Goal: Task Accomplishment & Management: Contribute content

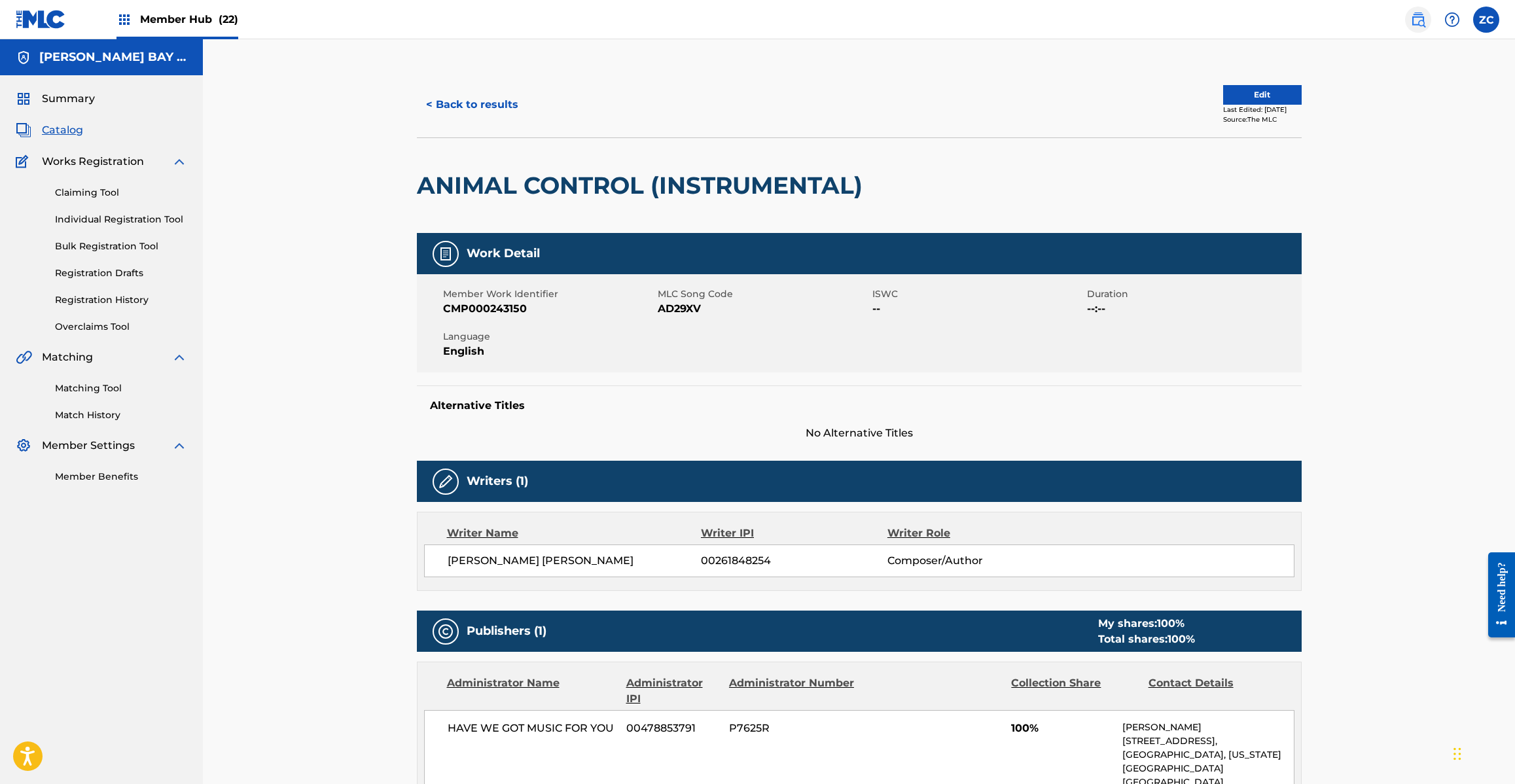
click at [1417, 15] on img at bounding box center [1418, 20] width 16 height 16
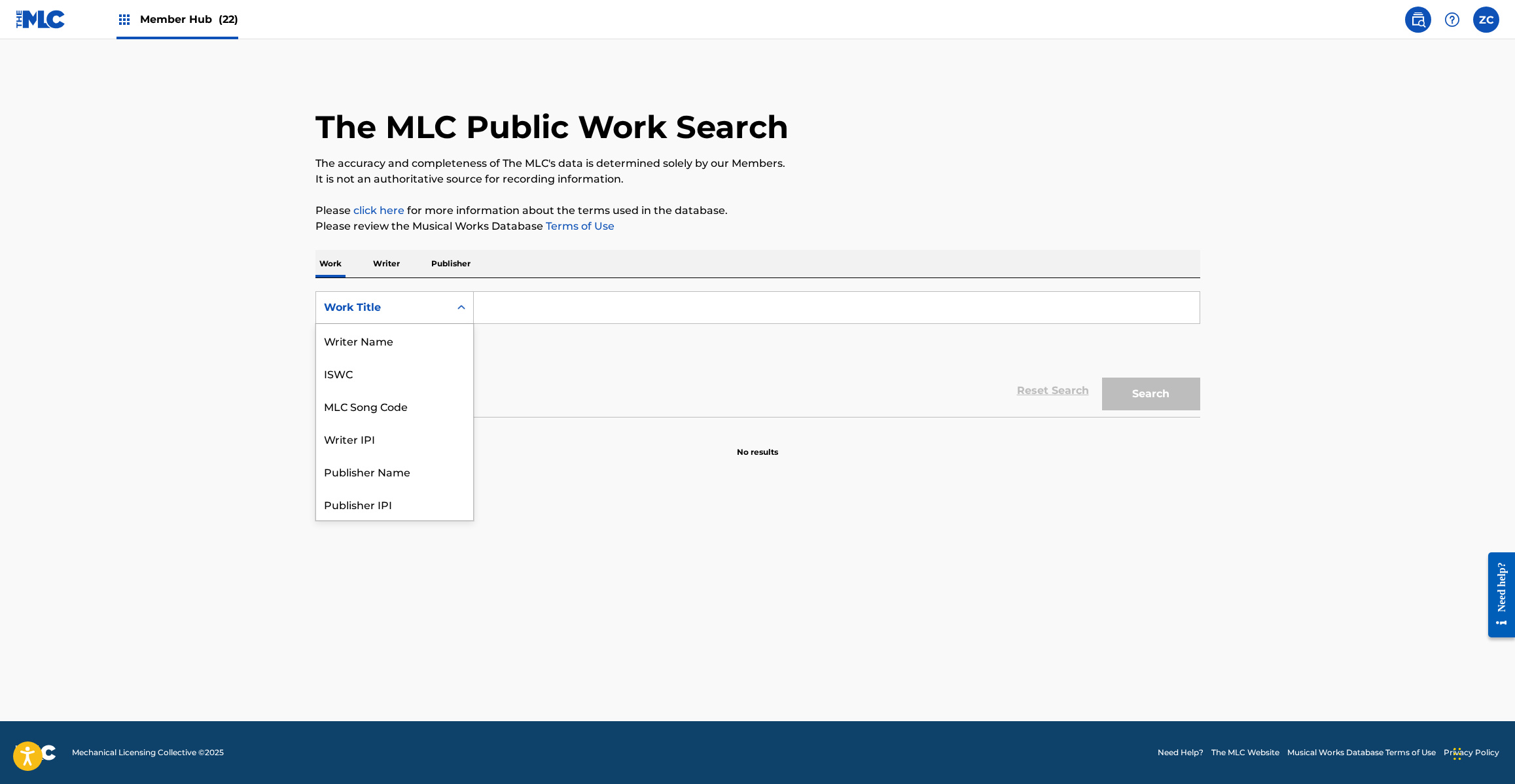
click at [396, 308] on div "Work Title" at bounding box center [382, 307] width 117 height 16
click at [384, 335] on div "MLC Song Code" at bounding box center [394, 339] width 157 height 33
click at [519, 308] on input "Search Form" at bounding box center [836, 308] width 725 height 32
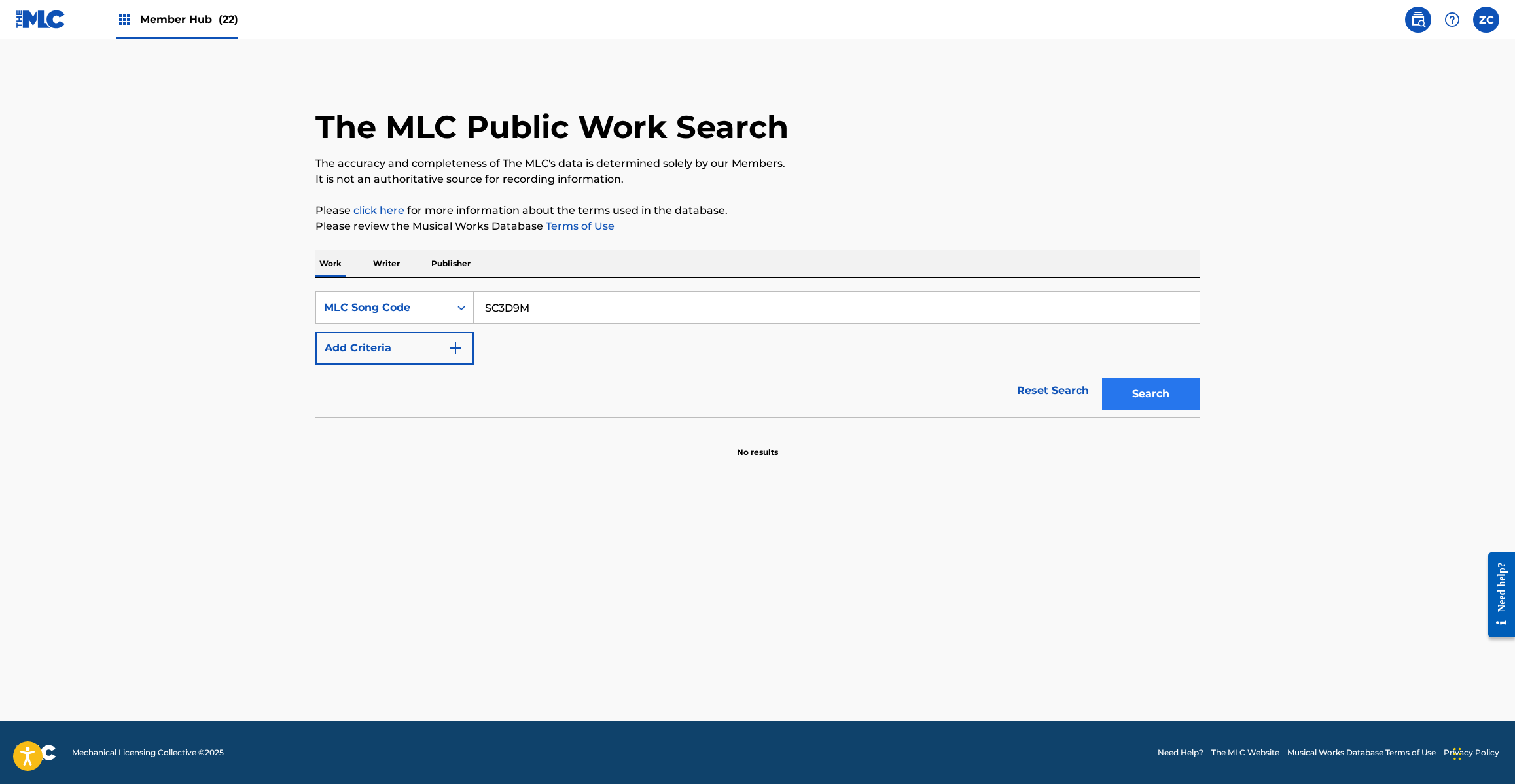
type input "SC3D9M"
click at [1155, 390] on button "Search" at bounding box center [1150, 393] width 98 height 33
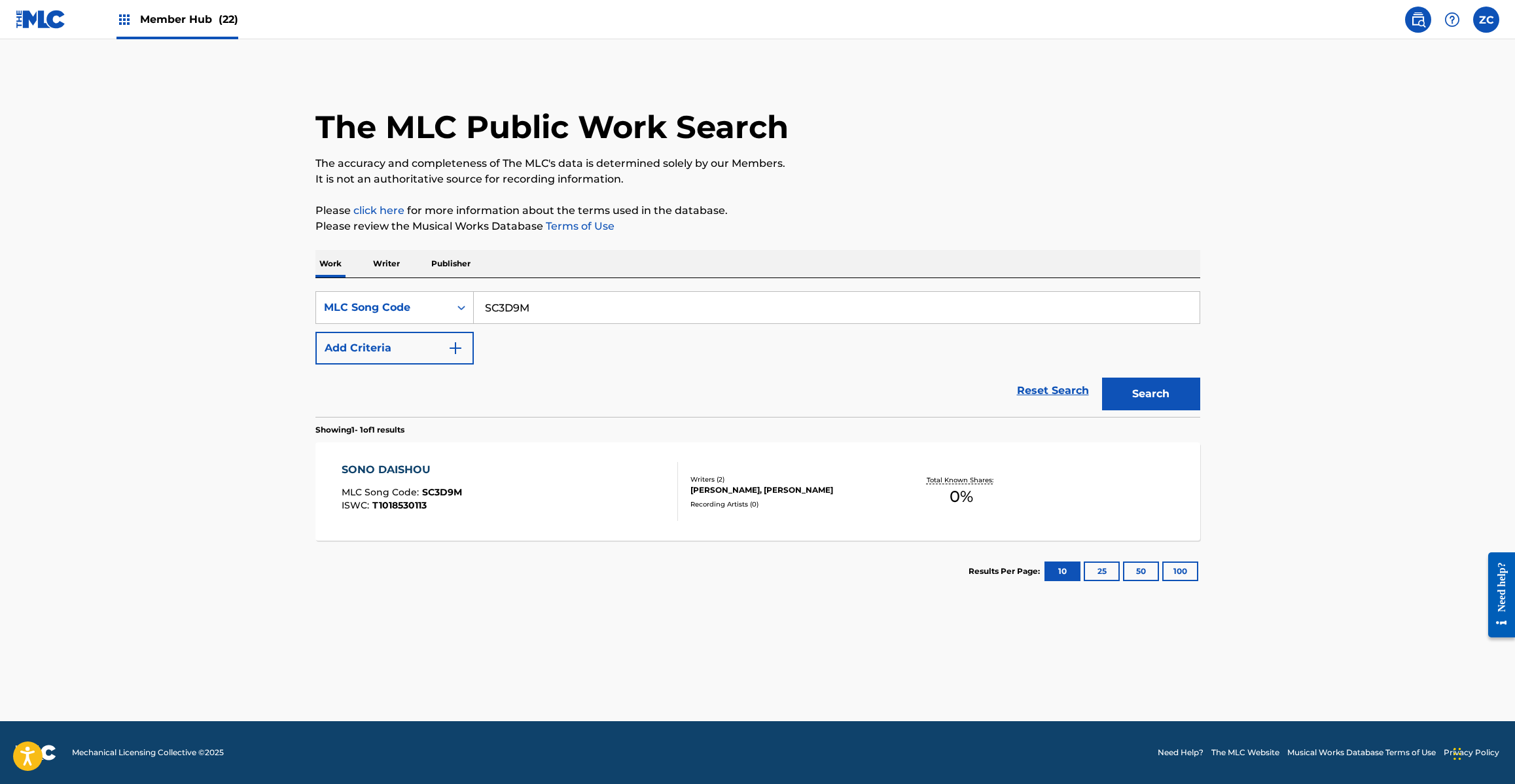
click at [599, 488] on div "SONO DAISHOU MLC Song Code : SC3D9M ISWC : T1018530113" at bounding box center [509, 491] width 337 height 59
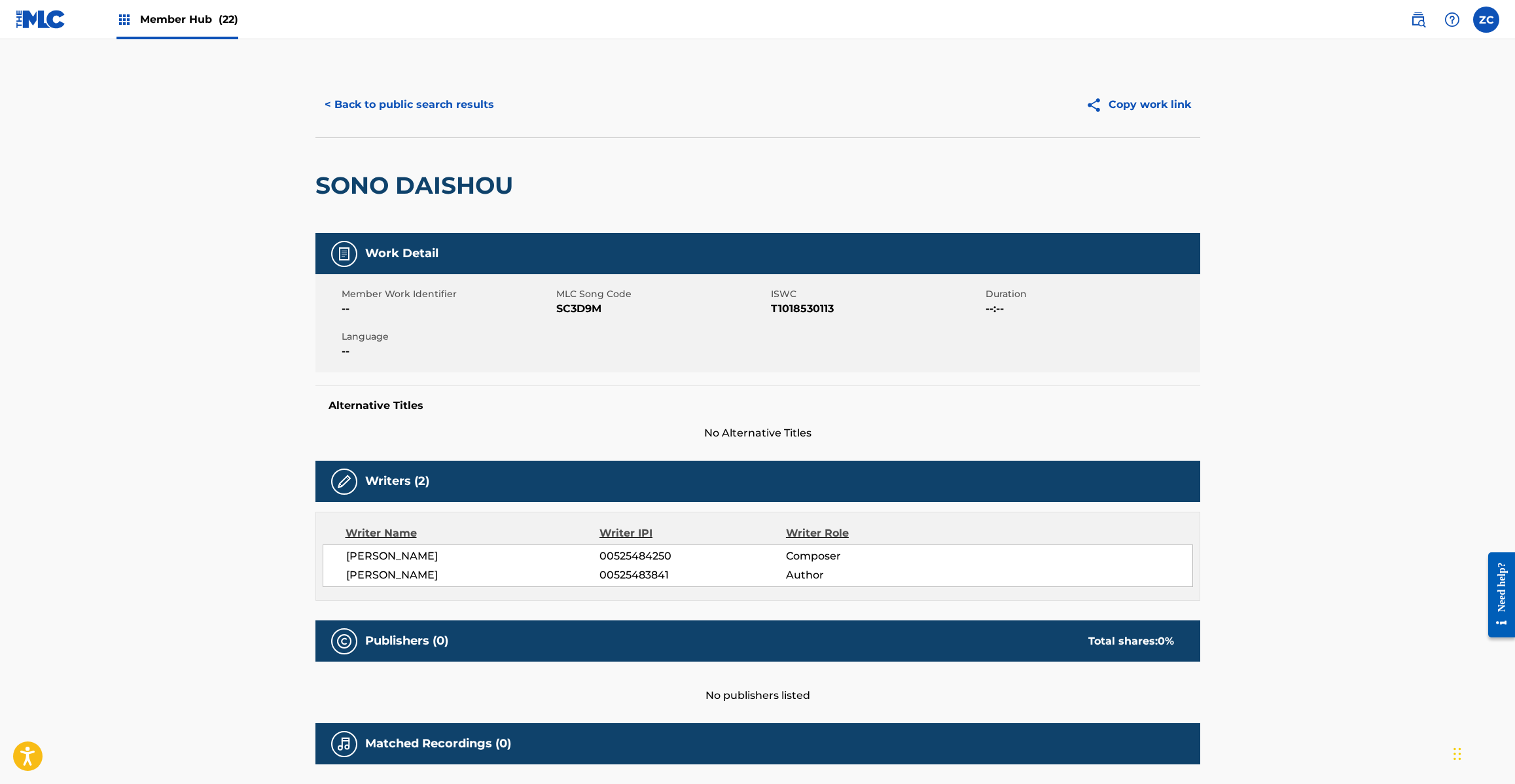
click at [45, 18] on img at bounding box center [41, 20] width 50 height 19
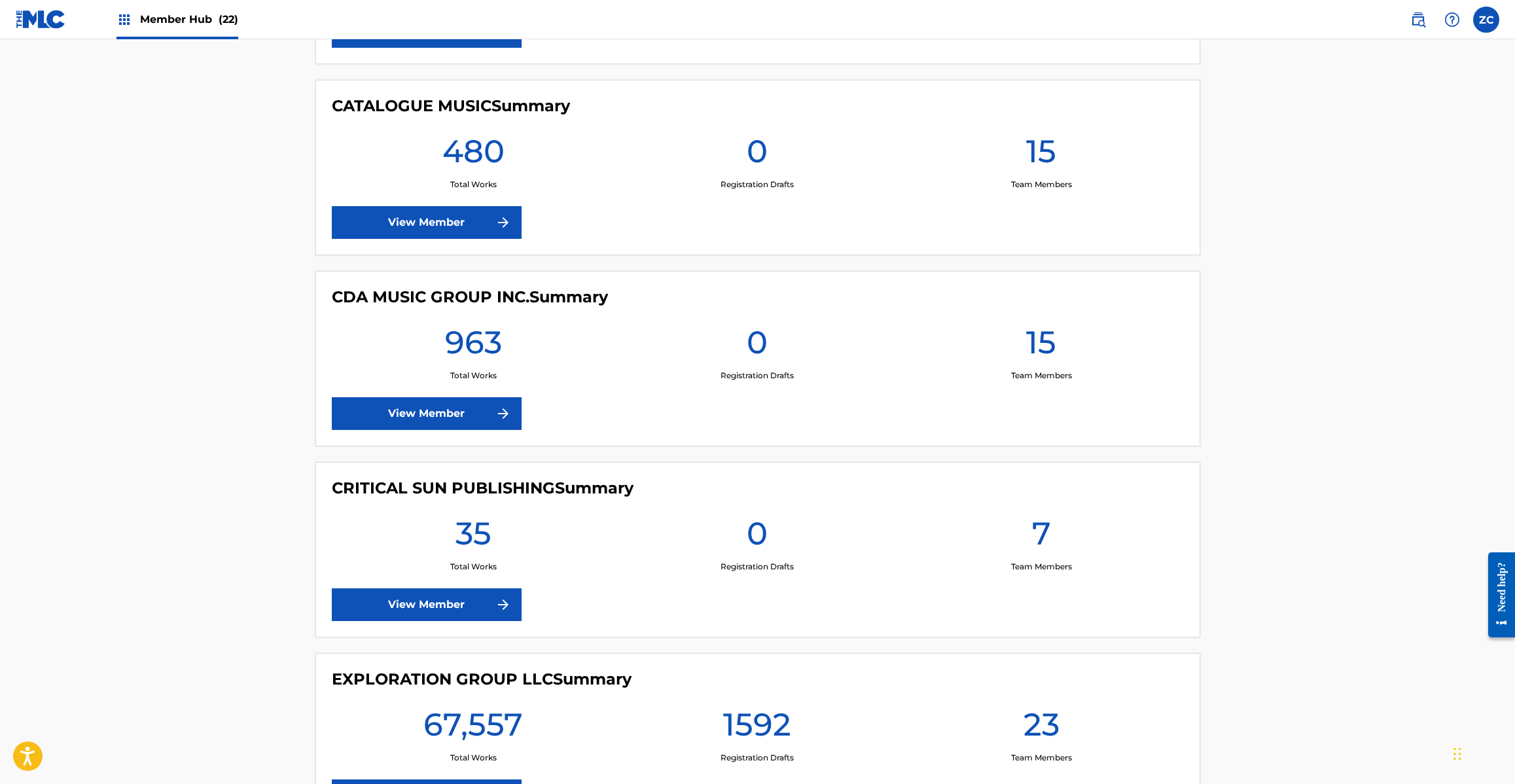
scroll to position [1309, 0]
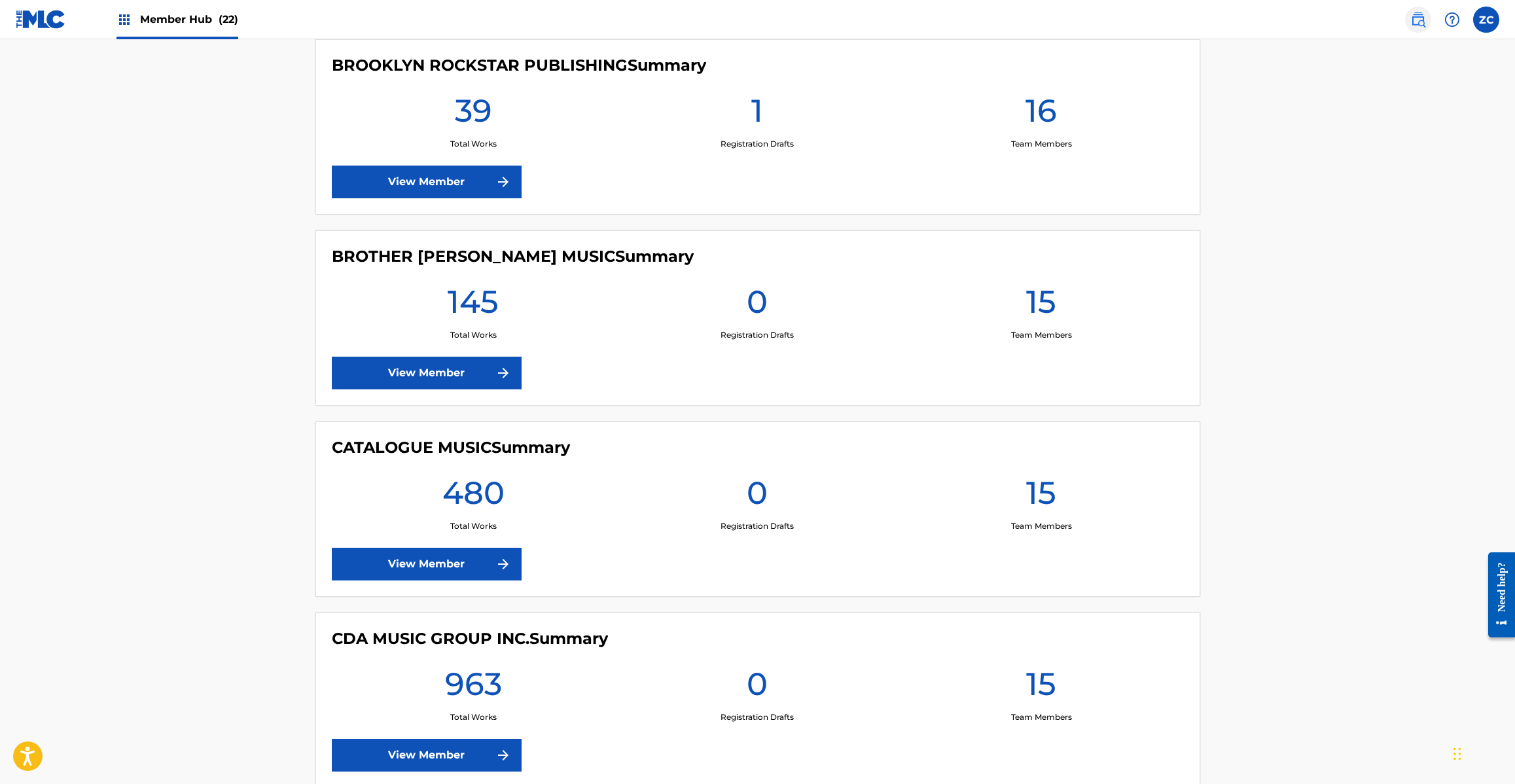
click at [1413, 21] on img at bounding box center [1418, 20] width 16 height 16
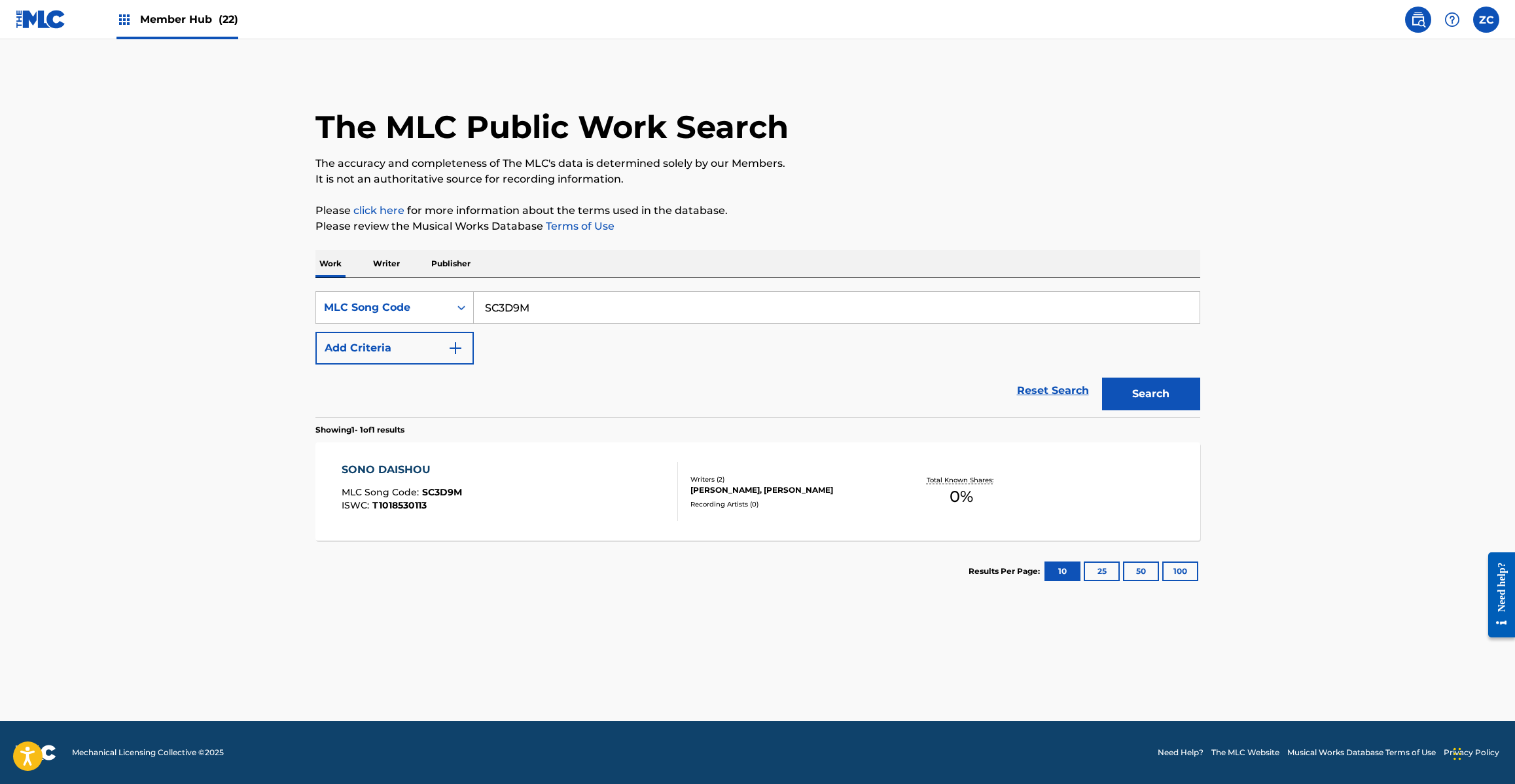
click at [674, 289] on div "SearchWithCriteriae13a31e8-1627-4ceb-8e60-a51a2c170ac0 MLC Song Code SC3D9M Add…" at bounding box center [757, 347] width 885 height 139
click at [689, 315] on input "SC3D9M" at bounding box center [836, 308] width 725 height 32
paste input "LNY"
click at [1102, 378] on button "Search" at bounding box center [1150, 393] width 98 height 33
click at [695, 309] on input "SC3LNY" at bounding box center [836, 308] width 725 height 32
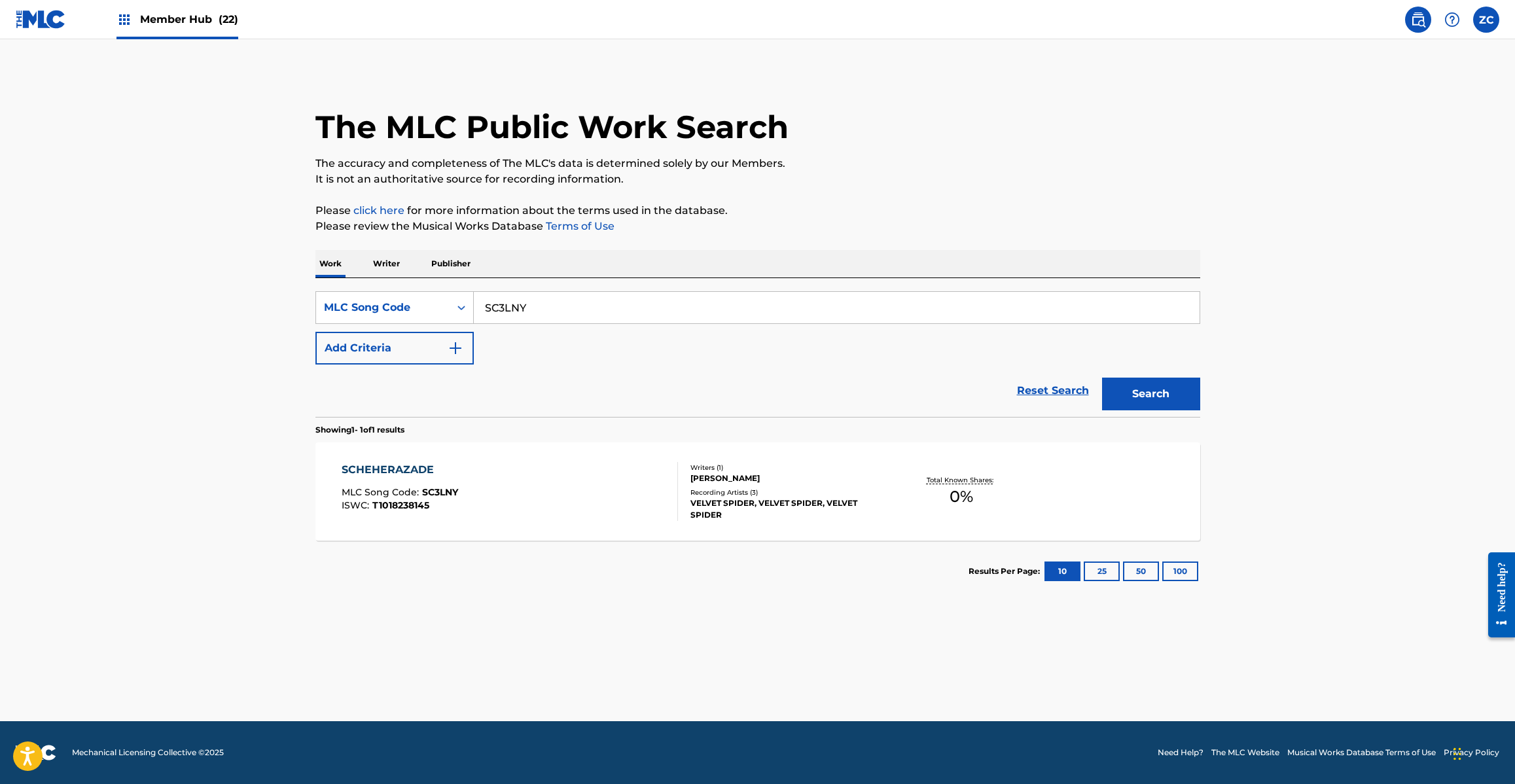
paste input "26VH"
click at [1102, 378] on button "Search" at bounding box center [1150, 393] width 98 height 33
paste input "LC"
click at [1102, 378] on button "Search" at bounding box center [1150, 393] width 98 height 33
paste input "TA0R72"
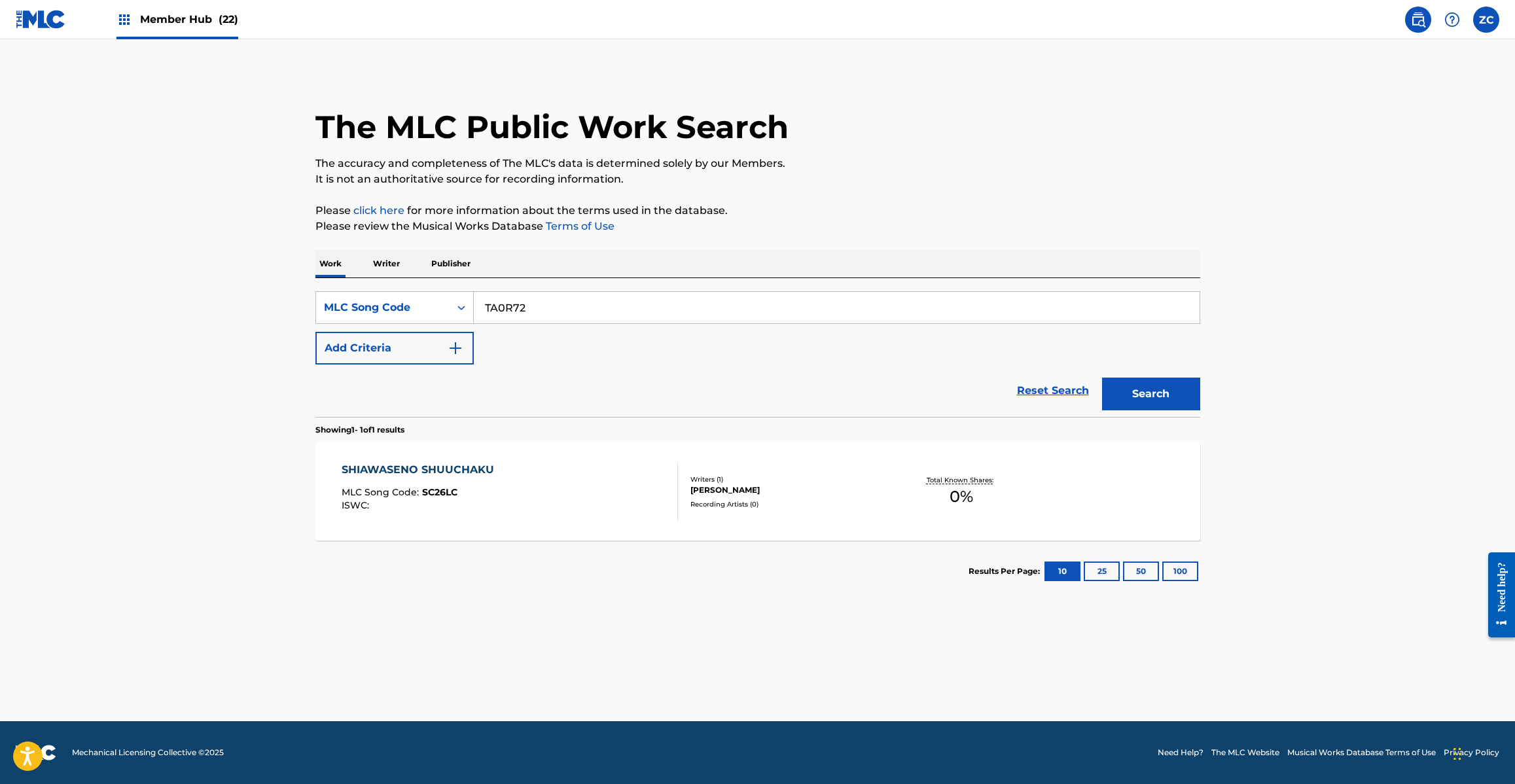
click at [1102, 378] on button "Search" at bounding box center [1150, 393] width 98 height 33
paste input "BD38JP"
click at [1102, 378] on button "Search" at bounding box center [1150, 393] width 98 height 33
paste input "WC1VSZ"
click at [1102, 378] on button "Search" at bounding box center [1150, 393] width 98 height 33
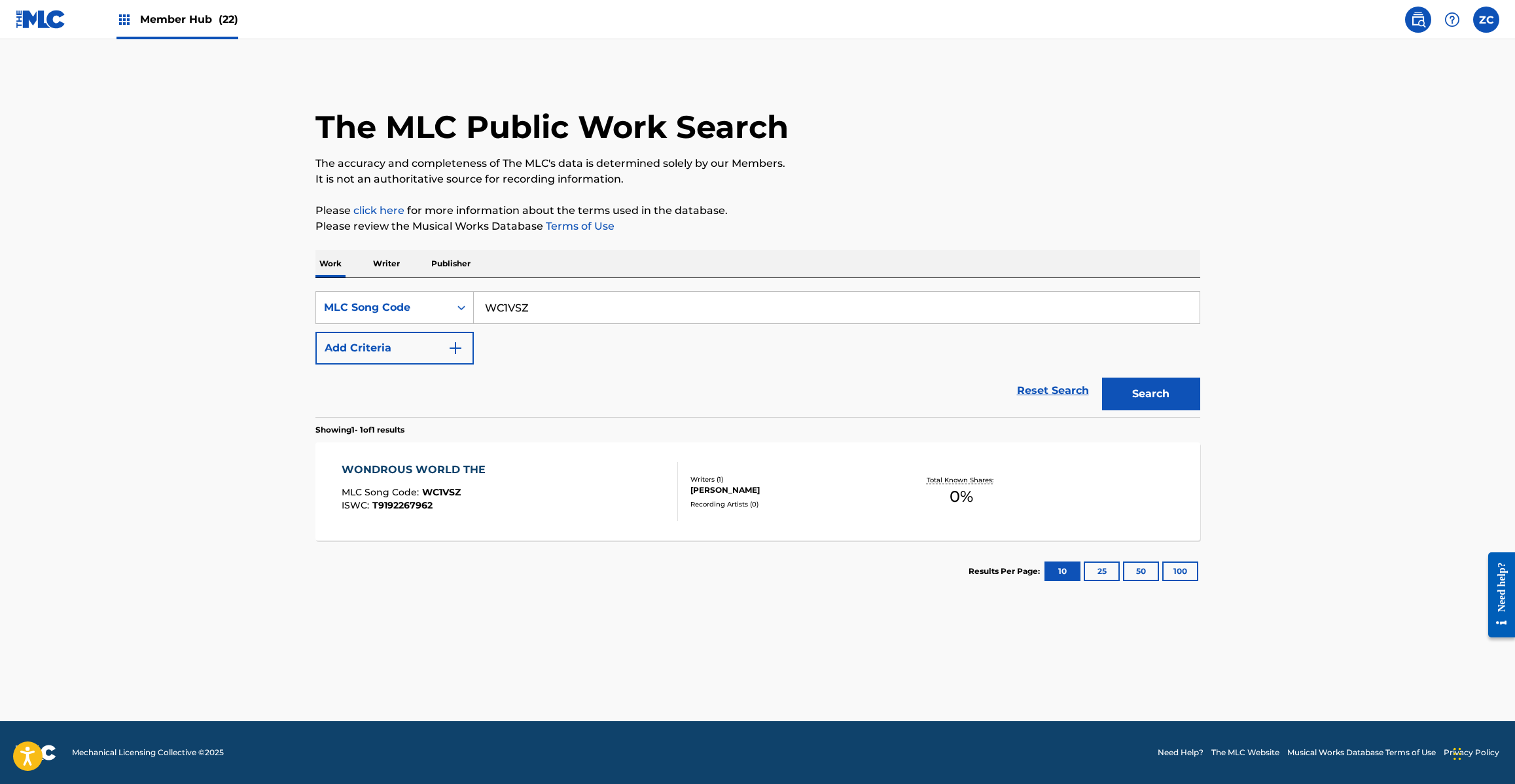
paste input "CD13XN"
type input "CD13XN"
click at [1102, 378] on button "Search" at bounding box center [1150, 393] width 98 height 33
click at [572, 495] on div "CLUB THE MLC Song Code : CD13XN ISWC :" at bounding box center [509, 491] width 337 height 59
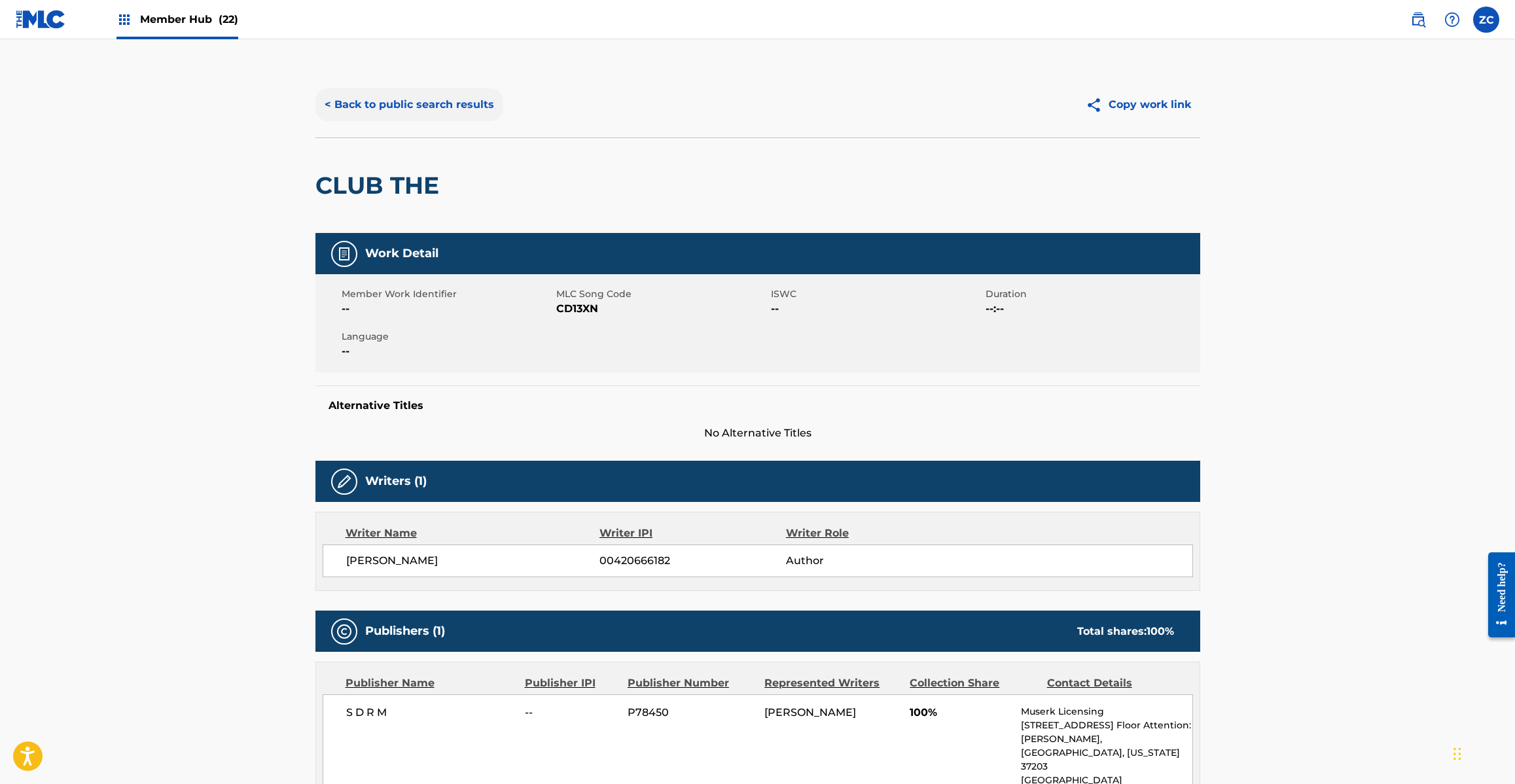
click at [447, 108] on button "< Back to public search results" at bounding box center [408, 104] width 187 height 33
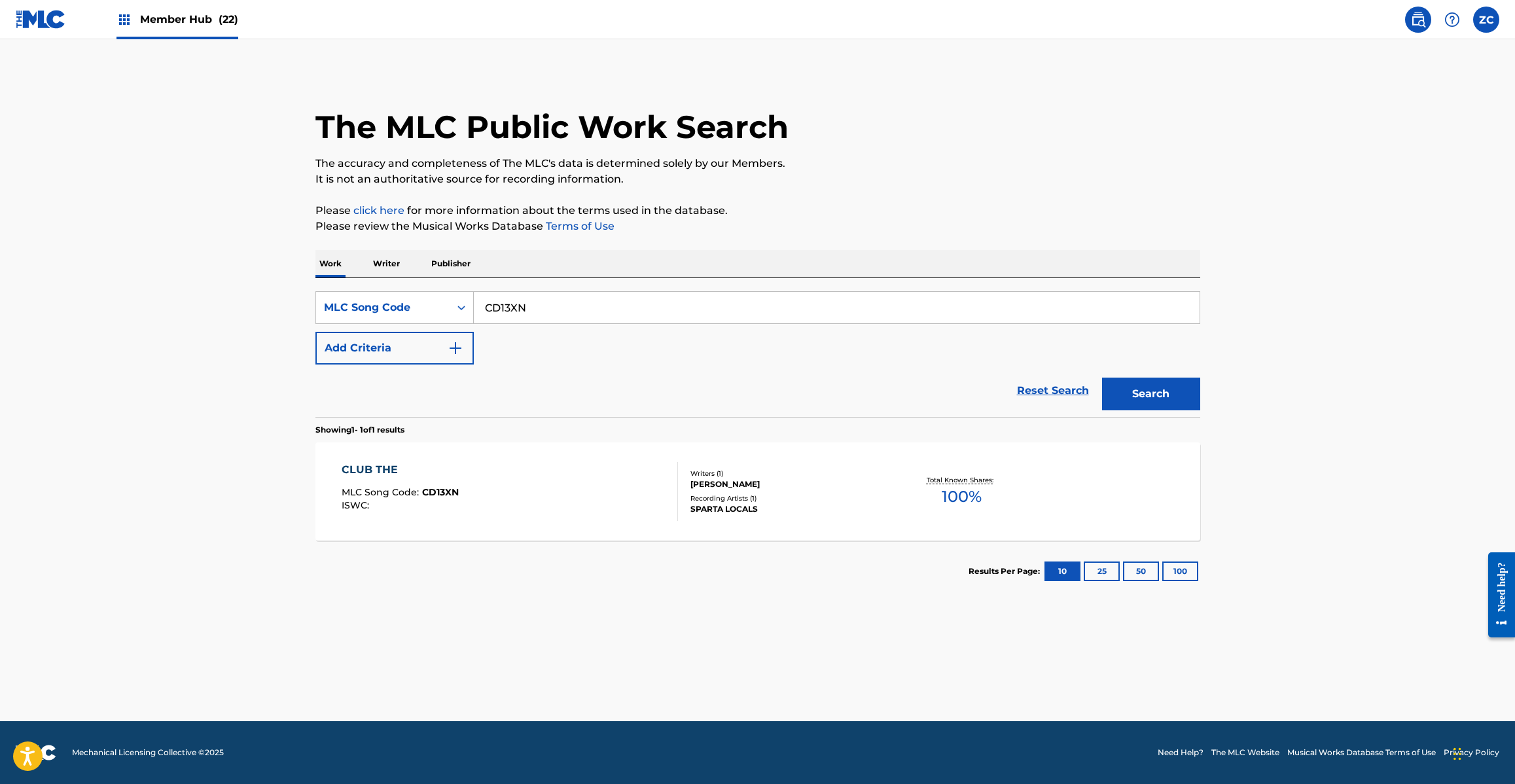
click at [663, 303] on input "CD13XN" at bounding box center [836, 308] width 725 height 32
paste input "SC2YXW"
click at [1102, 378] on button "Search" at bounding box center [1150, 393] width 98 height 33
paste input "CJ1X8Z"
type input "CJ1X8Z"
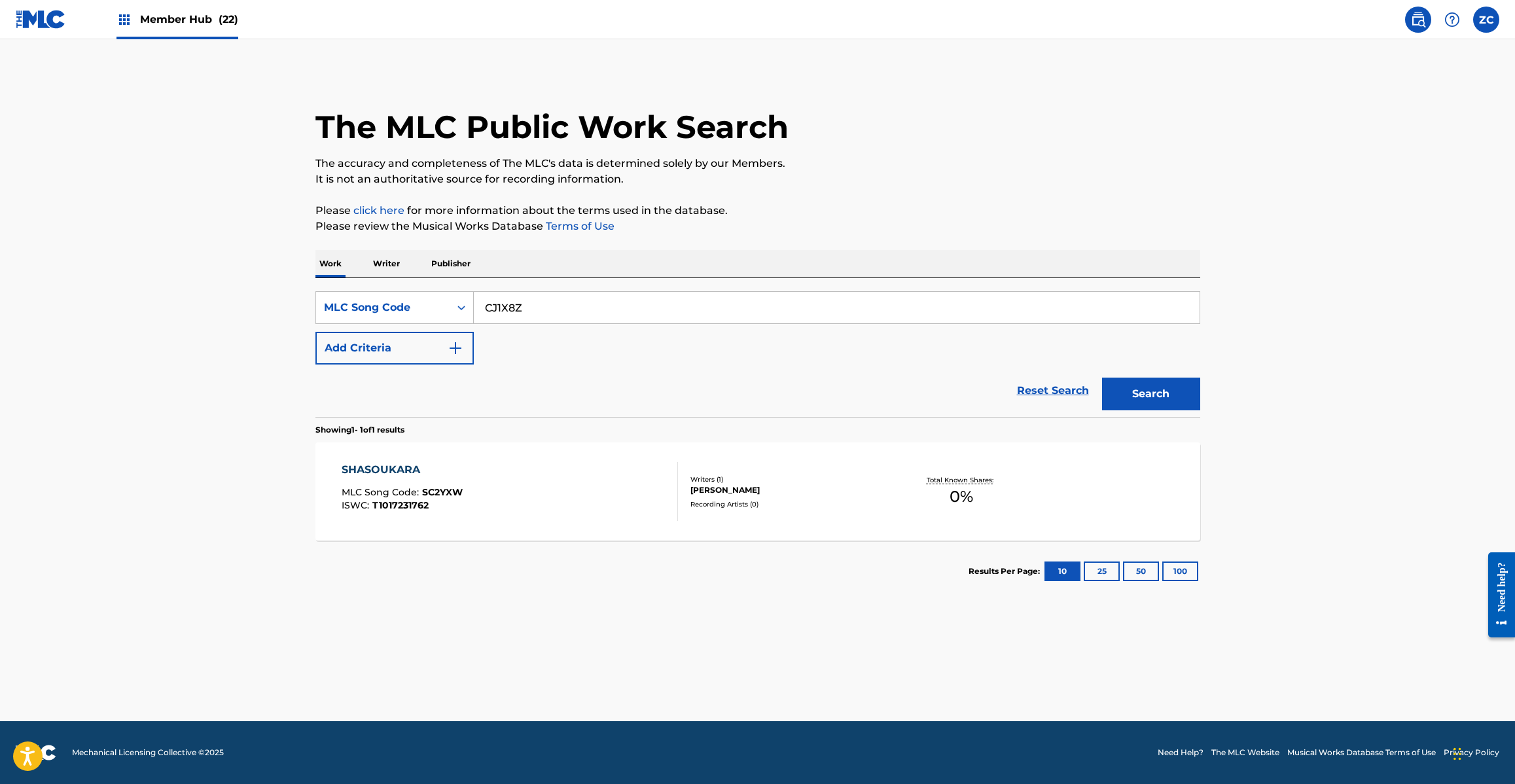
click at [1102, 378] on button "Search" at bounding box center [1150, 393] width 98 height 33
click at [599, 490] on div "CHANDELIER MLC Song Code : CJ1X8Z ISWC : T9201997275" at bounding box center [509, 491] width 337 height 59
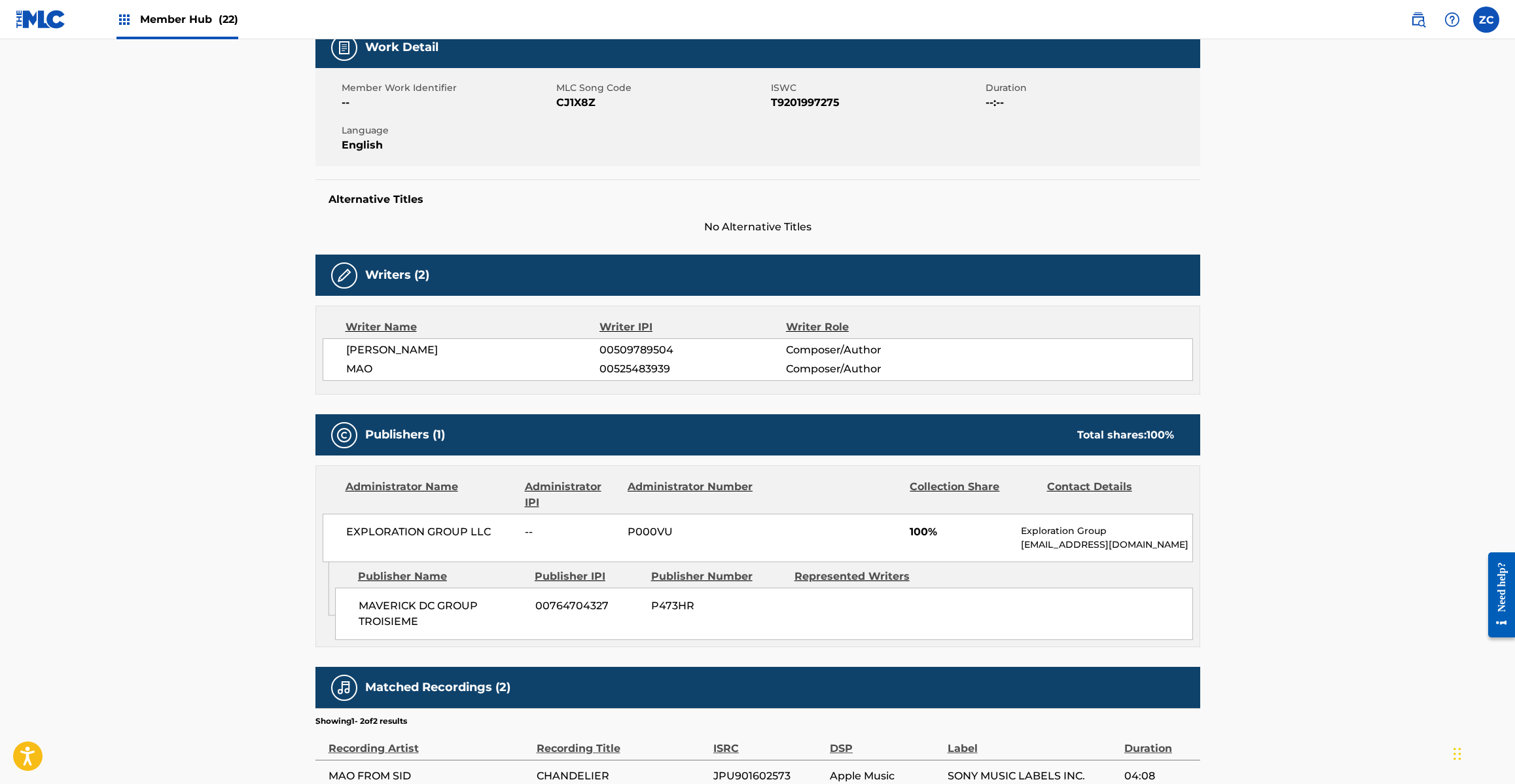
scroll to position [218, 0]
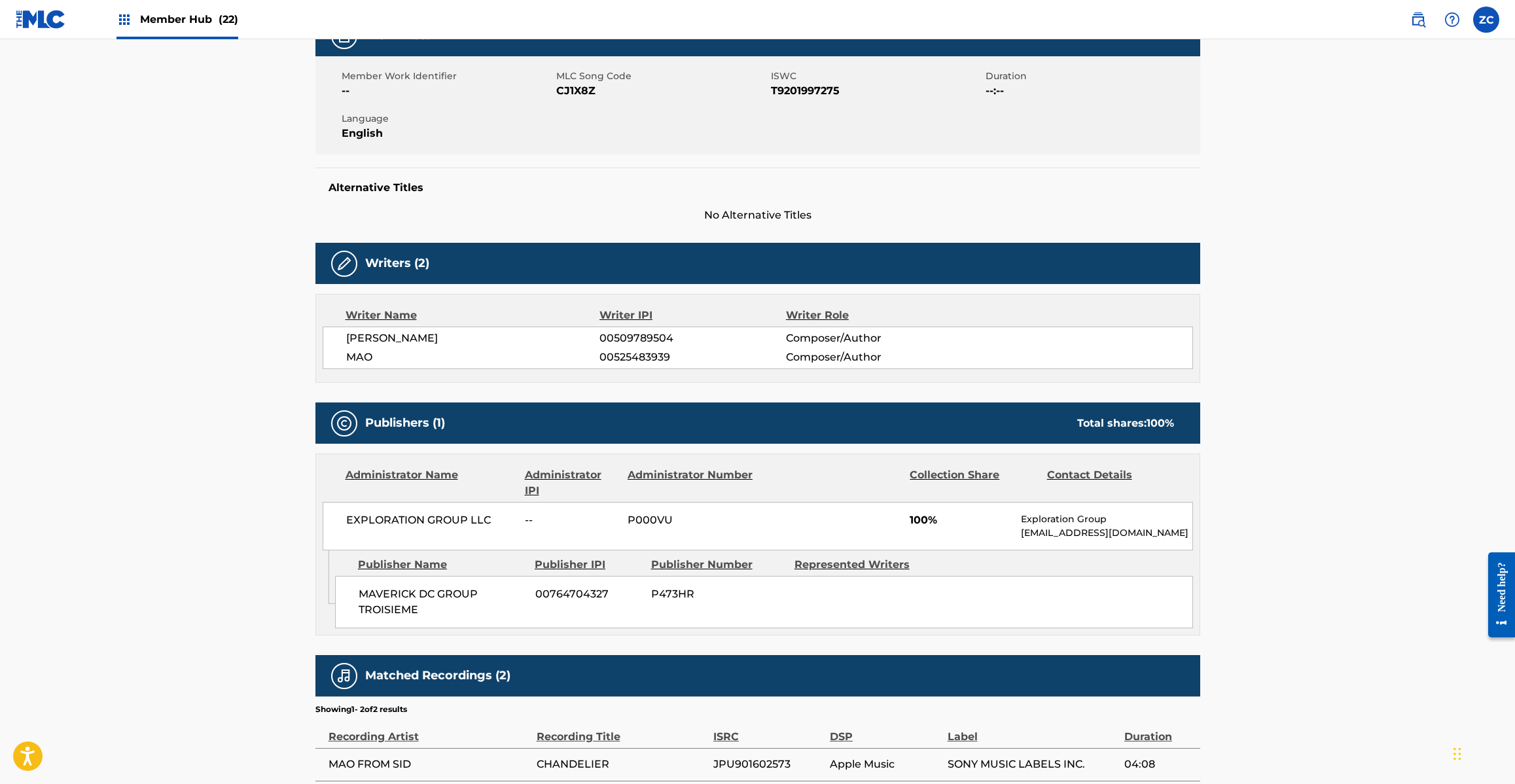
click at [36, 21] on img at bounding box center [41, 20] width 50 height 19
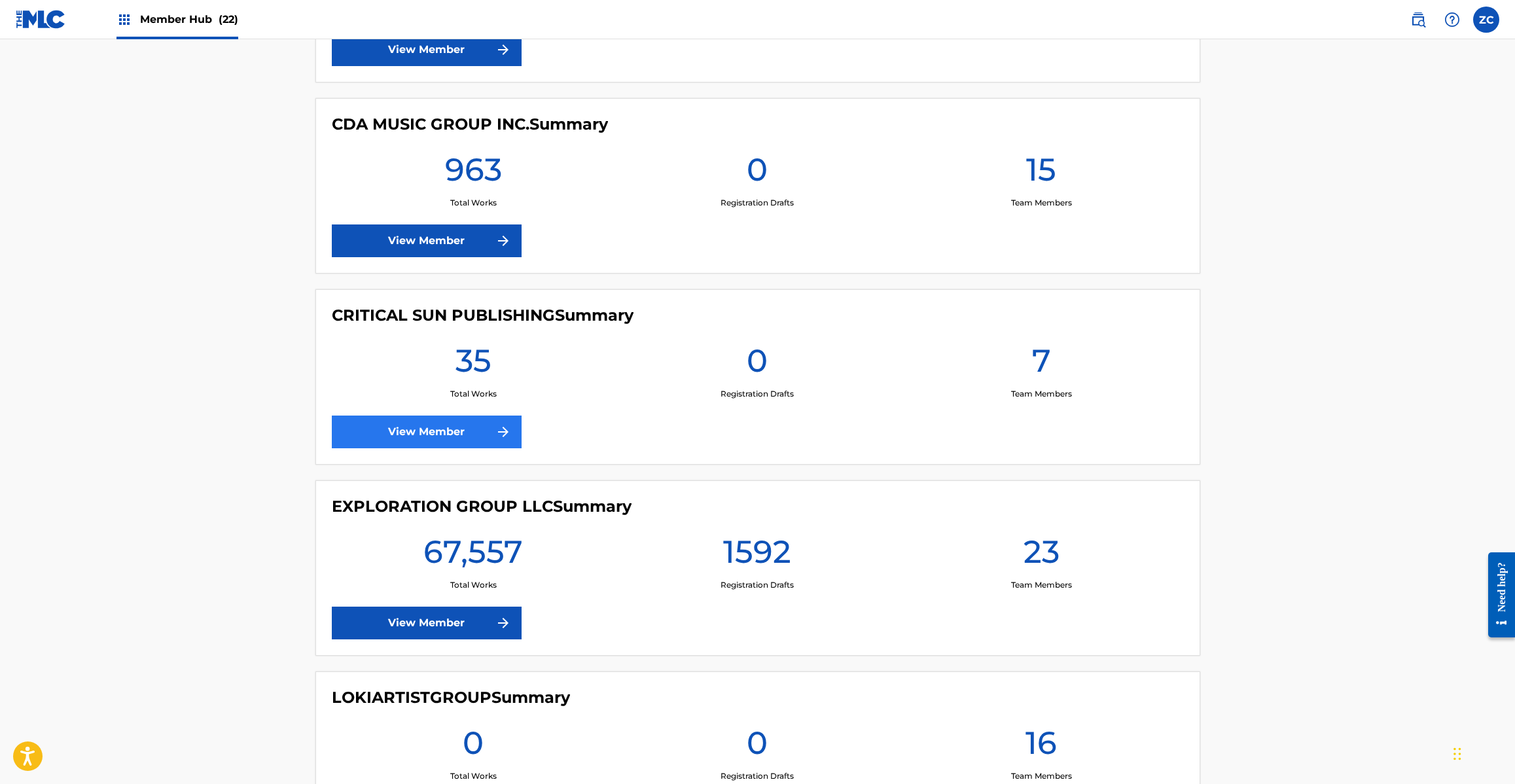
scroll to position [1853, 0]
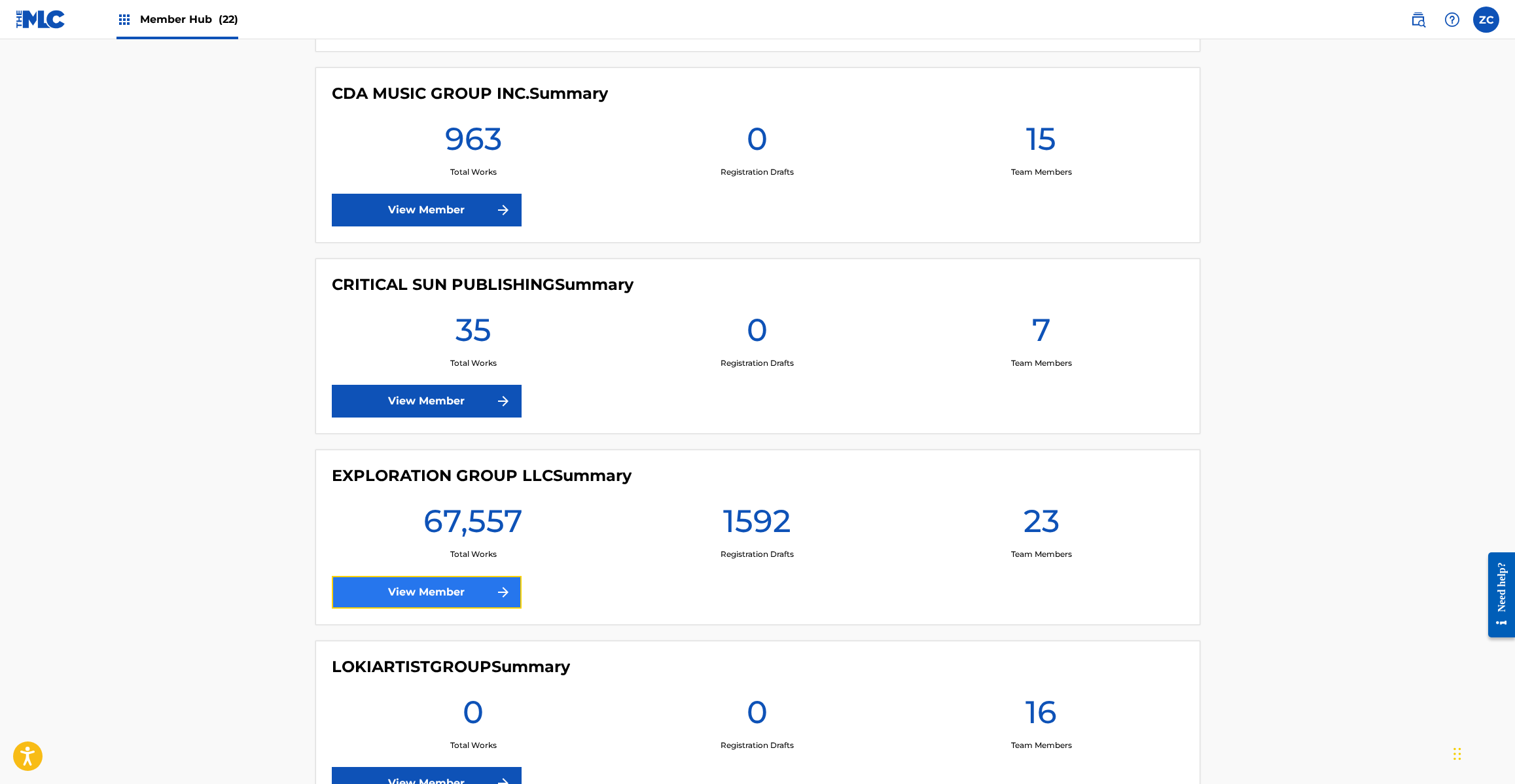
click at [403, 609] on link "View Member" at bounding box center [427, 592] width 190 height 33
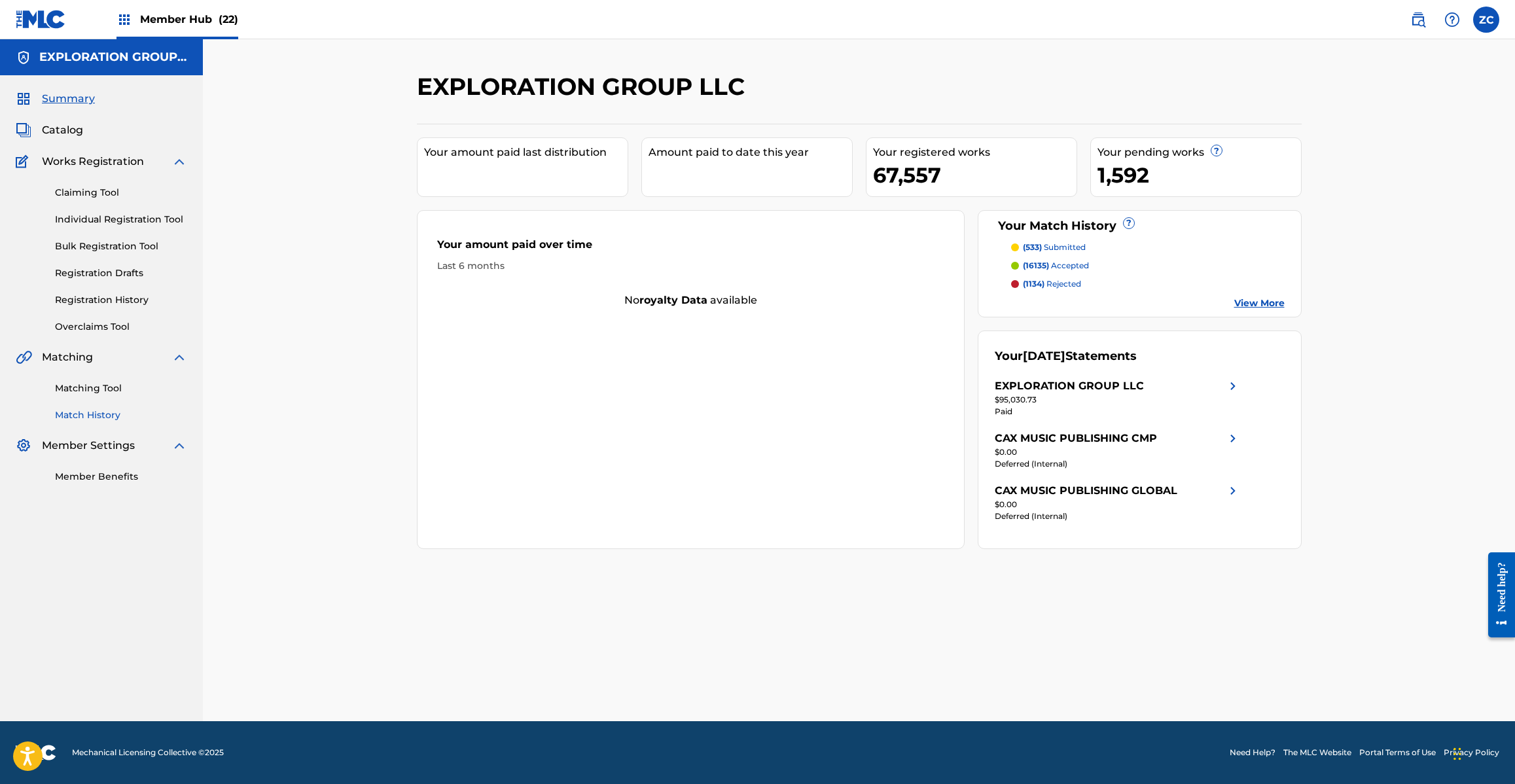
click at [82, 409] on link "Match History" at bounding box center [121, 415] width 132 height 14
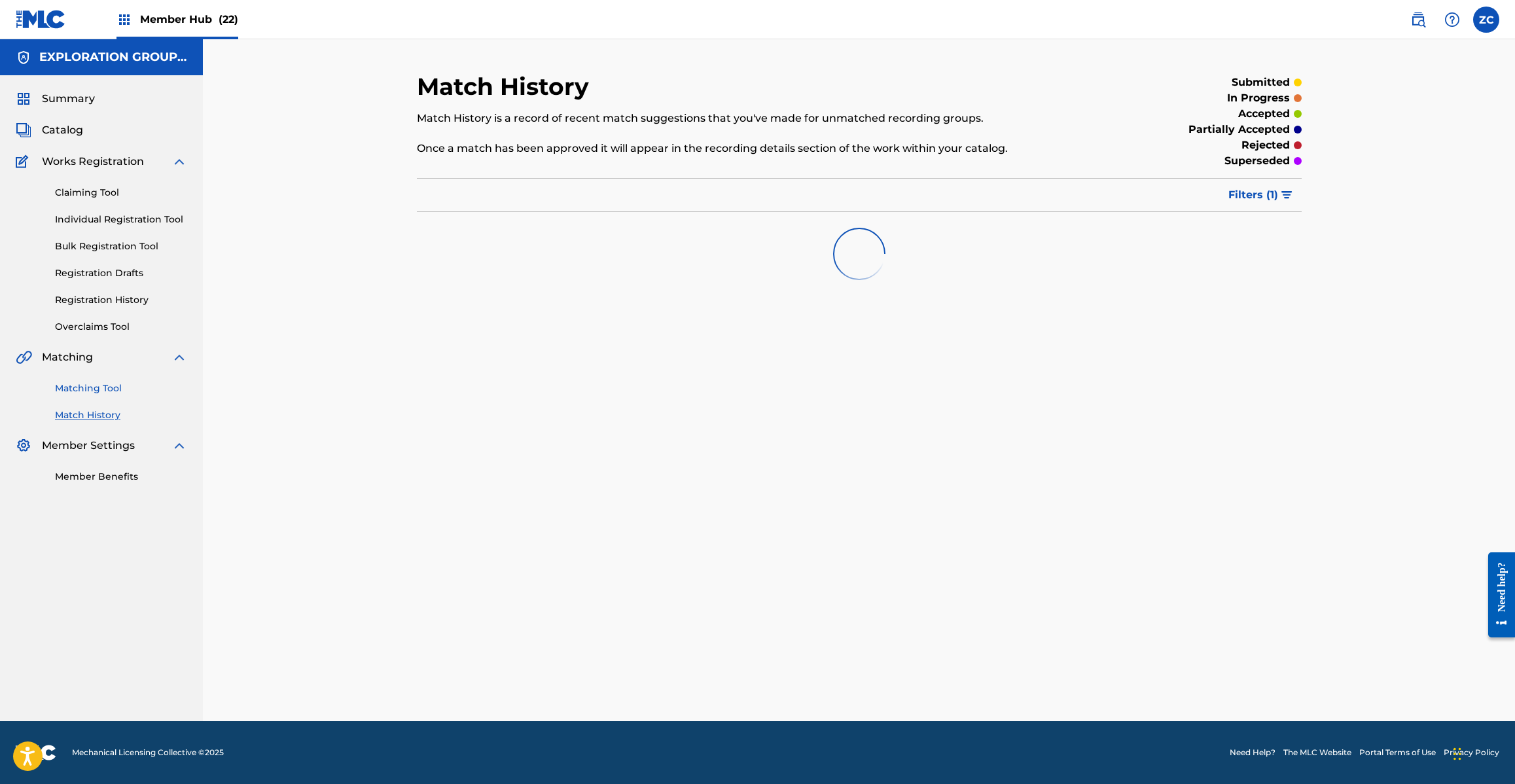
click at [100, 390] on link "Matching Tool" at bounding box center [121, 388] width 132 height 14
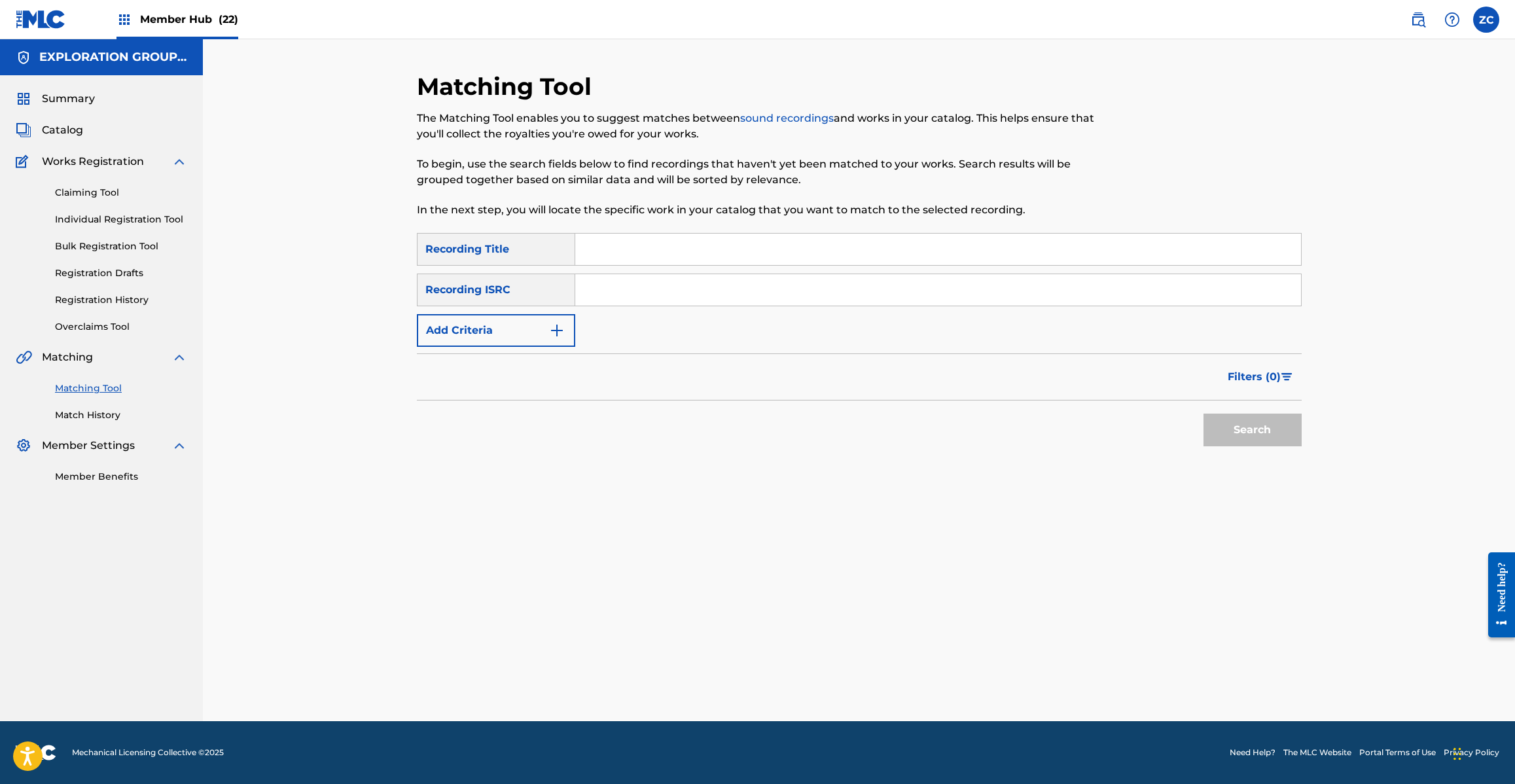
drag, startPoint x: 680, startPoint y: 301, endPoint x: 697, endPoint y: 306, distance: 17.7
click at [680, 301] on input "Search Form" at bounding box center [938, 290] width 725 height 32
paste input "JPU901602573"
type input "JPU901602573"
click at [1287, 433] on button "Search" at bounding box center [1252, 430] width 98 height 33
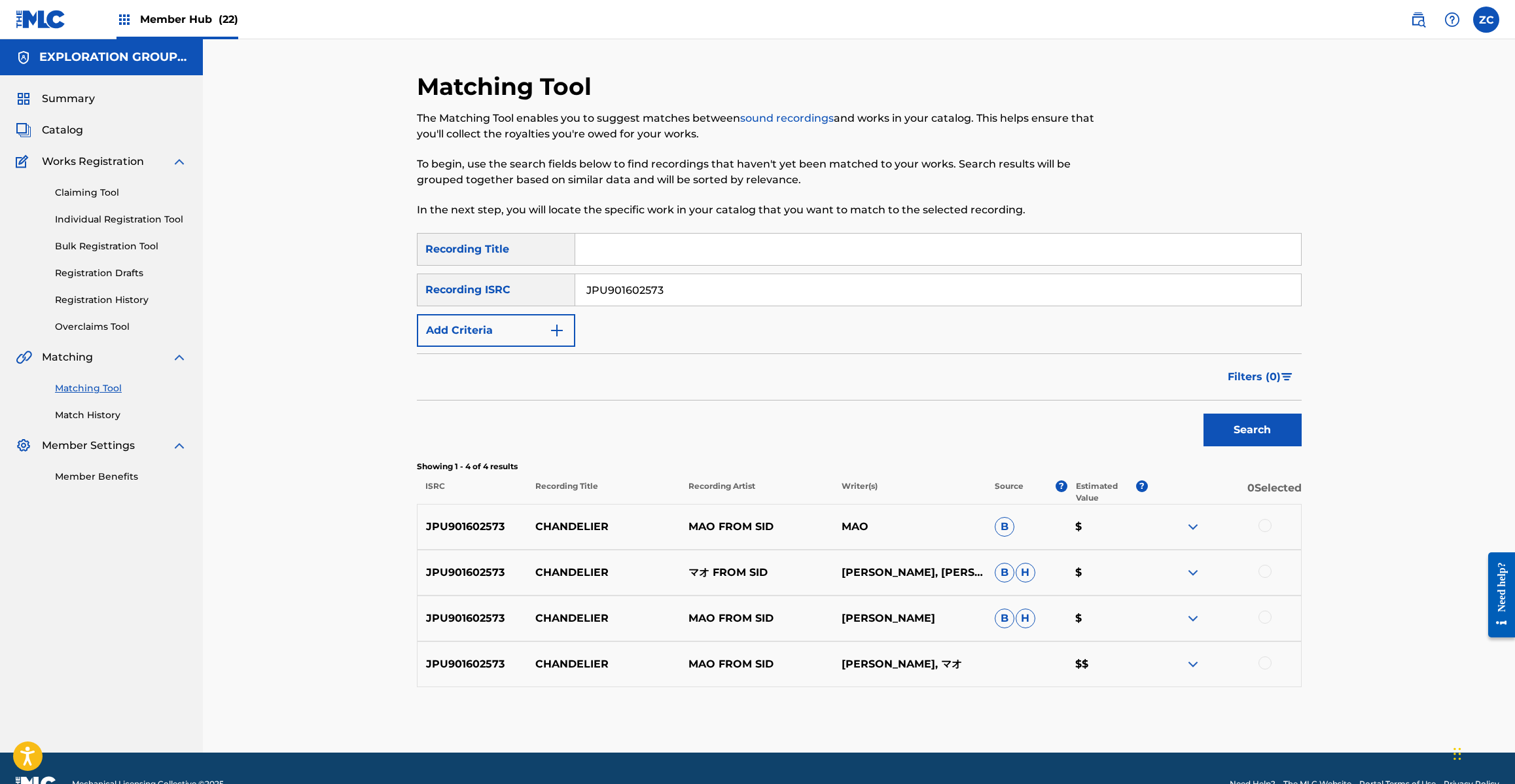
click at [1270, 522] on div at bounding box center [1265, 526] width 13 height 13
click at [1261, 565] on div at bounding box center [1265, 571] width 13 height 13
drag, startPoint x: 1266, startPoint y: 615, endPoint x: 1266, endPoint y: 626, distance: 11.0
click at [1266, 615] on div at bounding box center [1265, 617] width 13 height 13
click at [1266, 661] on div at bounding box center [1265, 663] width 13 height 13
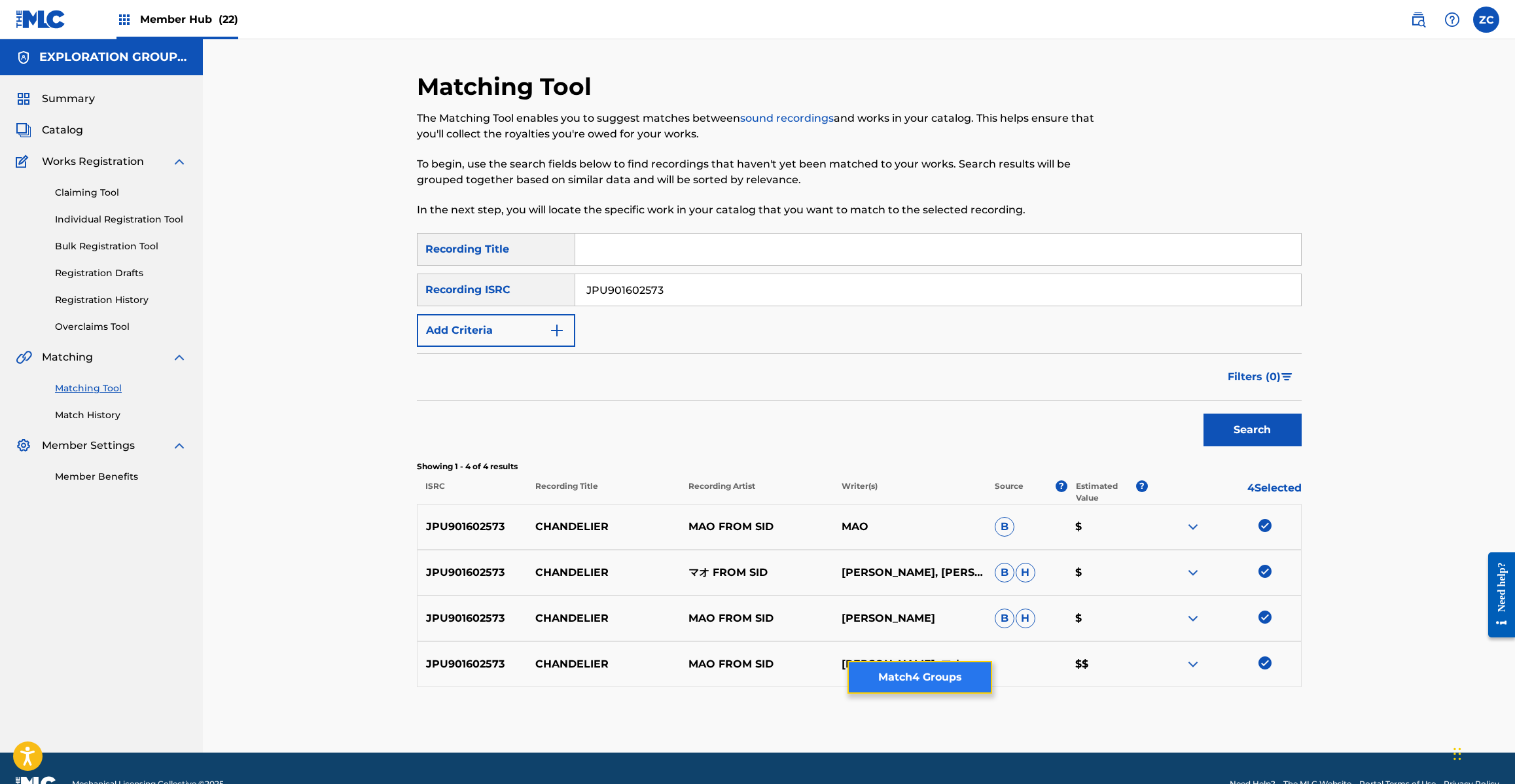
click at [944, 673] on button "Match 4 Groups" at bounding box center [919, 677] width 145 height 33
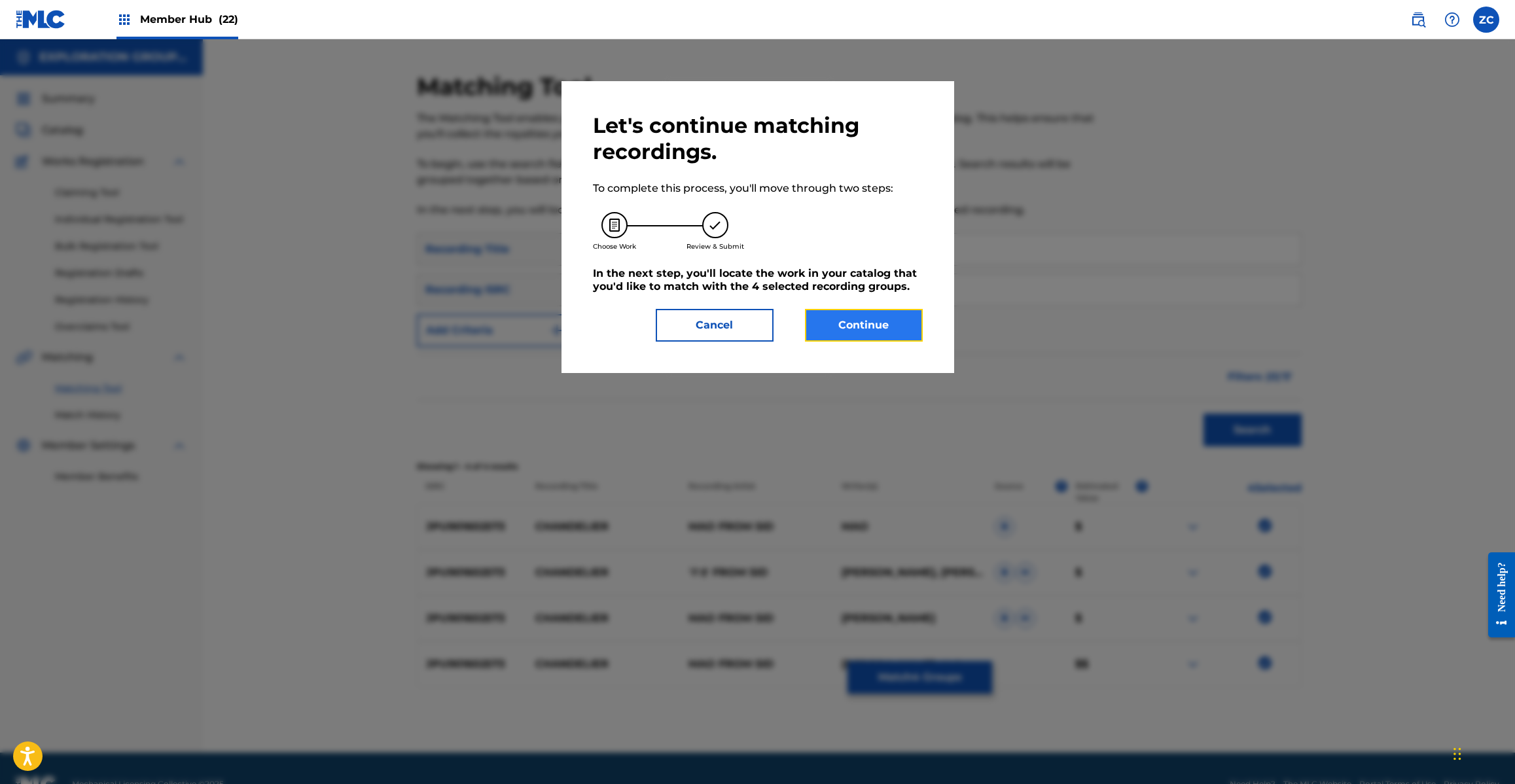
click at [856, 333] on button "Continue" at bounding box center [863, 324] width 117 height 33
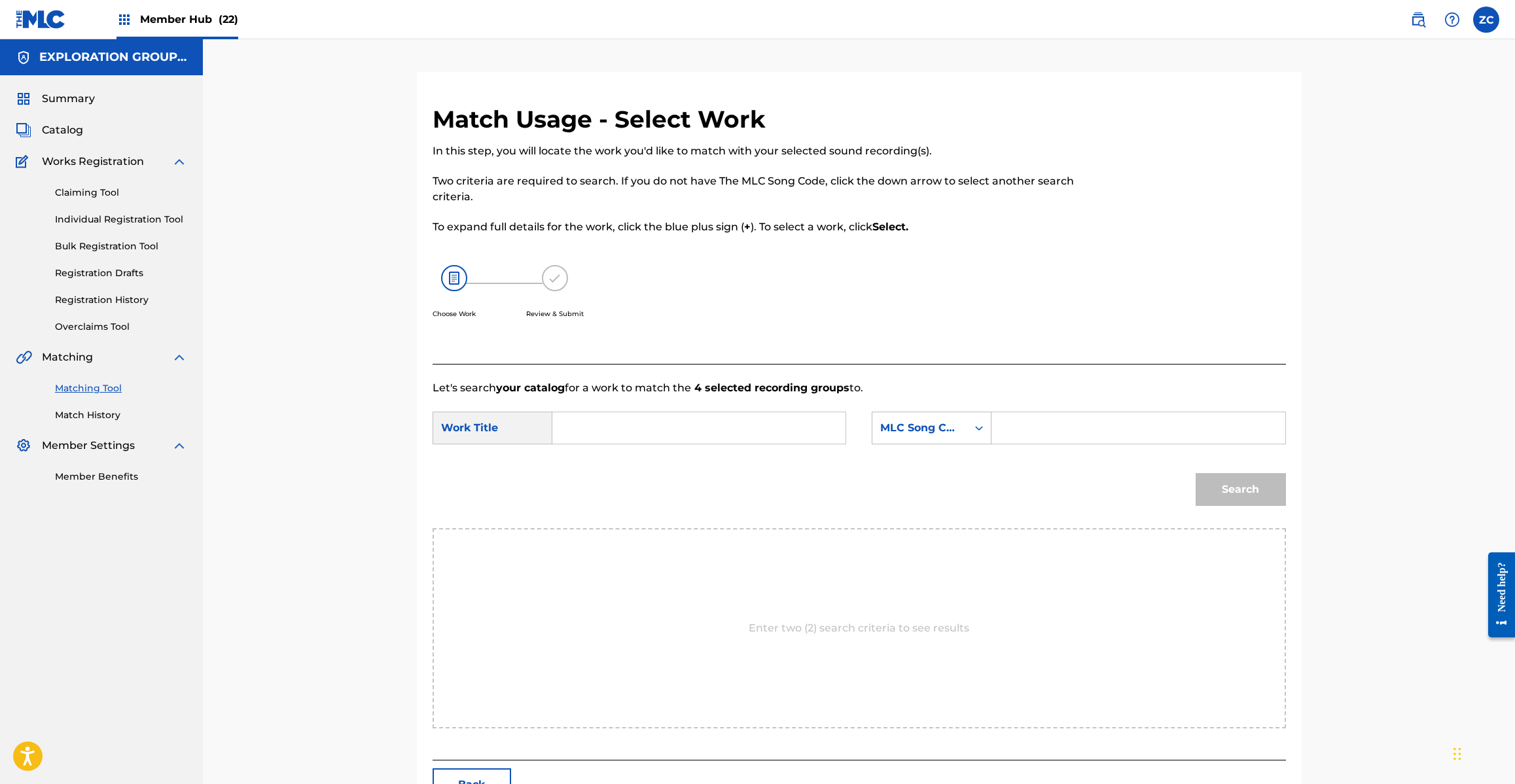
click at [726, 420] on input "Search Form" at bounding box center [698, 428] width 271 height 32
paste input "Chandelier CJ1X8Z"
click at [653, 424] on input "Chandelier CJ1X8Z" at bounding box center [698, 428] width 271 height 32
type input "Chandelier"
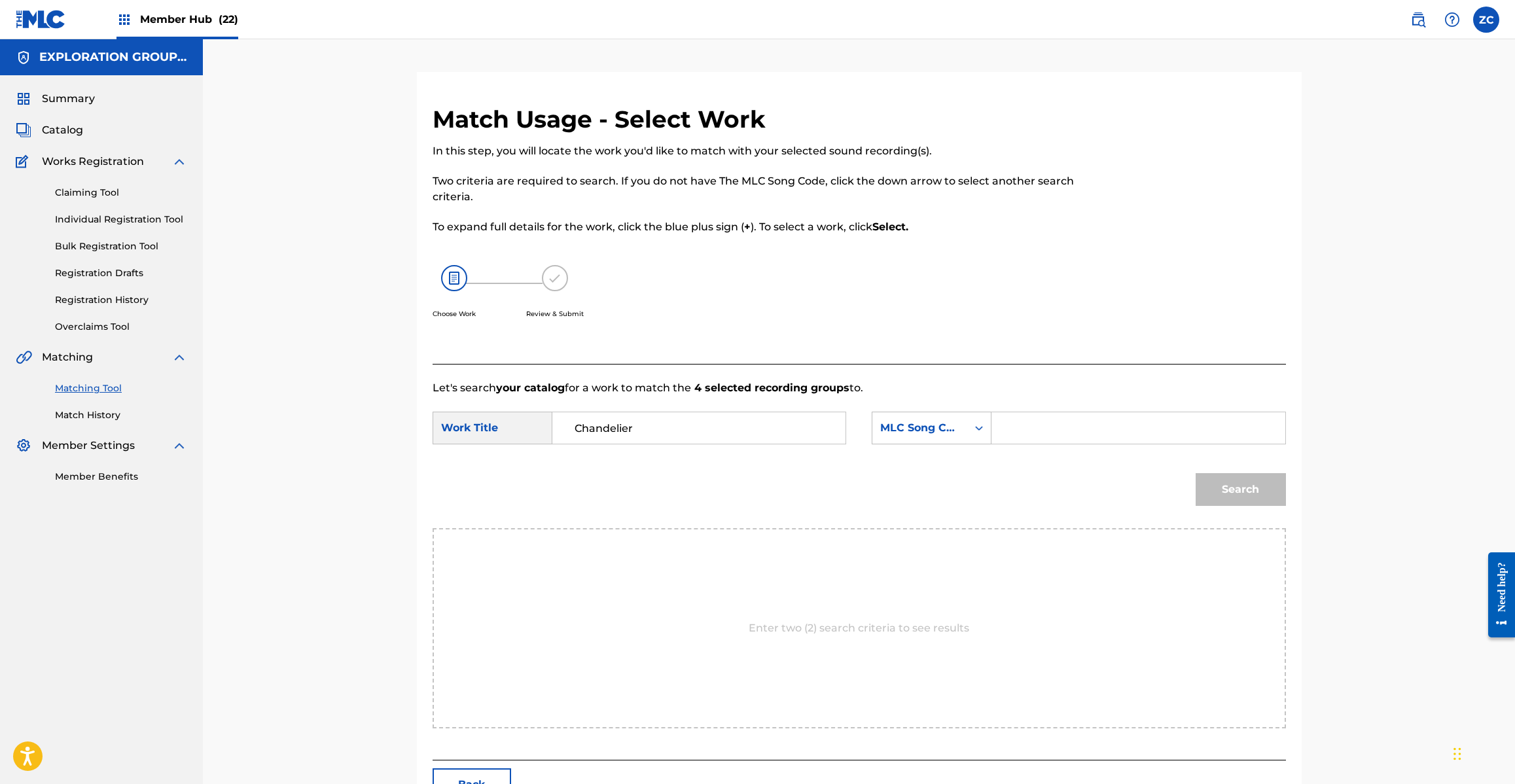
click at [1116, 431] on input "Search Form" at bounding box center [1137, 428] width 271 height 32
paste input "CJ1X8Z"
type input "CJ1X8Z"
click at [1246, 484] on button "Search" at bounding box center [1240, 488] width 90 height 33
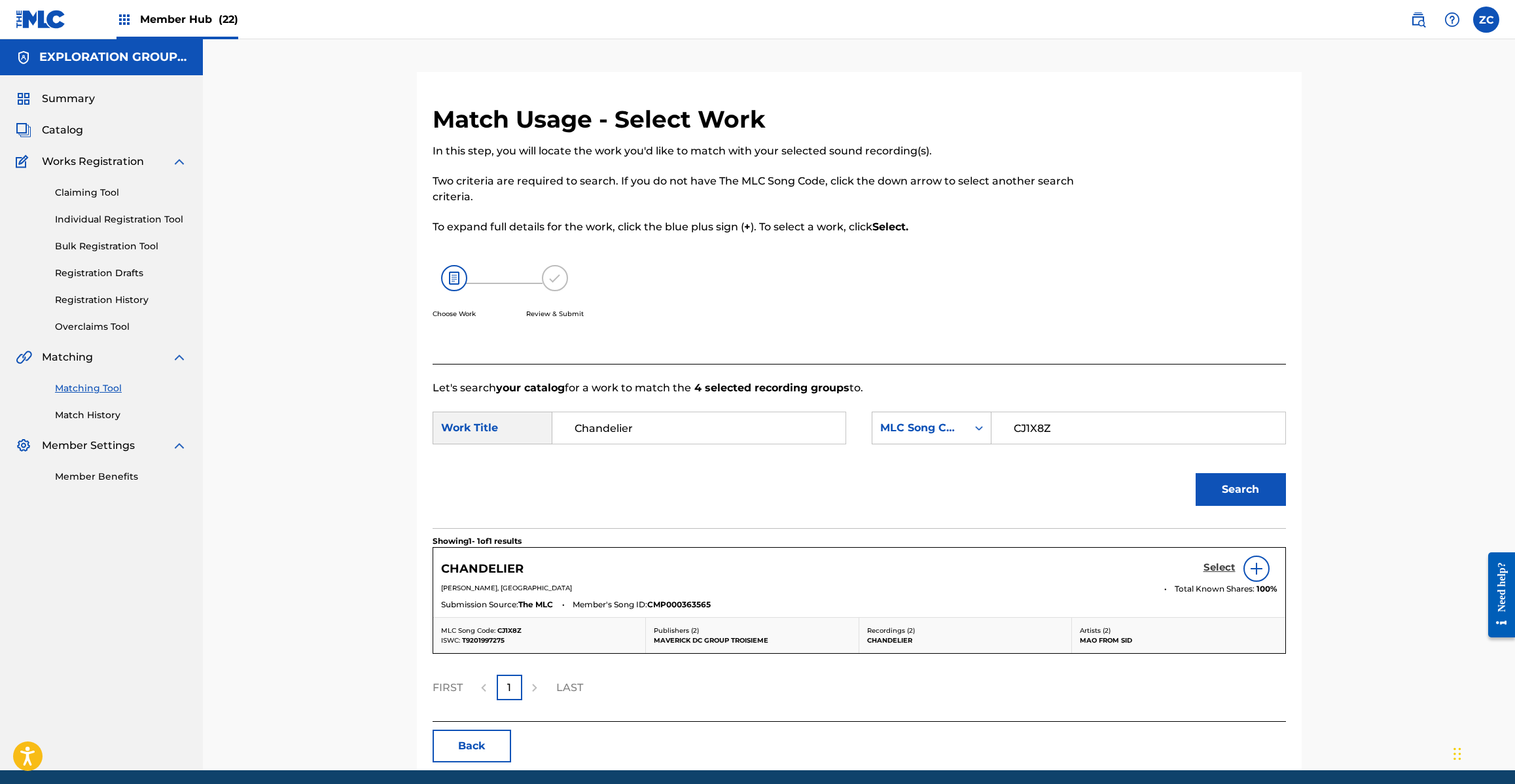
click at [1219, 564] on h5 "Select" at bounding box center [1219, 567] width 32 height 12
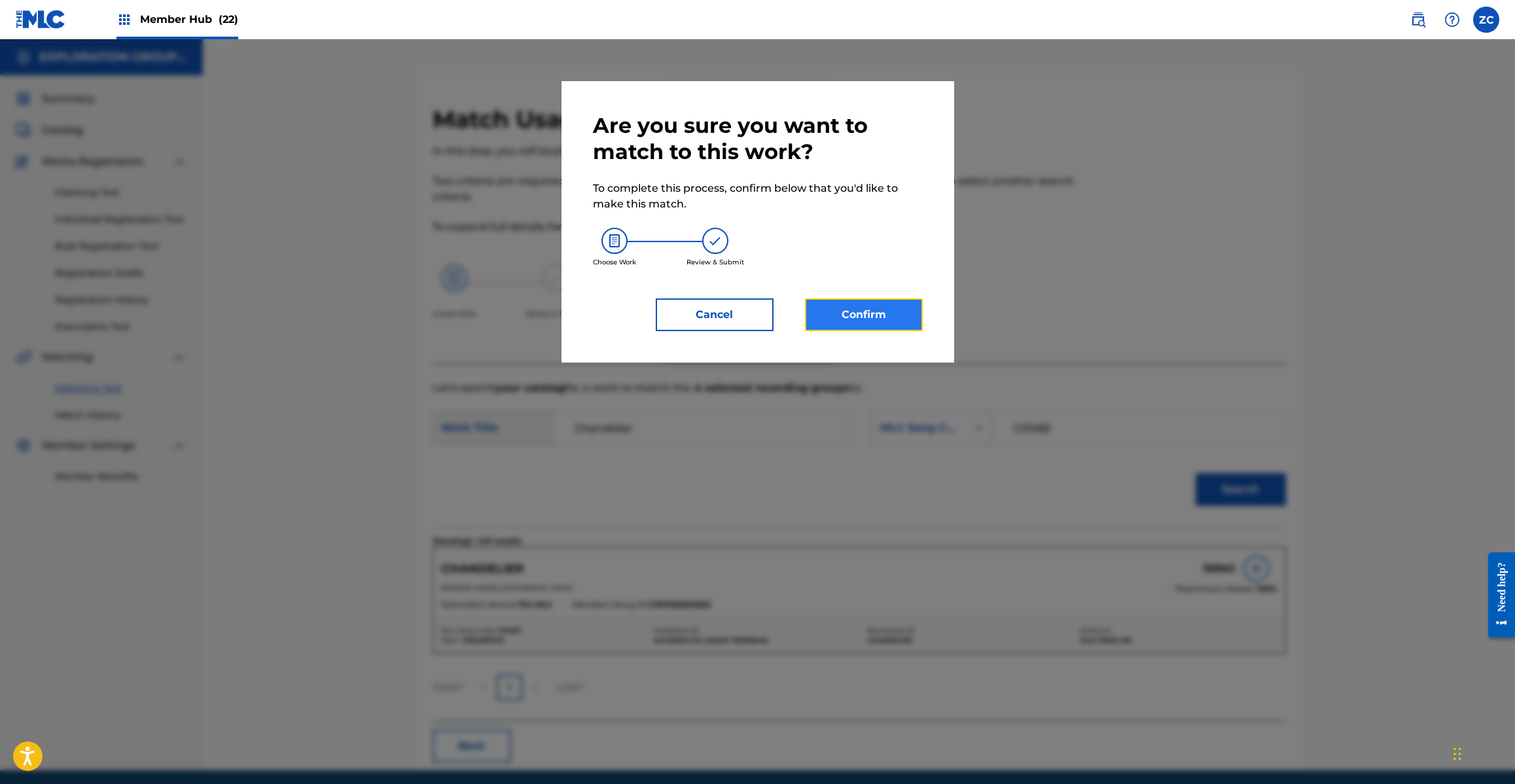
click at [916, 327] on button "Confirm" at bounding box center [863, 314] width 117 height 33
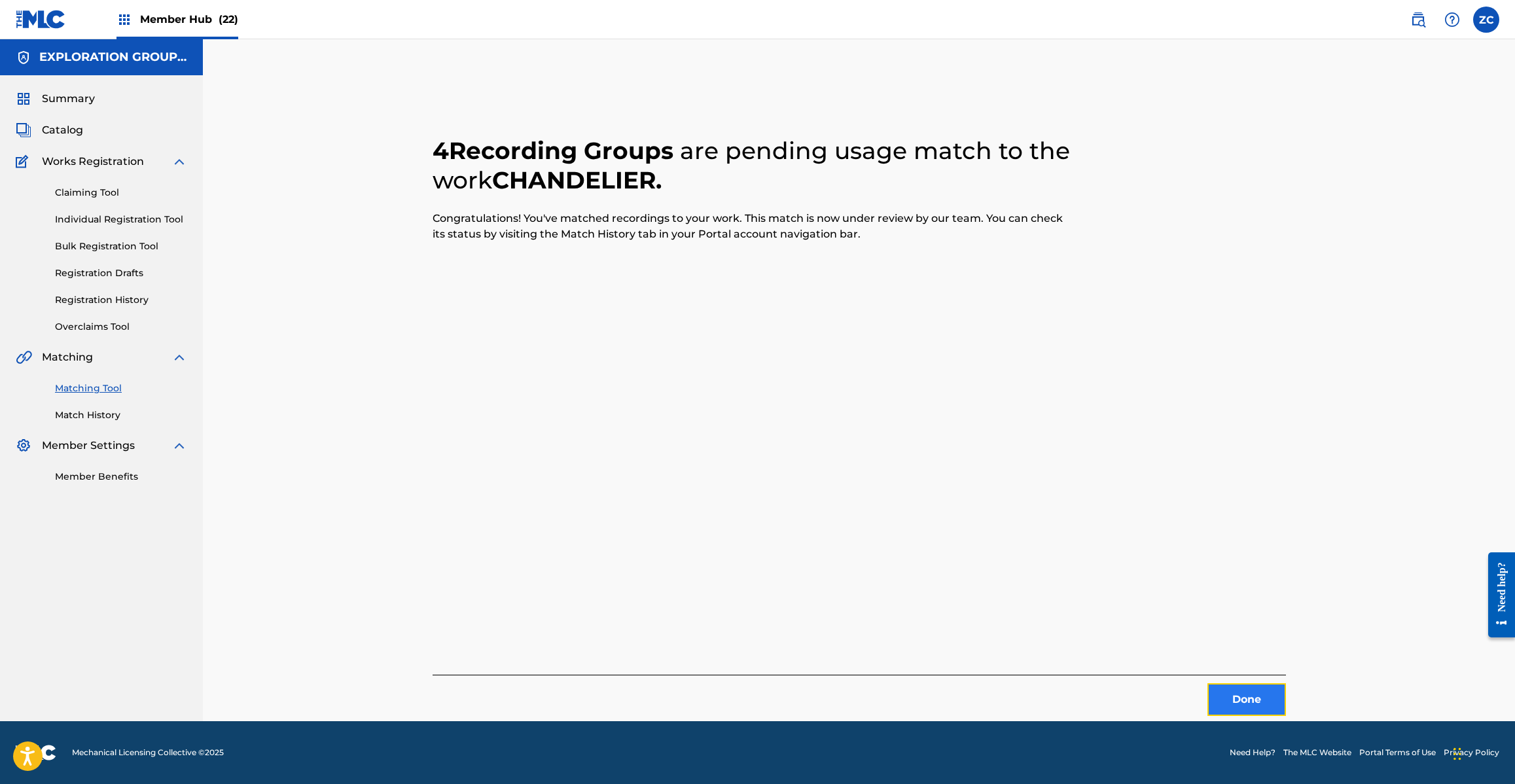
click at [1225, 695] on button "Done" at bounding box center [1246, 699] width 78 height 33
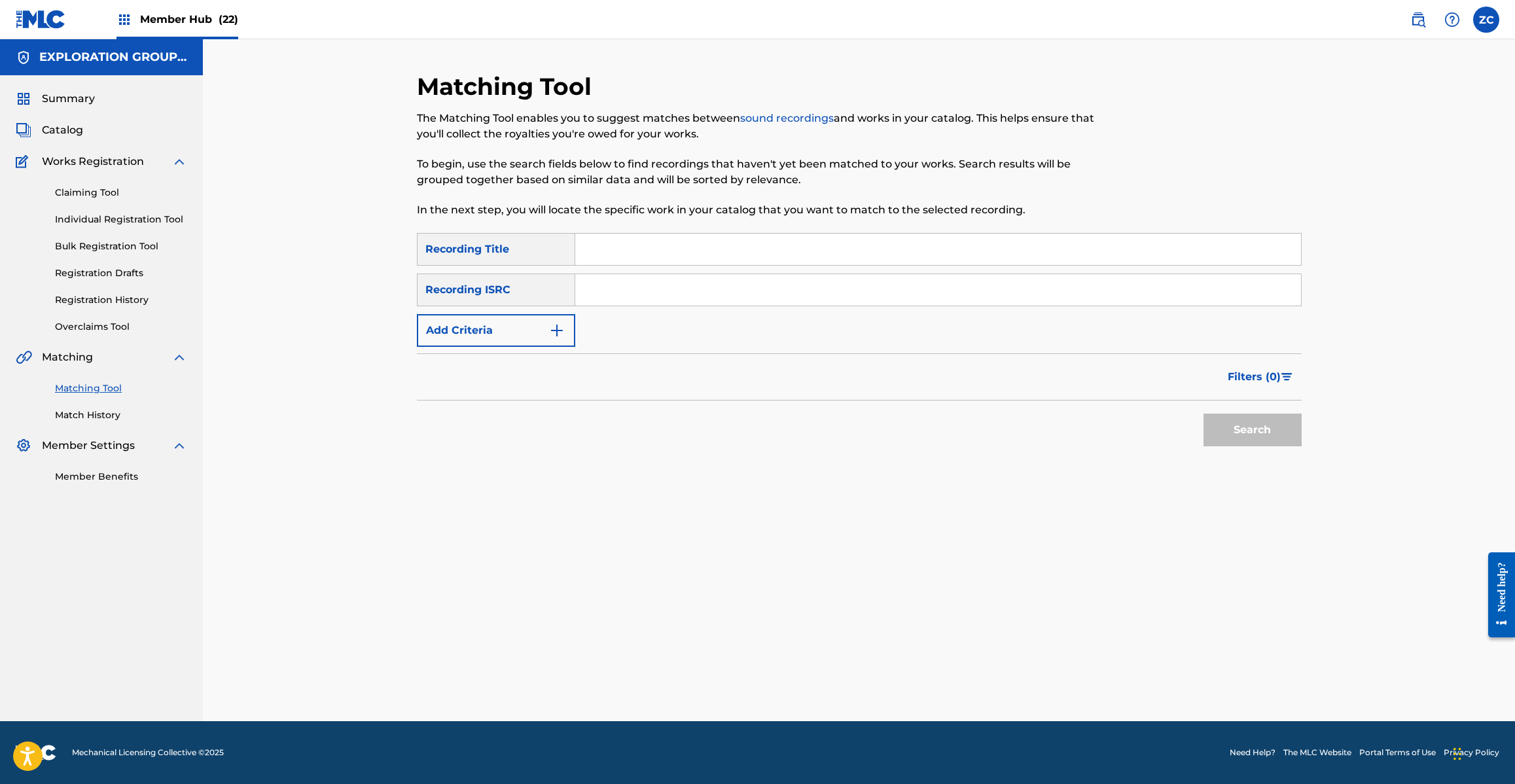
click at [665, 282] on input "Search Form" at bounding box center [938, 290] width 725 height 32
paste input "JPF301700120"
type input "JPF301700120"
click at [1239, 432] on button "Search" at bounding box center [1252, 430] width 98 height 33
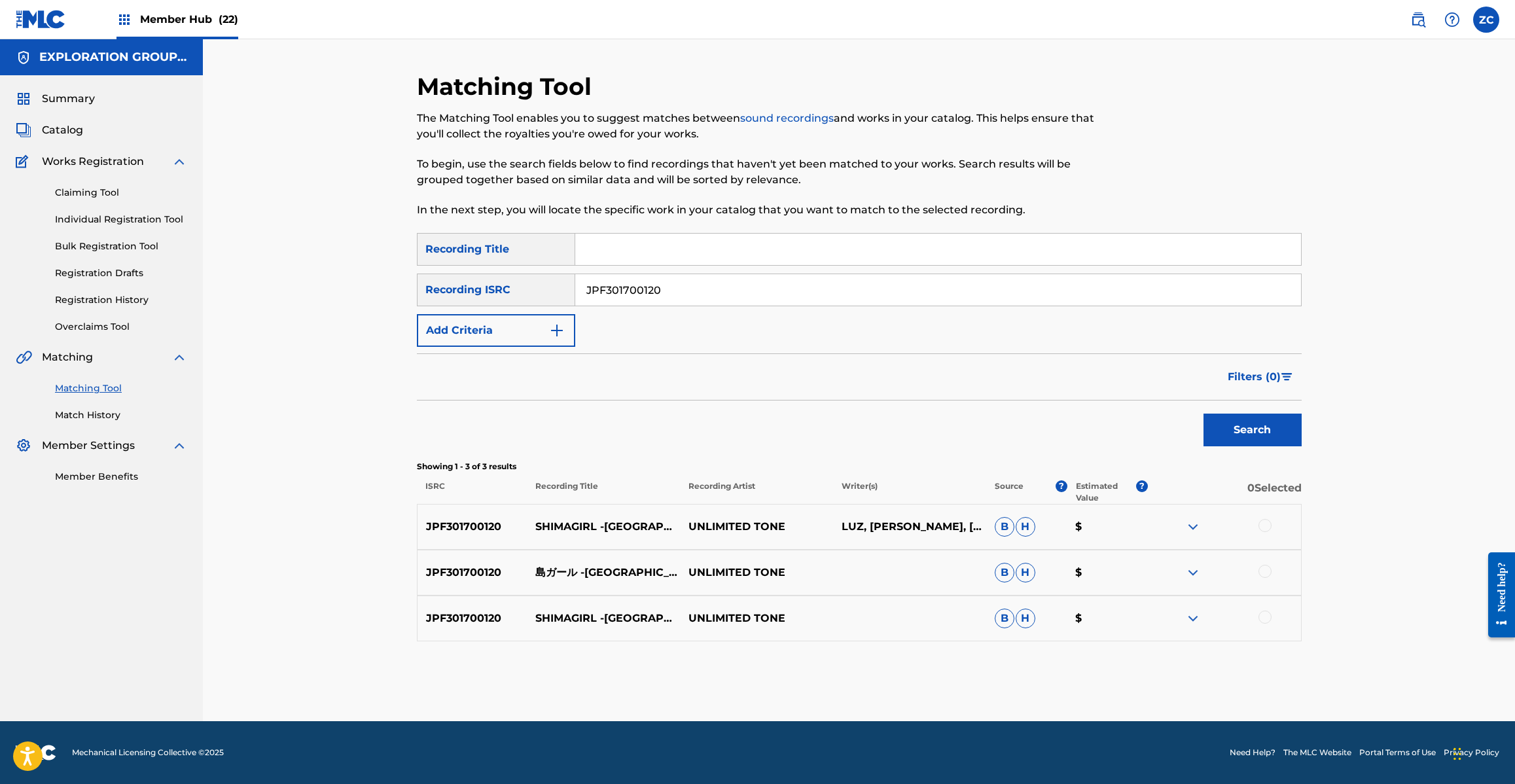
click at [1261, 522] on div at bounding box center [1265, 526] width 13 height 13
click at [1258, 572] on div at bounding box center [1224, 572] width 153 height 16
click at [1264, 572] on div at bounding box center [1265, 571] width 13 height 13
click at [1267, 617] on div at bounding box center [1265, 617] width 13 height 13
click at [908, 680] on button "Match 3 Groups" at bounding box center [919, 677] width 145 height 33
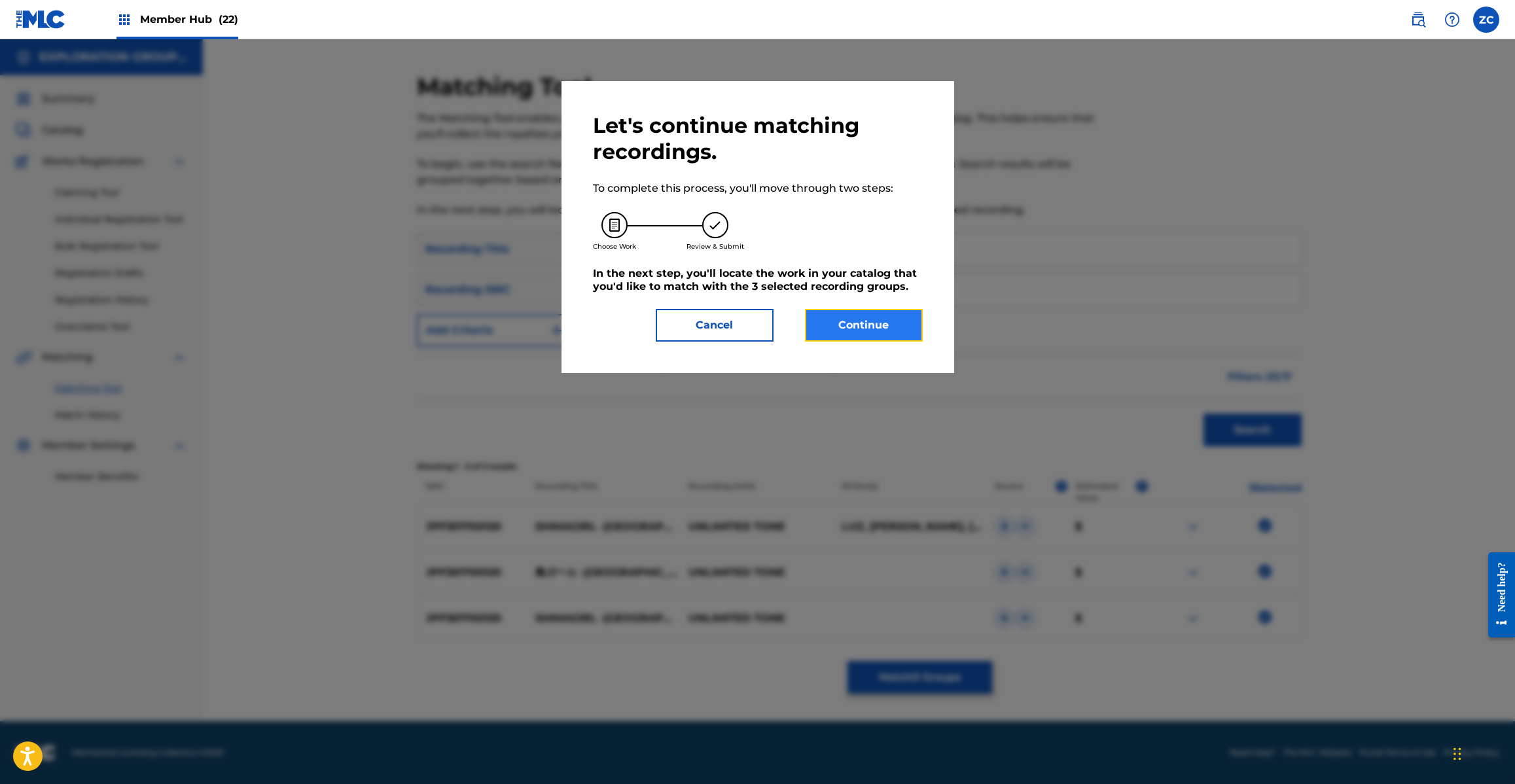
click at [861, 322] on button "Continue" at bounding box center [863, 324] width 117 height 33
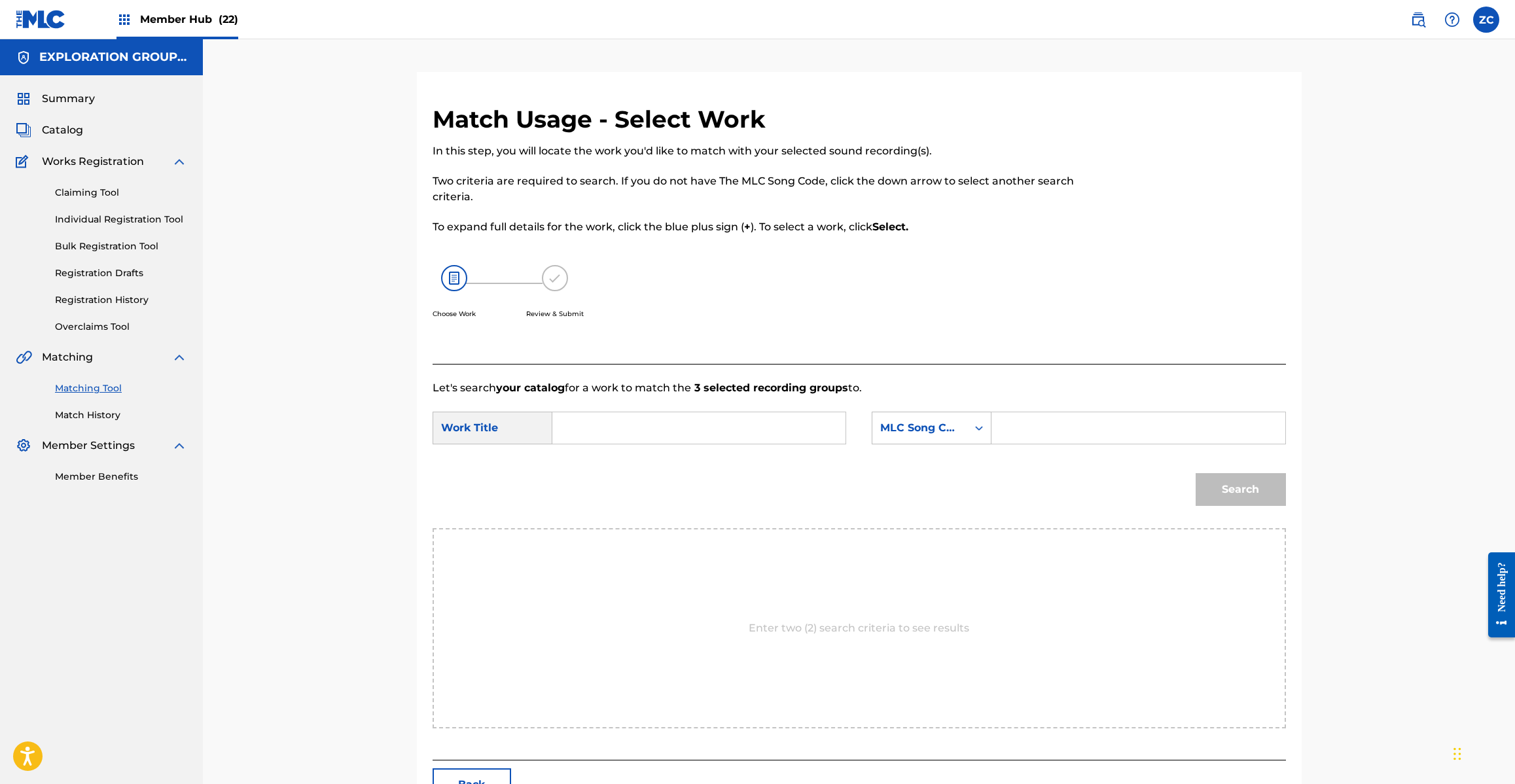
click at [728, 433] on input "Search Form" at bounding box center [698, 428] width 271 height 32
paste input "Shima Gaaru Okinawa S604O5"
click at [730, 427] on input "Shima Gaaru Okinawa S604O5" at bounding box center [698, 428] width 271 height 32
type input "Shima Gaaru [GEOGRAPHIC_DATA]"
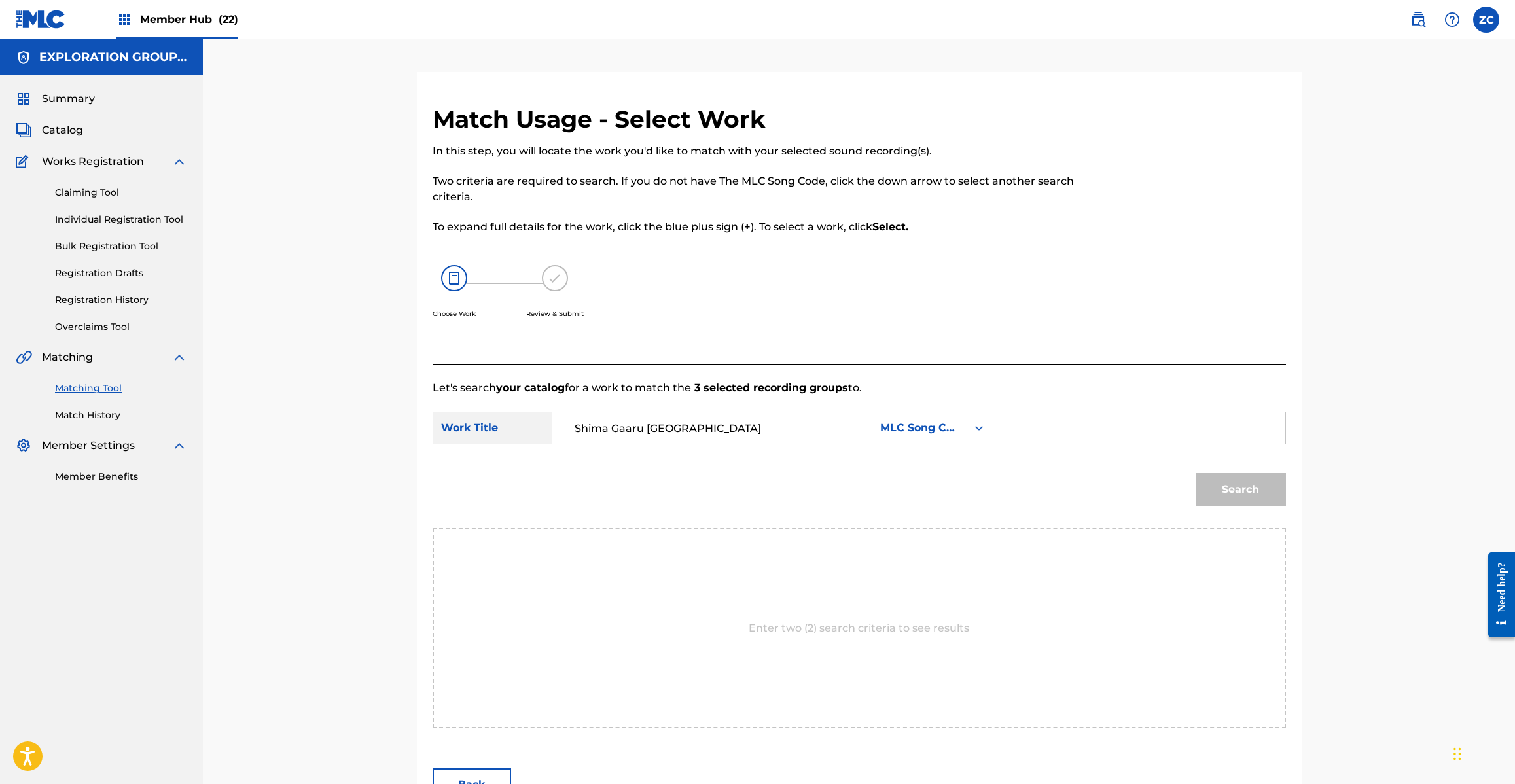
drag, startPoint x: 1034, startPoint y: 429, endPoint x: 1077, endPoint y: 447, distance: 46.6
click at [1035, 430] on input "Search Form" at bounding box center [1137, 428] width 271 height 32
paste input "S604O5"
type input "S604O5"
click at [1235, 494] on button "Search" at bounding box center [1240, 488] width 90 height 33
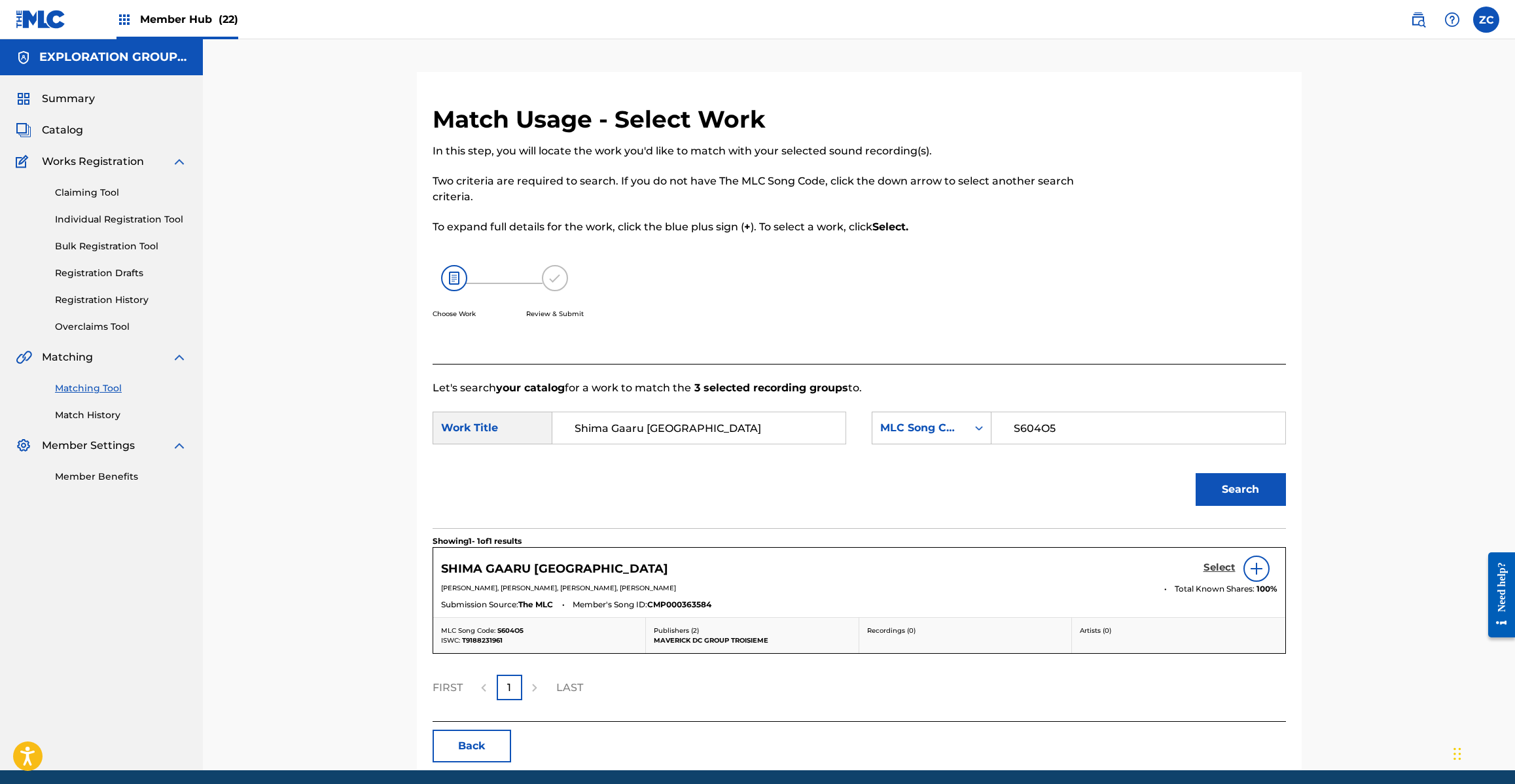
click at [1221, 570] on h5 "Select" at bounding box center [1219, 567] width 32 height 12
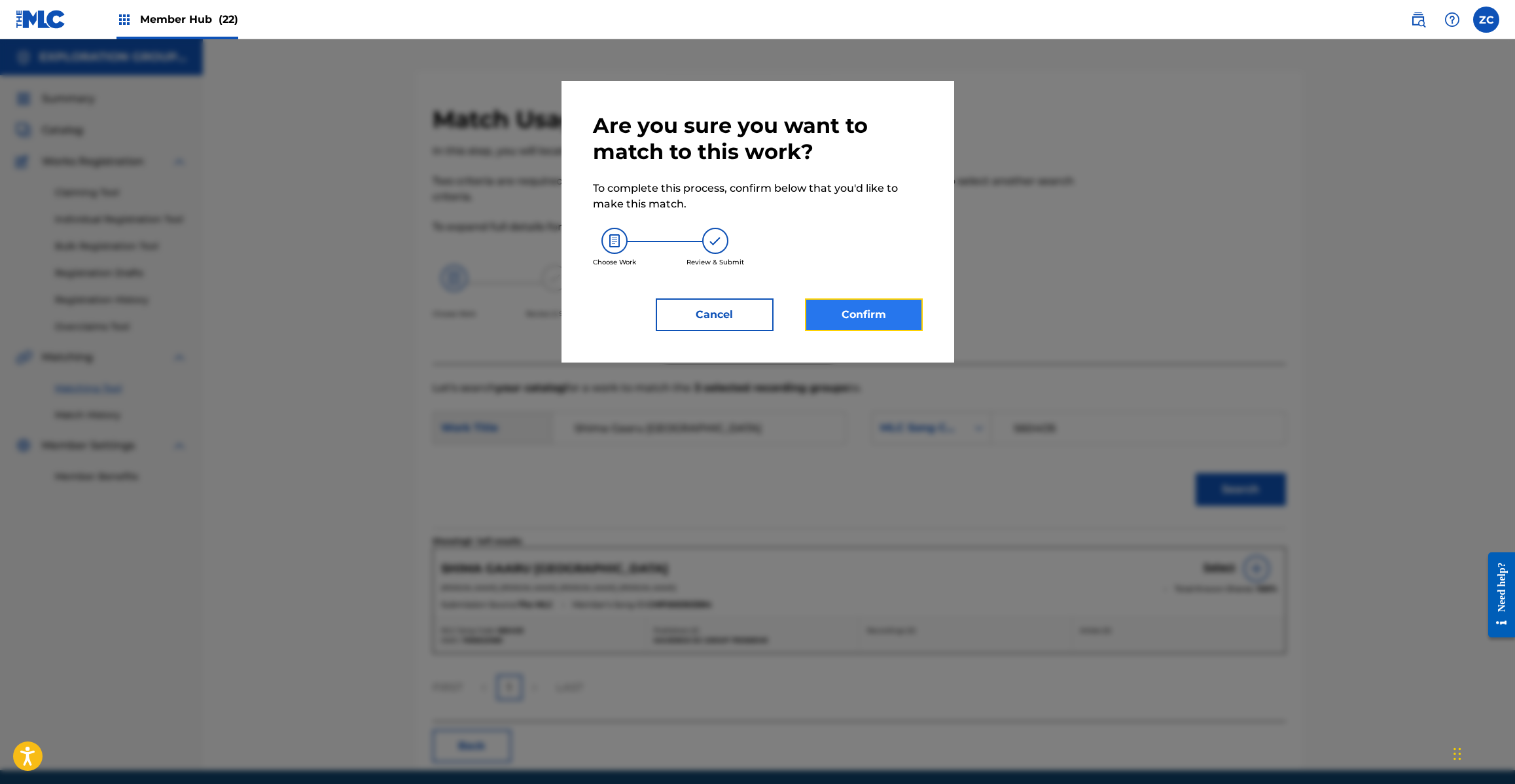
click at [900, 306] on button "Confirm" at bounding box center [863, 314] width 117 height 33
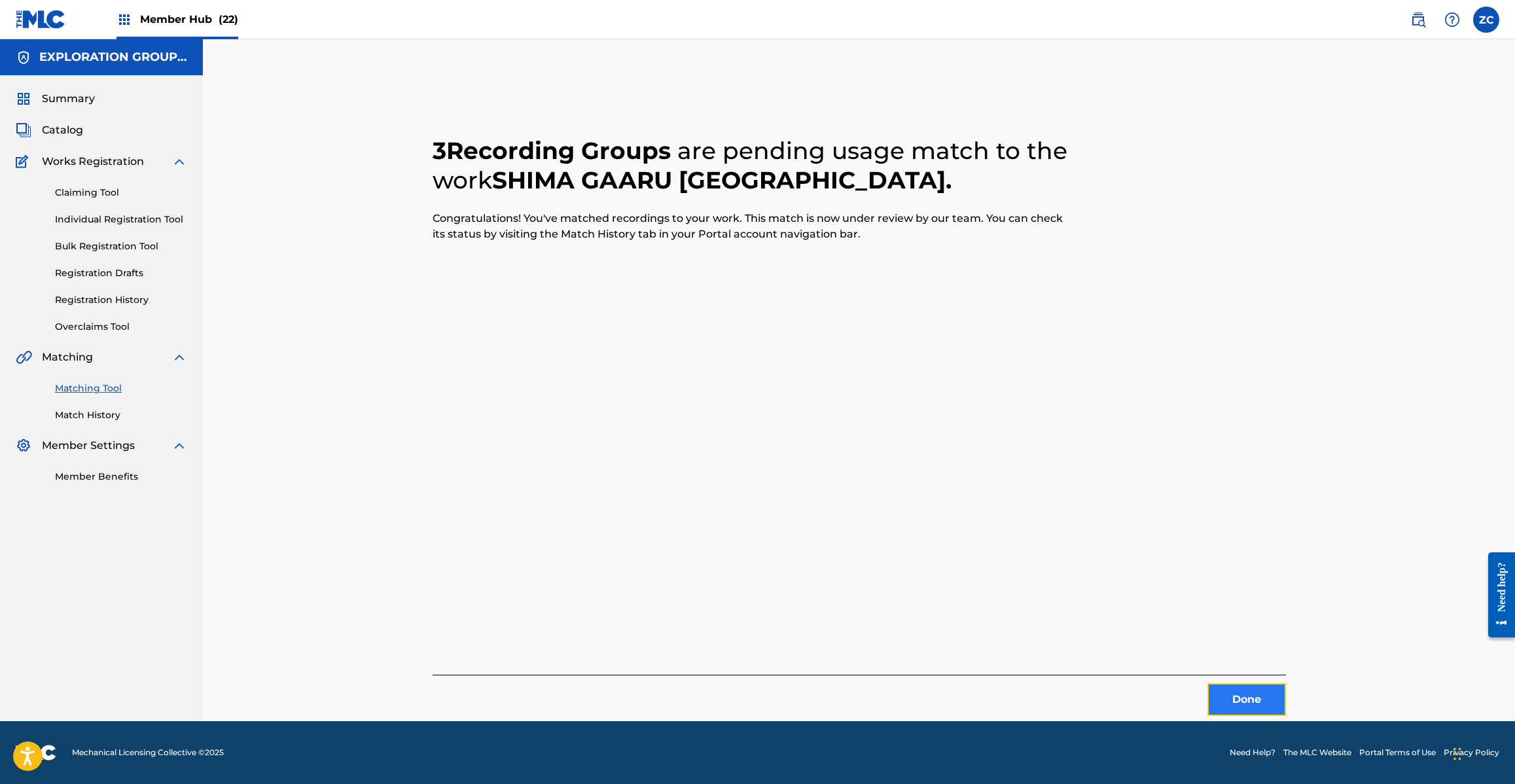
click at [1263, 693] on button "Done" at bounding box center [1246, 699] width 78 height 33
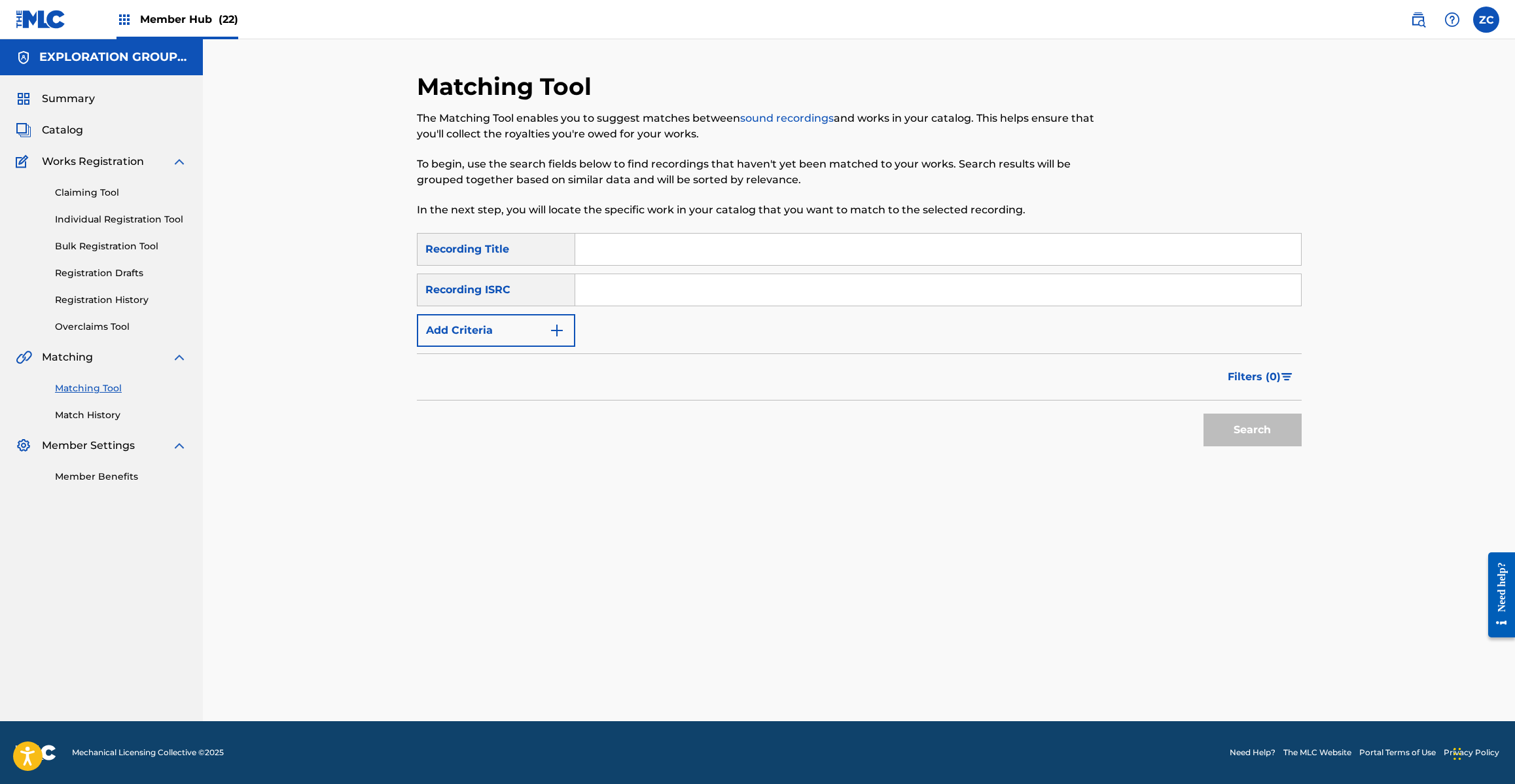
drag, startPoint x: 753, startPoint y: 299, endPoint x: 766, endPoint y: 306, distance: 14.8
click at [753, 299] on input "Search Form" at bounding box center [938, 290] width 725 height 32
paste input "JPPO00304940"
type input "JPPO00304940"
click at [1273, 426] on button "Search" at bounding box center [1252, 430] width 98 height 33
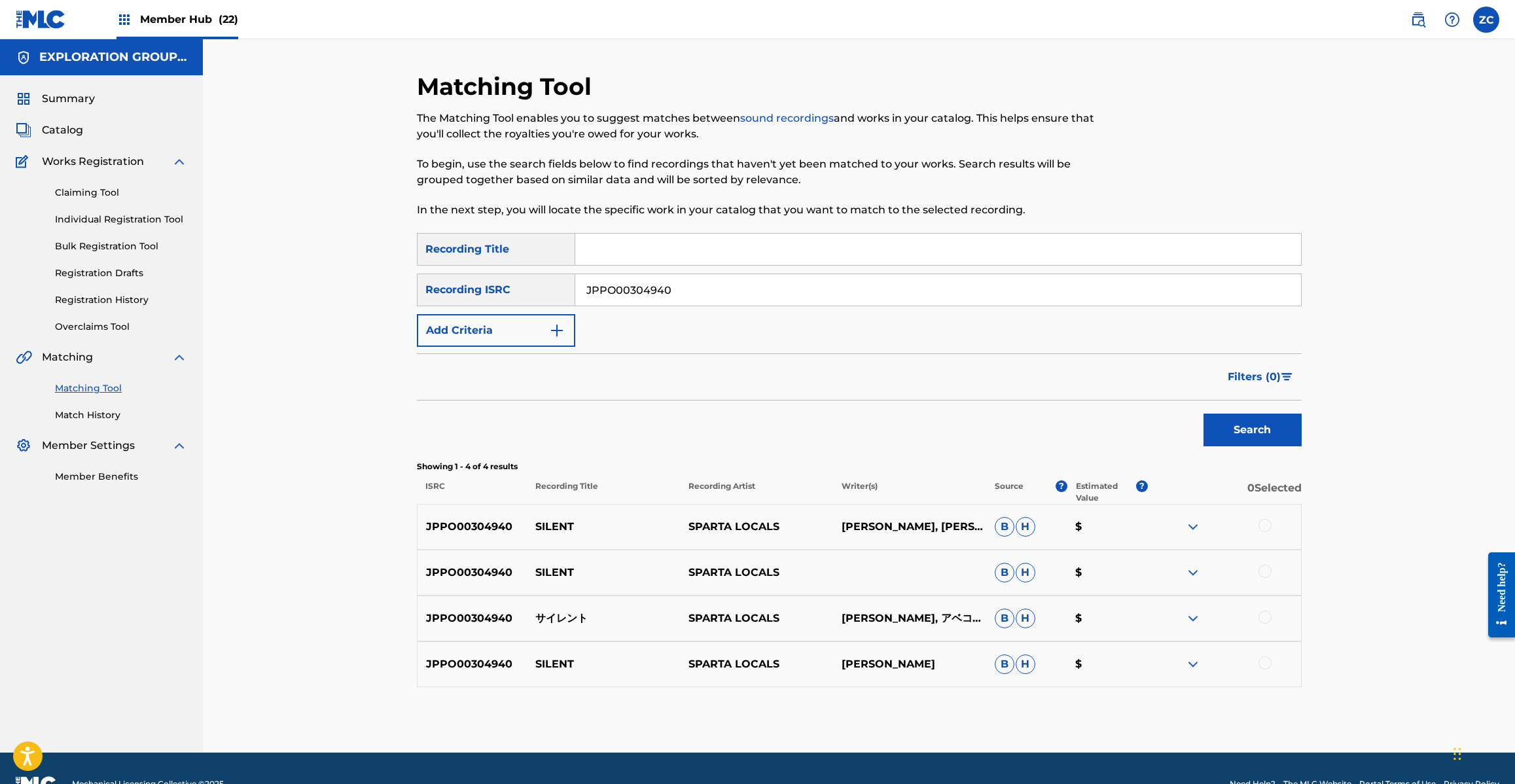
click at [1264, 529] on div at bounding box center [1265, 526] width 13 height 13
click at [1270, 570] on div at bounding box center [1265, 571] width 13 height 13
click at [1268, 617] on div at bounding box center [1265, 617] width 13 height 13
click at [1266, 663] on div at bounding box center [1265, 663] width 13 height 13
click at [879, 677] on button "Match 4 Groups" at bounding box center [919, 677] width 145 height 33
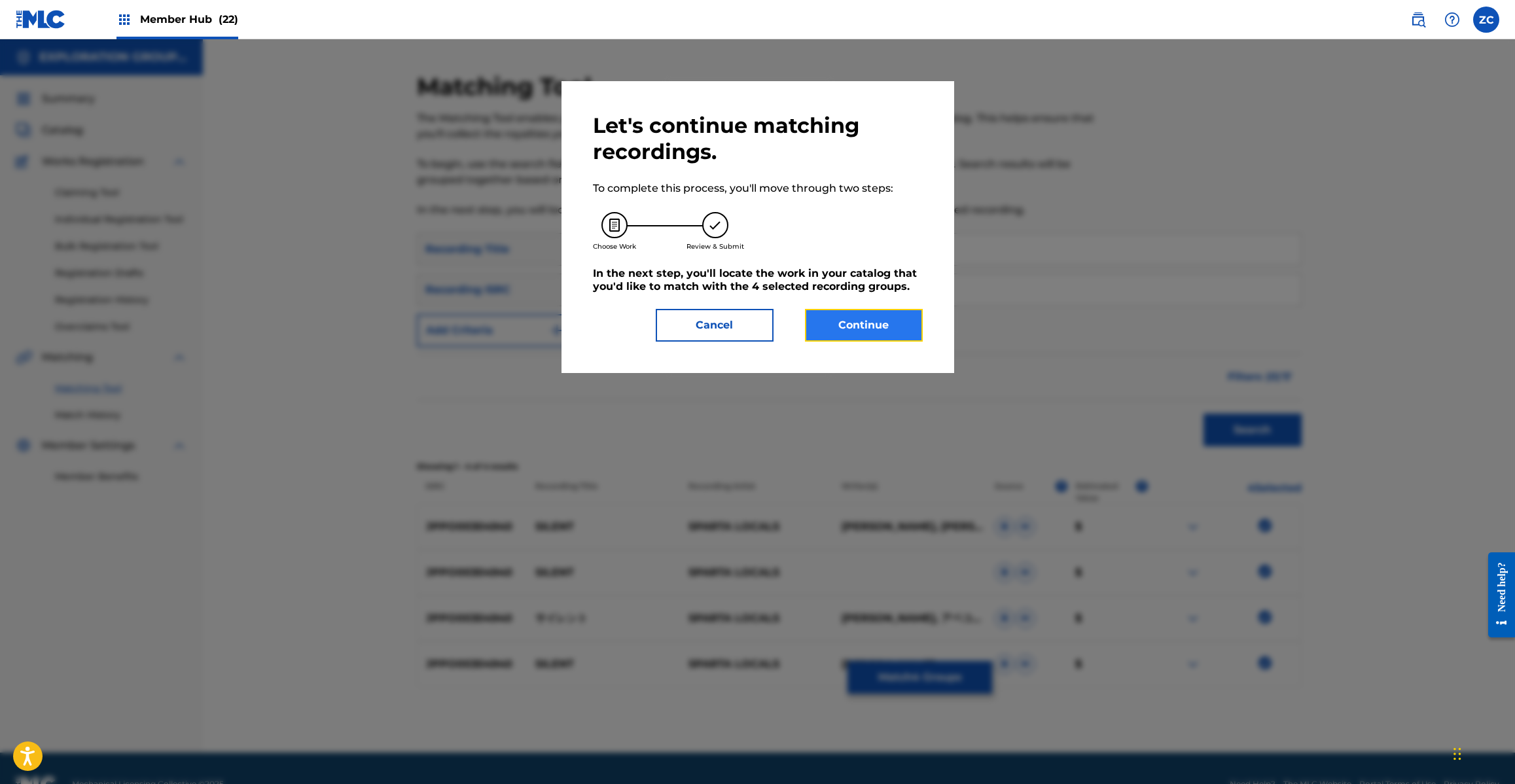
click at [829, 322] on button "Continue" at bounding box center [863, 324] width 117 height 33
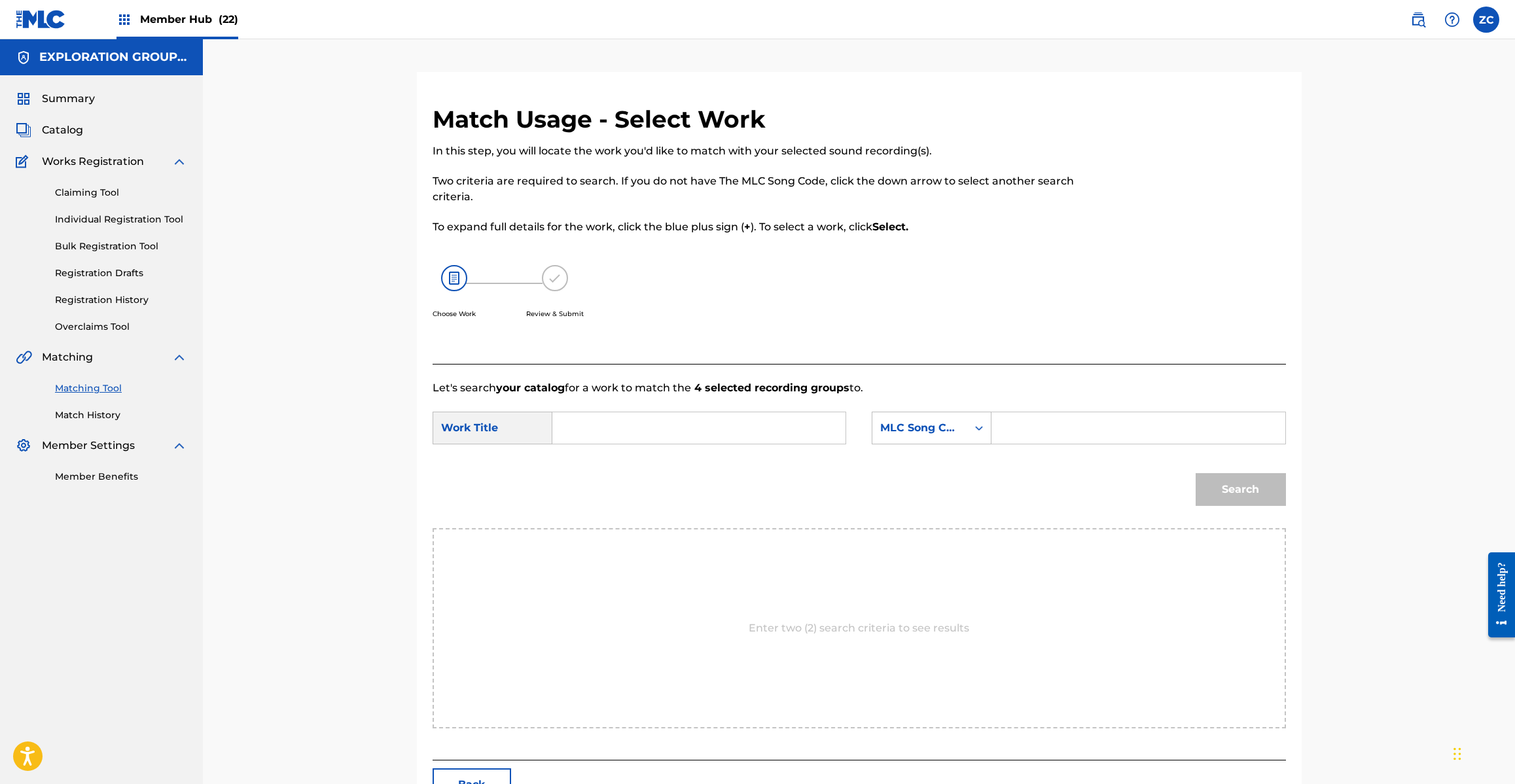
click at [708, 420] on input "Search Form" at bounding box center [698, 428] width 271 height 32
paste input "Sairento S600EC"
click at [653, 427] on input "Sairento S600EC" at bounding box center [698, 428] width 271 height 32
click at [653, 427] on input "Sairento" at bounding box center [698, 428] width 271 height 32
type input "Sairento"
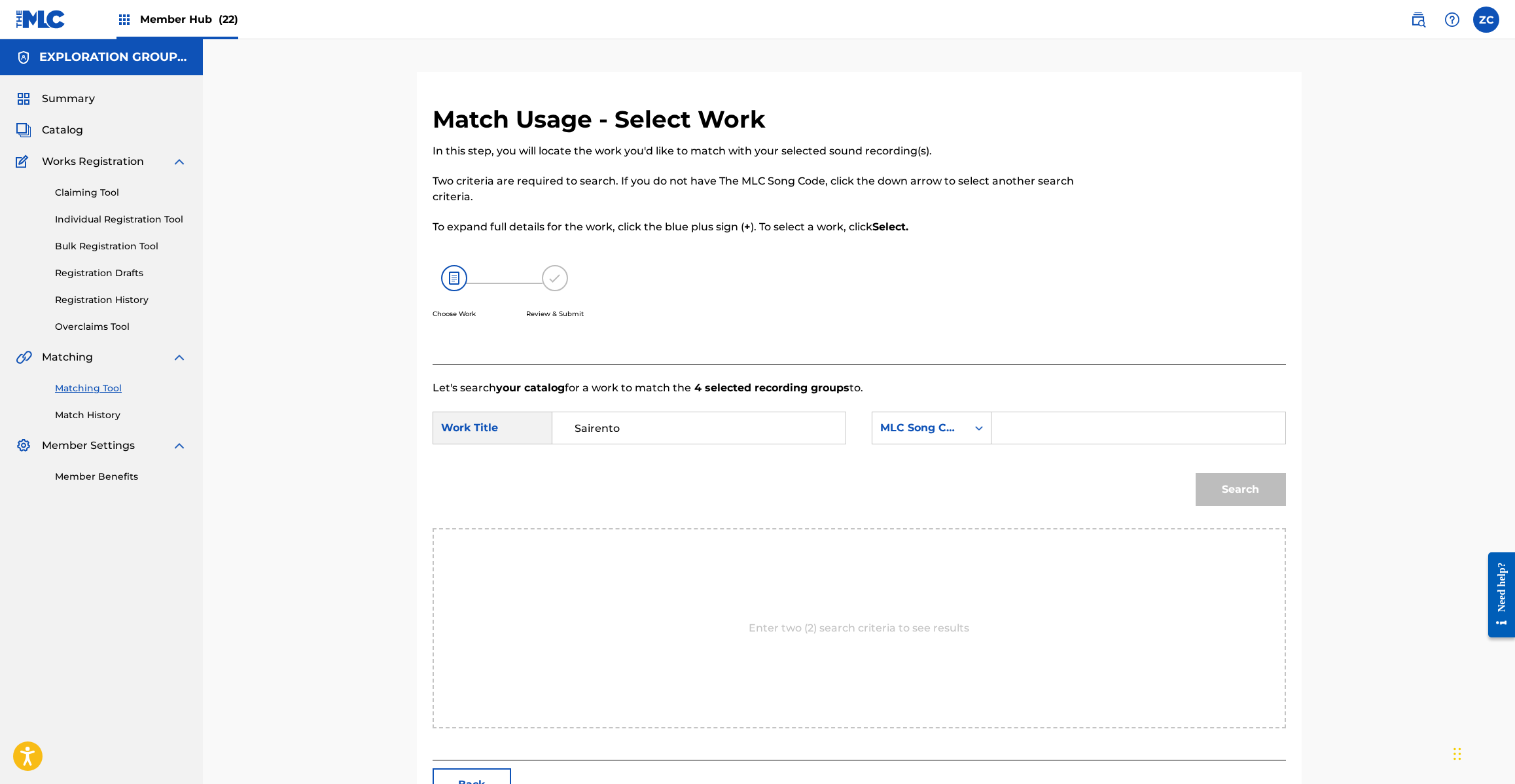
click at [1088, 430] on input "Search Form" at bounding box center [1137, 428] width 271 height 32
paste input "S600EC"
type input "S600EC"
click at [1246, 481] on button "Search" at bounding box center [1240, 488] width 90 height 33
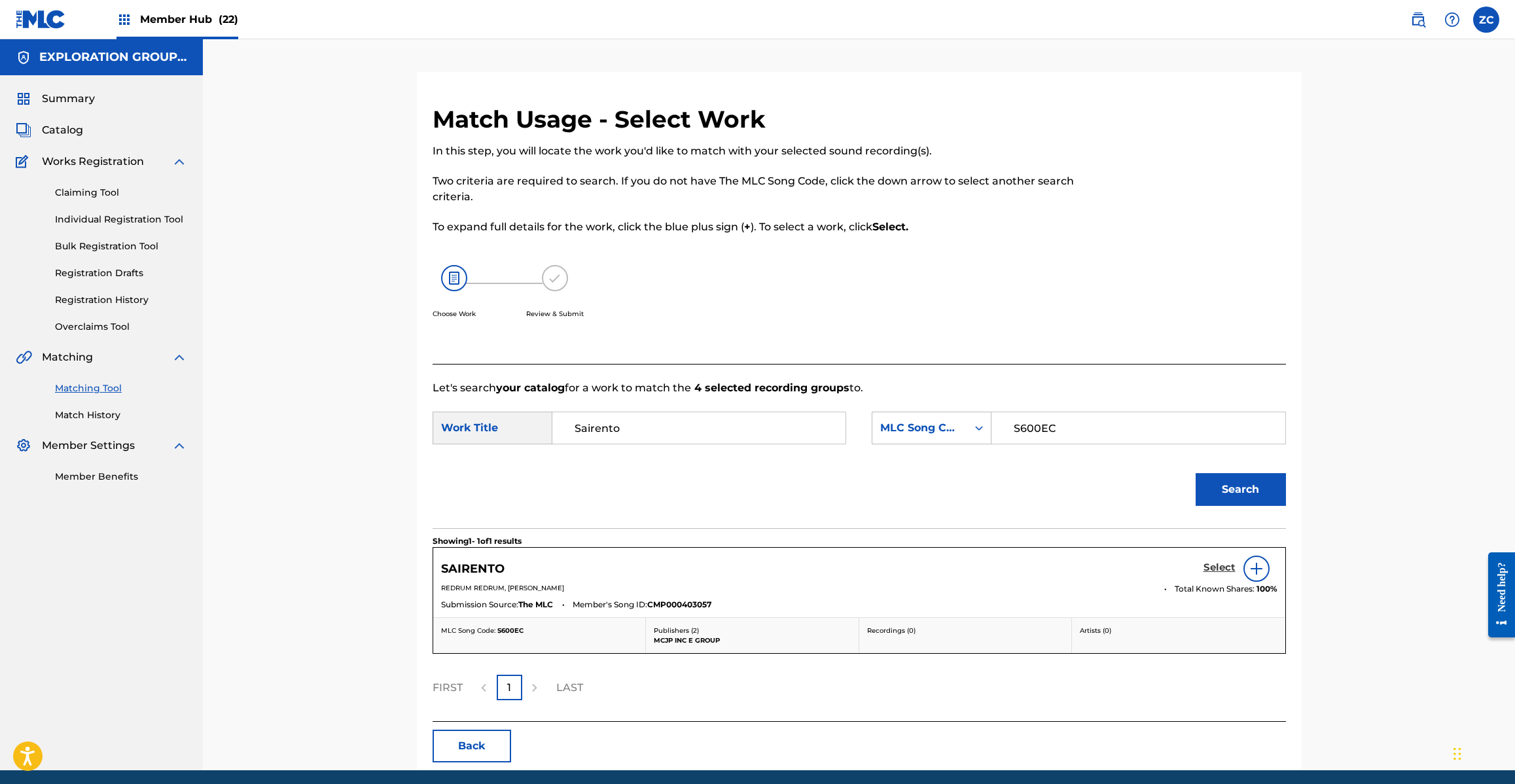
click at [1218, 566] on h5 "Select" at bounding box center [1219, 567] width 32 height 12
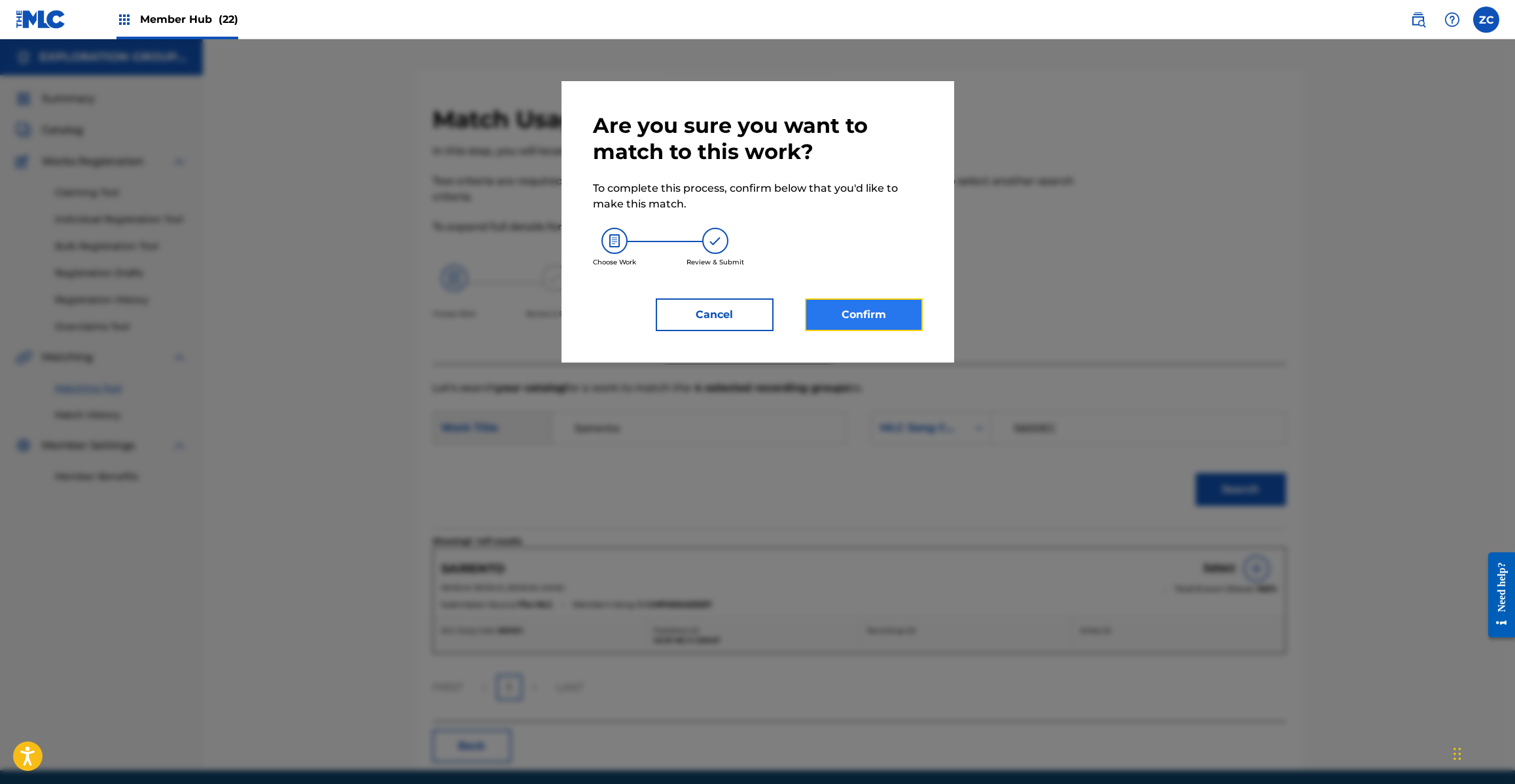
click at [861, 317] on button "Confirm" at bounding box center [863, 314] width 117 height 33
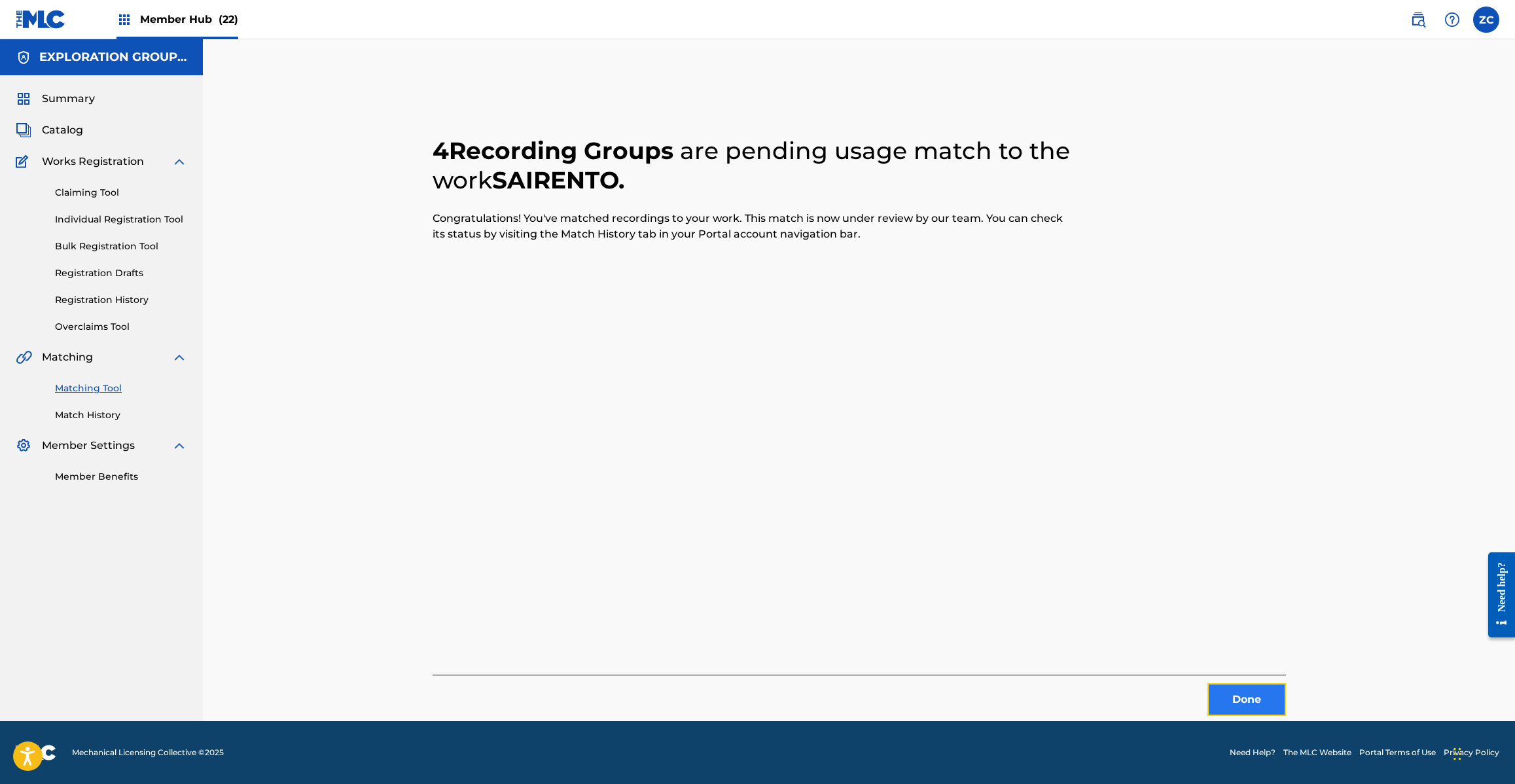
click at [1245, 694] on button "Done" at bounding box center [1246, 699] width 78 height 33
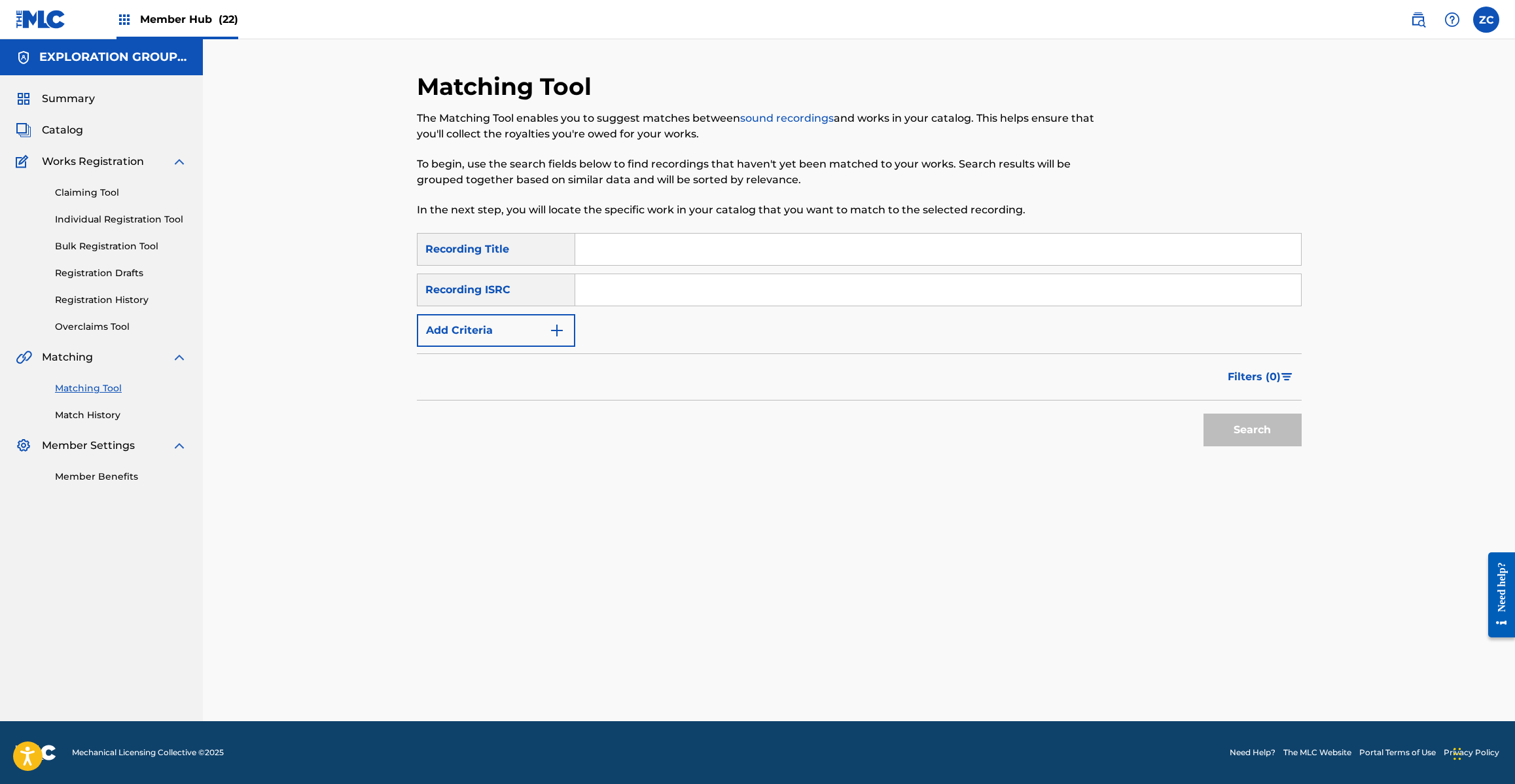
click at [636, 288] on input "Search Form" at bounding box center [938, 290] width 725 height 32
paste input "JPJ900911260"
click at [1267, 425] on button "Search" at bounding box center [1252, 430] width 98 height 33
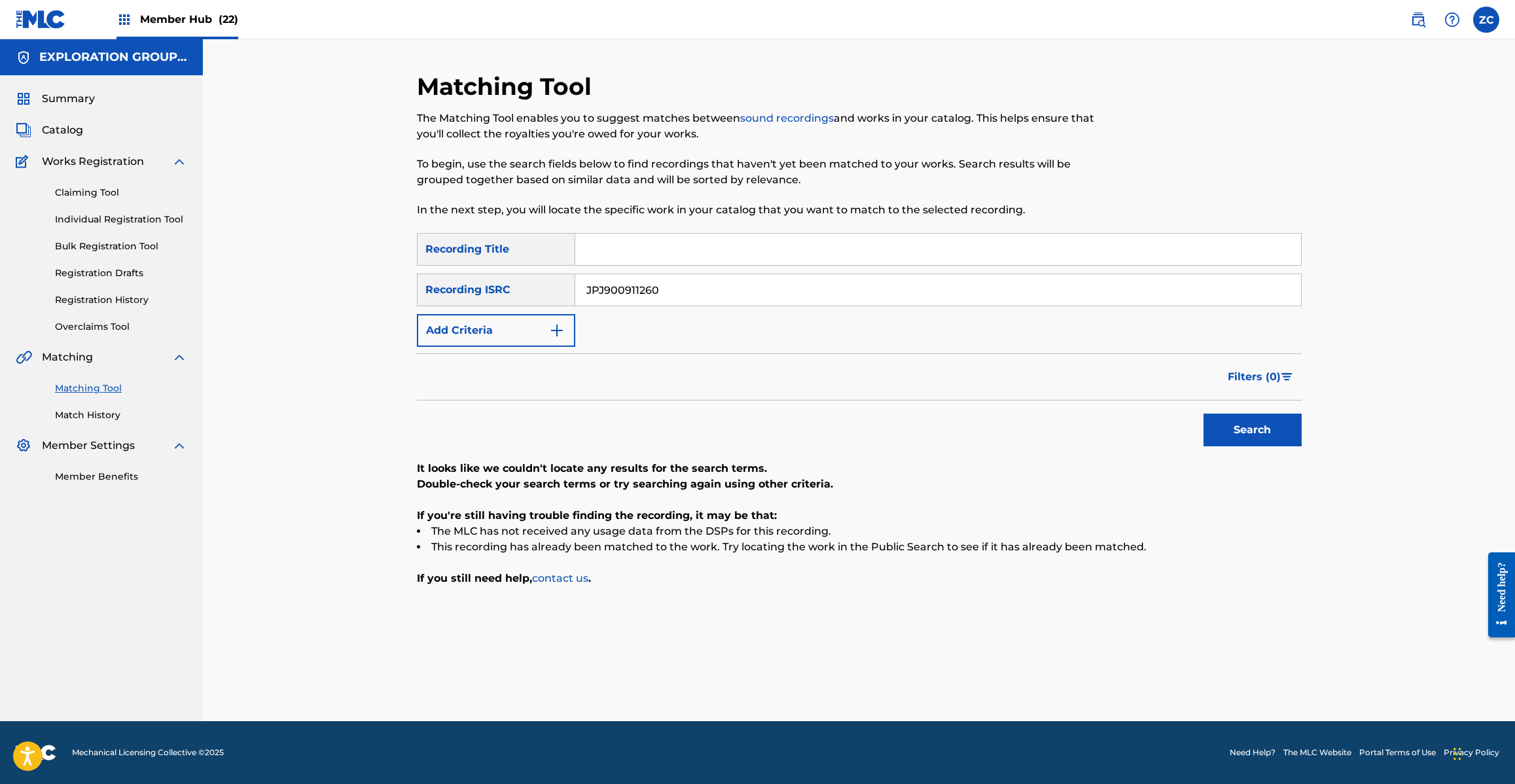
click at [698, 303] on input "JPJ900911260" at bounding box center [938, 290] width 725 height 32
paste input "0"
type input "JPJ900911200"
click at [1272, 424] on button "Search" at bounding box center [1252, 430] width 98 height 33
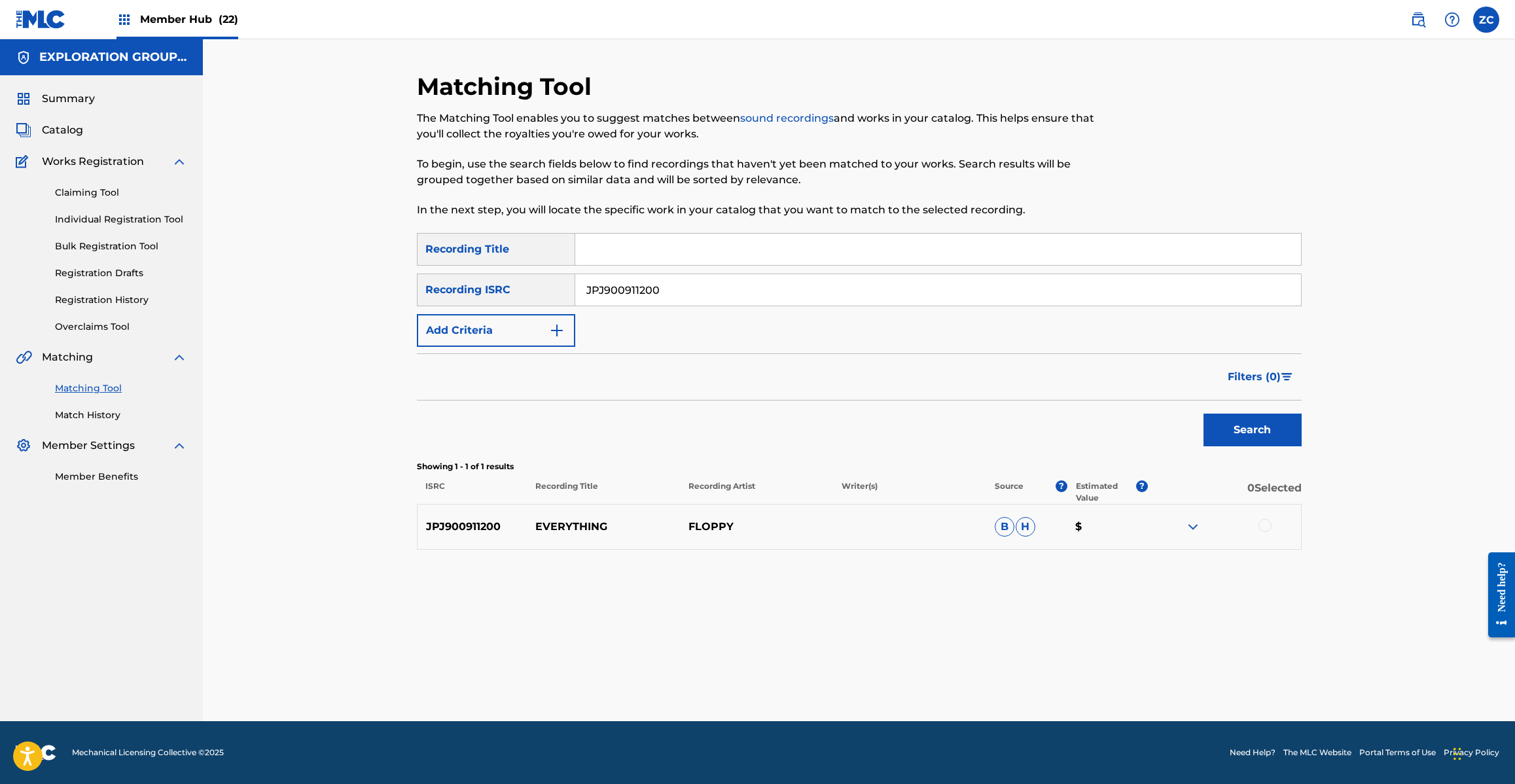
click at [1263, 529] on div at bounding box center [1265, 526] width 13 height 13
click at [908, 671] on button "Match 1 Group" at bounding box center [919, 677] width 145 height 33
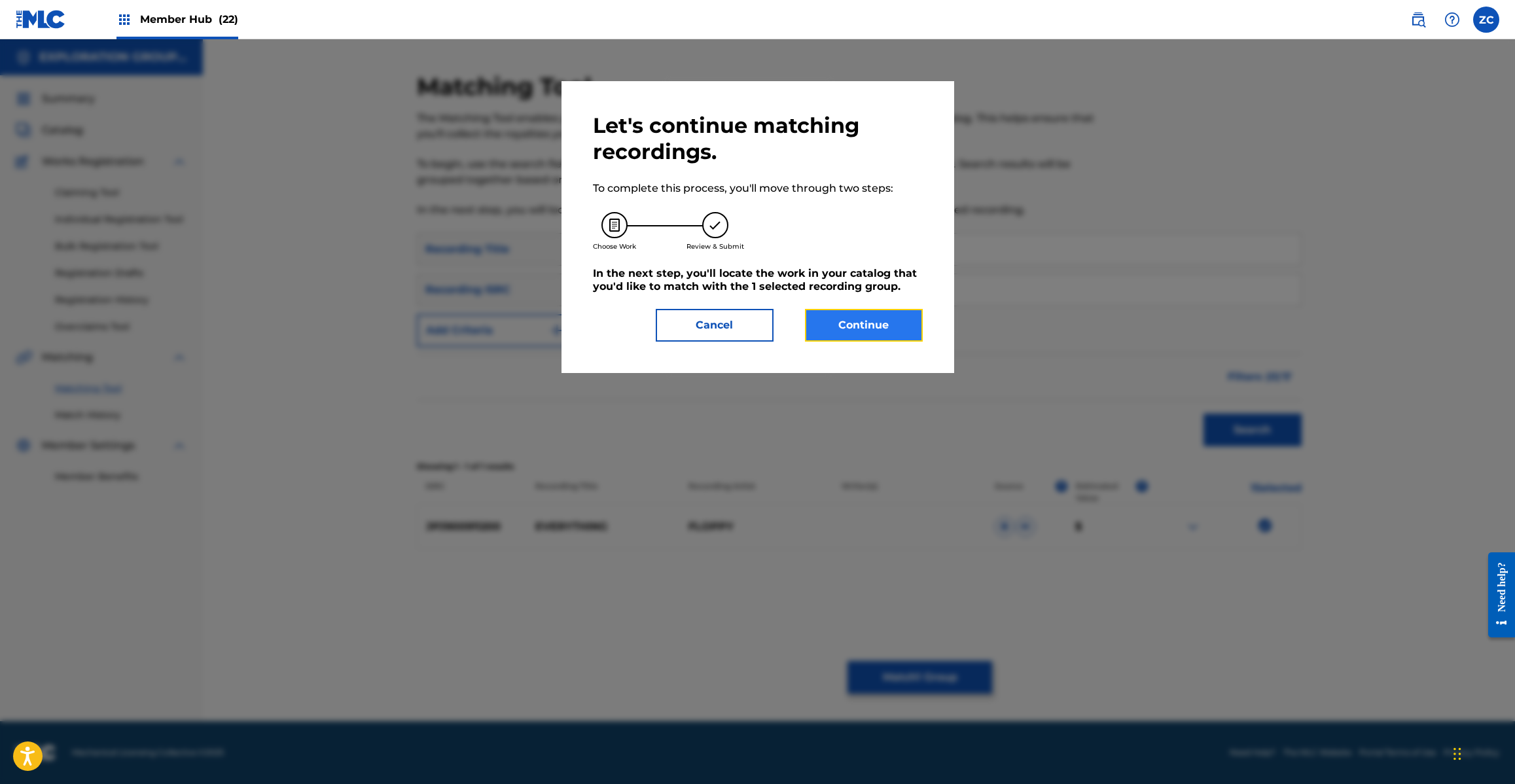
click at [861, 328] on button "Continue" at bounding box center [863, 324] width 117 height 33
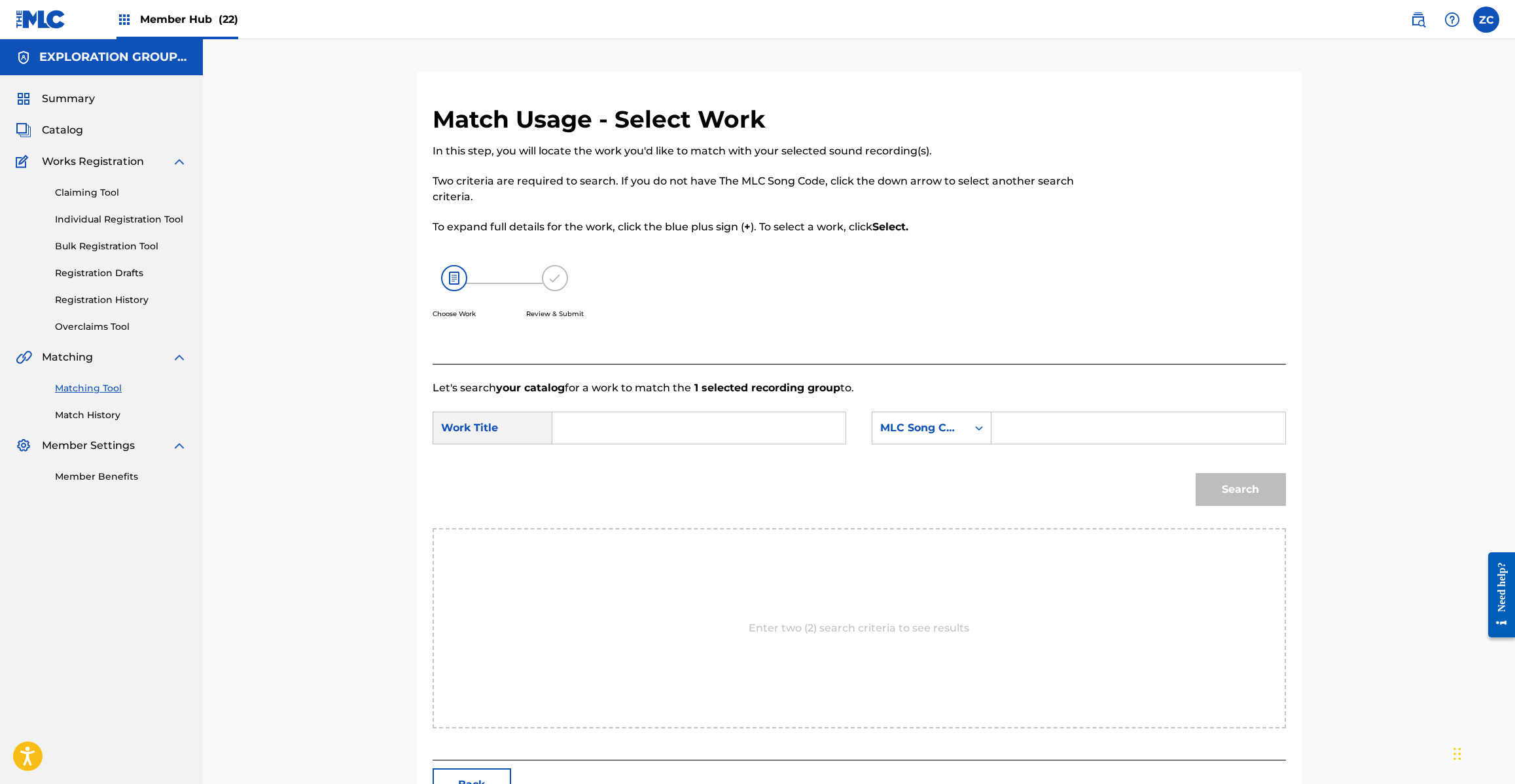
click at [825, 430] on input "Search Form" at bounding box center [698, 428] width 271 height 32
paste input "Everything EC2QCU"
click at [670, 429] on input "Everything EC2QCU" at bounding box center [698, 428] width 271 height 32
type input "Everything"
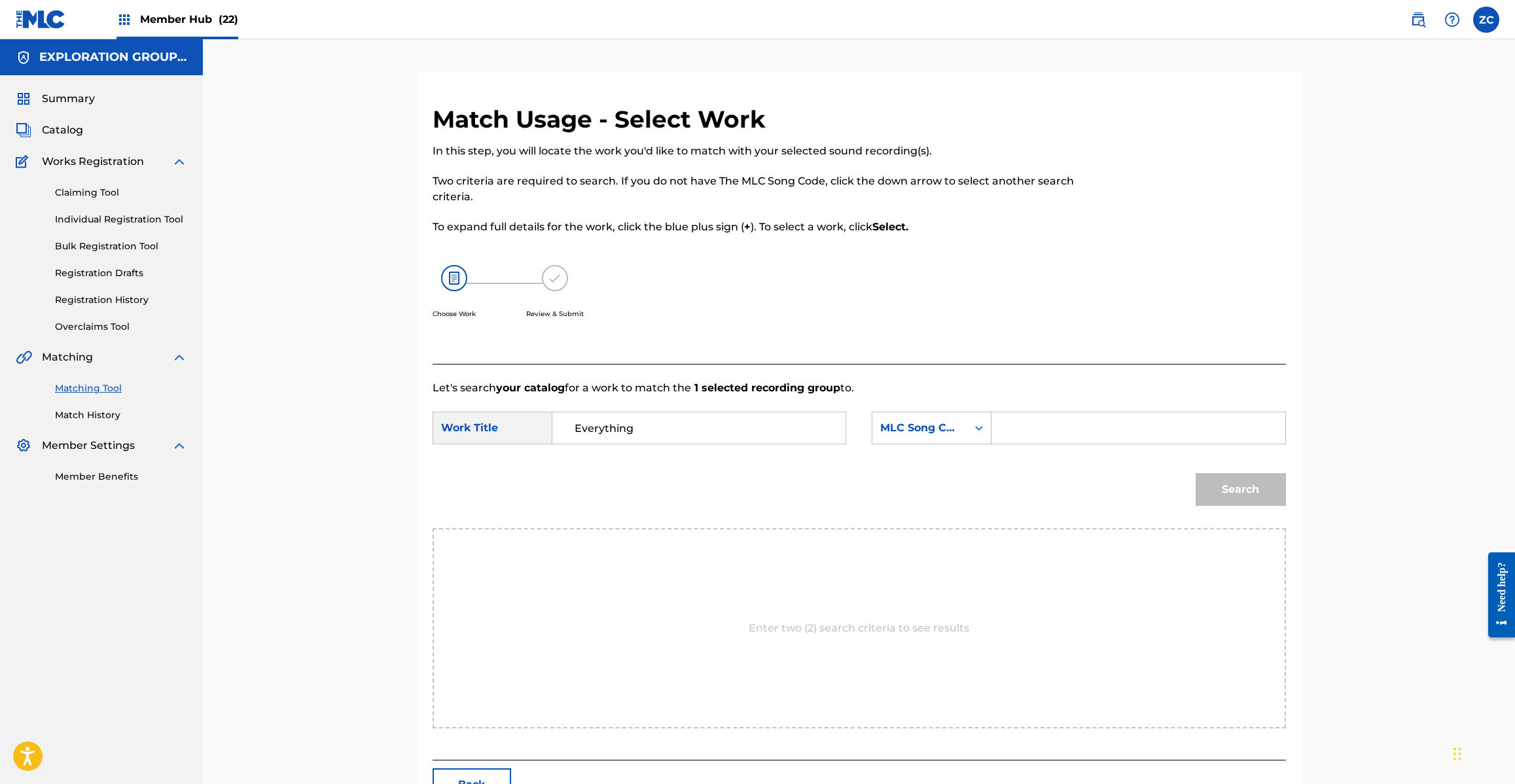
click at [1125, 429] on input "Search Form" at bounding box center [1137, 428] width 271 height 32
paste input "EC2QCU"
type input "EC2QCU"
click at [1274, 498] on button "Search" at bounding box center [1240, 488] width 90 height 33
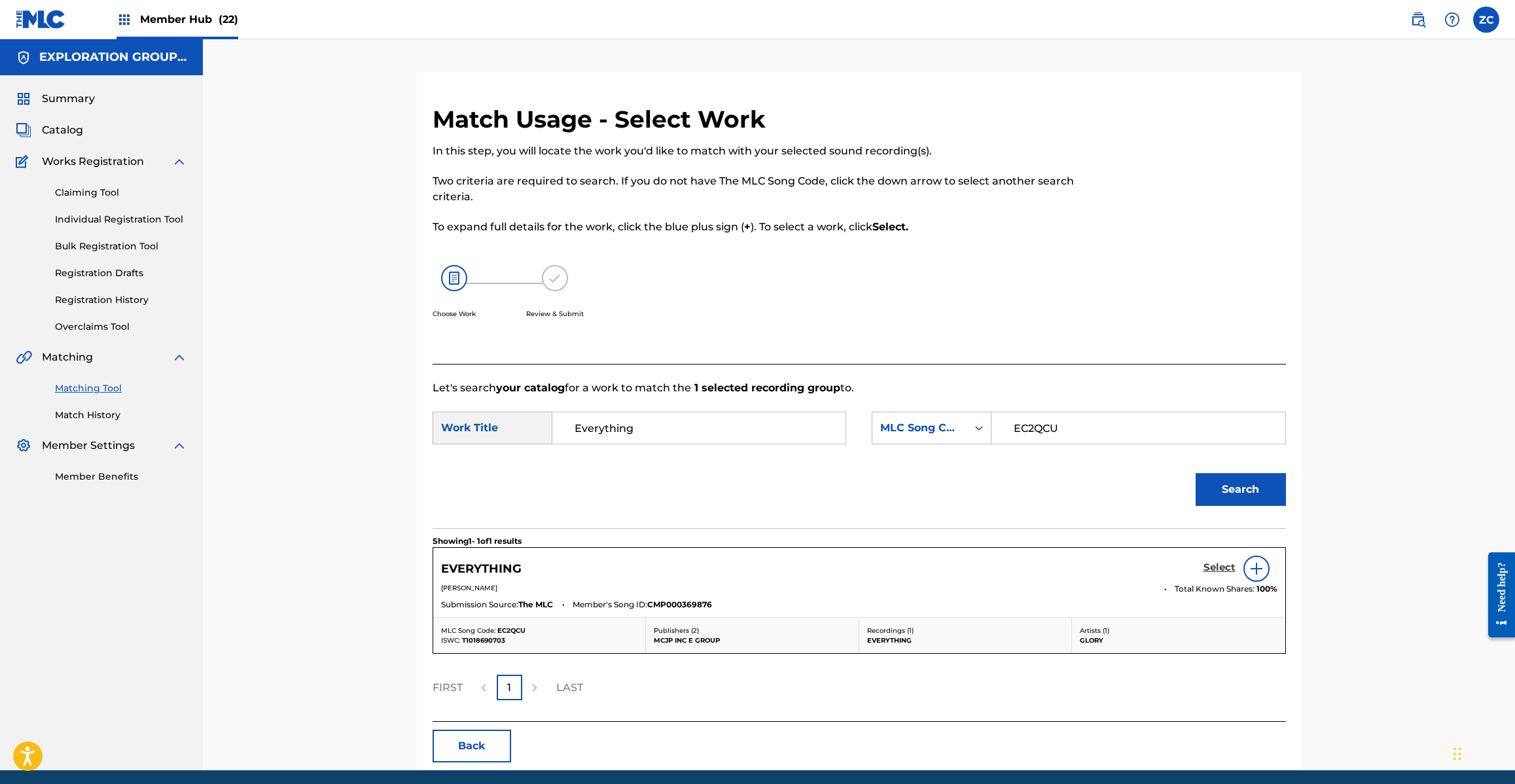
click at [1215, 564] on h5 "Select" at bounding box center [1219, 567] width 32 height 12
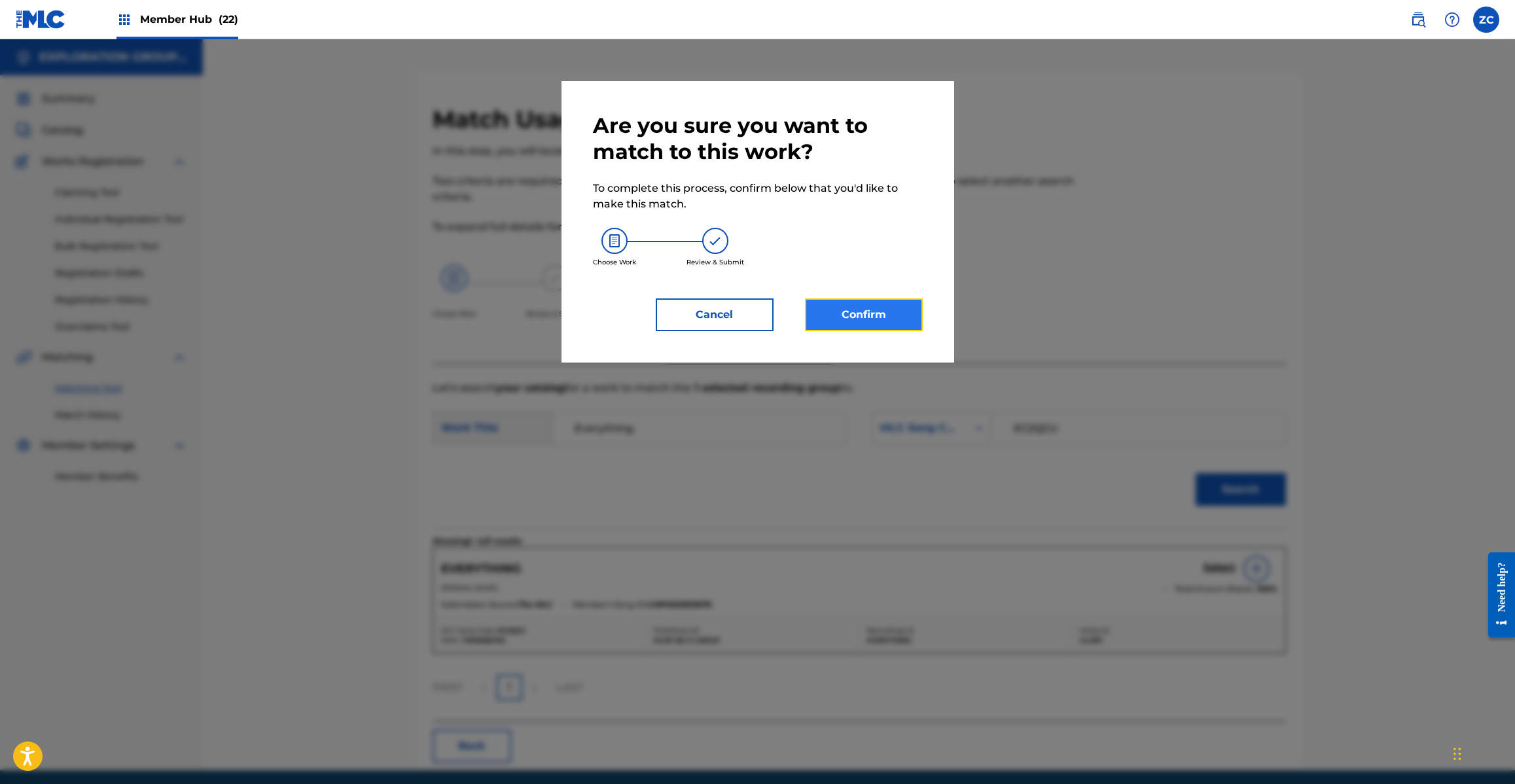
click at [840, 319] on button "Confirm" at bounding box center [863, 314] width 117 height 33
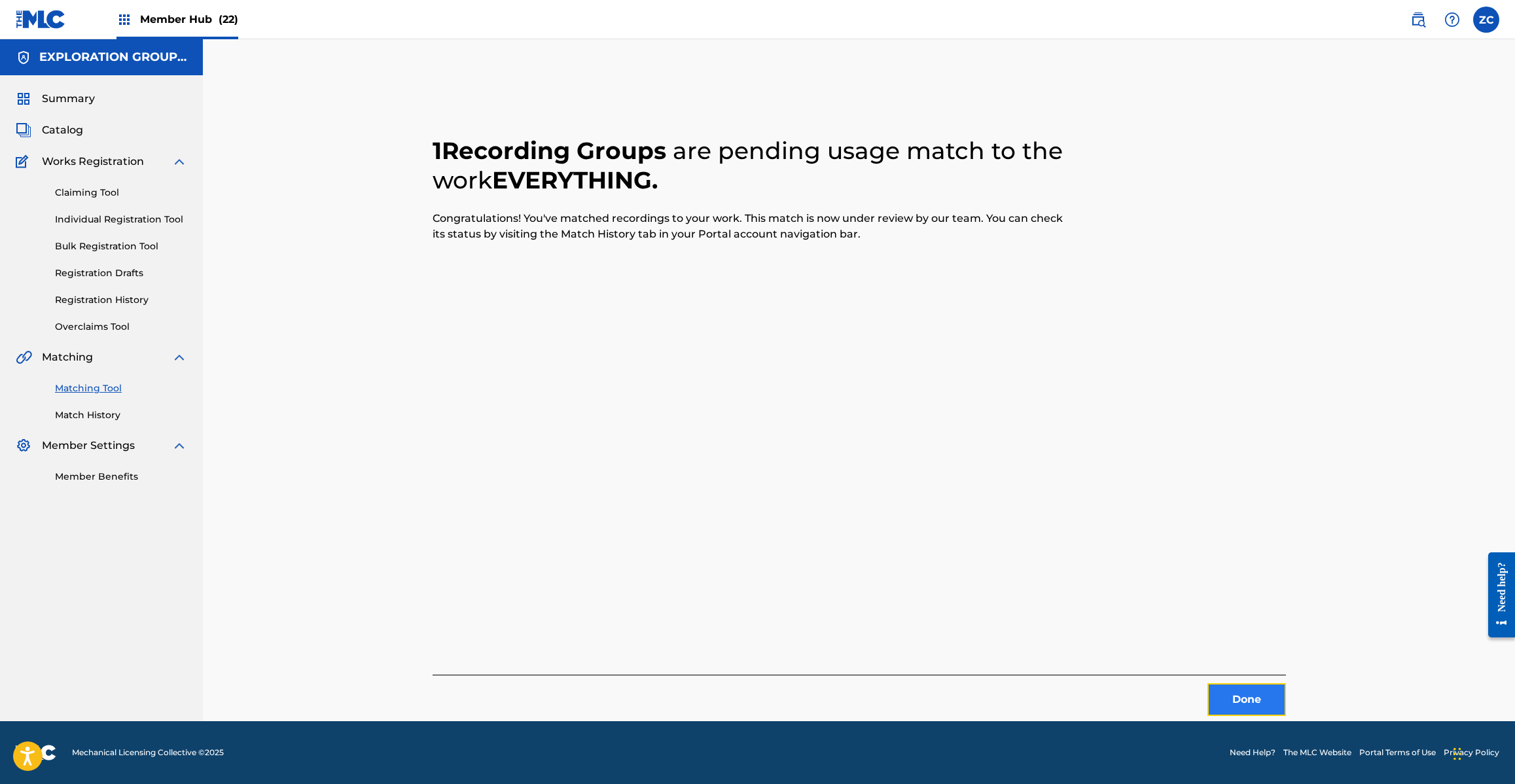
click at [1253, 699] on button "Done" at bounding box center [1246, 699] width 78 height 33
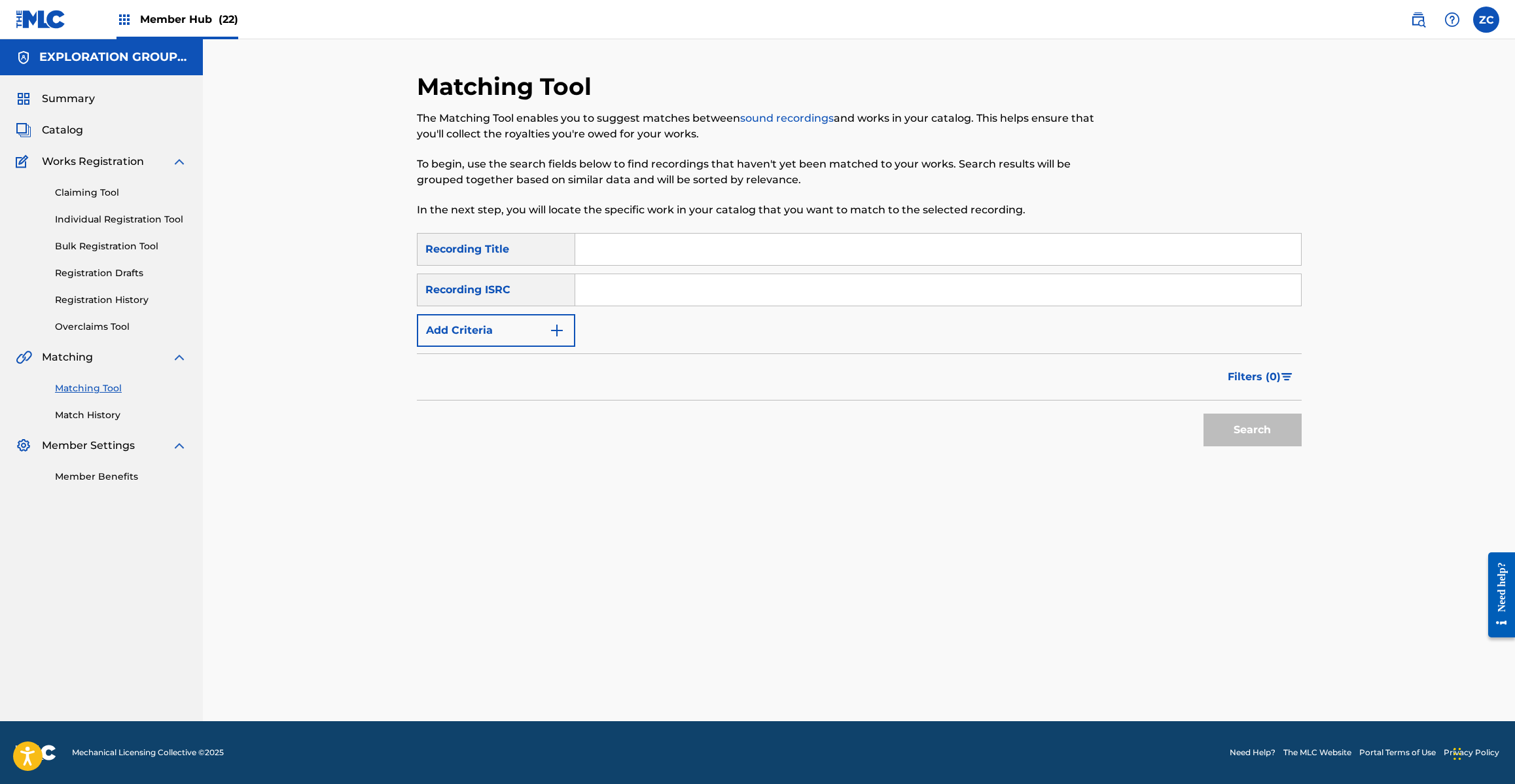
drag, startPoint x: 718, startPoint y: 296, endPoint x: 738, endPoint y: 304, distance: 21.5
click at [718, 296] on input "Search Form" at bounding box center [938, 290] width 725 height 32
paste input "JPR500300021"
drag, startPoint x: 1260, startPoint y: 432, endPoint x: 1250, endPoint y: 432, distance: 10.0
click at [1260, 432] on button "Search" at bounding box center [1252, 430] width 98 height 33
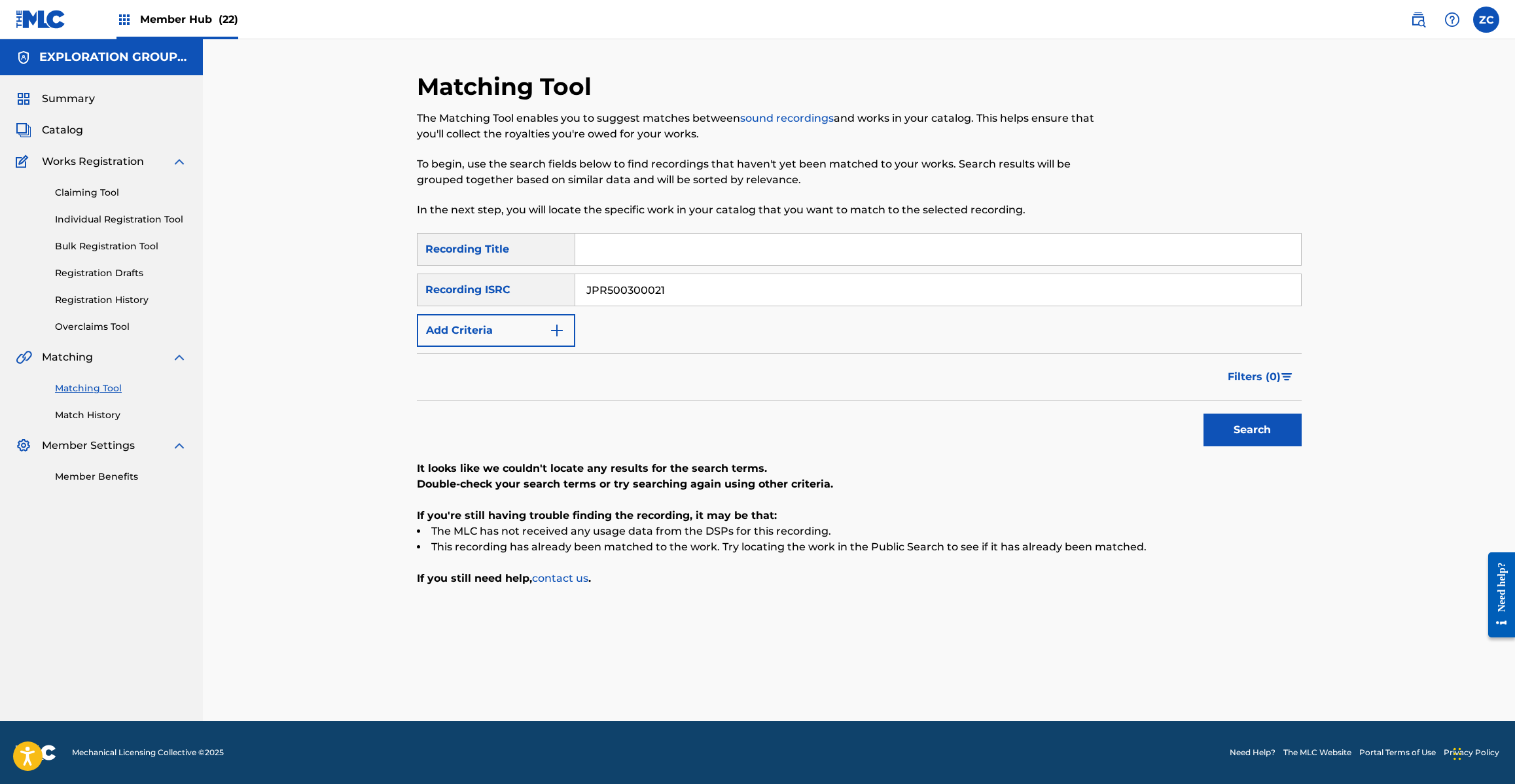
click at [785, 285] on input "JPR500300021" at bounding box center [938, 290] width 725 height 32
paste input "B670900559"
type input "JPB670900559"
click at [1234, 429] on button "Search" at bounding box center [1252, 430] width 98 height 33
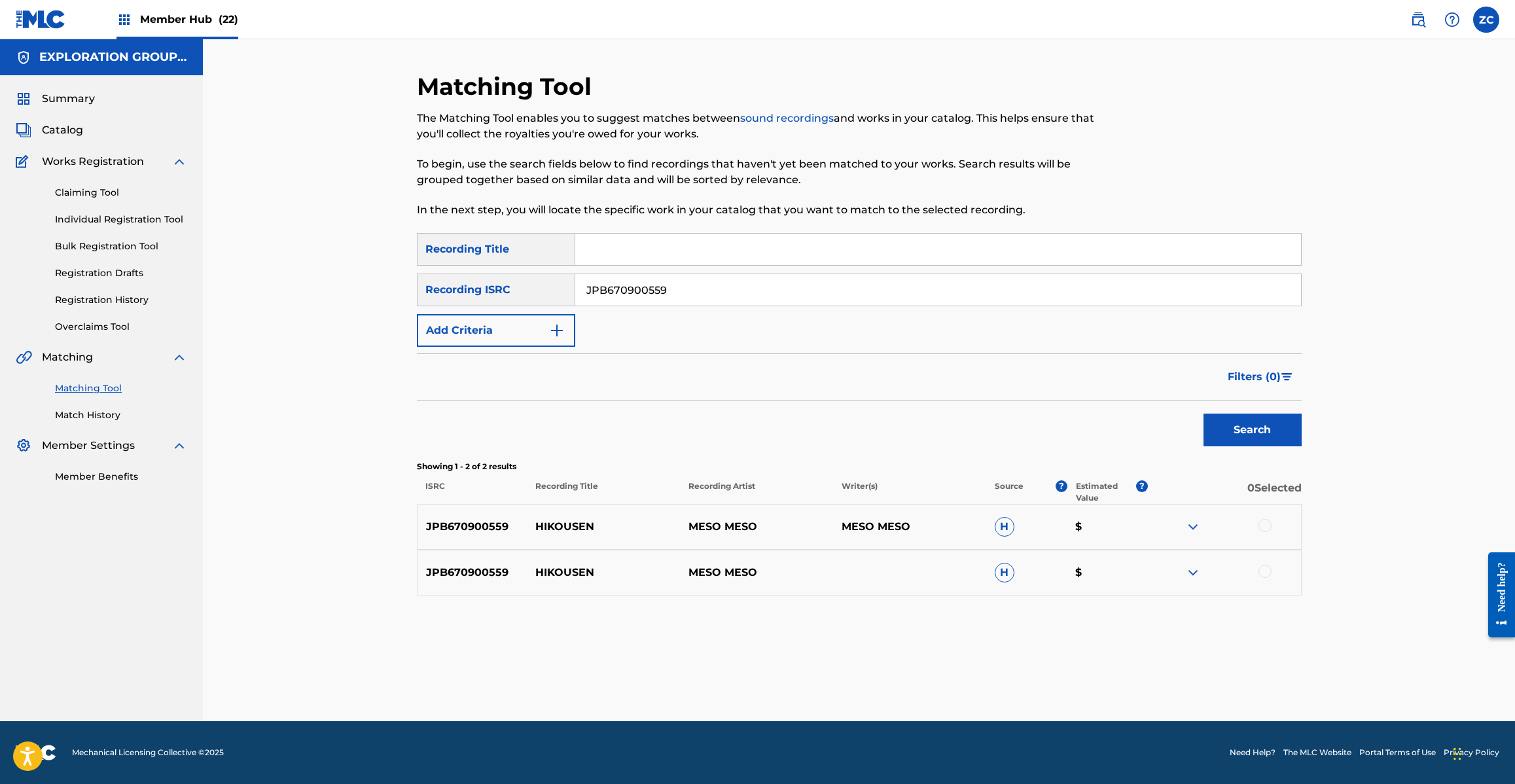
click at [1263, 524] on div at bounding box center [1265, 526] width 13 height 13
click at [1270, 572] on div at bounding box center [1265, 571] width 13 height 13
click at [970, 676] on button "Match 2 Groups" at bounding box center [919, 677] width 145 height 33
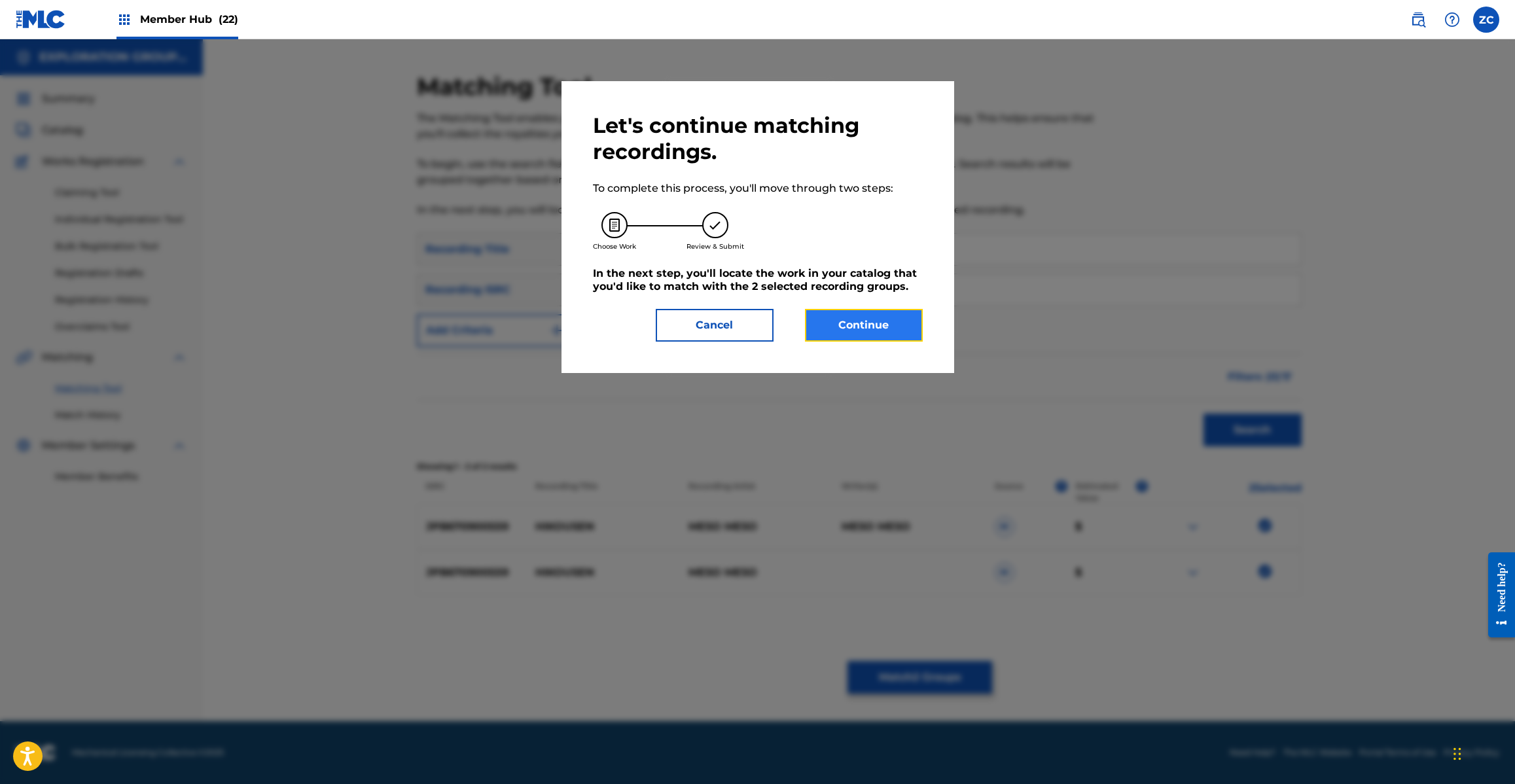
click at [875, 325] on button "Continue" at bounding box center [863, 324] width 117 height 33
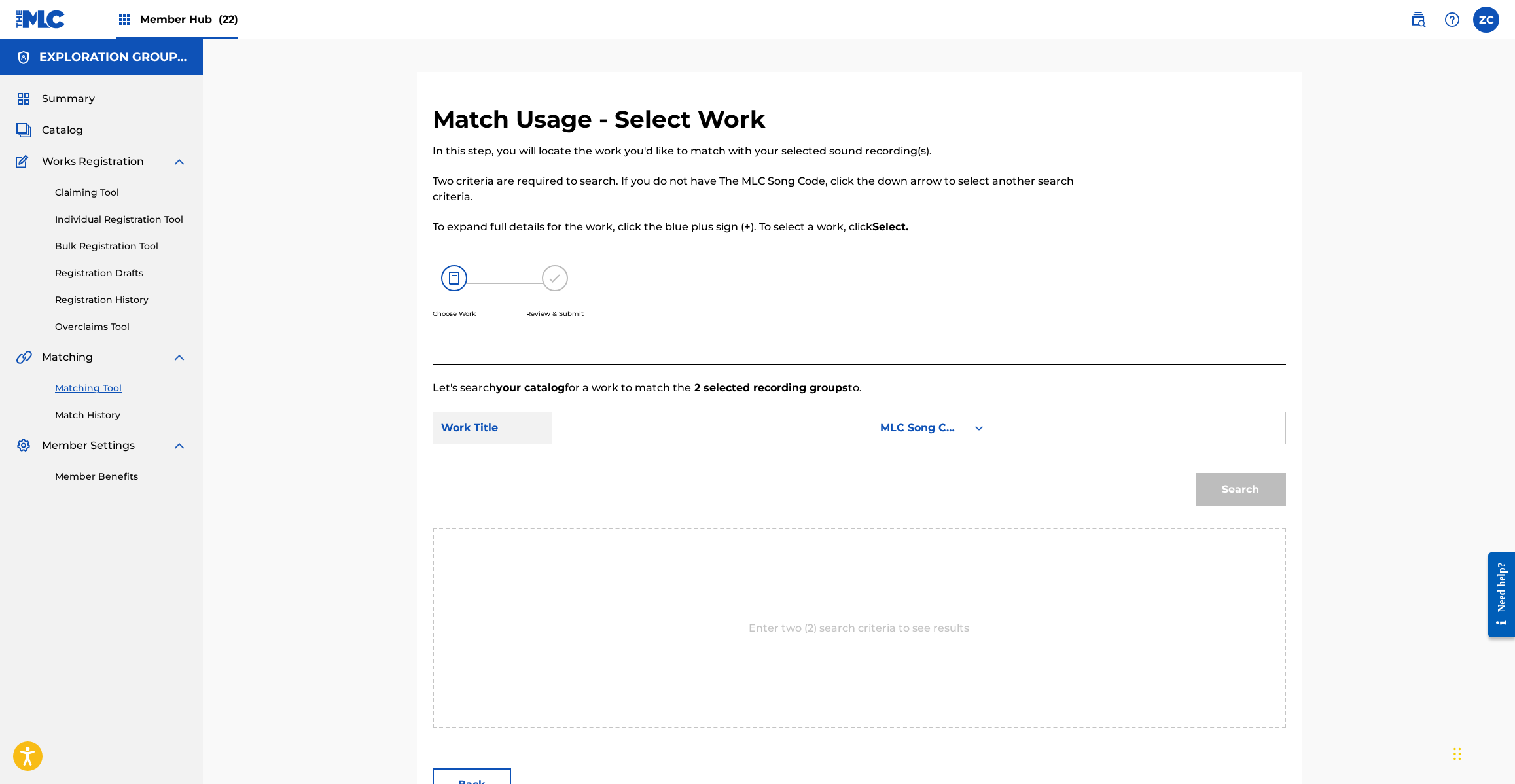
click at [751, 422] on input "Search Form" at bounding box center [698, 428] width 271 height 32
paste input "Hikousen HQ6F5U"
click at [671, 424] on input "Hikousen HQ6F5U" at bounding box center [698, 428] width 271 height 32
type input "Hikousen"
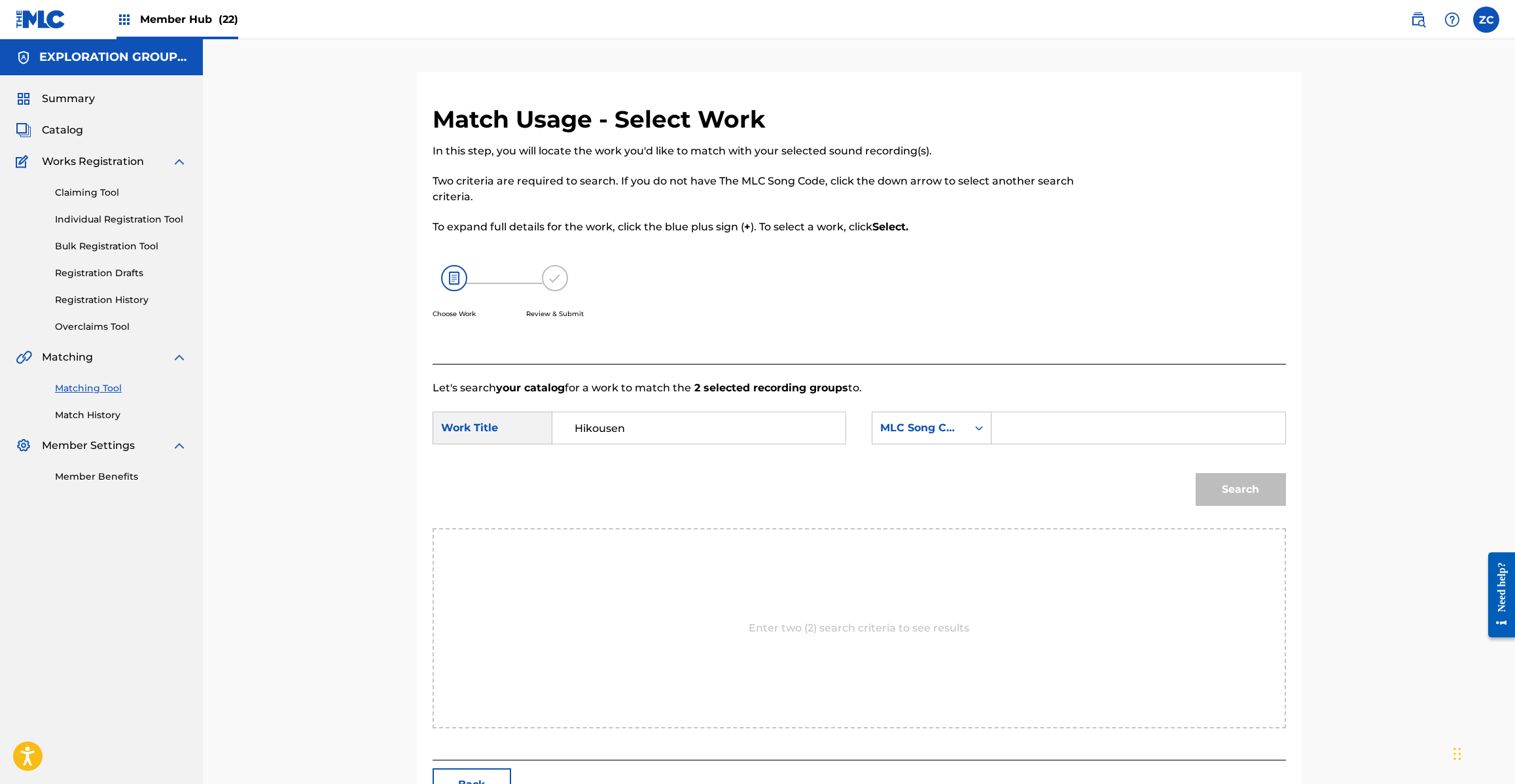
click at [1108, 425] on input "Search Form" at bounding box center [1137, 428] width 271 height 32
paste input "HQ6F5U"
type input "HQ6F5U"
click at [1263, 483] on button "Search" at bounding box center [1240, 488] width 90 height 33
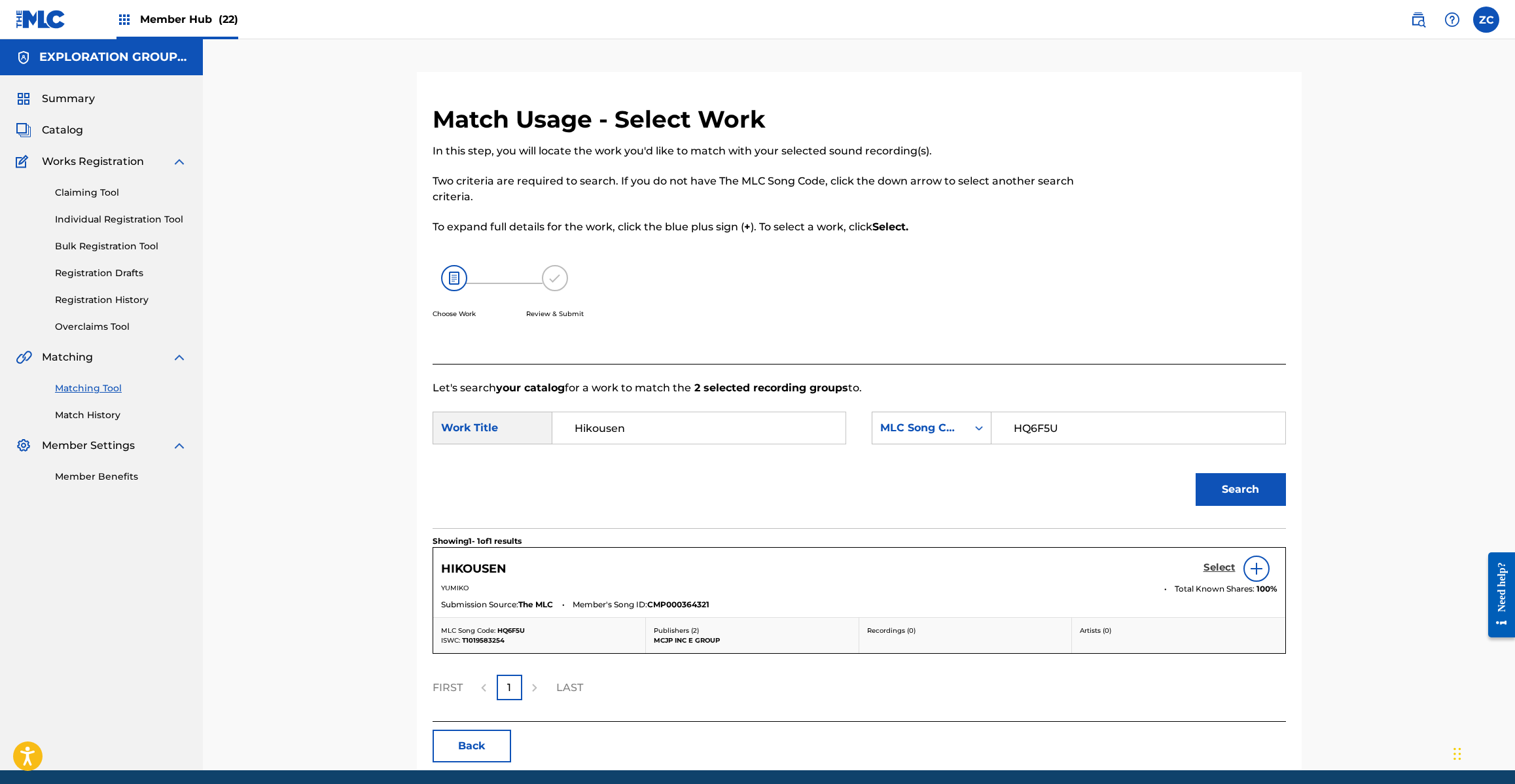
click at [1220, 568] on h5 "Select" at bounding box center [1219, 567] width 32 height 12
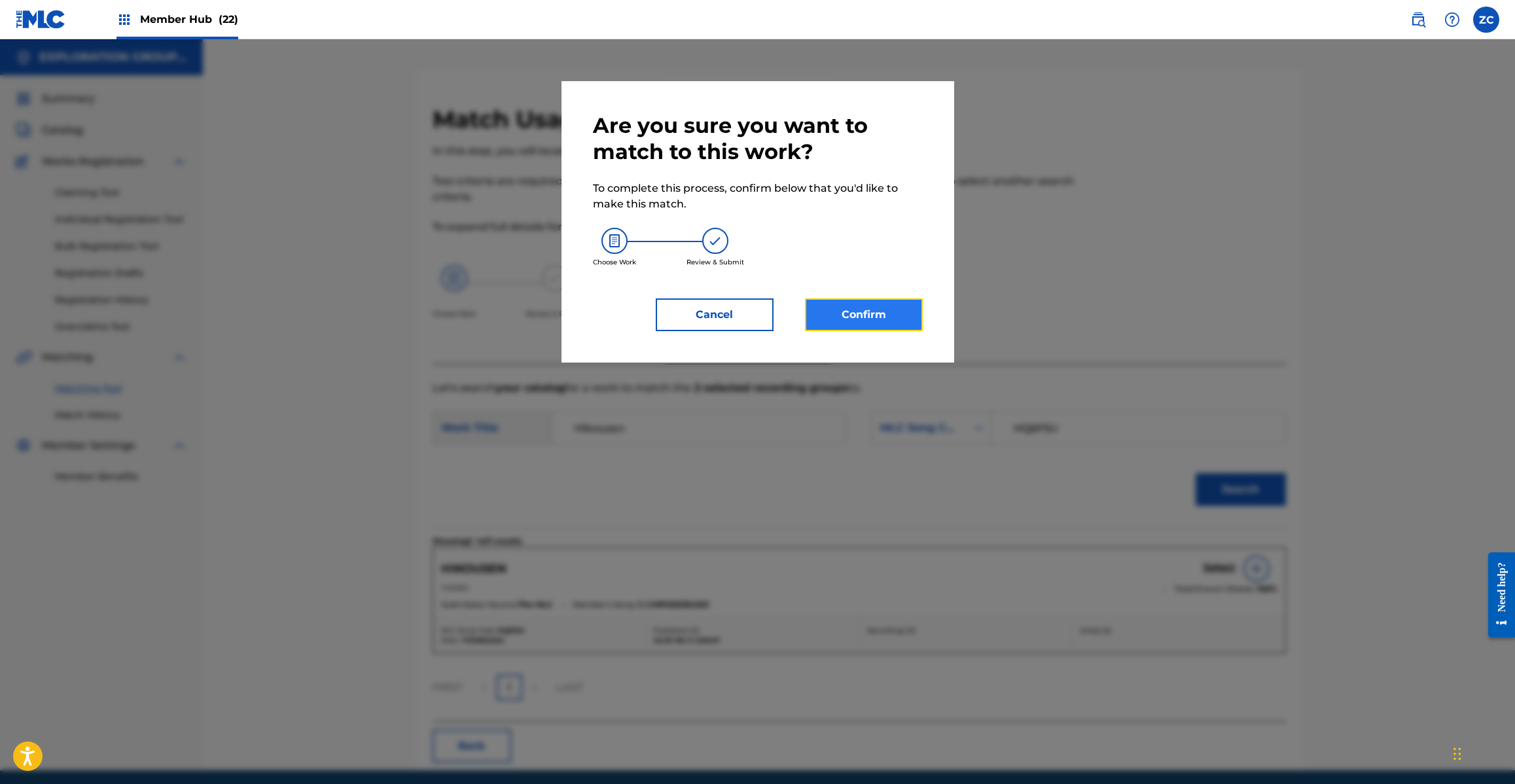
click at [888, 310] on button "Confirm" at bounding box center [863, 314] width 117 height 33
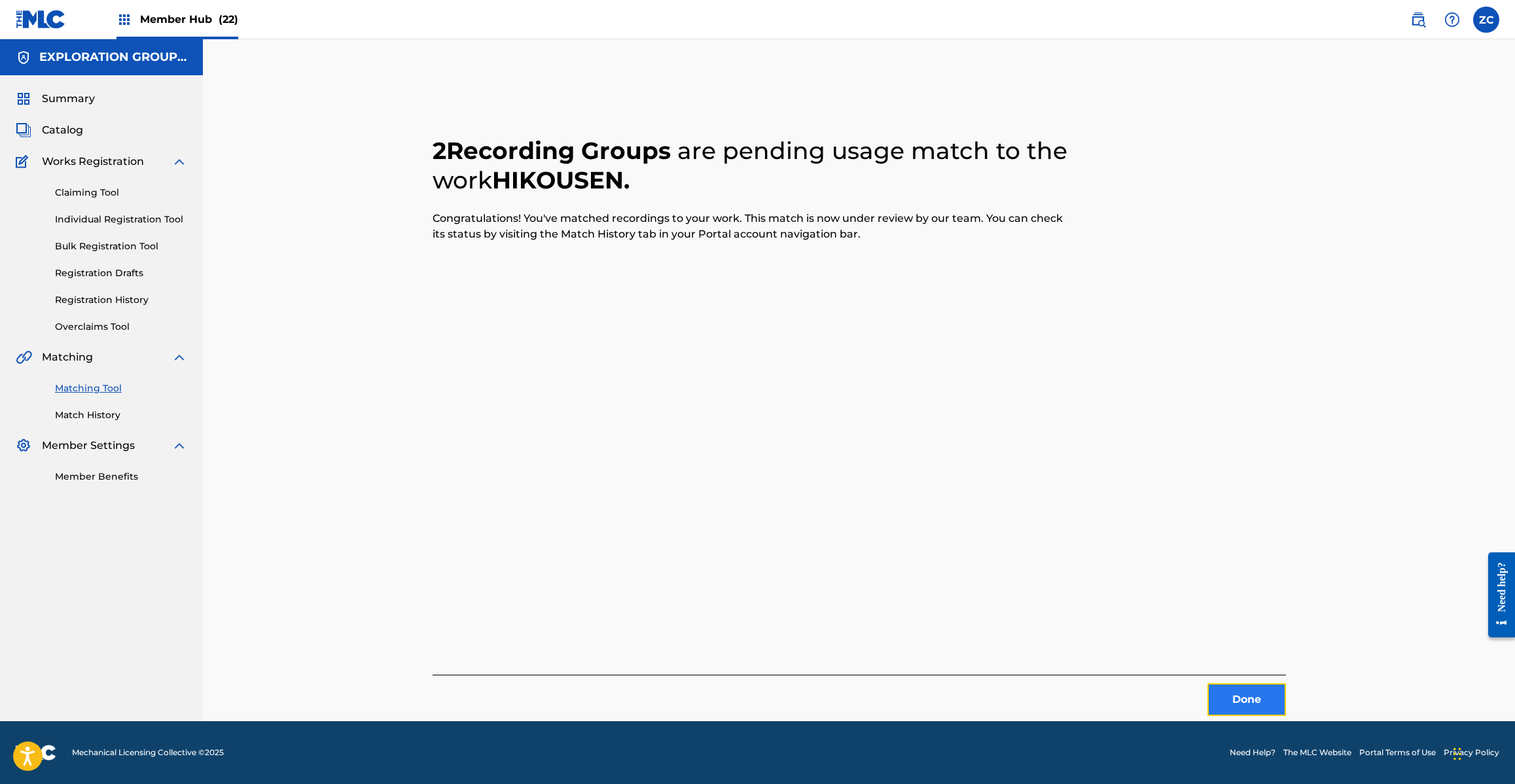
click at [1245, 701] on button "Done" at bounding box center [1246, 699] width 78 height 33
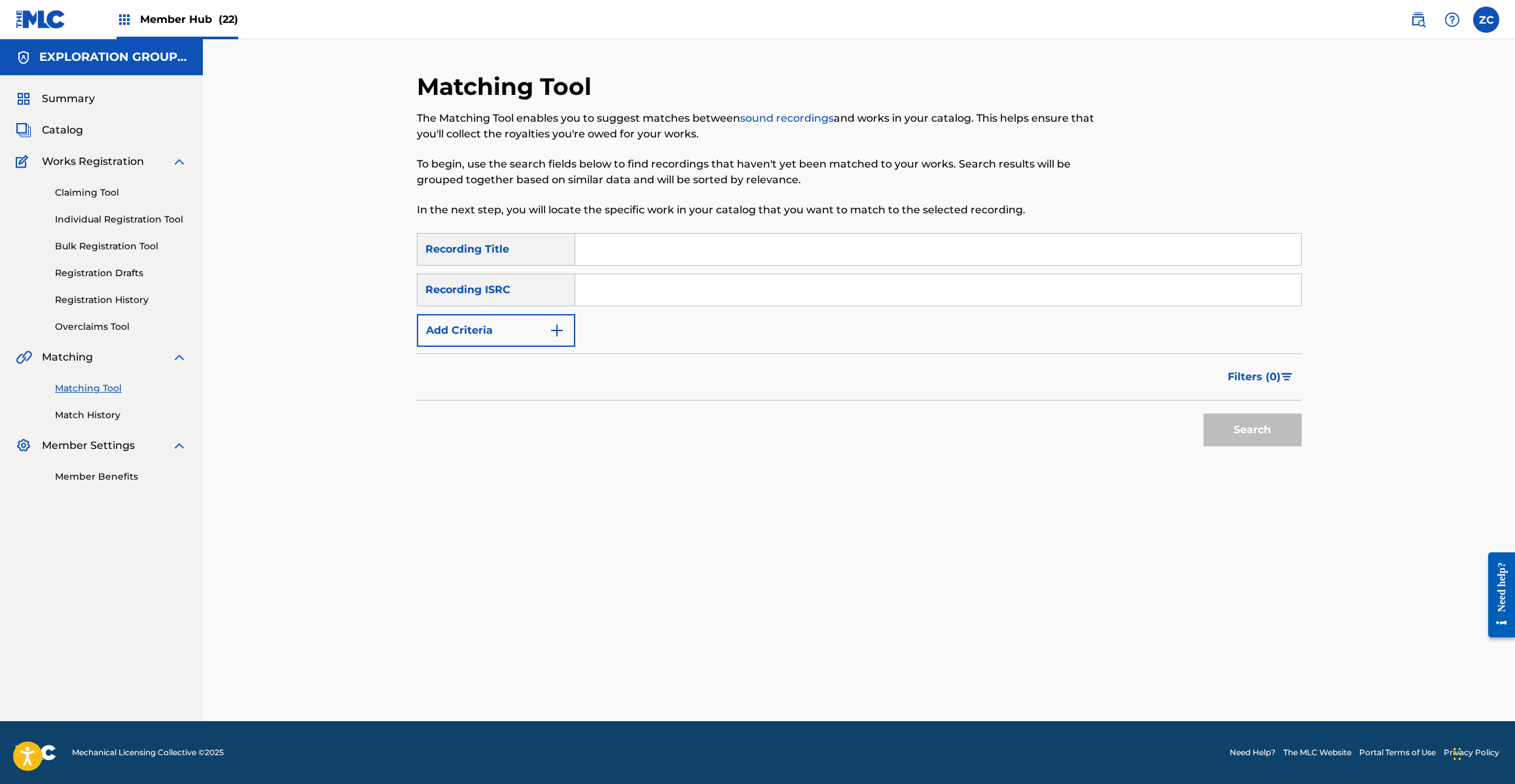
click at [718, 289] on input "Search Form" at bounding box center [938, 290] width 725 height 32
paste input "JPB670900563"
type input "JPB670900563"
drag, startPoint x: 1250, startPoint y: 431, endPoint x: 1231, endPoint y: 429, distance: 19.1
click at [1250, 431] on button "Search" at bounding box center [1252, 430] width 98 height 33
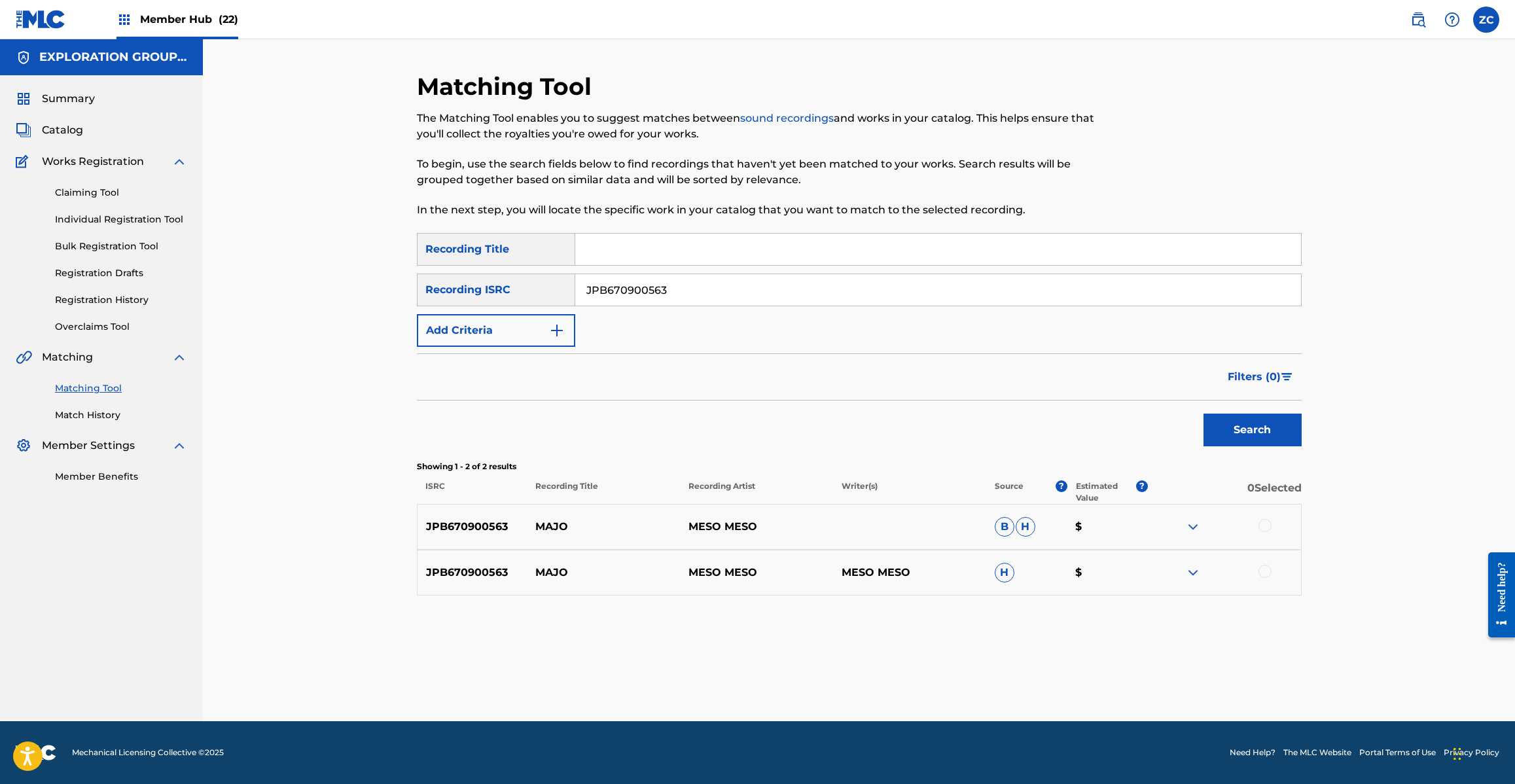
drag, startPoint x: 1267, startPoint y: 521, endPoint x: 1267, endPoint y: 544, distance: 23.0
click at [1267, 521] on div at bounding box center [1265, 526] width 13 height 13
click at [1267, 568] on div at bounding box center [1265, 571] width 13 height 13
click at [930, 678] on button "Match 2 Groups" at bounding box center [919, 677] width 145 height 33
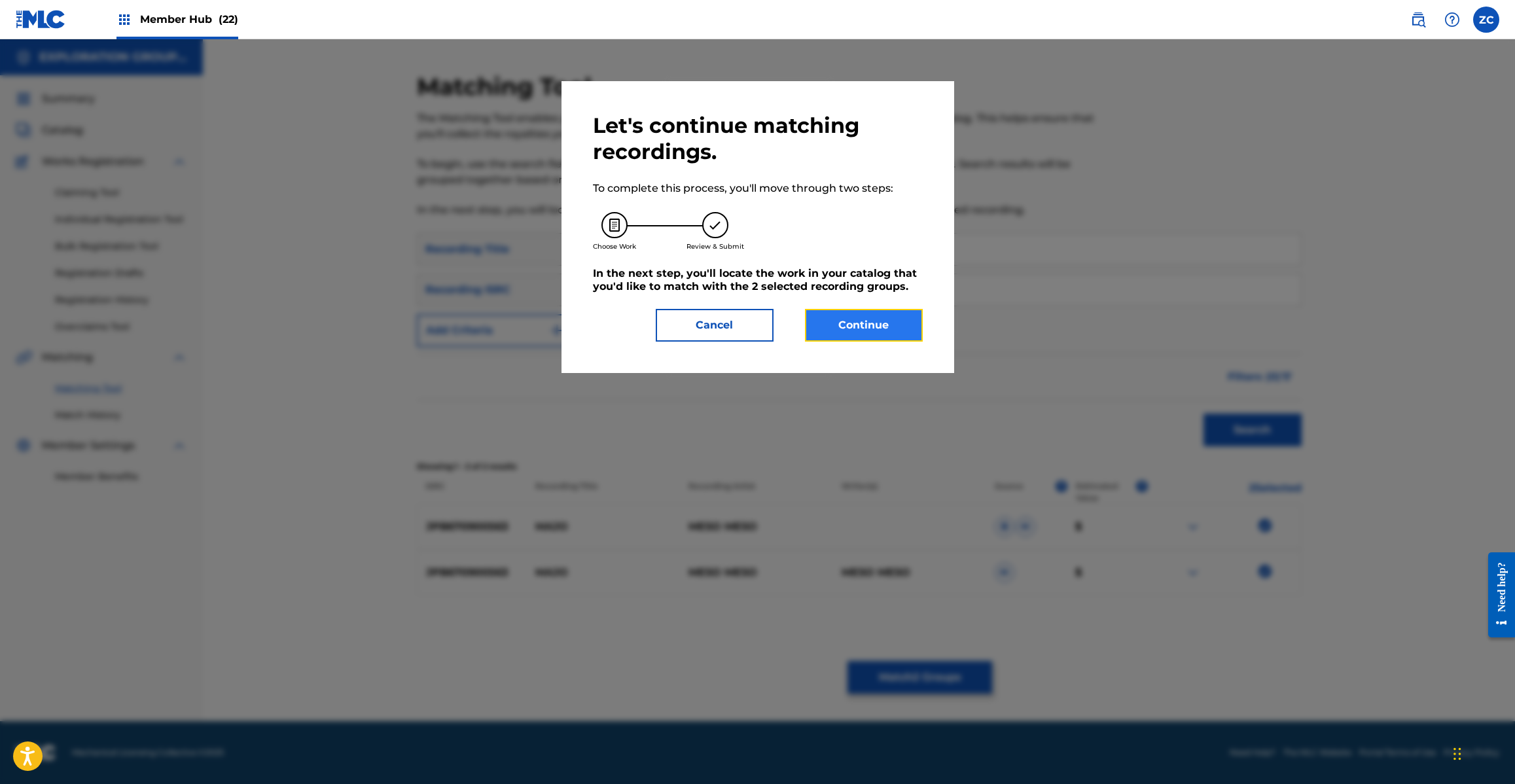
click at [881, 332] on button "Continue" at bounding box center [863, 324] width 117 height 33
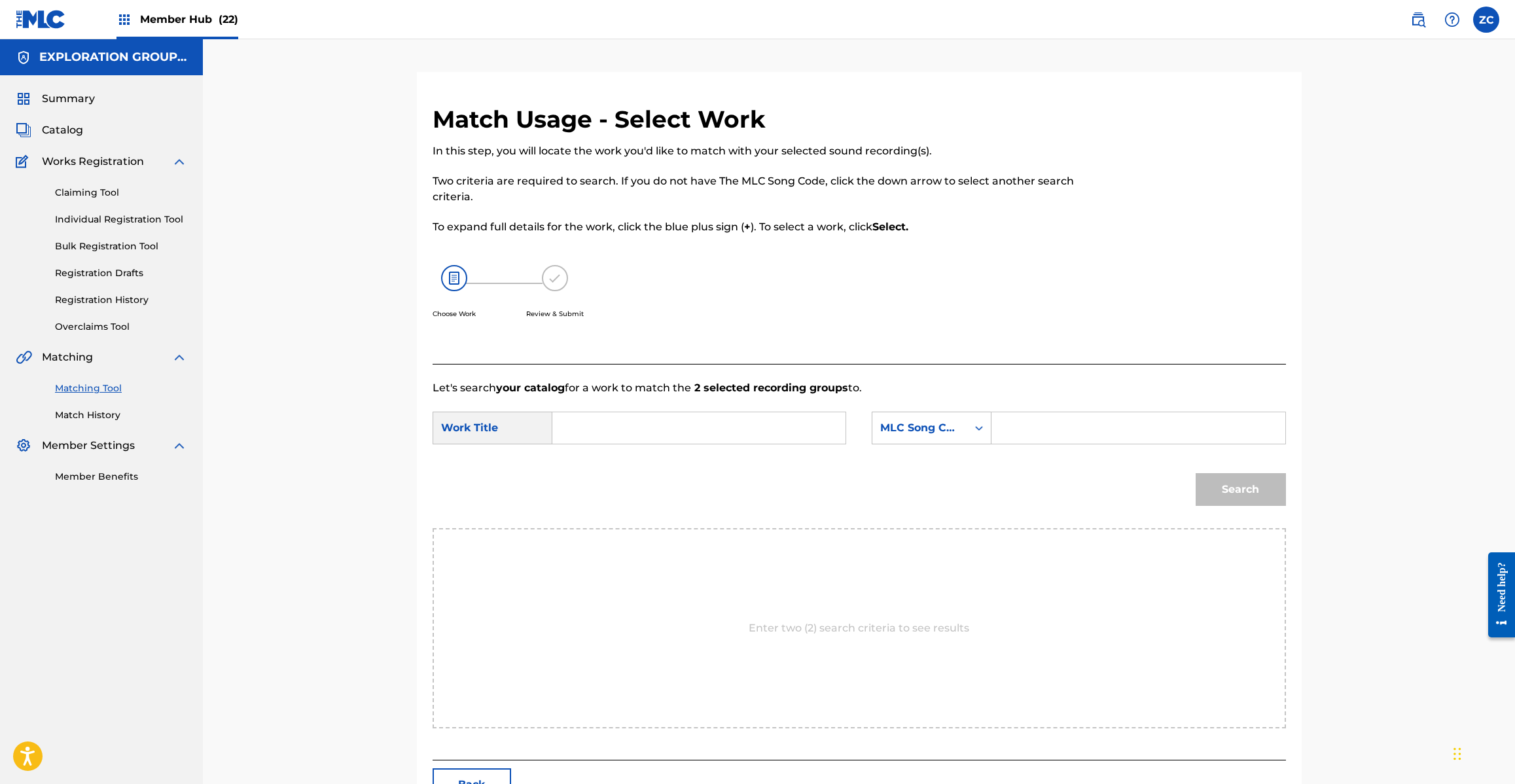
click at [701, 424] on input "Search Form" at bounding box center [698, 428] width 271 height 32
paste input "Majo MV2XL7"
click at [664, 426] on input "Majo MV2XL7" at bounding box center [698, 428] width 271 height 32
click at [640, 432] on input "Majo MV2XL7" at bounding box center [698, 428] width 271 height 32
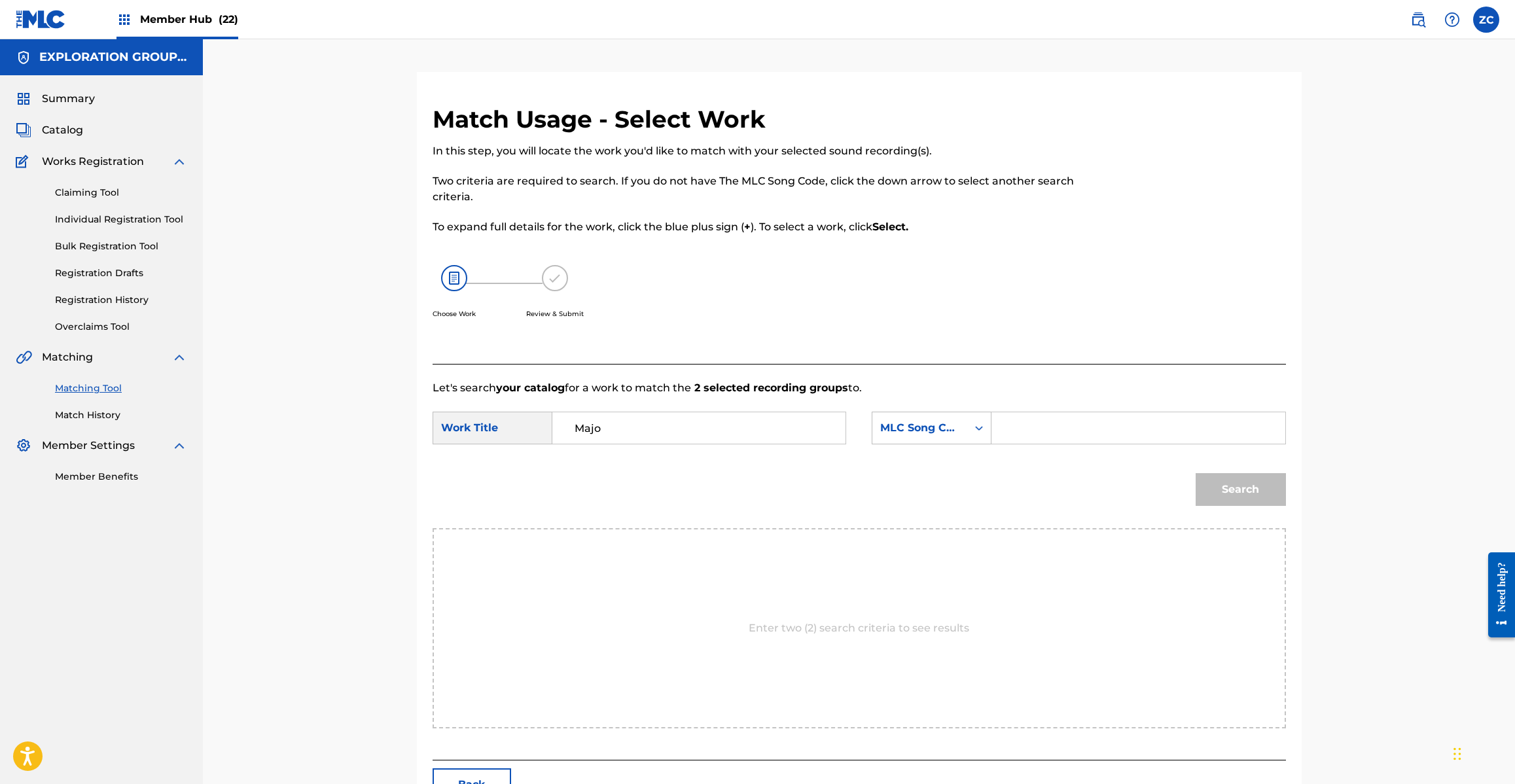
type input "Majo"
drag, startPoint x: 1054, startPoint y: 436, endPoint x: 1068, endPoint y: 445, distance: 16.6
click at [1054, 436] on input "Search Form" at bounding box center [1137, 428] width 271 height 32
paste input "MV2XL7"
type input "MV2XL7"
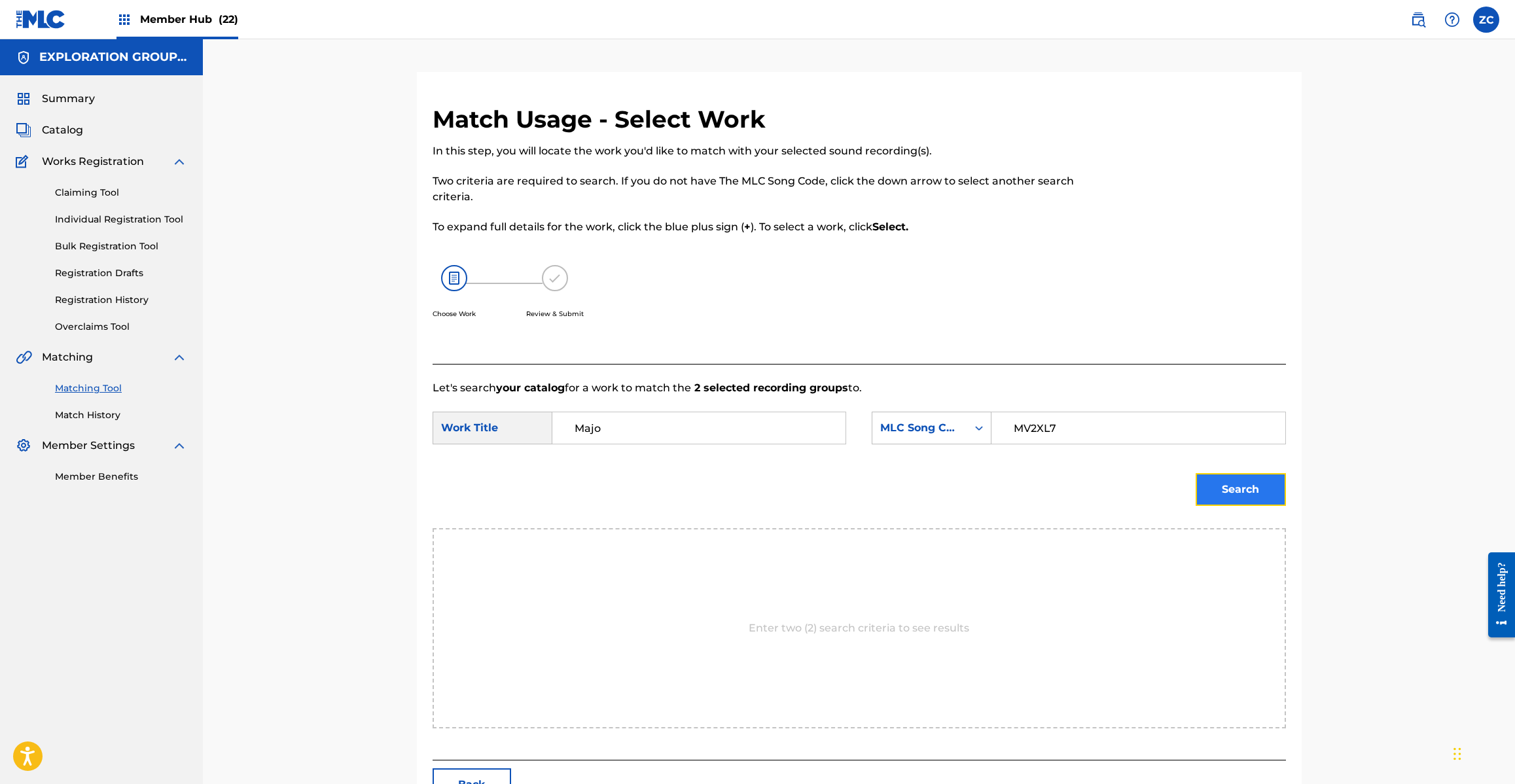
click at [1241, 487] on button "Search" at bounding box center [1240, 488] width 90 height 33
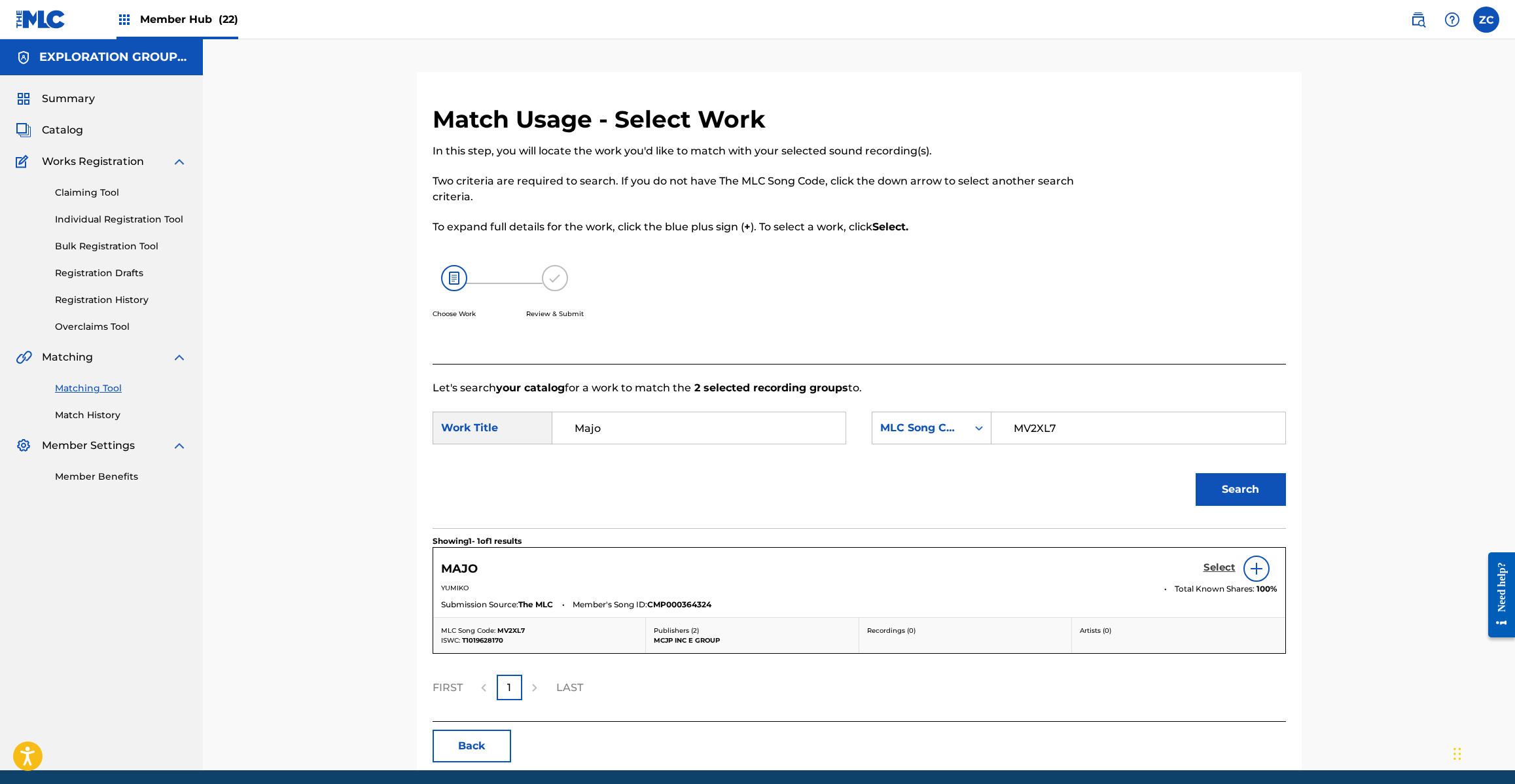
click at [1226, 571] on h5 "Select" at bounding box center [1219, 567] width 32 height 12
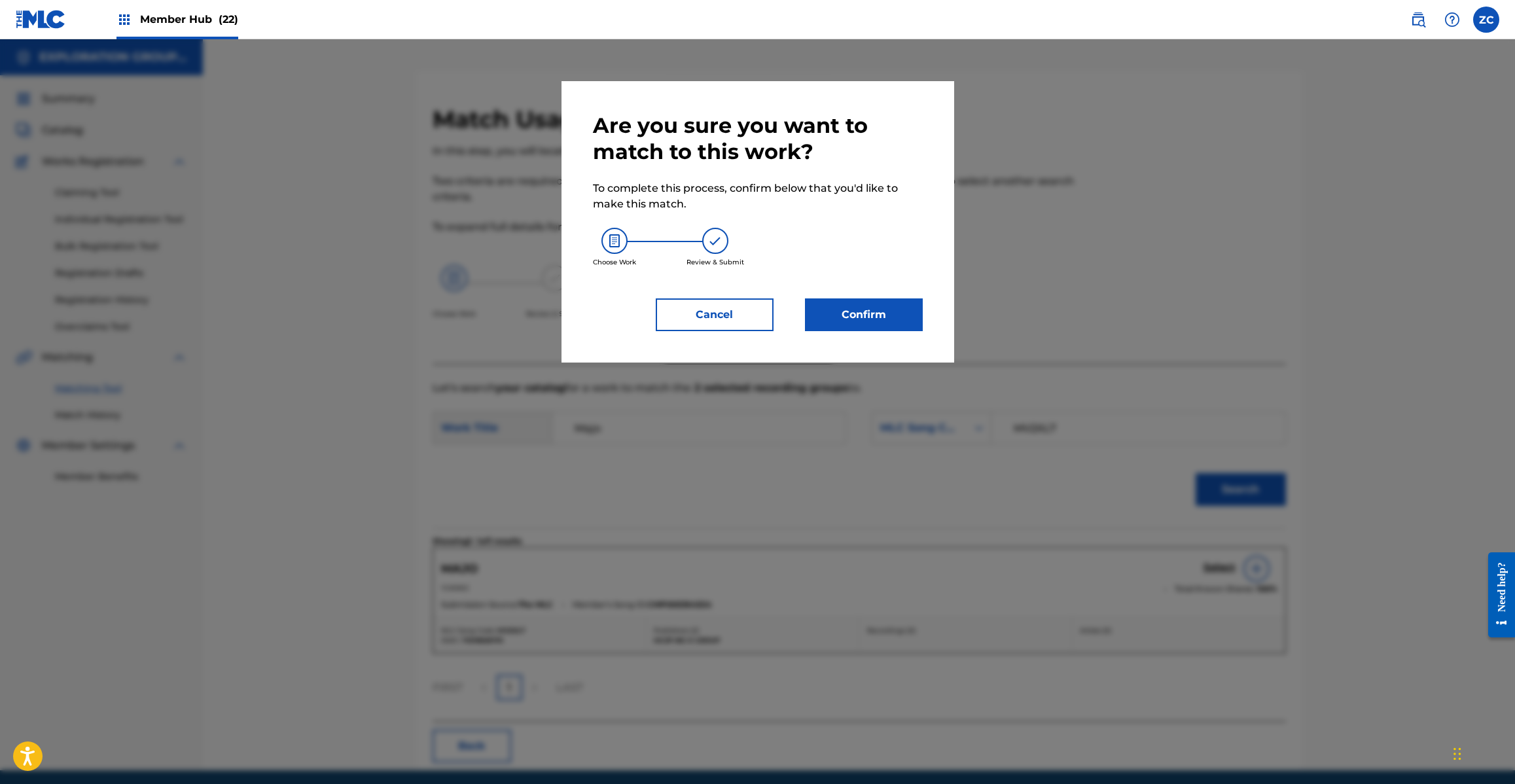
click at [875, 284] on div "Are you sure you want to match to this work? To complete this process, confirm …" at bounding box center [758, 222] width 330 height 218
click at [880, 305] on button "Confirm" at bounding box center [863, 314] width 117 height 33
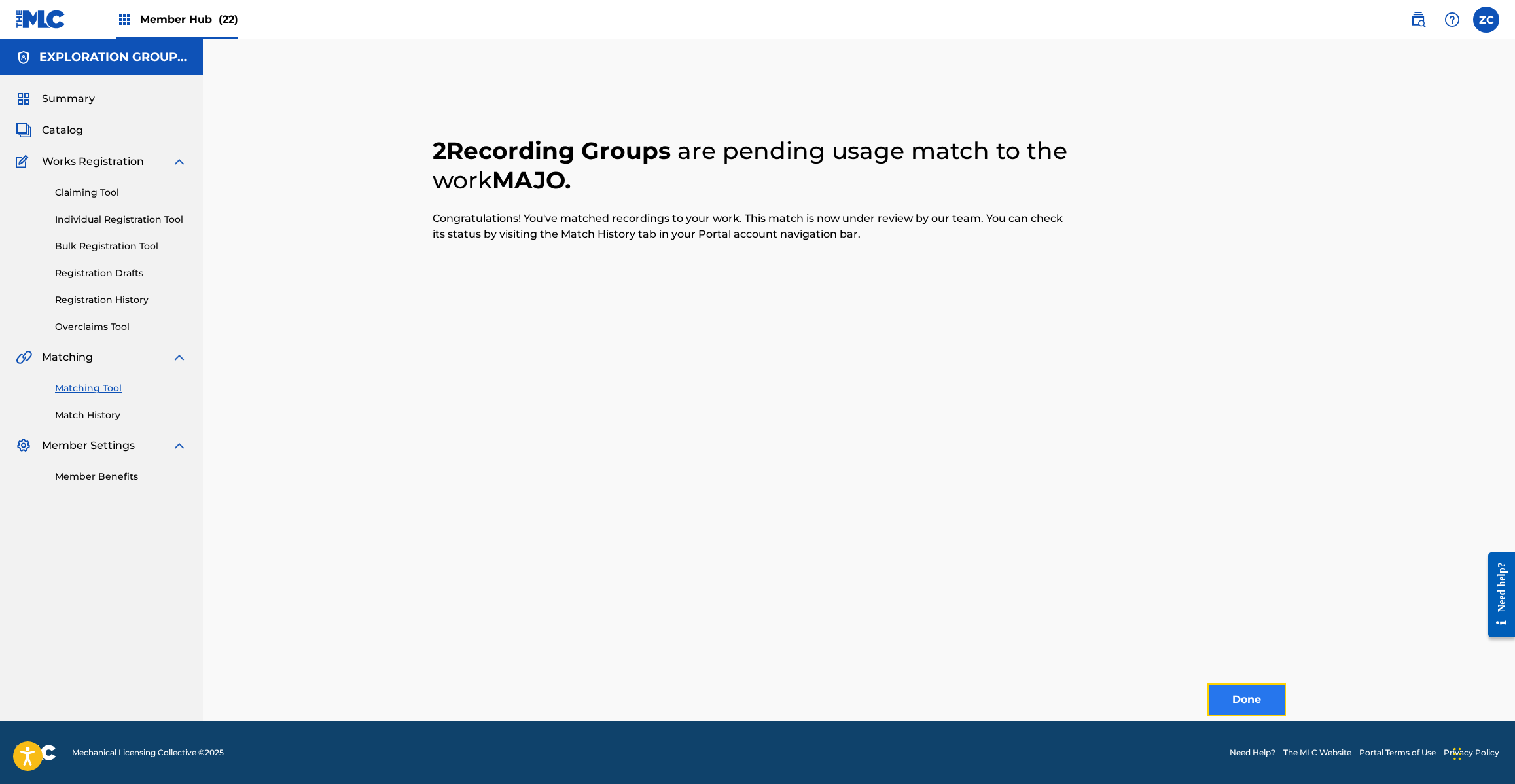
click at [1255, 706] on button "Done" at bounding box center [1246, 699] width 78 height 33
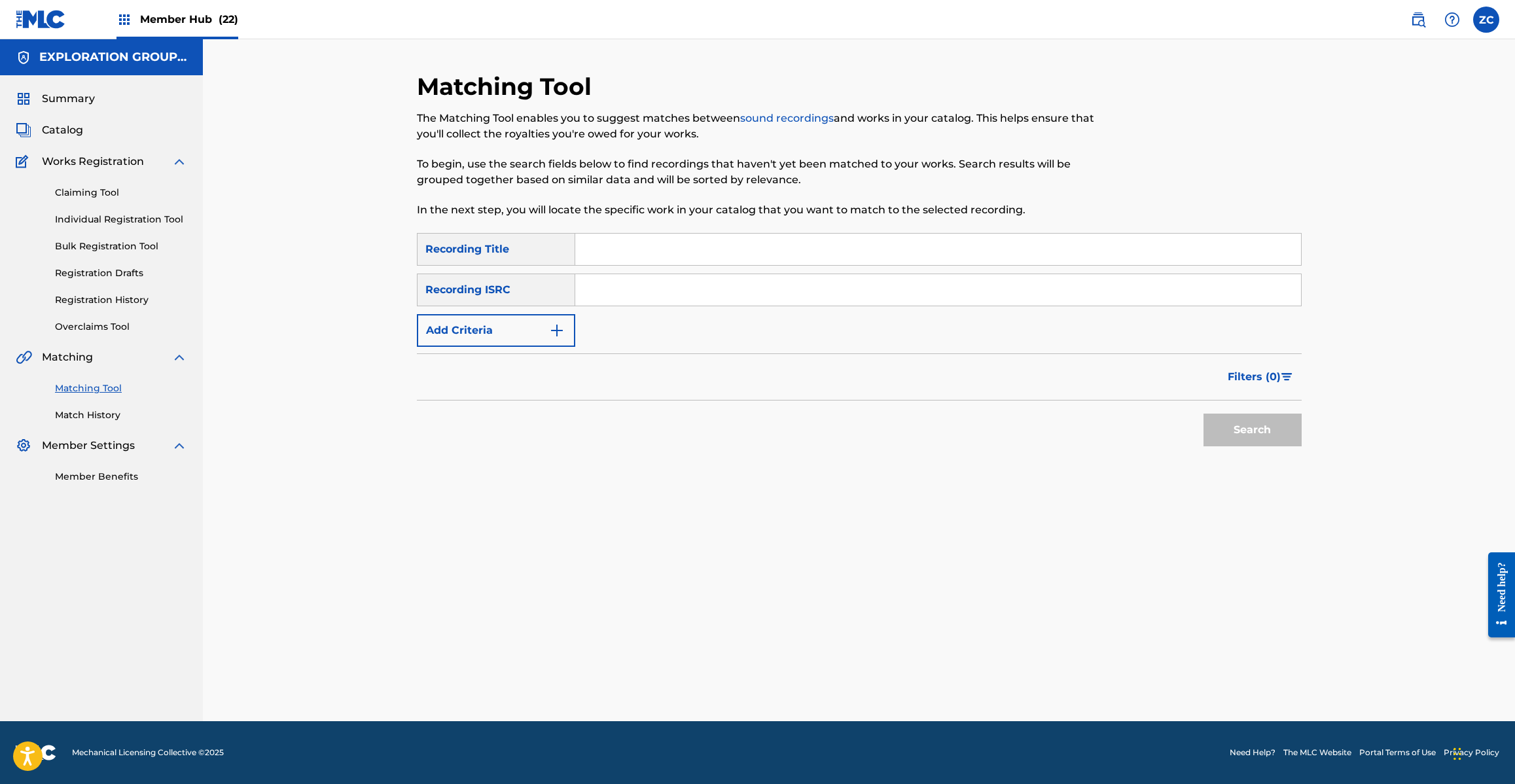
drag, startPoint x: 626, startPoint y: 289, endPoint x: 654, endPoint y: 305, distance: 32.2
click at [626, 289] on input "Search Form" at bounding box center [938, 290] width 725 height 32
paste input "JPI270900093"
click at [1270, 439] on button "Search" at bounding box center [1252, 430] width 98 height 33
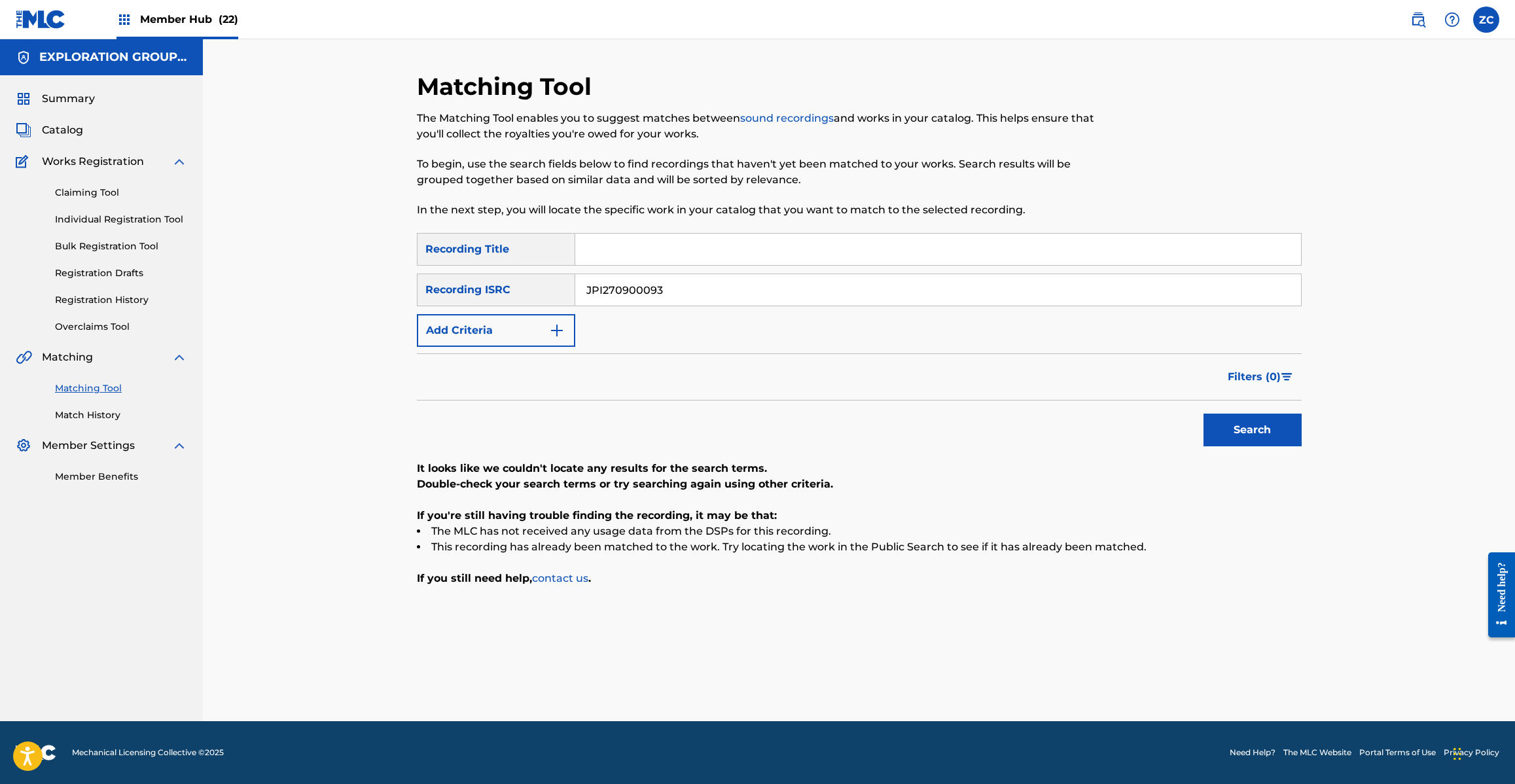
click at [702, 296] on input "JPI270900093" at bounding box center [938, 290] width 725 height 32
paste input "TCJPL2018525"
click at [1272, 429] on button "Search" at bounding box center [1252, 430] width 98 height 33
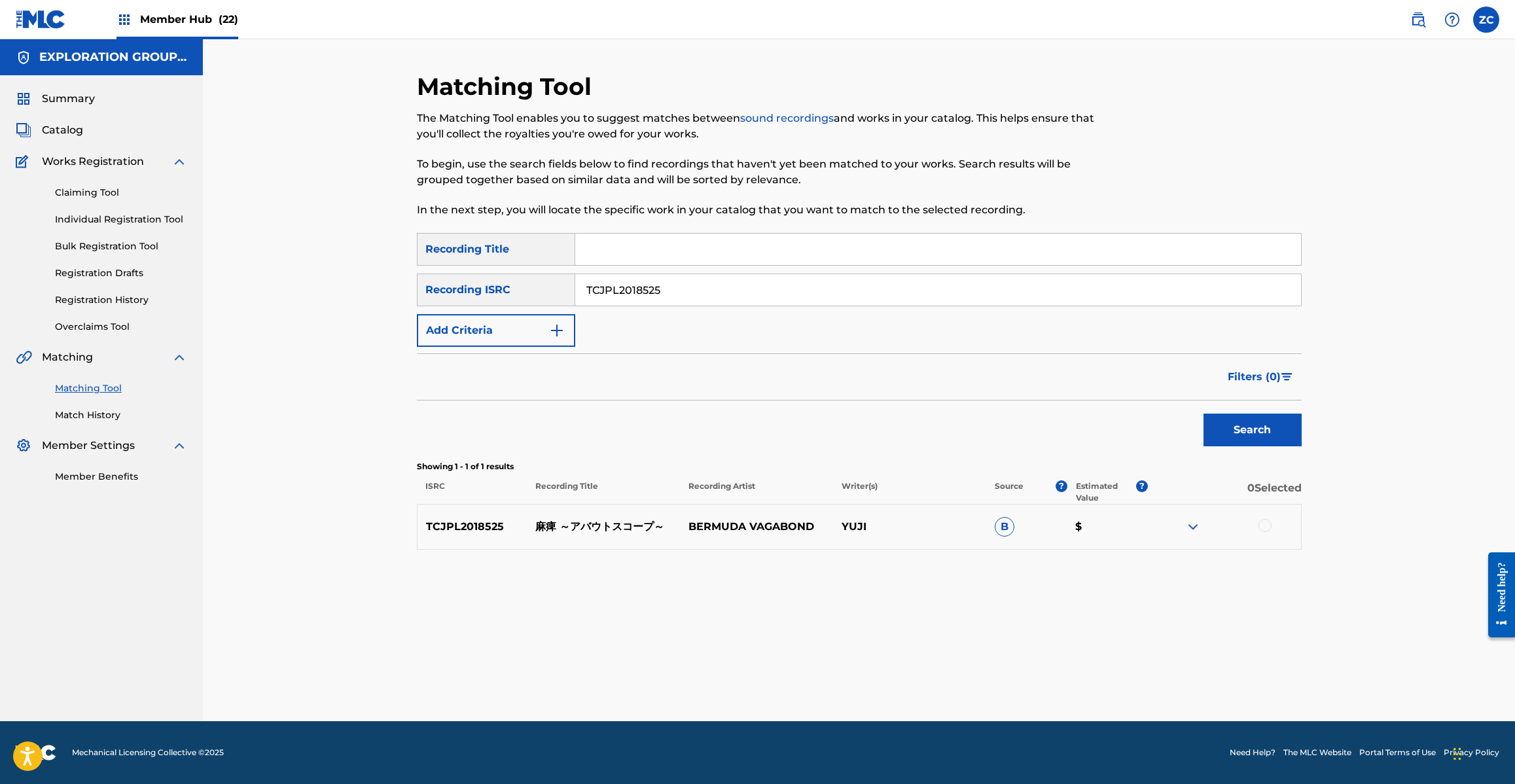
click at [675, 282] on input "TCJPL2018525" at bounding box center [938, 290] width 725 height 32
paste input "0"
click at [1292, 433] on button "Search" at bounding box center [1252, 430] width 98 height 33
click at [682, 282] on input "TCJPL2018505" at bounding box center [938, 290] width 725 height 32
paste input "USCGJ1326234"
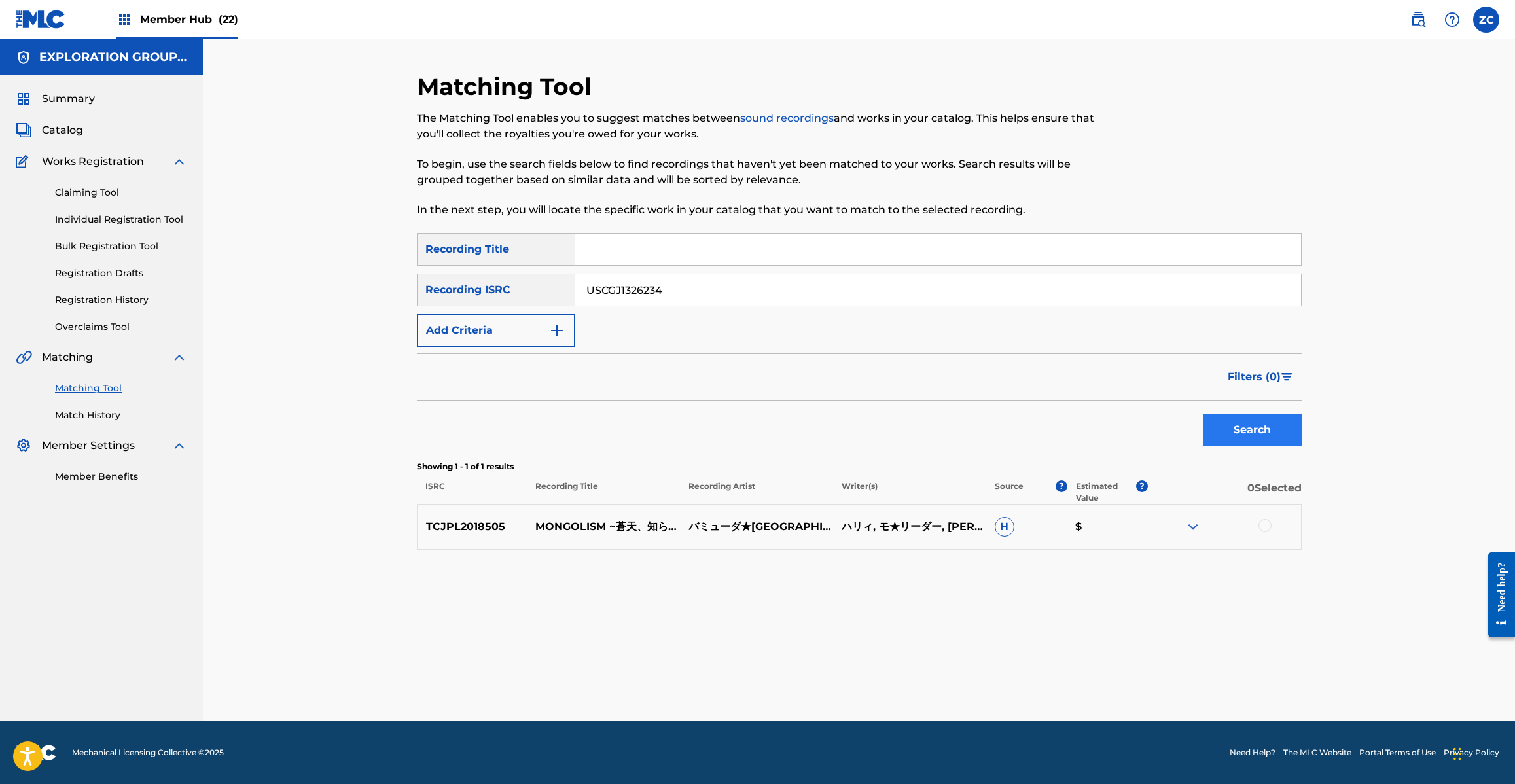
type input "USCGJ1326234"
click at [1260, 430] on button "Search" at bounding box center [1252, 430] width 98 height 33
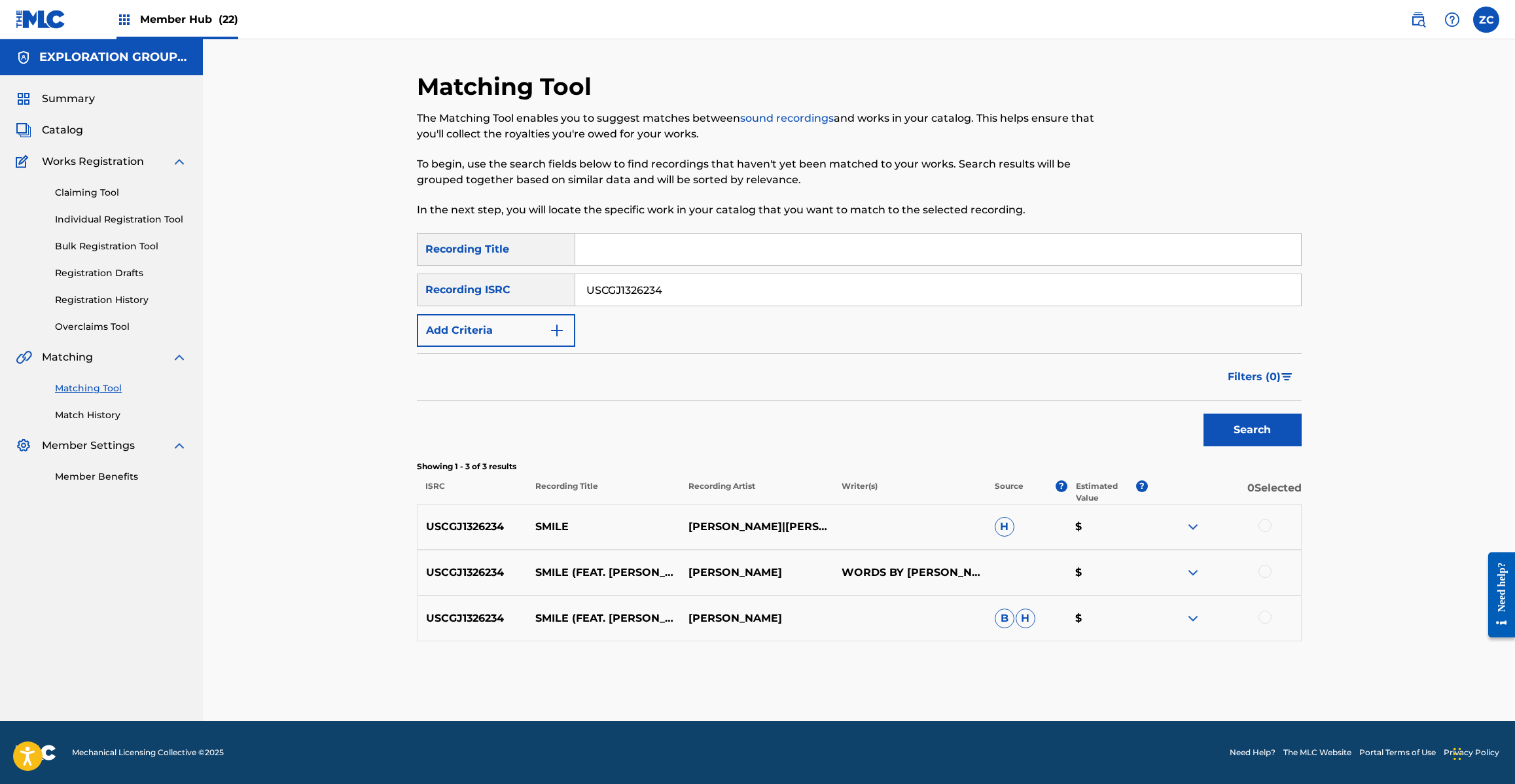
click at [767, 301] on input "USCGJ1326234" at bounding box center [938, 290] width 725 height 32
drag, startPoint x: 1265, startPoint y: 522, endPoint x: 1267, endPoint y: 555, distance: 33.1
click at [1265, 522] on div at bounding box center [1265, 526] width 13 height 13
drag, startPoint x: 1267, startPoint y: 565, endPoint x: 1267, endPoint y: 622, distance: 57.0
click at [1267, 567] on div at bounding box center [1265, 571] width 13 height 13
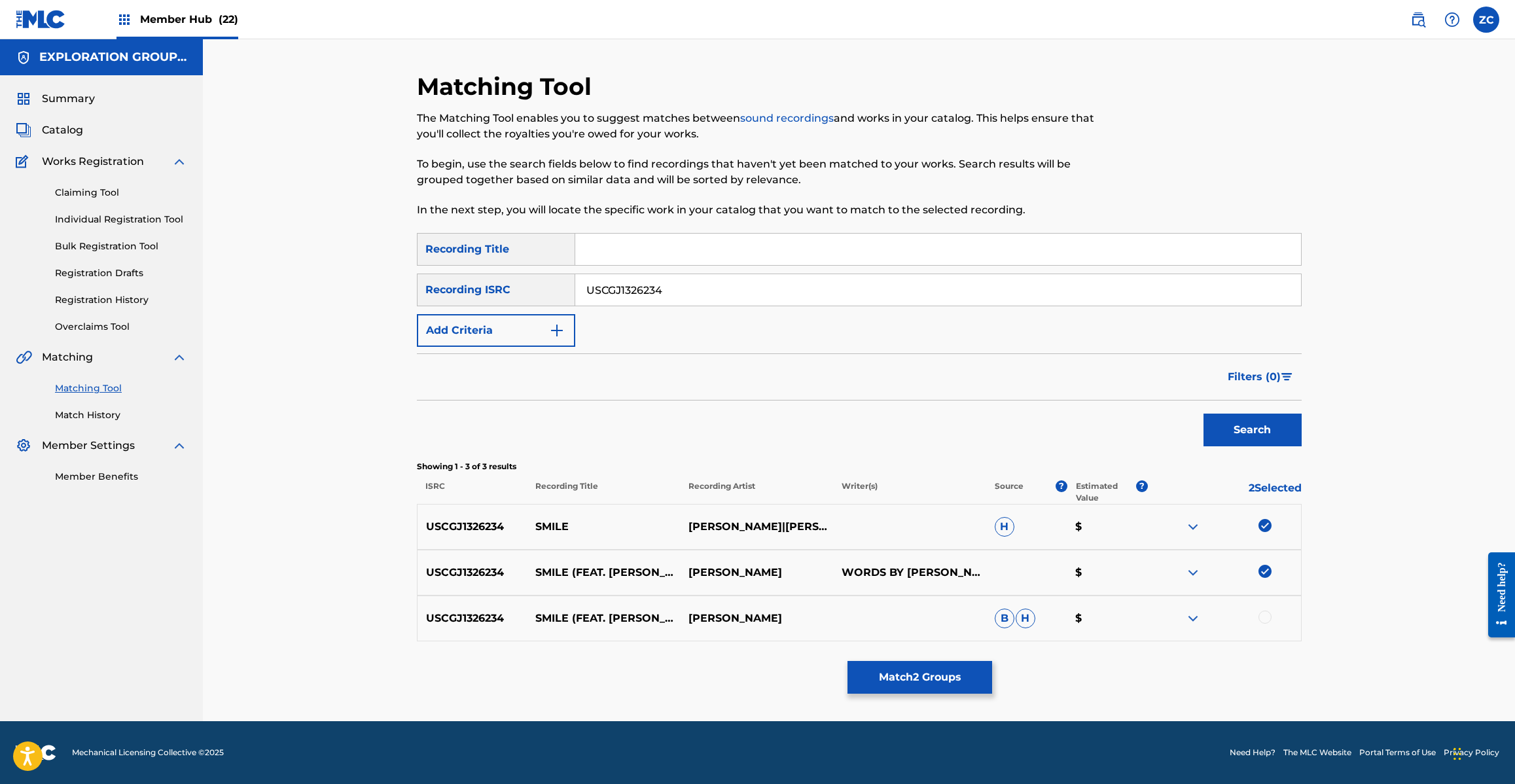
drag, startPoint x: 1268, startPoint y: 620, endPoint x: 1002, endPoint y: 655, distance: 268.3
click at [1267, 619] on div at bounding box center [1265, 617] width 13 height 13
click at [967, 672] on button "Match 3 Groups" at bounding box center [919, 677] width 145 height 33
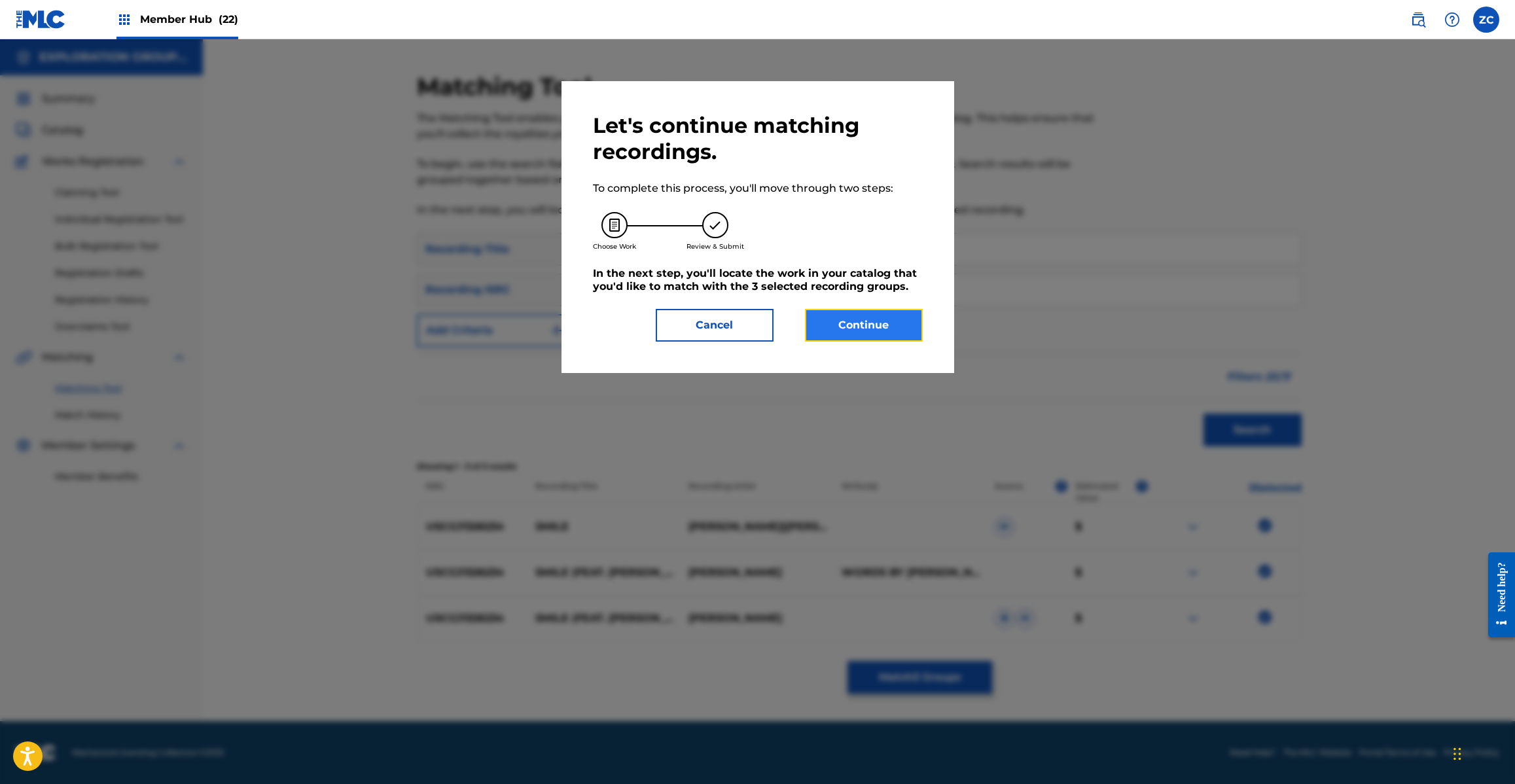
click at [908, 334] on button "Continue" at bounding box center [863, 324] width 117 height 33
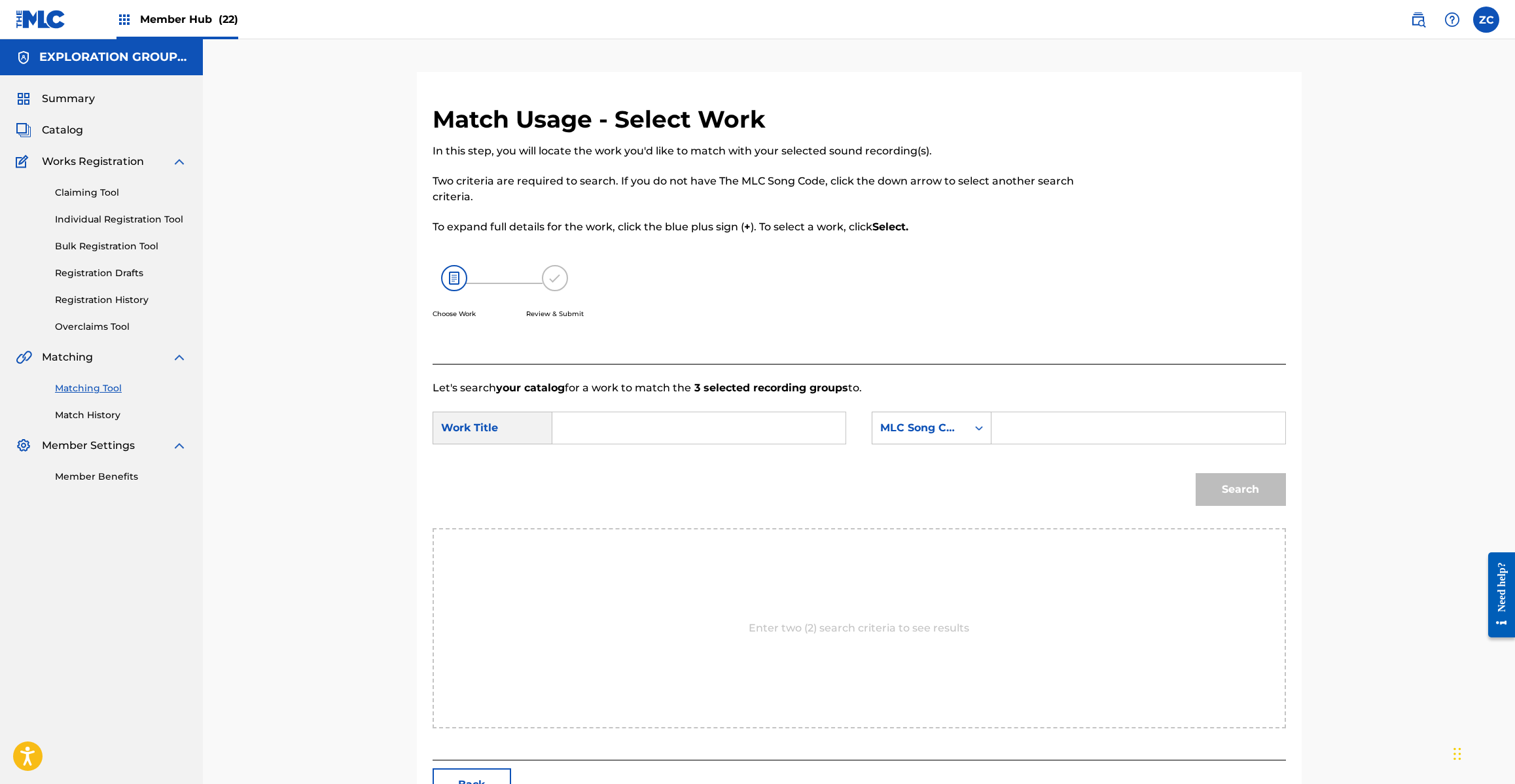
click at [810, 433] on input "Search Form" at bounding box center [698, 428] width 271 height 32
paste input "Smile SC3LMC"
click at [640, 427] on input "Smile SC3LMC" at bounding box center [698, 428] width 271 height 32
type input "Smile"
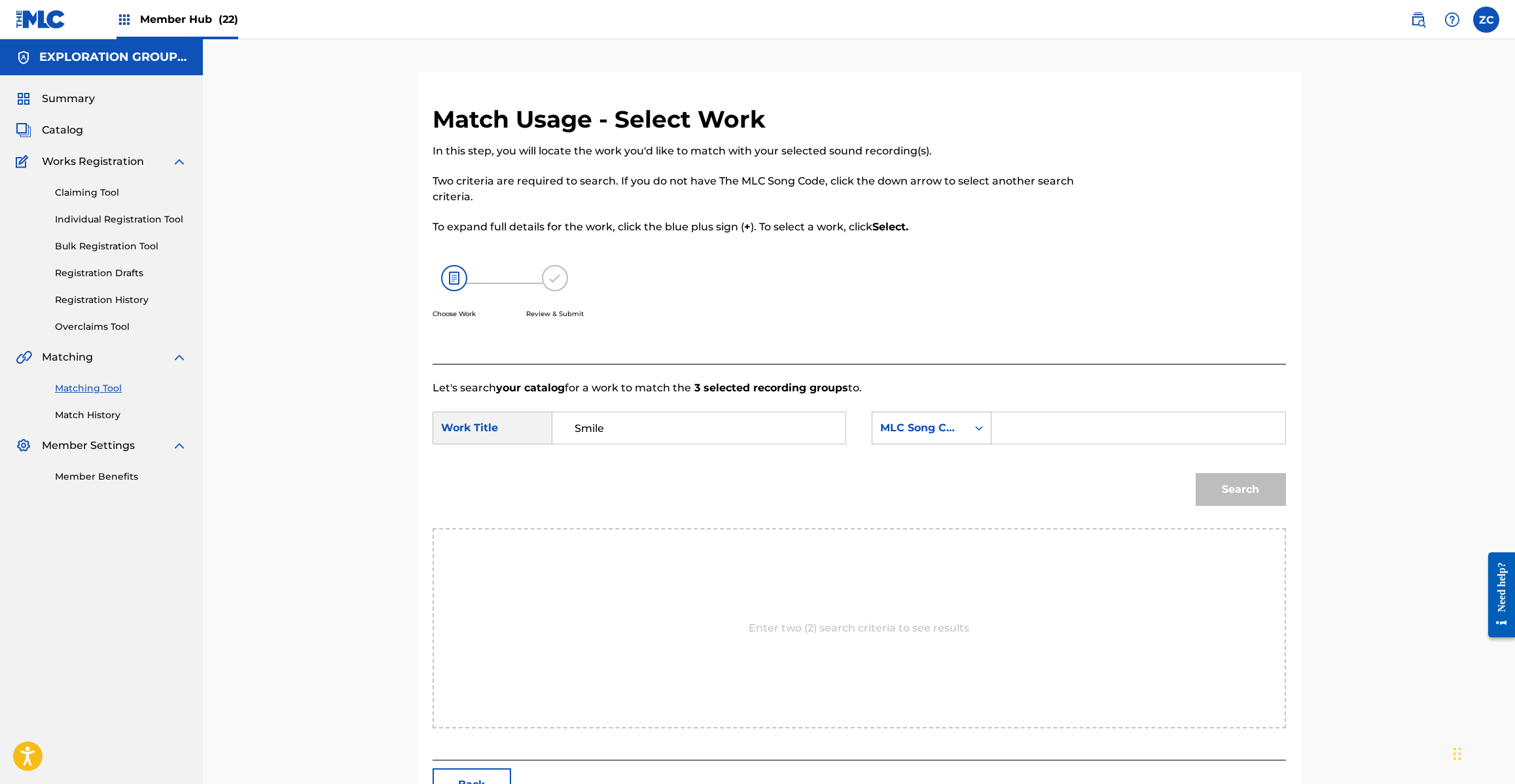
click at [1058, 430] on input "Search Form" at bounding box center [1137, 428] width 271 height 32
paste input "SC3LMC"
type input "SC3LMC"
click at [1232, 484] on button "Search" at bounding box center [1240, 488] width 90 height 33
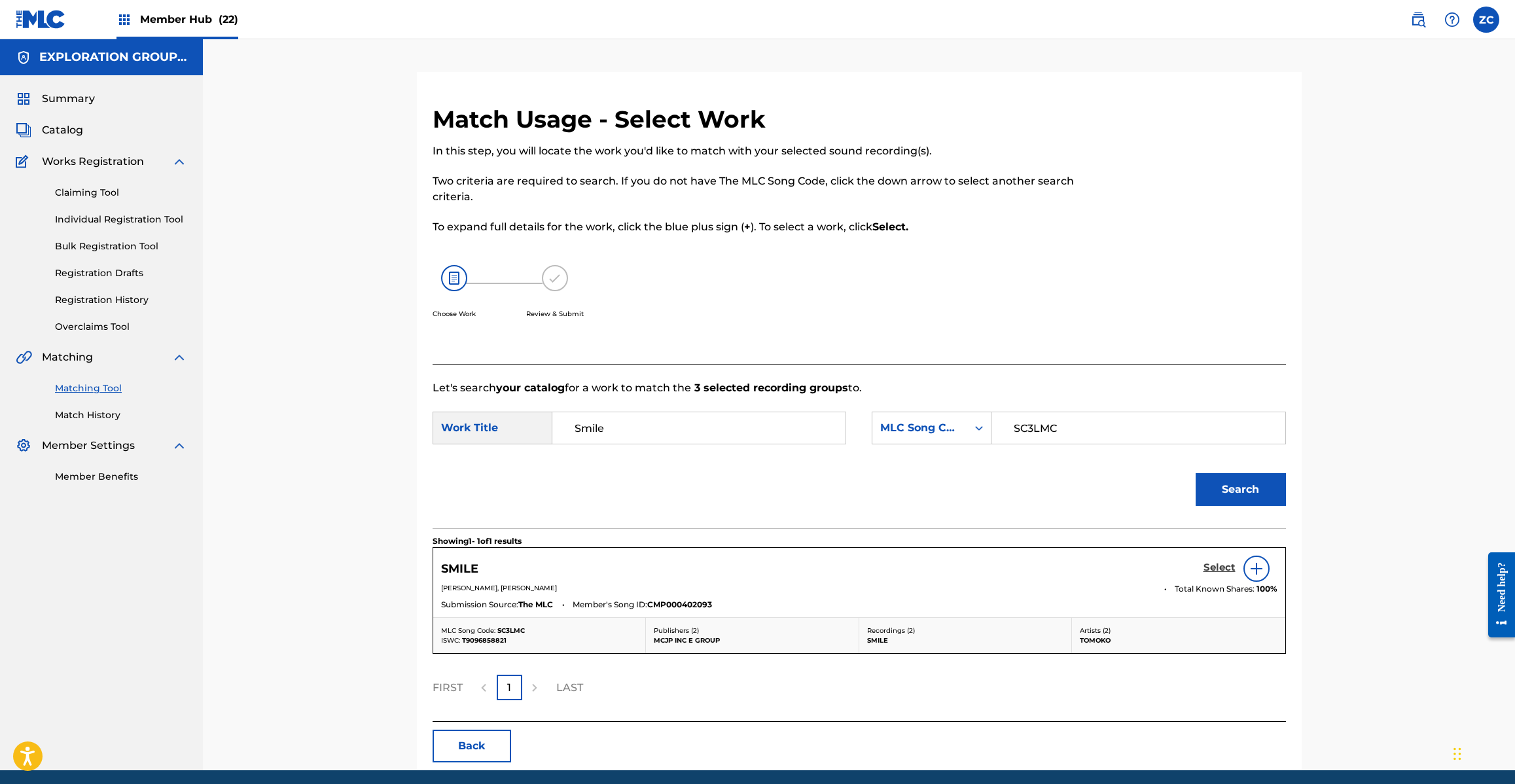
click at [1218, 573] on h5 "Select" at bounding box center [1219, 567] width 32 height 12
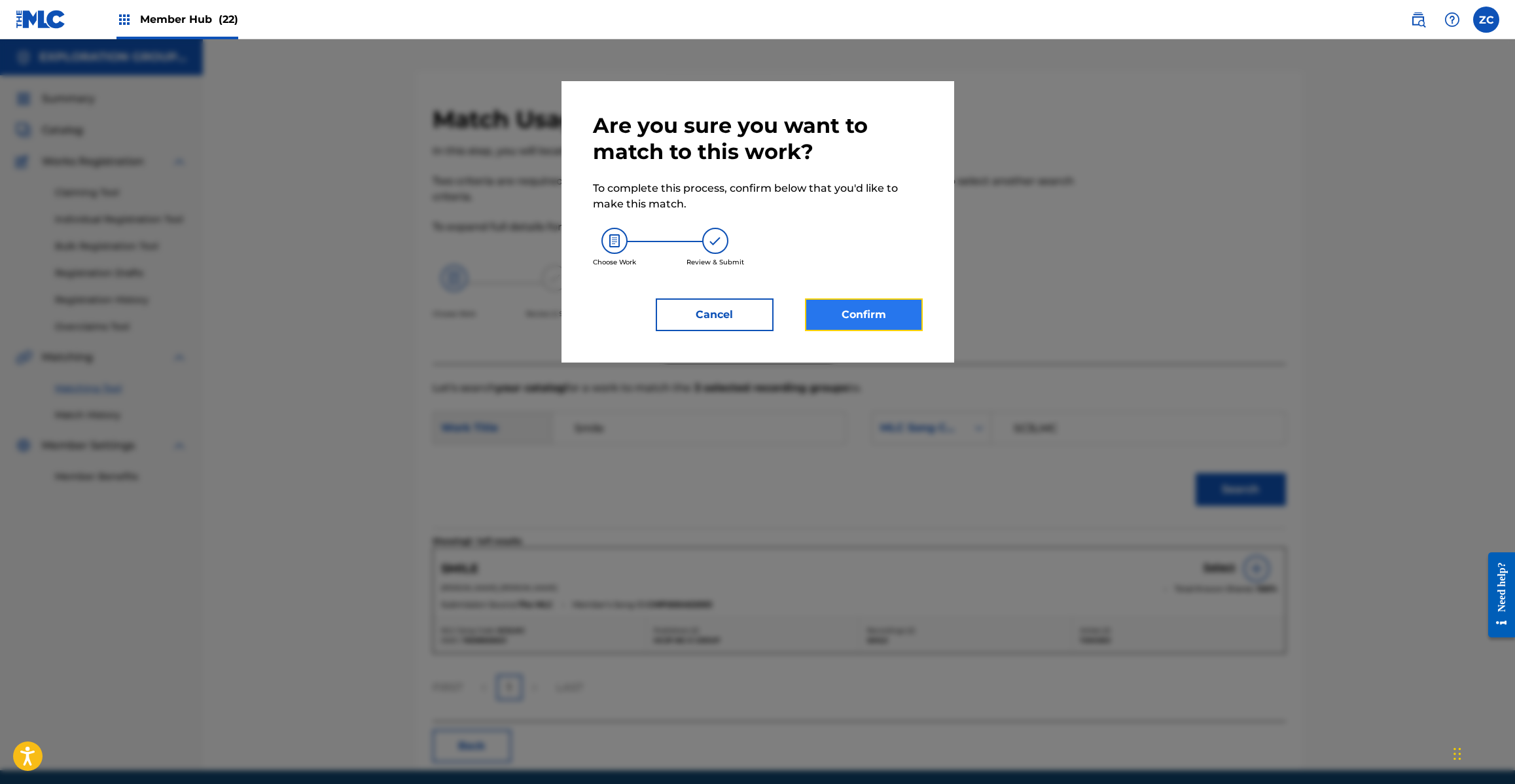
click at [892, 323] on button "Confirm" at bounding box center [863, 314] width 117 height 33
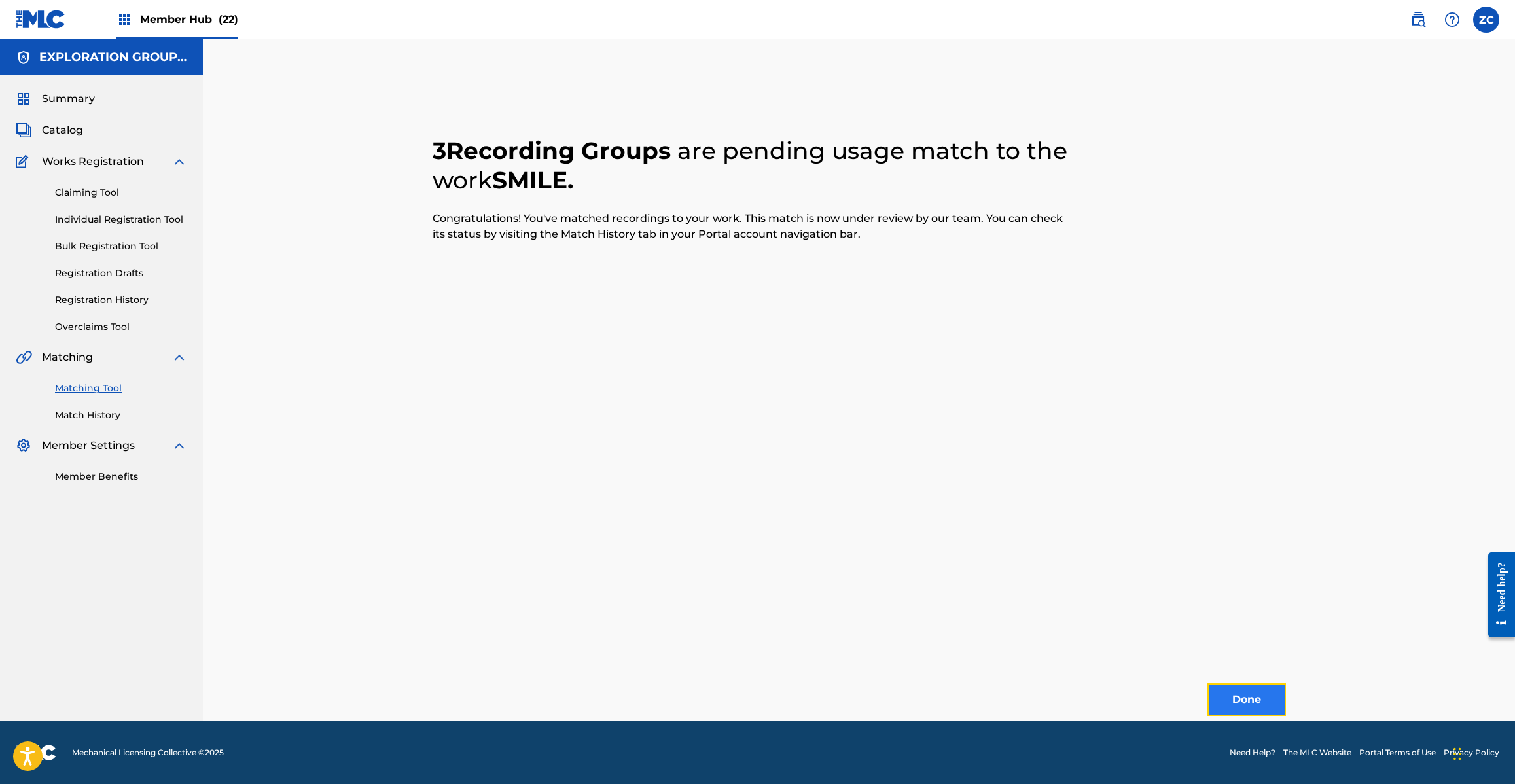
click at [1253, 708] on button "Done" at bounding box center [1246, 699] width 78 height 33
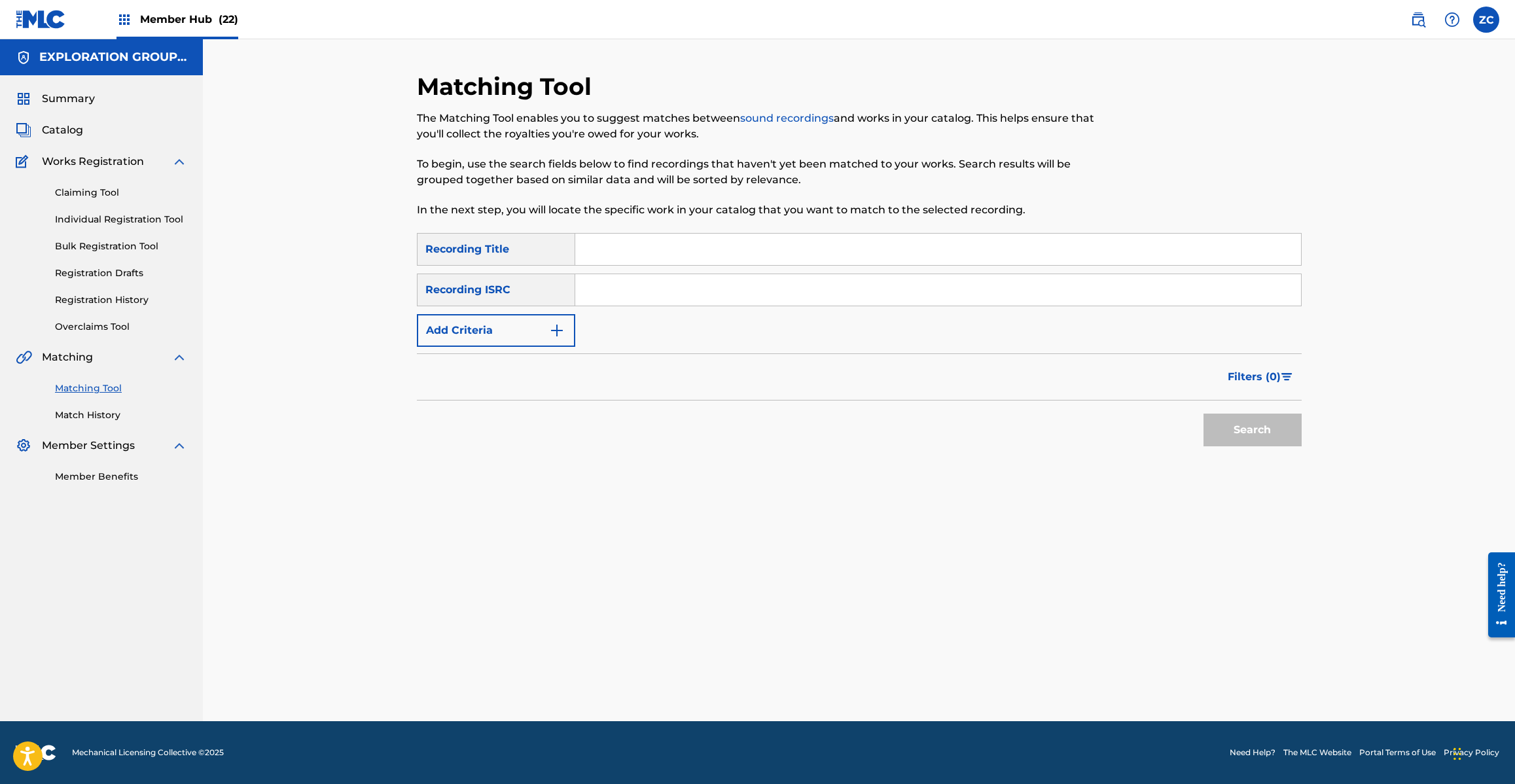
click at [656, 286] on input "Search Form" at bounding box center [938, 290] width 725 height 32
paste input "JPK260900018"
click at [1260, 427] on button "Search" at bounding box center [1252, 430] width 98 height 33
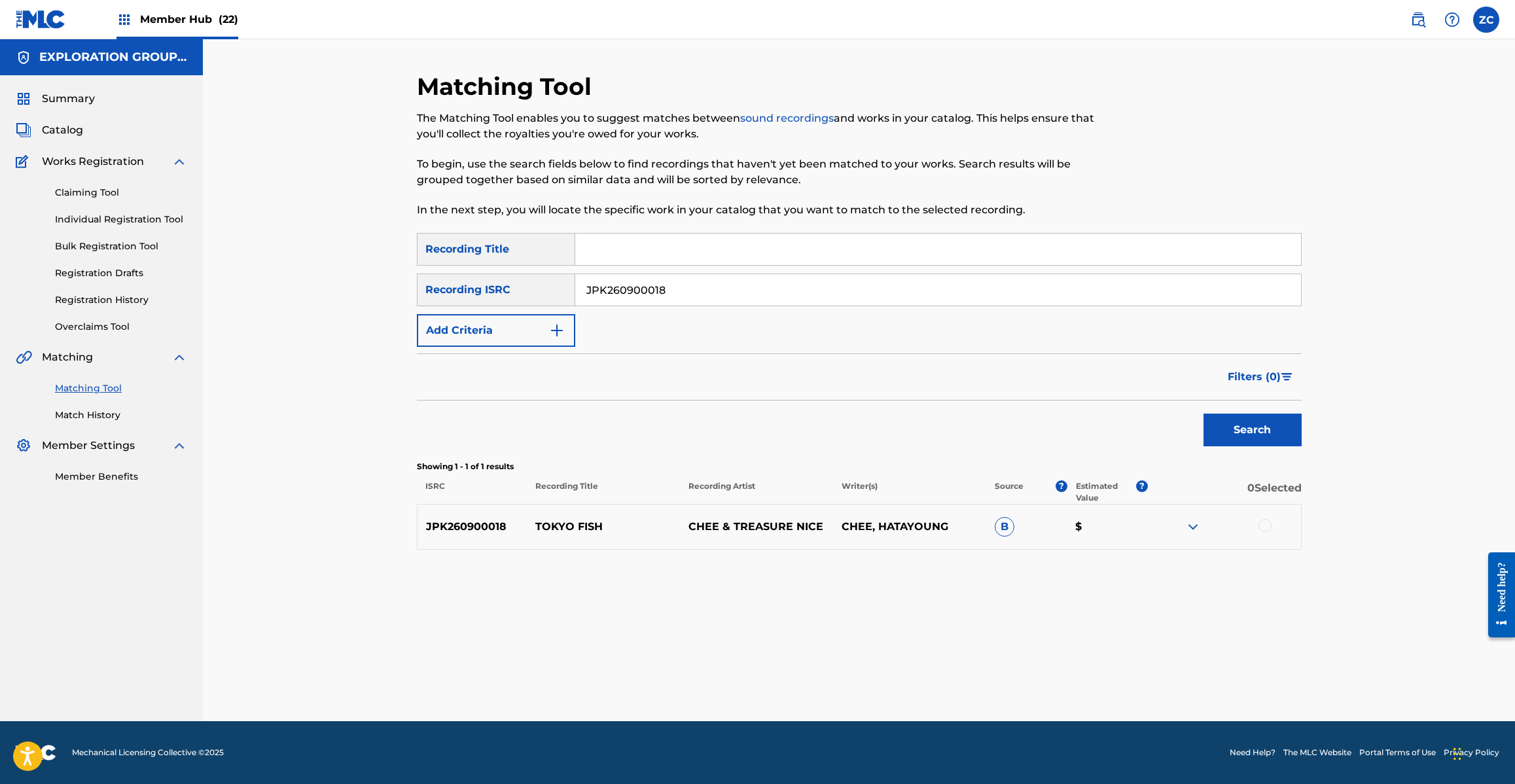
click at [679, 296] on input "JPK260900018" at bounding box center [938, 290] width 725 height 32
paste input "I270900086"
click at [1273, 422] on button "Search" at bounding box center [1252, 430] width 98 height 33
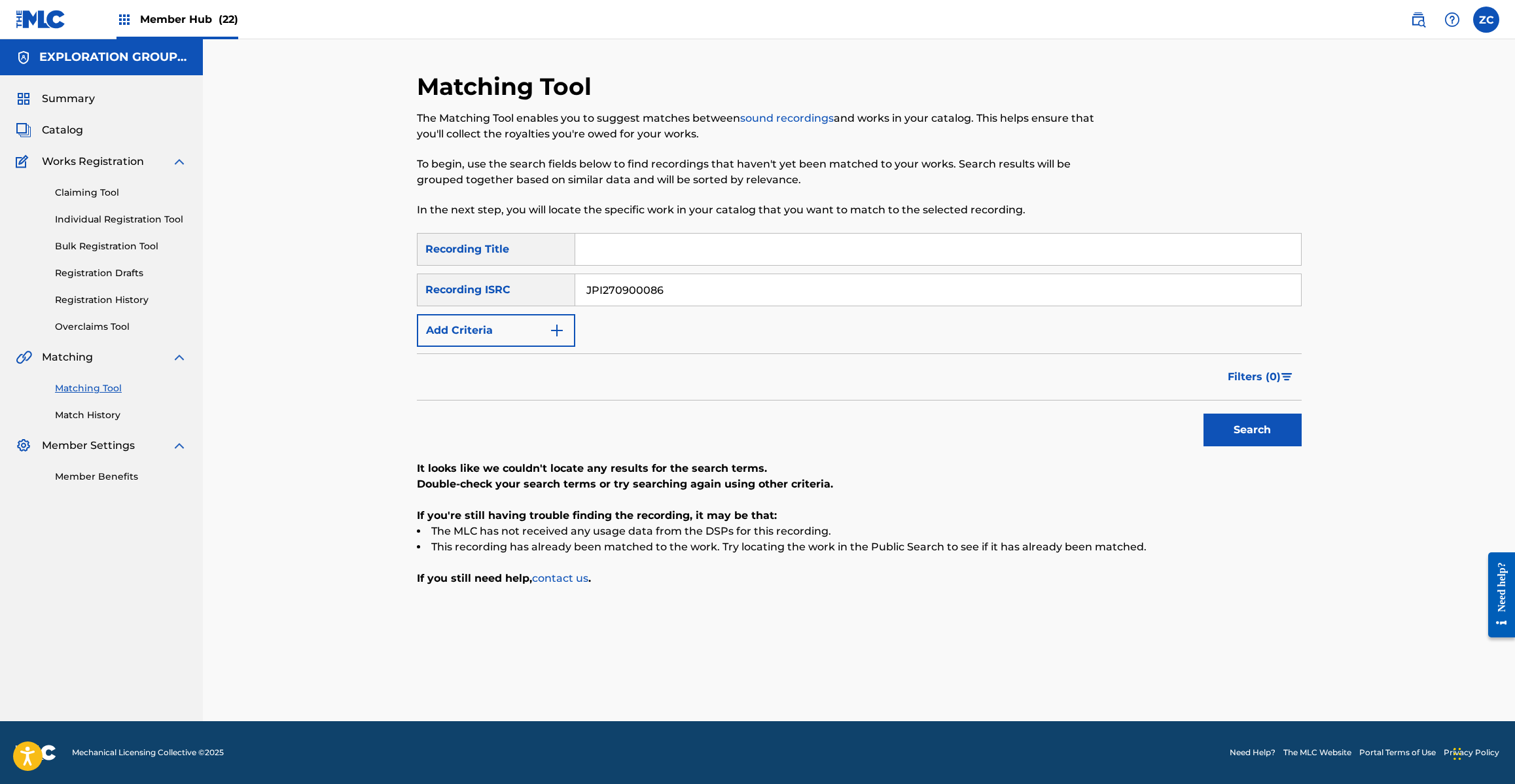
click at [633, 273] on div "JPI270900086" at bounding box center [938, 289] width 726 height 33
paste input "Z921314388"
click at [1204, 414] on button "Search" at bounding box center [1252, 430] width 98 height 33
click at [643, 284] on input "JPZ921314388" at bounding box center [938, 290] width 725 height 32
paste input "J901006380"
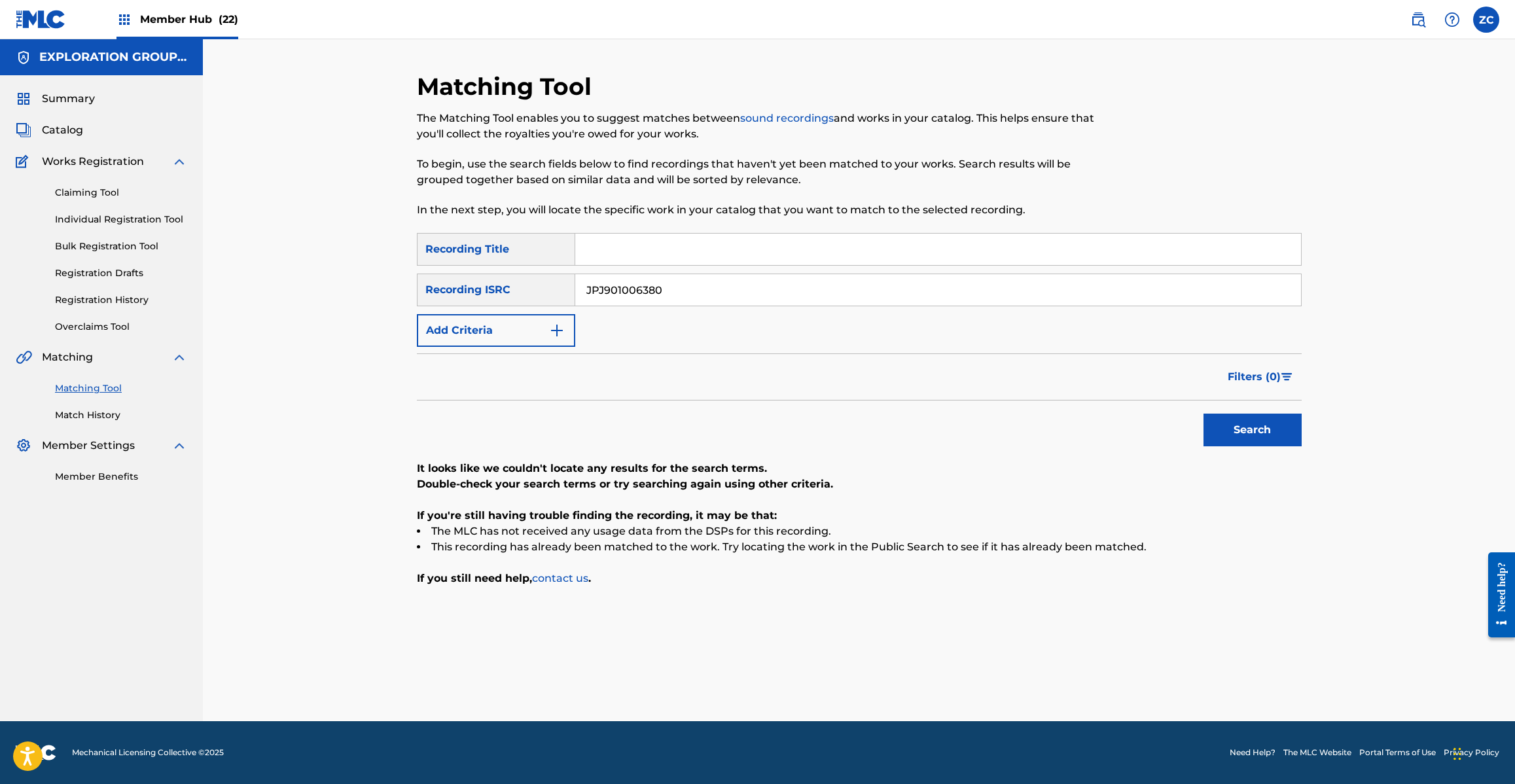
click at [1204, 414] on button "Search" at bounding box center [1252, 430] width 98 height 33
click at [700, 289] on input "JPJ901006380" at bounding box center [938, 290] width 725 height 32
paste input "5"
click at [1204, 414] on button "Search" at bounding box center [1252, 430] width 98 height 33
click at [667, 286] on input "JPJ901006350" at bounding box center [938, 290] width 725 height 32
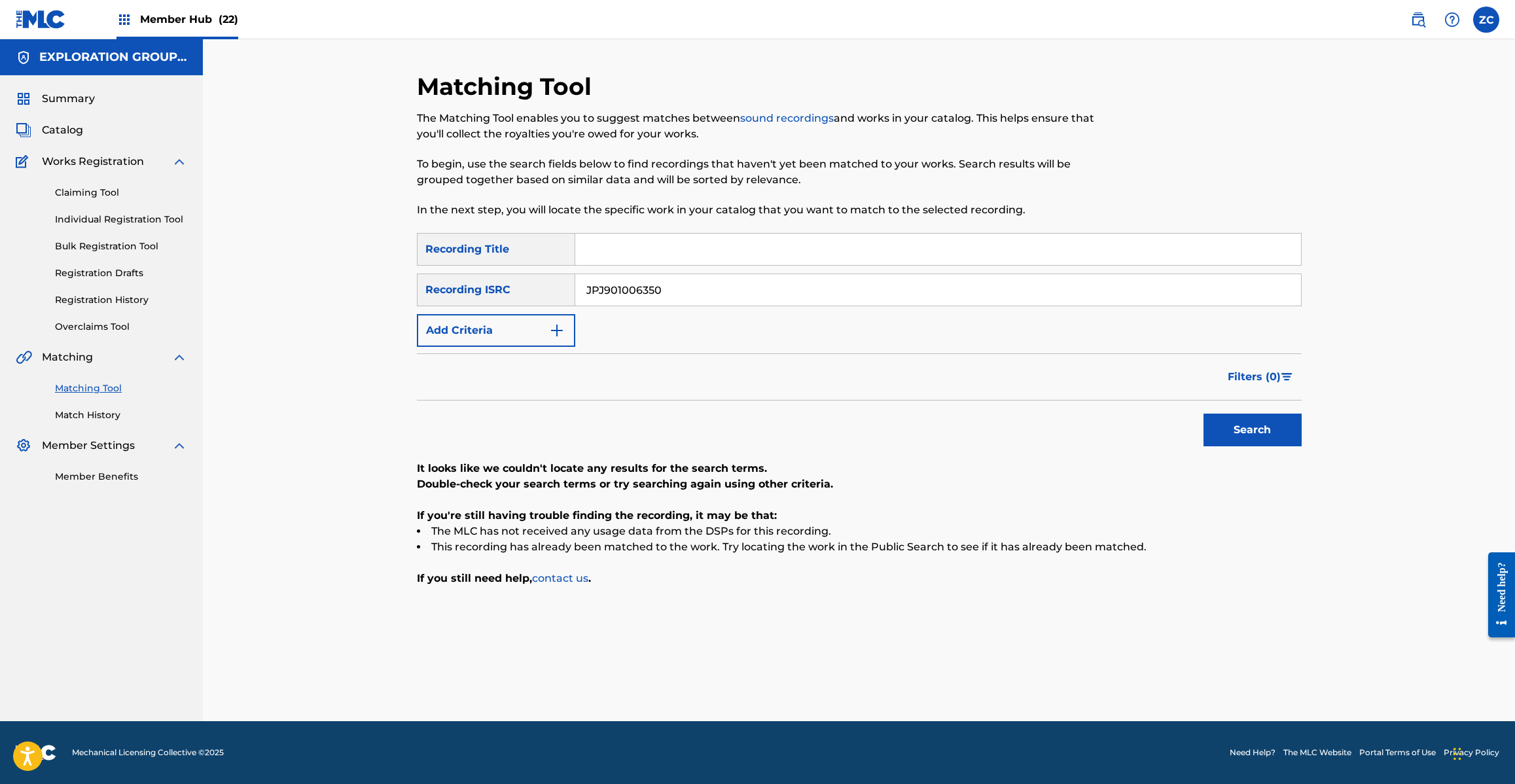
paste input "0"
click at [1241, 433] on button "Search" at bounding box center [1252, 430] width 98 height 33
click at [738, 296] on input "JPJ901006300" at bounding box center [938, 290] width 725 height 32
paste input "29"
click at [1210, 423] on button "Search" at bounding box center [1252, 430] width 98 height 33
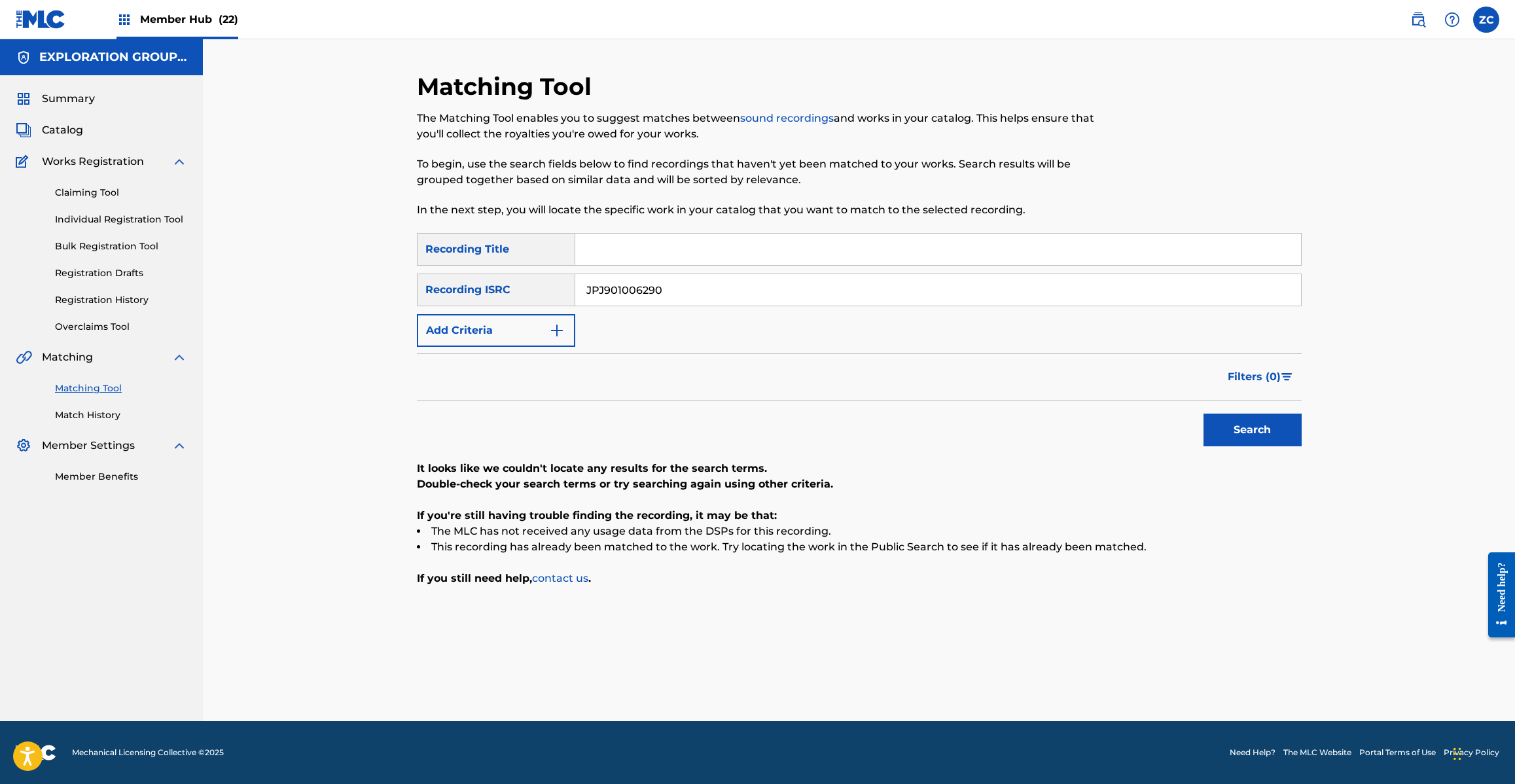
click at [635, 302] on input "JPJ901006290" at bounding box center [938, 290] width 725 height 32
paste input "VI0093294"
click at [1244, 425] on button "Search" at bounding box center [1252, 430] width 98 height 33
drag, startPoint x: 696, startPoint y: 292, endPoint x: 731, endPoint y: 308, distance: 38.5
click at [696, 293] on input "JPVI00932940" at bounding box center [938, 290] width 725 height 32
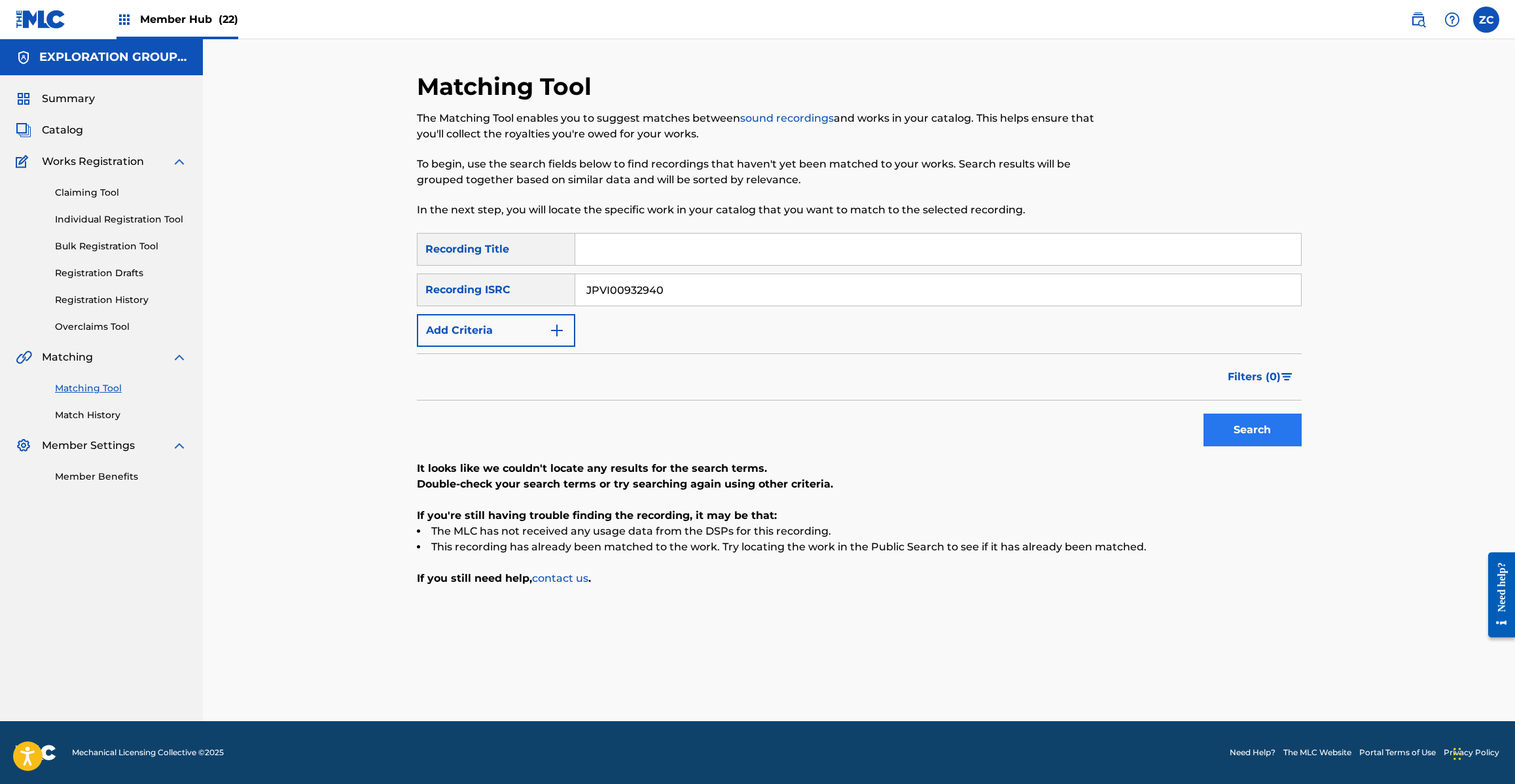
paste input "D421300022"
drag, startPoint x: 1252, startPoint y: 431, endPoint x: 1133, endPoint y: 410, distance: 120.8
click at [1252, 429] on button "Search" at bounding box center [1252, 430] width 98 height 33
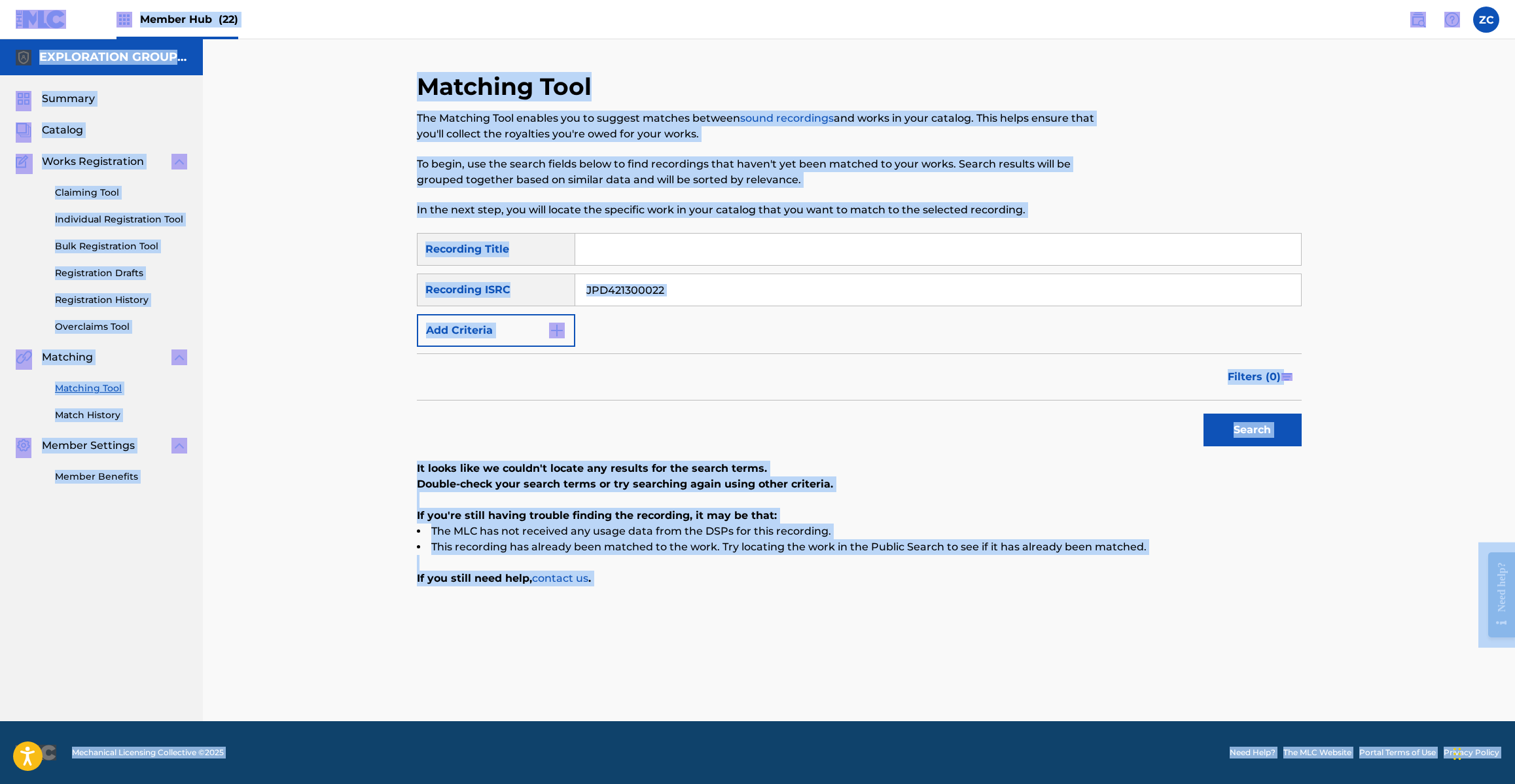
click at [701, 292] on input "JPD421300022" at bounding box center [938, 290] width 725 height 32
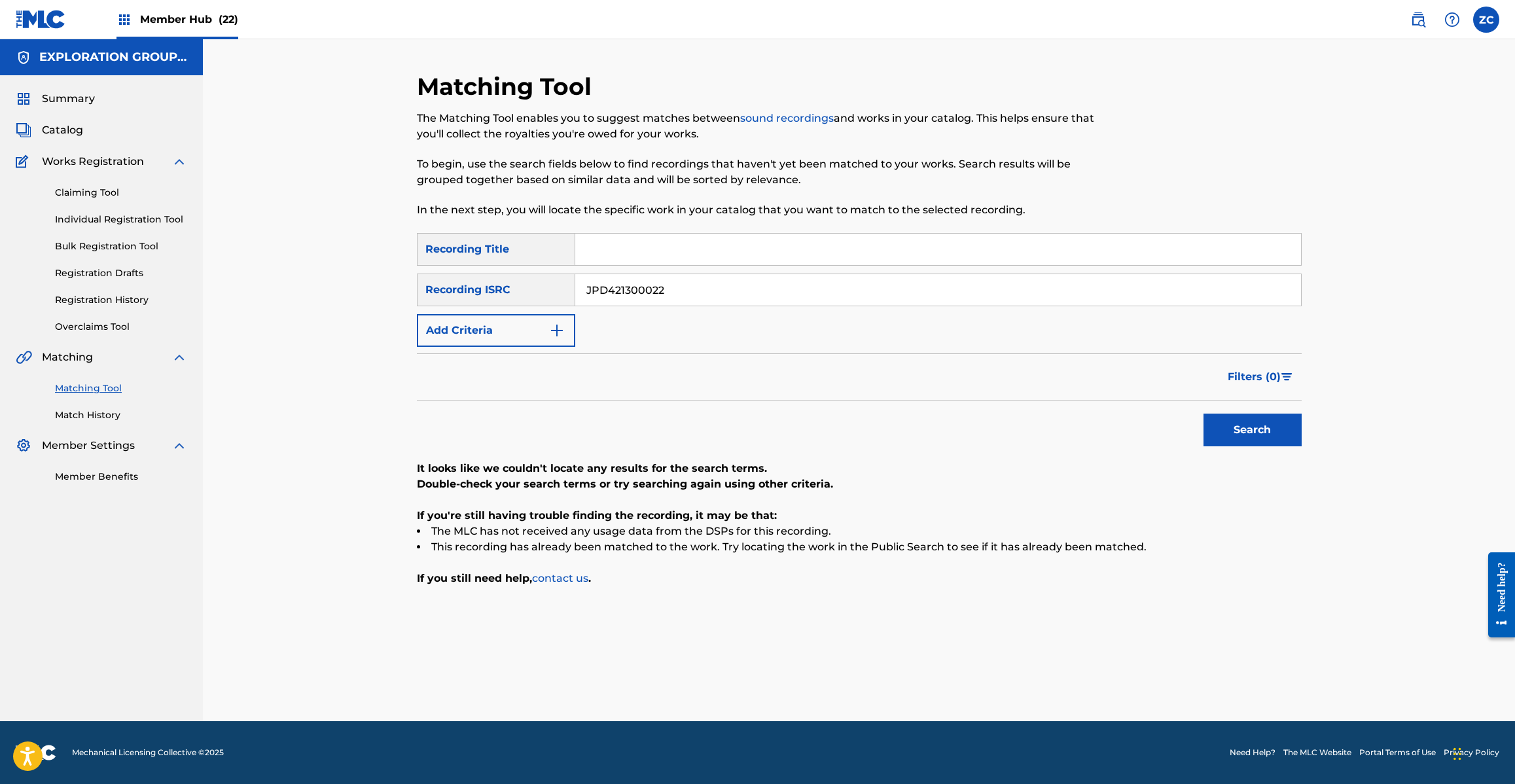
paste input "14"
click at [1204, 414] on button "Search" at bounding box center [1252, 430] width 98 height 33
paste input "23"
click at [1204, 414] on button "Search" at bounding box center [1252, 430] width 98 height 33
paste input "V501300574"
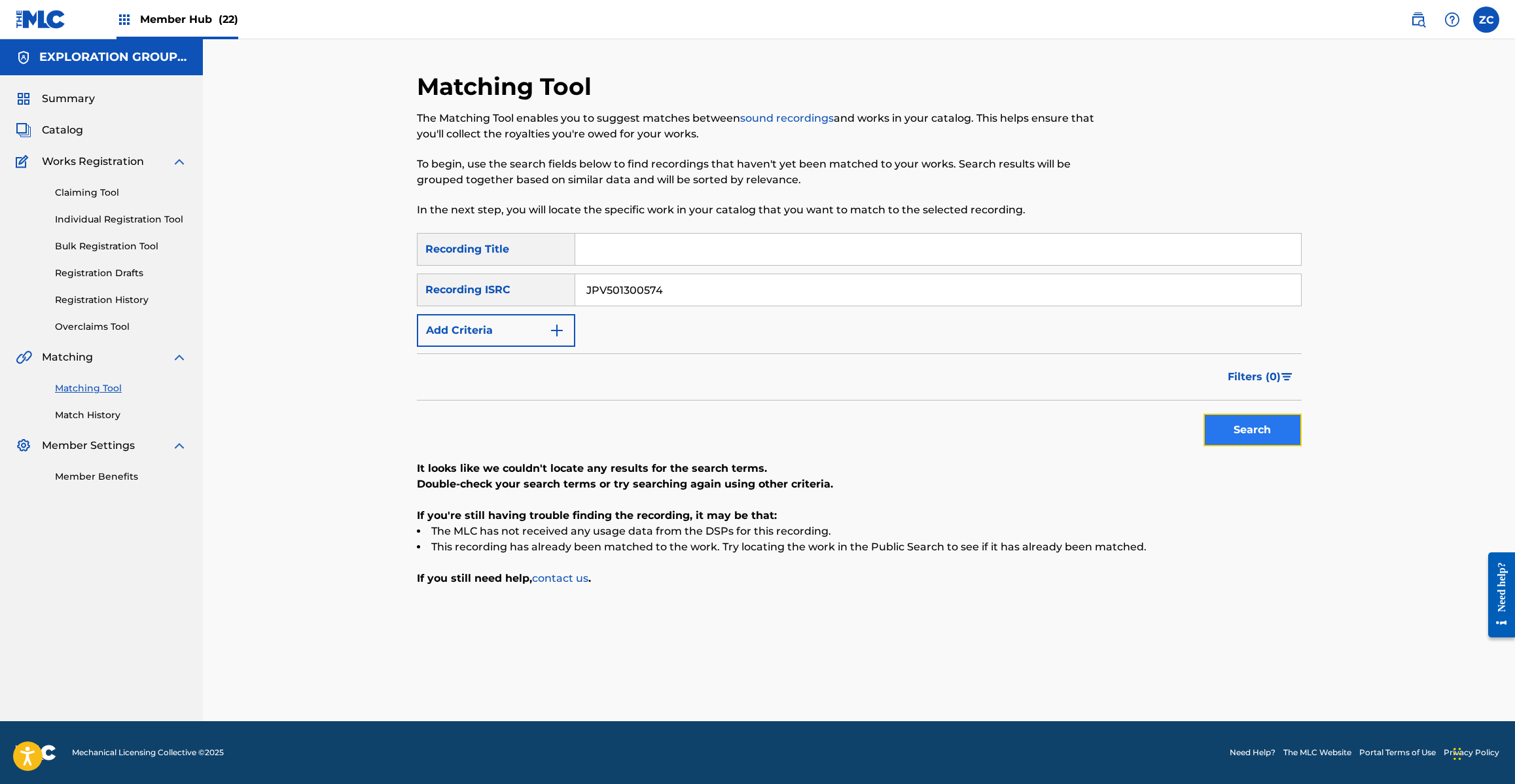
click at [1248, 437] on button "Search" at bounding box center [1252, 430] width 98 height 33
click at [723, 295] on input "JPV501300574" at bounding box center [938, 290] width 725 height 32
paste input "C621300406"
click at [1238, 430] on button "Search" at bounding box center [1252, 430] width 98 height 33
click at [702, 283] on input "JPC621300406" at bounding box center [938, 290] width 725 height 32
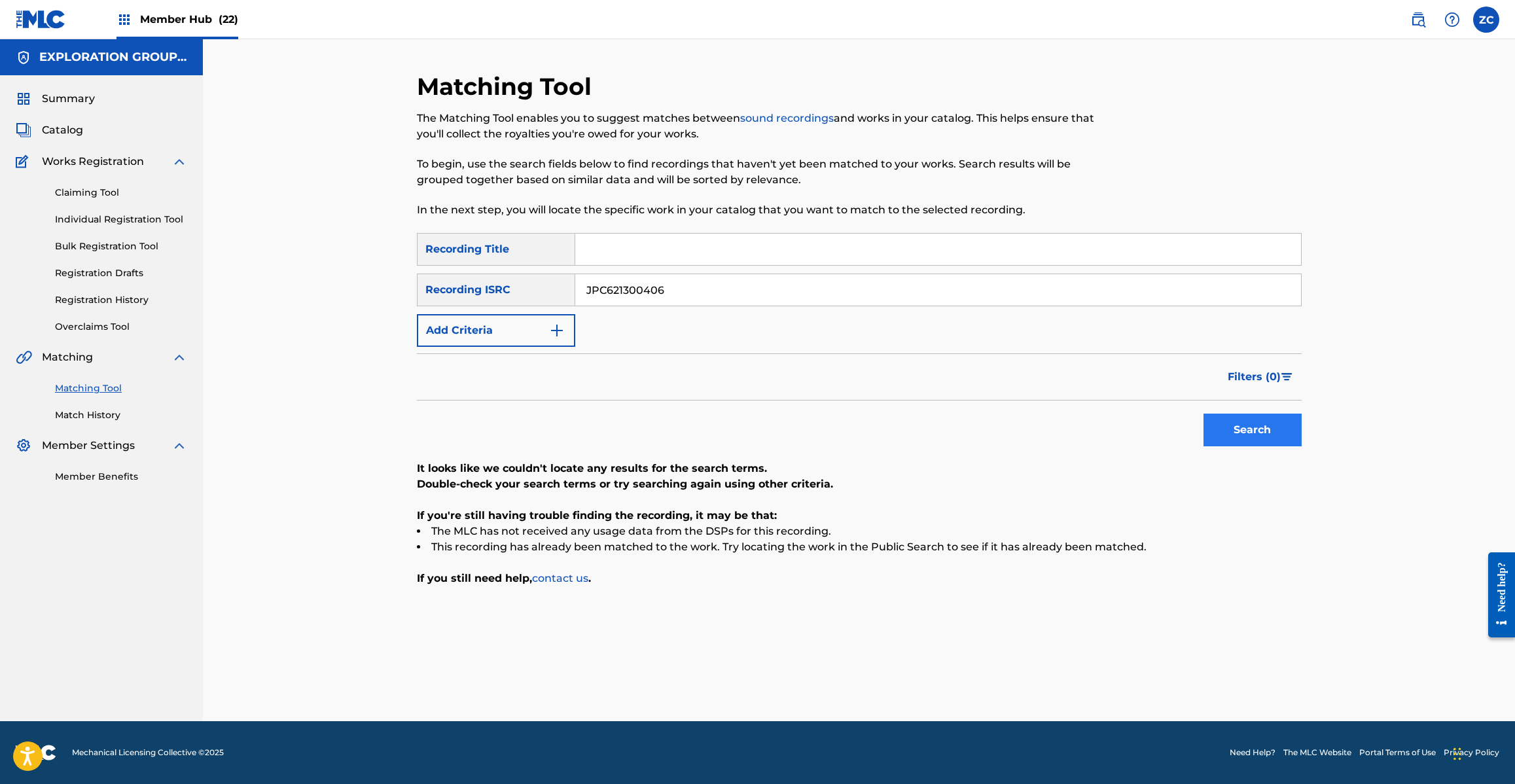
paste input "J901310240"
drag, startPoint x: 1246, startPoint y: 429, endPoint x: 1213, endPoint y: 420, distance: 34.2
click at [1246, 429] on button "Search" at bounding box center [1252, 430] width 98 height 33
click at [769, 291] on input "JPJ901310240" at bounding box center [938, 290] width 725 height 32
paste input "20"
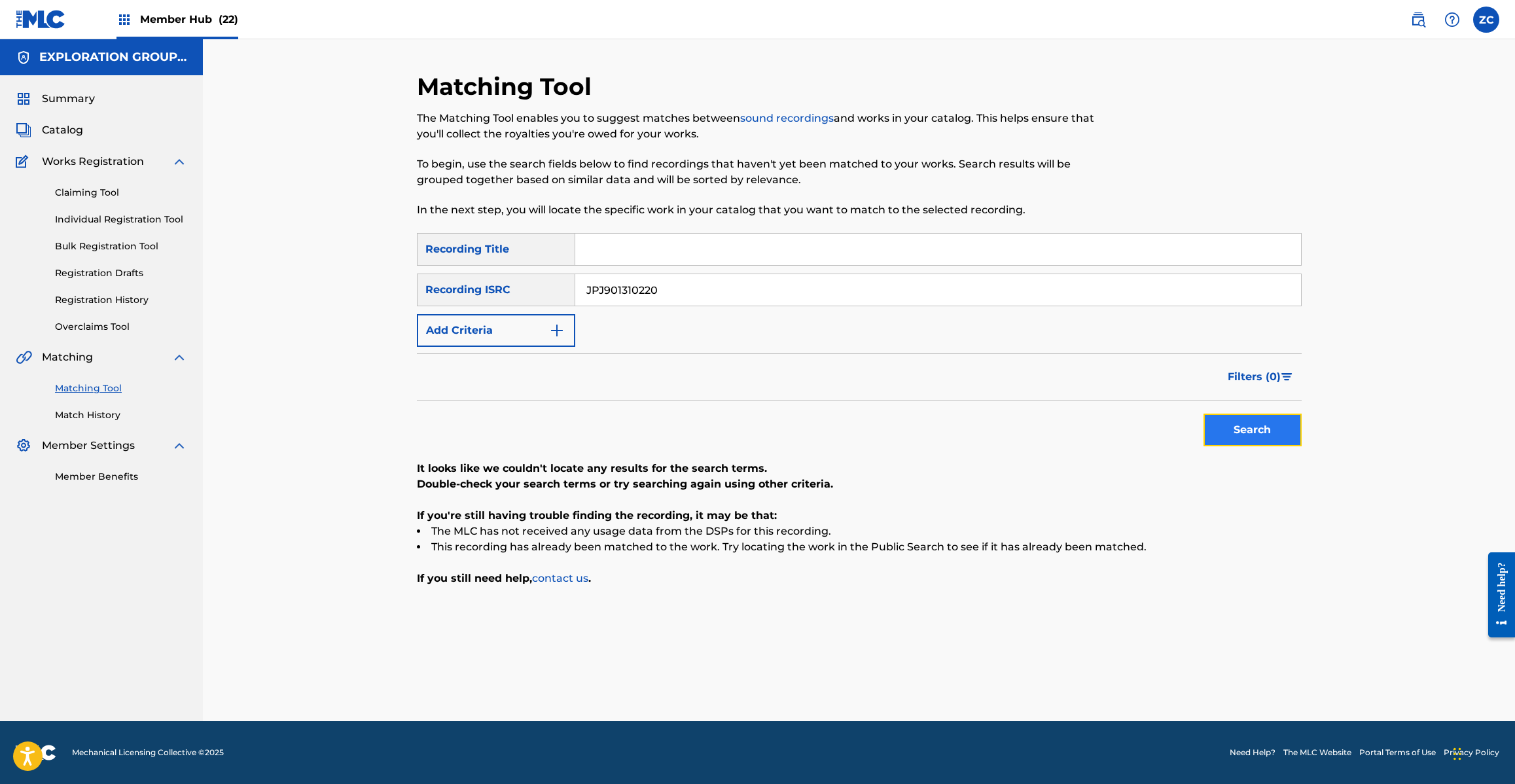
click at [1235, 422] on button "Search" at bounding box center [1252, 430] width 98 height 33
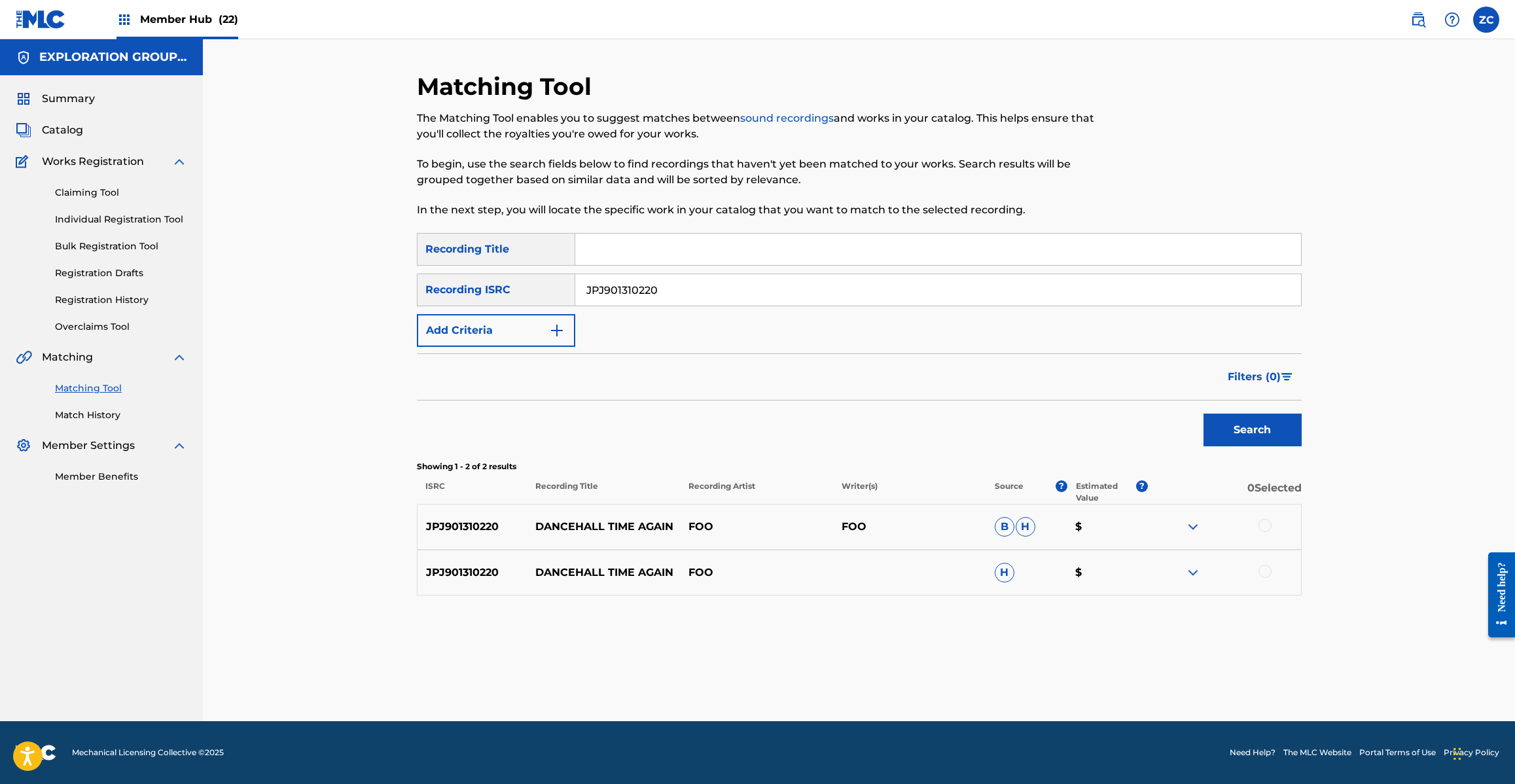
click at [679, 292] on input "JPJ901310220" at bounding box center [938, 290] width 725 height 32
drag, startPoint x: 1270, startPoint y: 522, endPoint x: 1270, endPoint y: 541, distance: 19.0
click at [1270, 526] on div at bounding box center [1265, 526] width 13 height 13
click at [1266, 574] on div at bounding box center [1265, 571] width 13 height 13
click at [745, 289] on input "JPJ901310220" at bounding box center [938, 290] width 725 height 32
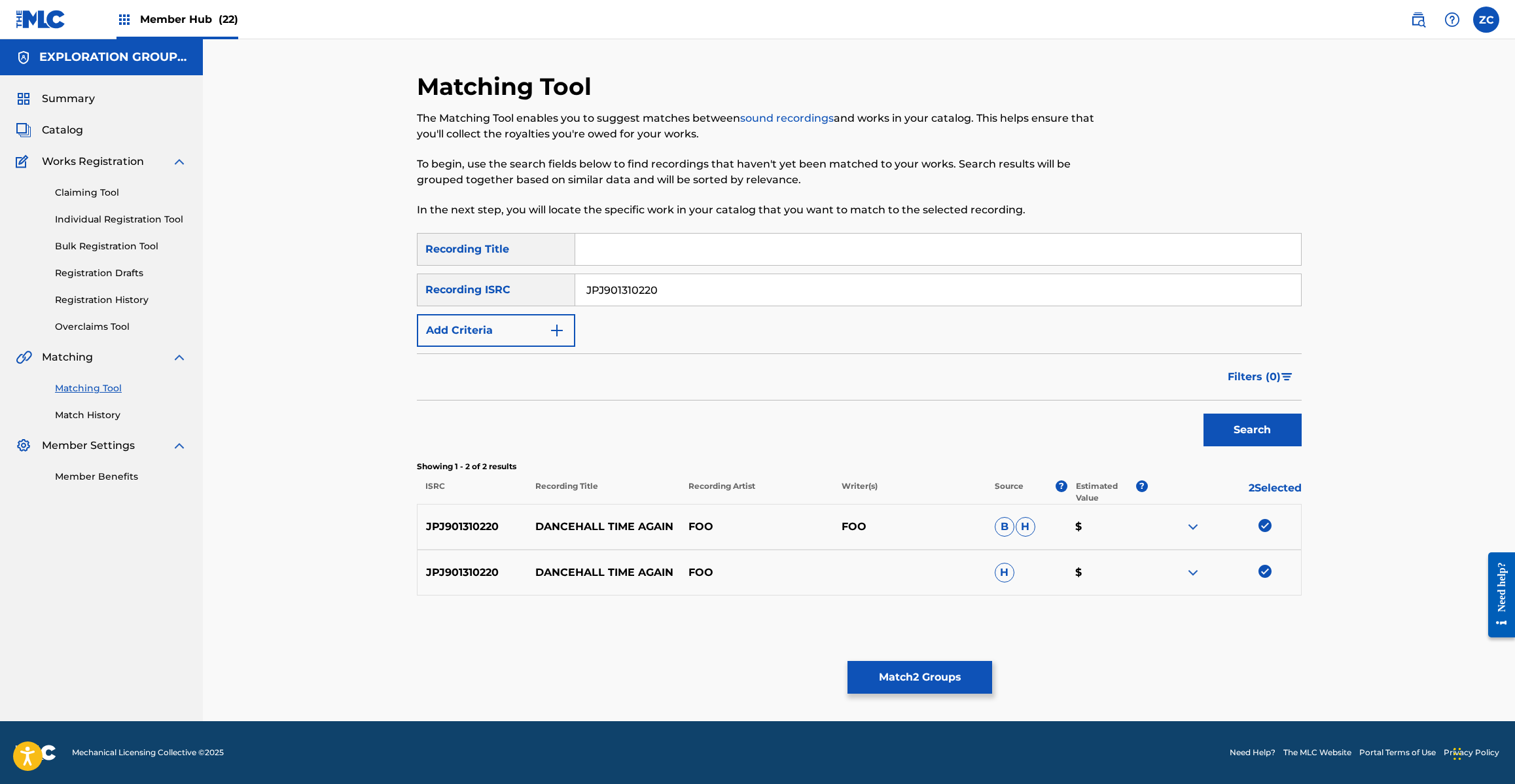
paste input "401930"
type input "JPJ901401930"
click at [1268, 429] on button "Search" at bounding box center [1252, 430] width 98 height 33
click at [1267, 524] on div at bounding box center [1265, 526] width 13 height 13
click at [1270, 574] on div at bounding box center [1265, 571] width 13 height 13
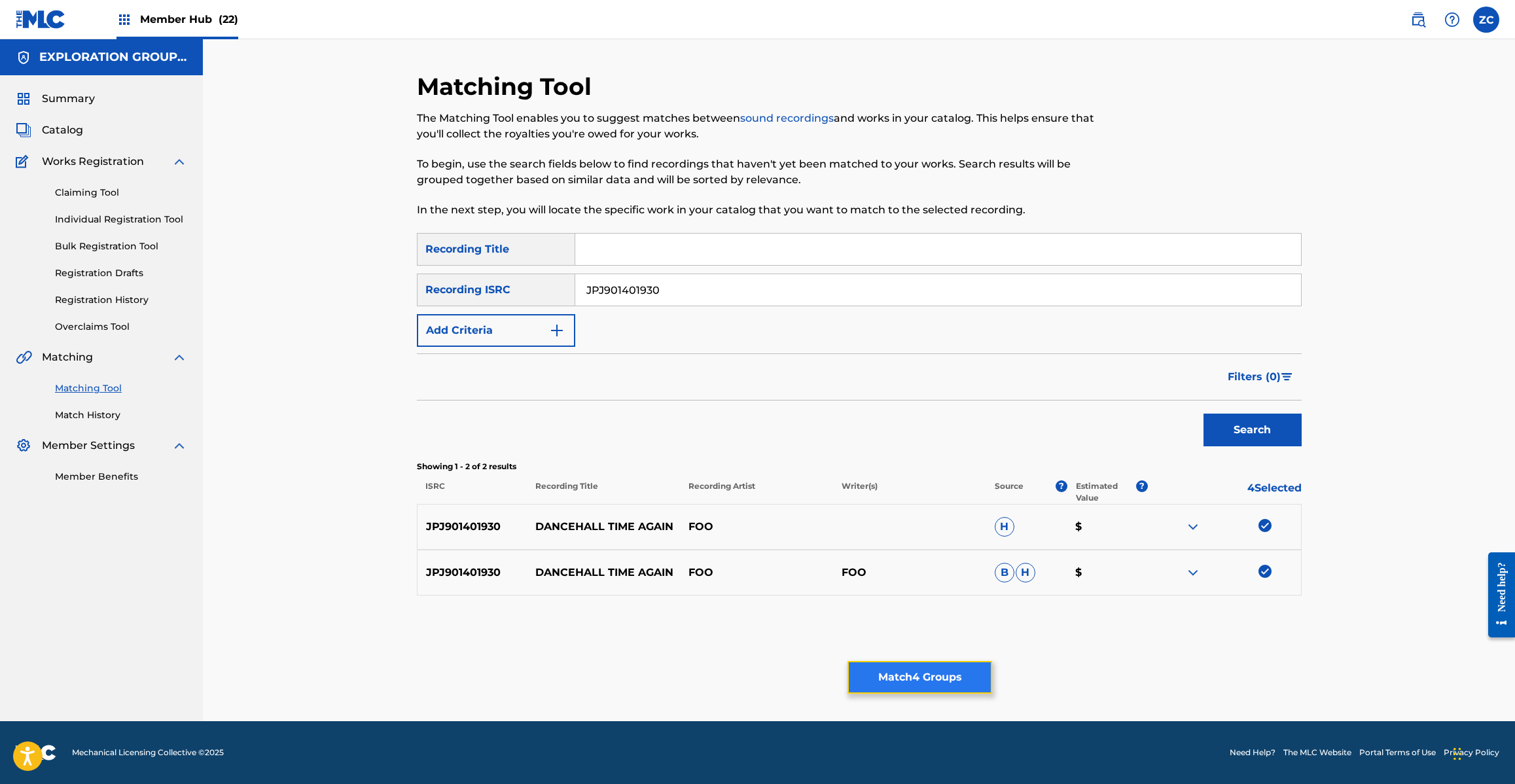
click at [928, 681] on button "Match 4 Groups" at bounding box center [919, 677] width 145 height 33
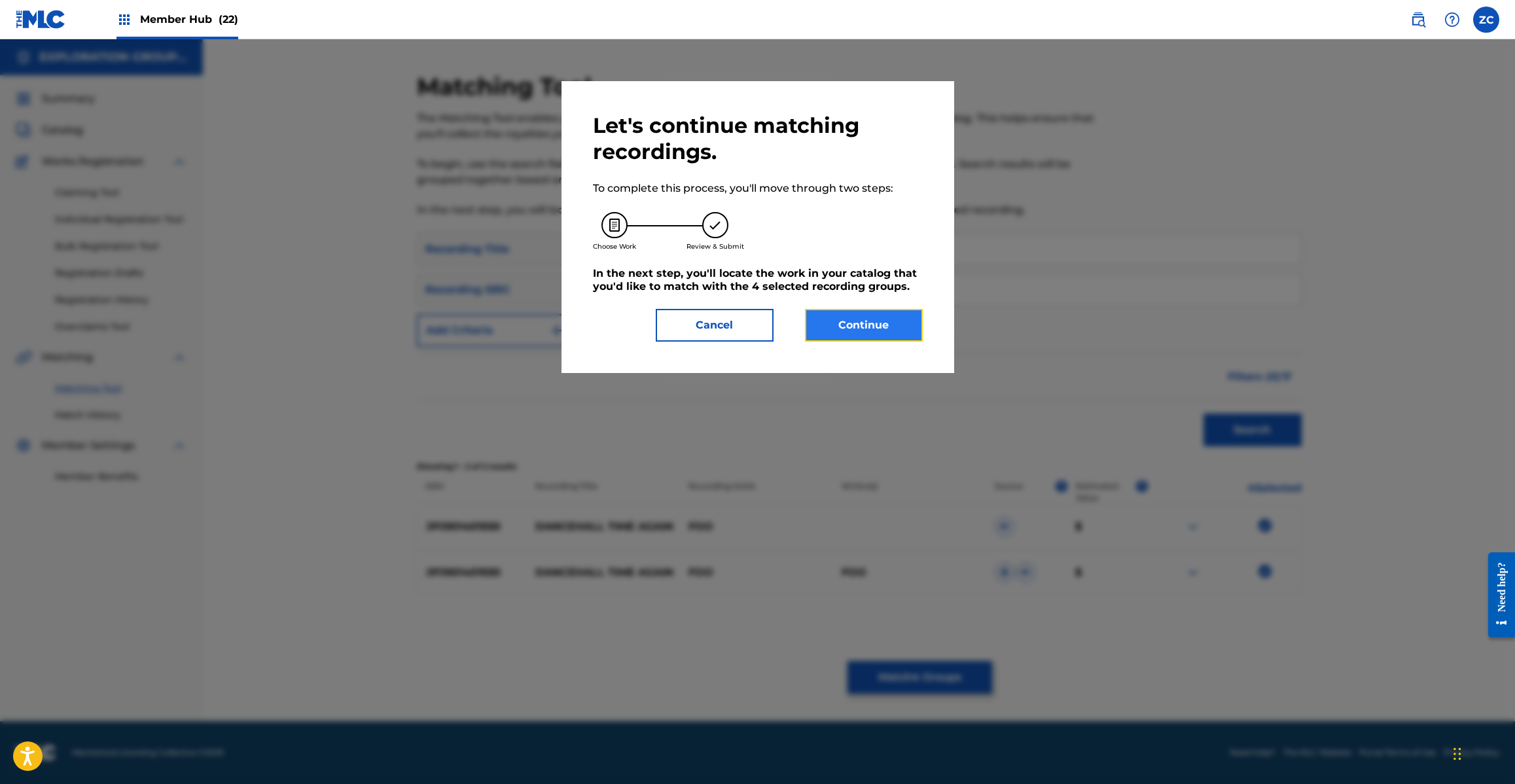
click at [868, 334] on button "Continue" at bounding box center [863, 324] width 117 height 33
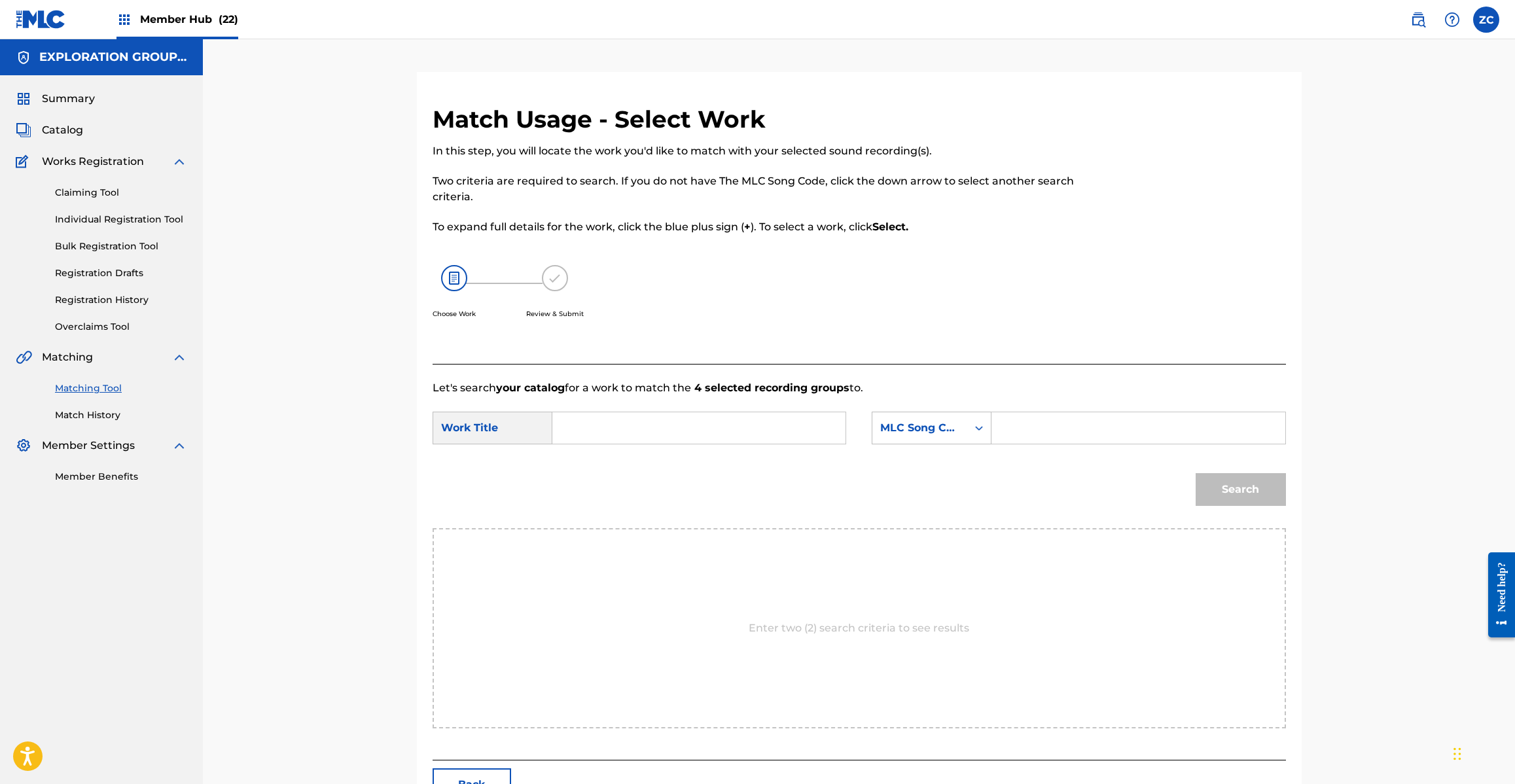
click at [723, 424] on input "Search Form" at bounding box center [698, 428] width 271 height 32
paste input "Dancehall Time Again DQ3ZOD"
click at [717, 427] on input "Dancehall Time Again DQ3ZOD" at bounding box center [698, 428] width 271 height 32
type input "Dancehall Time Again"
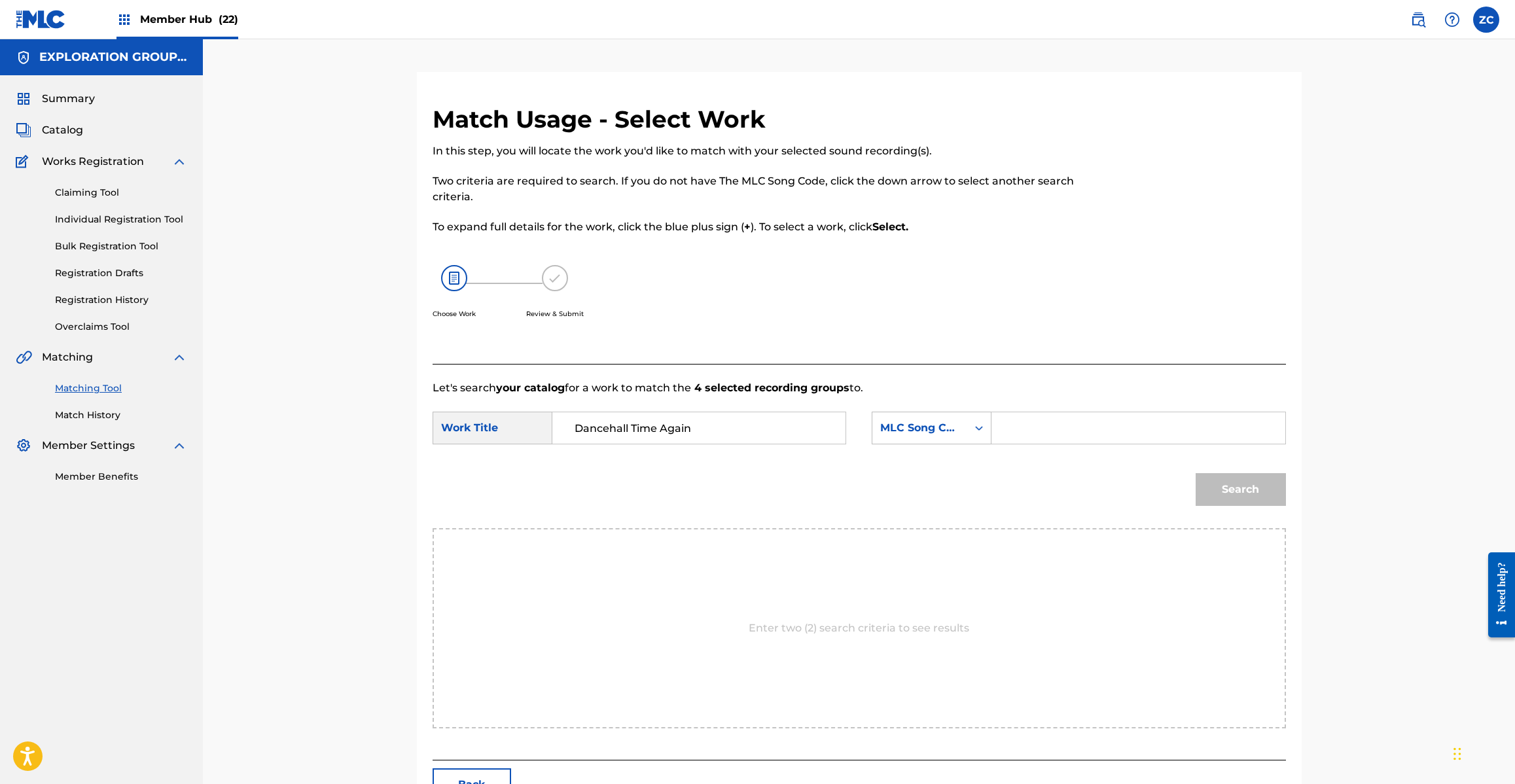
click at [1041, 429] on input "Search Form" at bounding box center [1137, 428] width 271 height 32
paste input "DQ3ZOD"
type input "DQ3ZOD"
click at [1246, 486] on button "Search" at bounding box center [1240, 488] width 90 height 33
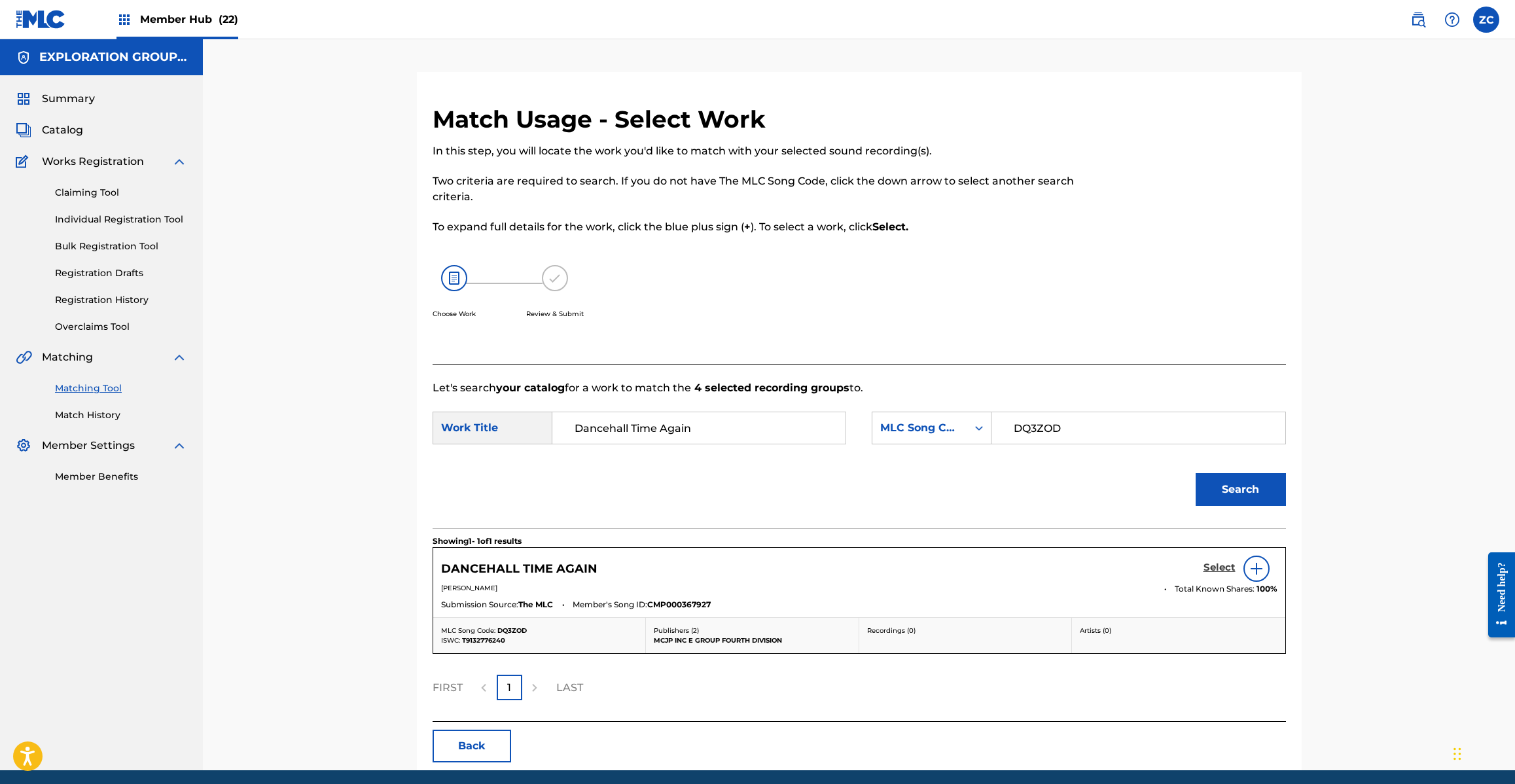
click at [1222, 570] on h5 "Select" at bounding box center [1219, 567] width 32 height 12
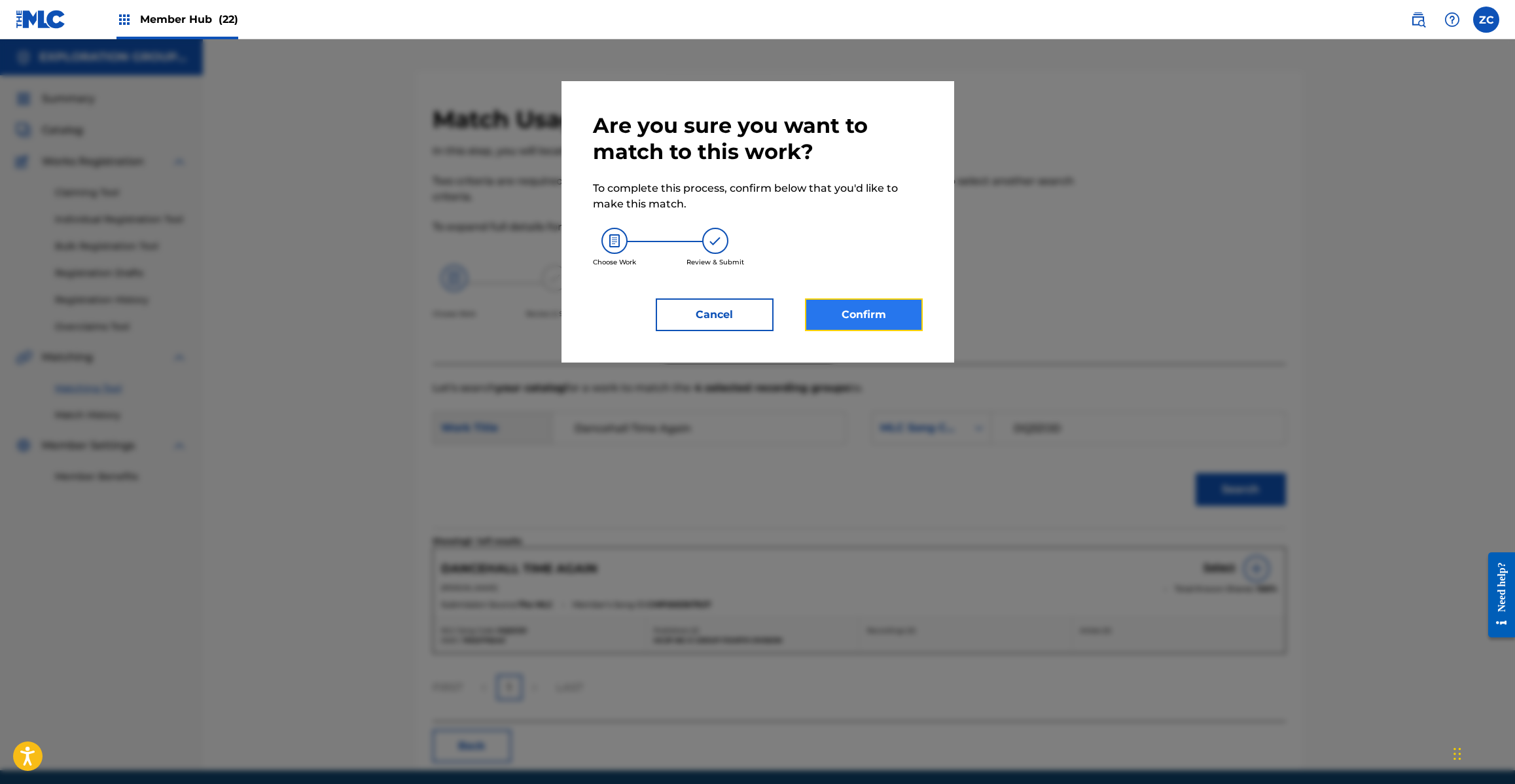
click at [861, 309] on button "Confirm" at bounding box center [863, 314] width 117 height 33
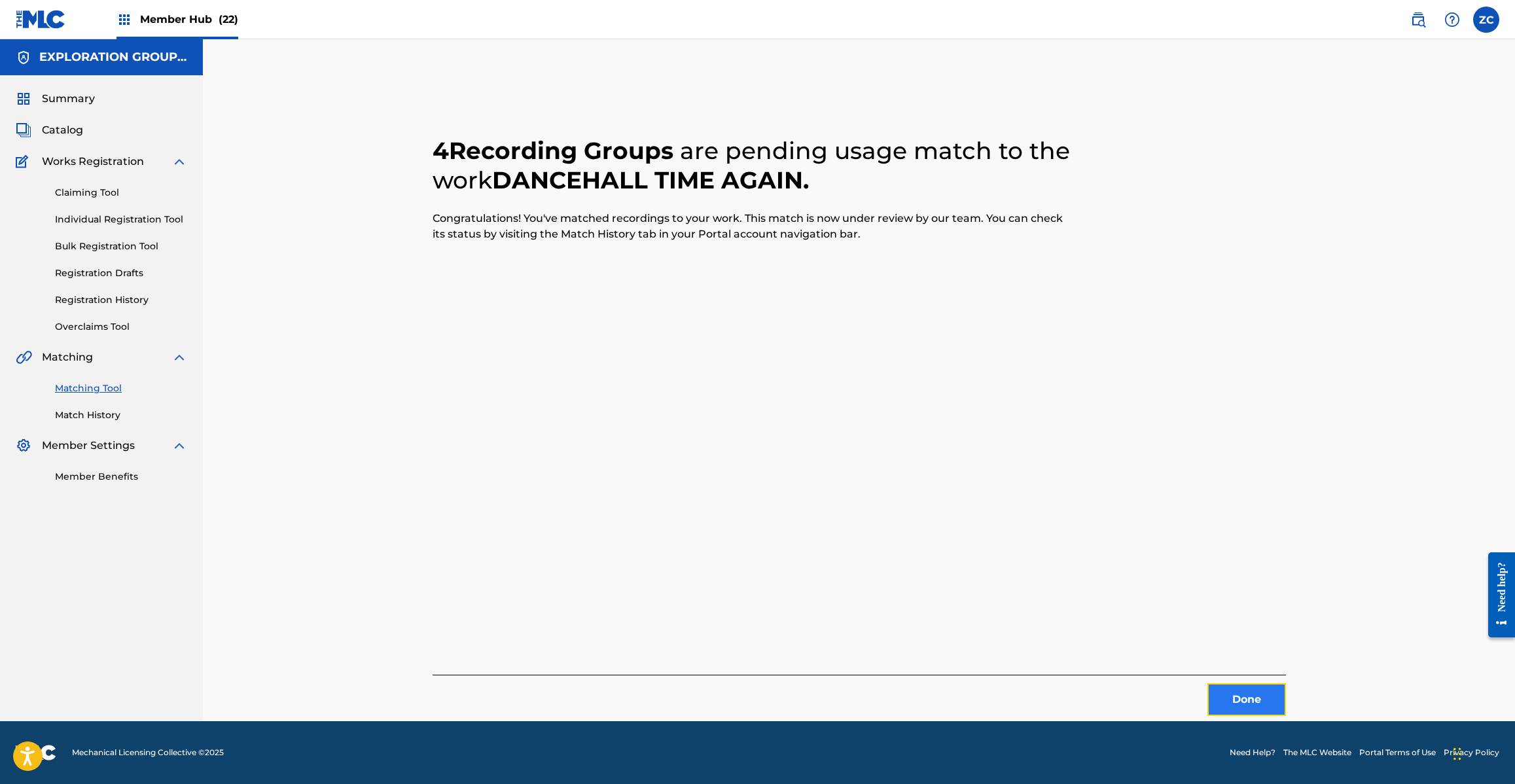
click at [1246, 697] on button "Done" at bounding box center [1246, 699] width 78 height 33
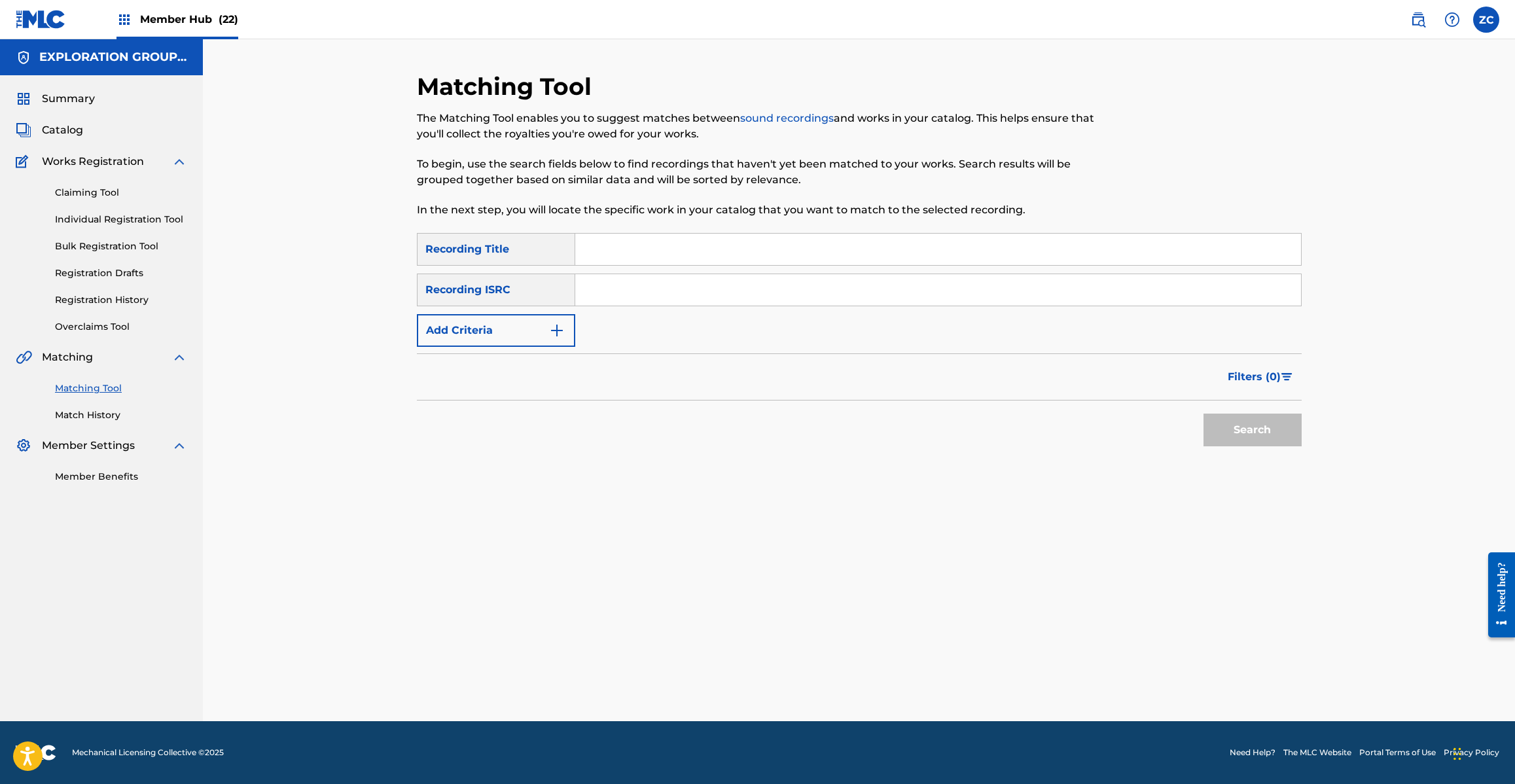
drag, startPoint x: 916, startPoint y: 289, endPoint x: 967, endPoint y: 316, distance: 57.7
click at [916, 289] on input "Search Form" at bounding box center [938, 290] width 725 height 32
paste input "JPJ901310320"
click at [1234, 422] on button "Search" at bounding box center [1252, 430] width 98 height 33
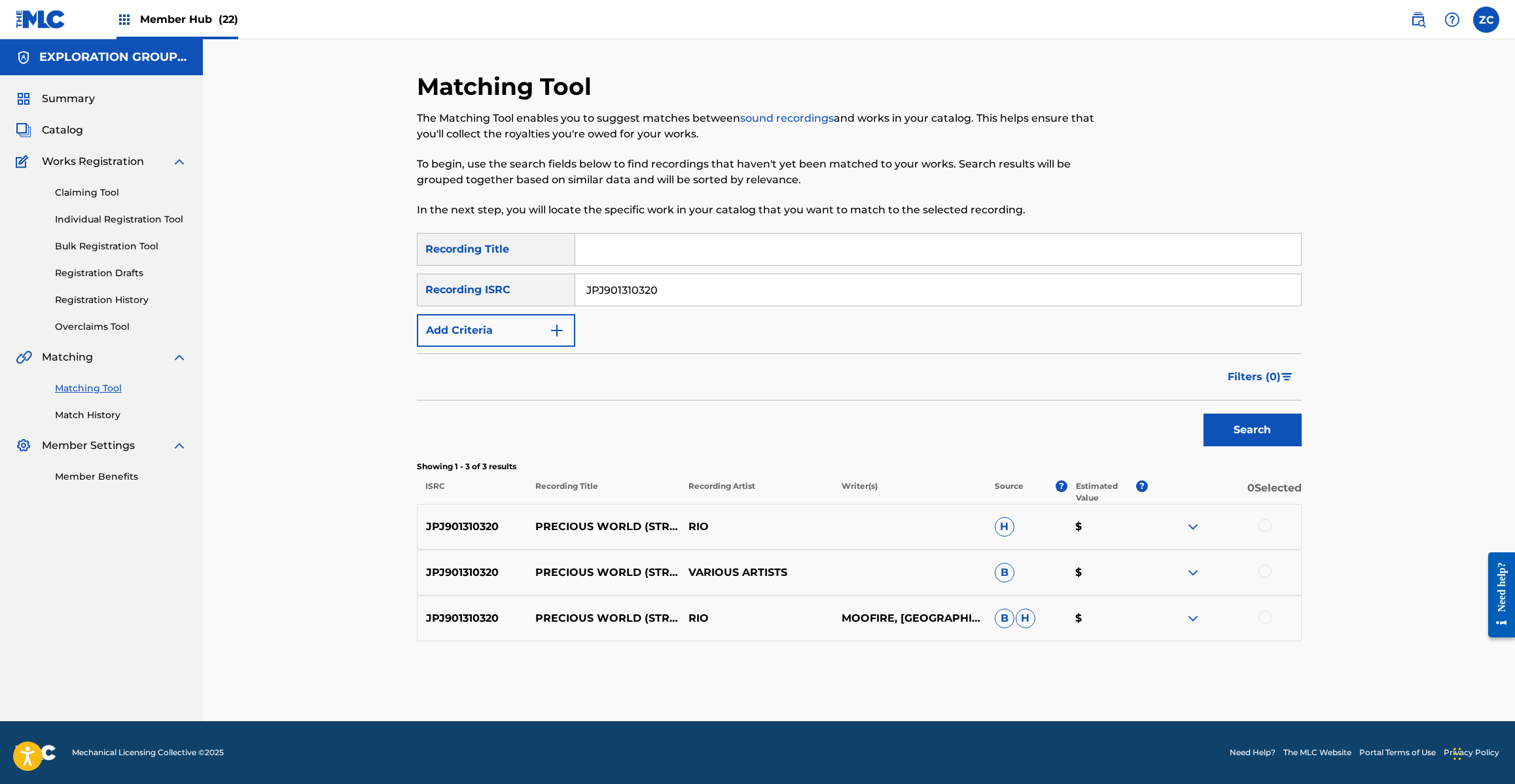
click at [1265, 528] on div at bounding box center [1265, 526] width 13 height 13
click at [1268, 571] on div at bounding box center [1265, 571] width 13 height 13
click at [1264, 613] on div at bounding box center [1265, 617] width 13 height 13
click at [821, 296] on input "JPJ901310320" at bounding box center [938, 290] width 725 height 32
paste input "210124"
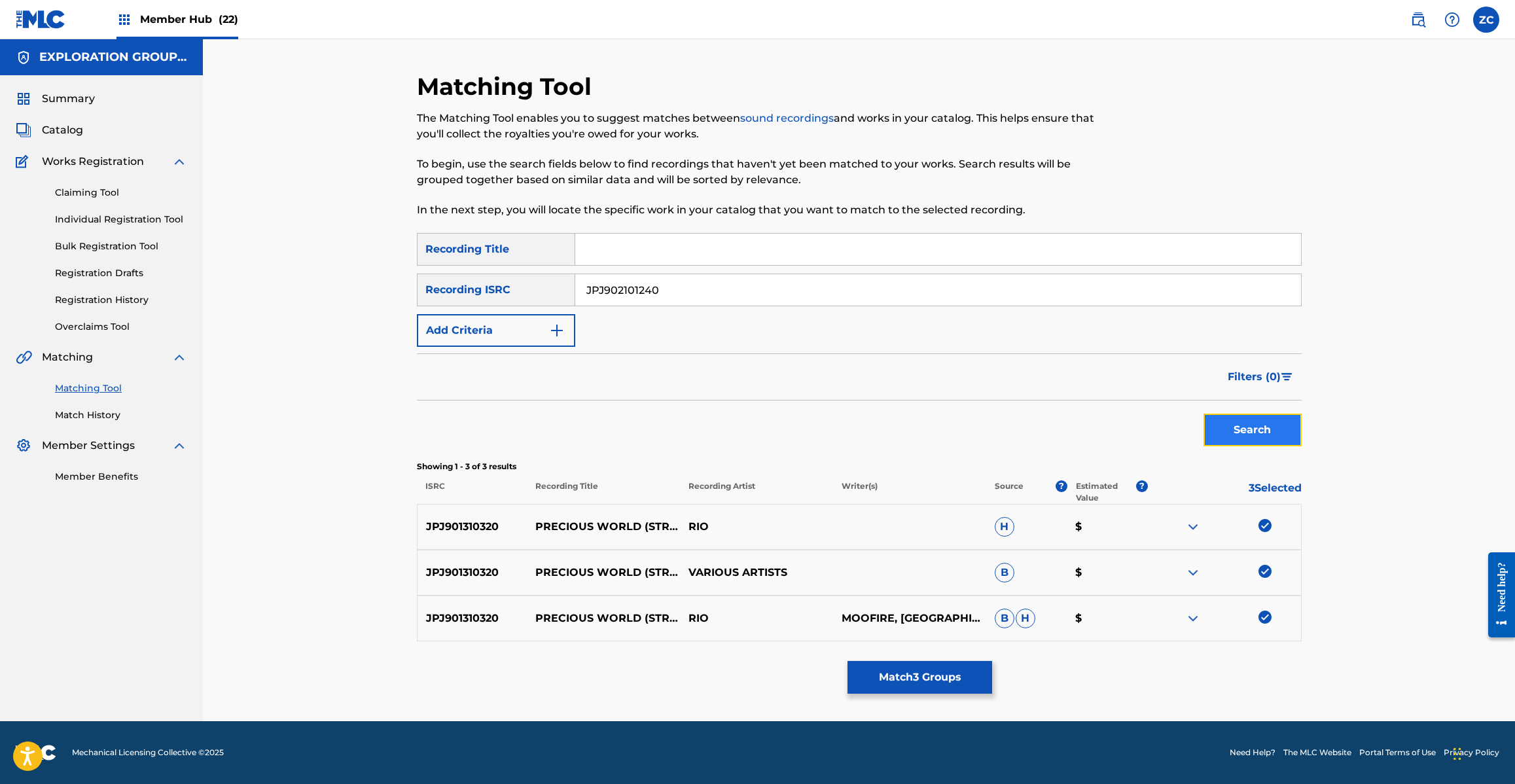
click at [1274, 442] on button "Search" at bounding box center [1252, 430] width 98 height 33
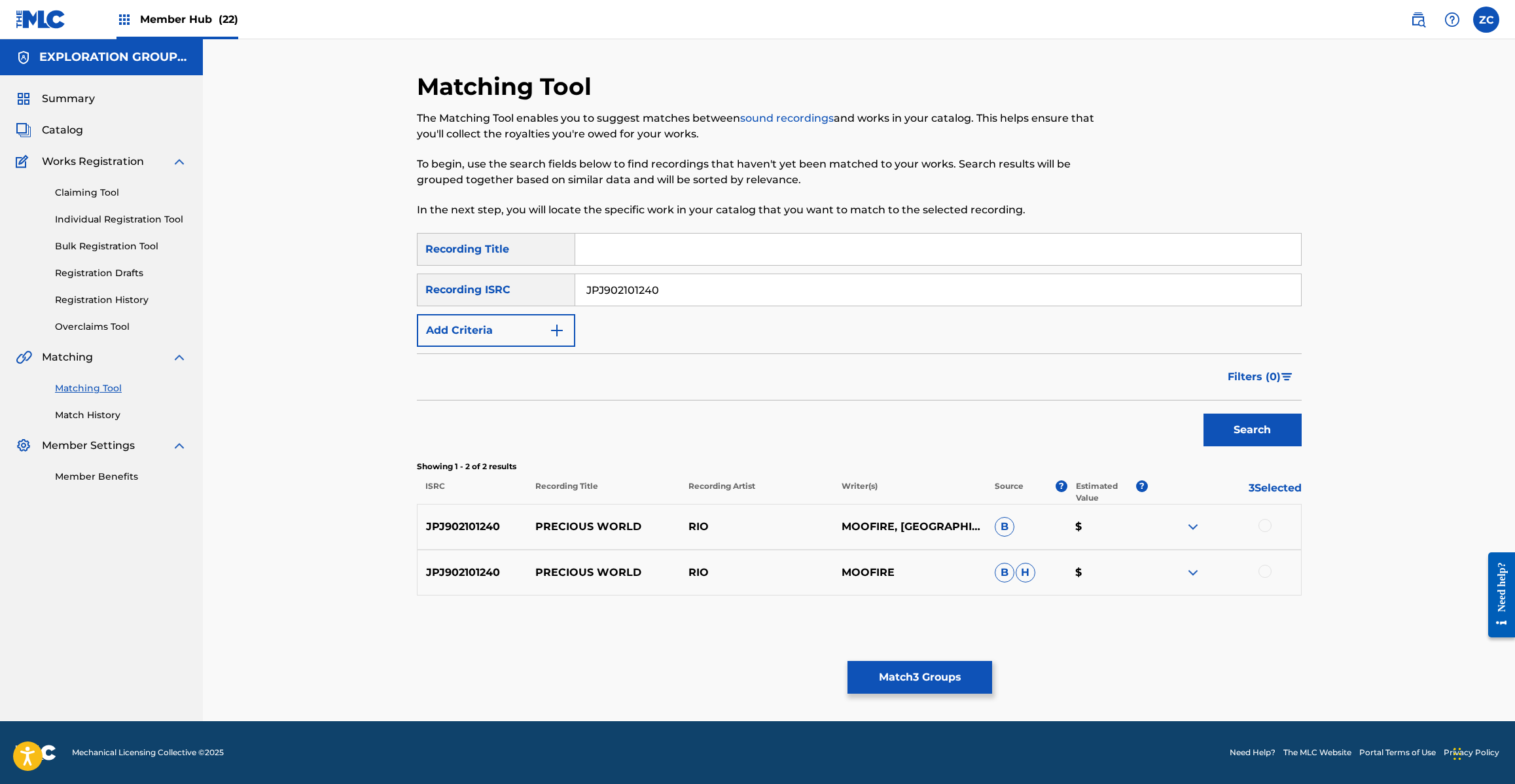
click at [1270, 522] on div at bounding box center [1265, 526] width 13 height 13
click at [1265, 566] on div at bounding box center [1265, 571] width 13 height 13
click at [793, 299] on input "JPJ902101240" at bounding box center [938, 290] width 725 height 32
paste input "1310070"
type input "JPJ901310070"
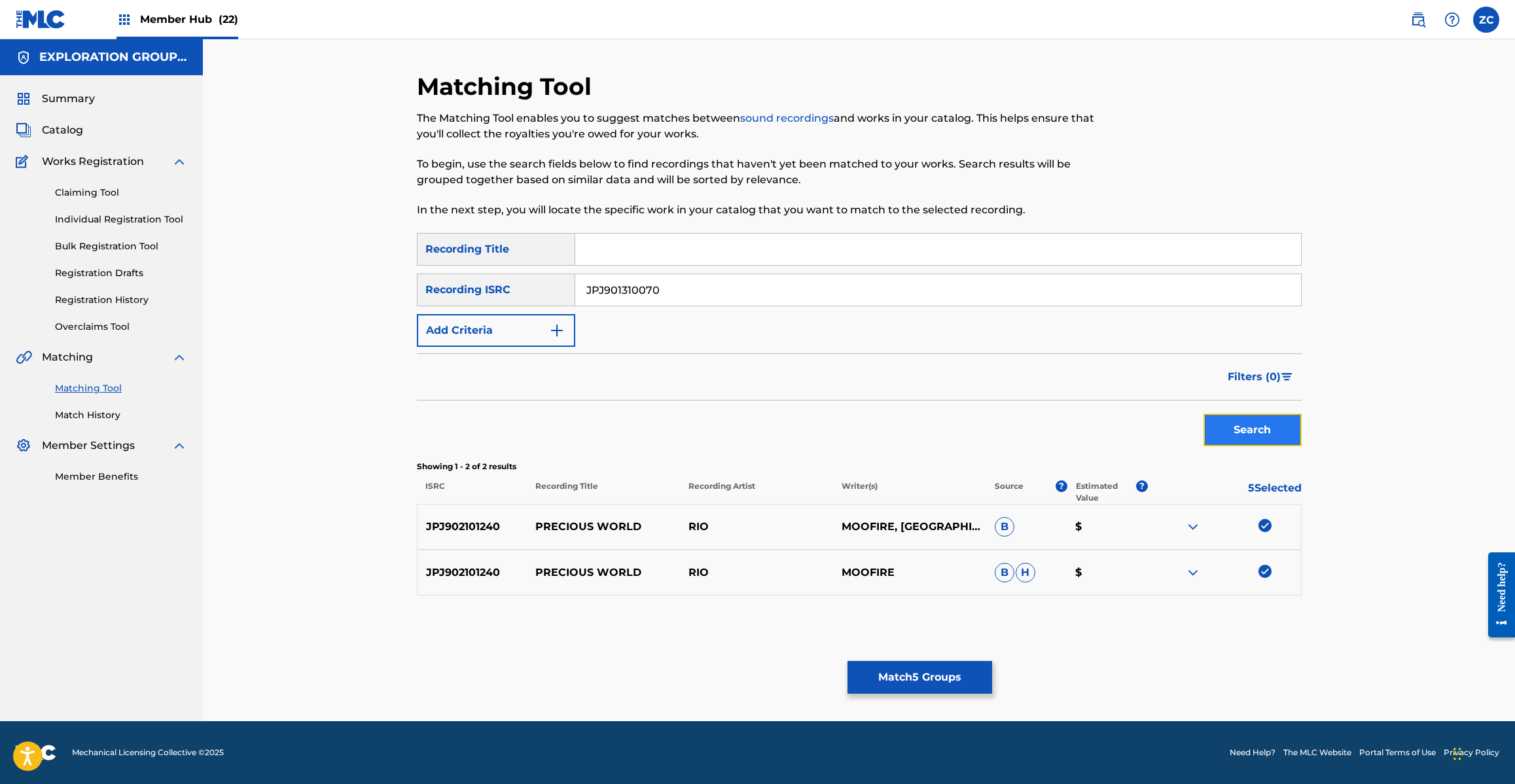
click at [1250, 433] on button "Search" at bounding box center [1252, 430] width 98 height 33
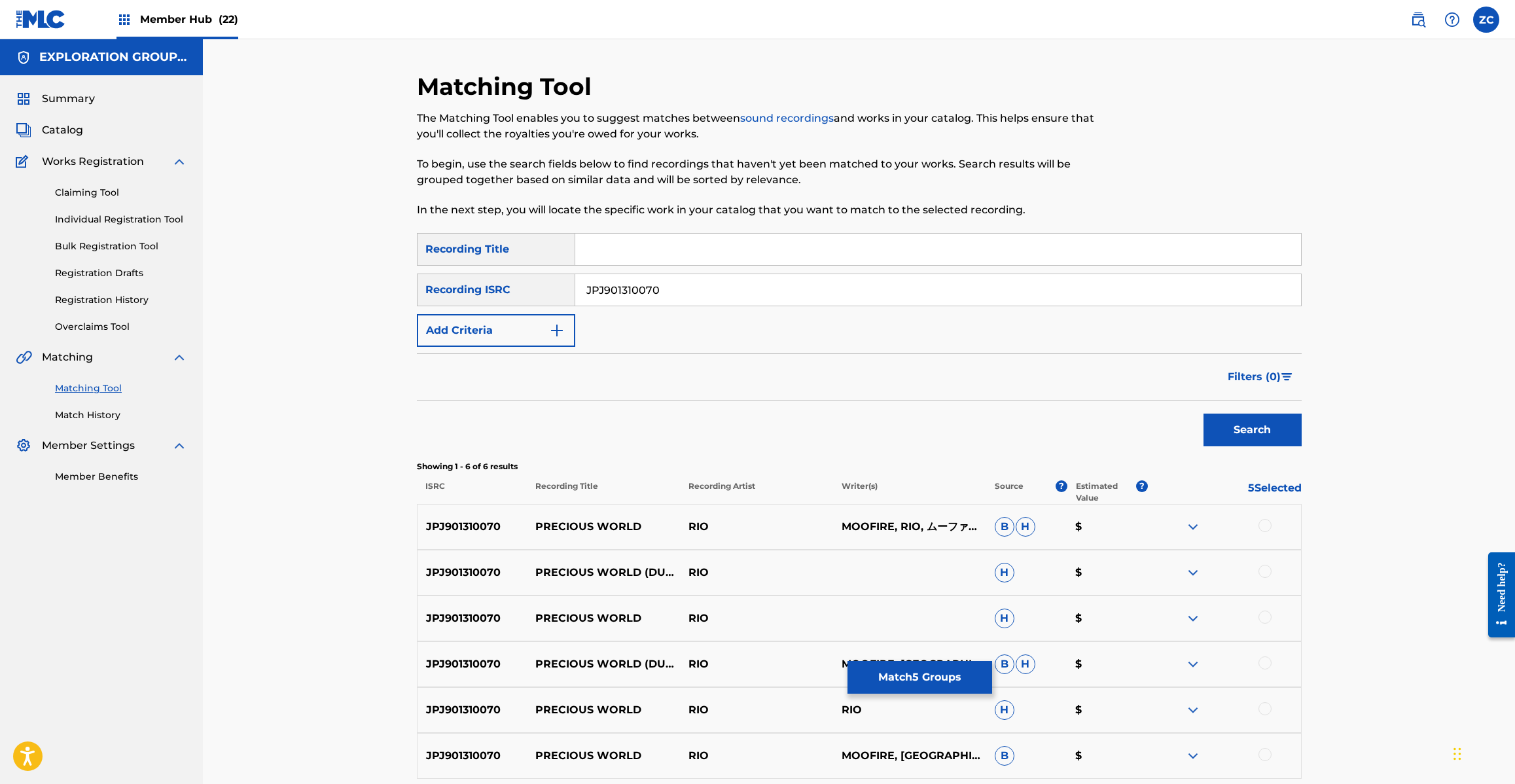
click at [1268, 525] on div at bounding box center [1265, 526] width 13 height 13
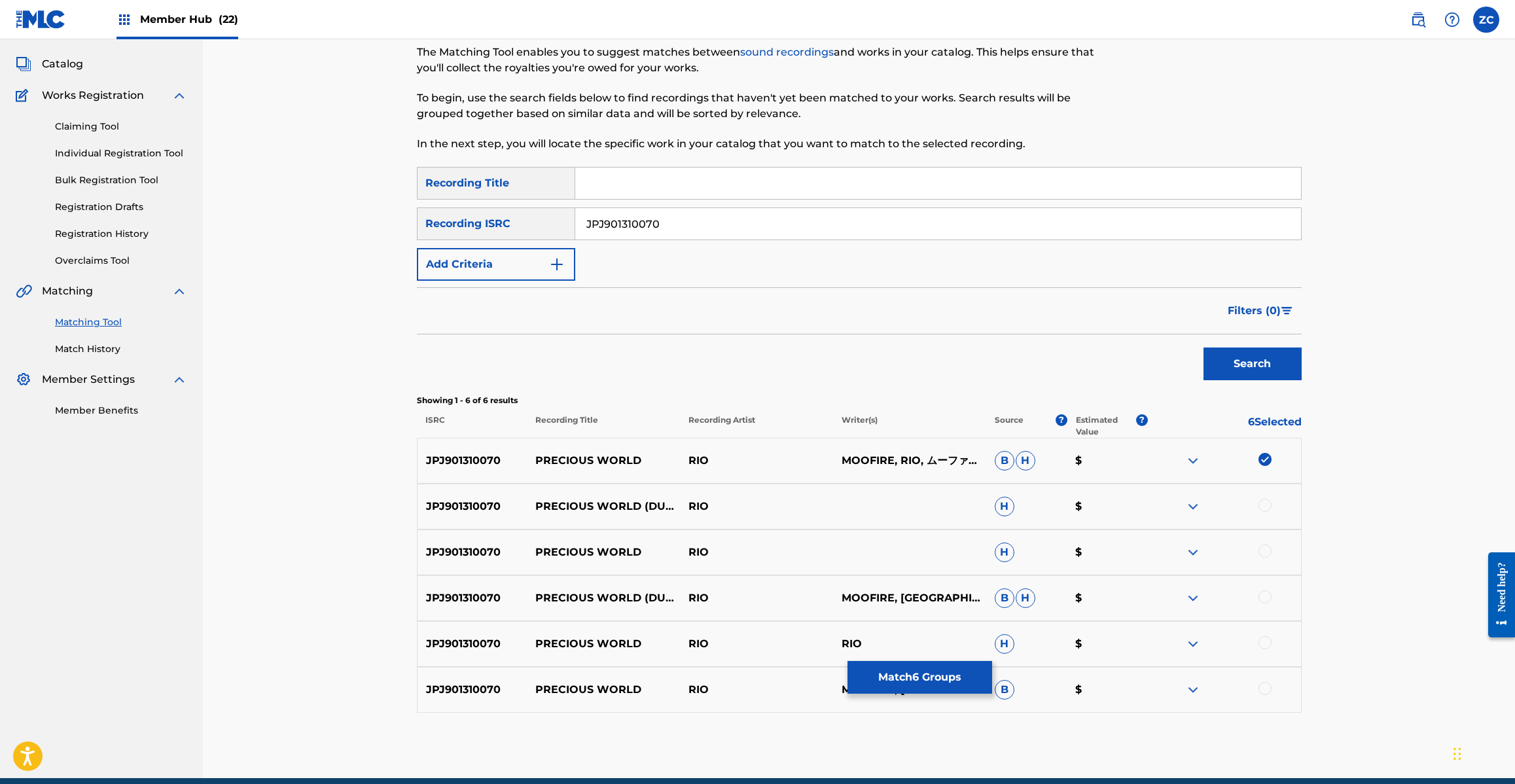
scroll to position [122, 0]
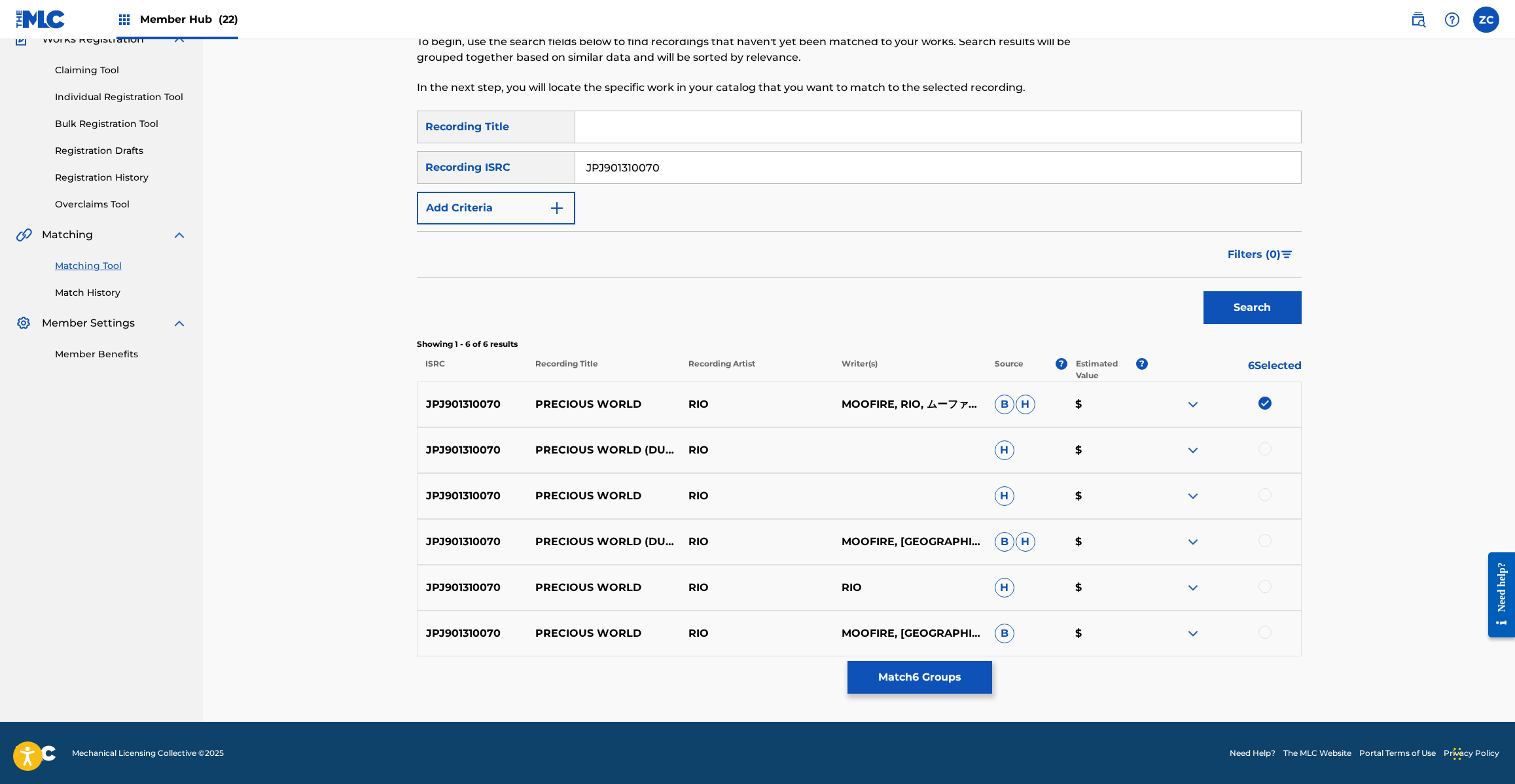
click at [1268, 447] on div at bounding box center [1265, 448] width 13 height 13
click at [1267, 495] on div at bounding box center [1265, 495] width 13 height 13
click at [1267, 538] on div at bounding box center [1265, 541] width 13 height 13
click at [1261, 589] on div at bounding box center [1265, 586] width 13 height 13
click at [1261, 633] on div at bounding box center [1265, 632] width 13 height 13
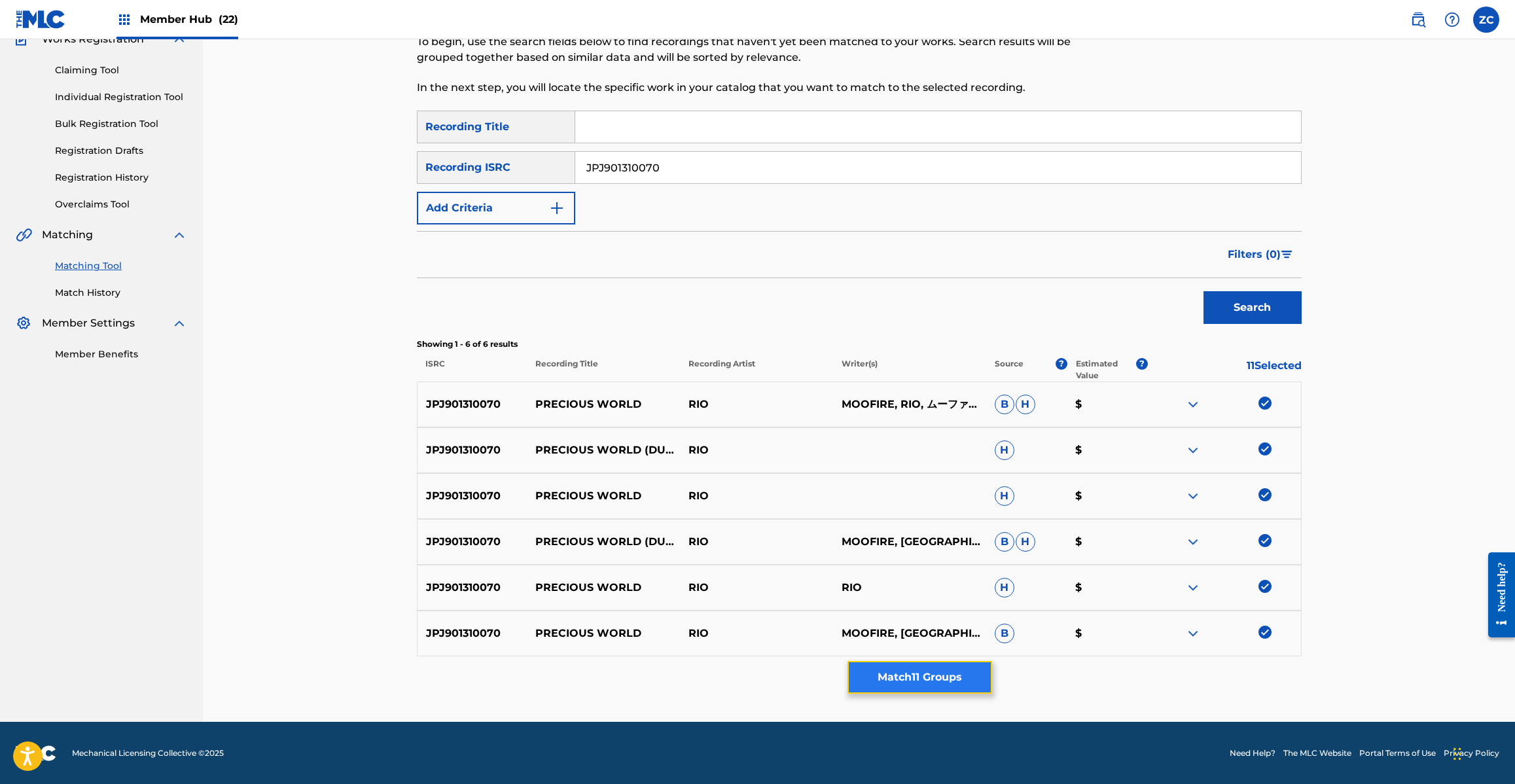
click at [932, 679] on button "Match 11 Groups" at bounding box center [919, 677] width 145 height 33
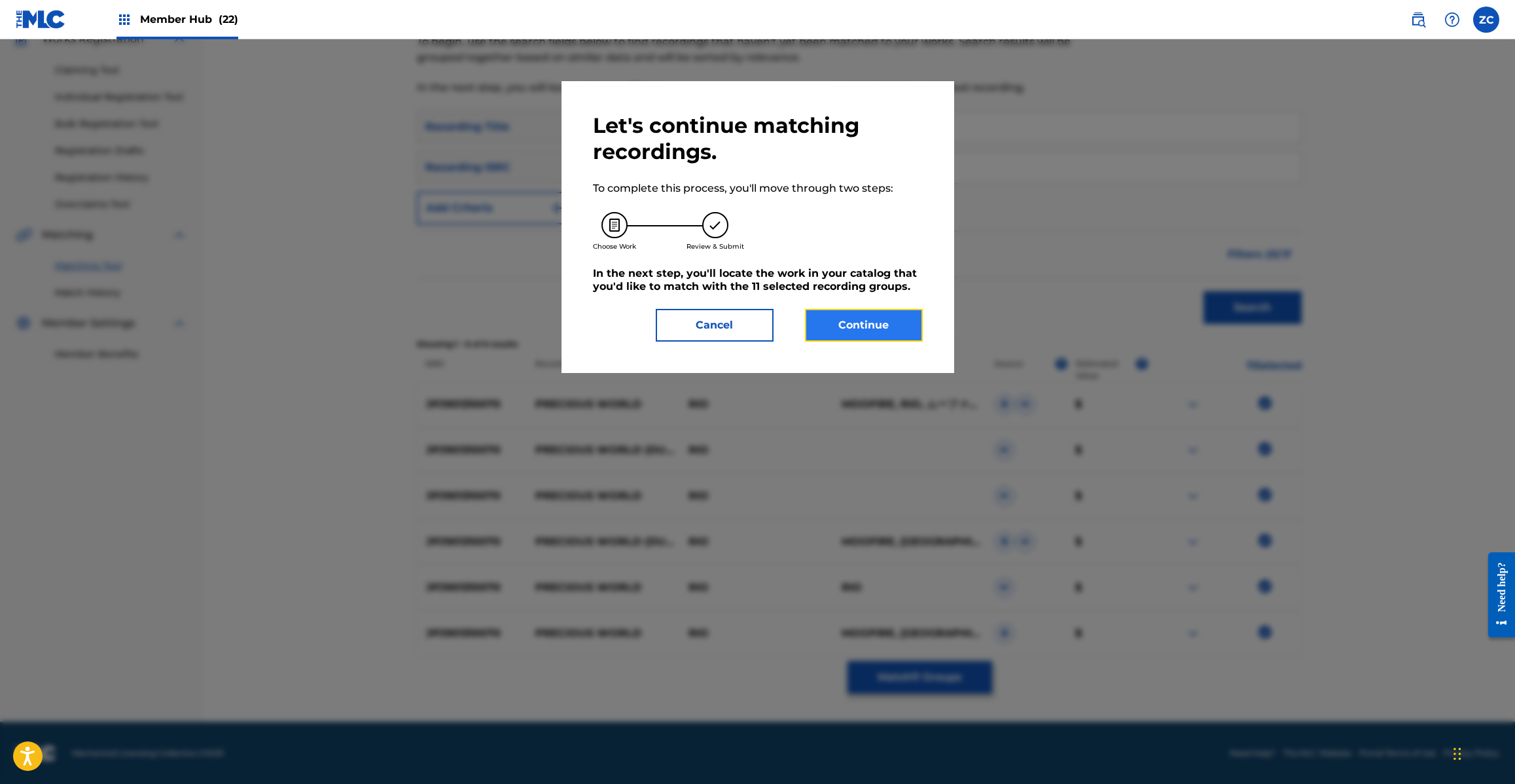
click at [899, 330] on button "Continue" at bounding box center [863, 324] width 117 height 33
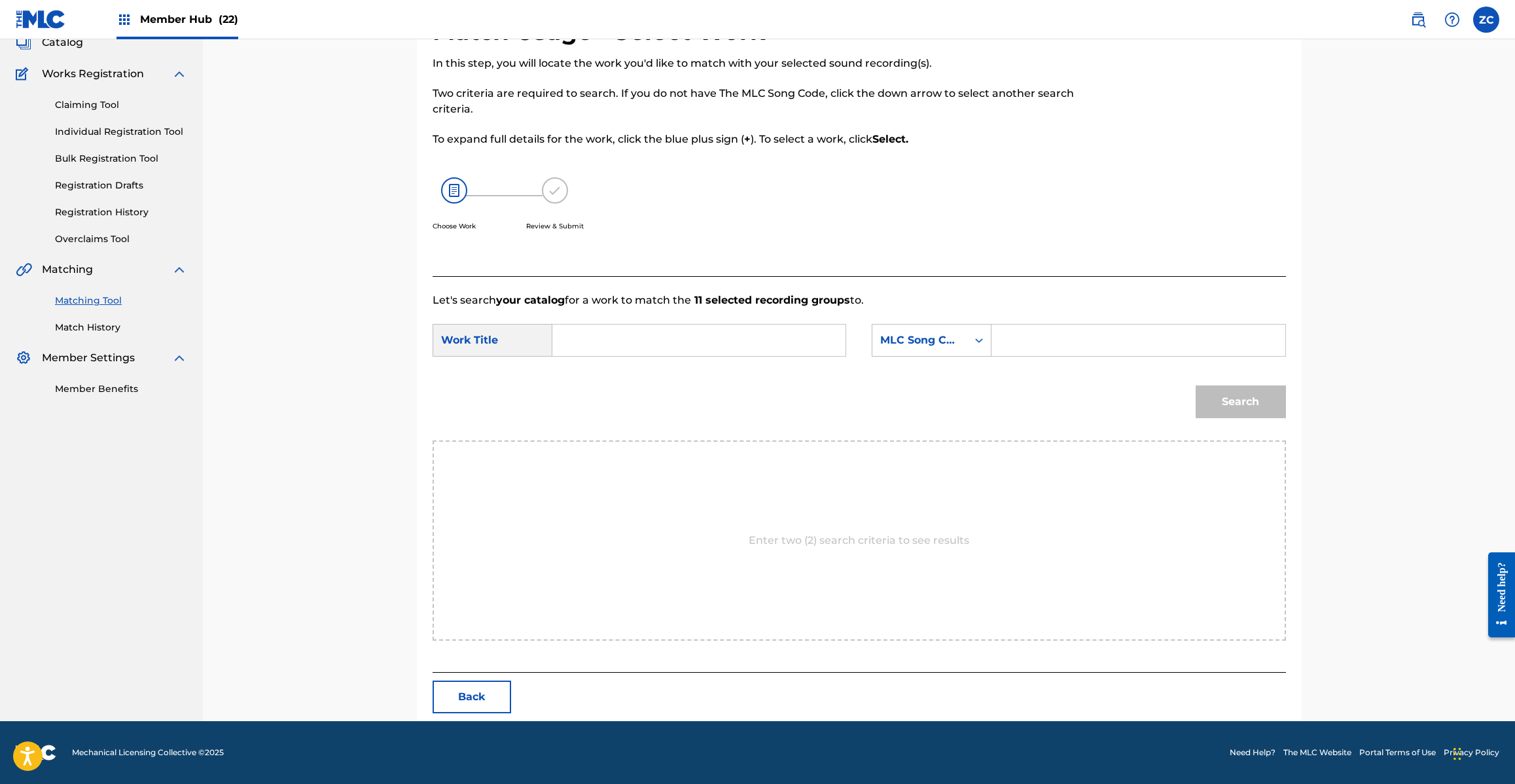
scroll to position [0, 0]
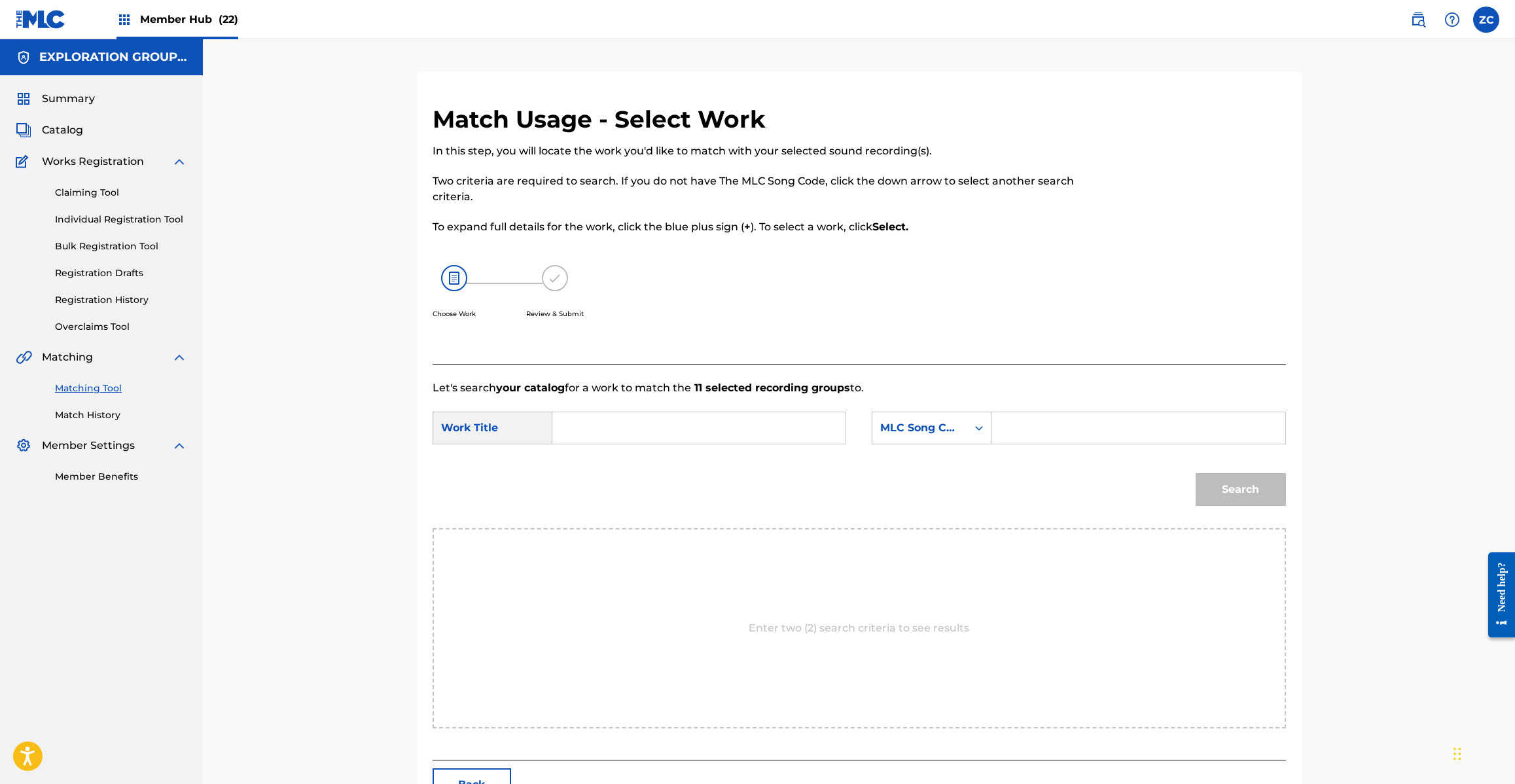
click at [710, 420] on input "Search Form" at bounding box center [698, 428] width 271 height 32
paste input "Precious World PM75T2"
click at [675, 426] on input "Precious World PM75T2" at bounding box center [698, 428] width 271 height 32
type input "Precious World"
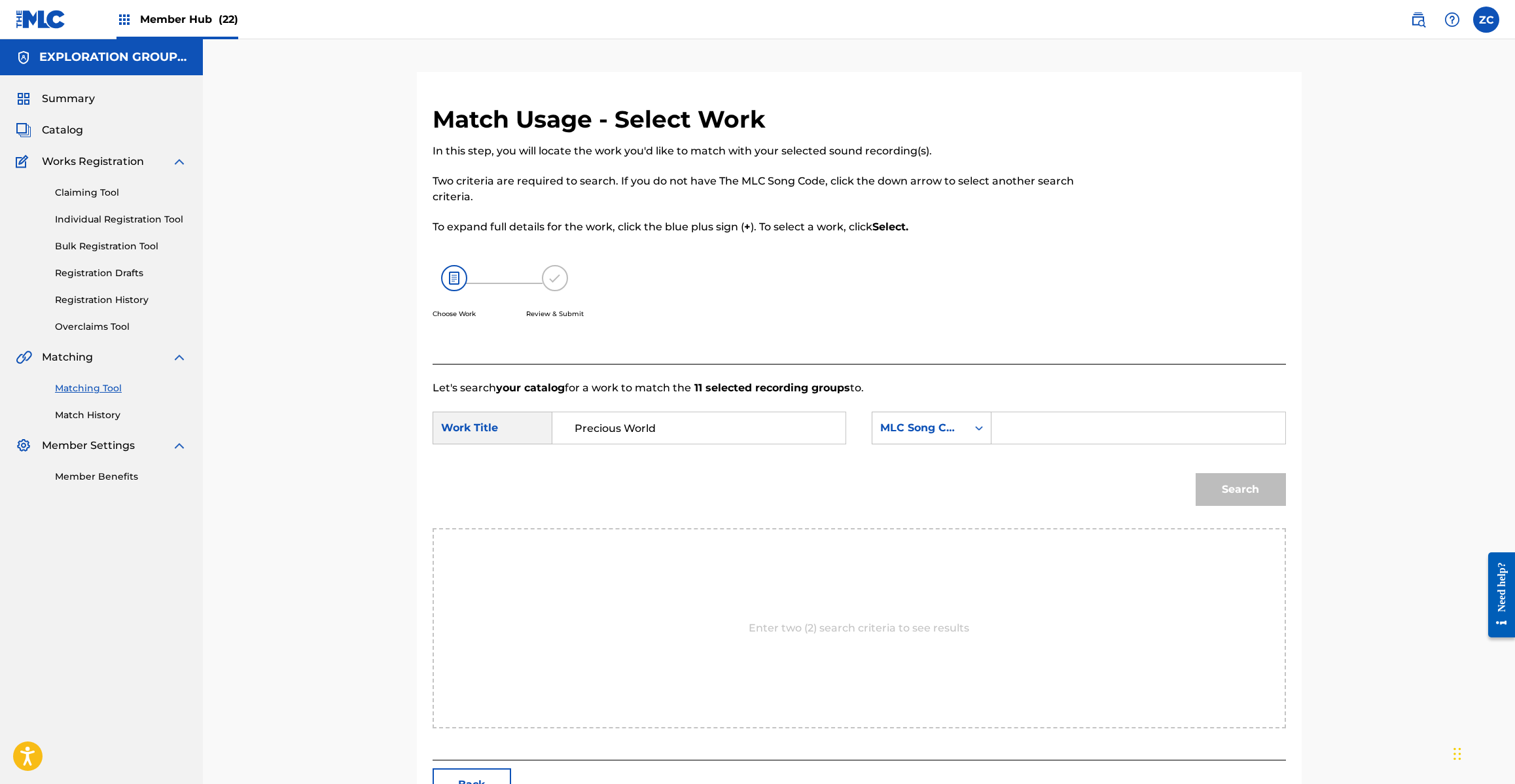
click at [1083, 437] on input "Search Form" at bounding box center [1137, 428] width 271 height 32
paste input "PM75T2"
type input "PM75T2"
click at [1240, 500] on button "Search" at bounding box center [1240, 488] width 90 height 33
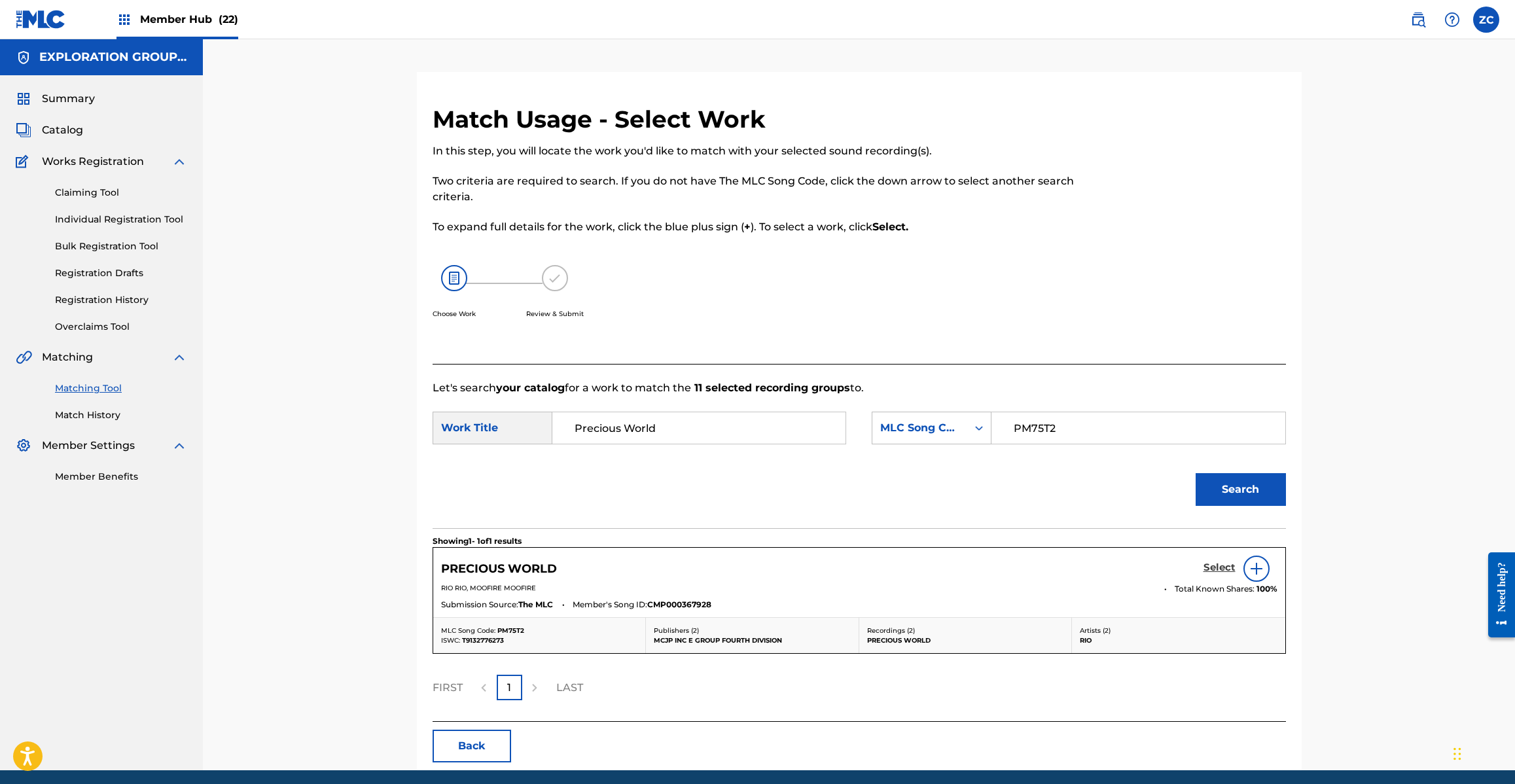
click at [1224, 567] on h5 "Select" at bounding box center [1219, 567] width 32 height 12
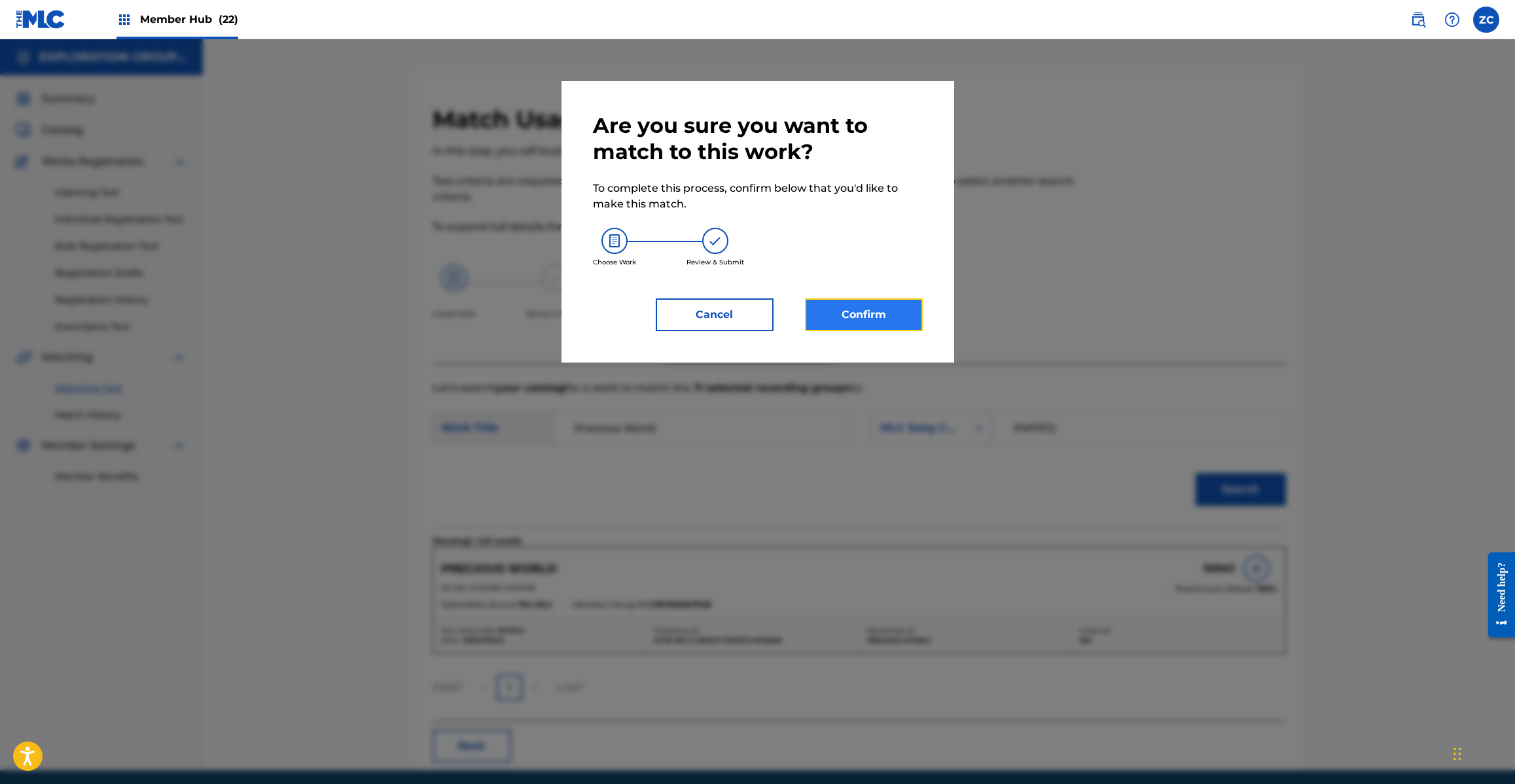
click at [879, 326] on button "Confirm" at bounding box center [863, 314] width 117 height 33
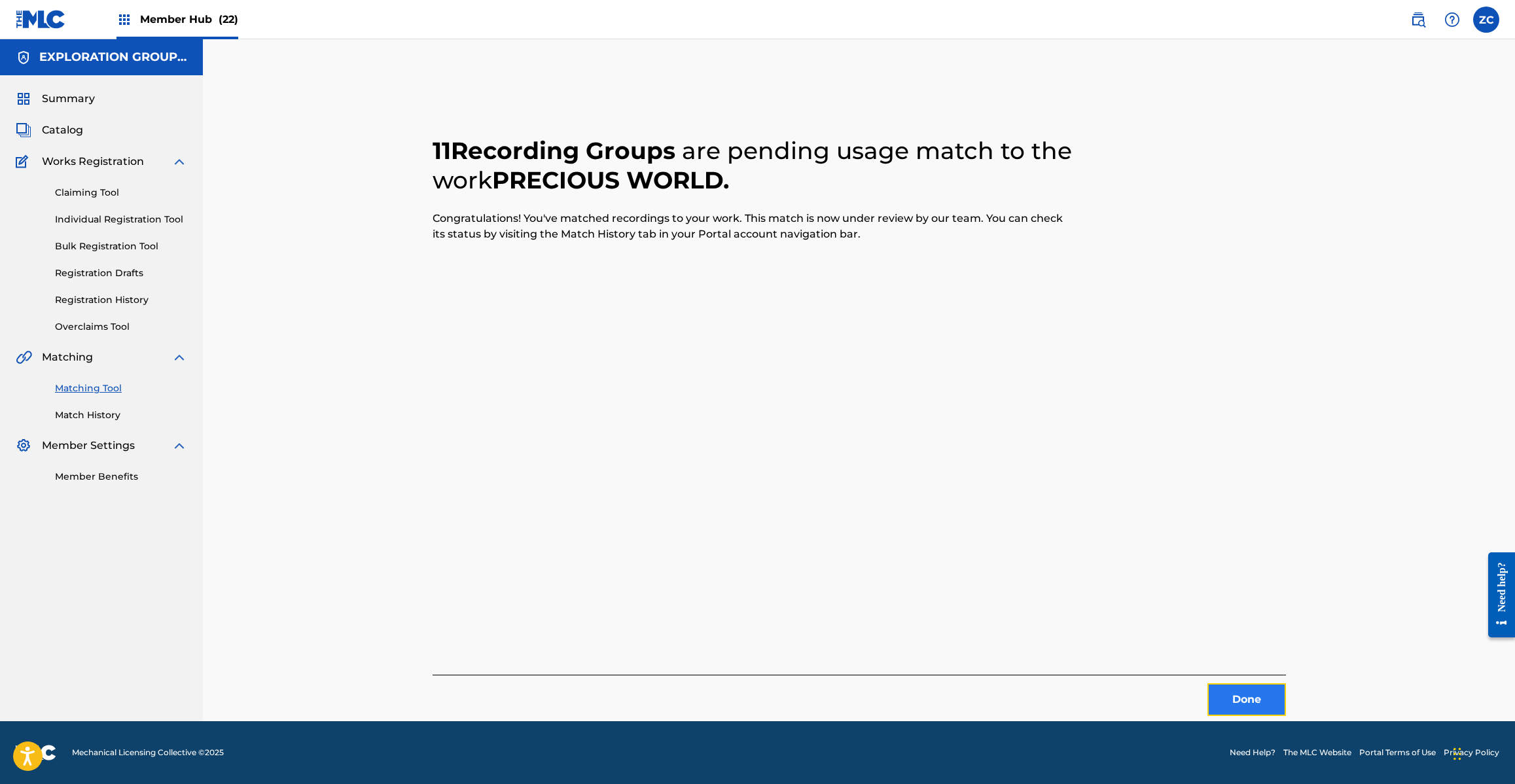
click at [1255, 690] on button "Done" at bounding box center [1246, 699] width 78 height 33
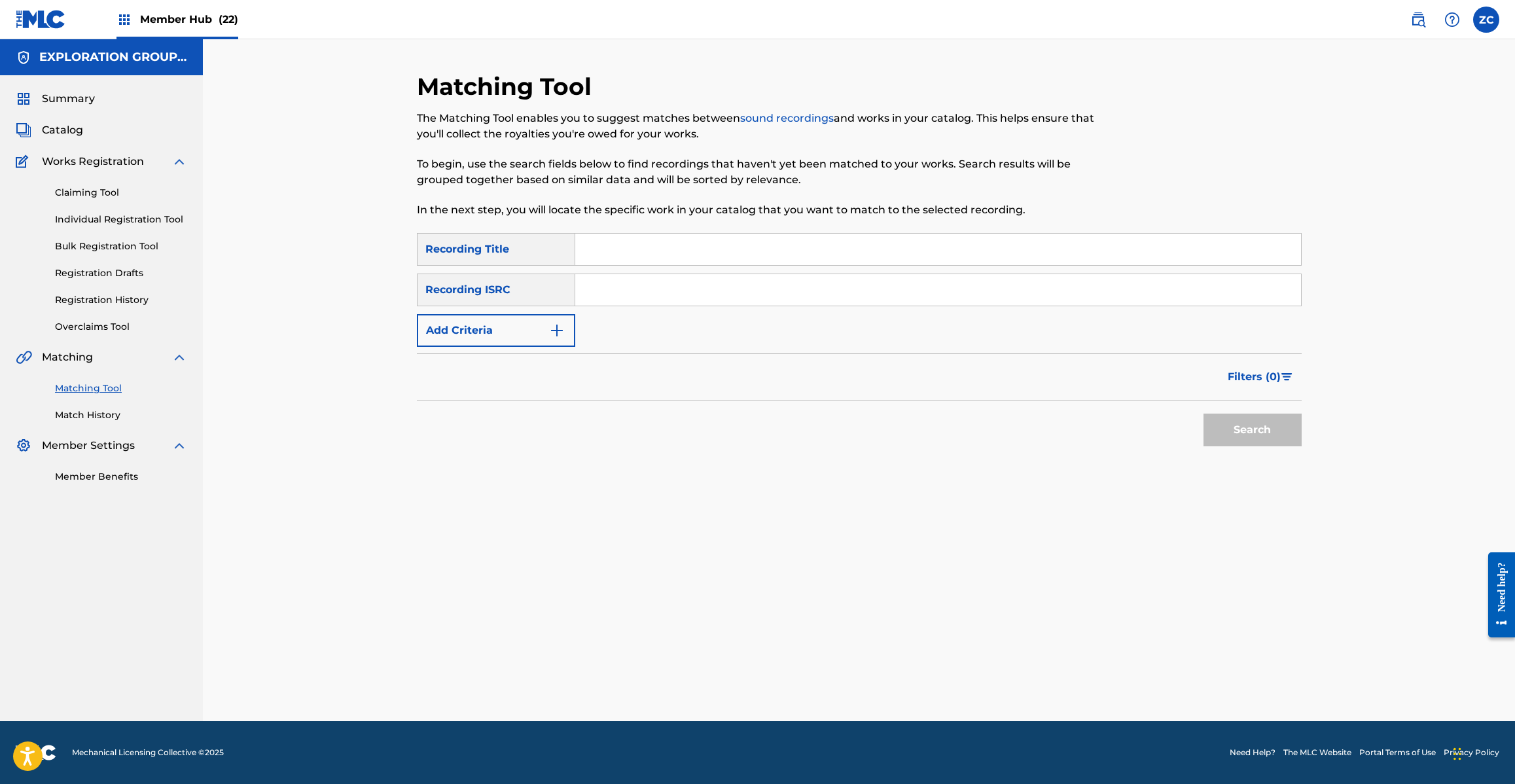
click at [1039, 296] on input "Search Form" at bounding box center [938, 290] width 725 height 32
paste input "JPJ901310230"
type input "JPJ901310230"
click at [1263, 439] on button "Search" at bounding box center [1252, 430] width 98 height 33
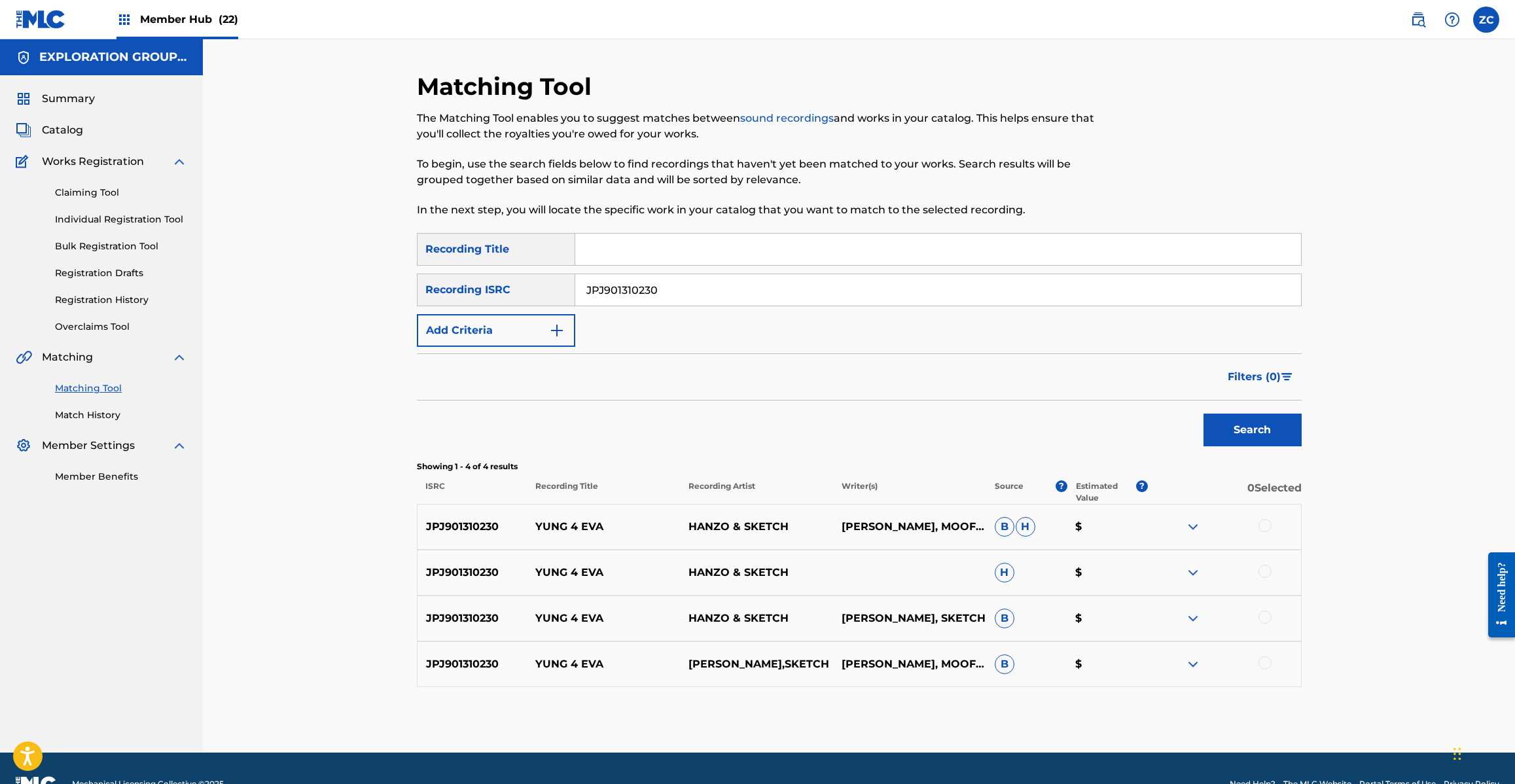
click at [1263, 524] on div at bounding box center [1265, 526] width 13 height 13
click at [1265, 571] on div at bounding box center [1265, 571] width 13 height 13
click at [1268, 616] on div at bounding box center [1265, 617] width 13 height 13
click at [1264, 662] on div at bounding box center [1265, 663] width 13 height 13
click at [912, 676] on button "Match 4 Groups" at bounding box center [919, 677] width 145 height 33
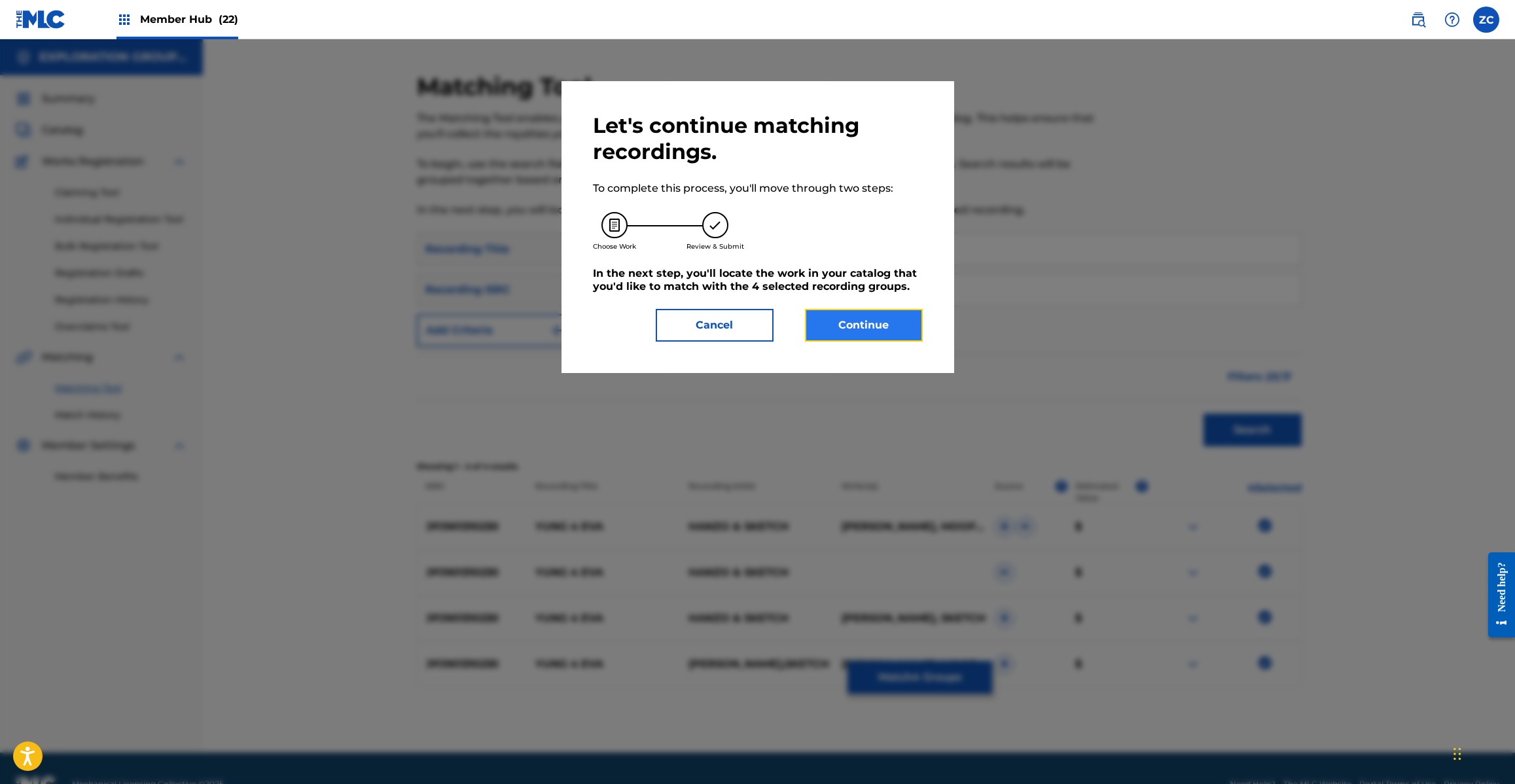
click at [887, 326] on button "Continue" at bounding box center [863, 324] width 117 height 33
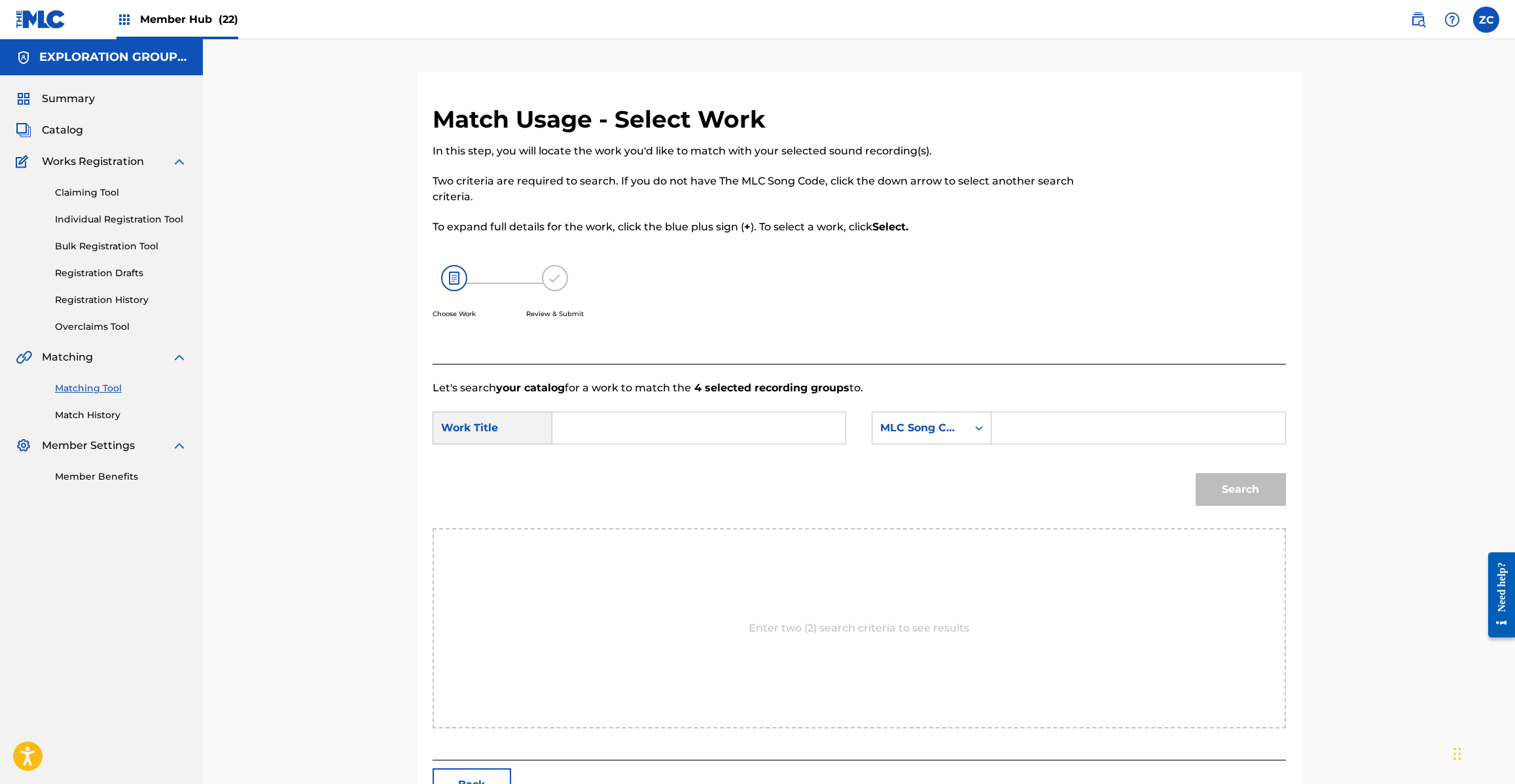
click at [809, 430] on input "Search Form" at bounding box center [698, 428] width 271 height 32
paste input "Yung4 Eva YQ0AQB"
click at [668, 426] on input "Yung4 Eva YQ0AQB" at bounding box center [698, 428] width 271 height 32
type input "Yung4 [PERSON_NAME]"
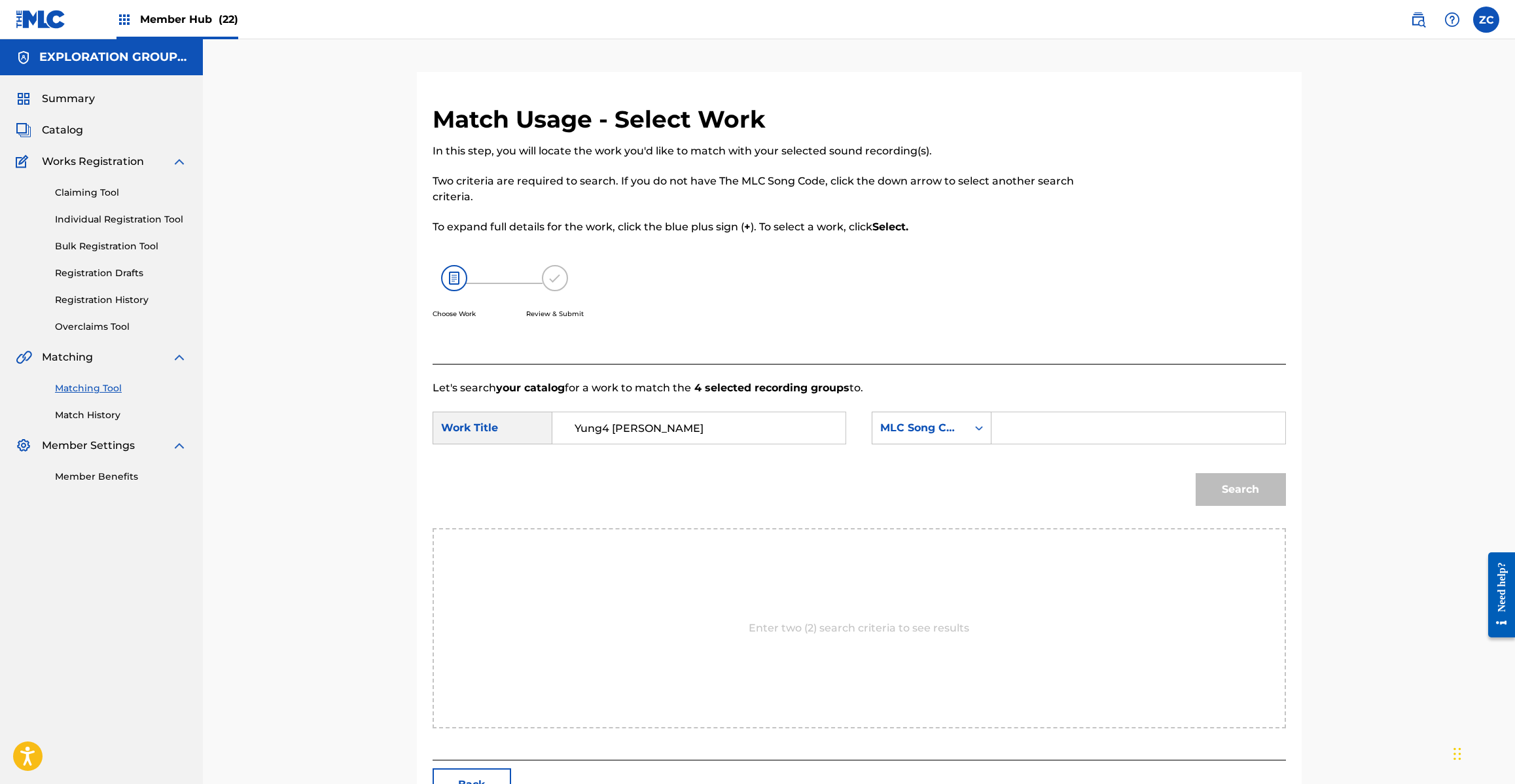
click at [1083, 427] on input "Search Form" at bounding box center [1137, 428] width 271 height 32
paste input "YQ0AQB"
type input "YQ0AQB"
click at [1229, 479] on button "Search" at bounding box center [1240, 488] width 90 height 33
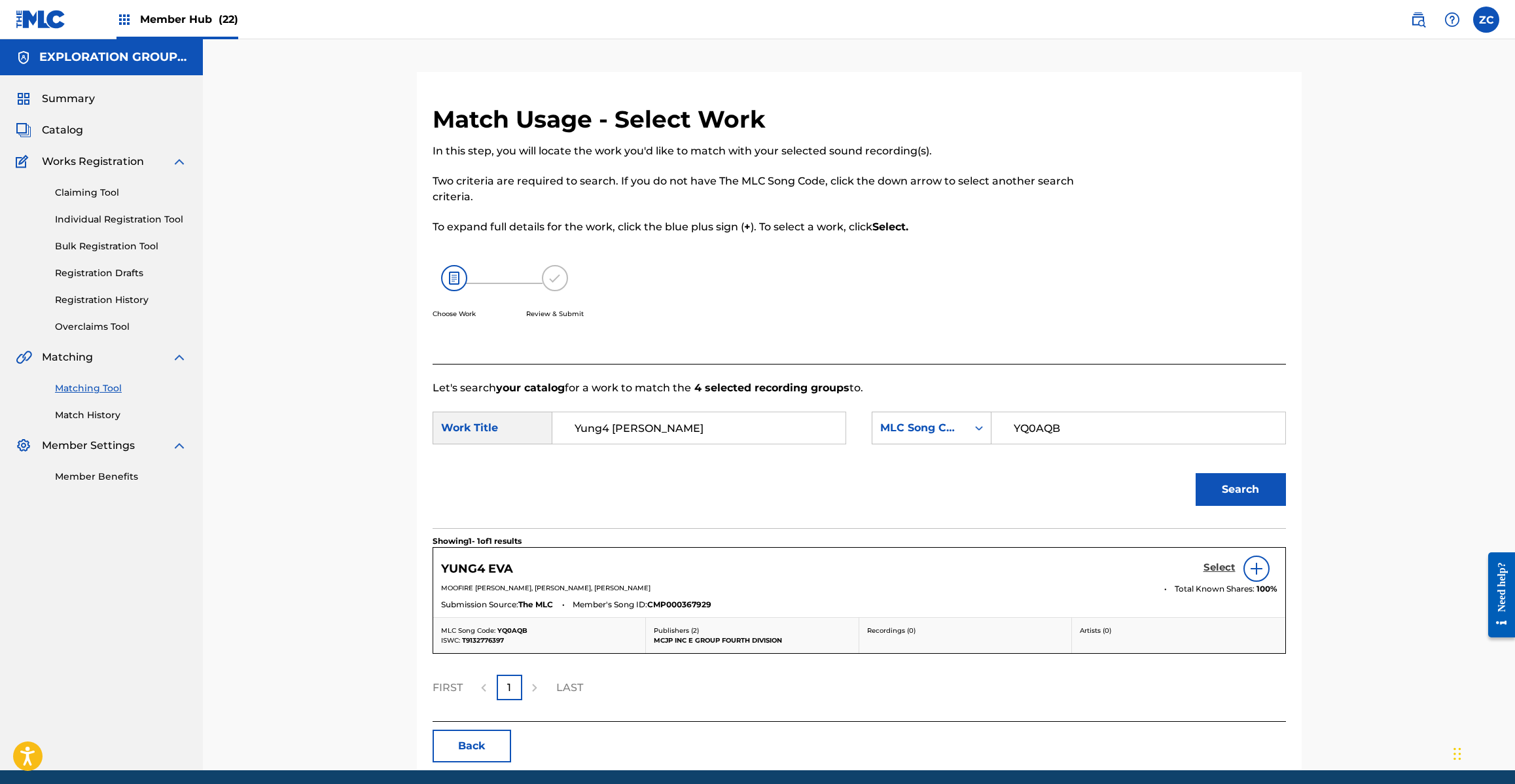
click at [1219, 563] on h5 "Select" at bounding box center [1219, 567] width 32 height 12
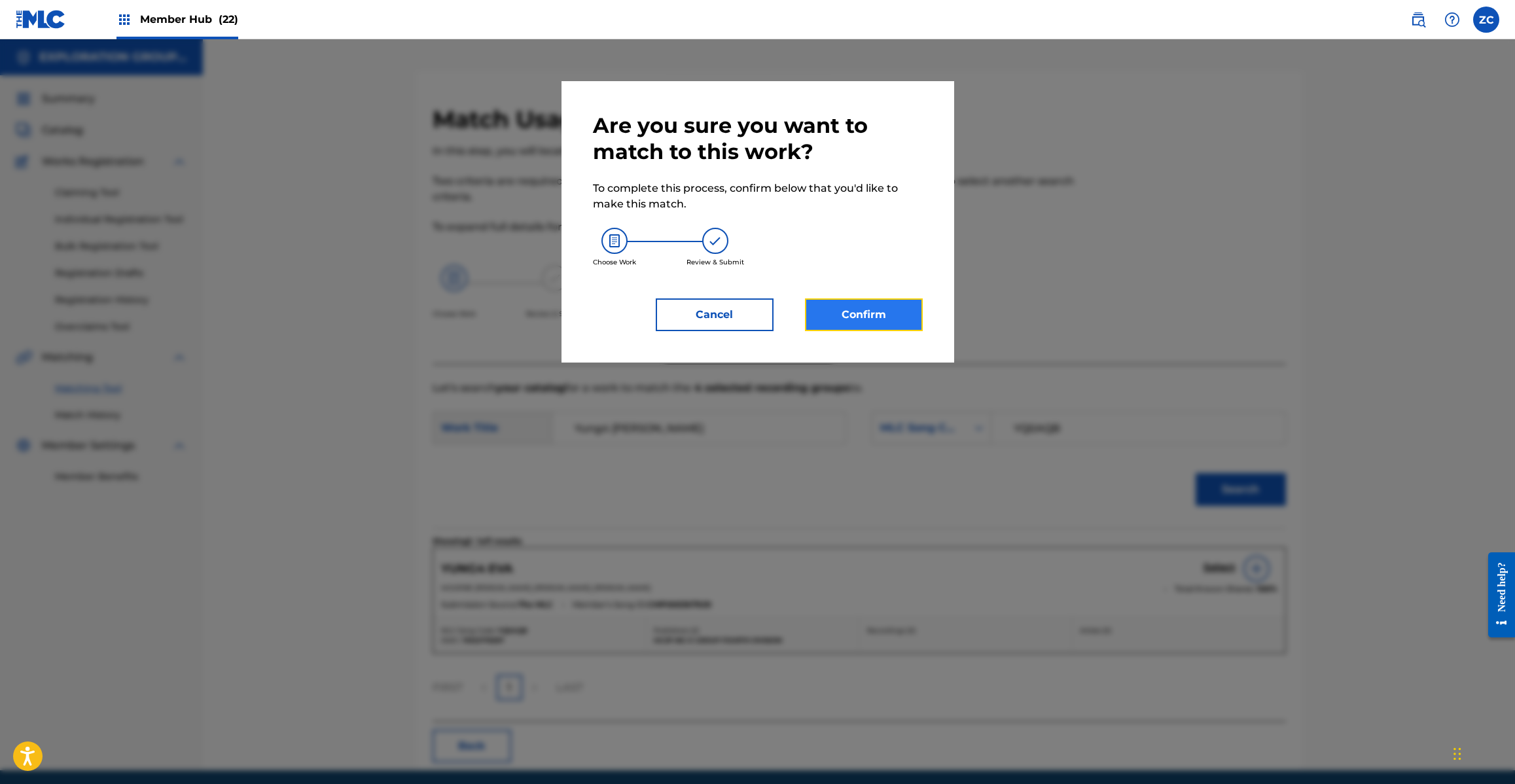
click at [908, 319] on button "Confirm" at bounding box center [863, 314] width 117 height 33
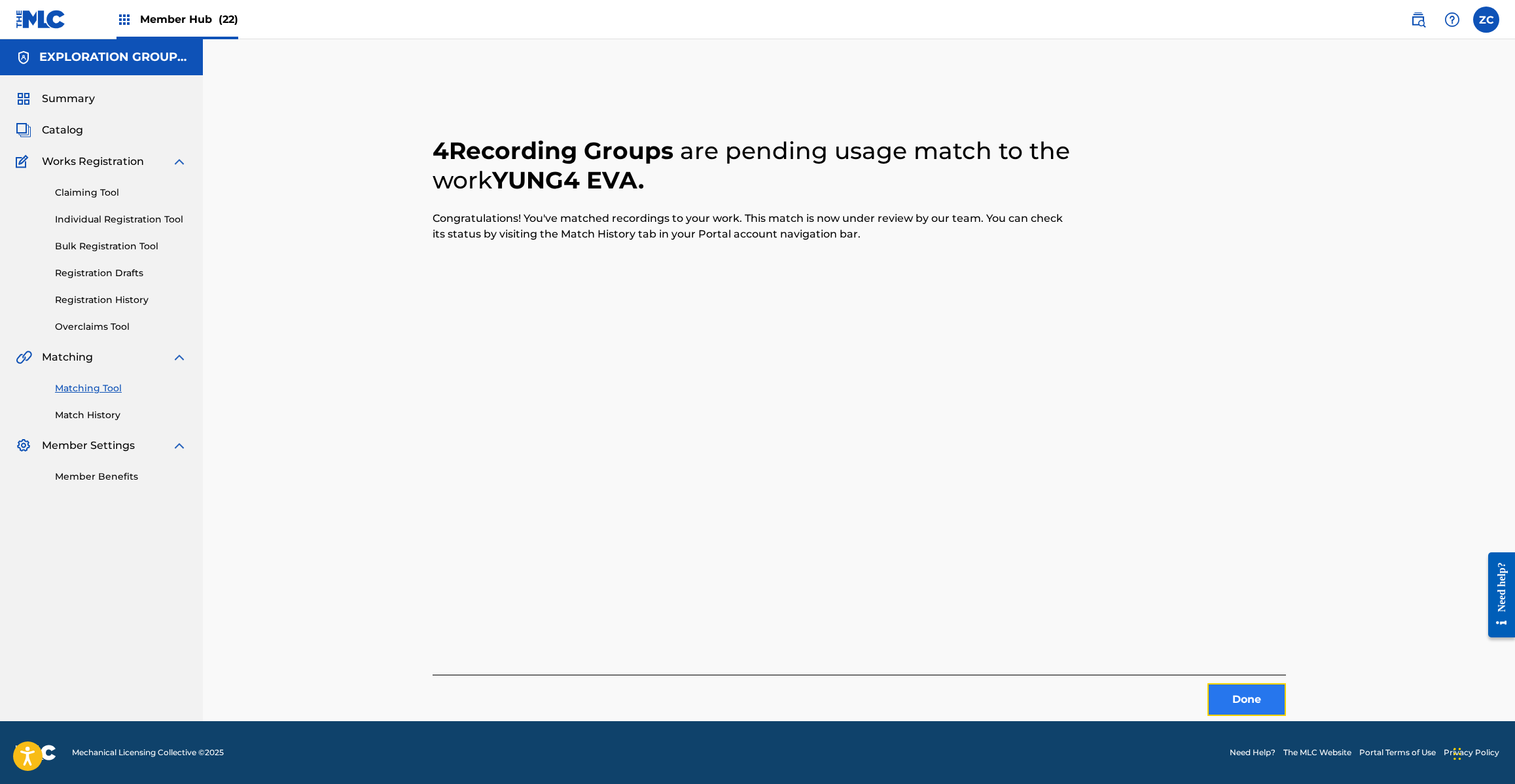
click at [1224, 697] on button "Done" at bounding box center [1246, 699] width 78 height 33
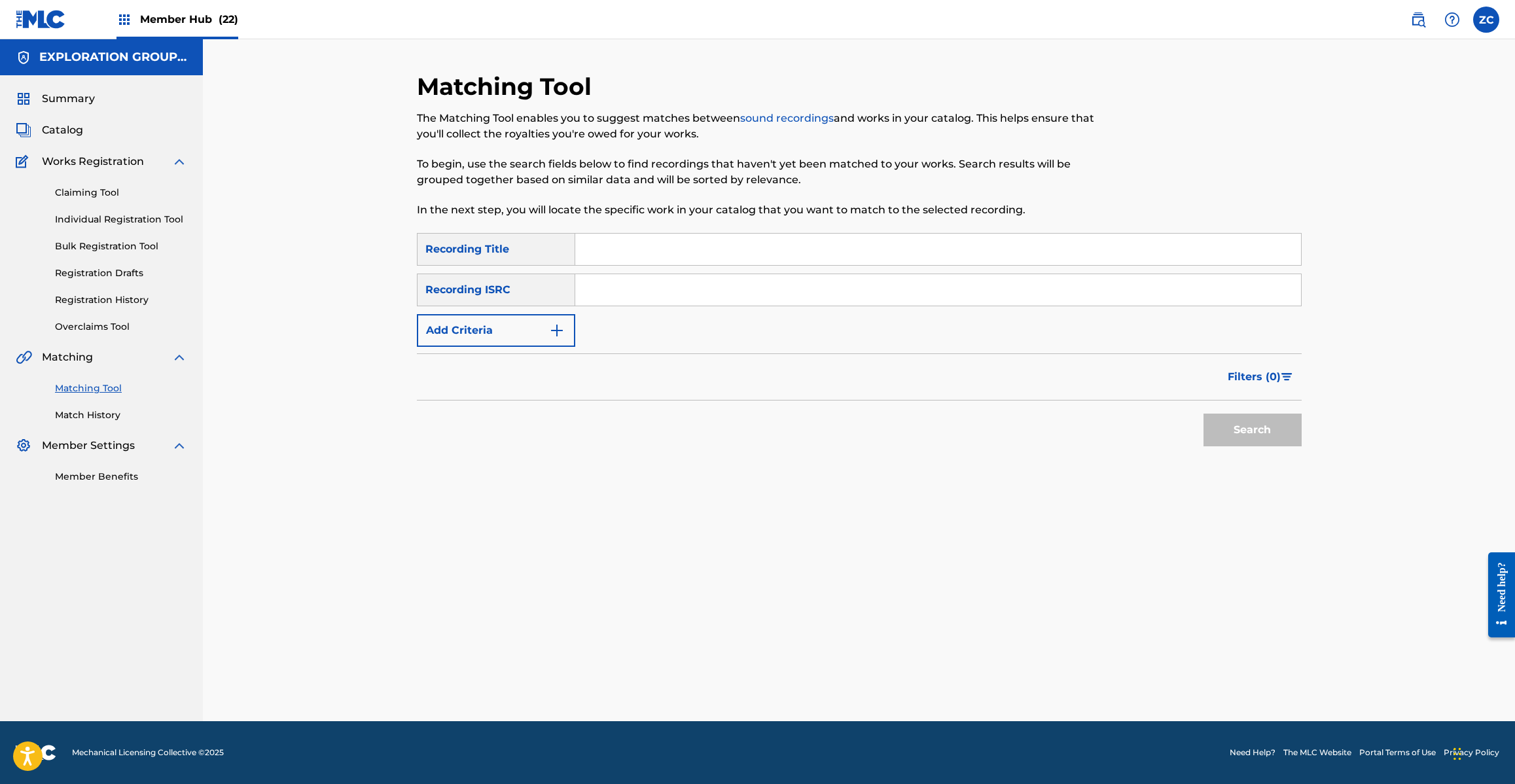
drag, startPoint x: 816, startPoint y: 293, endPoint x: 941, endPoint y: 361, distance: 142.3
click at [816, 293] on input "Search Form" at bounding box center [938, 290] width 725 height 32
paste input "JPI431300421"
type input "JPI431300421"
click at [1242, 433] on button "Search" at bounding box center [1252, 430] width 98 height 33
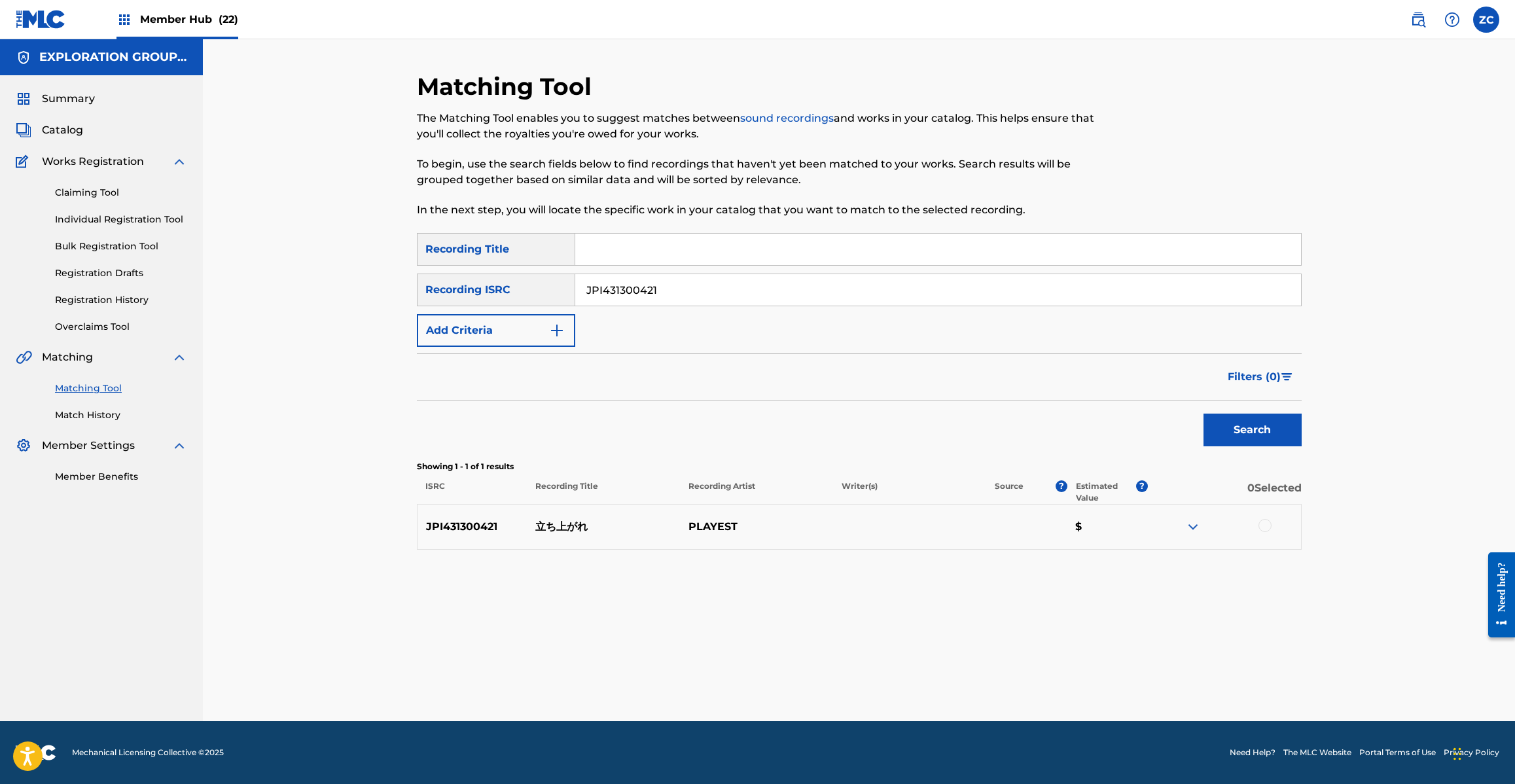
click at [1270, 527] on div at bounding box center [1265, 526] width 13 height 13
click at [916, 677] on button "Match 1 Group" at bounding box center [919, 677] width 145 height 33
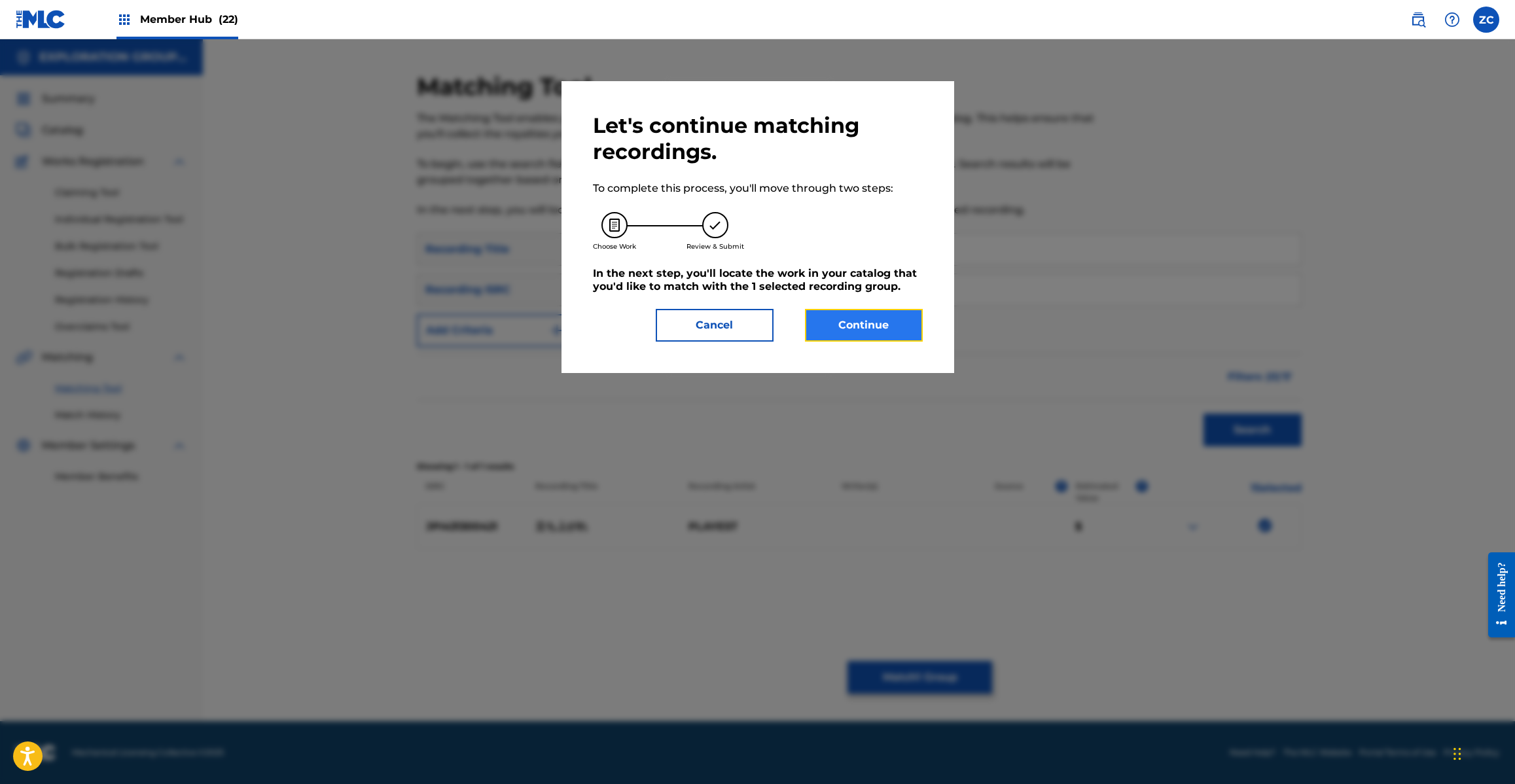
click at [861, 313] on button "Continue" at bounding box center [863, 324] width 117 height 33
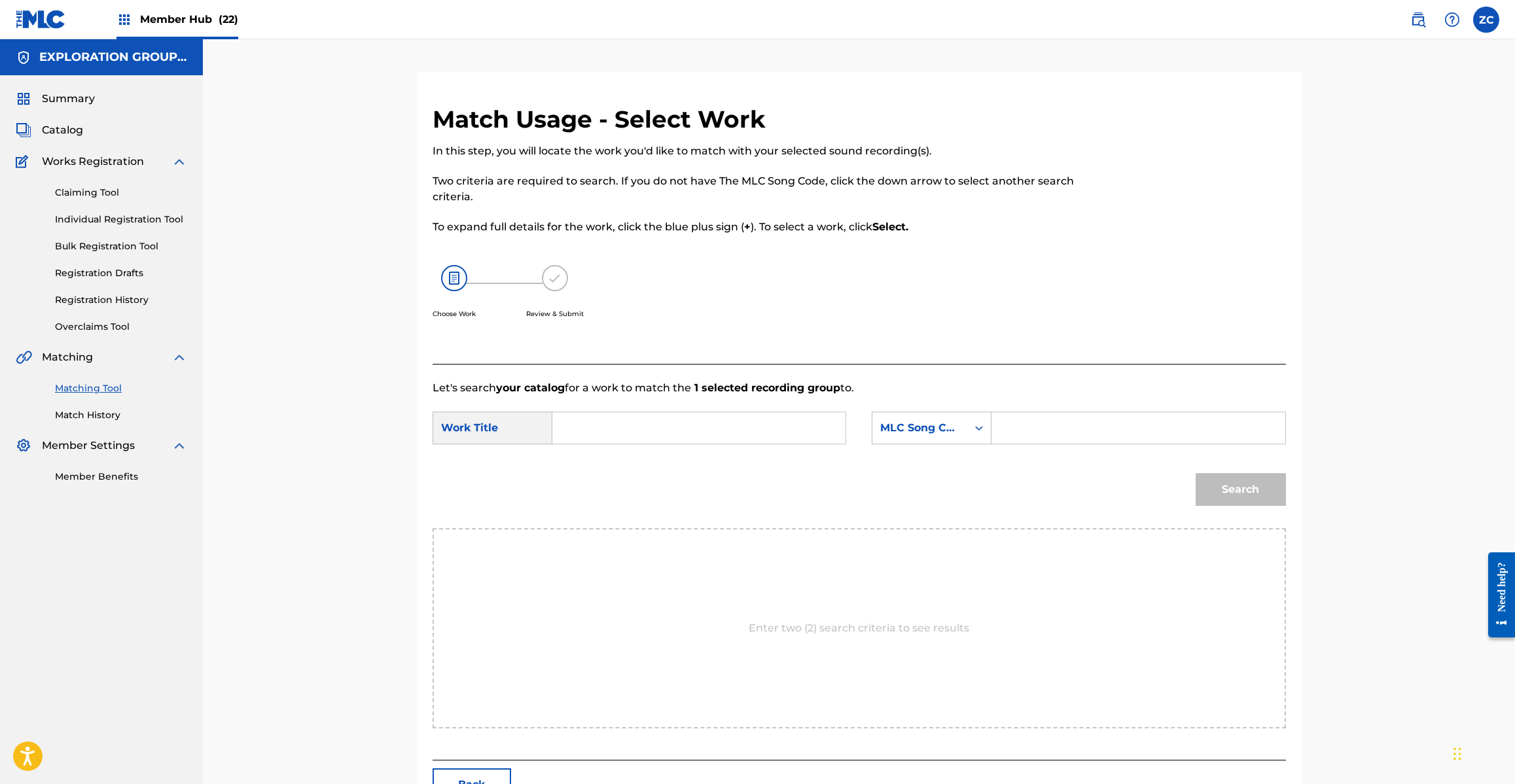
click at [723, 427] on input "Search Form" at bounding box center [698, 428] width 271 height 32
paste input "Tachiagare TA0DHC"
click at [668, 424] on input "Tachiagare TA0DHC" at bounding box center [698, 428] width 271 height 32
type input "Tachiagare"
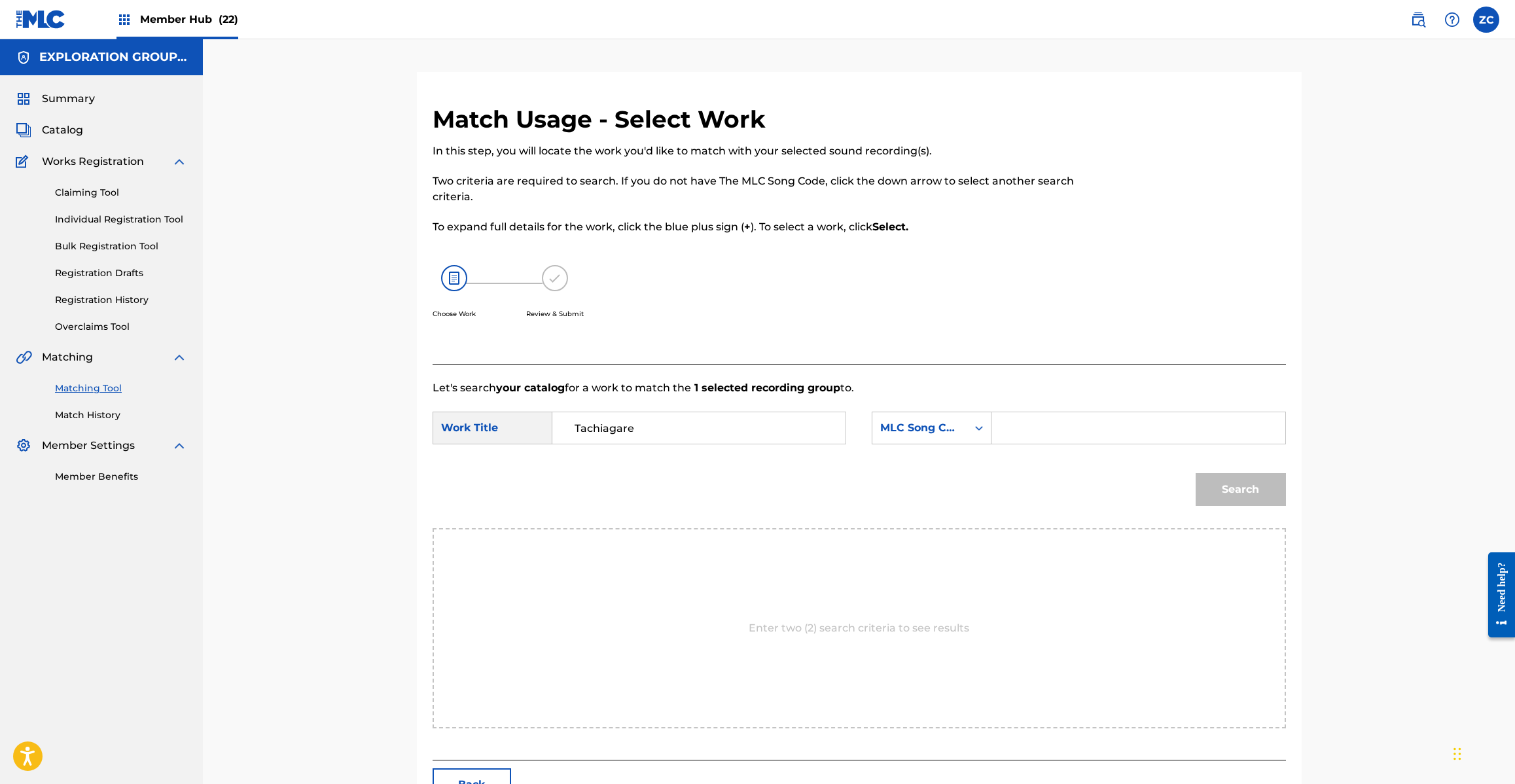
click at [1047, 436] on input "Search Form" at bounding box center [1137, 428] width 271 height 32
paste input "TA0DHC"
type input "TA0DHC"
click at [1237, 496] on button "Search" at bounding box center [1240, 488] width 90 height 33
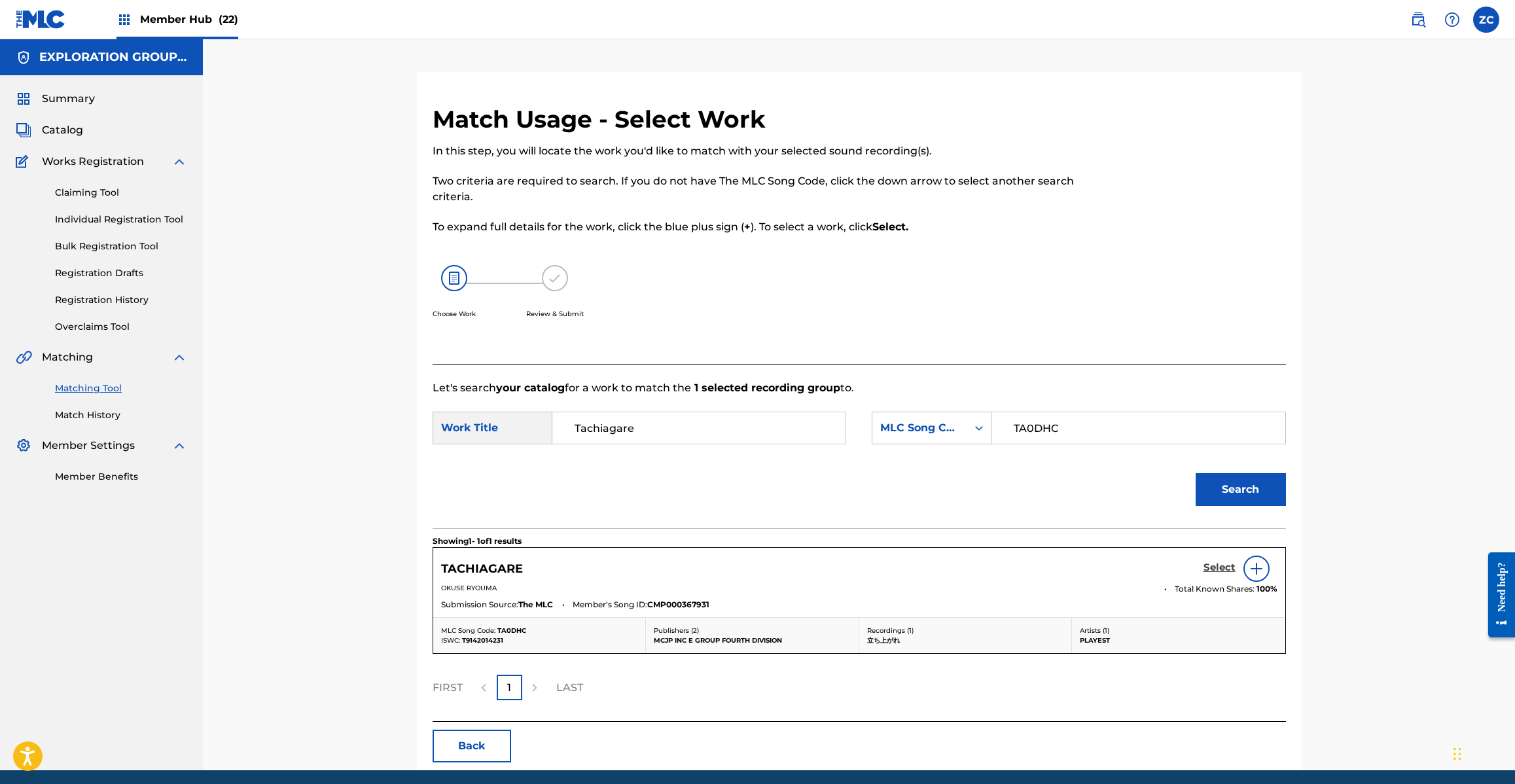
click at [1228, 570] on h5 "Select" at bounding box center [1219, 567] width 32 height 12
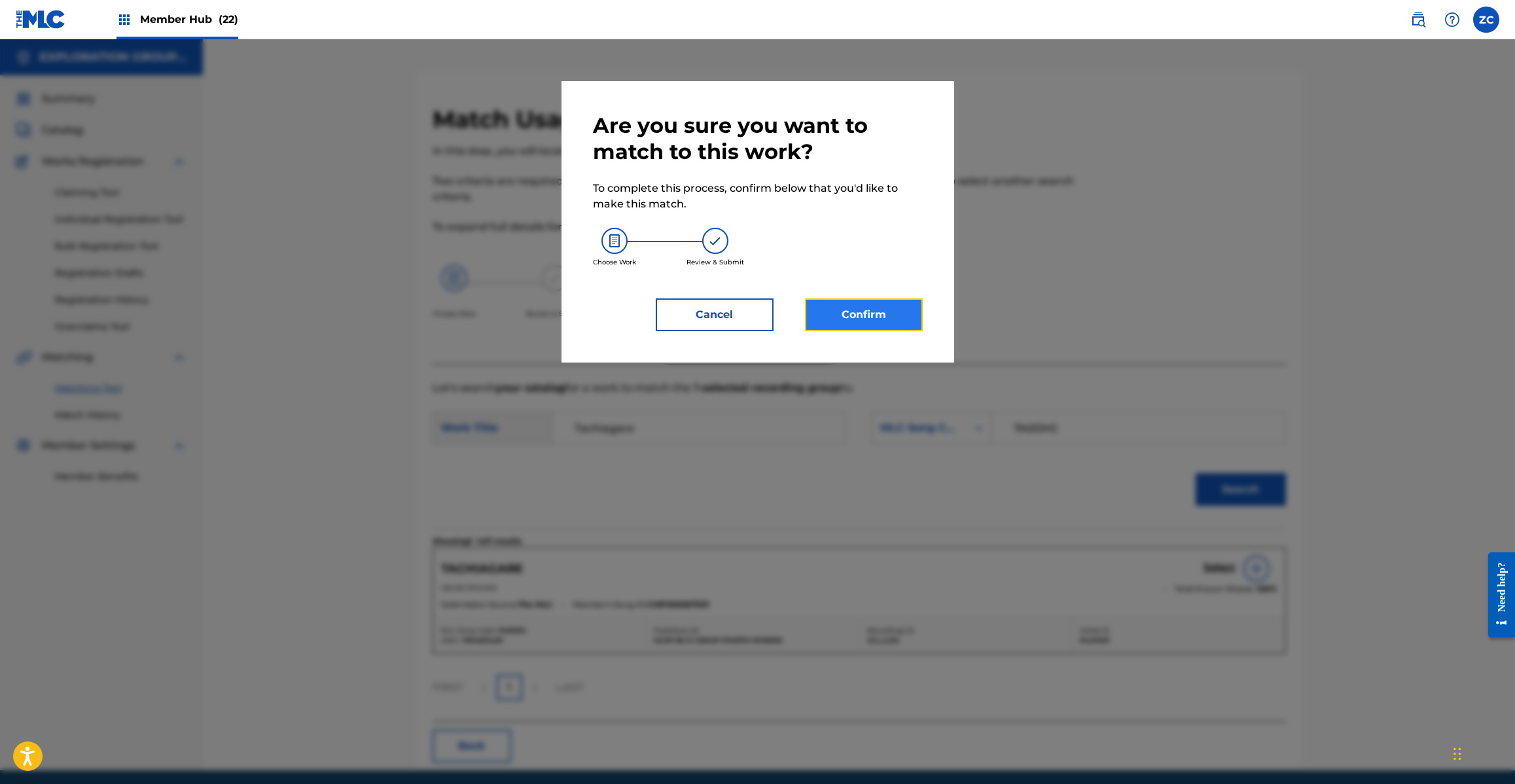
click at [878, 306] on button "Confirm" at bounding box center [863, 314] width 117 height 33
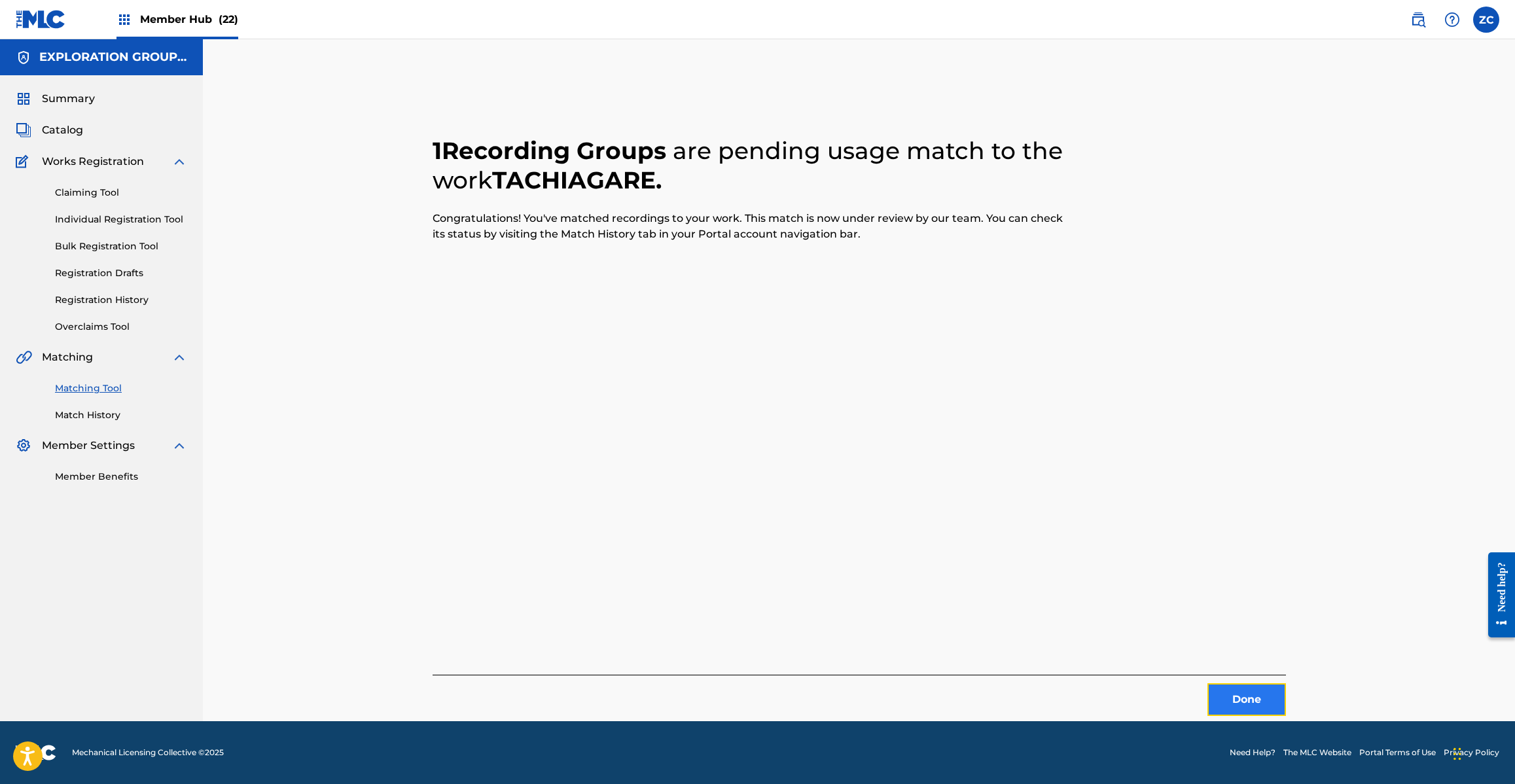
click at [1241, 683] on button "Done" at bounding box center [1246, 699] width 78 height 33
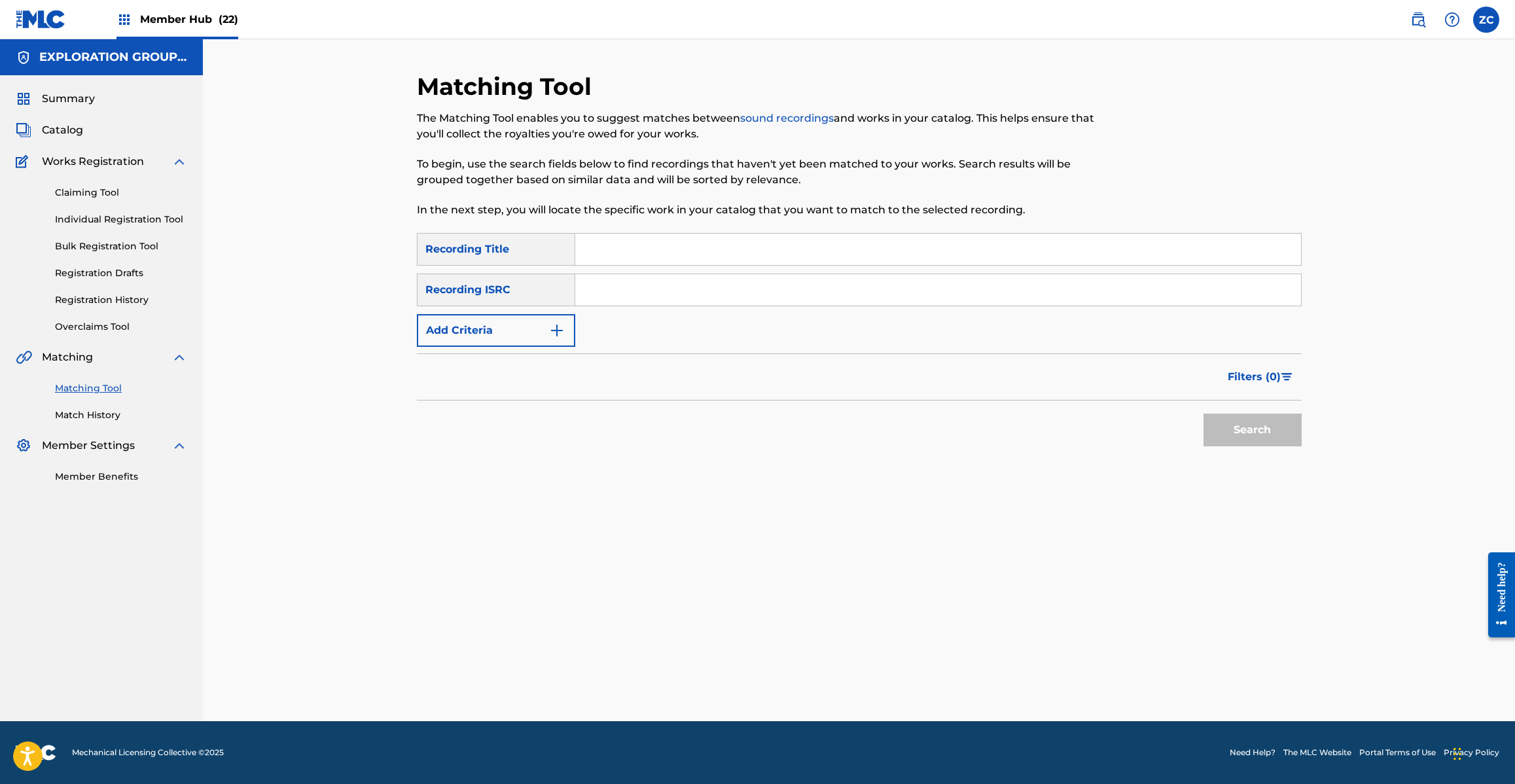
click at [737, 293] on input "Search Form" at bounding box center [938, 290] width 725 height 32
paste input "JPC621300409"
click at [1233, 433] on button "Search" at bounding box center [1252, 430] width 98 height 33
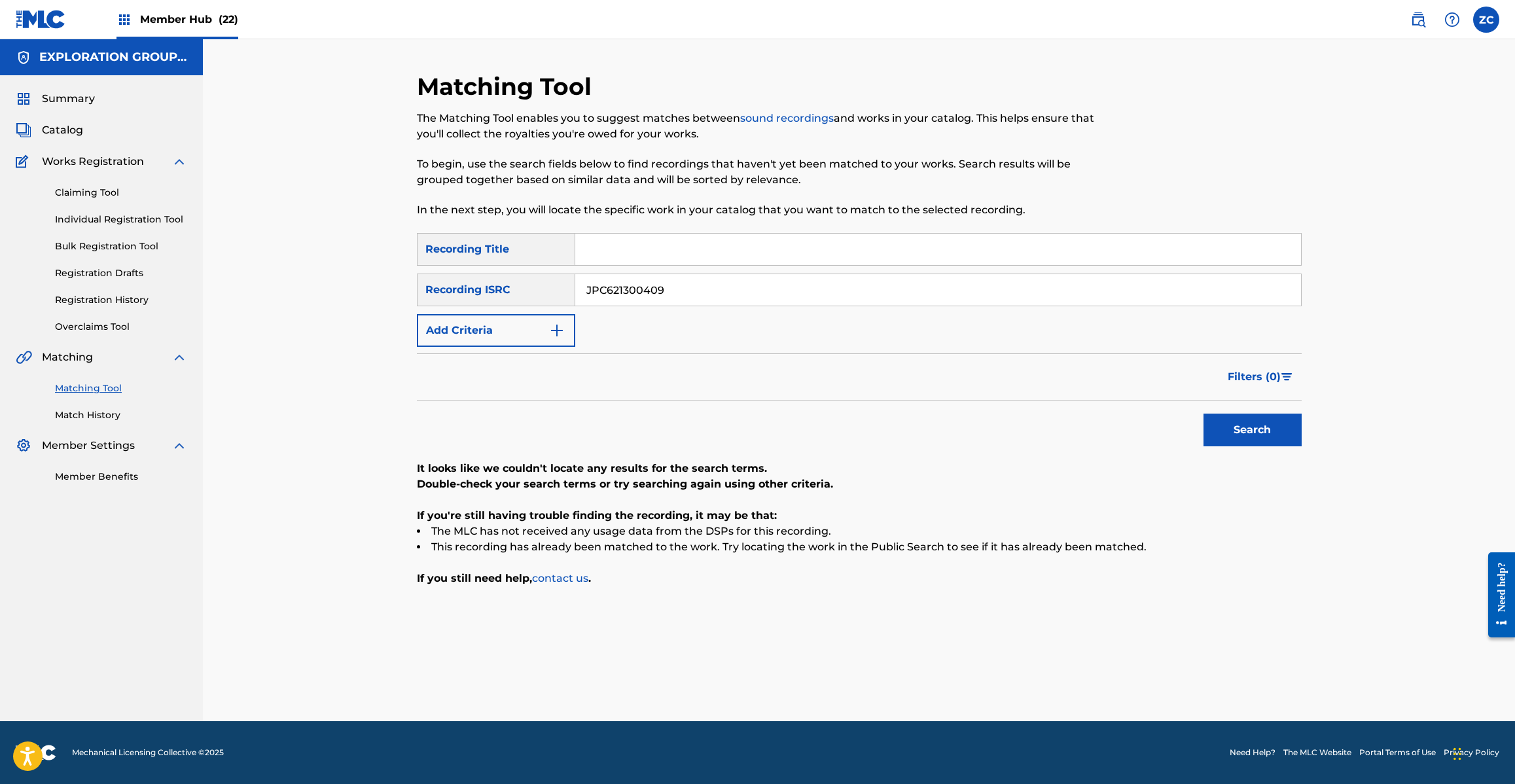
click at [659, 286] on input "JPC621300409" at bounding box center [938, 290] width 725 height 32
paste input "14"
click at [1240, 433] on button "Search" at bounding box center [1252, 430] width 98 height 33
click at [800, 298] on input "JPC621300414" at bounding box center [938, 290] width 725 height 32
paste input "20"
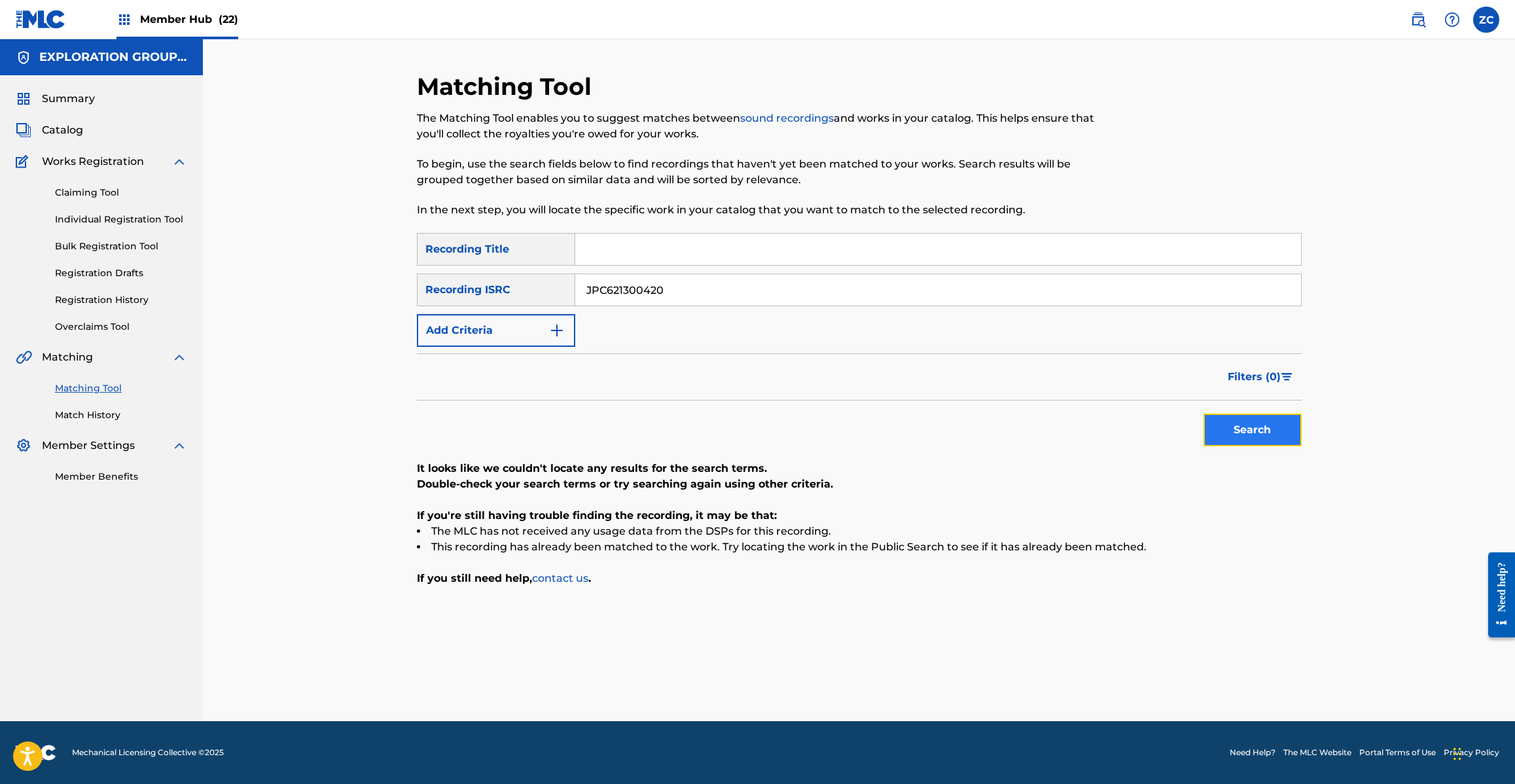
click at [1248, 445] on button "Search" at bounding box center [1252, 430] width 98 height 33
click at [793, 296] on input "JPC621300420" at bounding box center [938, 290] width 725 height 32
paste input "3"
click at [1271, 430] on button "Search" at bounding box center [1252, 430] width 98 height 33
click at [737, 286] on input "JPC621300423" at bounding box center [938, 290] width 725 height 32
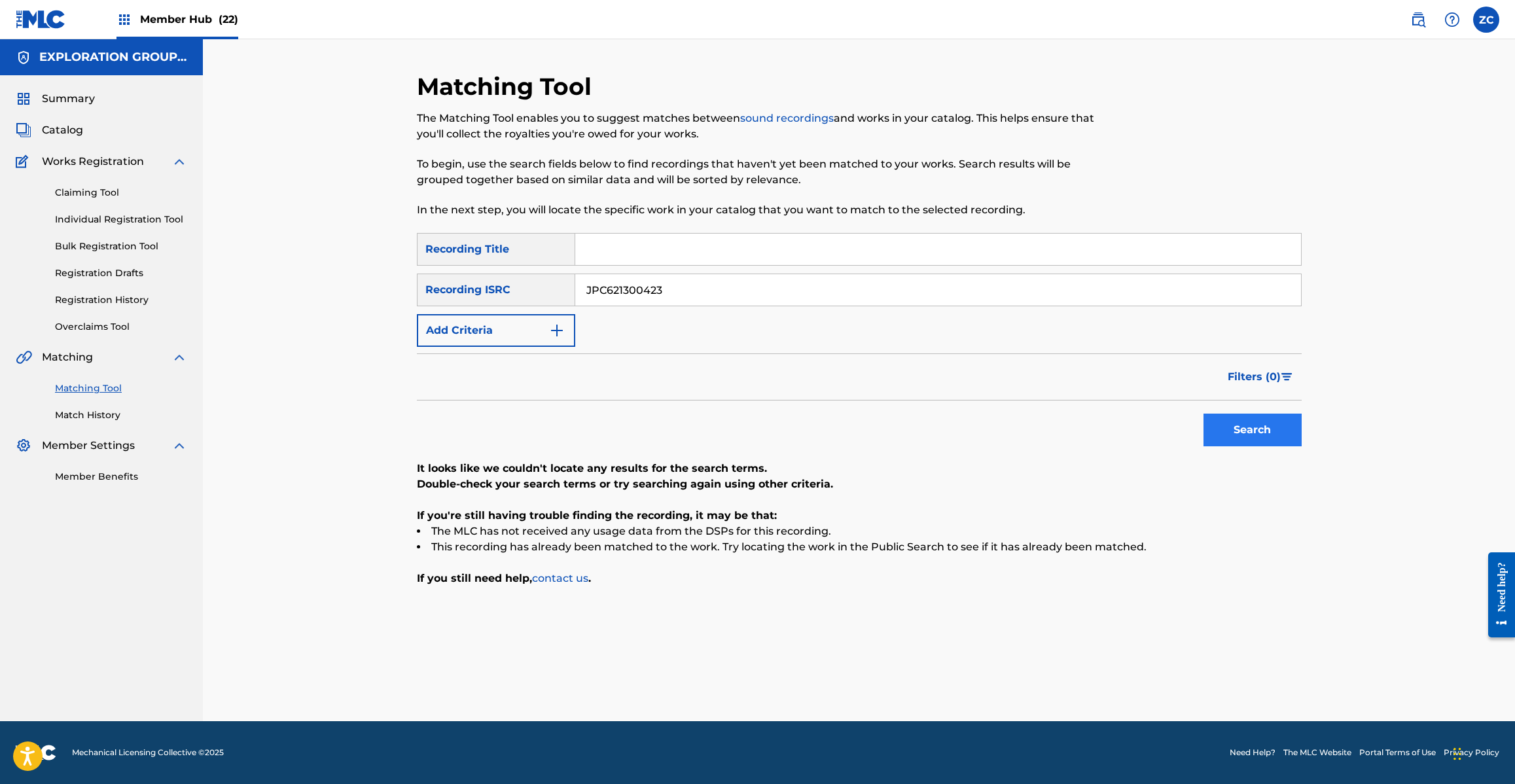
paste input "B461391001"
click at [1253, 425] on button "Search" at bounding box center [1252, 430] width 98 height 33
click at [823, 296] on input "JPB461391001" at bounding box center [938, 290] width 725 height 32
paste input "5"
click at [1254, 424] on button "Search" at bounding box center [1252, 430] width 98 height 33
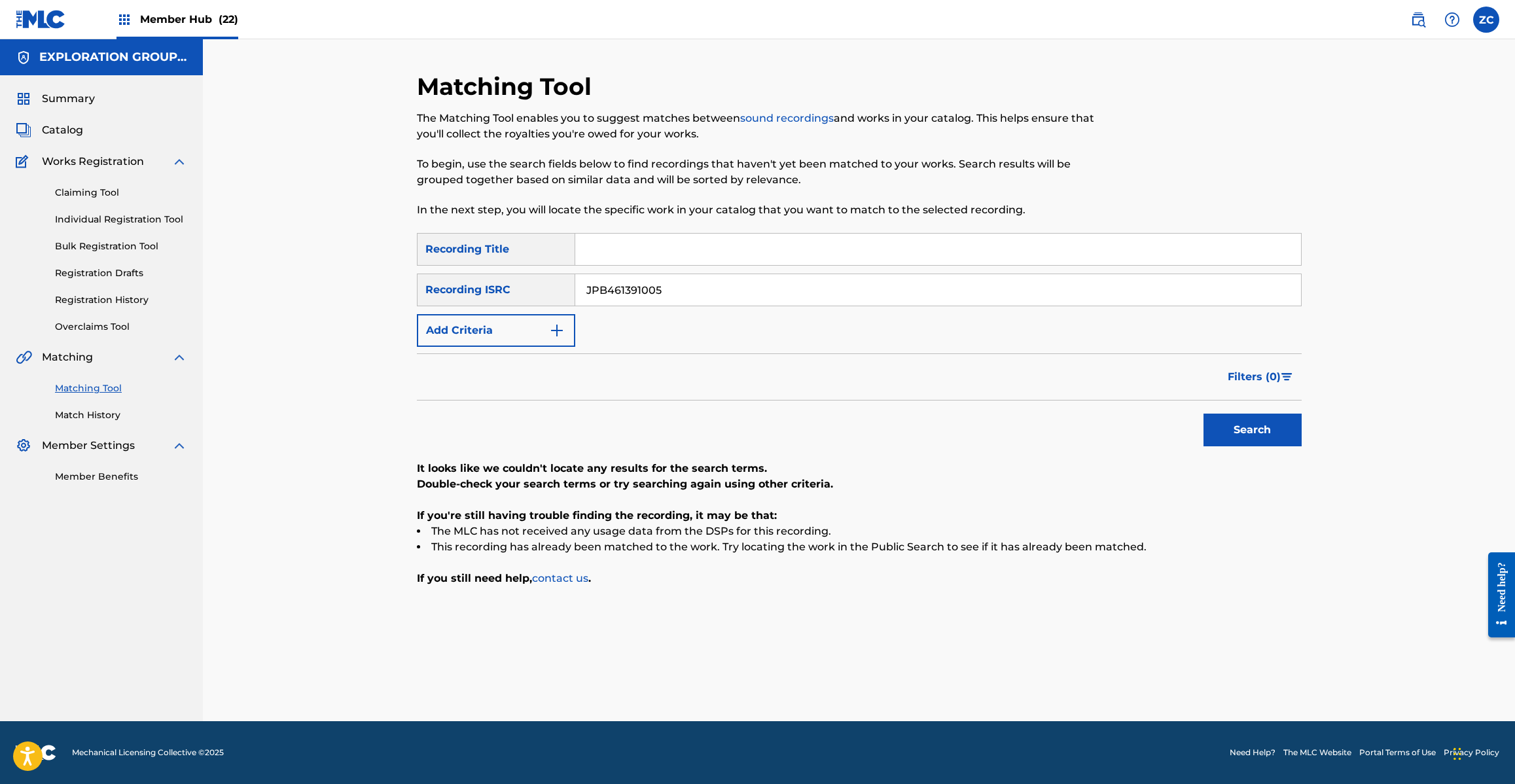
click at [717, 288] on input "JPB461391005" at bounding box center [938, 290] width 725 height 32
paste input "H371300343"
type input "JPH371300343"
click at [1257, 440] on button "Search" at bounding box center [1252, 430] width 98 height 33
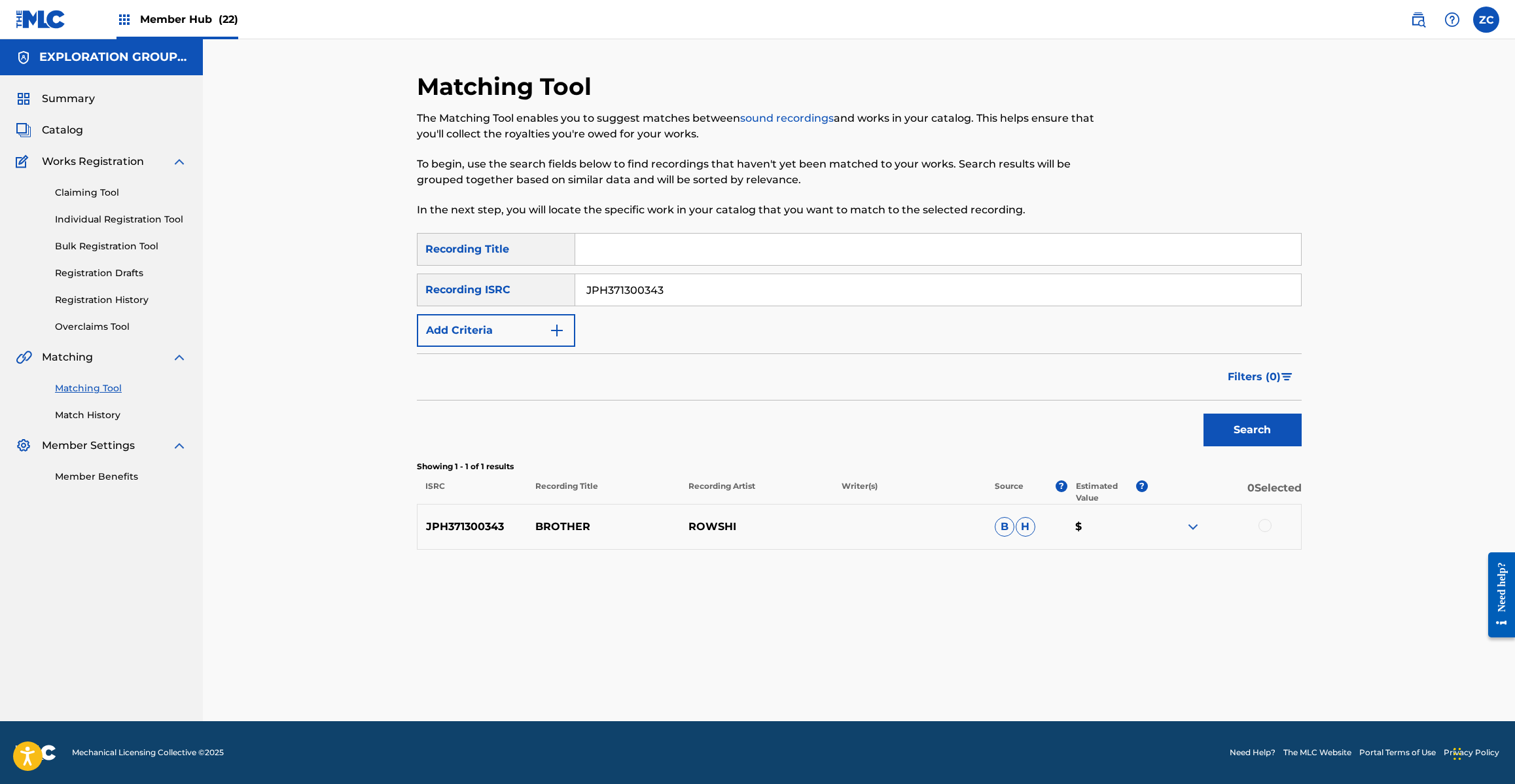
click at [1267, 526] on div at bounding box center [1265, 526] width 13 height 13
click at [951, 690] on button "Match 1 Group" at bounding box center [919, 677] width 145 height 33
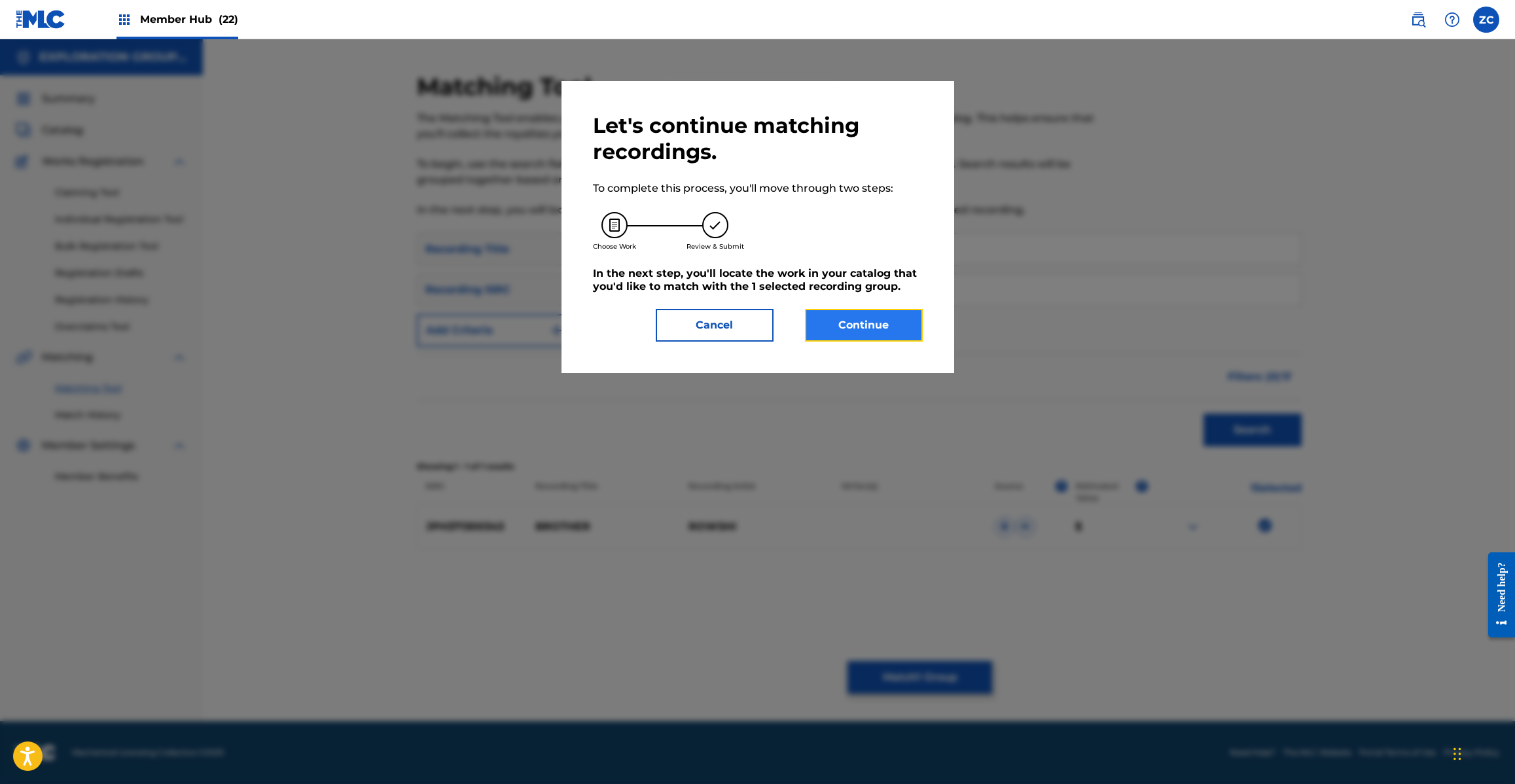
click at [861, 335] on button "Continue" at bounding box center [863, 324] width 117 height 33
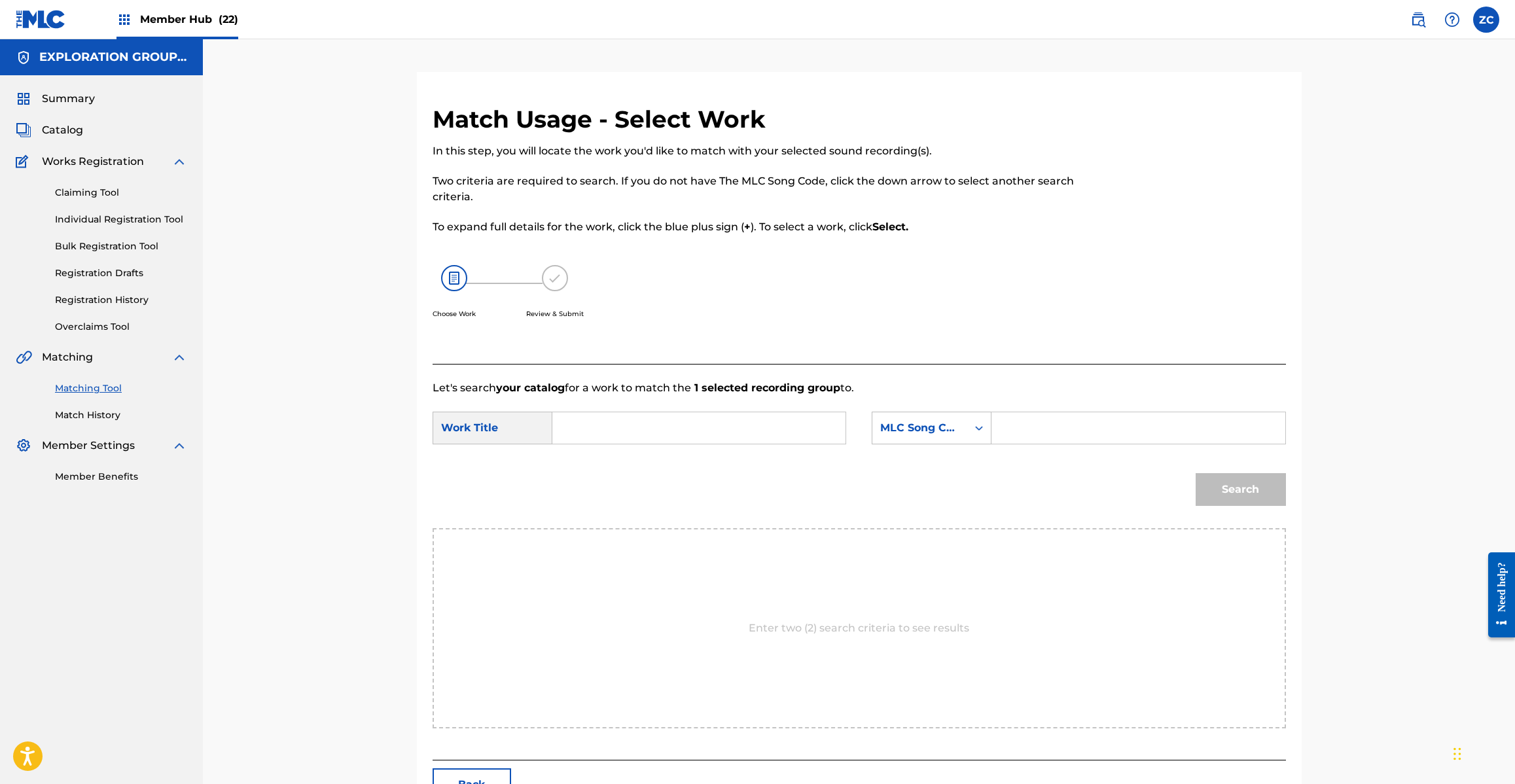
click at [683, 423] on input "Search Form" at bounding box center [698, 428] width 271 height 32
paste input "Brother BD8TXS"
click at [644, 427] on input "Brother BD8TXS" at bounding box center [698, 428] width 271 height 32
type input "Brother"
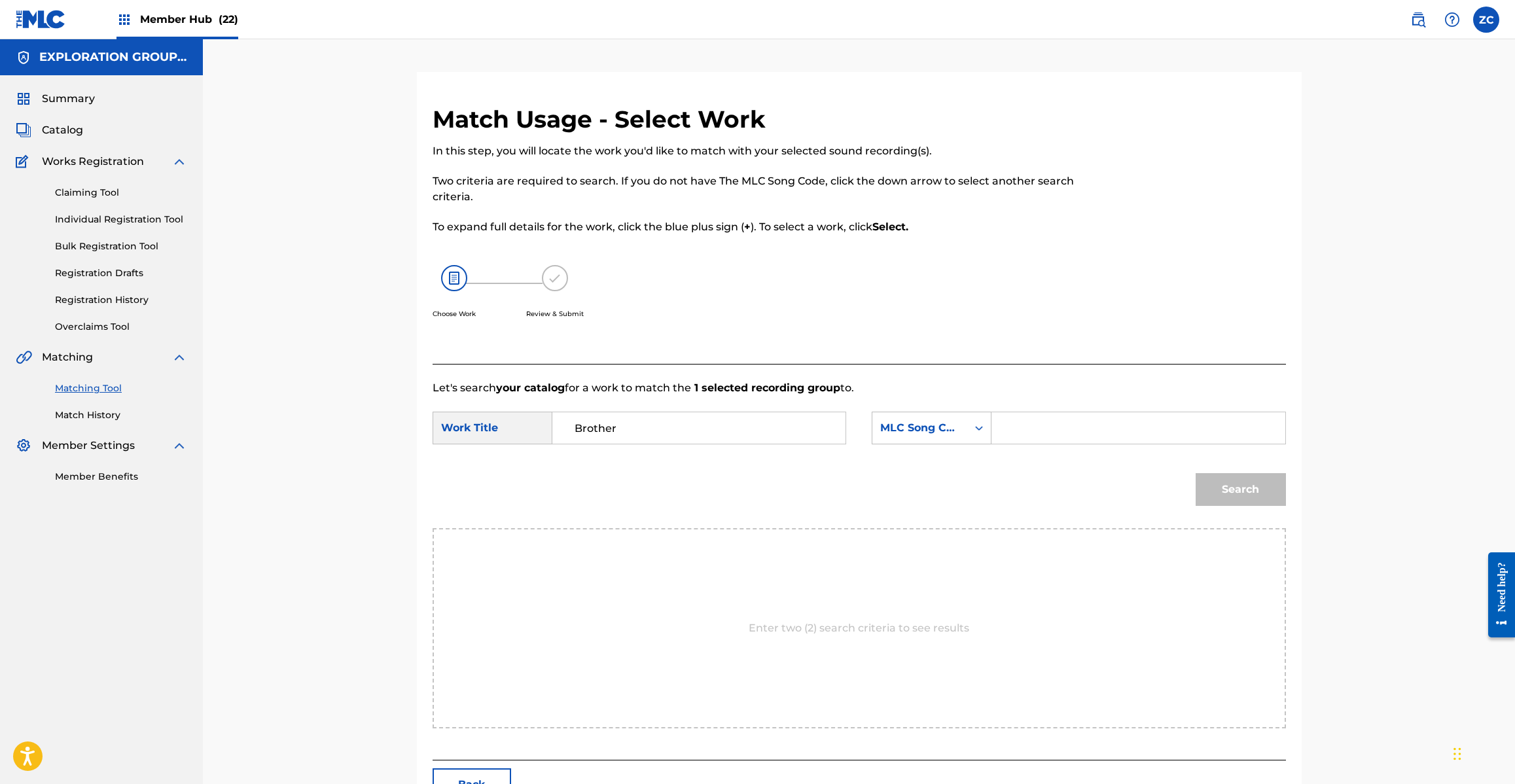
click at [1022, 427] on input "Search Form" at bounding box center [1137, 428] width 271 height 32
paste input "BD8TXS"
type input "BD8TXS"
click at [1253, 485] on button "Search" at bounding box center [1240, 488] width 90 height 33
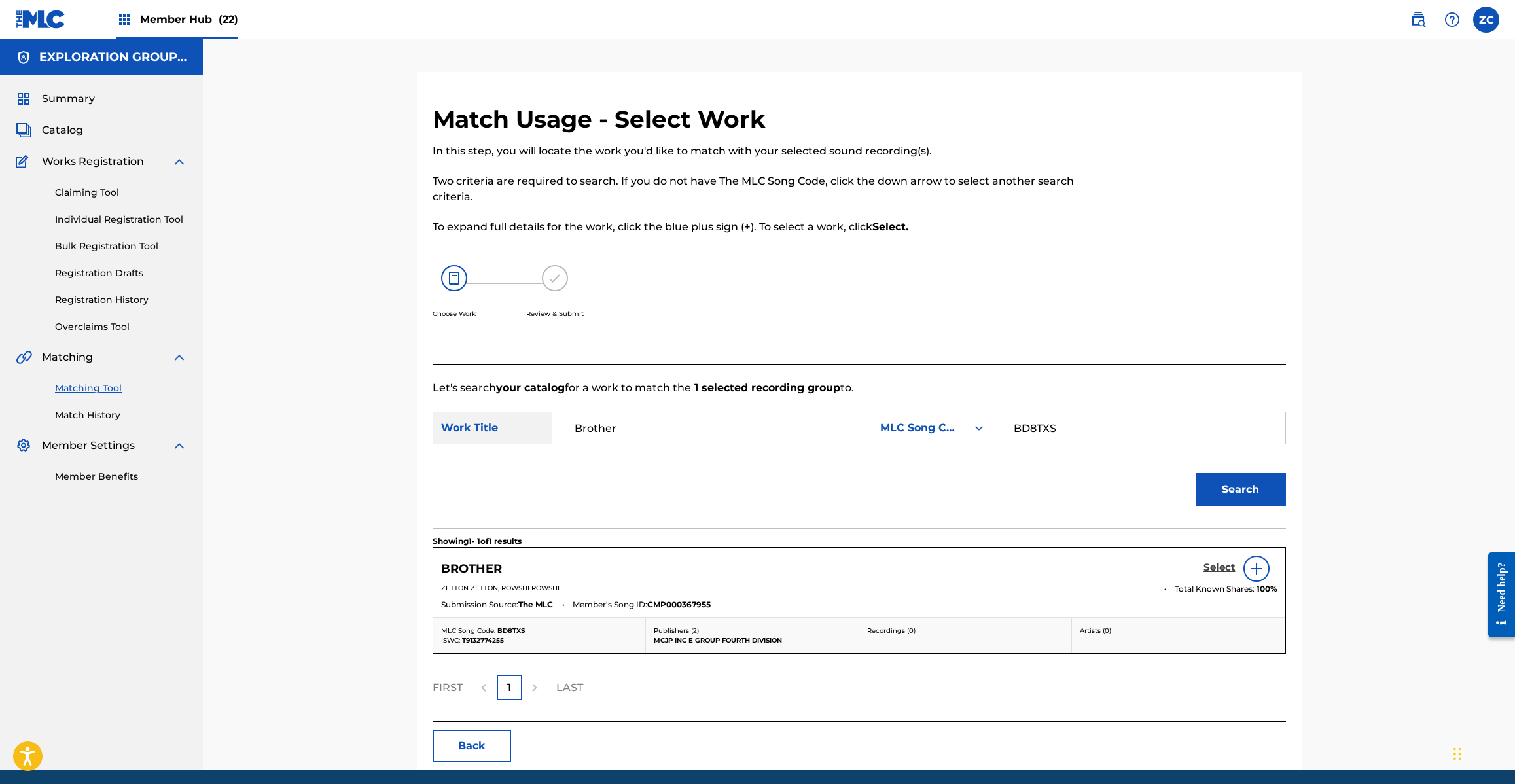
click at [1209, 561] on h5 "Select" at bounding box center [1219, 567] width 32 height 12
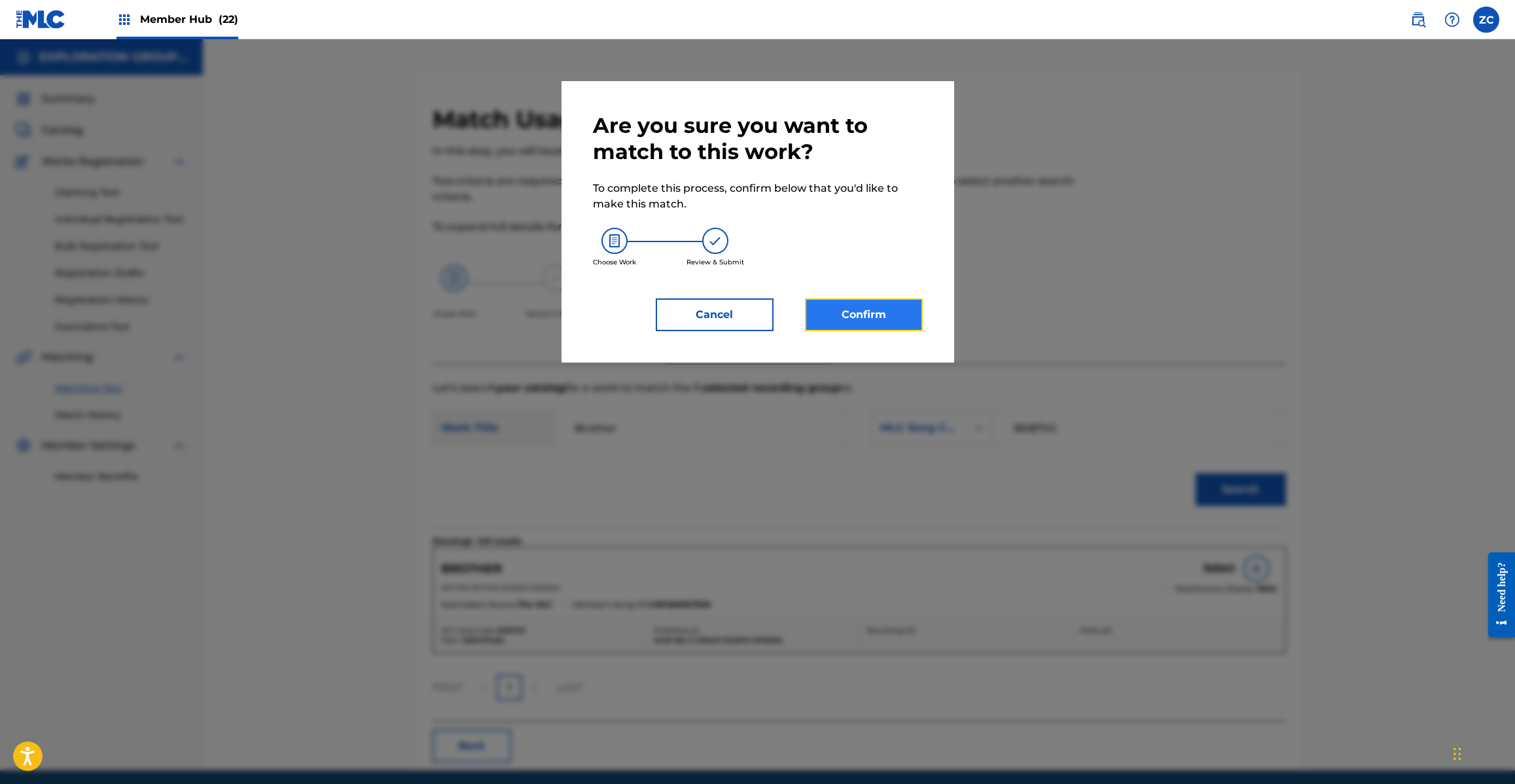
click at [888, 312] on button "Confirm" at bounding box center [863, 314] width 117 height 33
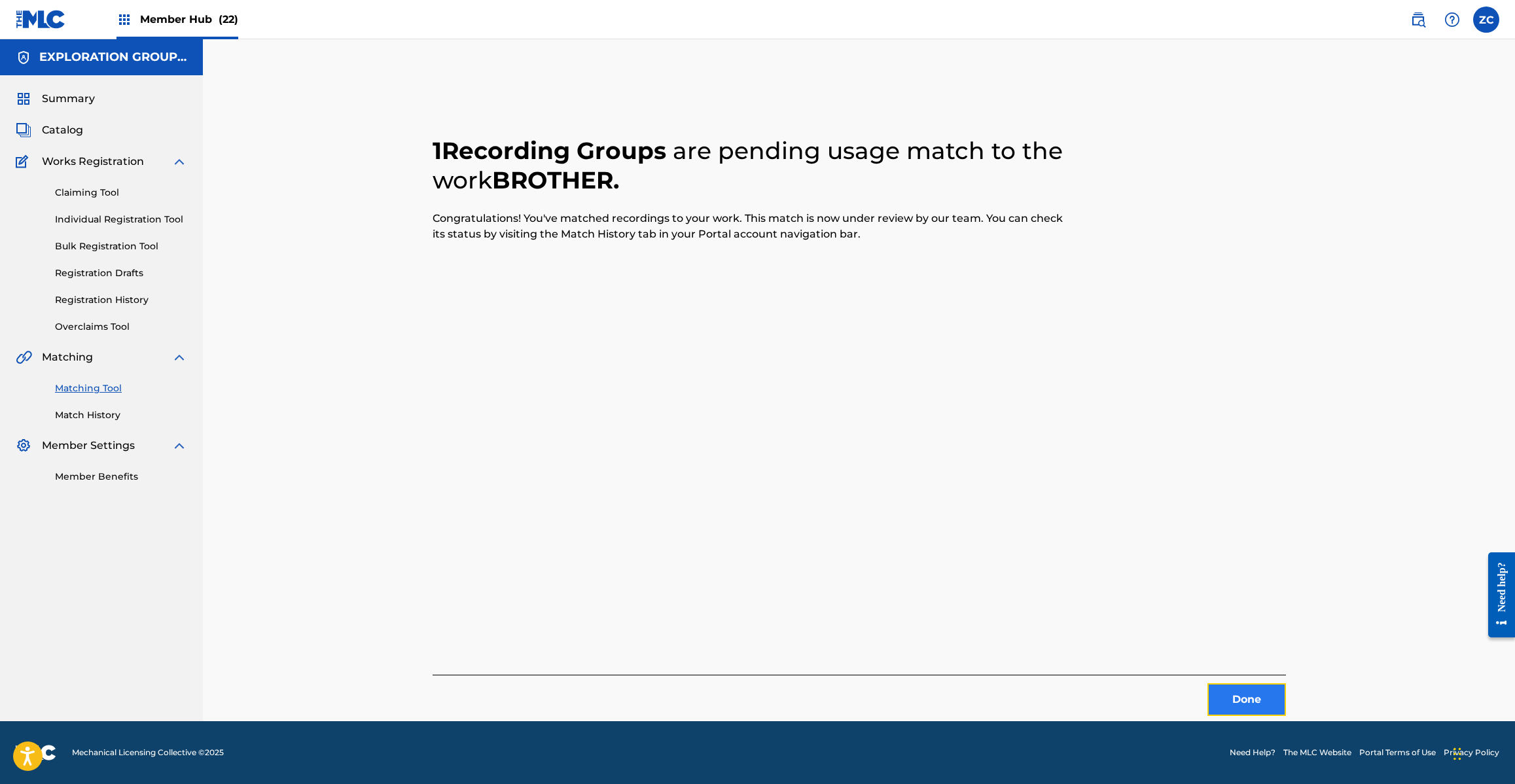
click at [1219, 697] on button "Done" at bounding box center [1246, 699] width 78 height 33
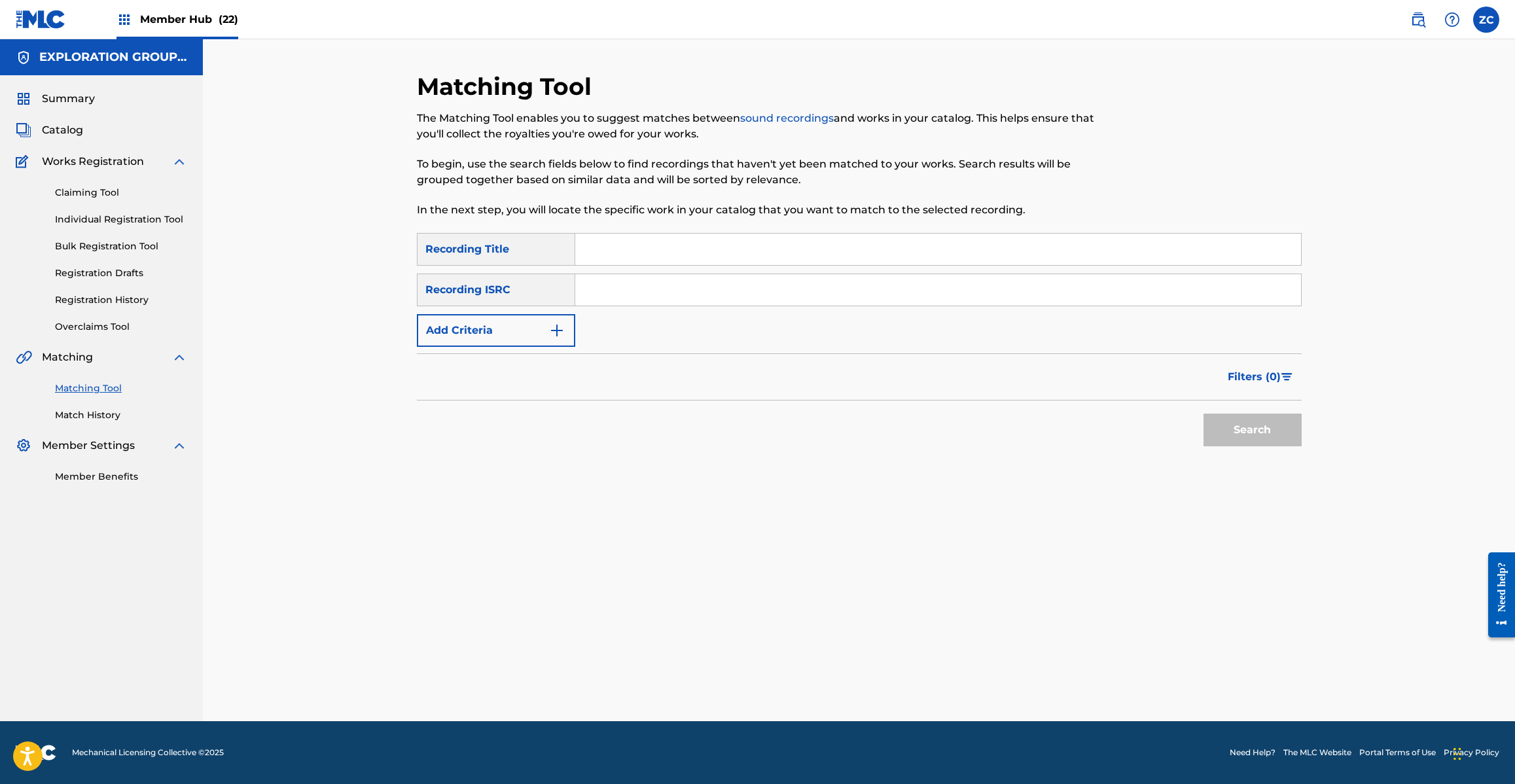
drag, startPoint x: 786, startPoint y: 289, endPoint x: 813, endPoint y: 297, distance: 28.2
click at [786, 286] on input "Search Form" at bounding box center [938, 290] width 725 height 32
paste input "JPH371300344"
type input "JPH371300344"
click at [1248, 436] on button "Search" at bounding box center [1252, 430] width 98 height 33
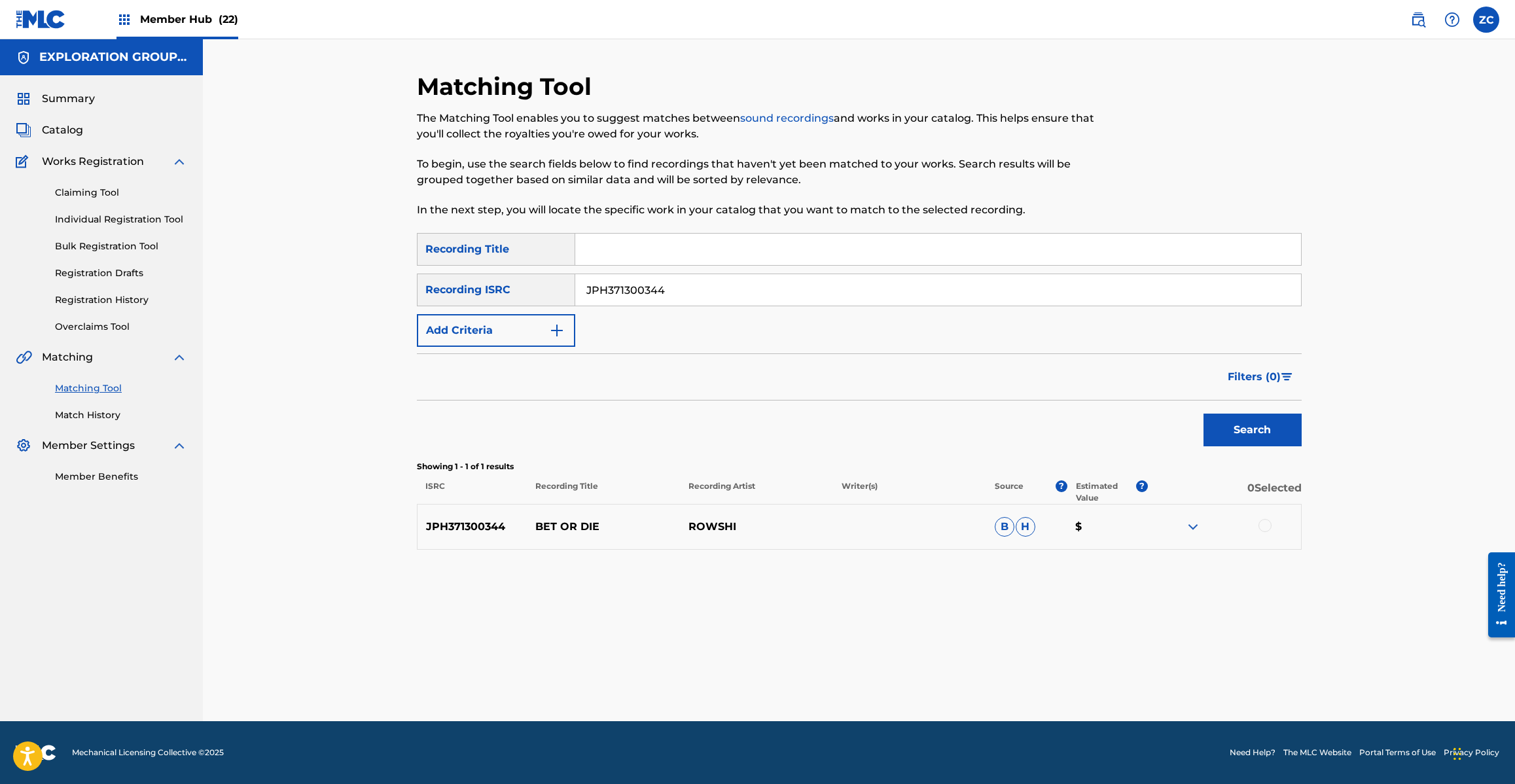
click at [1267, 524] on div at bounding box center [1265, 526] width 13 height 13
click at [957, 683] on button "Match 1 Group" at bounding box center [919, 677] width 145 height 33
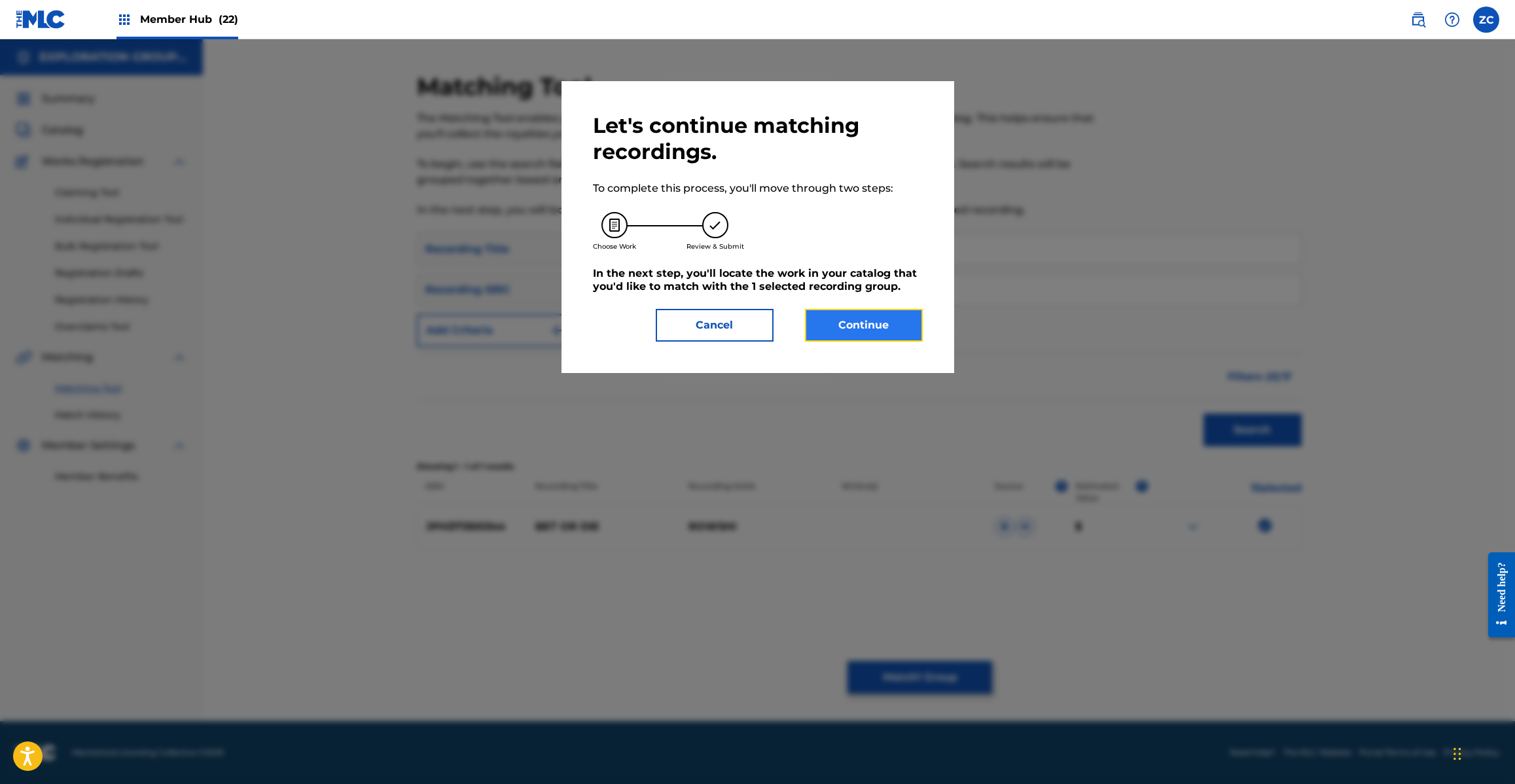
click at [897, 334] on button "Continue" at bounding box center [863, 324] width 117 height 33
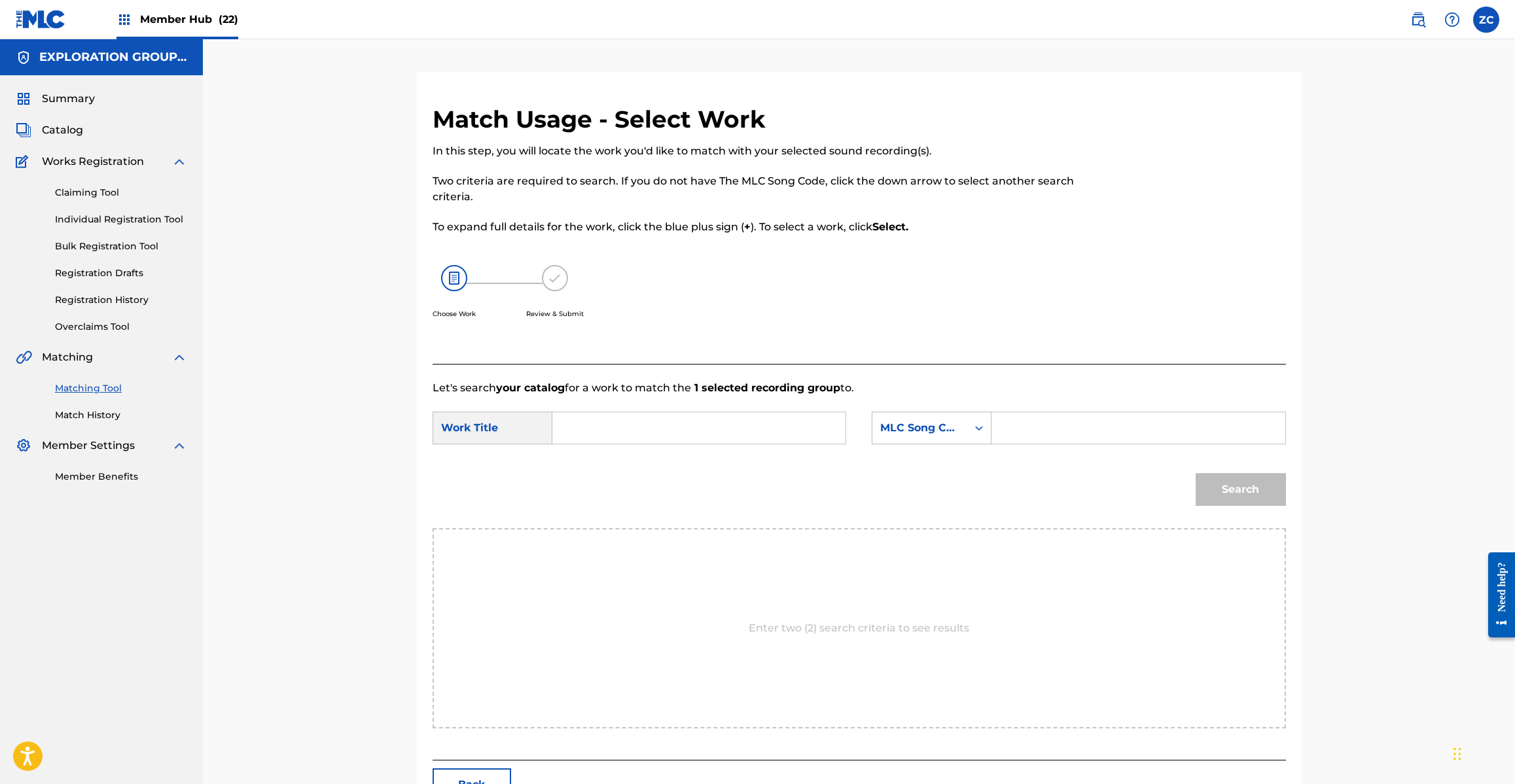
click at [792, 430] on input "Search Form" at bounding box center [698, 428] width 271 height 32
paste input "Bet Or Die BD81CL"
click at [673, 427] on input "Bet Or Die BD81CL" at bounding box center [698, 428] width 271 height 32
type input "Bet Or Die"
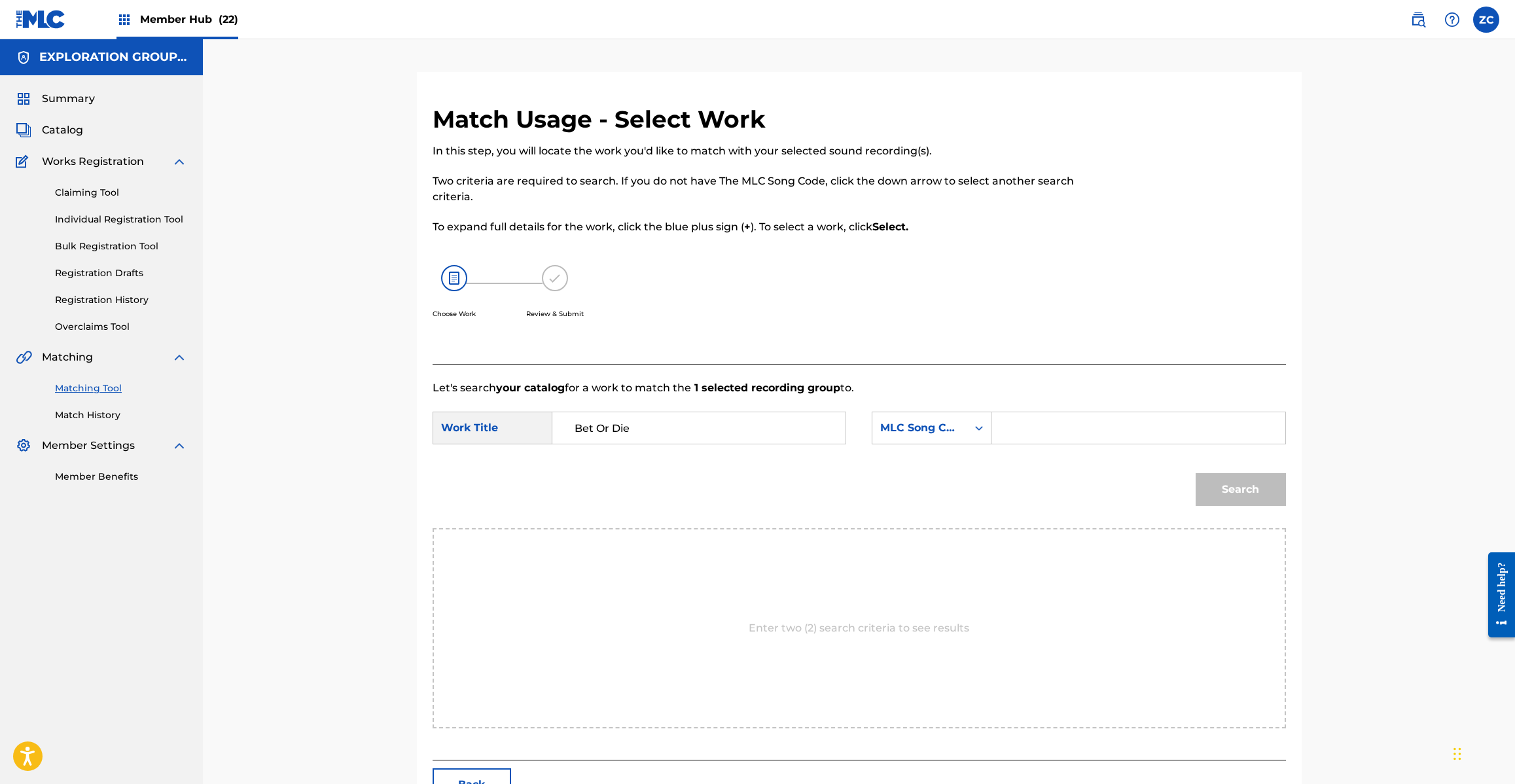
drag, startPoint x: 1120, startPoint y: 427, endPoint x: 1144, endPoint y: 443, distance: 28.8
click at [1120, 427] on input "Search Form" at bounding box center [1137, 428] width 271 height 32
paste input "BD81CL"
type input "BD81CL"
click at [1250, 499] on button "Search" at bounding box center [1240, 488] width 90 height 33
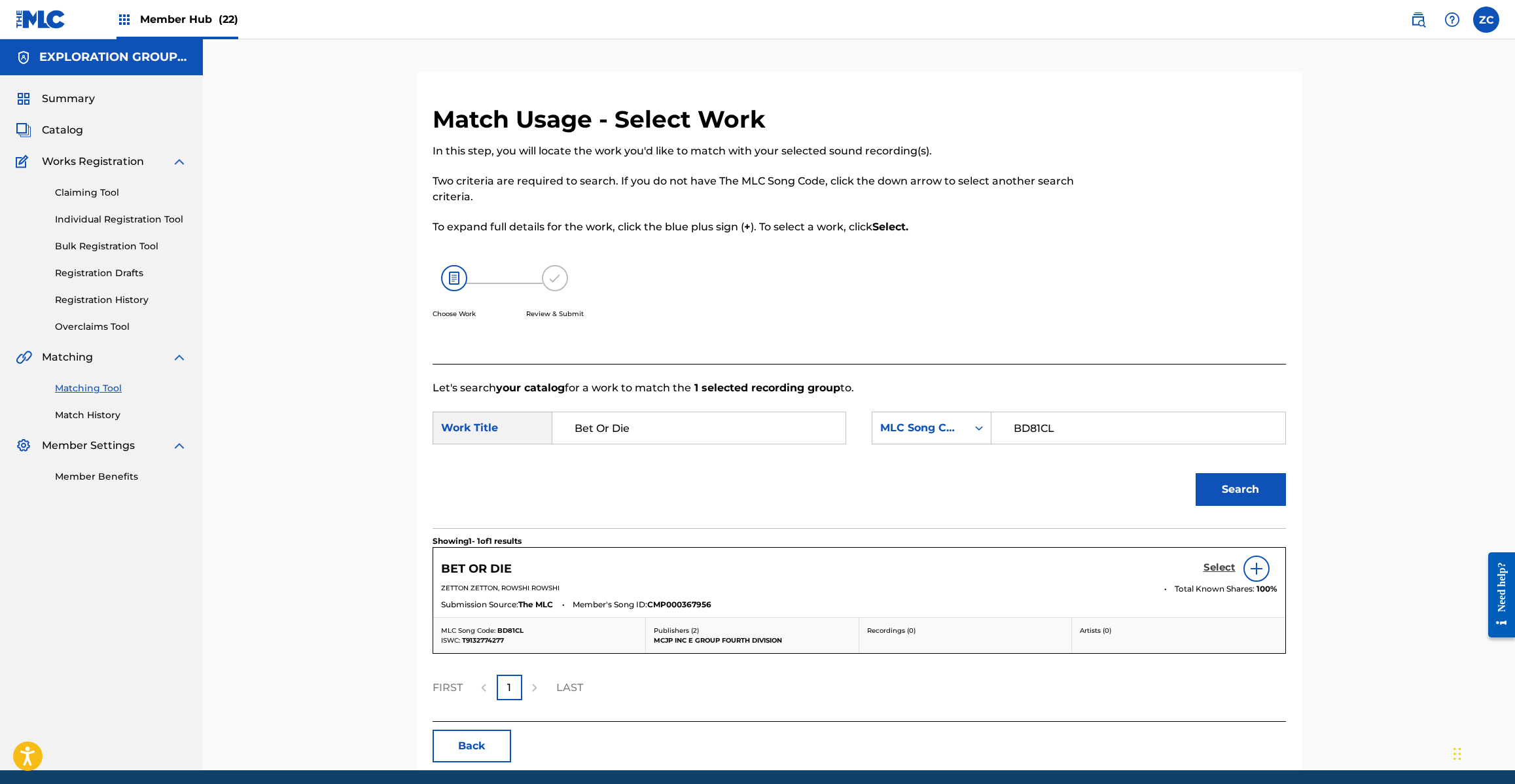
click at [1226, 568] on h5 "Select" at bounding box center [1219, 567] width 32 height 12
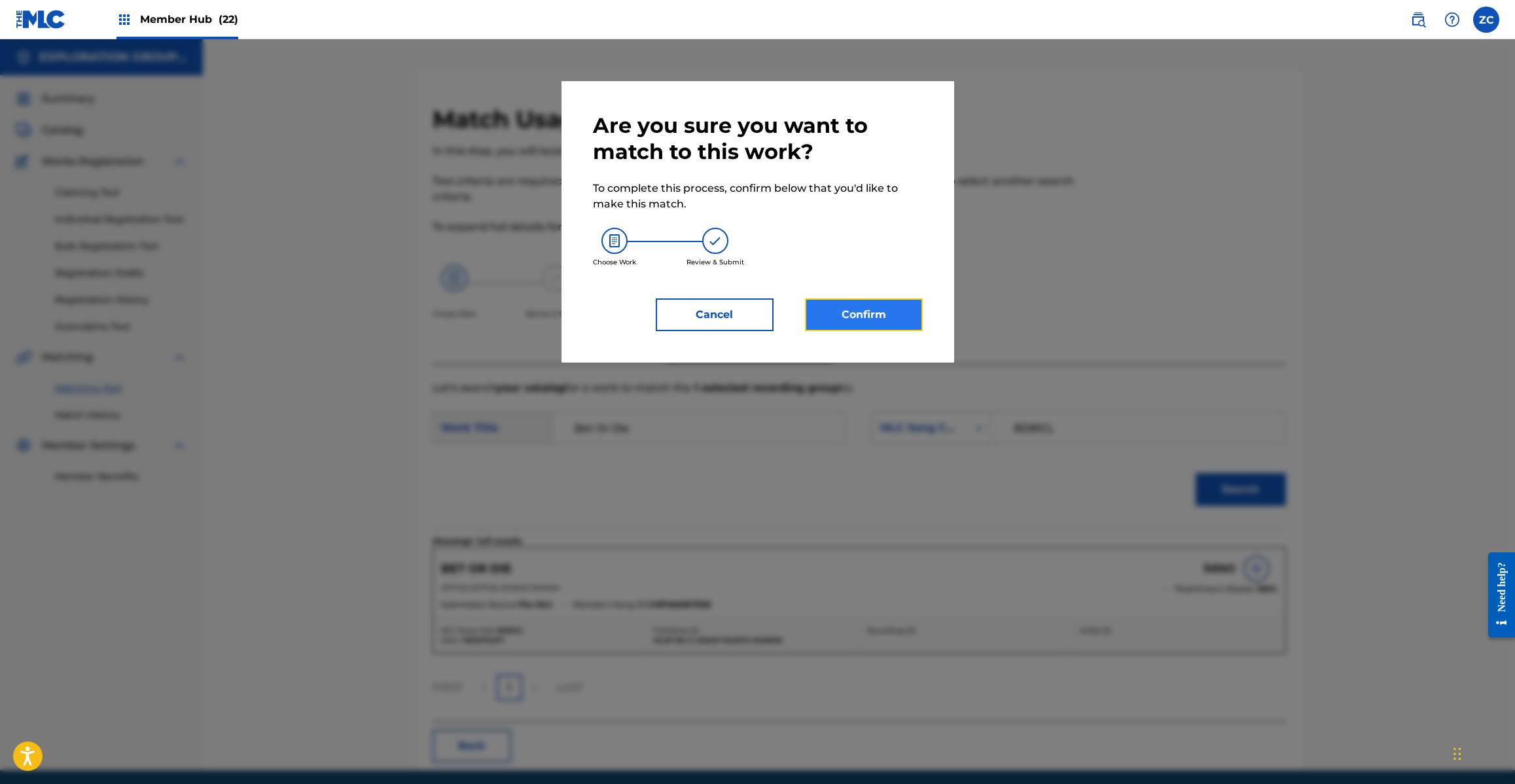
click at [881, 310] on button "Confirm" at bounding box center [863, 314] width 117 height 33
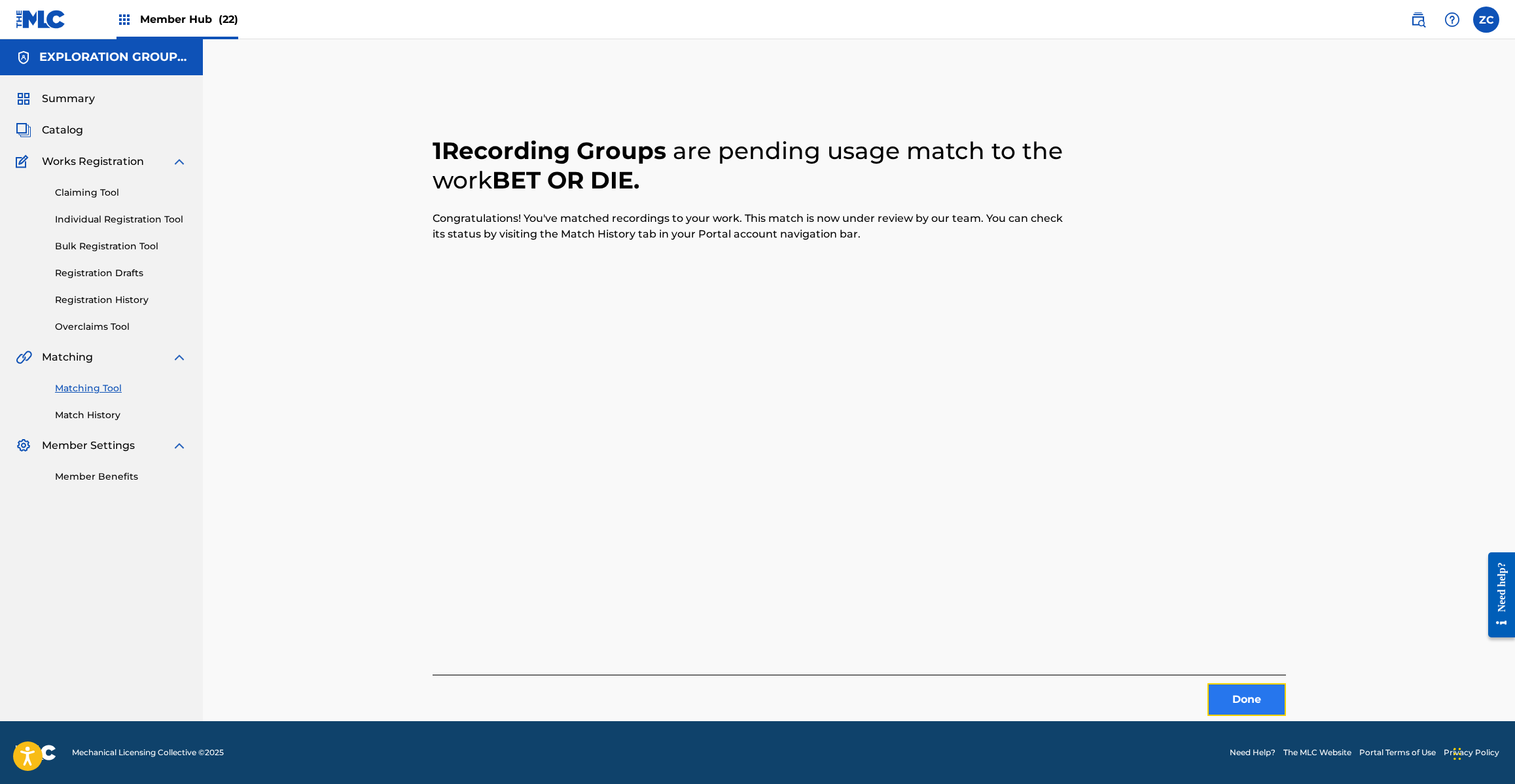
click at [1224, 695] on button "Done" at bounding box center [1246, 699] width 78 height 33
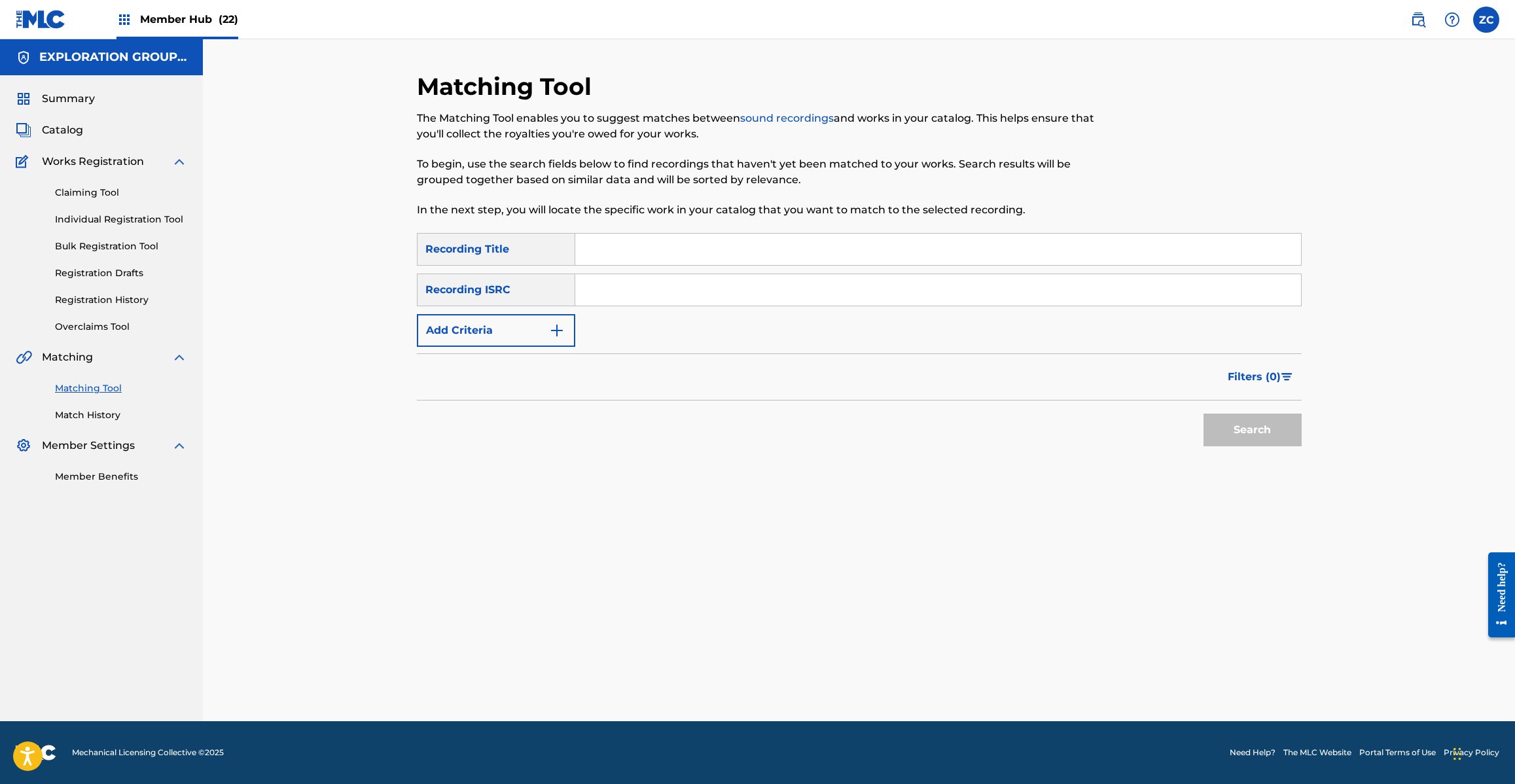
drag, startPoint x: 963, startPoint y: 302, endPoint x: 993, endPoint y: 312, distance: 31.6
click at [963, 302] on input "Search Form" at bounding box center [938, 290] width 725 height 32
paste input "JPH371300345"
type input "JPH371300345"
click at [1261, 433] on button "Search" at bounding box center [1252, 430] width 98 height 33
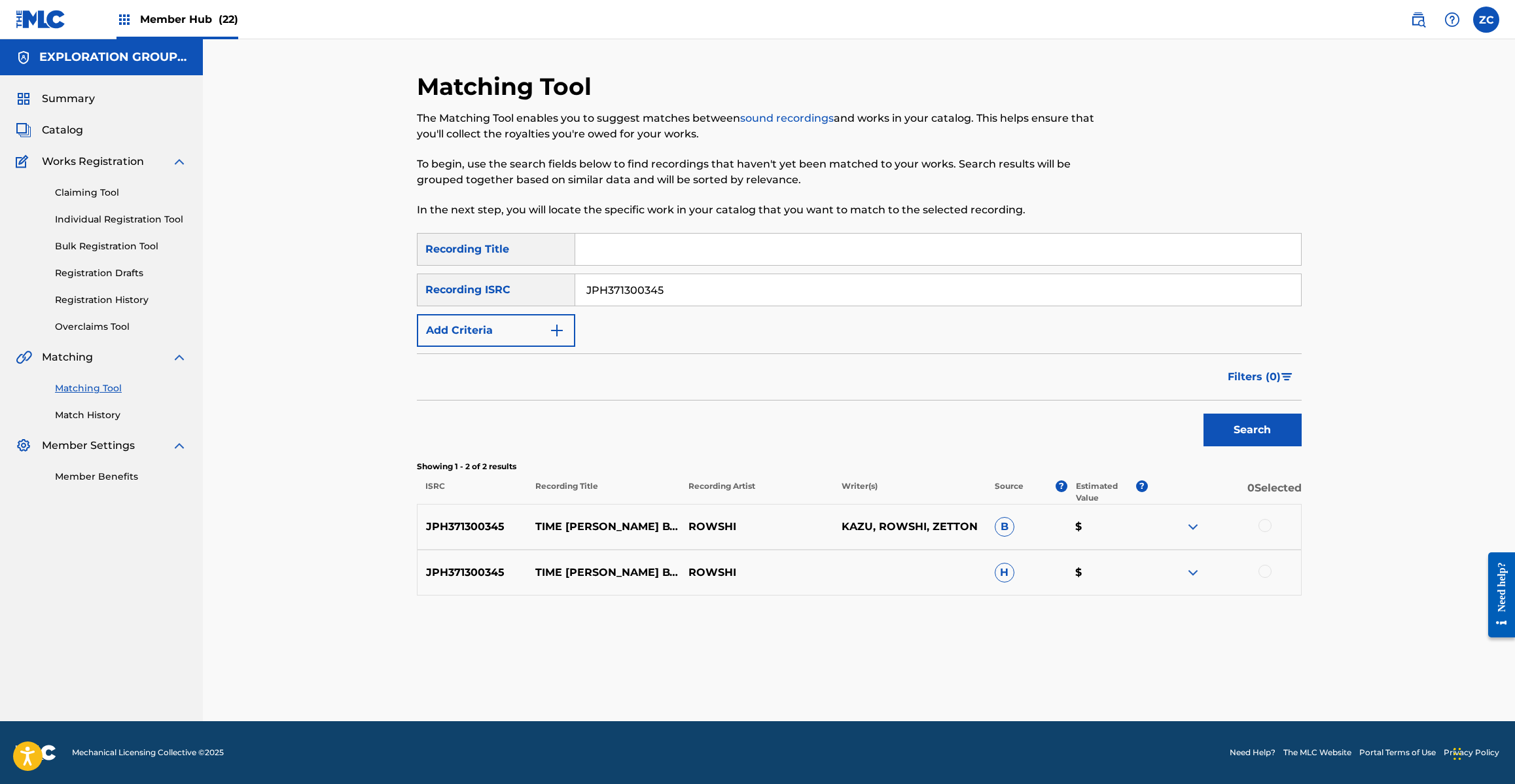
click at [1267, 527] on div at bounding box center [1265, 526] width 13 height 13
click at [1263, 571] on div at bounding box center [1265, 571] width 13 height 13
click at [933, 684] on button "Match 2 Groups" at bounding box center [919, 677] width 145 height 33
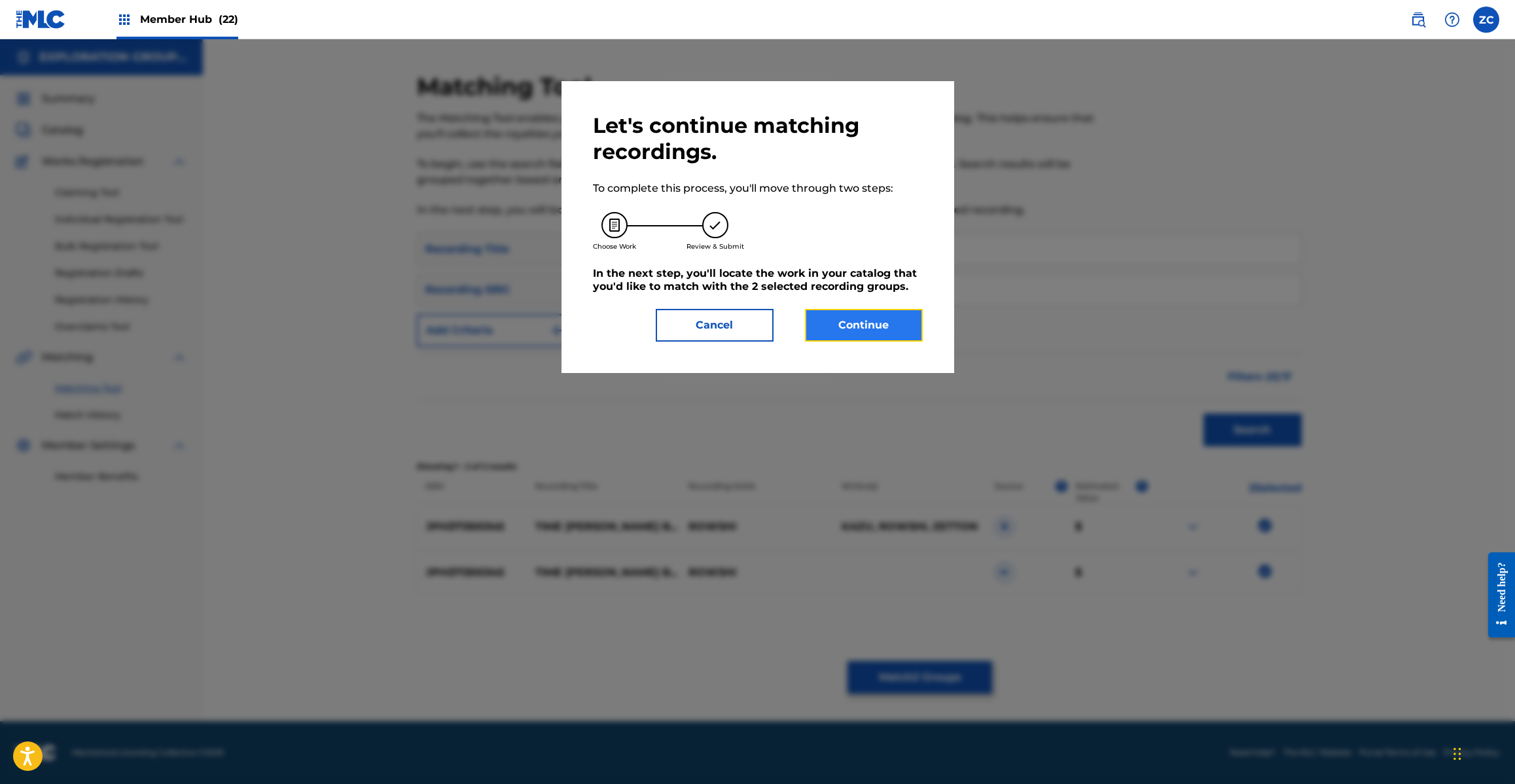
click at [852, 328] on button "Continue" at bounding box center [863, 324] width 117 height 33
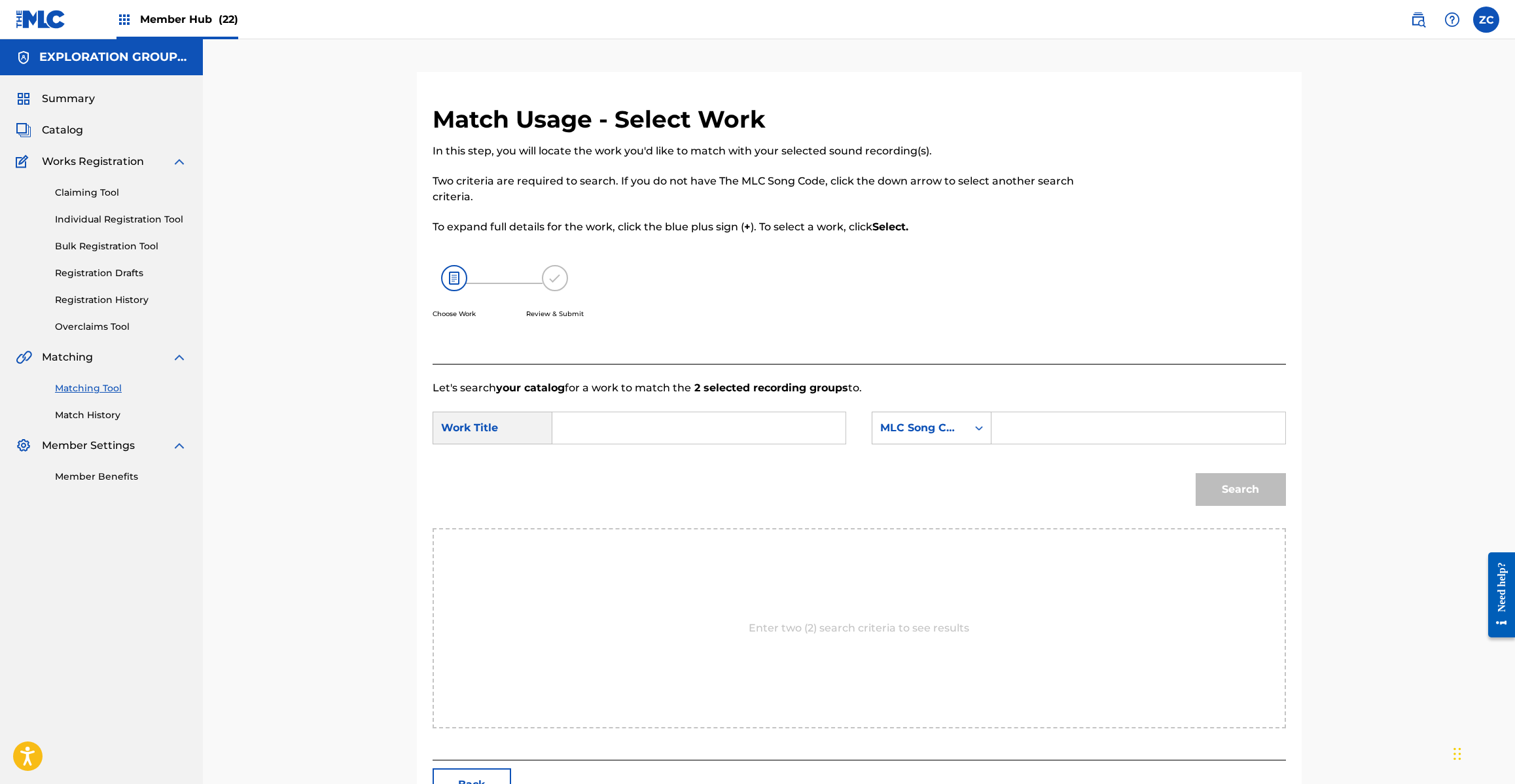
click at [800, 419] on input "Search Form" at bounding box center [698, 428] width 271 height 32
paste input "Time Goes By Feat.Kazu TA0SFJ"
click at [743, 430] on input "Time Goes By Feat.Kazu TA0SFJ" at bounding box center [698, 428] width 271 height 32
type input "Time Goes By Feat.Kazu"
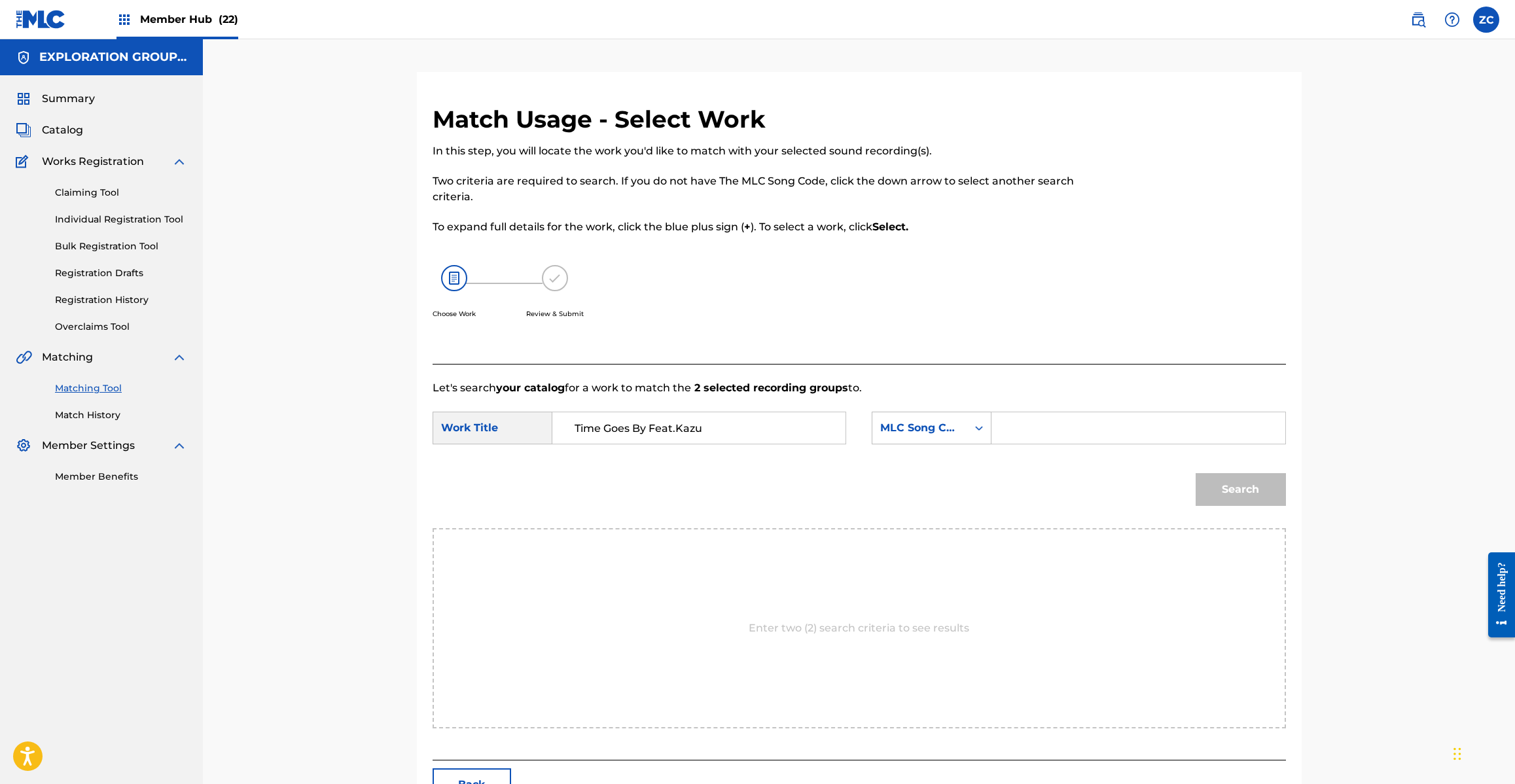
click at [1059, 430] on input "Search Form" at bounding box center [1137, 428] width 271 height 32
paste input "TA0SFJ"
type input "TA0SFJ"
click at [1261, 491] on button "Search" at bounding box center [1240, 488] width 90 height 33
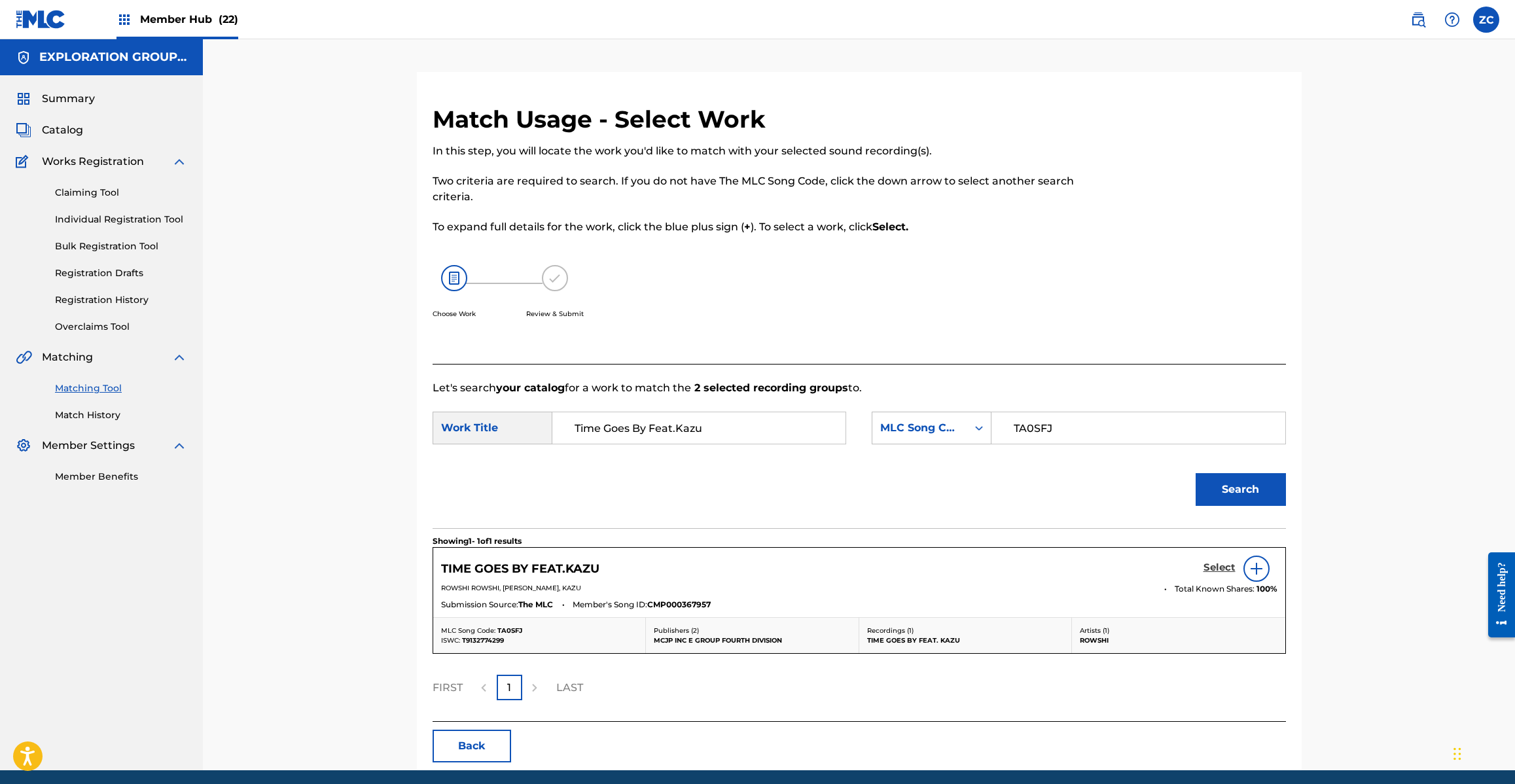
click at [1206, 565] on h5 "Select" at bounding box center [1219, 567] width 32 height 12
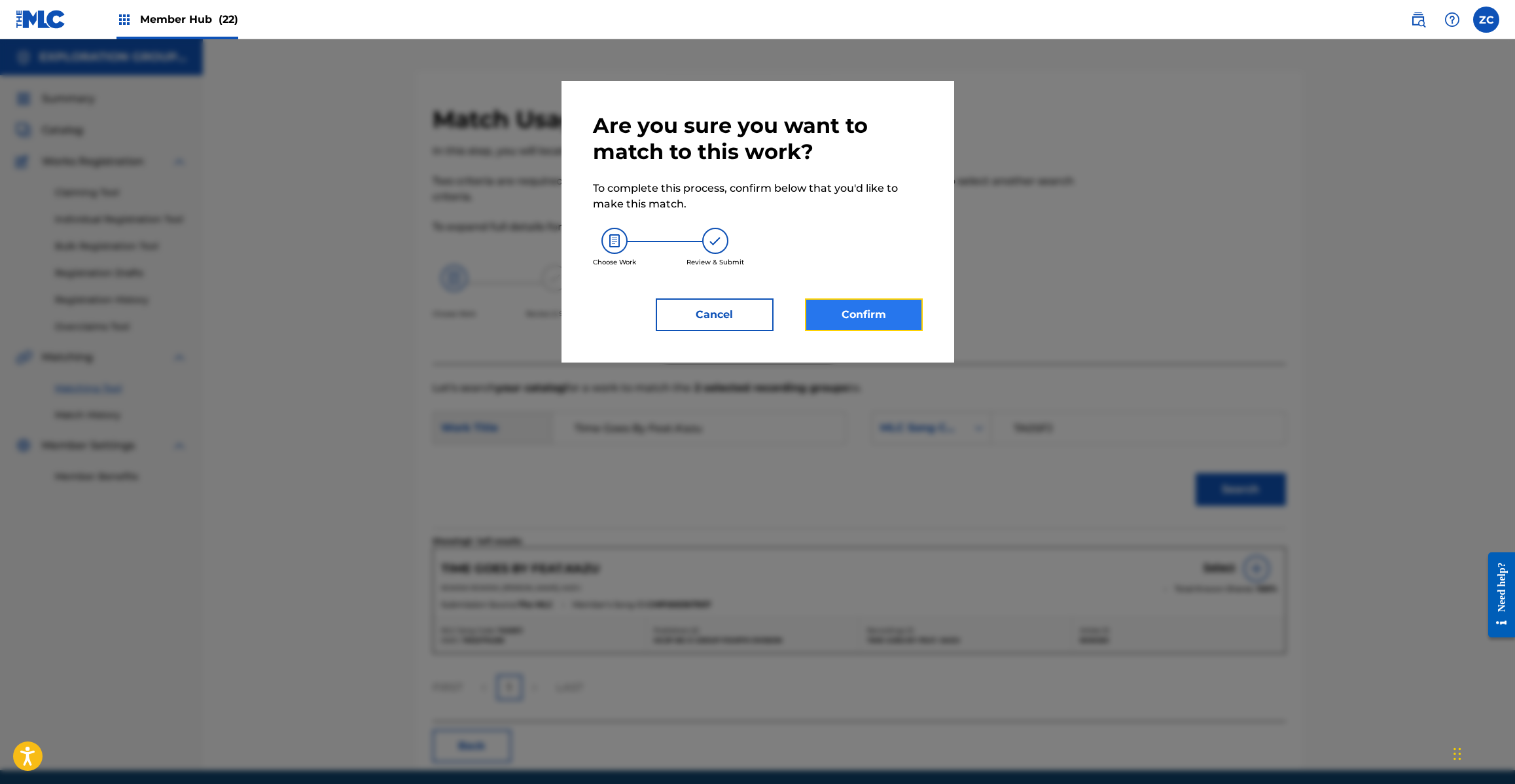
click at [851, 316] on button "Confirm" at bounding box center [863, 314] width 117 height 33
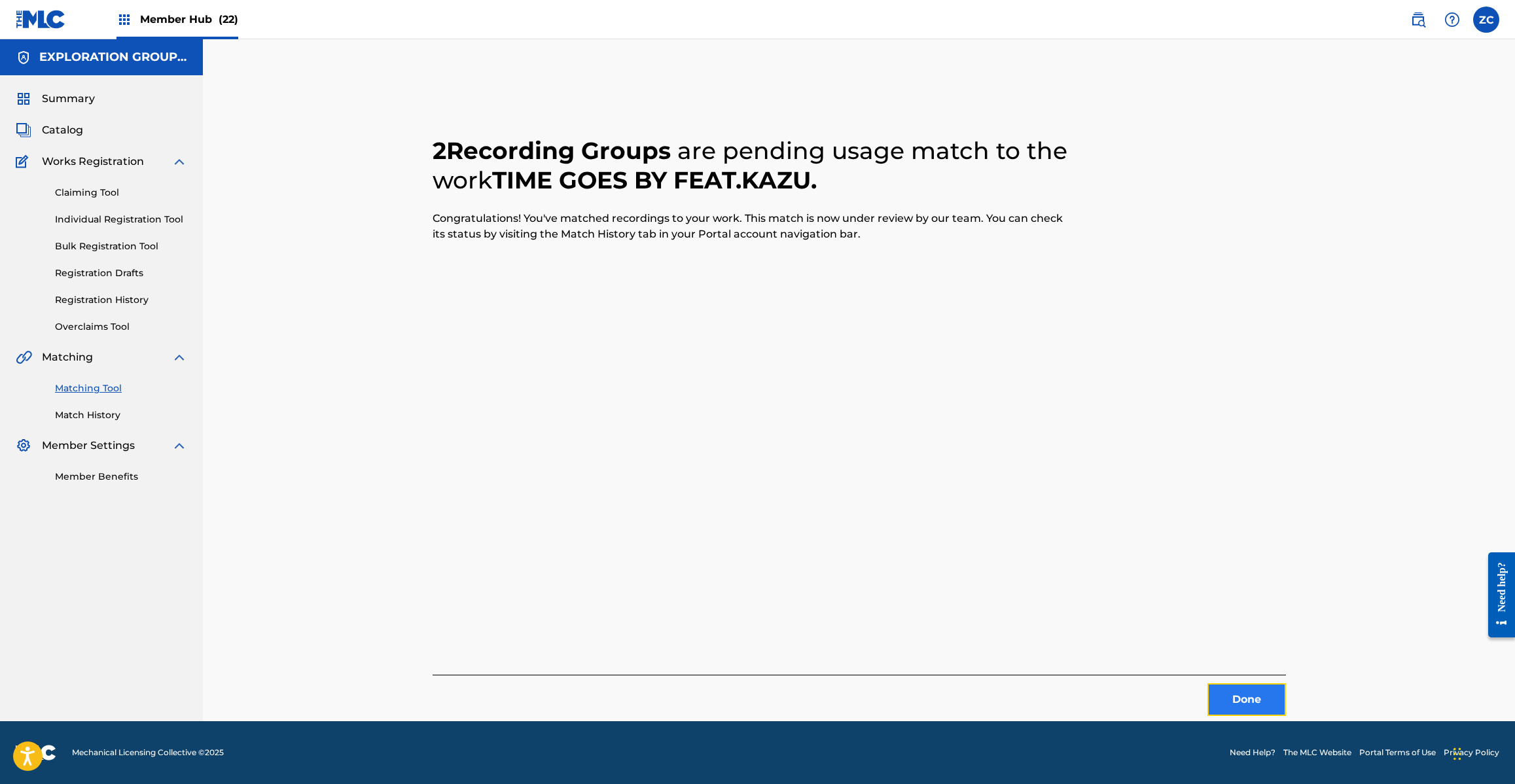
click at [1233, 702] on button "Done" at bounding box center [1246, 699] width 78 height 33
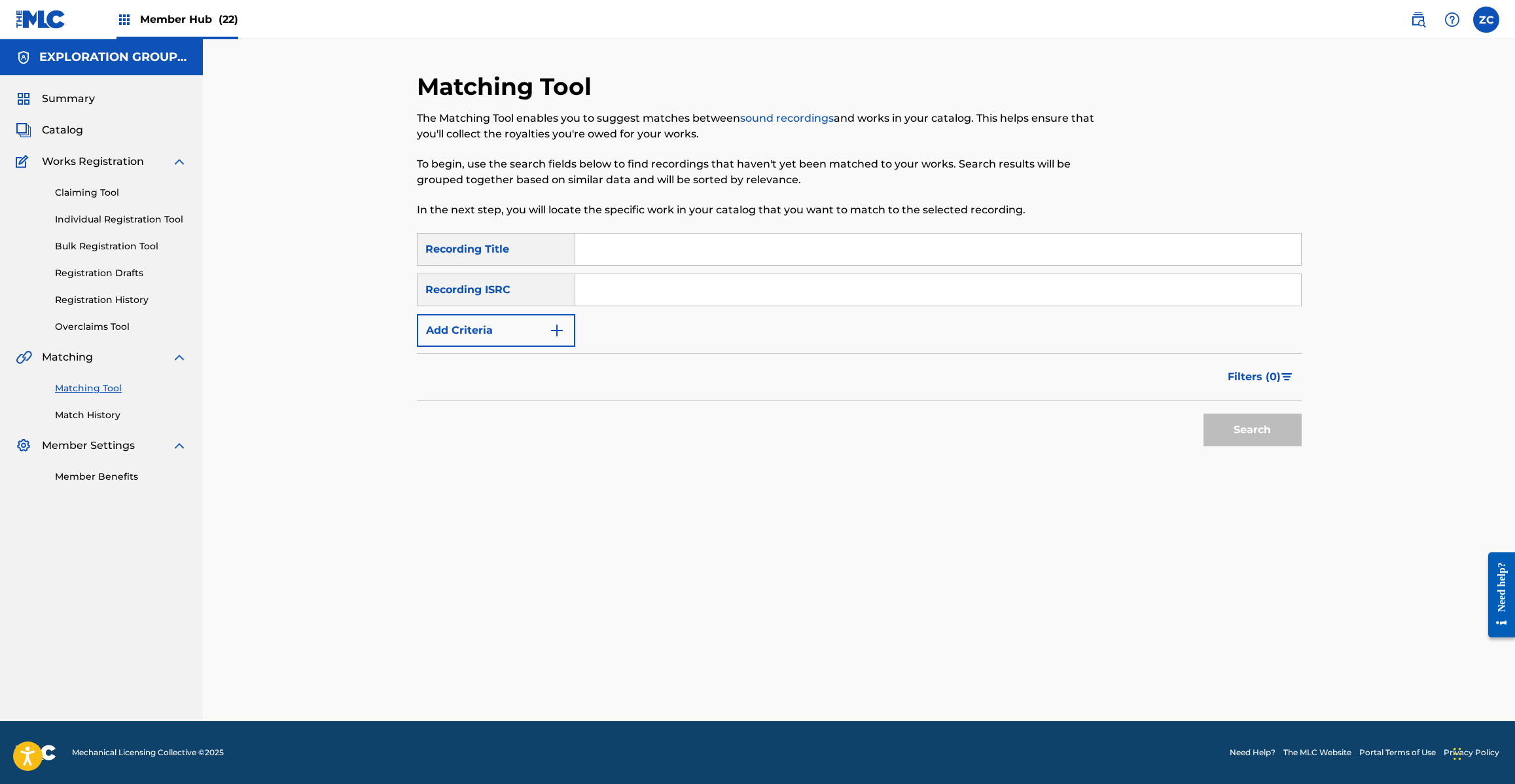
drag, startPoint x: 967, startPoint y: 293, endPoint x: 1003, endPoint y: 315, distance: 42.2
click at [967, 292] on input "Search Form" at bounding box center [938, 290] width 725 height 32
paste input "JPH371300349"
type input "JPH371300349"
click at [1261, 442] on button "Search" at bounding box center [1252, 430] width 98 height 33
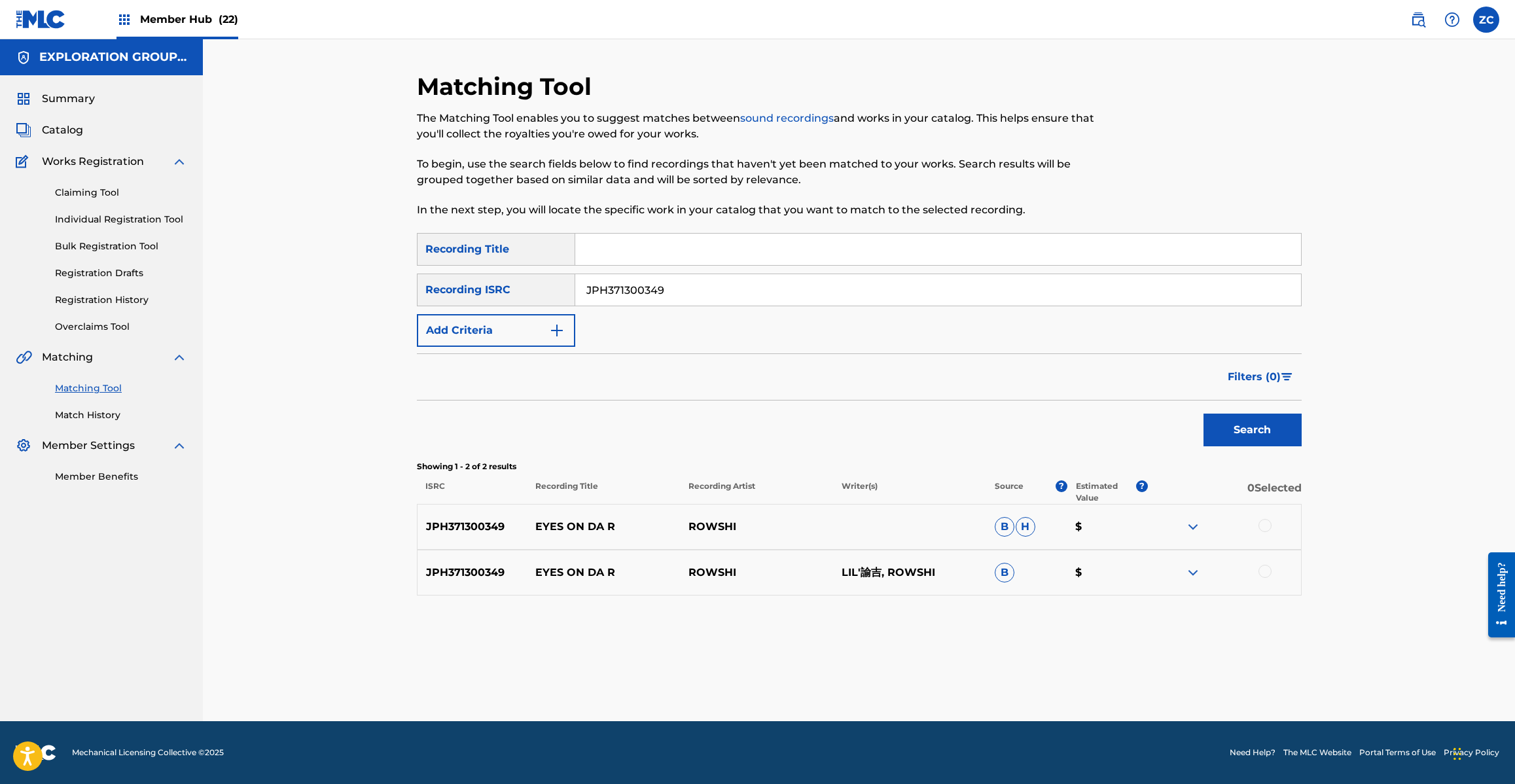
click at [1267, 524] on div at bounding box center [1265, 526] width 13 height 13
click at [1263, 568] on div at bounding box center [1265, 571] width 13 height 13
click at [930, 678] on button "Match 2 Groups" at bounding box center [919, 677] width 145 height 33
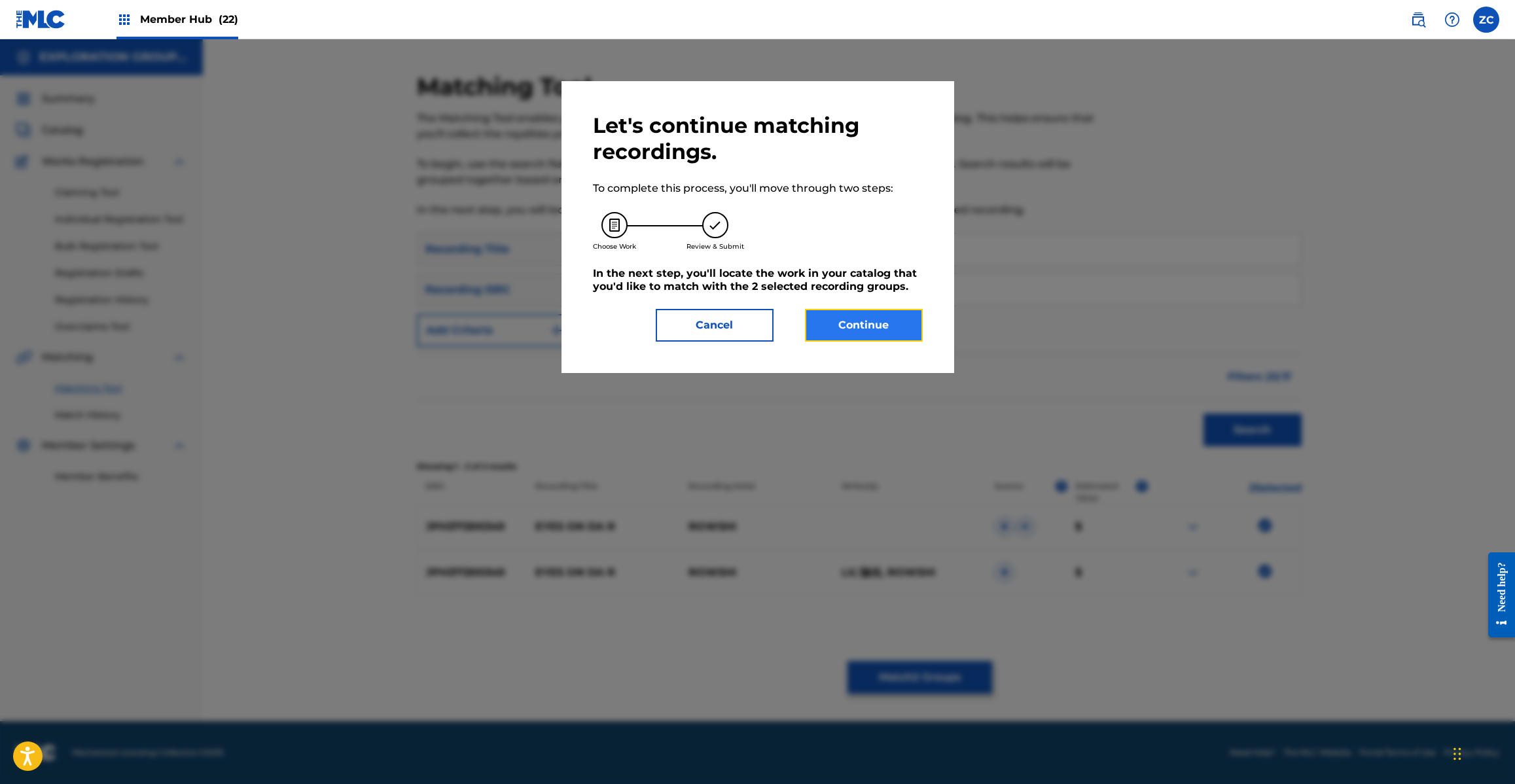
click at [877, 320] on button "Continue" at bounding box center [863, 324] width 117 height 33
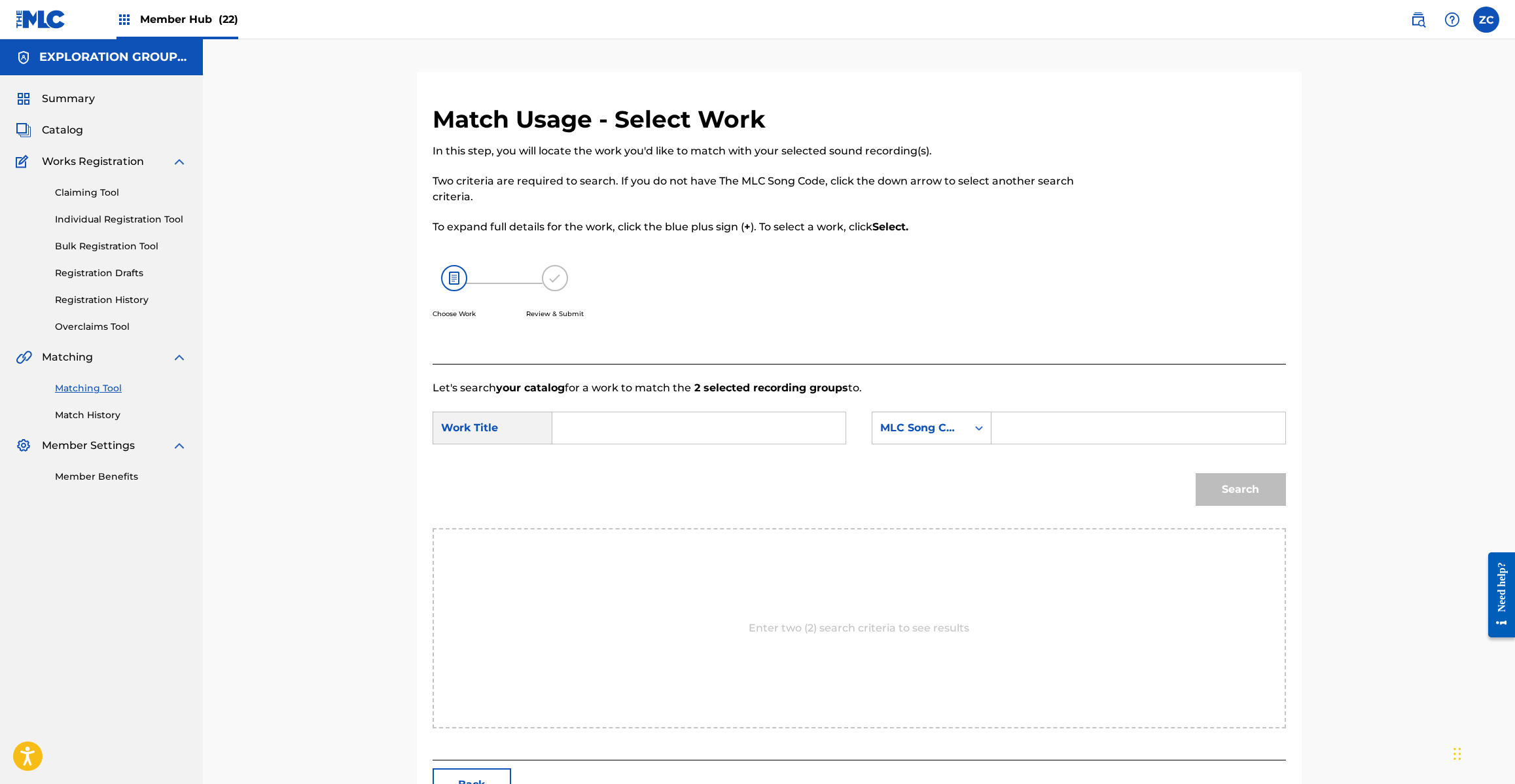
click at [713, 427] on input "Search Form" at bounding box center [698, 428] width 271 height 32
paste input "Eyes On Da R ES0KK2"
click at [690, 422] on input "Eyes On Da R ES0KK2" at bounding box center [698, 428] width 271 height 32
type input "Eyes On Da R"
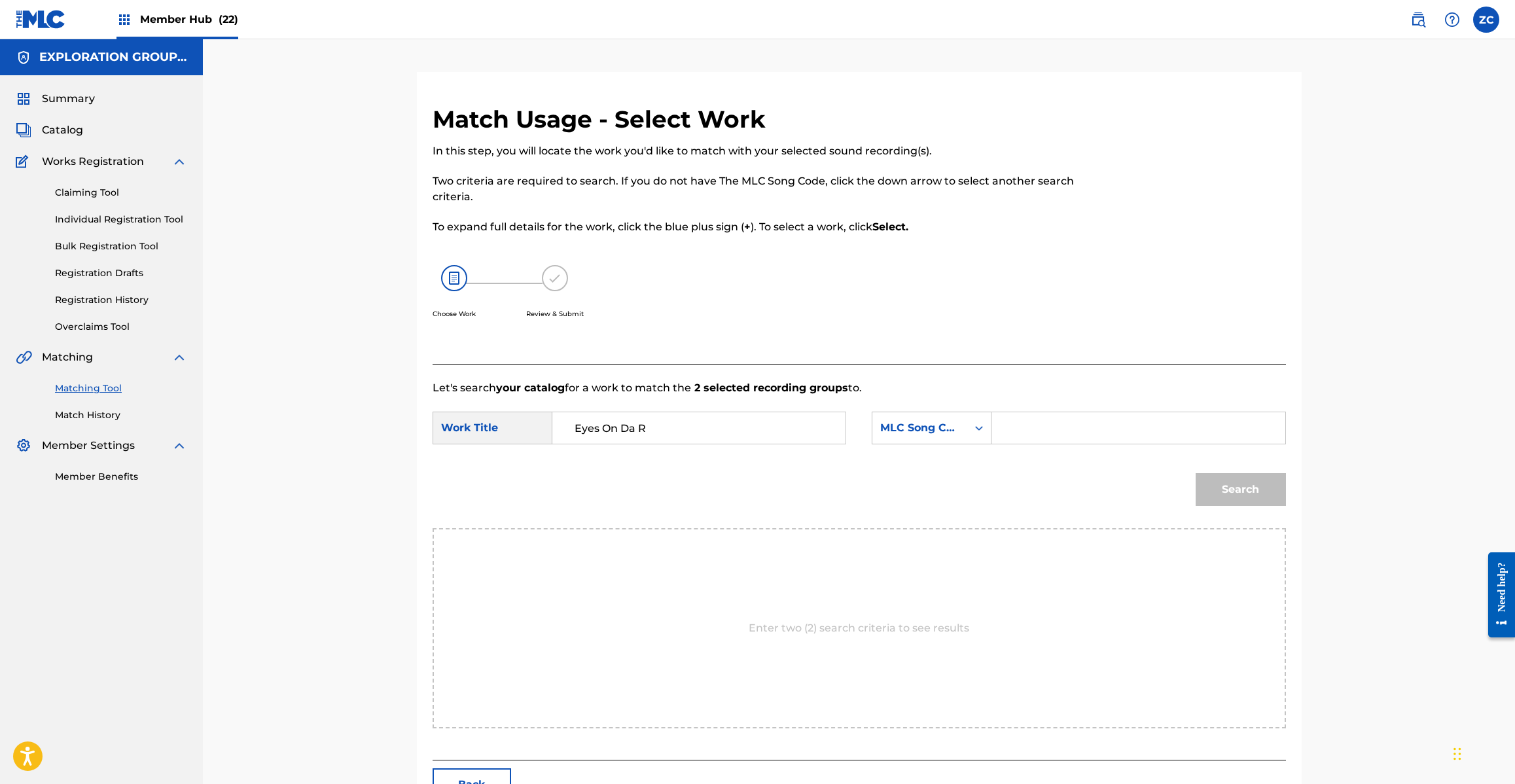
click at [1111, 430] on input "Search Form" at bounding box center [1137, 428] width 271 height 32
paste input "ES0KK2"
type input "ES0KK2"
click at [1264, 494] on button "Search" at bounding box center [1240, 488] width 90 height 33
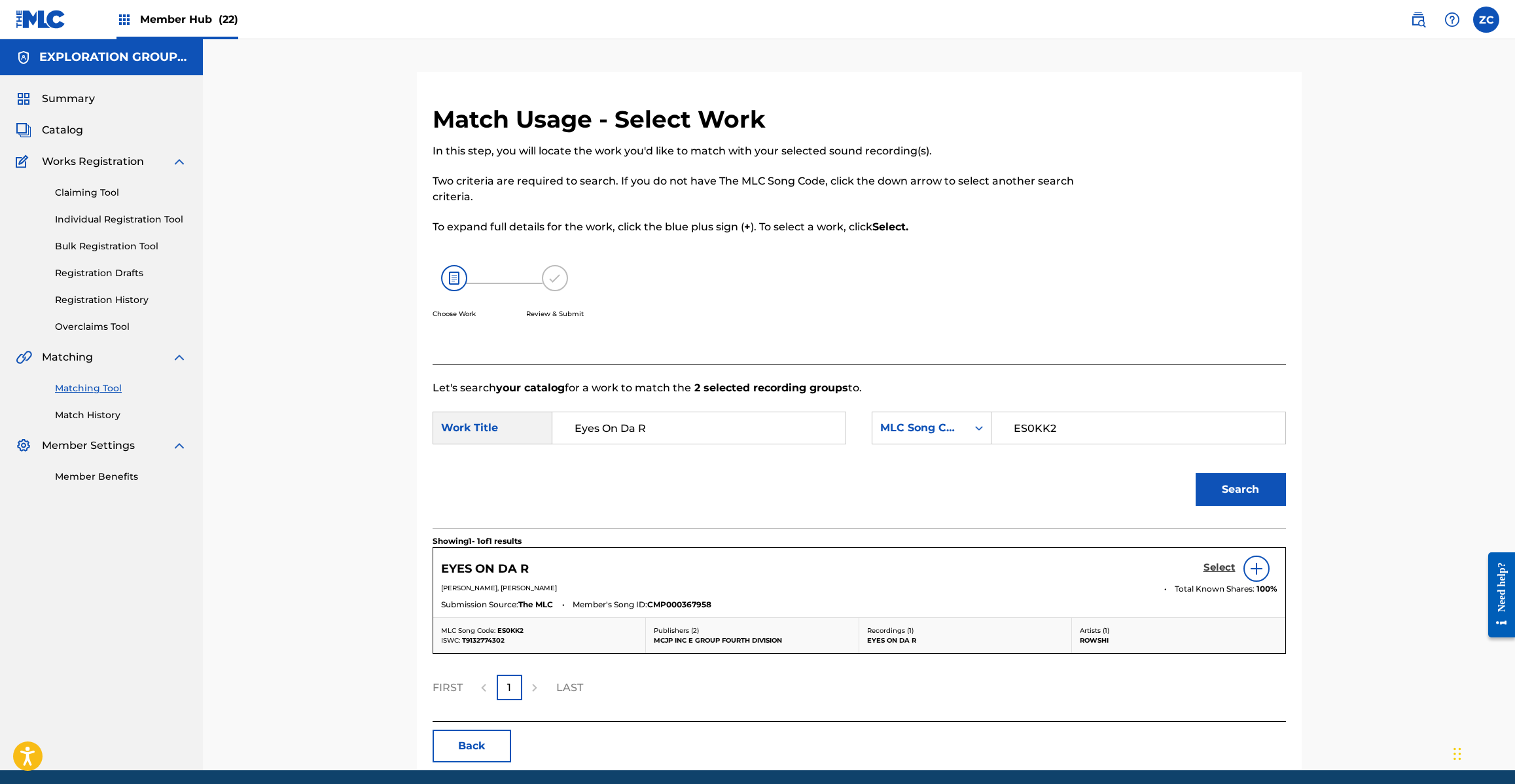
click at [1224, 571] on h5 "Select" at bounding box center [1219, 567] width 32 height 12
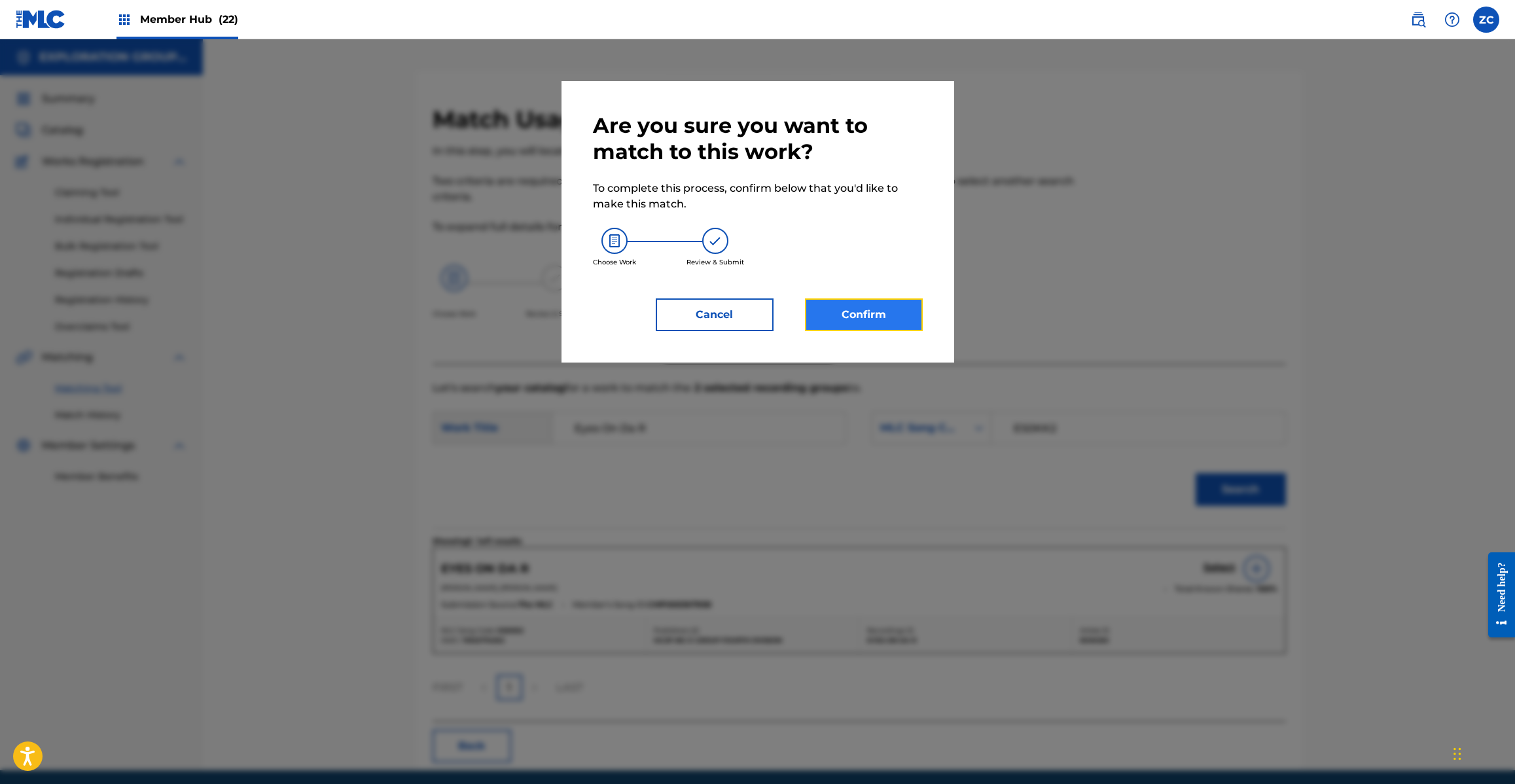
click at [881, 312] on button "Confirm" at bounding box center [863, 314] width 117 height 33
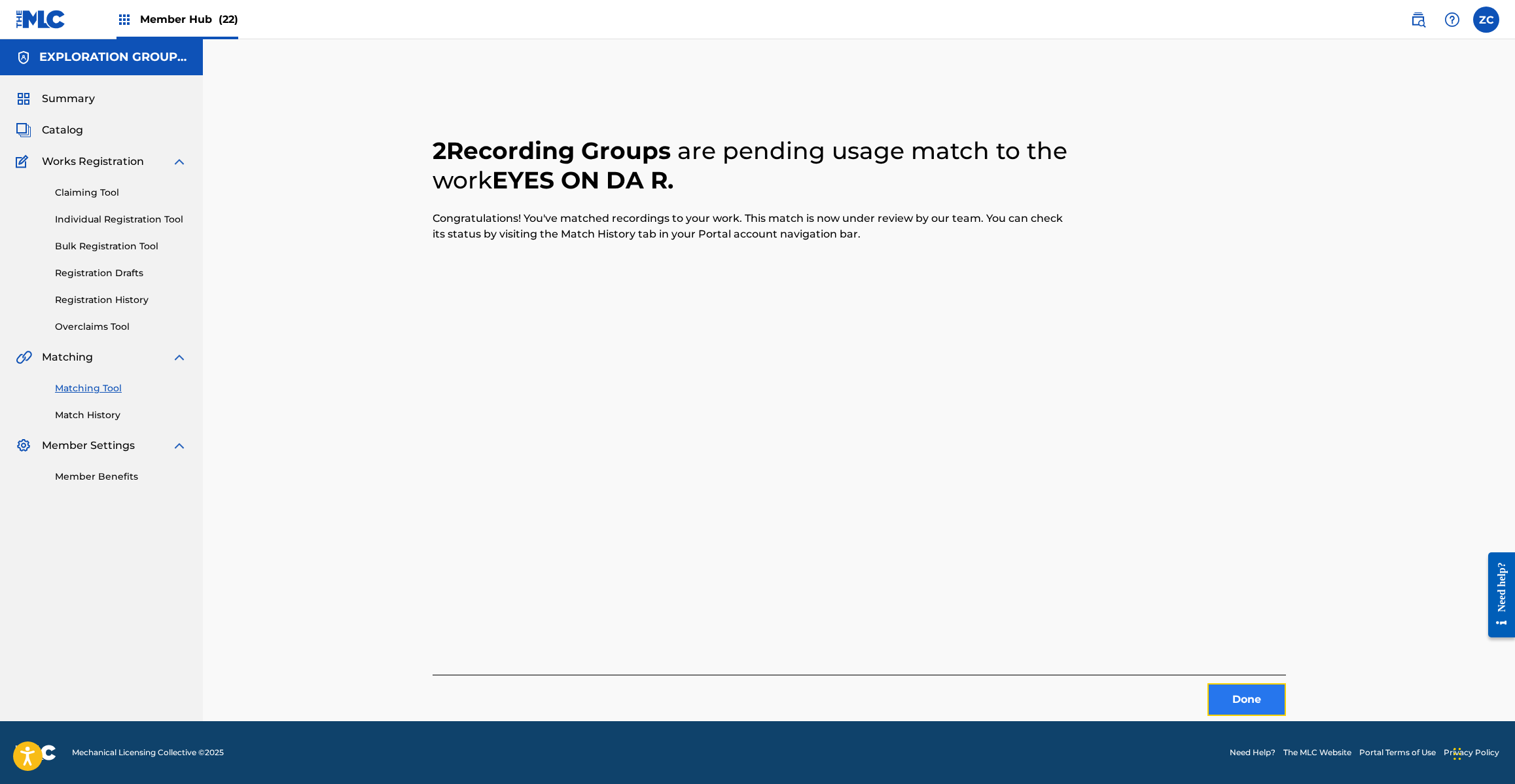
click at [1247, 689] on button "Done" at bounding box center [1246, 699] width 78 height 33
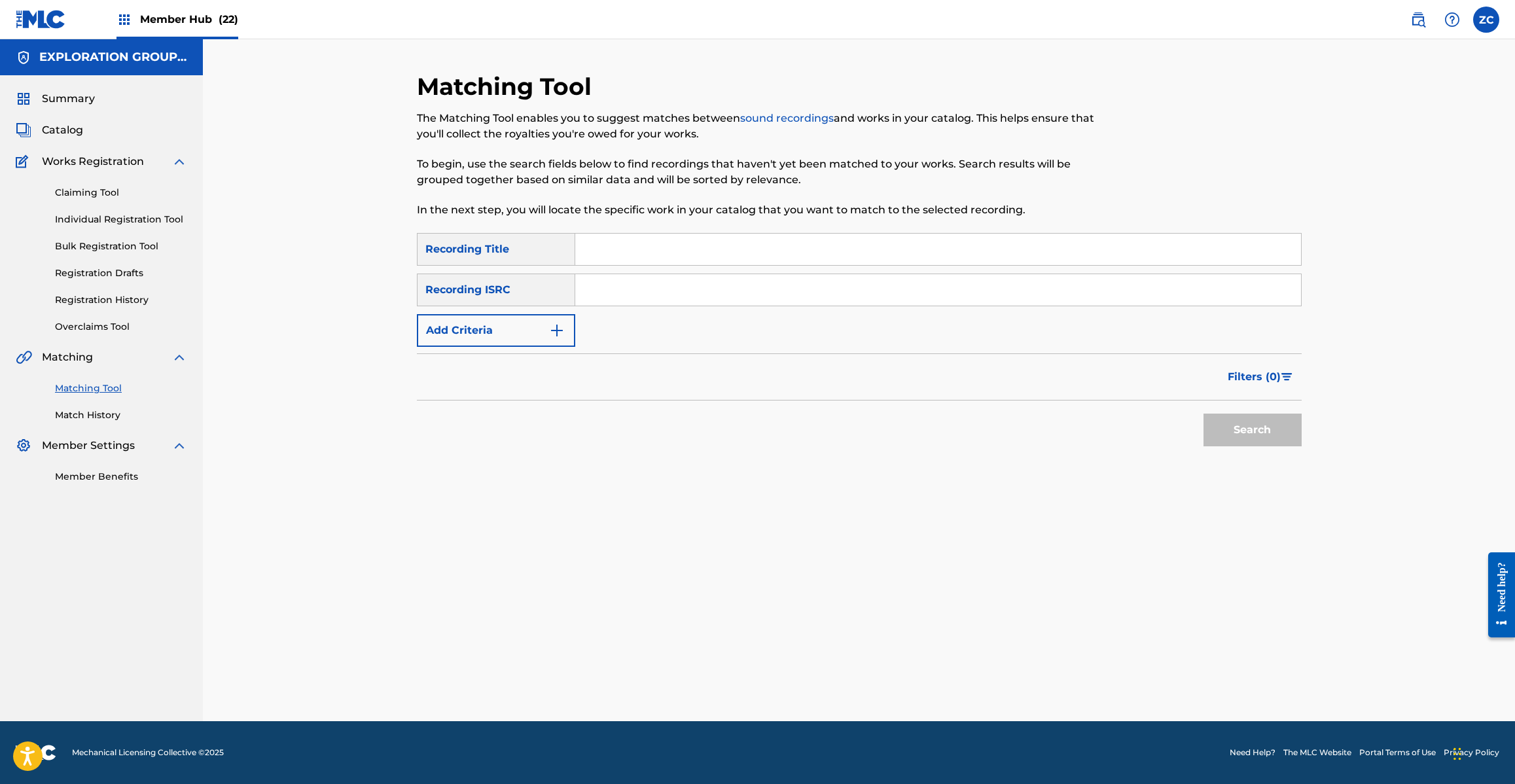
click at [943, 286] on input "Search Form" at bounding box center [938, 290] width 725 height 32
paste input "JPH371300350"
type input "JPH371300350"
click at [1237, 427] on button "Search" at bounding box center [1252, 430] width 98 height 33
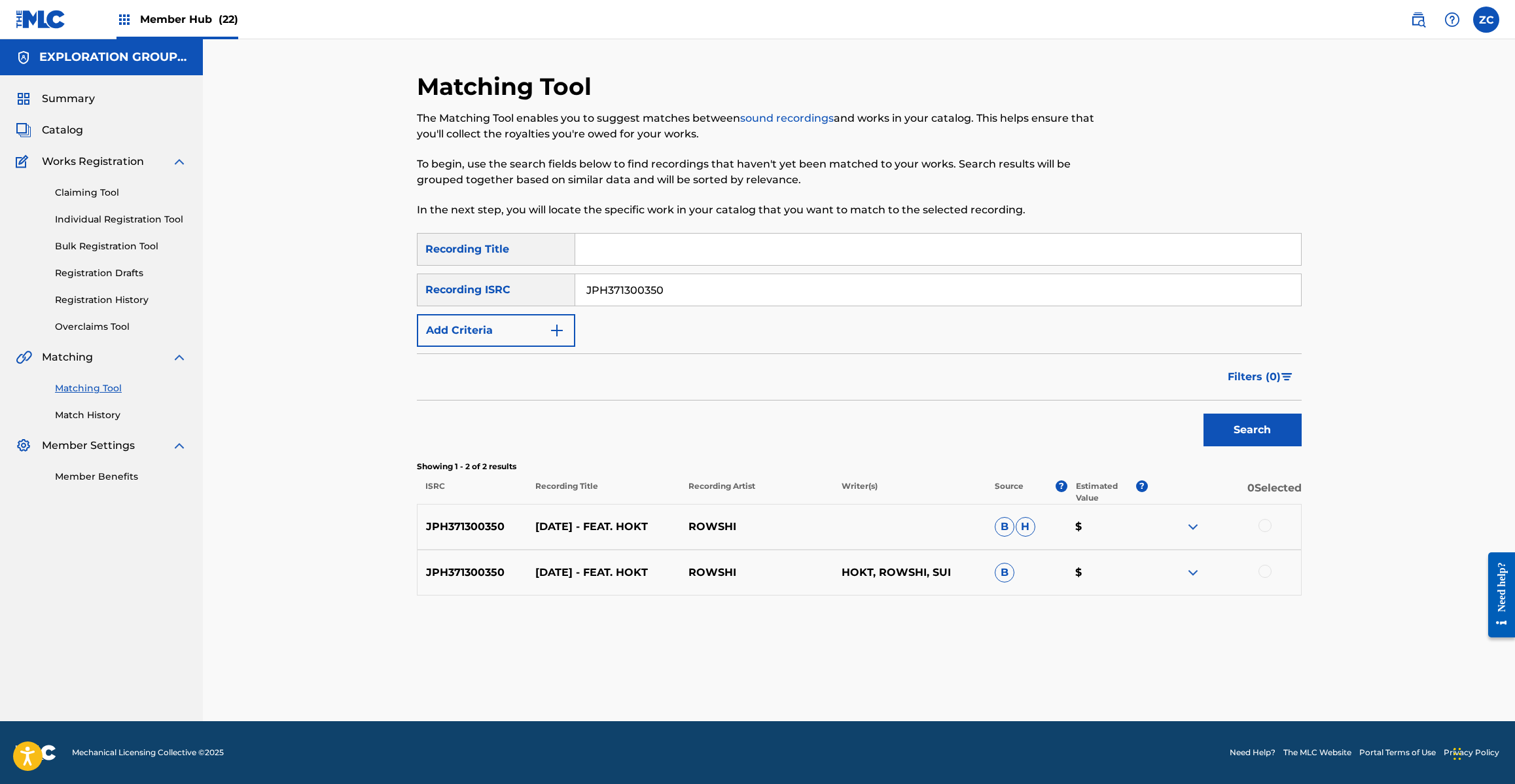
click at [1263, 521] on div at bounding box center [1265, 526] width 13 height 13
click at [1263, 570] on div at bounding box center [1265, 571] width 13 height 13
click at [944, 672] on button "Match 2 Groups" at bounding box center [919, 677] width 145 height 33
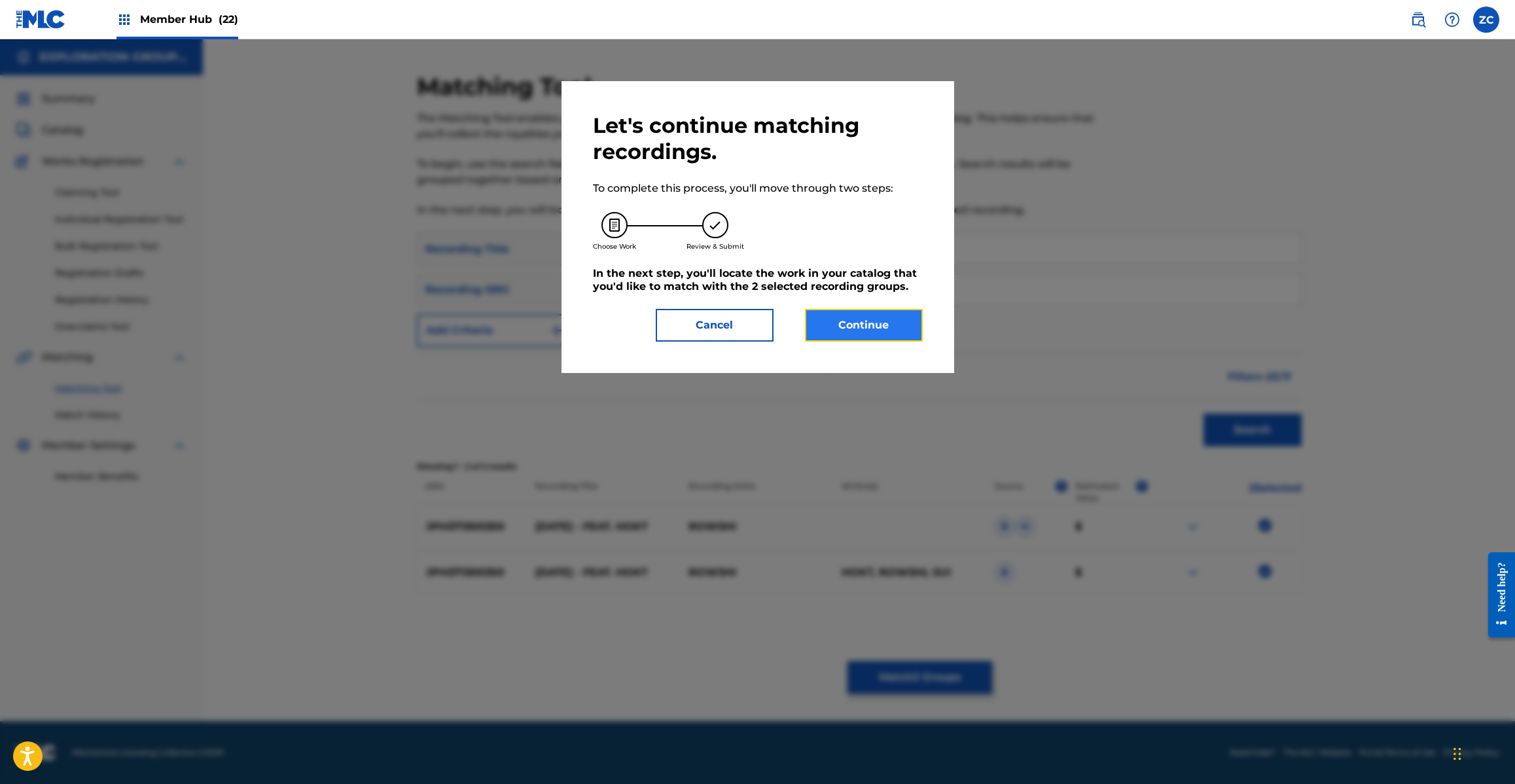
click at [874, 324] on button "Continue" at bounding box center [863, 324] width 117 height 33
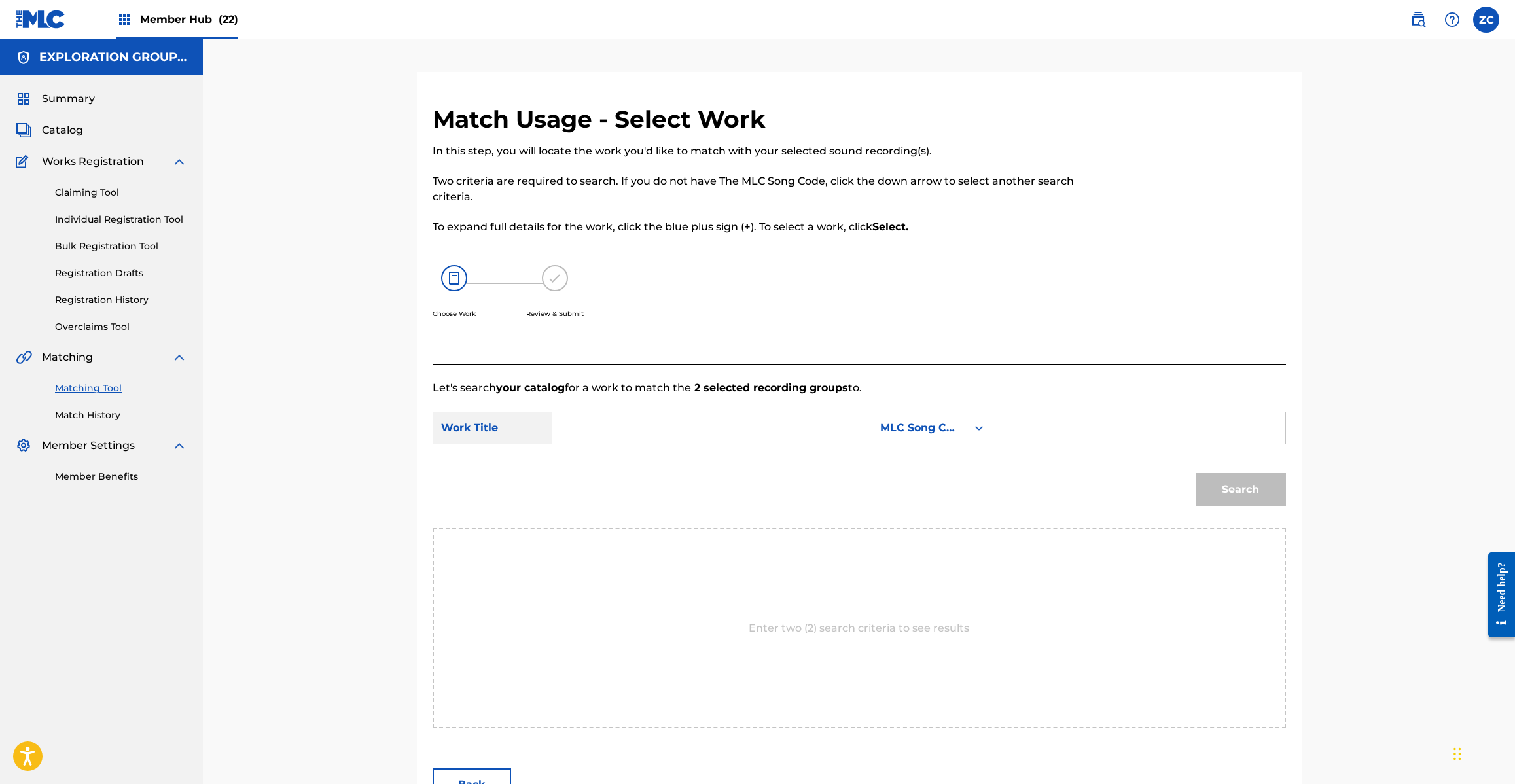
click at [741, 420] on input "Search Form" at bounding box center [698, 428] width 271 height 32
paste input "[DATE] Feat.Hokt KJ12TM"
click at [707, 426] on input "[DATE] Feat.Hokt KJ12TM" at bounding box center [698, 428] width 271 height 32
drag, startPoint x: 707, startPoint y: 426, endPoint x: 769, endPoint y: 423, distance: 62.1
click at [707, 425] on input "[DATE] Feat.Hokt KJ12TM" at bounding box center [698, 428] width 271 height 32
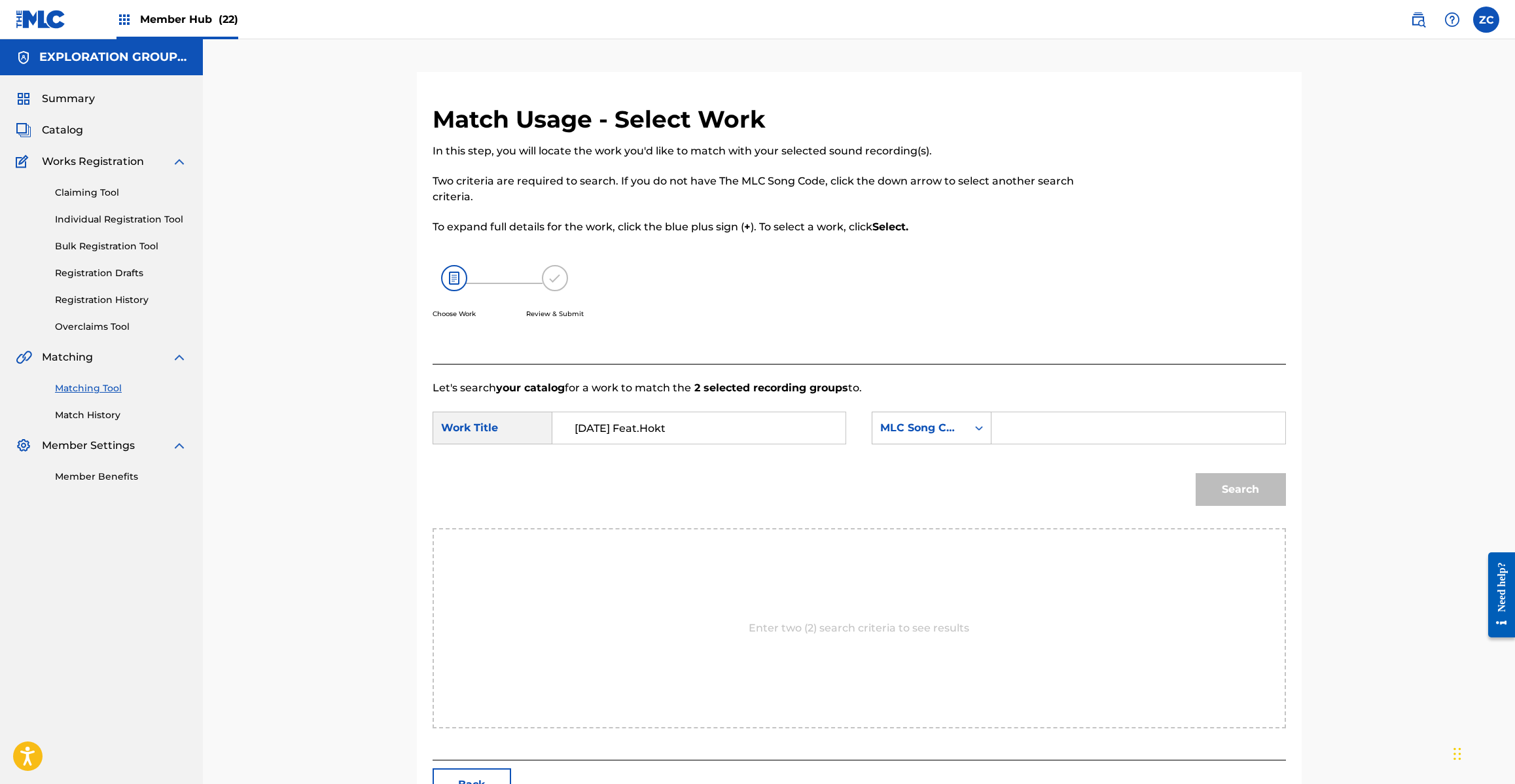
type input "[DATE] Feat.Hokt"
click at [1027, 430] on input "Search Form" at bounding box center [1137, 428] width 271 height 32
paste input "KJ12TM"
type input "KJ12TM"
click at [1255, 493] on button "Search" at bounding box center [1240, 488] width 90 height 33
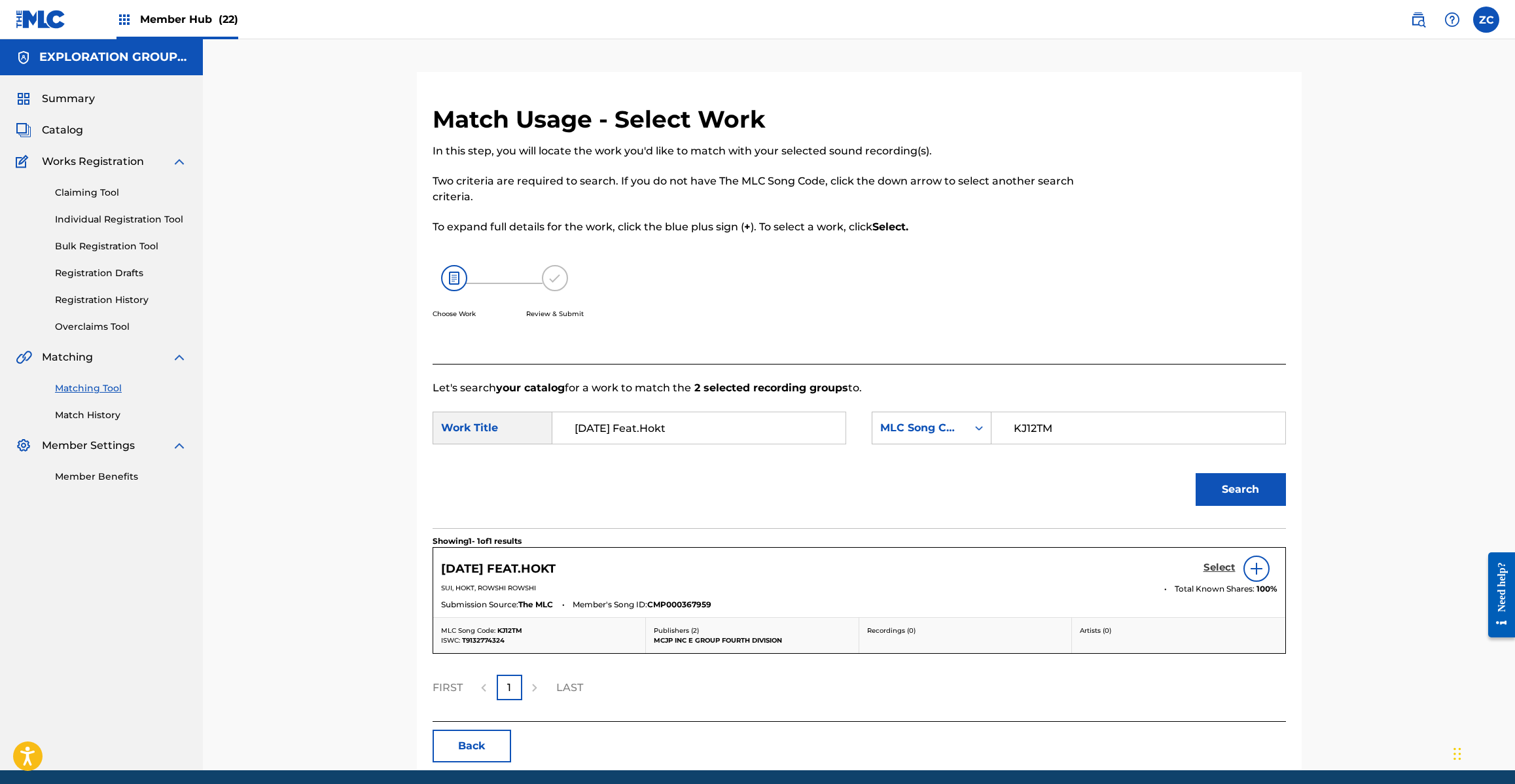
click at [1220, 566] on h5 "Select" at bounding box center [1219, 567] width 32 height 12
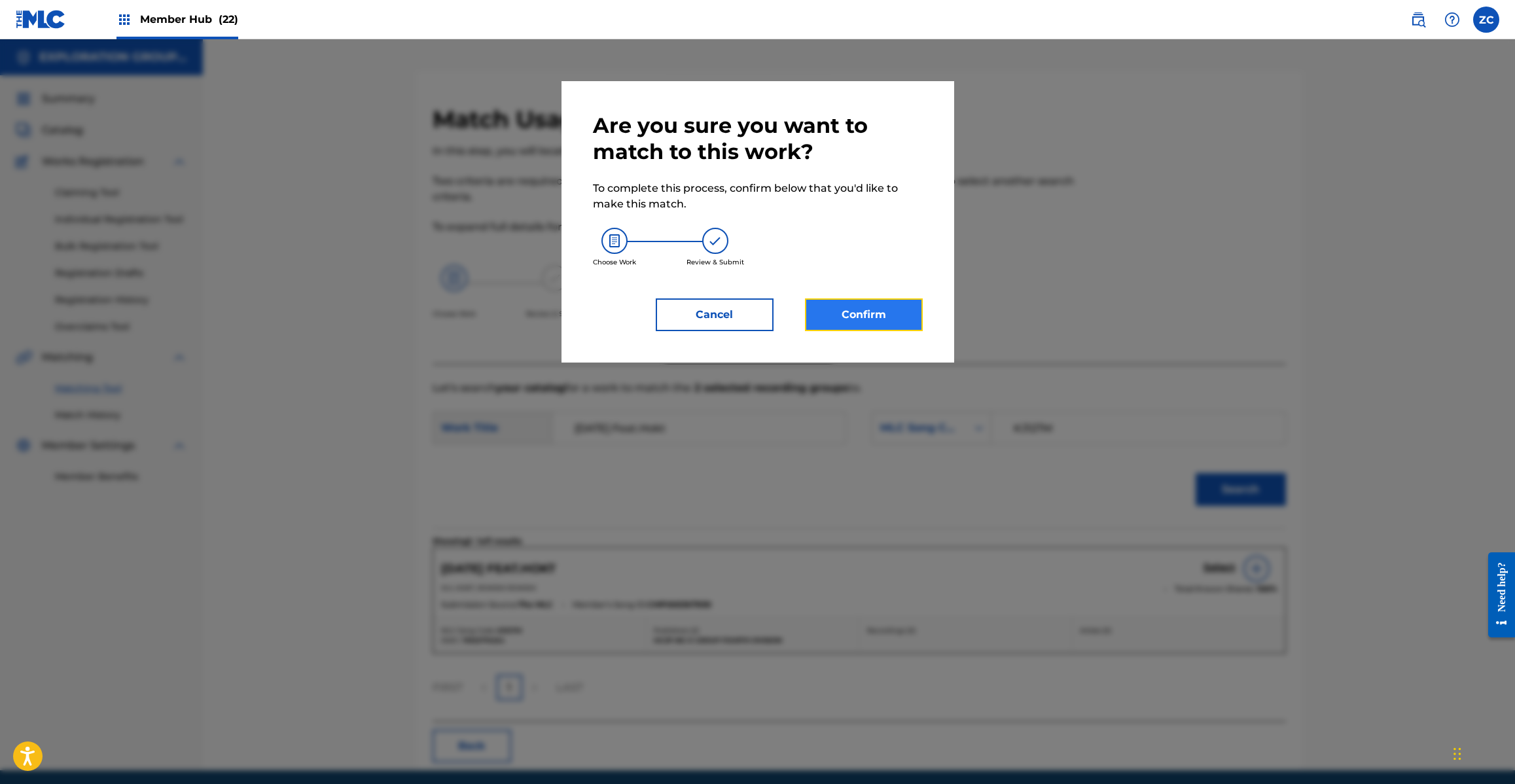
click at [885, 309] on button "Confirm" at bounding box center [863, 314] width 117 height 33
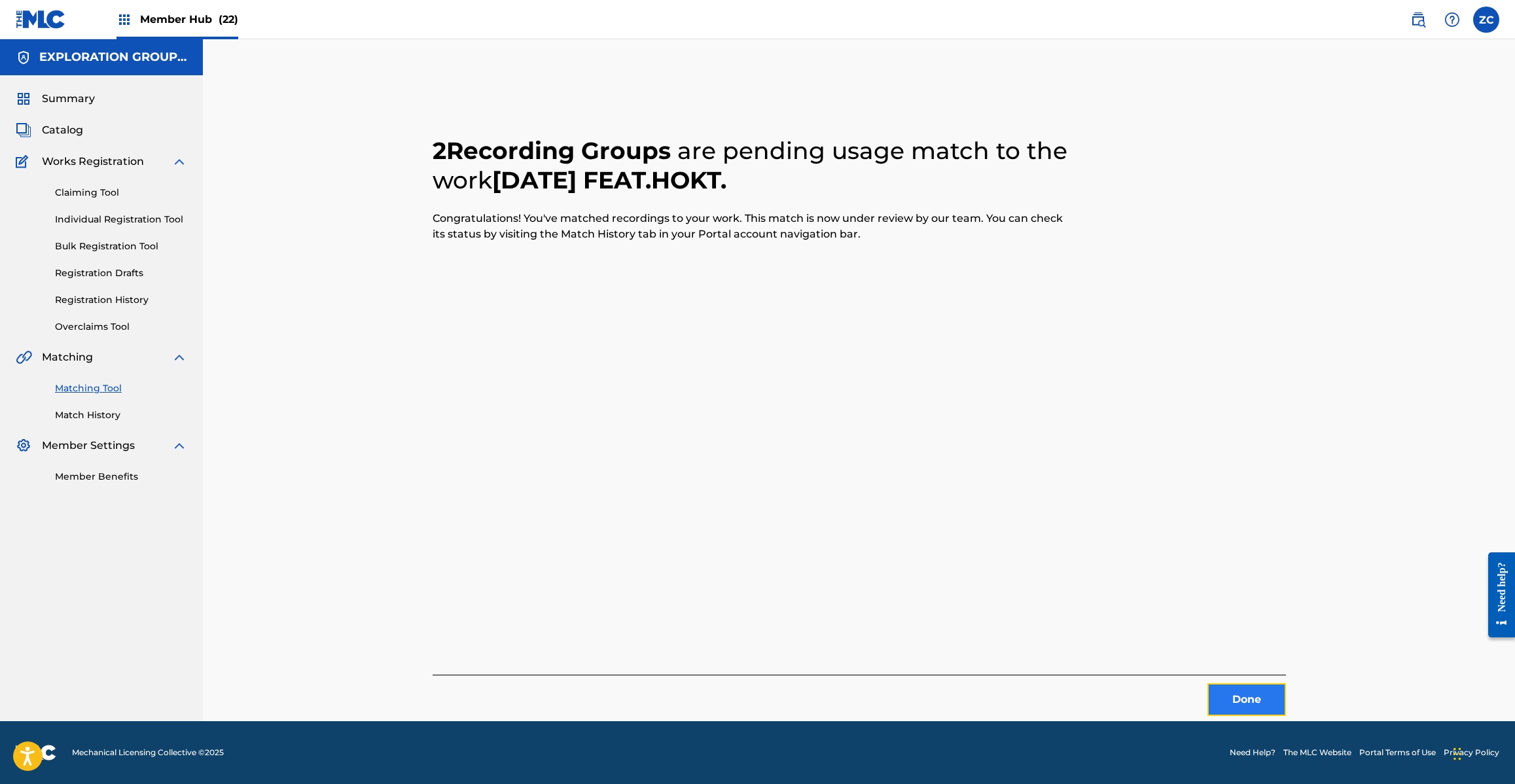
click at [1250, 708] on button "Done" at bounding box center [1246, 699] width 78 height 33
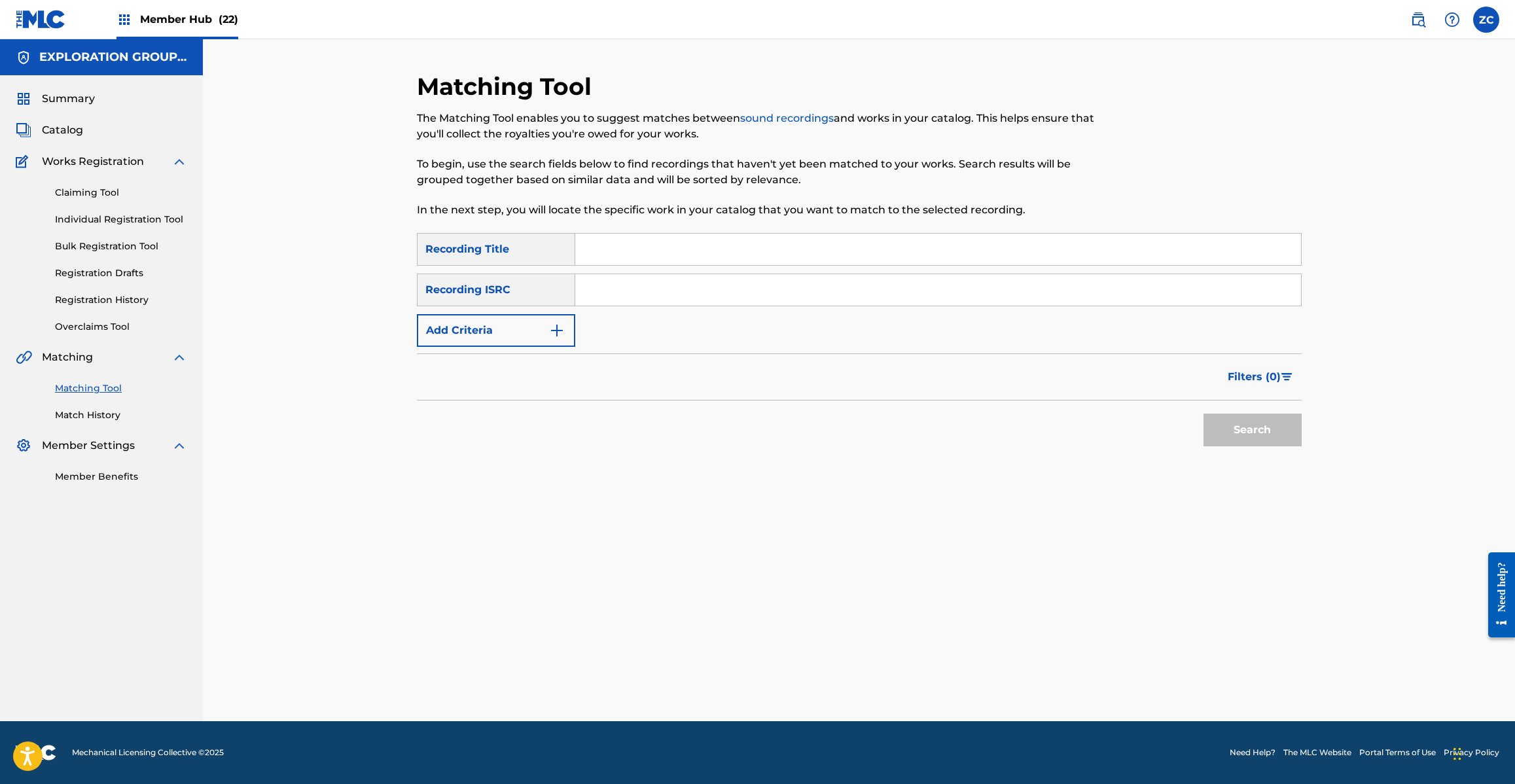
click at [1239, 633] on div "Matching Tool The Matching Tool enables you to suggest matches between sound re…" at bounding box center [859, 396] width 885 height 649
drag, startPoint x: 833, startPoint y: 292, endPoint x: 930, endPoint y: 339, distance: 107.8
click at [833, 292] on input "Search Form" at bounding box center [938, 290] width 725 height 32
paste input "JPH371300351"
type input "JPH371300351"
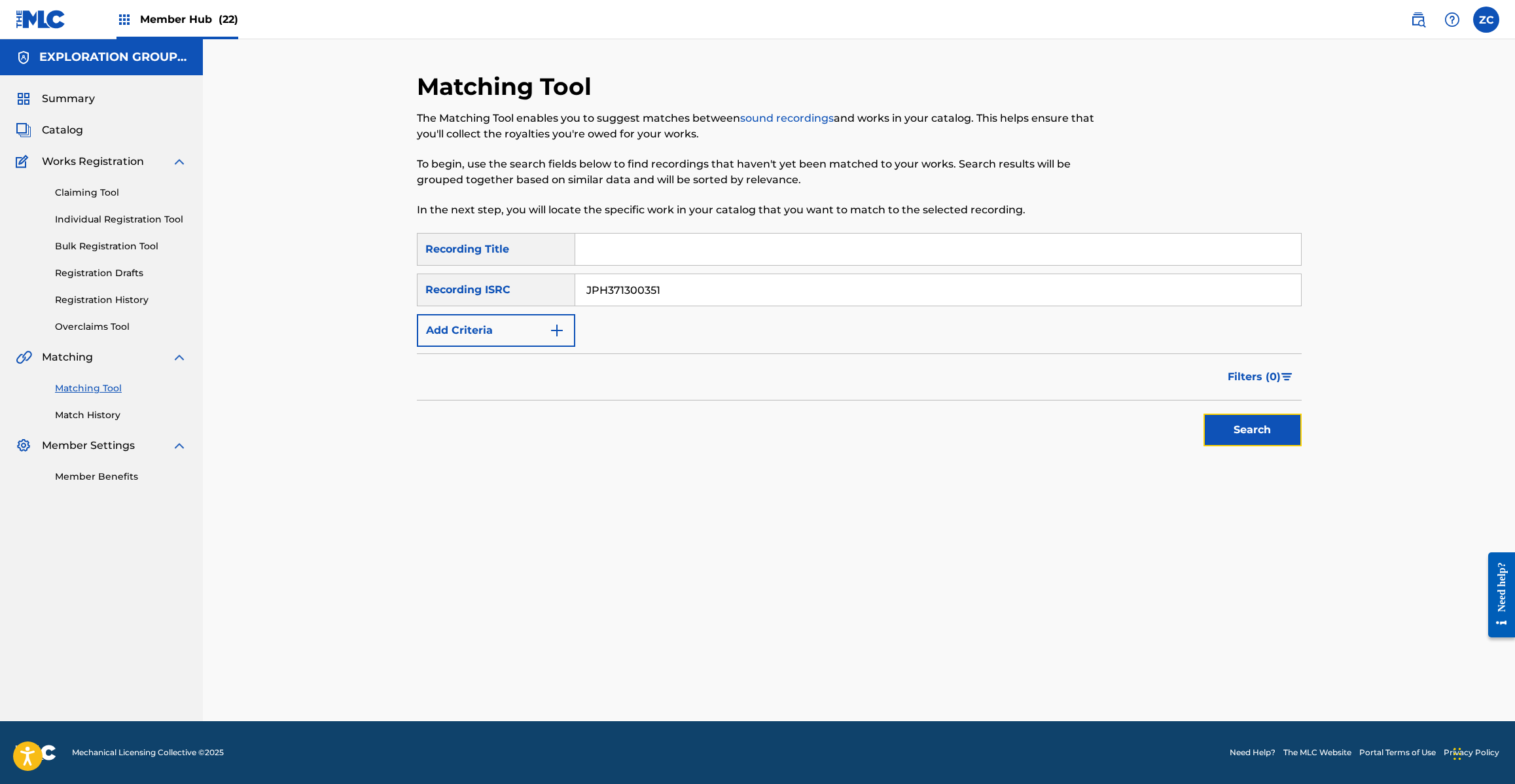
drag, startPoint x: 1228, startPoint y: 433, endPoint x: 1175, endPoint y: 406, distance: 59.5
click at [1228, 433] on button "Search" at bounding box center [1252, 430] width 98 height 33
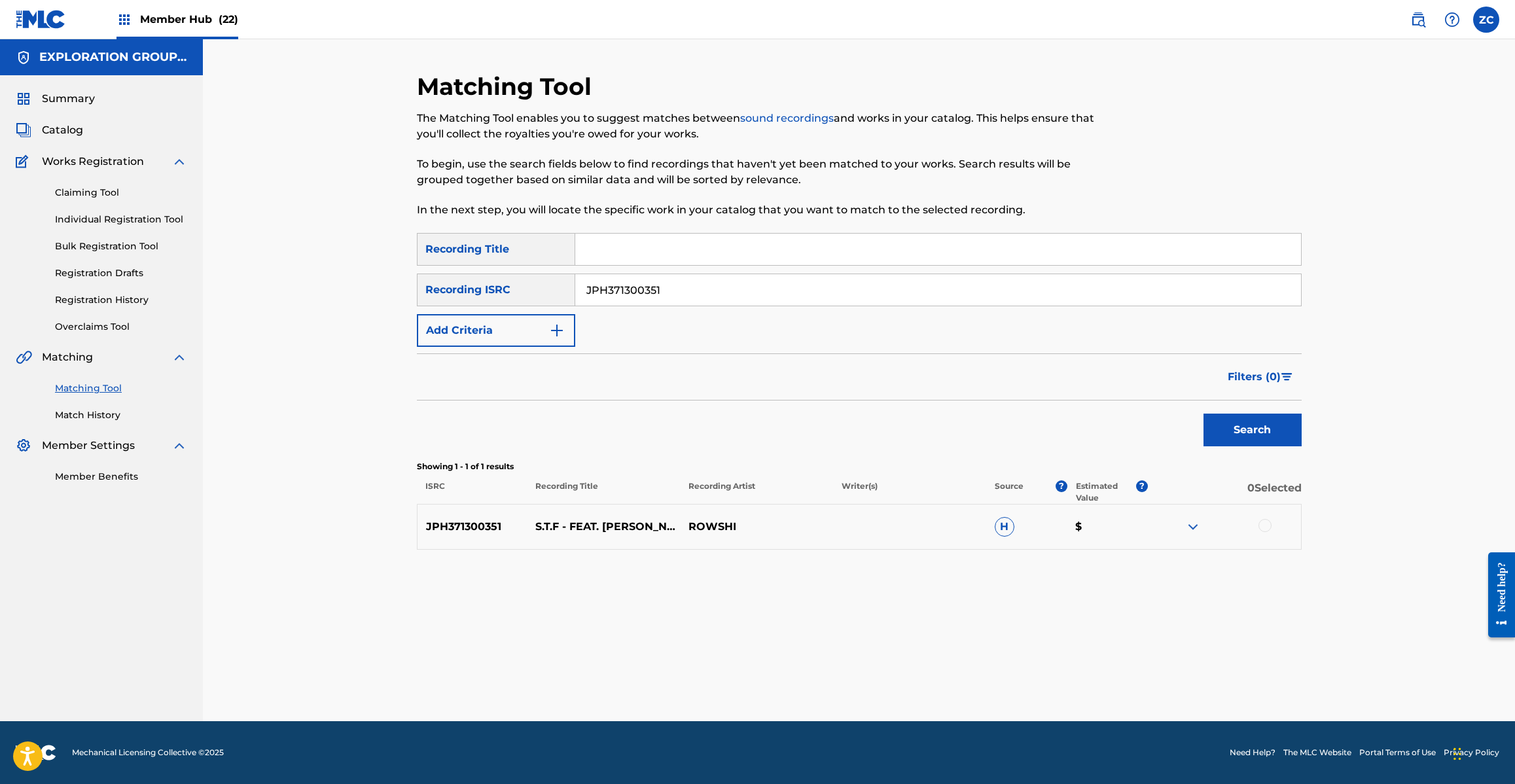
click at [1267, 528] on div at bounding box center [1265, 526] width 13 height 13
drag, startPoint x: 937, startPoint y: 641, endPoint x: 936, endPoint y: 649, distance: 8.1
click at [937, 644] on div "Matching Tool The Matching Tool enables you to suggest matches between sound re…" at bounding box center [859, 396] width 885 height 649
click at [932, 665] on button "Match 1 Group" at bounding box center [919, 677] width 145 height 33
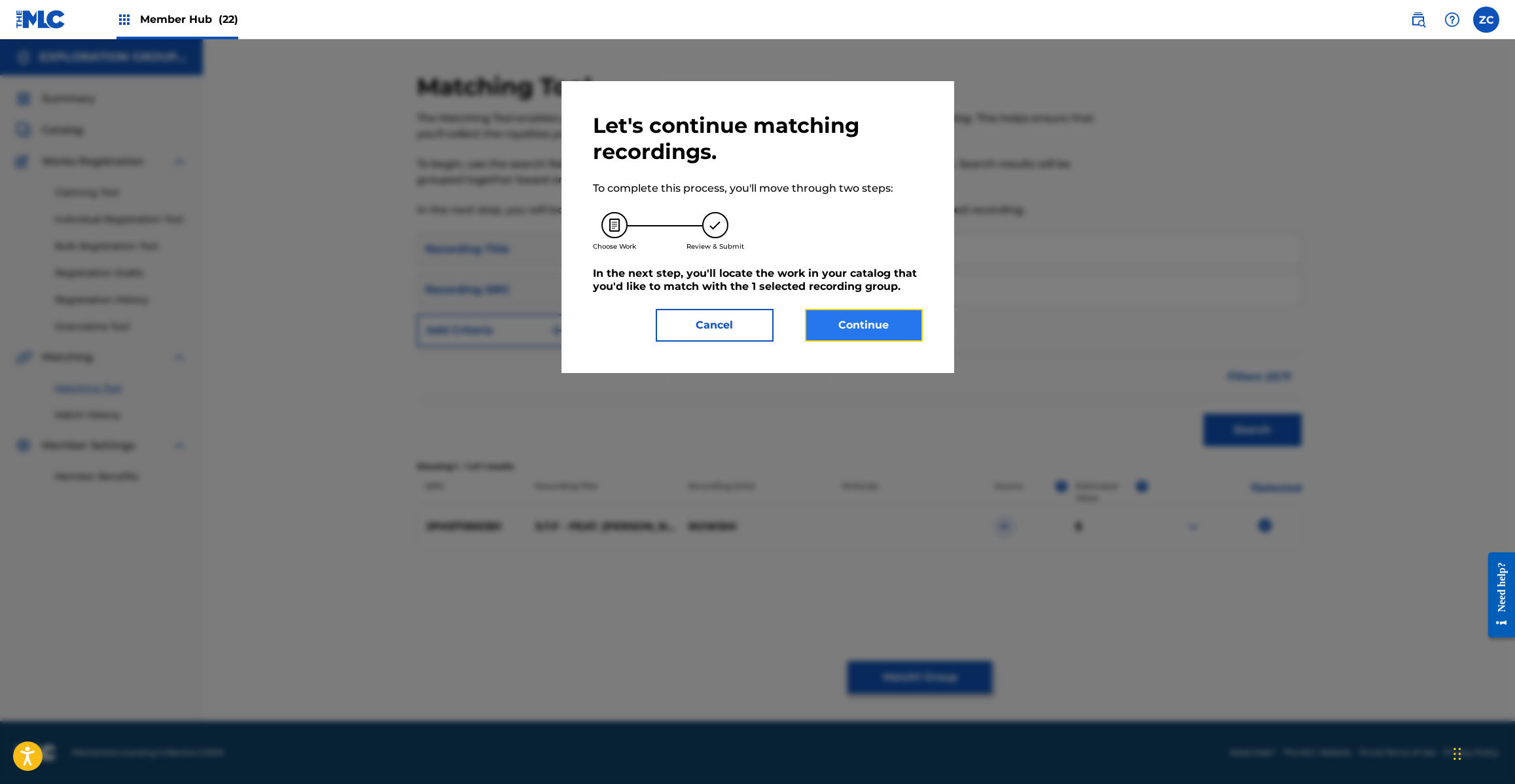
click at [875, 322] on button "Continue" at bounding box center [863, 324] width 117 height 33
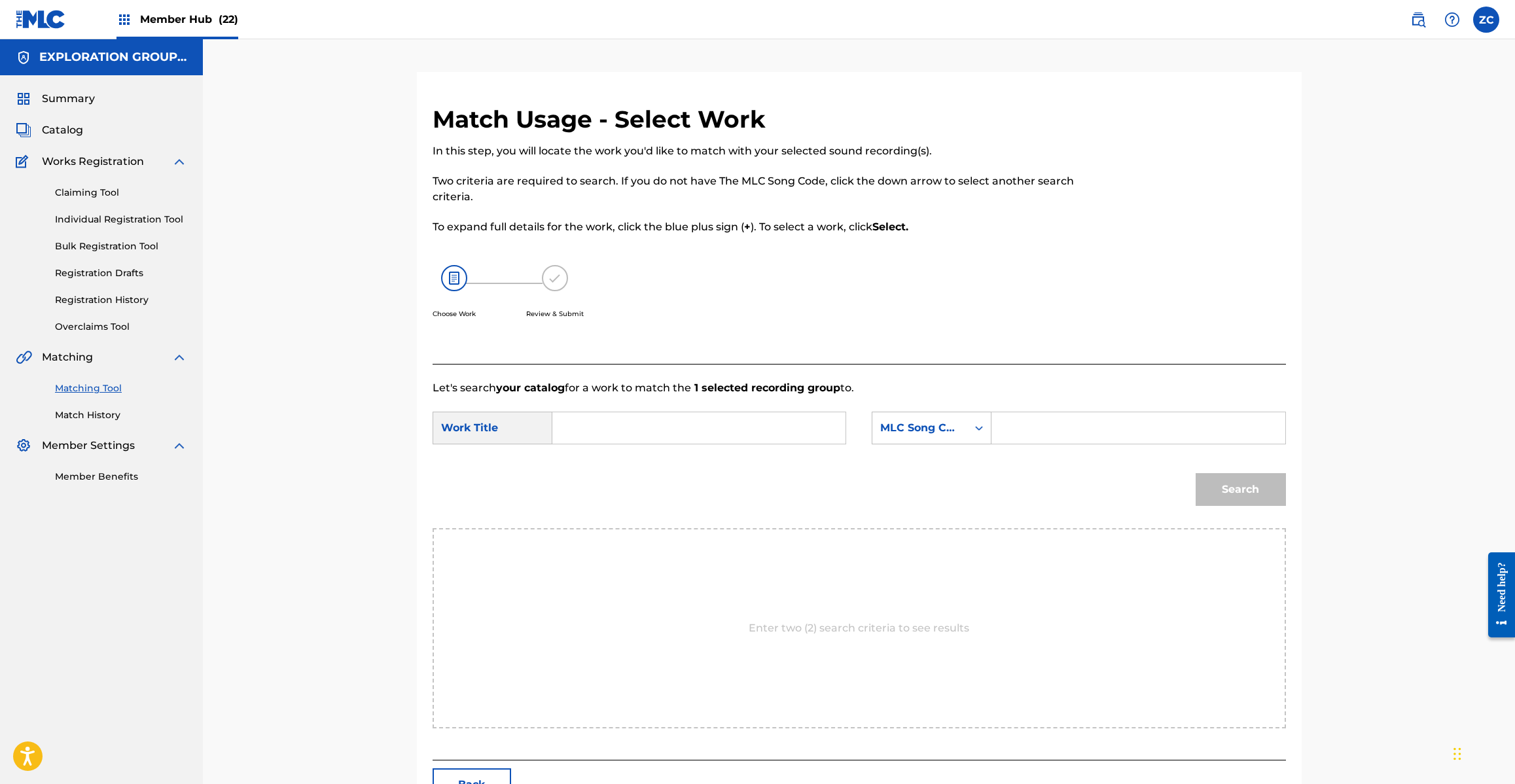
click at [767, 427] on input "Search Form" at bounding box center [698, 428] width 271 height 32
paste input "S.T.F Feat.[PERSON_NAME],P.O.C.K.Y,[PERSON_NAME],[PERSON_NAME],[PERSON_NAME],Ja…"
click at [776, 427] on input "S.T.F Feat.[PERSON_NAME],P.O.C.K.Y,[PERSON_NAME],[PERSON_NAME],[PERSON_NAME],Ja…" at bounding box center [698, 428] width 271 height 32
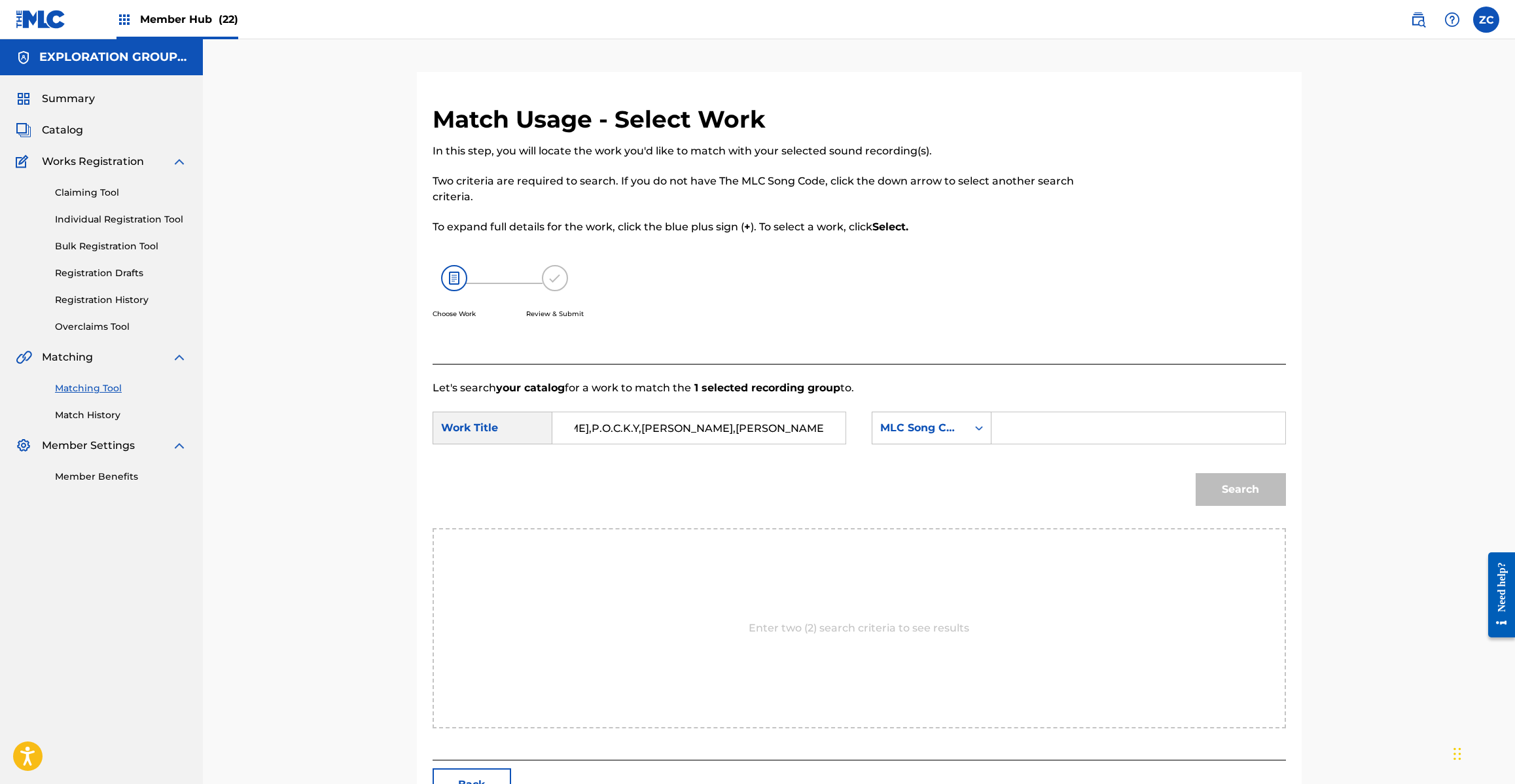
scroll to position [0, 89]
type input "S.T.F Feat.[PERSON_NAME],P.O.C.K.Y,[PERSON_NAME],[PERSON_NAME],[PERSON_NAME],Ja…"
click at [1005, 427] on input "Search Form" at bounding box center [1137, 428] width 271 height 32
paste input "S593KO"
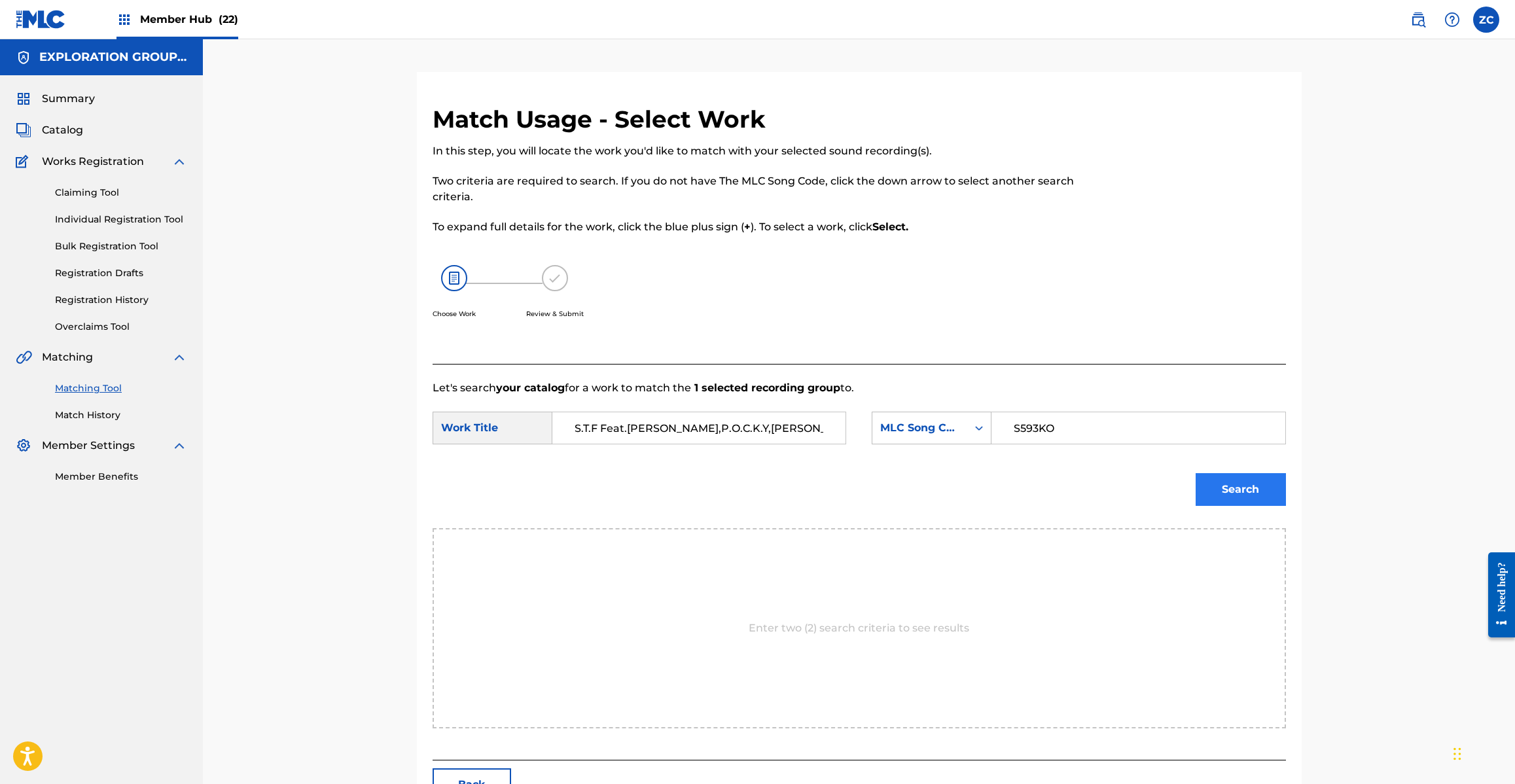
type input "S593KO"
click at [1205, 488] on button "Search" at bounding box center [1240, 488] width 90 height 33
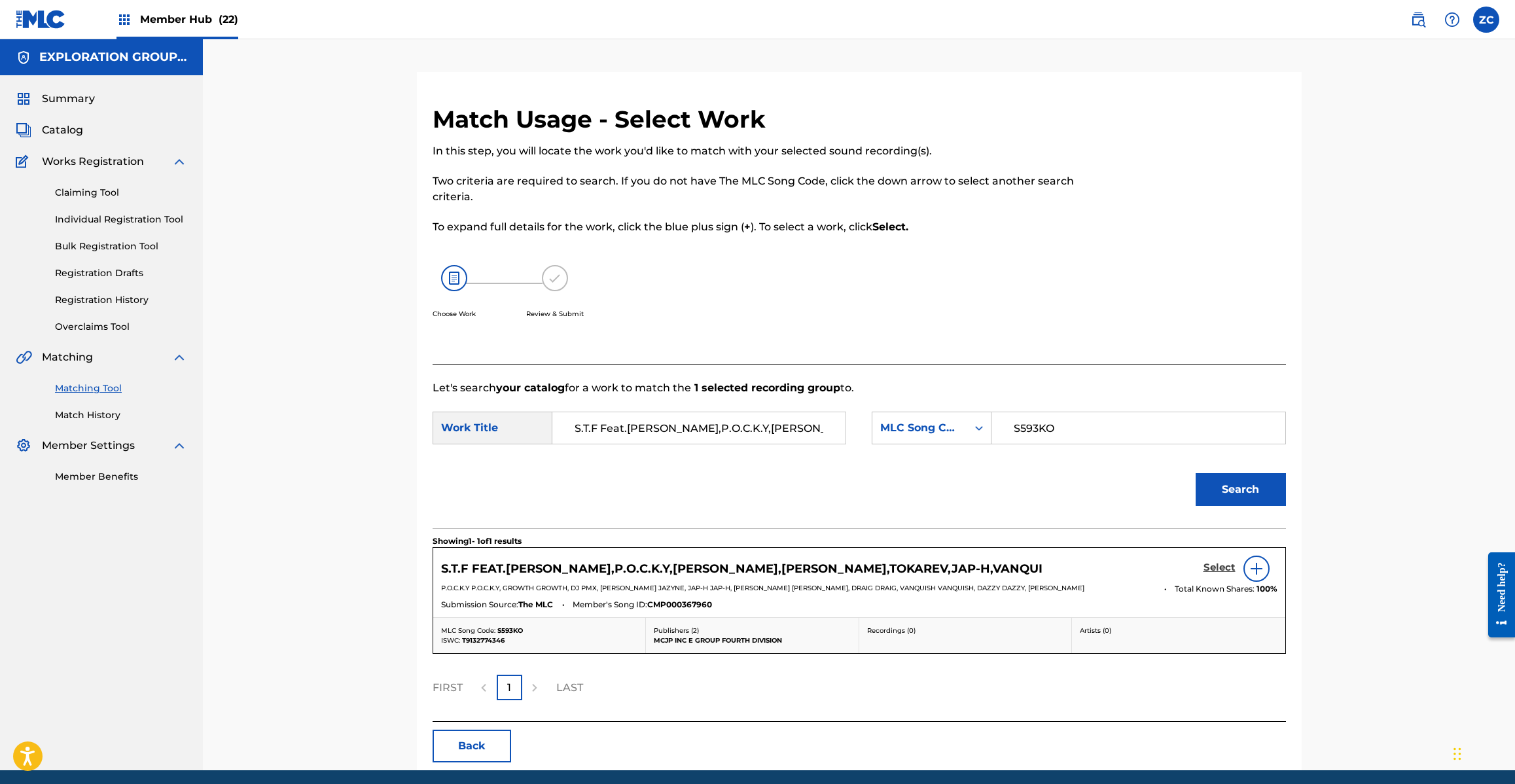
click at [1231, 563] on h5 "Select" at bounding box center [1219, 567] width 32 height 12
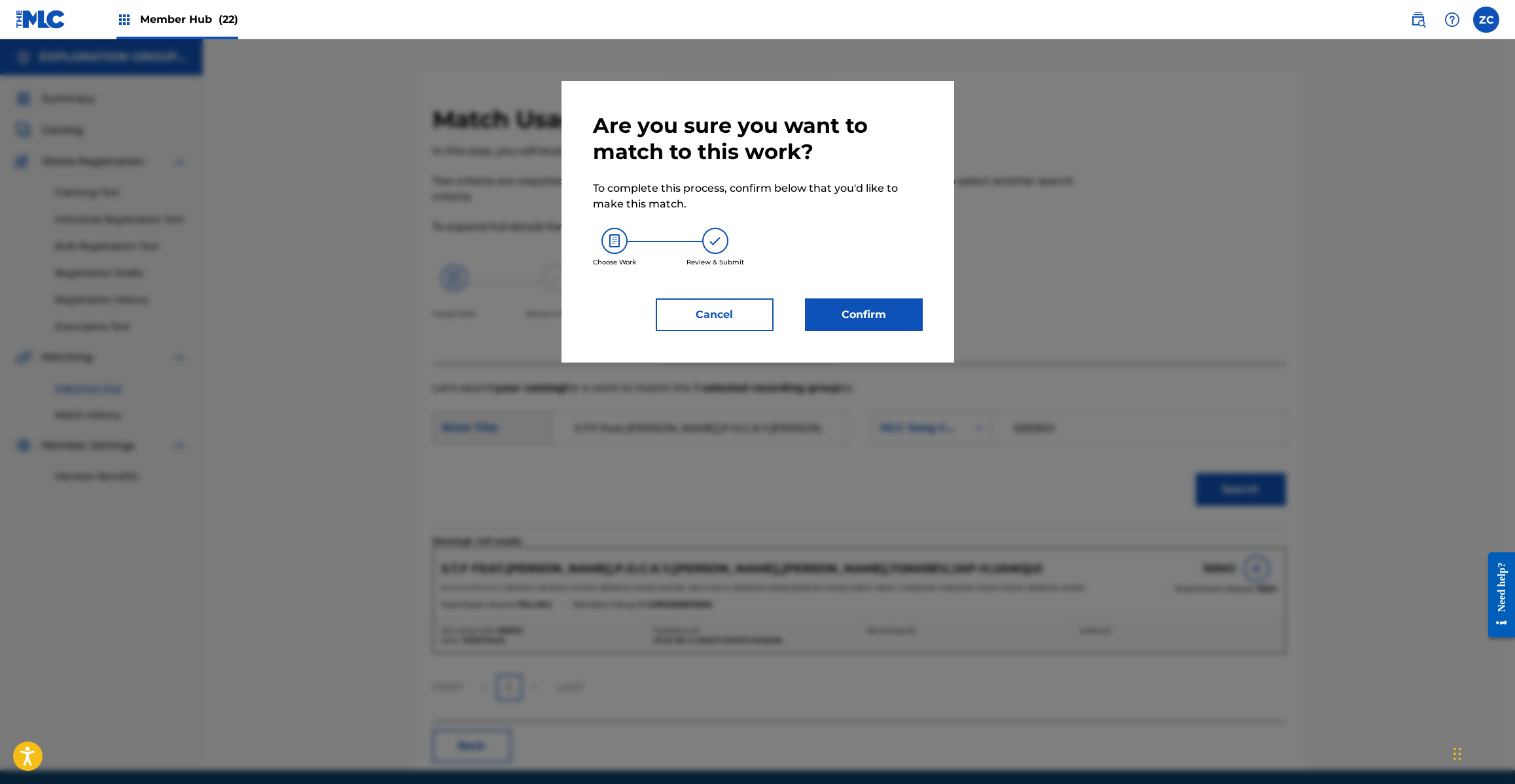
click at [859, 332] on div "Are you sure you want to match to this work? To complete this process, confirm …" at bounding box center [757, 222] width 393 height 282
click at [865, 314] on button "Confirm" at bounding box center [863, 314] width 117 height 33
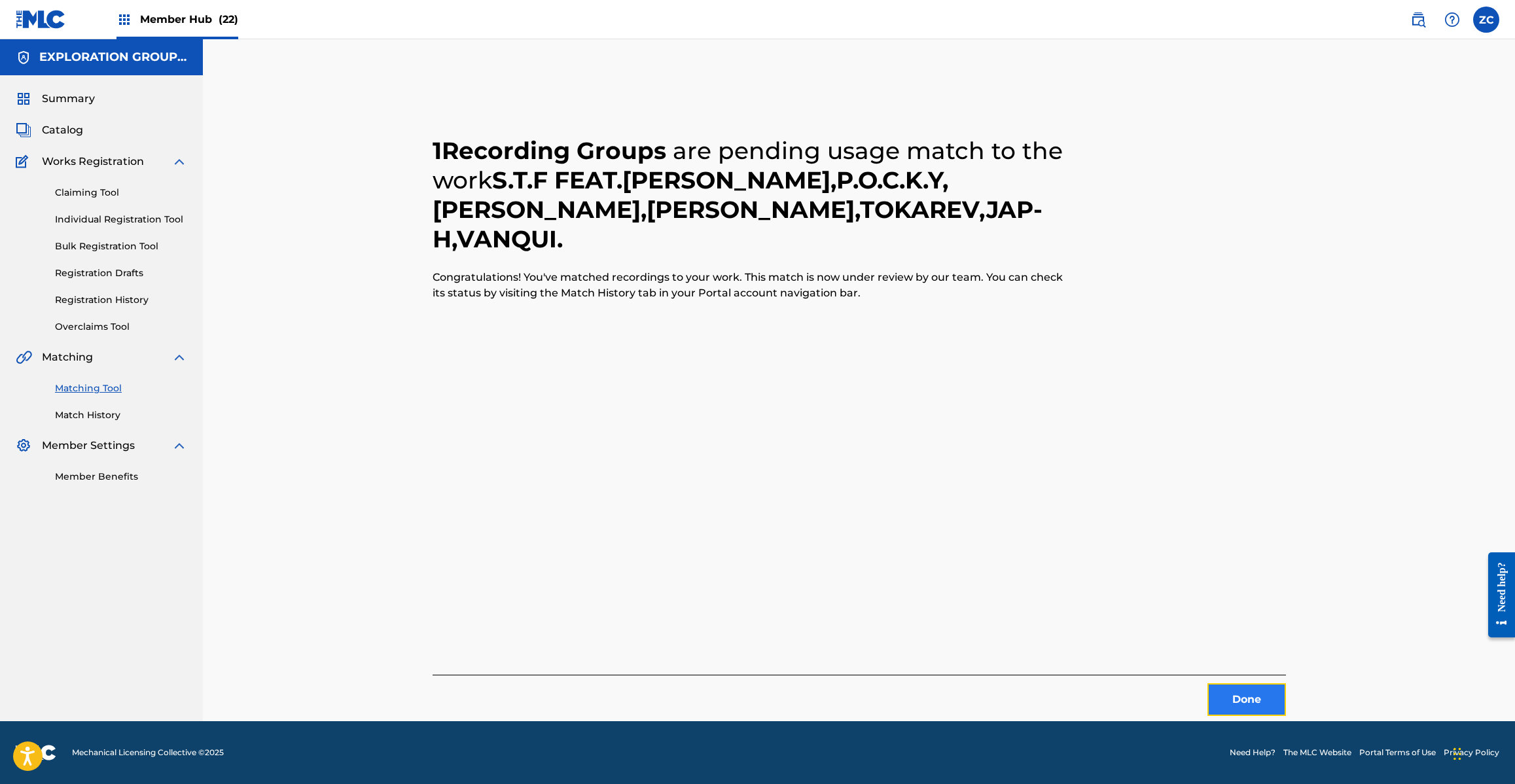
click at [1248, 708] on button "Done" at bounding box center [1246, 699] width 78 height 33
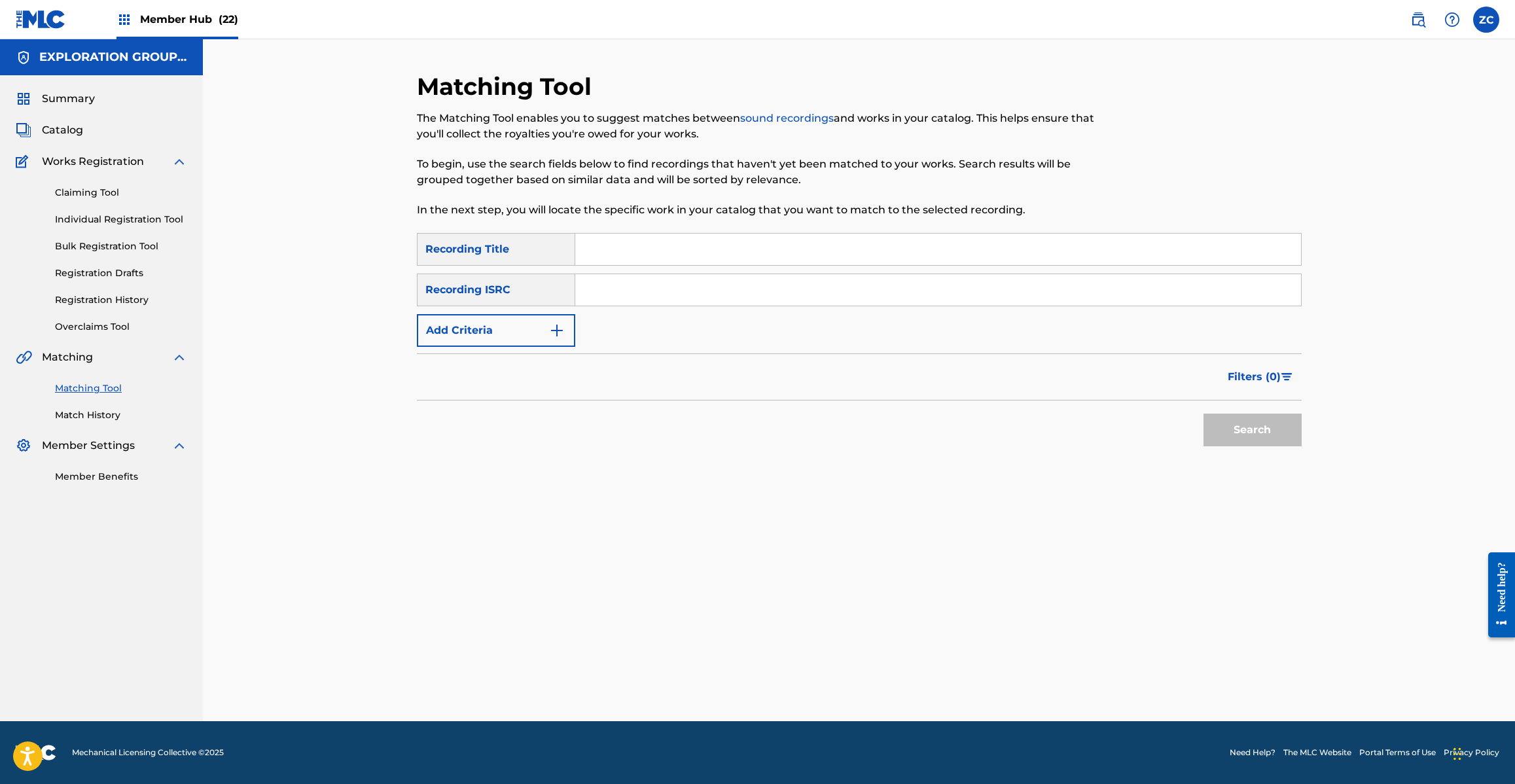
click at [726, 289] on input "Search Form" at bounding box center [938, 290] width 725 height 32
paste input "JPH371300352"
type input "JPH371300352"
click at [1239, 427] on button "Search" at bounding box center [1252, 430] width 98 height 33
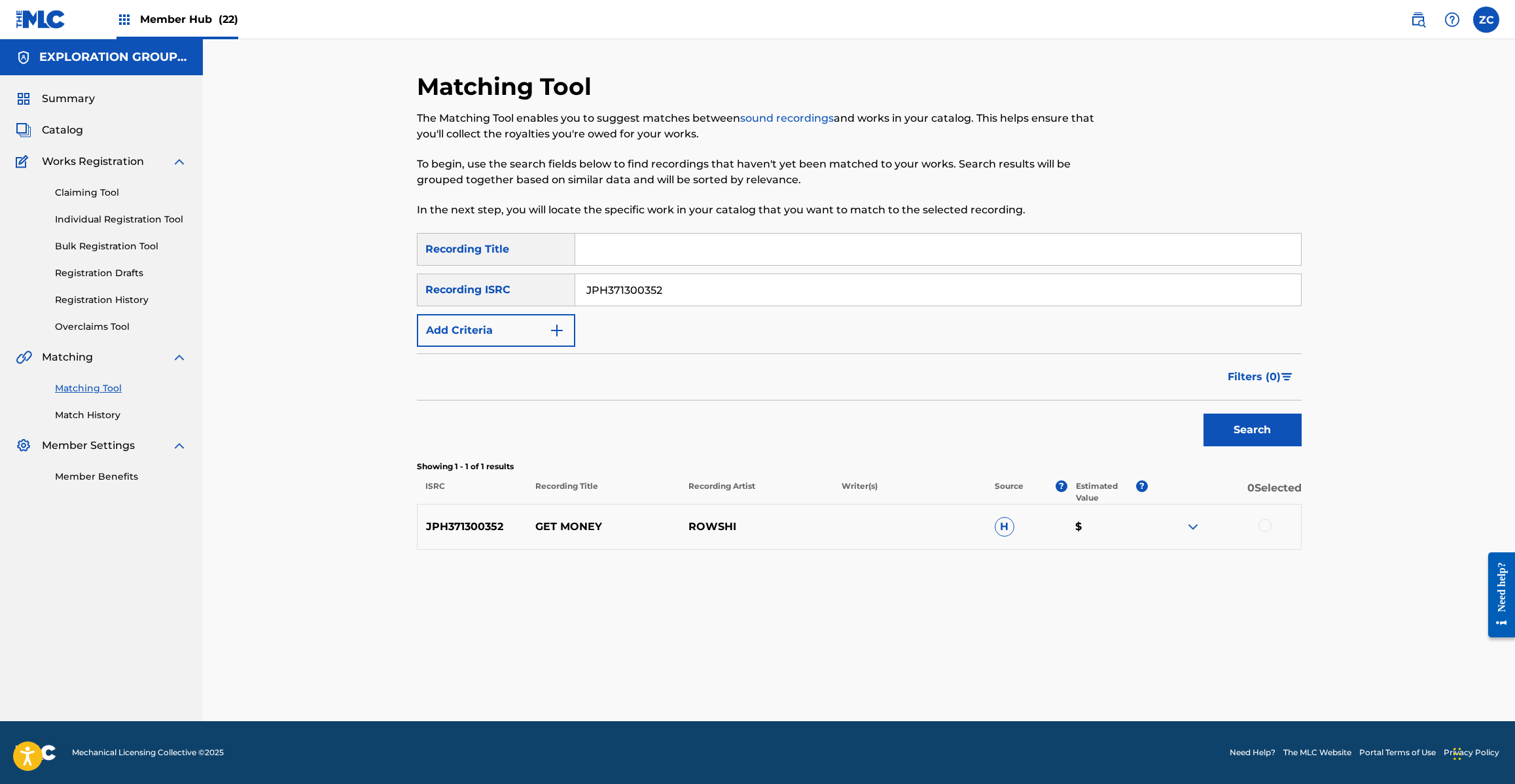
click at [1266, 524] on div at bounding box center [1265, 526] width 13 height 13
click at [908, 672] on button "Match 1 Group" at bounding box center [919, 677] width 145 height 33
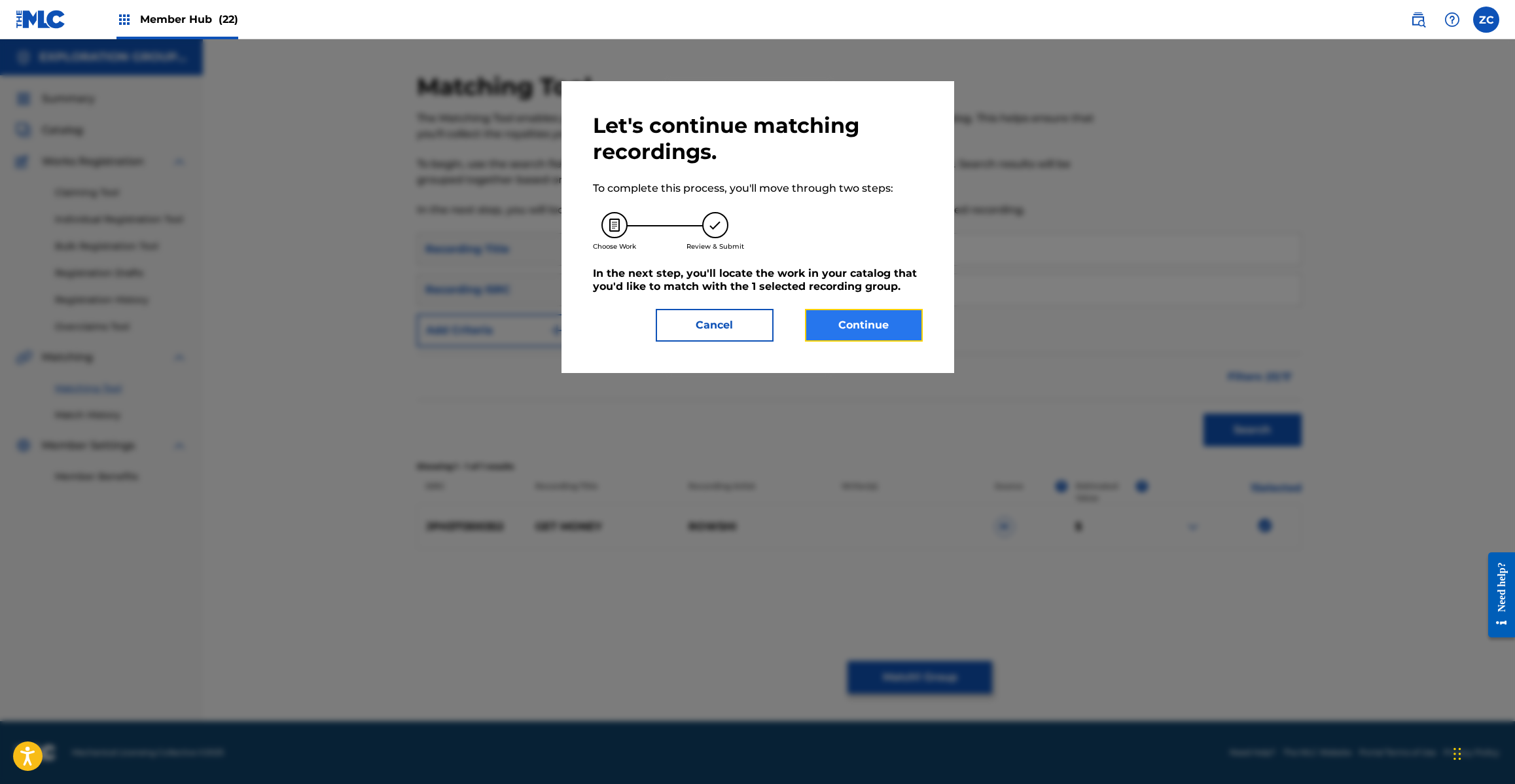
click at [856, 335] on button "Continue" at bounding box center [863, 324] width 117 height 33
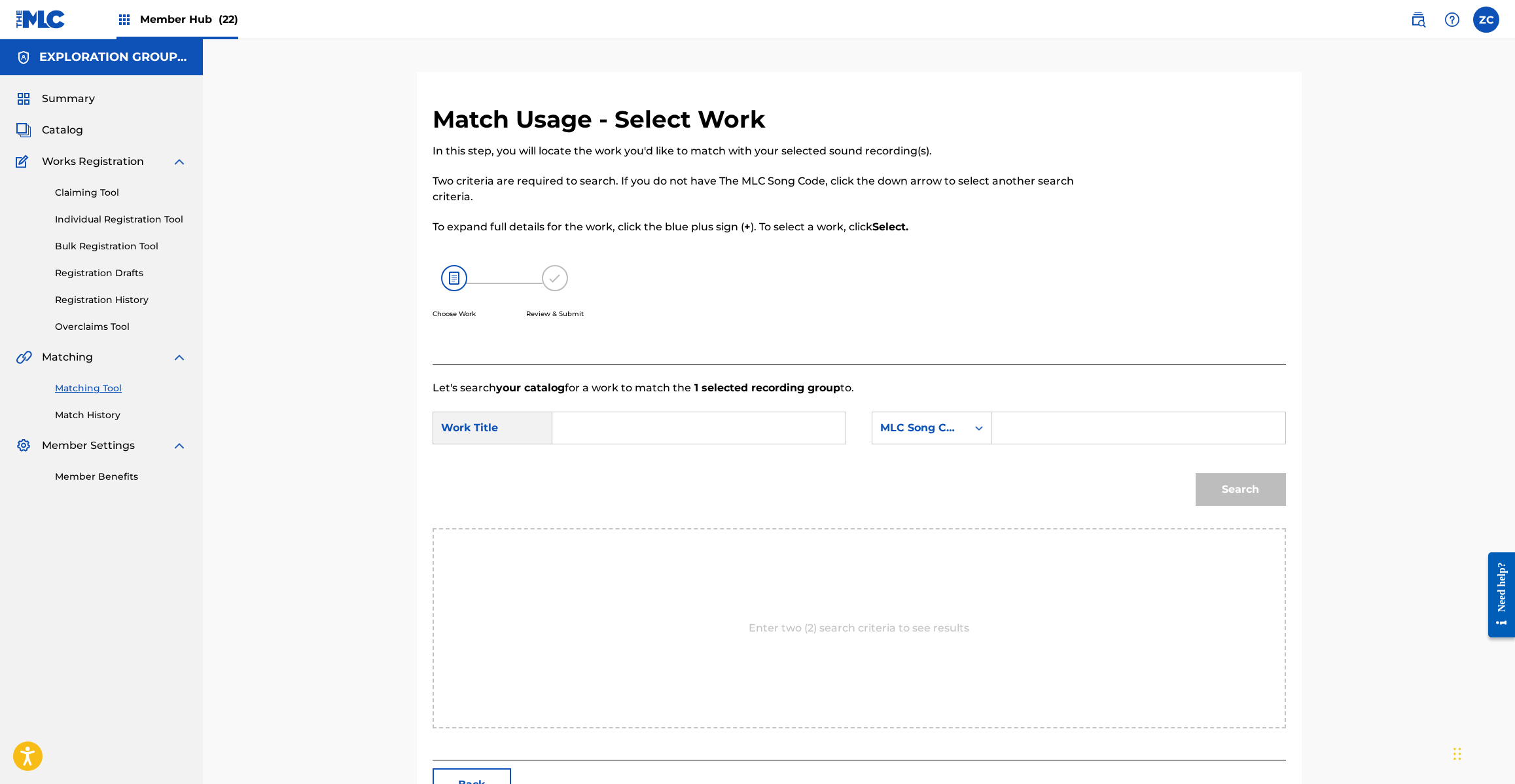
click at [704, 422] on input "Search Form" at bounding box center [698, 428] width 271 height 32
click at [599, 424] on input "Search Form" at bounding box center [698, 428] width 271 height 32
paste input "Get Money GC1U4W"
click at [654, 424] on input "Get Money GC1U4W" at bounding box center [698, 428] width 271 height 32
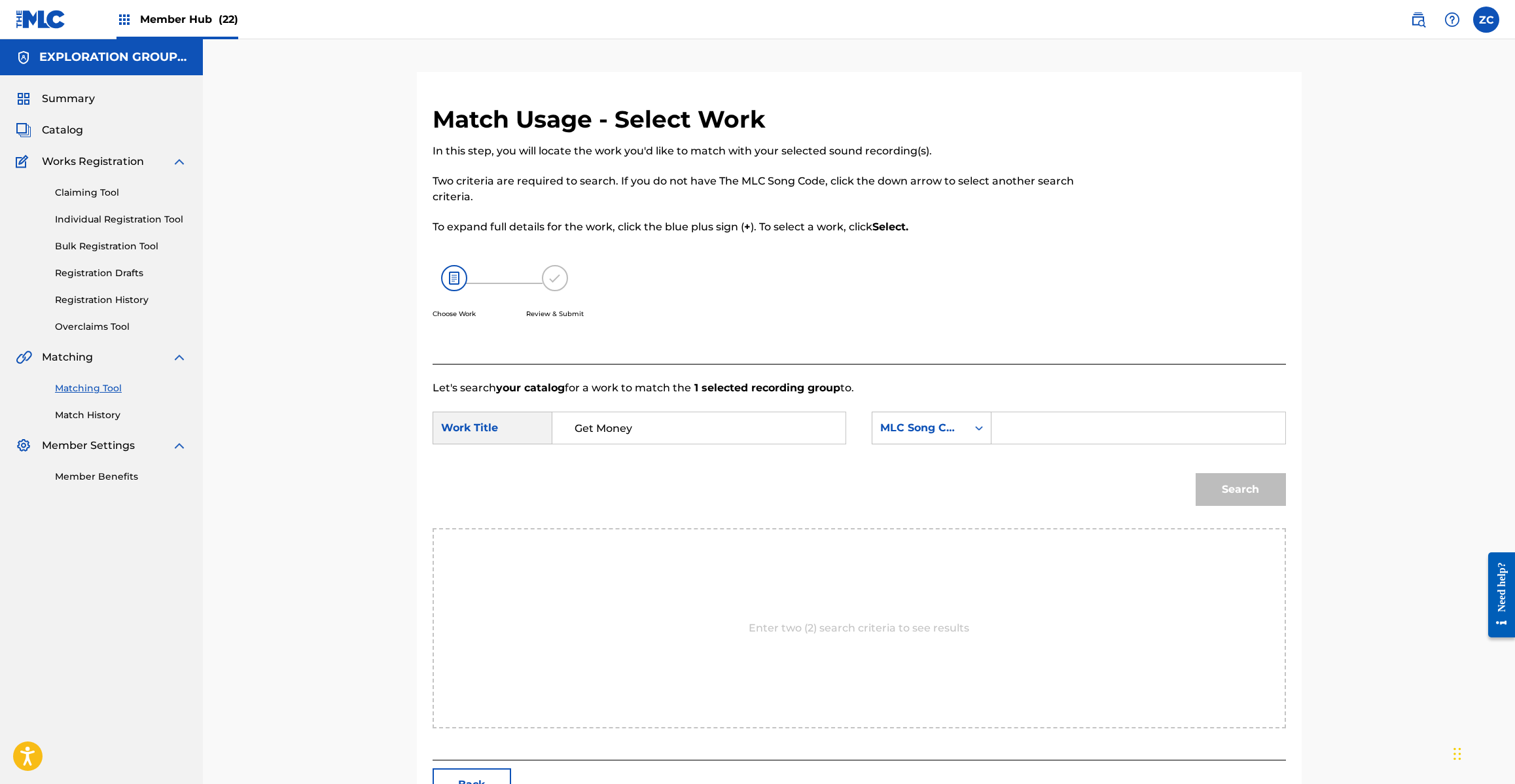
type input "Get Money"
drag, startPoint x: 1058, startPoint y: 429, endPoint x: 1084, endPoint y: 444, distance: 30.0
click at [1058, 429] on input "Search Form" at bounding box center [1137, 428] width 271 height 32
paste input "GC1U4W"
type input "GC1U4W"
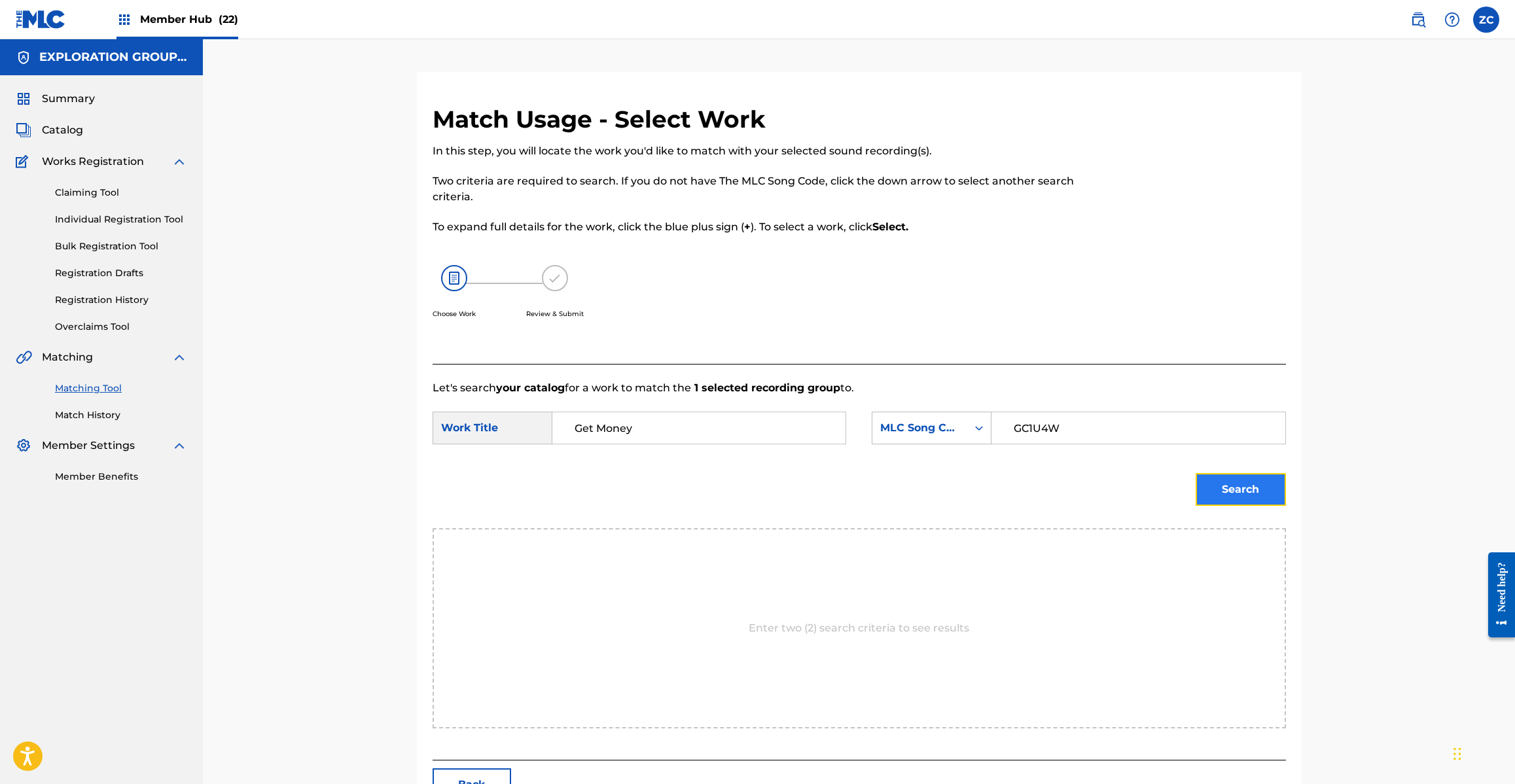
click at [1242, 499] on button "Search" at bounding box center [1240, 488] width 90 height 33
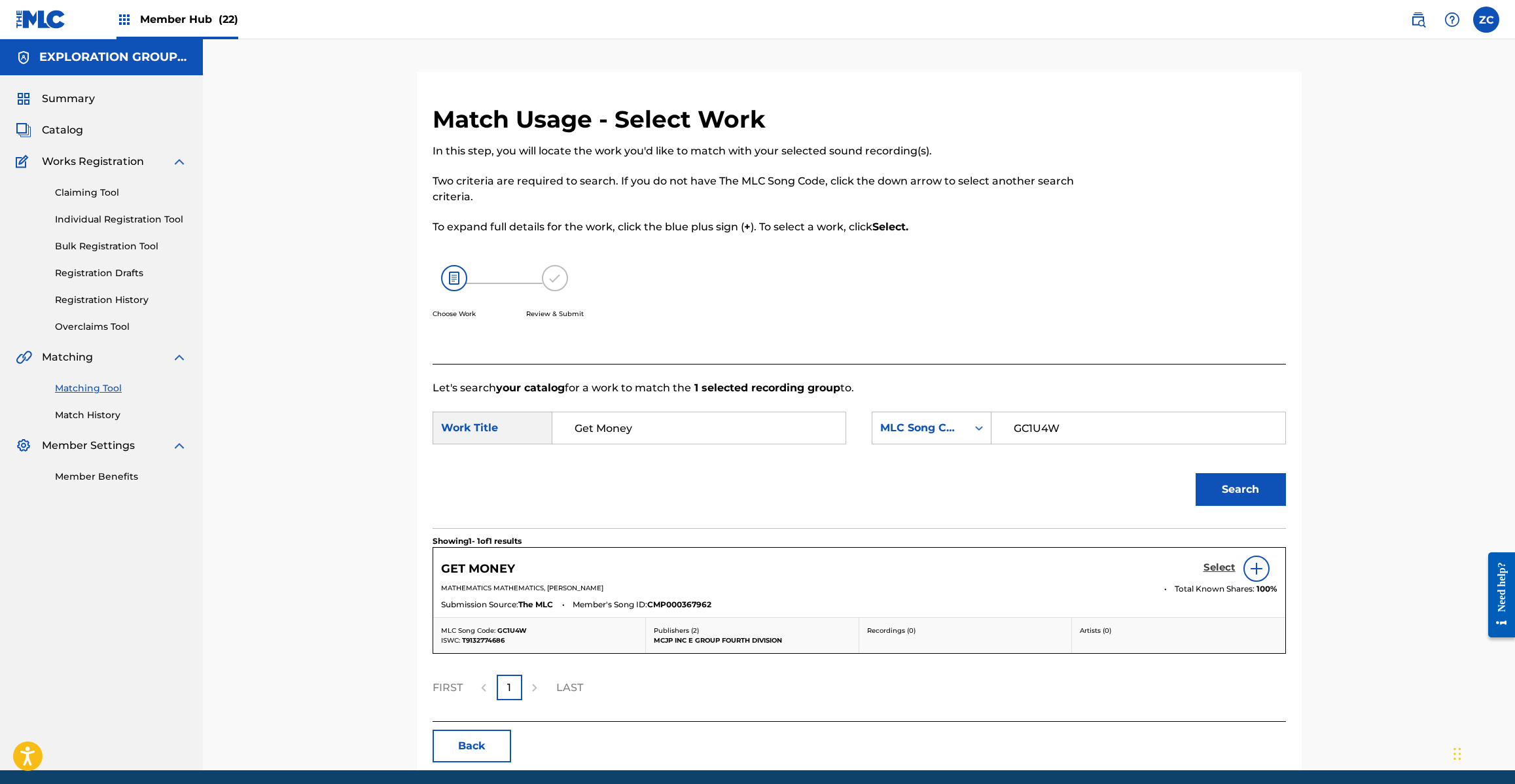
click at [1220, 568] on h5 "Select" at bounding box center [1219, 567] width 32 height 12
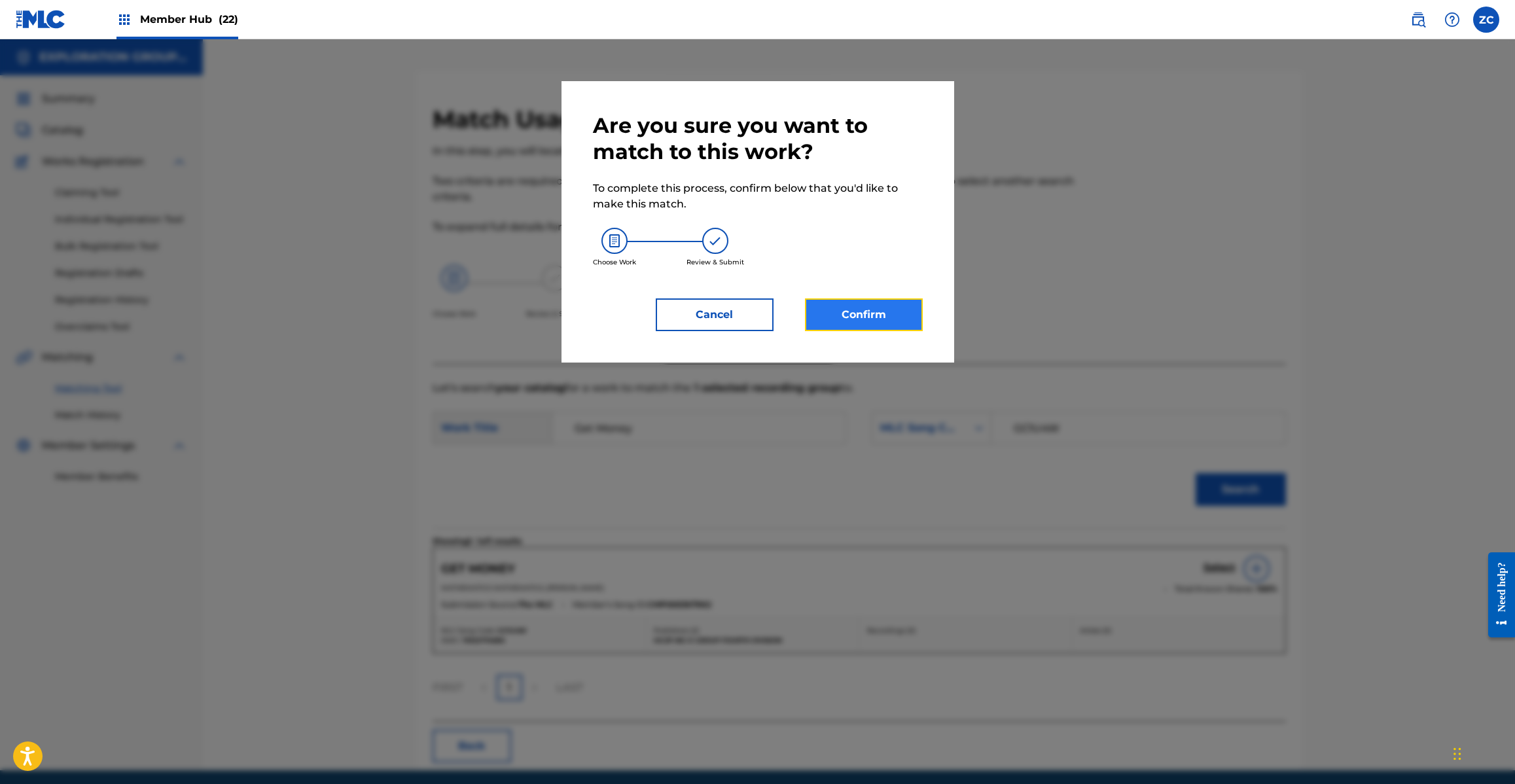
click at [903, 310] on button "Confirm" at bounding box center [863, 314] width 117 height 33
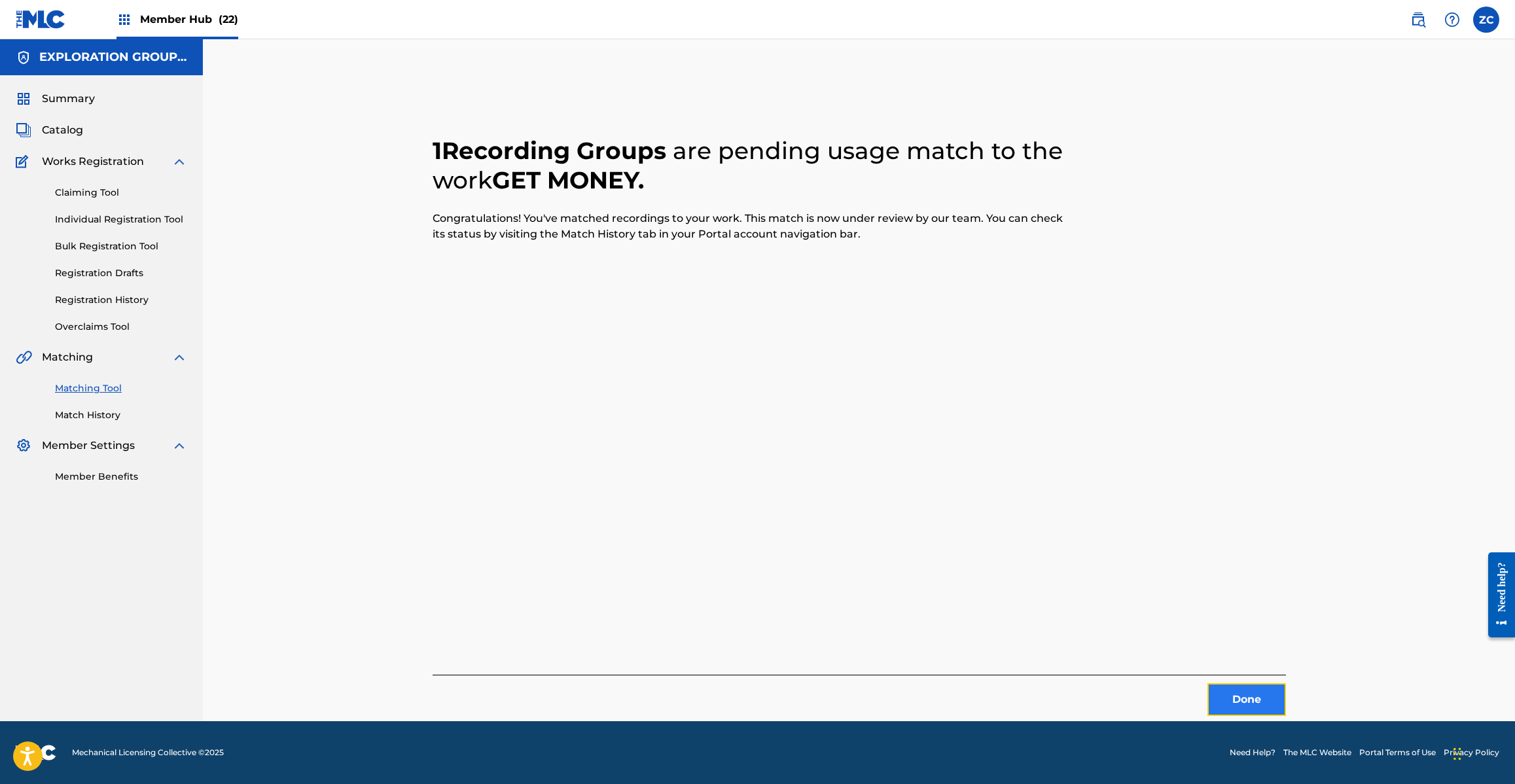
click at [1229, 688] on button "Done" at bounding box center [1246, 699] width 78 height 33
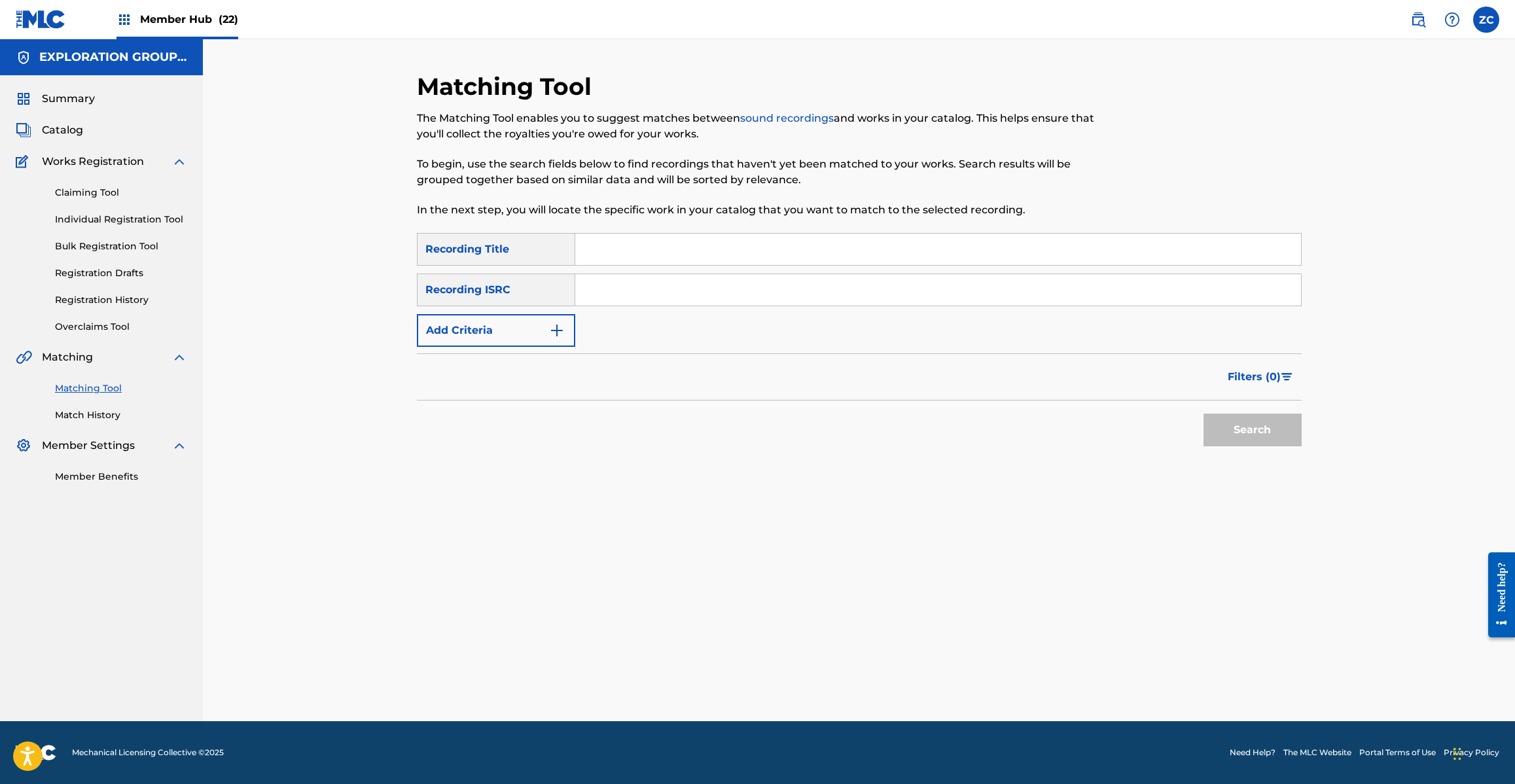
drag, startPoint x: 776, startPoint y: 288, endPoint x: 790, endPoint y: 296, distance: 16.1
click at [776, 288] on input "Search Form" at bounding box center [938, 290] width 725 height 32
paste input "TCJPC1533250"
click at [1239, 439] on button "Search" at bounding box center [1252, 430] width 98 height 33
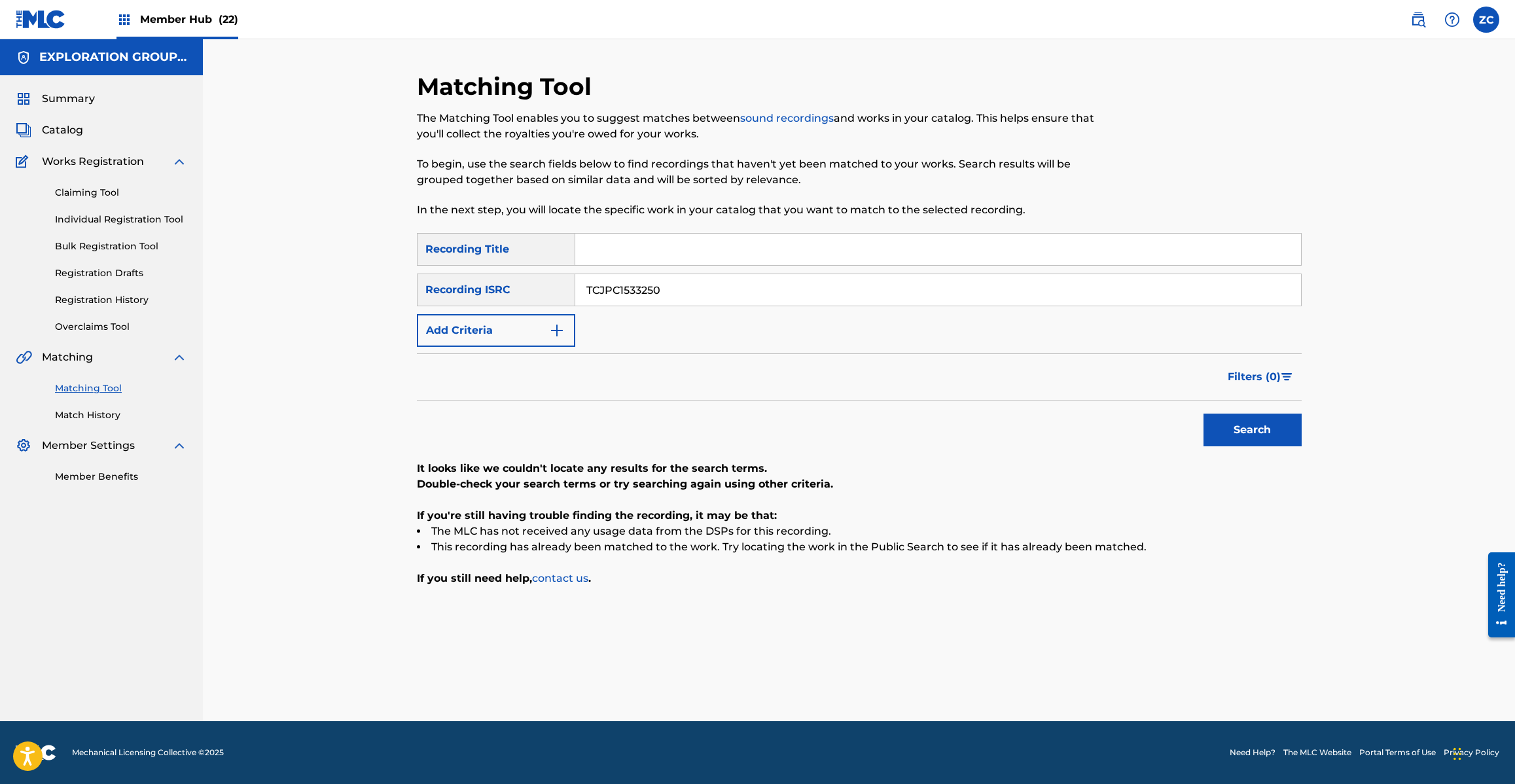
click at [721, 291] on input "TCJPC1533250" at bounding box center [938, 290] width 725 height 32
click at [792, 286] on input "TCJPC1533250" at bounding box center [938, 290] width 725 height 32
paste input "JPB461391006"
click at [1244, 429] on button "Search" at bounding box center [1252, 430] width 98 height 33
click at [731, 289] on input "JPB461391006" at bounding box center [938, 290] width 725 height 32
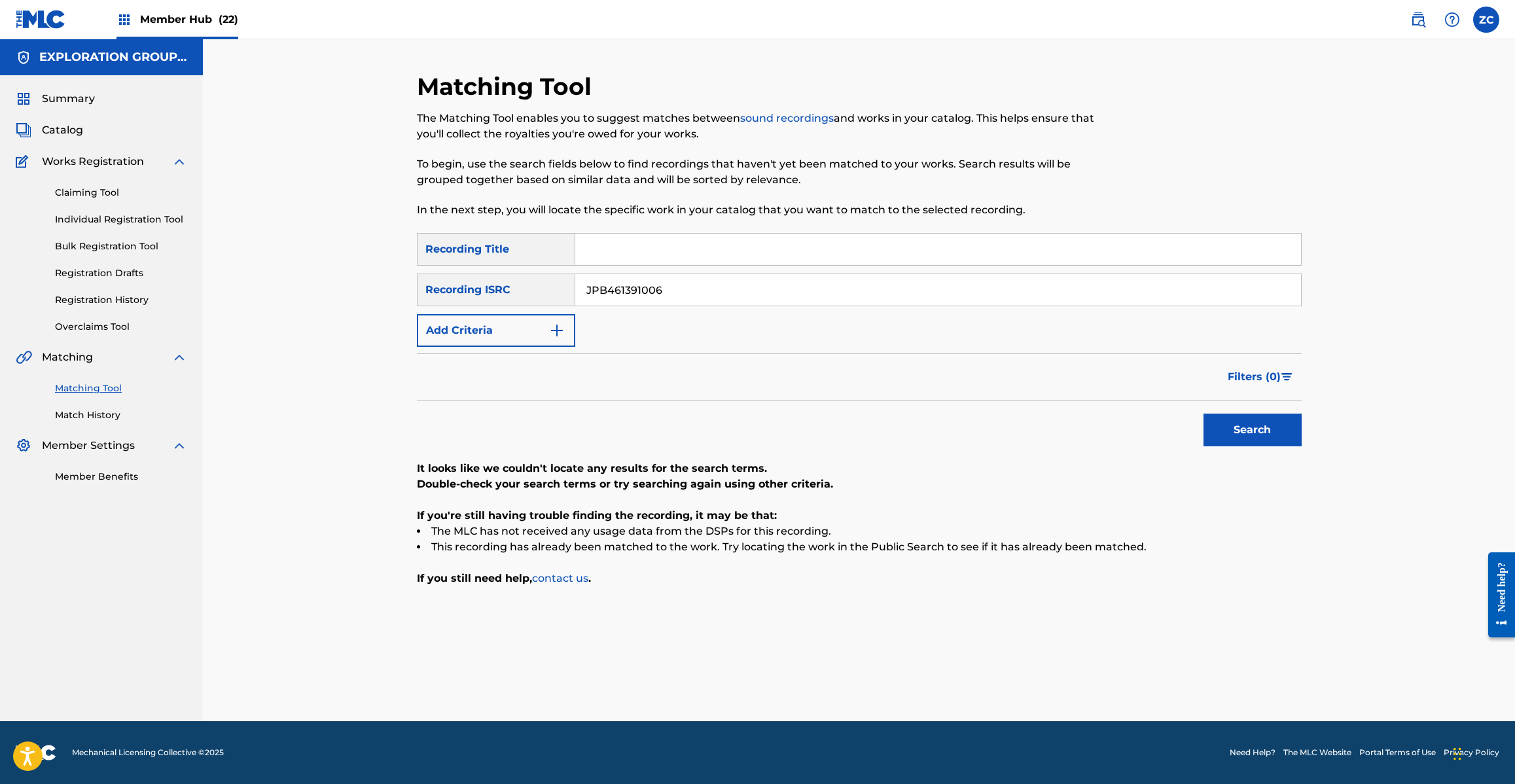
paste input "C621100103"
type input "JPC621100103"
click at [1257, 417] on button "Search" at bounding box center [1252, 430] width 98 height 33
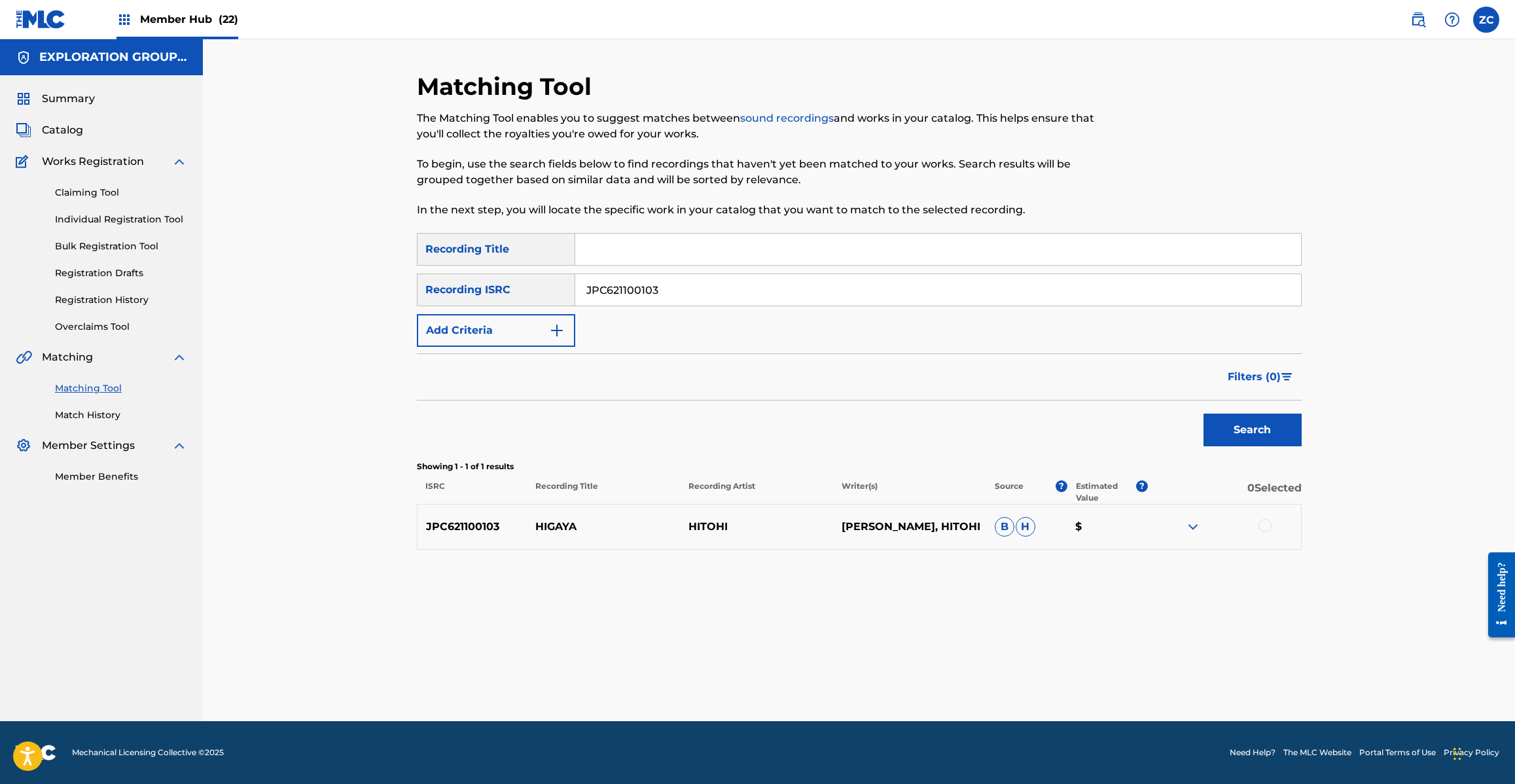
click at [662, 296] on input "JPC621100103" at bounding box center [938, 290] width 725 height 32
click at [1270, 521] on div at bounding box center [1265, 526] width 13 height 13
click at [965, 680] on button "Match 1 Group" at bounding box center [919, 677] width 145 height 33
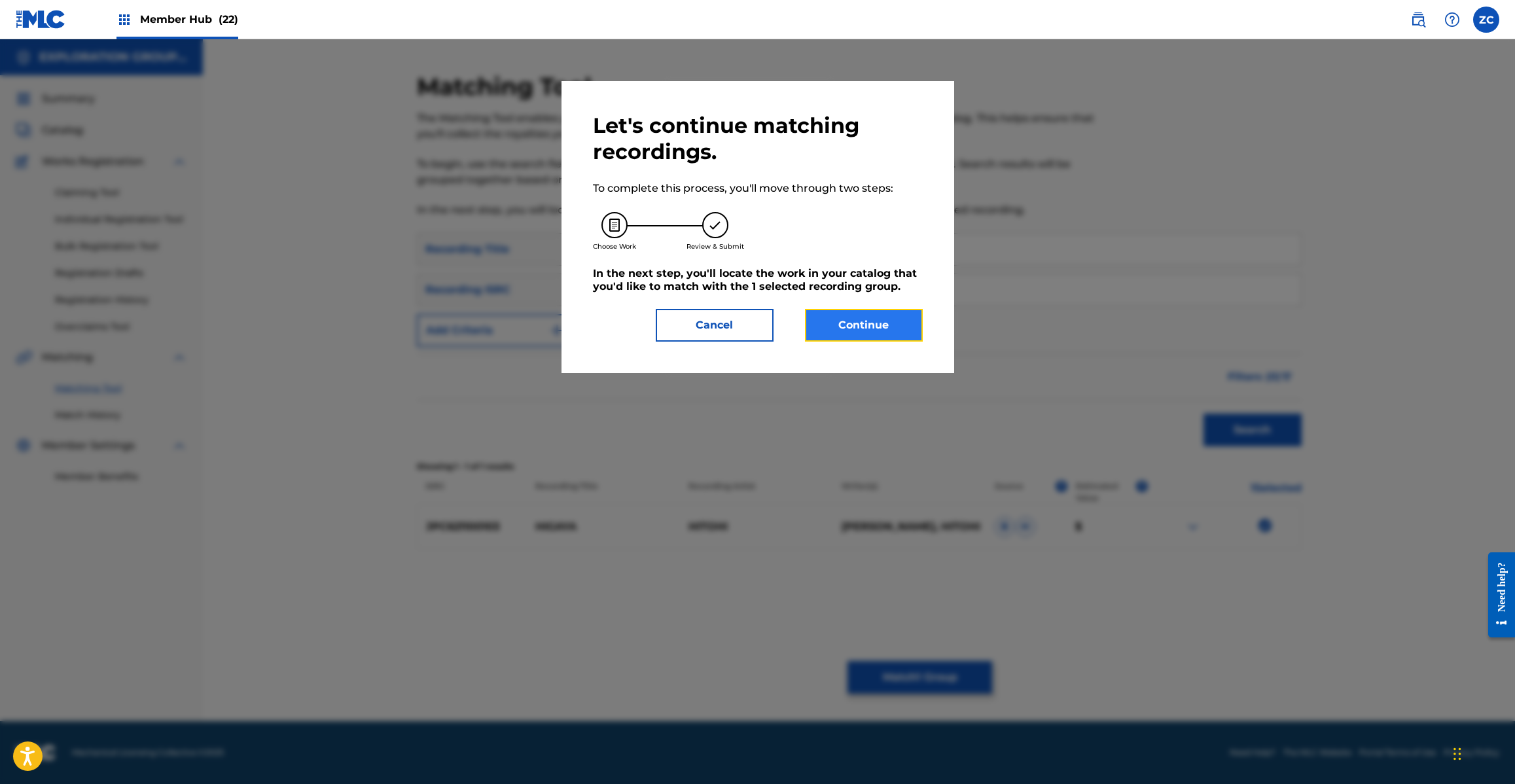
click at [908, 322] on button "Continue" at bounding box center [863, 324] width 117 height 33
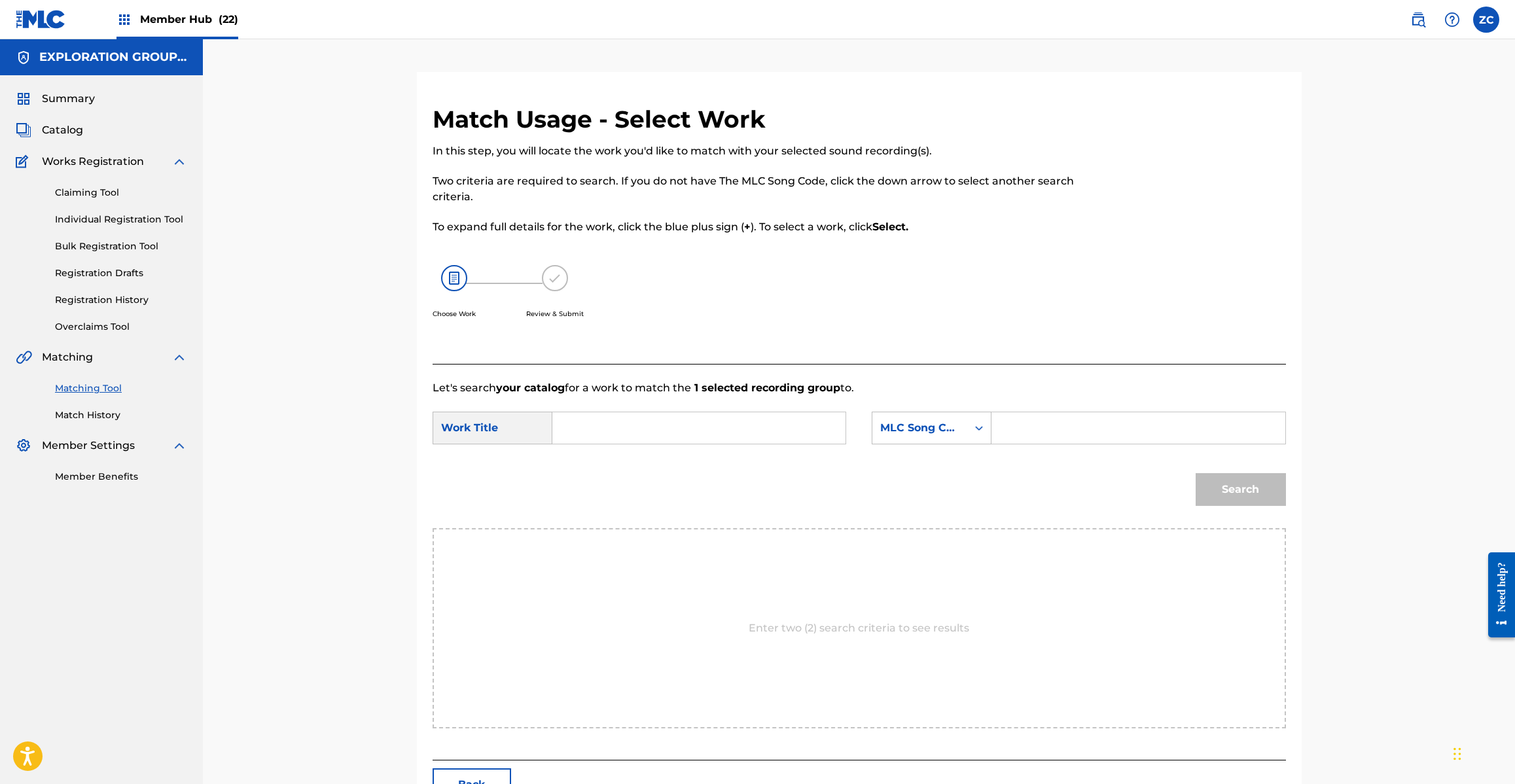
click at [726, 435] on input "Search Form" at bounding box center [698, 428] width 271 height 32
paste input "Higauta HC0EZ1"
click at [662, 432] on input "Higauta HC0EZ1" at bounding box center [698, 428] width 271 height 32
type input "Higauta"
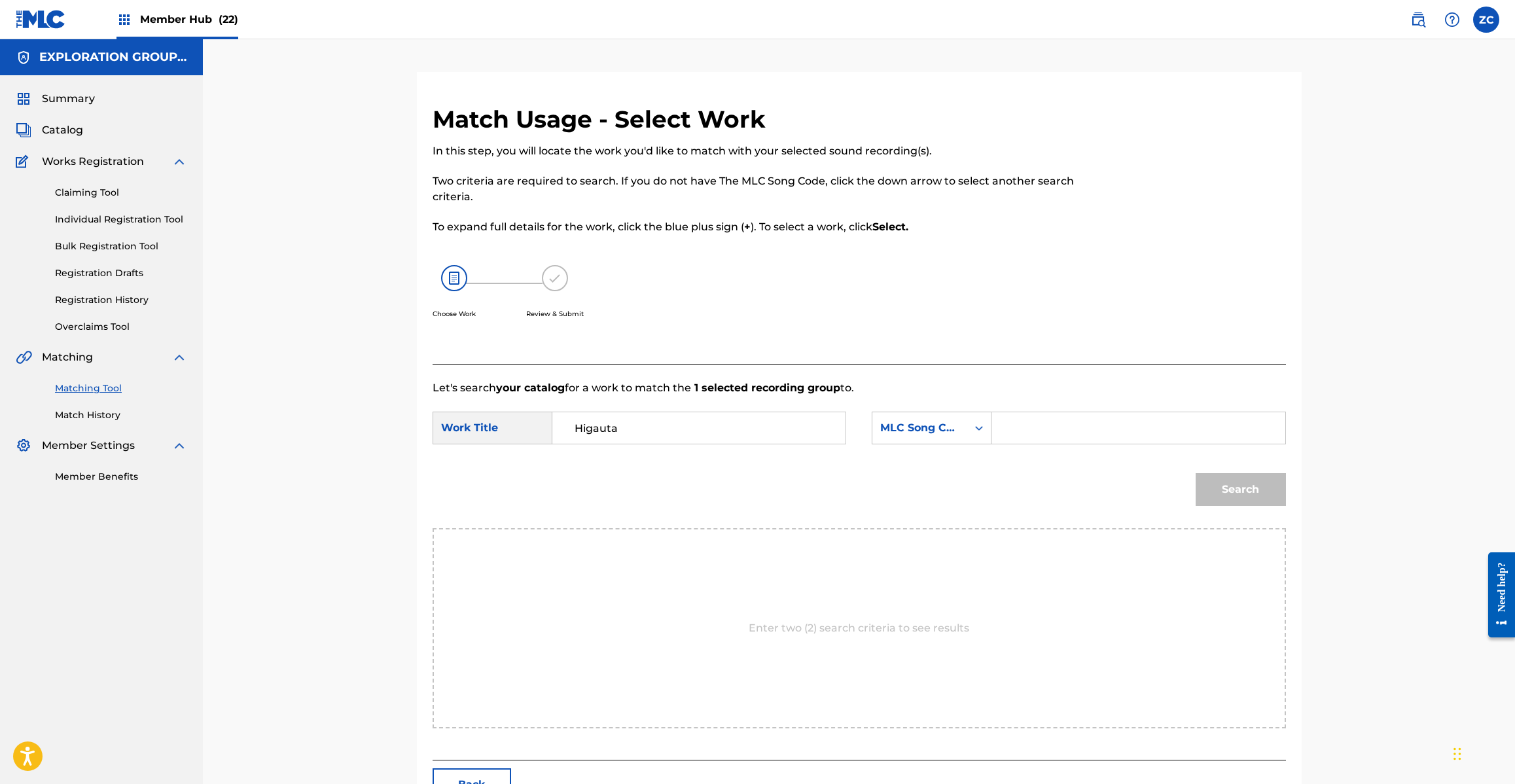
click at [1095, 446] on div "SearchWithCriteria1c1a9f46-018f-4059-bb2f-4b6d5cb94996 Work Title Higauta Searc…" at bounding box center [859, 432] width 853 height 41
click at [1178, 430] on input "Search Form" at bounding box center [1137, 428] width 271 height 32
paste input "HC0EZ1"
type input "HC0EZ1"
click at [1278, 484] on button "Search" at bounding box center [1240, 488] width 90 height 33
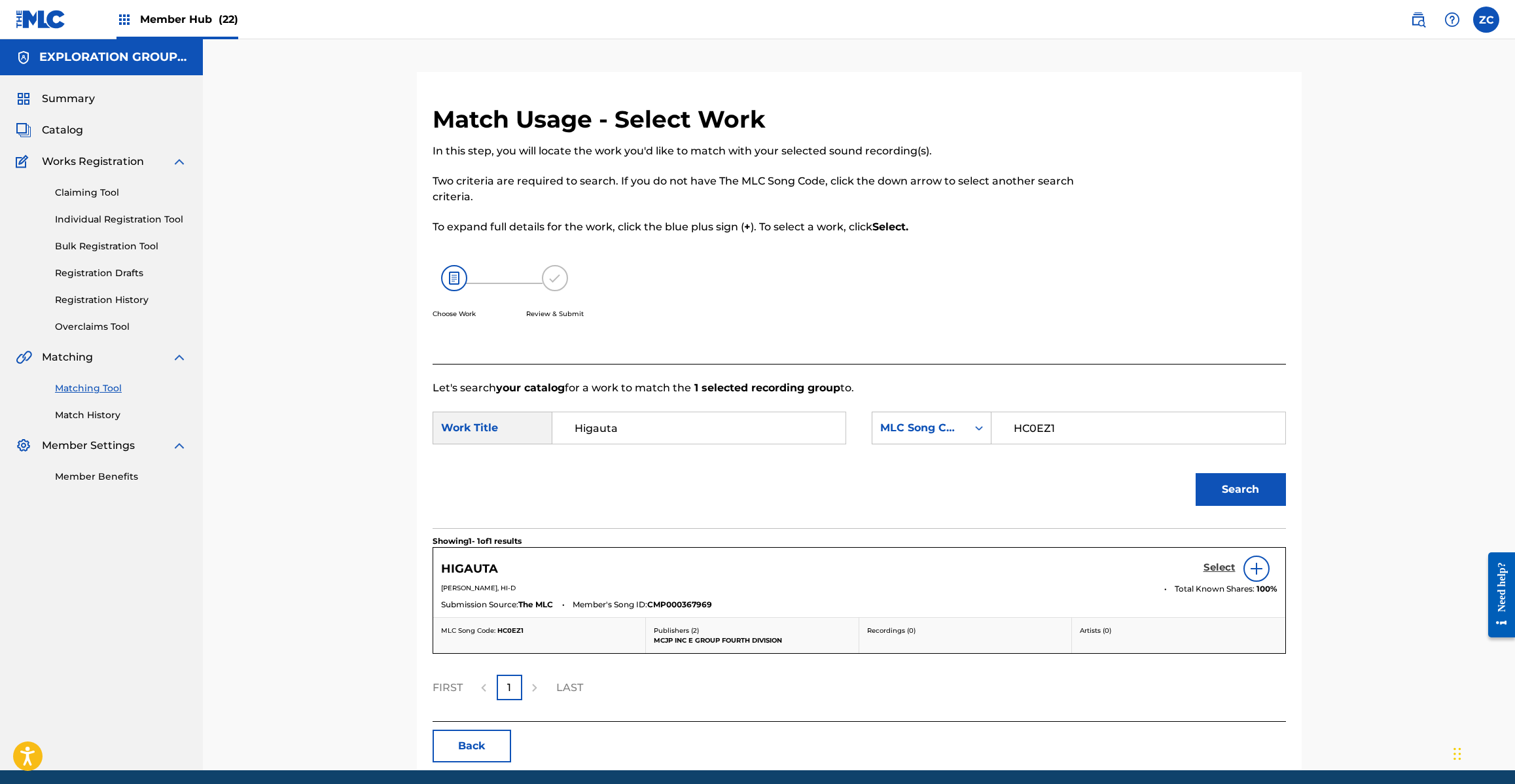
click at [1214, 574] on link "Select" at bounding box center [1219, 568] width 32 height 14
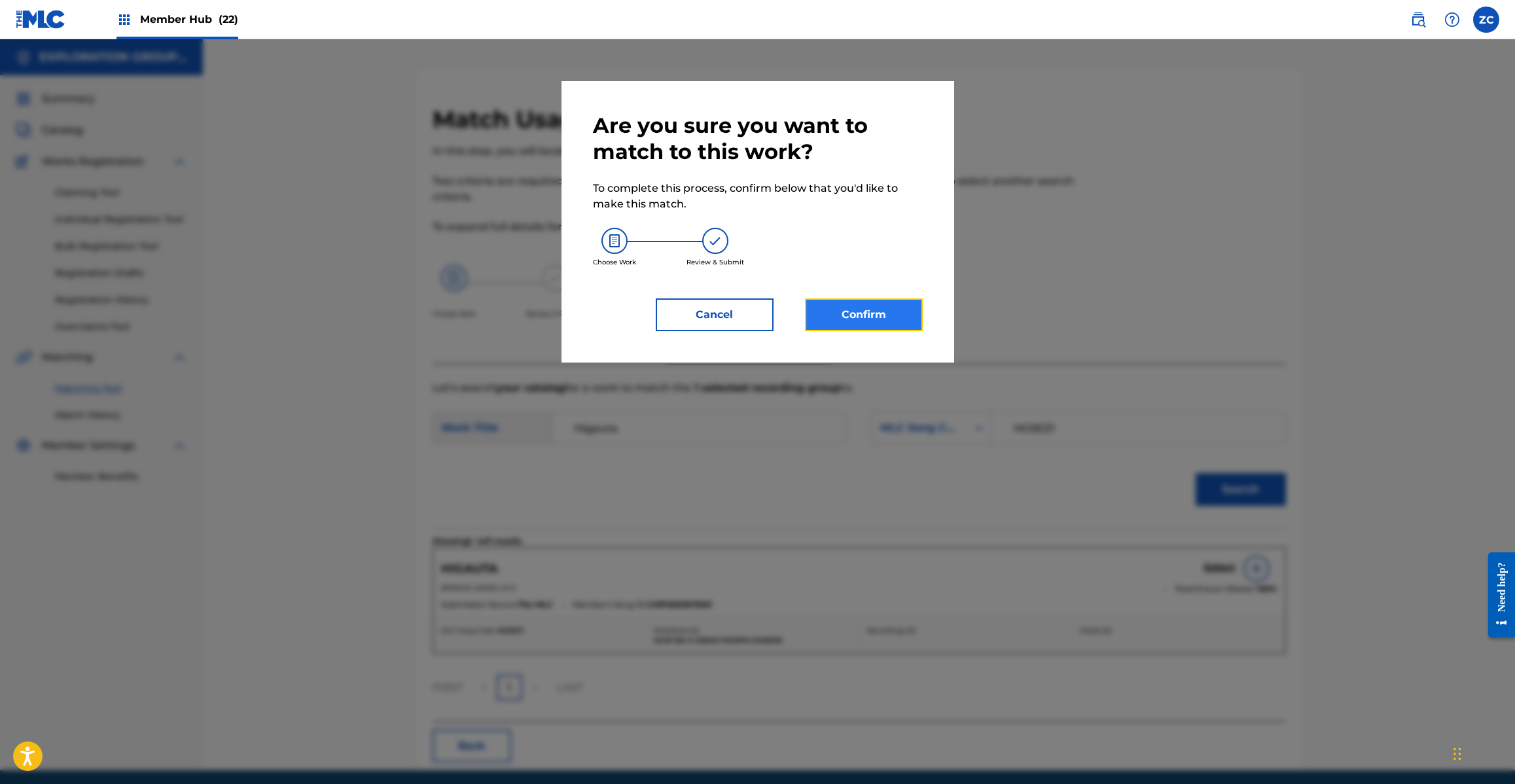
click at [902, 322] on button "Confirm" at bounding box center [863, 314] width 117 height 33
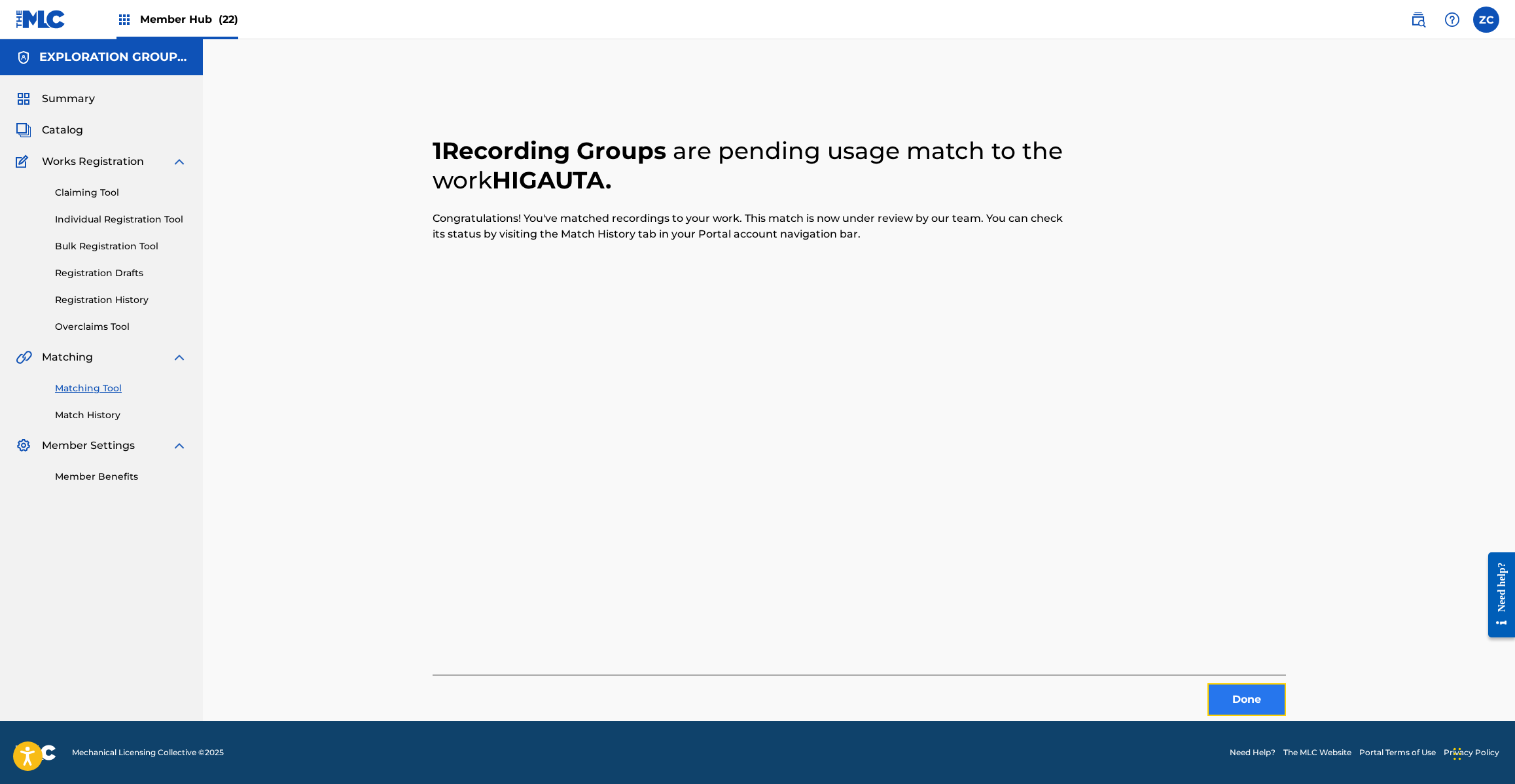
click at [1241, 689] on button "Done" at bounding box center [1246, 699] width 78 height 33
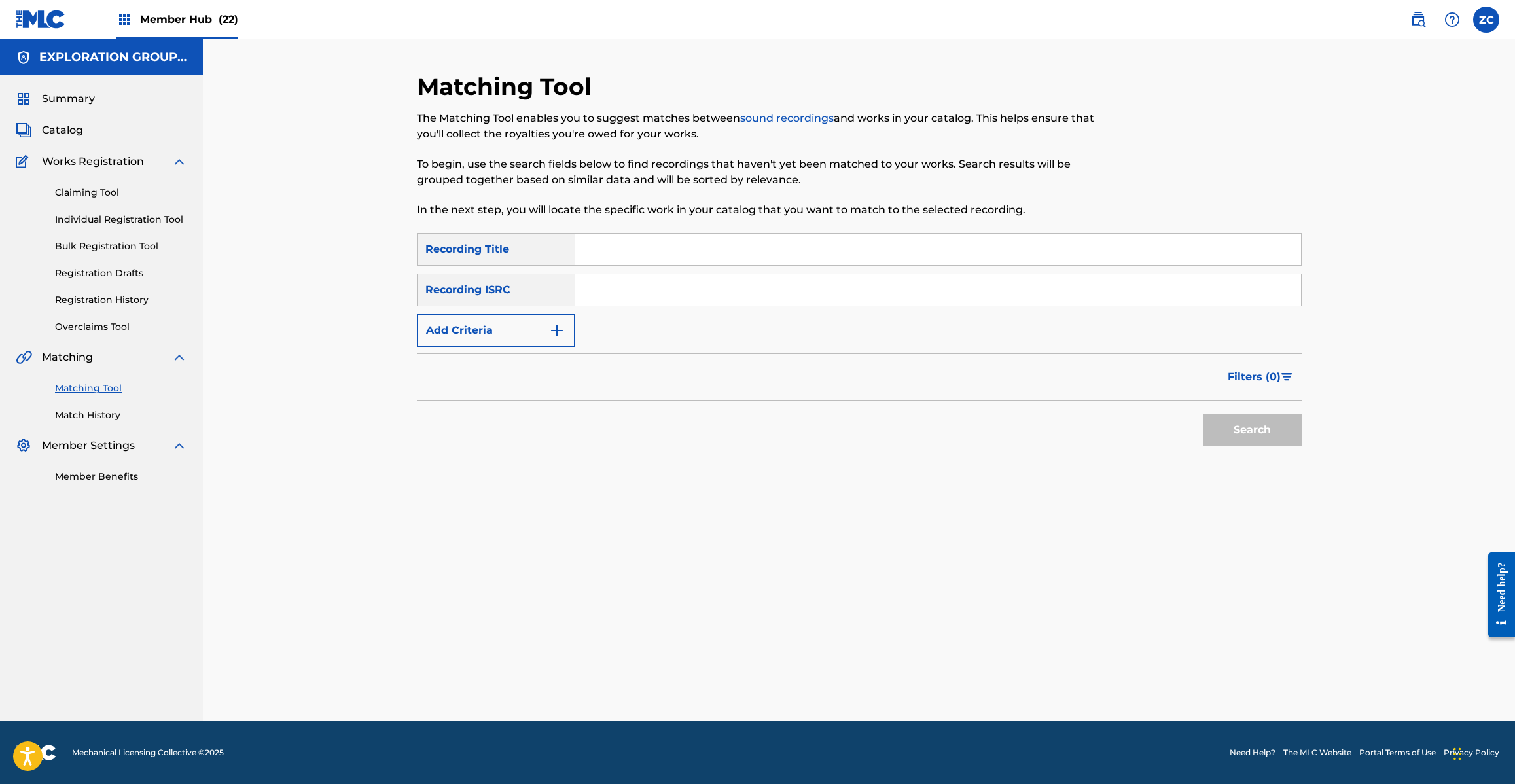
drag, startPoint x: 829, startPoint y: 282, endPoint x: 841, endPoint y: 289, distance: 13.9
click at [829, 282] on input "Search Form" at bounding box center [938, 290] width 725 height 32
paste input "JPC621100101"
type input "JPC621100101"
click at [1240, 424] on button "Search" at bounding box center [1252, 430] width 98 height 33
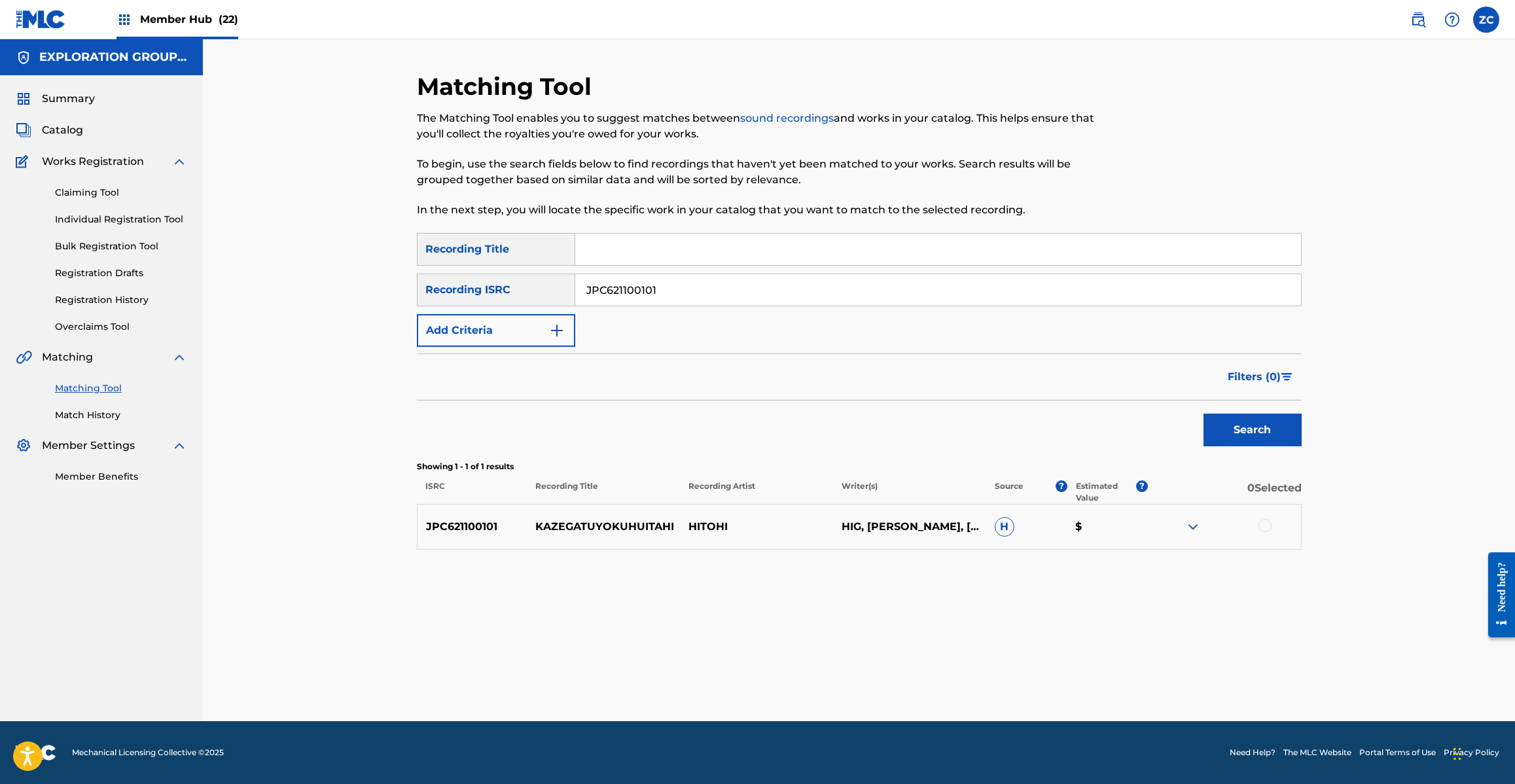
click at [1264, 528] on div at bounding box center [1265, 526] width 13 height 13
click at [916, 687] on button "Match 1 Group" at bounding box center [919, 677] width 145 height 33
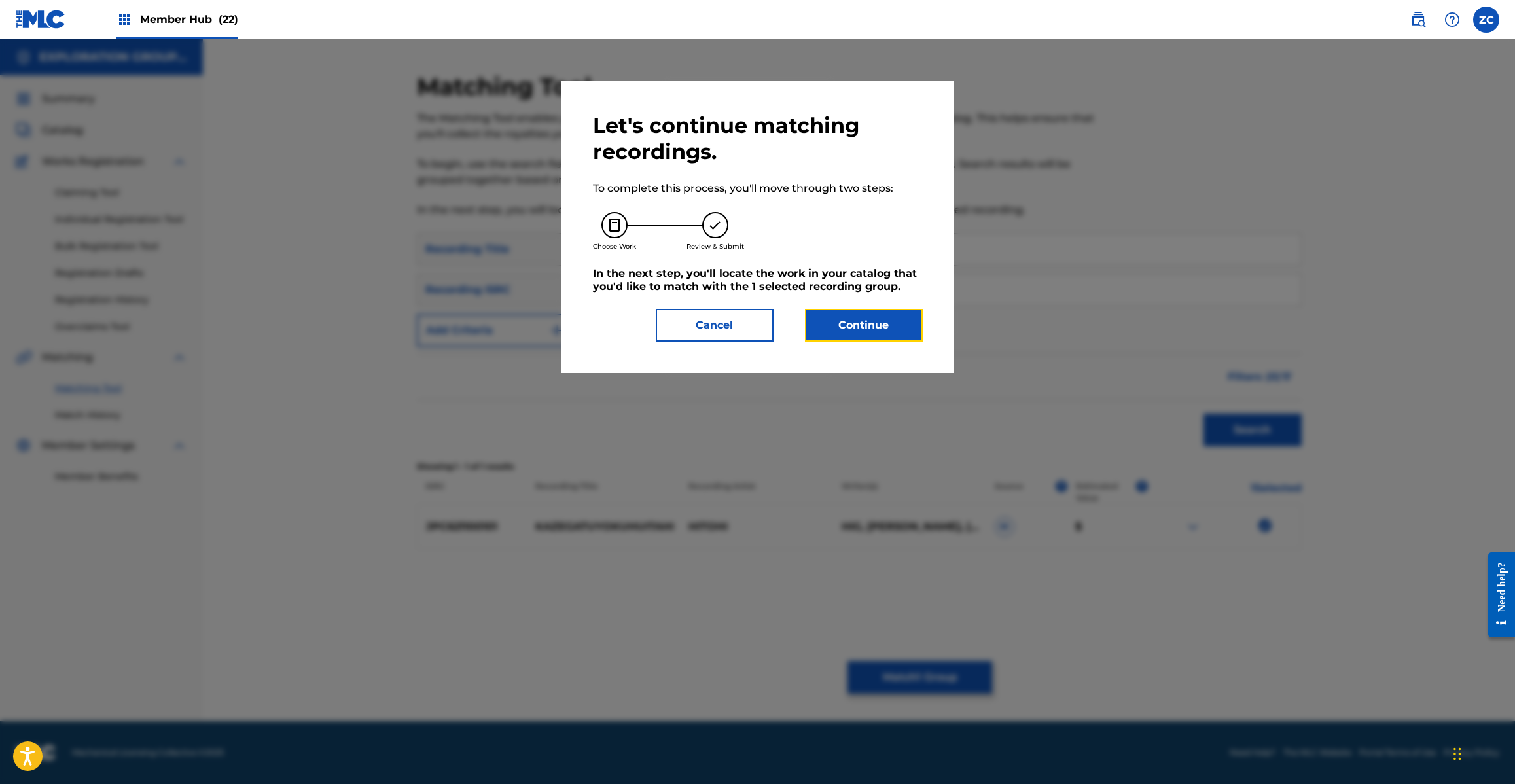
click at [836, 327] on button "Continue" at bounding box center [863, 324] width 117 height 33
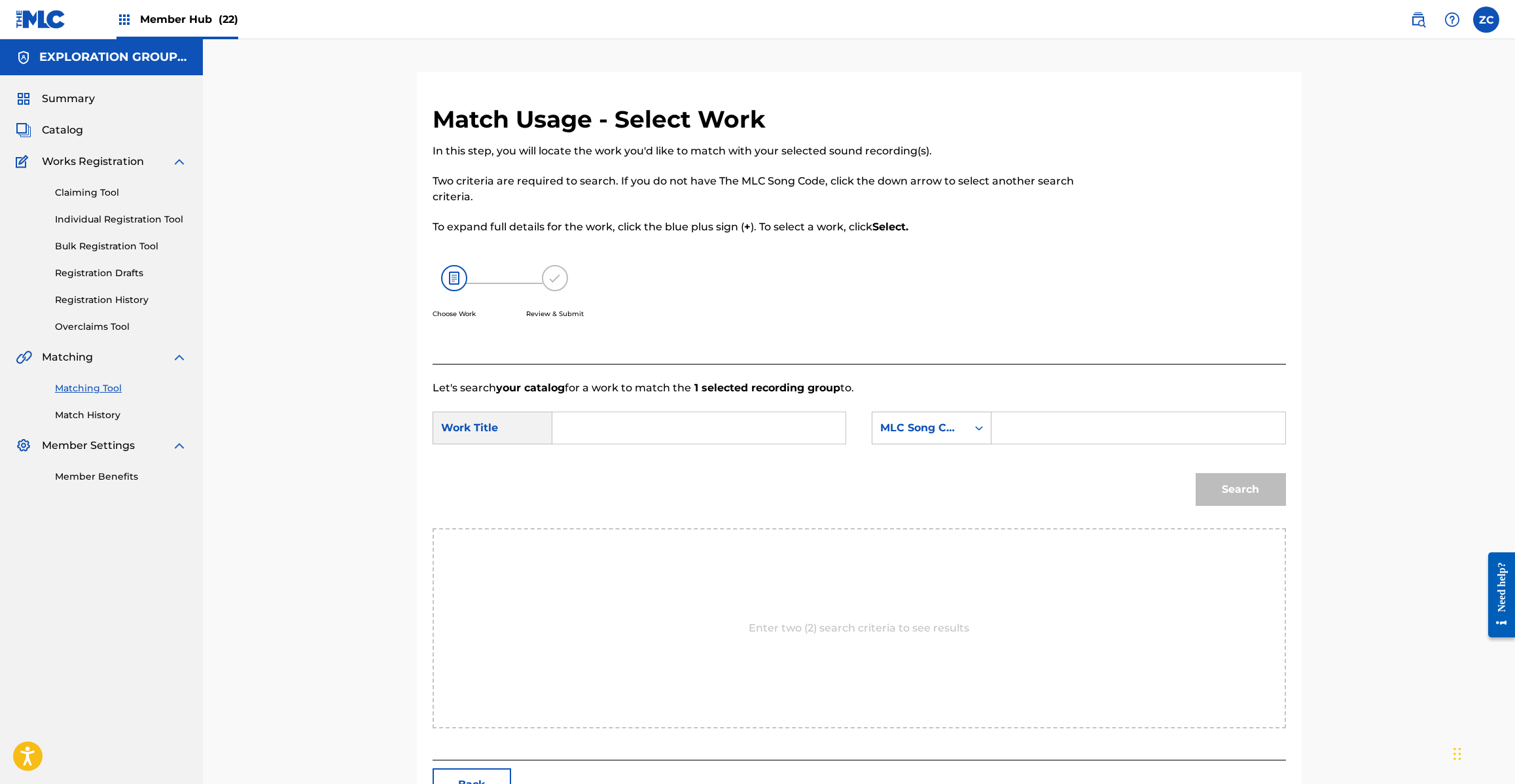
click at [772, 431] on input "Search Form" at bounding box center [698, 428] width 271 height 32
paste input "Kazega Tsuyoku Fuita Hi KE9Z00"
click at [685, 427] on input "Kazega Tsuyoku Fuita Hi KE9Z00" at bounding box center [698, 428] width 271 height 32
click at [722, 427] on input "Kazega Tsuyoku Fuita Hi KE9Z00" at bounding box center [698, 428] width 271 height 32
drag, startPoint x: 722, startPoint y: 427, endPoint x: 743, endPoint y: 426, distance: 21.0
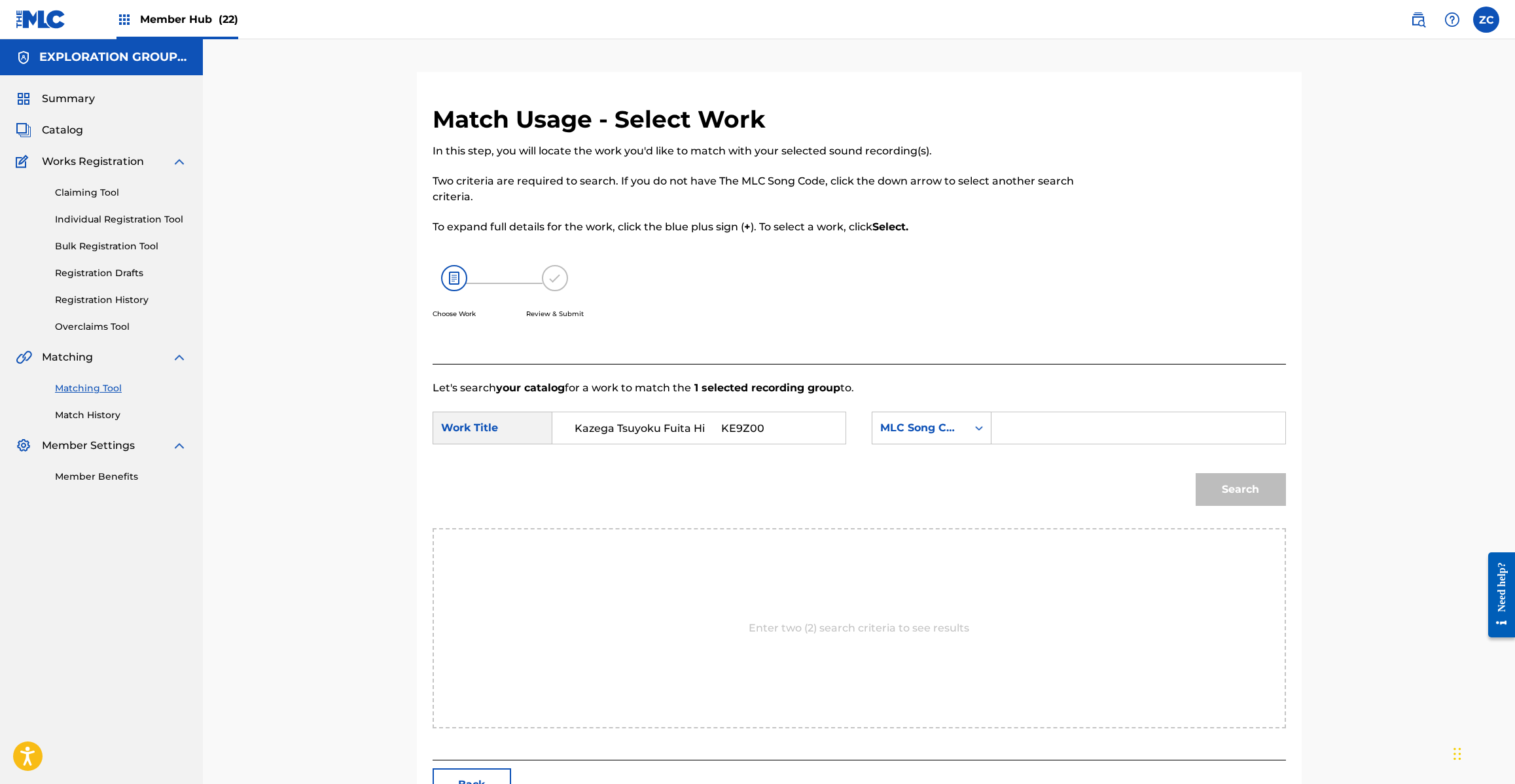
click at [723, 426] on input "Kazega Tsuyoku Fuita Hi KE9Z00" at bounding box center [698, 428] width 271 height 32
type input "Kazega Tsuyoku Fuita Hi"
drag, startPoint x: 1023, startPoint y: 429, endPoint x: 1037, endPoint y: 430, distance: 14.0
click at [1023, 429] on input "Search Form" at bounding box center [1137, 428] width 271 height 32
paste input "KE9Z00"
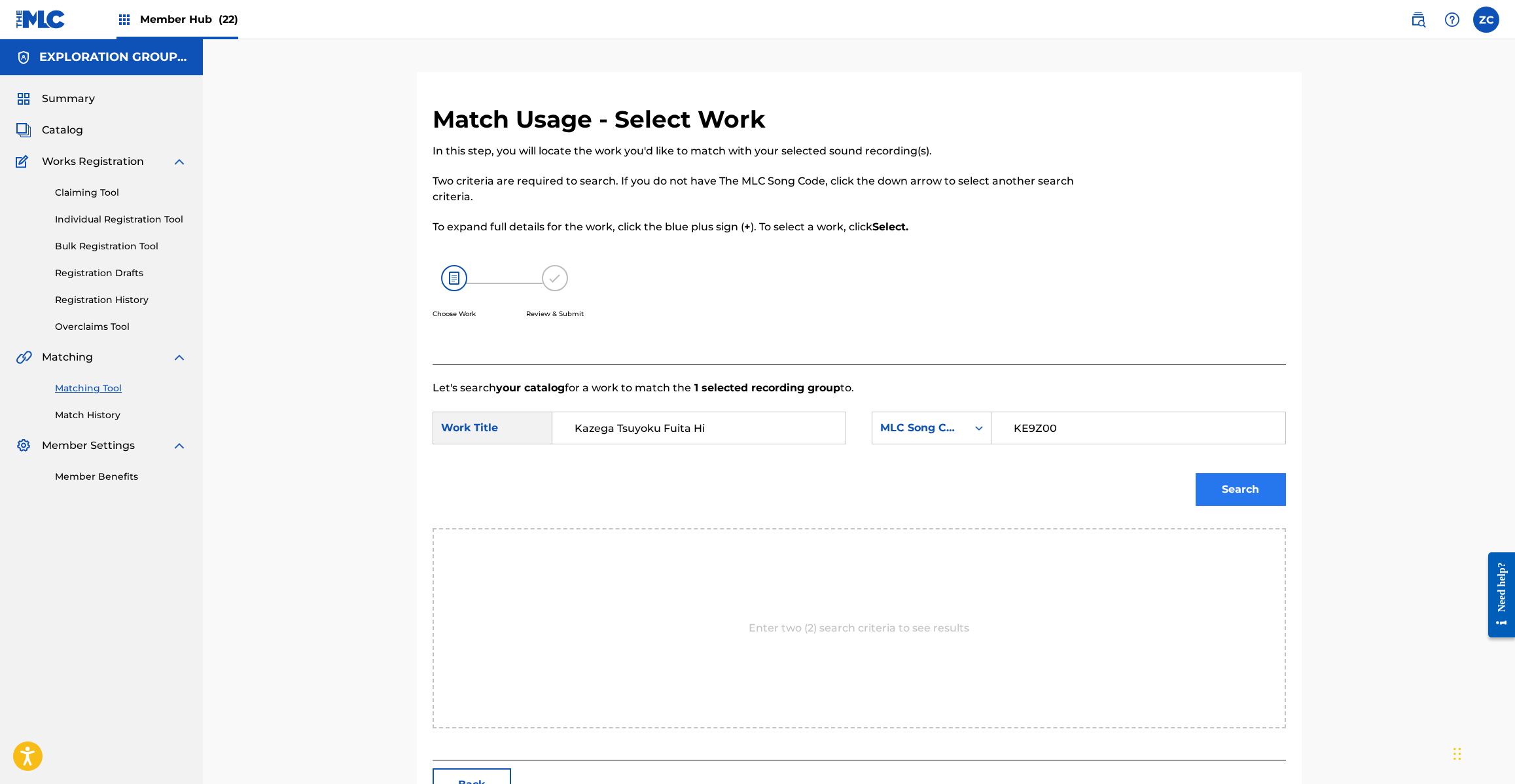
type input "KE9Z00"
click at [1255, 479] on button "Search" at bounding box center [1240, 488] width 90 height 33
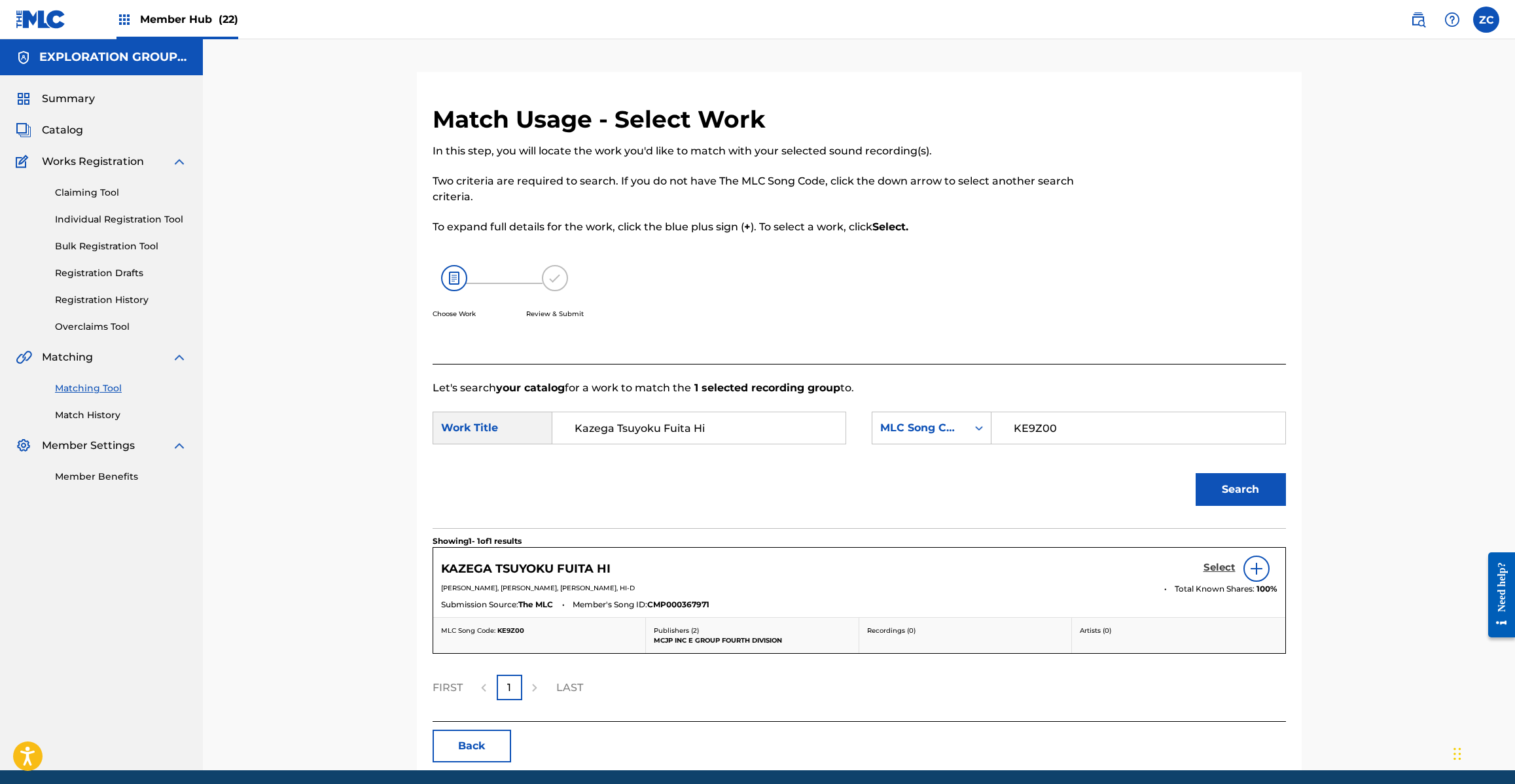
click at [1214, 571] on h5 "Select" at bounding box center [1219, 567] width 32 height 12
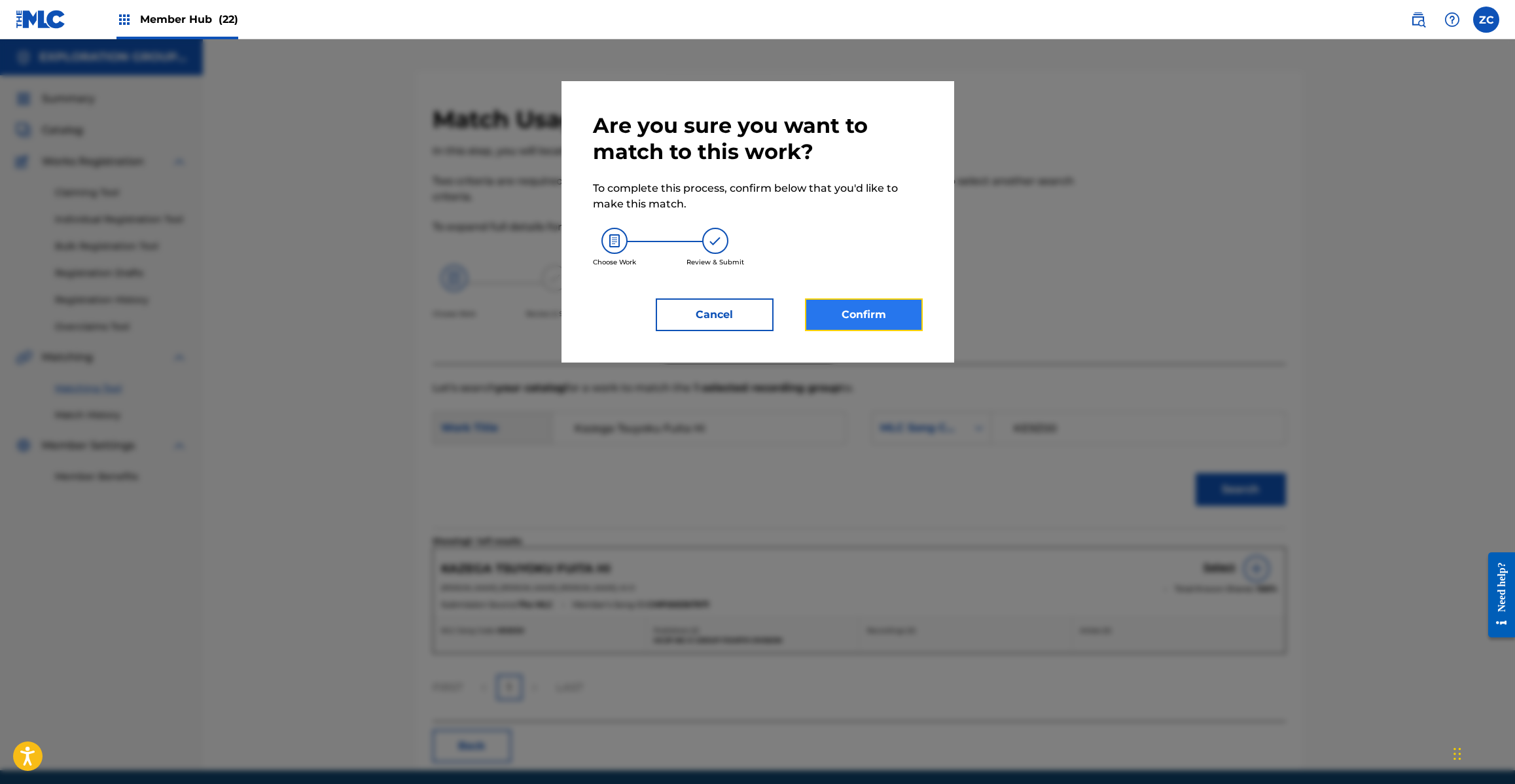
click at [873, 319] on button "Confirm" at bounding box center [863, 314] width 117 height 33
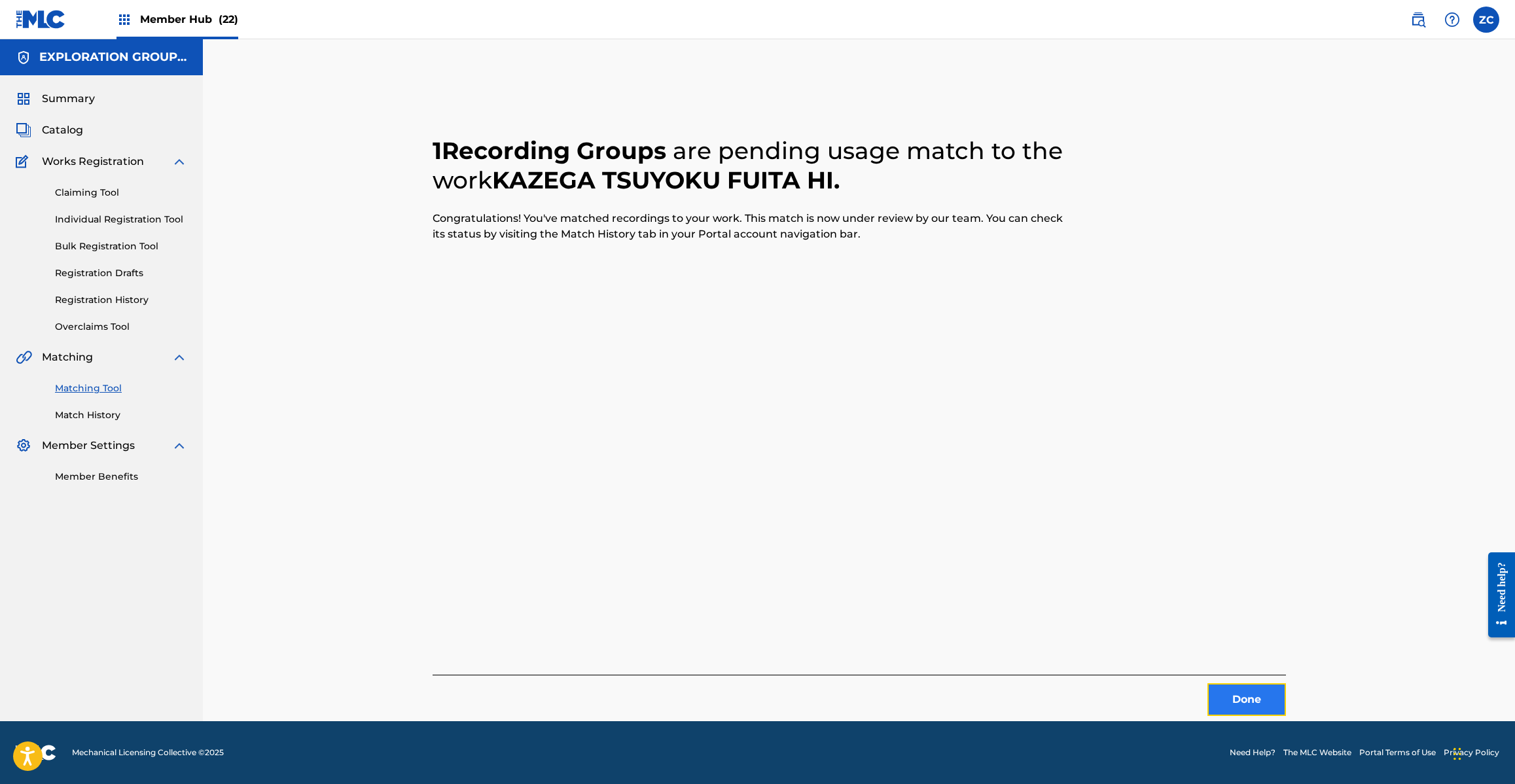
click at [1248, 704] on button "Done" at bounding box center [1246, 699] width 78 height 33
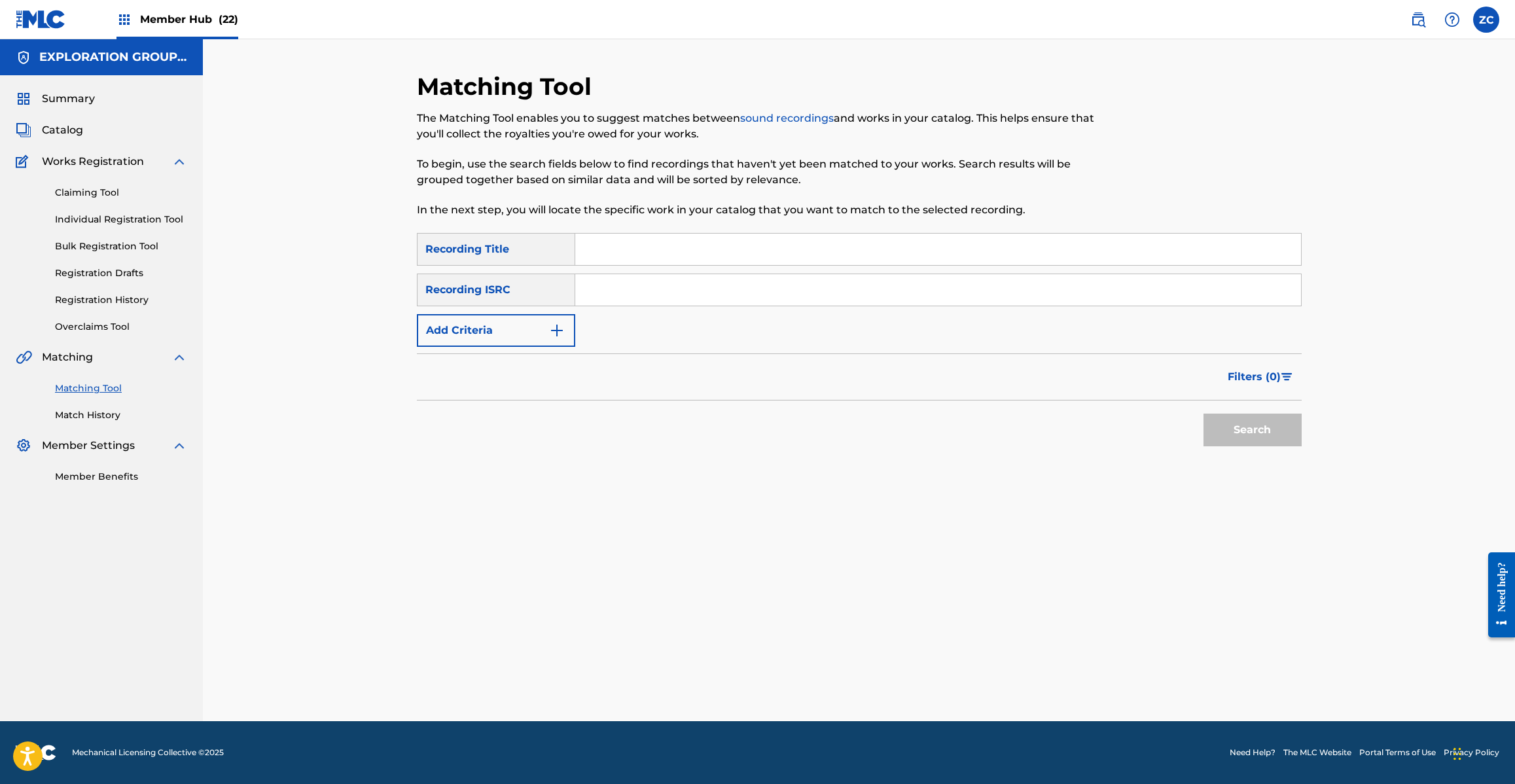
click at [733, 285] on input "Search Form" at bounding box center [938, 290] width 725 height 32
paste input "JPV501200193"
click at [1242, 435] on button "Search" at bounding box center [1252, 430] width 98 height 33
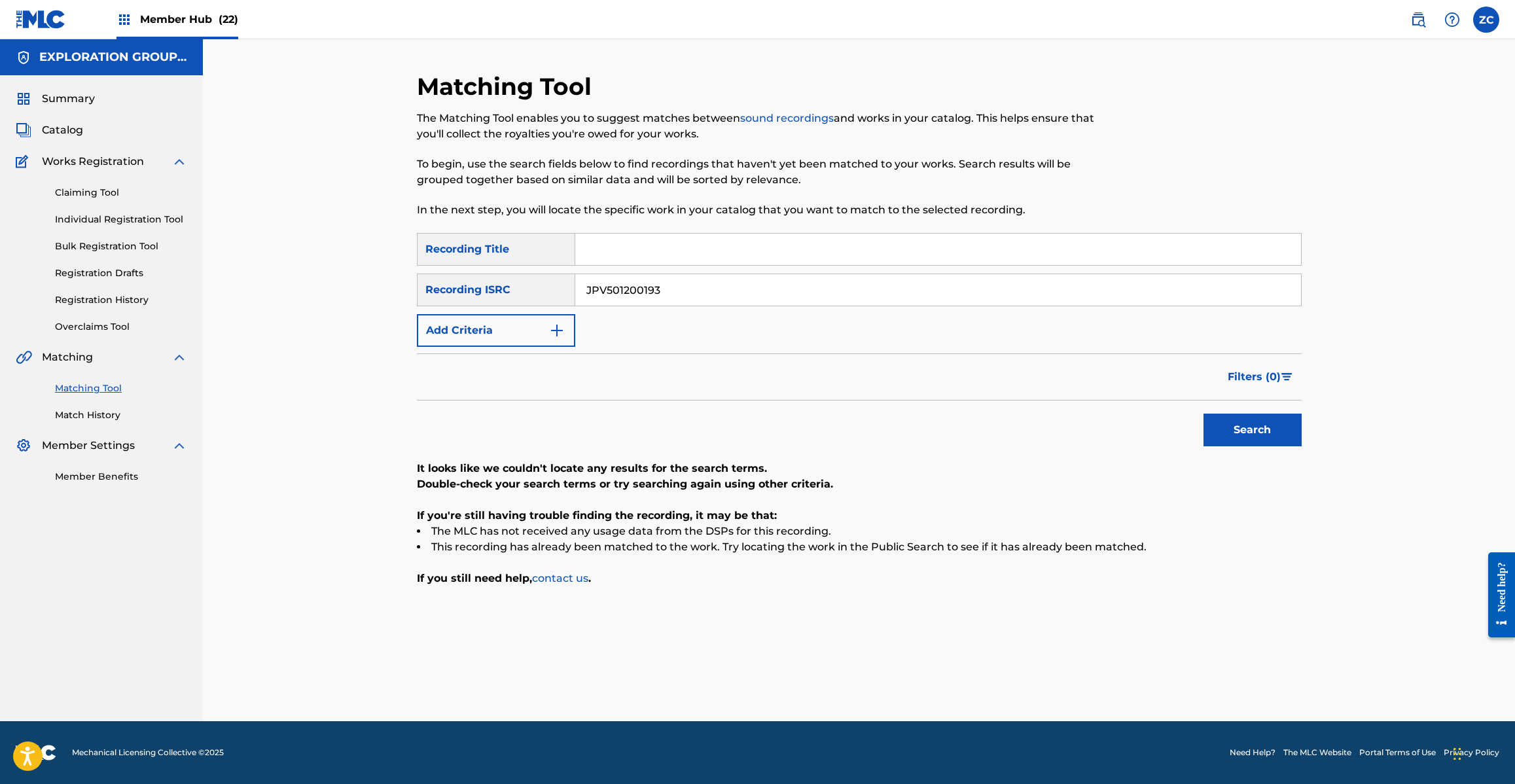
click at [717, 296] on input "JPV501200193" at bounding box center [938, 290] width 725 height 32
paste
click at [1270, 435] on button "Search" at bounding box center [1252, 430] width 98 height 33
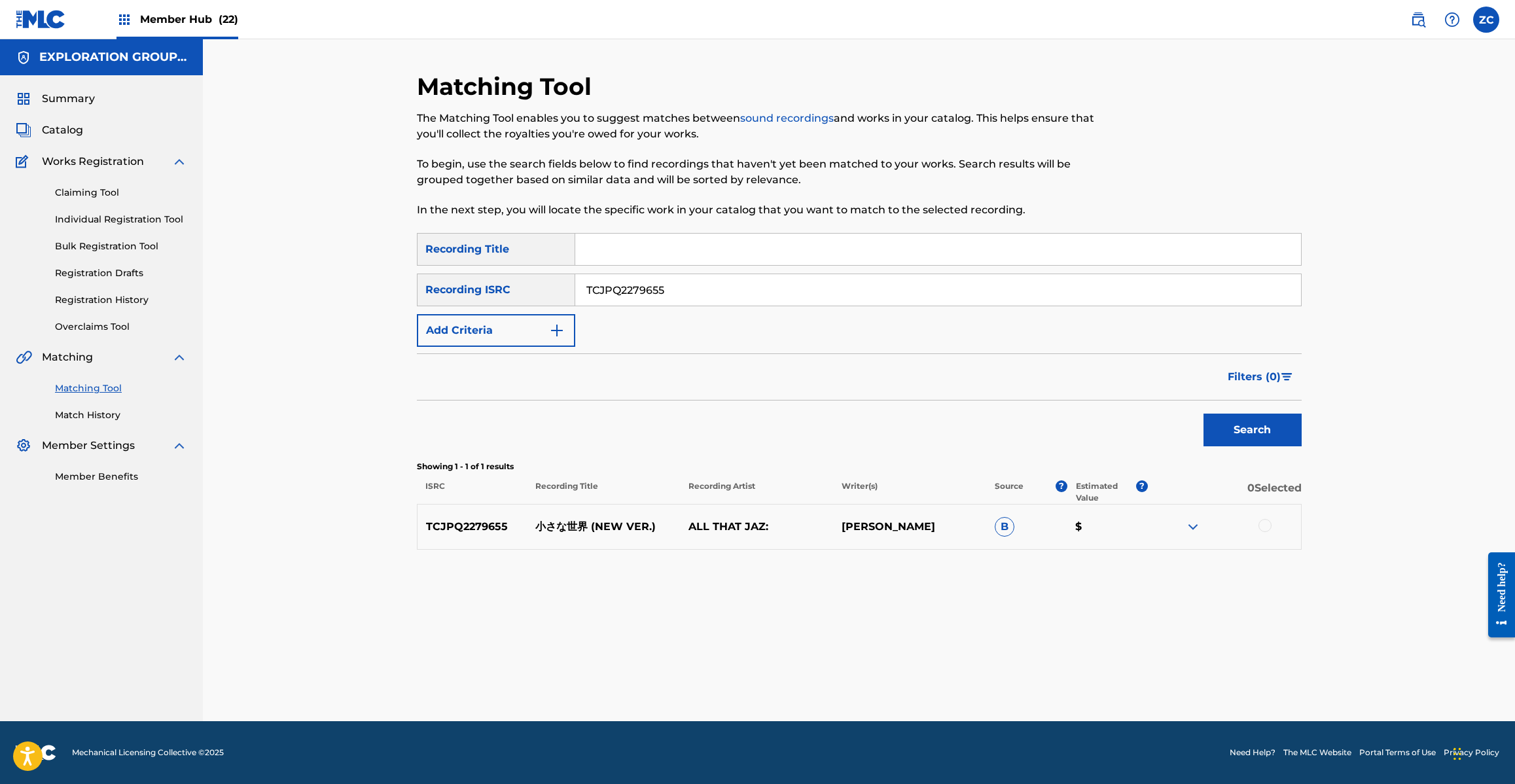
click at [1272, 530] on div at bounding box center [1224, 527] width 153 height 16
click at [1266, 525] on div at bounding box center [1265, 526] width 13 height 13
click at [709, 277] on input "TCJPQ2279655" at bounding box center [938, 290] width 725 height 32
type input "JP92A2403554"
click at [1266, 427] on button "Search" at bounding box center [1252, 430] width 98 height 33
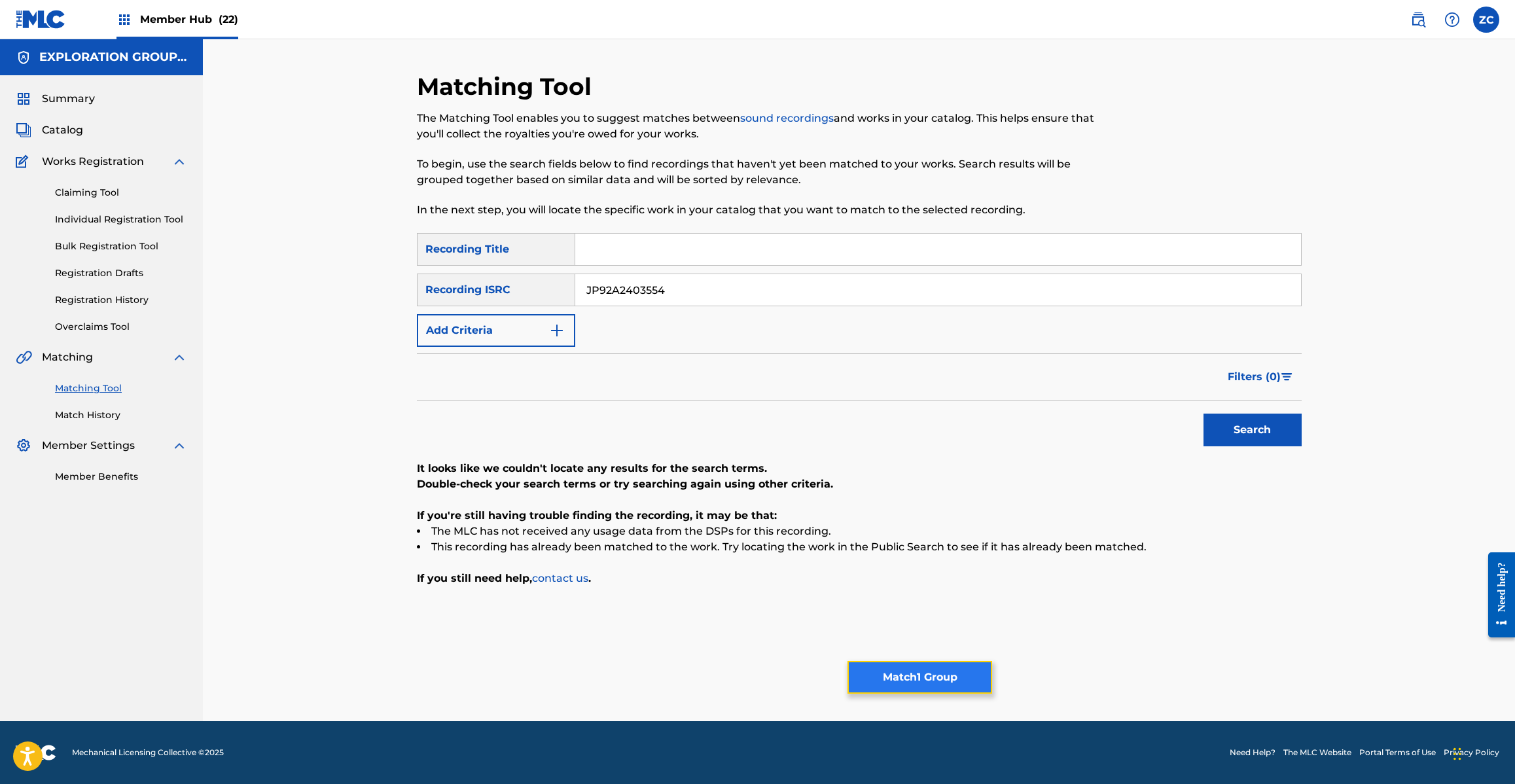
click at [943, 676] on button "Match 1 Group" at bounding box center [919, 677] width 145 height 33
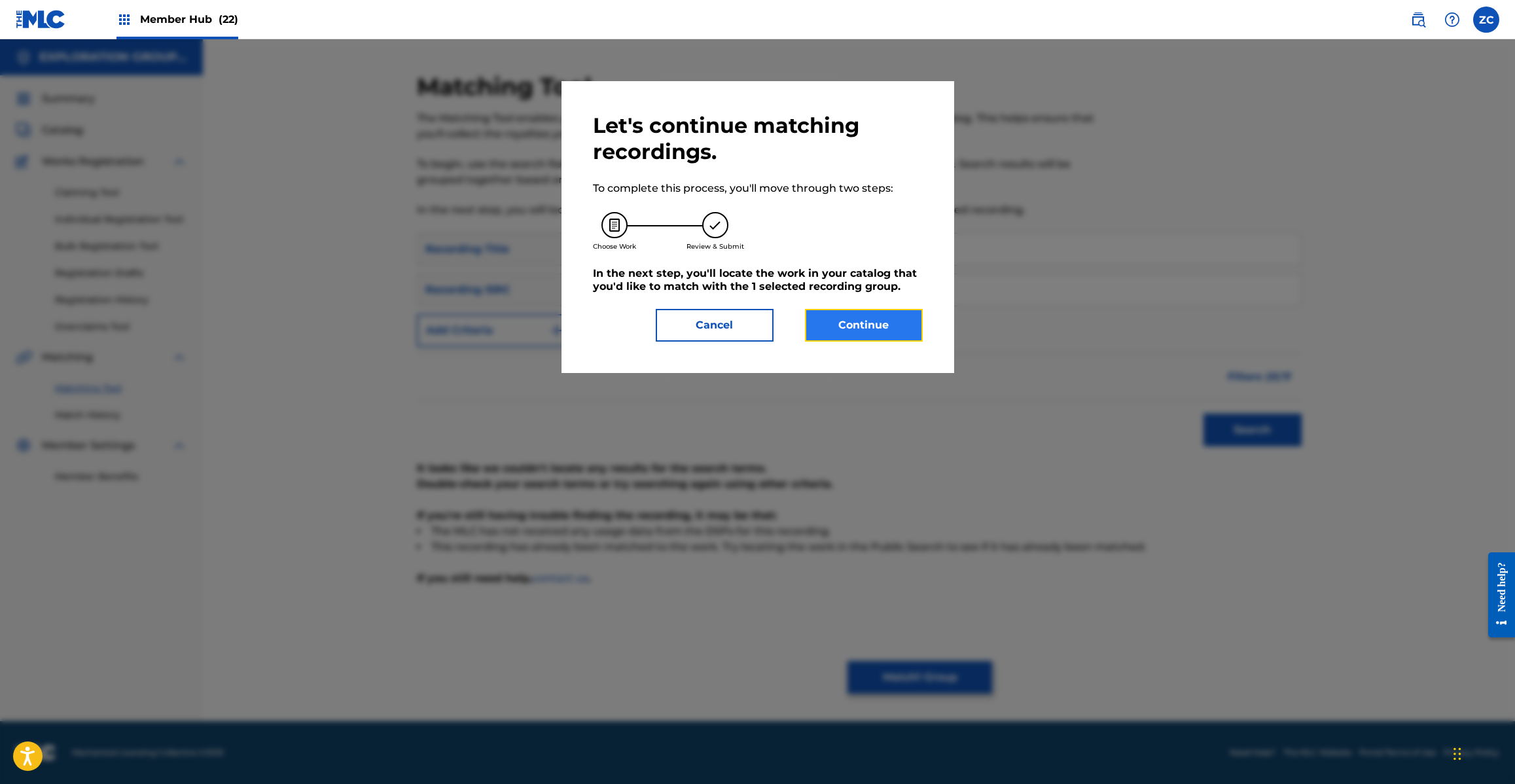
click at [861, 322] on button "Continue" at bounding box center [863, 324] width 117 height 33
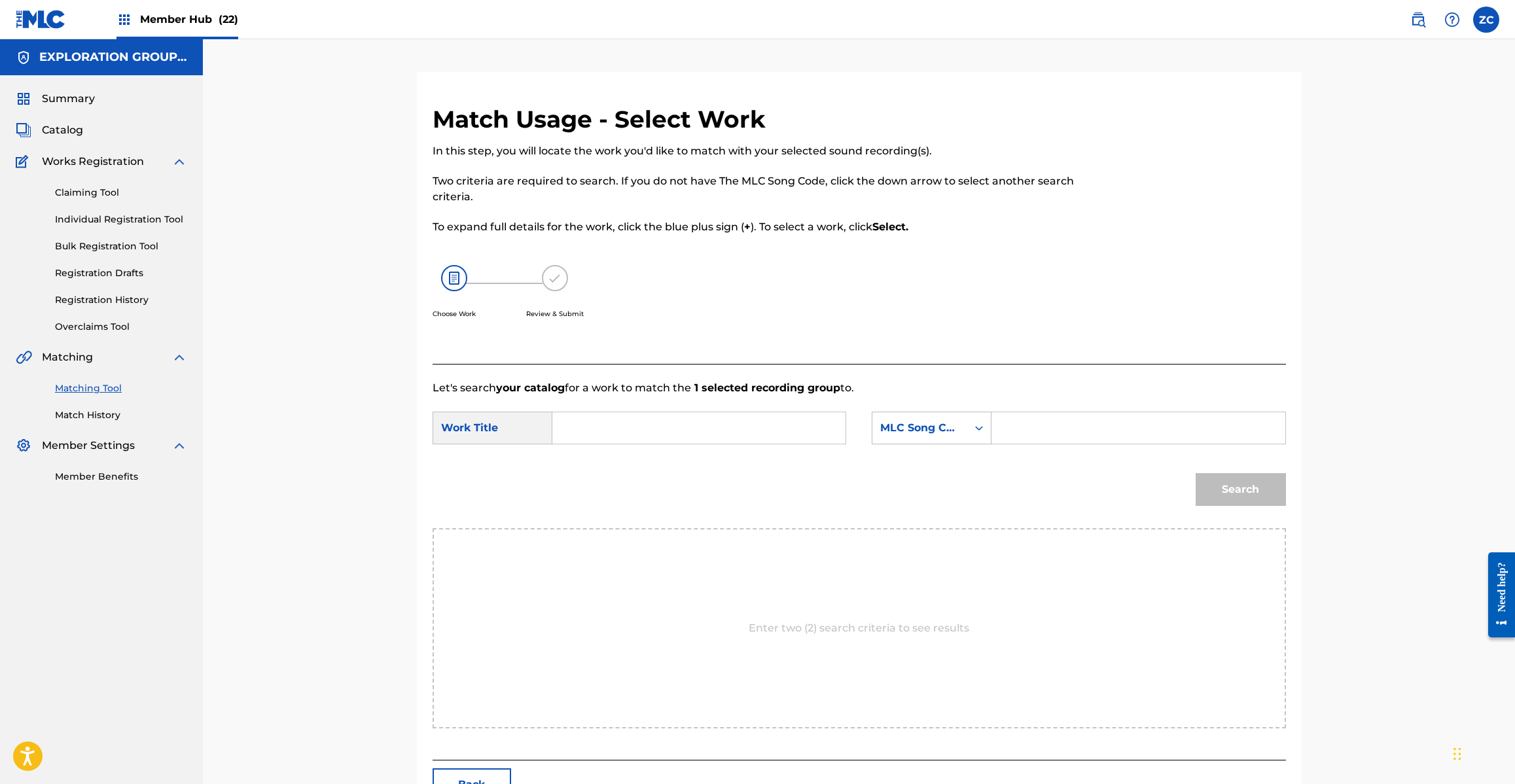
click at [764, 427] on input "Search Form" at bounding box center [698, 428] width 271 height 32
click at [690, 427] on input "Chiisana Sekai CD2BC6" at bounding box center [698, 428] width 271 height 32
type input "Chiisana Sekai"
drag, startPoint x: 1091, startPoint y: 426, endPoint x: 1097, endPoint y: 429, distance: 6.7
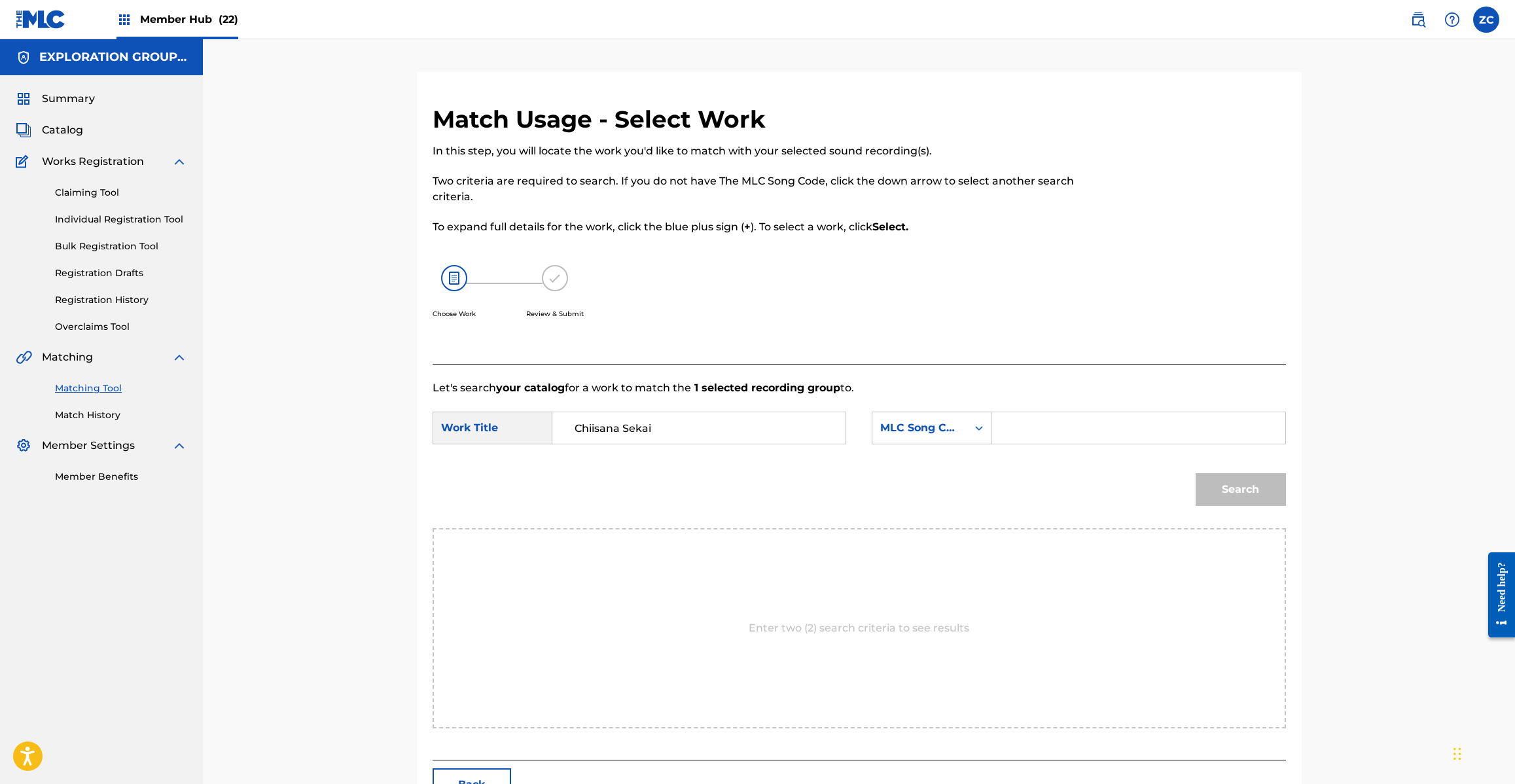
click at [1091, 426] on input "Search Form" at bounding box center [1137, 428] width 271 height 32
type input "CD2BC6"
click at [1274, 479] on button "Search" at bounding box center [1240, 488] width 90 height 33
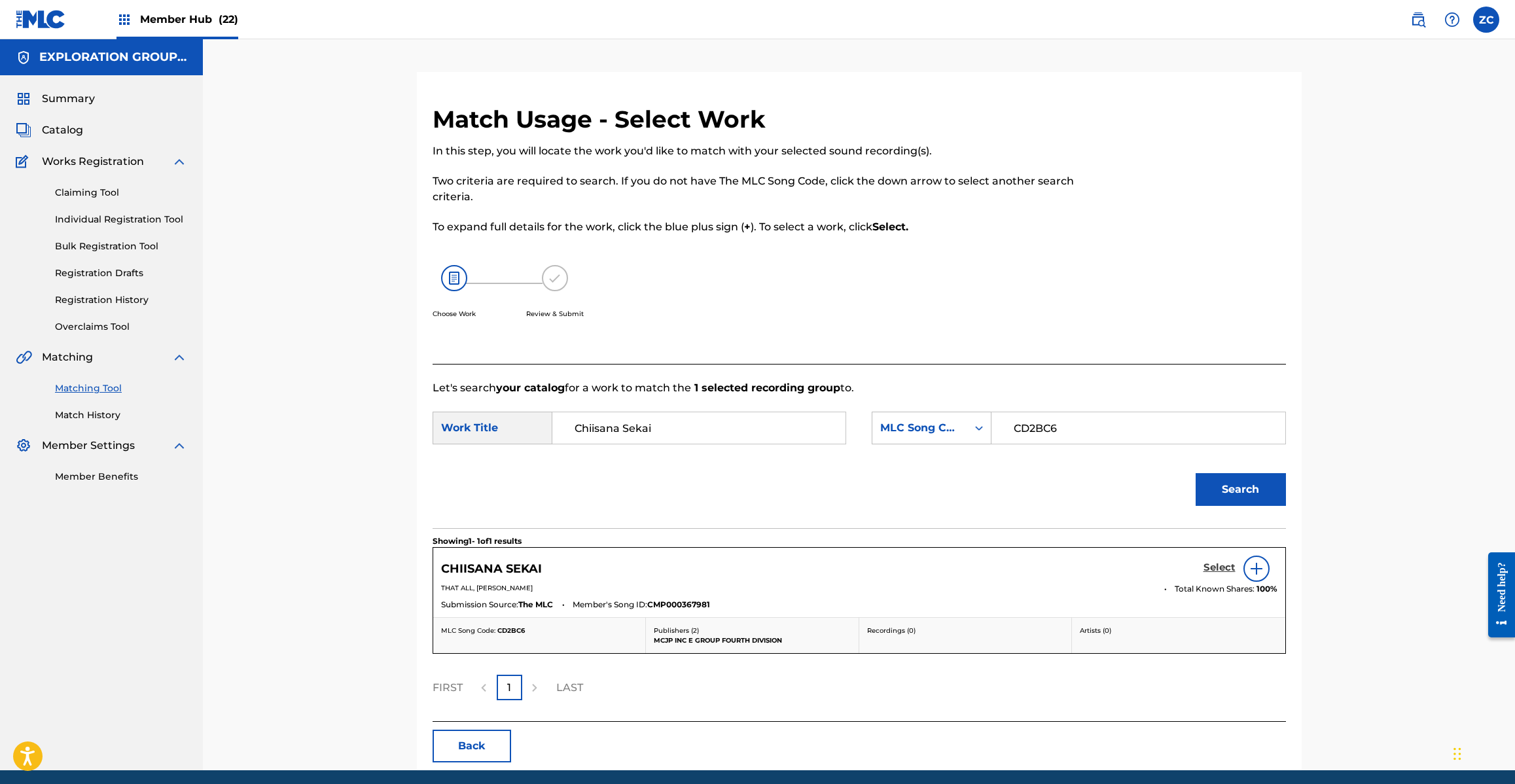
click at [1218, 564] on h5 "Select" at bounding box center [1219, 567] width 32 height 12
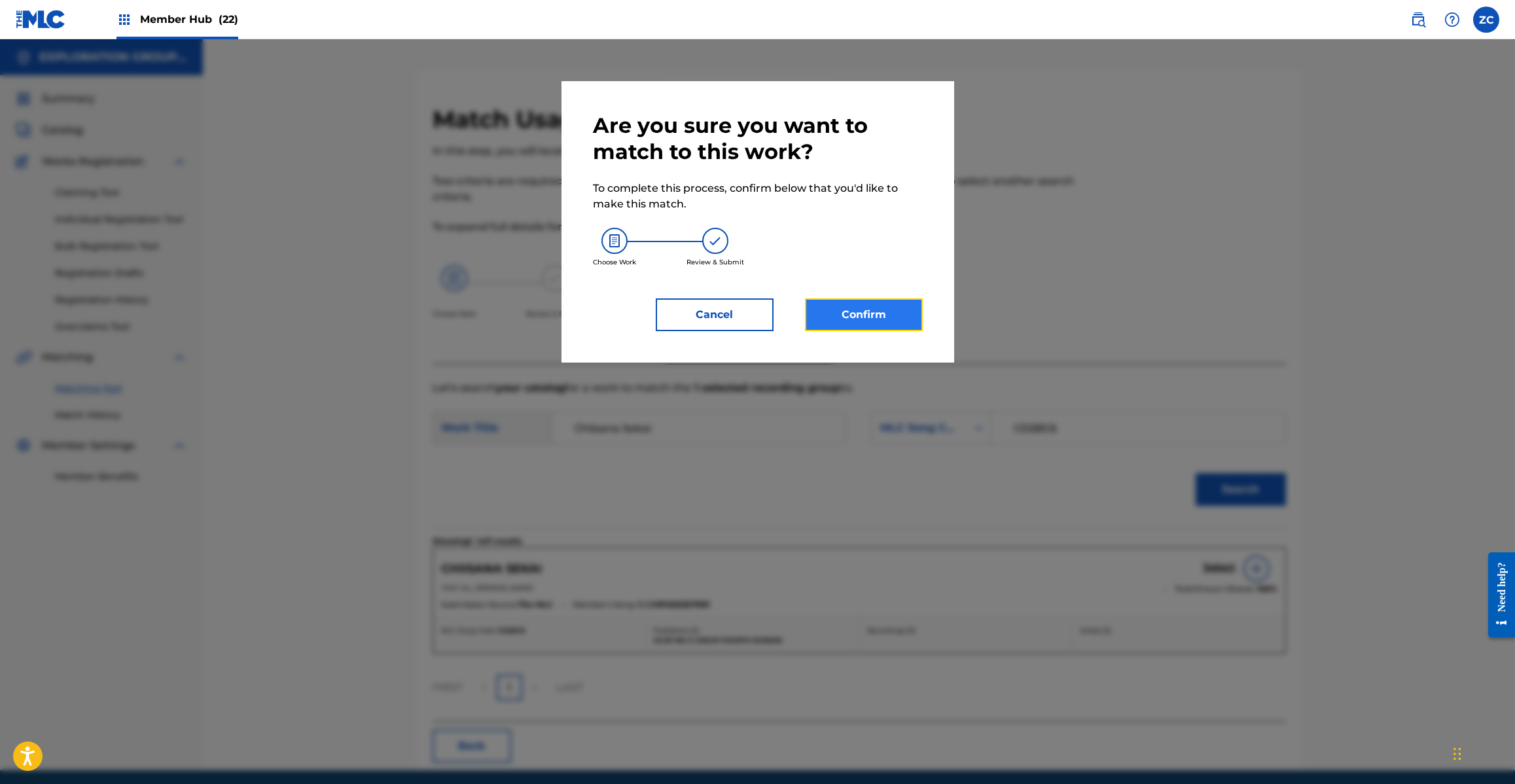
click at [844, 299] on button "Confirm" at bounding box center [863, 314] width 117 height 33
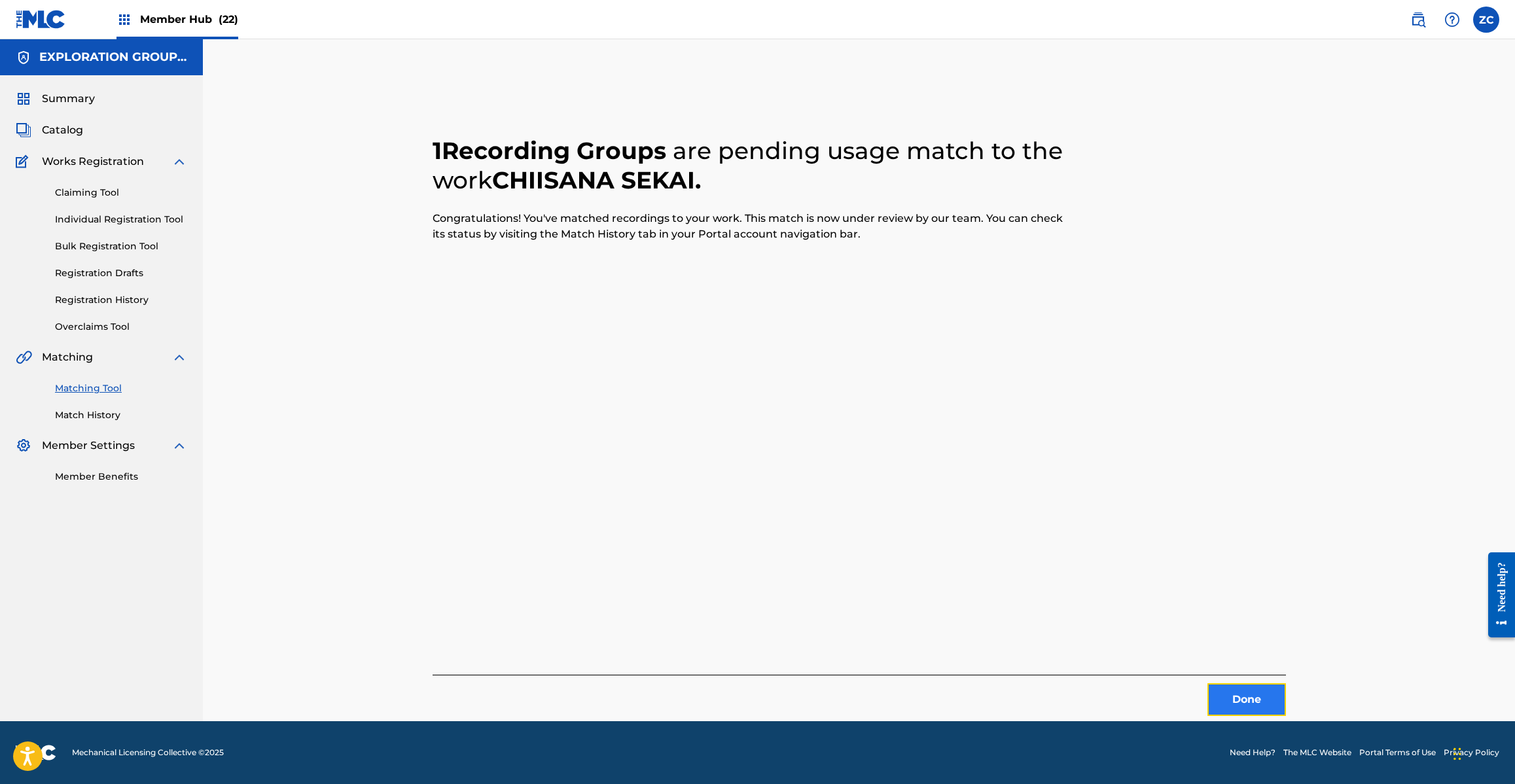
click at [1253, 704] on button "Done" at bounding box center [1246, 699] width 78 height 33
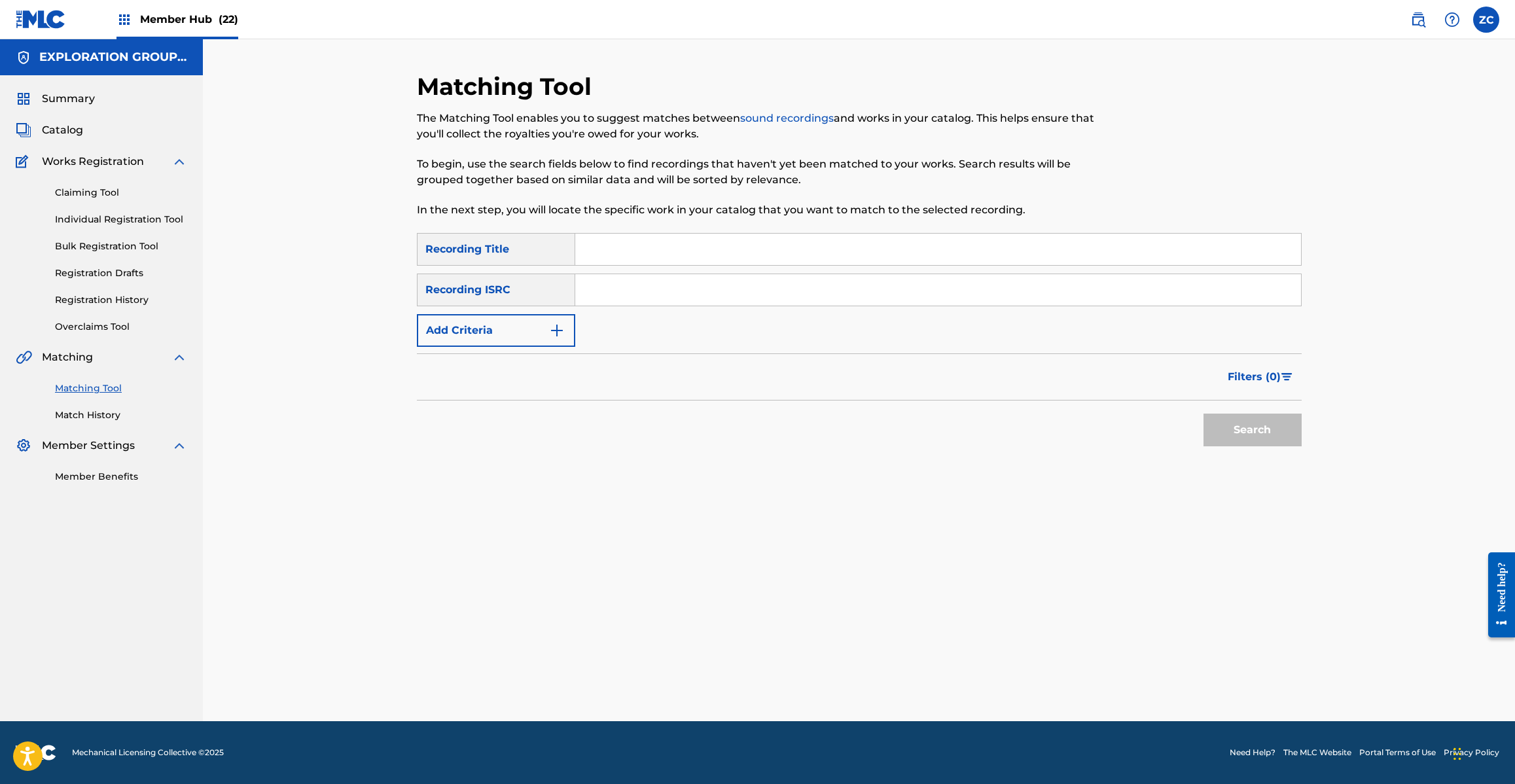
click at [866, 293] on input "Search Form" at bounding box center [938, 290] width 725 height 32
click at [1244, 435] on button "Search" at bounding box center [1252, 430] width 98 height 33
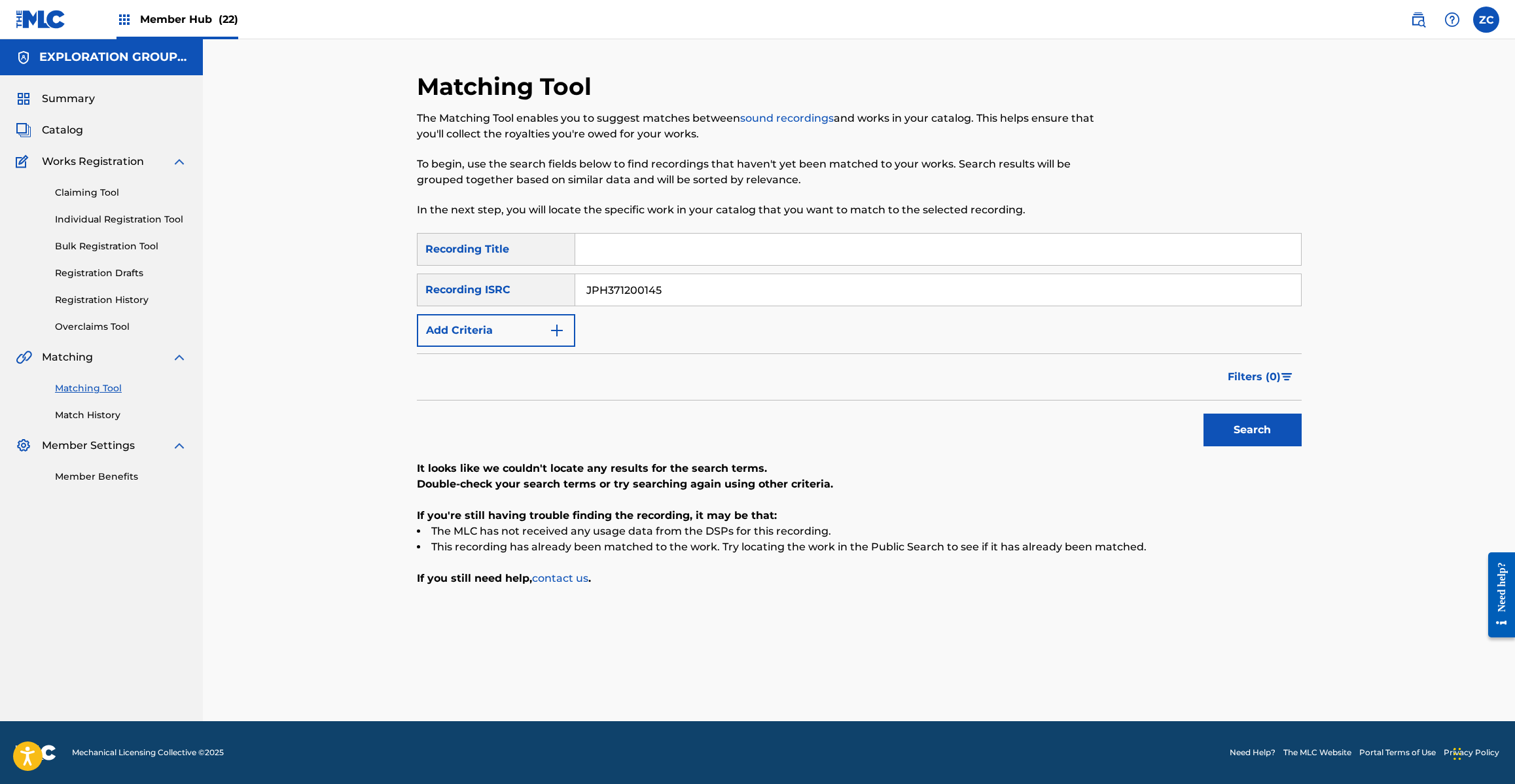
click at [649, 286] on input "JPH371200145" at bounding box center [938, 290] width 725 height 32
click at [1254, 420] on button "Search" at bounding box center [1252, 430] width 98 height 33
drag, startPoint x: 713, startPoint y: 289, endPoint x: 741, endPoint y: 299, distance: 29.7
click at [713, 288] on input "JPL550907002" at bounding box center [938, 290] width 725 height 32
click at [1237, 436] on button "Search" at bounding box center [1252, 430] width 98 height 33
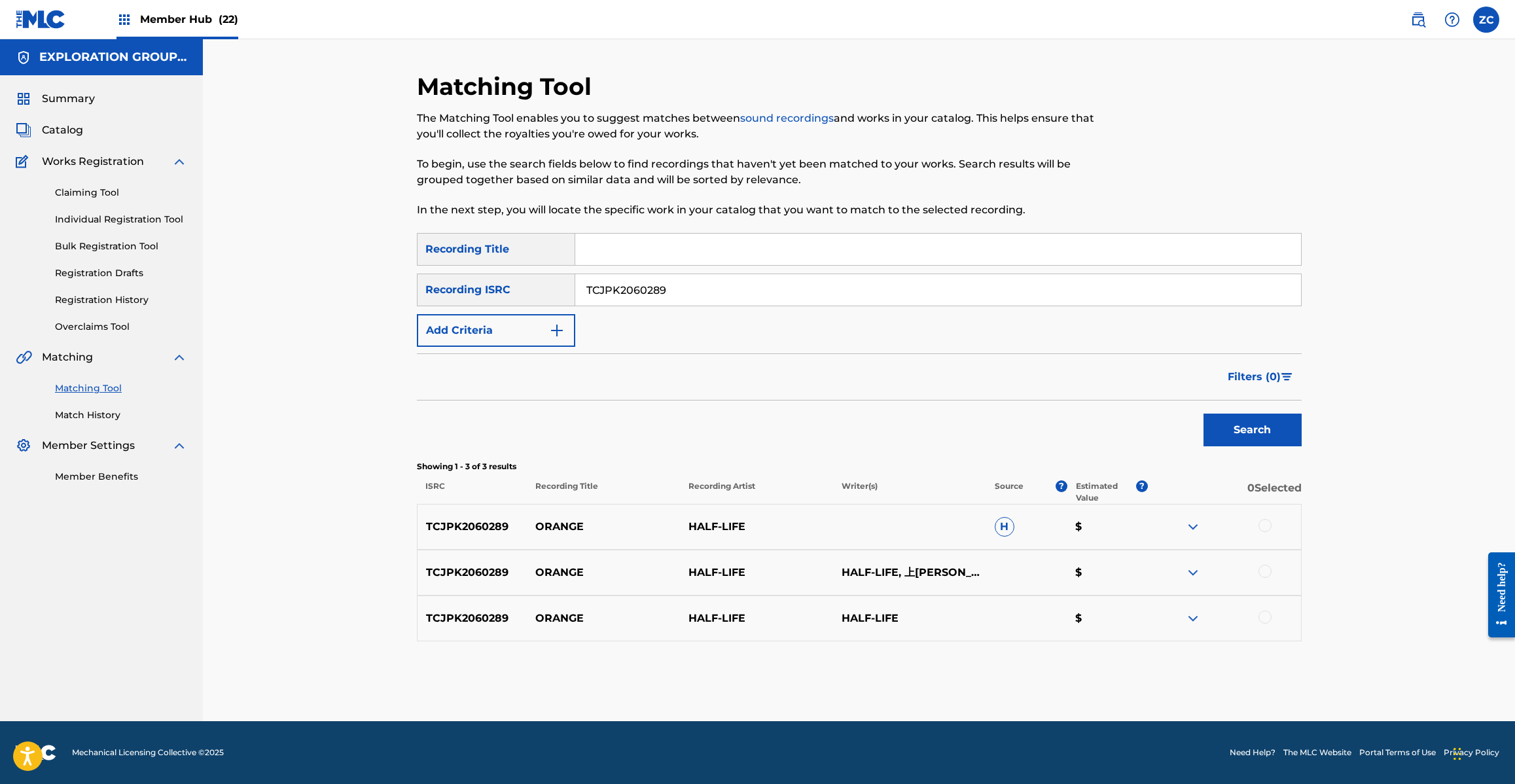
click at [1263, 521] on div at bounding box center [1265, 526] width 13 height 13
drag, startPoint x: 1265, startPoint y: 571, endPoint x: 1266, endPoint y: 590, distance: 19.0
click at [1265, 571] on div at bounding box center [1265, 571] width 13 height 13
click at [1265, 613] on div at bounding box center [1265, 617] width 13 height 13
drag, startPoint x: 803, startPoint y: 288, endPoint x: 846, endPoint y: 308, distance: 47.4
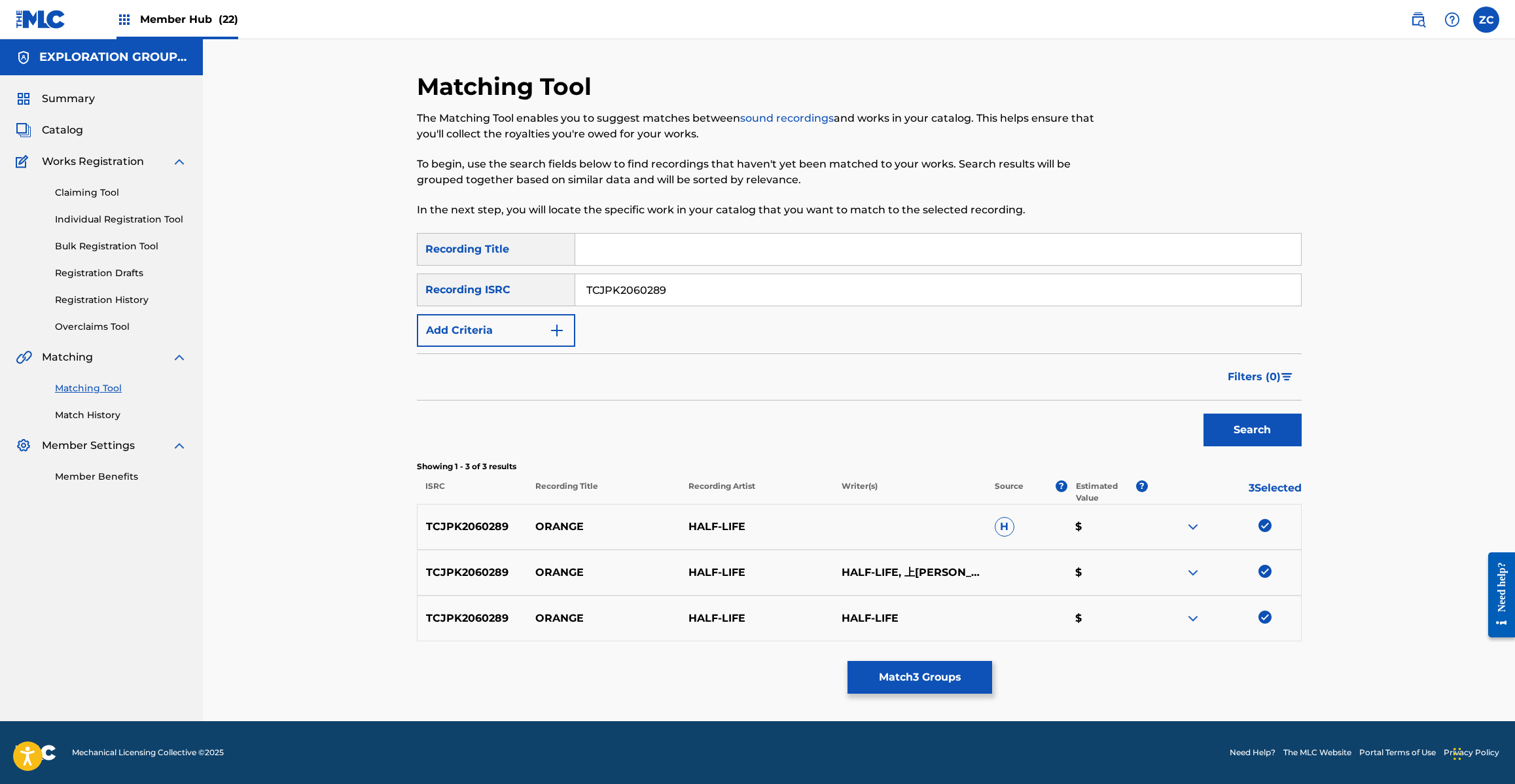
click at [803, 286] on input "TCJPK2060289" at bounding box center [938, 290] width 725 height 32
type input "TCJPK2056501"
click at [1232, 429] on button "Search" at bounding box center [1252, 430] width 98 height 33
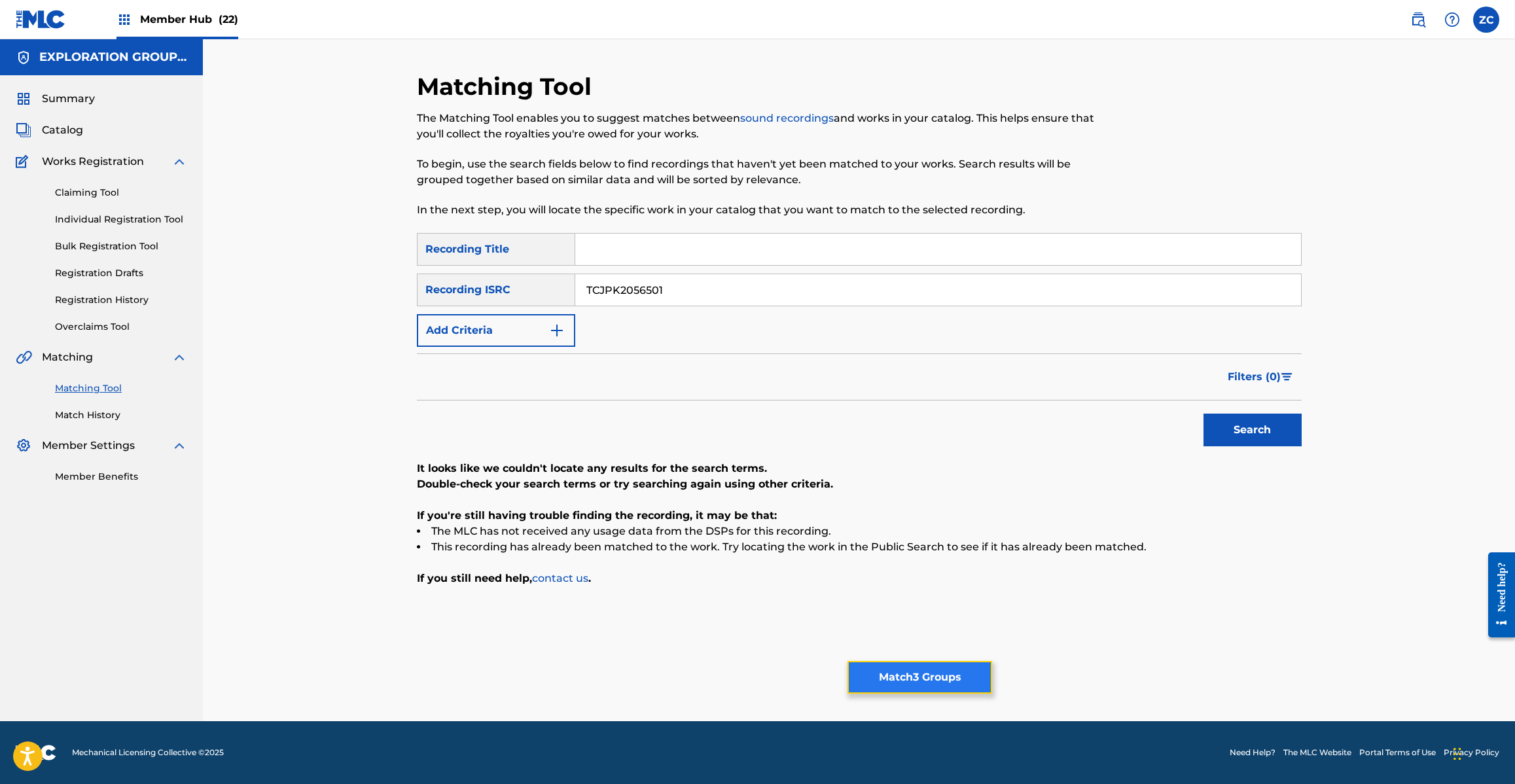
click at [895, 678] on button "Match 3 Groups" at bounding box center [919, 677] width 145 height 33
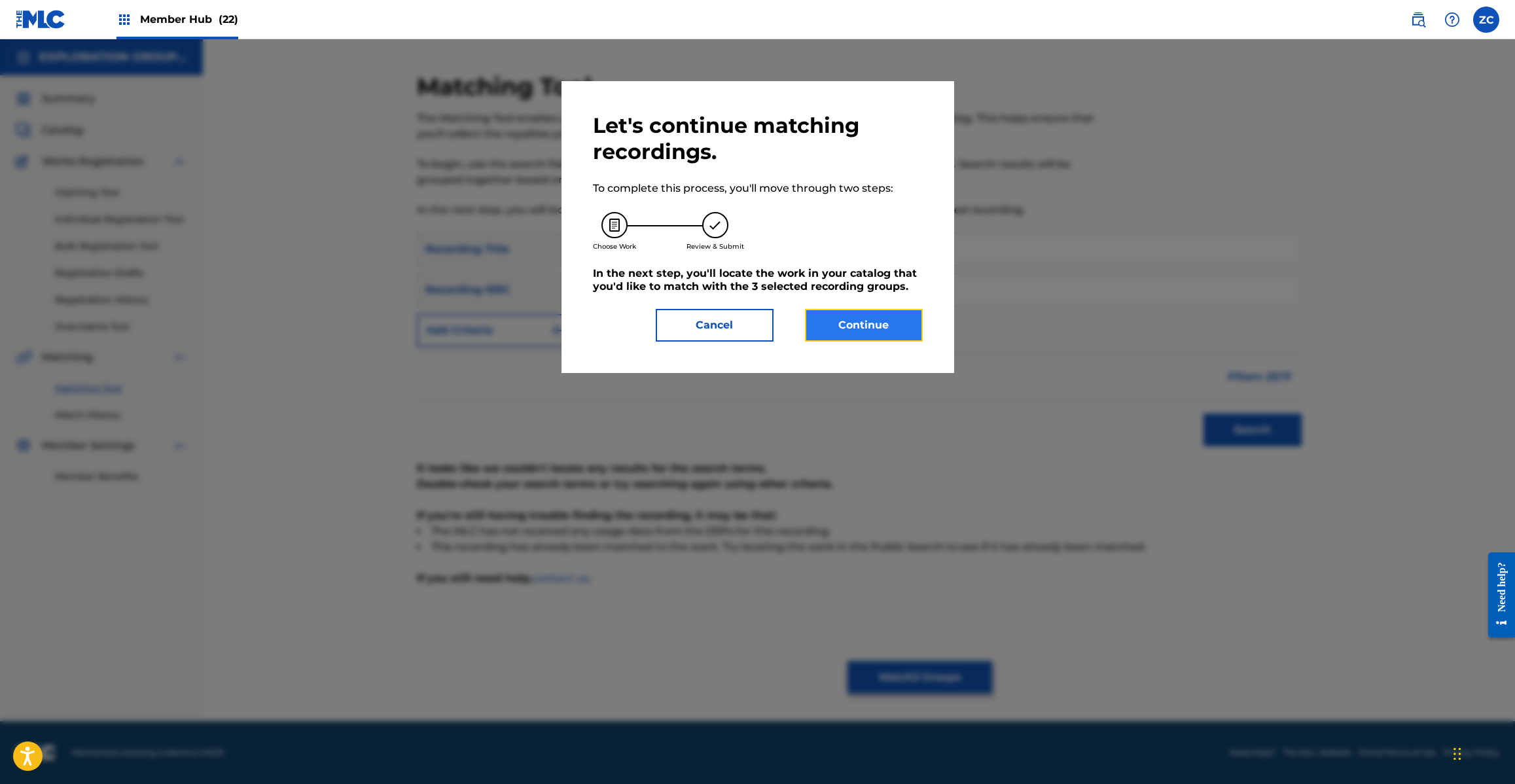
click at [852, 328] on button "Continue" at bounding box center [863, 324] width 117 height 33
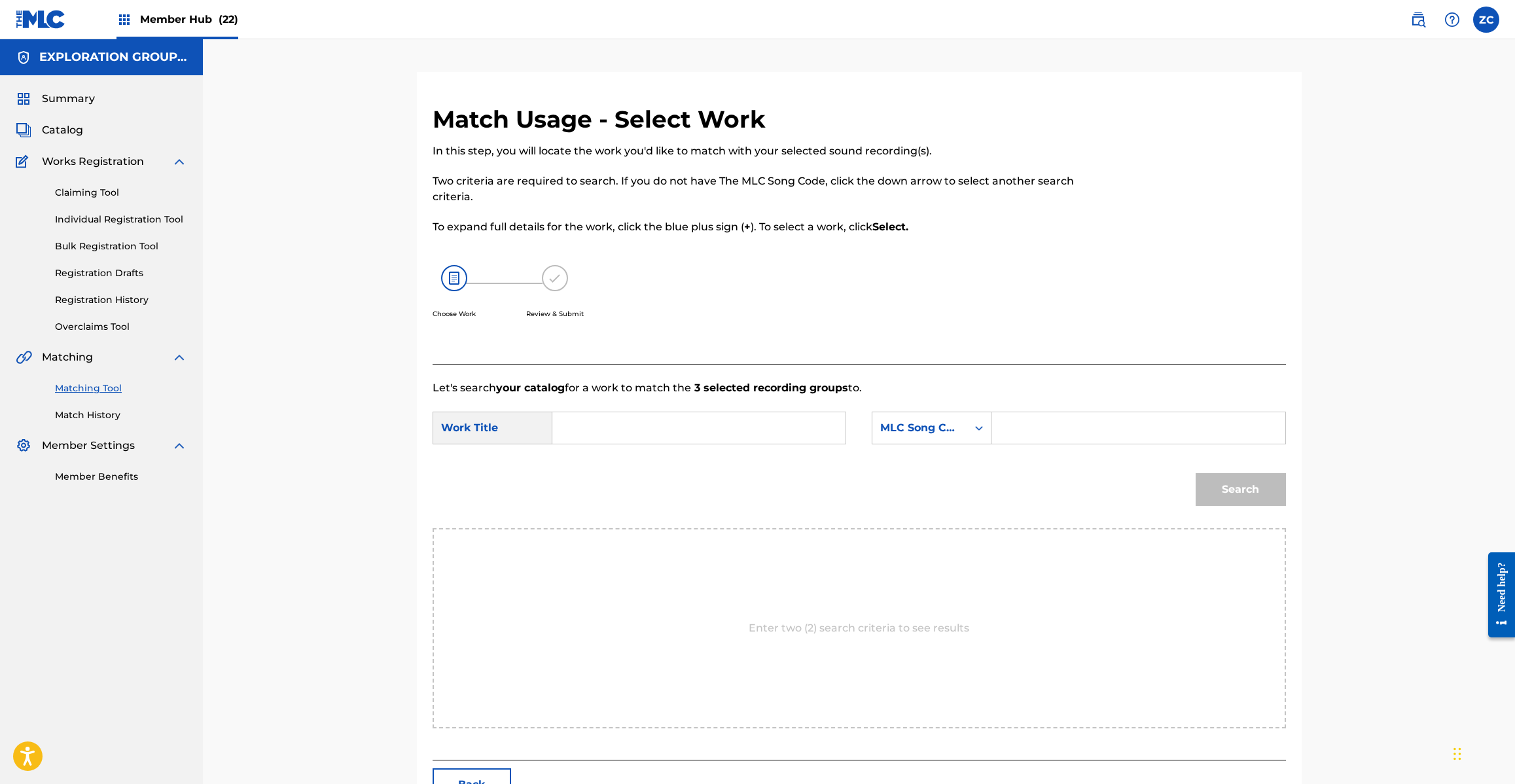
click at [806, 422] on input "Search Form" at bounding box center [698, 428] width 271 height 32
click at [653, 427] on input "Orange OC6ZPS" at bounding box center [698, 428] width 271 height 32
drag, startPoint x: 653, startPoint y: 427, endPoint x: 678, endPoint y: 425, distance: 25.1
click at [653, 425] on input "Orange OC6ZPS" at bounding box center [698, 428] width 271 height 32
type input "Orange"
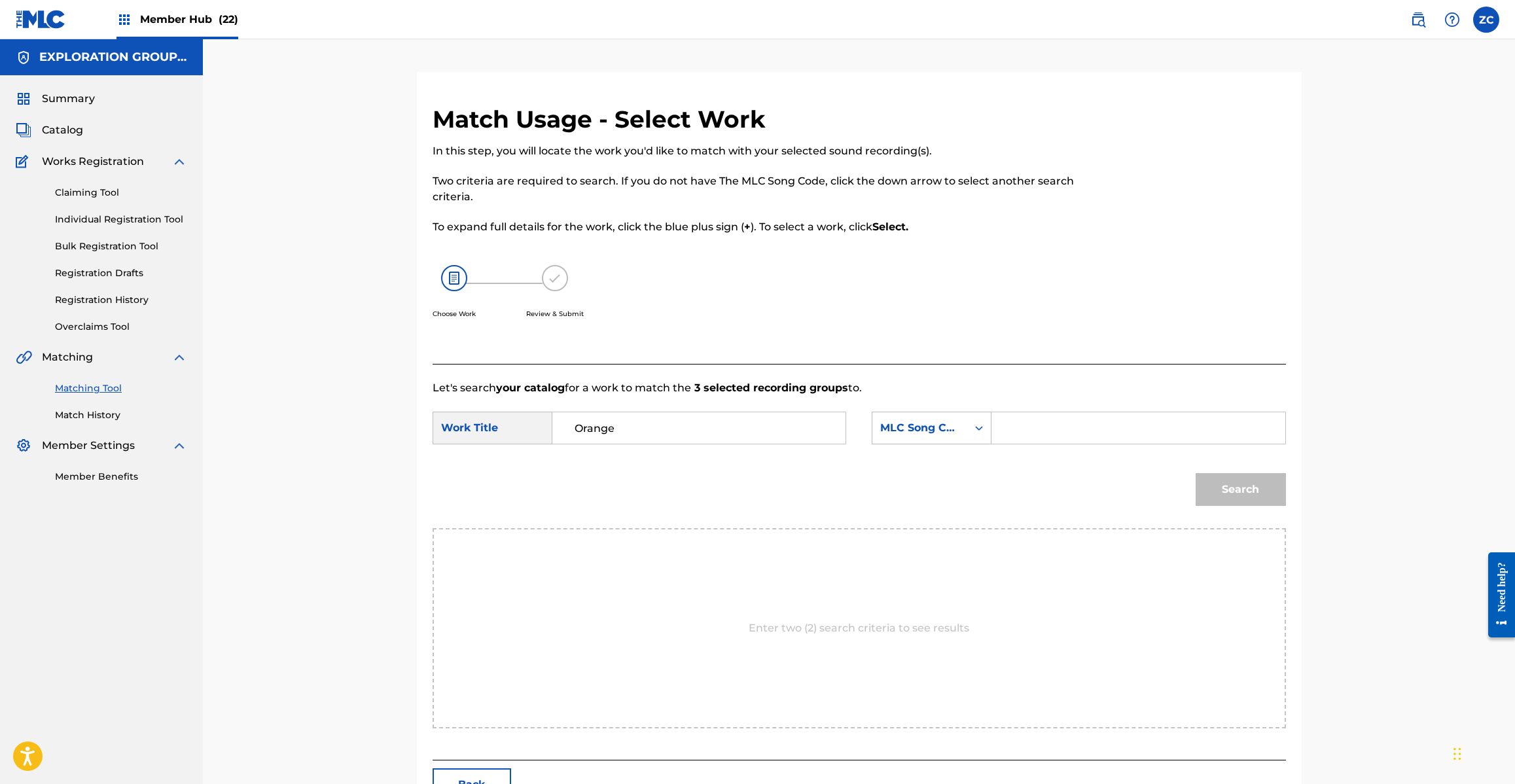
click at [1093, 425] on input "Search Form" at bounding box center [1137, 428] width 271 height 32
type input "OC6ZPS"
click at [1250, 495] on button "Search" at bounding box center [1240, 488] width 90 height 33
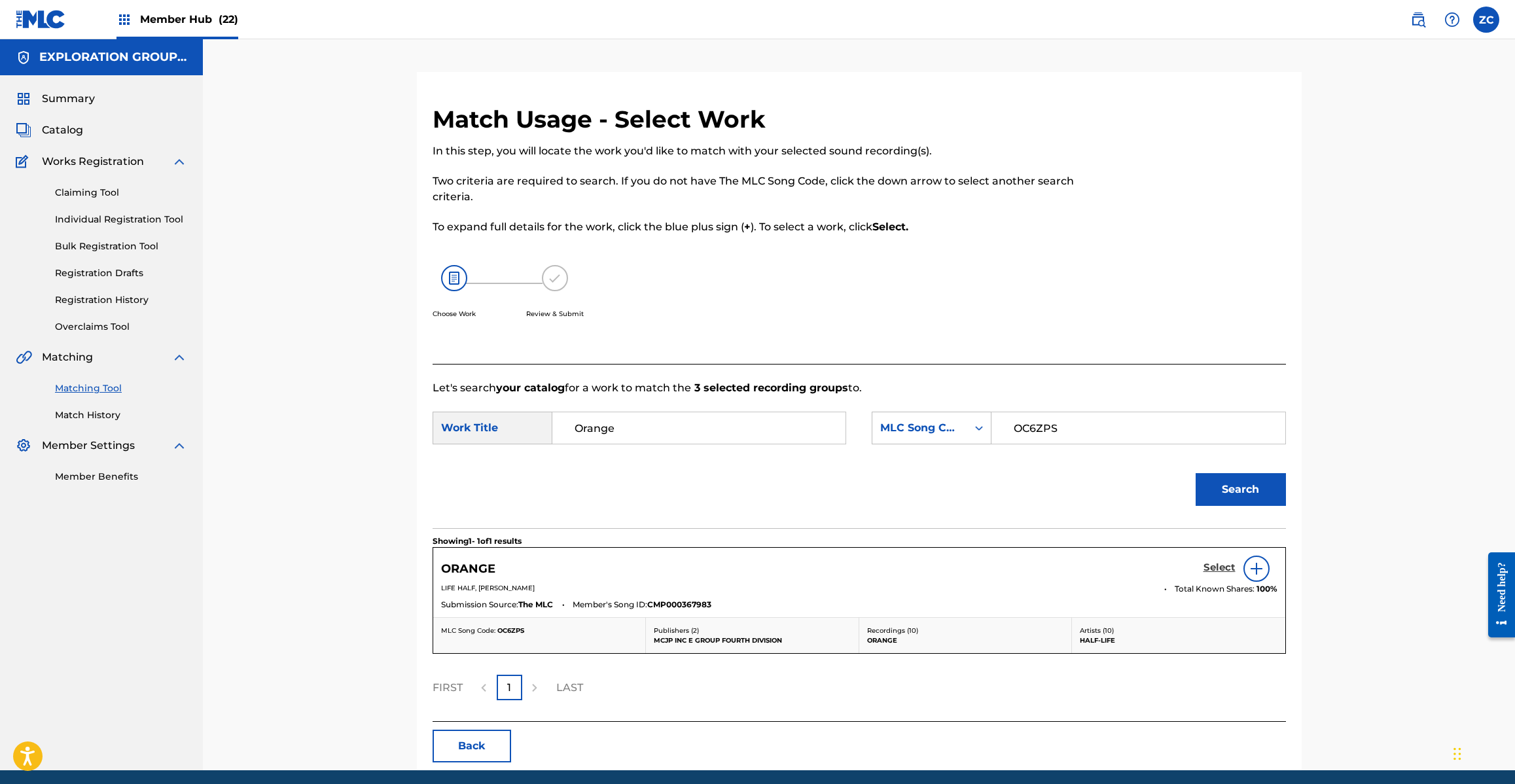
click at [1216, 568] on h5 "Select" at bounding box center [1219, 567] width 32 height 12
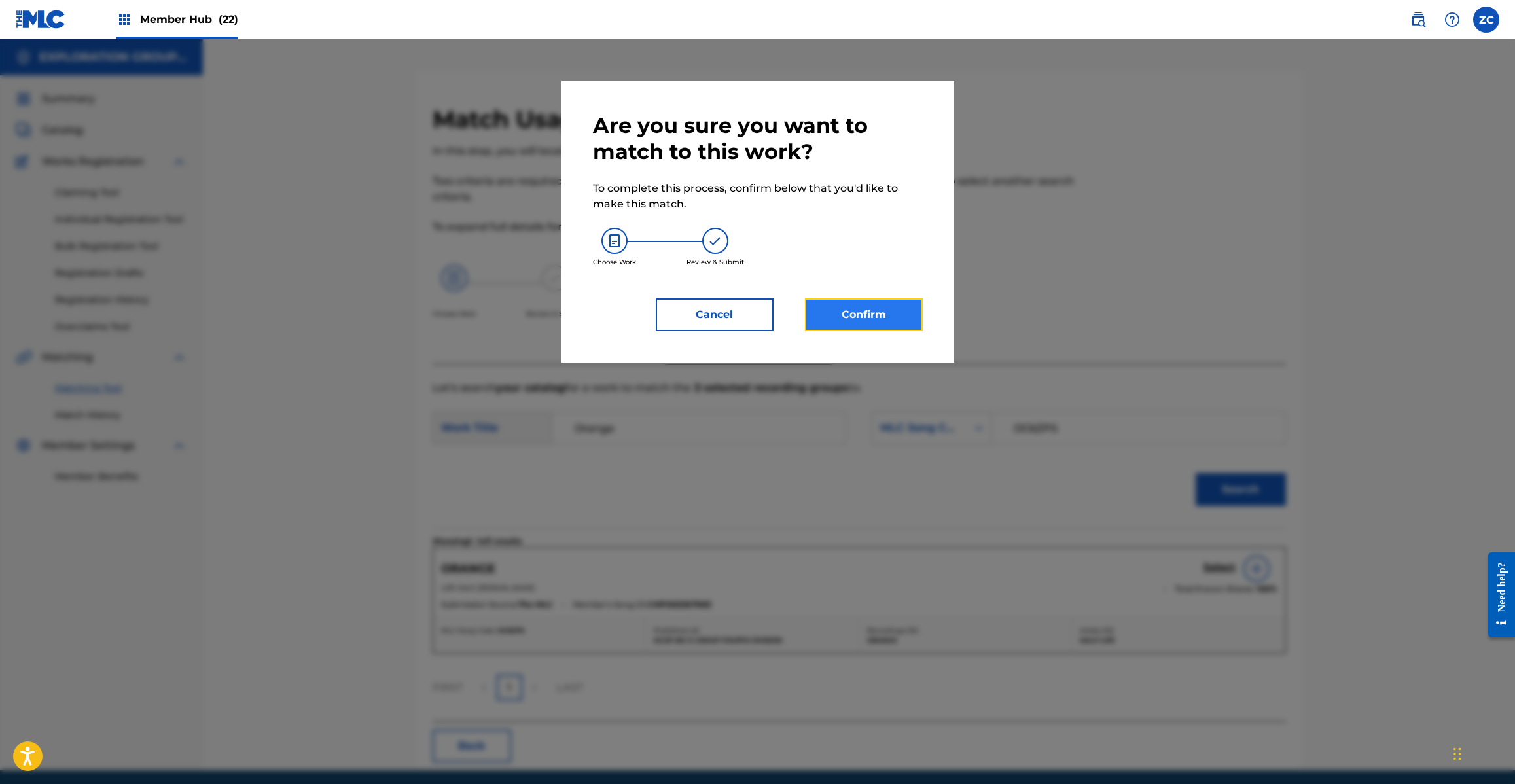
click at [846, 301] on button "Confirm" at bounding box center [863, 314] width 117 height 33
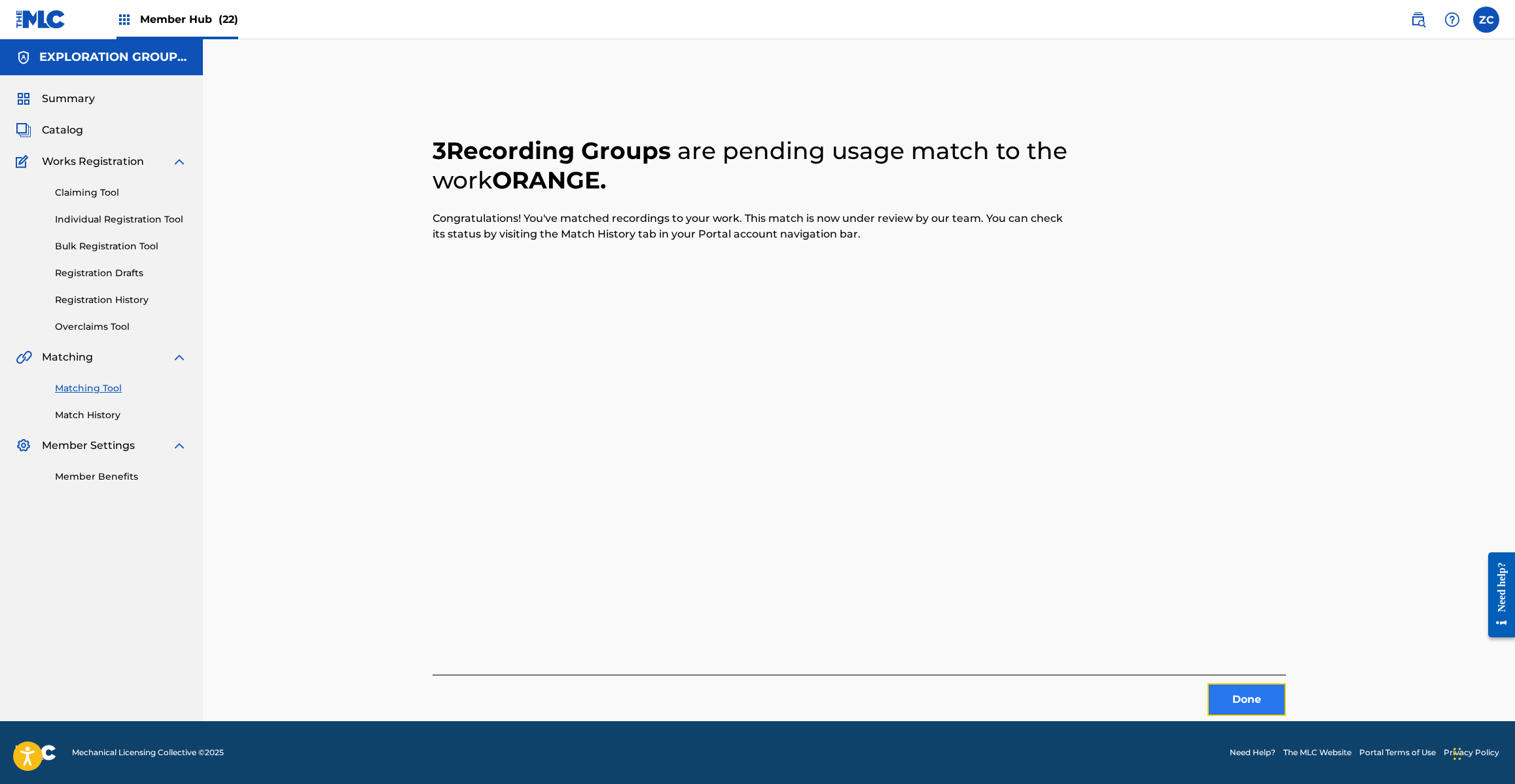
click at [1224, 695] on button "Done" at bounding box center [1246, 699] width 78 height 33
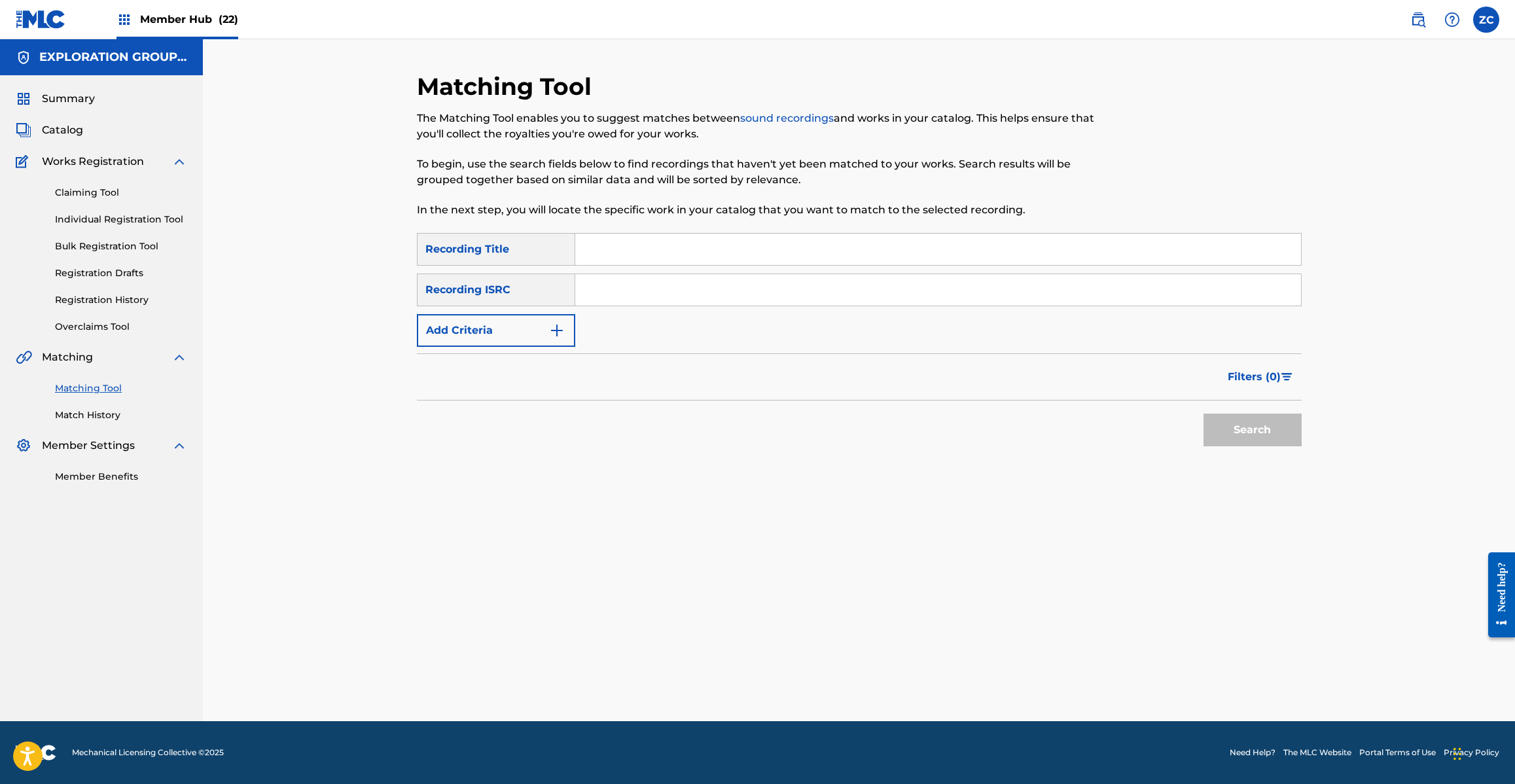
click at [855, 293] on input "Search Form" at bounding box center [938, 290] width 725 height 32
click at [1255, 429] on button "Search" at bounding box center [1252, 430] width 98 height 33
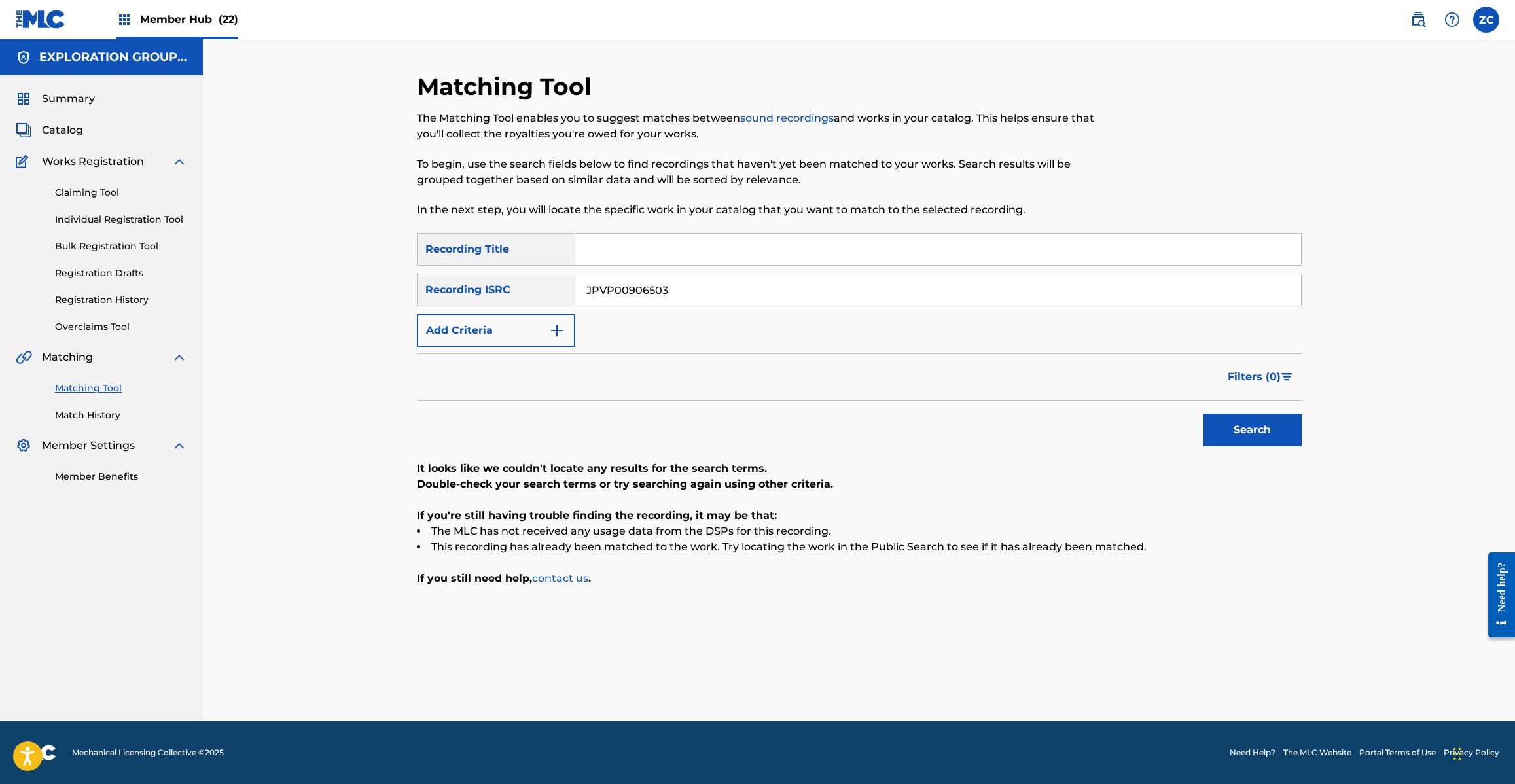
click at [859, 291] on input "JPVP00906503" at bounding box center [938, 290] width 725 height 32
type input "JPH370900267"
click at [1260, 427] on button "Search" at bounding box center [1252, 430] width 98 height 33
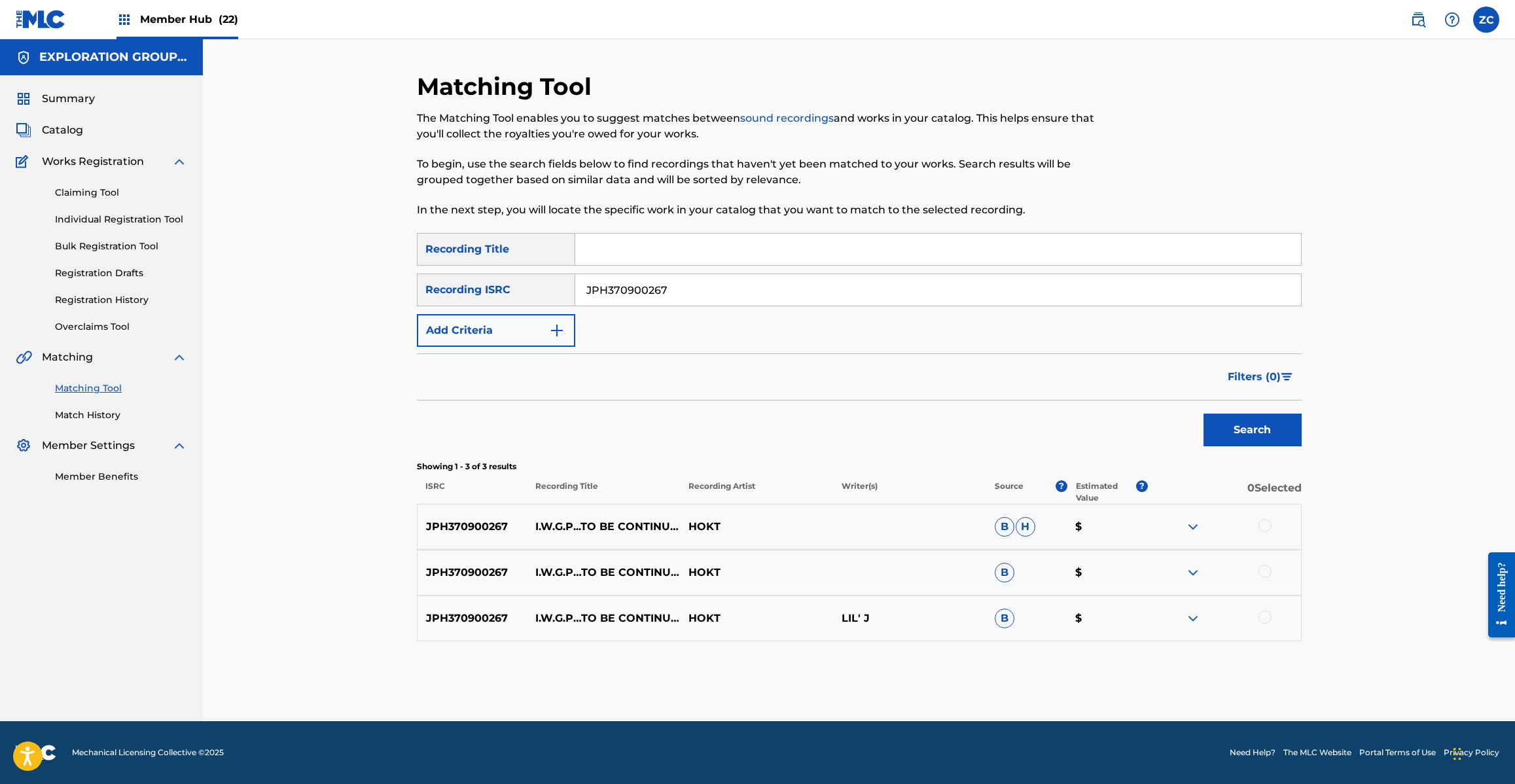
click at [1268, 528] on div at bounding box center [1265, 526] width 13 height 13
click at [1267, 576] on div at bounding box center [1265, 571] width 13 height 13
click at [1267, 616] on div at bounding box center [1265, 617] width 13 height 13
click at [908, 690] on button "Match 3 Groups" at bounding box center [919, 677] width 145 height 33
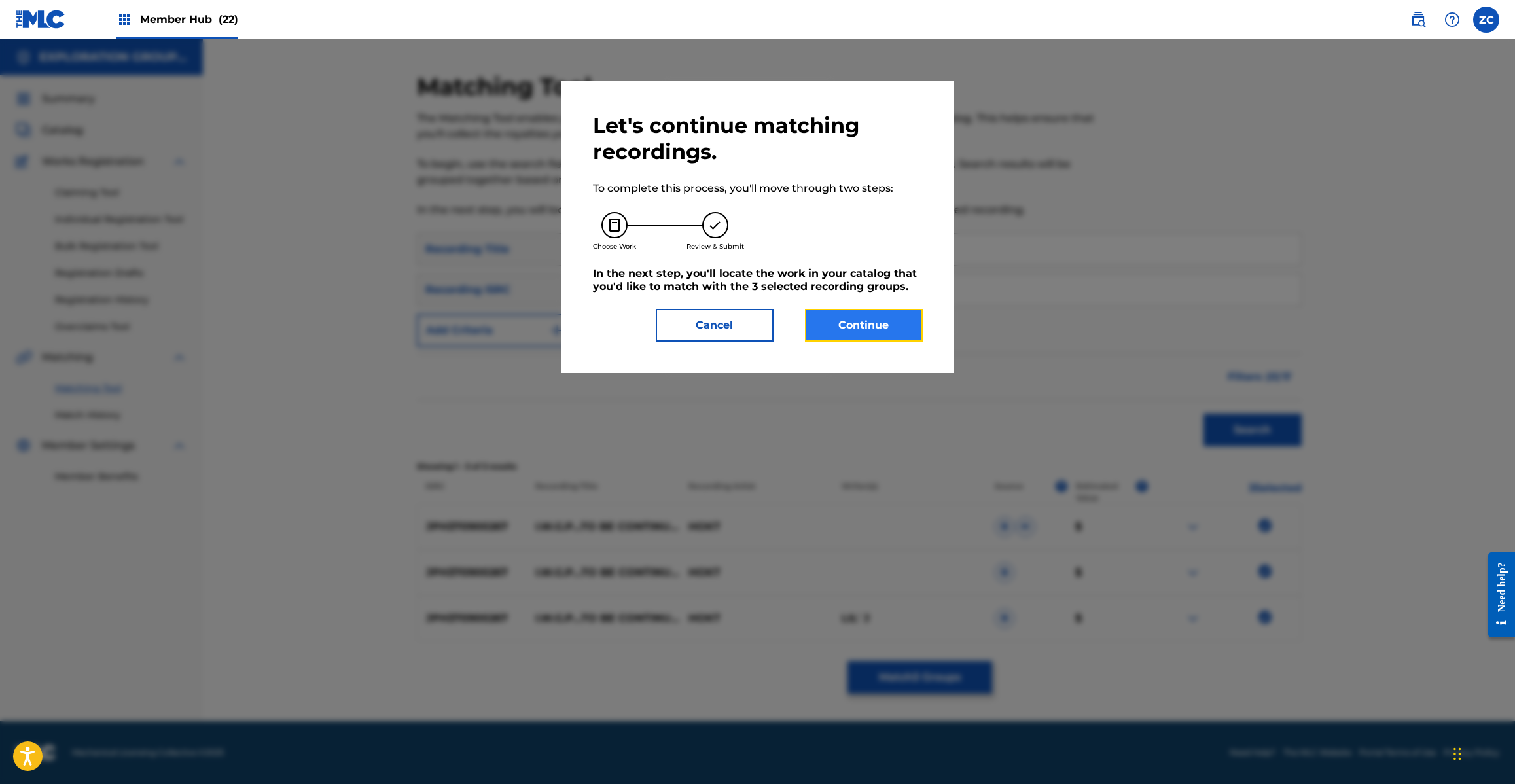
click at [888, 328] on button "Continue" at bounding box center [863, 324] width 117 height 33
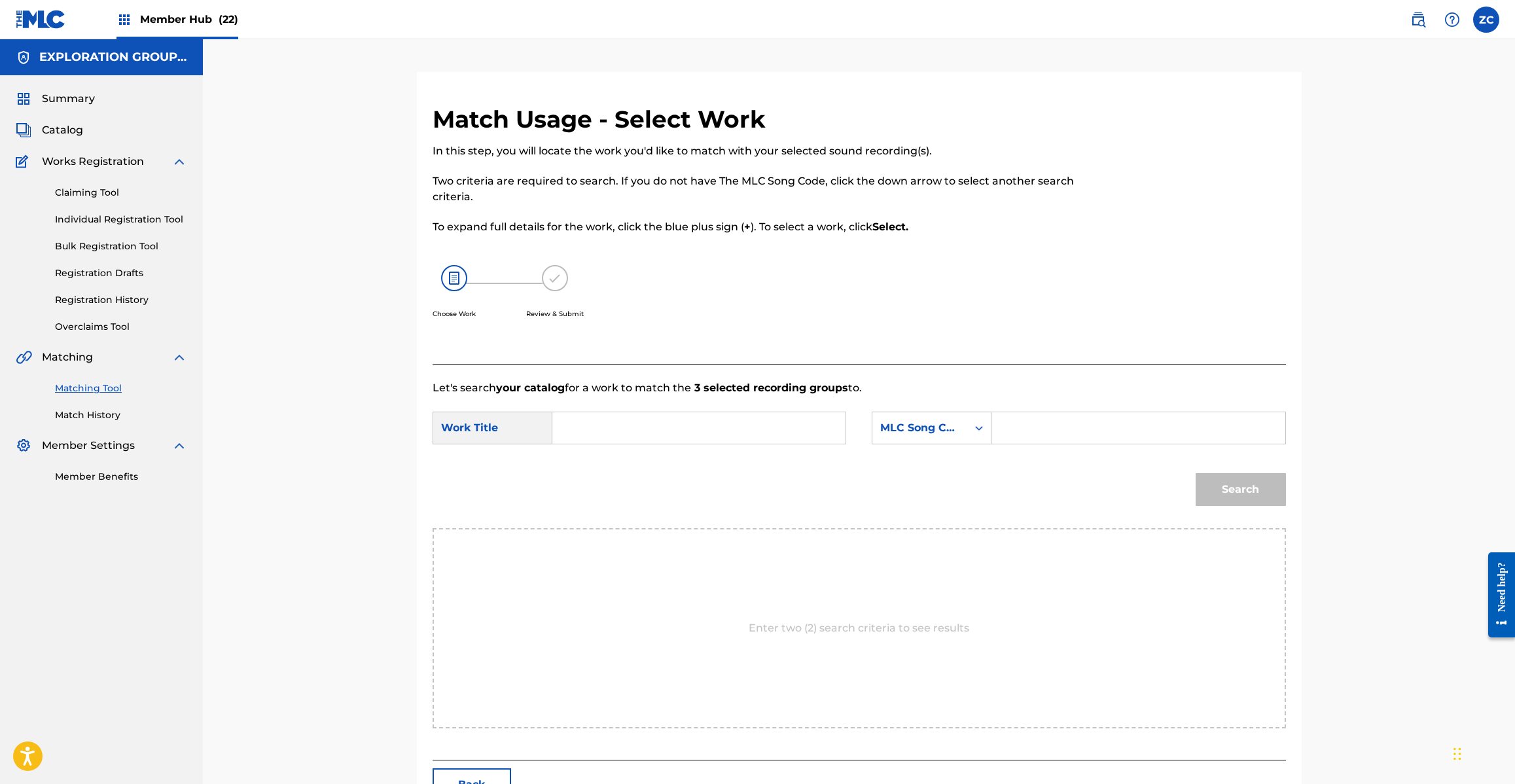
click at [697, 440] on input "Search Form" at bounding box center [698, 428] width 271 height 32
click at [733, 431] on input "I.W.G.P...To Be Continued I28B8Z" at bounding box center [698, 428] width 271 height 32
click at [735, 432] on input "I.W.G.P...To Be Continued I28B8Z" at bounding box center [698, 428] width 271 height 32
type input "I.W.G.P...To Be Continued"
click at [999, 429] on div "Search Form" at bounding box center [1137, 427] width 294 height 33
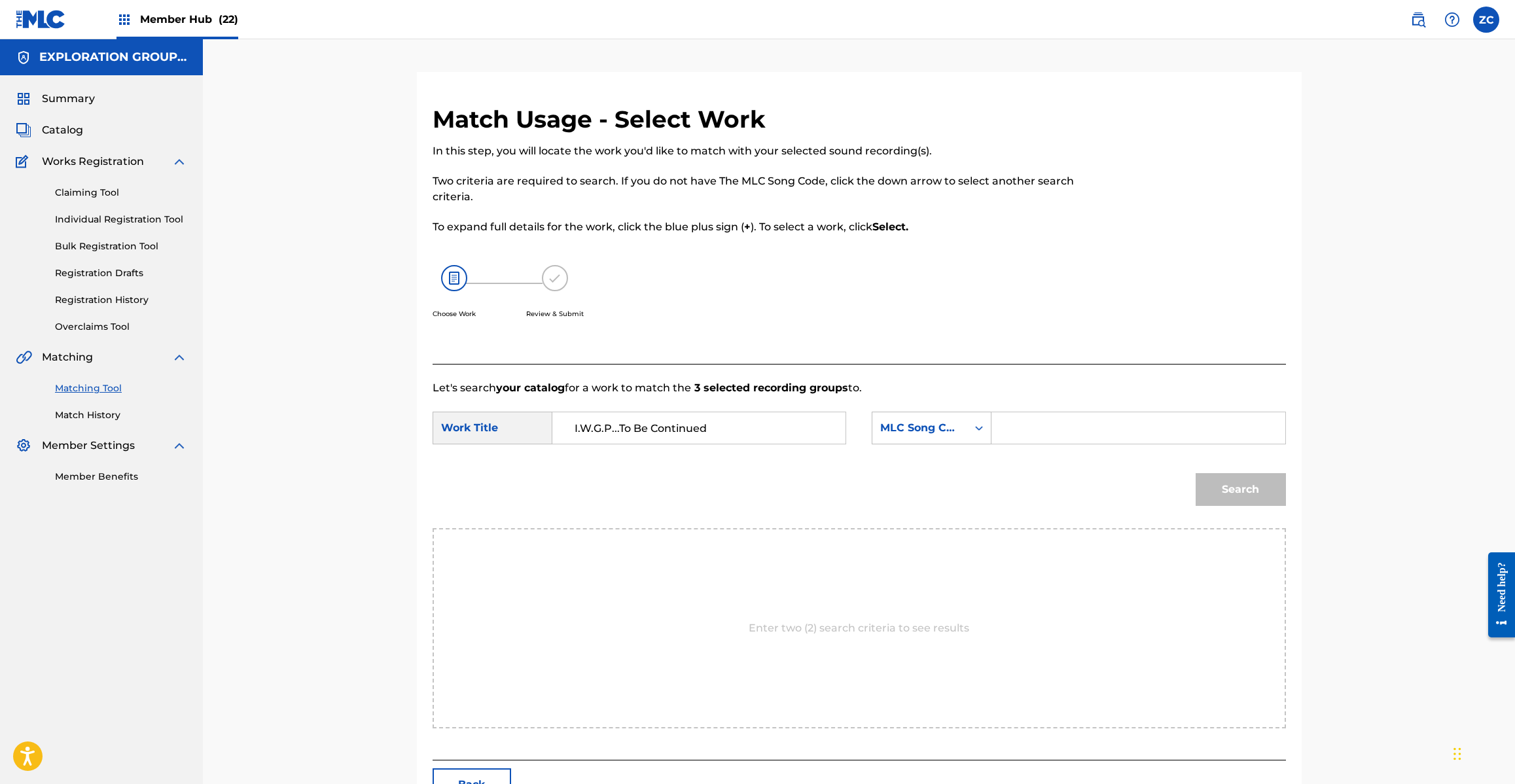
click at [1150, 433] on input "Search Form" at bounding box center [1137, 428] width 271 height 32
type input "I28B8Z"
click at [1235, 483] on button "Search" at bounding box center [1240, 488] width 90 height 33
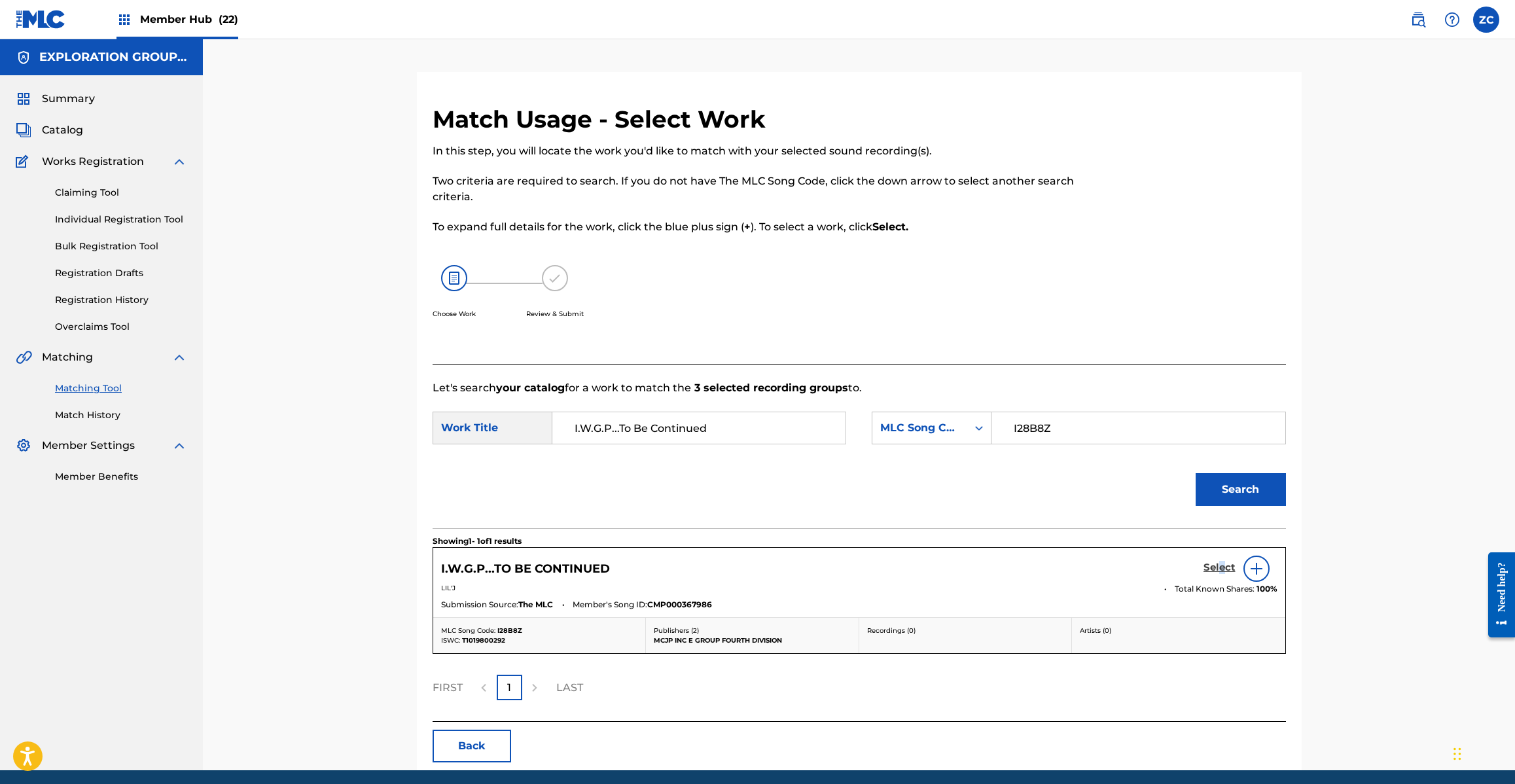
click at [1221, 568] on h5 "Select" at bounding box center [1219, 567] width 32 height 12
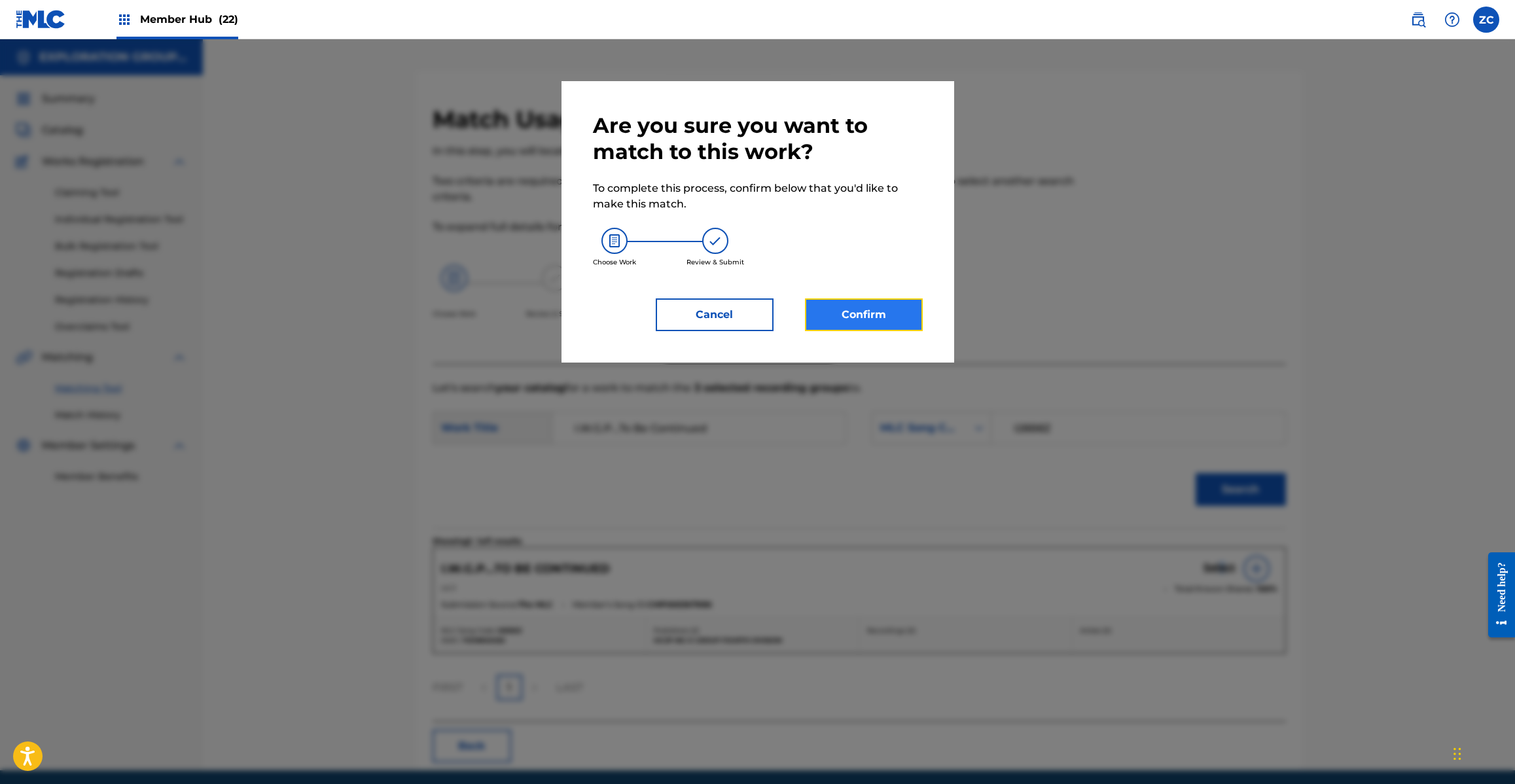
click at [868, 306] on button "Confirm" at bounding box center [863, 314] width 117 height 33
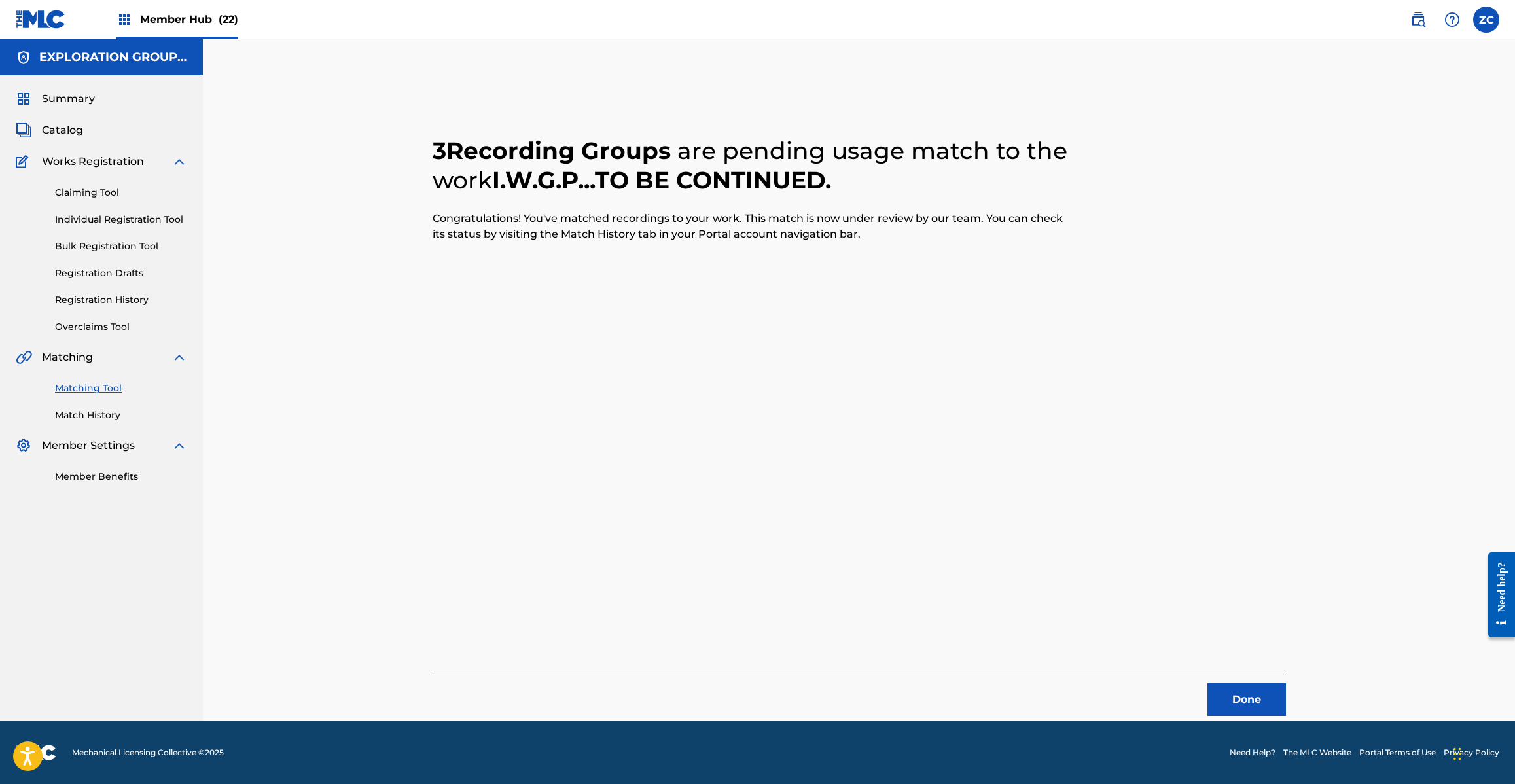
click at [1240, 680] on div "Done" at bounding box center [859, 695] width 853 height 41
click at [1253, 701] on button "Done" at bounding box center [1246, 699] width 78 height 33
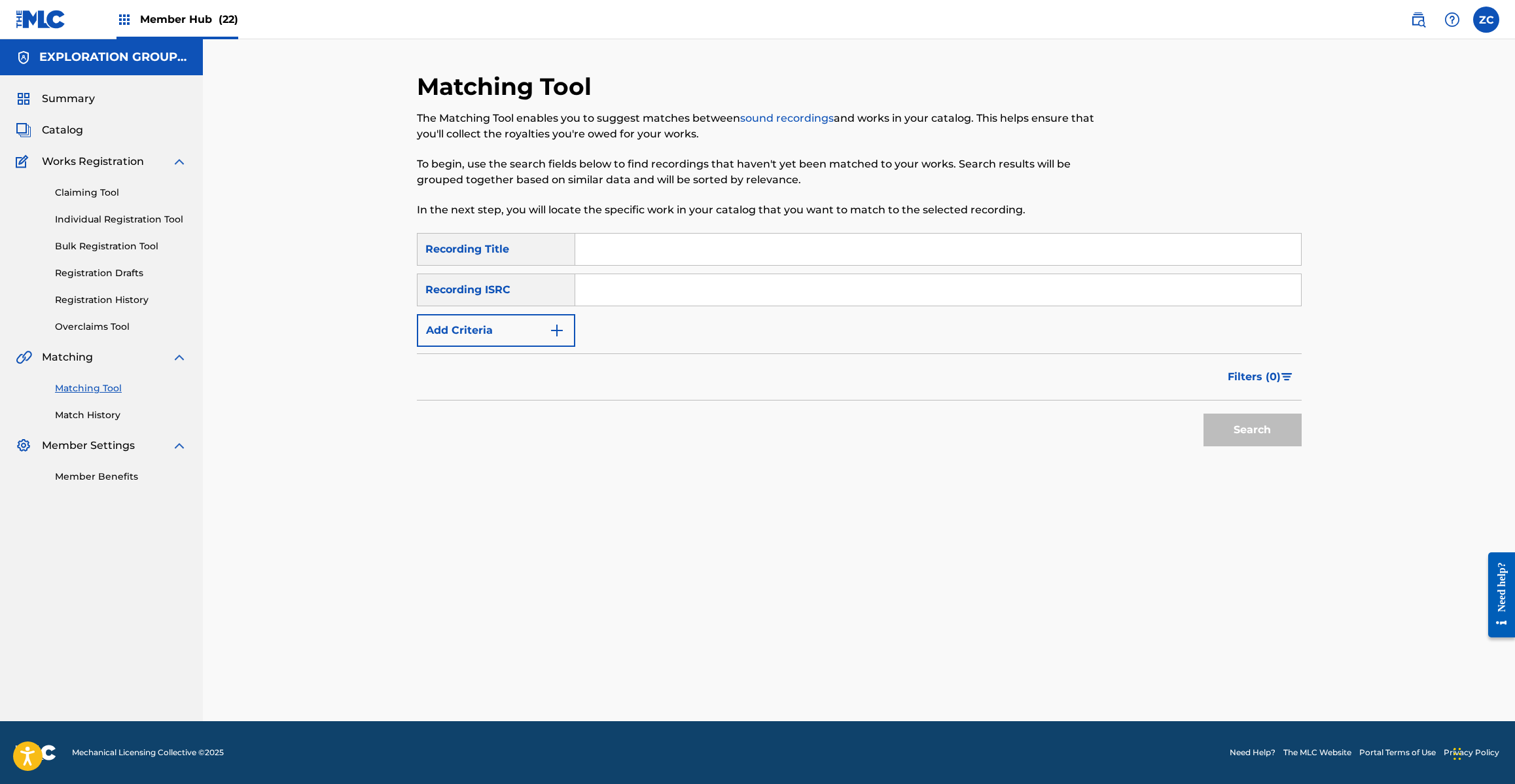
click at [779, 286] on input "Search Form" at bounding box center [938, 290] width 725 height 32
type input "JPH370900263"
drag, startPoint x: 1233, startPoint y: 422, endPoint x: 1234, endPoint y: 416, distance: 6.1
click at [1234, 422] on button "Search" at bounding box center [1252, 430] width 98 height 33
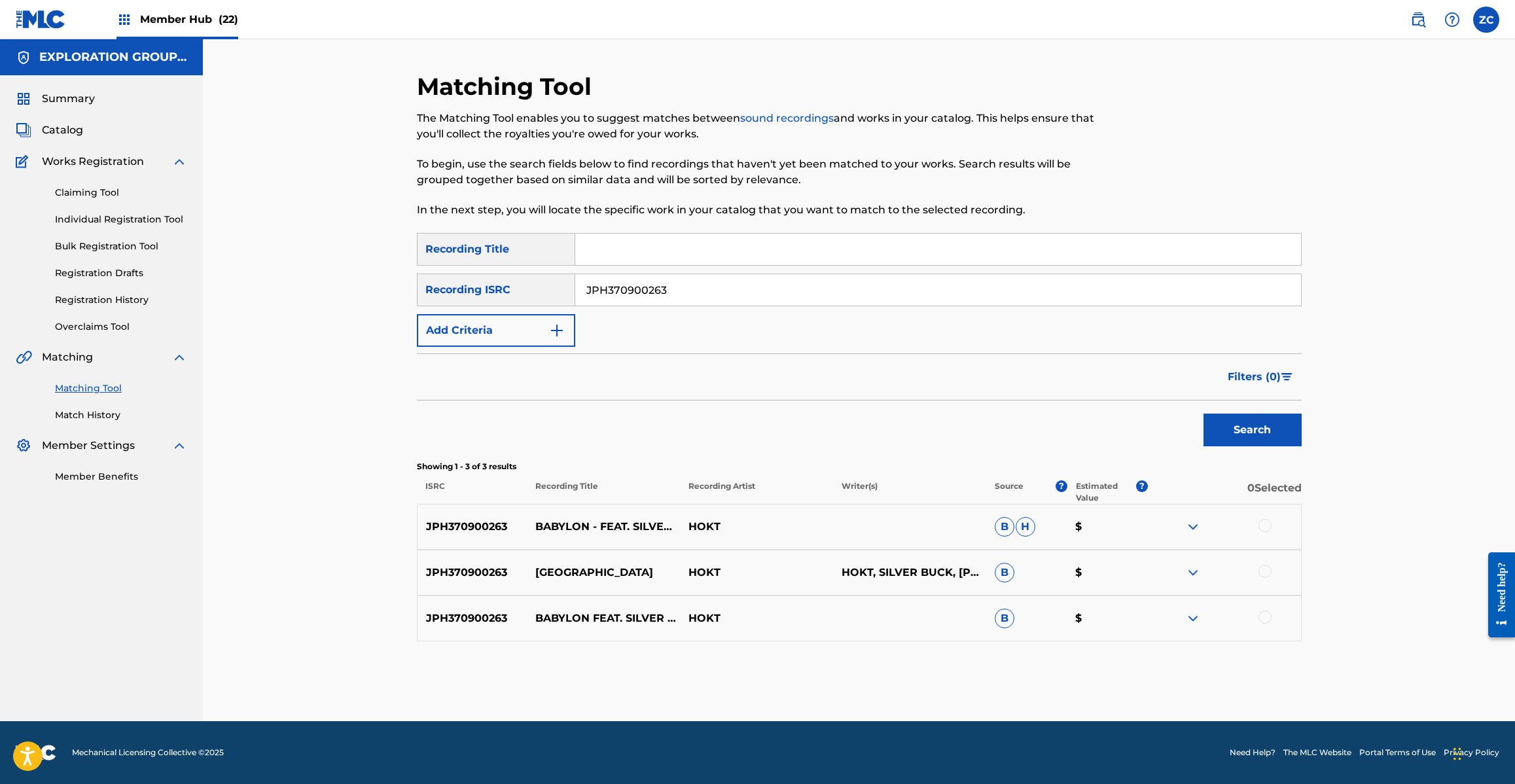
click at [1268, 527] on div at bounding box center [1265, 526] width 13 height 13
click at [1270, 570] on div at bounding box center [1265, 571] width 13 height 13
click at [1268, 613] on div at bounding box center [1265, 617] width 13 height 13
click at [941, 681] on button "Match 3 Groups" at bounding box center [919, 677] width 145 height 33
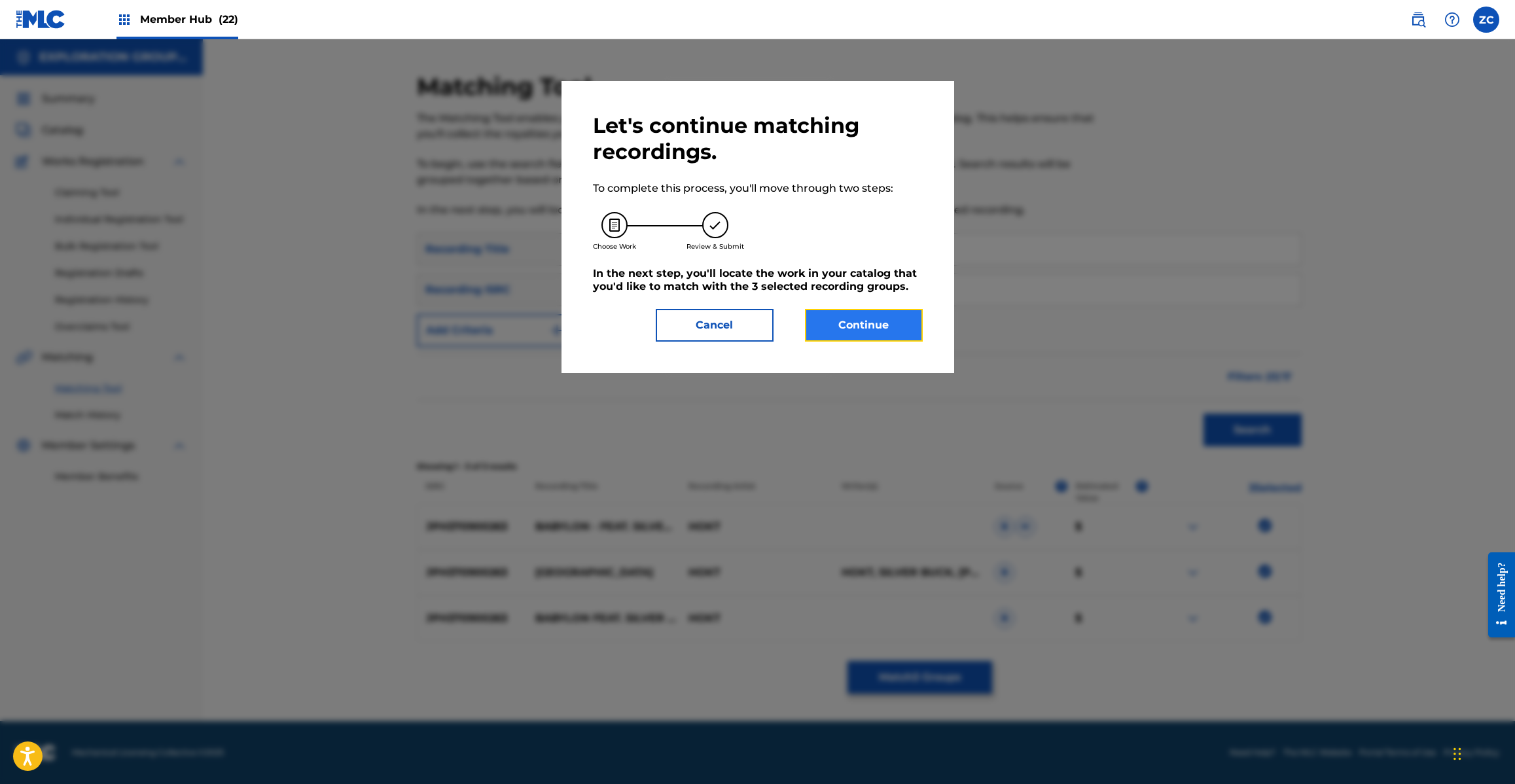
click at [881, 321] on button "Continue" at bounding box center [863, 324] width 117 height 33
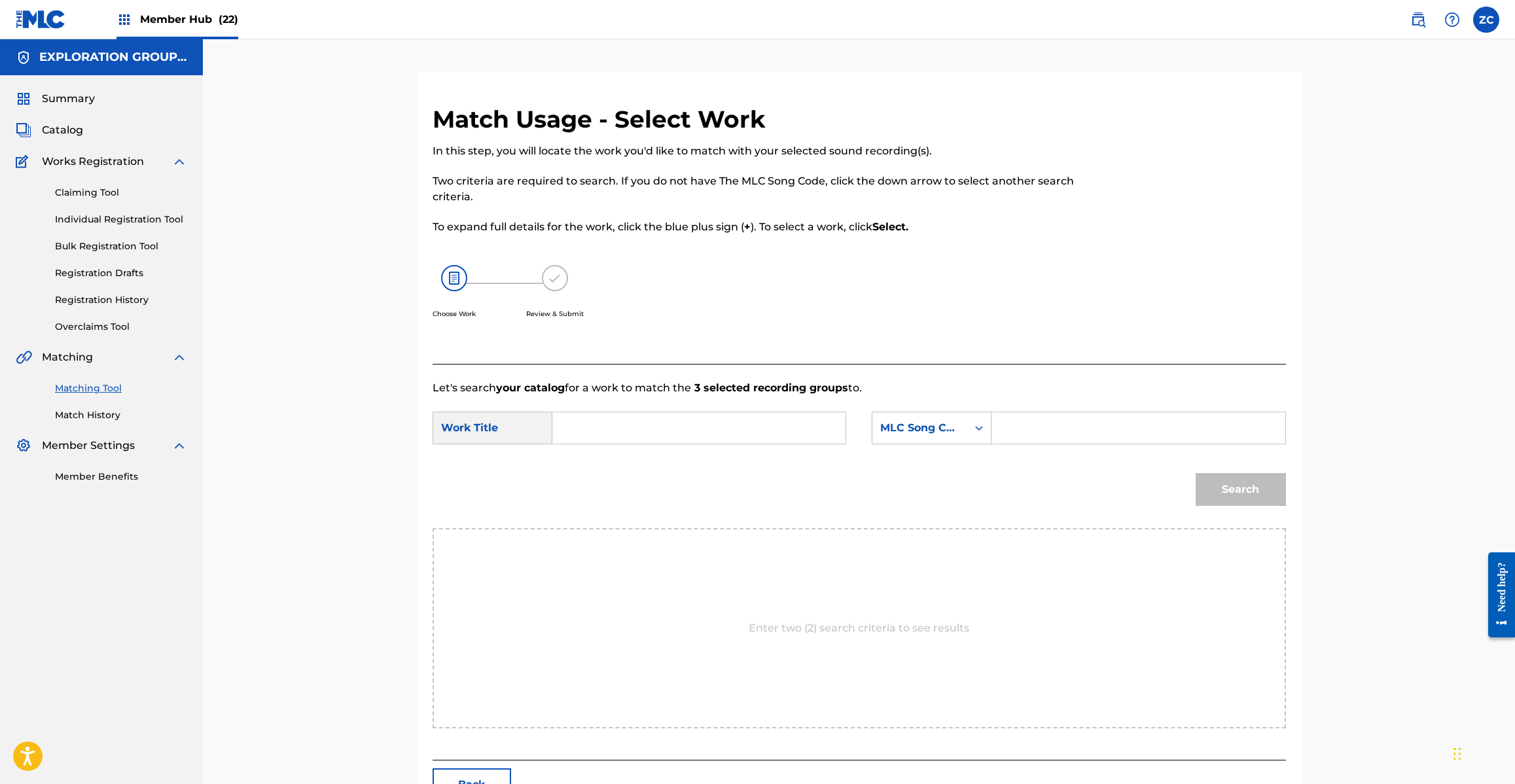
click at [774, 430] on input "Search Form" at bounding box center [698, 428] width 271 height 32
click at [800, 429] on input "Babylon Feat.Silver Buck Shoutouted By Junior For Redspider BD8TLA" at bounding box center [698, 428] width 271 height 32
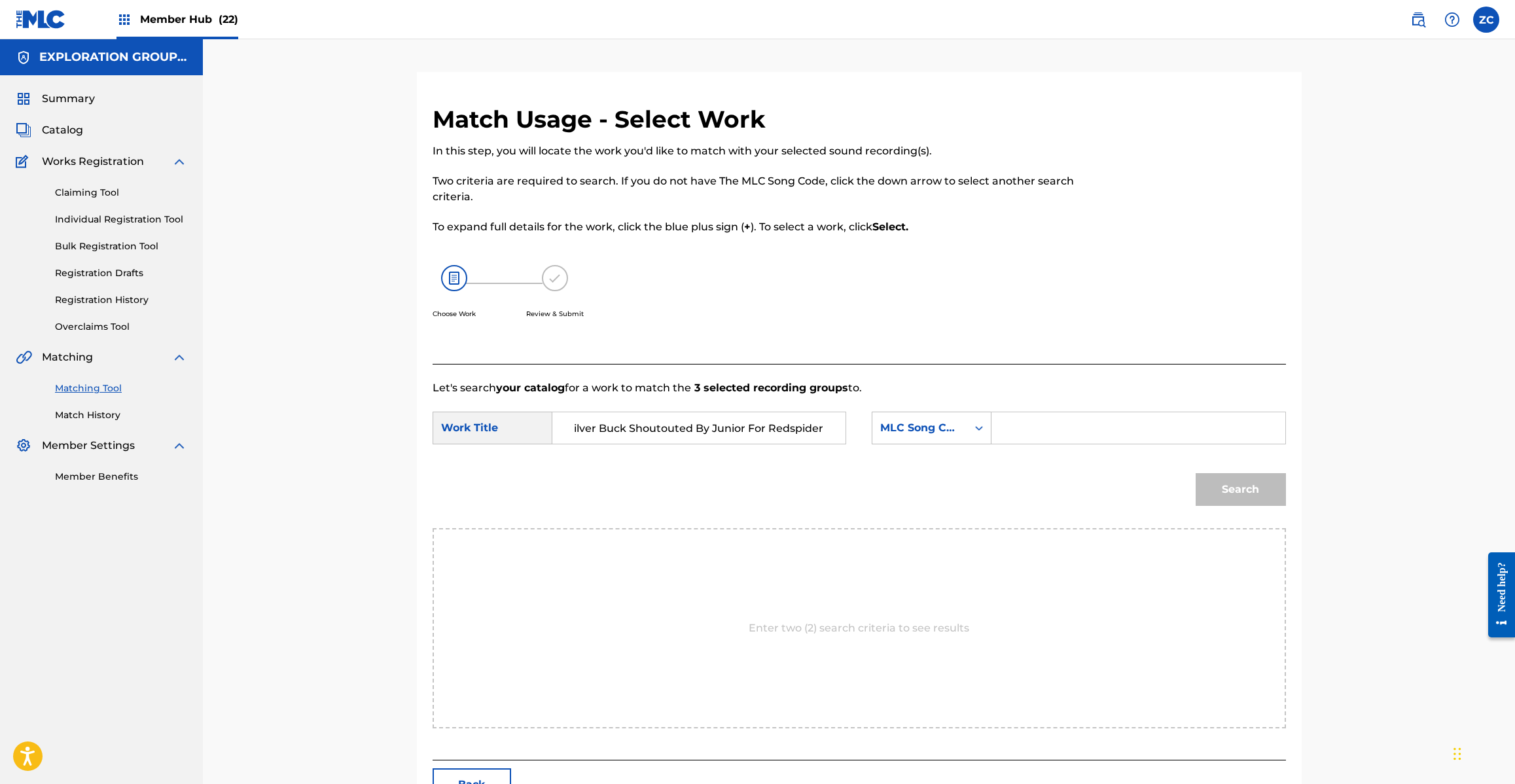
type input "Babylon Feat.Silver Buck Shoutouted By Junior For Redspider"
click at [1054, 423] on input "Search Form" at bounding box center [1137, 428] width 271 height 32
type input "BD8TLA"
click at [1259, 481] on button "Search" at bounding box center [1240, 488] width 90 height 33
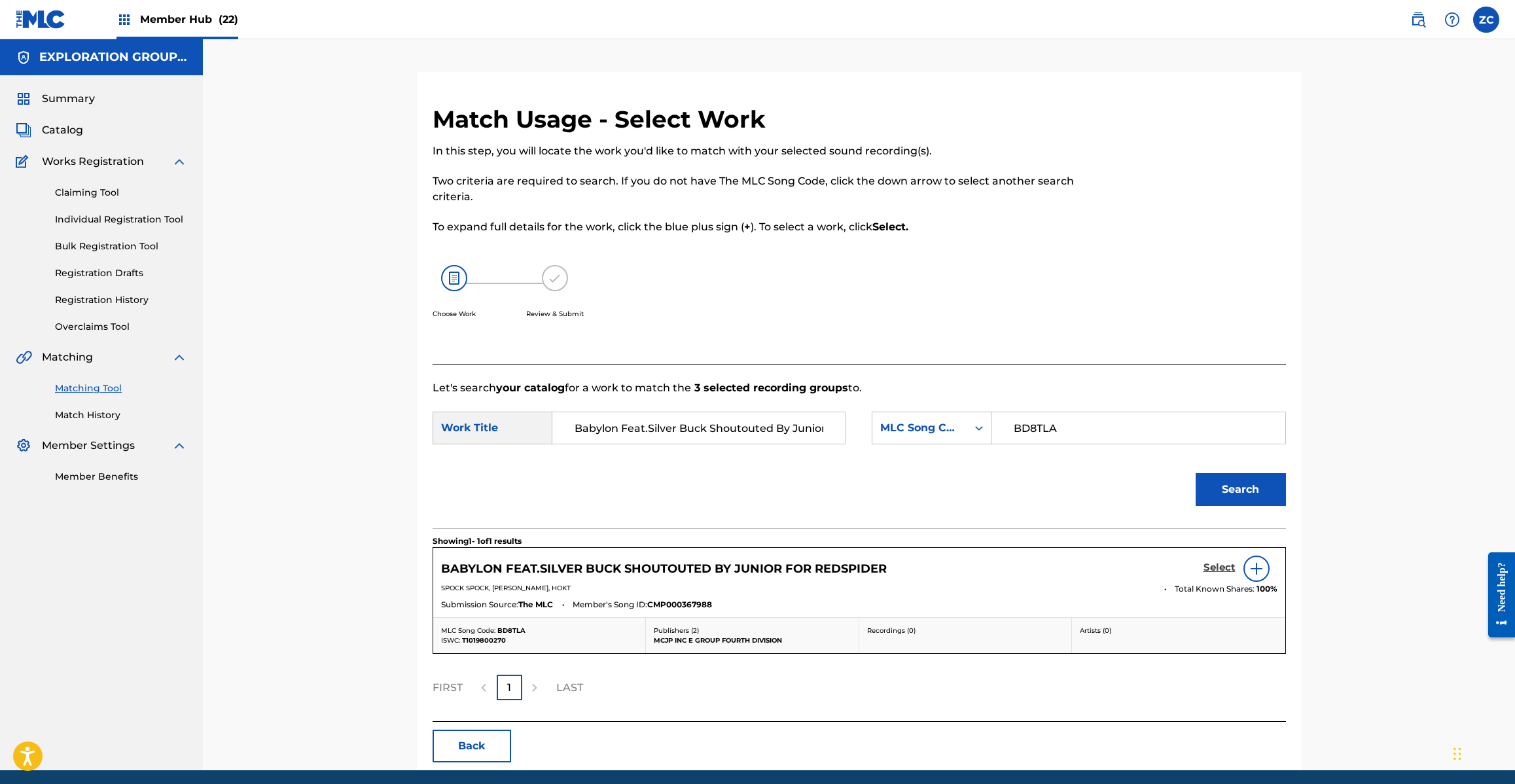
click at [1208, 565] on h5 "Select" at bounding box center [1219, 567] width 32 height 12
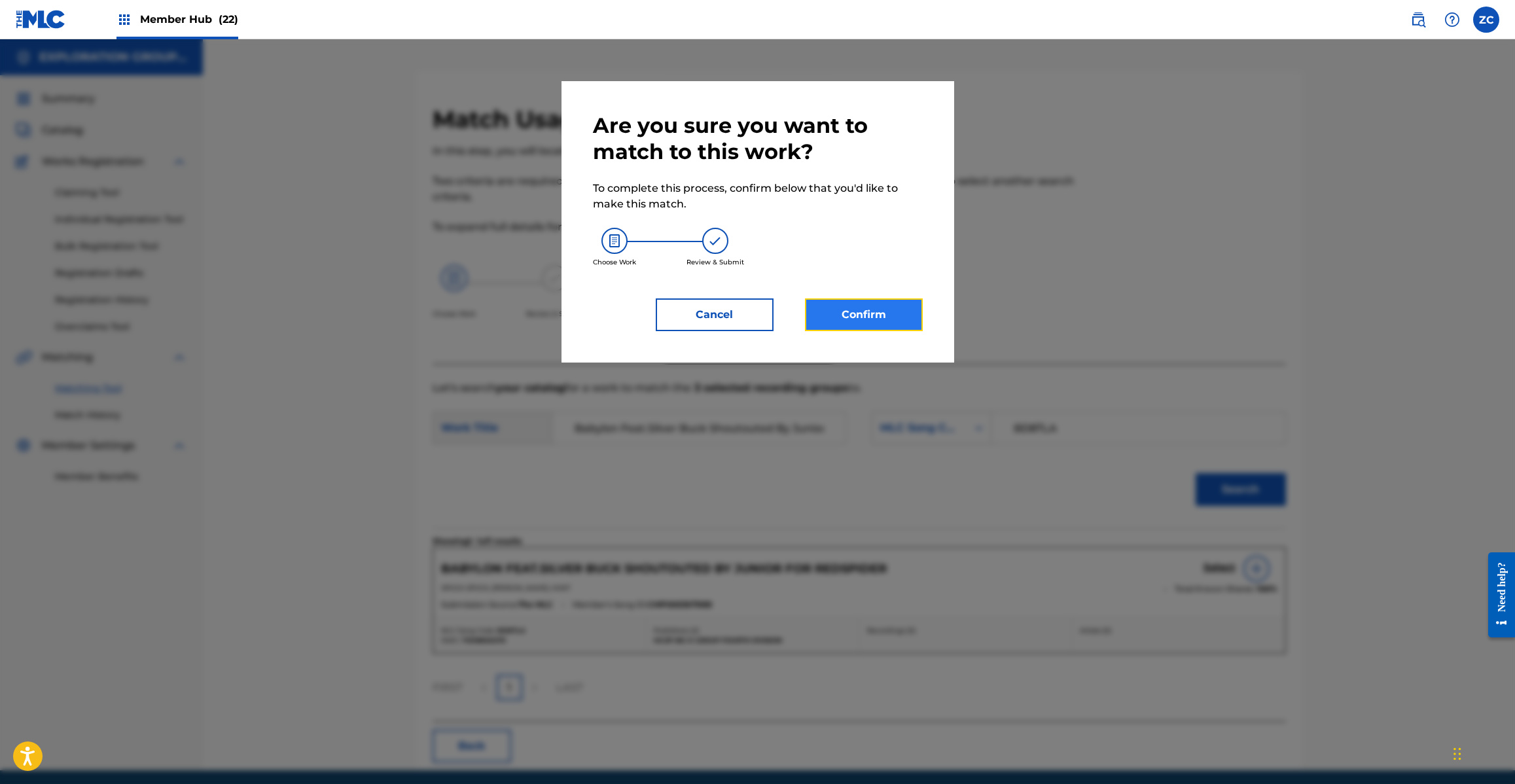
click at [888, 314] on button "Confirm" at bounding box center [863, 314] width 117 height 33
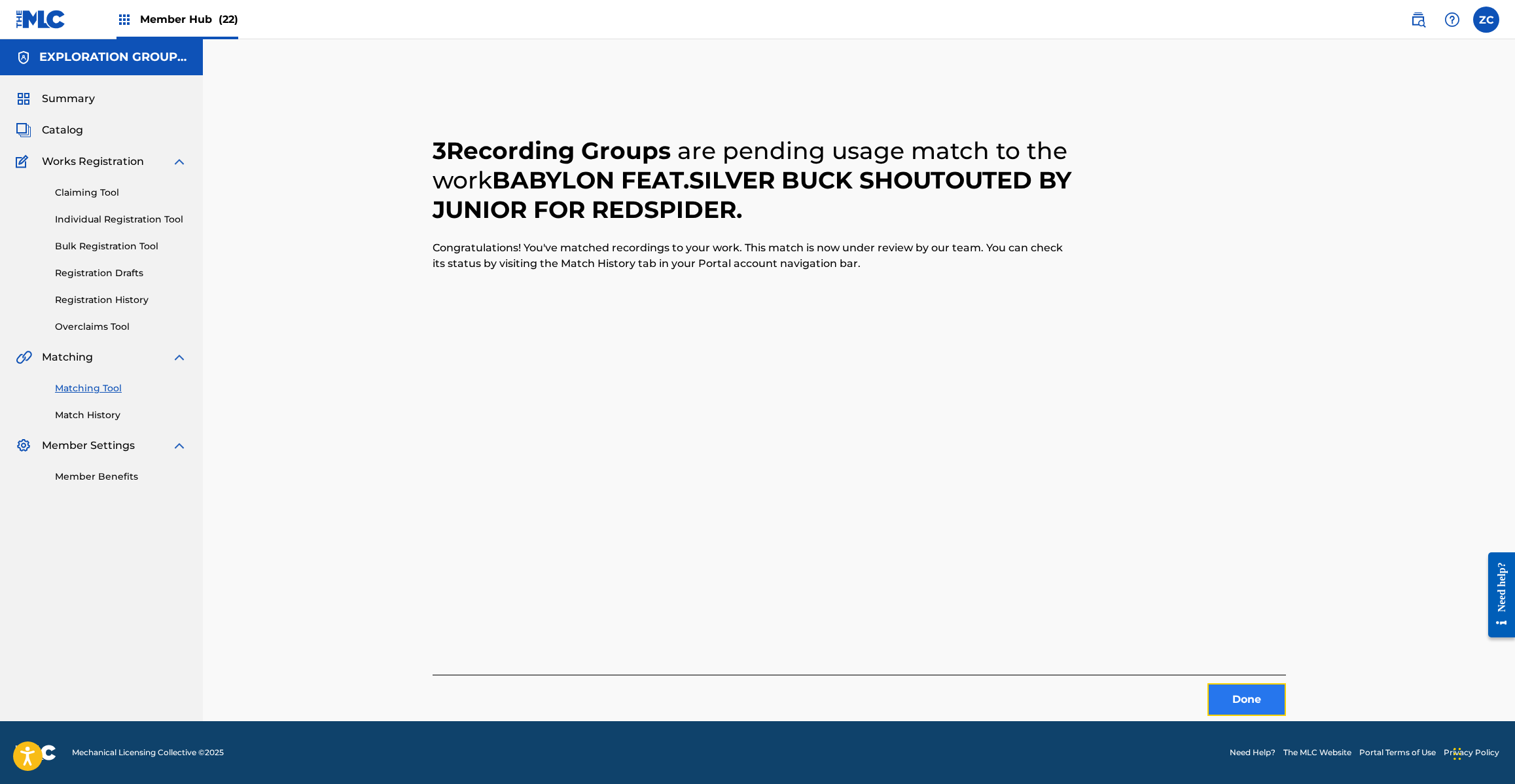
click at [1257, 712] on button "Done" at bounding box center [1246, 699] width 78 height 33
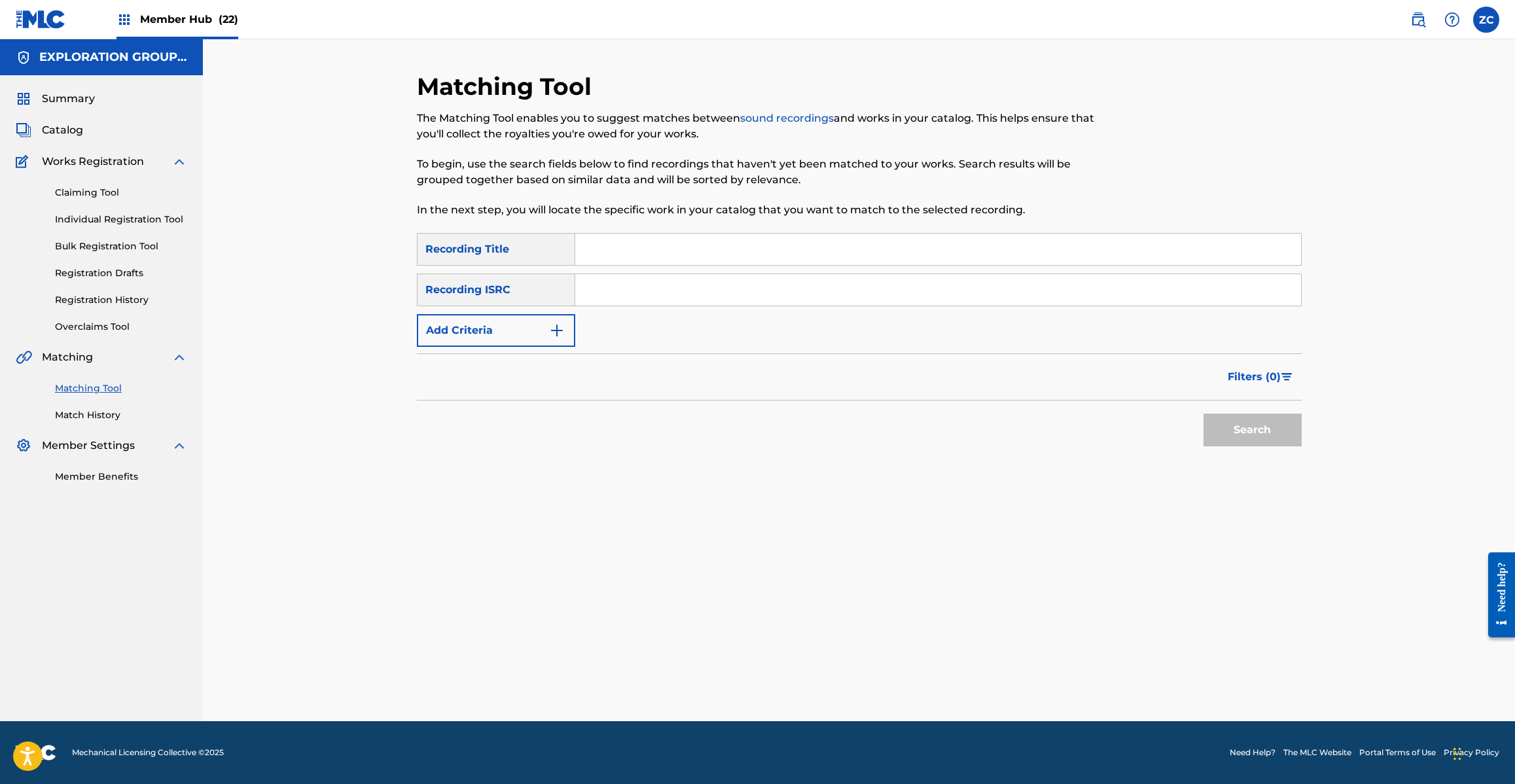
click at [884, 283] on input "Search Form" at bounding box center [938, 290] width 725 height 32
type input "JPH370900262"
click at [1250, 431] on button "Search" at bounding box center [1252, 430] width 98 height 33
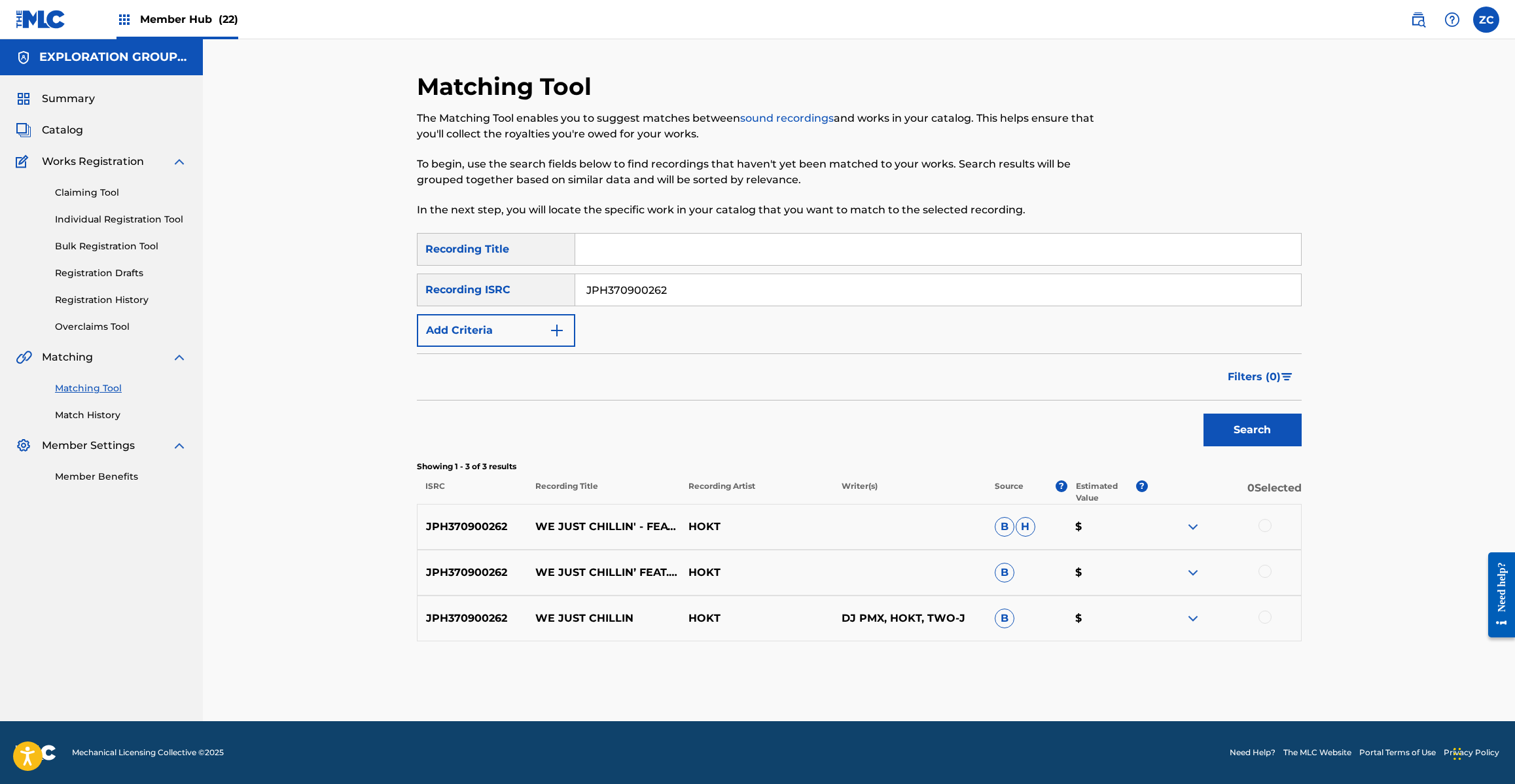
drag, startPoint x: 1264, startPoint y: 522, endPoint x: 1264, endPoint y: 532, distance: 10.0
click at [1264, 528] on div at bounding box center [1265, 526] width 13 height 13
click at [1268, 574] on div at bounding box center [1265, 571] width 13 height 13
click at [1268, 615] on div at bounding box center [1265, 617] width 13 height 13
click at [899, 704] on div "Matching Tool The Matching Tool enables you to suggest matches between sound re…" at bounding box center [859, 396] width 885 height 649
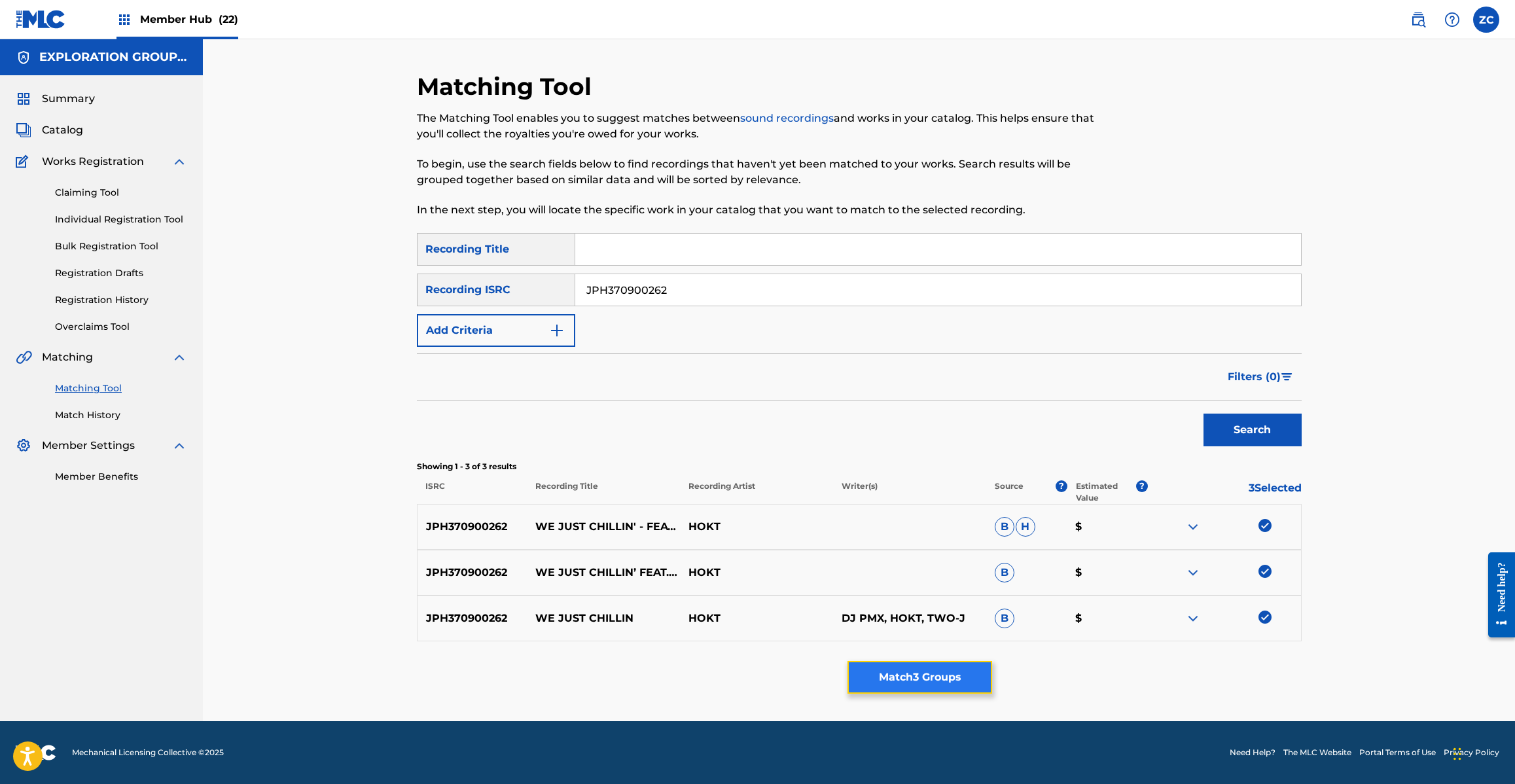
click at [918, 669] on button "Match 3 Groups" at bounding box center [919, 677] width 145 height 33
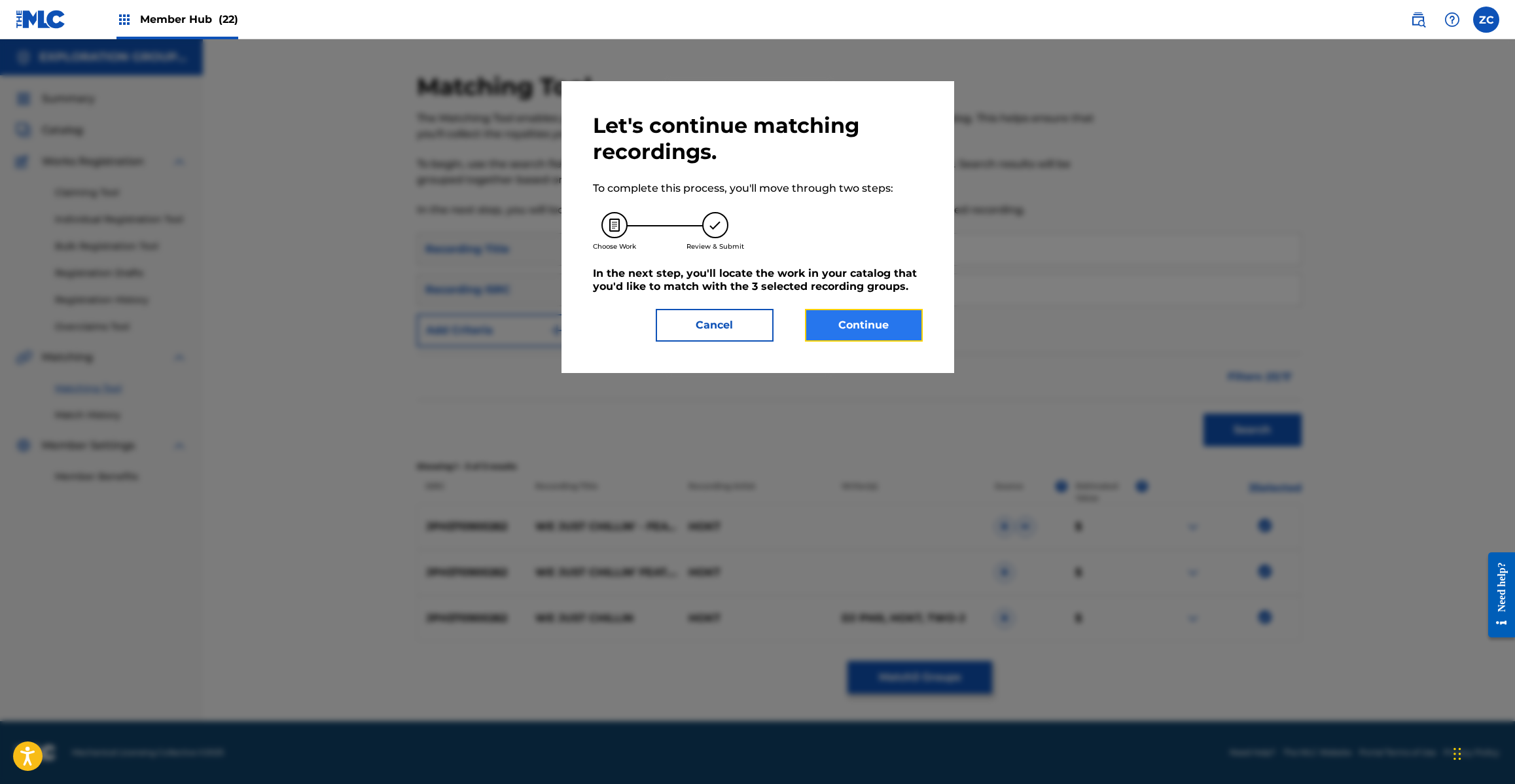
click at [854, 328] on button "Continue" at bounding box center [863, 324] width 117 height 33
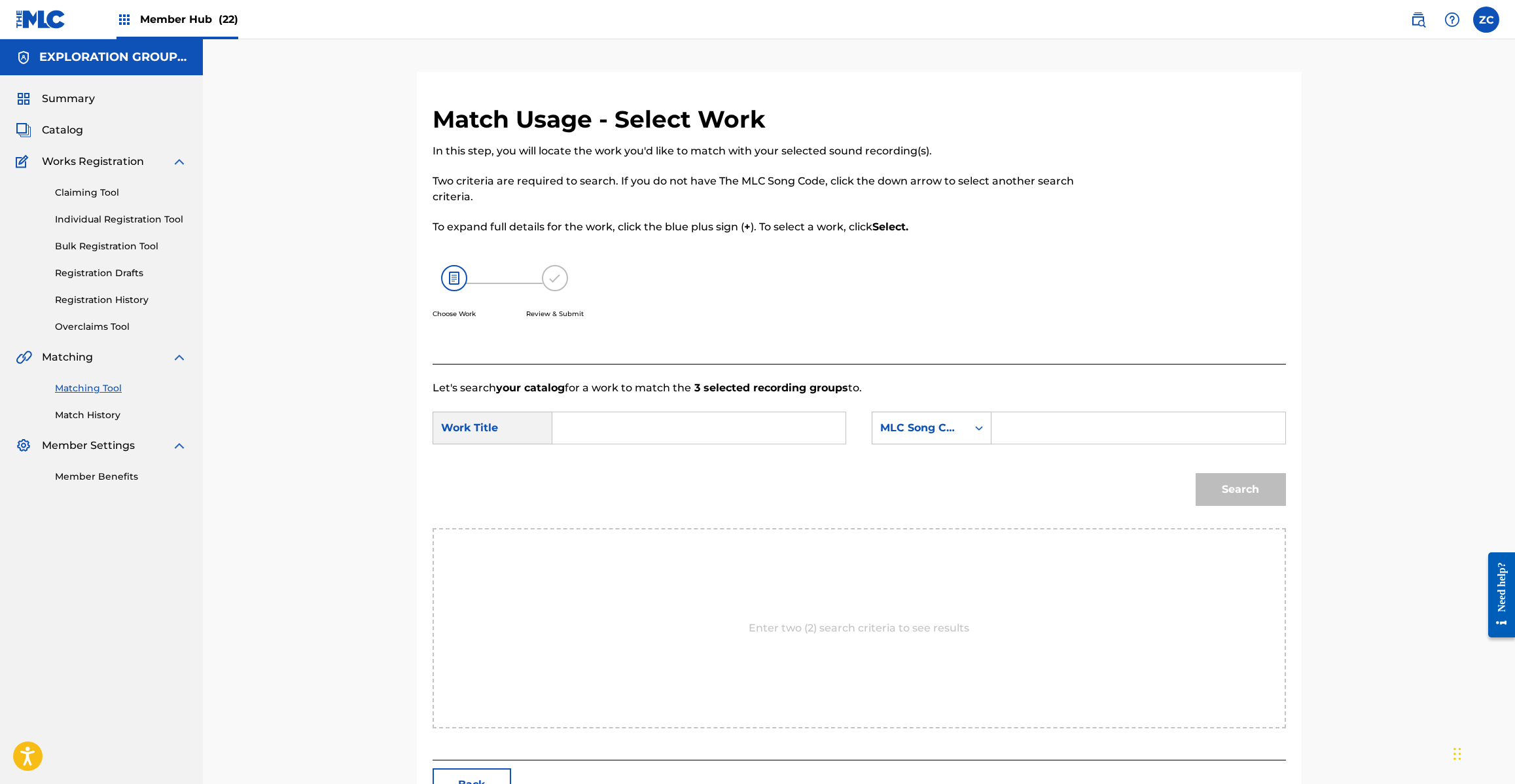
click at [696, 414] on input "Search Form" at bounding box center [698, 428] width 271 height 32
click at [753, 435] on input "We Just Chillin'Feat.Two-J W42PFQ" at bounding box center [698, 428] width 271 height 32
type input "We Just Chillin'Feat.Two-J"
click at [1058, 438] on input "Search Form" at bounding box center [1137, 428] width 271 height 32
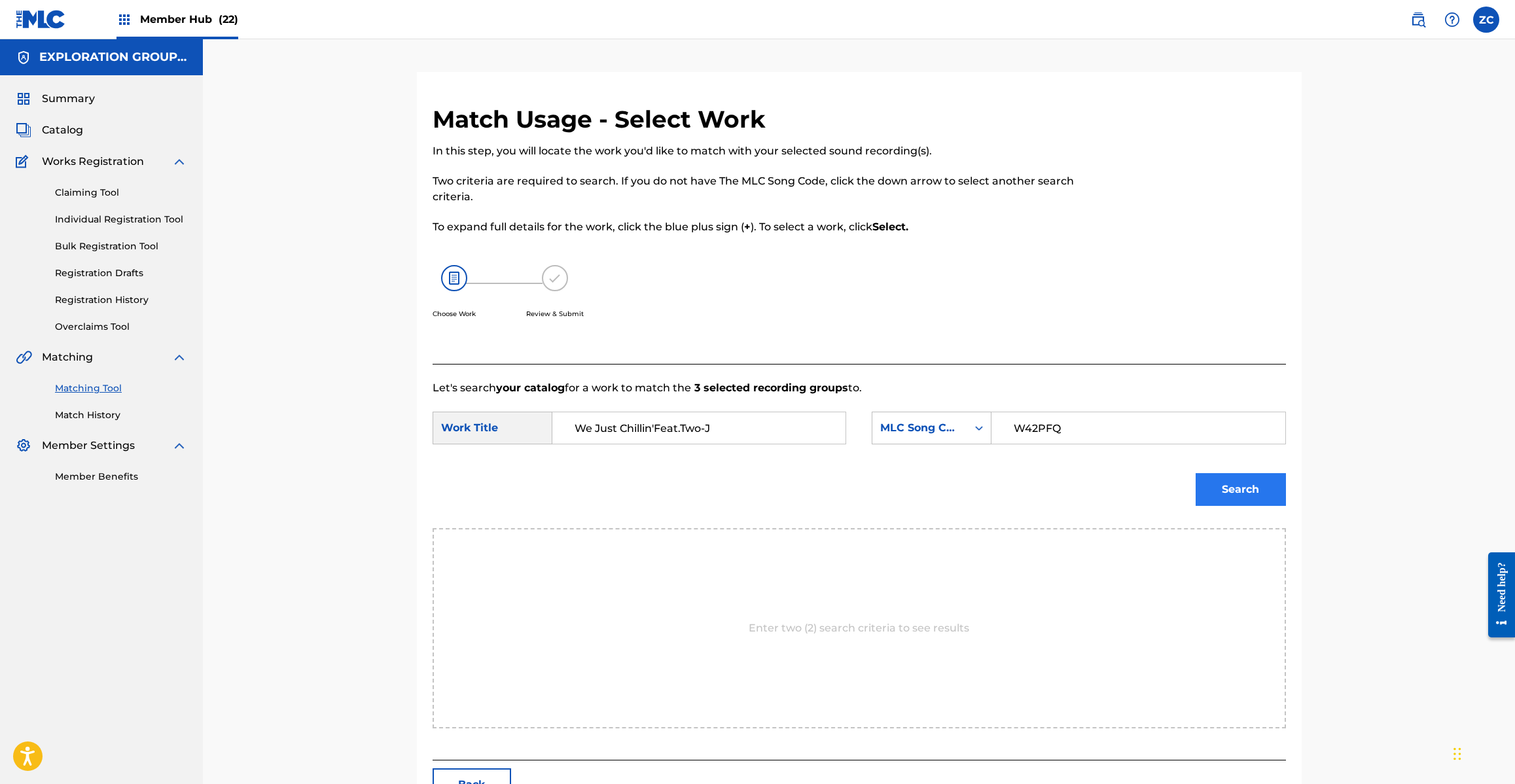
type input "W42PFQ"
click at [1250, 492] on button "Search" at bounding box center [1240, 488] width 90 height 33
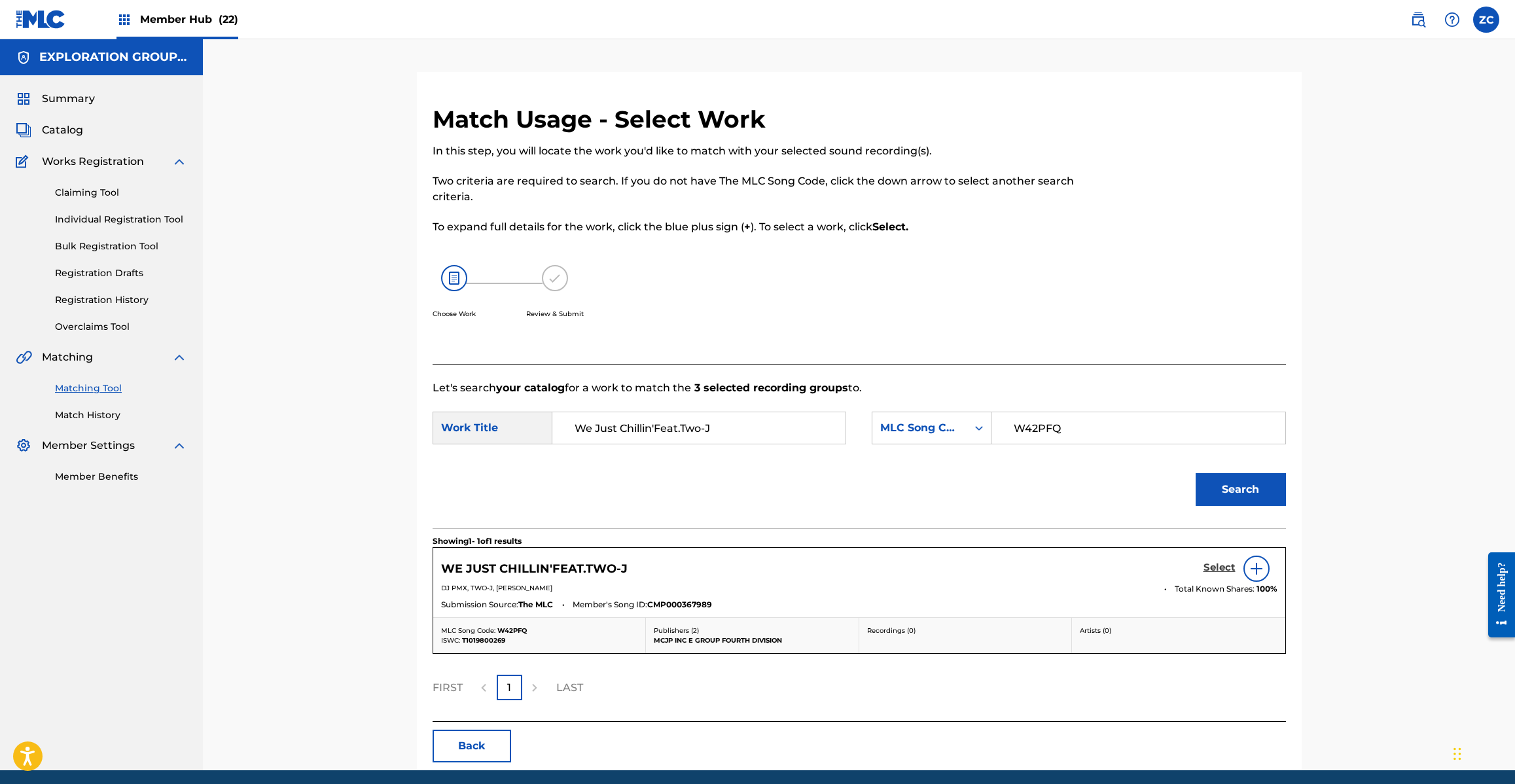
click at [1214, 570] on h5 "Select" at bounding box center [1219, 567] width 32 height 12
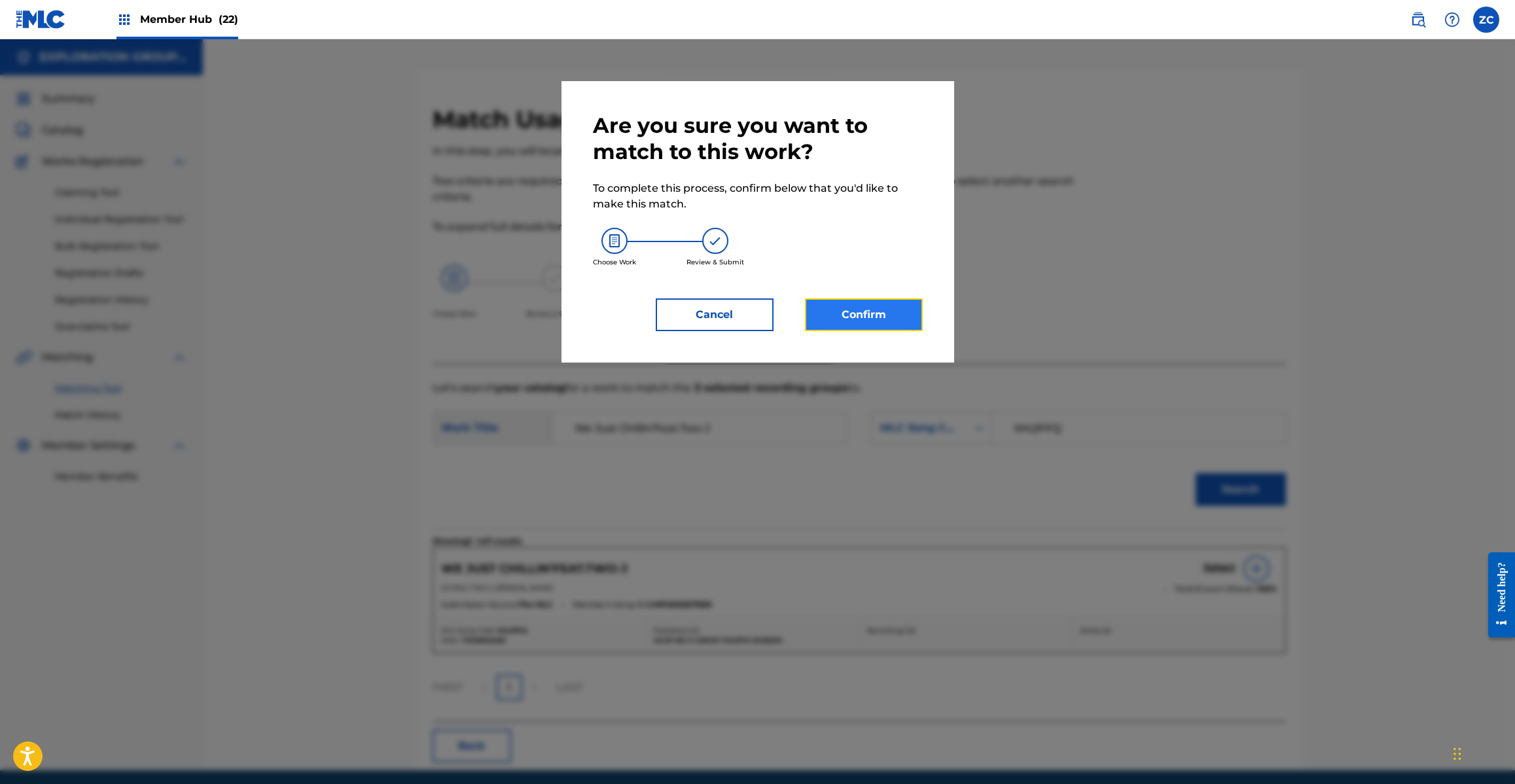
click at [907, 309] on button "Confirm" at bounding box center [863, 314] width 117 height 33
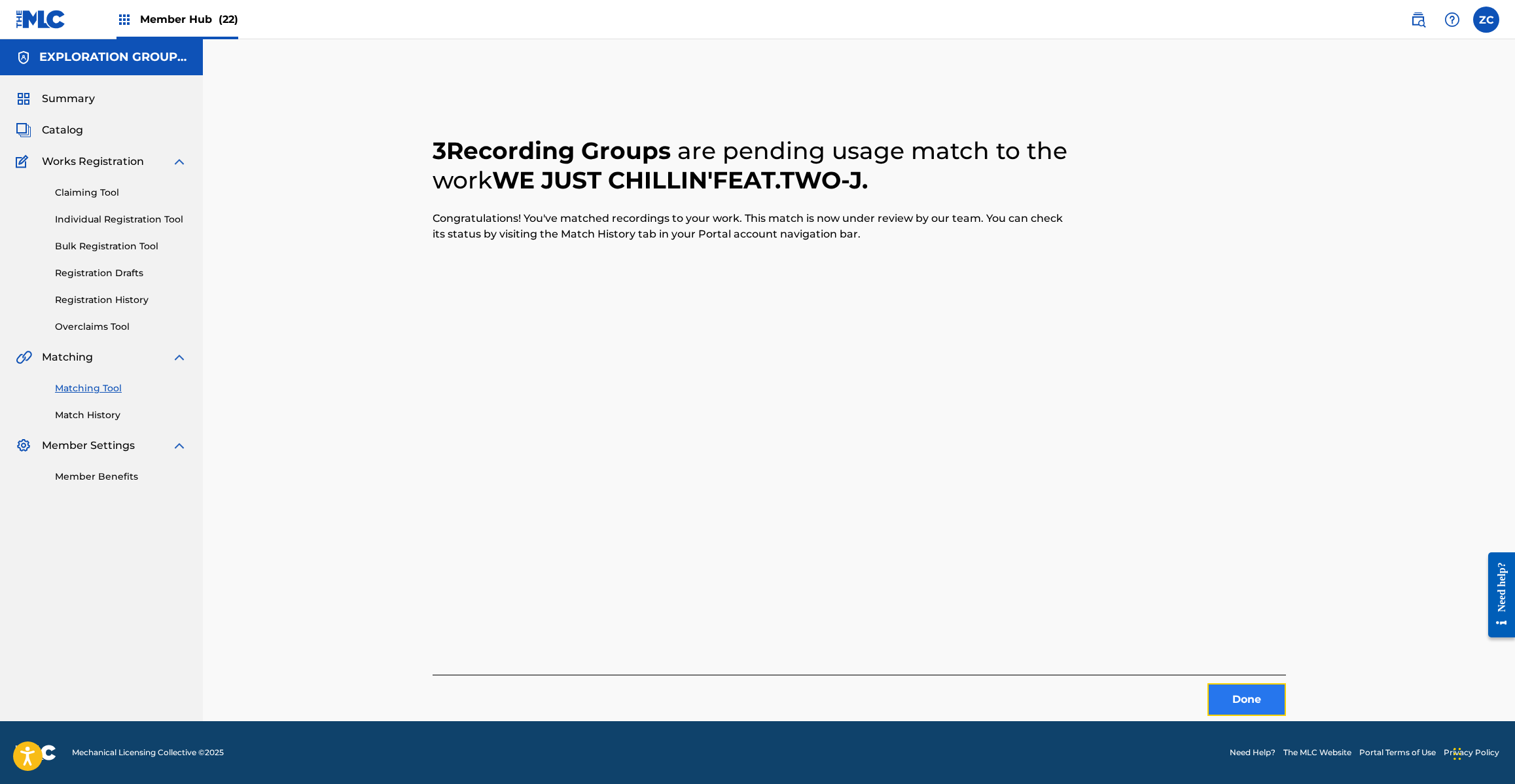
click at [1271, 701] on button "Done" at bounding box center [1246, 699] width 78 height 33
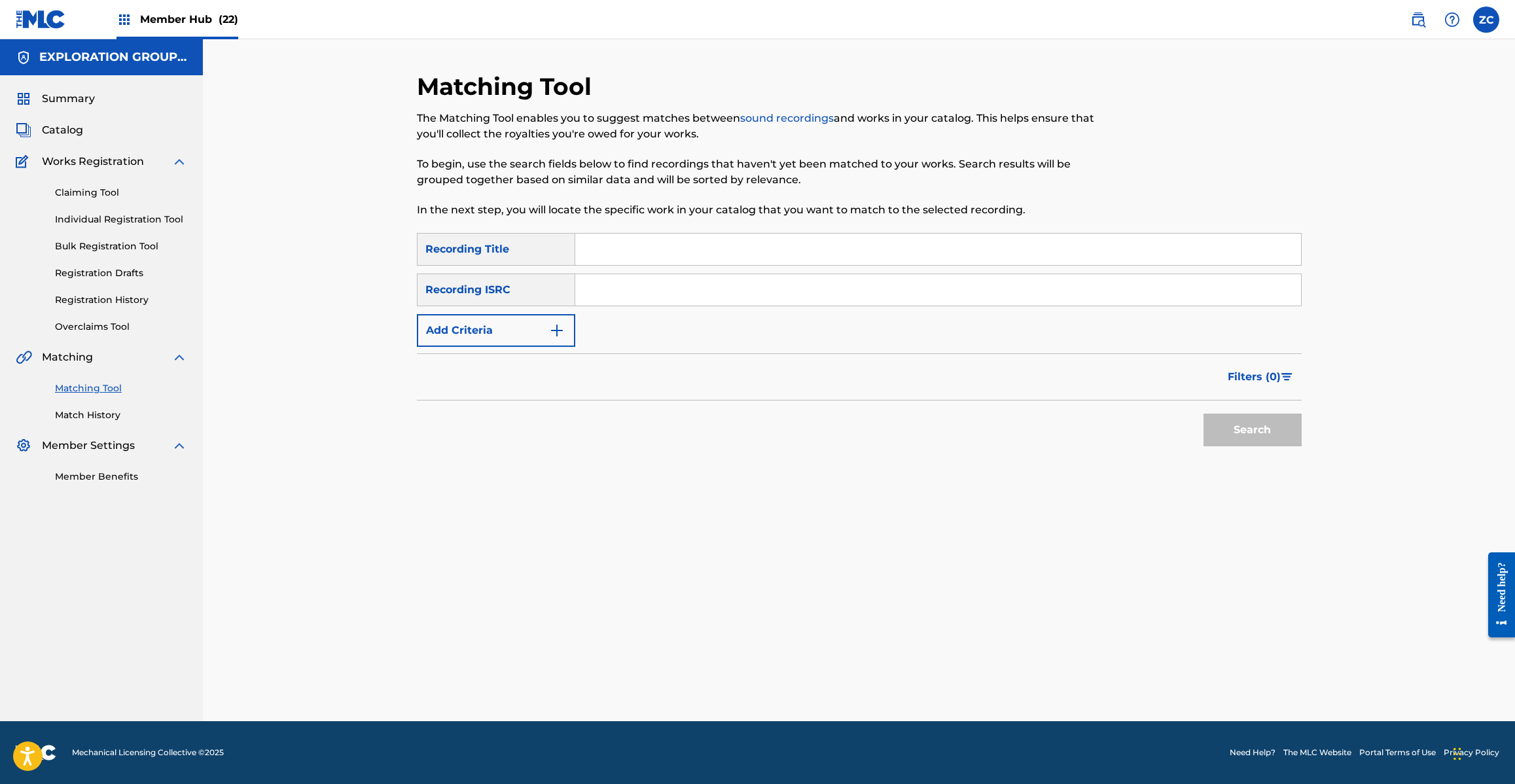
click at [1054, 289] on input "Search Form" at bounding box center [938, 290] width 725 height 32
type input "JPH370900260"
drag, startPoint x: 1248, startPoint y: 422, endPoint x: 1212, endPoint y: 423, distance: 36.0
click at [1250, 422] on button "Search" at bounding box center [1252, 430] width 98 height 33
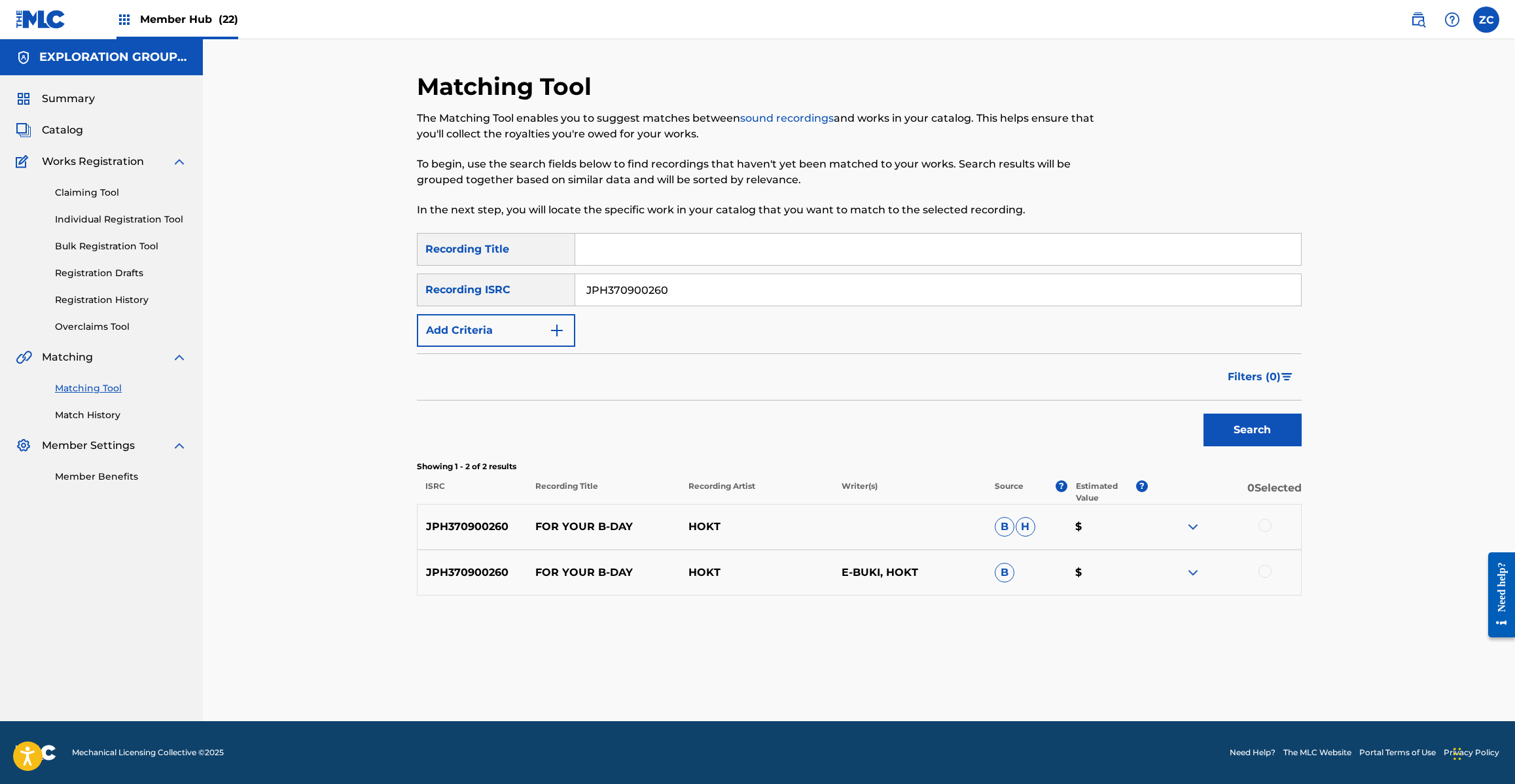
click at [1263, 527] on div at bounding box center [1265, 526] width 13 height 13
click at [1268, 570] on div at bounding box center [1265, 571] width 13 height 13
click at [925, 670] on button "Match 2 Groups" at bounding box center [919, 677] width 145 height 33
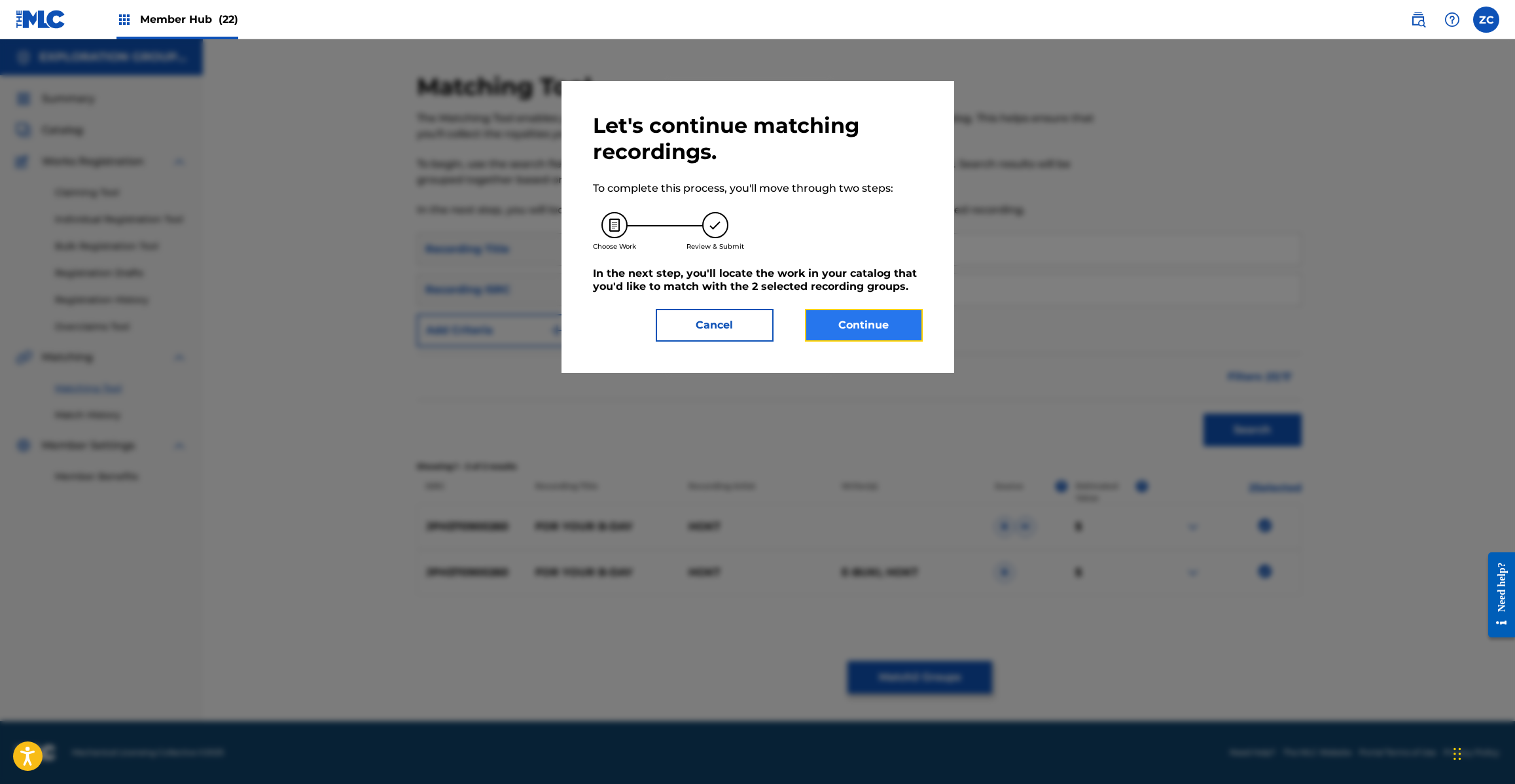
click at [833, 331] on button "Continue" at bounding box center [863, 324] width 117 height 33
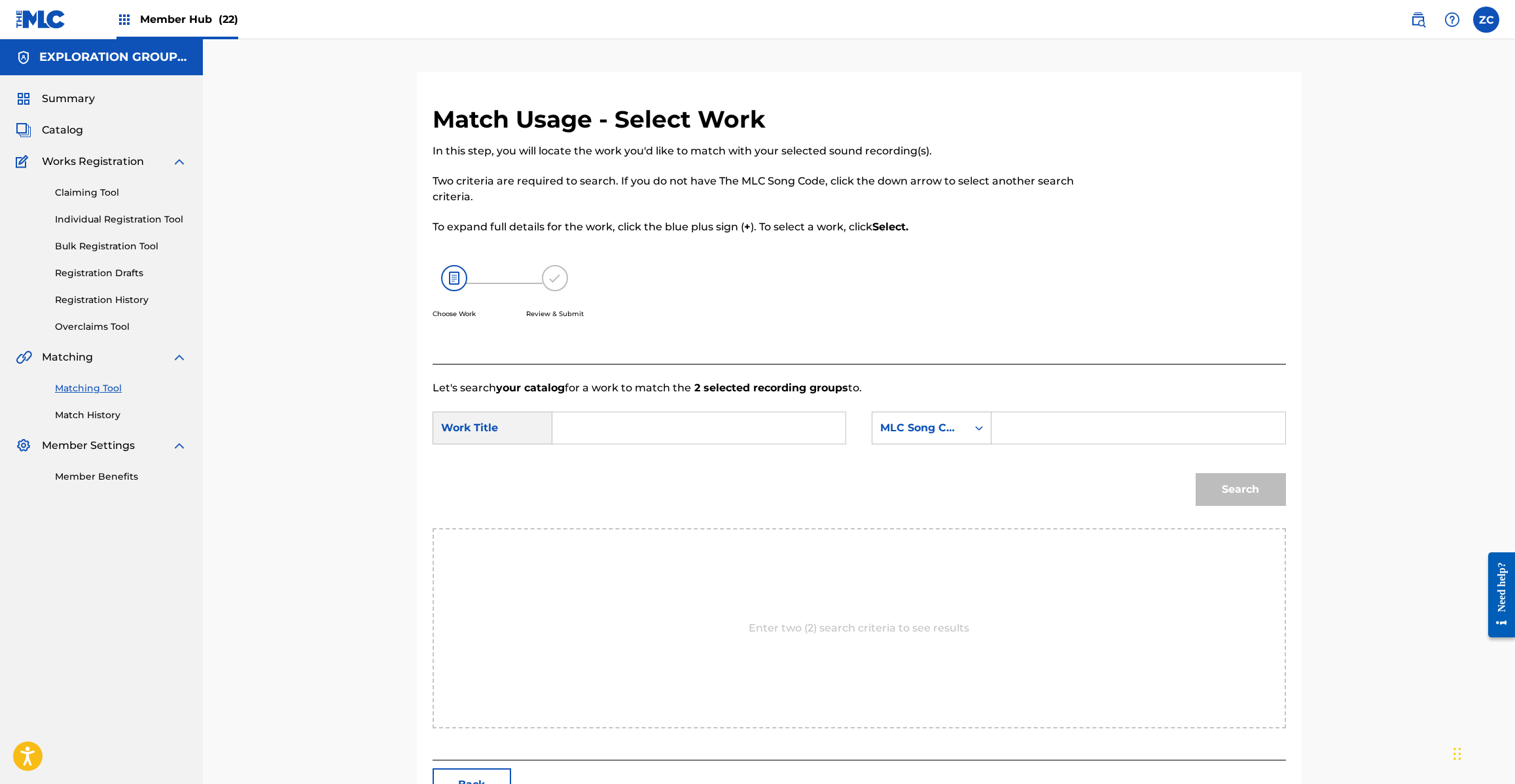
click at [741, 427] on input "Search Form" at bounding box center [698, 428] width 271 height 32
click at [700, 427] on input "For Your B-Day FA5RPA" at bounding box center [698, 428] width 271 height 32
type input "For Your B-Day"
click at [1026, 424] on input "Search Form" at bounding box center [1137, 428] width 271 height 32
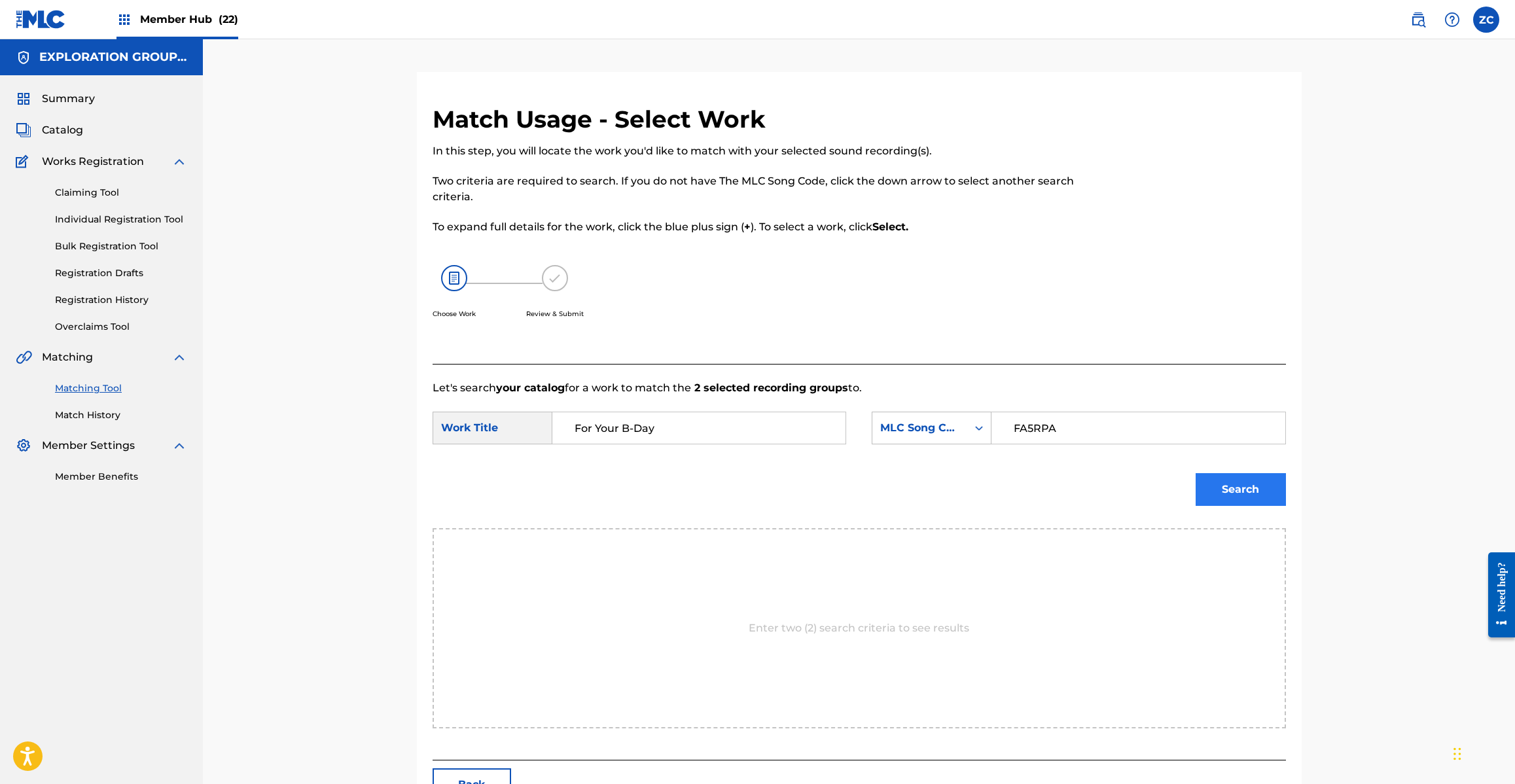
type input "FA5RPA"
drag, startPoint x: 1211, startPoint y: 475, endPoint x: 1231, endPoint y: 501, distance: 32.8
click at [1211, 476] on button "Search" at bounding box center [1240, 488] width 90 height 33
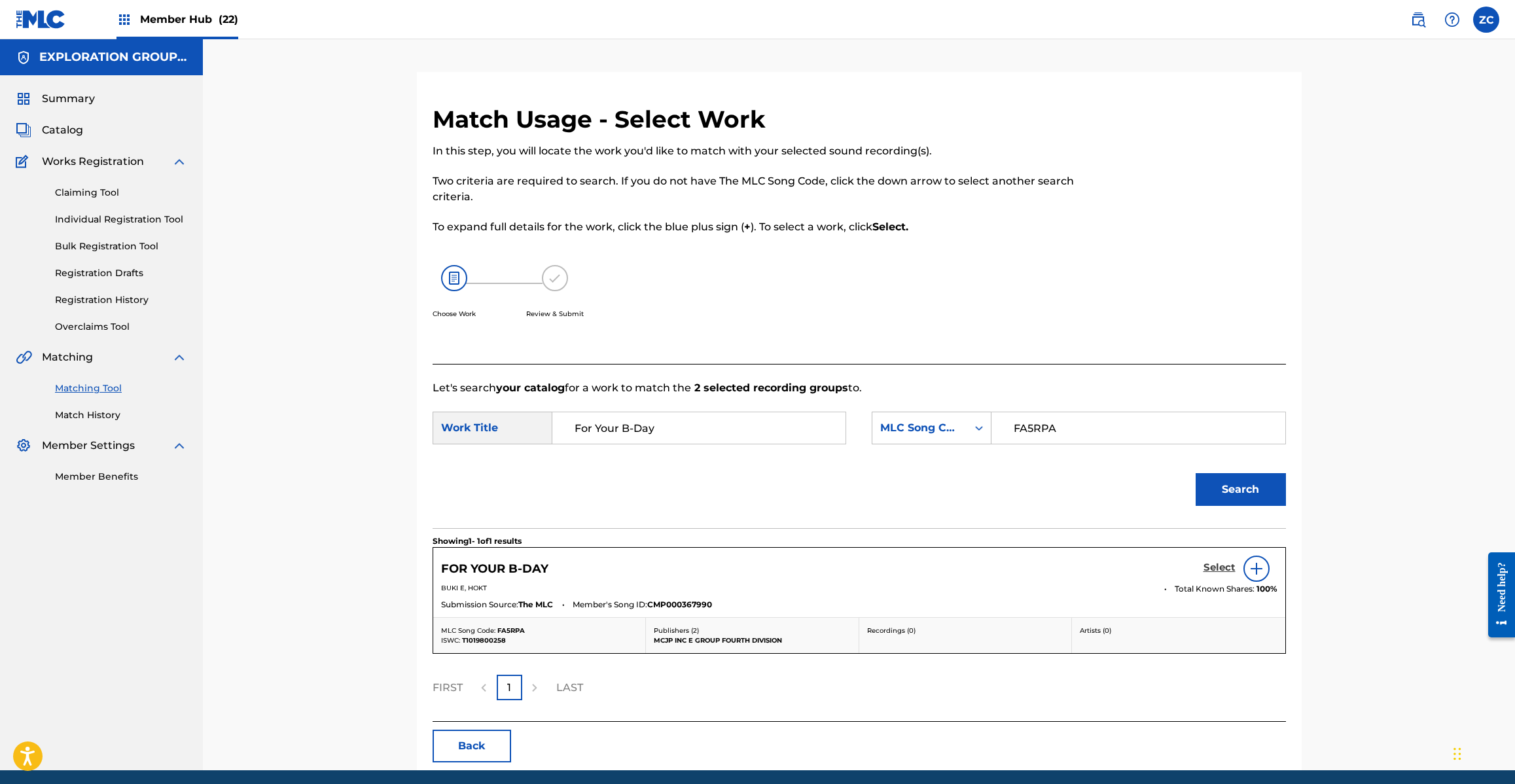
click at [1218, 570] on h5 "Select" at bounding box center [1219, 567] width 32 height 12
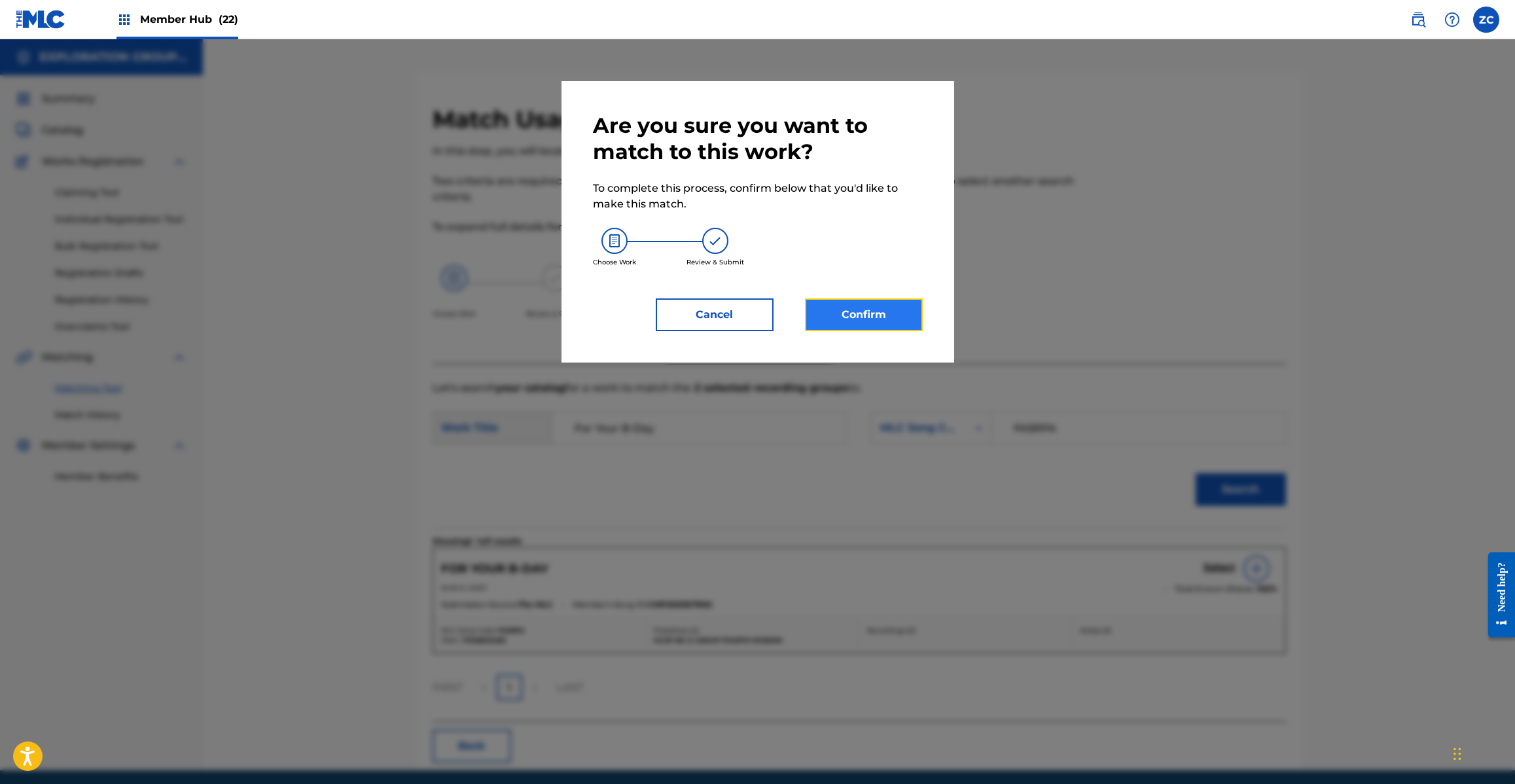
click at [872, 311] on button "Confirm" at bounding box center [863, 314] width 117 height 33
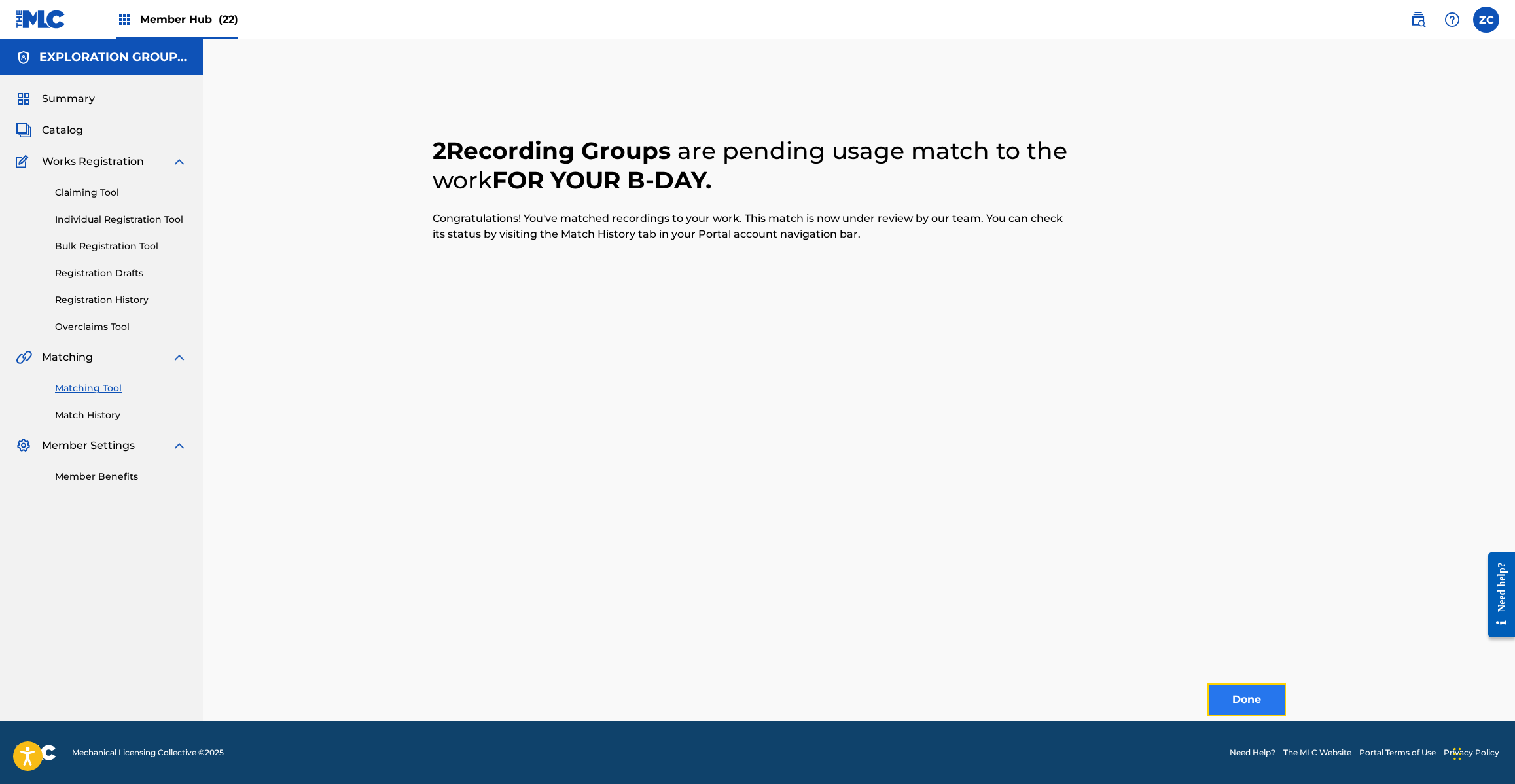
click at [1254, 713] on button "Done" at bounding box center [1246, 699] width 78 height 33
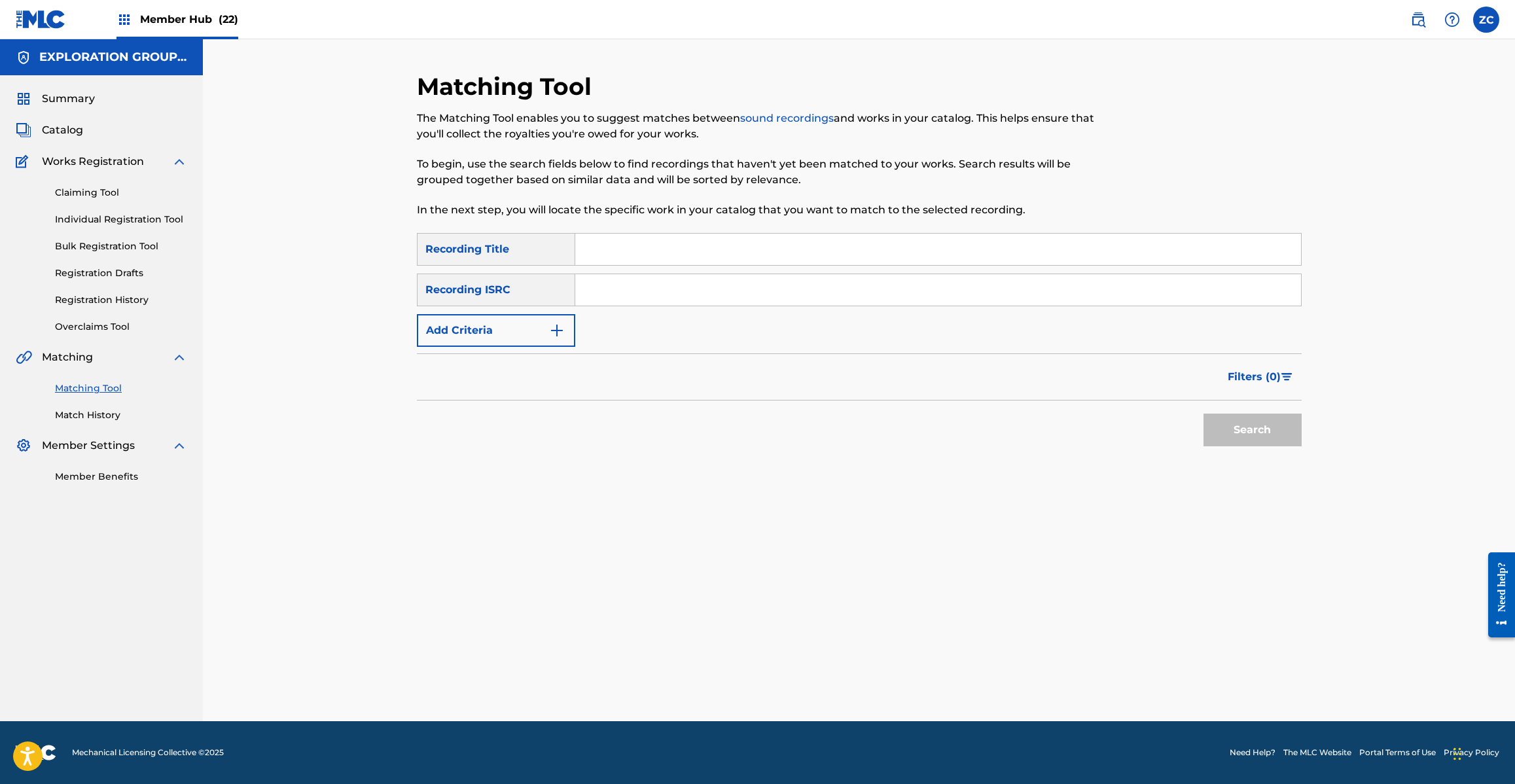
click at [934, 282] on input "Search Form" at bounding box center [938, 290] width 725 height 32
type input "JPH370900261"
click at [1232, 422] on button "Search" at bounding box center [1252, 430] width 98 height 33
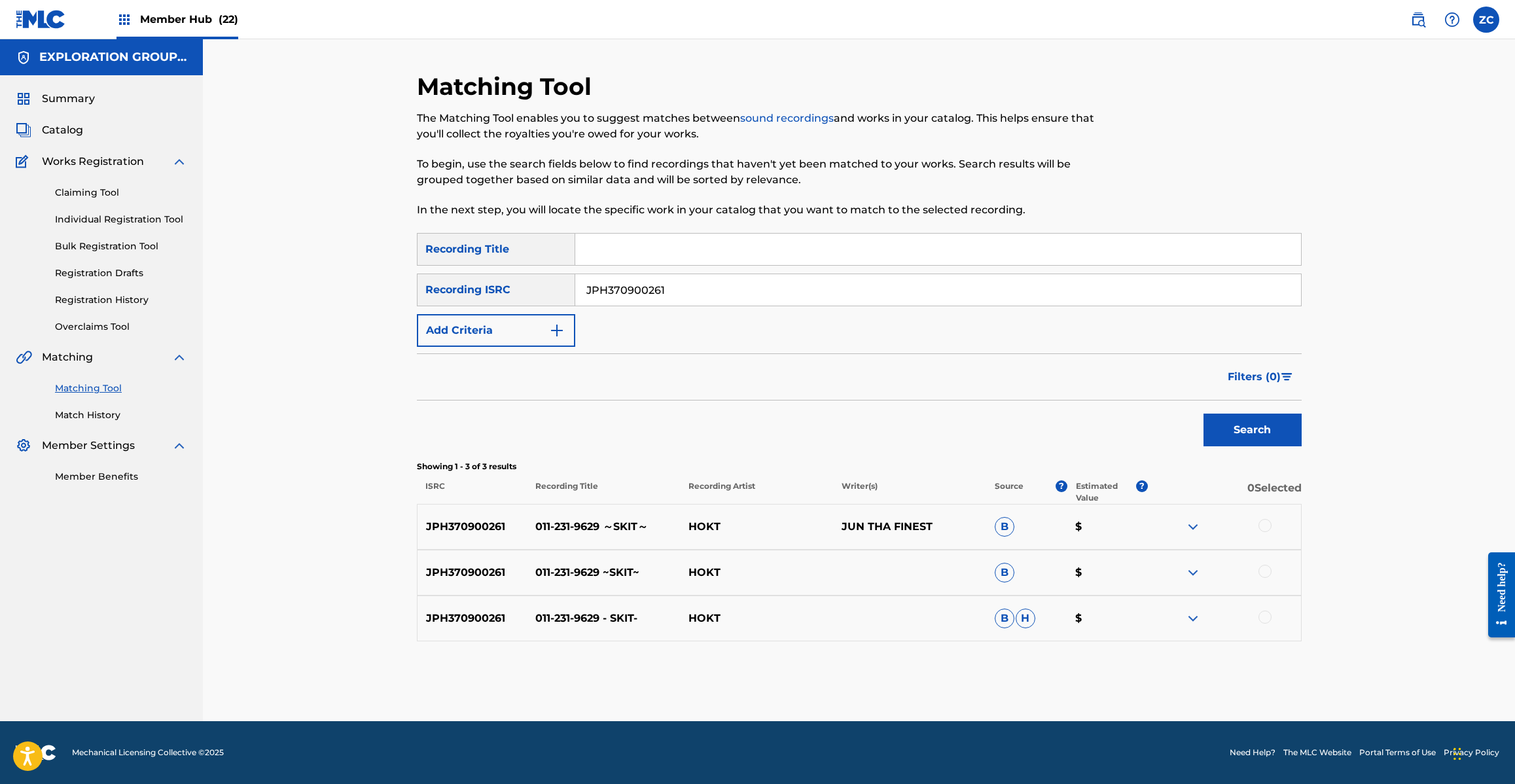
drag, startPoint x: 1263, startPoint y: 525, endPoint x: 1264, endPoint y: 541, distance: 16.0
click at [1263, 528] on div at bounding box center [1265, 526] width 13 height 13
click at [1264, 570] on div at bounding box center [1265, 571] width 13 height 13
click at [1263, 619] on div at bounding box center [1265, 617] width 13 height 13
click at [910, 688] on button "Match 3 Groups" at bounding box center [919, 677] width 145 height 33
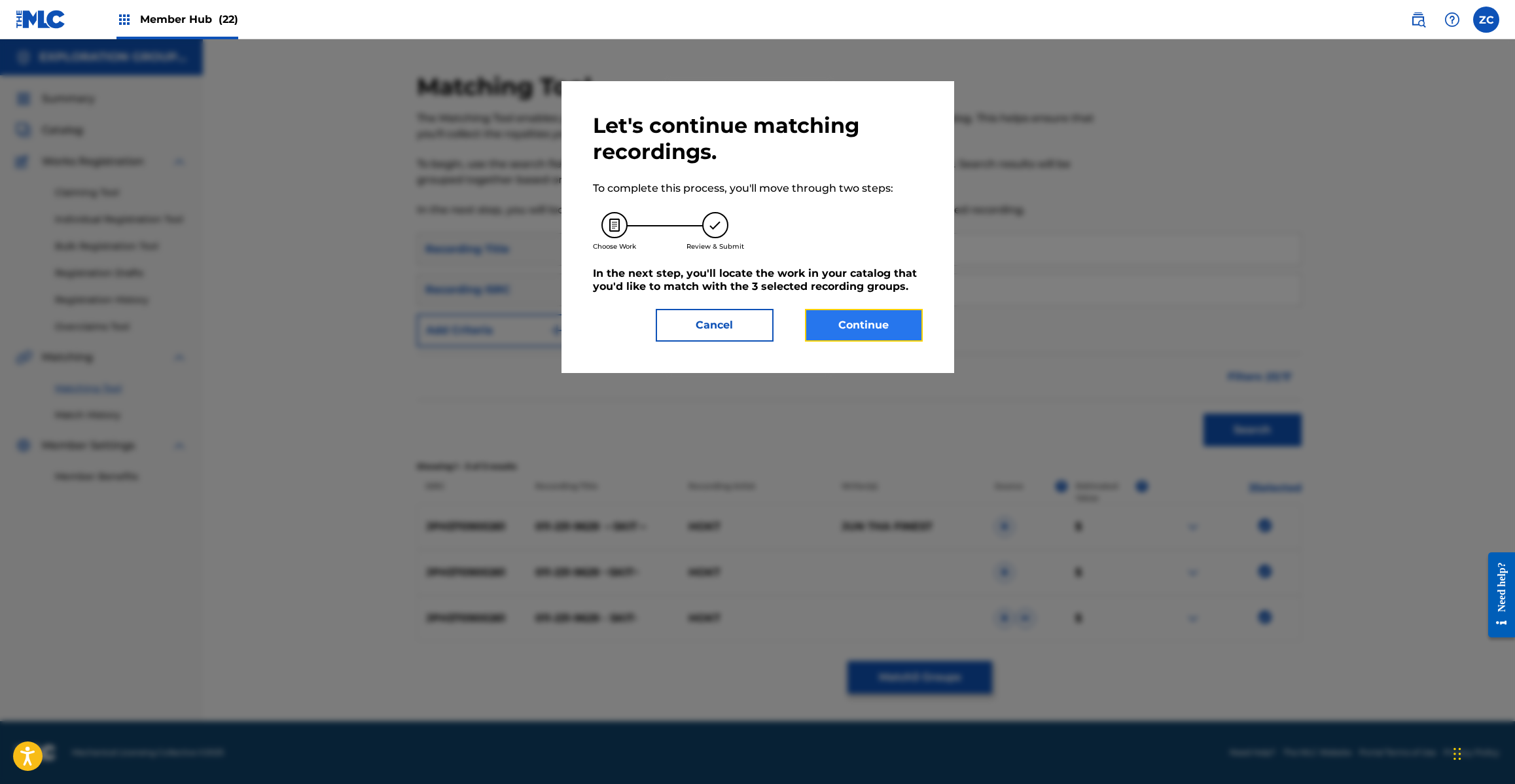
click at [894, 337] on button "Continue" at bounding box center [863, 324] width 117 height 33
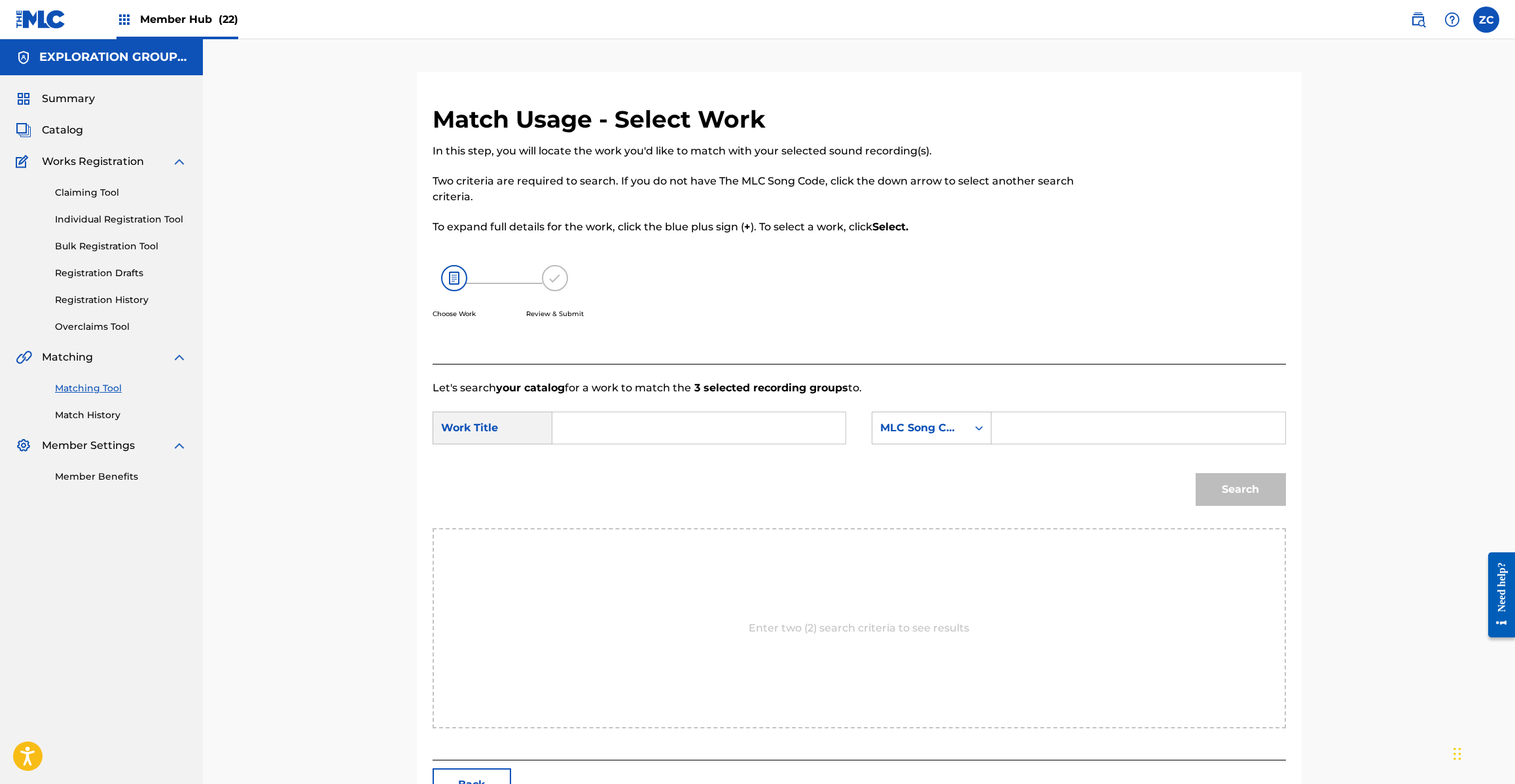
click at [691, 431] on input "Search Form" at bounding box center [698, 428] width 271 height 32
click at [685, 430] on input "011 231 9629 Skit 070WAS" at bounding box center [698, 428] width 271 height 32
type input "011 231 9629 Skit"
click at [1129, 431] on input "Search Form" at bounding box center [1137, 428] width 271 height 32
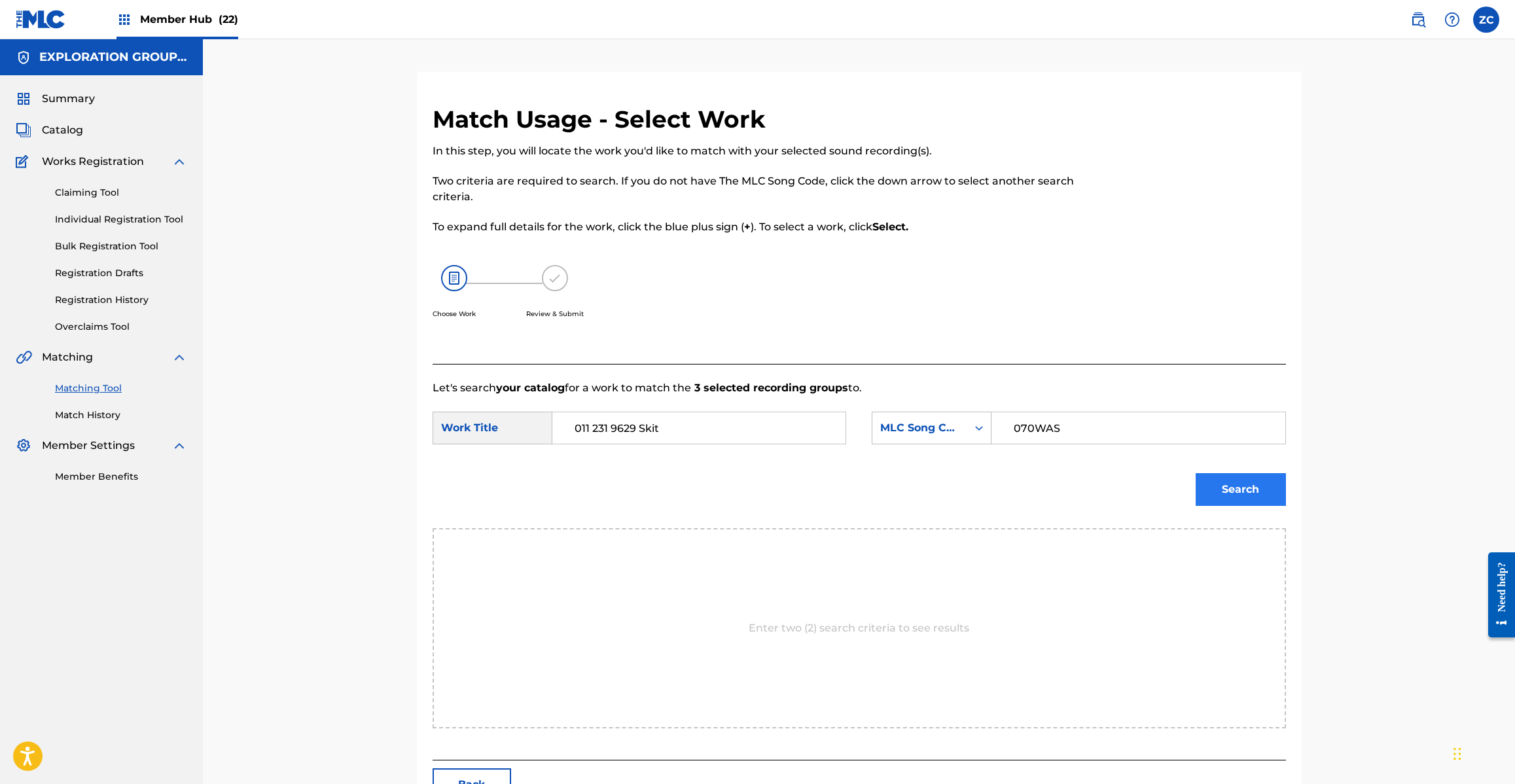
type input "070WAS"
click at [1260, 488] on button "Search" at bounding box center [1240, 488] width 90 height 33
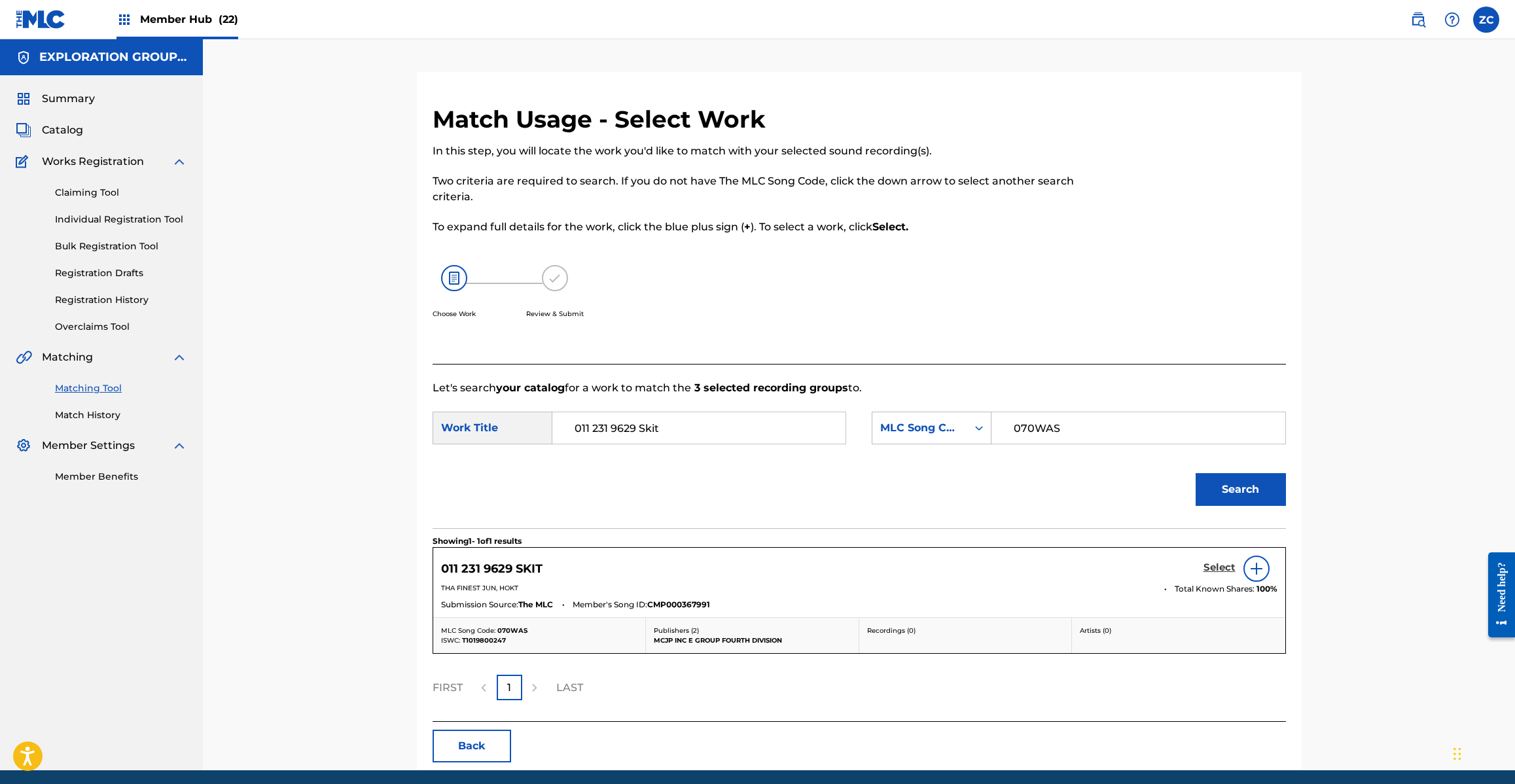
click at [1216, 571] on h5 "Select" at bounding box center [1219, 567] width 32 height 12
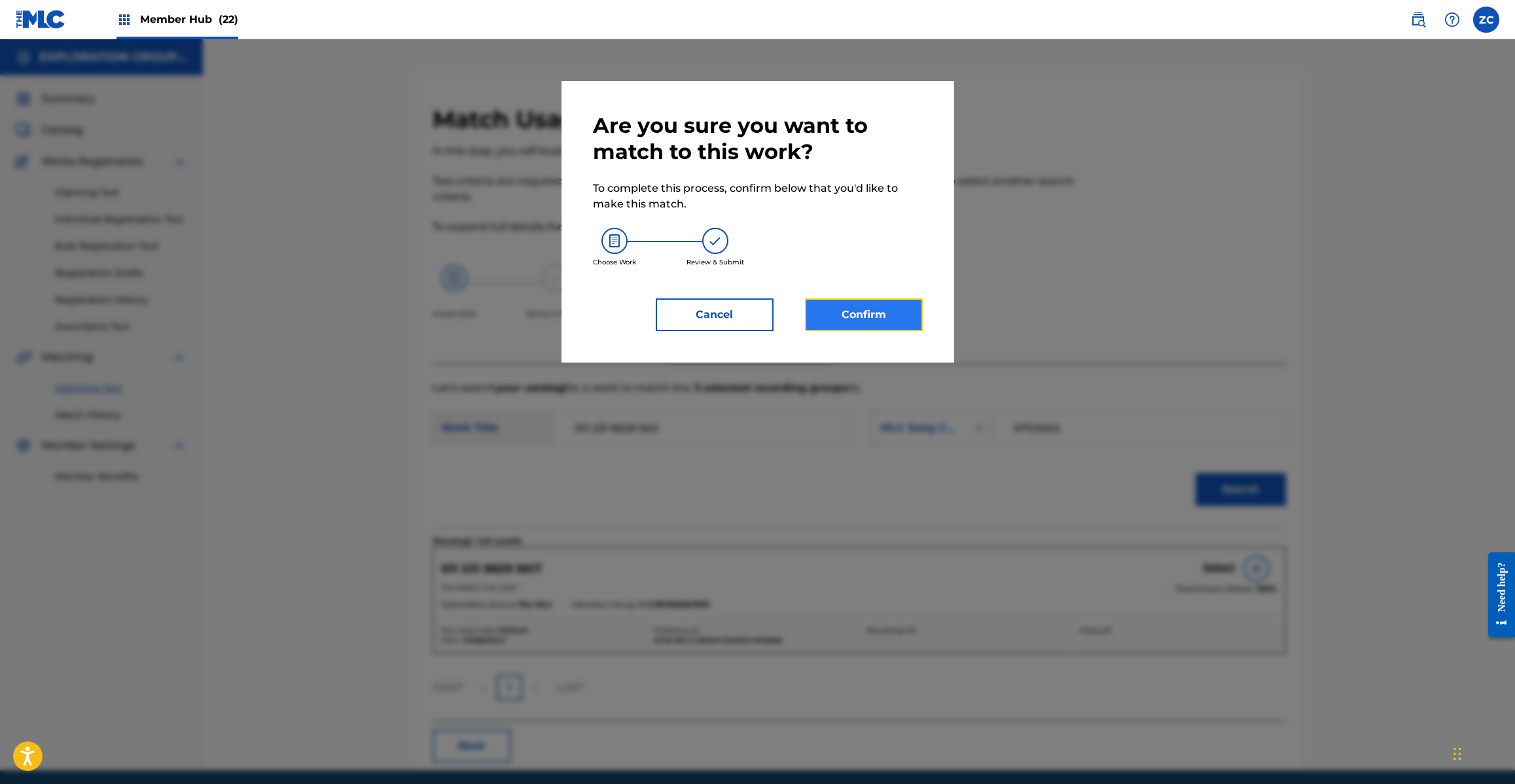
click at [842, 308] on button "Confirm" at bounding box center [863, 314] width 117 height 33
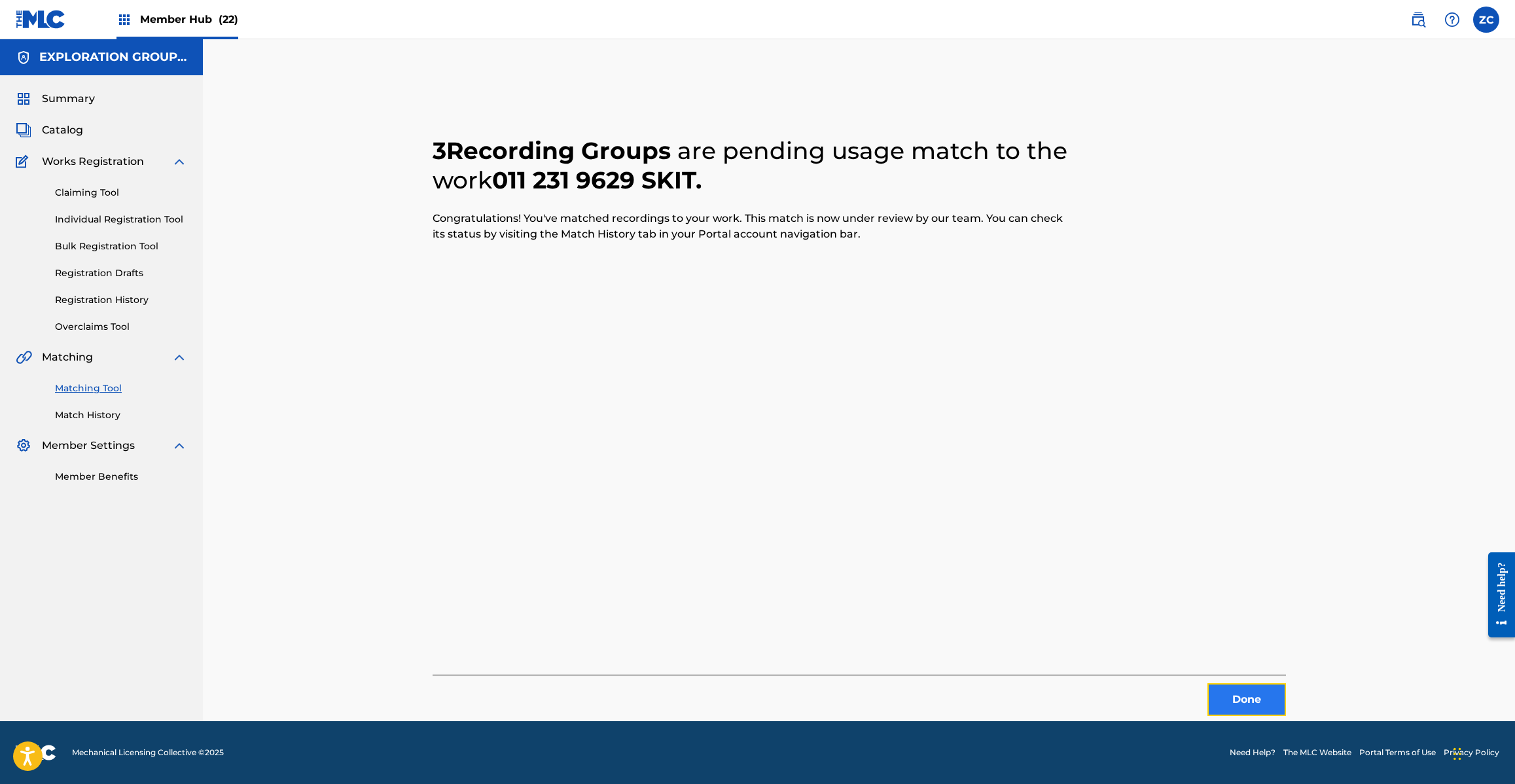
click at [1276, 687] on button "Done" at bounding box center [1246, 699] width 78 height 33
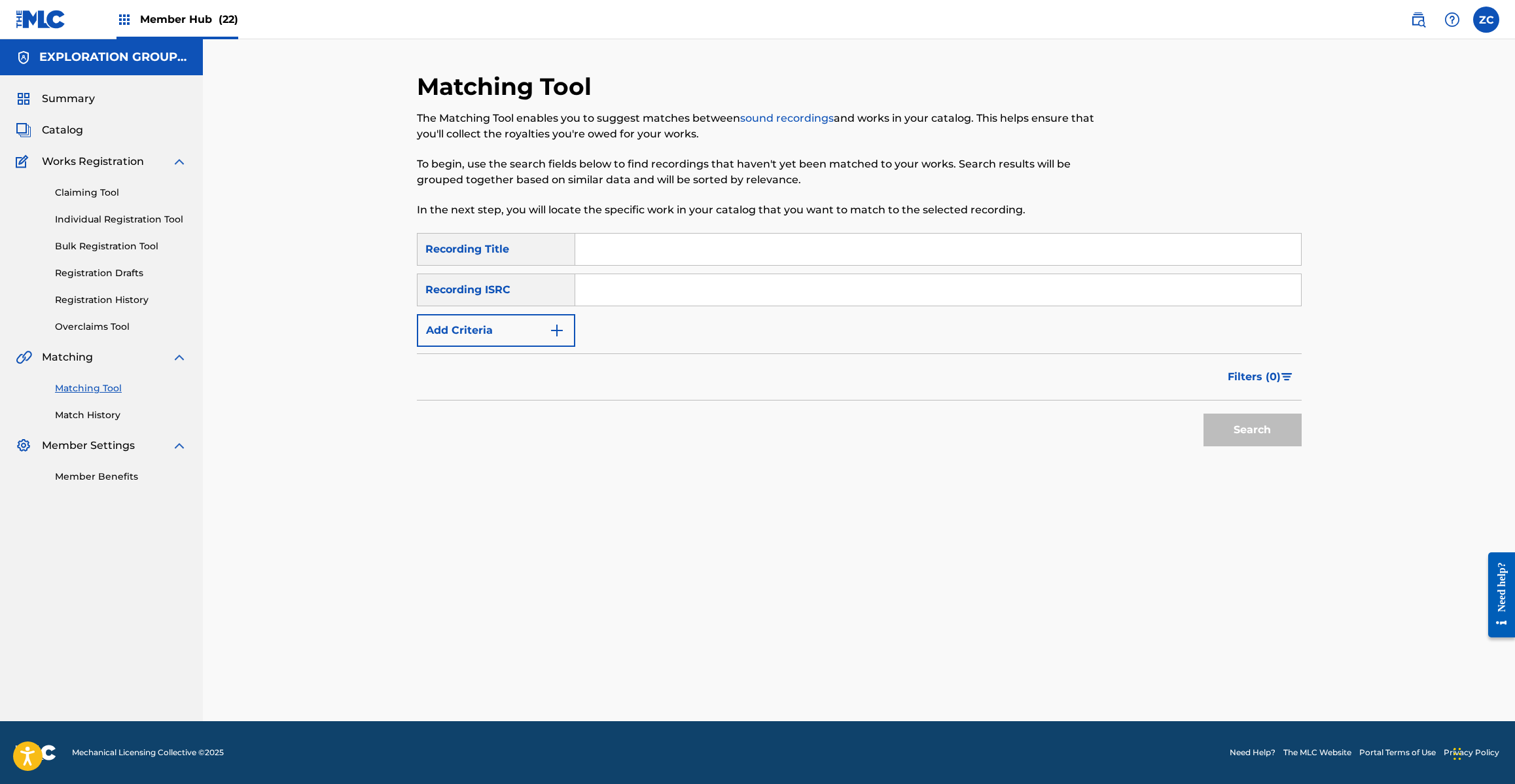
drag, startPoint x: 957, startPoint y: 293, endPoint x: 1003, endPoint y: 316, distance: 51.4
click at [957, 293] on input "Search Form" at bounding box center [938, 290] width 725 height 32
click at [1254, 433] on button "Search" at bounding box center [1252, 430] width 98 height 33
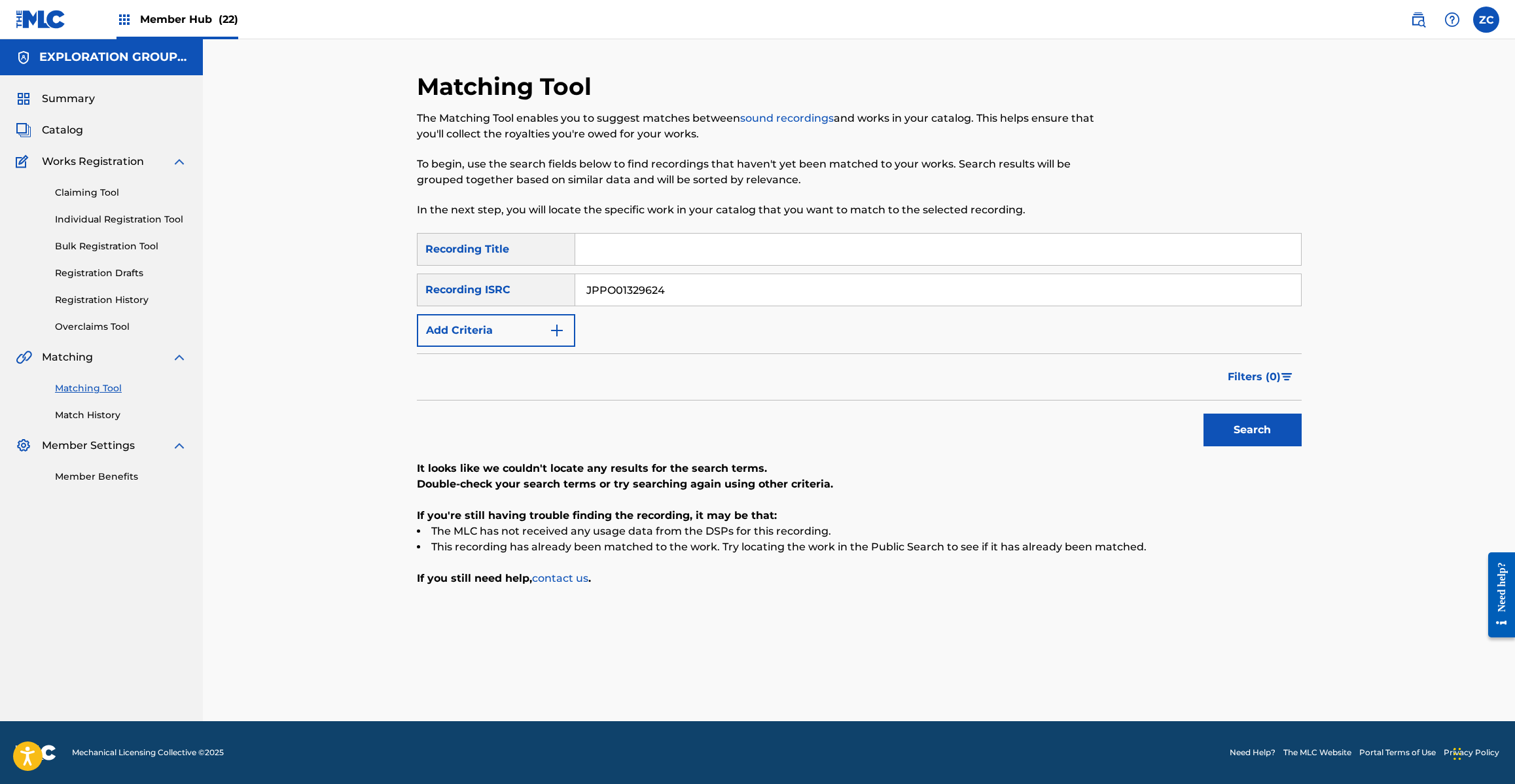
drag, startPoint x: 721, startPoint y: 292, endPoint x: 999, endPoint y: 359, distance: 286.0
click at [721, 293] on input "JPPO01329624" at bounding box center [938, 290] width 725 height 32
click at [1241, 425] on button "Search" at bounding box center [1252, 430] width 98 height 33
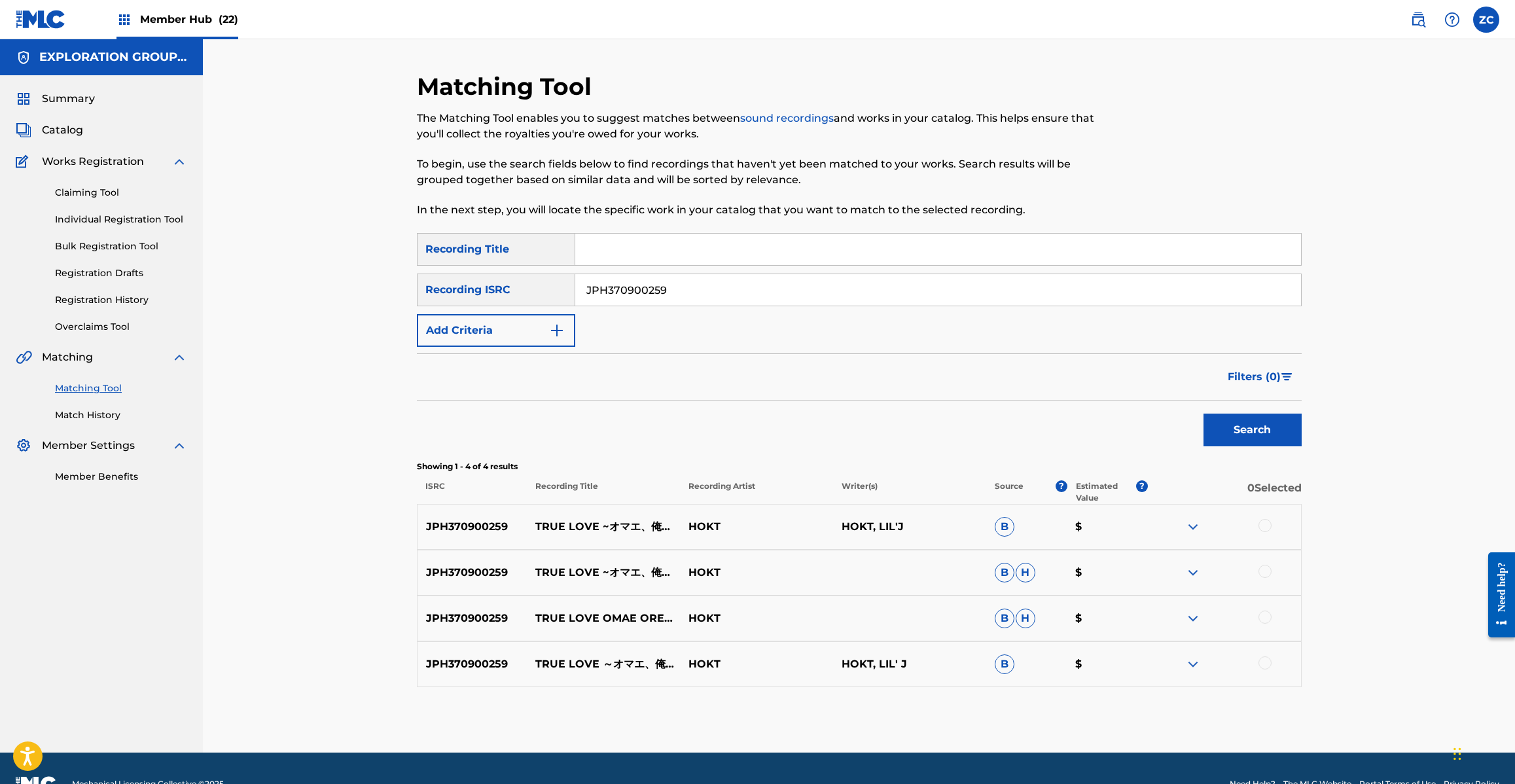
click at [1263, 525] on div at bounding box center [1265, 526] width 13 height 13
click at [1267, 571] on div at bounding box center [1265, 571] width 13 height 13
click at [1260, 616] on div at bounding box center [1265, 617] width 13 height 13
click at [1268, 663] on div at bounding box center [1265, 663] width 13 height 13
click at [783, 293] on input "JPH370900259" at bounding box center [938, 290] width 725 height 32
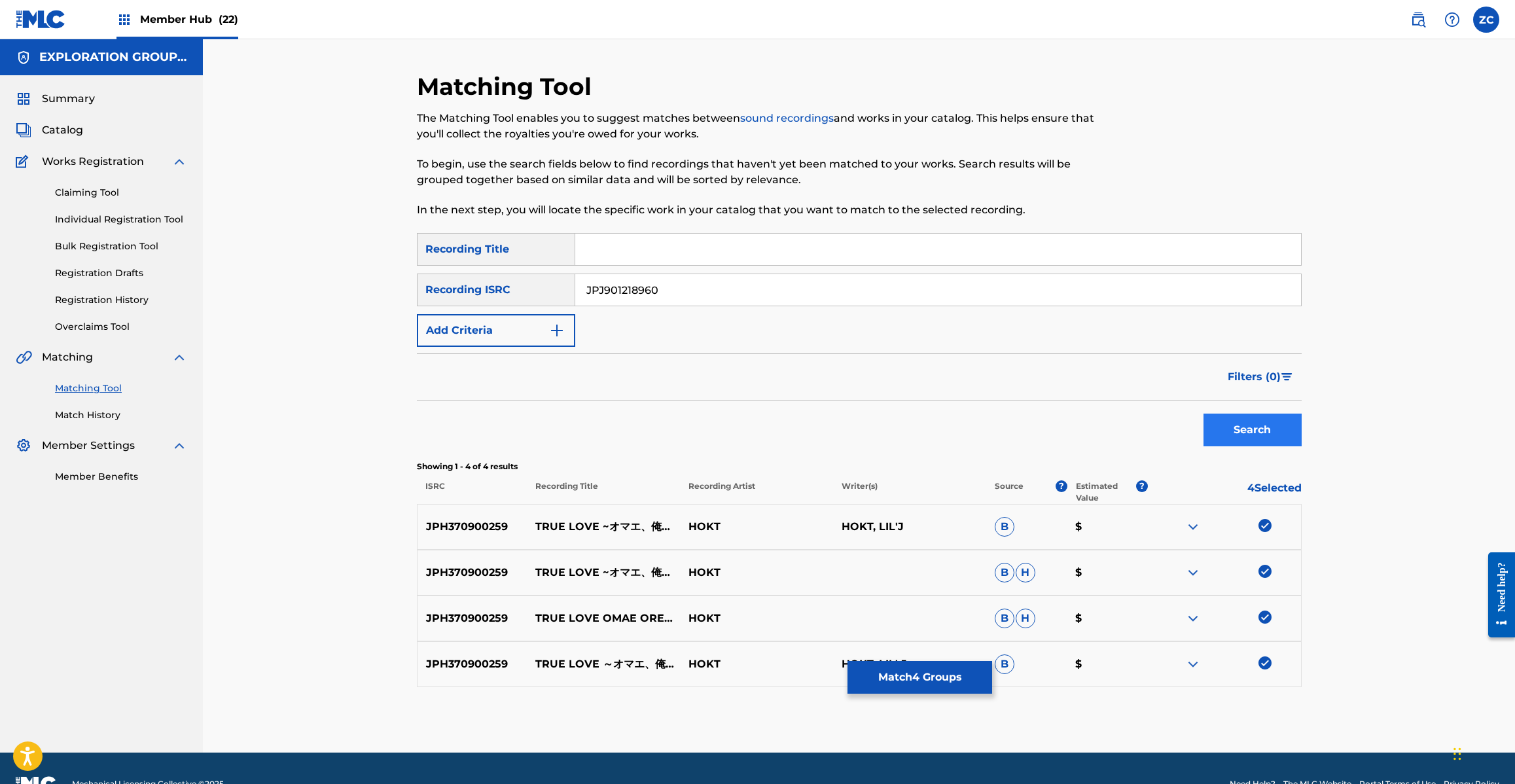
type input "JPJ901218960"
click at [1270, 423] on button "Search" at bounding box center [1252, 430] width 98 height 33
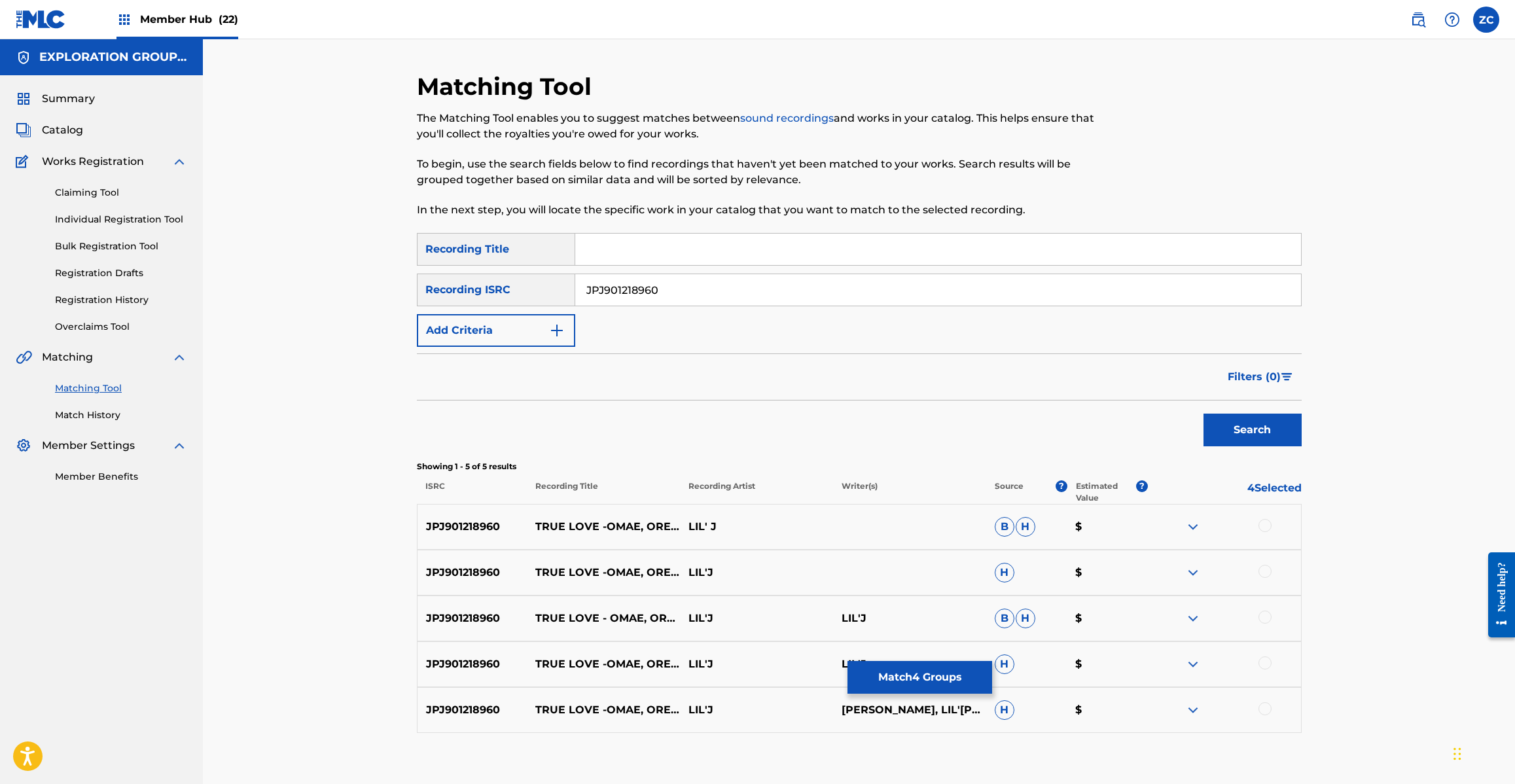
click at [1264, 526] on div at bounding box center [1265, 526] width 13 height 13
drag, startPoint x: 1267, startPoint y: 568, endPoint x: 1268, endPoint y: 615, distance: 47.0
click at [1267, 570] on div at bounding box center [1265, 571] width 13 height 13
click at [1268, 618] on div at bounding box center [1265, 617] width 13 height 13
click at [1261, 668] on div at bounding box center [1265, 663] width 13 height 13
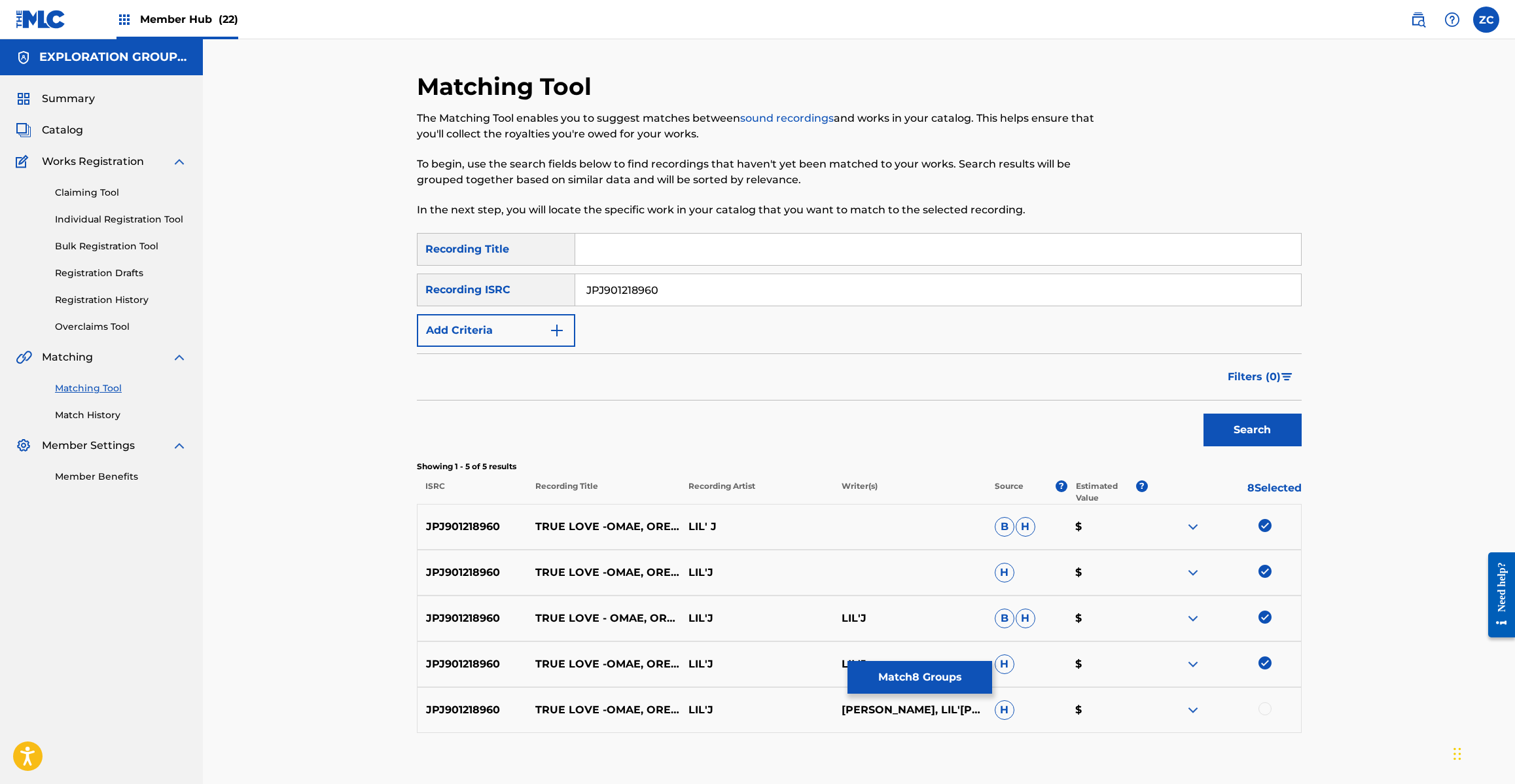
click at [1265, 708] on div at bounding box center [1265, 708] width 13 height 13
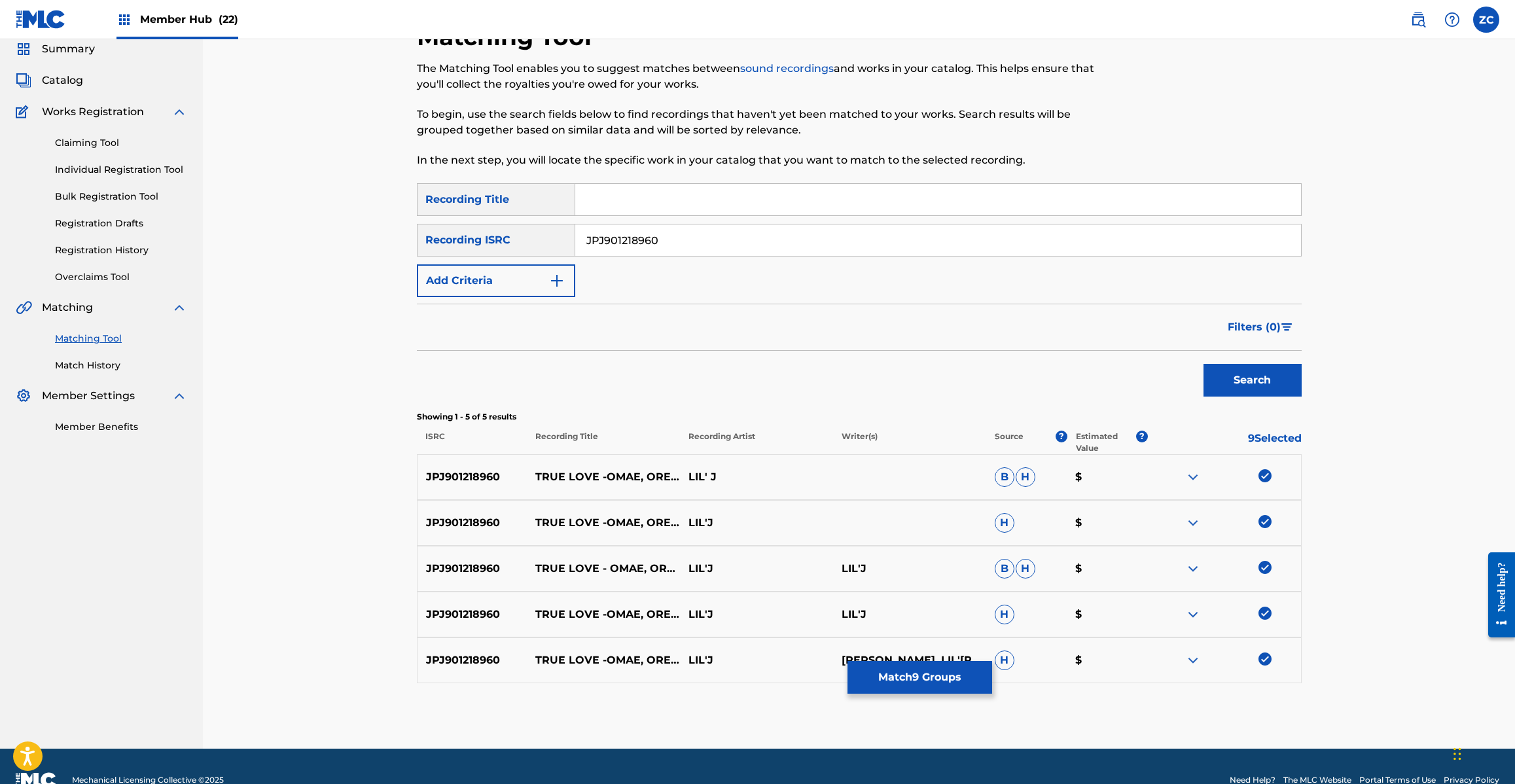
scroll to position [76, 0]
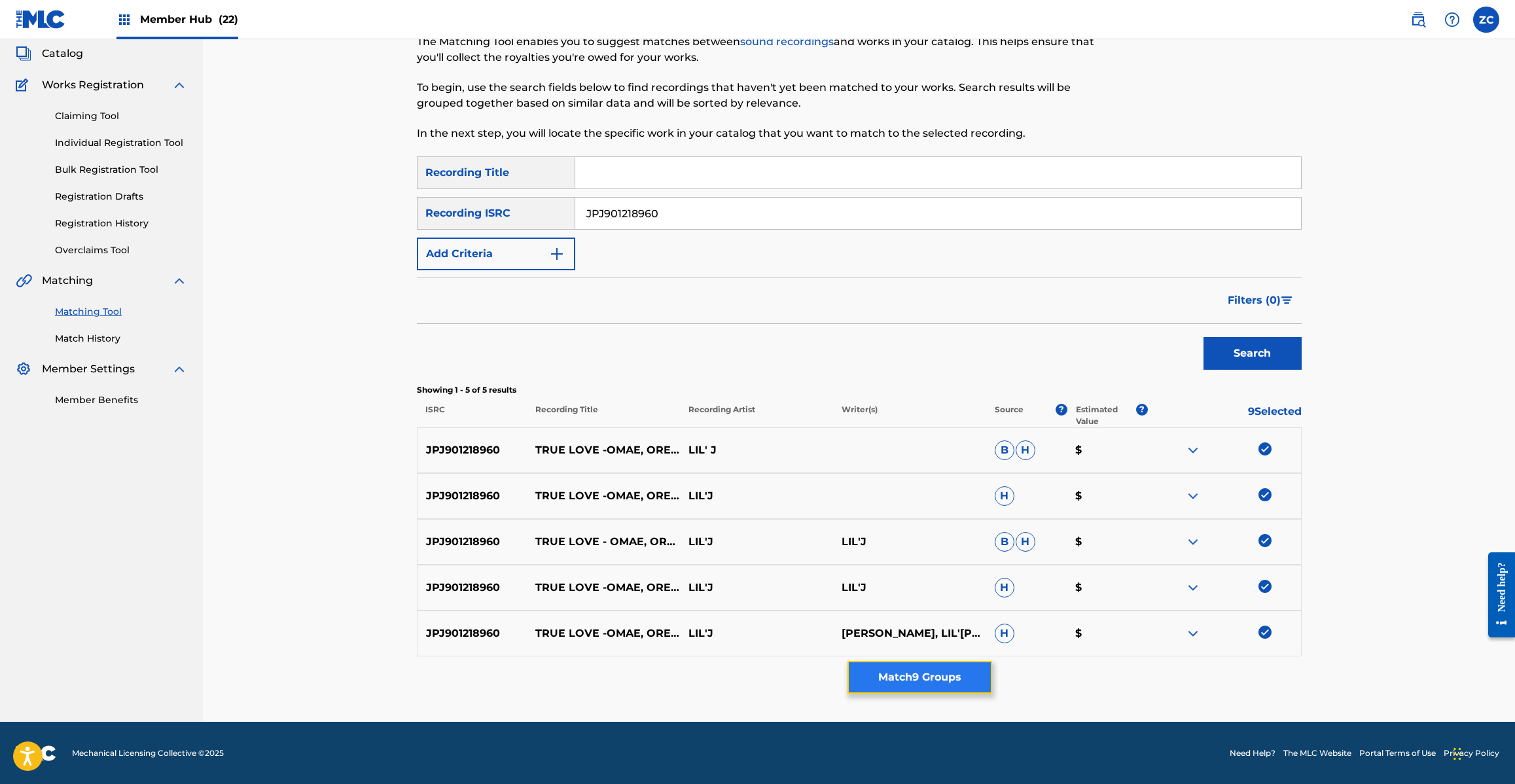
click at [941, 678] on button "Match 9 Groups" at bounding box center [919, 677] width 145 height 33
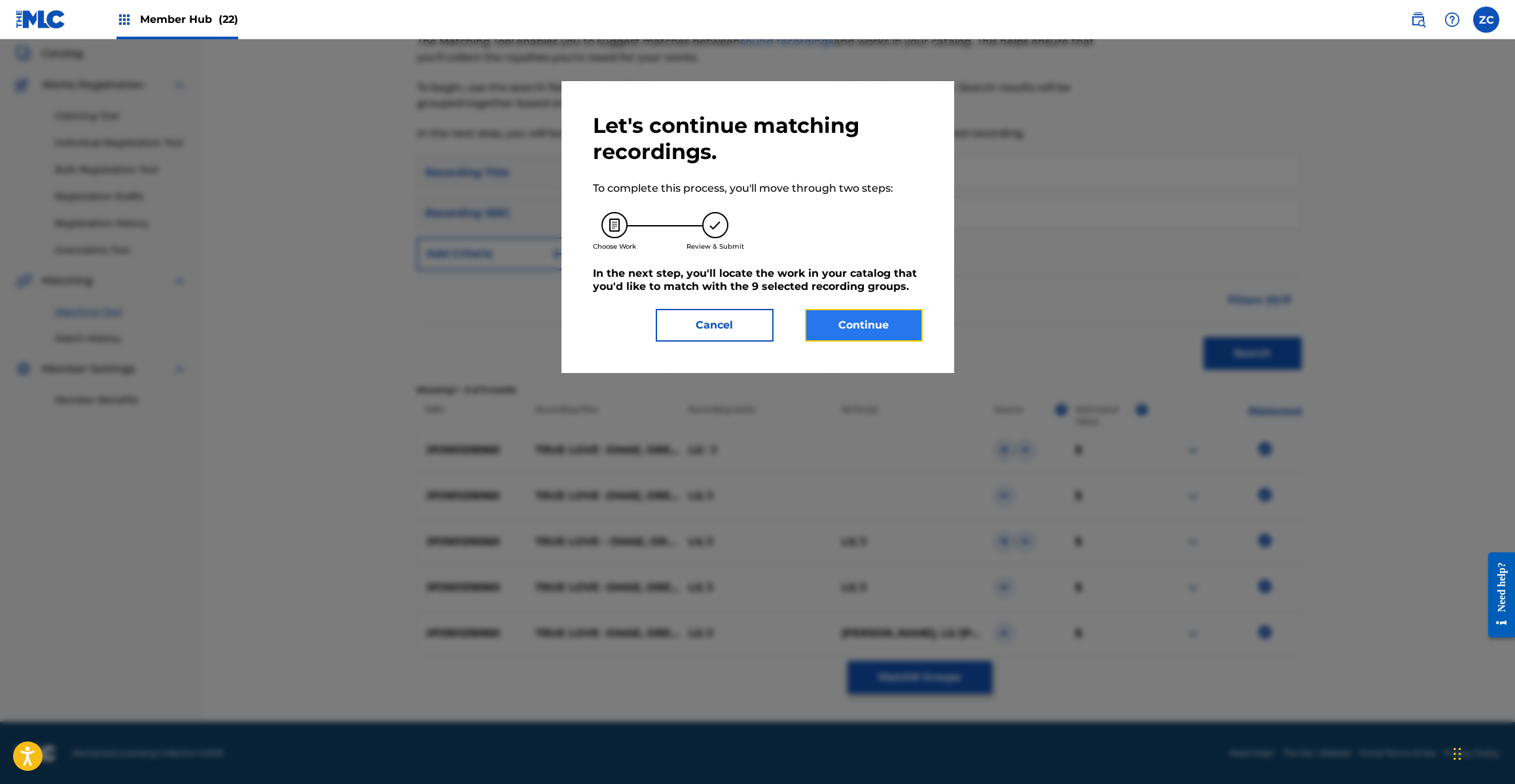
click at [868, 309] on button "Continue" at bounding box center [863, 324] width 117 height 33
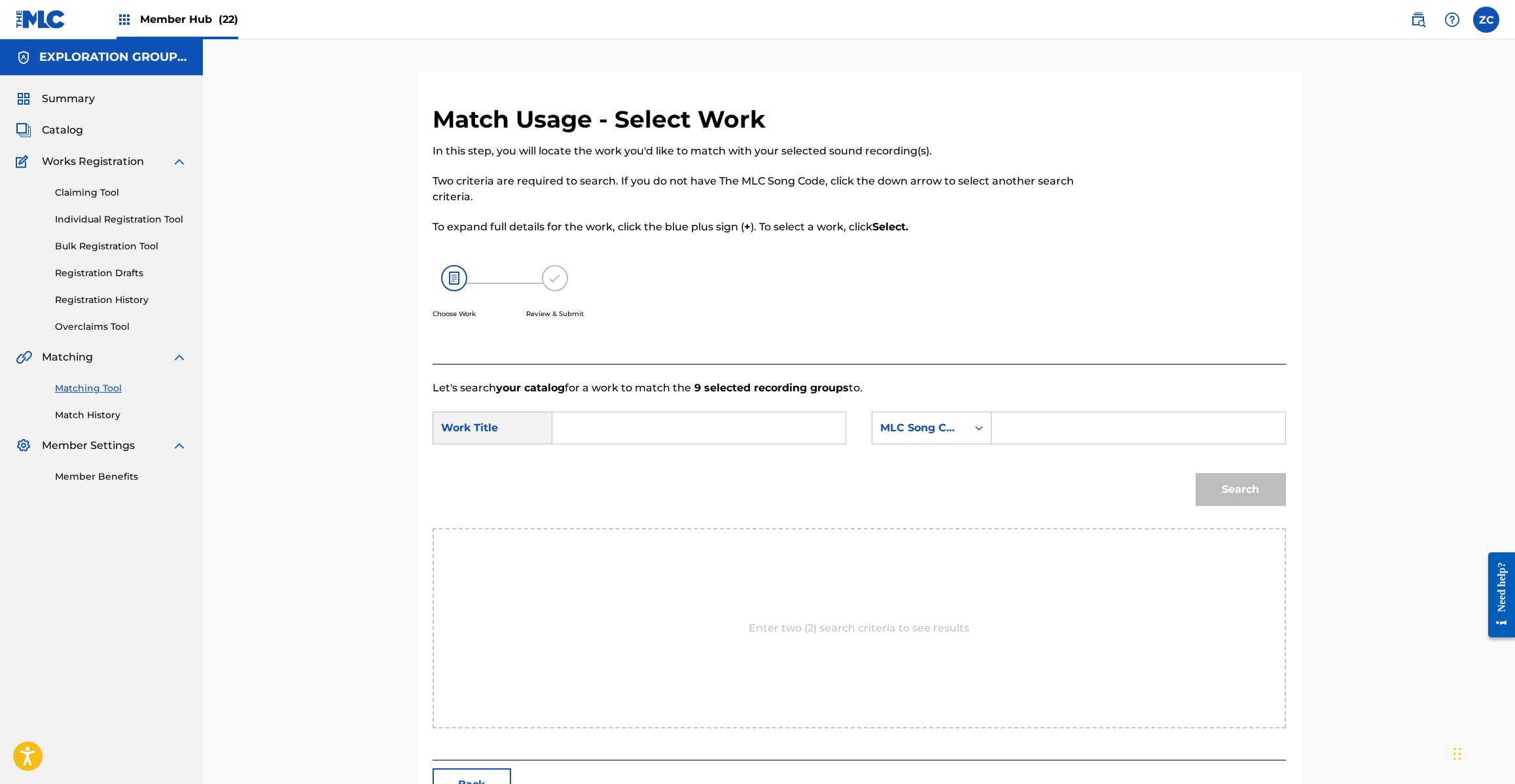
click at [785, 430] on input "Search Form" at bounding box center [698, 428] width 271 height 32
click at [798, 435] on input "True Love Omae Oredakenomono TW7VOG" at bounding box center [698, 428] width 271 height 32
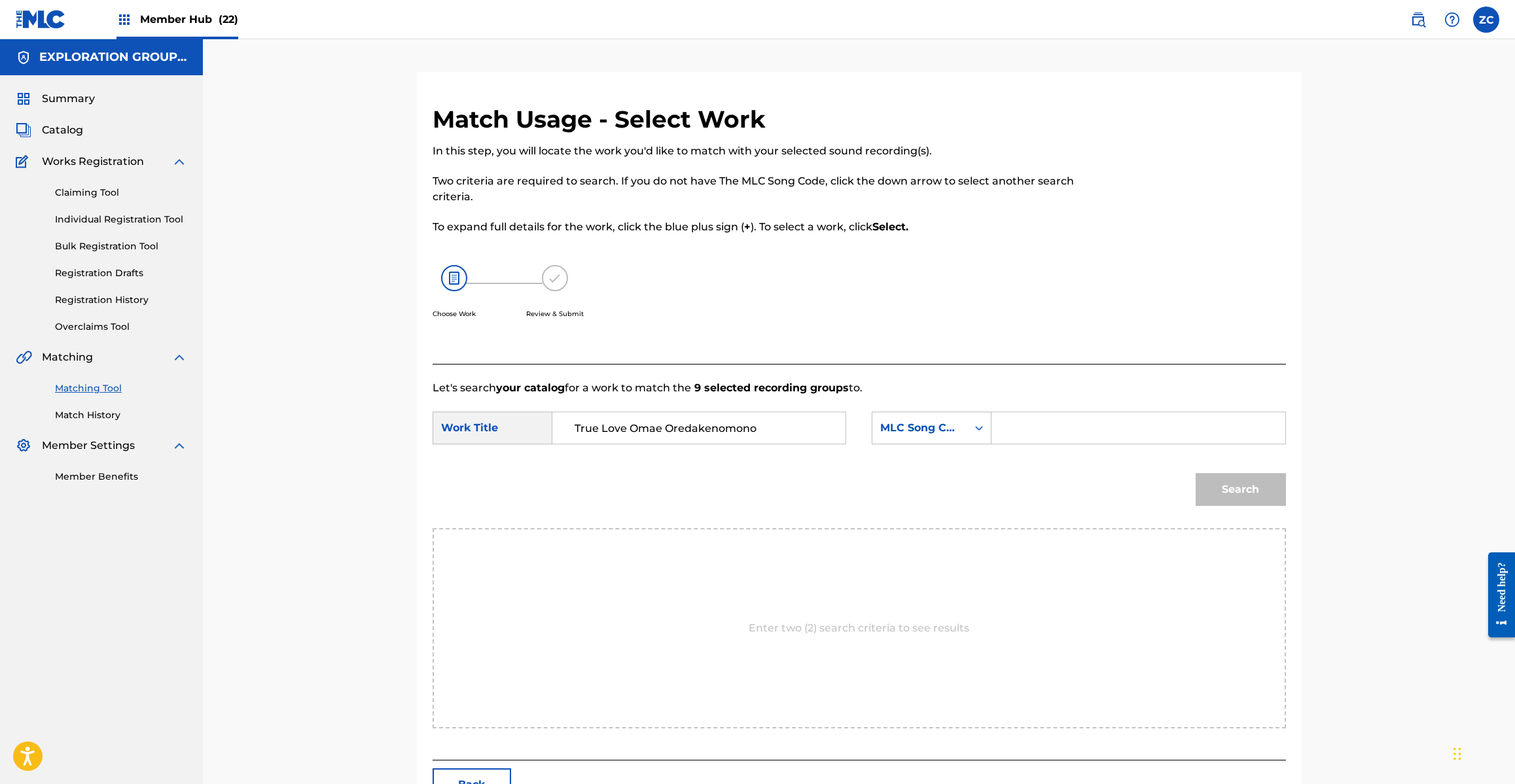
type input "True Love Omae Oredakenomono"
click at [1086, 431] on input "Search Form" at bounding box center [1137, 428] width 271 height 32
type input "TW7VOG"
click at [1266, 507] on div "Search" at bounding box center [1237, 486] width 97 height 52
click at [1222, 495] on button "Search" at bounding box center [1240, 488] width 90 height 33
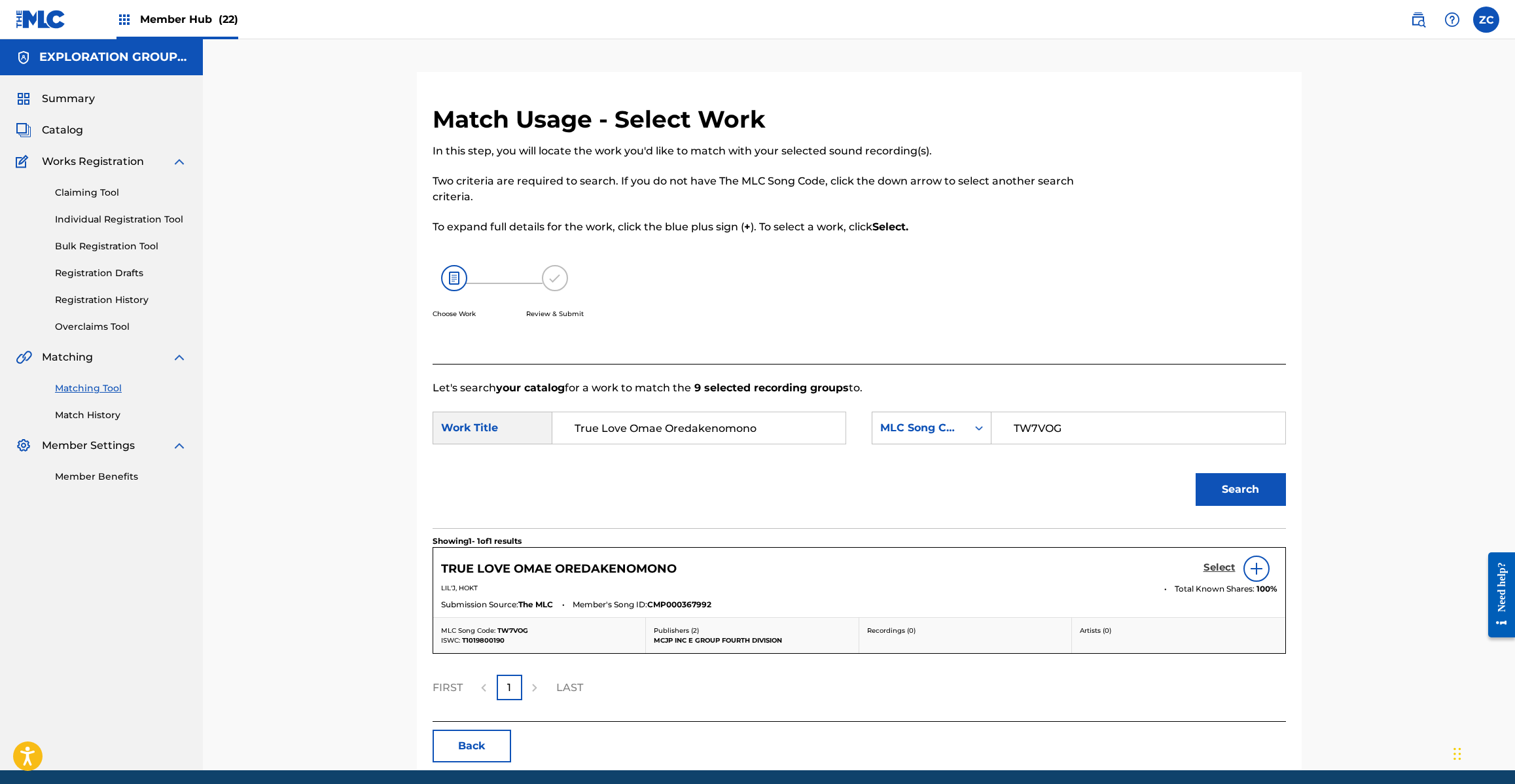
click at [1209, 570] on h5 "Select" at bounding box center [1219, 567] width 32 height 12
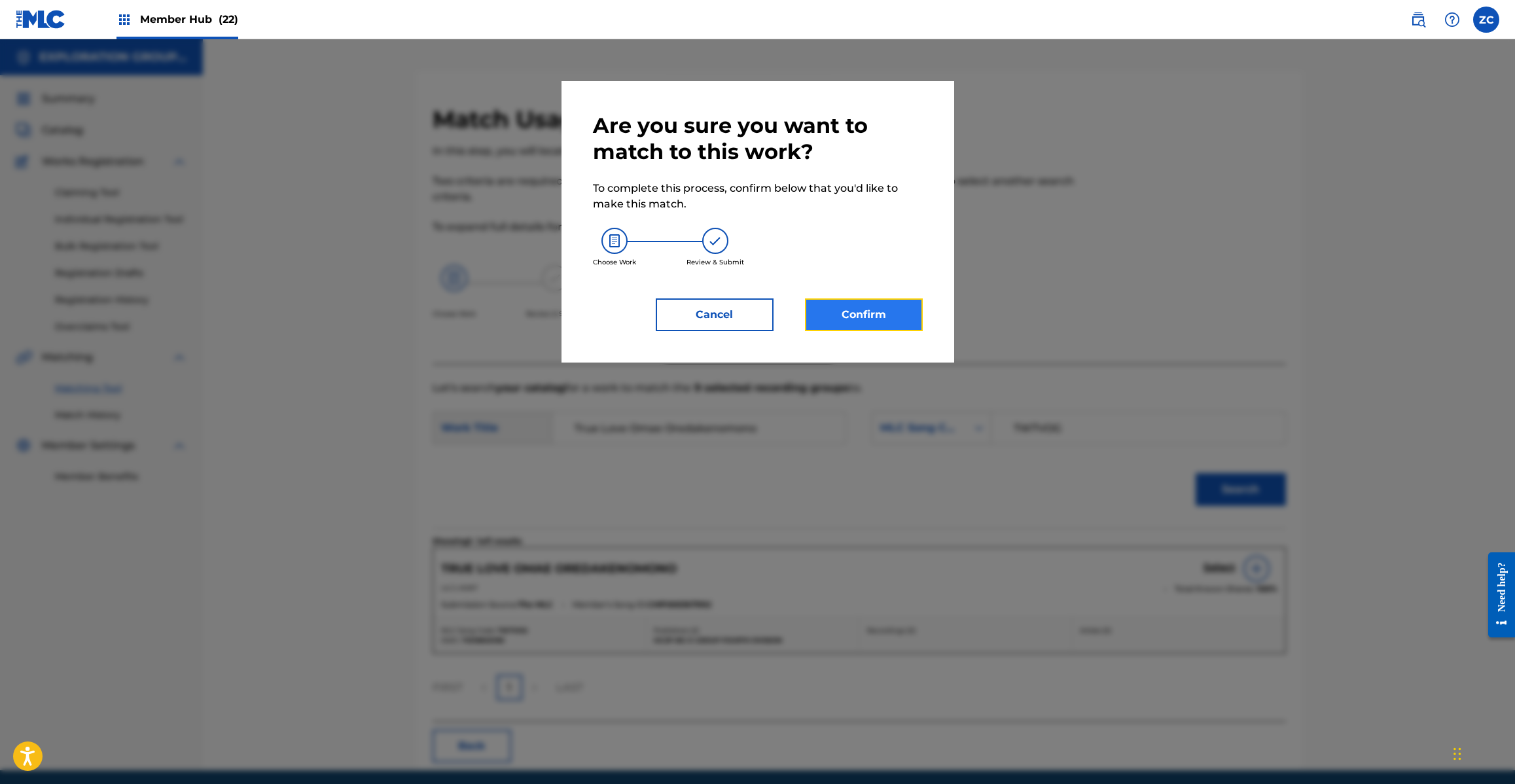
click at [844, 299] on button "Confirm" at bounding box center [863, 314] width 117 height 33
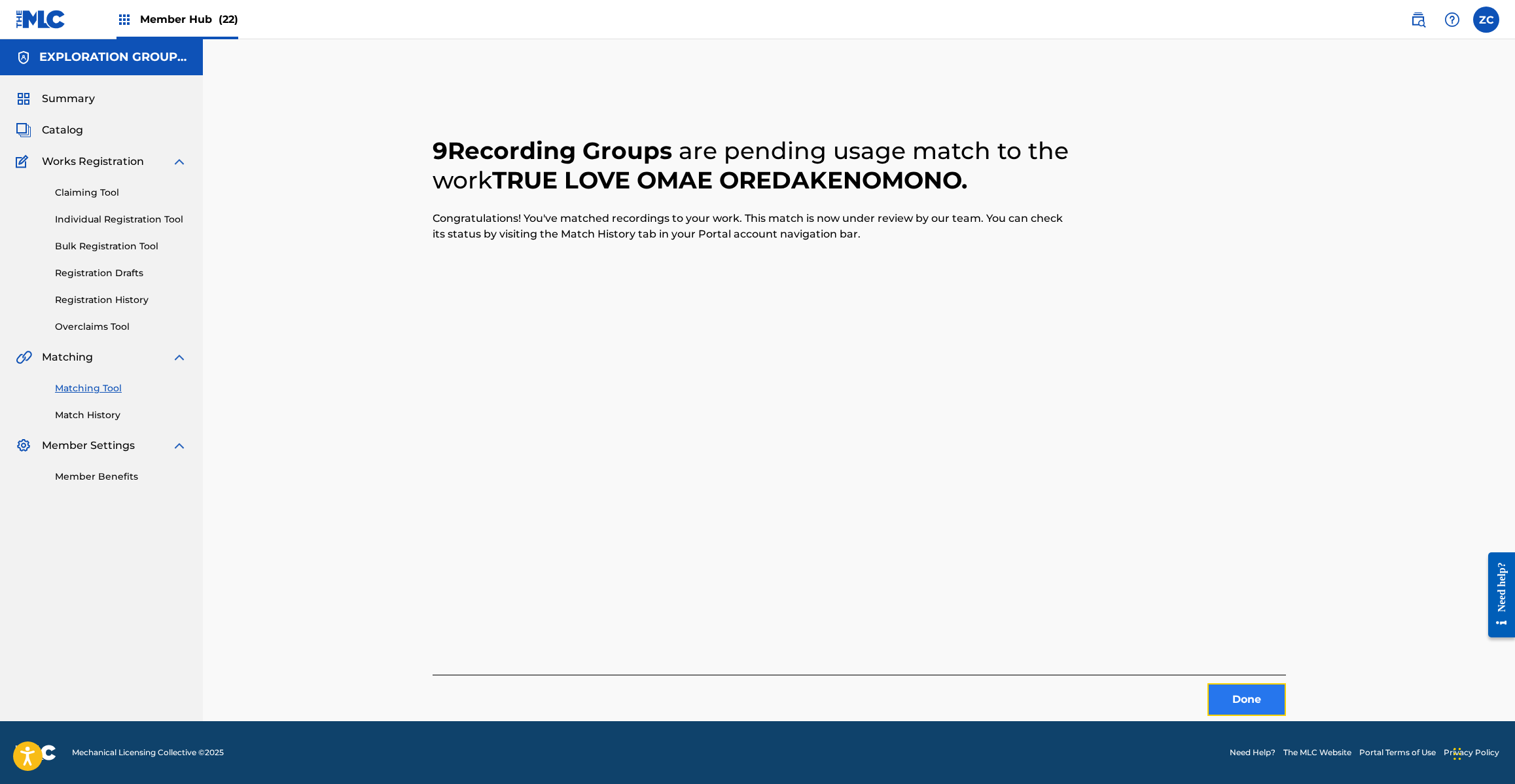
click at [1241, 699] on button "Done" at bounding box center [1246, 699] width 78 height 33
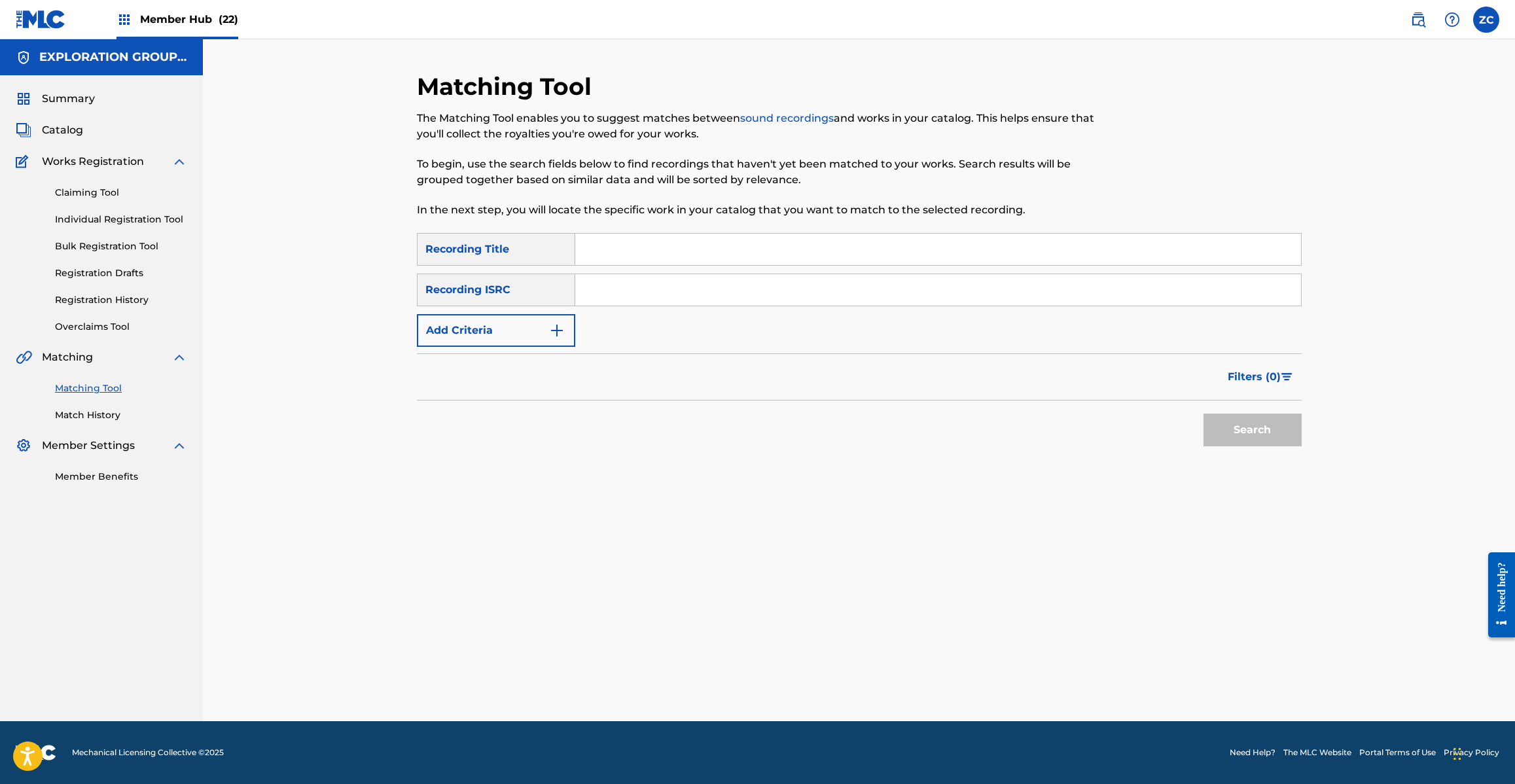
drag, startPoint x: 779, startPoint y: 284, endPoint x: 847, endPoint y: 310, distance: 72.8
click at [779, 284] on input "Search Form" at bounding box center [938, 290] width 725 height 32
type input "JPH370900258"
click at [1271, 422] on button "Search" at bounding box center [1252, 430] width 98 height 33
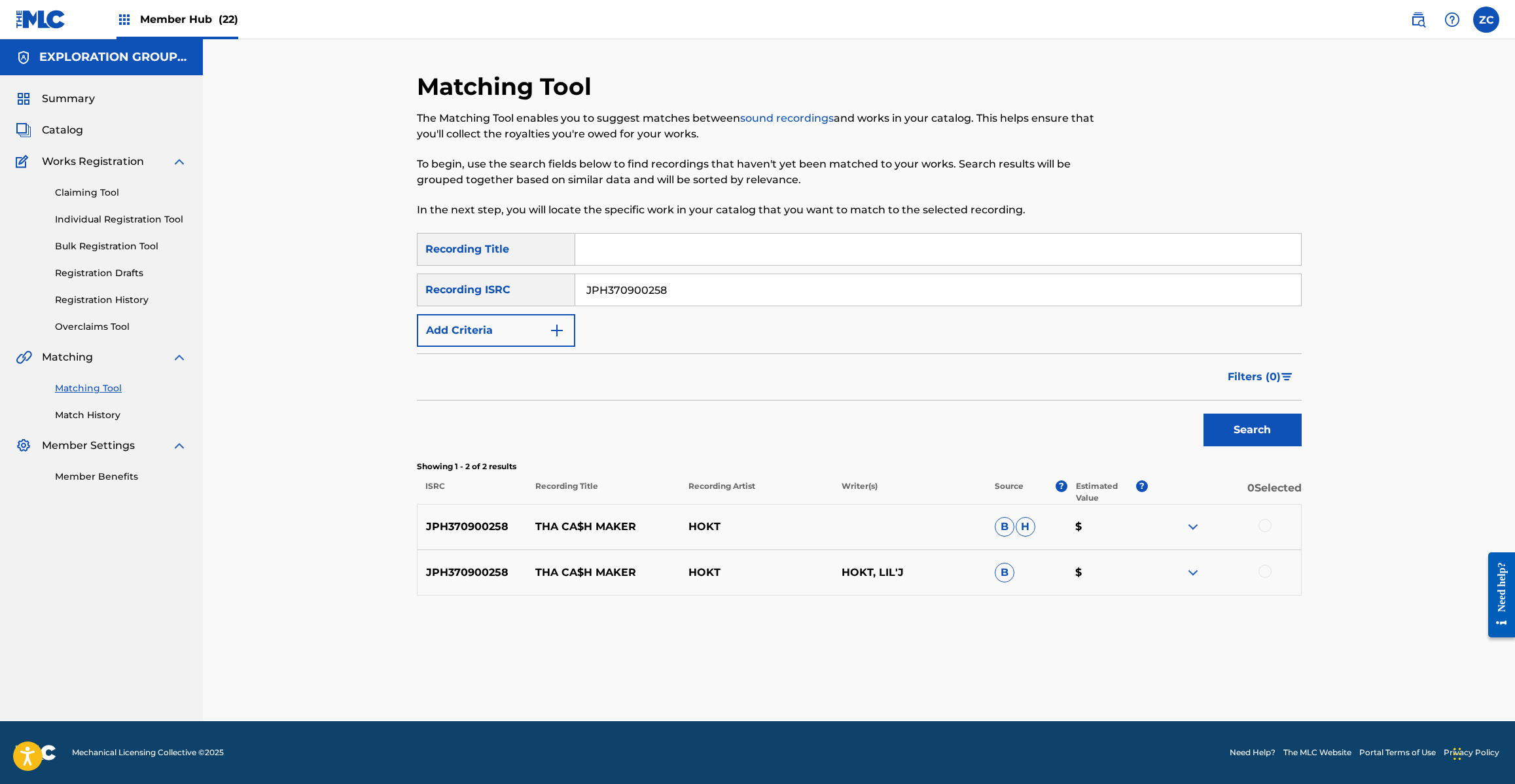
click at [1265, 526] on div at bounding box center [1265, 526] width 13 height 13
click at [1268, 574] on div at bounding box center [1265, 571] width 13 height 13
click at [940, 683] on button "Match 2 Groups" at bounding box center [919, 677] width 145 height 33
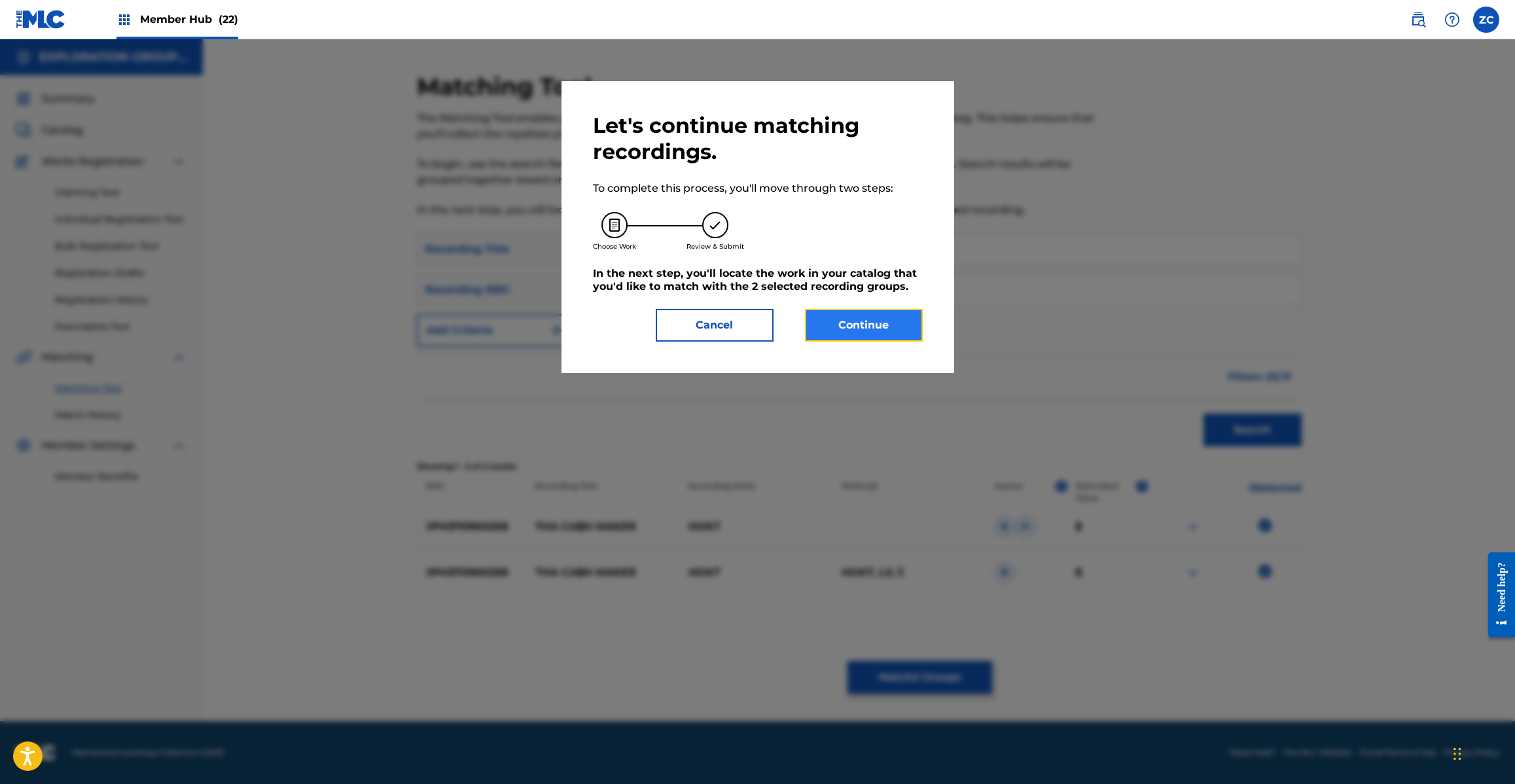
click at [855, 317] on button "Continue" at bounding box center [863, 324] width 117 height 33
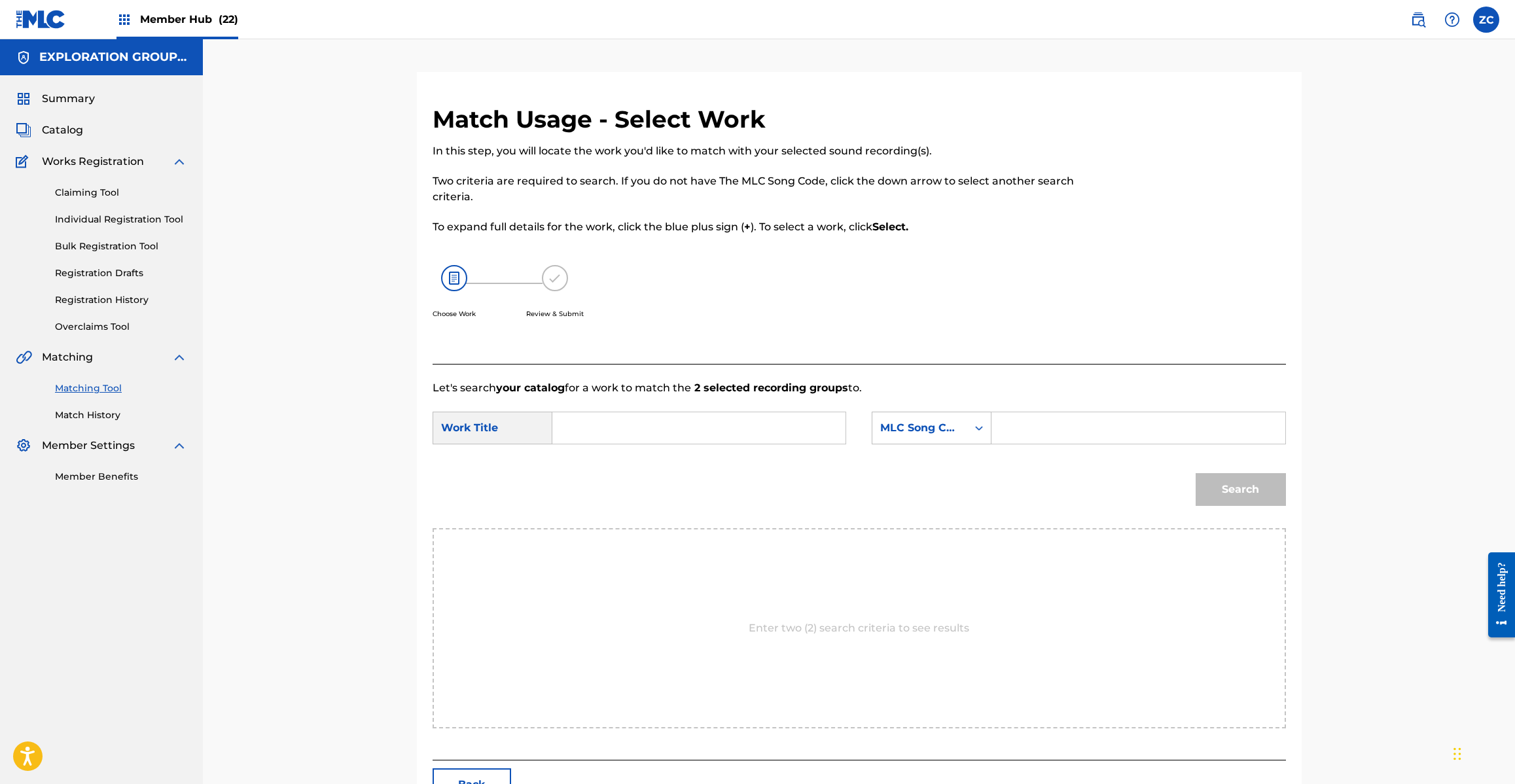
click at [763, 427] on input "Search Form" at bounding box center [698, 428] width 271 height 32
click at [694, 426] on input "Ca$H Maker Tha CJ1QJ0" at bounding box center [698, 428] width 271 height 32
type input "Ca$H Maker Tha"
click at [1041, 429] on input "Search Form" at bounding box center [1137, 428] width 271 height 32
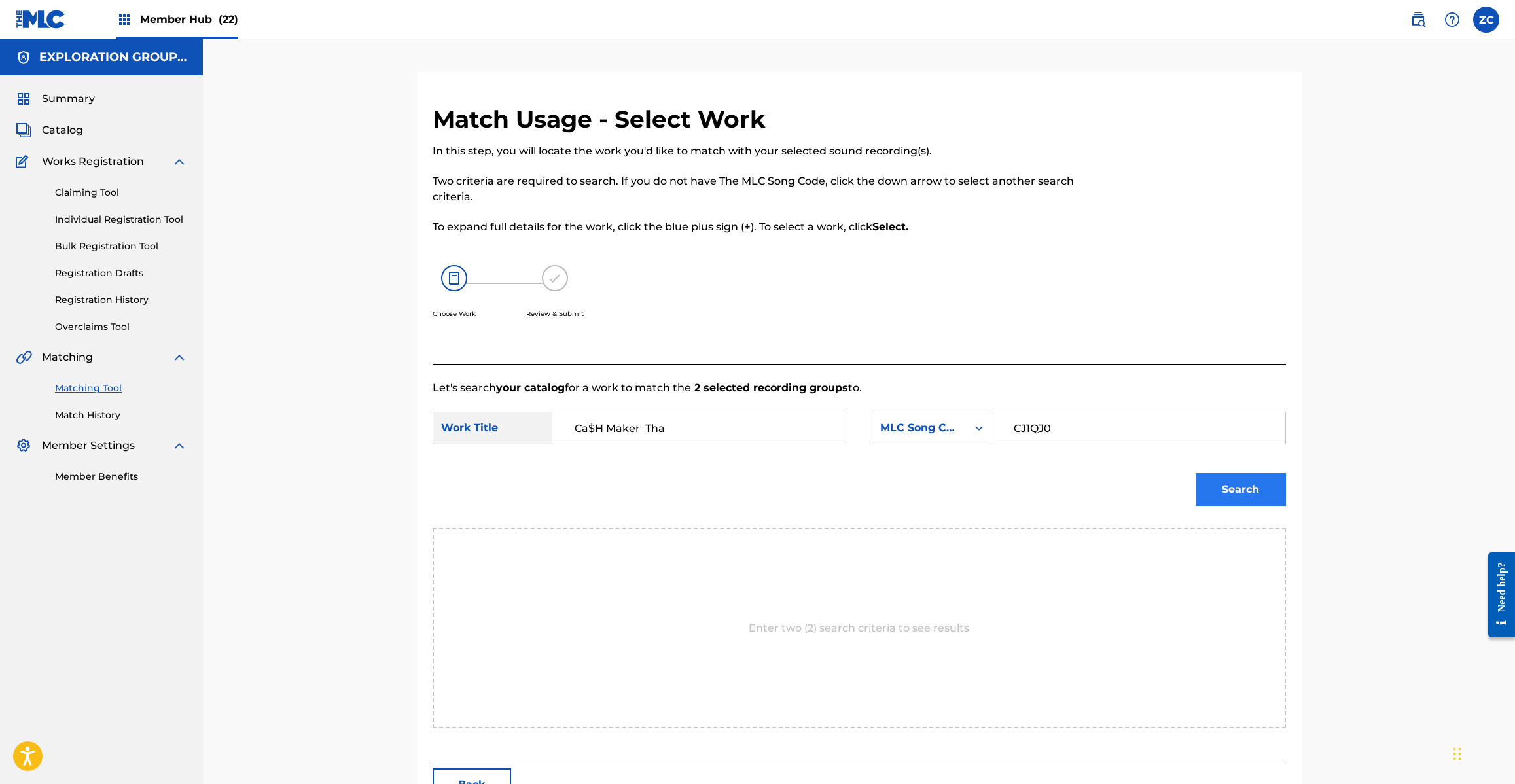
type input "CJ1QJ0"
click at [1218, 475] on button "Search" at bounding box center [1240, 488] width 90 height 33
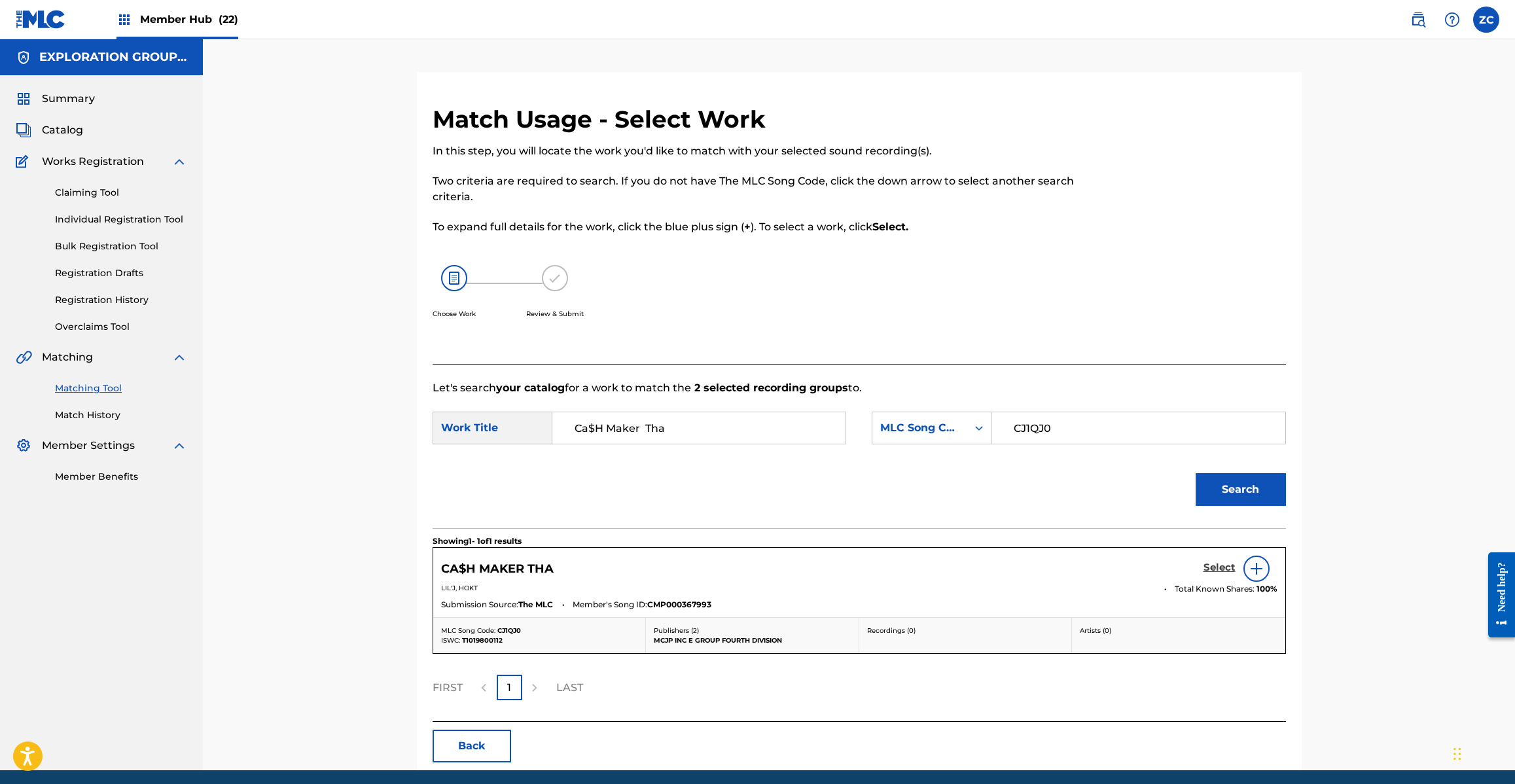
click at [1209, 568] on h5 "Select" at bounding box center [1219, 567] width 32 height 12
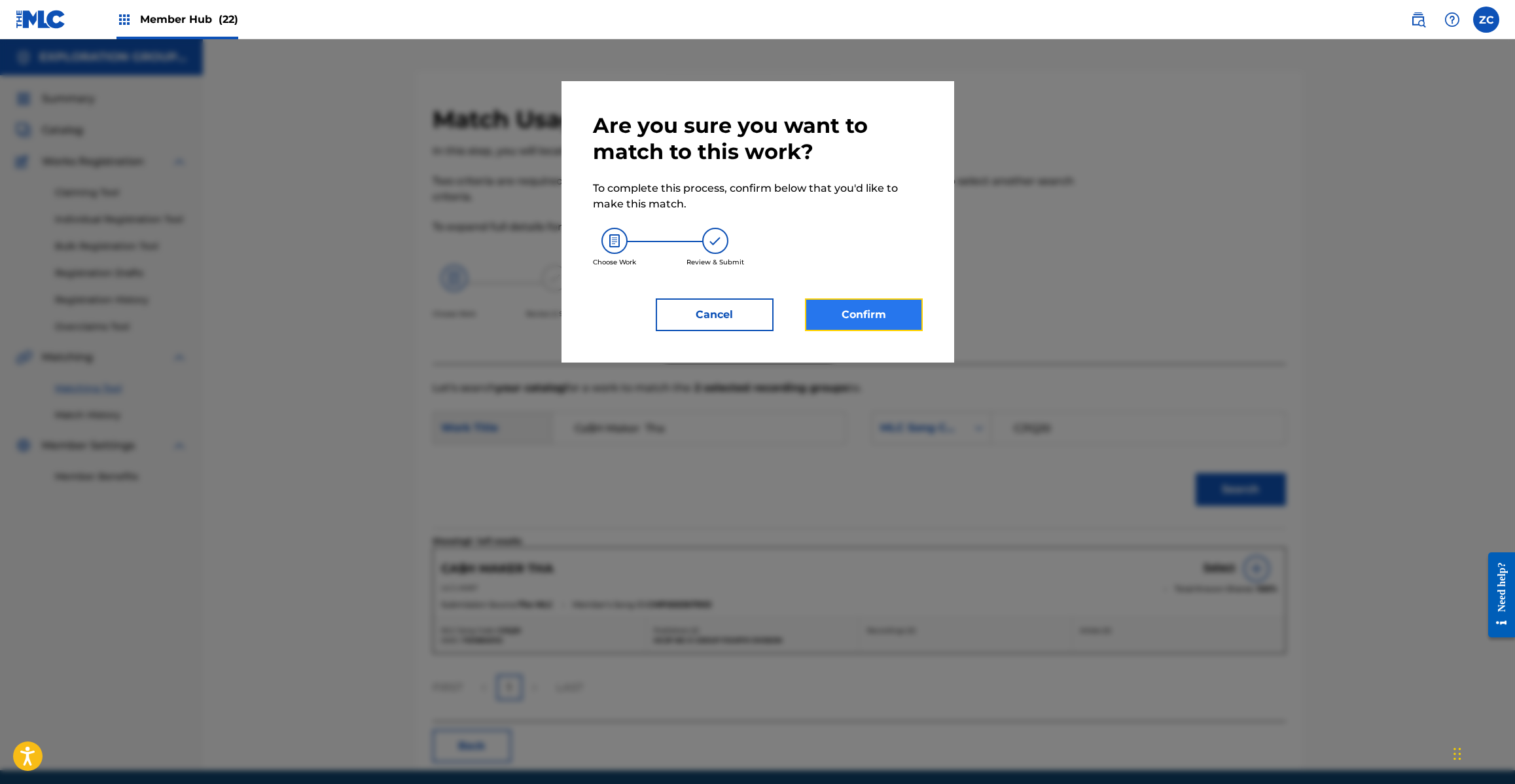
click at [867, 306] on button "Confirm" at bounding box center [863, 314] width 117 height 33
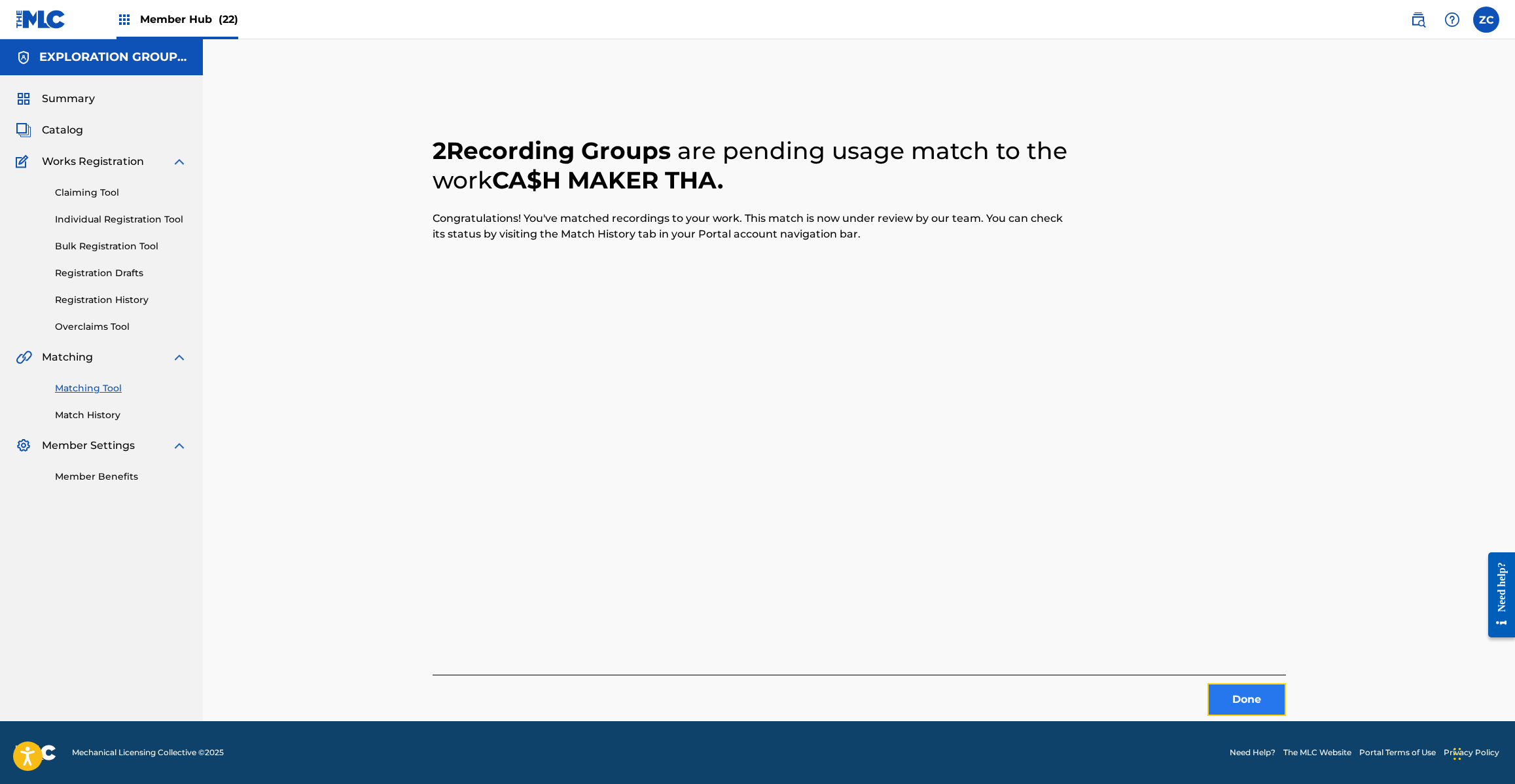
click at [1257, 699] on button "Done" at bounding box center [1246, 699] width 78 height 33
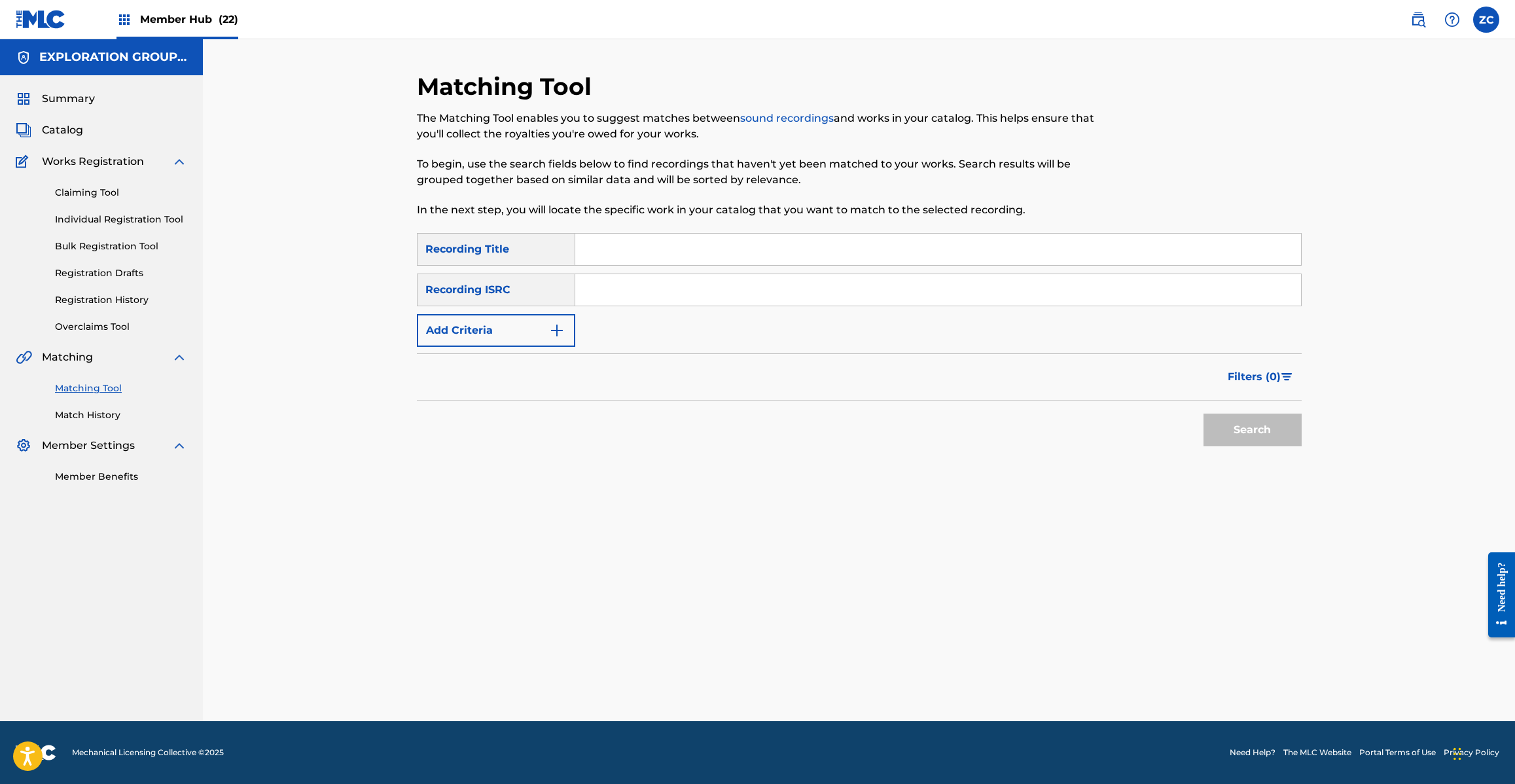
click at [892, 296] on input "Search Form" at bounding box center [938, 290] width 725 height 32
click at [1240, 430] on button "Search" at bounding box center [1252, 430] width 98 height 33
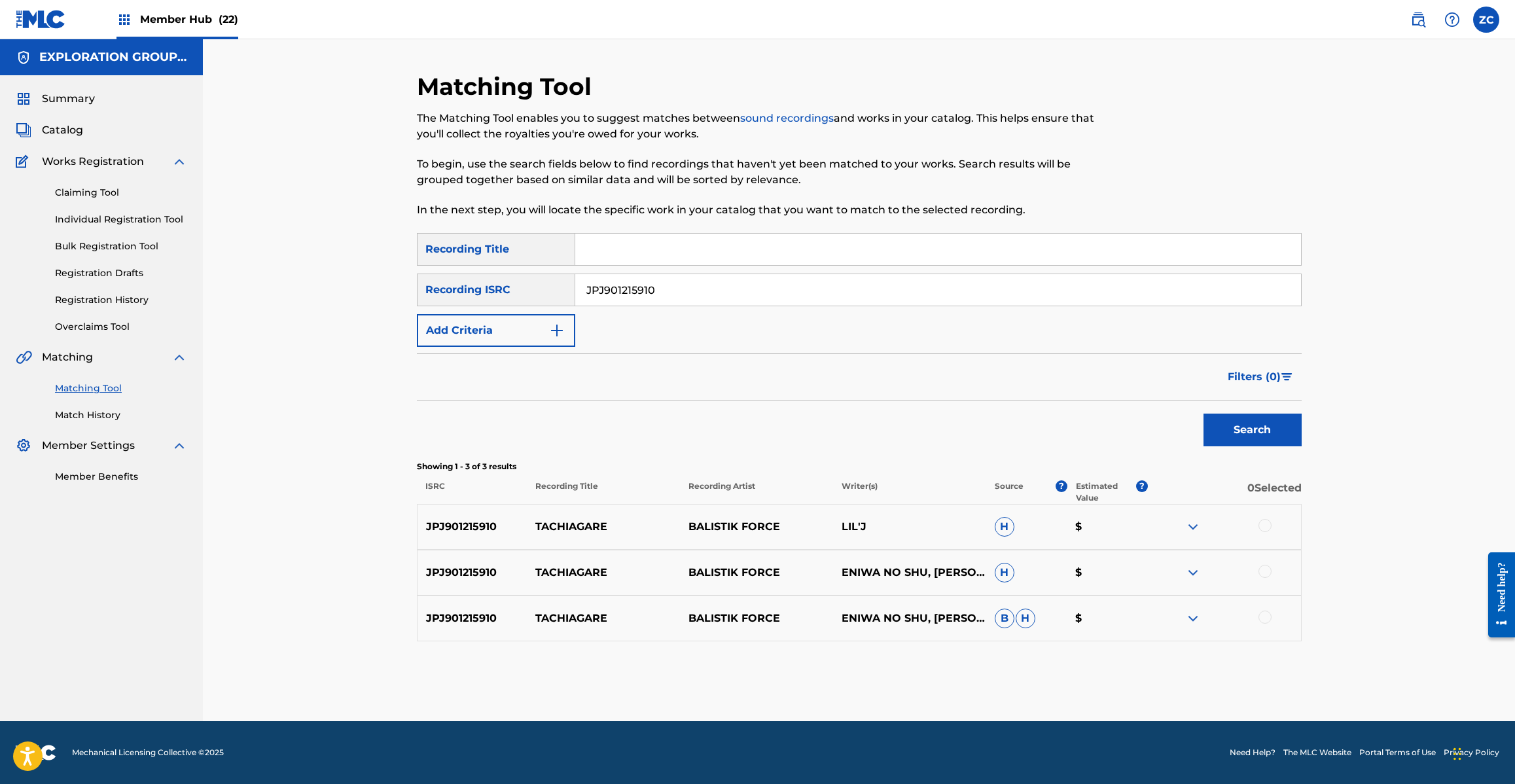
click at [1268, 530] on div at bounding box center [1265, 526] width 13 height 13
click at [1267, 576] on div at bounding box center [1265, 571] width 13 height 13
click at [1265, 619] on div at bounding box center [1265, 617] width 13 height 13
click at [751, 286] on input "JPJ901215910" at bounding box center [938, 290] width 725 height 32
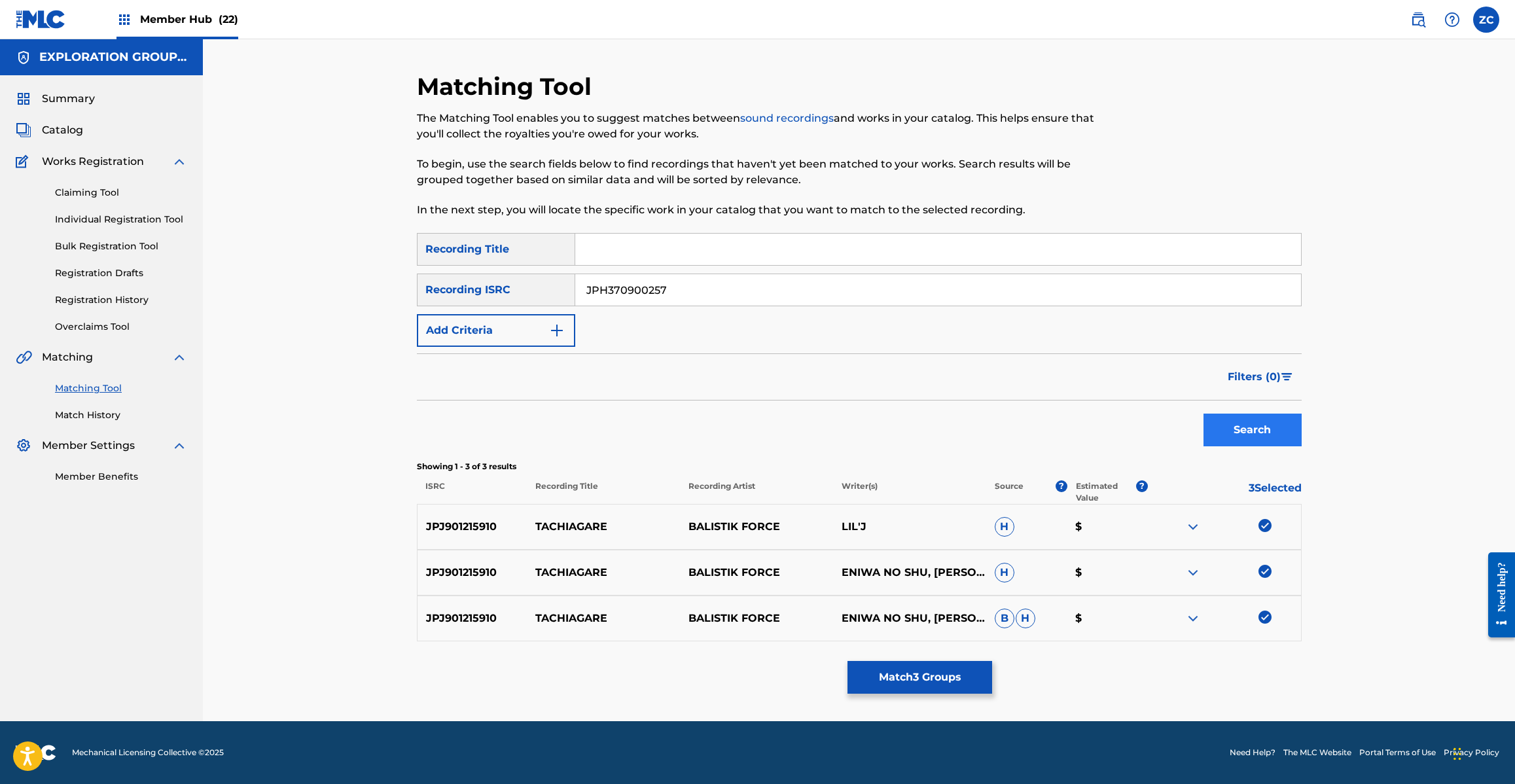
type input "JPH370900257"
click at [1250, 425] on button "Search" at bounding box center [1252, 430] width 98 height 33
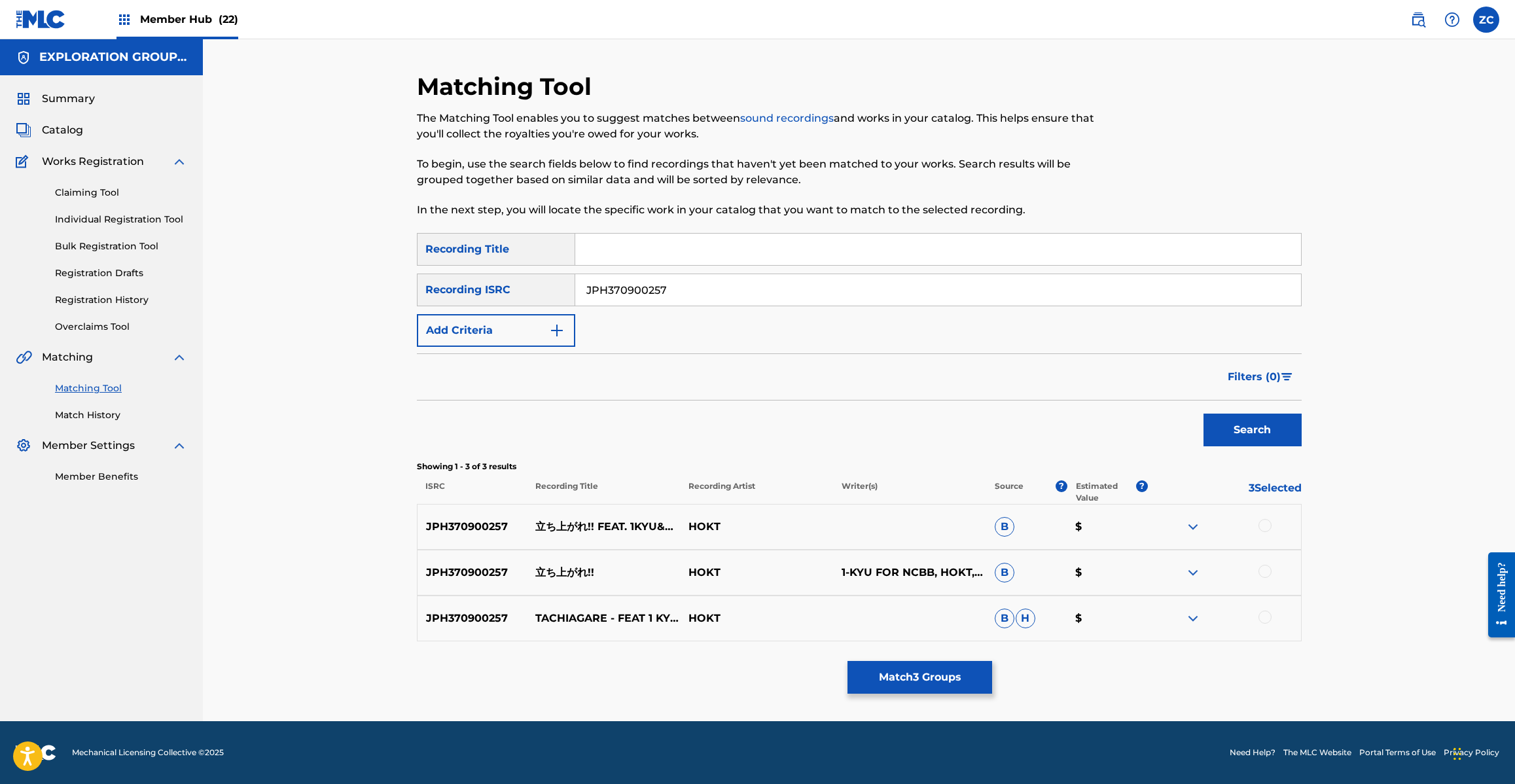
click at [1265, 521] on div at bounding box center [1265, 526] width 13 height 13
drag, startPoint x: 1267, startPoint y: 568, endPoint x: 1267, endPoint y: 576, distance: 8.0
click at [1267, 570] on div at bounding box center [1265, 571] width 13 height 13
click at [1267, 618] on div at bounding box center [1265, 617] width 13 height 13
click at [918, 684] on button "Match 6 Groups" at bounding box center [919, 677] width 145 height 33
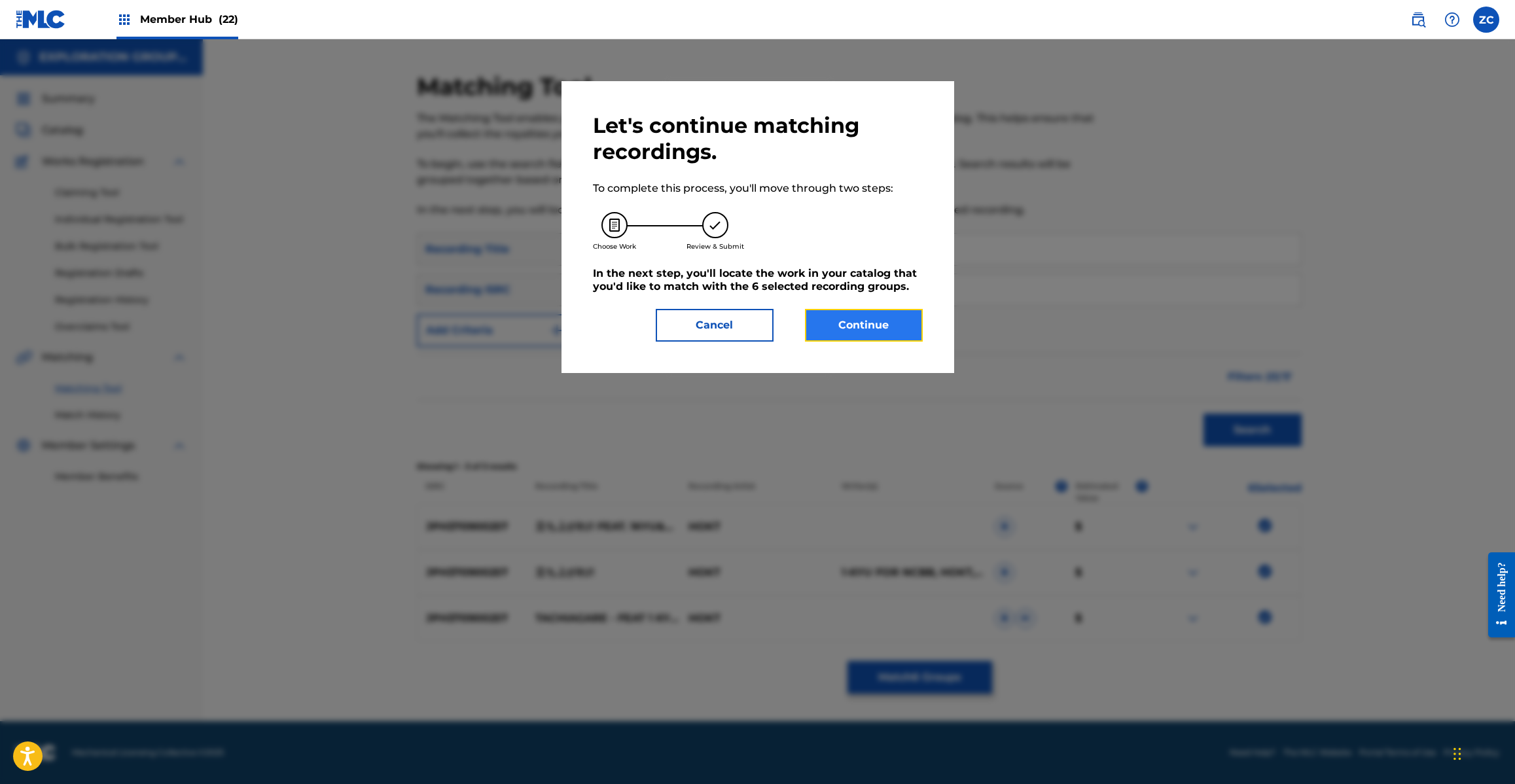
click at [881, 322] on button "Continue" at bounding box center [863, 324] width 117 height 33
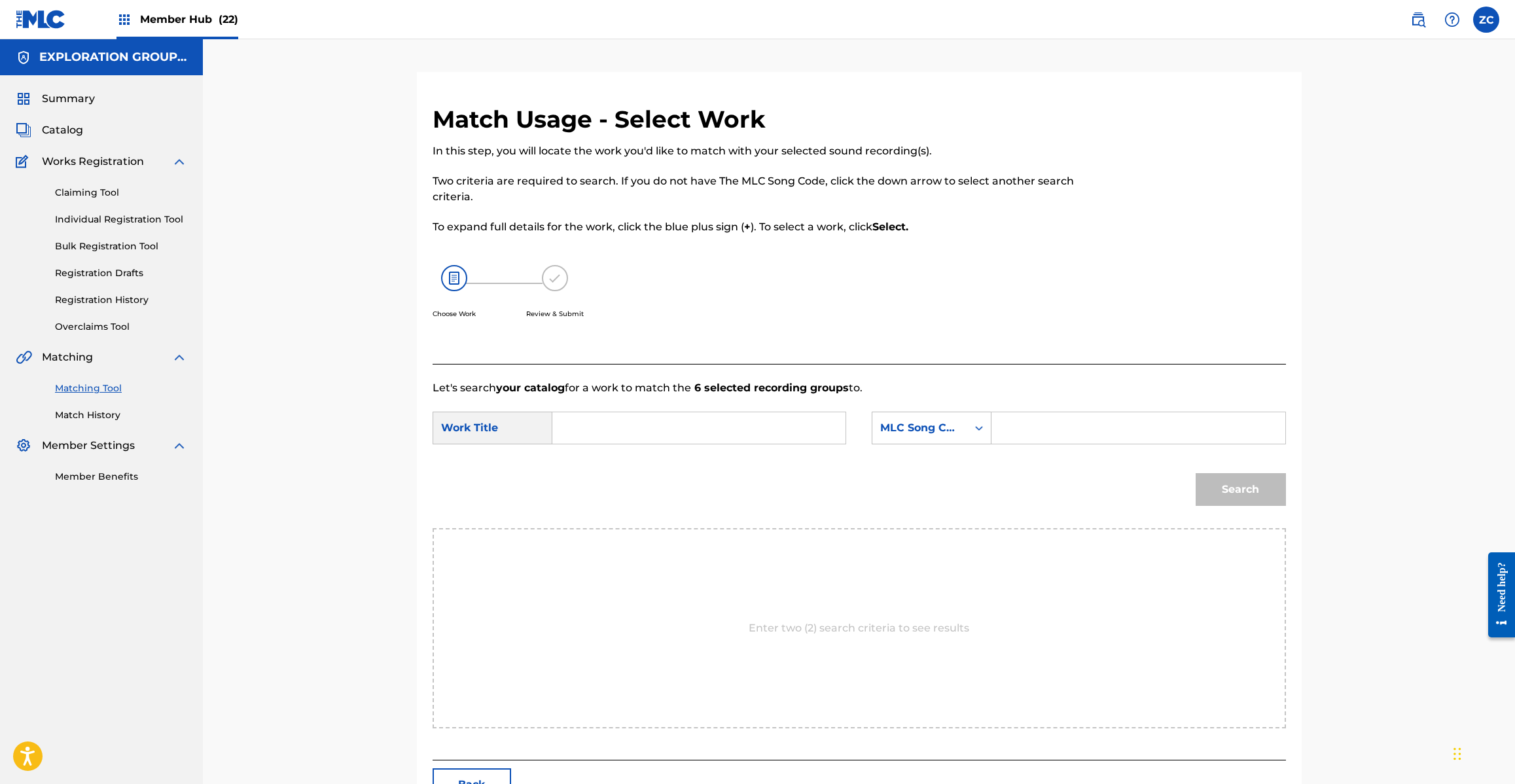
click at [708, 425] on input "Search Form" at bounding box center [698, 428] width 271 height 32
click at [800, 431] on input "Tachiagare Feat 1 Kyu & Spock For Ncbb Takeshi For Yamaarash TW7N5M" at bounding box center [698, 428] width 271 height 32
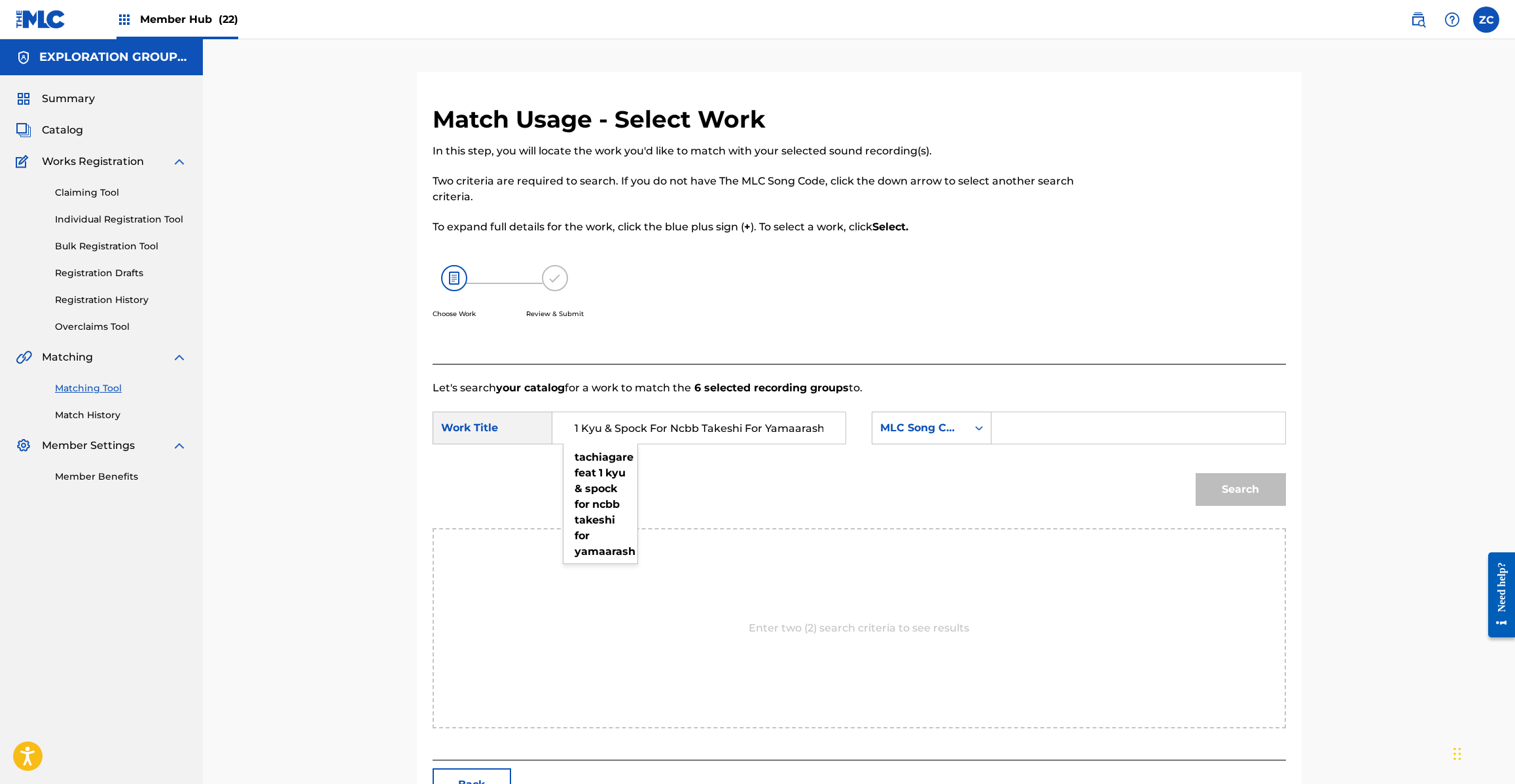
type input "Tachiagare Feat 1 Kyu & Spock For Ncbb Takeshi For Yamaarash"
click at [1096, 431] on input "Search Form" at bounding box center [1137, 428] width 271 height 32
type input "TW7N5M"
click at [1271, 487] on button "Search" at bounding box center [1240, 488] width 90 height 33
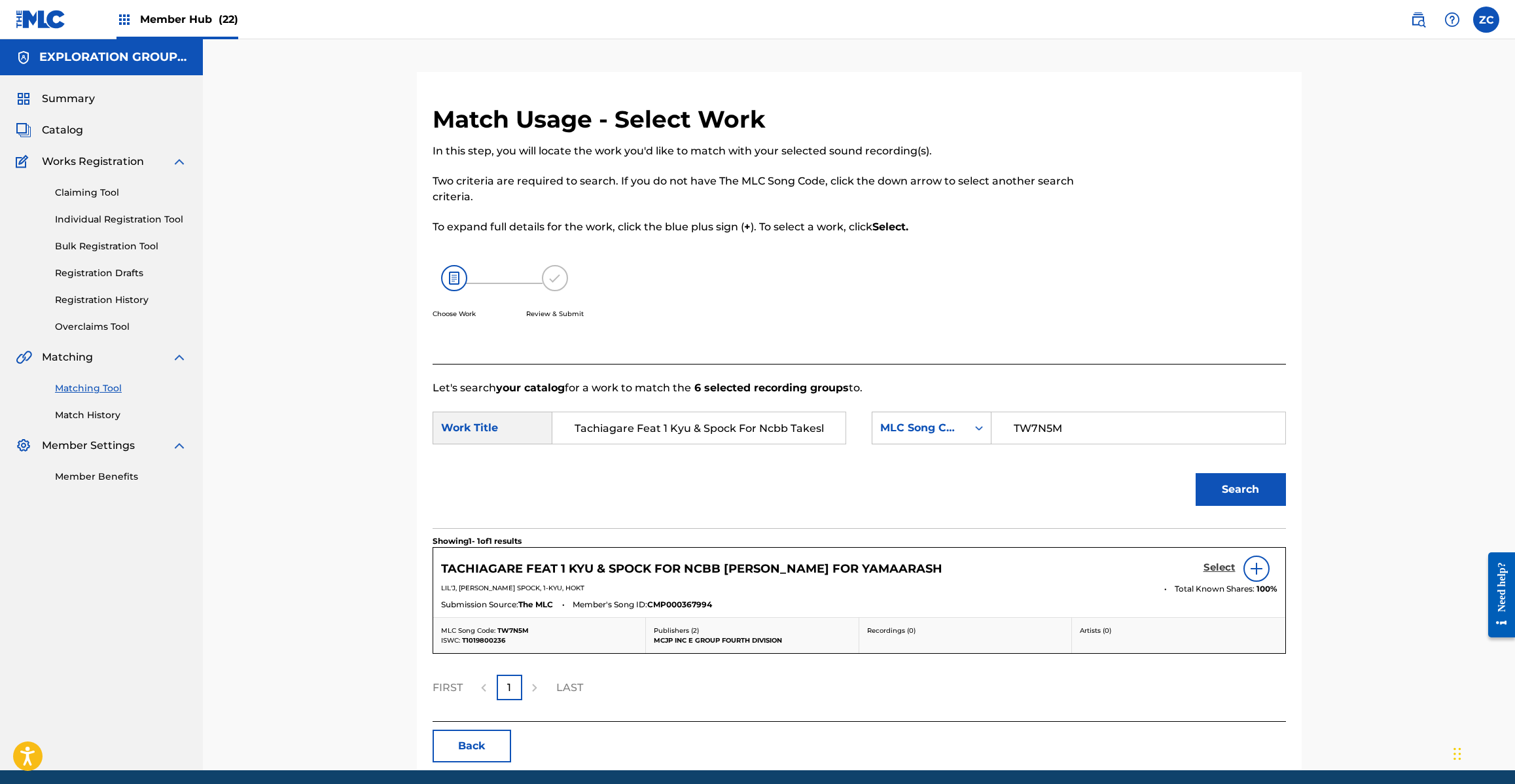
click at [1221, 568] on h5 "Select" at bounding box center [1219, 567] width 32 height 12
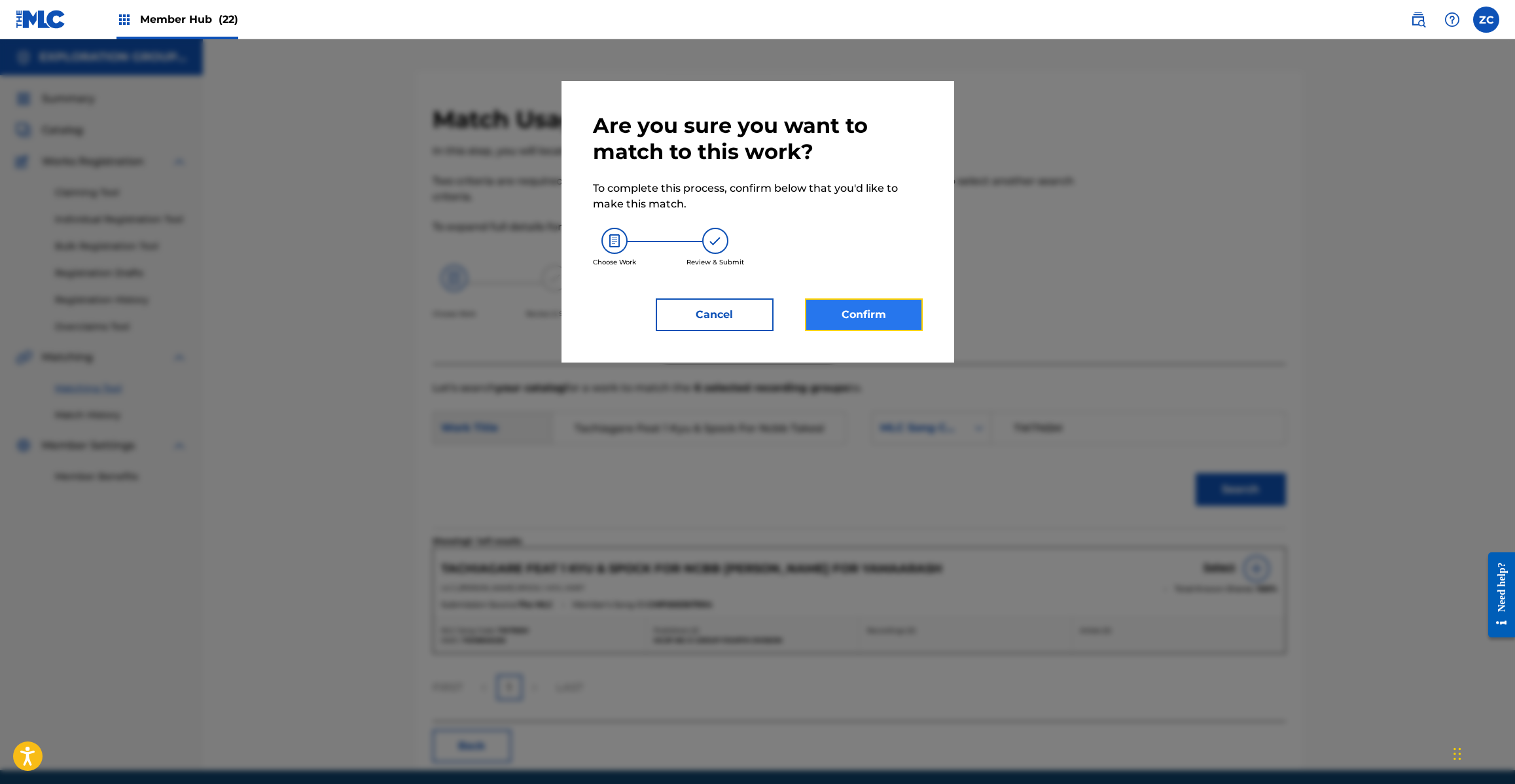
click at [861, 303] on button "Confirm" at bounding box center [863, 314] width 117 height 33
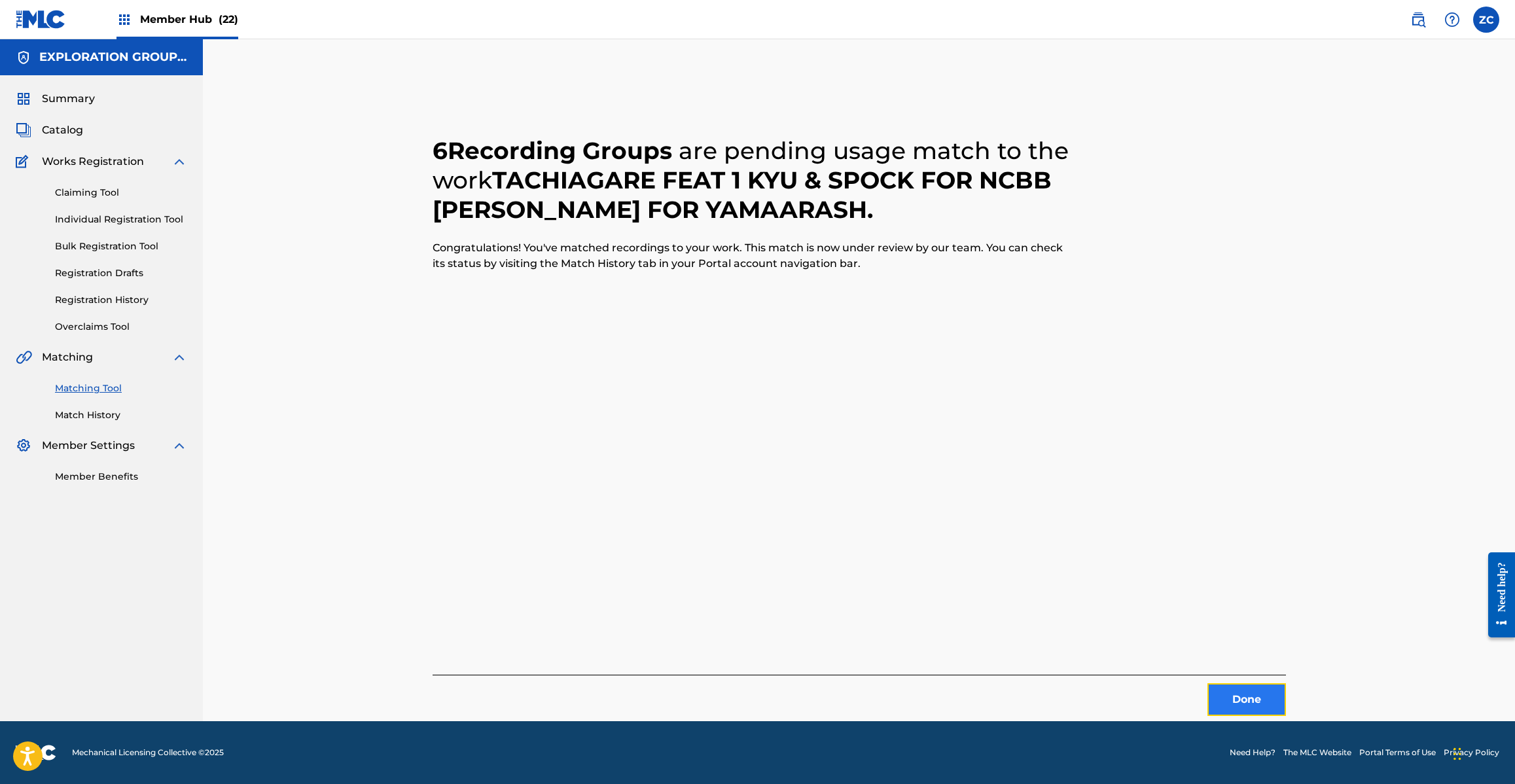
click at [1246, 706] on button "Done" at bounding box center [1246, 699] width 78 height 33
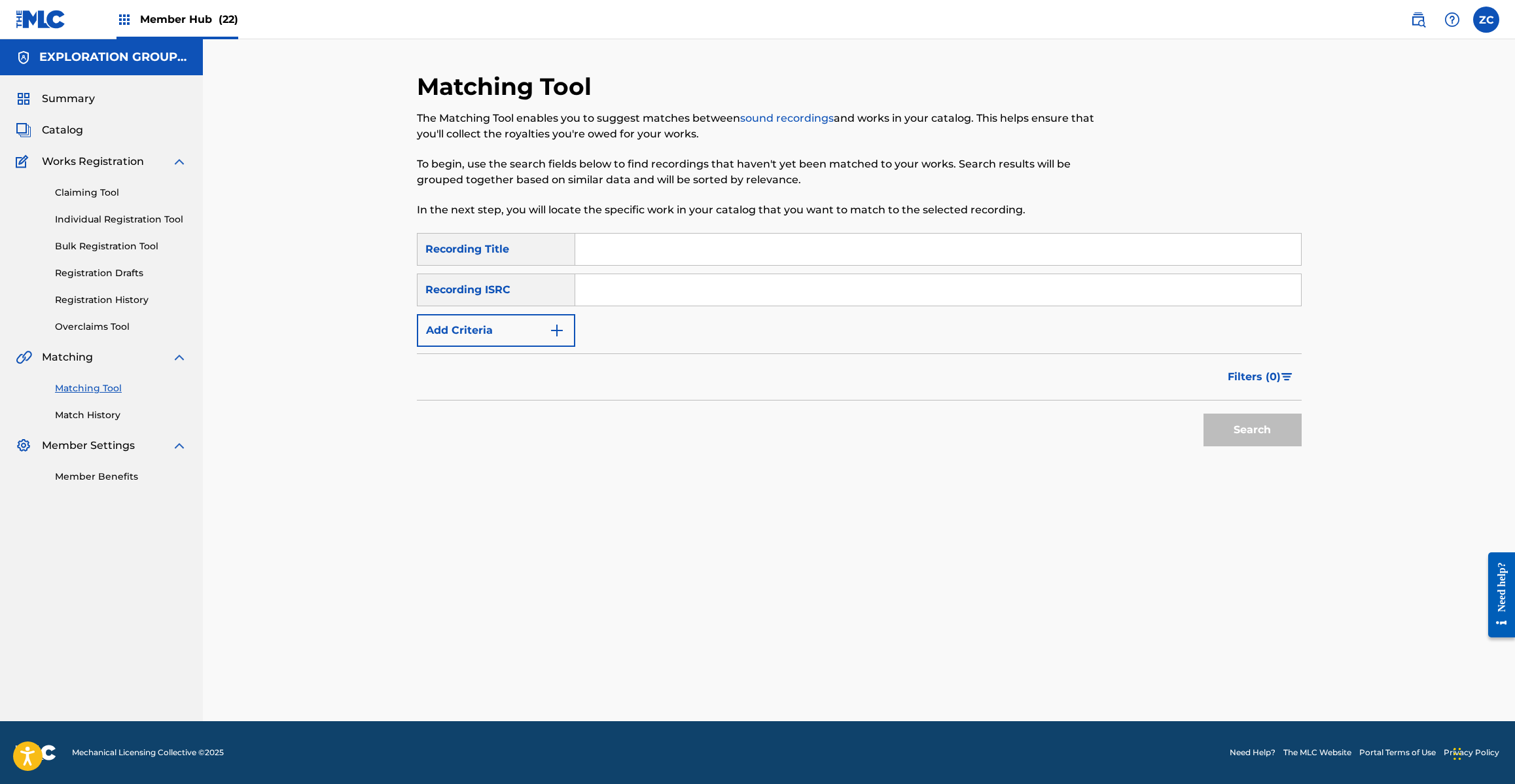
click at [989, 290] on input "Search Form" at bounding box center [938, 290] width 725 height 32
type input "JPH370900256"
click at [1228, 422] on button "Search" at bounding box center [1252, 430] width 98 height 33
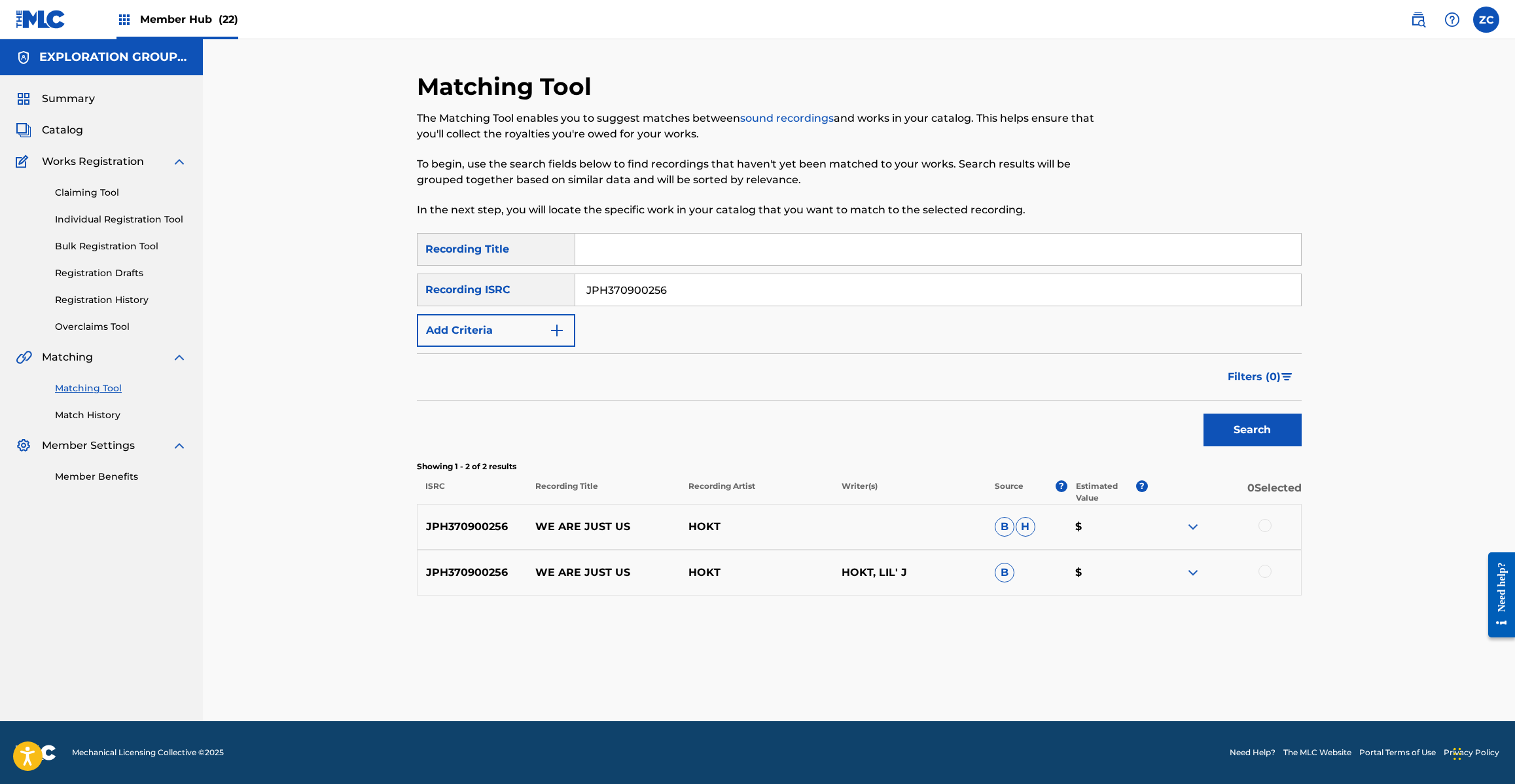
click at [1267, 526] on div at bounding box center [1265, 526] width 13 height 13
click at [1266, 568] on div at bounding box center [1265, 571] width 13 height 13
click at [888, 687] on button "Match 2 Groups" at bounding box center [919, 677] width 145 height 33
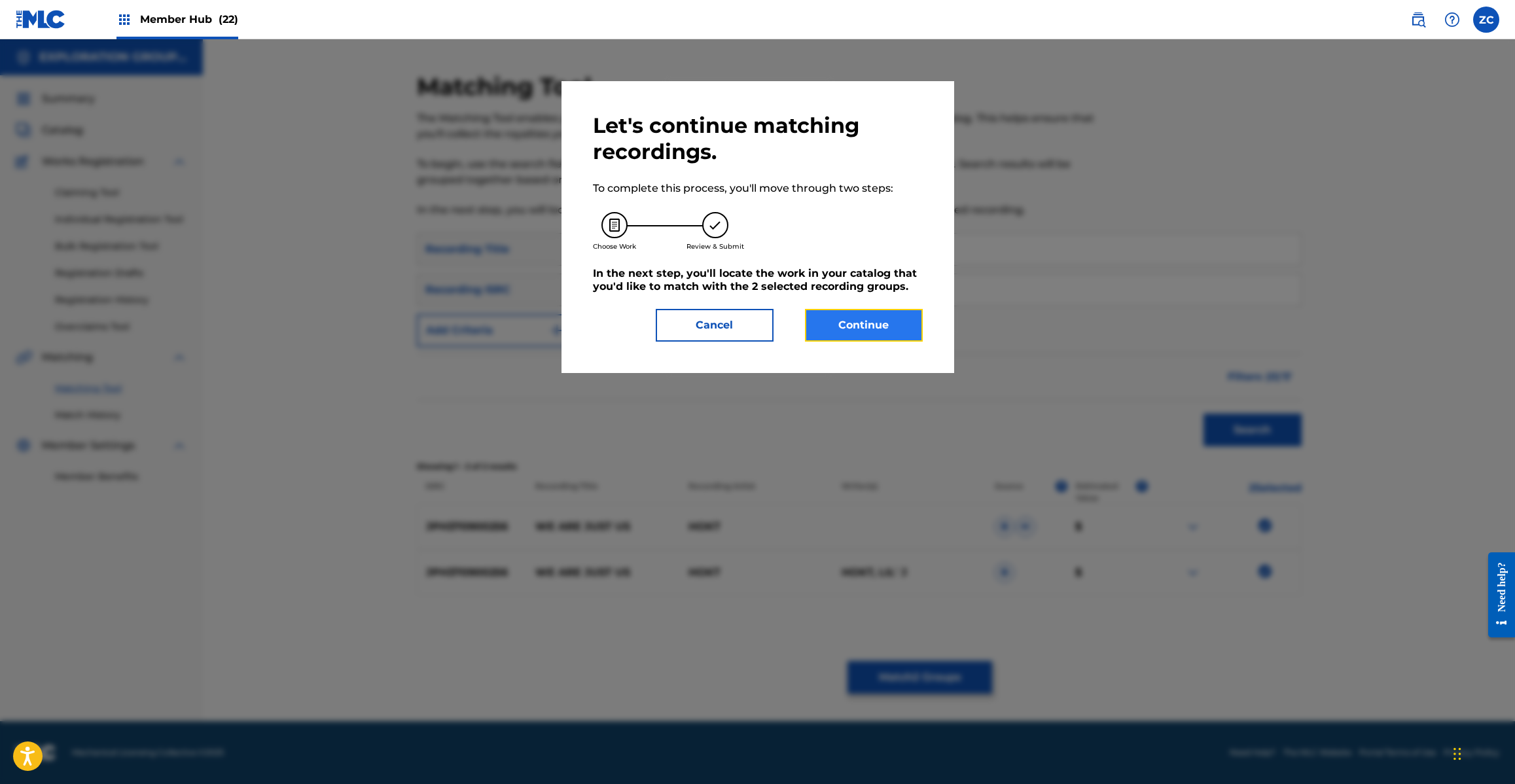
click at [855, 328] on button "Continue" at bounding box center [863, 324] width 117 height 33
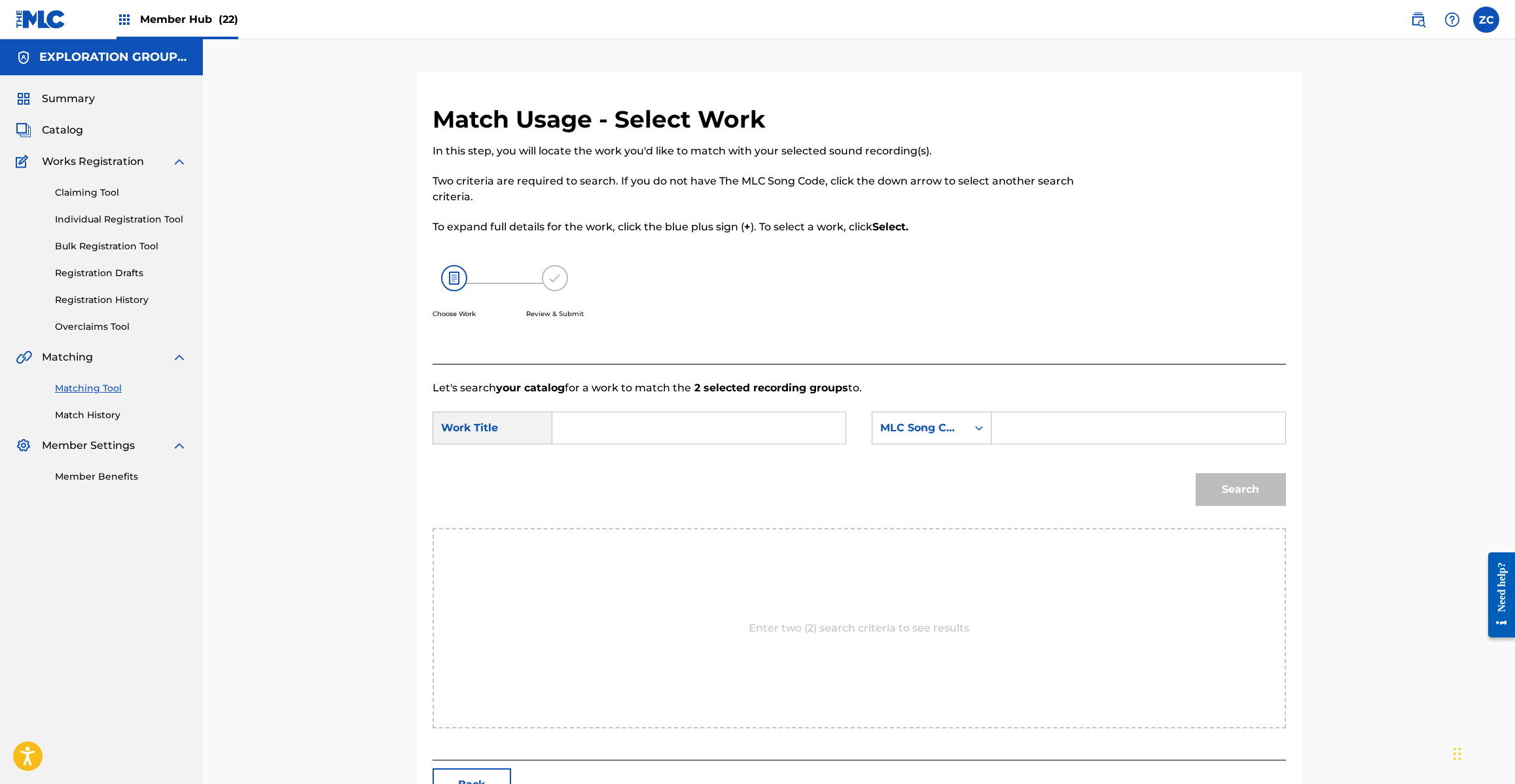
click at [740, 422] on input "Search Form" at bounding box center [698, 428] width 271 height 32
click at [691, 429] on input "We Are Just Us W42O9Y" at bounding box center [698, 428] width 271 height 32
type input "We Are Just Us"
click at [1048, 427] on input "Search Form" at bounding box center [1137, 428] width 271 height 32
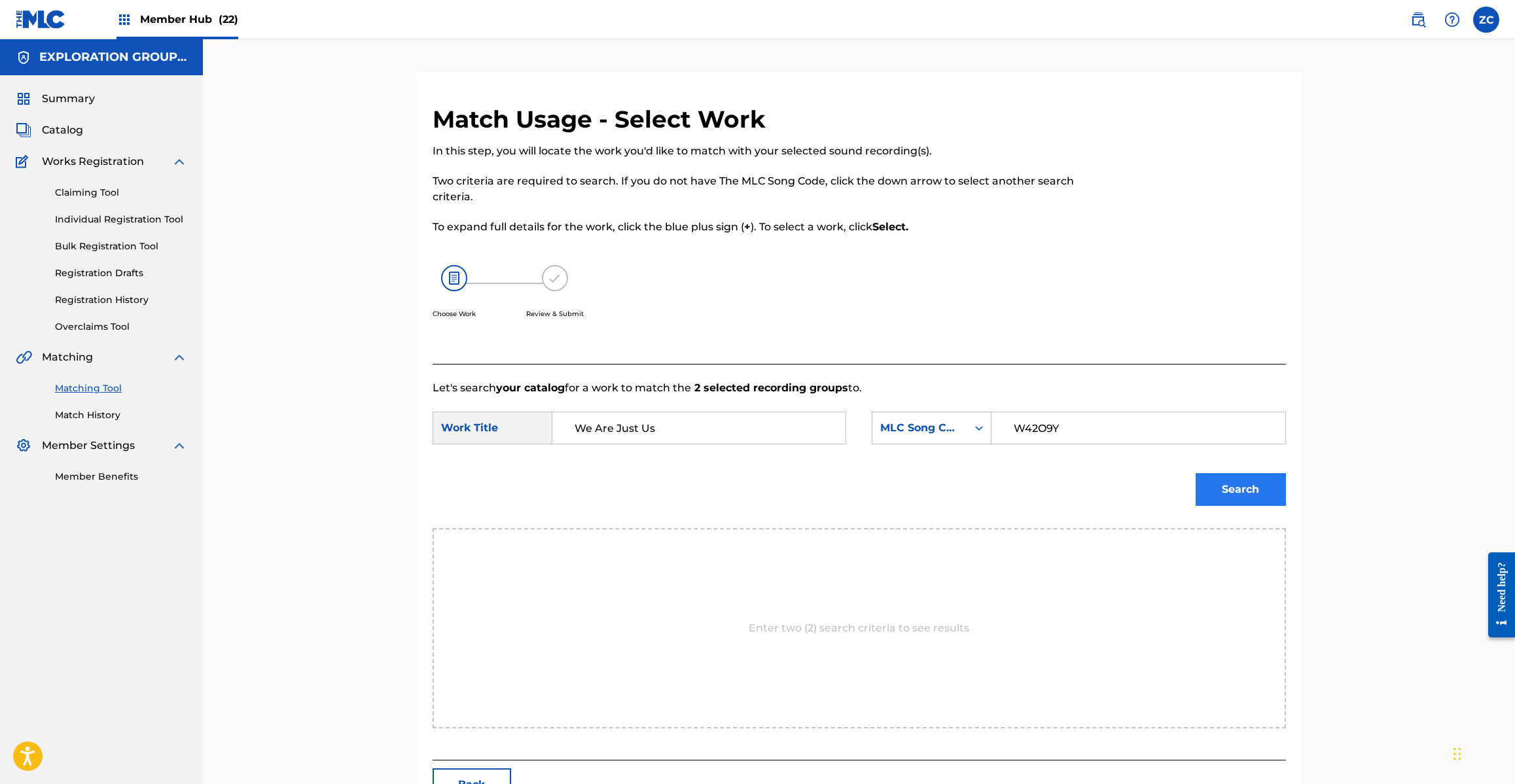
type input "W42O9Y"
click at [1215, 482] on button "Search" at bounding box center [1240, 488] width 90 height 33
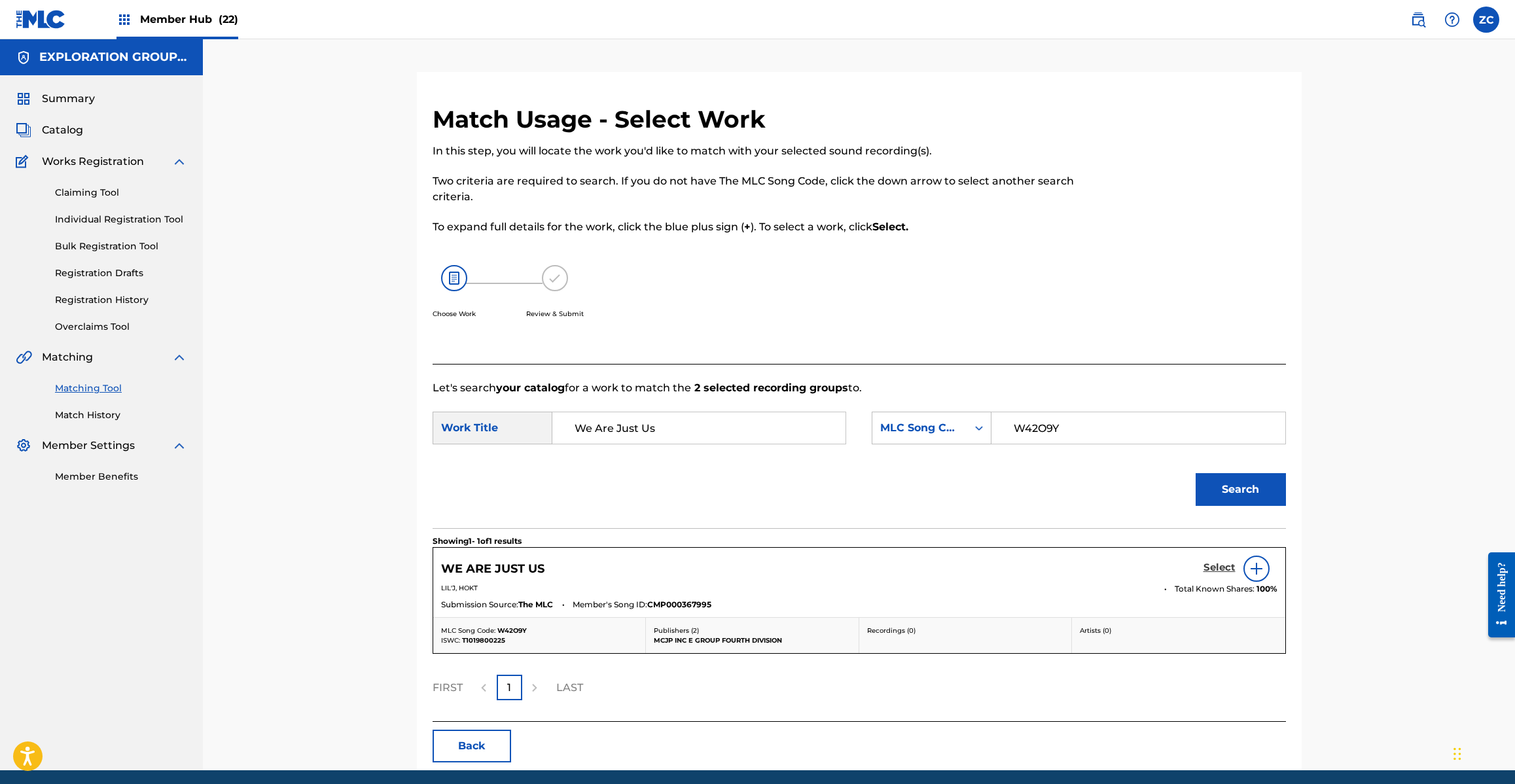
click at [1219, 571] on h5 "Select" at bounding box center [1219, 567] width 32 height 12
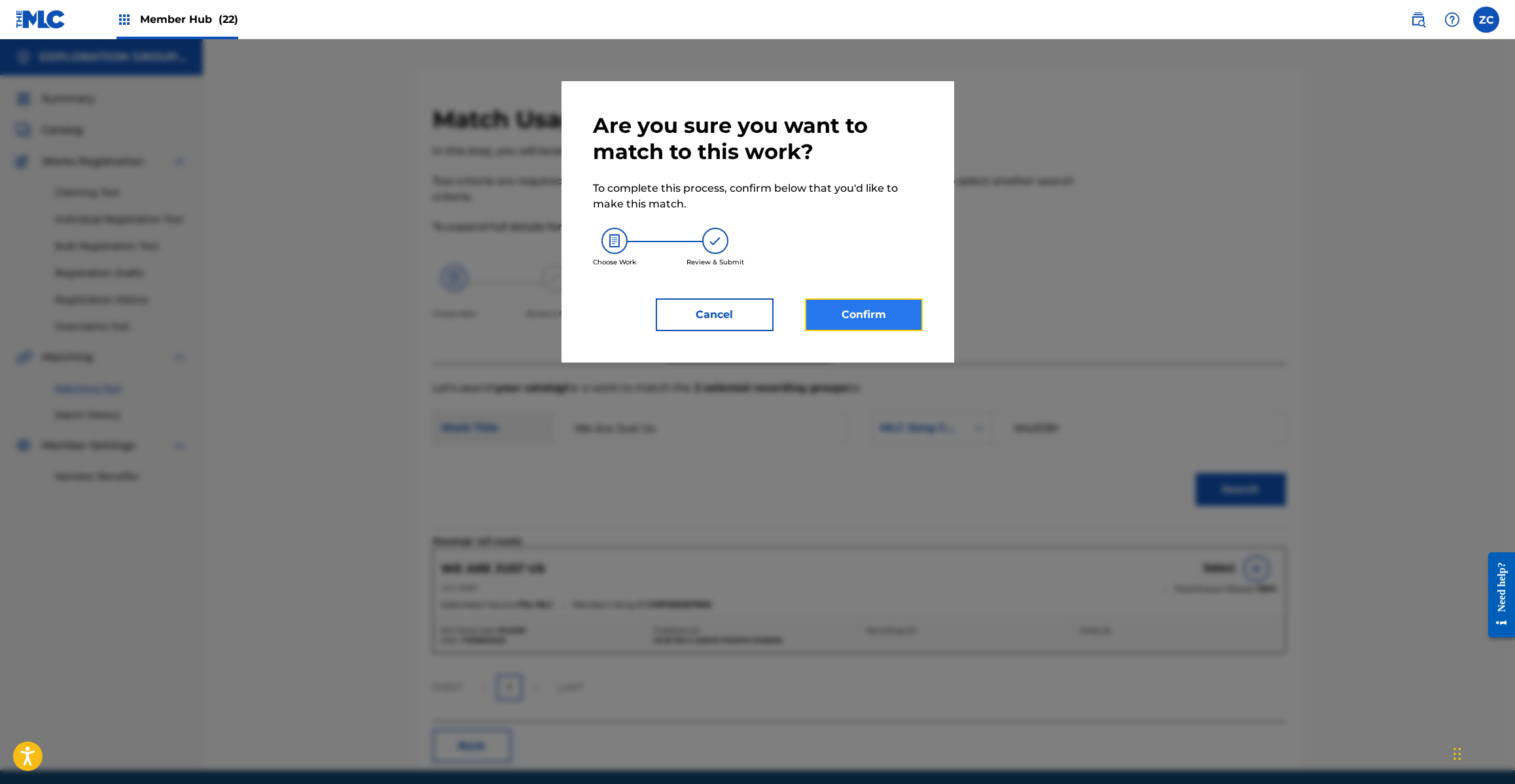
click at [908, 315] on button "Confirm" at bounding box center [863, 314] width 117 height 33
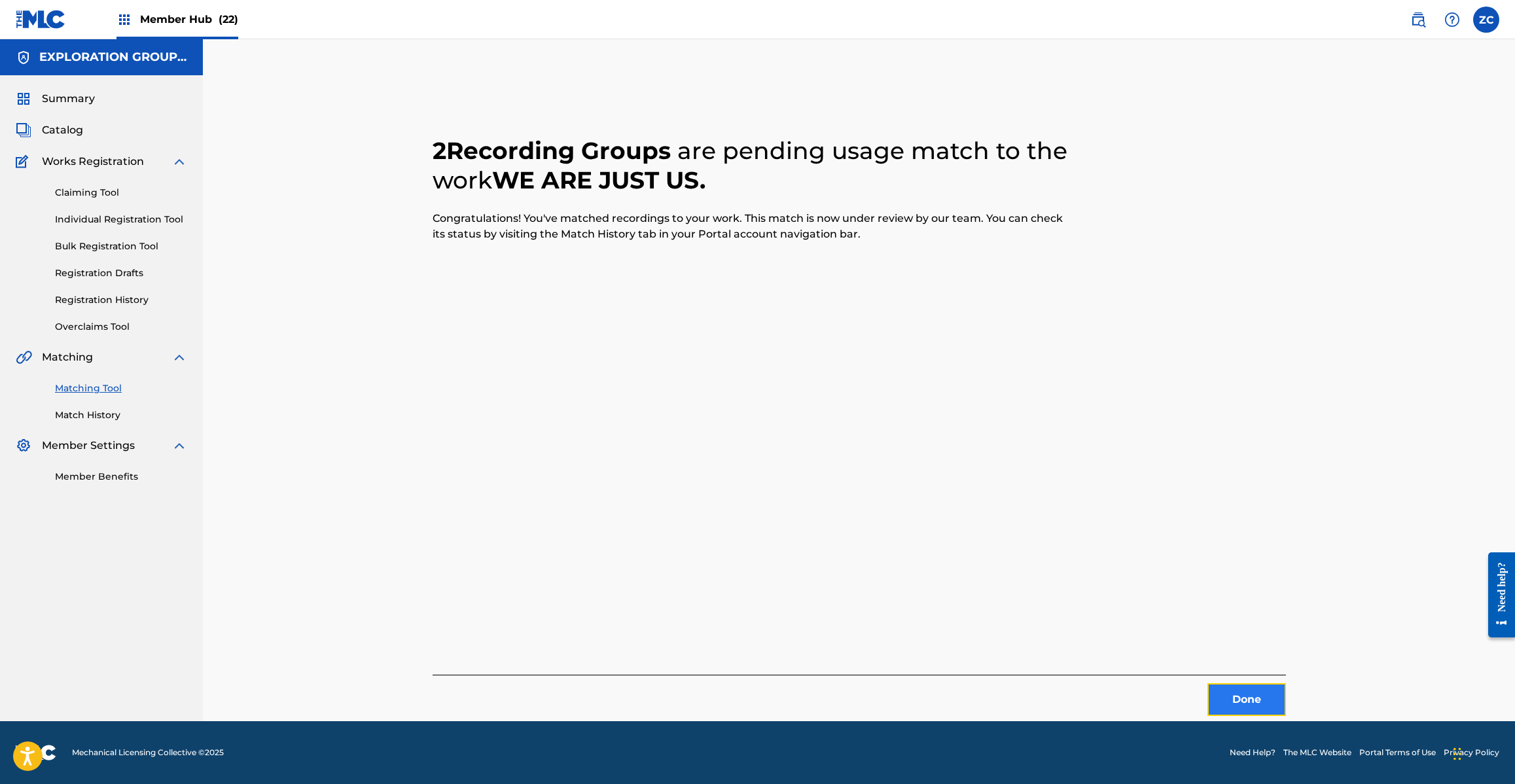
click at [1242, 687] on button "Done" at bounding box center [1246, 699] width 78 height 33
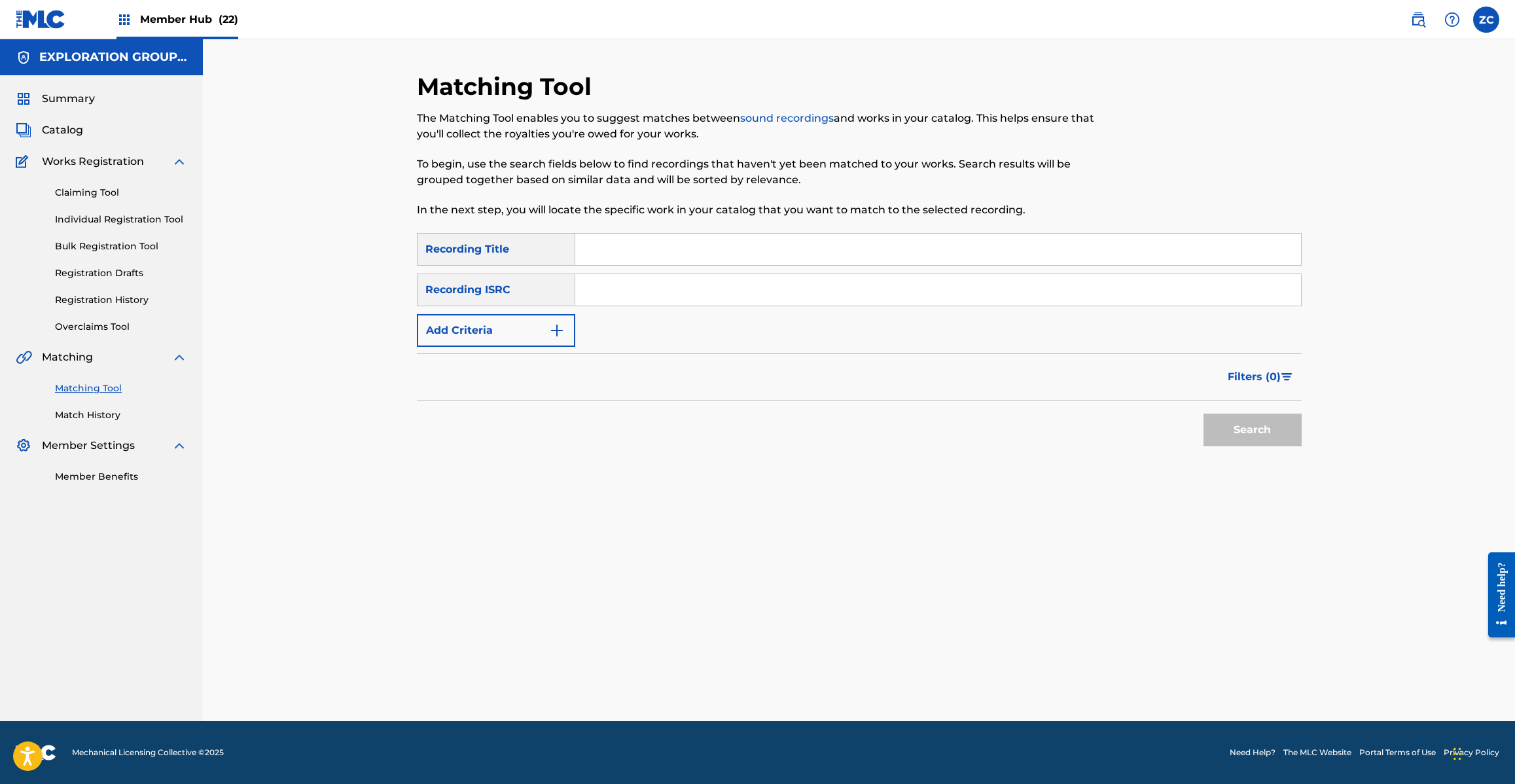
drag, startPoint x: 1020, startPoint y: 280, endPoint x: 1035, endPoint y: 292, distance: 19.2
click at [1020, 280] on input "Search Form" at bounding box center [938, 290] width 725 height 32
type input "JPH370900255"
click at [1238, 424] on button "Search" at bounding box center [1252, 430] width 98 height 33
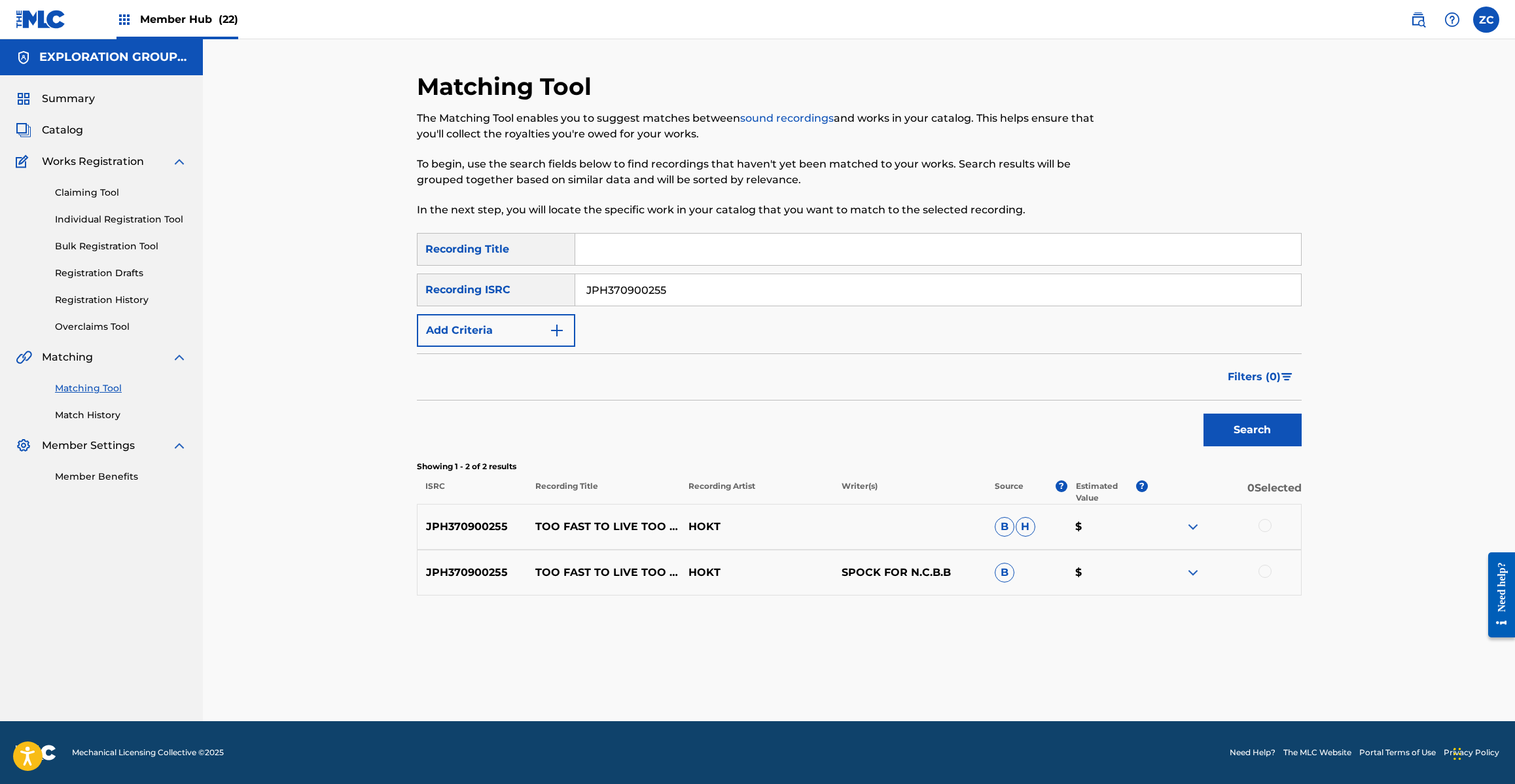
click at [1266, 527] on div at bounding box center [1265, 526] width 13 height 13
click at [1266, 570] on div at bounding box center [1265, 571] width 13 height 13
click at [868, 667] on button "Match 2 Groups" at bounding box center [919, 677] width 145 height 33
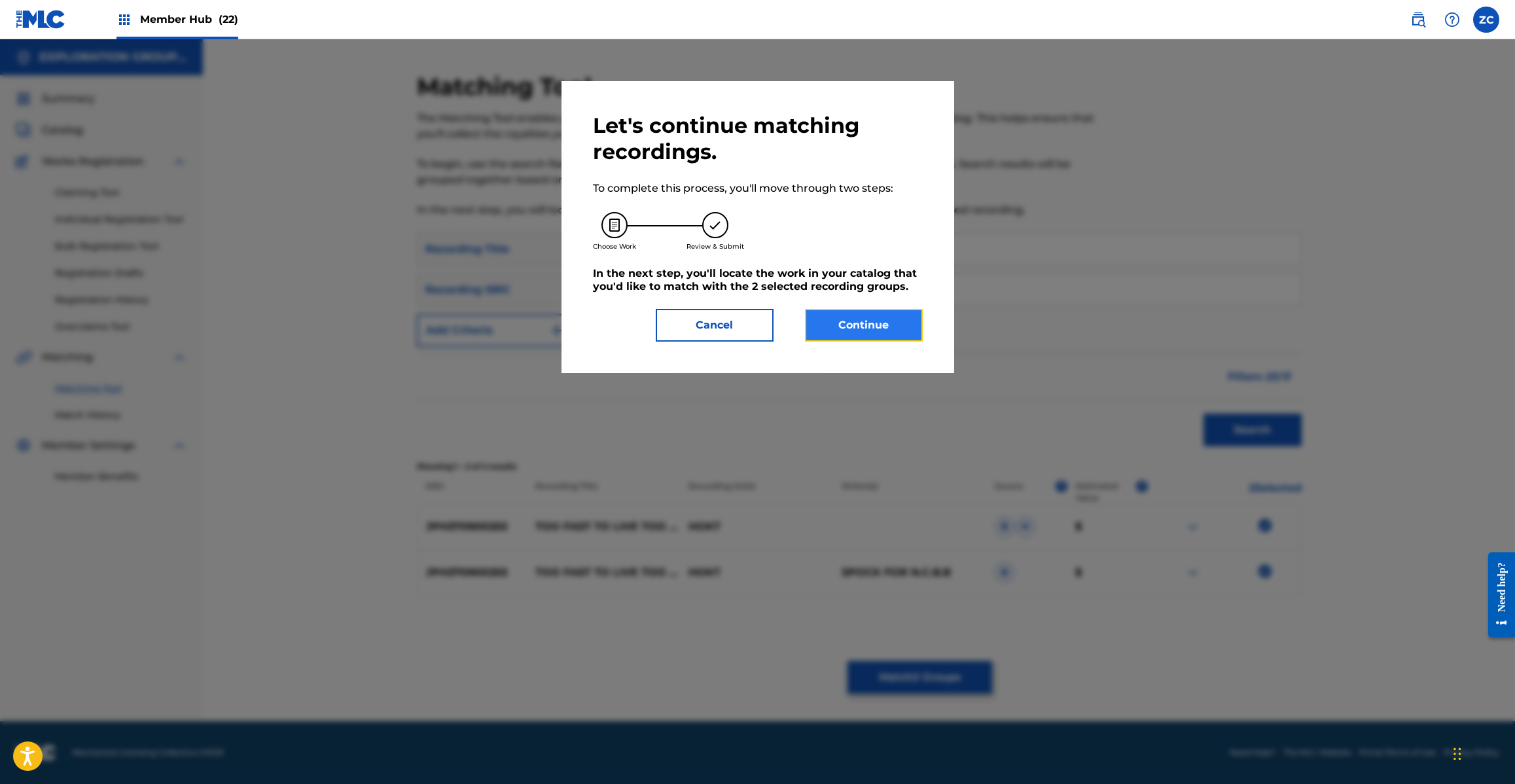
click at [847, 326] on button "Continue" at bounding box center [863, 324] width 117 height 33
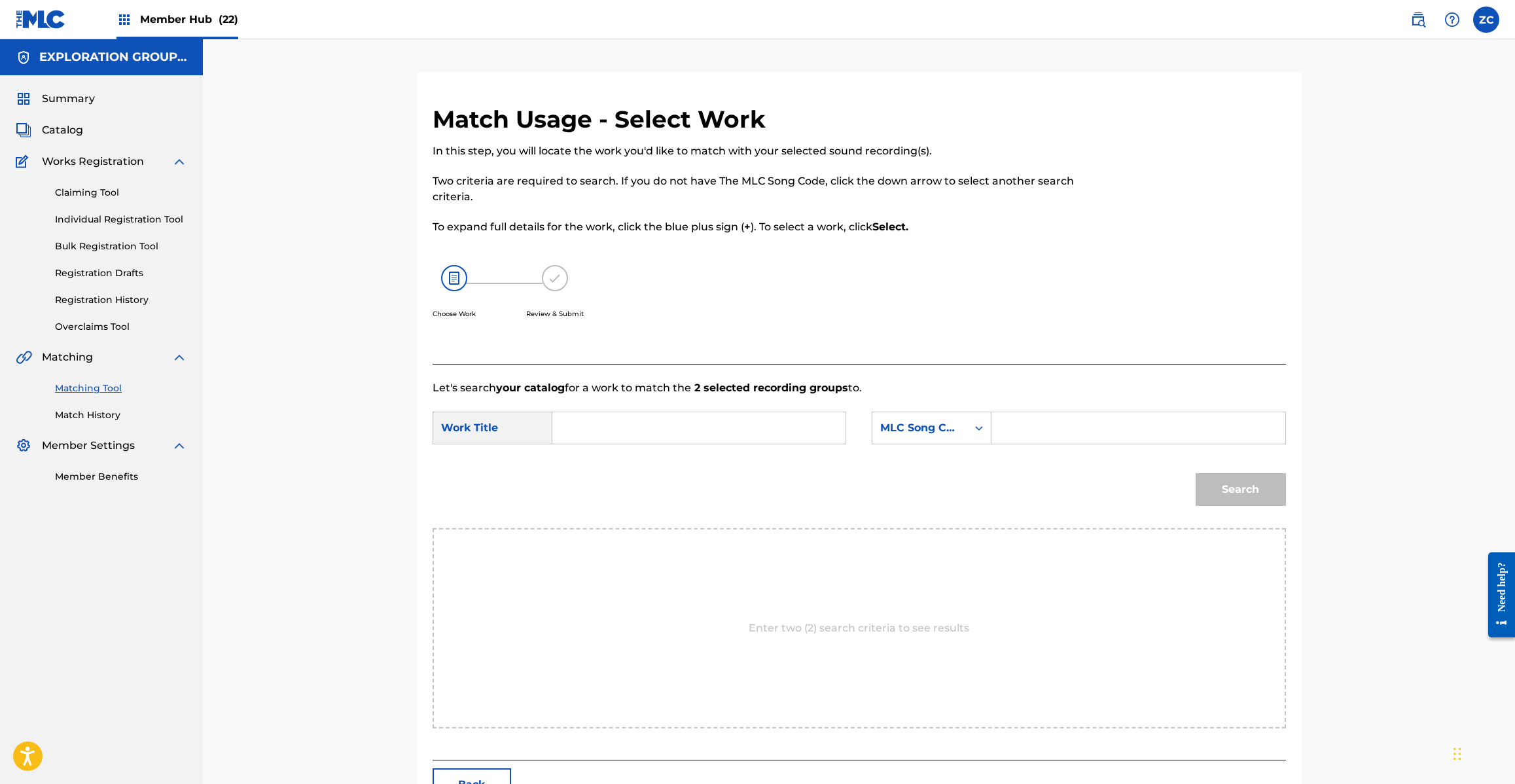
click at [696, 424] on input "Search Form" at bounding box center [698, 428] width 271 height 32
click at [761, 429] on input "Too Fast To Live Too Young To Die TW8ALI" at bounding box center [698, 428] width 271 height 32
type input "Too Fast To Live Too Young To Die"
click at [1037, 429] on input "Search Form" at bounding box center [1137, 428] width 271 height 32
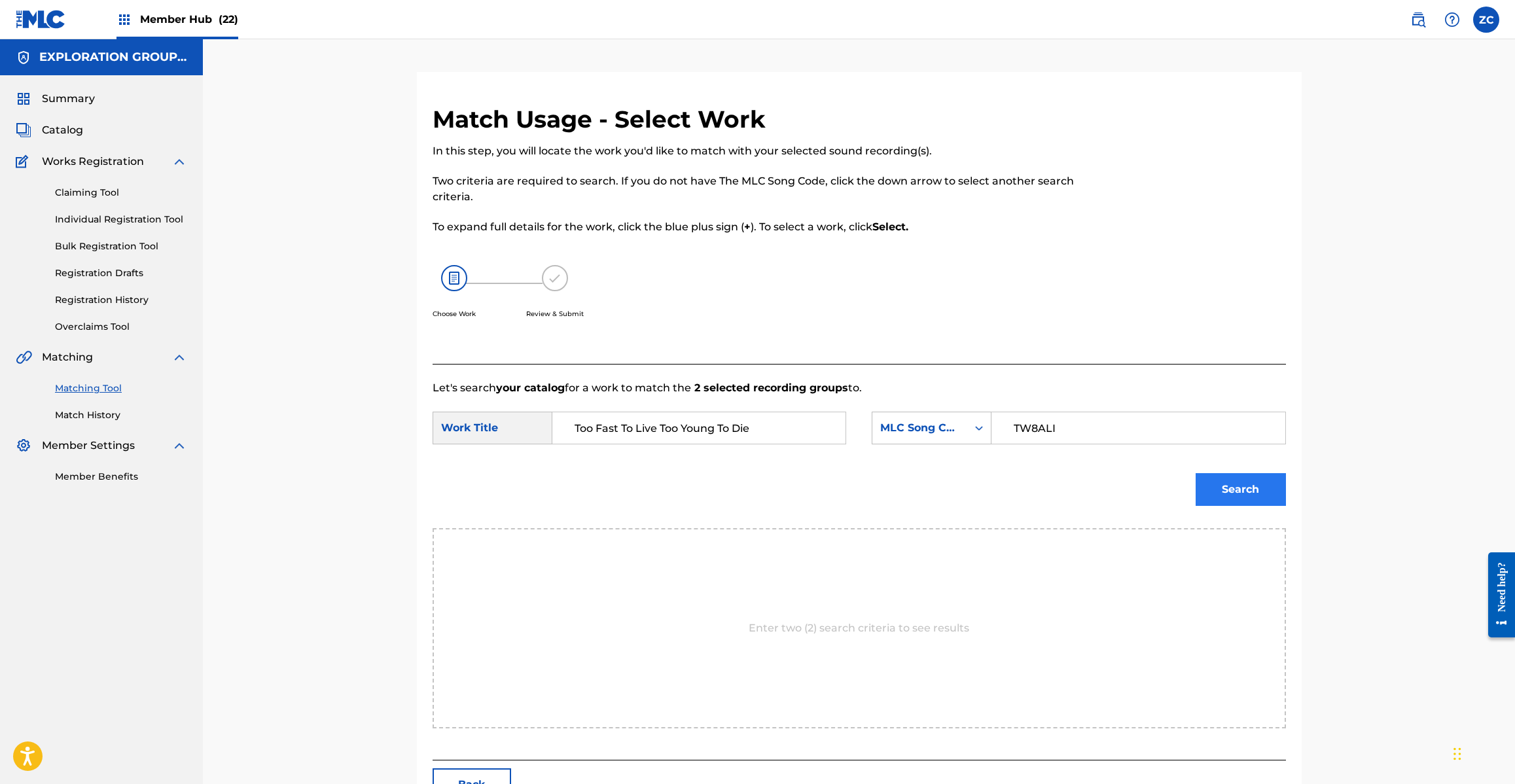
type input "TW8ALI"
click at [1218, 495] on button "Search" at bounding box center [1240, 488] width 90 height 33
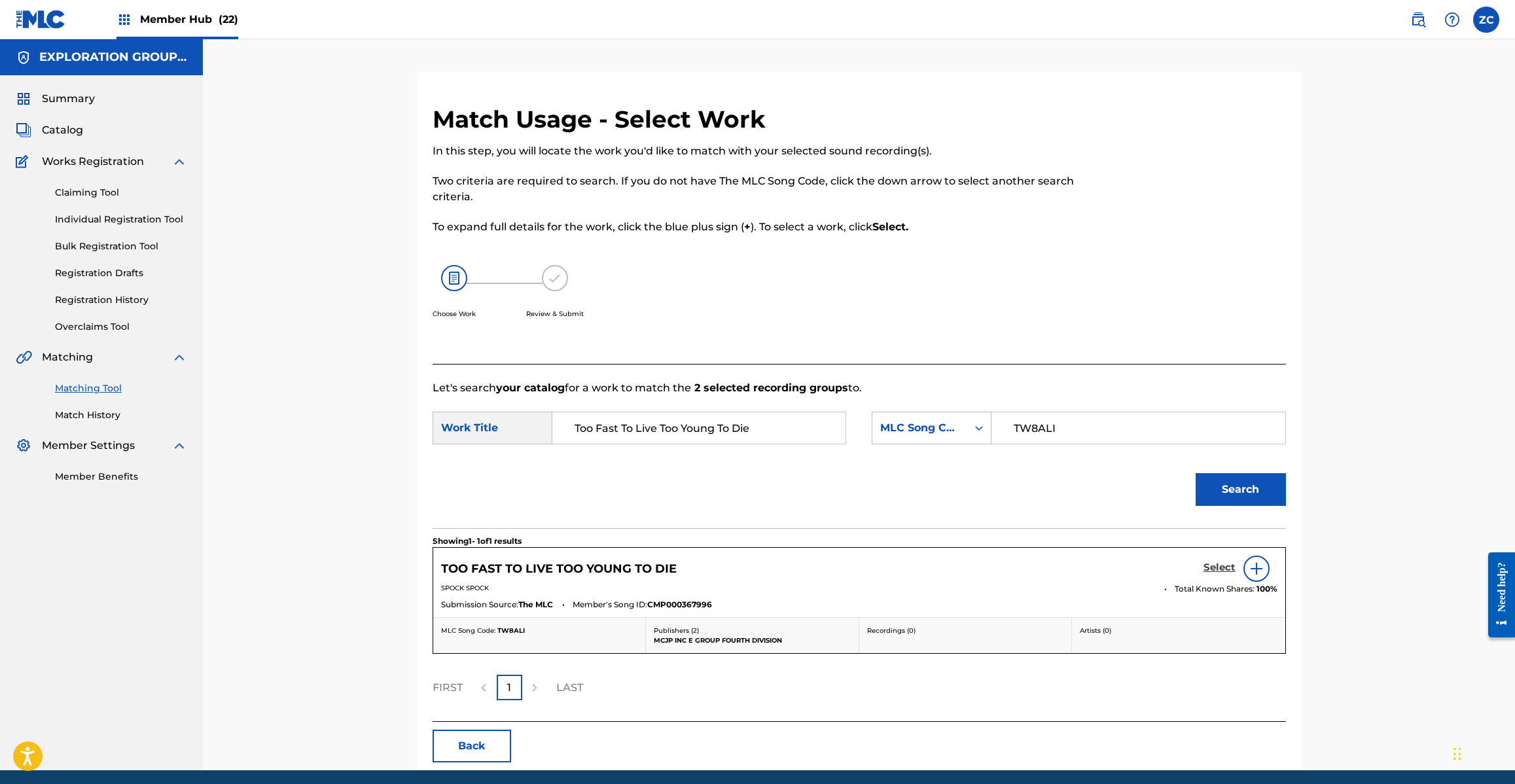
click at [1228, 571] on h5 "Select" at bounding box center [1219, 567] width 32 height 12
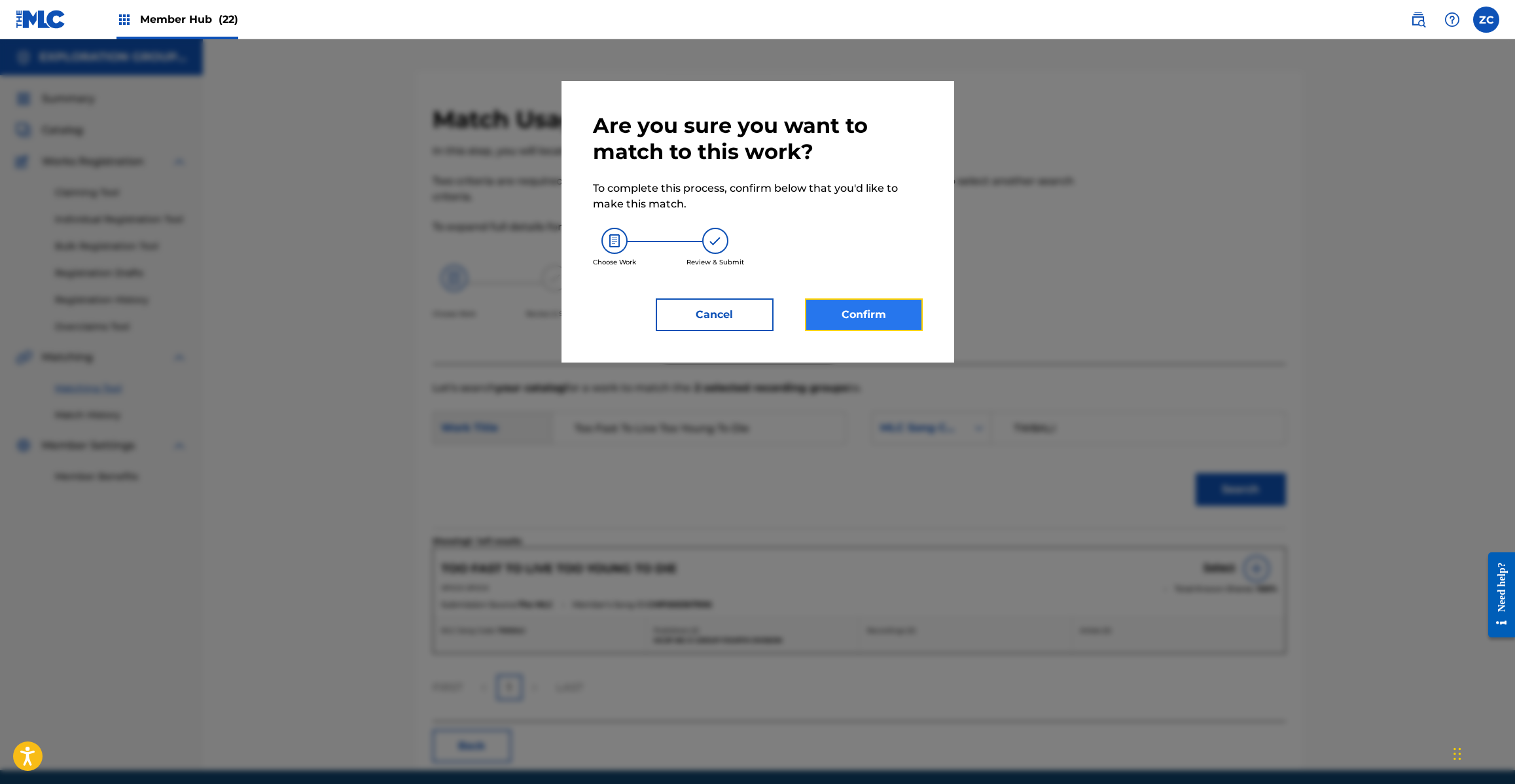
click at [888, 330] on button "Confirm" at bounding box center [863, 314] width 117 height 33
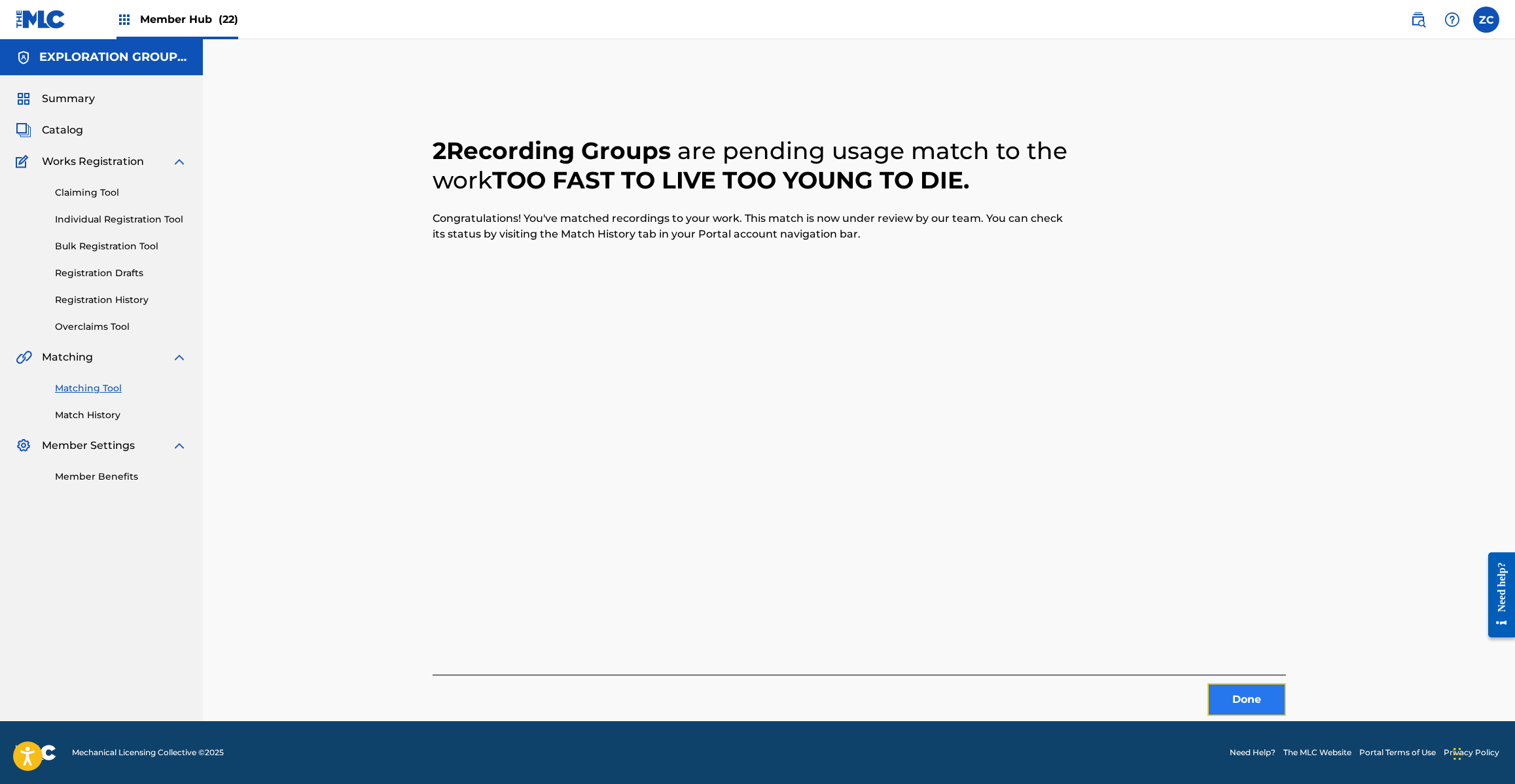
click at [1261, 704] on button "Done" at bounding box center [1246, 699] width 78 height 33
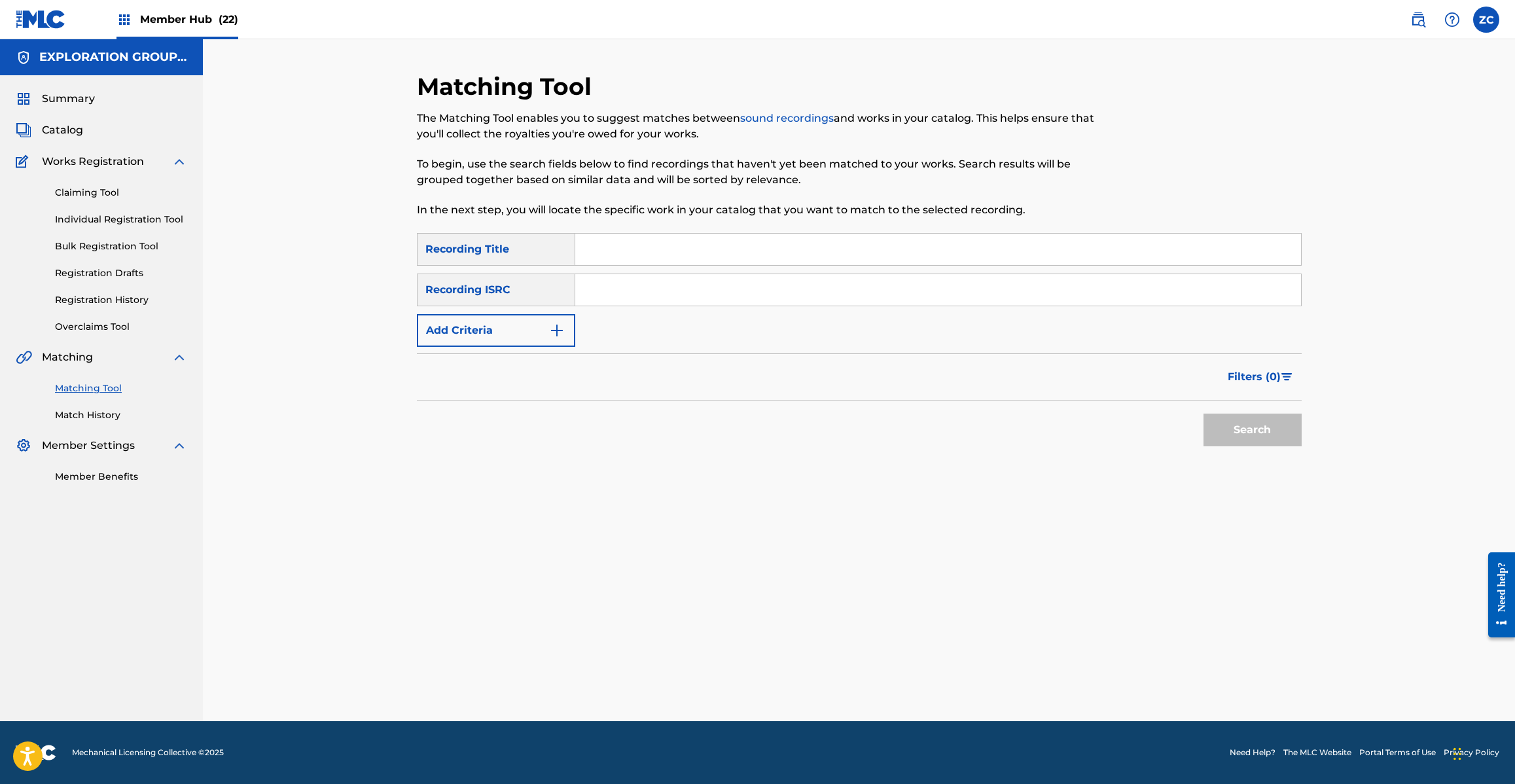
click at [766, 291] on input "Search Form" at bounding box center [938, 290] width 725 height 32
click at [1257, 442] on button "Search" at bounding box center [1252, 430] width 98 height 33
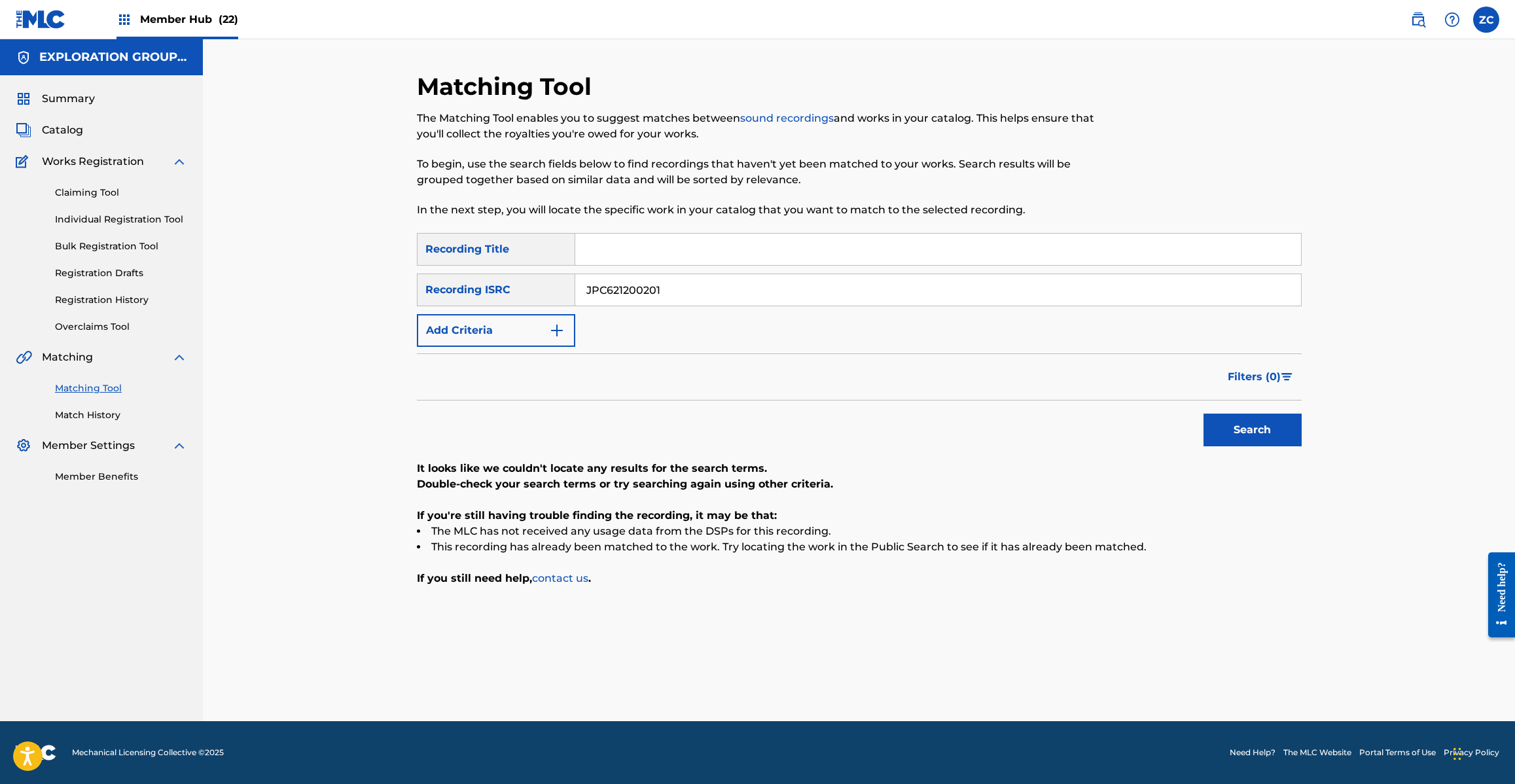
click at [865, 293] on input "JPC621200201" at bounding box center [938, 290] width 725 height 32
type input "JPC621400111"
drag, startPoint x: 1246, startPoint y: 424, endPoint x: 1232, endPoint y: 427, distance: 14.3
click at [1245, 423] on button "Search" at bounding box center [1252, 430] width 98 height 33
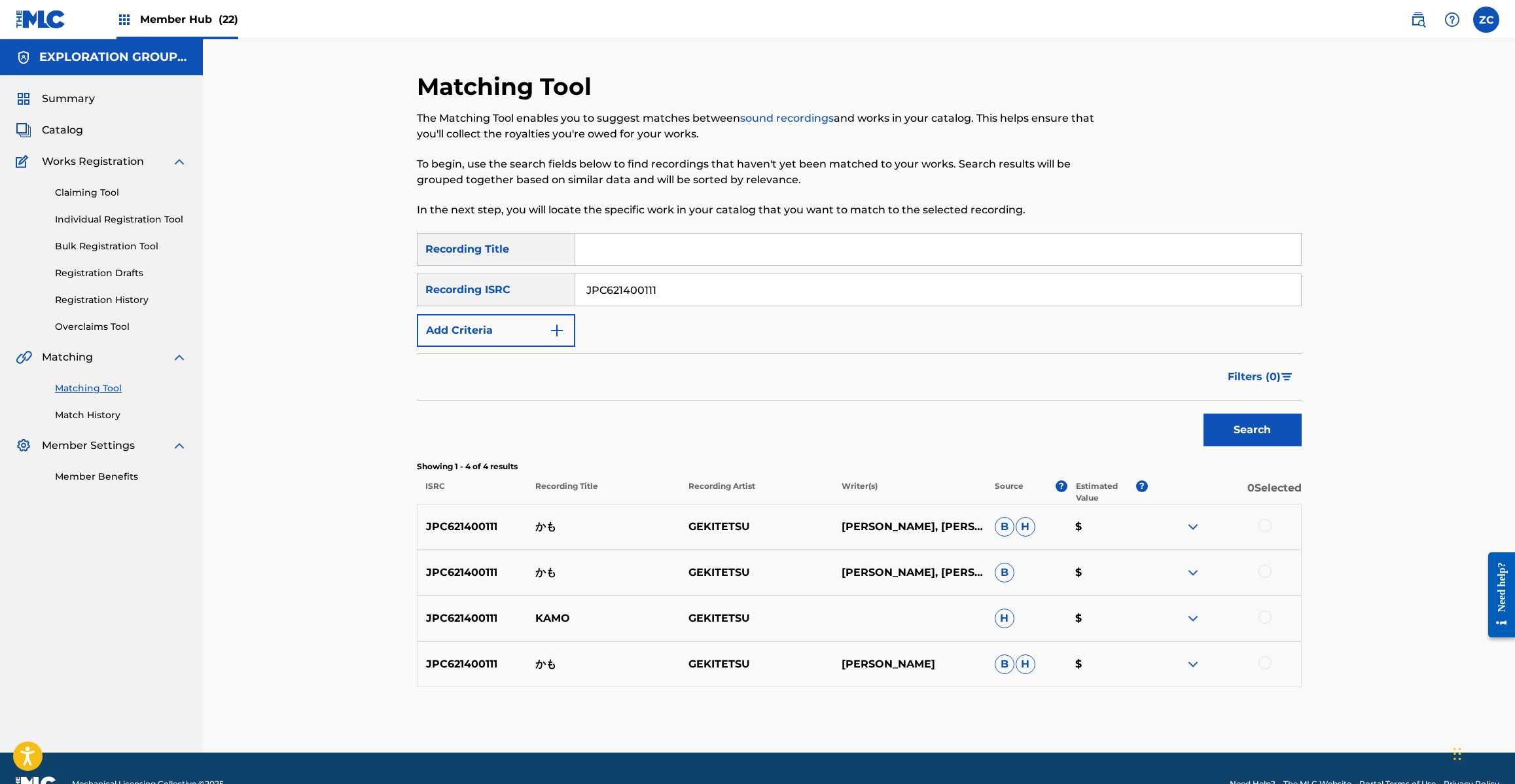
click at [1261, 524] on div at bounding box center [1265, 526] width 13 height 13
click at [1268, 568] on div at bounding box center [1265, 571] width 13 height 13
click at [1264, 620] on div at bounding box center [1265, 617] width 13 height 13
click at [1263, 665] on div at bounding box center [1265, 663] width 13 height 13
click at [916, 687] on button "Match 4 Groups" at bounding box center [919, 677] width 145 height 33
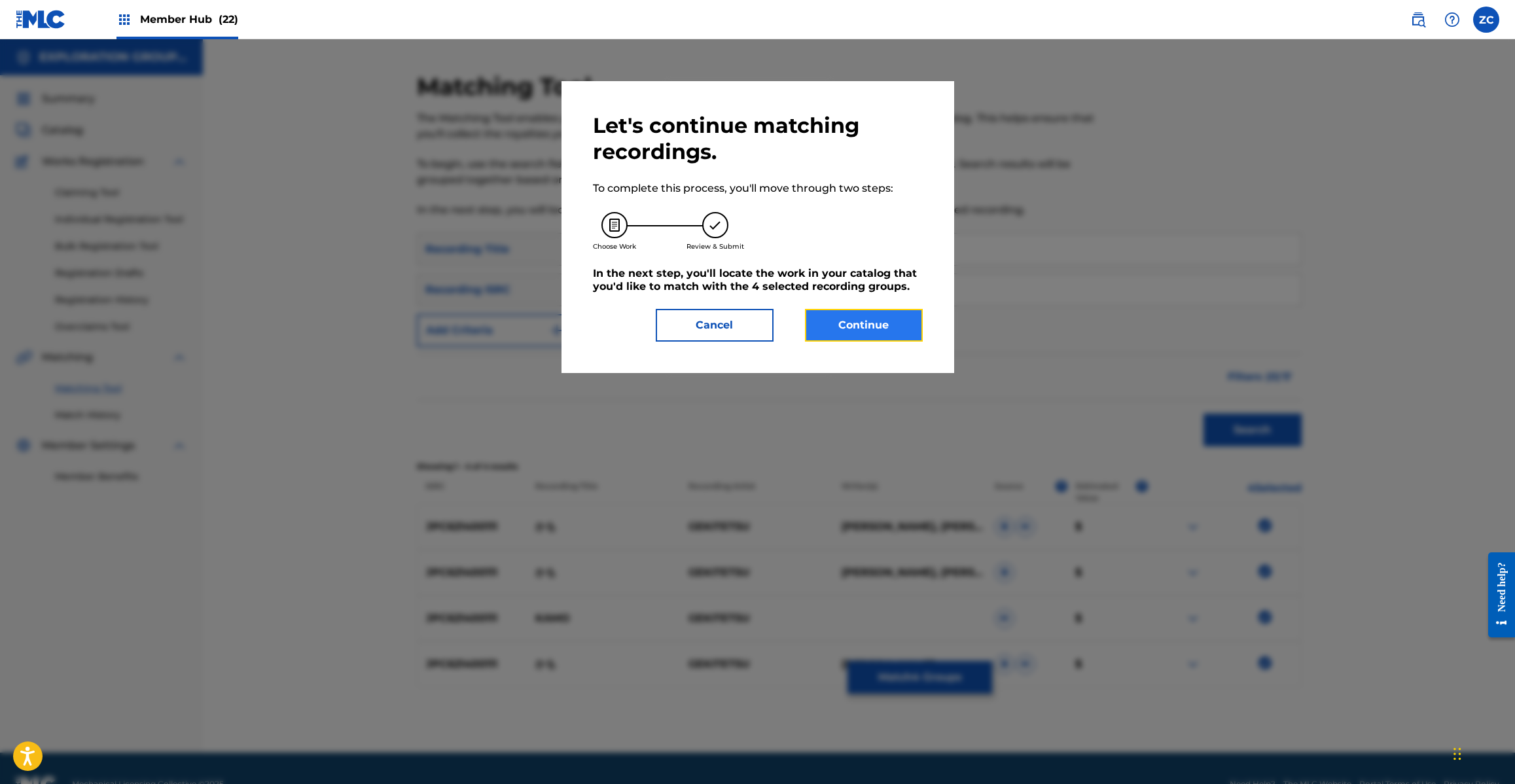
click at [895, 313] on button "Continue" at bounding box center [863, 324] width 117 height 33
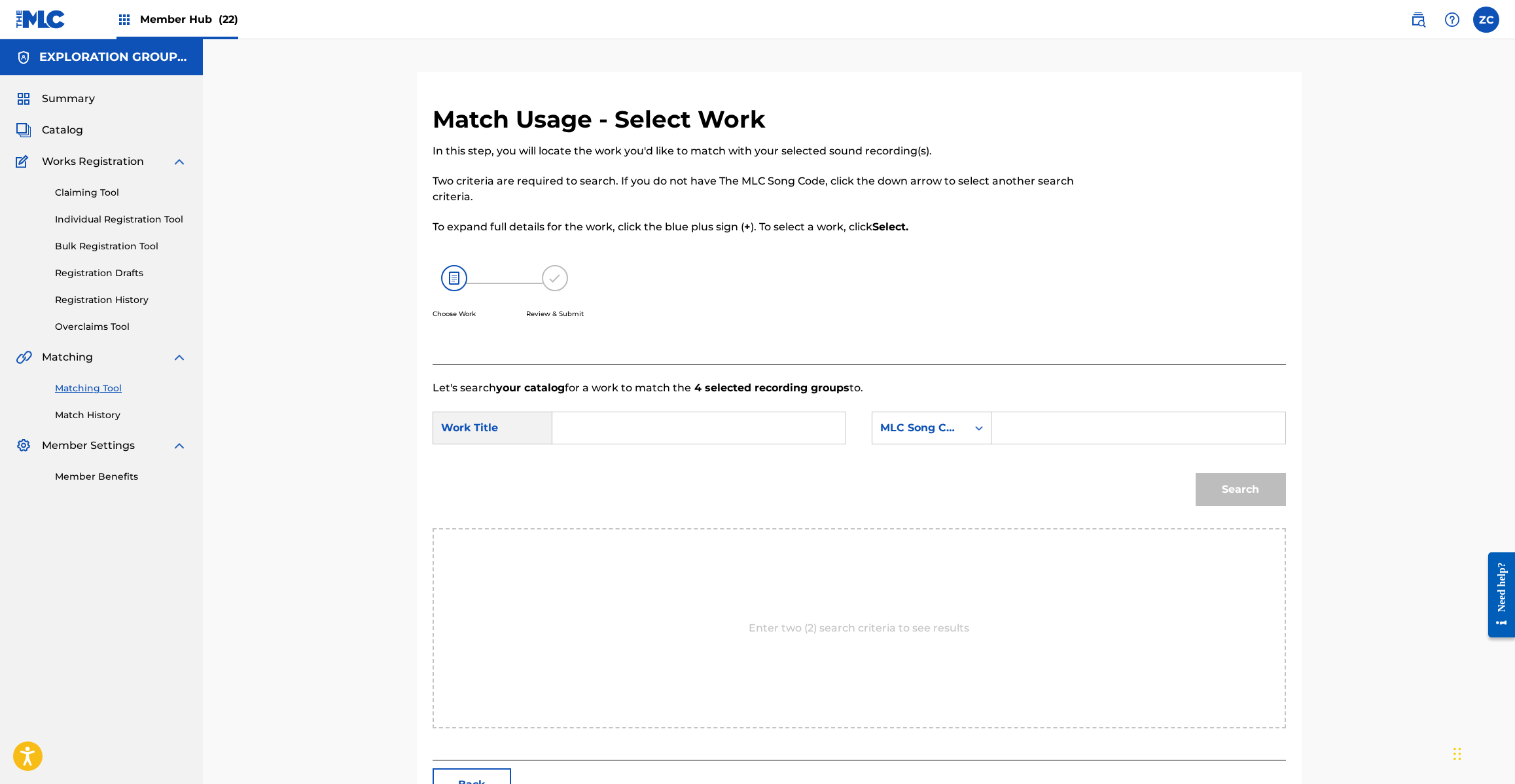
click at [696, 420] on input "Search Form" at bounding box center [698, 428] width 271 height 32
click at [633, 427] on input "Kamo KE9Z3L" at bounding box center [698, 428] width 271 height 32
type input "Kamo"
click at [1035, 435] on input "Search Form" at bounding box center [1137, 428] width 271 height 32
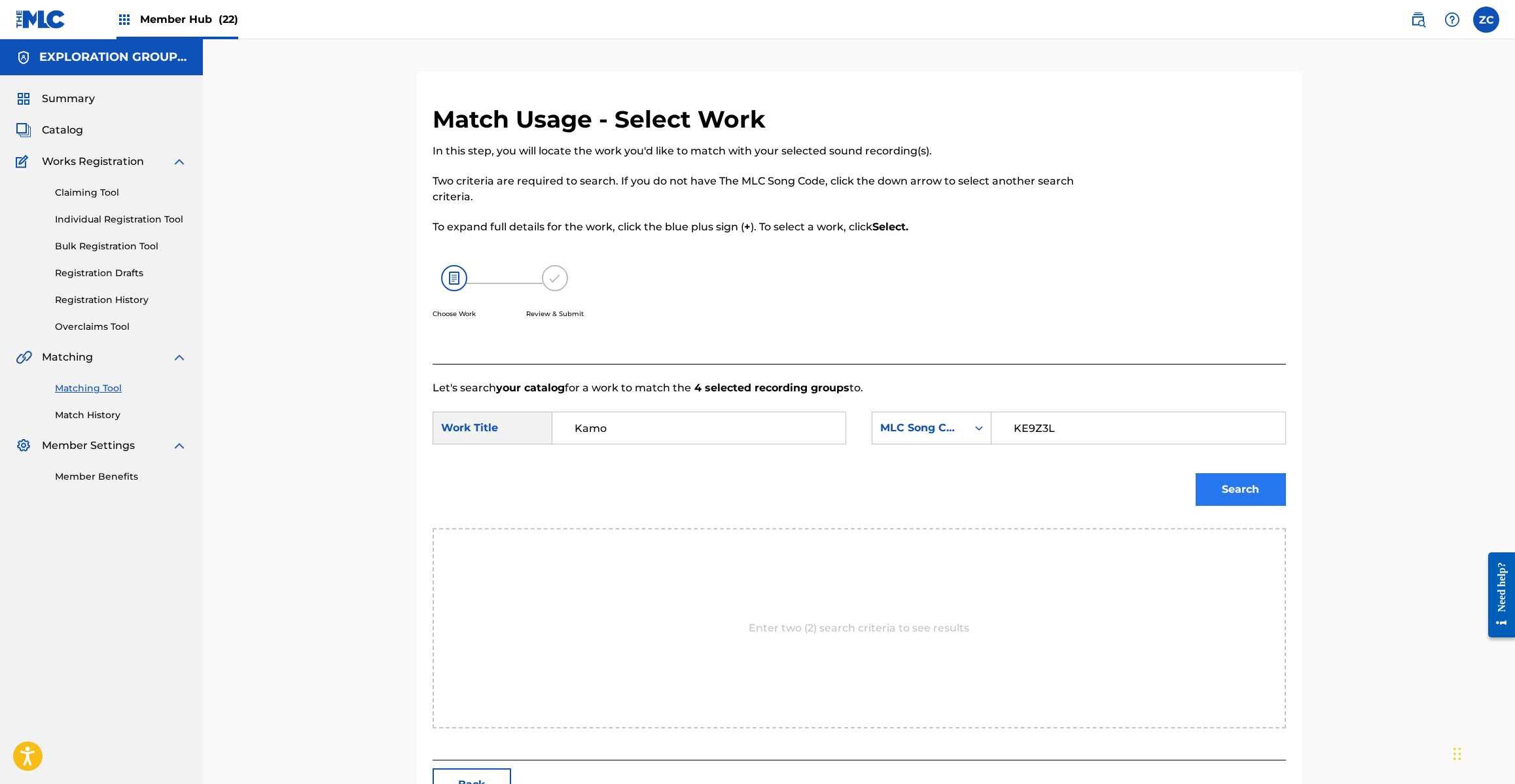
type input "KE9Z3L"
click at [1211, 489] on button "Search" at bounding box center [1240, 488] width 90 height 33
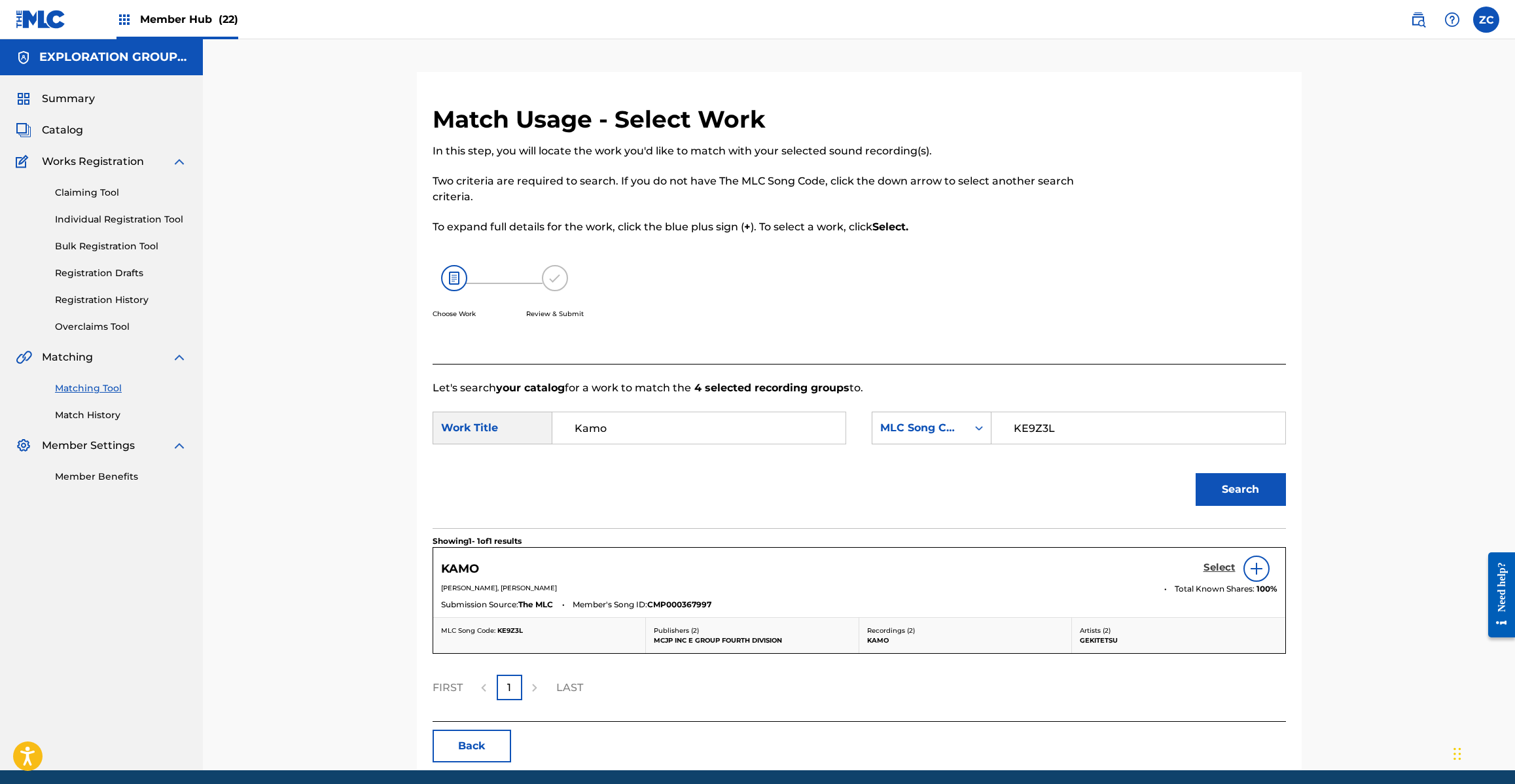
click at [1222, 568] on h5 "Select" at bounding box center [1219, 567] width 32 height 12
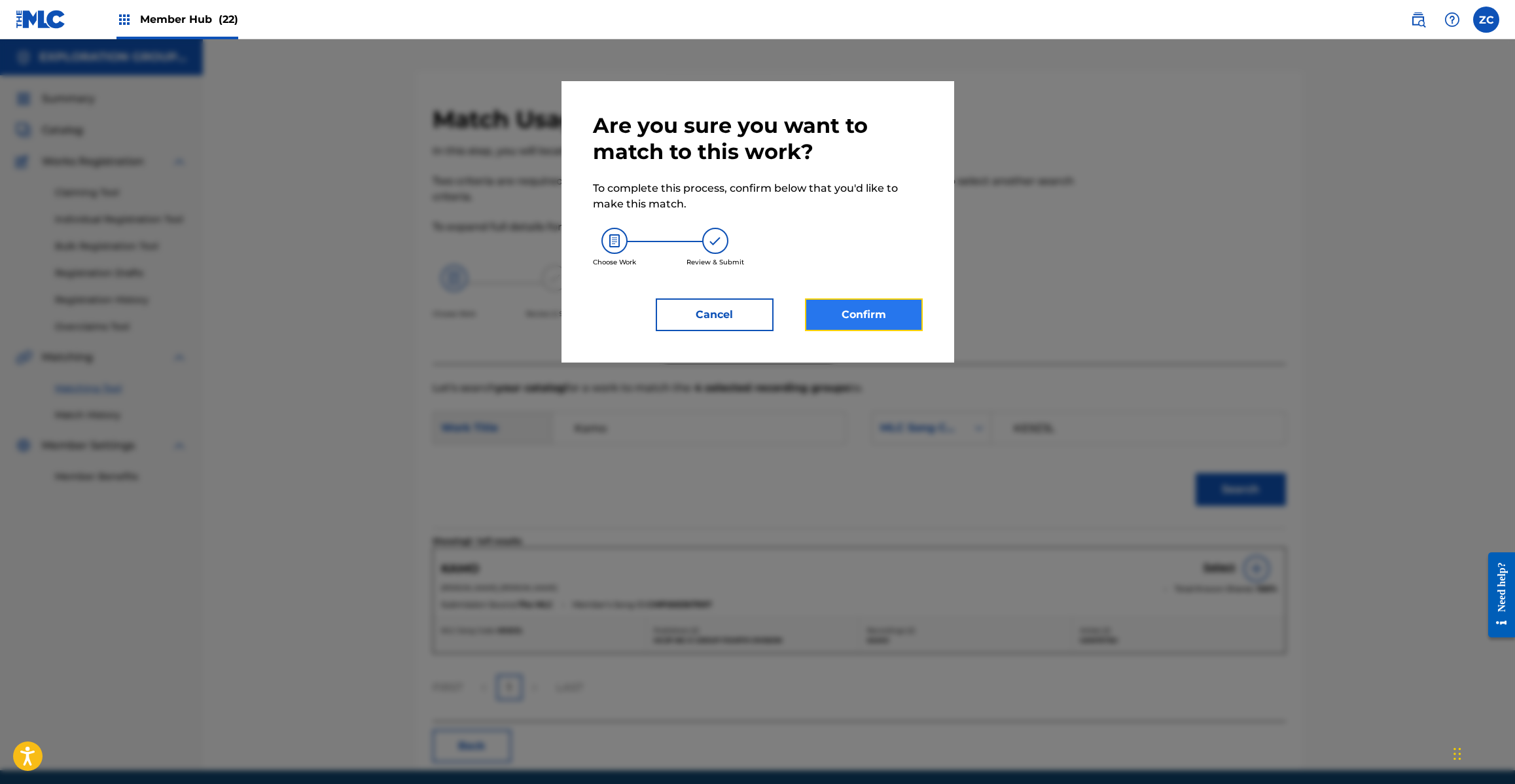
click at [875, 324] on button "Confirm" at bounding box center [863, 314] width 117 height 33
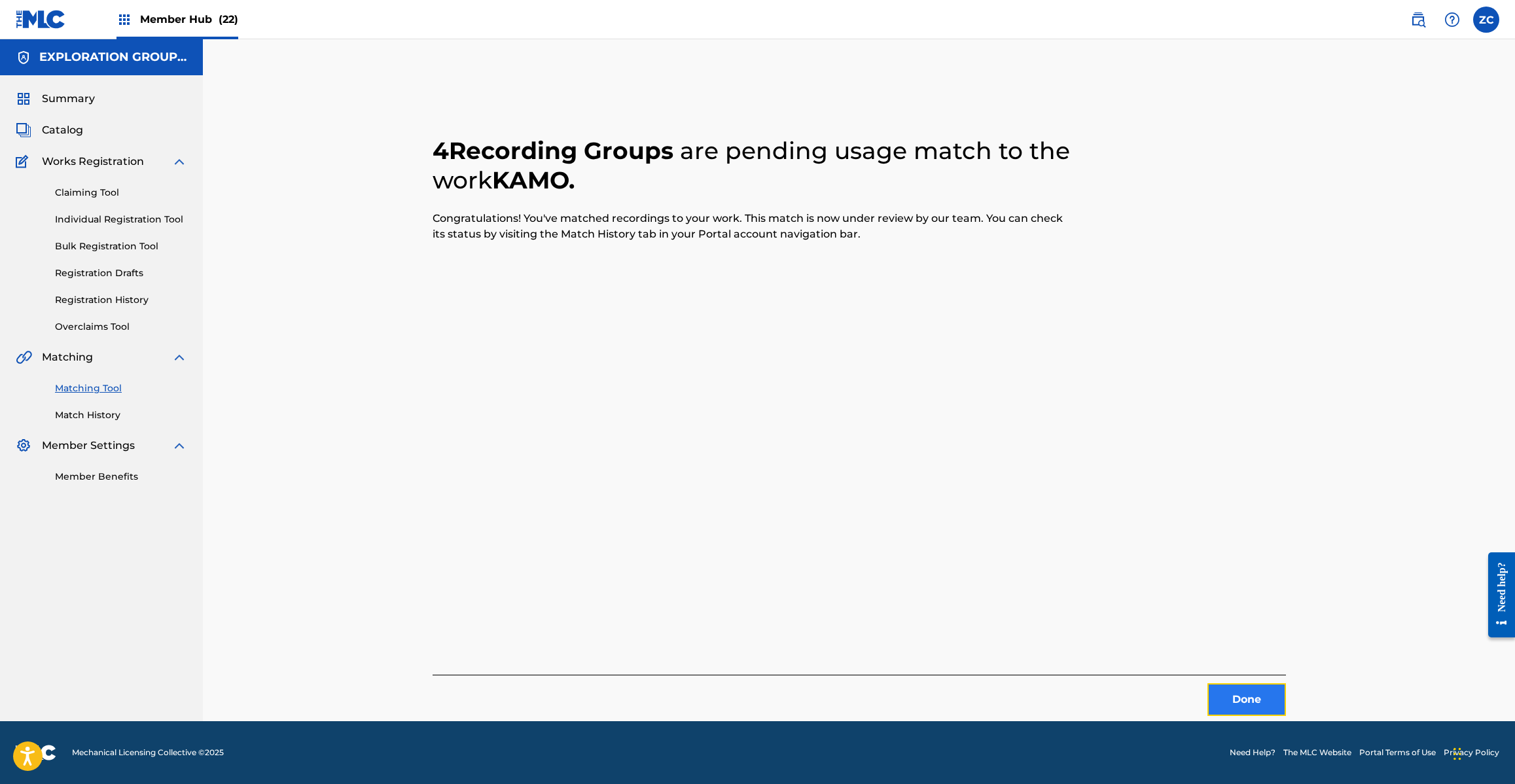
click at [1239, 692] on button "Done" at bounding box center [1246, 699] width 78 height 33
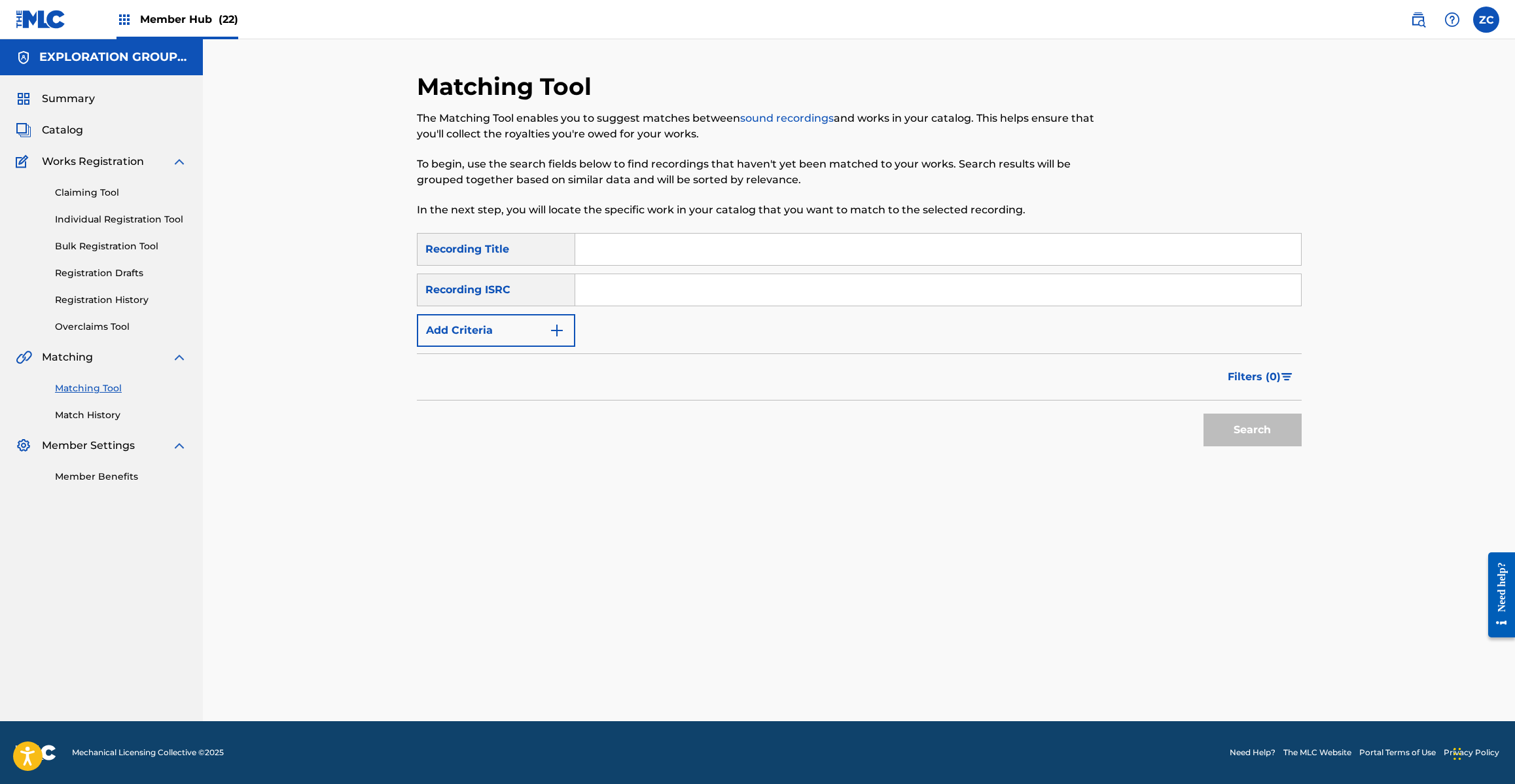
click at [1261, 629] on div "Matching Tool The Matching Tool enables you to suggest matches between sound re…" at bounding box center [859, 396] width 885 height 649
drag, startPoint x: 829, startPoint y: 296, endPoint x: 895, endPoint y: 327, distance: 72.9
click at [829, 296] on input "Search Form" at bounding box center [938, 290] width 725 height 32
click at [1251, 430] on button "Search" at bounding box center [1252, 430] width 98 height 33
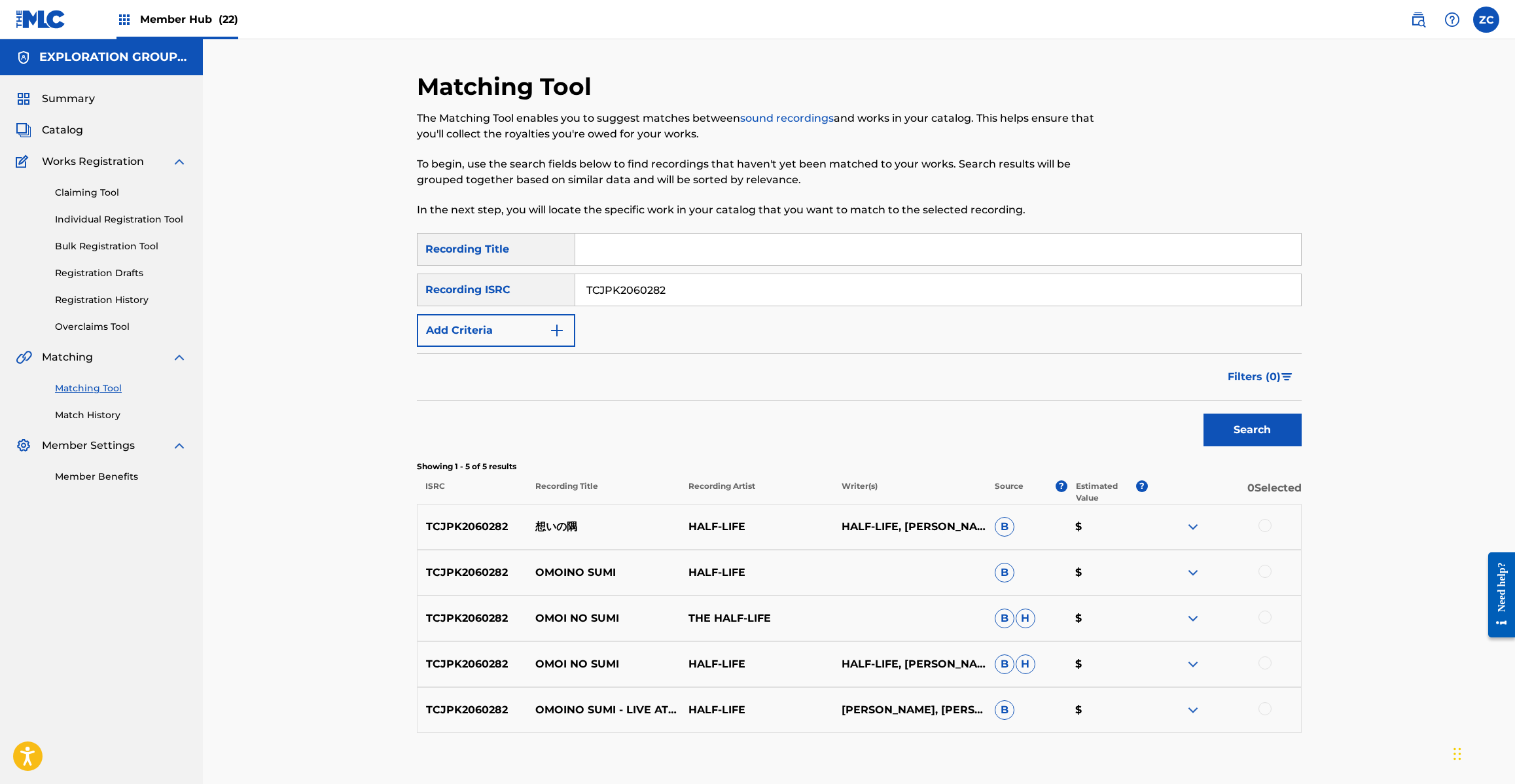
click at [1266, 527] on div at bounding box center [1265, 526] width 13 height 13
click at [1266, 572] on div at bounding box center [1265, 571] width 13 height 13
click at [1264, 615] on div at bounding box center [1265, 617] width 13 height 13
click at [1264, 666] on div at bounding box center [1265, 663] width 13 height 13
click at [1263, 702] on div at bounding box center [1265, 708] width 13 height 13
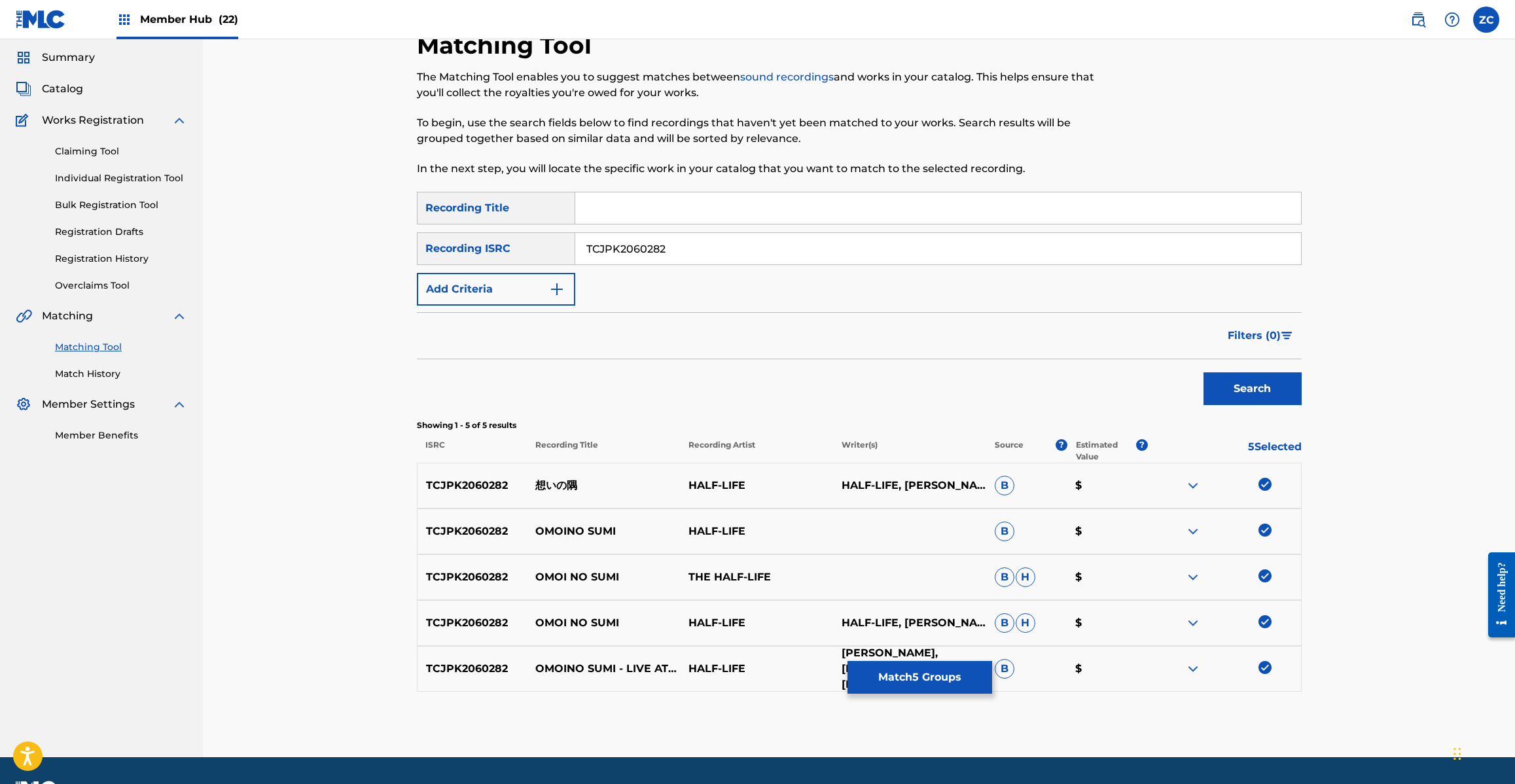
scroll to position [76, 0]
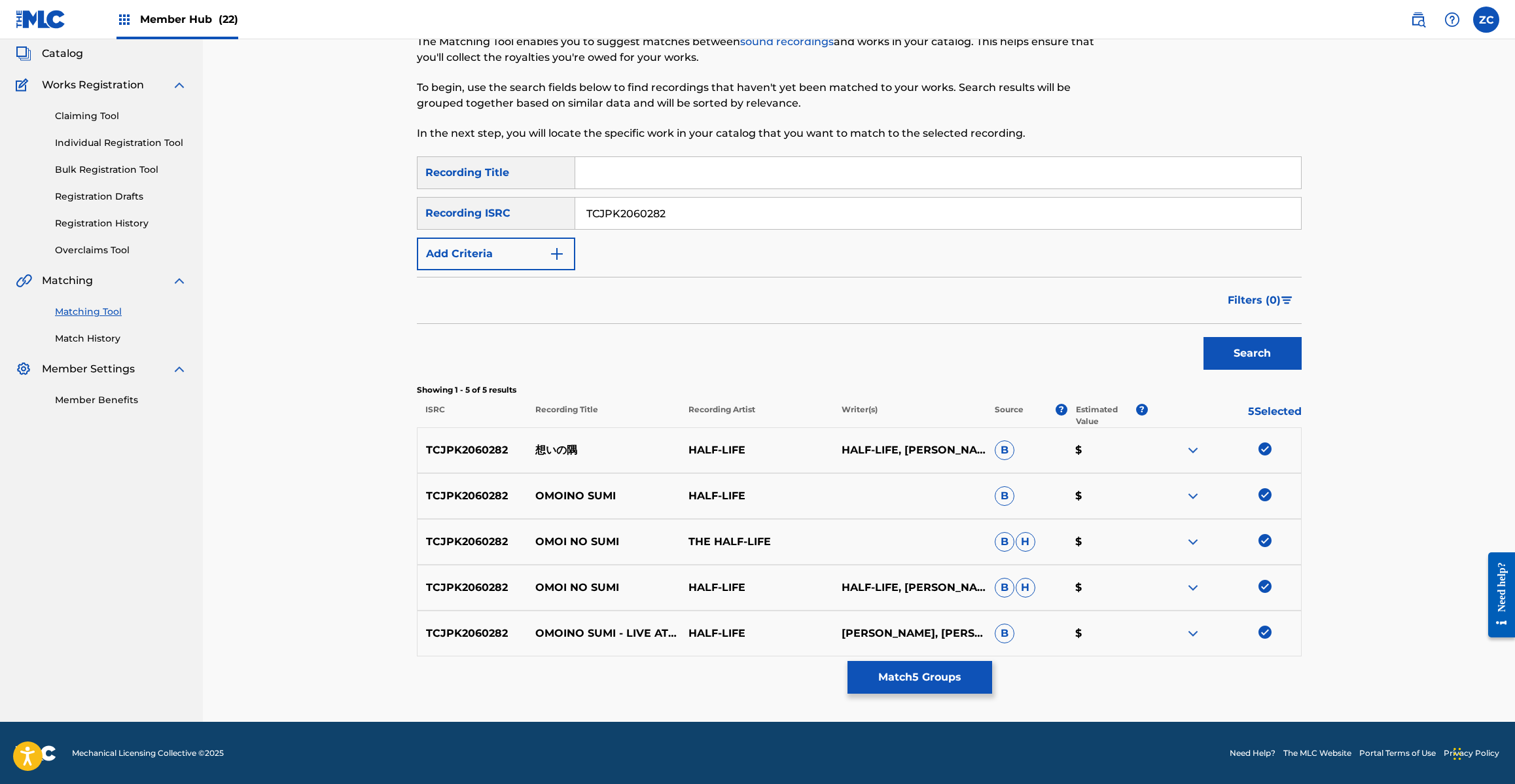
click at [776, 214] on input "TCJPK2060282" at bounding box center [938, 213] width 725 height 32
click at [1239, 351] on button "Search" at bounding box center [1252, 352] width 98 height 33
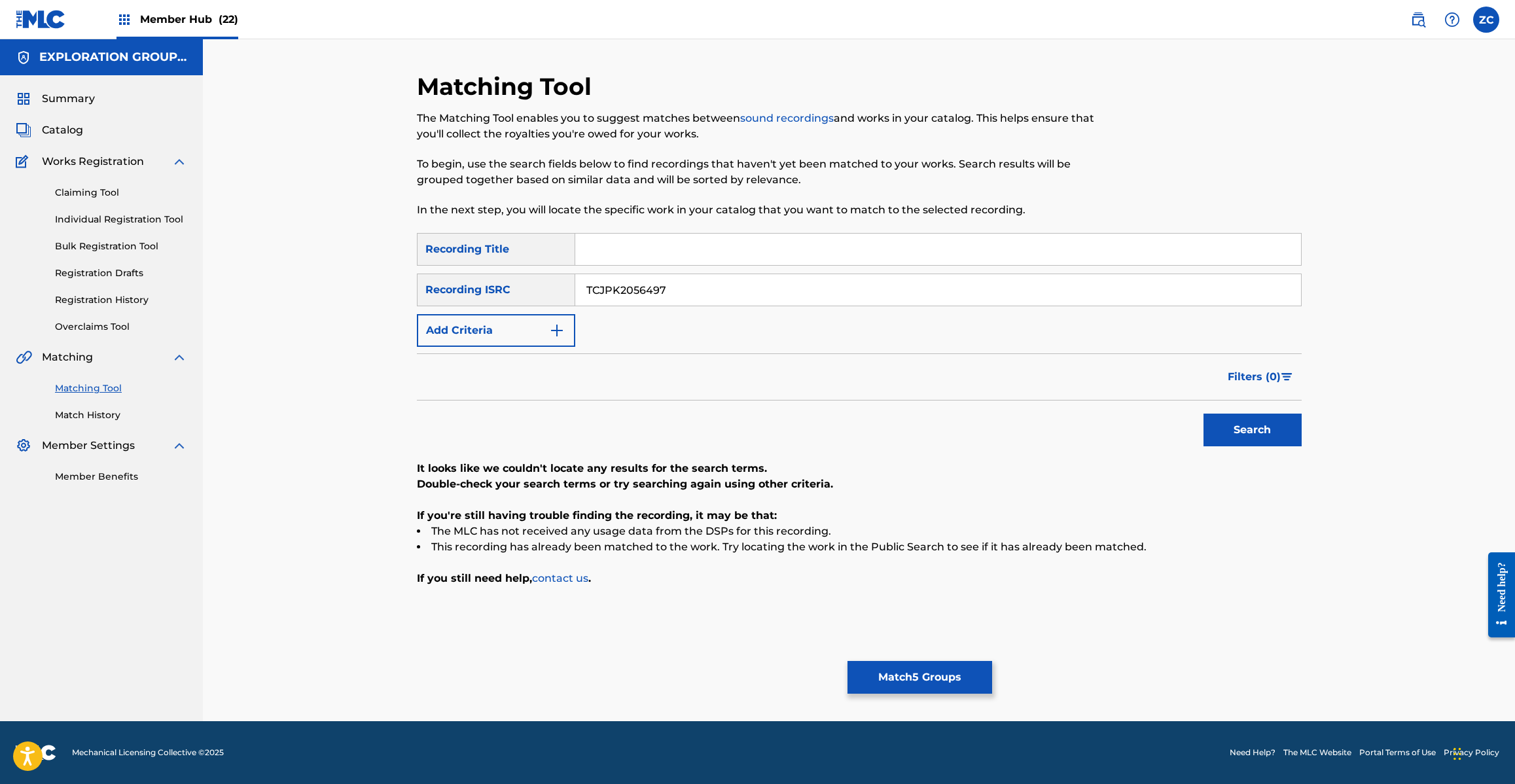
click at [808, 283] on input "TCJPK2056497" at bounding box center [938, 290] width 725 height 32
click at [1257, 426] on button "Search" at bounding box center [1252, 430] width 98 height 33
click at [866, 284] on input "JPL550905006" at bounding box center [938, 290] width 725 height 32
type input "JPL550905003"
click at [1266, 431] on button "Search" at bounding box center [1252, 430] width 98 height 33
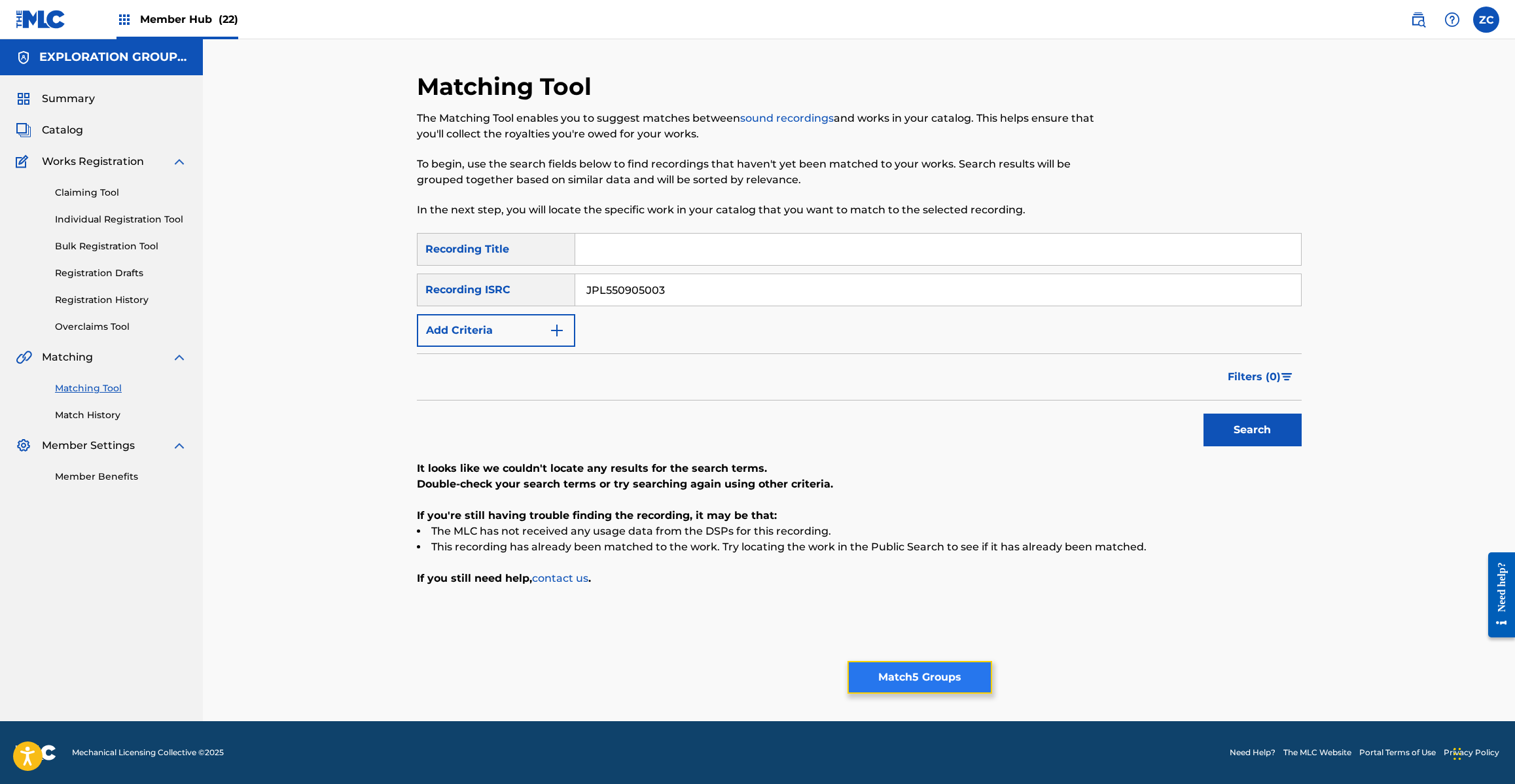
click at [966, 681] on button "Match 5 Groups" at bounding box center [919, 677] width 145 height 33
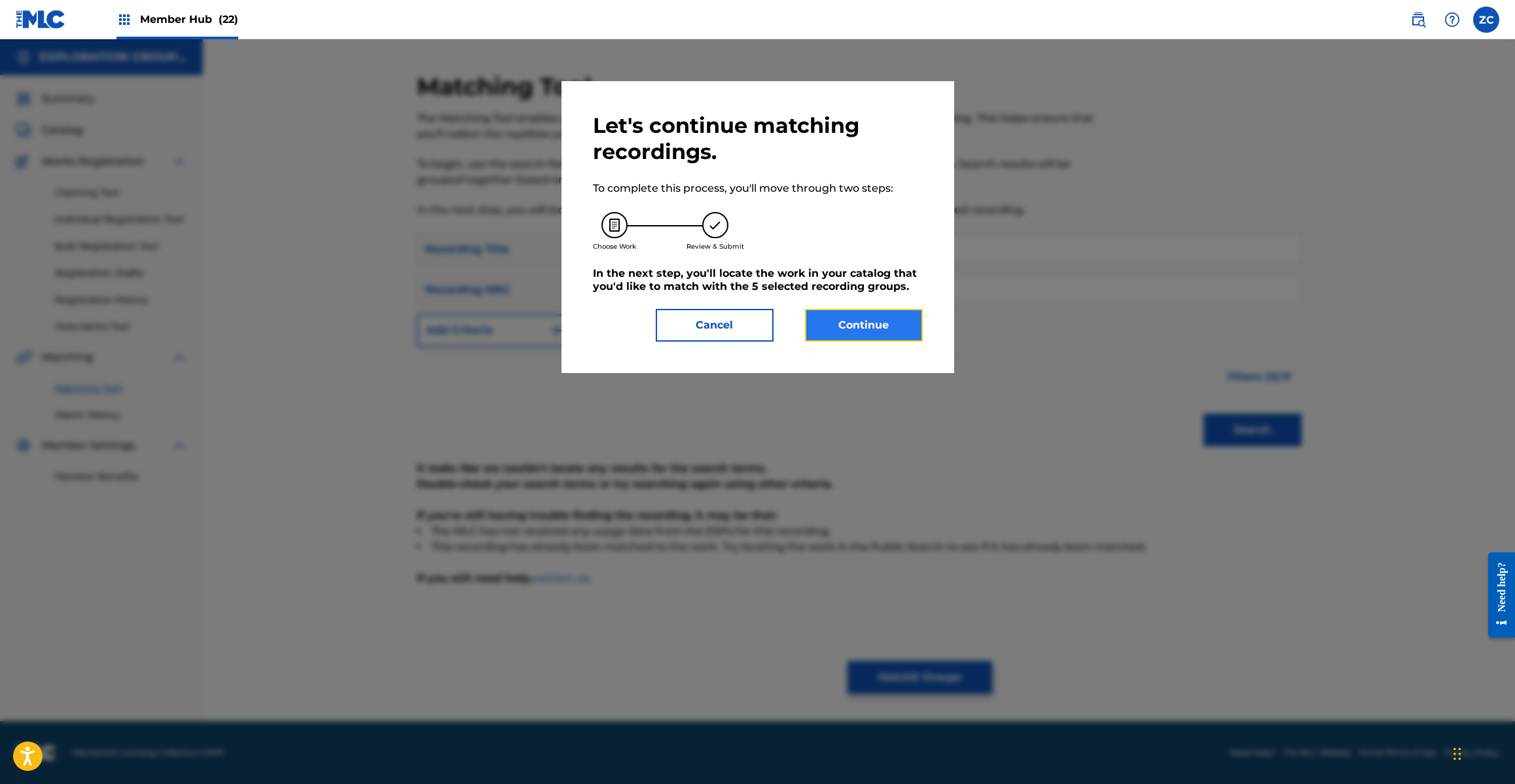
click at [875, 323] on button "Continue" at bounding box center [863, 324] width 117 height 33
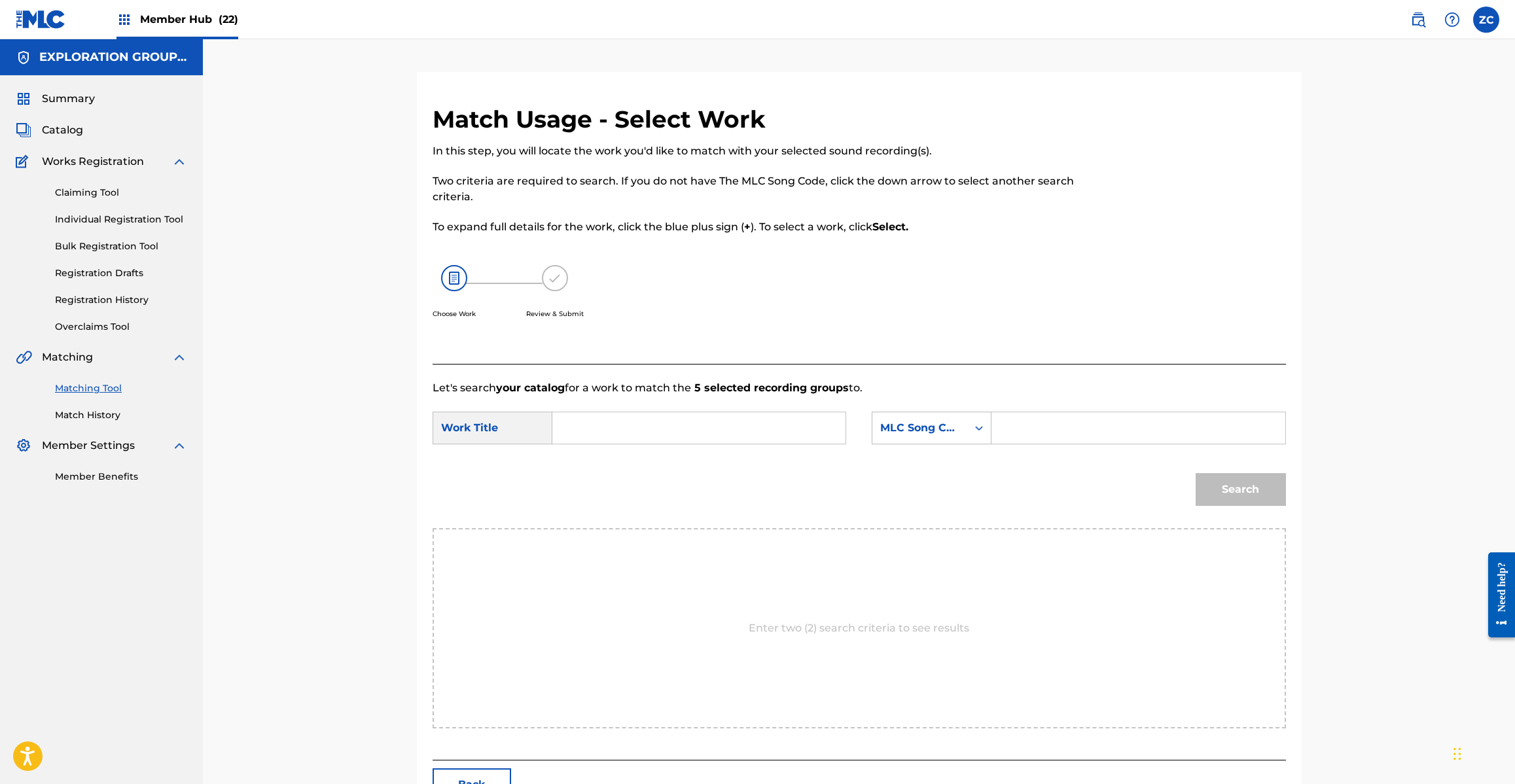
click at [806, 426] on input "Search Form" at bounding box center [698, 428] width 271 height 32
click at [693, 422] on input "Omoino Sumi OL5M1H" at bounding box center [698, 428] width 271 height 32
type input "Omoino Sumi"
click at [1110, 429] on input "Search Form" at bounding box center [1137, 428] width 271 height 32
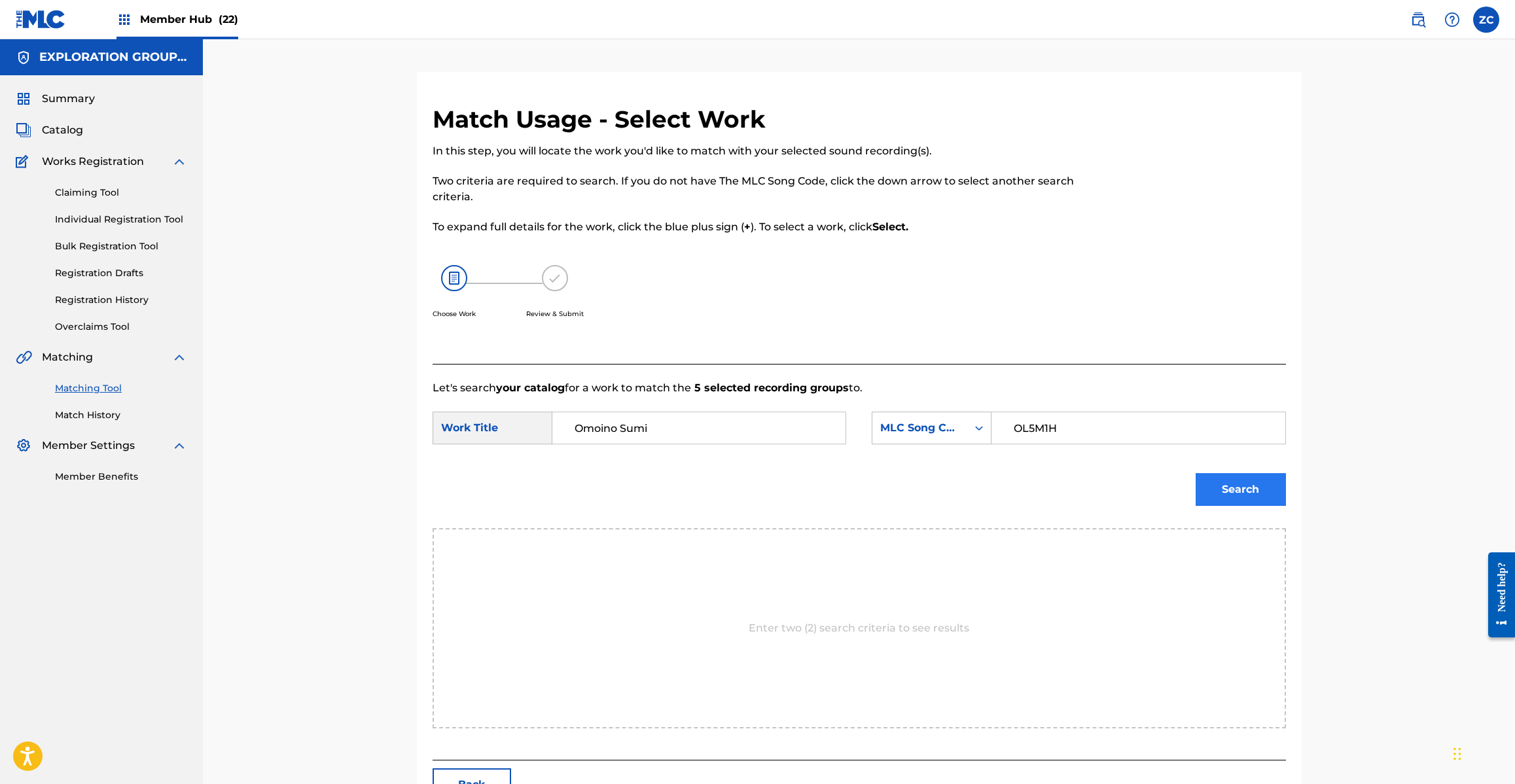
type input "OL5M1H"
click at [1235, 481] on button "Search" at bounding box center [1240, 488] width 90 height 33
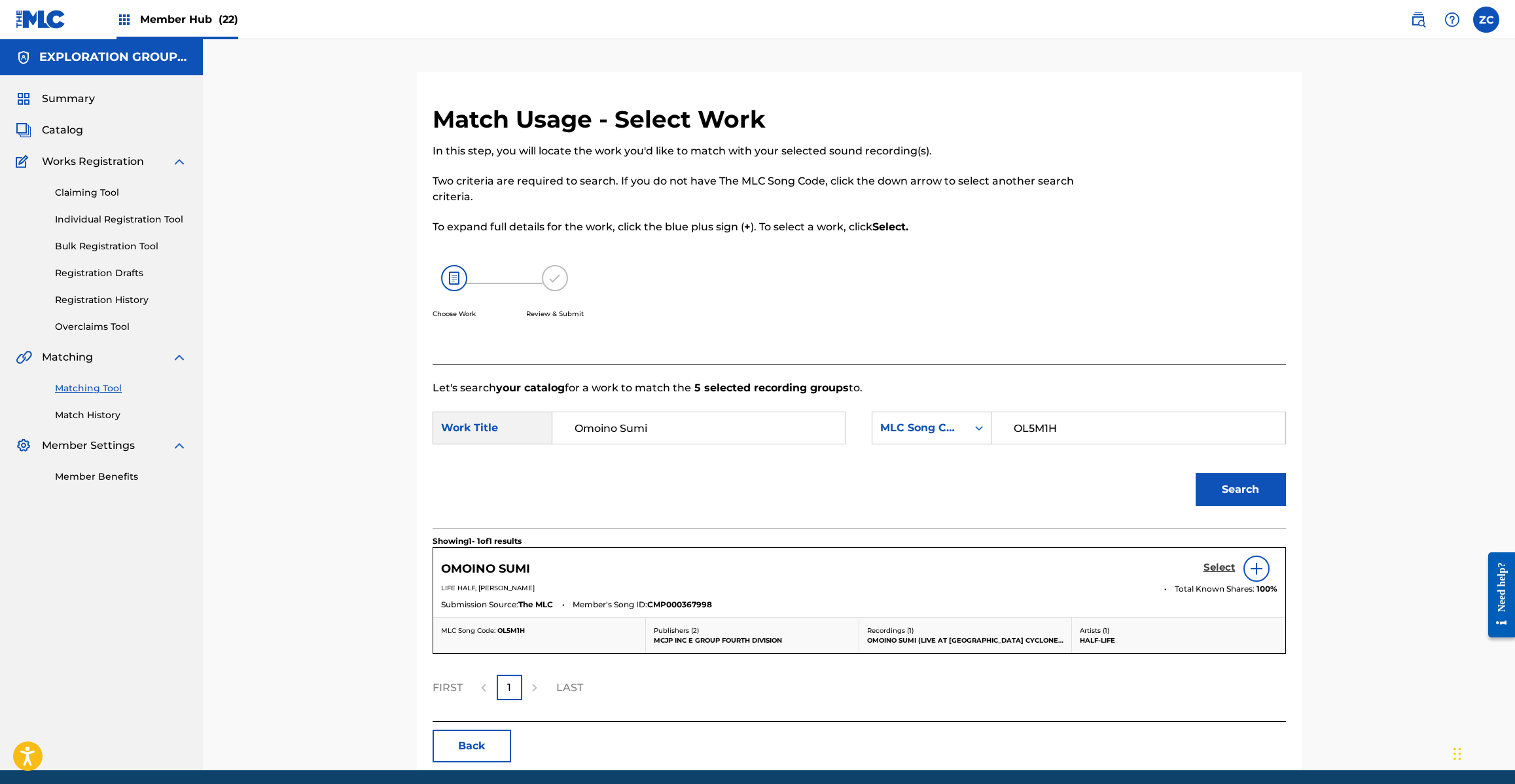
click at [1227, 570] on h5 "Select" at bounding box center [1219, 567] width 32 height 12
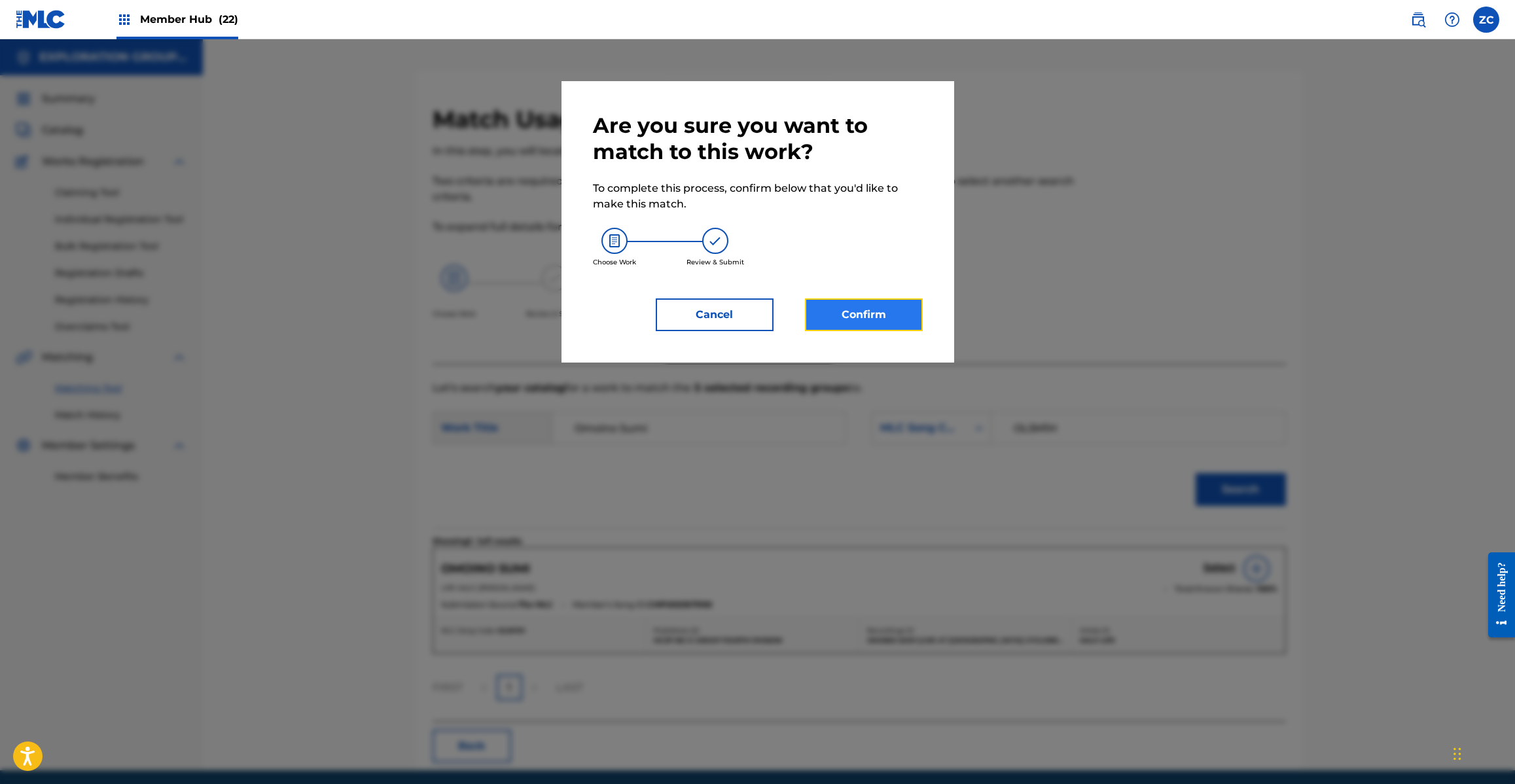
click at [903, 318] on button "Confirm" at bounding box center [863, 314] width 117 height 33
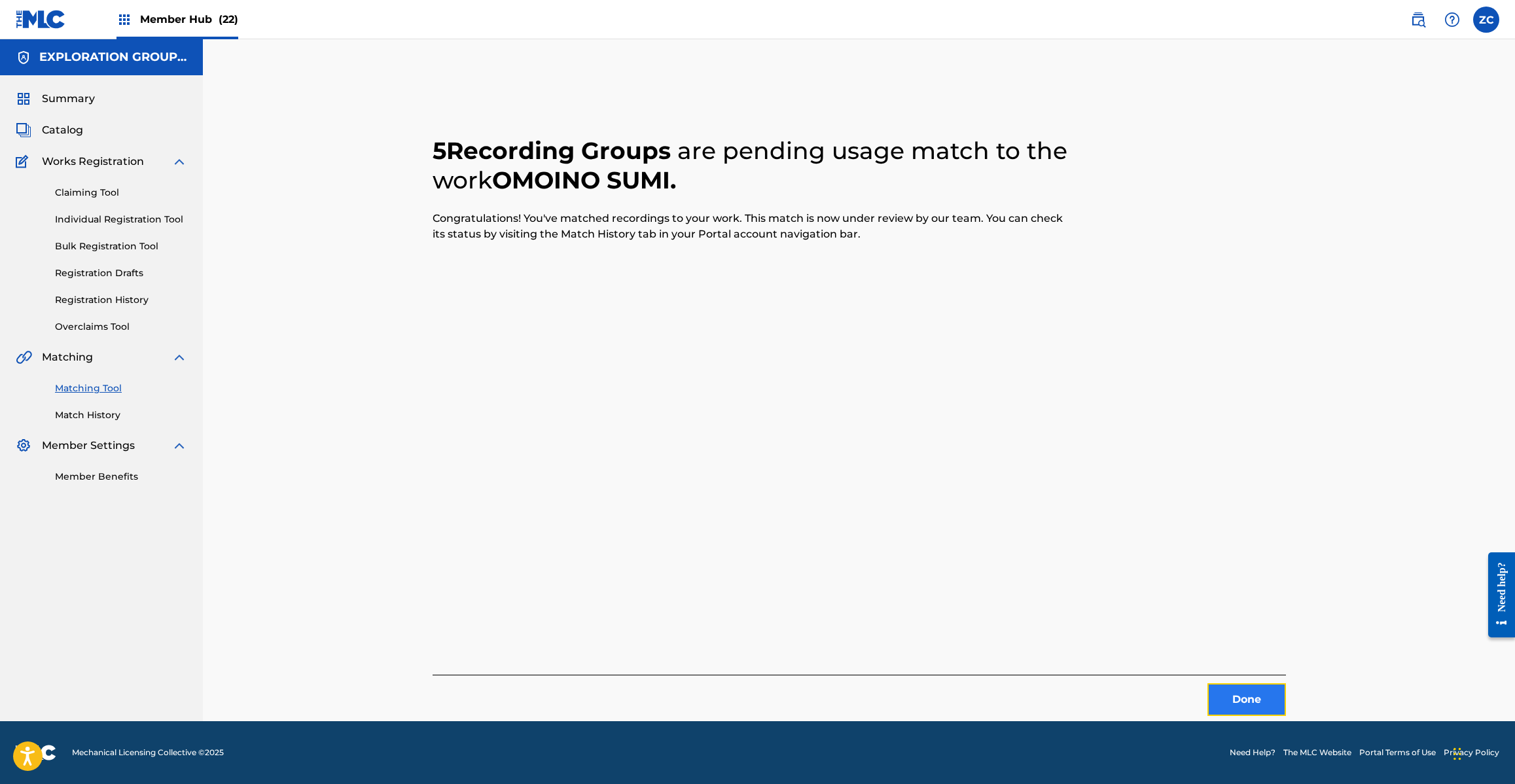
click at [1263, 686] on button "Done" at bounding box center [1246, 699] width 78 height 33
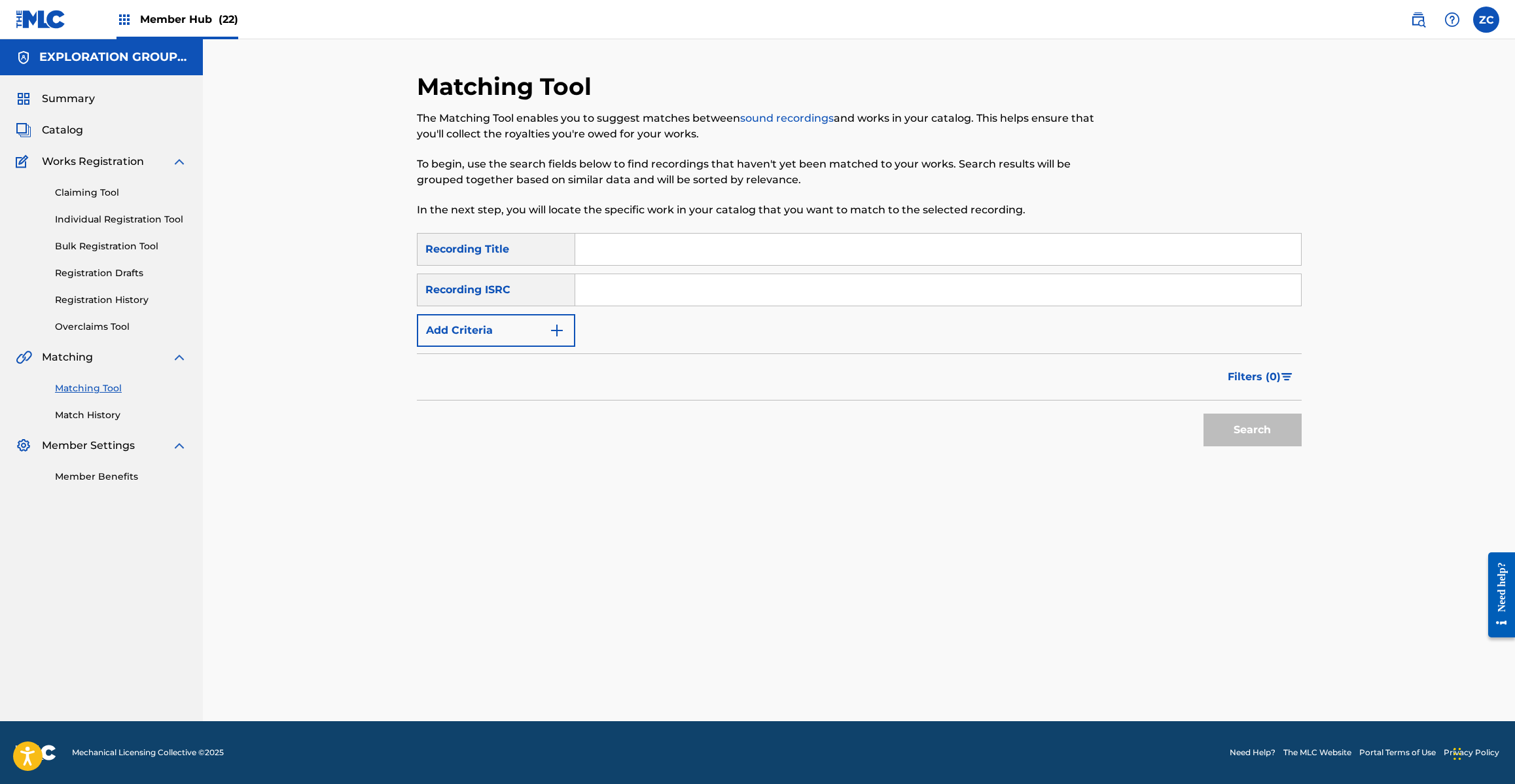
click at [996, 296] on input "Search Form" at bounding box center [938, 290] width 725 height 32
type input "JPC621200111"
click at [1231, 425] on button "Search" at bounding box center [1252, 430] width 98 height 33
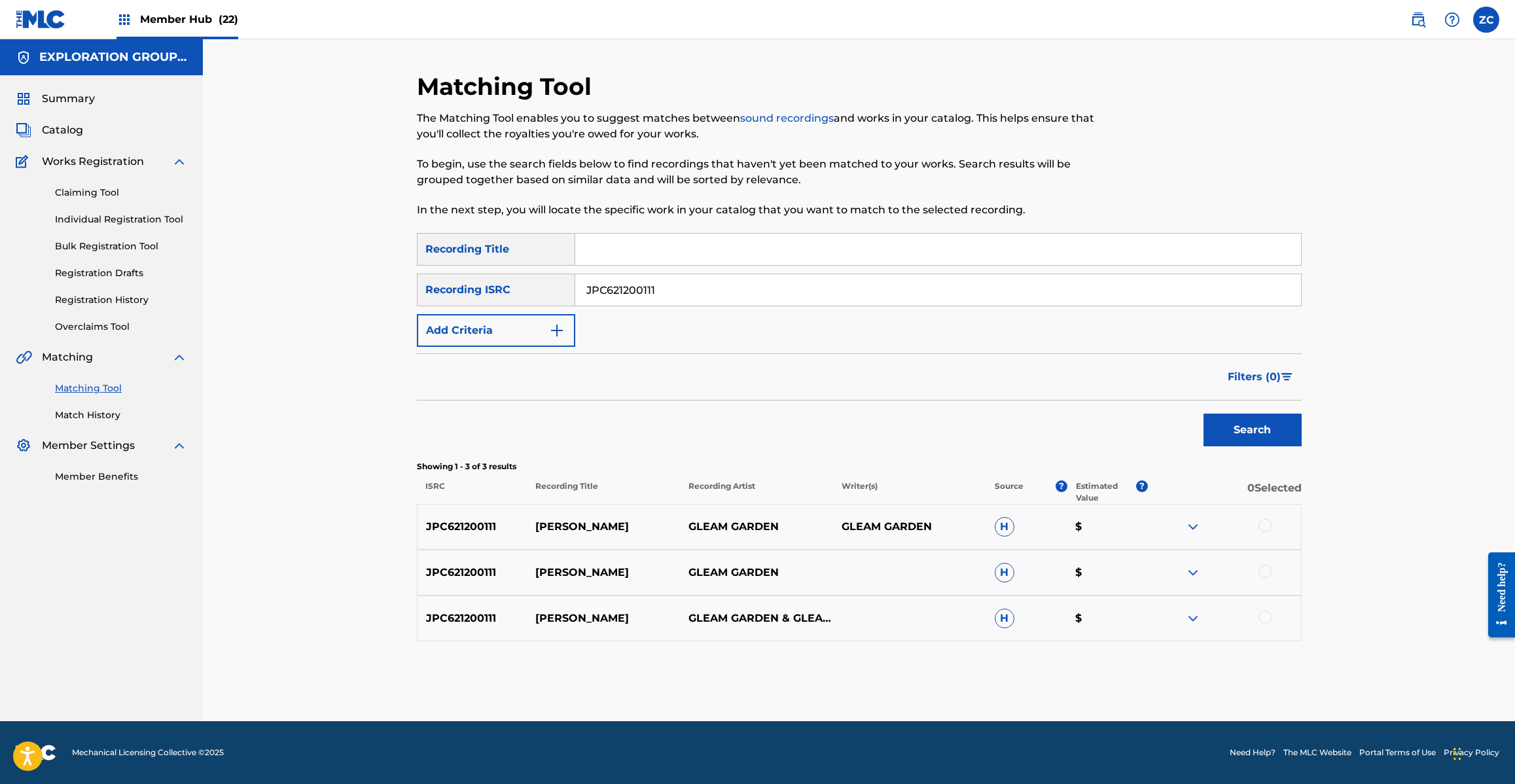
click at [1263, 528] on div at bounding box center [1265, 526] width 13 height 13
click at [1266, 574] on div at bounding box center [1265, 571] width 13 height 13
click at [1267, 613] on div at bounding box center [1265, 617] width 13 height 13
click at [897, 675] on button "Match 3 Groups" at bounding box center [919, 677] width 145 height 33
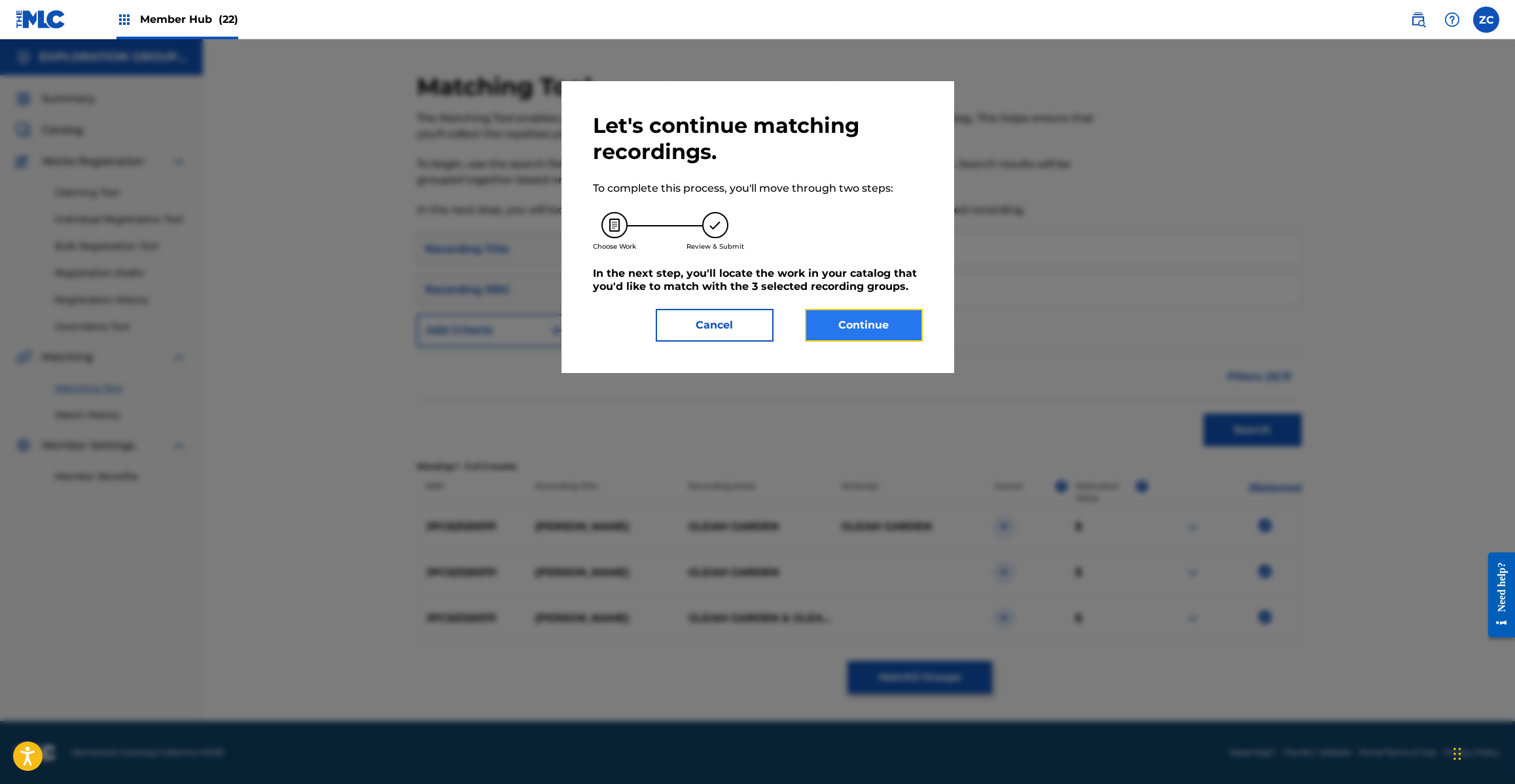
click at [850, 334] on button "Continue" at bounding box center [863, 324] width 117 height 33
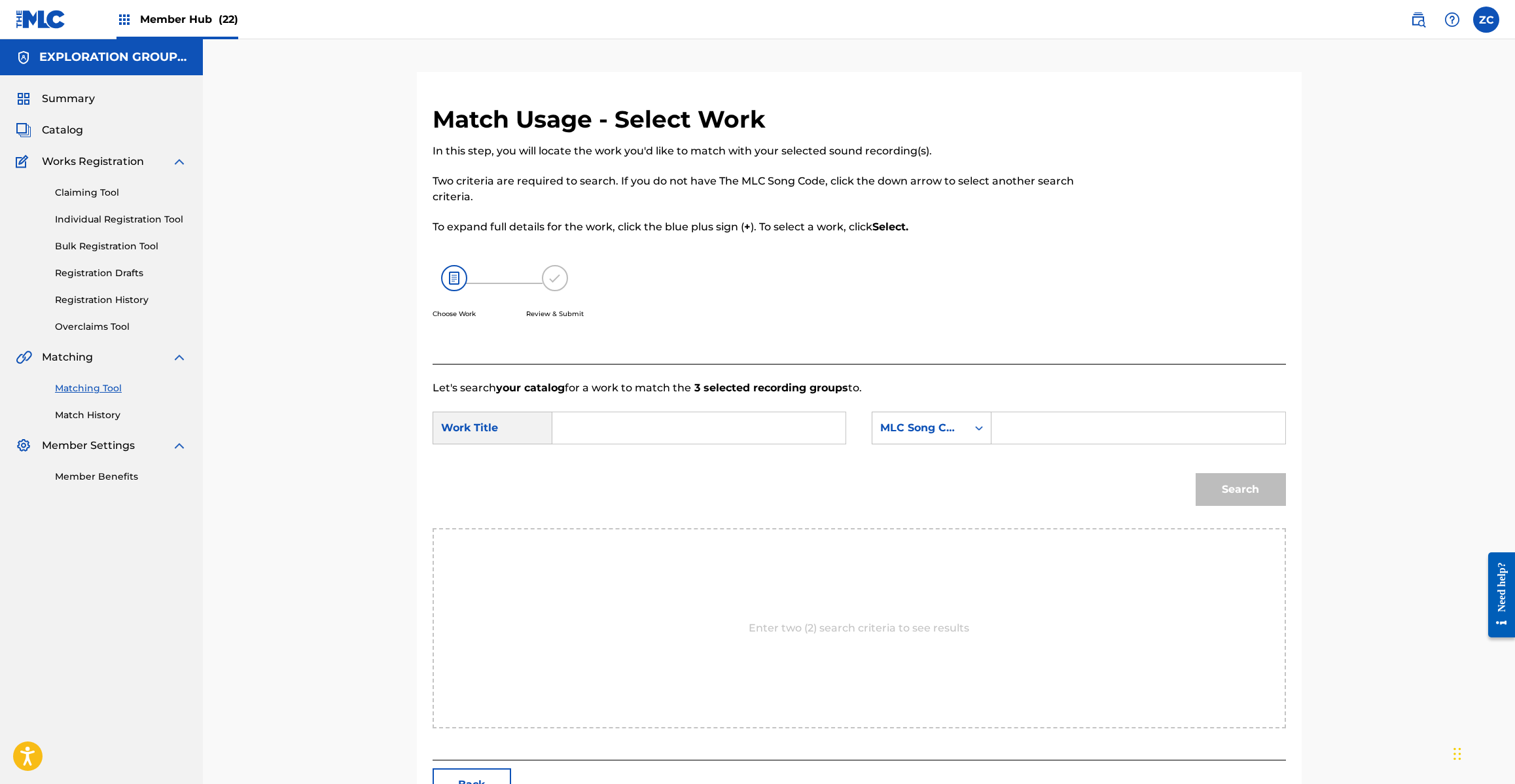
click at [699, 429] on input "Search Form" at bounding box center [698, 428] width 271 height 32
click at [714, 429] on input "Diamond Sparkler DB8OR2" at bounding box center [698, 428] width 271 height 32
type input "Diamond Sparkler"
click at [1083, 427] on input "Search Form" at bounding box center [1137, 428] width 271 height 32
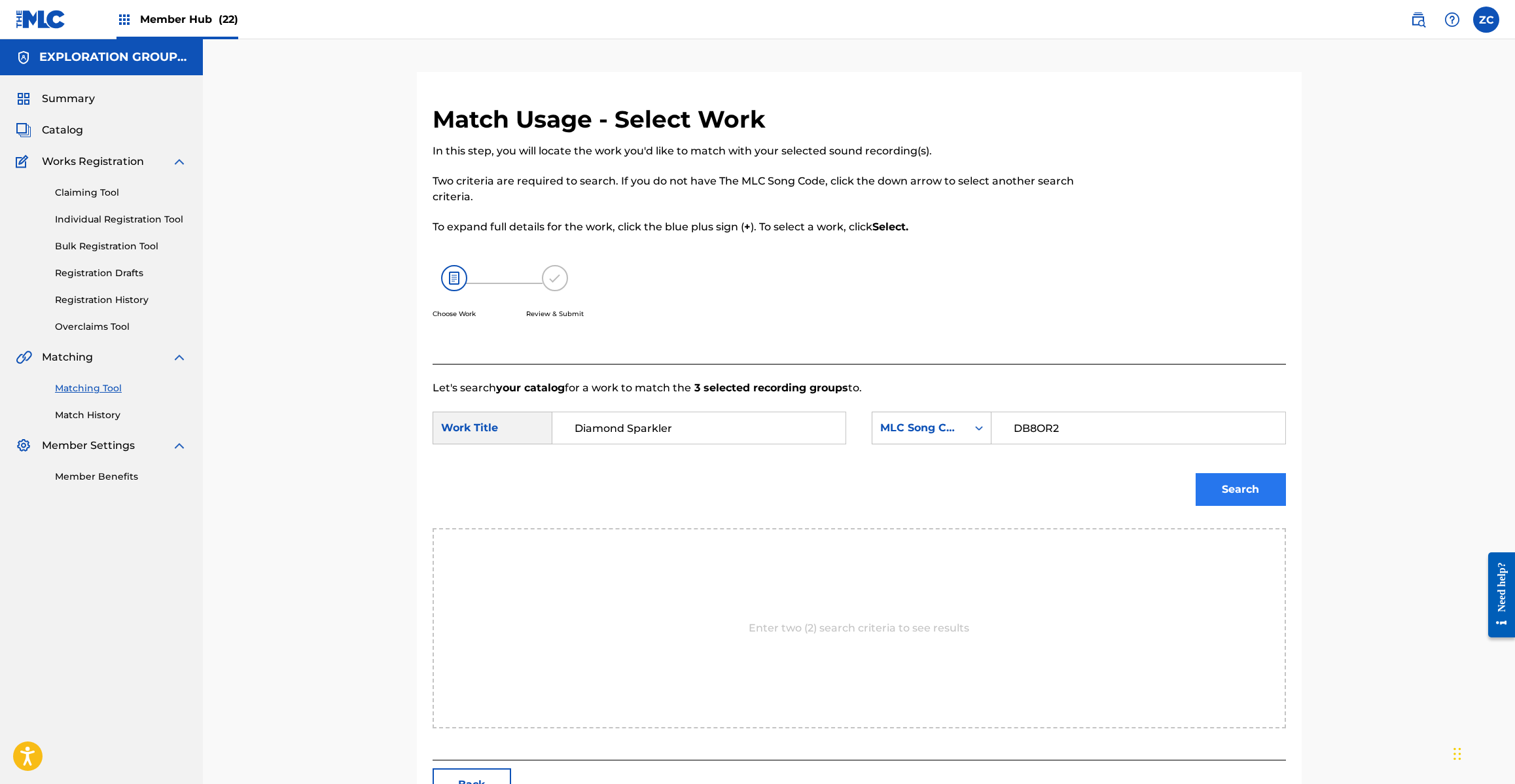
type input "DB8OR2"
click at [1263, 491] on button "Search" at bounding box center [1240, 488] width 90 height 33
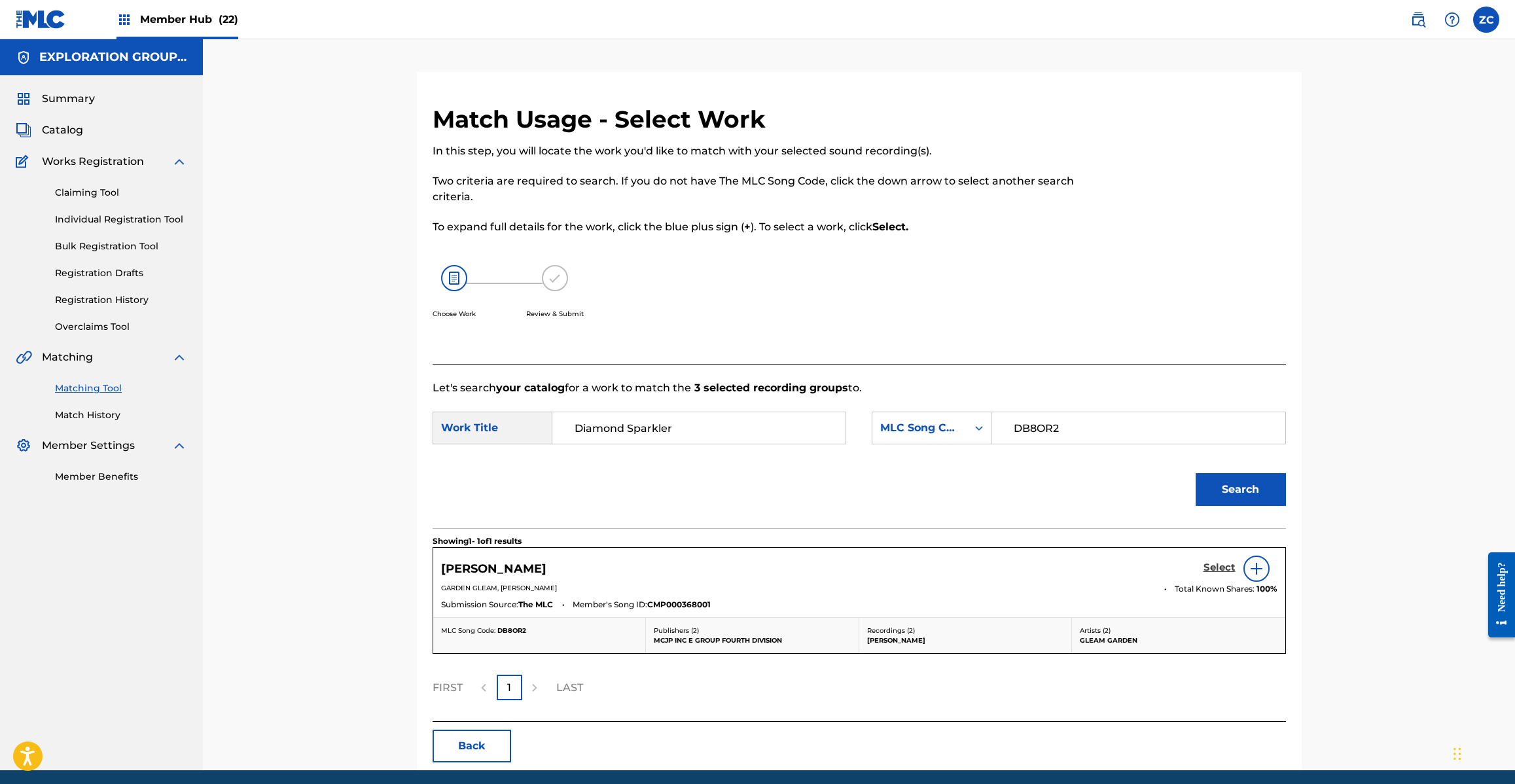
click at [1215, 568] on h5 "Select" at bounding box center [1219, 567] width 32 height 12
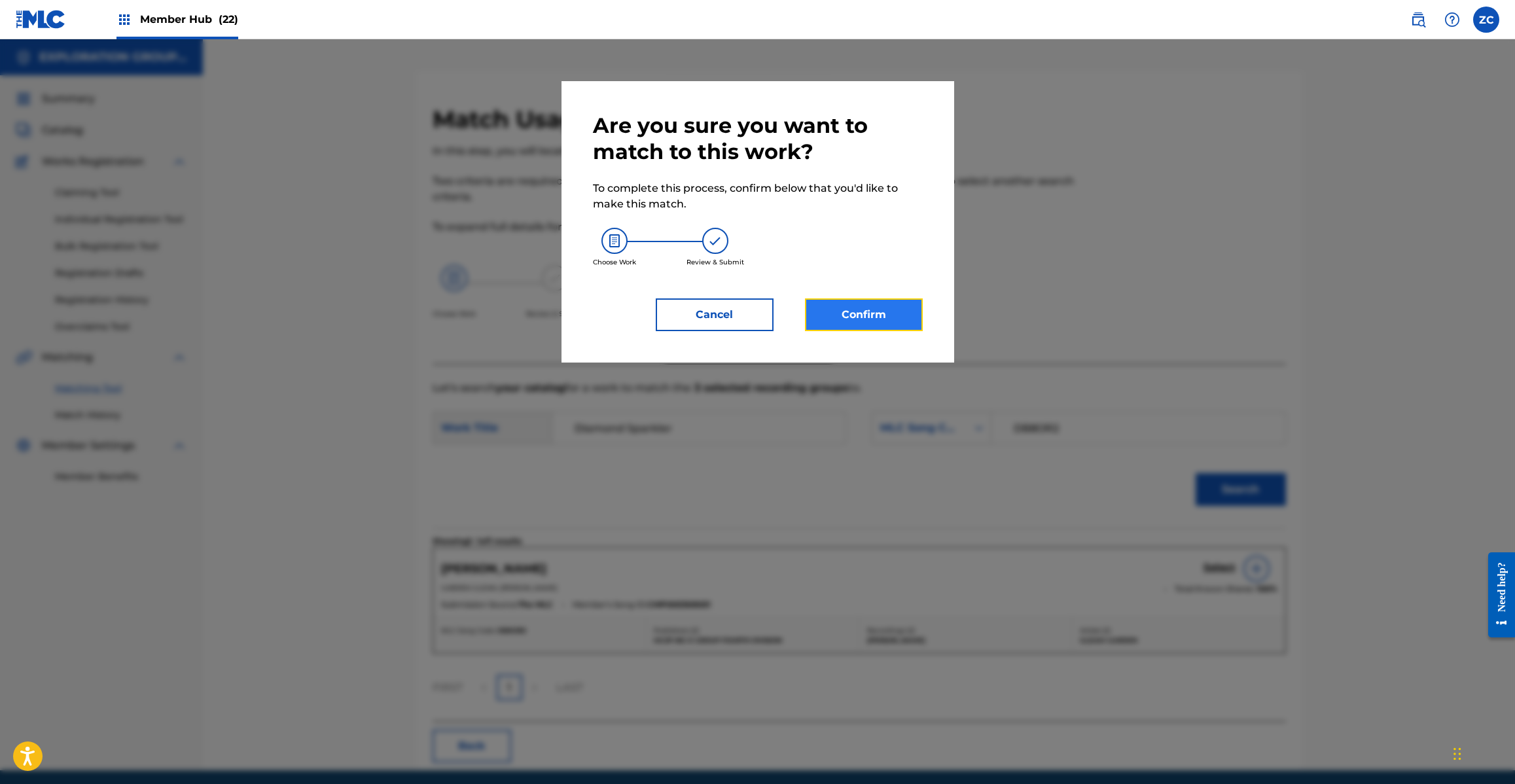
click at [887, 316] on button "Confirm" at bounding box center [863, 314] width 117 height 33
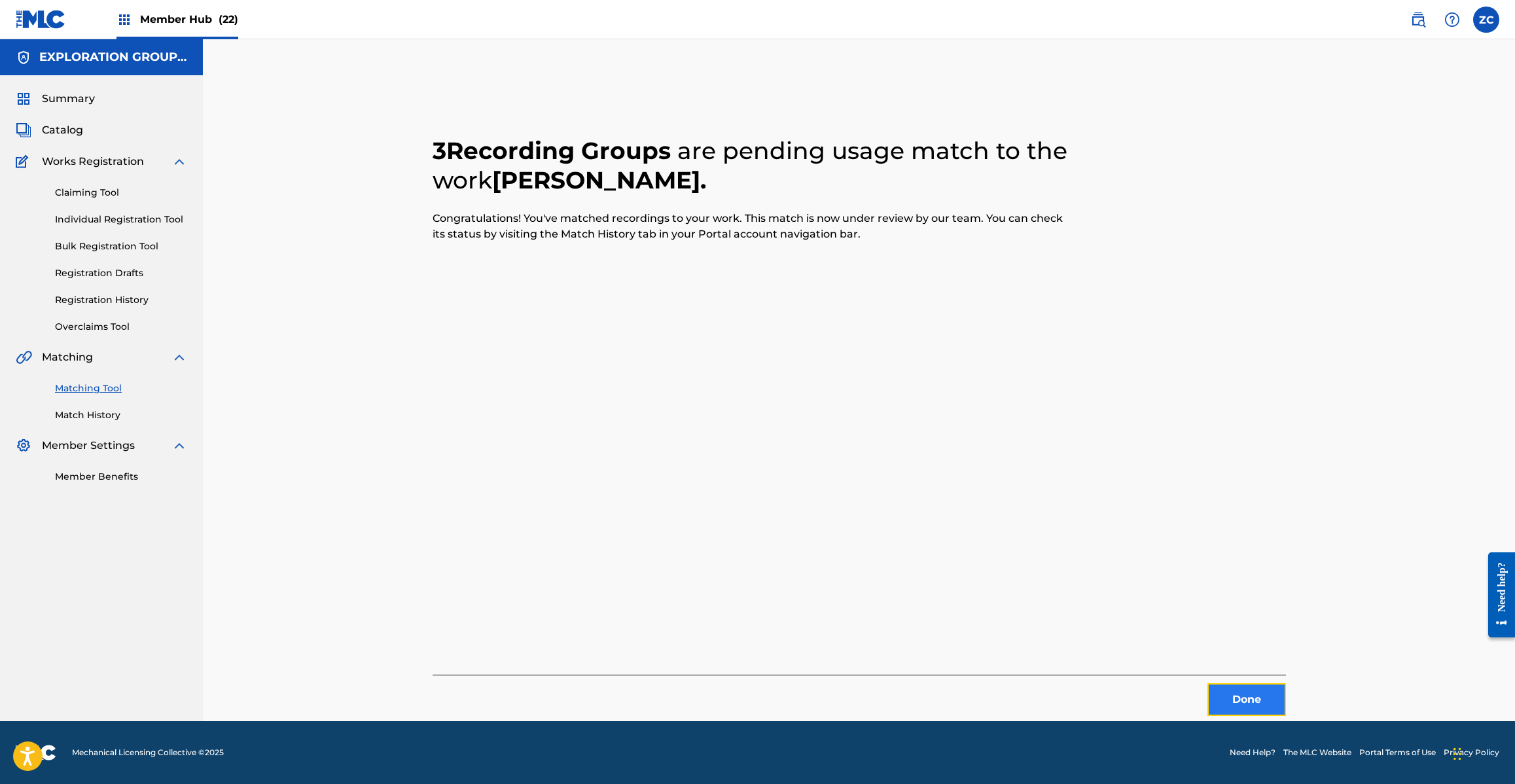
click at [1240, 701] on button "Done" at bounding box center [1246, 699] width 78 height 33
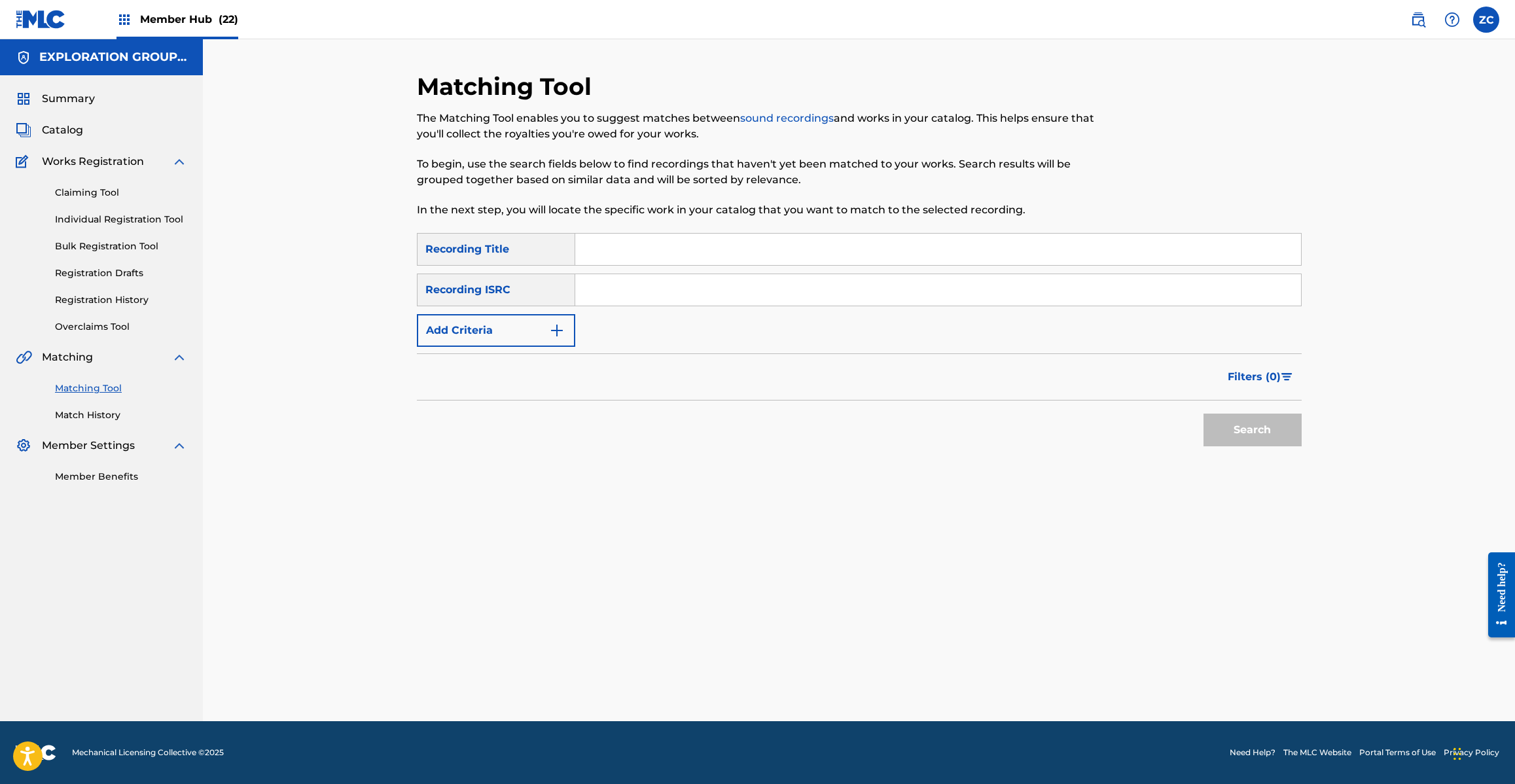
drag, startPoint x: 930, startPoint y: 298, endPoint x: 941, endPoint y: 301, distance: 11.4
click at [930, 298] on input "Search Form" at bounding box center [938, 290] width 725 height 32
click at [1250, 435] on button "Search" at bounding box center [1252, 430] width 98 height 33
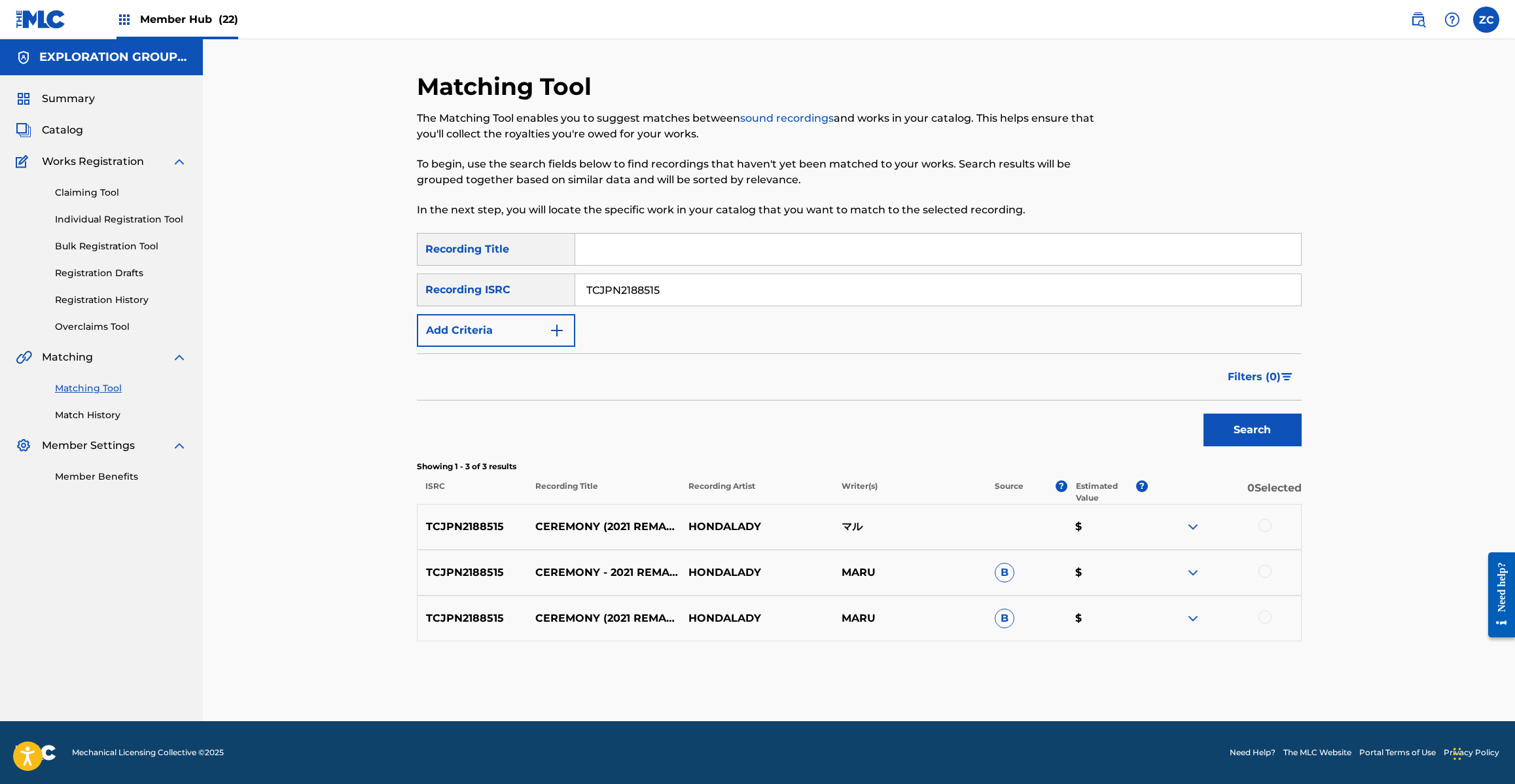
drag, startPoint x: 1267, startPoint y: 528, endPoint x: 1274, endPoint y: 567, distance: 39.6
click at [1267, 527] on div at bounding box center [1265, 526] width 13 height 13
drag, startPoint x: 1268, startPoint y: 571, endPoint x: 1268, endPoint y: 583, distance: 12.0
click at [1268, 572] on div at bounding box center [1265, 571] width 13 height 13
click at [1265, 618] on div at bounding box center [1265, 617] width 13 height 13
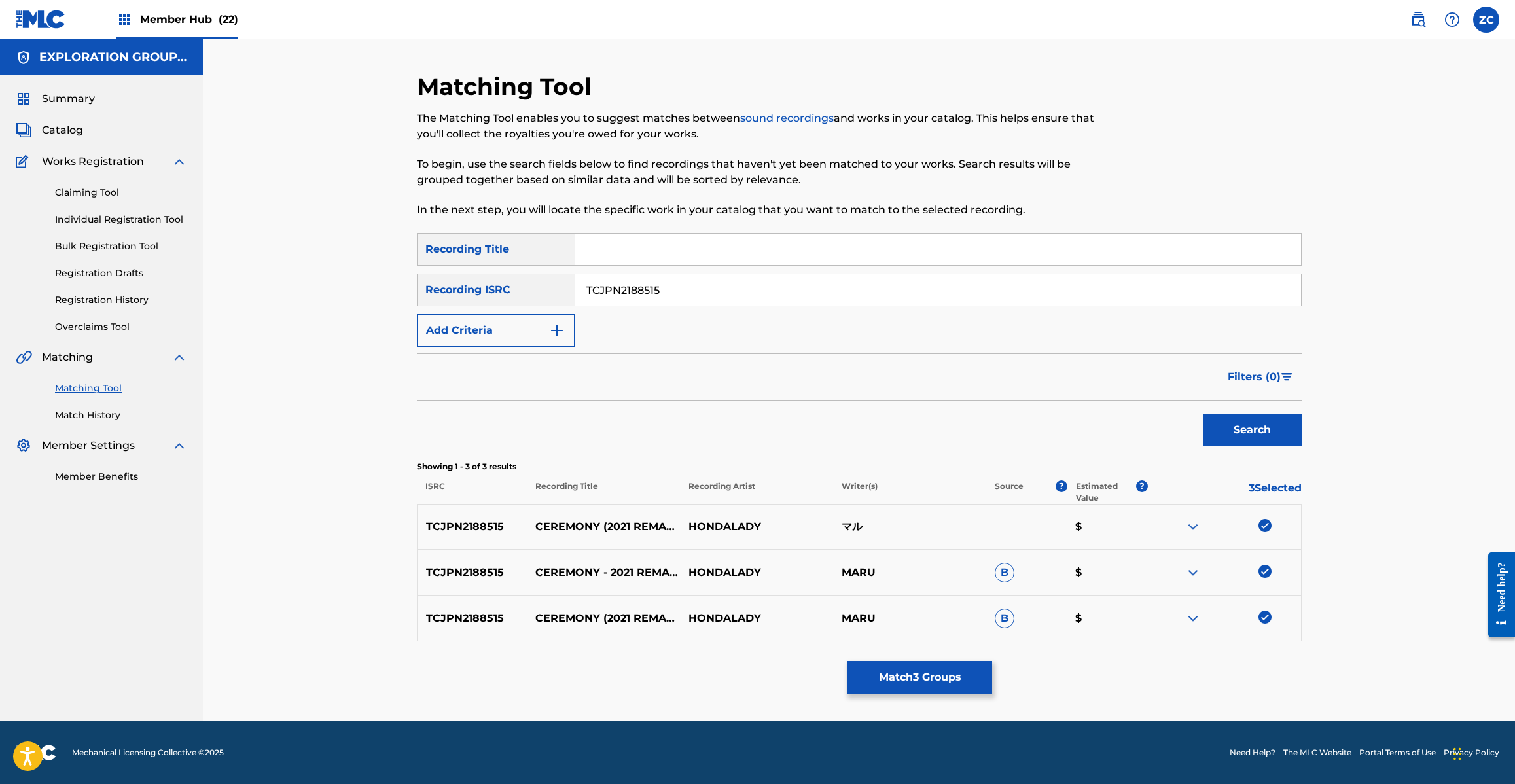
click at [894, 282] on input "TCJPN2188515" at bounding box center [938, 290] width 725 height 32
type input "JPJ901208430"
click at [1247, 433] on button "Search" at bounding box center [1252, 430] width 98 height 33
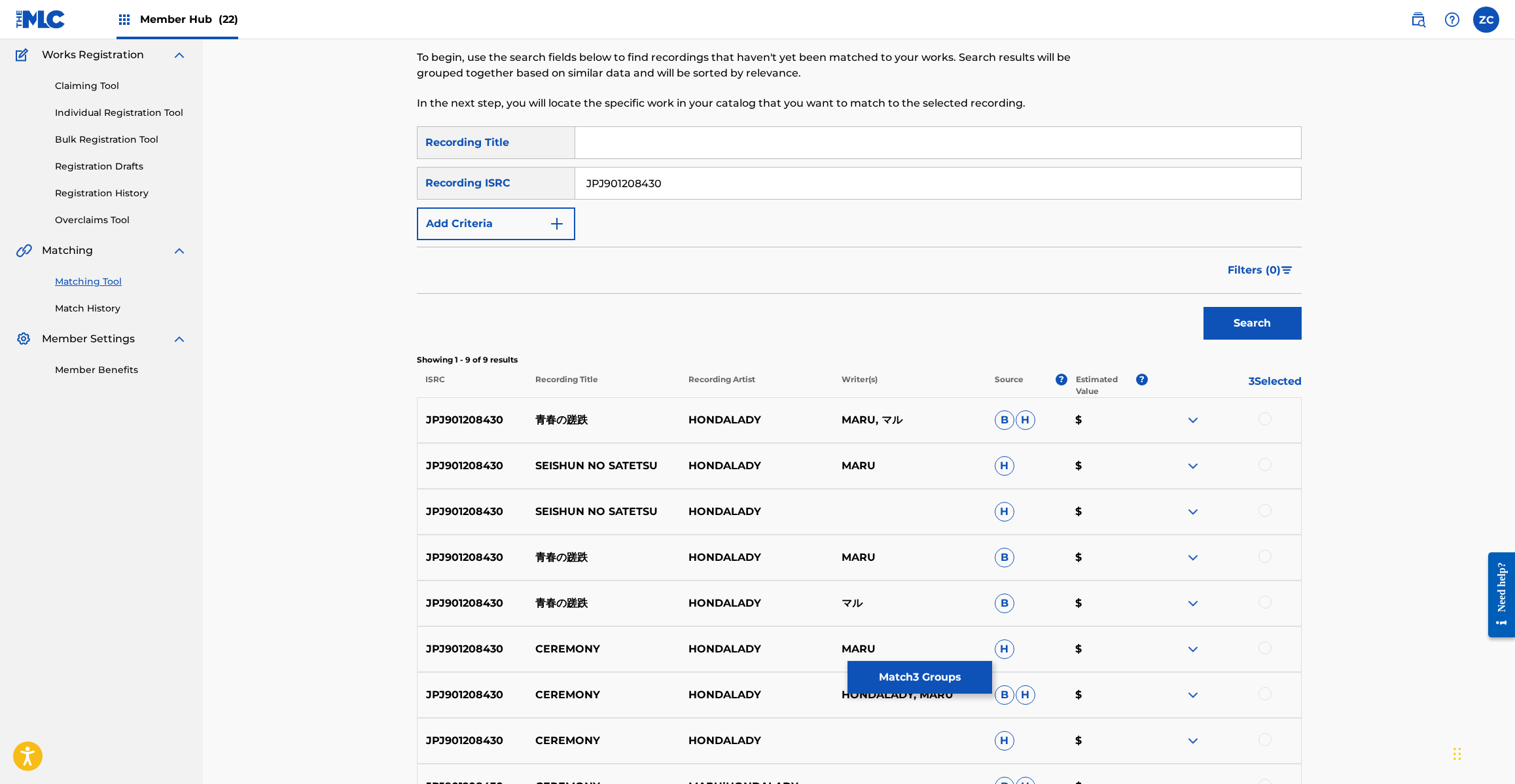
scroll to position [218, 0]
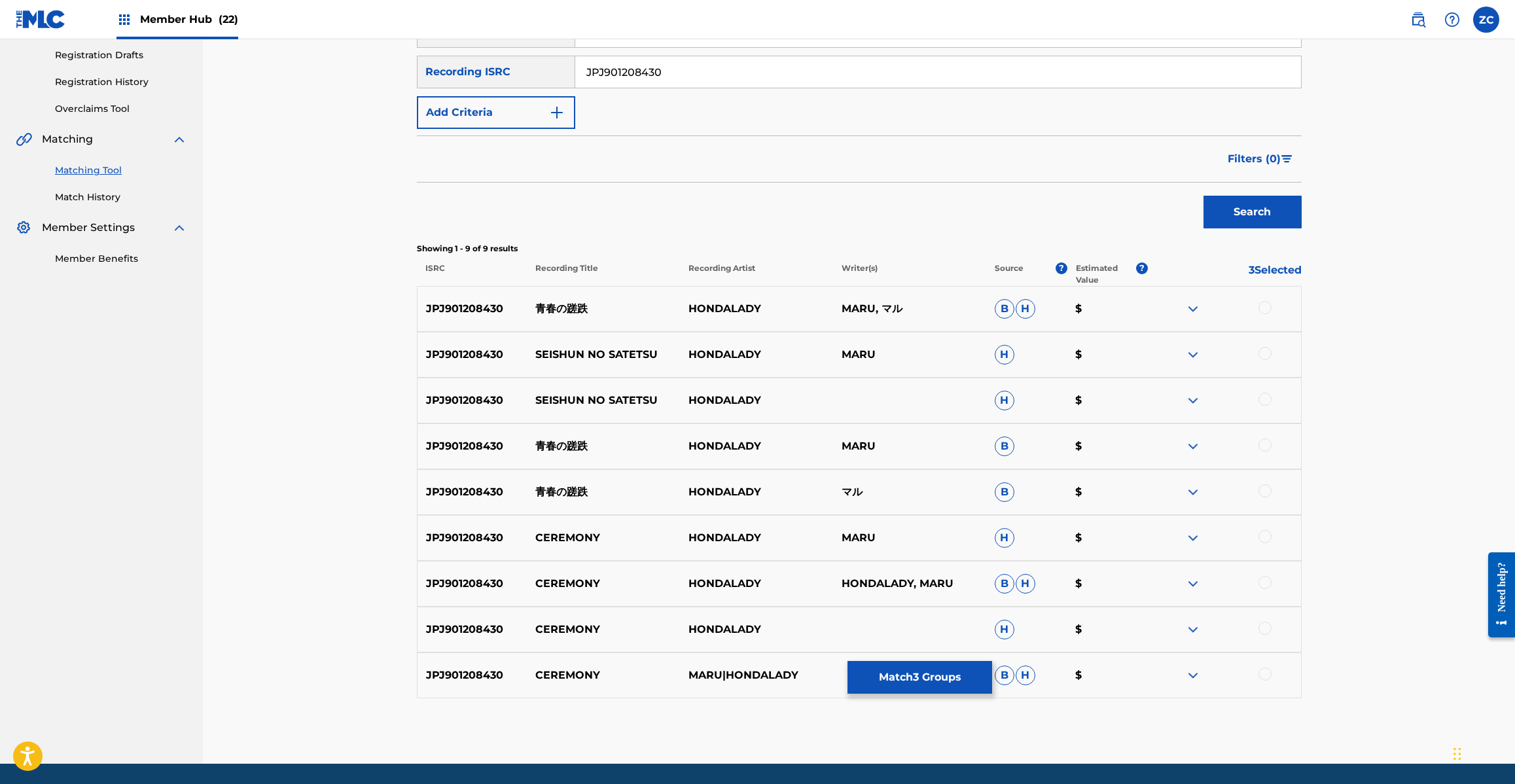
click at [1263, 304] on div at bounding box center [1265, 308] width 13 height 13
click at [1267, 351] on div at bounding box center [1265, 353] width 13 height 13
click at [1266, 396] on div at bounding box center [1265, 399] width 13 height 13
click at [1265, 443] on div at bounding box center [1265, 445] width 13 height 13
click at [1263, 488] on div at bounding box center [1265, 490] width 13 height 13
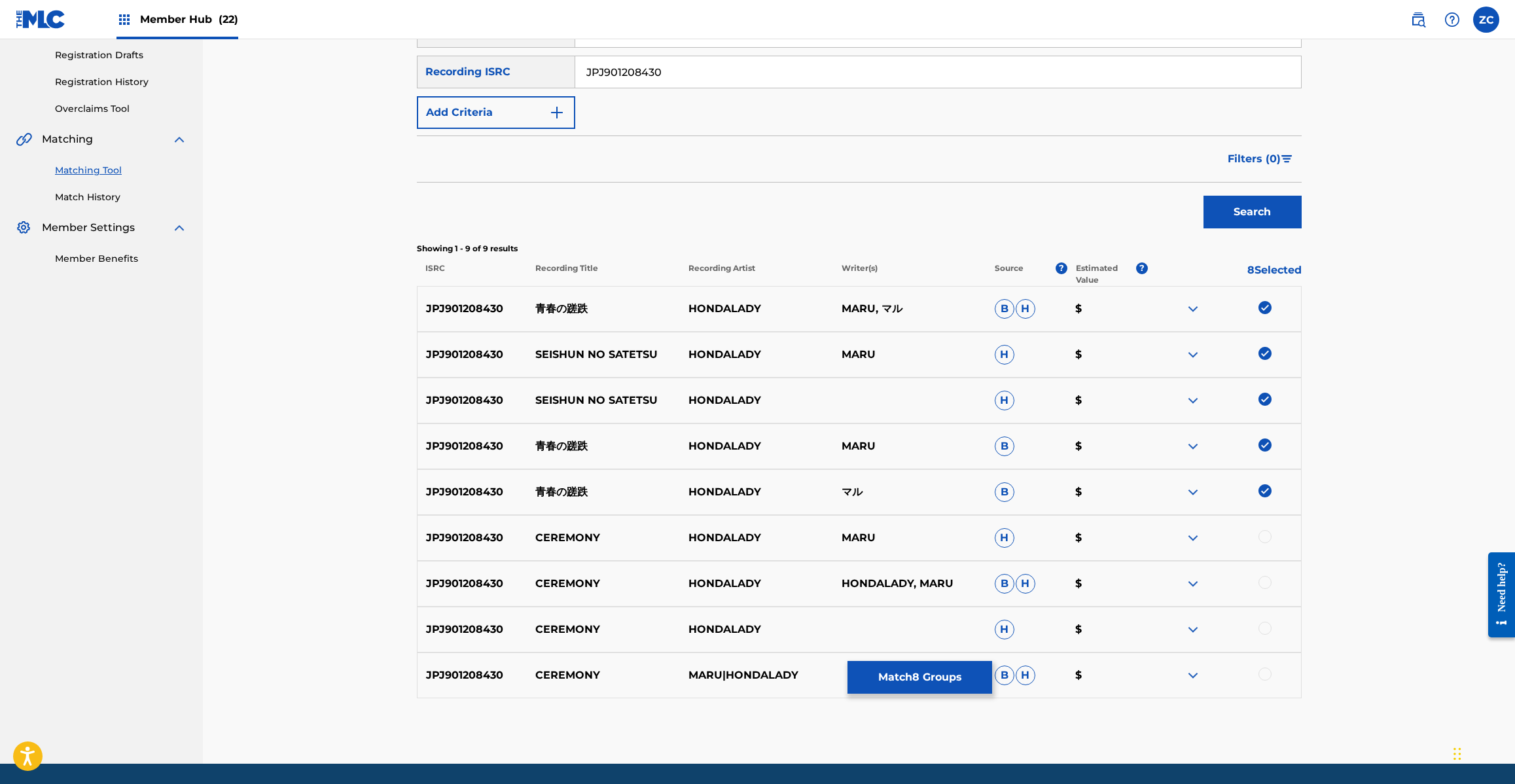
click at [1260, 537] on div at bounding box center [1265, 537] width 13 height 13
click at [1270, 583] on div at bounding box center [1265, 583] width 13 height 13
click at [1267, 625] on div at bounding box center [1265, 628] width 13 height 13
click at [1264, 670] on div at bounding box center [1265, 674] width 13 height 13
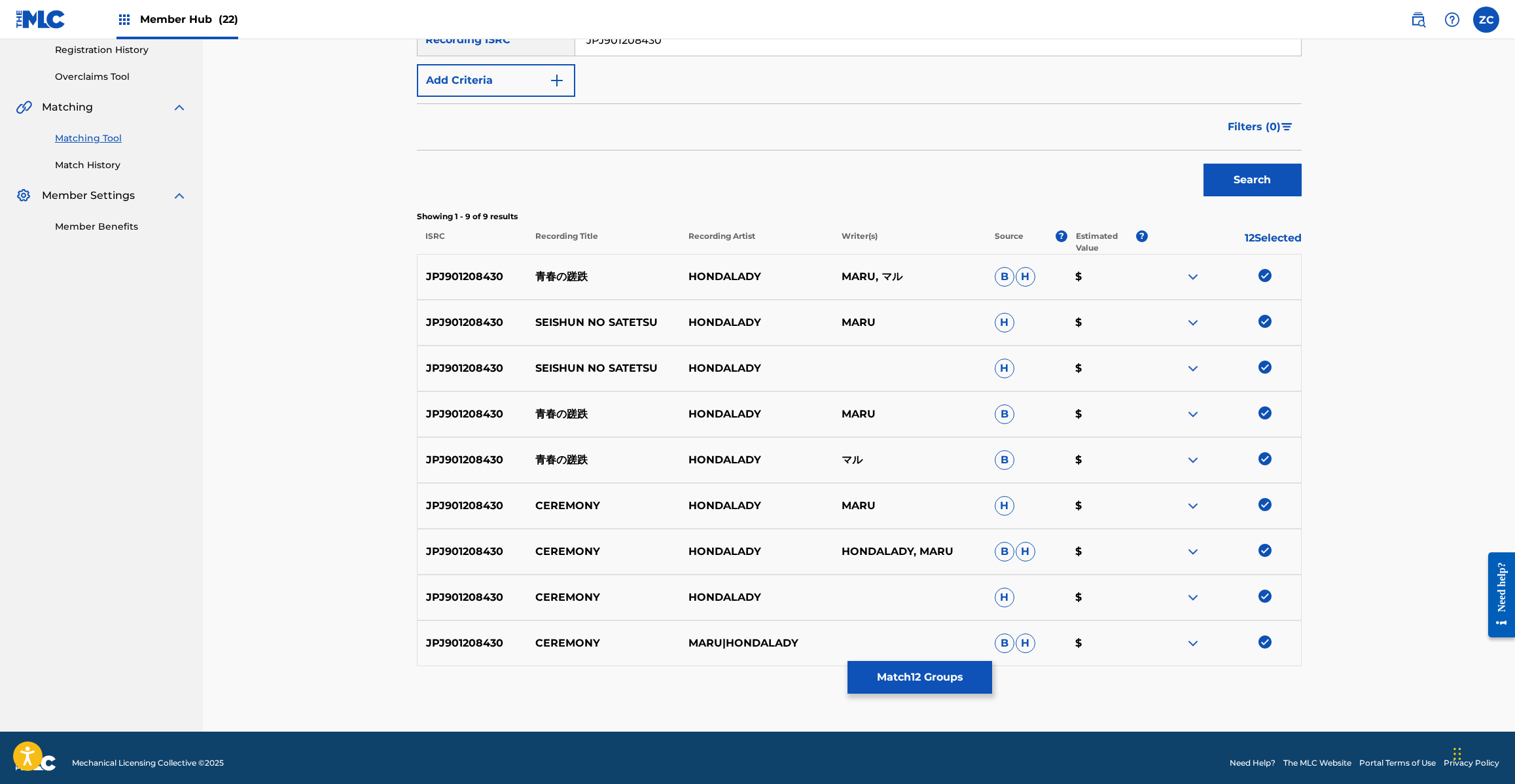
scroll to position [260, 0]
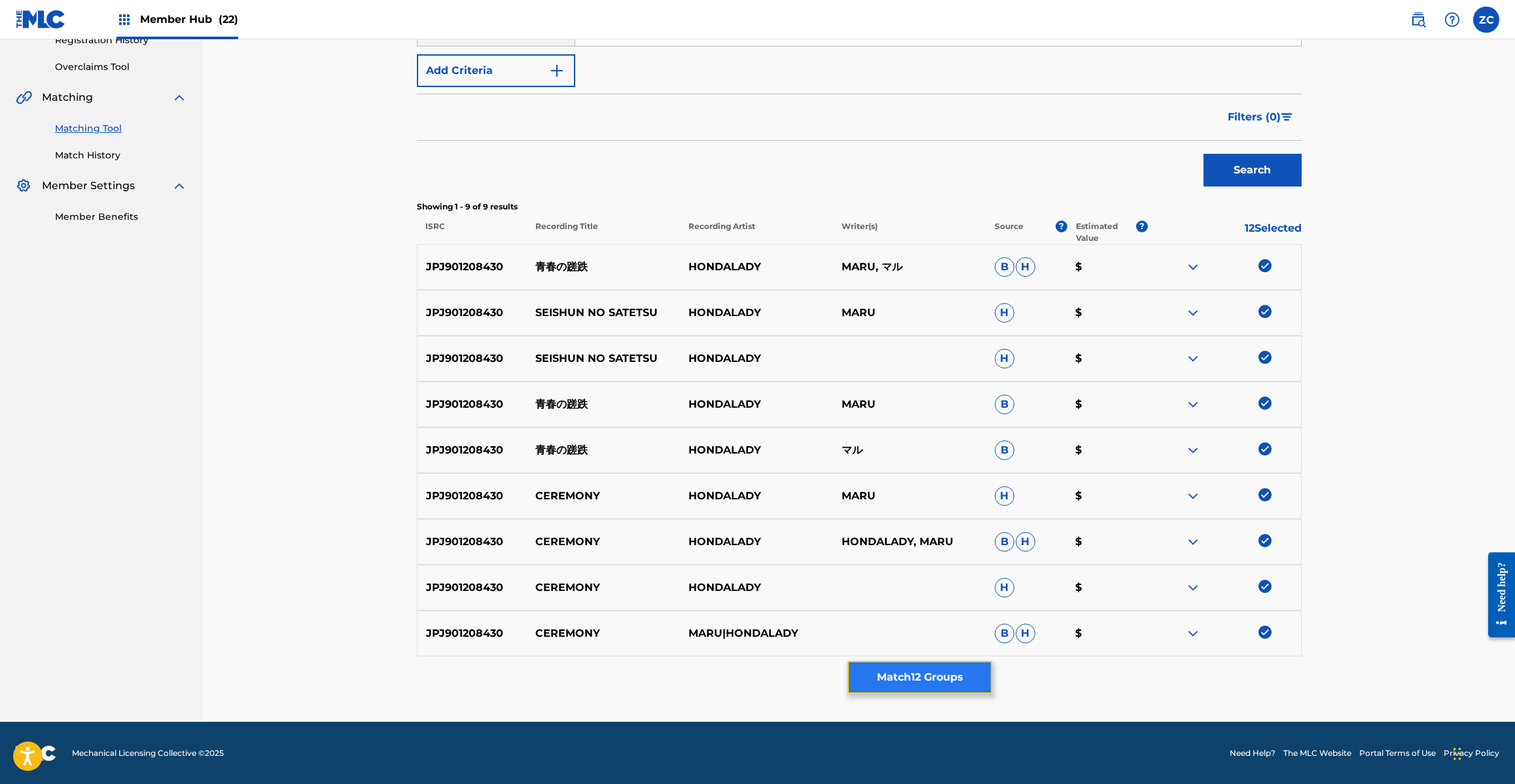
click at [946, 683] on button "Match 12 Groups" at bounding box center [919, 677] width 145 height 33
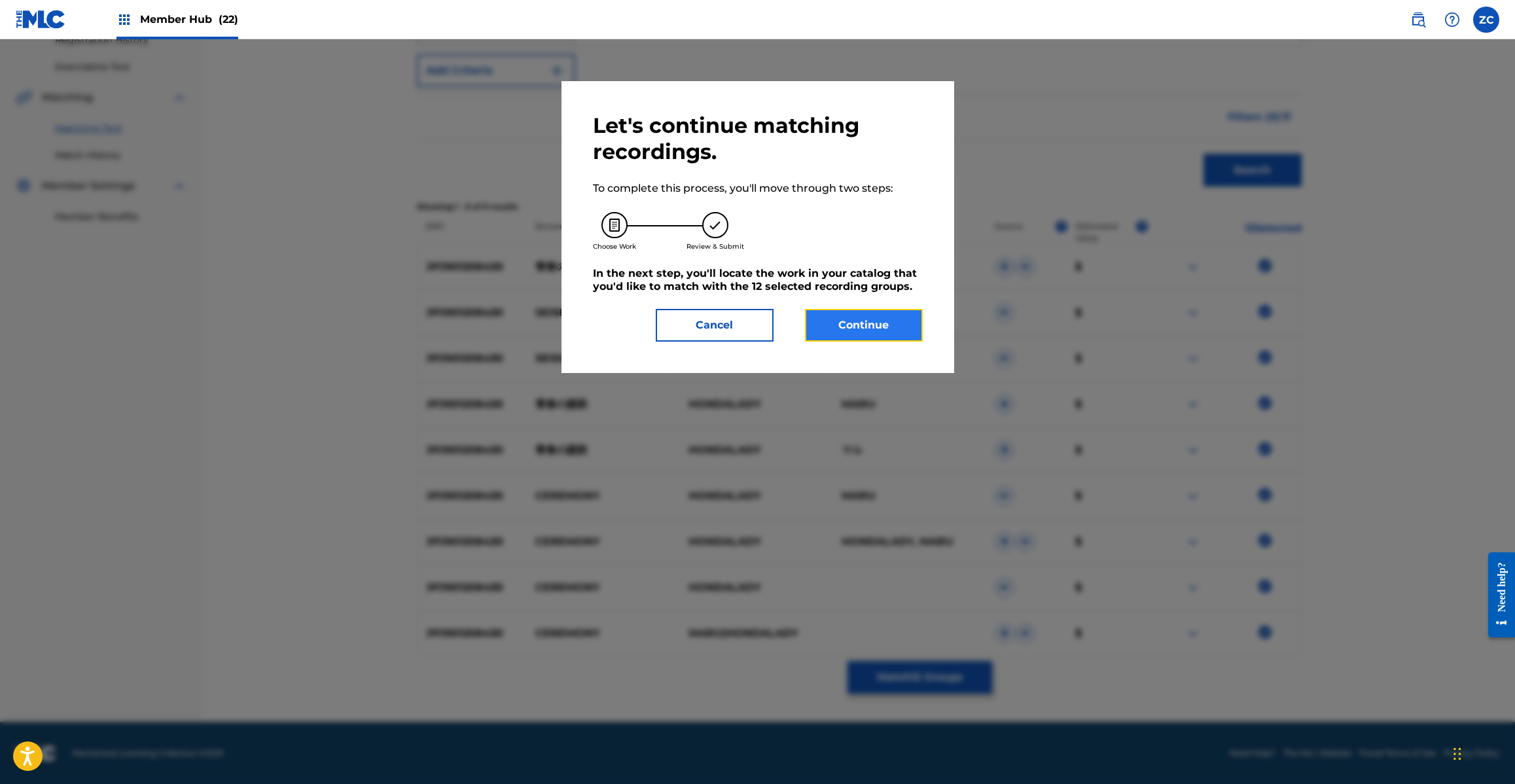
click at [835, 326] on button "Continue" at bounding box center [863, 324] width 117 height 33
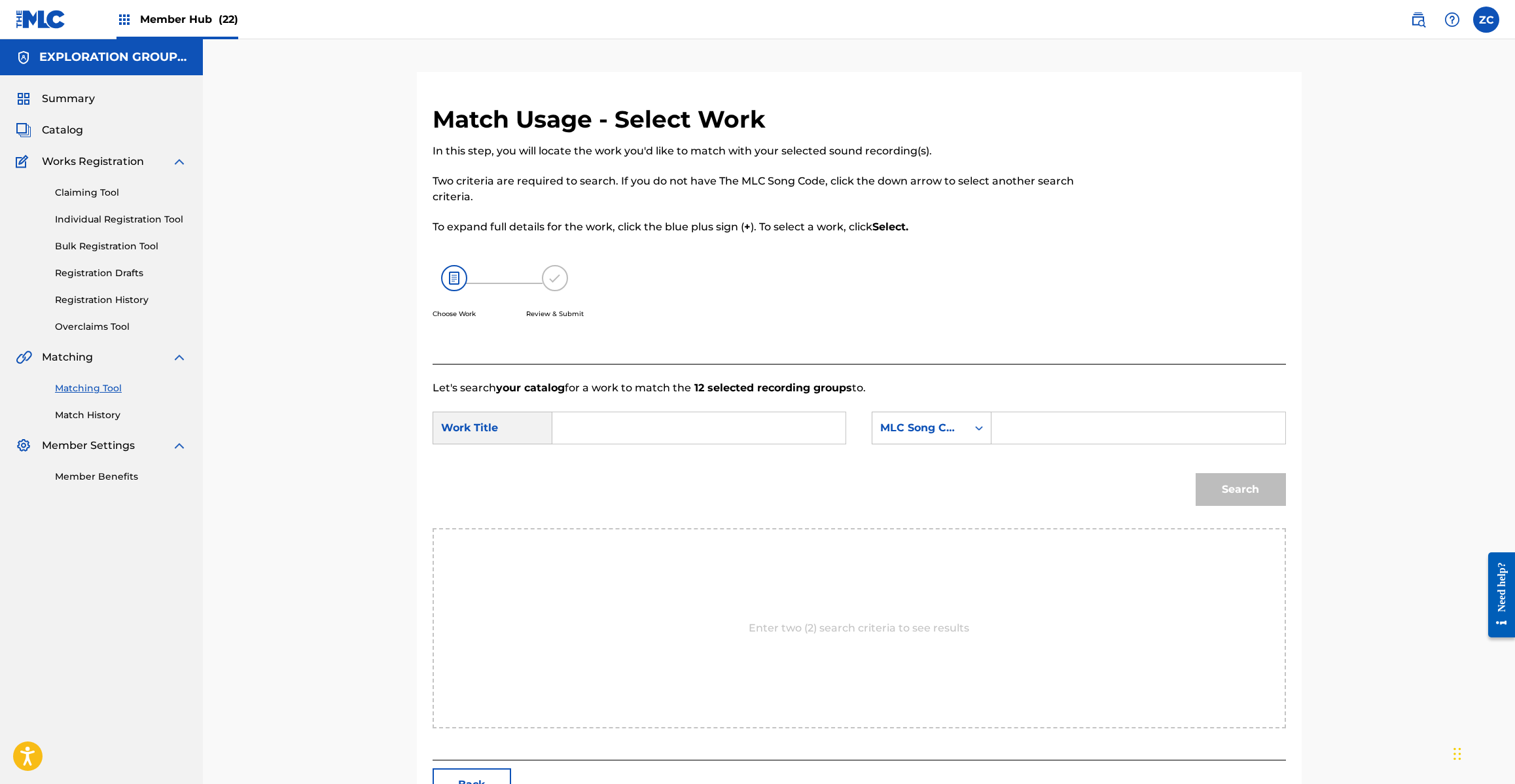
click at [777, 435] on input "Search Form" at bounding box center [698, 428] width 271 height 32
click at [675, 426] on input "Ceremony CJ2C1O" at bounding box center [698, 428] width 271 height 32
type input "Ceremony"
click at [1129, 425] on input "Search Form" at bounding box center [1137, 428] width 271 height 32
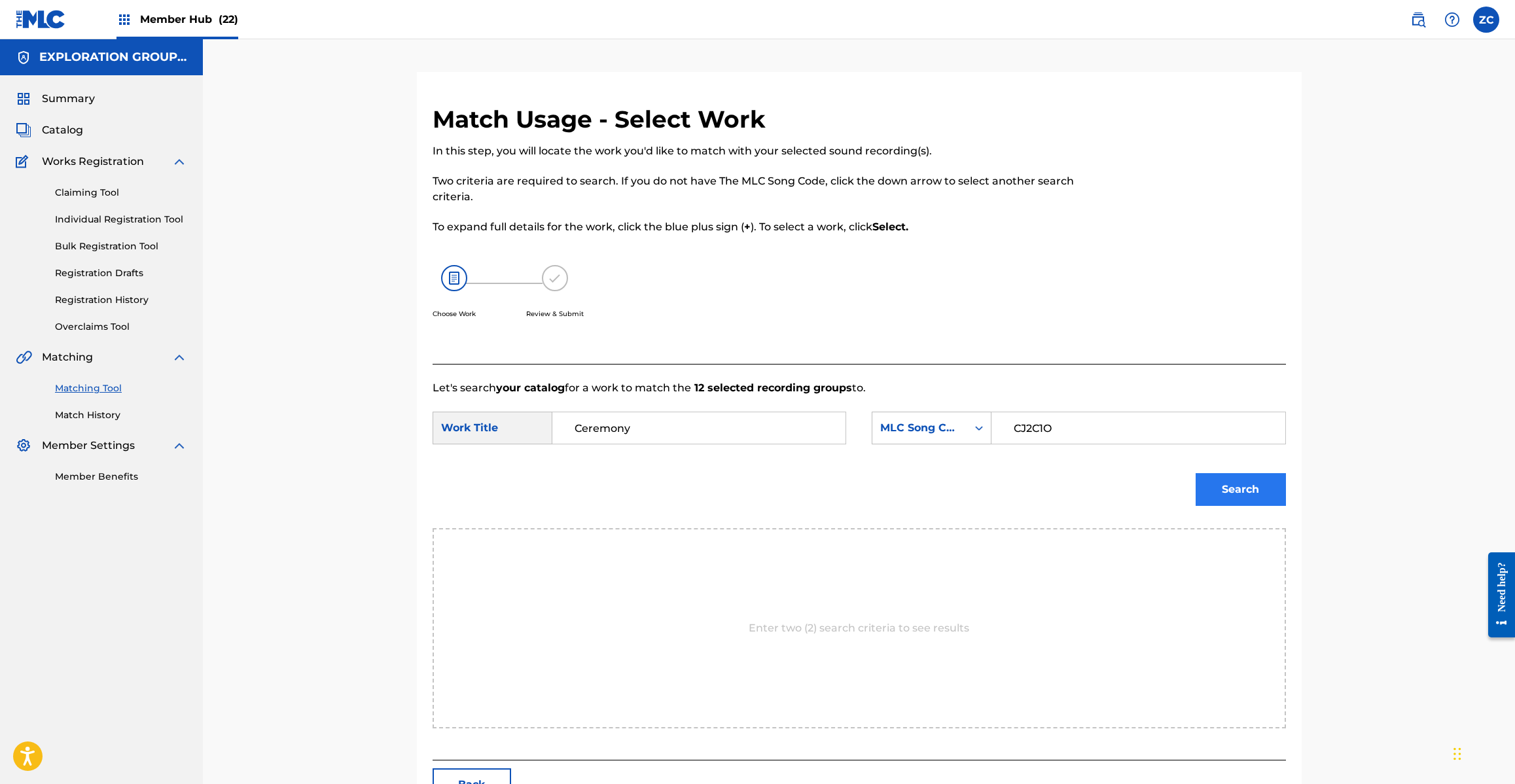
type input "CJ2C1O"
drag, startPoint x: 1244, startPoint y: 486, endPoint x: 1169, endPoint y: 459, distance: 79.7
click at [1244, 486] on button "Search" at bounding box center [1240, 488] width 90 height 33
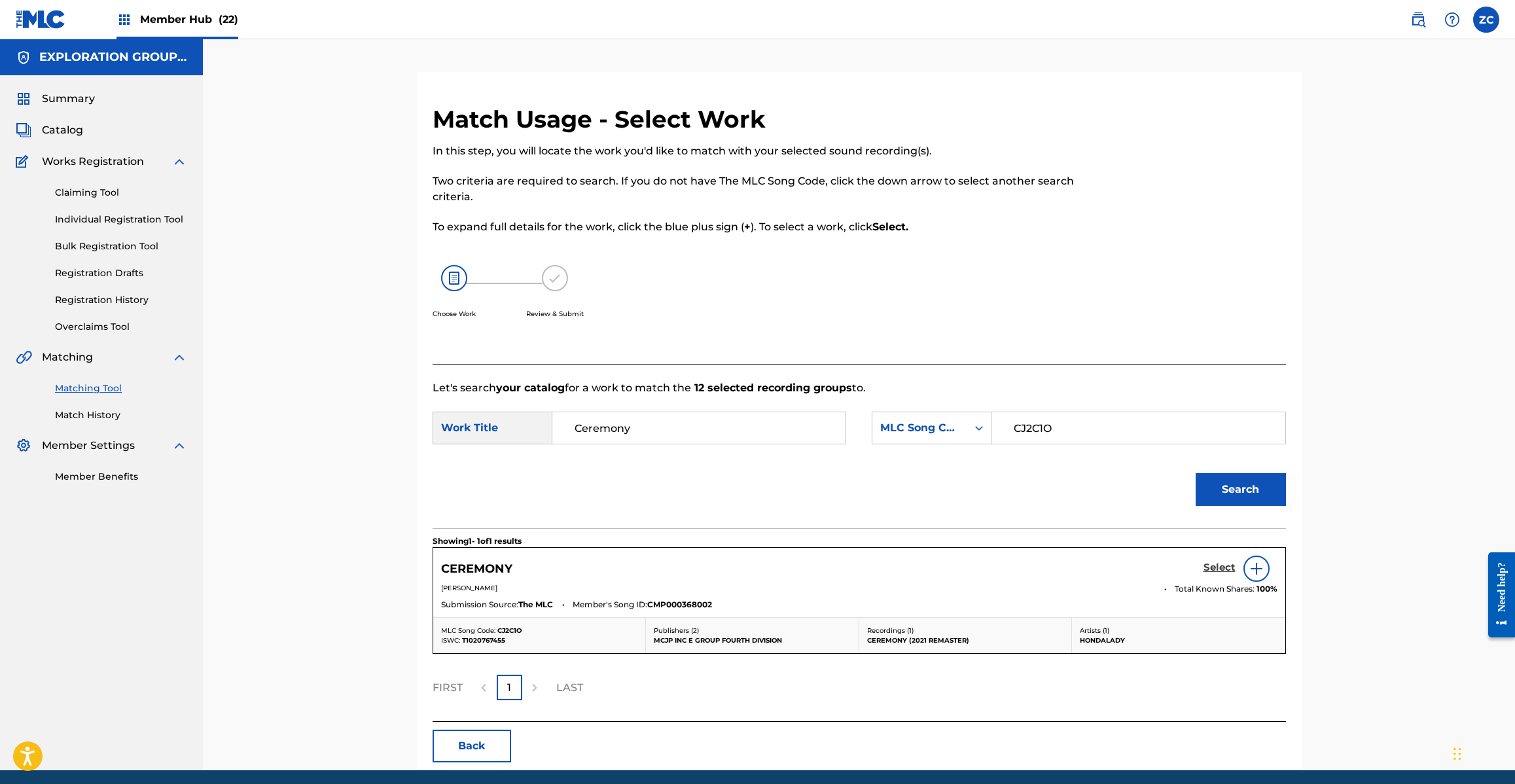
click at [1216, 568] on h5 "Select" at bounding box center [1219, 567] width 32 height 12
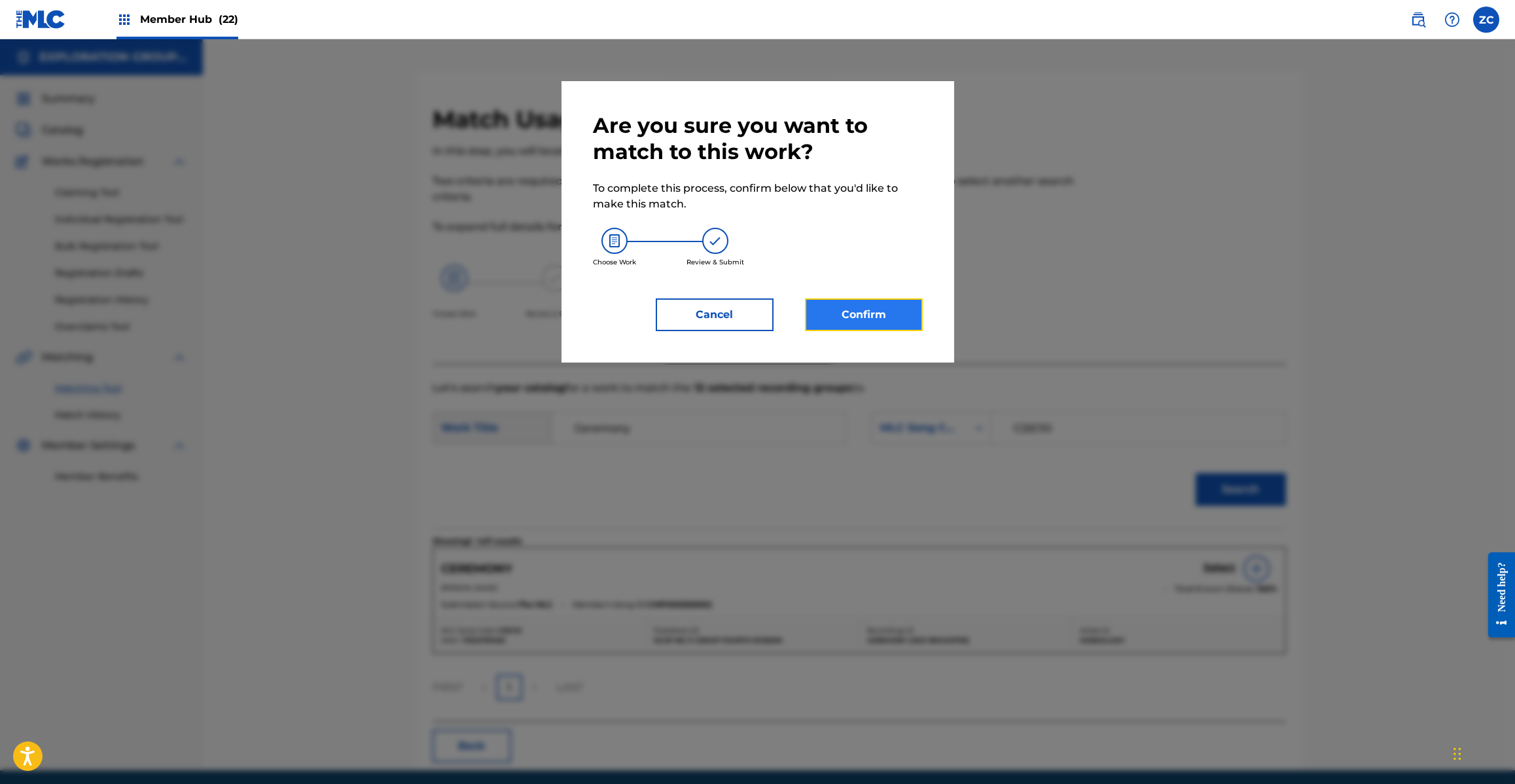
click at [888, 316] on button "Confirm" at bounding box center [863, 314] width 117 height 33
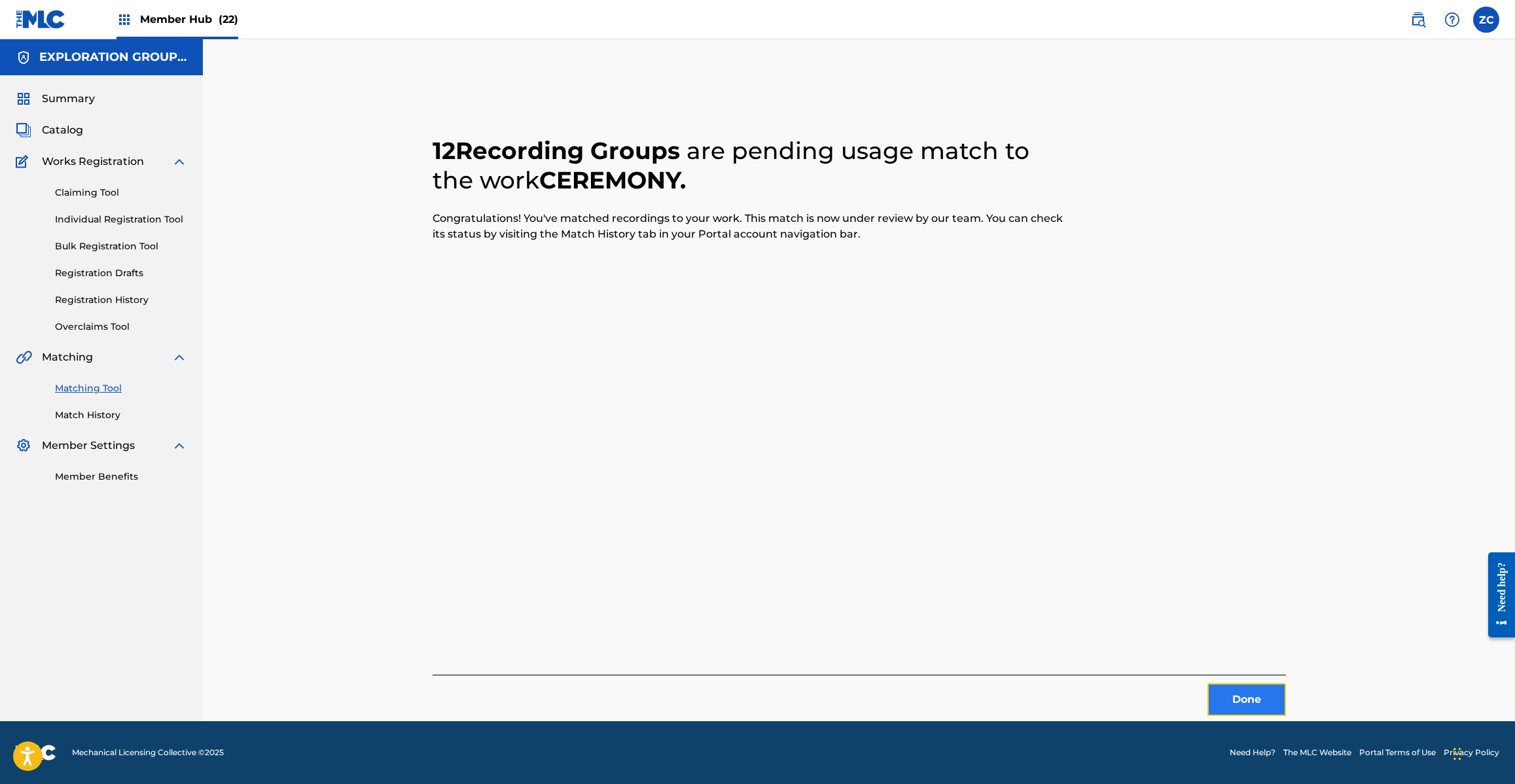
click at [1261, 695] on button "Done" at bounding box center [1246, 699] width 78 height 33
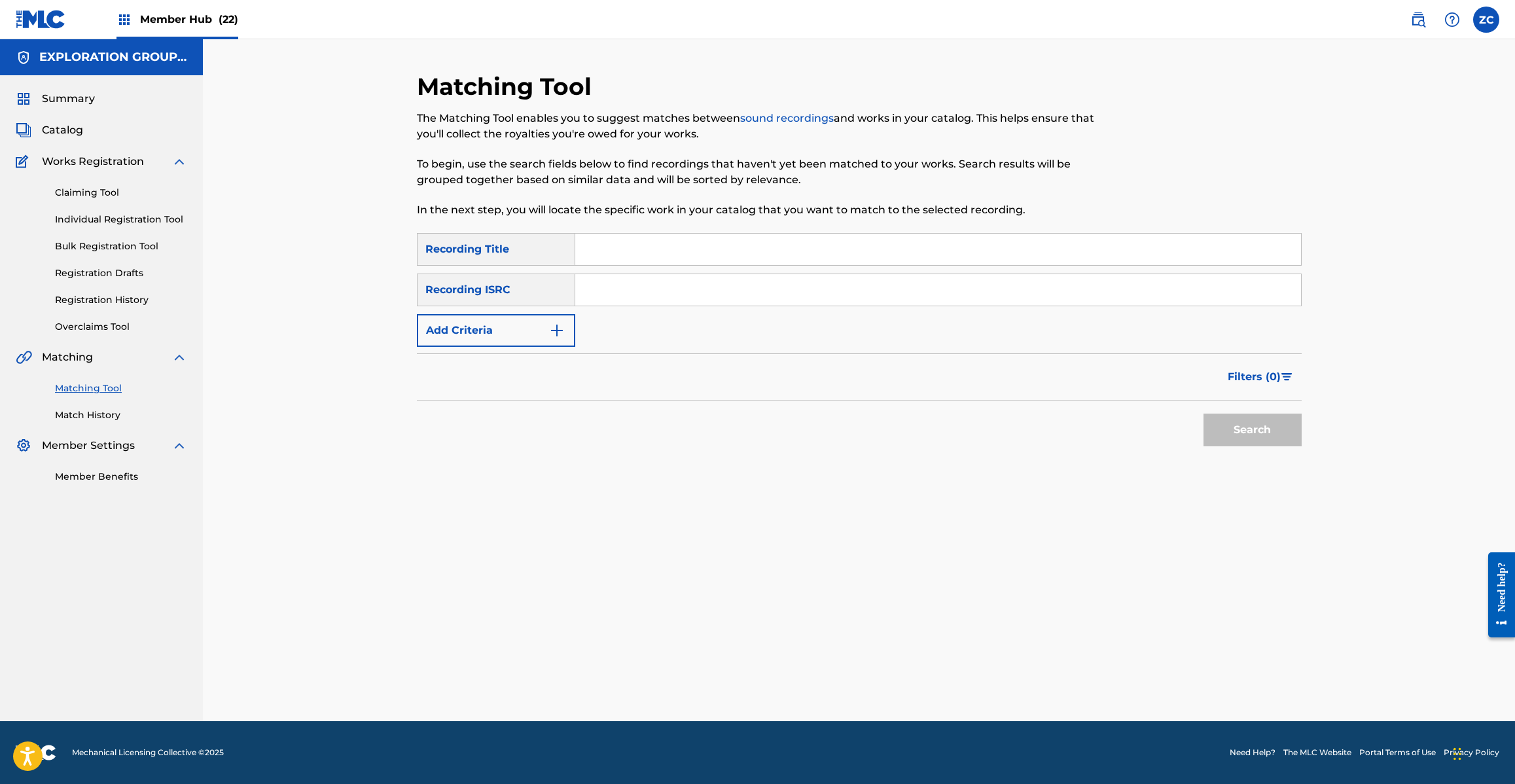
click at [1001, 297] on input "Search Form" at bounding box center [938, 290] width 725 height 32
type input "TCJPN2188520"
click at [1257, 432] on button "Search" at bounding box center [1252, 430] width 98 height 33
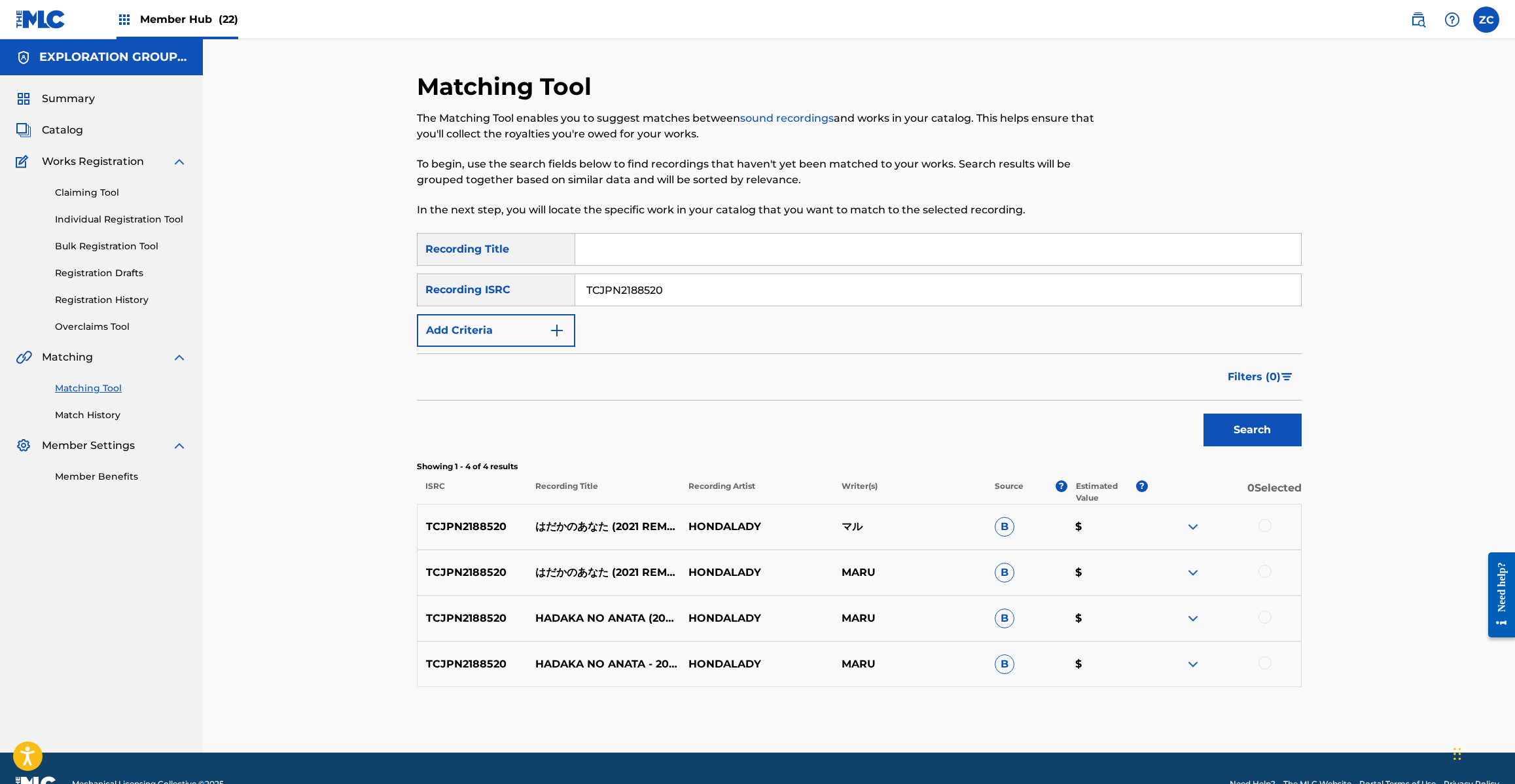
drag, startPoint x: 1268, startPoint y: 521, endPoint x: 1268, endPoint y: 528, distance: 7.0
click at [1268, 522] on div at bounding box center [1265, 526] width 13 height 13
click at [1265, 581] on div "TCJPN2188520 はだかのあなた (2021 REMASTER) HONDALADY MARU B $" at bounding box center [859, 572] width 885 height 46
click at [1266, 576] on div at bounding box center [1265, 571] width 13 height 13
drag, startPoint x: 1270, startPoint y: 616, endPoint x: 1268, endPoint y: 637, distance: 21.1
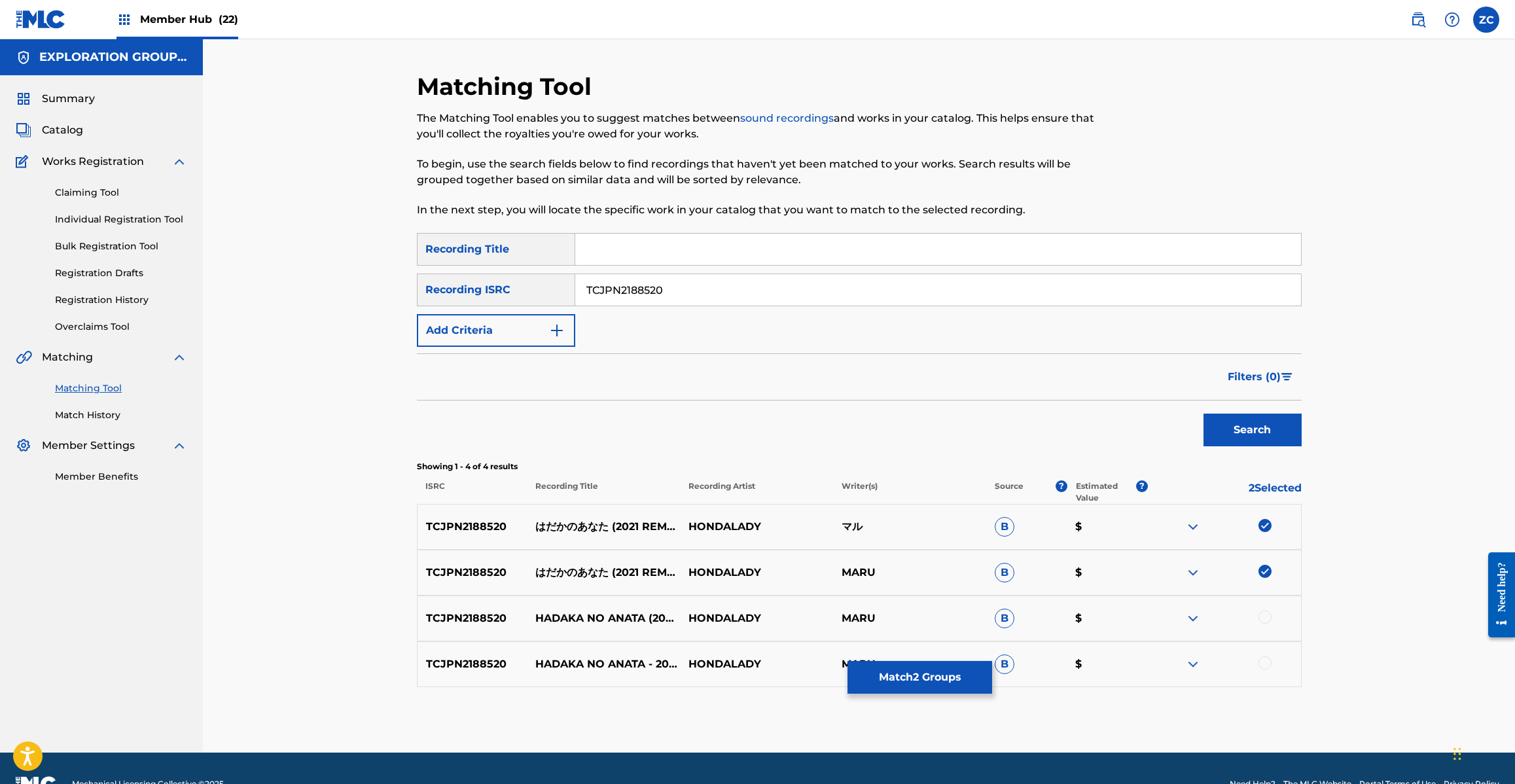
click at [1270, 617] on div at bounding box center [1265, 617] width 13 height 13
click at [1264, 657] on div at bounding box center [1265, 663] width 13 height 13
click at [916, 680] on button "Match 4 Groups" at bounding box center [919, 677] width 145 height 33
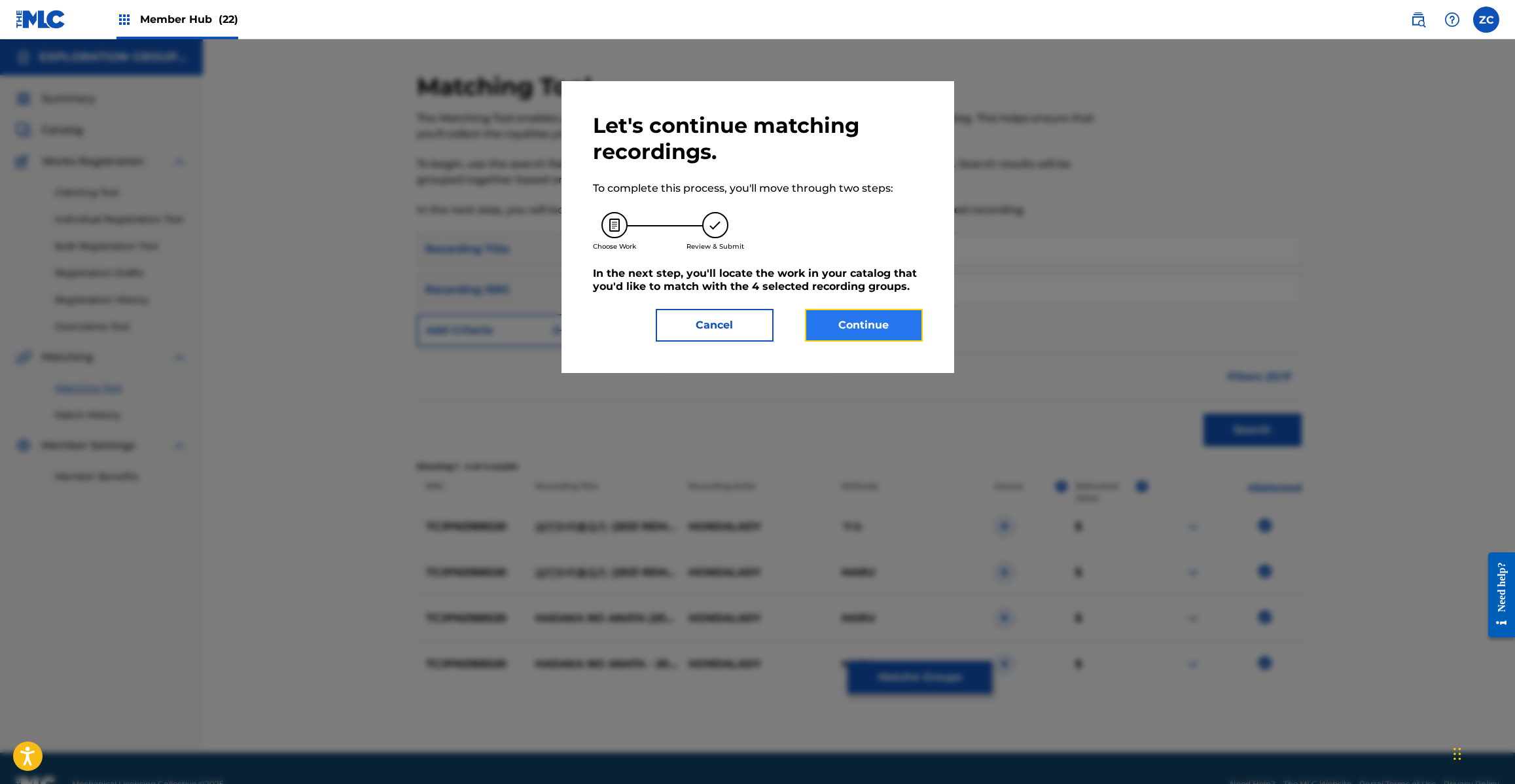
click at [888, 311] on button "Continue" at bounding box center [863, 324] width 117 height 33
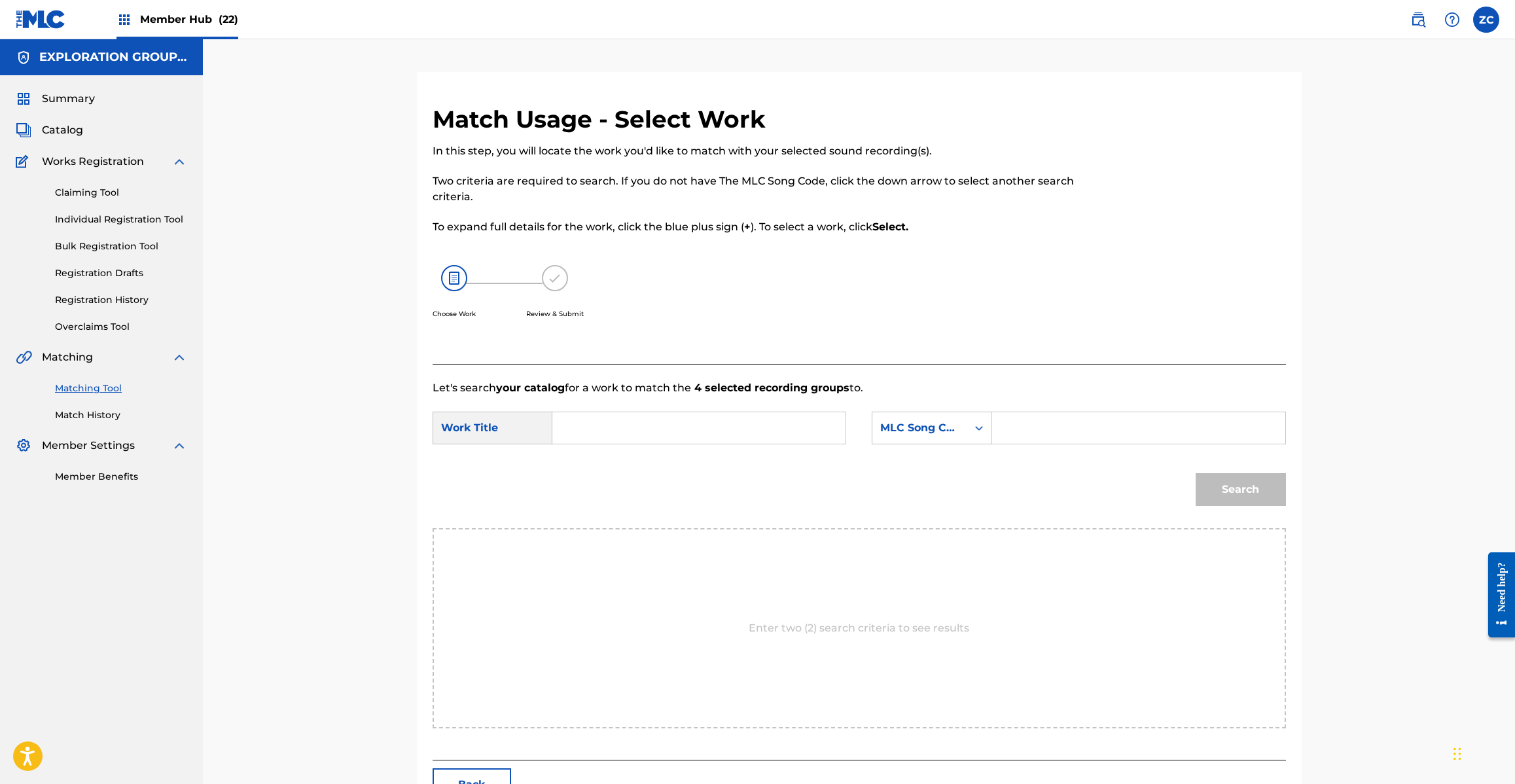
click at [744, 419] on input "Search Form" at bounding box center [698, 428] width 271 height 32
click at [713, 435] on input "Hadakano Anata HQ6FWI" at bounding box center [698, 428] width 271 height 32
type input "Hadakano Anata"
click at [1048, 436] on input "Search Form" at bounding box center [1137, 428] width 271 height 32
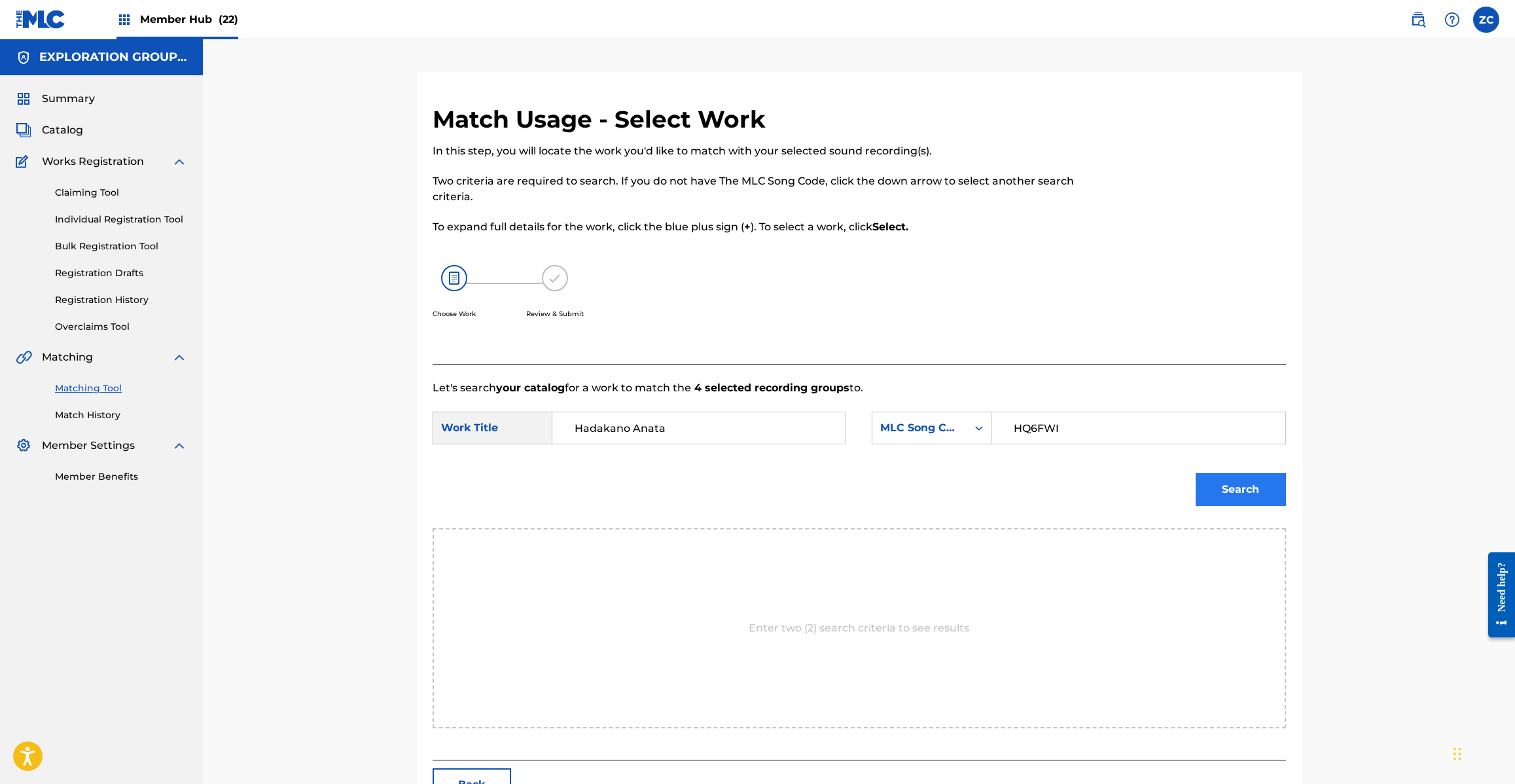
type input "HQ6FWI"
click at [1234, 502] on button "Search" at bounding box center [1240, 488] width 90 height 33
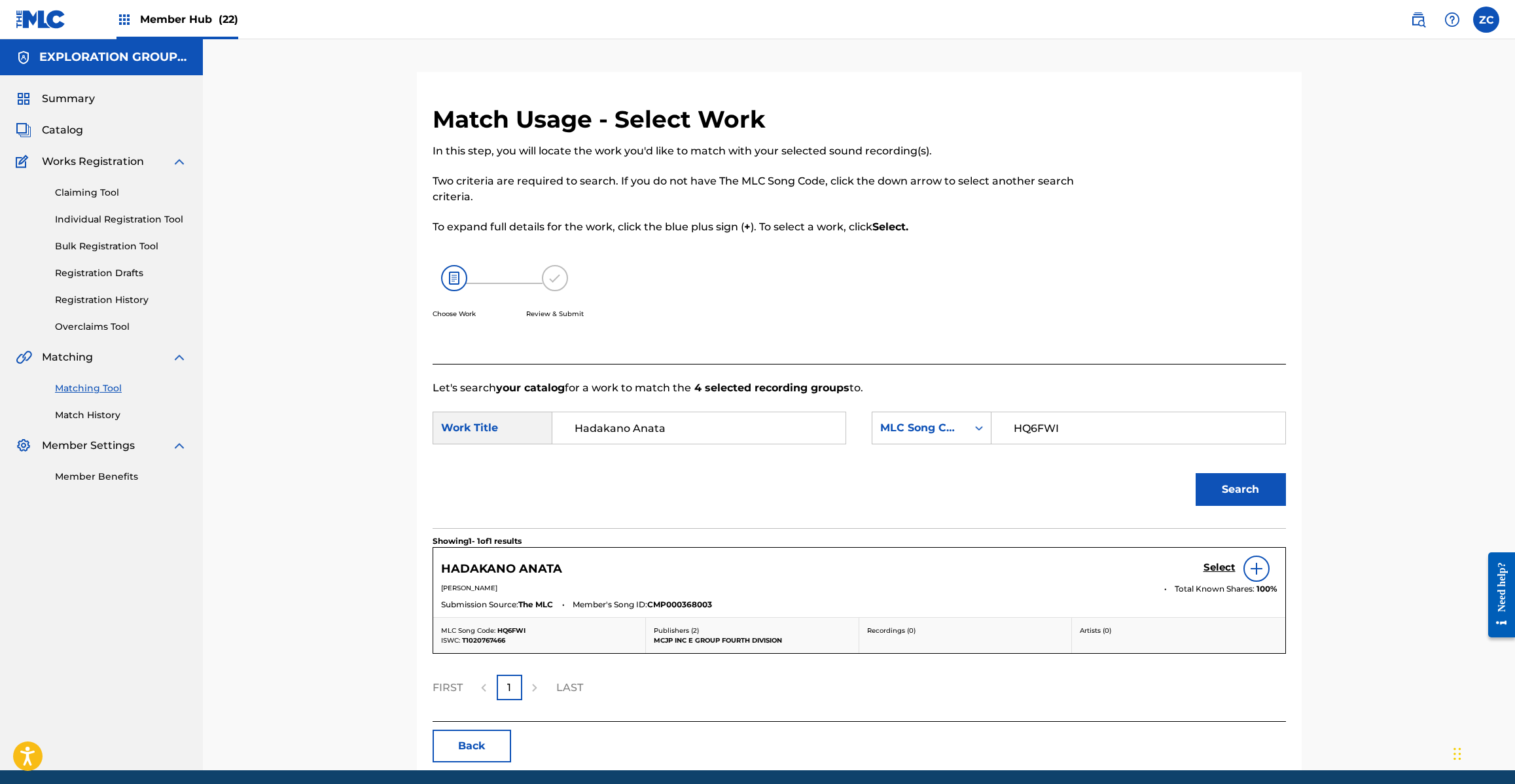
click at [1204, 559] on div "Select" at bounding box center [1240, 569] width 74 height 26
click at [1218, 570] on h5 "Select" at bounding box center [1219, 567] width 32 height 12
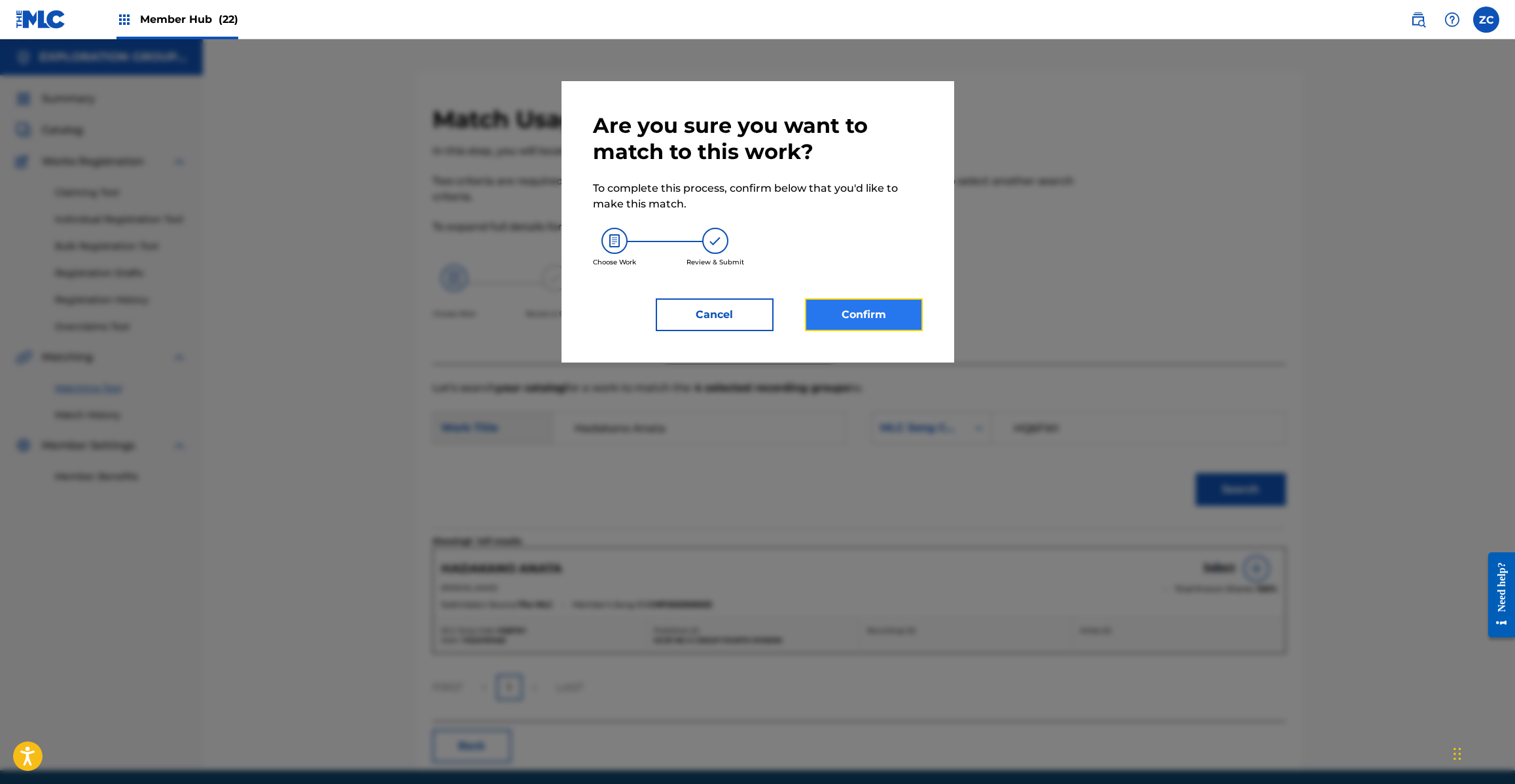
click at [886, 298] on button "Confirm" at bounding box center [863, 314] width 117 height 33
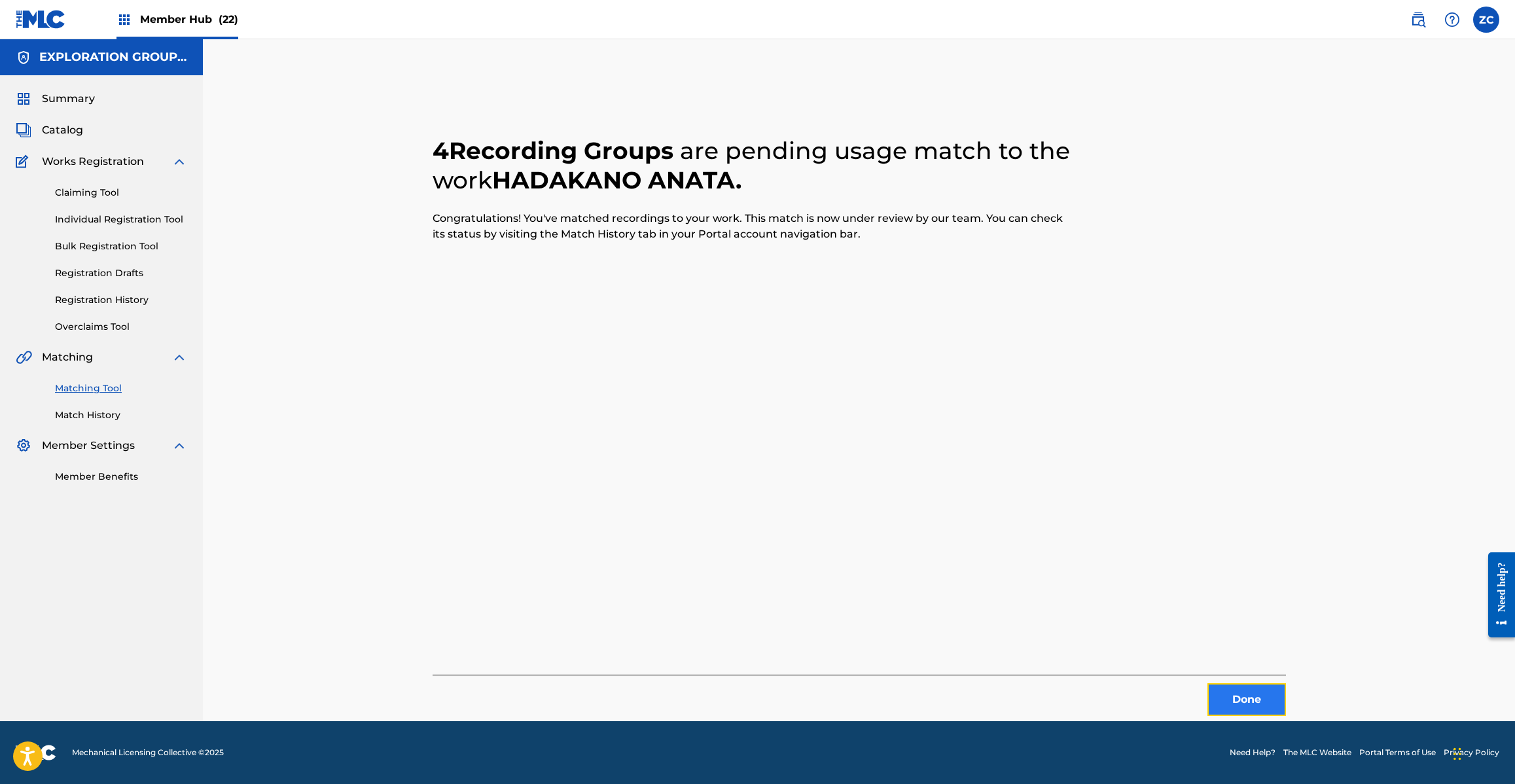
click at [1258, 707] on button "Done" at bounding box center [1246, 699] width 78 height 33
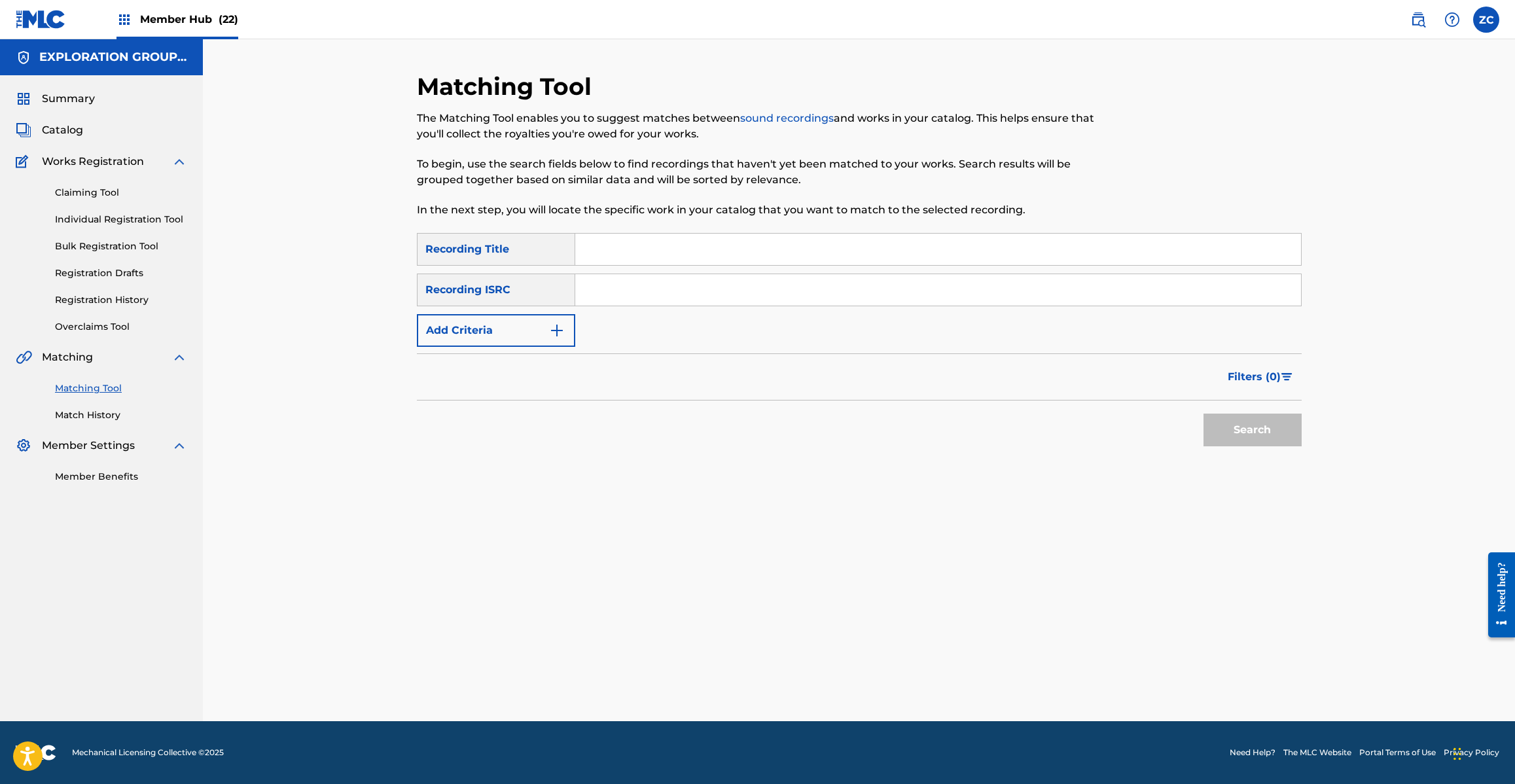
drag, startPoint x: 834, startPoint y: 296, endPoint x: 858, endPoint y: 299, distance: 24.2
click at [834, 296] on input "Search Form" at bounding box center [938, 290] width 725 height 32
type input "JPJ901208450"
click at [1283, 430] on button "Search" at bounding box center [1252, 430] width 98 height 33
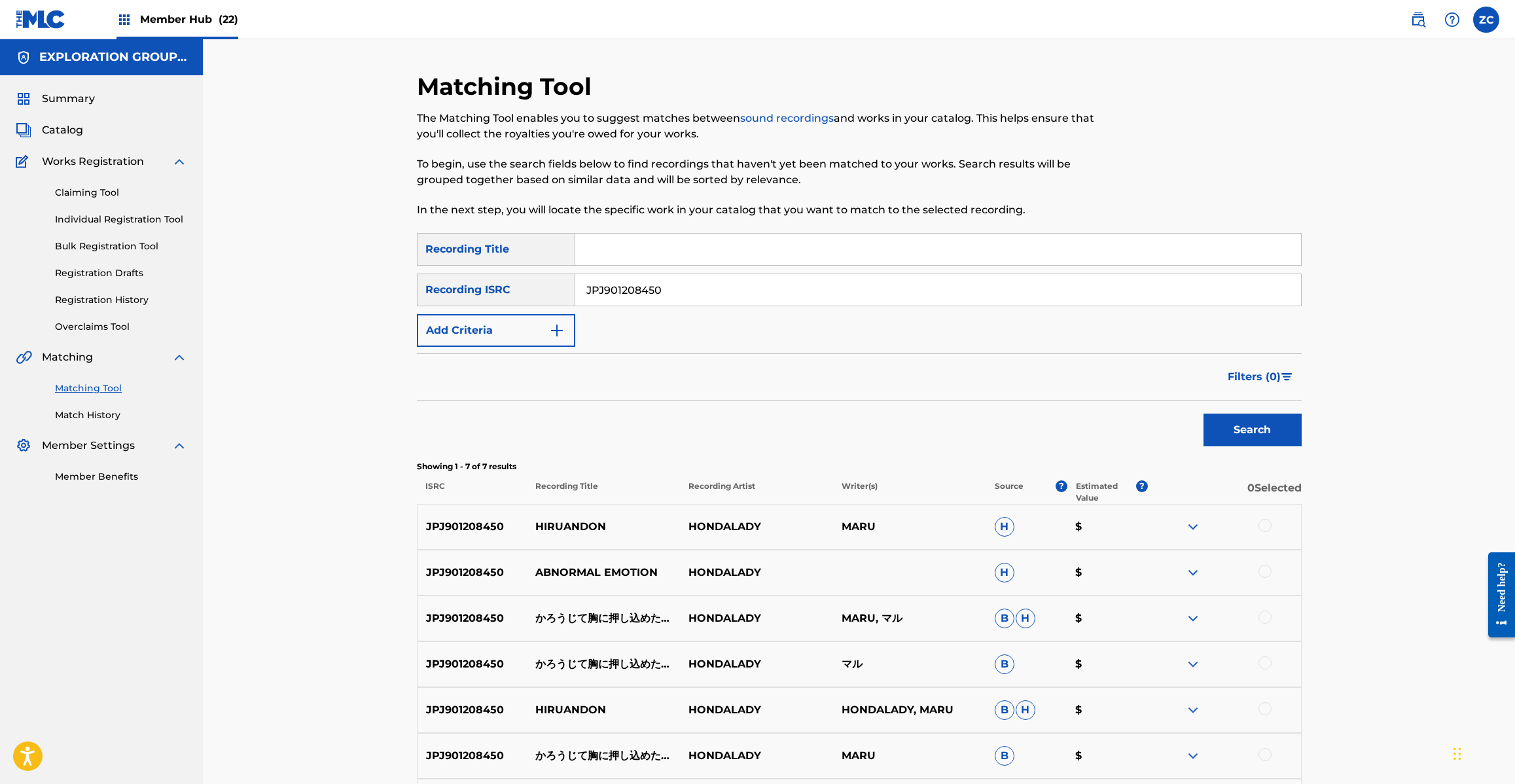
click at [1268, 527] on div at bounding box center [1265, 526] width 13 height 13
click at [1265, 554] on div "JPJ901208450 ABNORMAL EMOTION HONDALADY H $" at bounding box center [859, 572] width 885 height 46
click at [1272, 577] on div at bounding box center [1224, 572] width 153 height 16
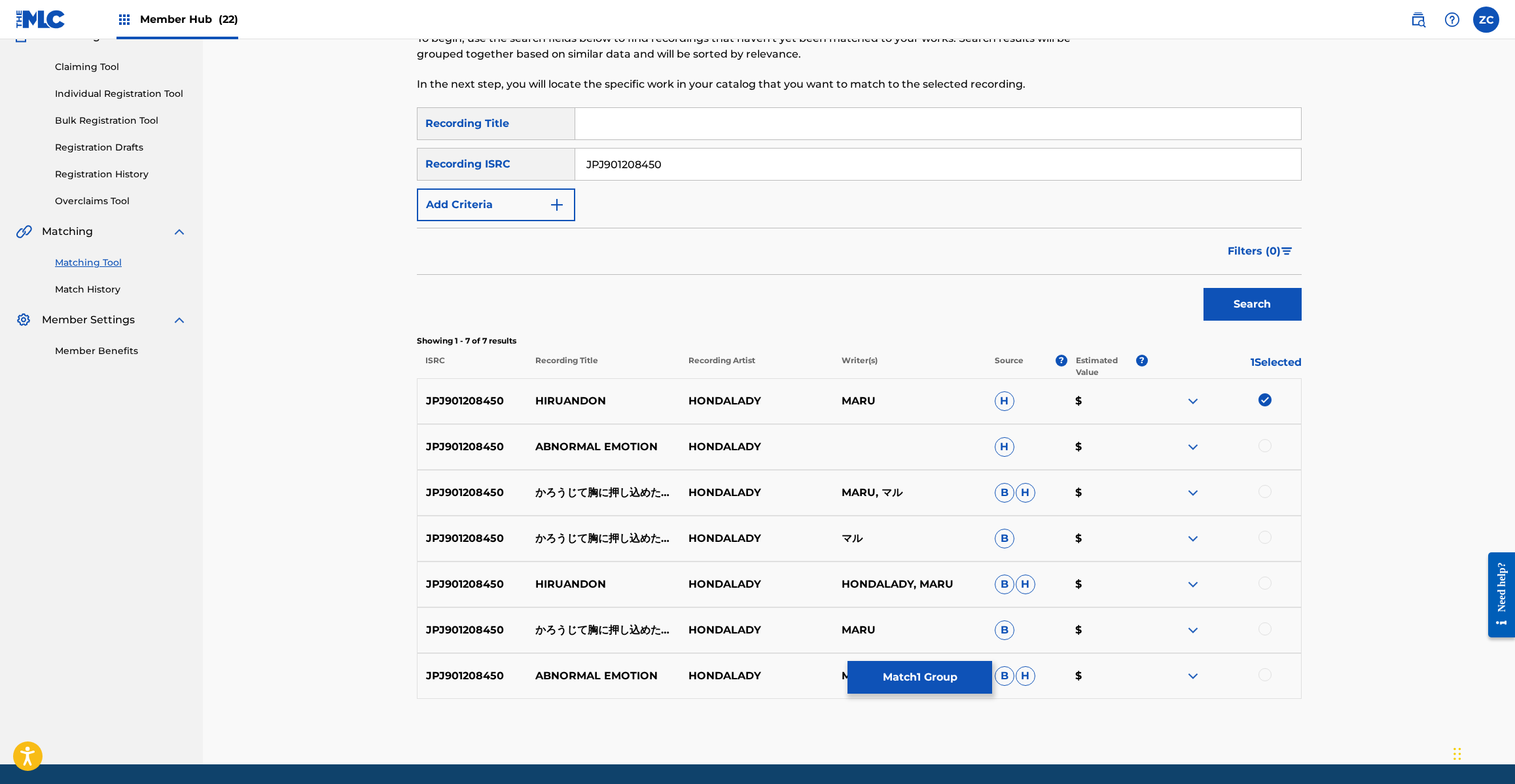
scroll to position [168, 0]
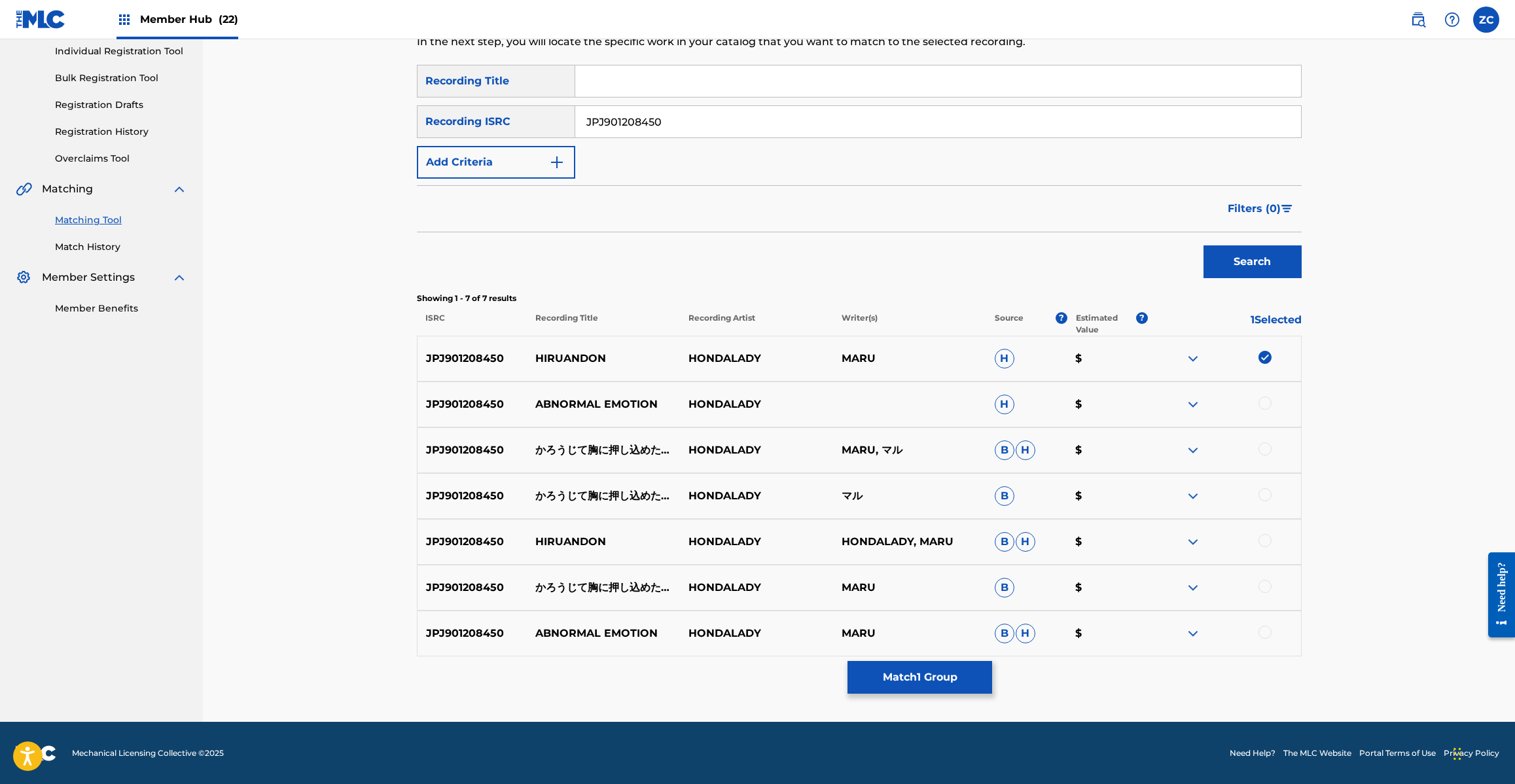
click at [1268, 403] on div at bounding box center [1265, 403] width 13 height 13
click at [1265, 448] on div at bounding box center [1265, 448] width 13 height 13
click at [1263, 493] on div at bounding box center [1265, 495] width 13 height 13
click at [1268, 537] on div at bounding box center [1265, 541] width 13 height 13
click at [1265, 584] on div at bounding box center [1265, 586] width 13 height 13
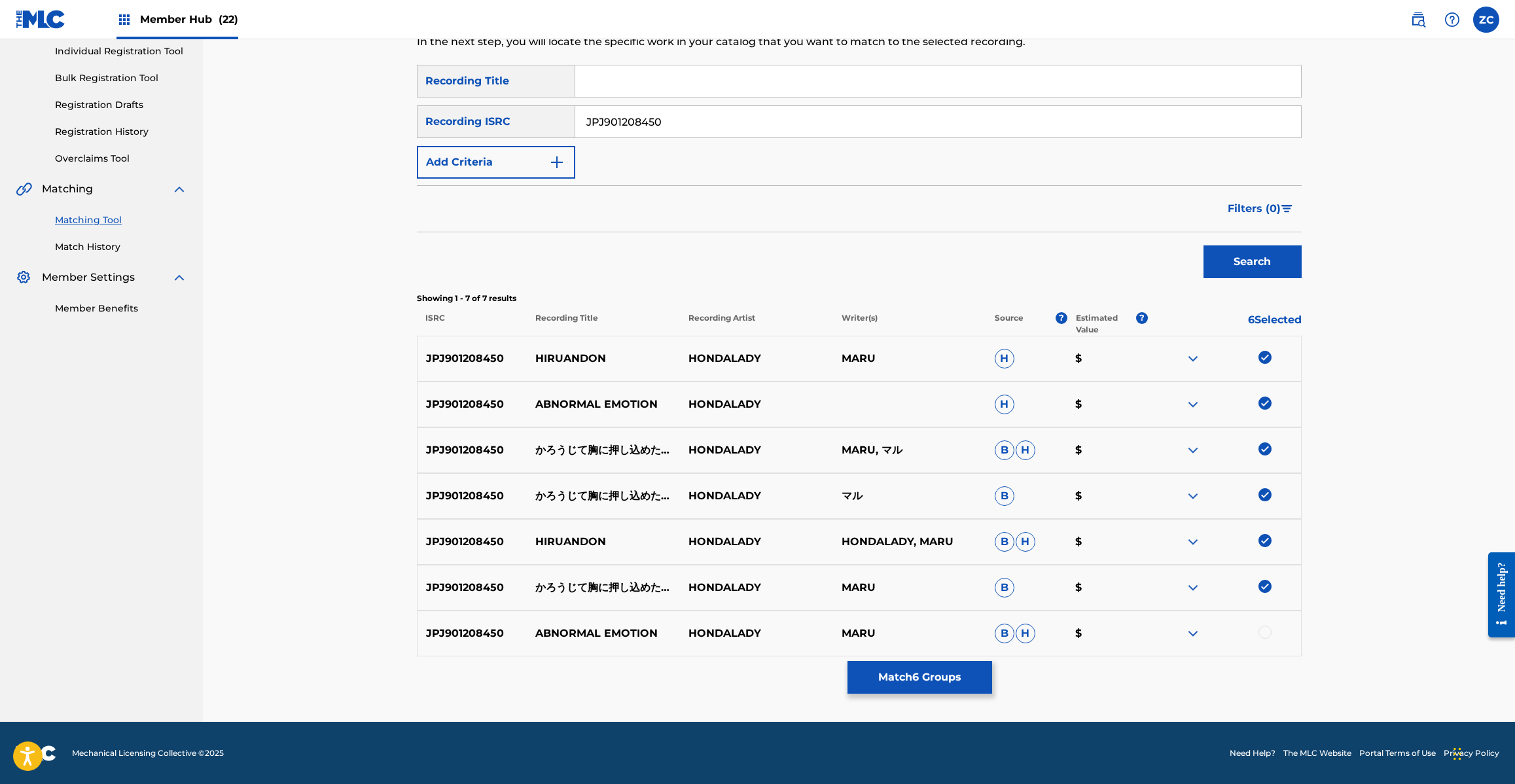
click at [1268, 637] on div at bounding box center [1265, 632] width 13 height 13
click at [956, 669] on button "Match 7 Groups" at bounding box center [919, 677] width 145 height 33
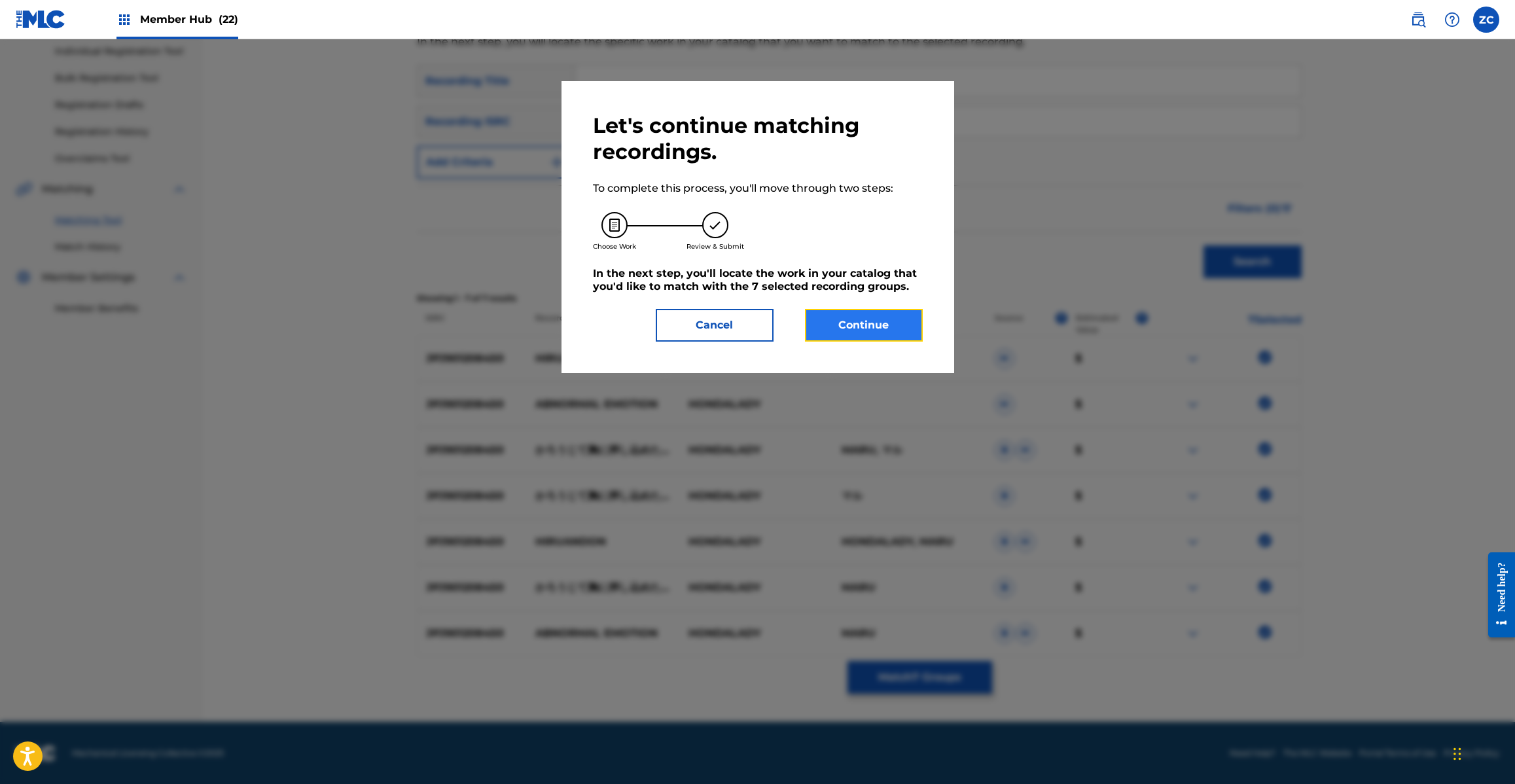
click at [884, 333] on button "Continue" at bounding box center [863, 324] width 117 height 33
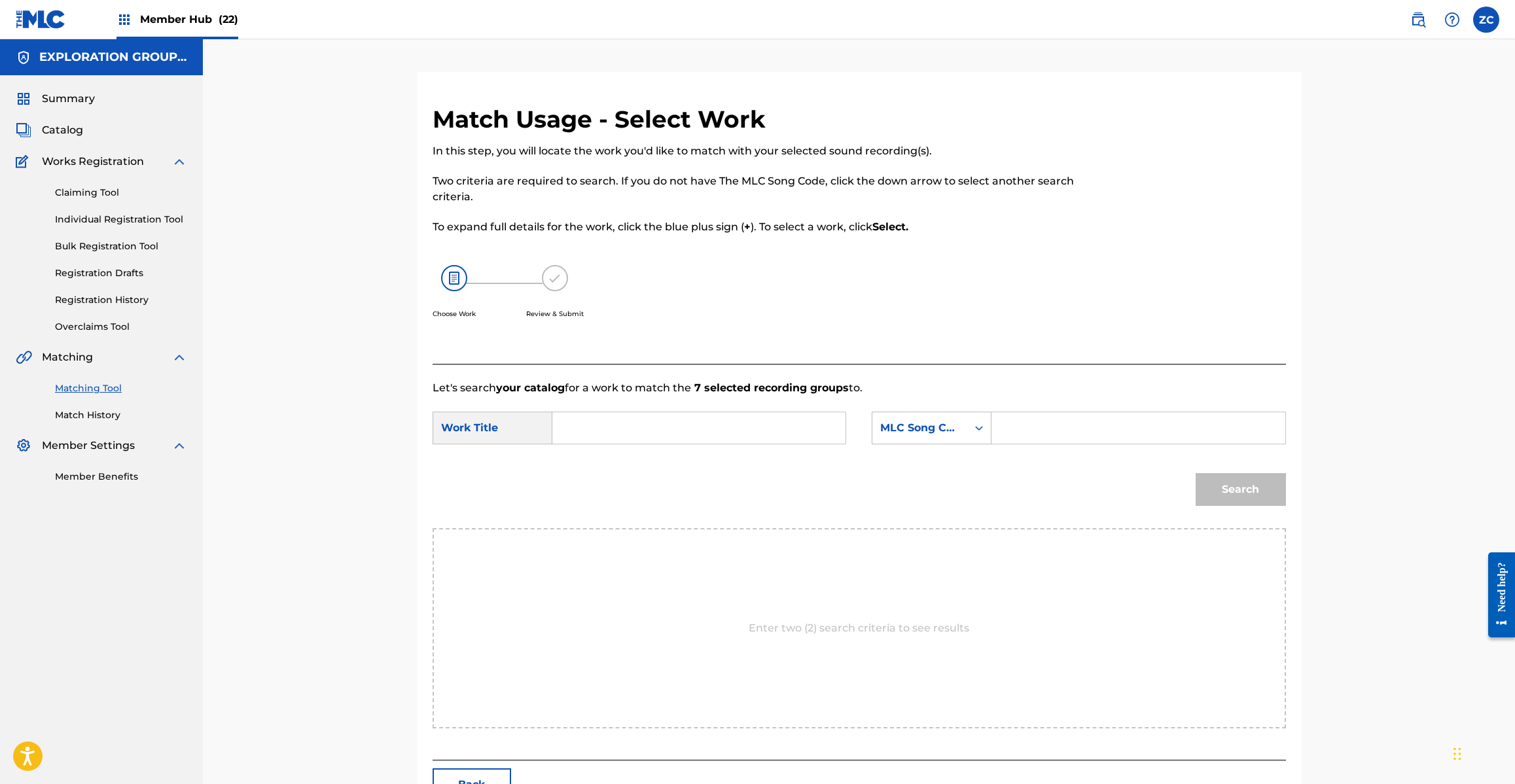
click at [813, 435] on input "Search Form" at bounding box center [698, 428] width 271 height 32
click at [653, 429] on input "[PERSON_NAME] HQ6JSC" at bounding box center [698, 428] width 271 height 32
type input "[PERSON_NAME]"
click at [1101, 423] on input "Search Form" at bounding box center [1137, 428] width 271 height 32
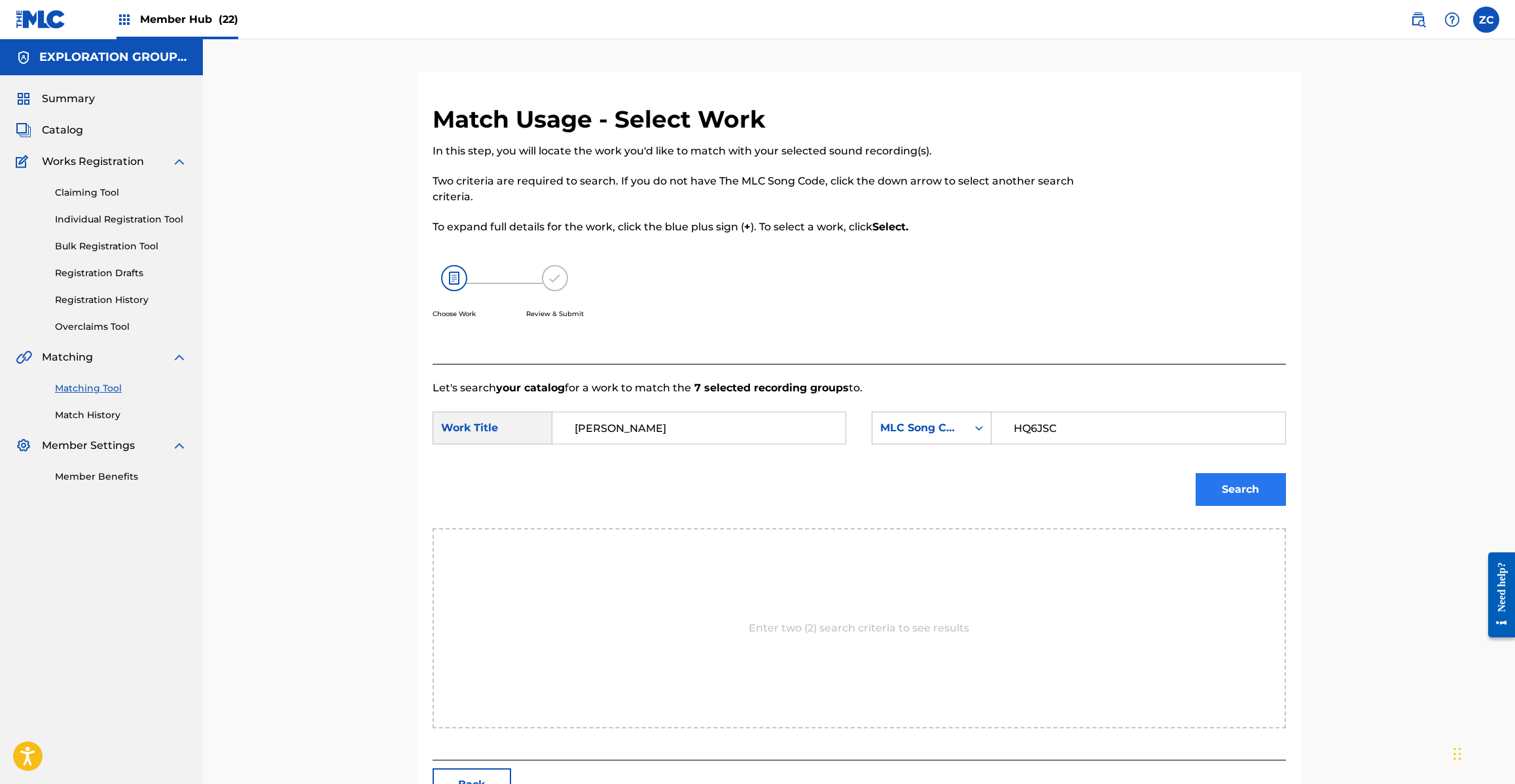
type input "HQ6JSC"
click at [1234, 488] on button "Search" at bounding box center [1240, 488] width 90 height 33
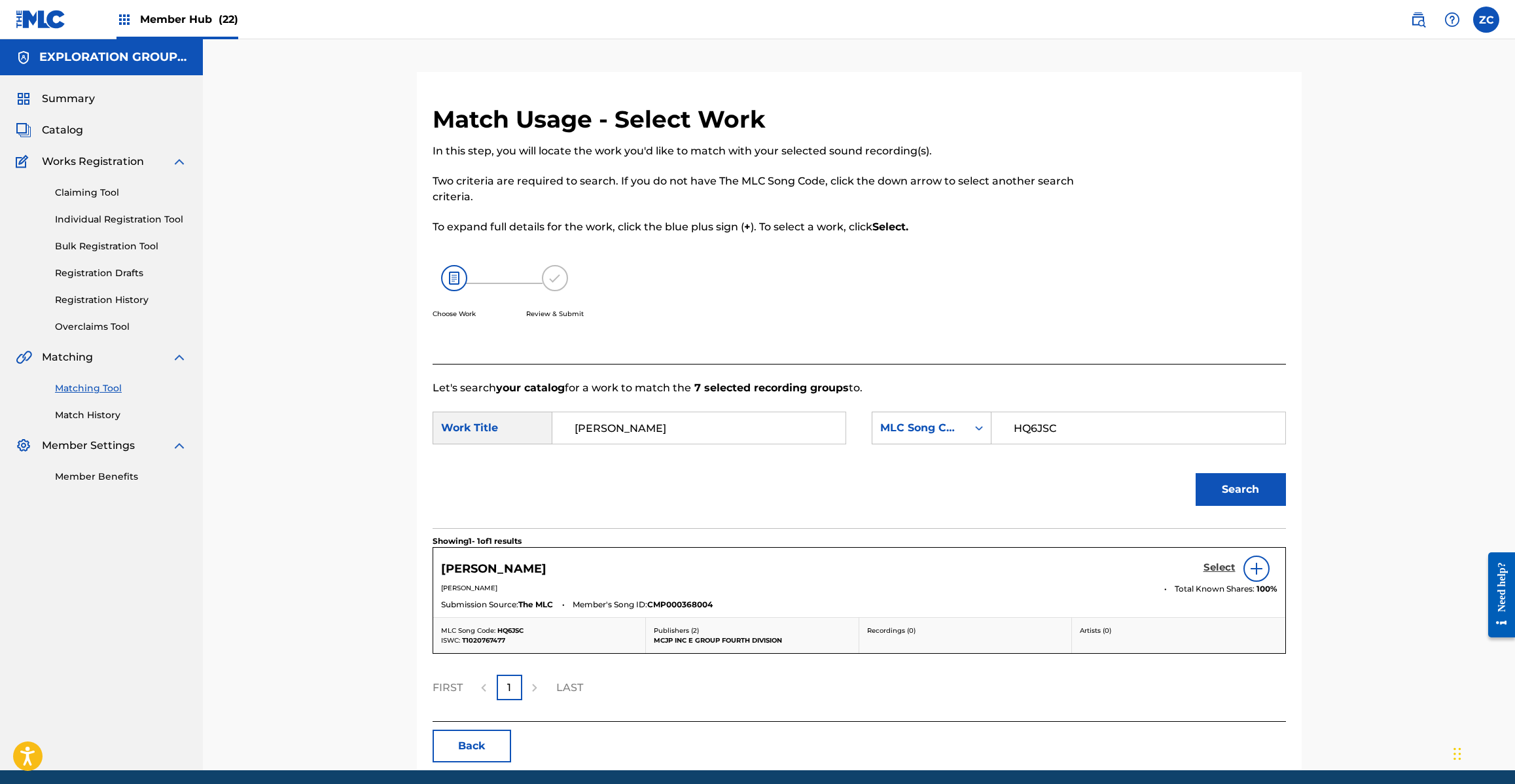
click at [1208, 567] on h5 "Select" at bounding box center [1219, 567] width 32 height 12
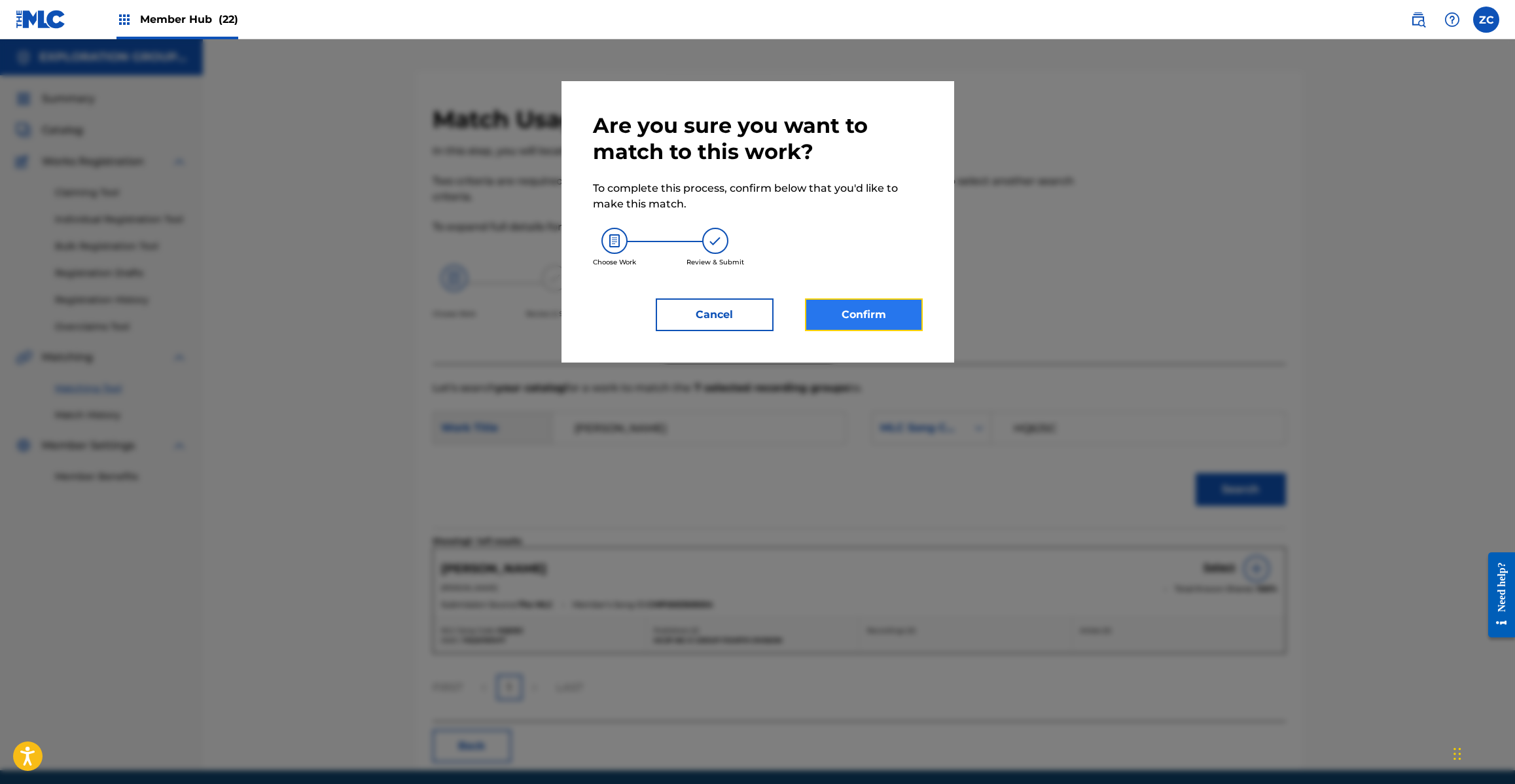
click at [861, 303] on button "Confirm" at bounding box center [863, 314] width 117 height 33
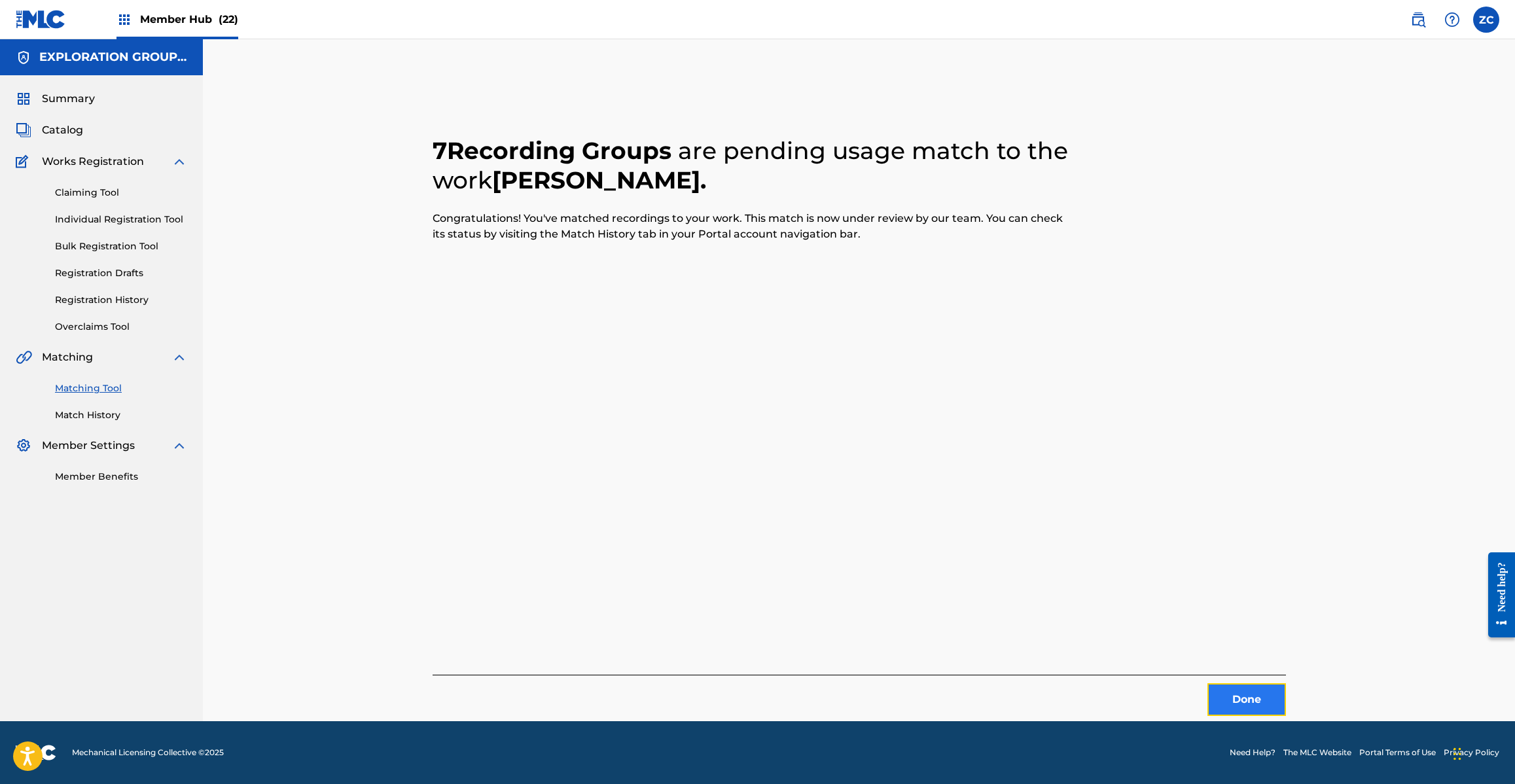
click at [1228, 695] on button "Done" at bounding box center [1246, 699] width 78 height 33
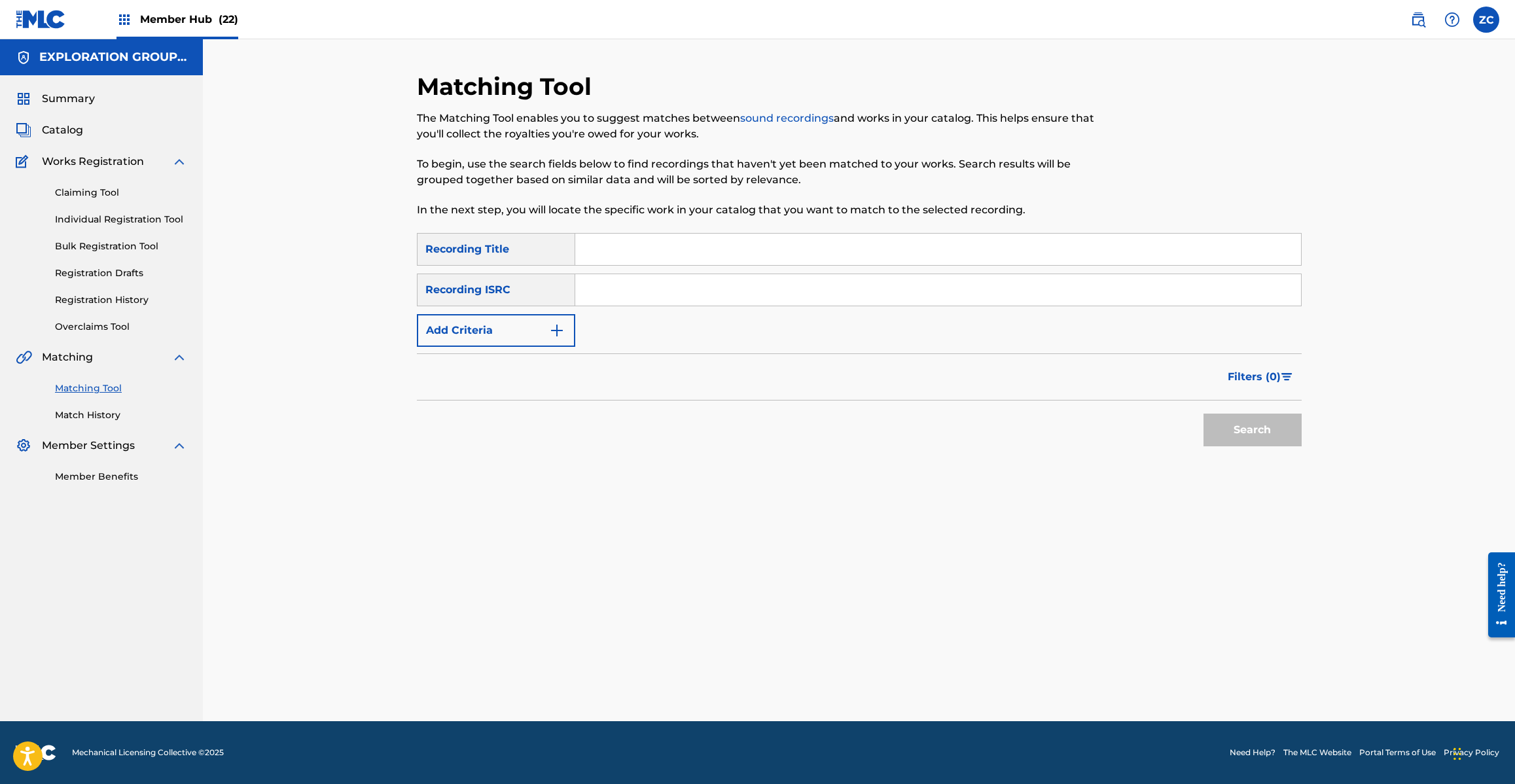
click at [1028, 302] on input "Search Form" at bounding box center [938, 290] width 725 height 32
type input "JPJ901208460"
click at [1247, 427] on button "Search" at bounding box center [1252, 430] width 98 height 33
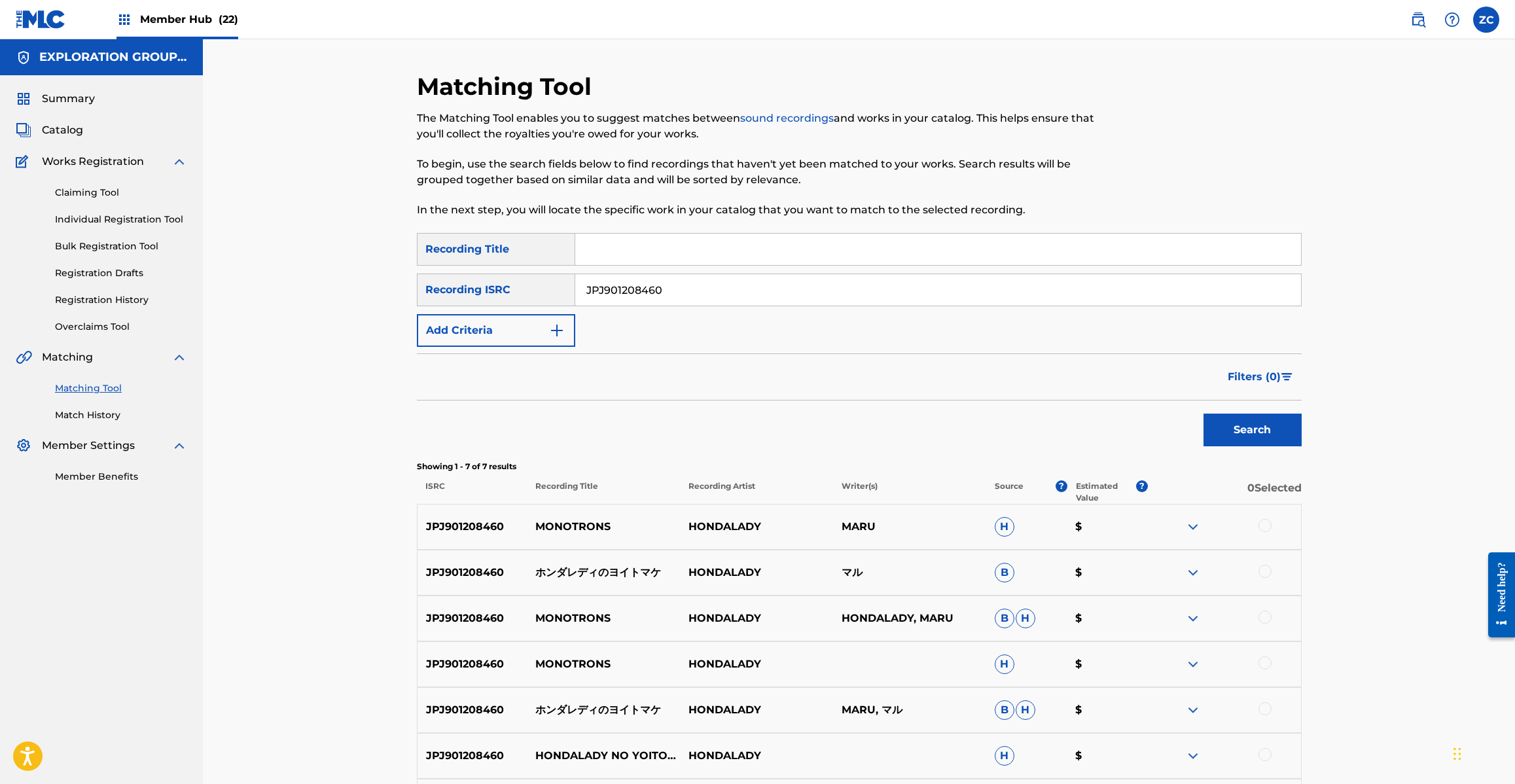
scroll to position [168, 0]
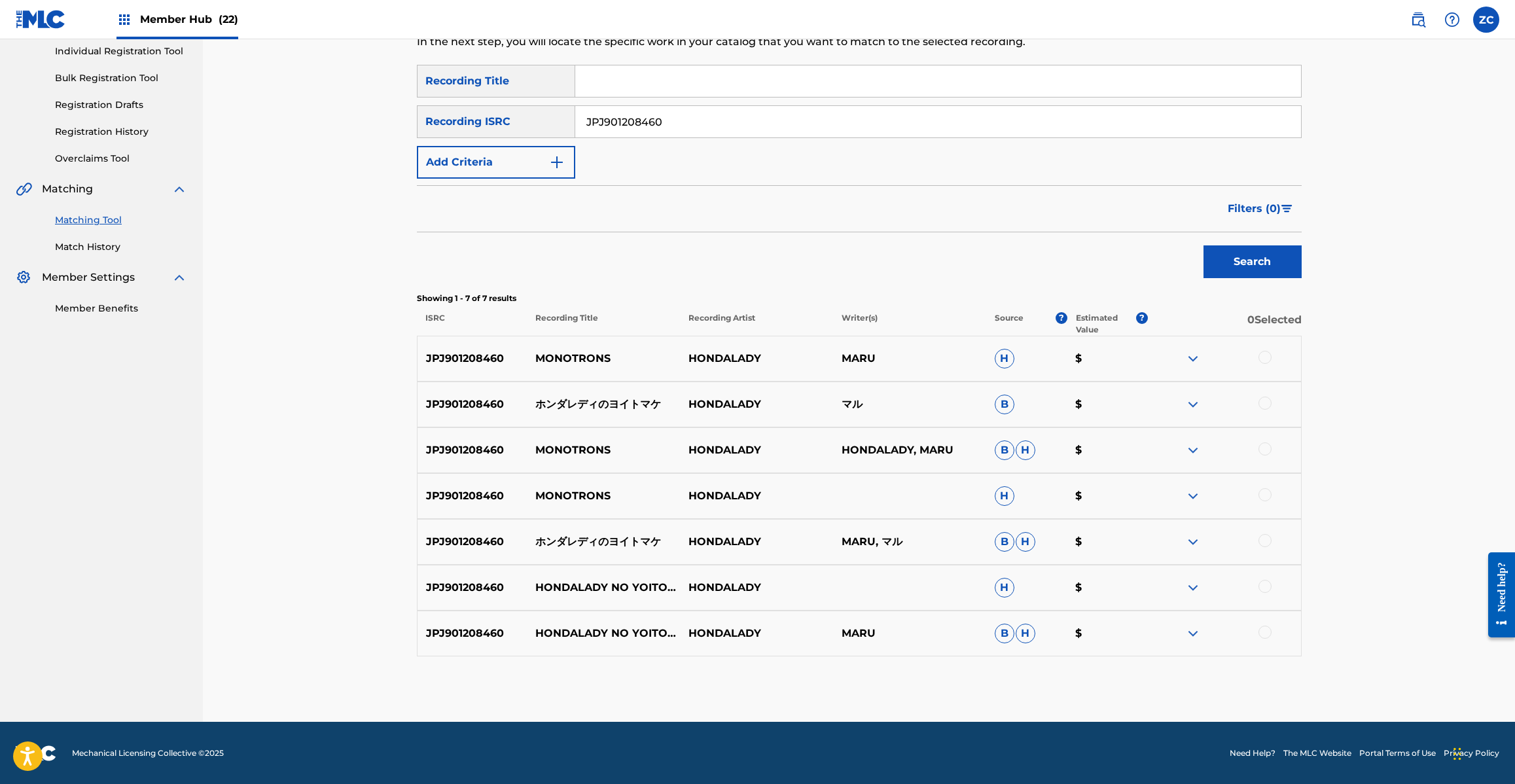
click at [1268, 355] on div at bounding box center [1265, 357] width 13 height 13
click at [1266, 407] on div at bounding box center [1265, 403] width 13 height 13
click at [1263, 446] on div at bounding box center [1265, 448] width 13 height 13
click at [1267, 493] on div at bounding box center [1265, 495] width 13 height 13
click at [1267, 534] on div at bounding box center [1224, 542] width 153 height 16
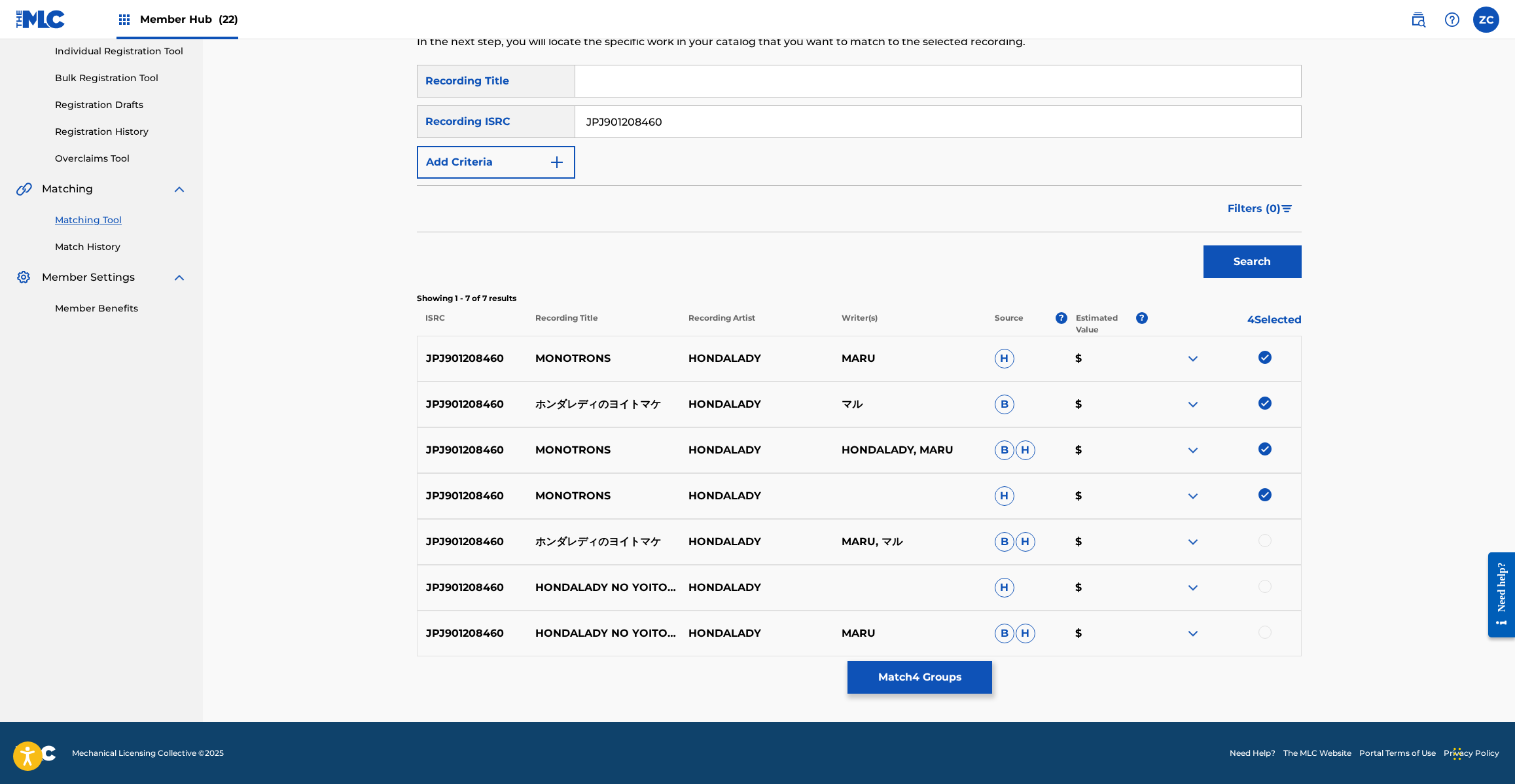
click at [1261, 539] on div at bounding box center [1265, 541] width 13 height 13
click at [1263, 587] on div at bounding box center [1265, 586] width 13 height 13
click at [1263, 636] on div at bounding box center [1265, 632] width 13 height 13
click at [934, 680] on button "Match 7 Groups" at bounding box center [919, 677] width 145 height 33
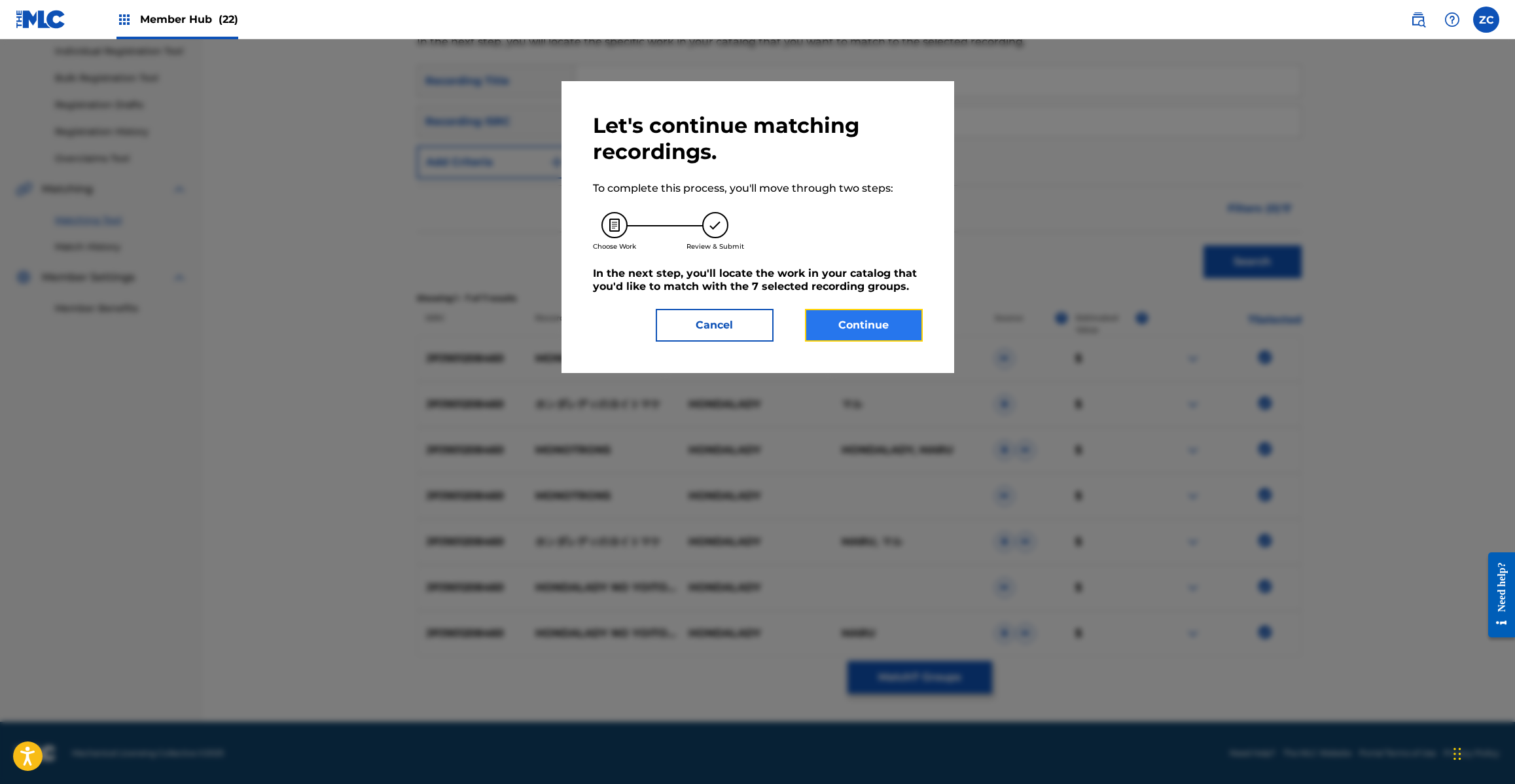
click at [912, 340] on button "Continue" at bounding box center [863, 324] width 117 height 33
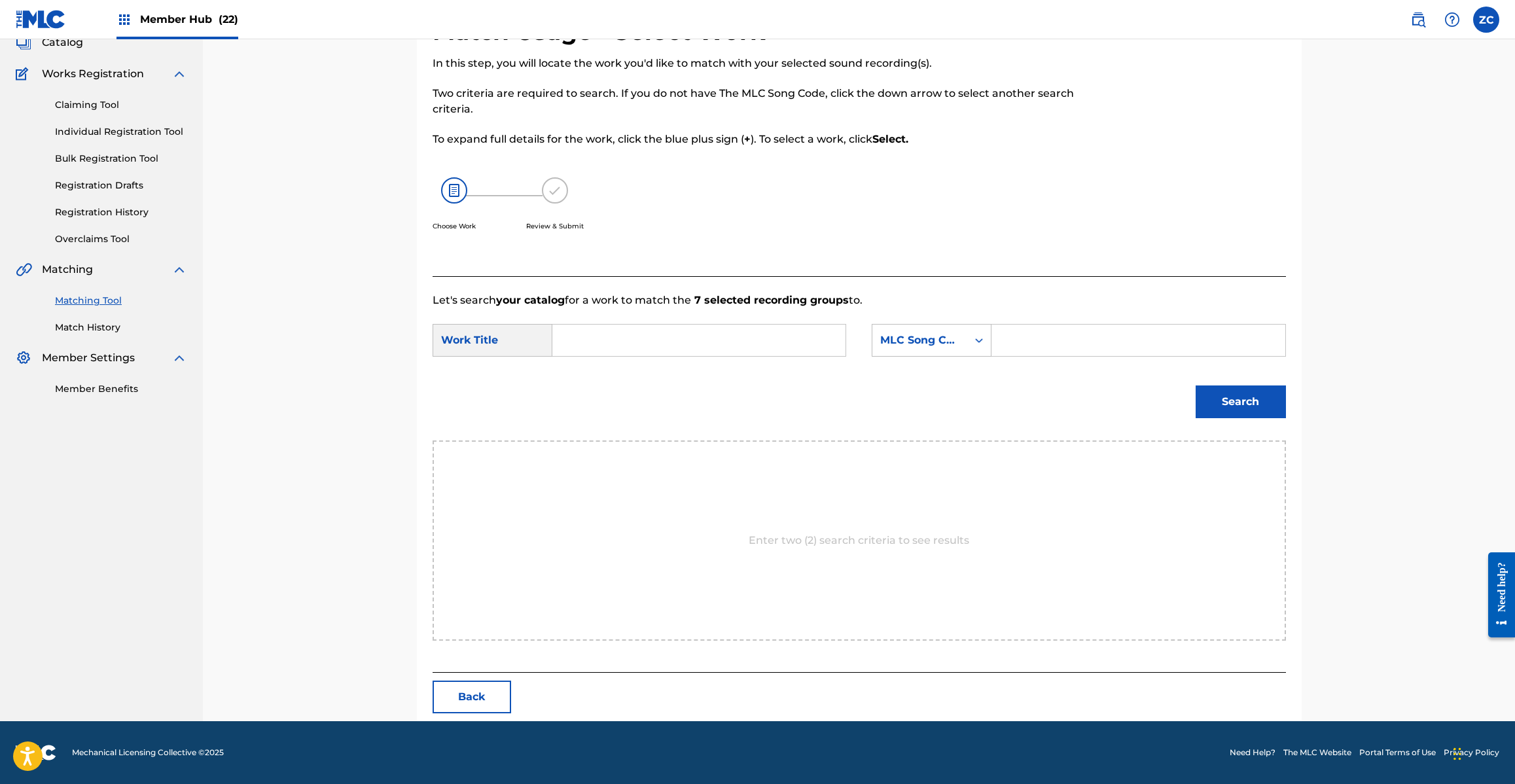
scroll to position [0, 0]
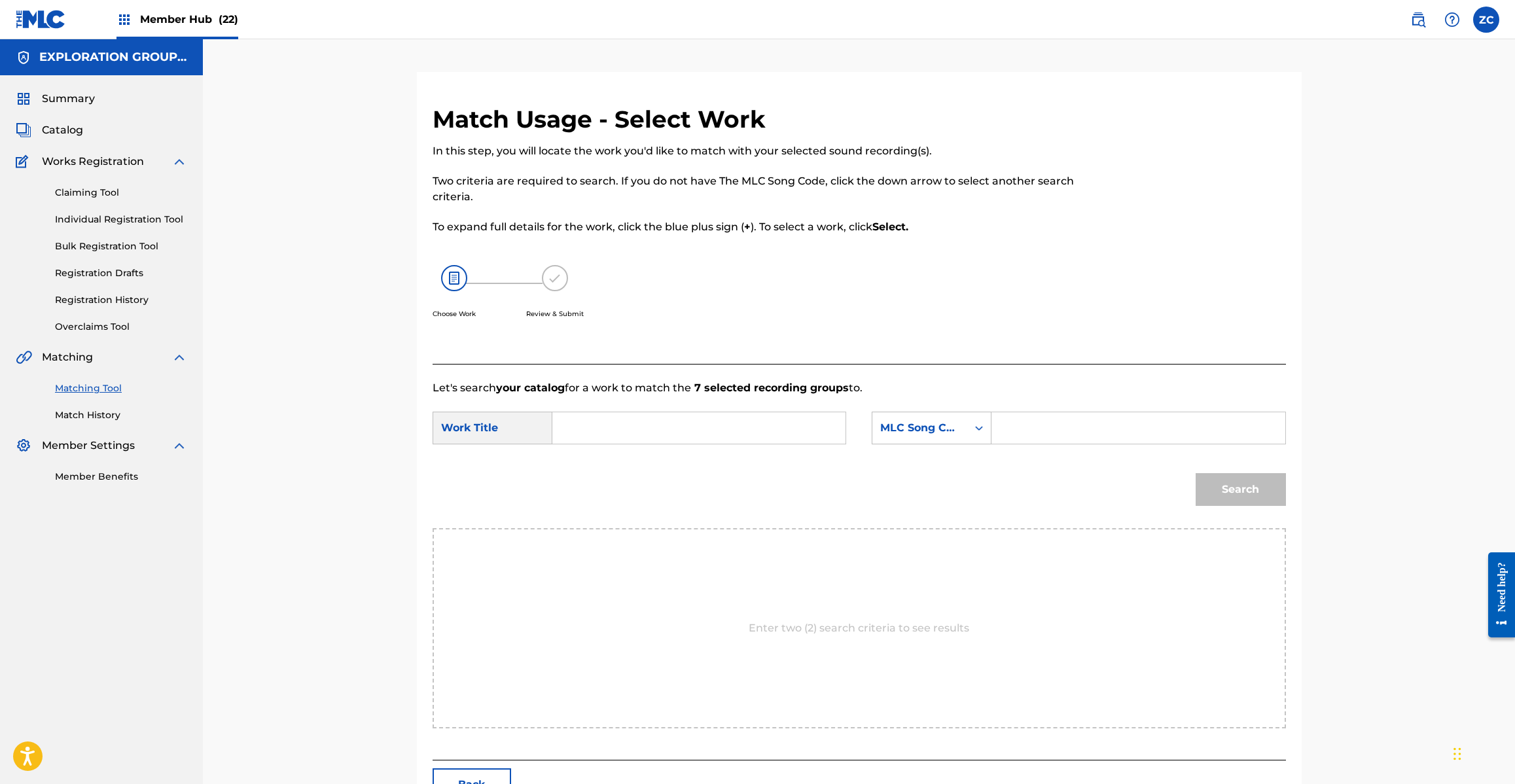
click at [787, 435] on input "Search Form" at bounding box center [698, 428] width 271 height 32
click at [700, 433] on input "Monotoronzu MV3CL3" at bounding box center [698, 428] width 271 height 32
drag, startPoint x: 700, startPoint y: 433, endPoint x: 727, endPoint y: 427, distance: 27.7
click at [700, 432] on input "Monotoronzu MV3CL3" at bounding box center [698, 428] width 271 height 32
type input "Monotoronzu"
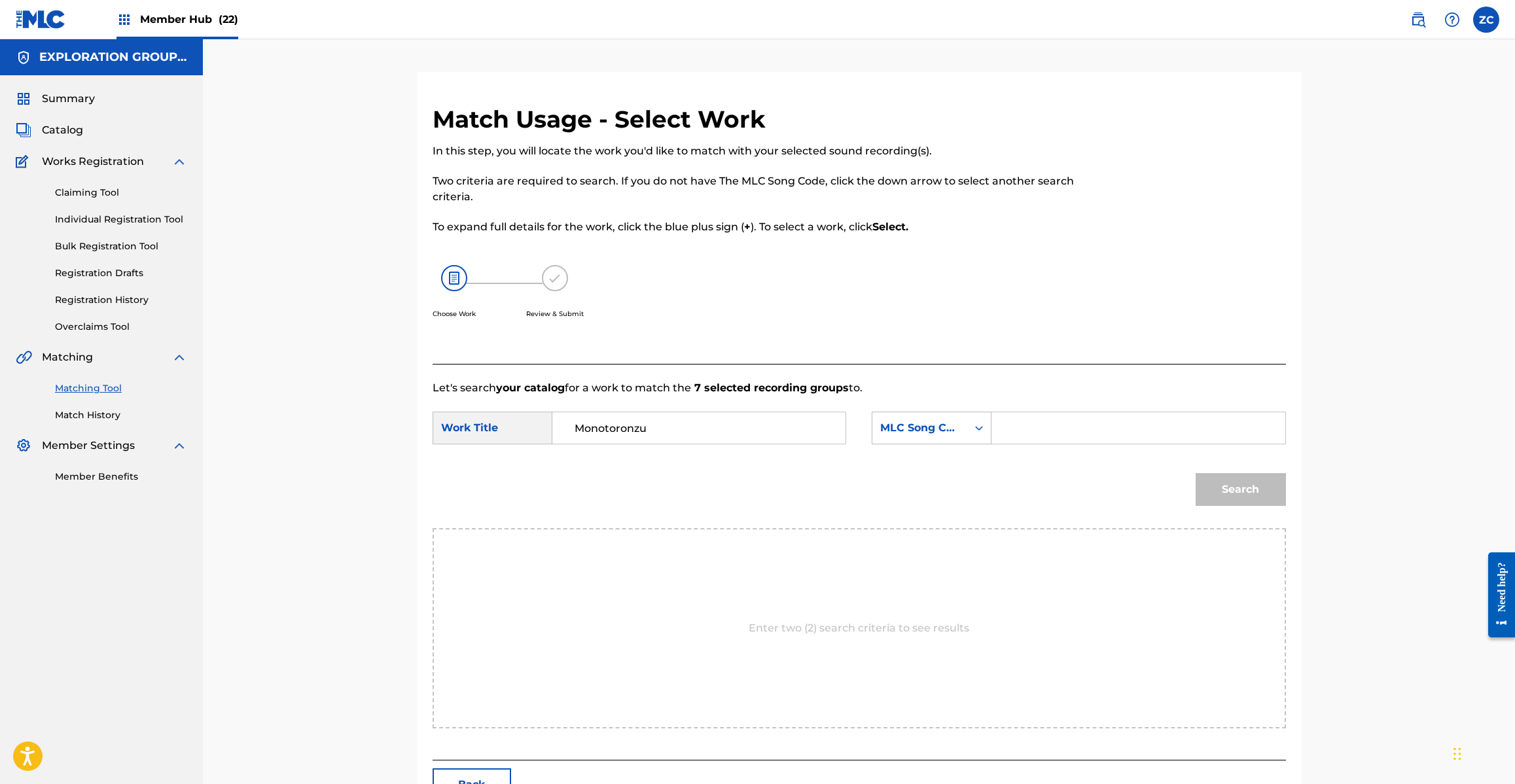
click at [1121, 418] on input "Search Form" at bounding box center [1137, 428] width 271 height 32
type input "MV3CL3"
click at [1260, 471] on div "Search" at bounding box center [1237, 486] width 97 height 52
click at [1225, 485] on button "Search" at bounding box center [1240, 488] width 90 height 33
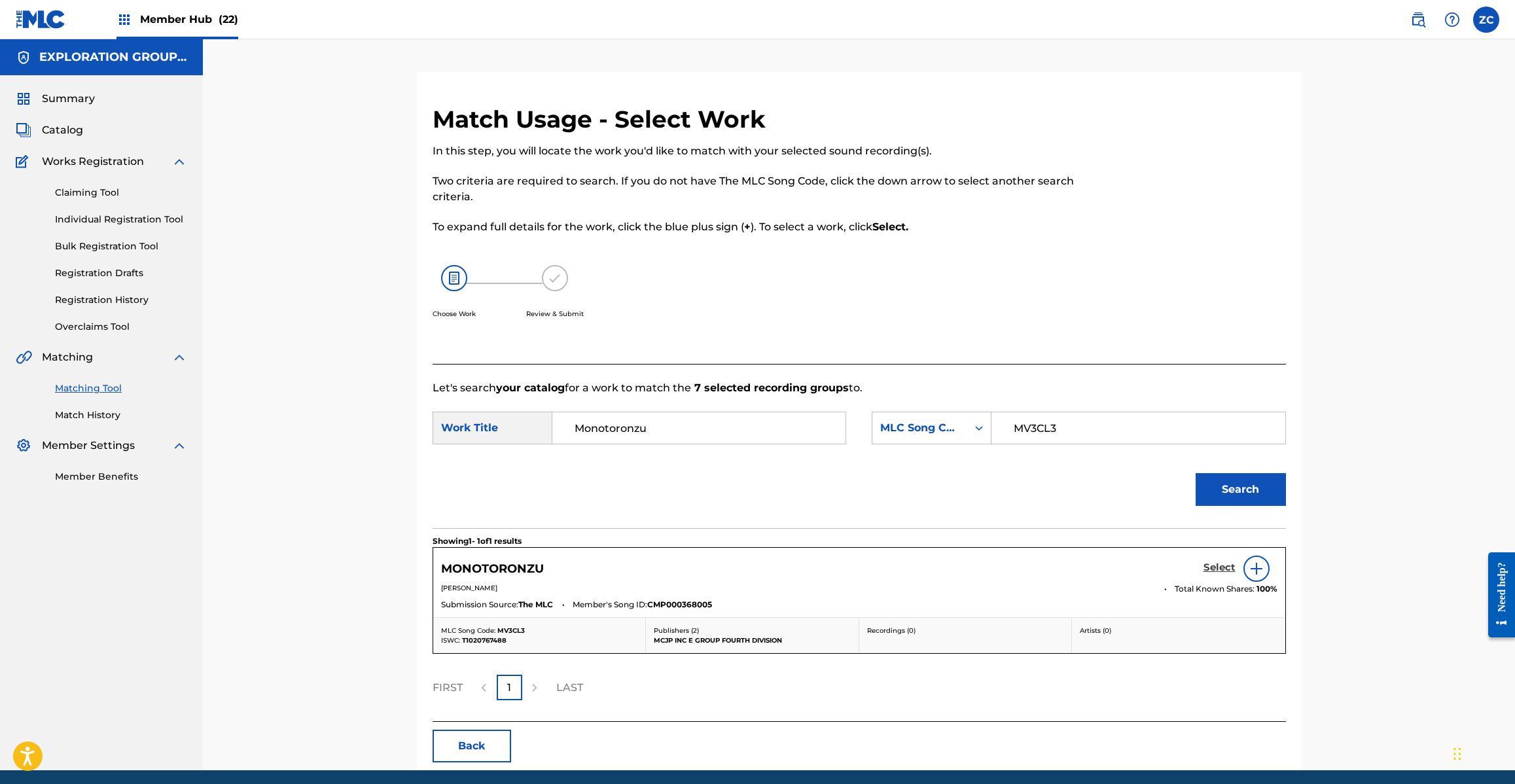
click at [1212, 567] on h5 "Select" at bounding box center [1219, 567] width 32 height 12
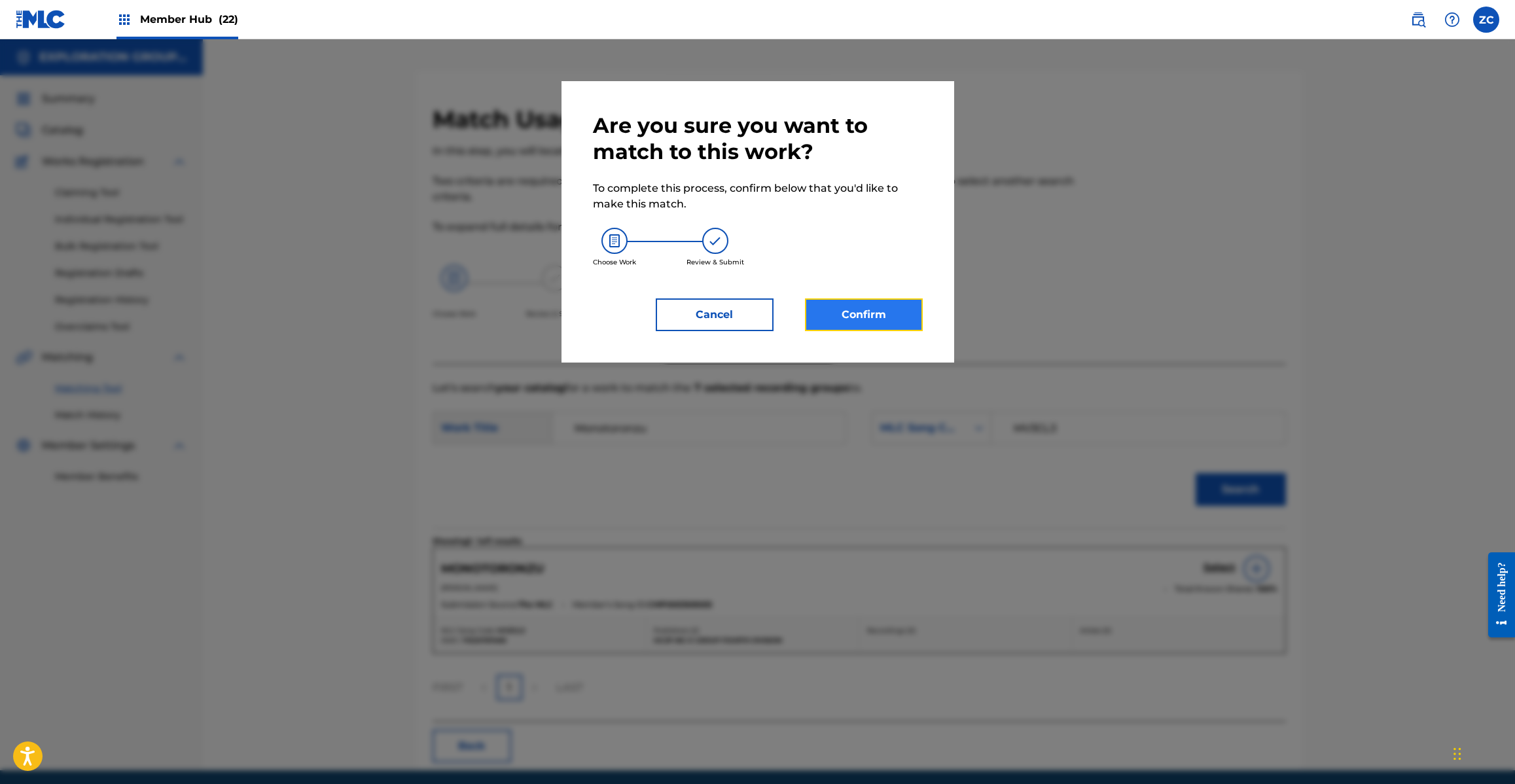
click at [865, 306] on button "Confirm" at bounding box center [863, 314] width 117 height 33
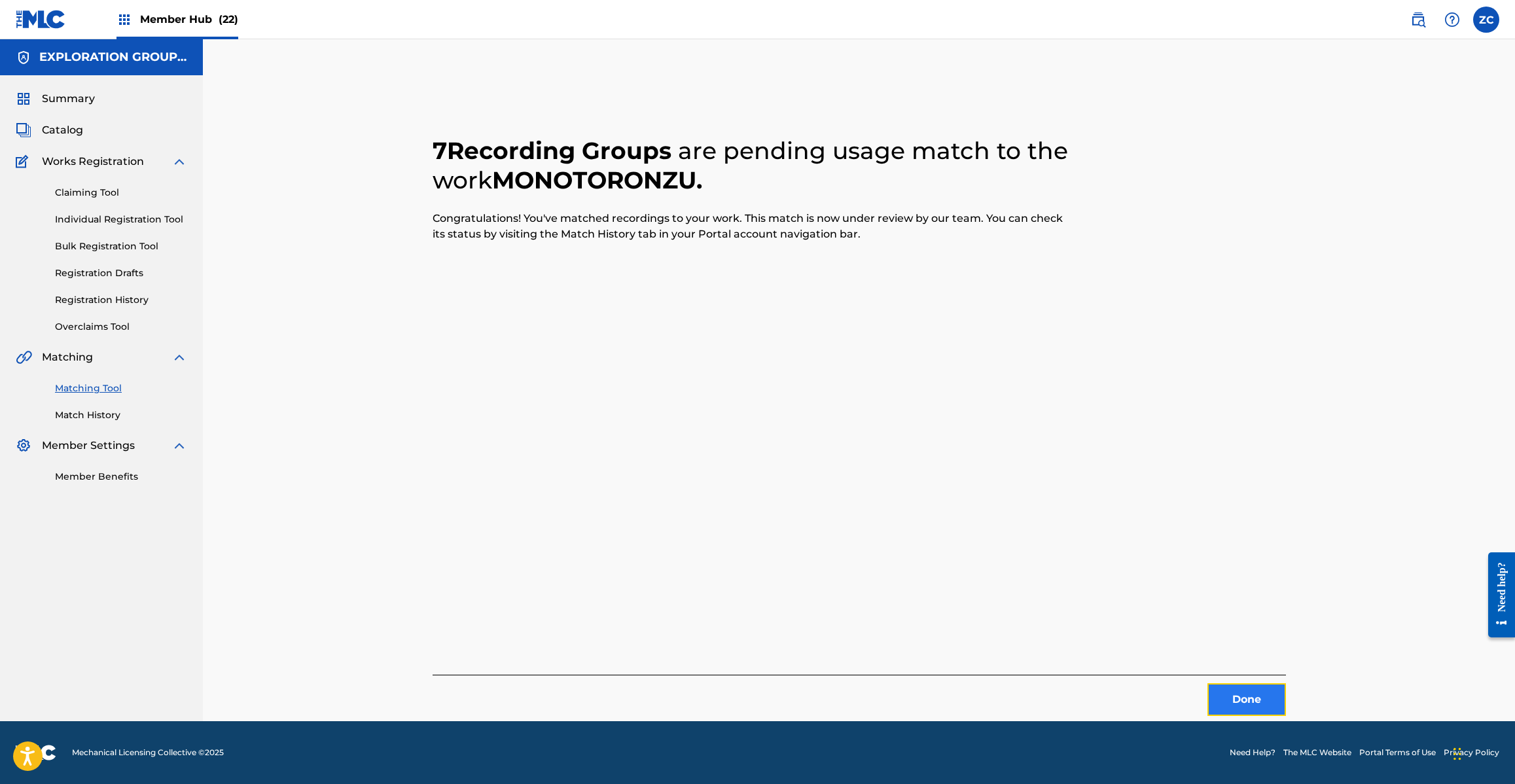
click at [1241, 701] on button "Done" at bounding box center [1246, 699] width 78 height 33
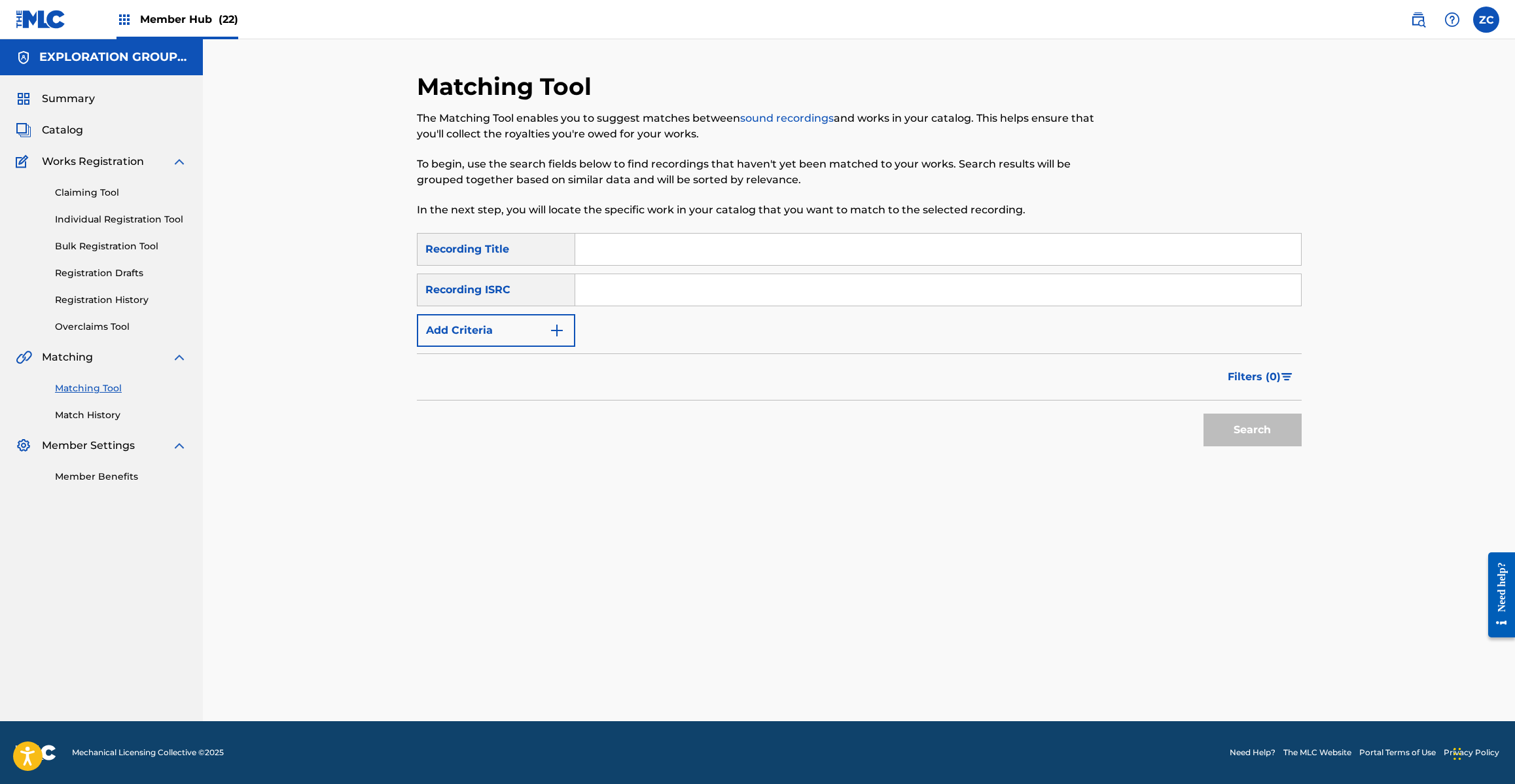
drag, startPoint x: 905, startPoint y: 293, endPoint x: 921, endPoint y: 299, distance: 17.1
click at [905, 293] on input "Search Form" at bounding box center [938, 290] width 725 height 32
type input "JPJ901208470"
click at [1261, 432] on button "Search" at bounding box center [1252, 430] width 98 height 33
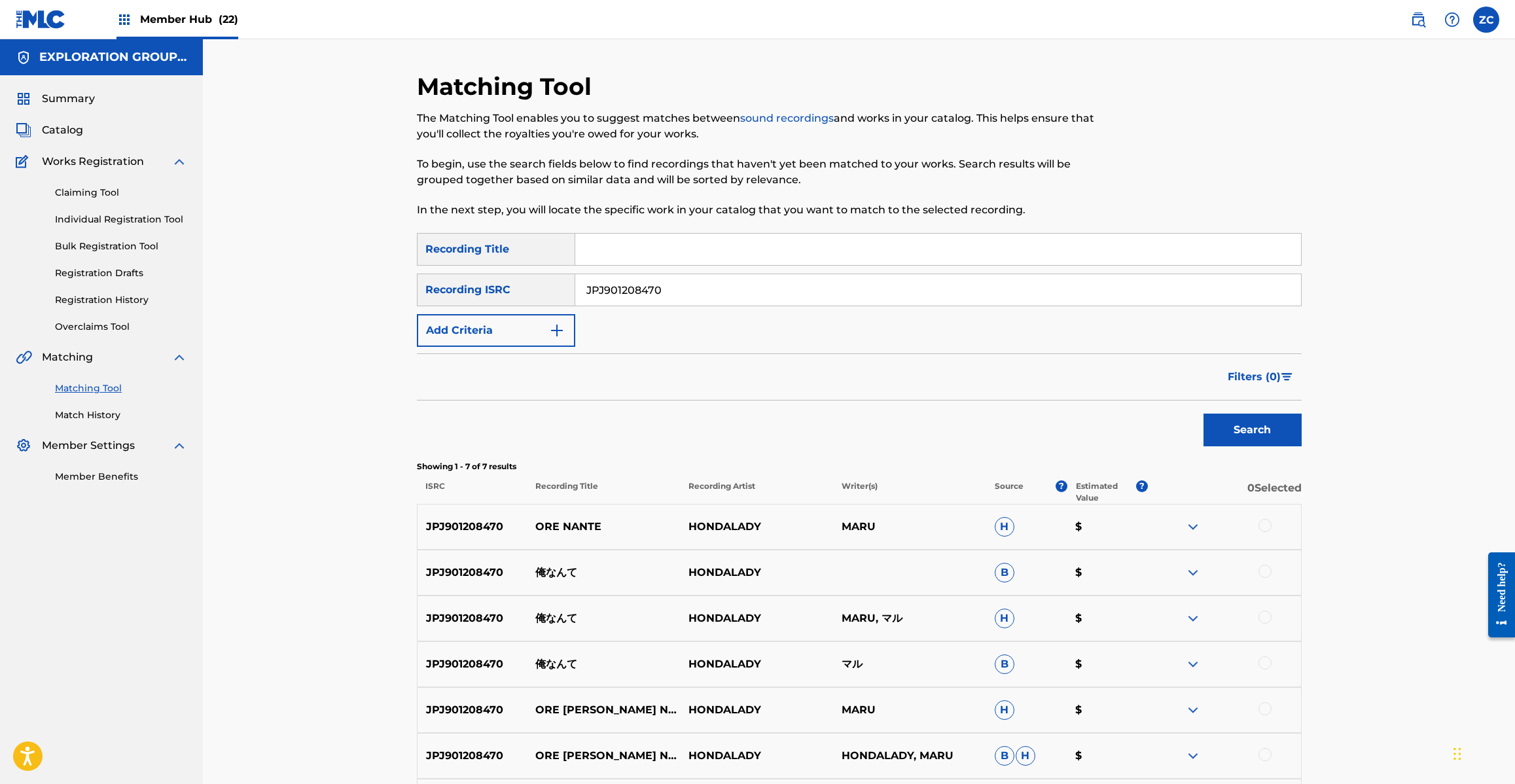
click at [1266, 525] on div at bounding box center [1265, 526] width 13 height 13
click at [1266, 570] on div at bounding box center [1265, 571] width 13 height 13
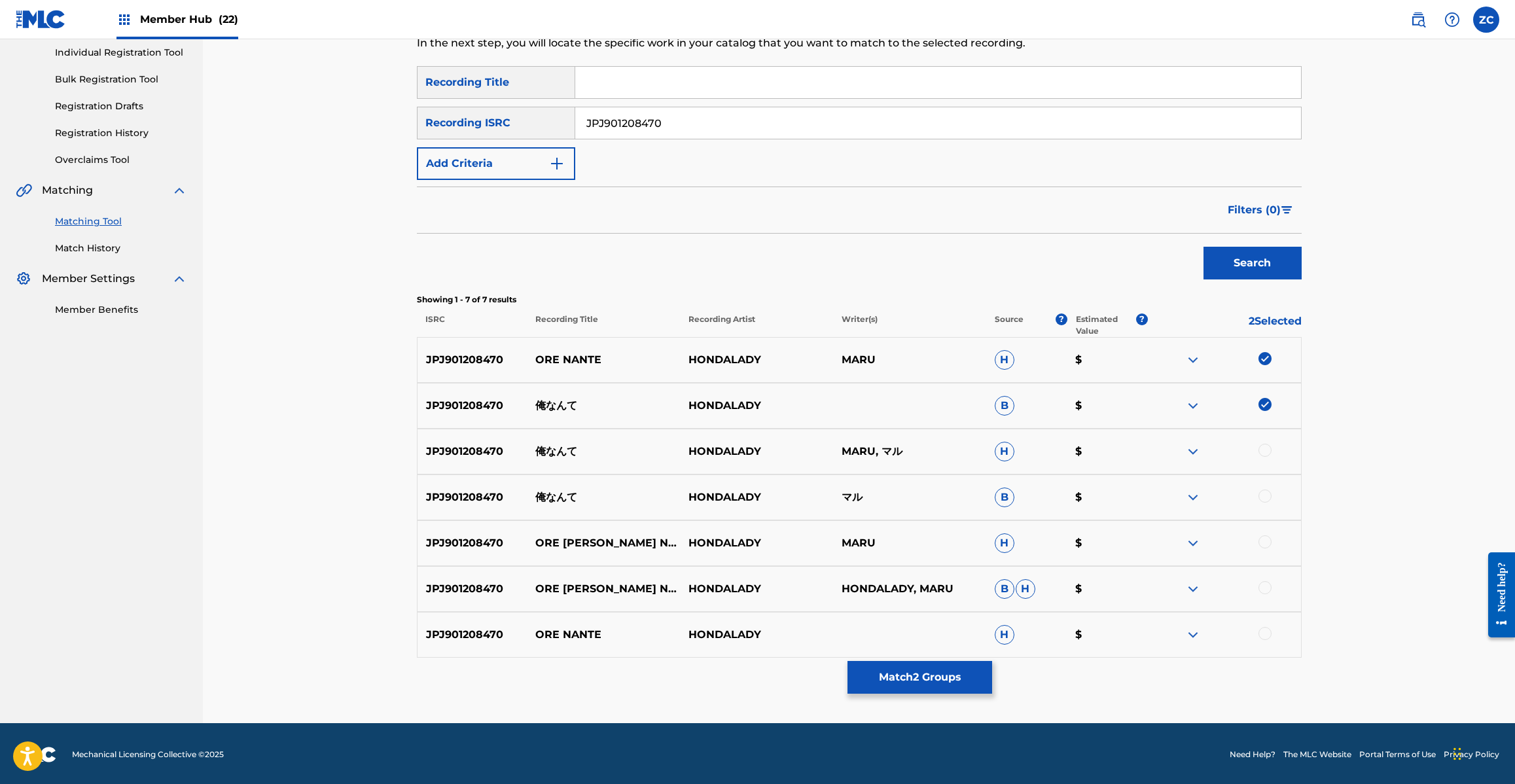
scroll to position [168, 0]
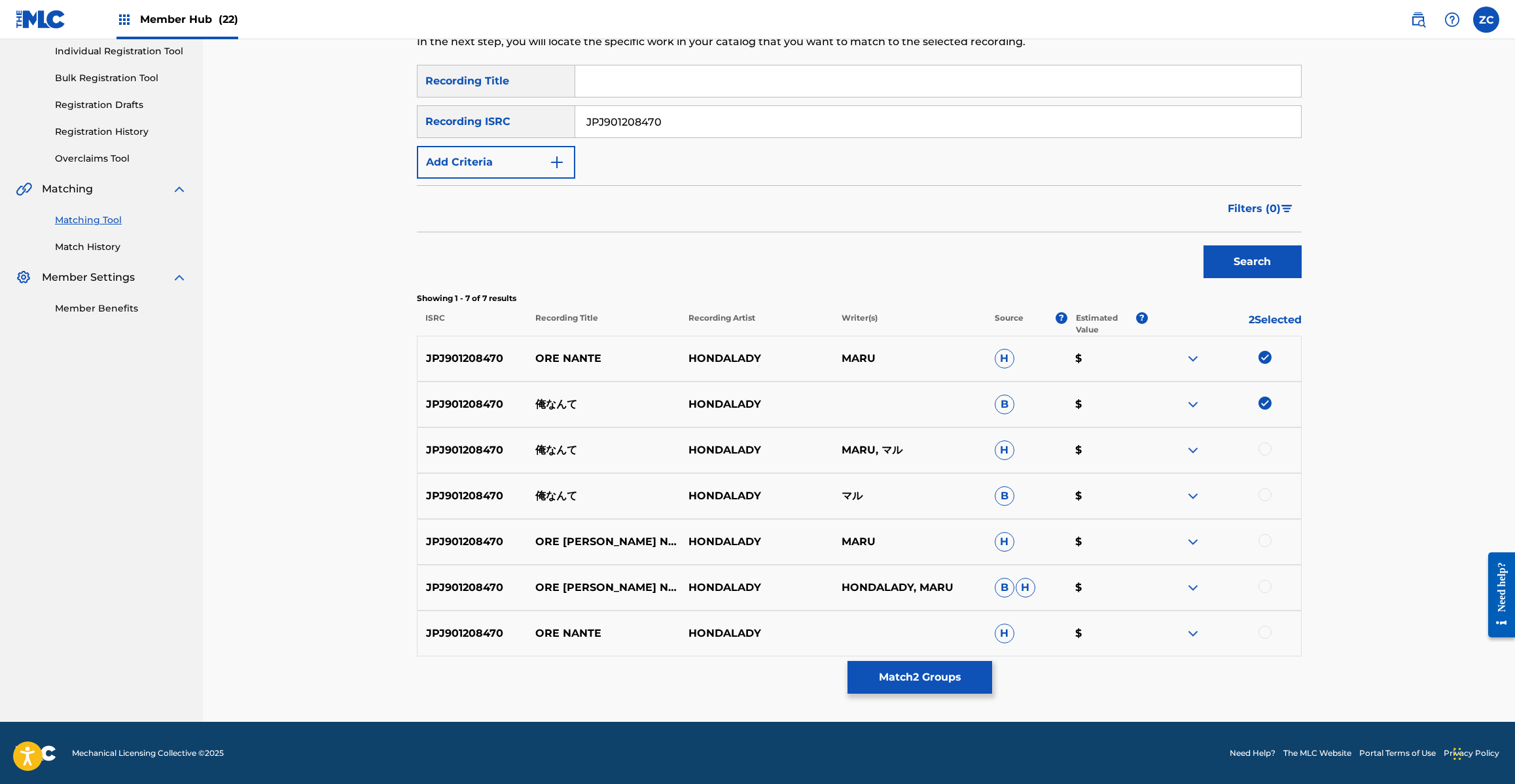
click at [1268, 448] on div at bounding box center [1265, 448] width 13 height 13
click at [1266, 495] on div at bounding box center [1265, 495] width 13 height 13
click at [1268, 538] on div at bounding box center [1265, 541] width 13 height 13
click at [1268, 589] on div at bounding box center [1265, 586] width 13 height 13
click at [1267, 630] on div at bounding box center [1265, 632] width 13 height 13
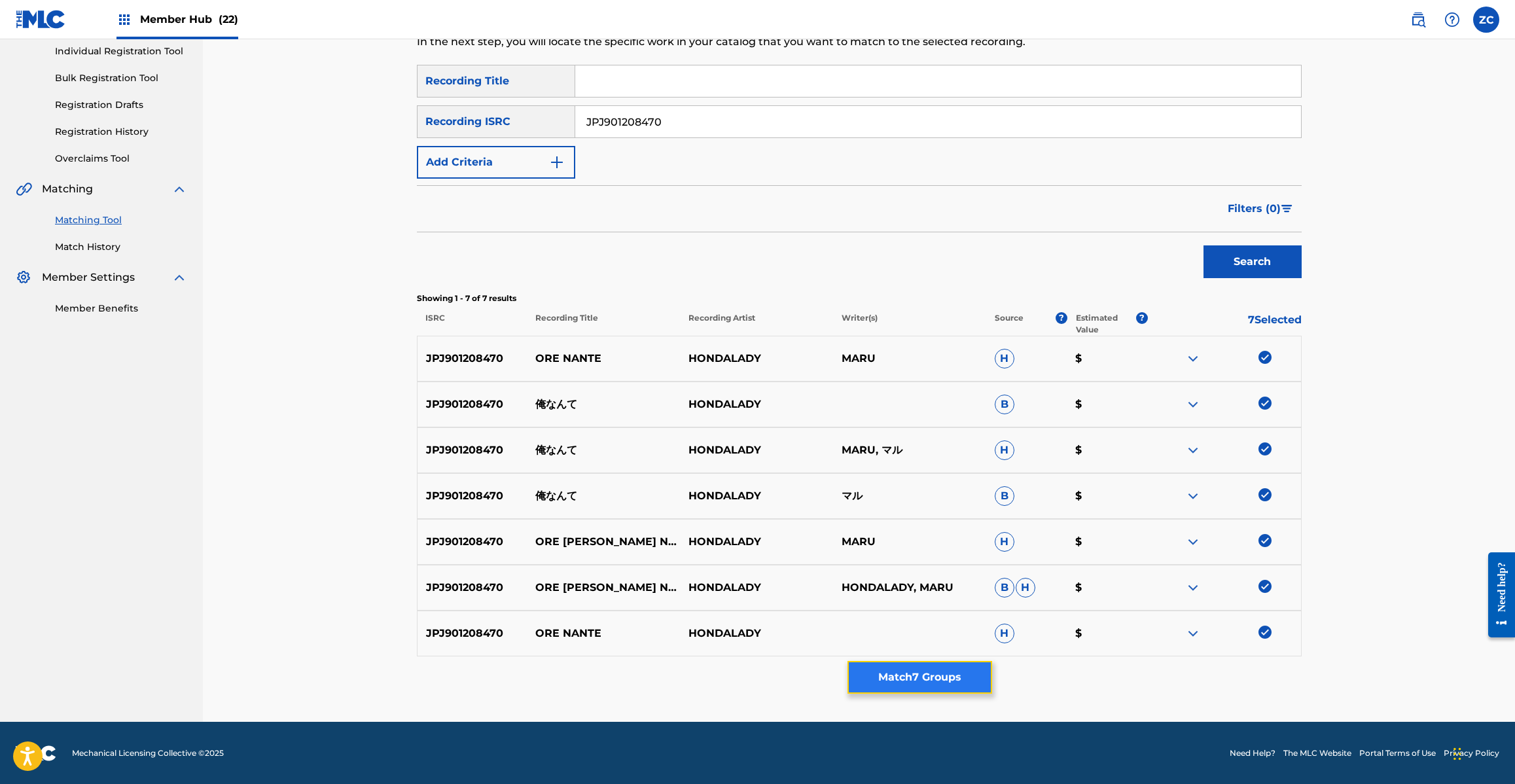
click at [934, 675] on button "Match 7 Groups" at bounding box center [919, 677] width 145 height 33
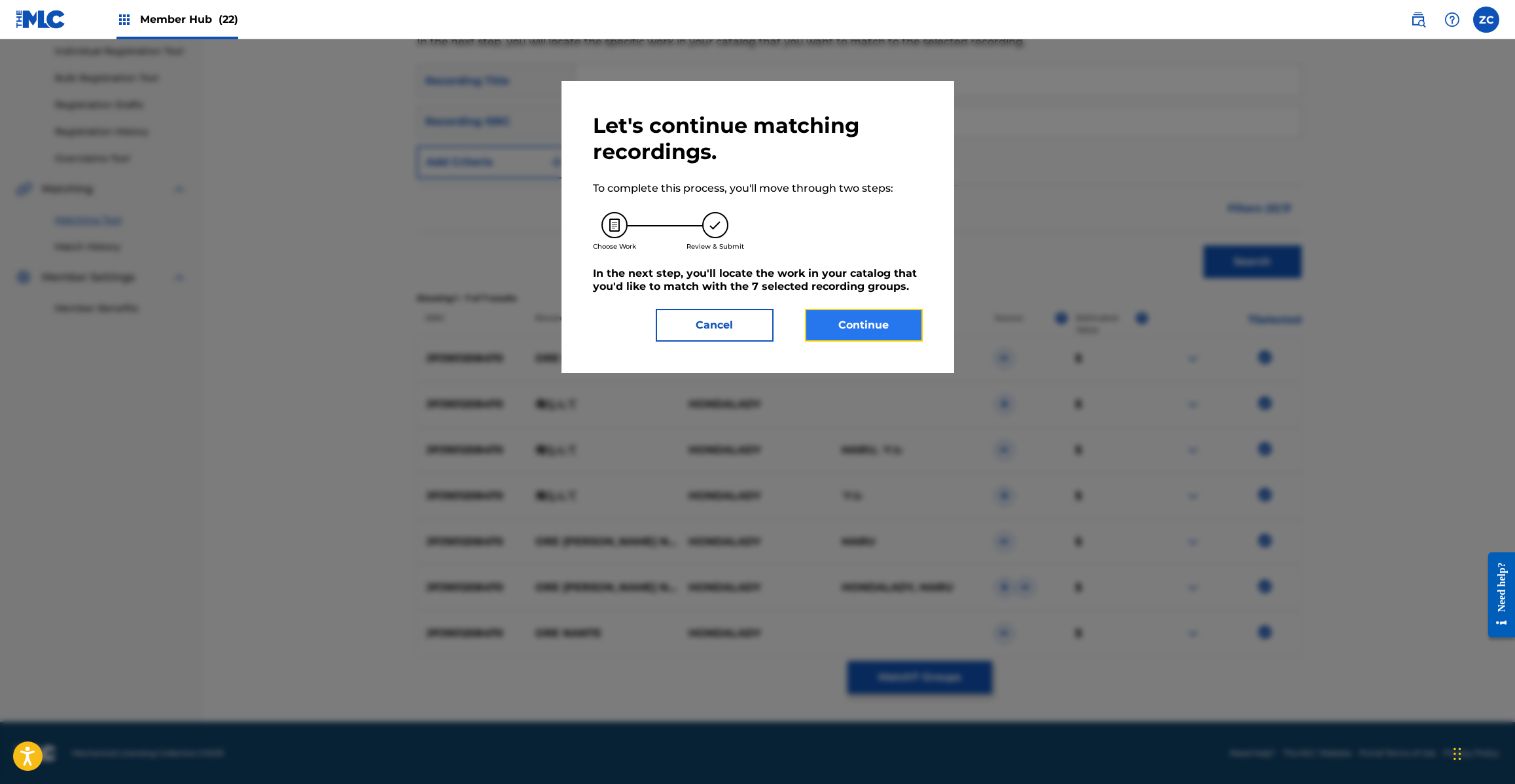
click at [871, 319] on button "Continue" at bounding box center [863, 324] width 117 height 33
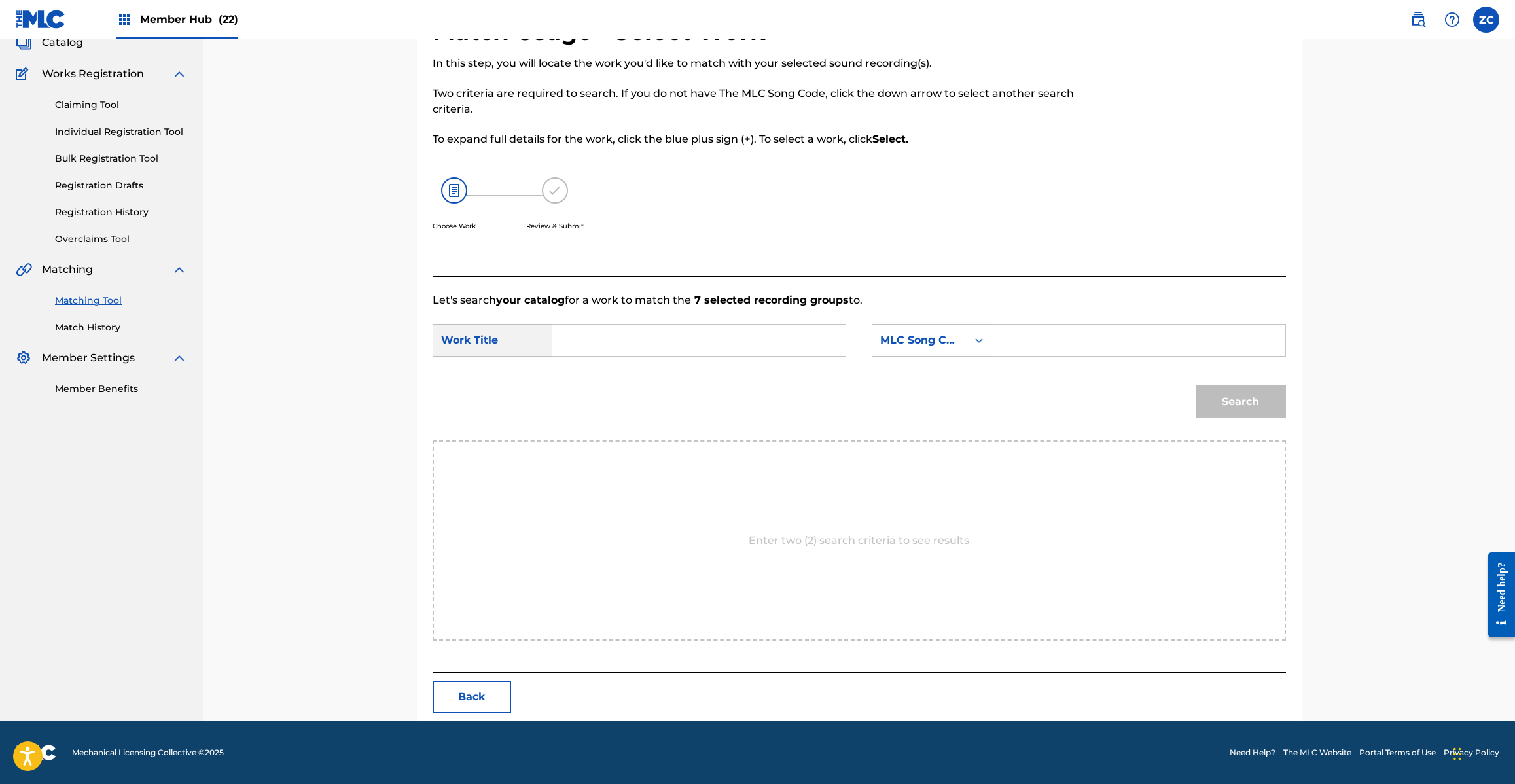
scroll to position [0, 0]
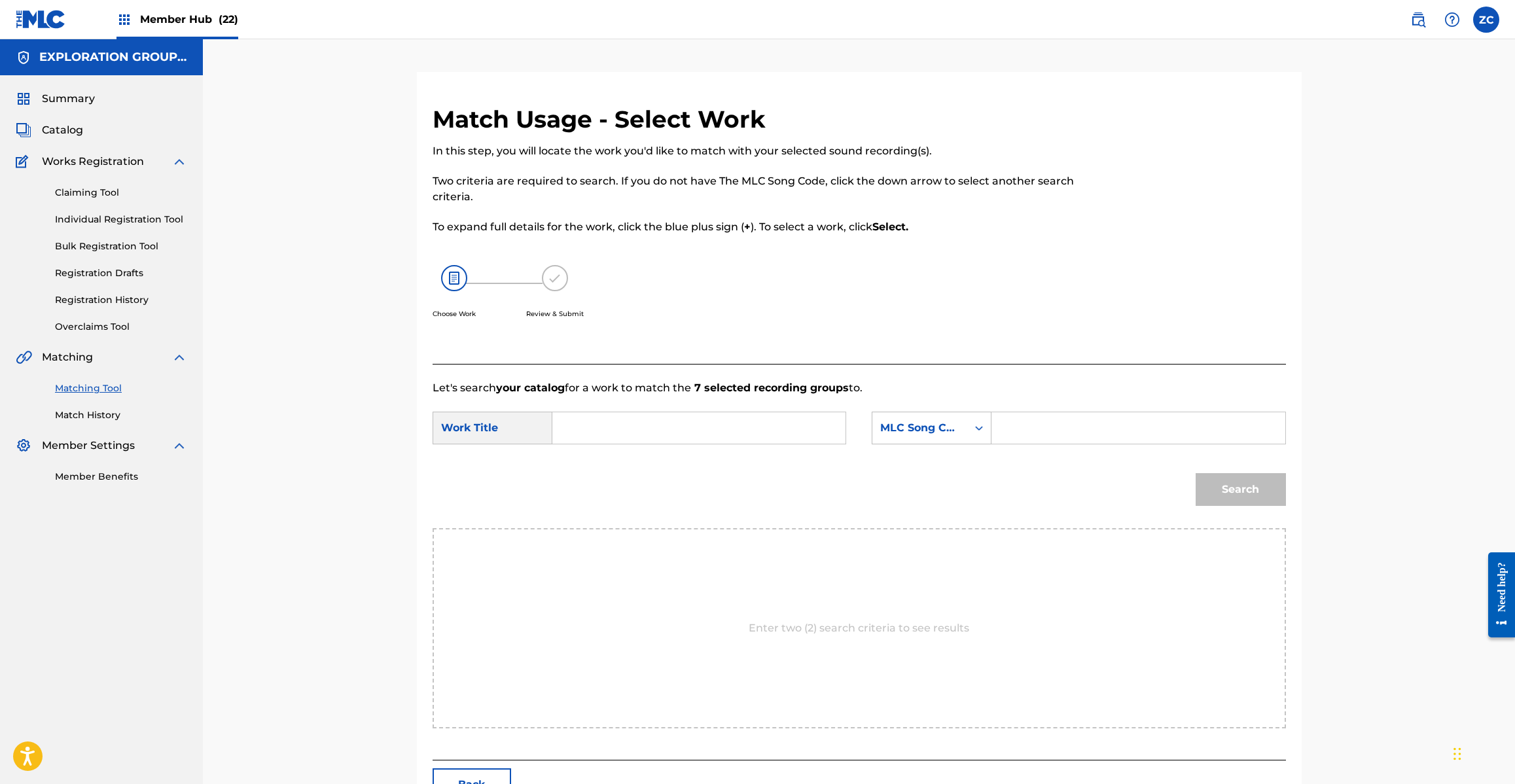
click at [641, 424] on input "Search Form" at bounding box center [698, 428] width 271 height 32
click at [697, 430] on input "Ore Shoomo Night OL5M3J" at bounding box center [698, 428] width 271 height 32
type input "Ore Shoomo Night"
click at [1023, 439] on input "Search Form" at bounding box center [1137, 428] width 271 height 32
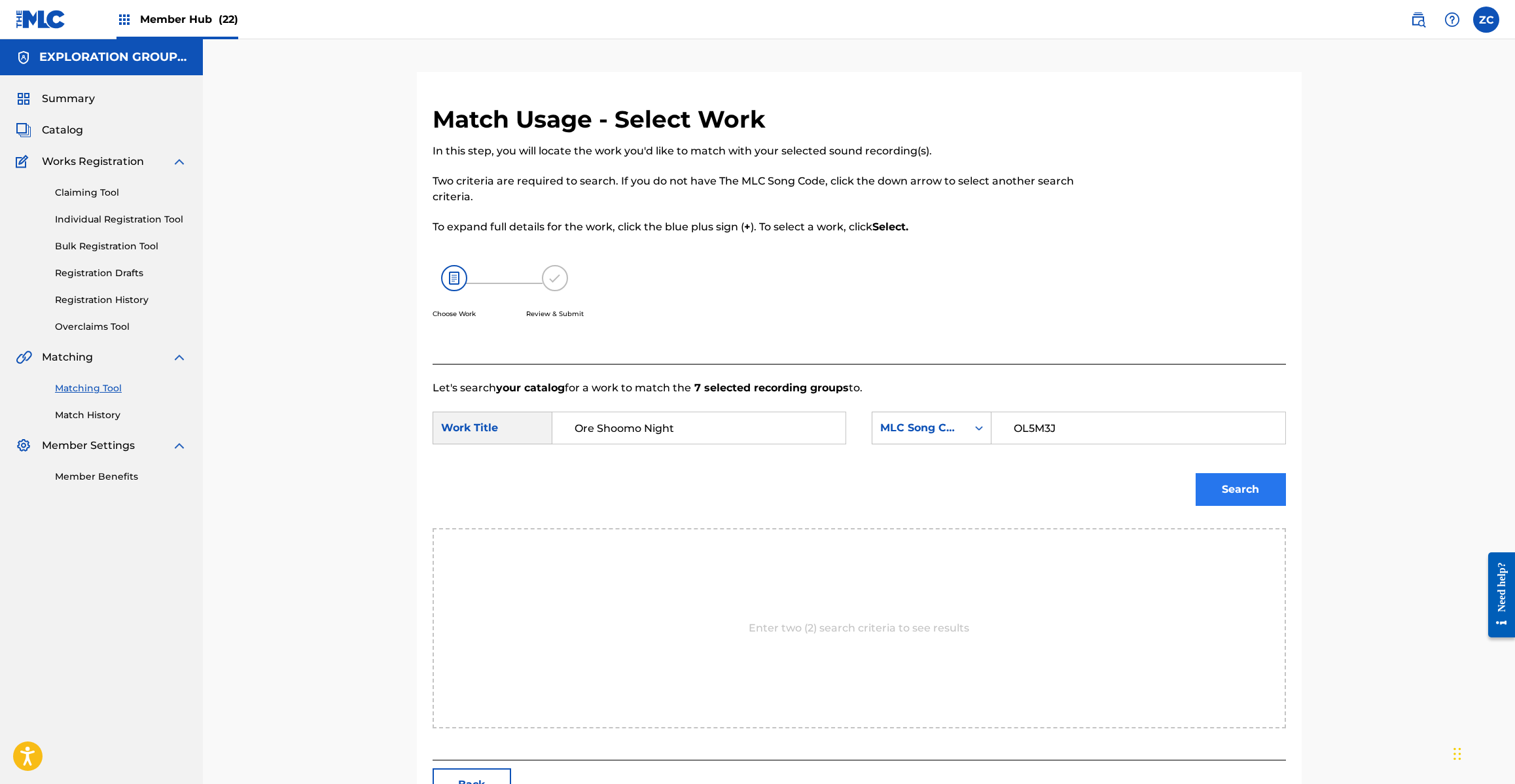
type input "OL5M3J"
click at [1232, 498] on button "Search" at bounding box center [1240, 488] width 90 height 33
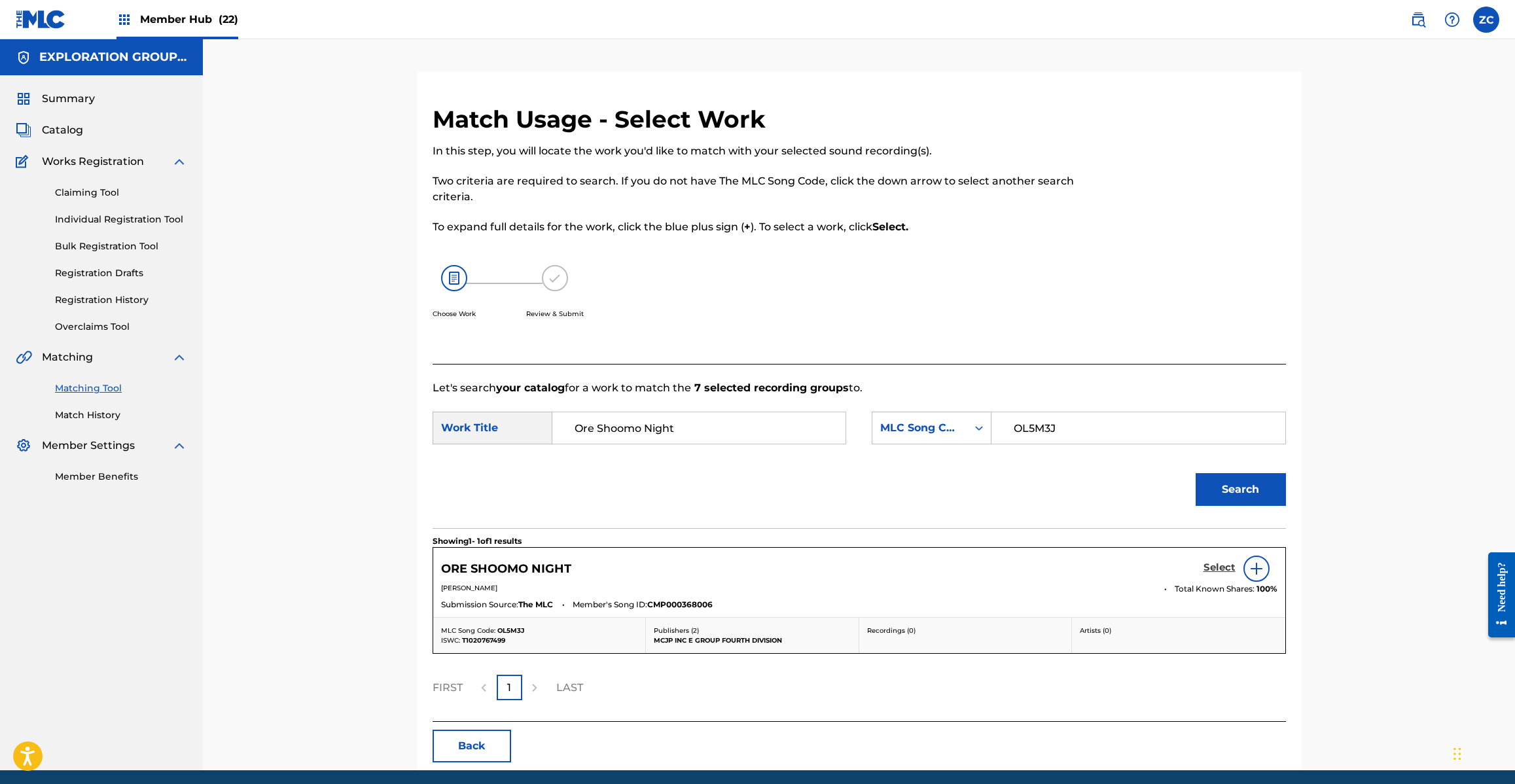
click at [1231, 564] on h5 "Select" at bounding box center [1219, 567] width 32 height 12
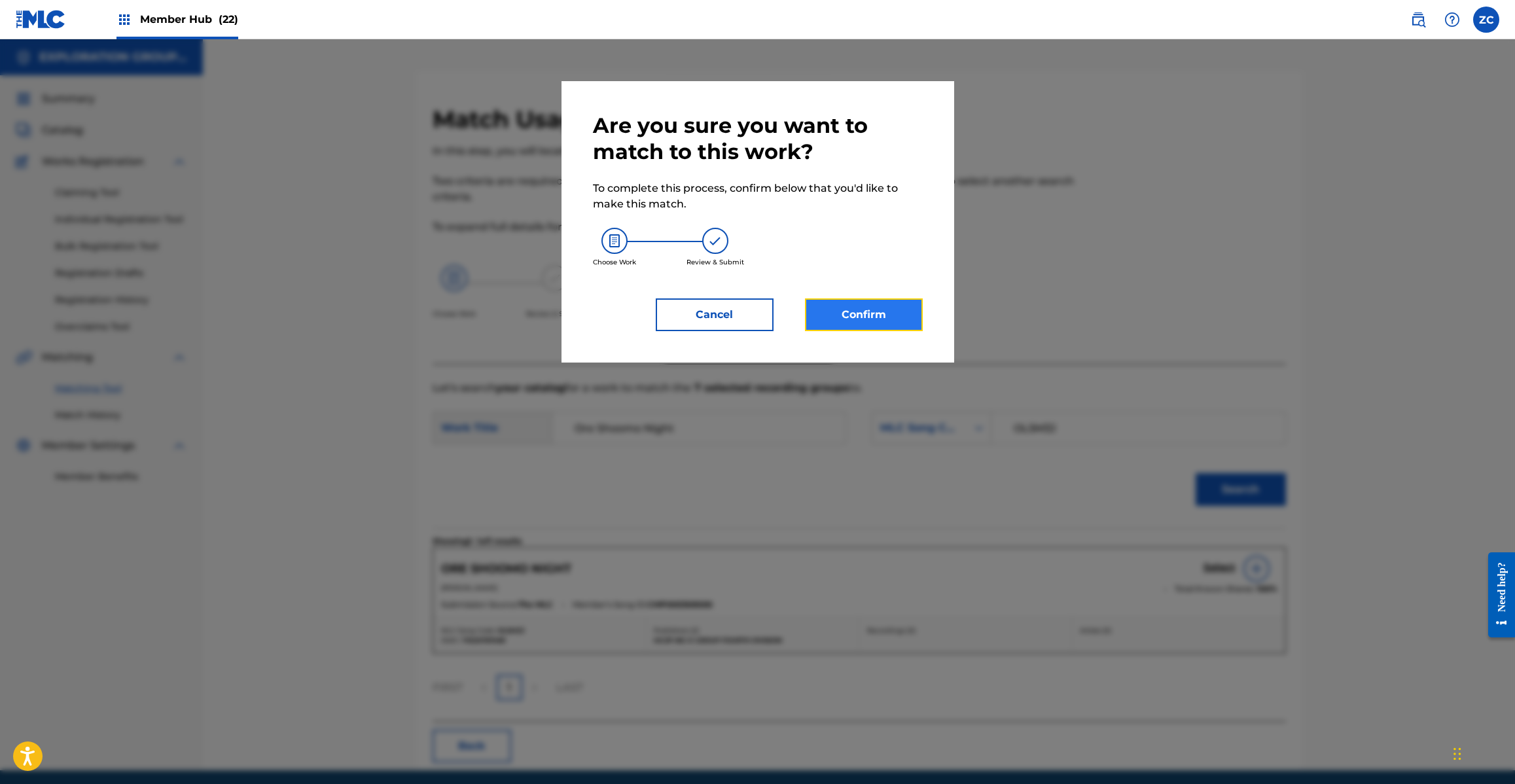
click at [886, 309] on button "Confirm" at bounding box center [863, 314] width 117 height 33
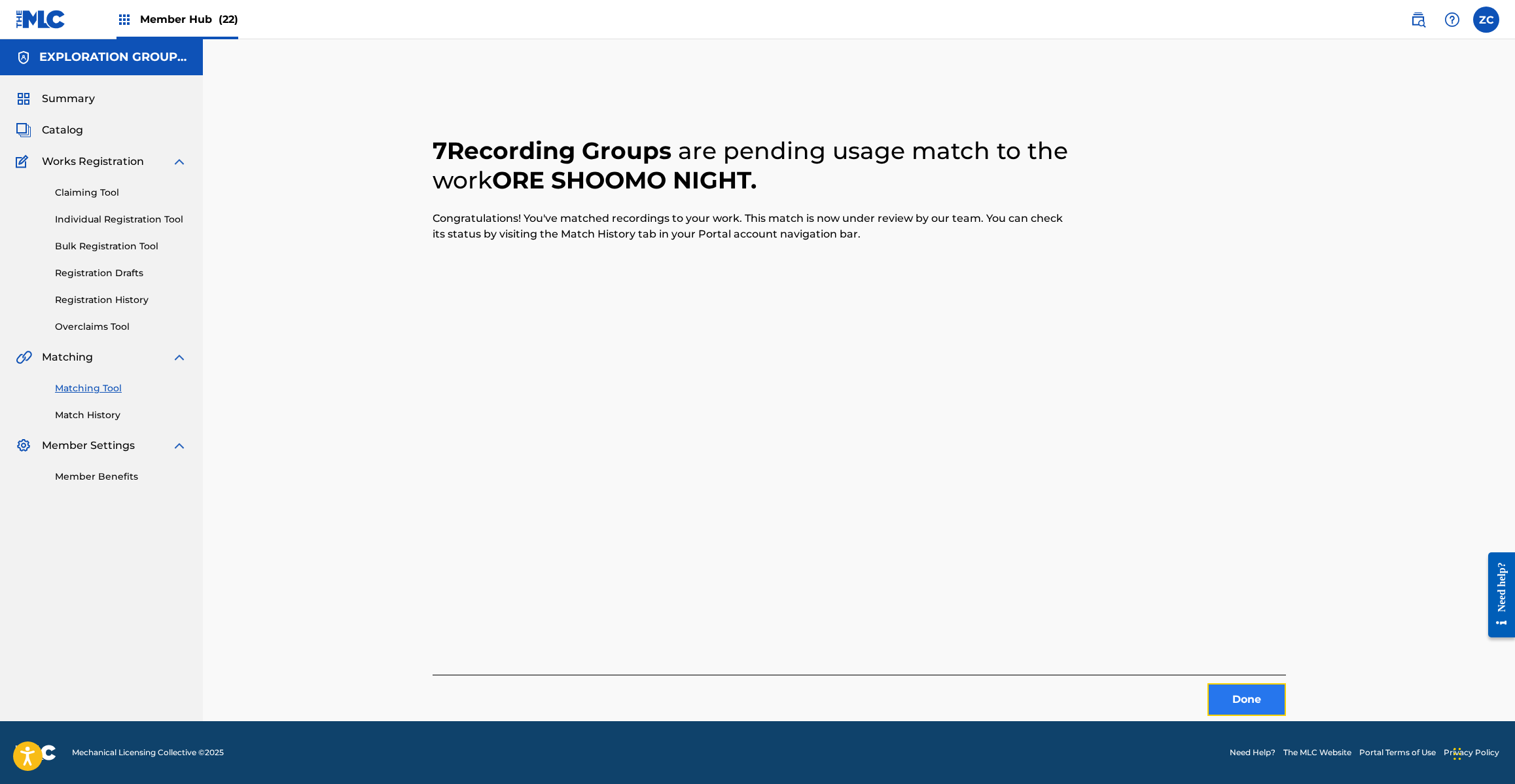
click at [1229, 684] on button "Done" at bounding box center [1246, 699] width 78 height 33
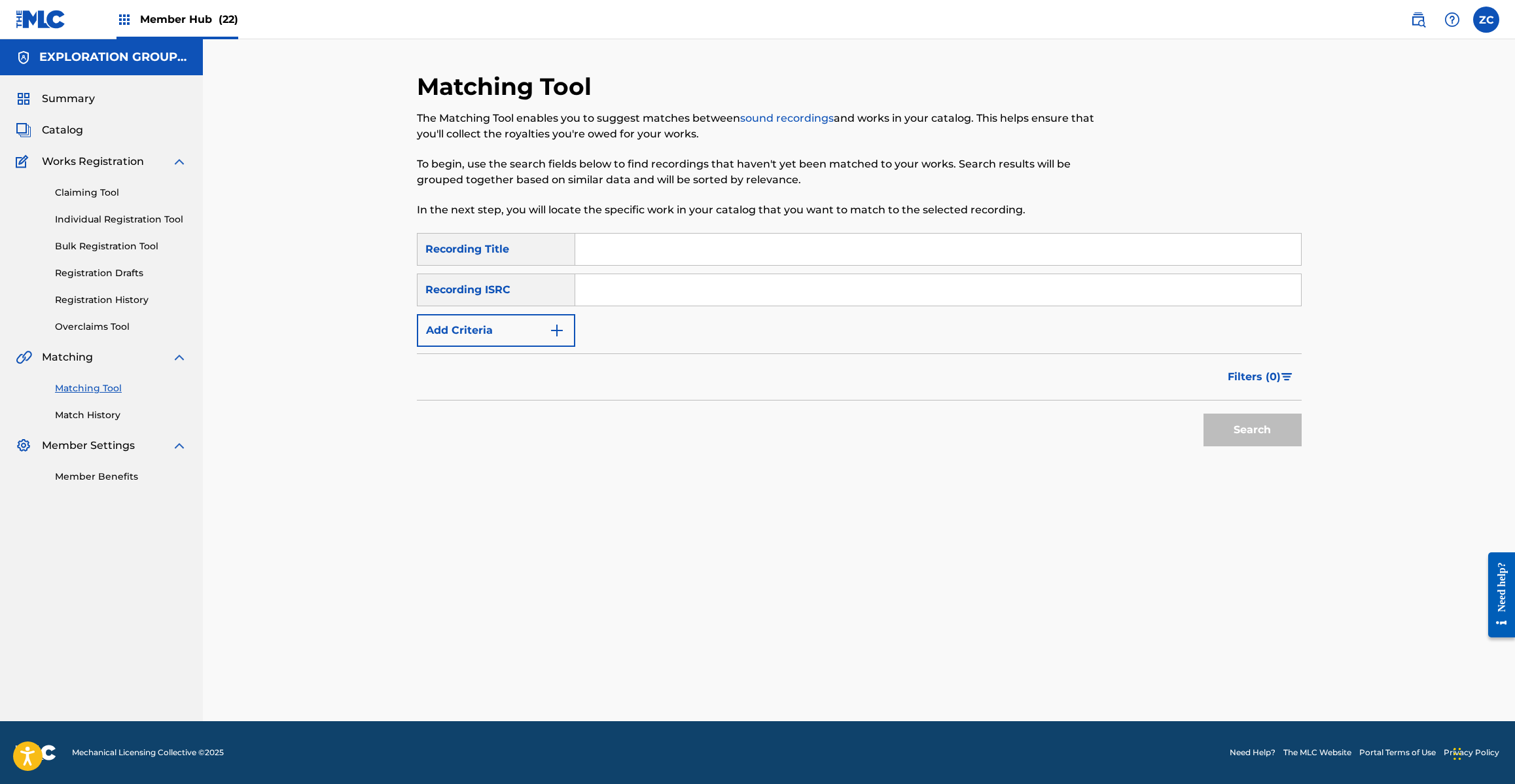
click at [753, 293] on input "Search Form" at bounding box center [938, 290] width 725 height 32
type input "JPJ901208490"
click at [1247, 433] on button "Search" at bounding box center [1252, 430] width 98 height 33
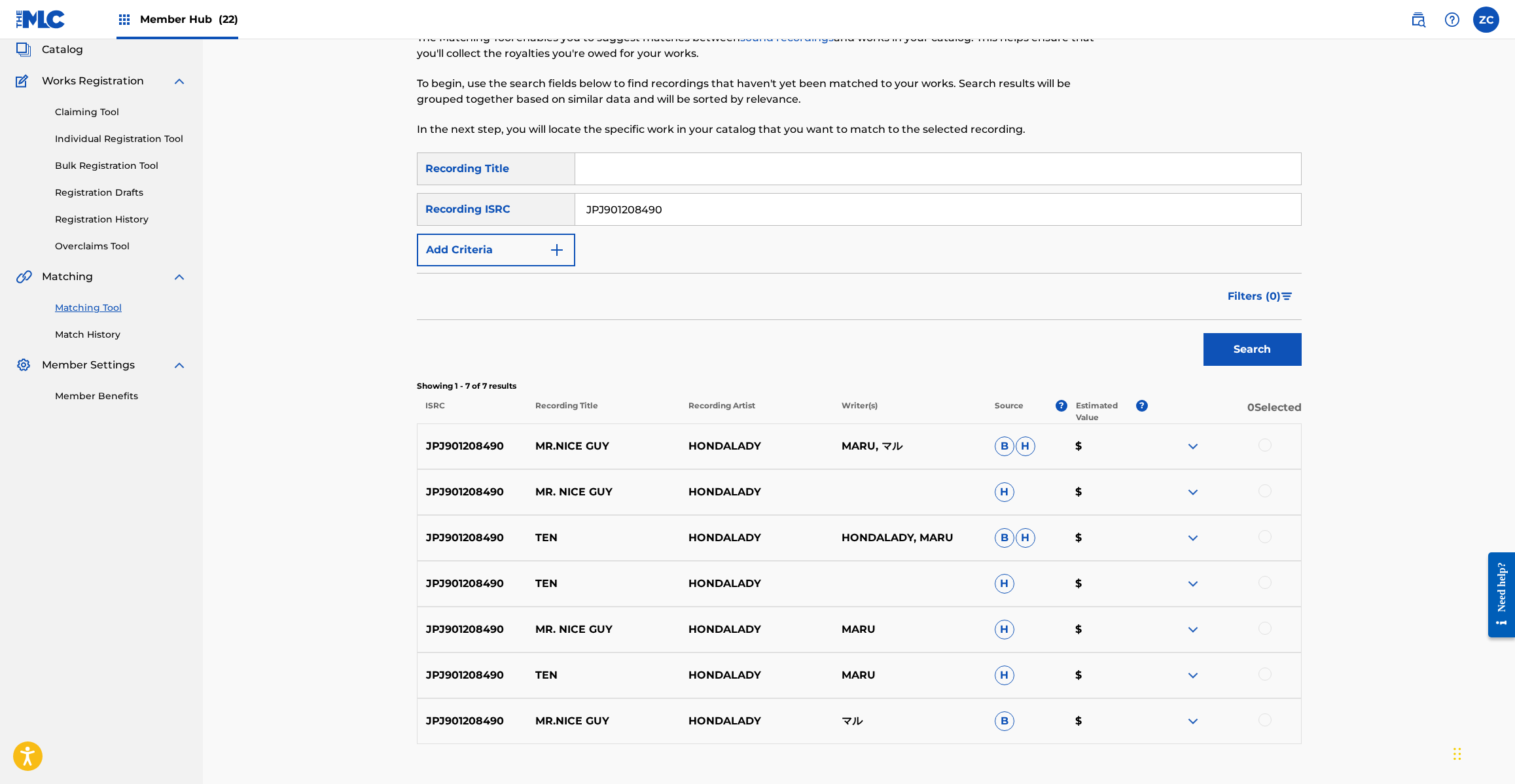
scroll to position [168, 0]
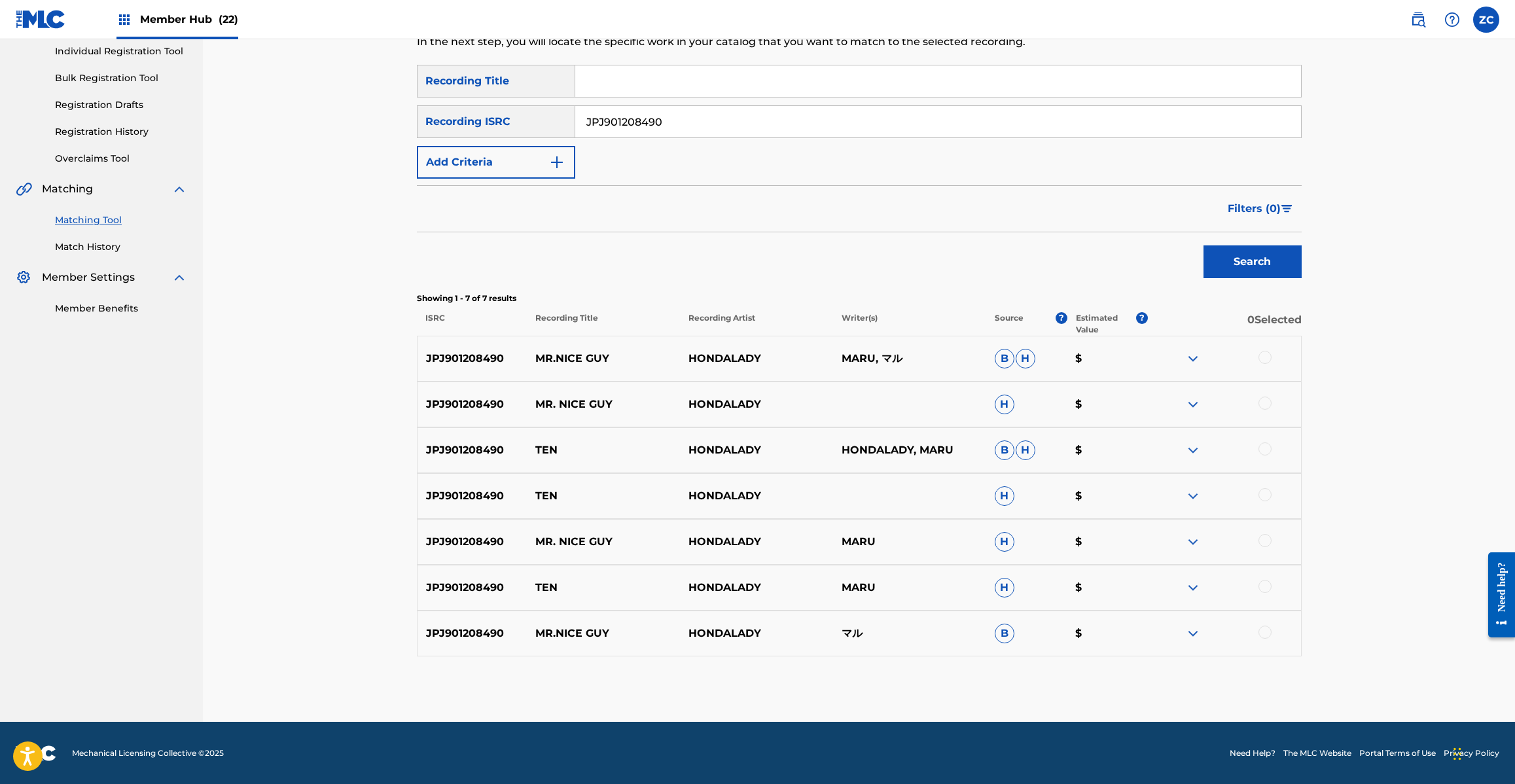
click at [1270, 448] on div at bounding box center [1265, 448] width 13 height 13
click at [1261, 360] on div at bounding box center [1265, 357] width 13 height 13
click at [1268, 412] on div "JPJ901208490 MR. NICE GUY HONDALADY H $" at bounding box center [859, 404] width 885 height 46
click at [1268, 401] on div at bounding box center [1265, 403] width 13 height 13
click at [1271, 492] on div at bounding box center [1265, 495] width 13 height 13
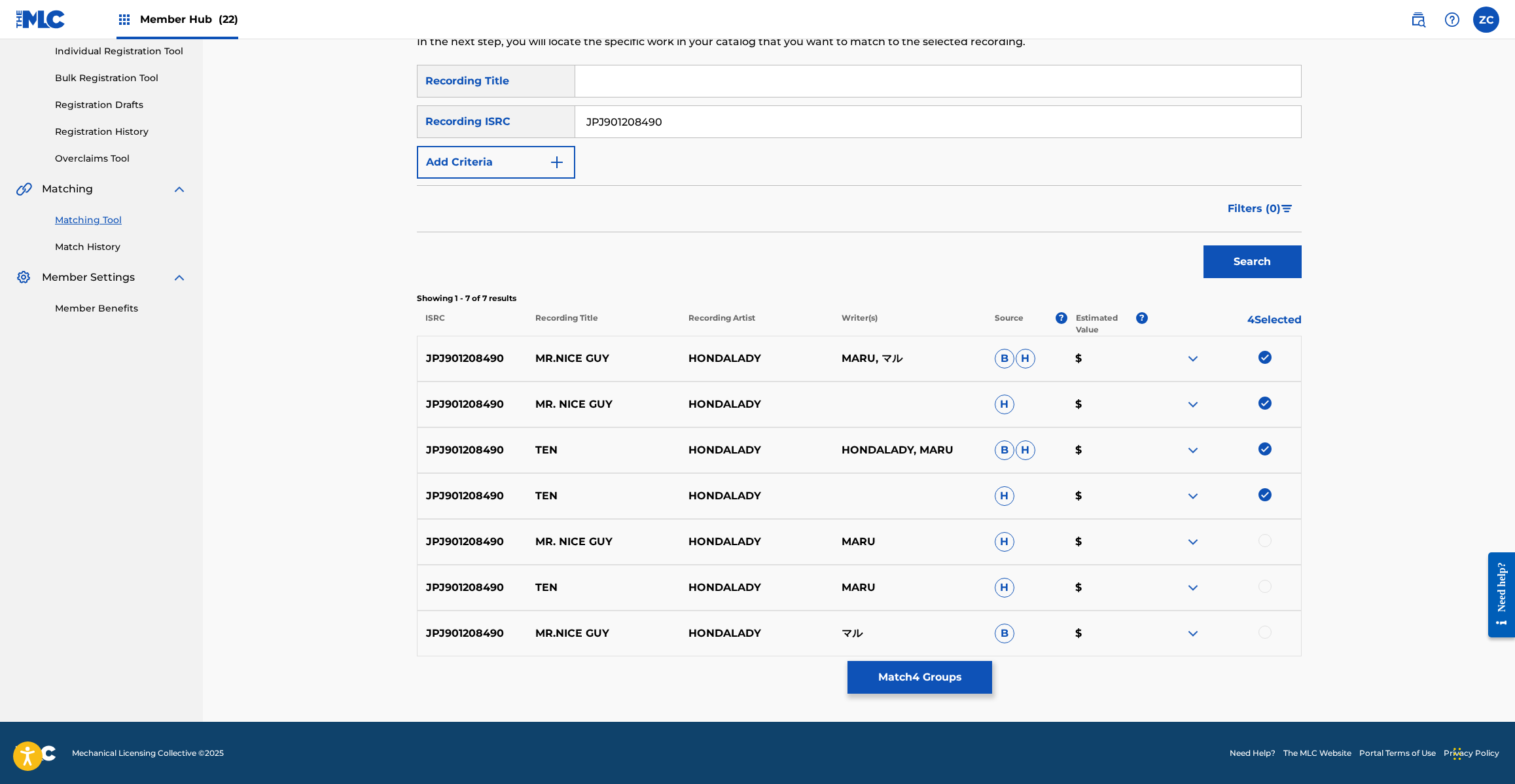
click at [1263, 495] on img at bounding box center [1265, 495] width 13 height 13
click at [1264, 537] on div at bounding box center [1265, 541] width 13 height 13
drag, startPoint x: 1268, startPoint y: 490, endPoint x: 1271, endPoint y: 596, distance: 106.0
click at [1268, 495] on div at bounding box center [1265, 495] width 13 height 13
click at [1264, 580] on div at bounding box center [1265, 586] width 13 height 13
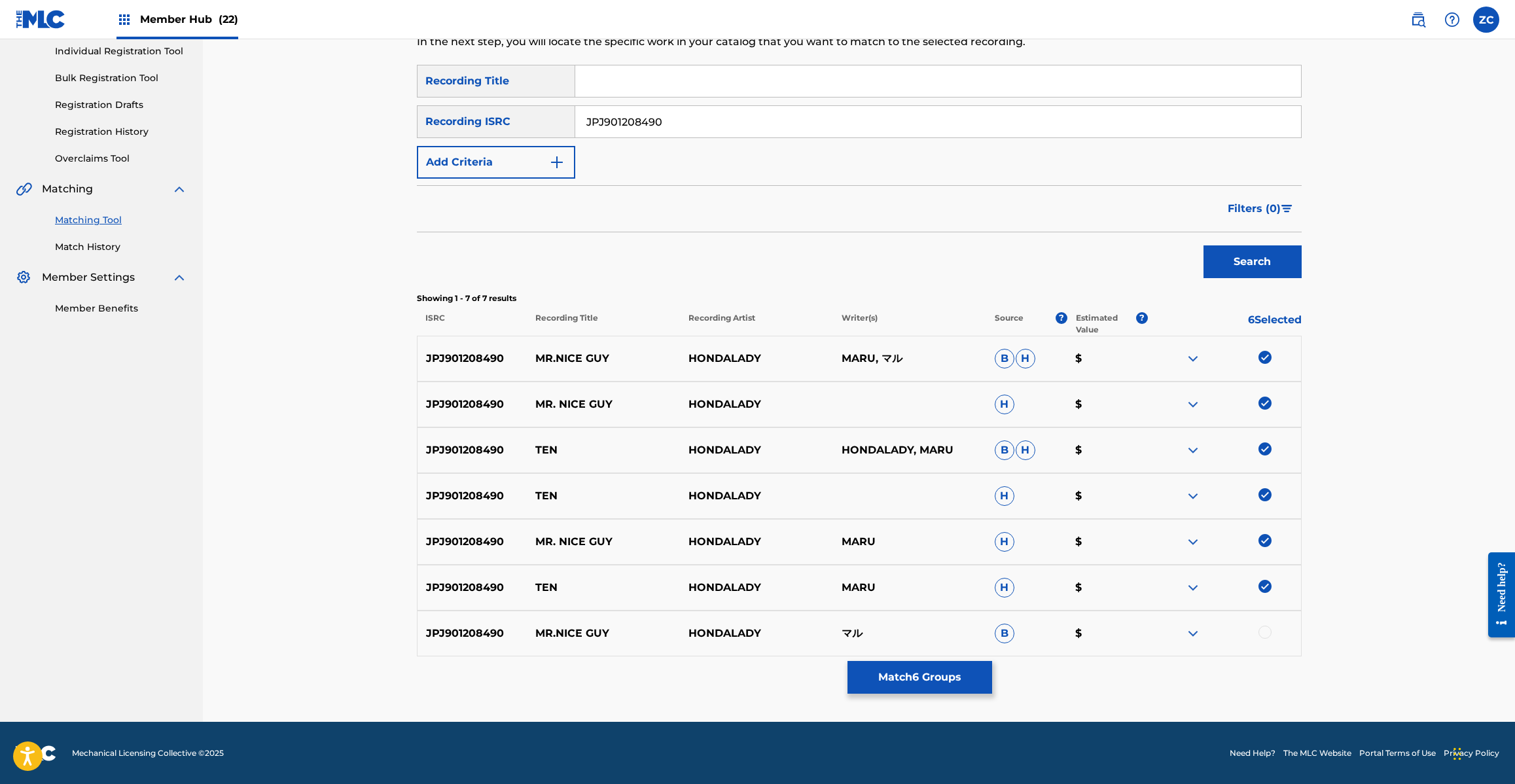
drag, startPoint x: 1271, startPoint y: 633, endPoint x: 1126, endPoint y: 533, distance: 176.1
click at [1271, 633] on div at bounding box center [1265, 632] width 13 height 13
click at [918, 668] on button "Match 7 Groups" at bounding box center [919, 677] width 145 height 33
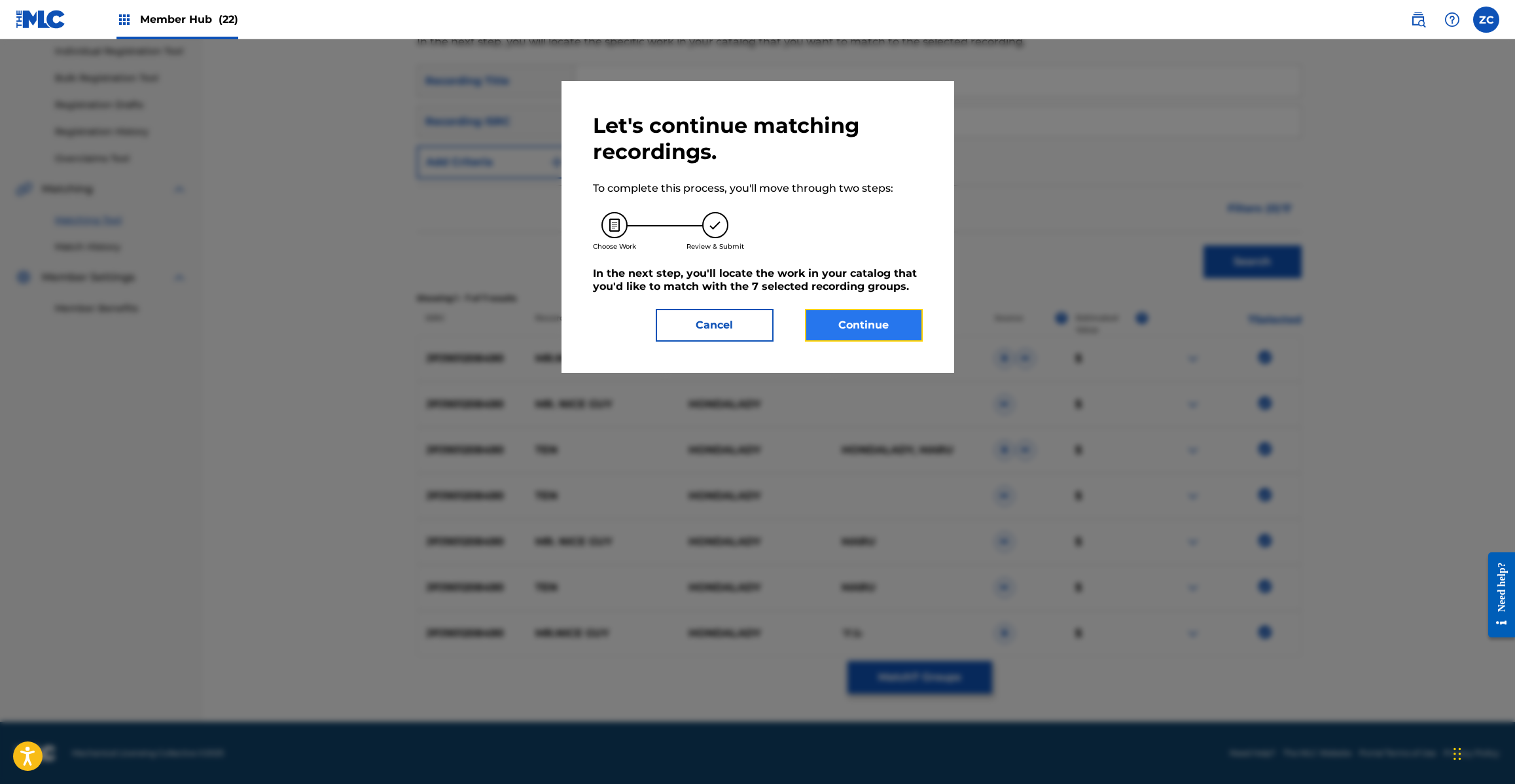
click at [898, 331] on button "Continue" at bounding box center [863, 324] width 117 height 33
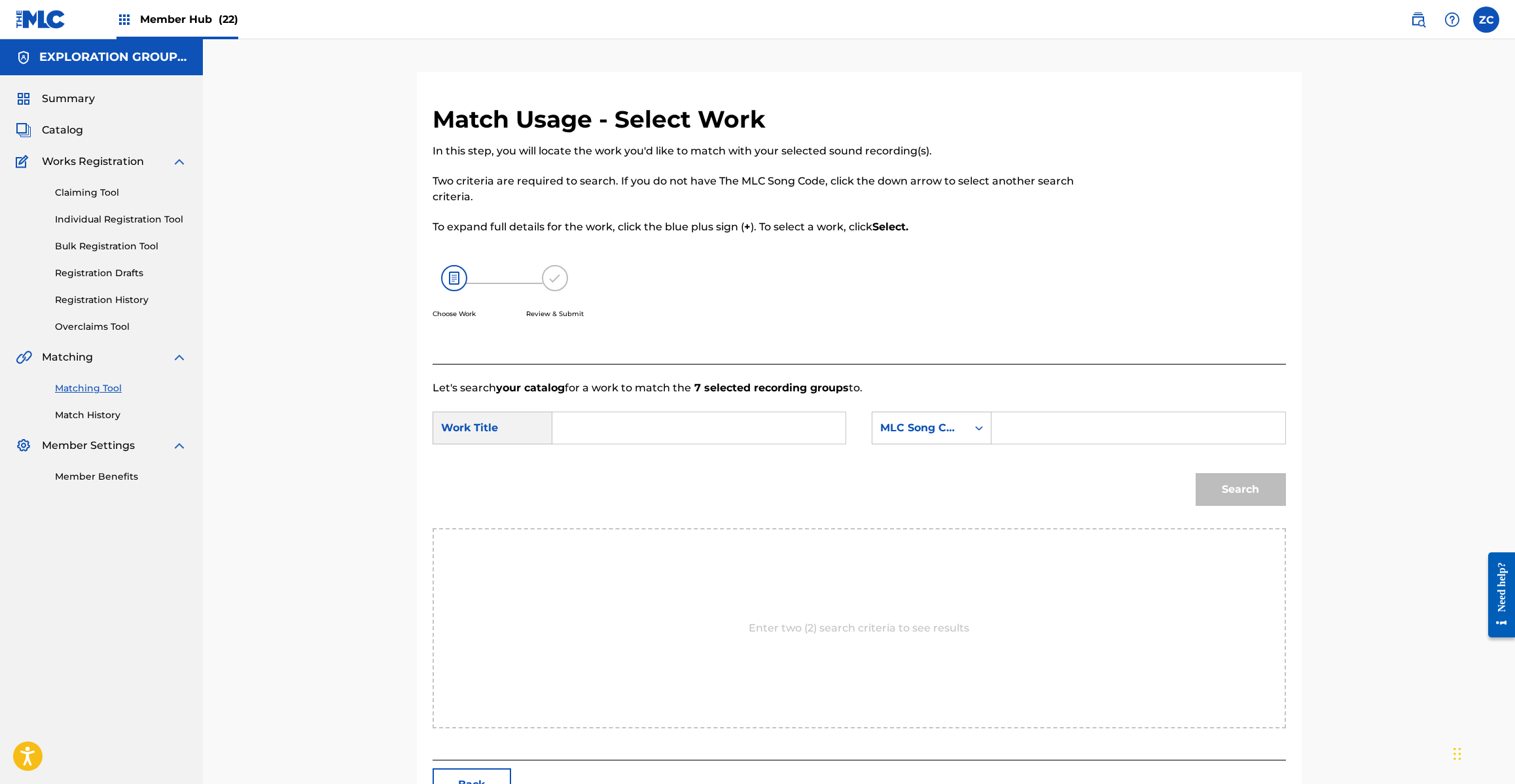
click at [714, 429] on input "Search Form" at bounding box center [698, 428] width 271 height 32
click at [629, 427] on input "Ten TW73EC" at bounding box center [698, 428] width 271 height 32
type input "Ten"
click at [1109, 422] on input "Search Form" at bounding box center [1137, 428] width 271 height 32
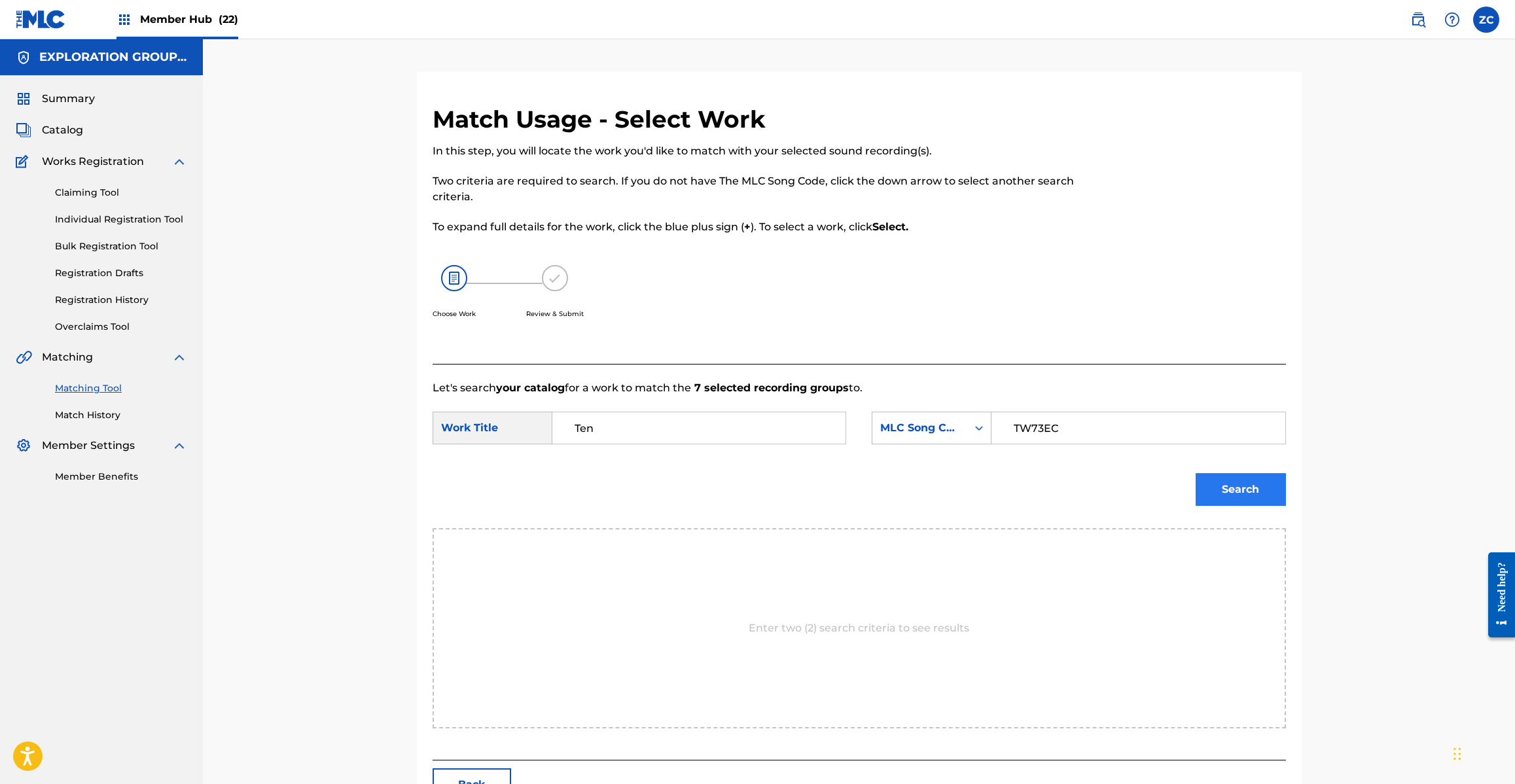
type input "TW73EC"
click at [1239, 487] on button "Search" at bounding box center [1240, 488] width 90 height 33
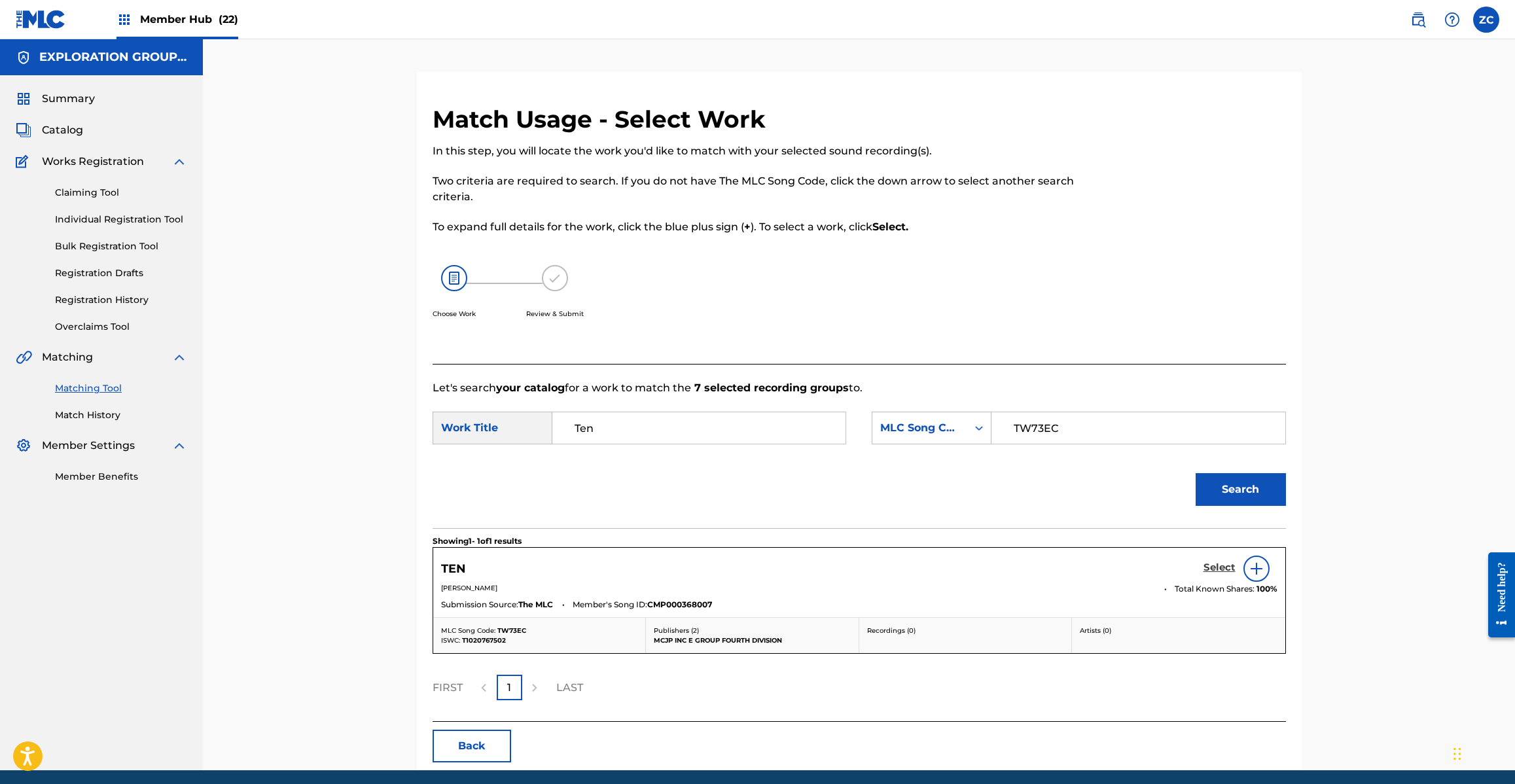
click at [1215, 564] on h5 "Select" at bounding box center [1219, 567] width 32 height 12
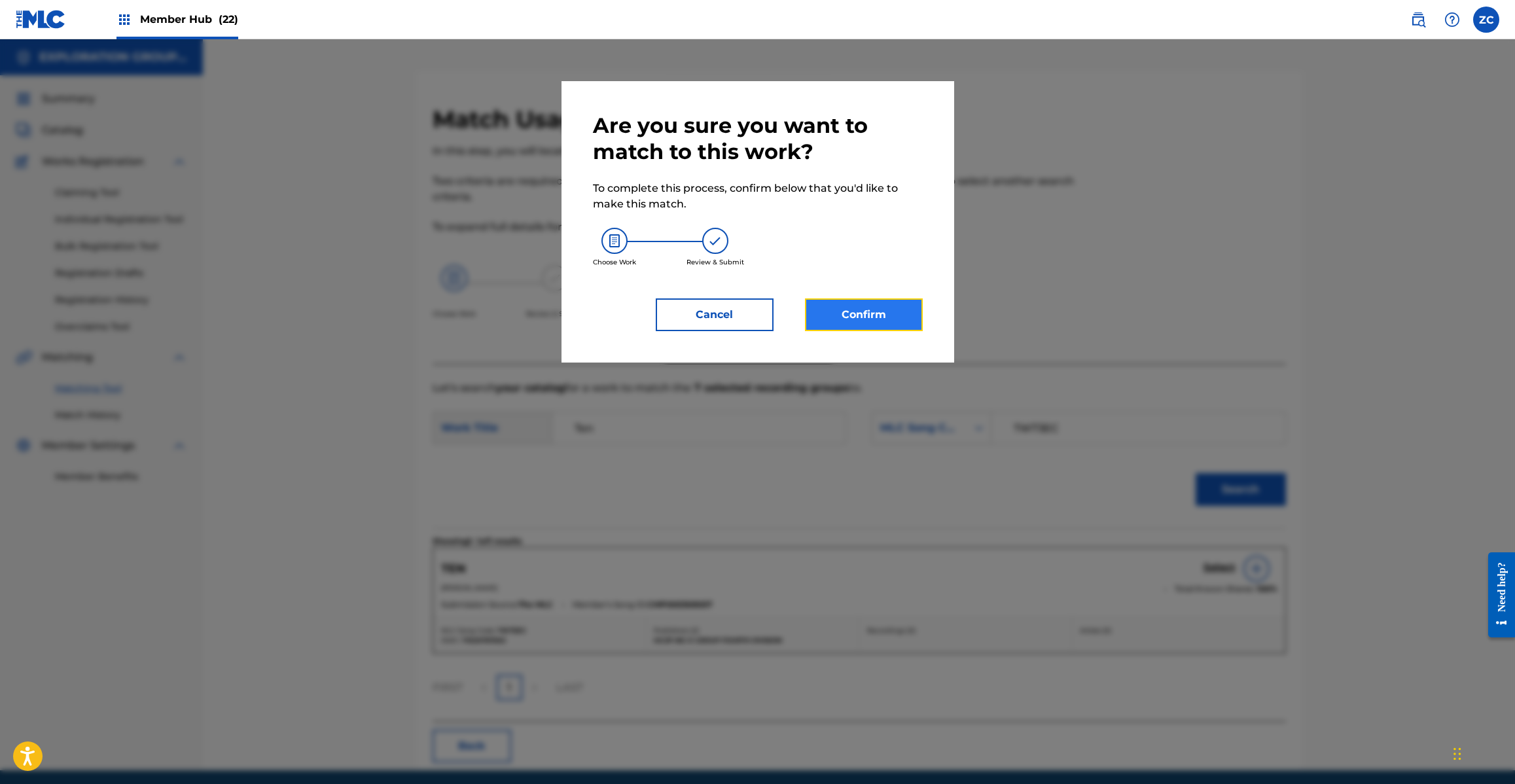
click at [875, 305] on button "Confirm" at bounding box center [863, 314] width 117 height 33
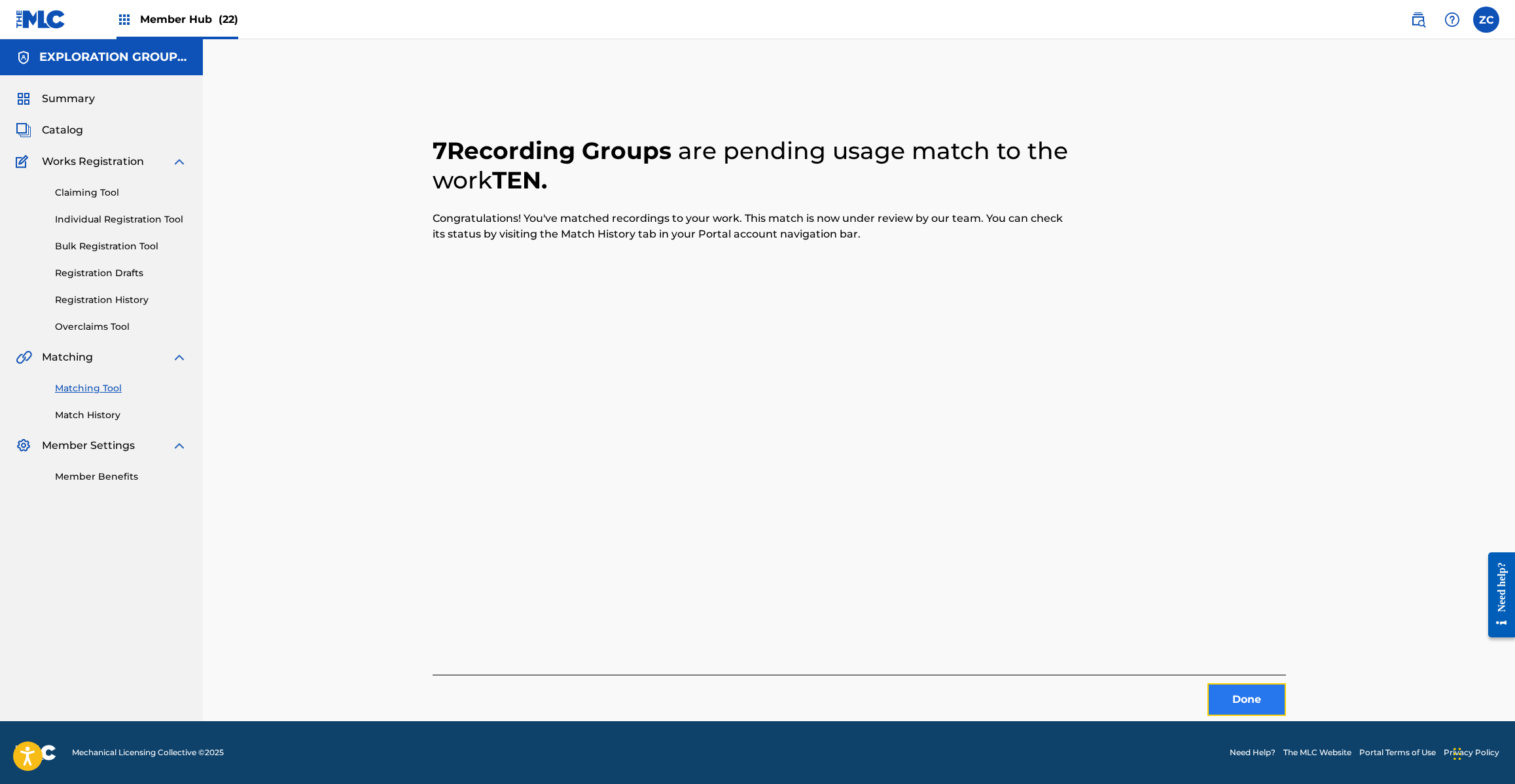
click at [1241, 692] on button "Done" at bounding box center [1246, 699] width 78 height 33
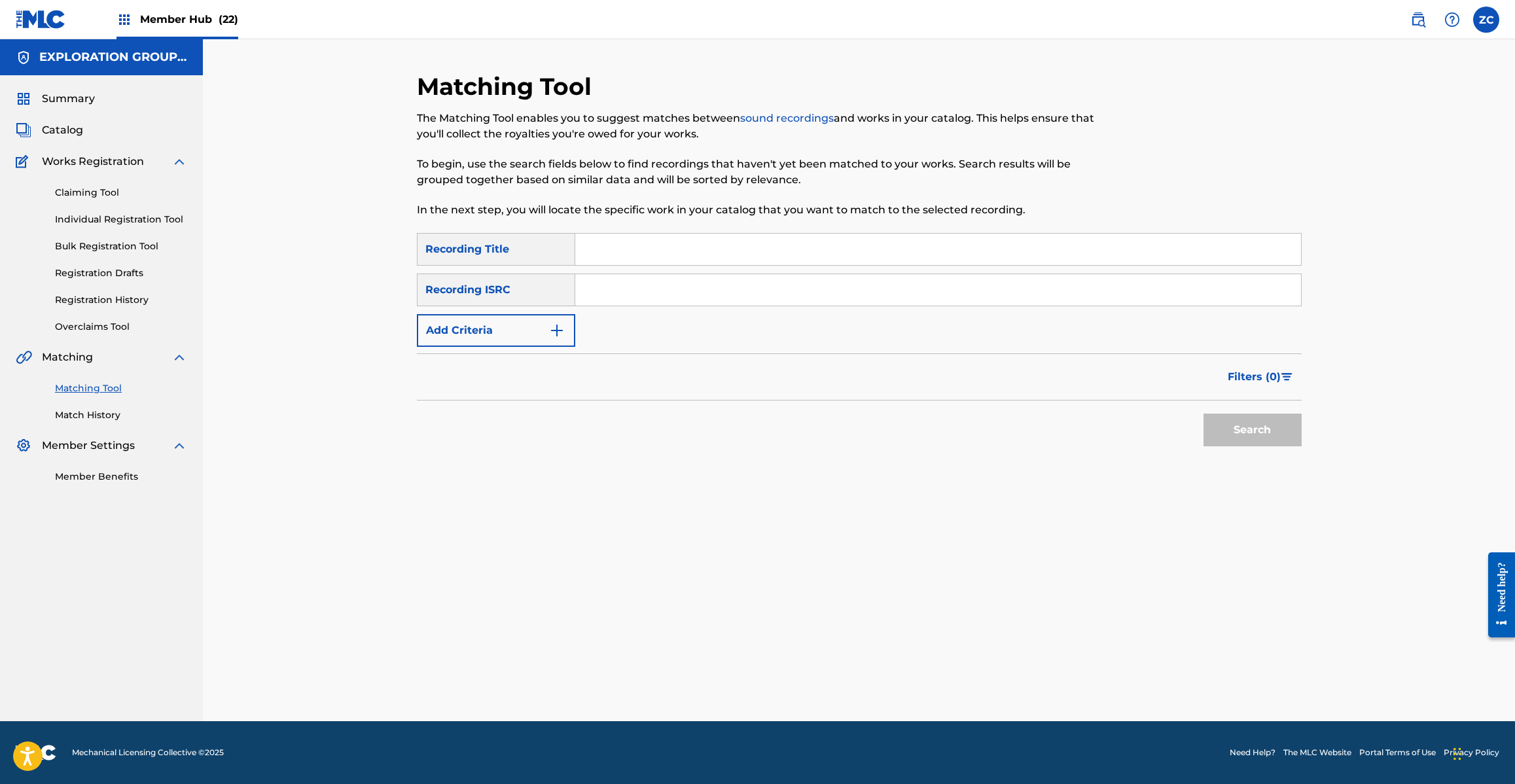
drag, startPoint x: 983, startPoint y: 293, endPoint x: 1048, endPoint y: 328, distance: 73.8
click at [983, 293] on input "Search Form" at bounding box center [938, 290] width 725 height 32
type input "JPC621100102"
click at [1247, 426] on button "Search" at bounding box center [1252, 430] width 98 height 33
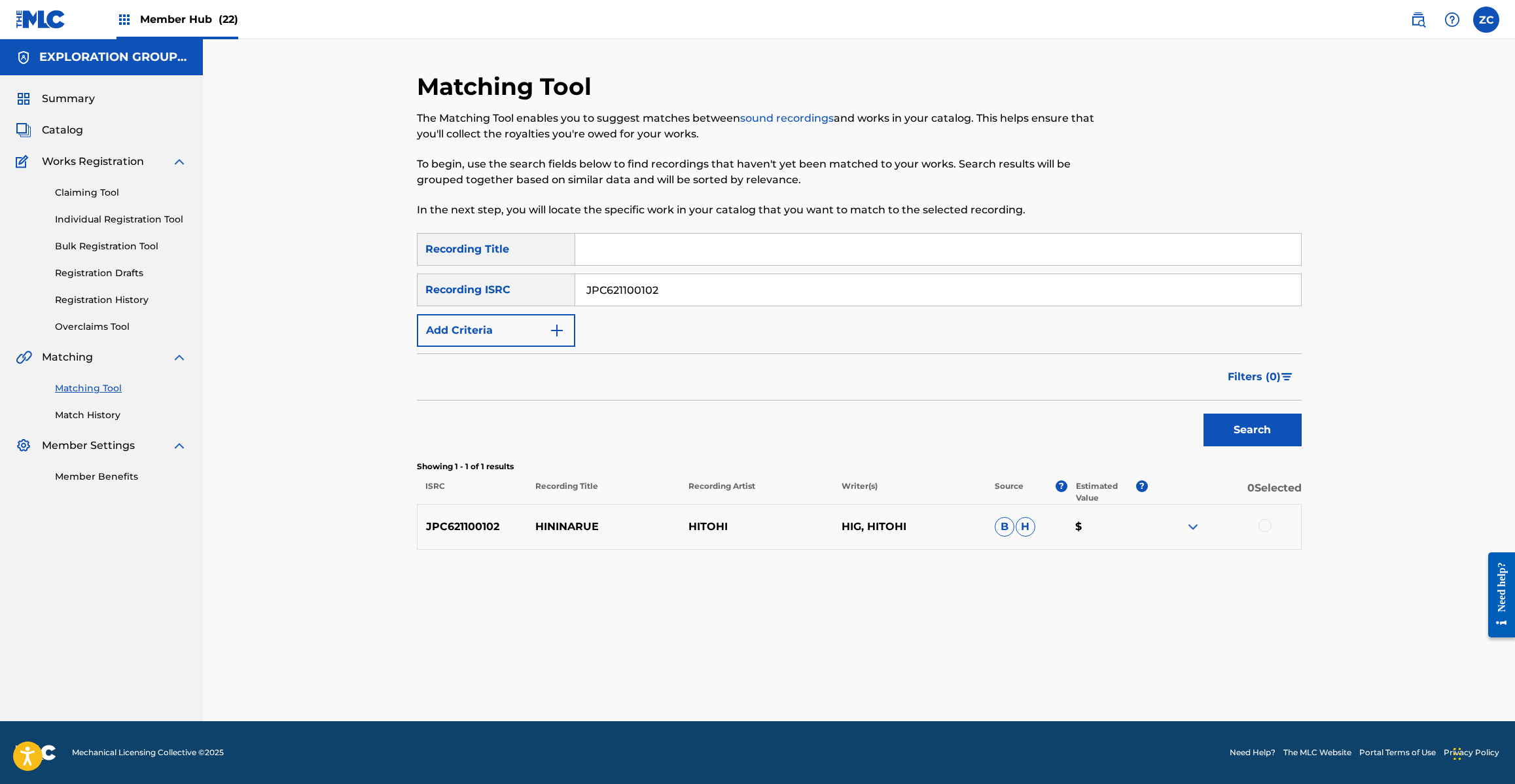
click at [1266, 532] on div at bounding box center [1224, 527] width 153 height 16
click at [1266, 526] on div at bounding box center [1265, 526] width 13 height 13
click at [899, 701] on div "Matching Tool The Matching Tool enables you to suggest matches between sound re…" at bounding box center [859, 396] width 885 height 649
click at [906, 687] on button "Match 1 Group" at bounding box center [919, 677] width 145 height 33
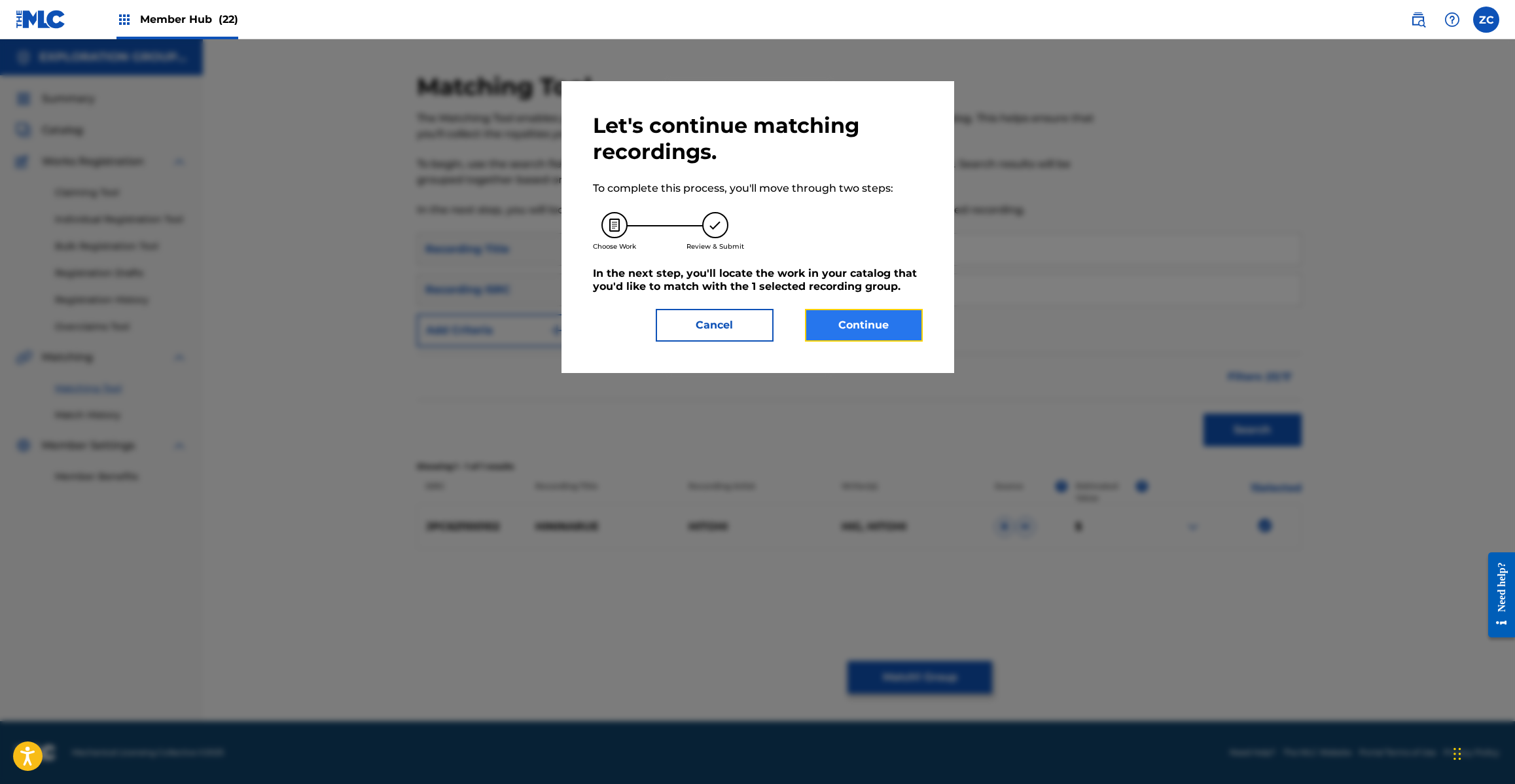
click at [881, 326] on button "Continue" at bounding box center [863, 324] width 117 height 33
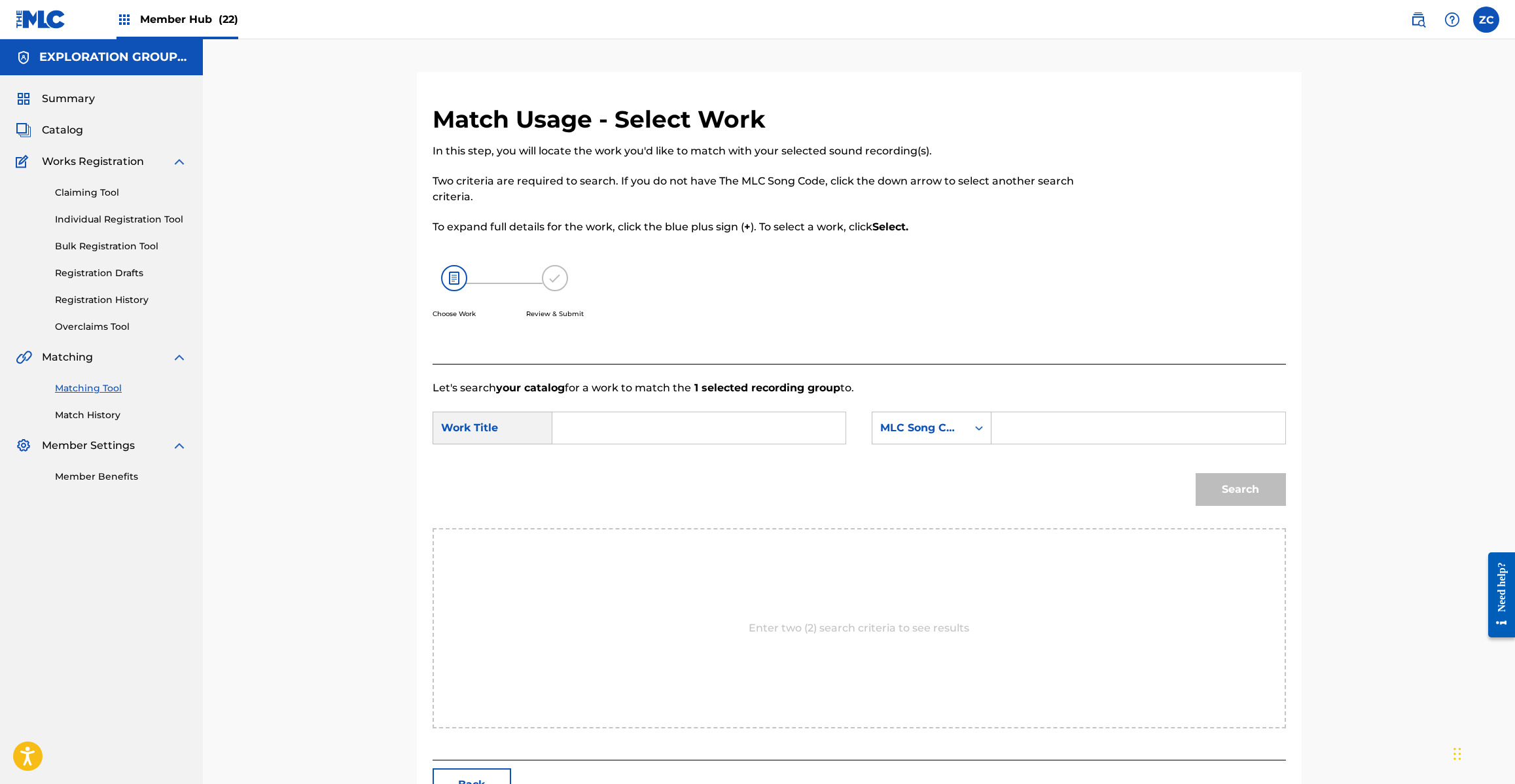
click at [735, 420] on input "Search Form" at bounding box center [698, 428] width 271 height 32
click at [652, 431] on input "Hininaru E HQ6BUT" at bounding box center [698, 428] width 271 height 32
type input "[PERSON_NAME] E"
click at [1099, 422] on input "Search Form" at bounding box center [1137, 428] width 271 height 32
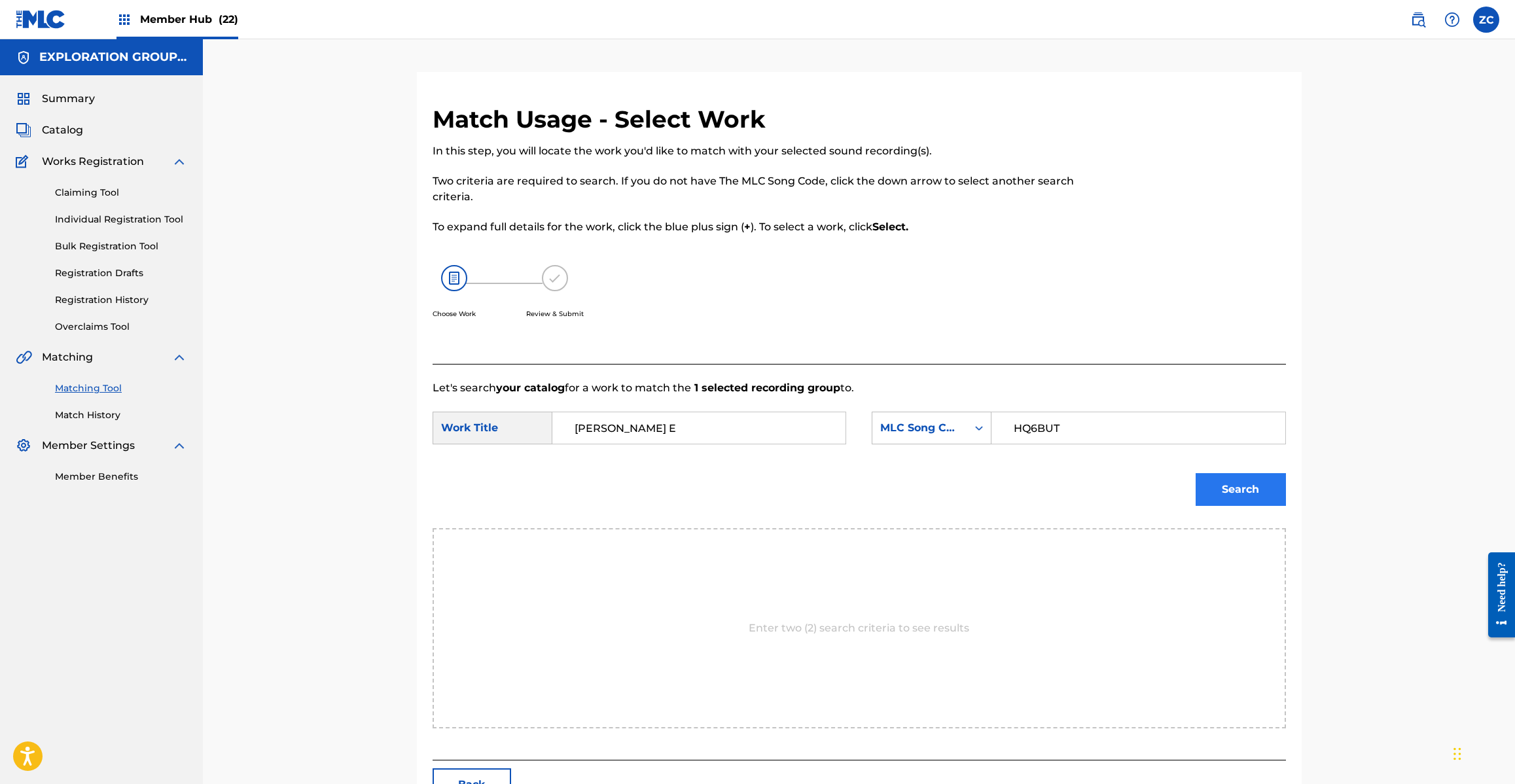
type input "HQ6BUT"
click at [1246, 499] on button "Search" at bounding box center [1240, 488] width 90 height 33
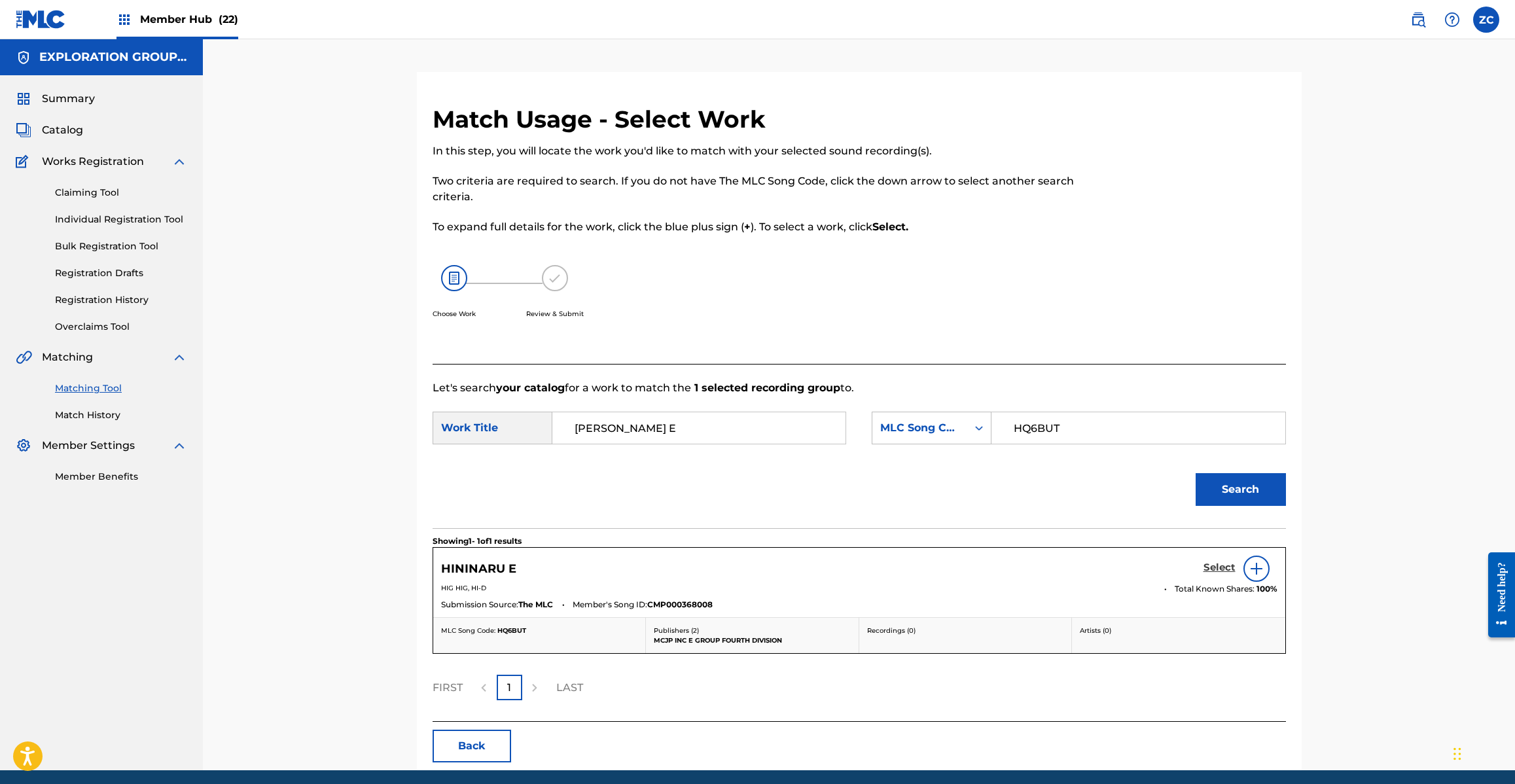
click at [1226, 567] on h5 "Select" at bounding box center [1219, 567] width 32 height 12
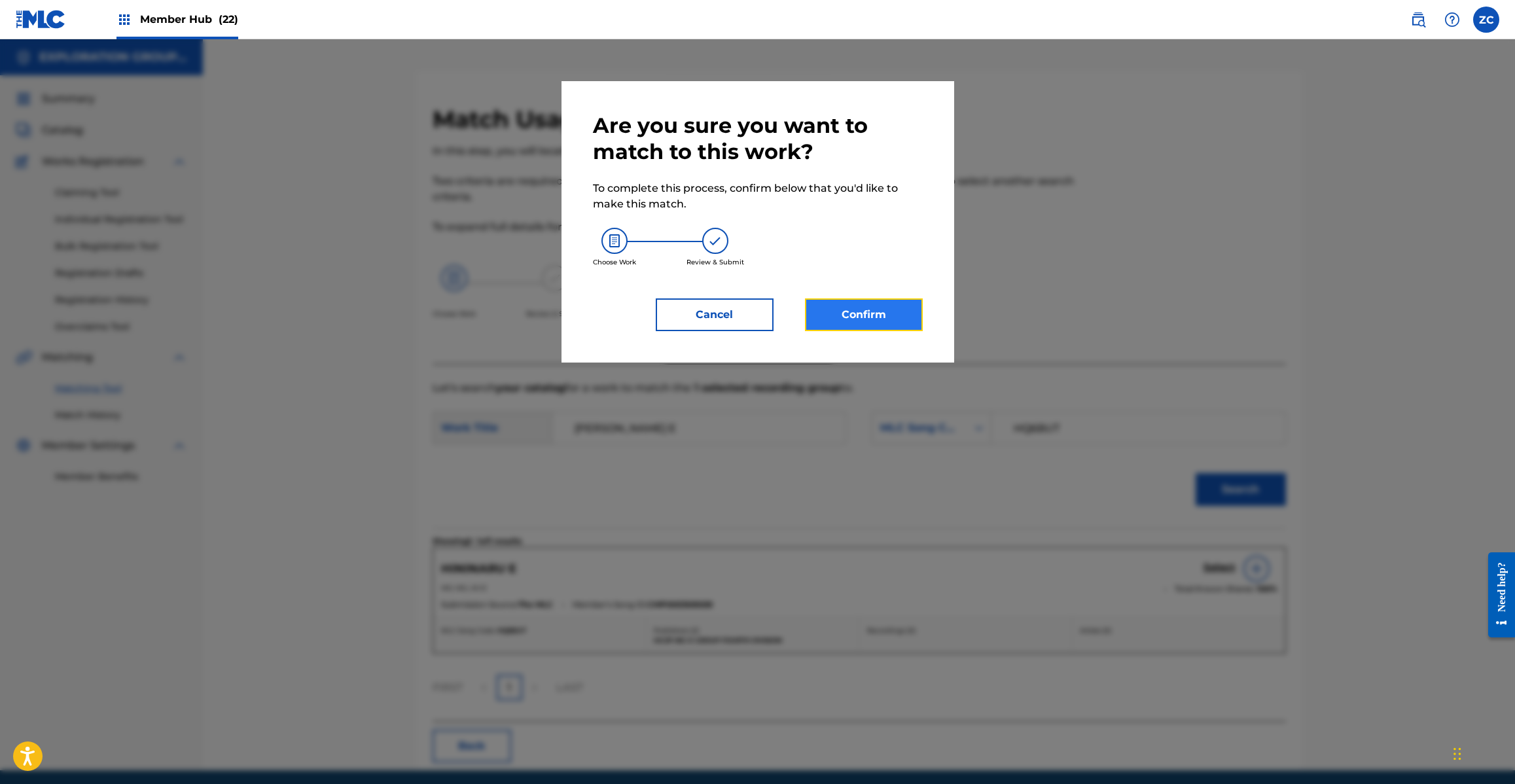
click at [856, 319] on button "Confirm" at bounding box center [863, 314] width 117 height 33
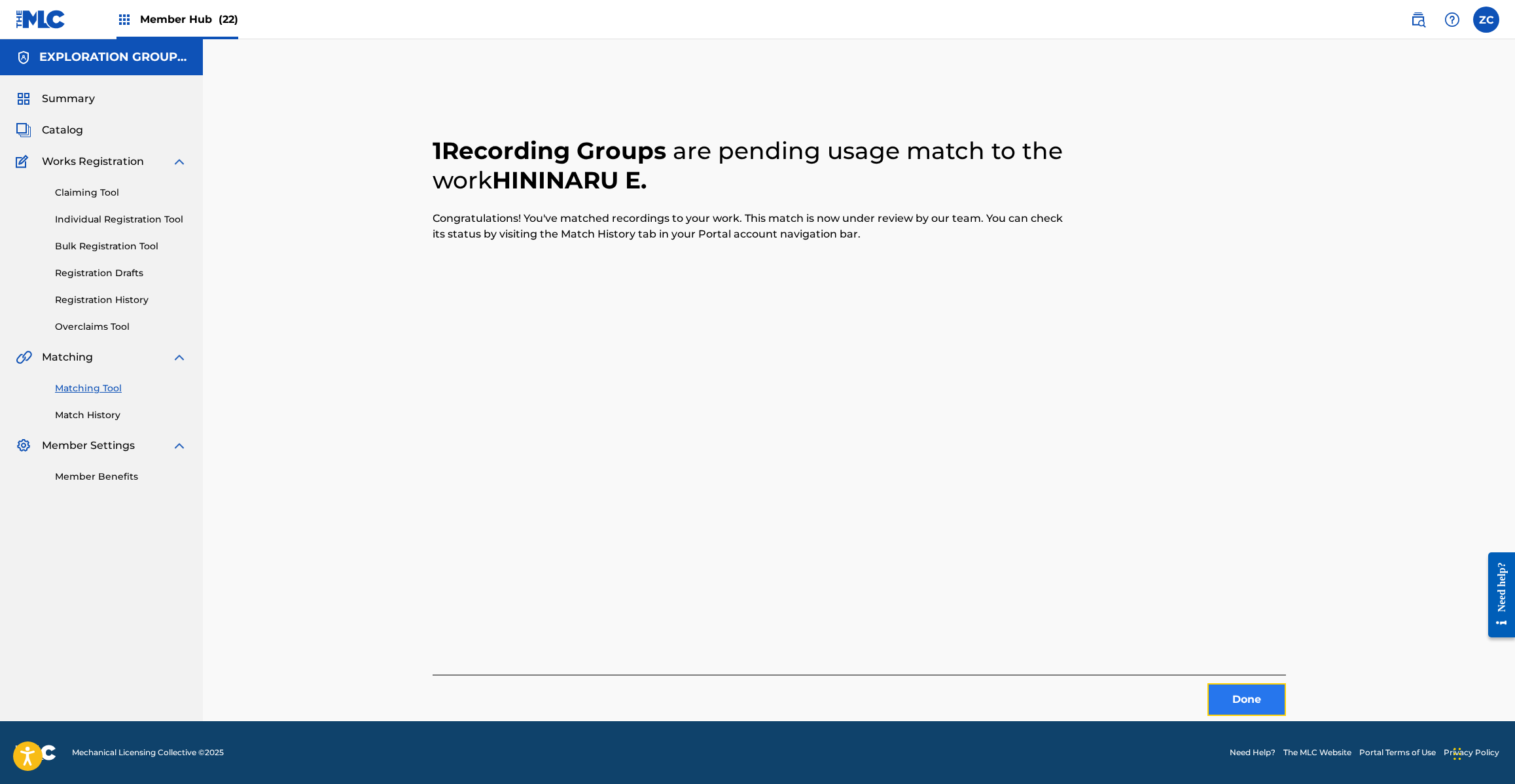
click at [1245, 690] on button "Done" at bounding box center [1246, 699] width 78 height 33
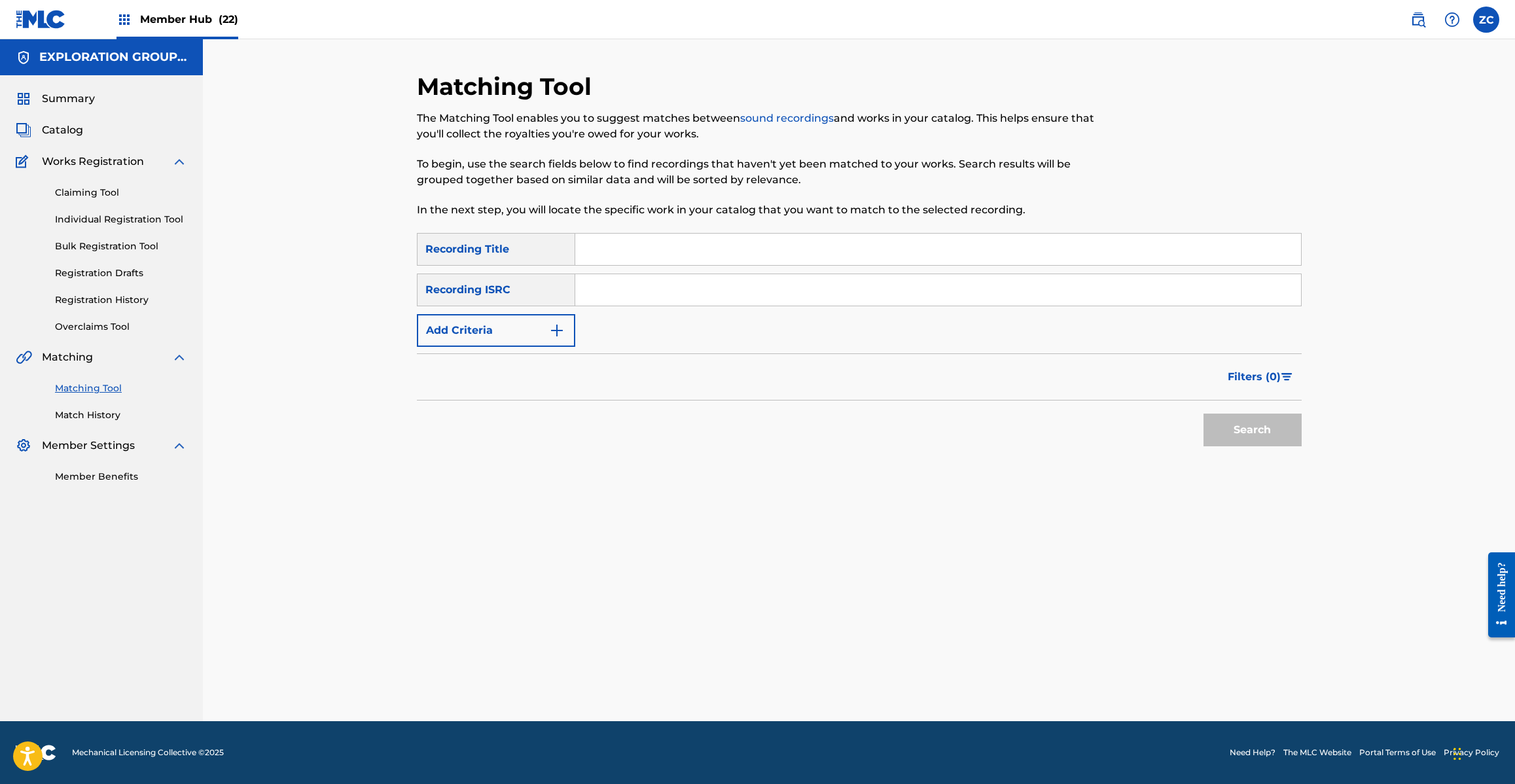
click at [886, 296] on input "Search Form" at bounding box center [938, 290] width 725 height 32
type input "JPJ901208500"
drag, startPoint x: 1235, startPoint y: 423, endPoint x: 1212, endPoint y: 419, distance: 23.3
click at [1235, 420] on button "Search" at bounding box center [1252, 430] width 98 height 33
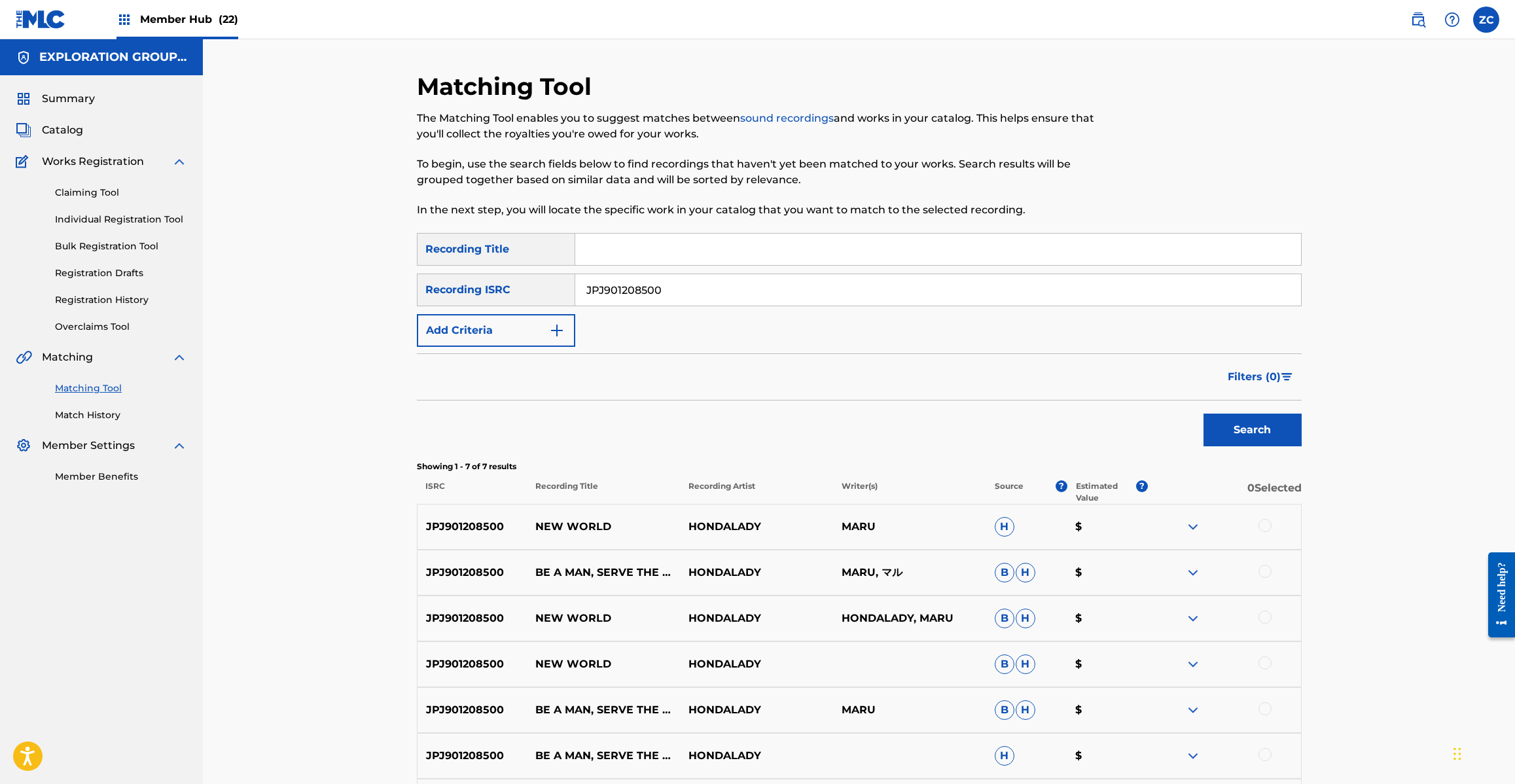
click at [1265, 521] on div at bounding box center [1265, 526] width 13 height 13
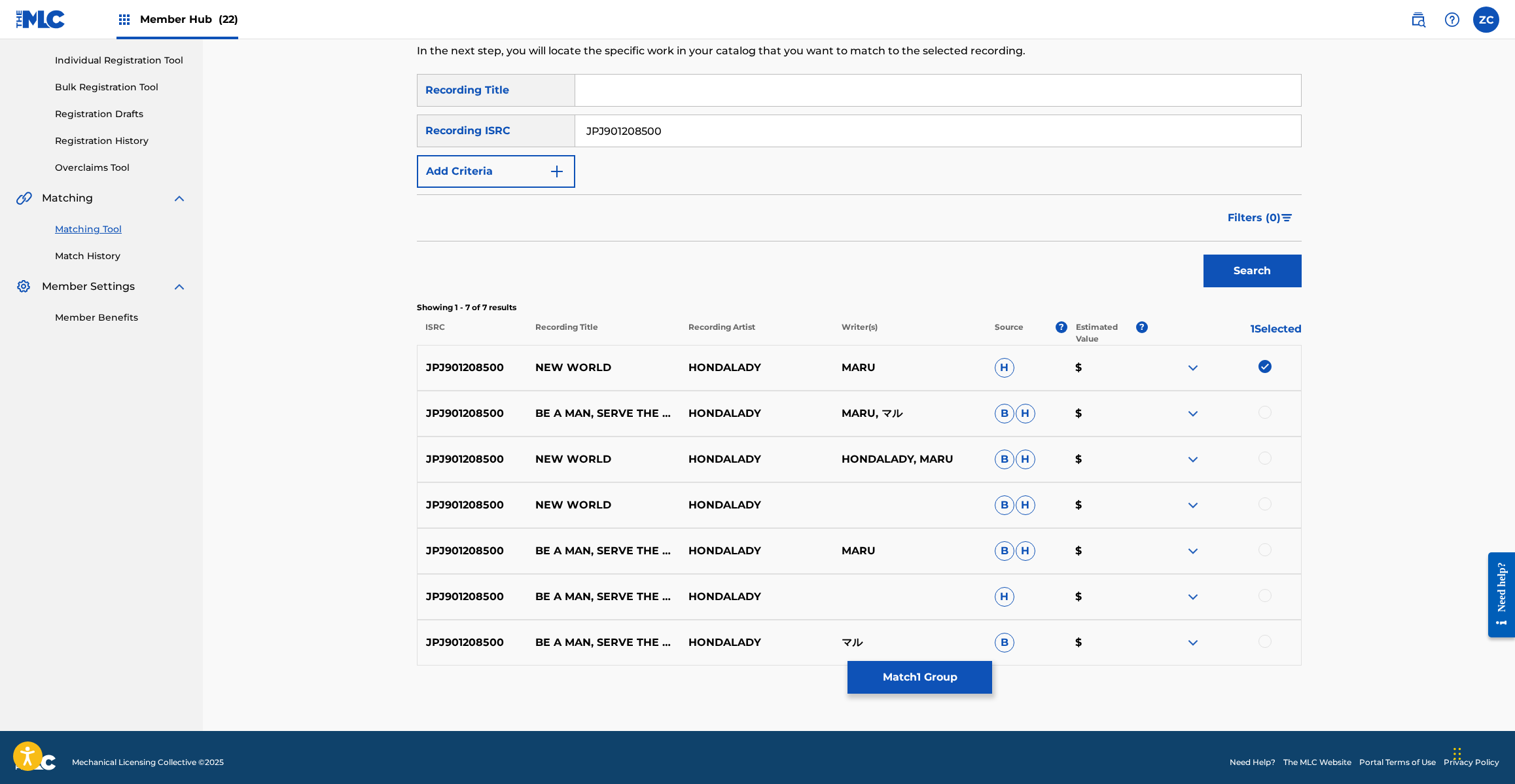
scroll to position [168, 0]
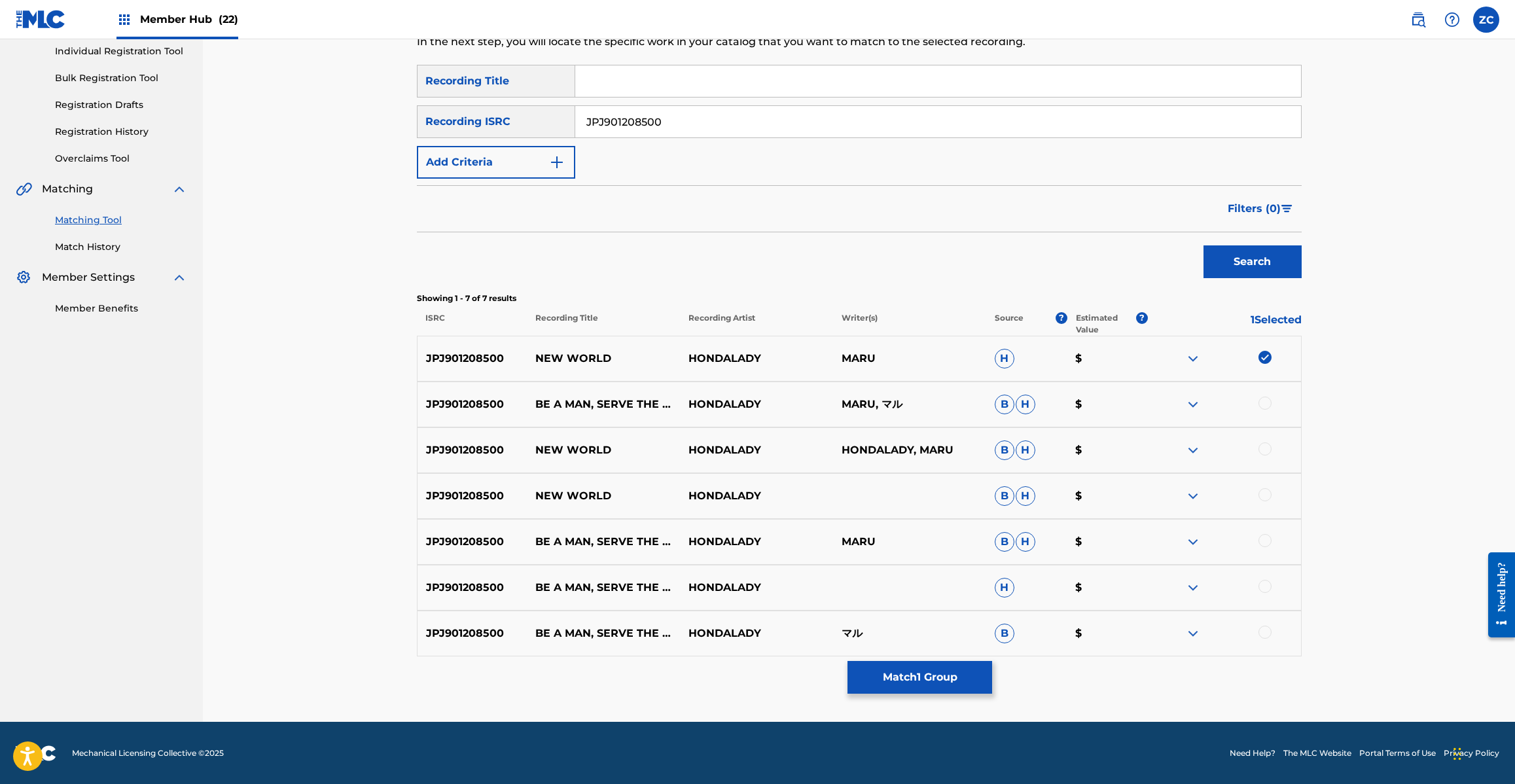
click at [1261, 406] on div at bounding box center [1265, 403] width 13 height 13
click at [1265, 450] on div at bounding box center [1265, 448] width 13 height 13
click at [1268, 490] on div at bounding box center [1265, 495] width 13 height 13
click at [1268, 540] on div at bounding box center [1265, 541] width 13 height 13
click at [1264, 583] on div at bounding box center [1265, 586] width 13 height 13
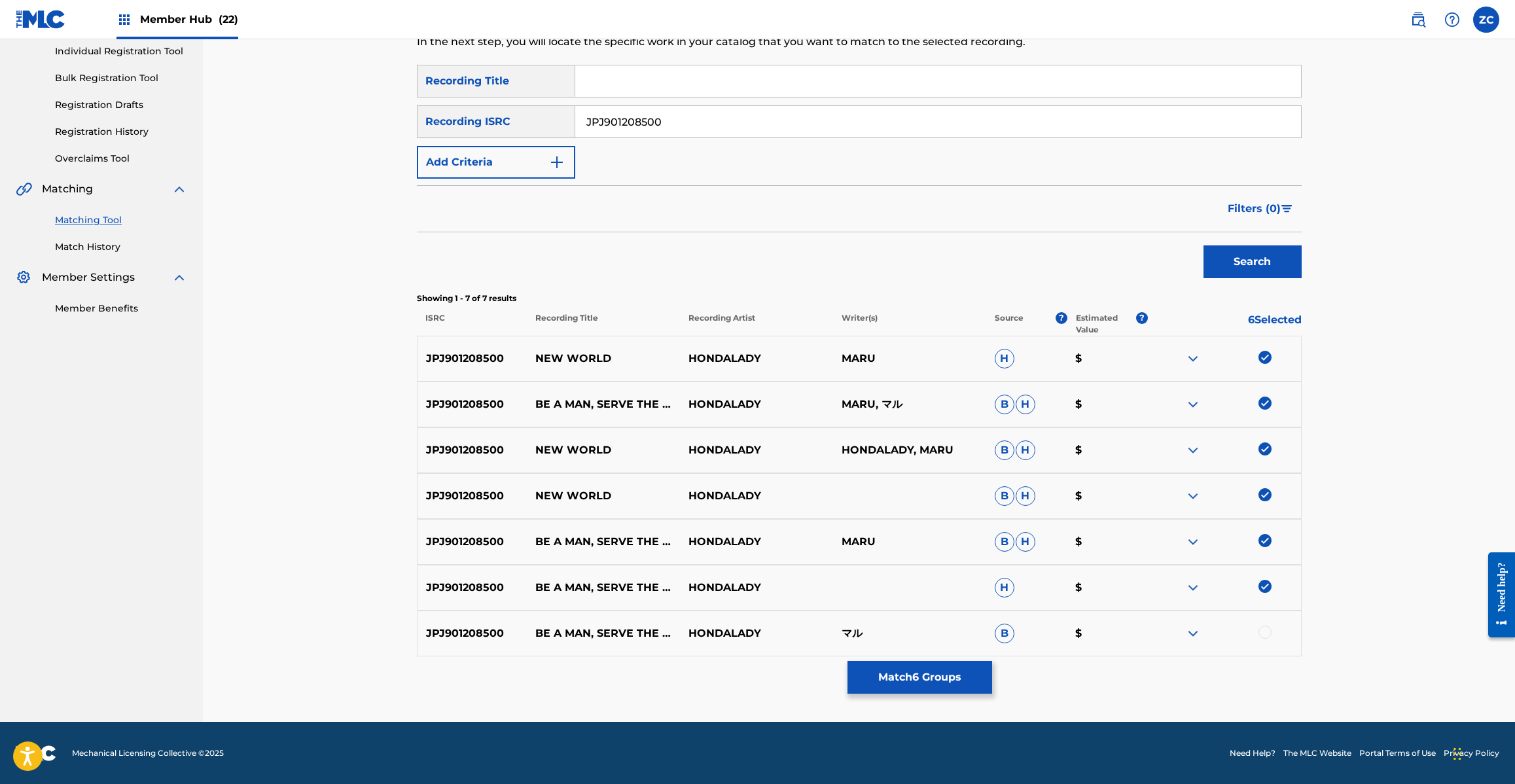
click at [1270, 636] on div at bounding box center [1265, 632] width 13 height 13
click at [967, 687] on button "Match 7 Groups" at bounding box center [919, 677] width 145 height 33
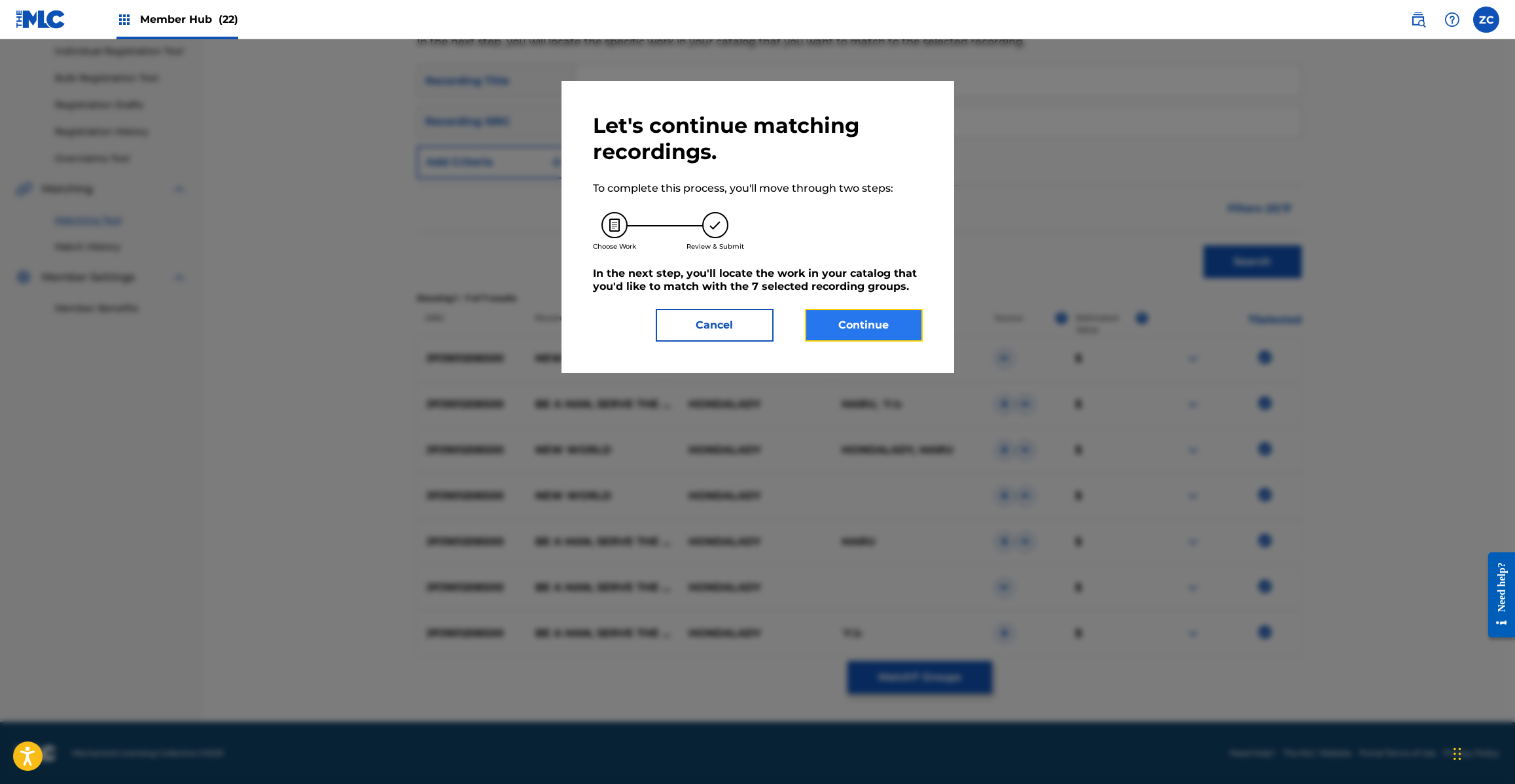
click at [881, 336] on button "Continue" at bounding box center [863, 324] width 117 height 33
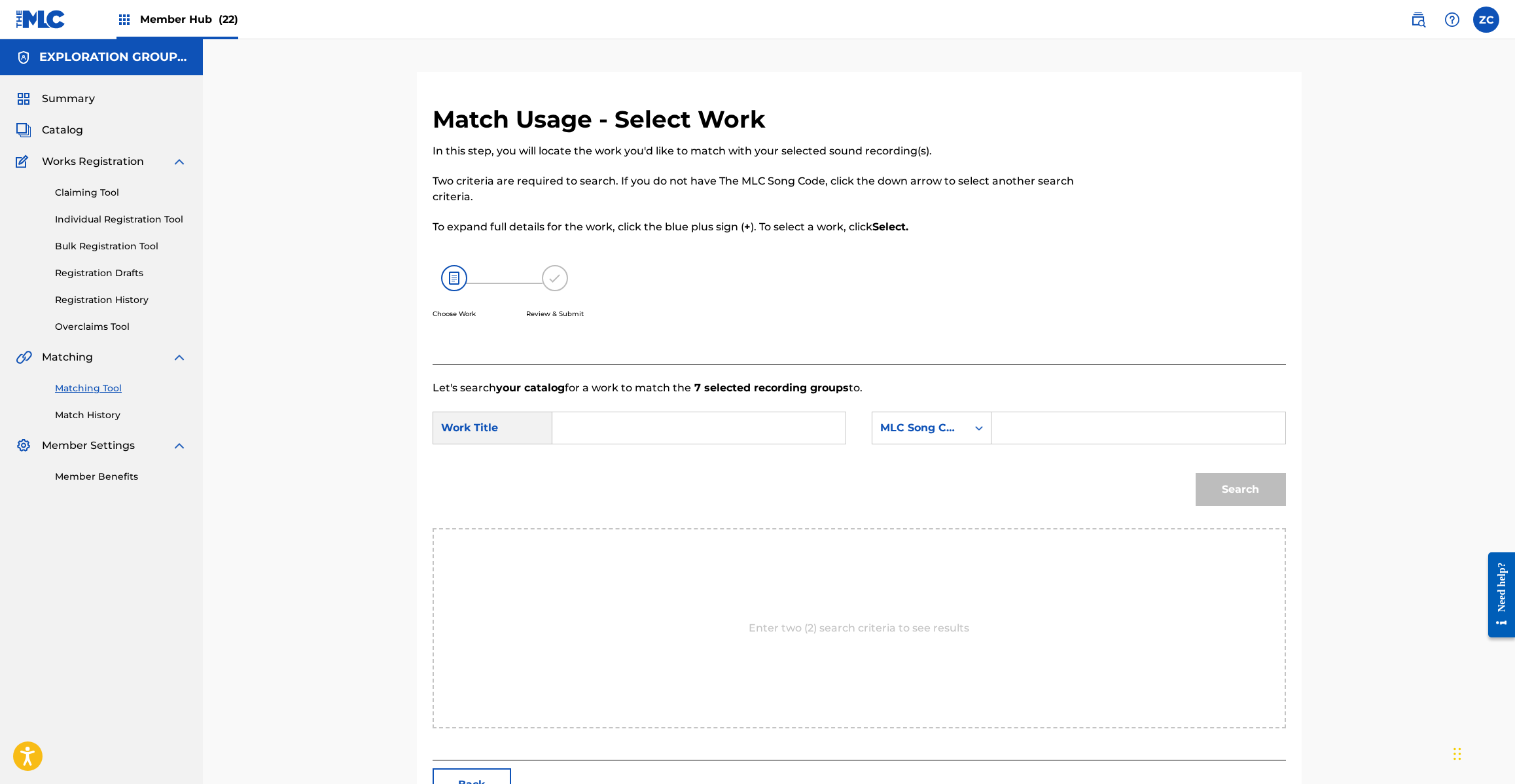
click at [735, 435] on input "Search Form" at bounding box center [698, 428] width 271 height 32
click at [645, 429] on input "Shinsekai S60A07" at bounding box center [698, 428] width 271 height 32
type input "Shinsekai"
click at [1090, 430] on input "Search Form" at bounding box center [1137, 428] width 271 height 32
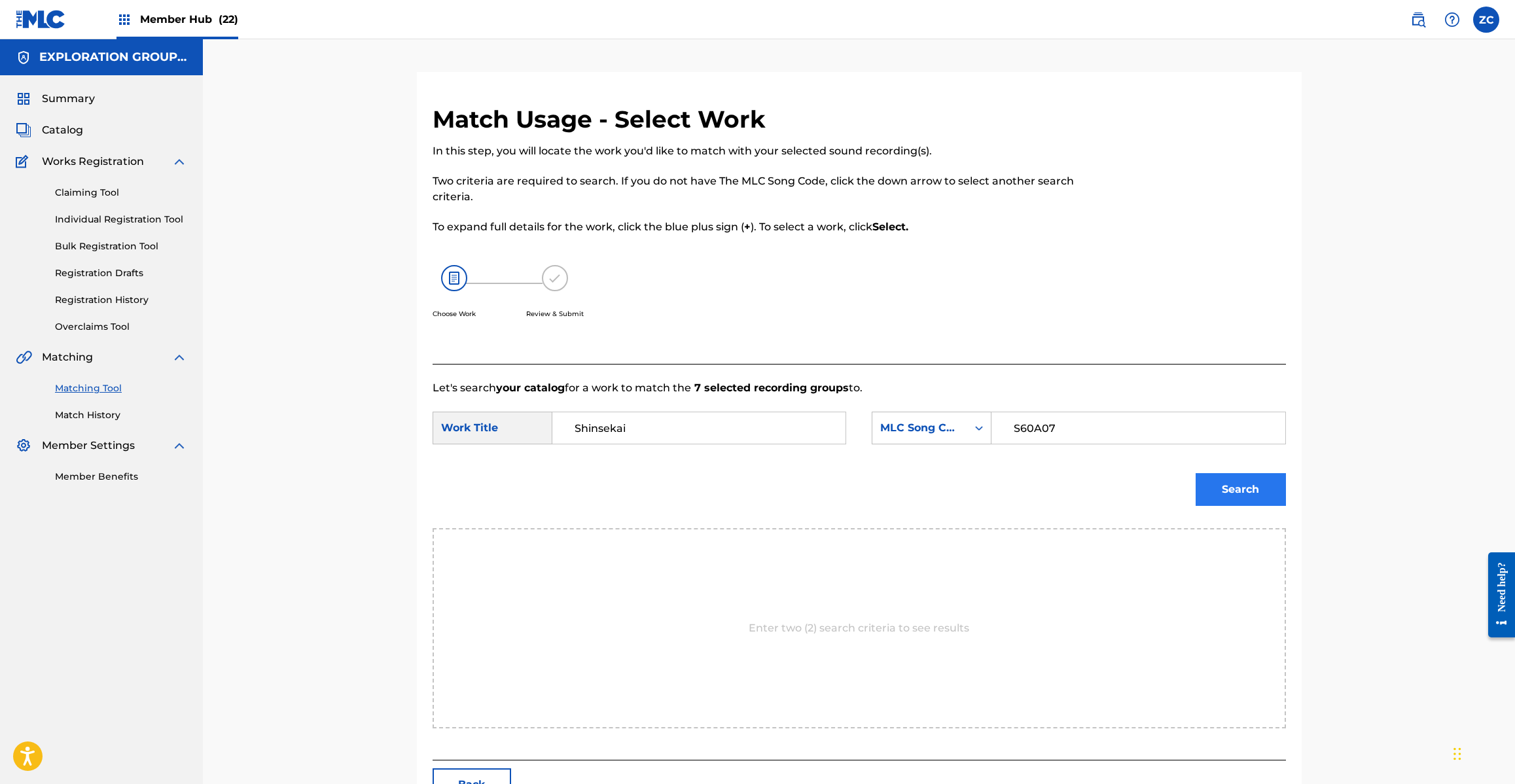
type input "S60A07"
click at [1228, 486] on button "Search" at bounding box center [1240, 488] width 90 height 33
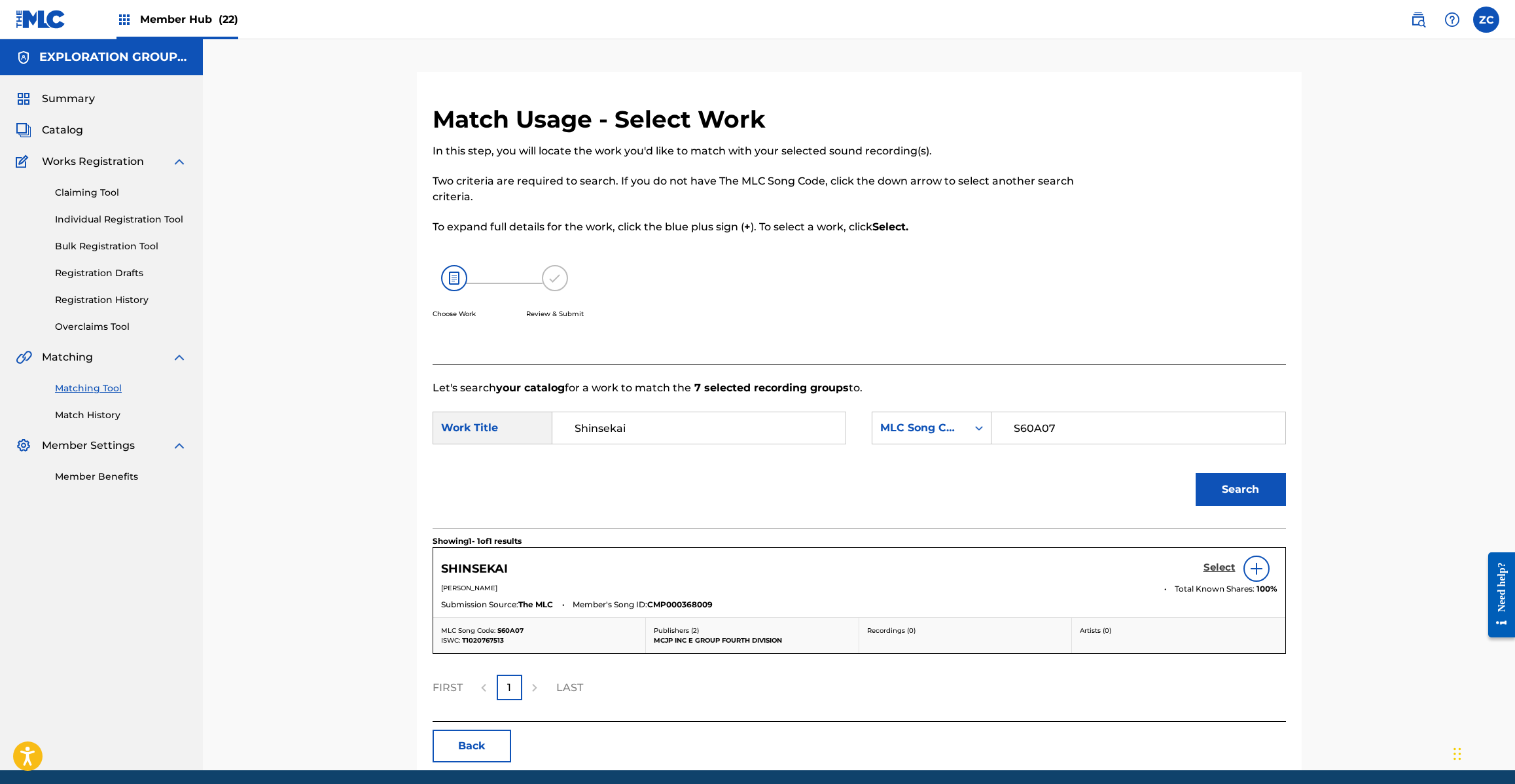
click at [1208, 568] on h5 "Select" at bounding box center [1219, 567] width 32 height 12
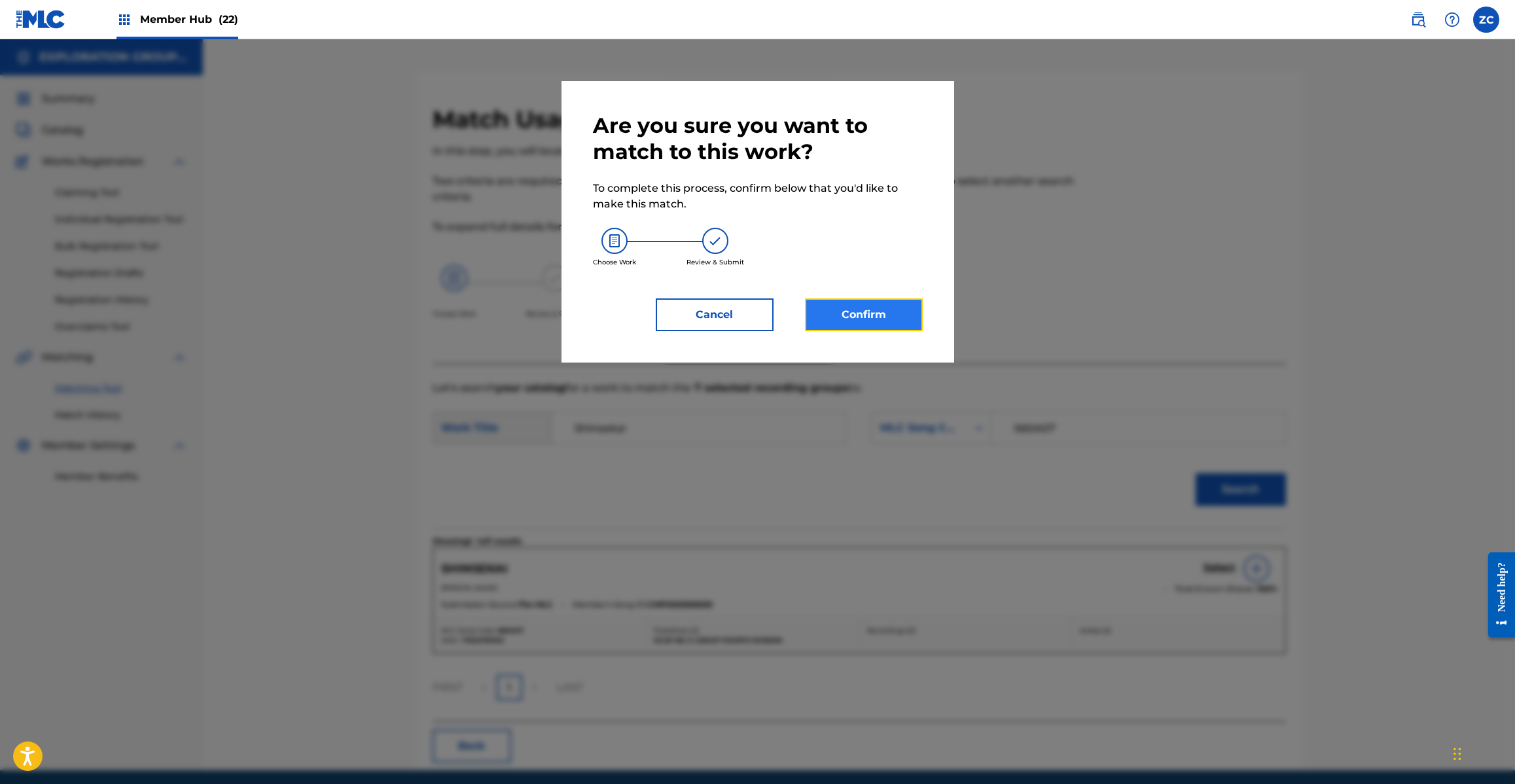
click at [900, 310] on button "Confirm" at bounding box center [863, 314] width 117 height 33
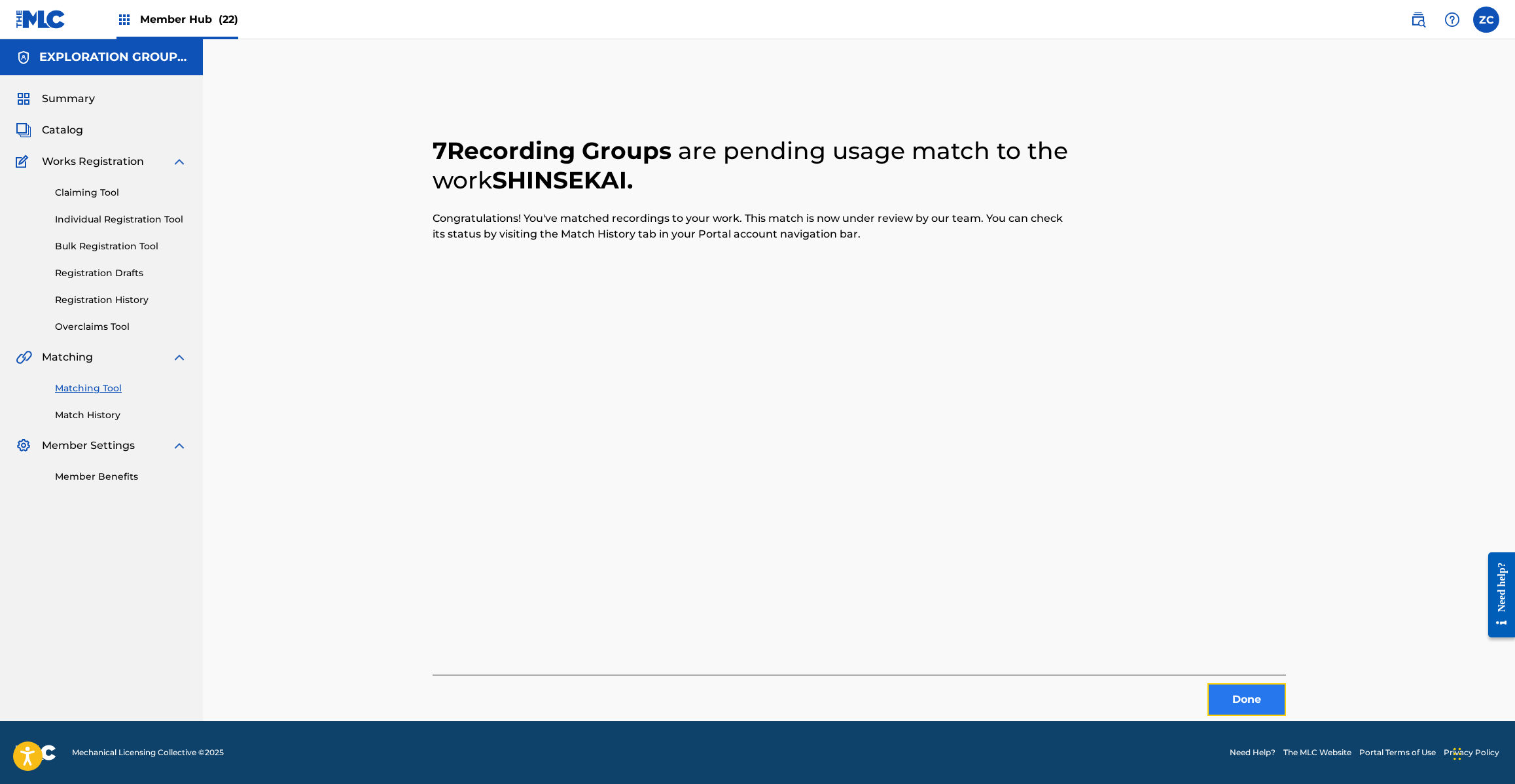
click at [1231, 697] on button "Done" at bounding box center [1246, 699] width 78 height 33
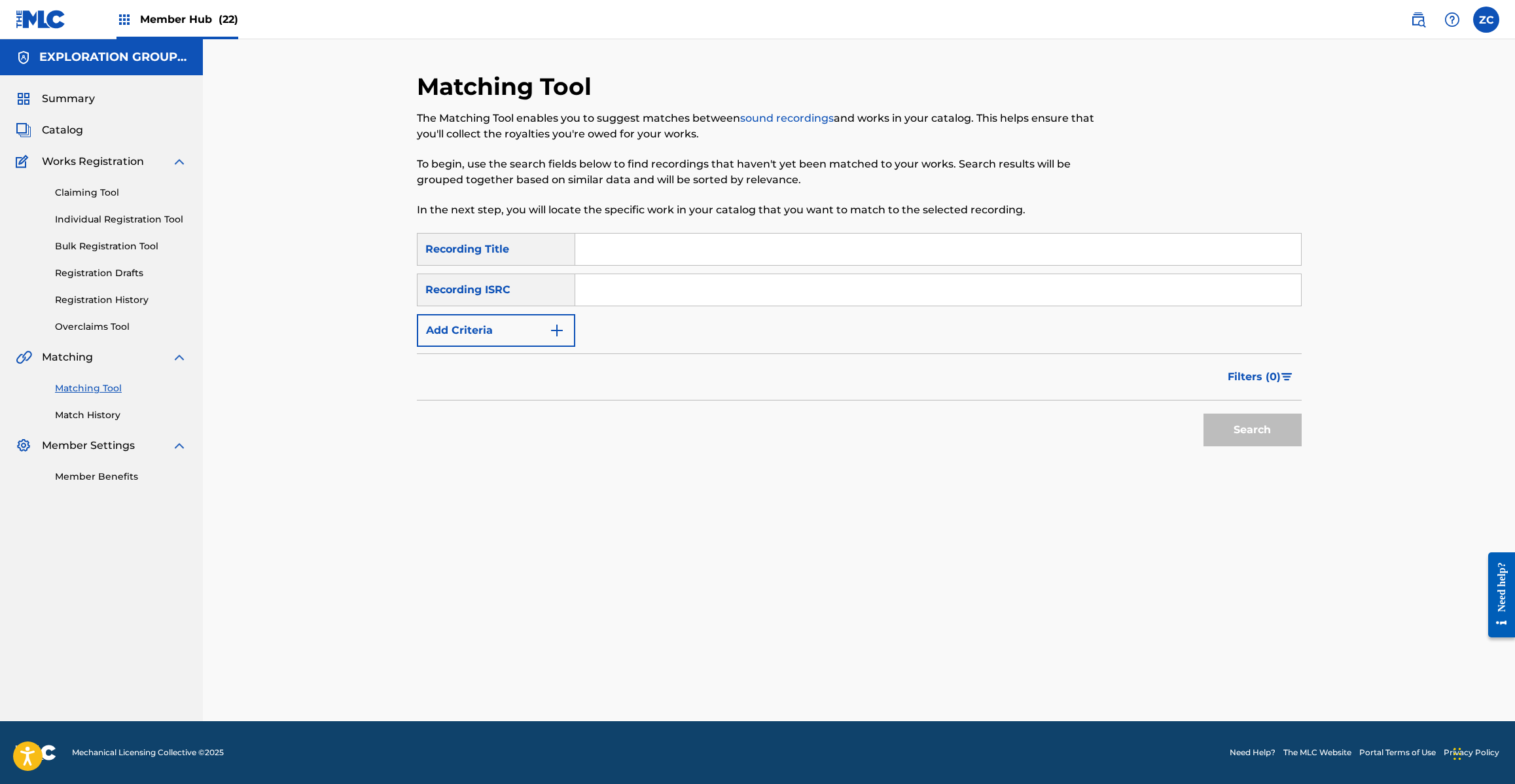
click at [979, 292] on input "Search Form" at bounding box center [938, 290] width 725 height 32
type input "JPJ901208480"
click at [1252, 420] on button "Search" at bounding box center [1252, 430] width 98 height 33
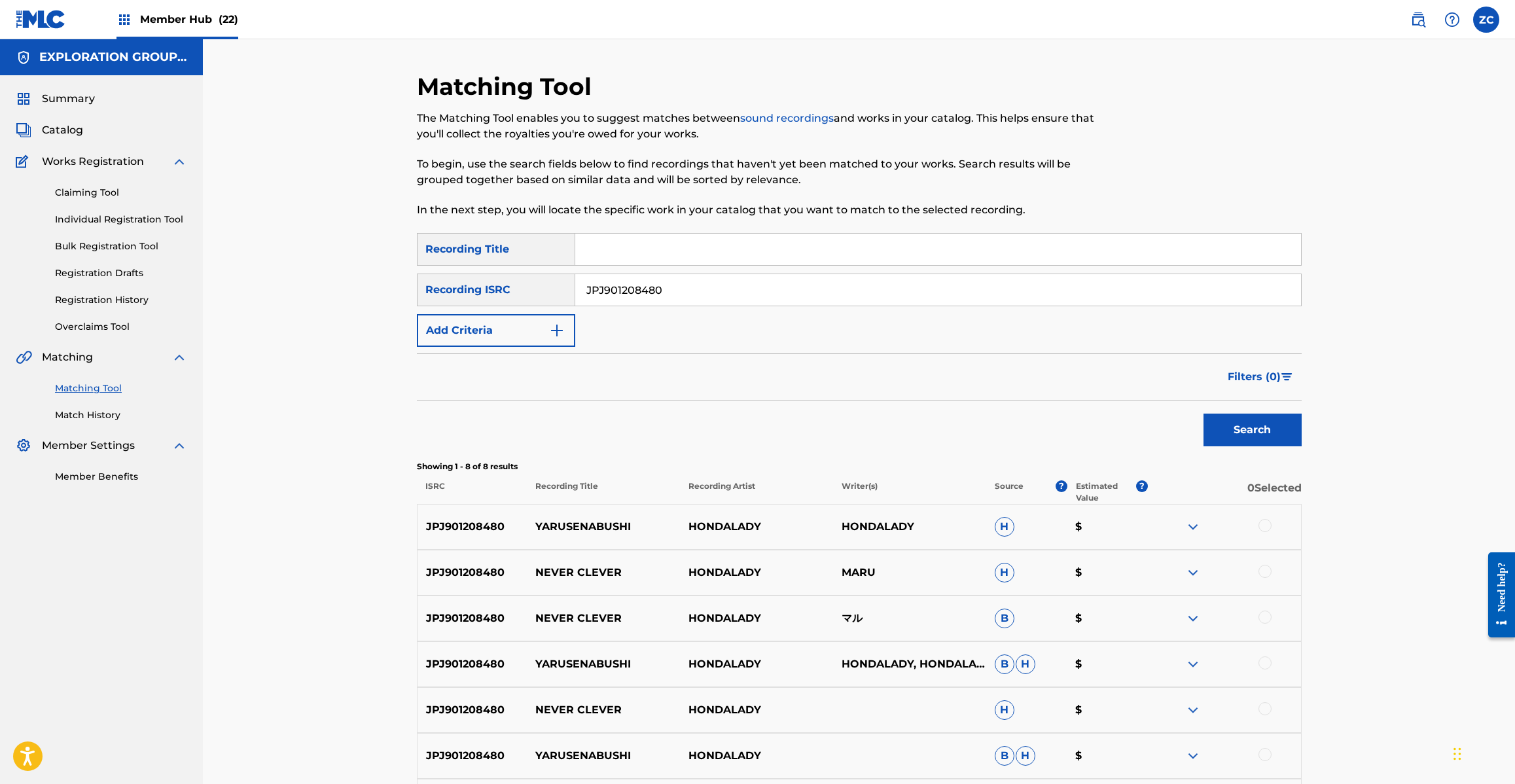
click at [1261, 527] on div at bounding box center [1265, 526] width 13 height 13
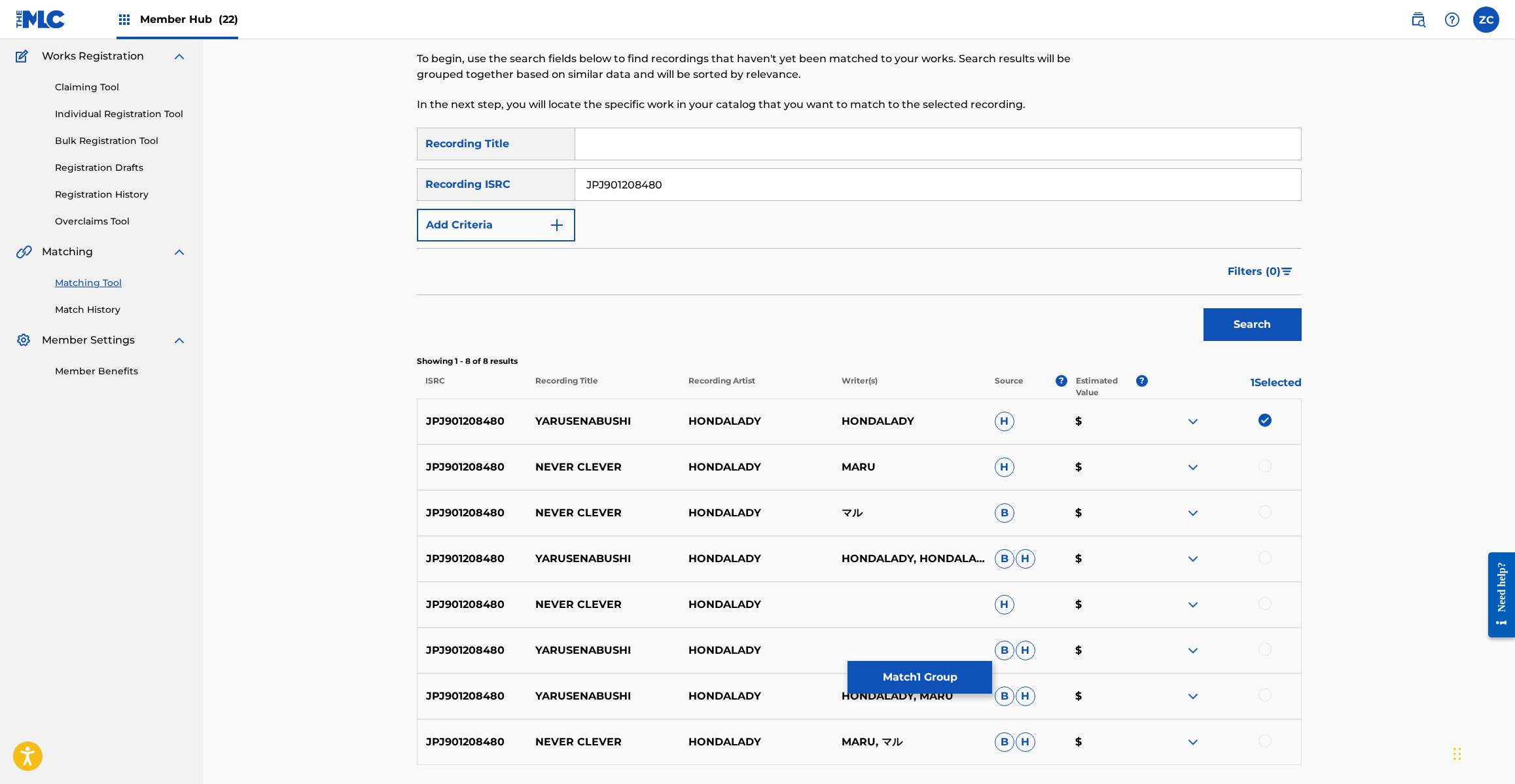
scroll to position [214, 0]
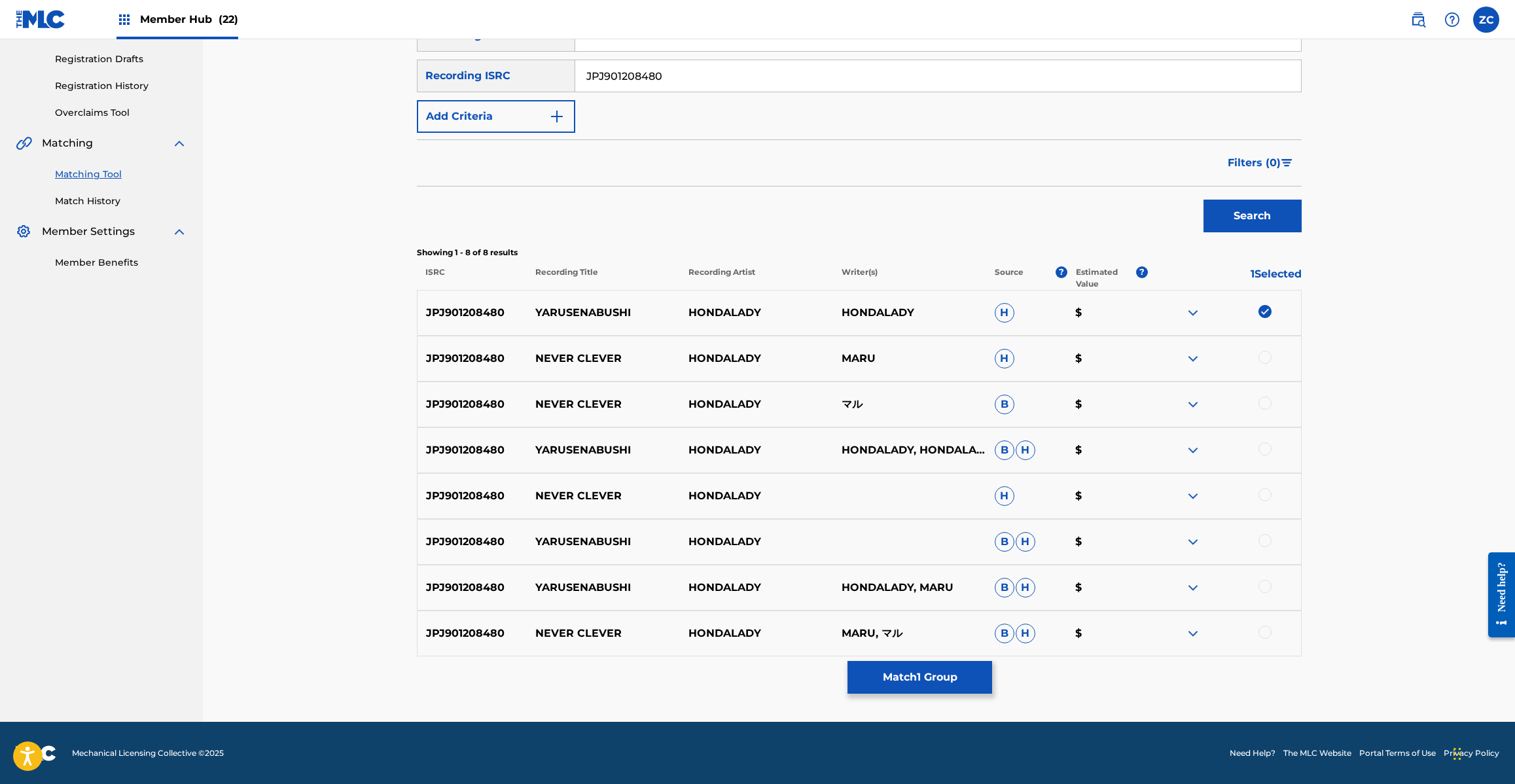
click at [1268, 355] on div at bounding box center [1265, 357] width 13 height 13
click at [1263, 406] on div at bounding box center [1265, 403] width 13 height 13
click at [1263, 448] on div at bounding box center [1265, 448] width 13 height 13
click at [1263, 499] on div at bounding box center [1265, 495] width 13 height 13
drag, startPoint x: 1263, startPoint y: 539, endPoint x: 1268, endPoint y: 577, distance: 38.3
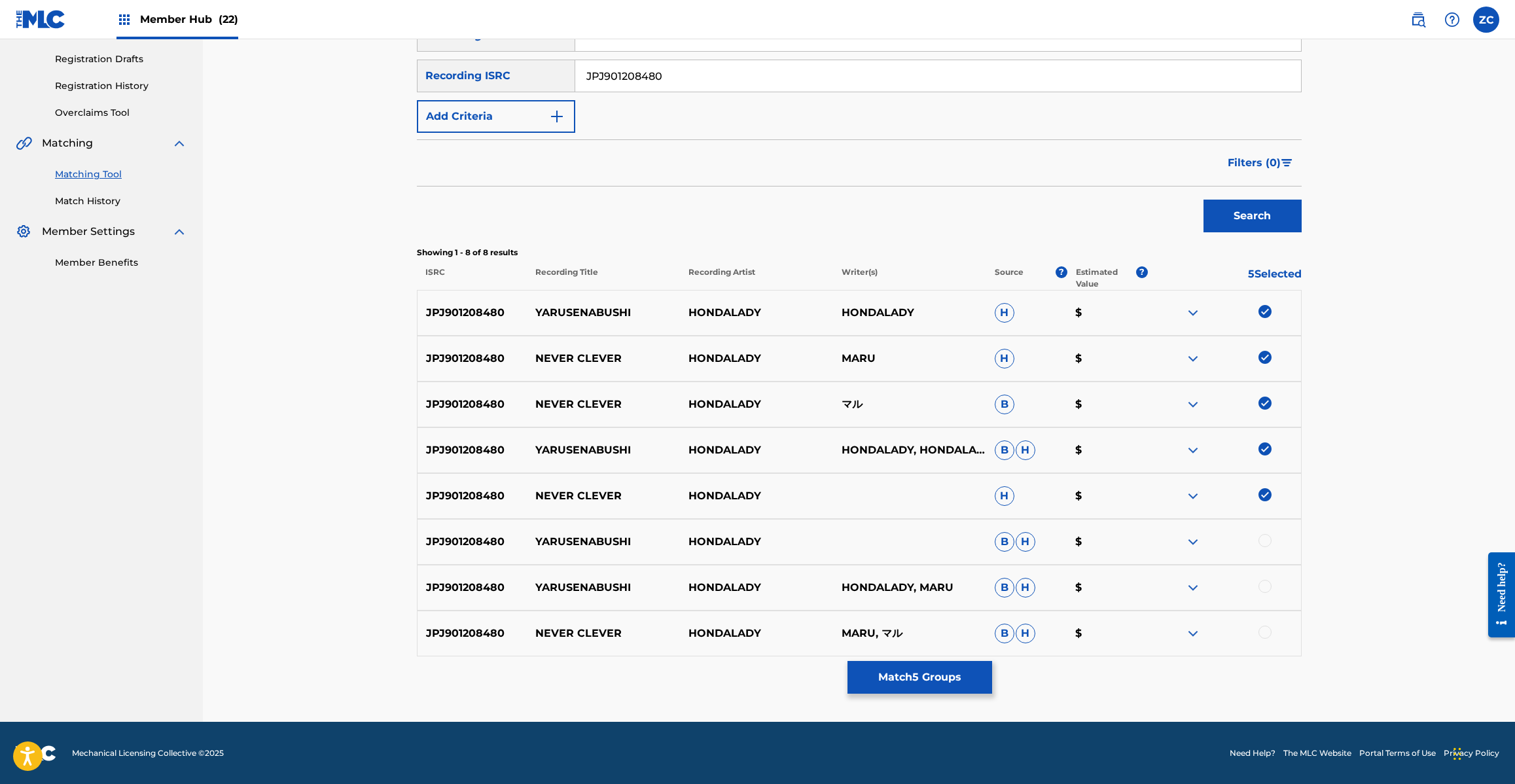
click at [1263, 540] on div at bounding box center [1265, 541] width 13 height 13
click at [1268, 585] on div at bounding box center [1265, 586] width 13 height 13
click at [1266, 638] on div at bounding box center [1265, 632] width 13 height 13
click at [926, 656] on div "Matching Tool The Matching Tool enables you to suggest matches between sound re…" at bounding box center [859, 290] width 885 height 863
click at [947, 681] on button "Match 8 Groups" at bounding box center [919, 677] width 145 height 33
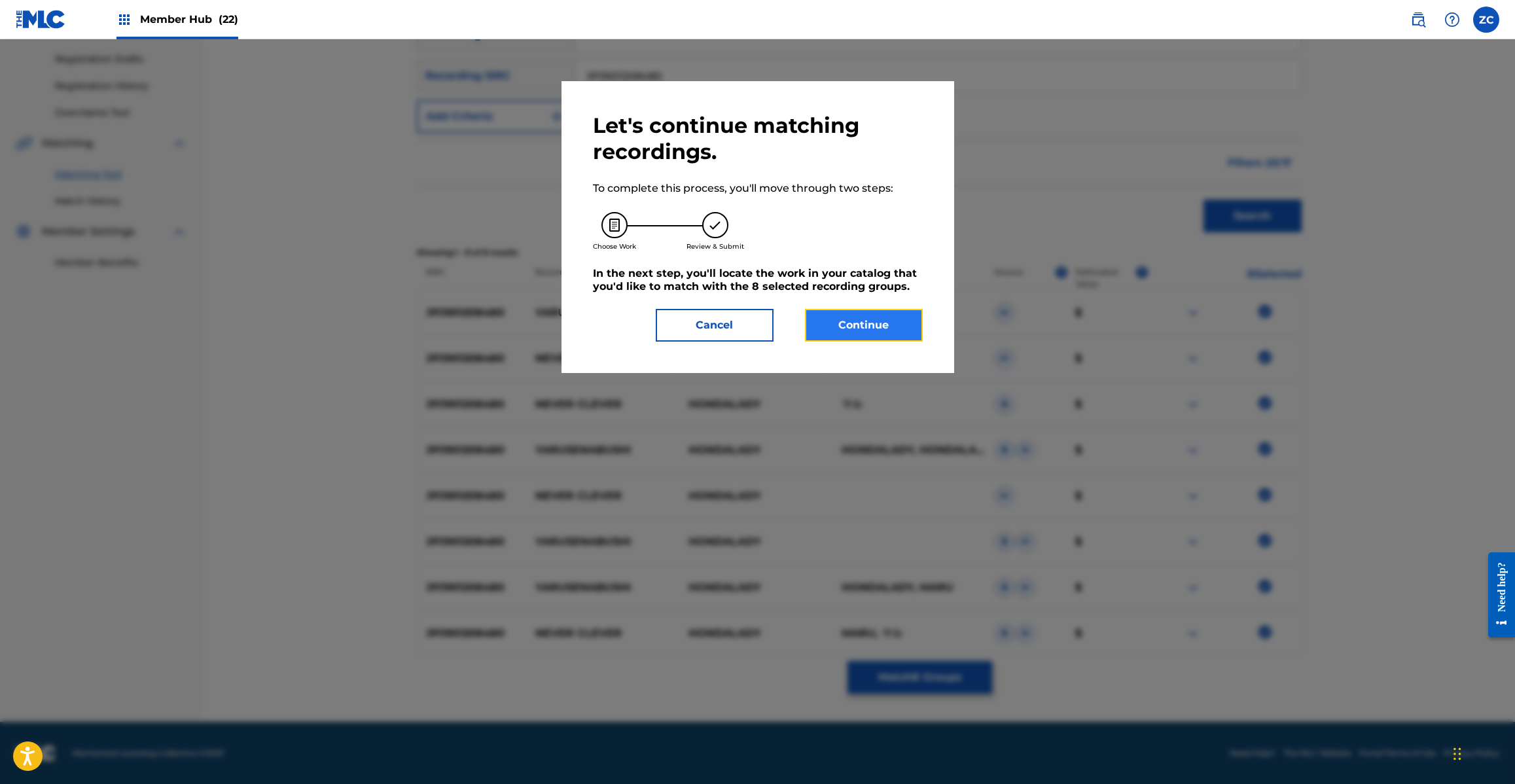
click at [865, 324] on button "Continue" at bounding box center [863, 324] width 117 height 33
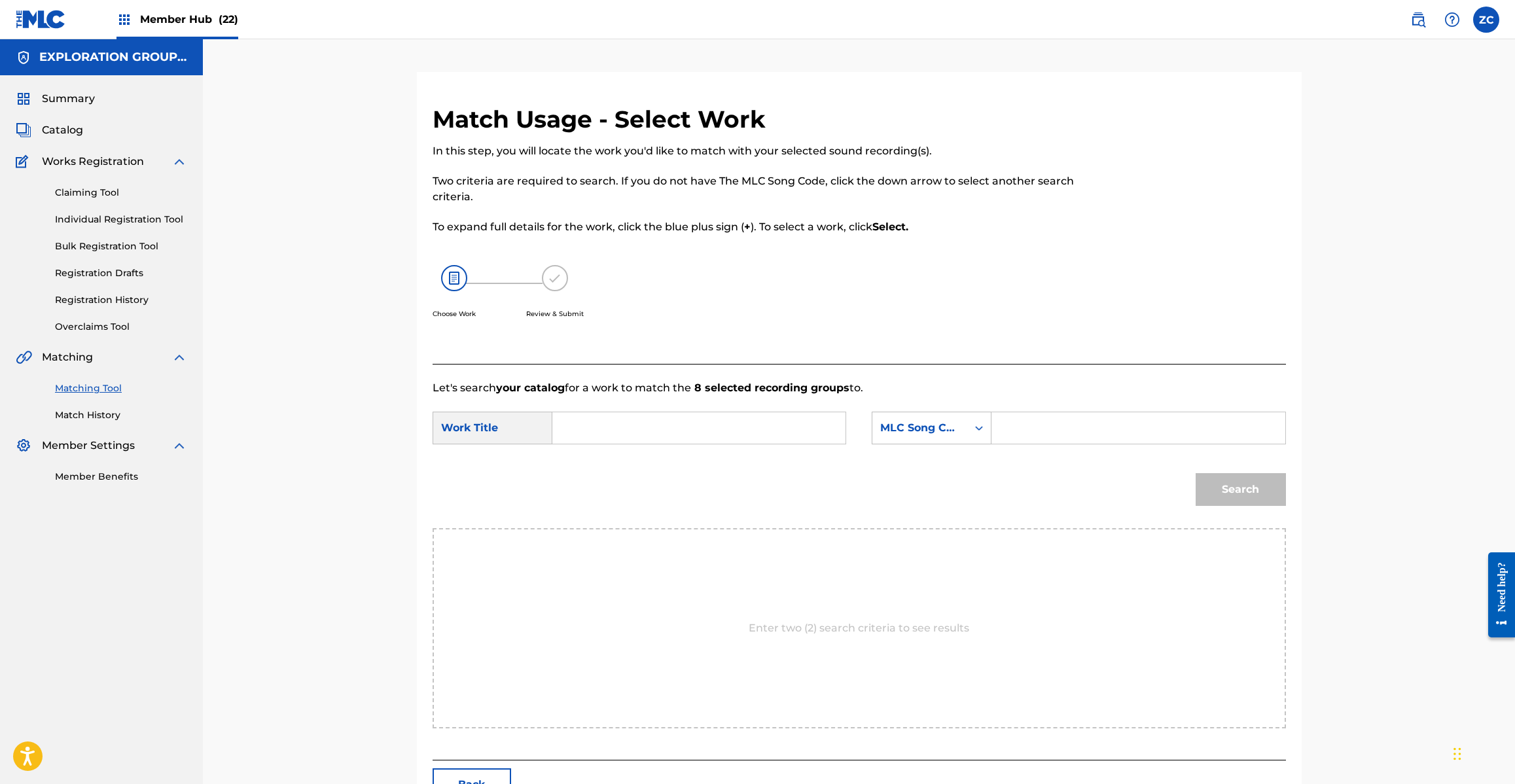
click at [756, 420] on input "Search Form" at bounding box center [698, 428] width 271 height 32
click at [693, 422] on input "Yarusenabushi YQ0AKC" at bounding box center [698, 428] width 271 height 32
drag, startPoint x: 693, startPoint y: 422, endPoint x: 970, endPoint y: 436, distance: 277.4
click at [694, 422] on input "Yarusenabushi YQ0AKC" at bounding box center [698, 428] width 271 height 32
type input "Yarusenabushi"
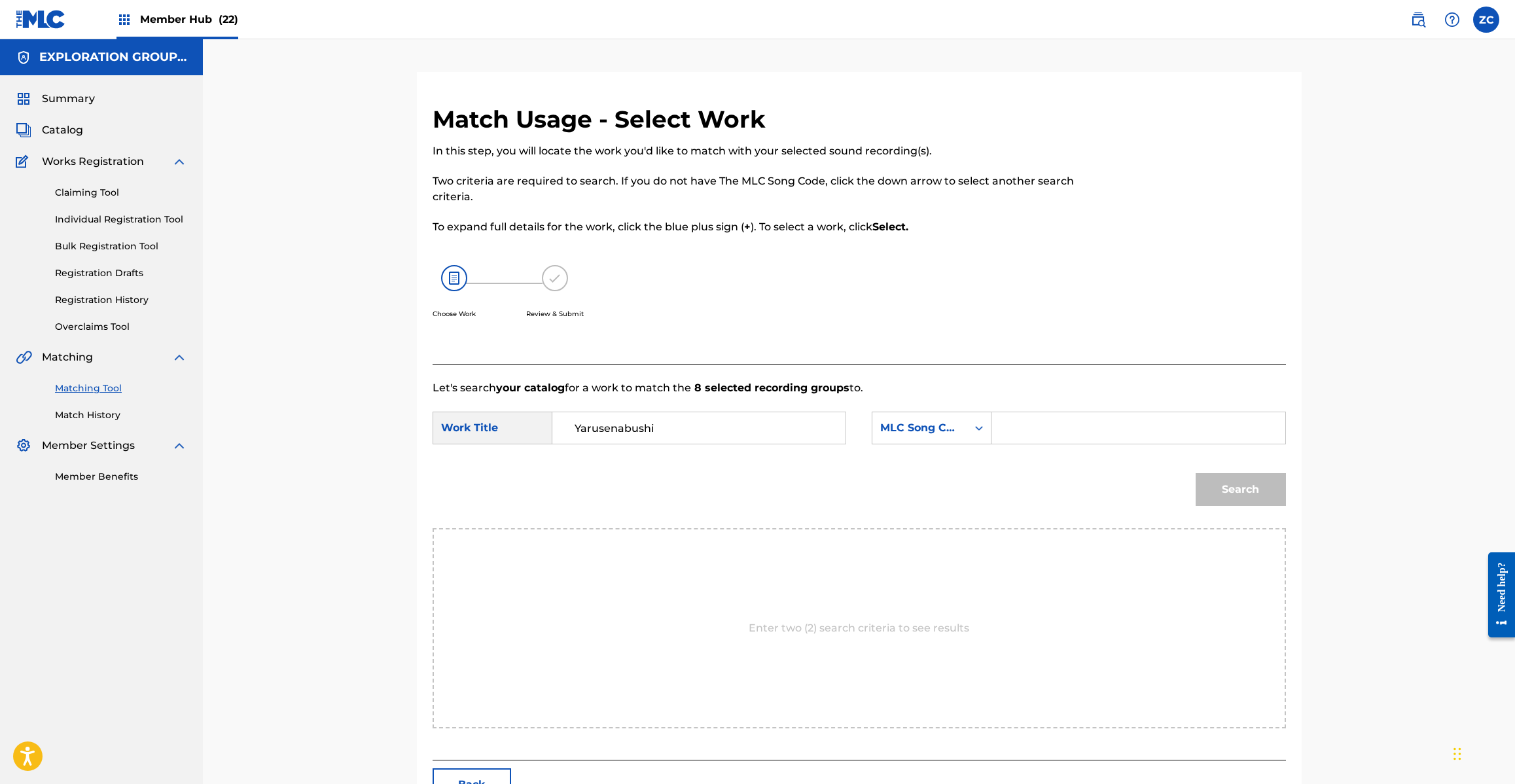
click at [1062, 446] on div "SearchWithCriteria1c1a9f46-018f-4059-bb2f-4b6d5cb94996 Work Title Yarusenabushi…" at bounding box center [859, 432] width 853 height 41
click at [1081, 423] on input "Search Form" at bounding box center [1137, 428] width 271 height 32
type input "YQ0AKC"
click at [1231, 475] on button "Search" at bounding box center [1240, 488] width 90 height 33
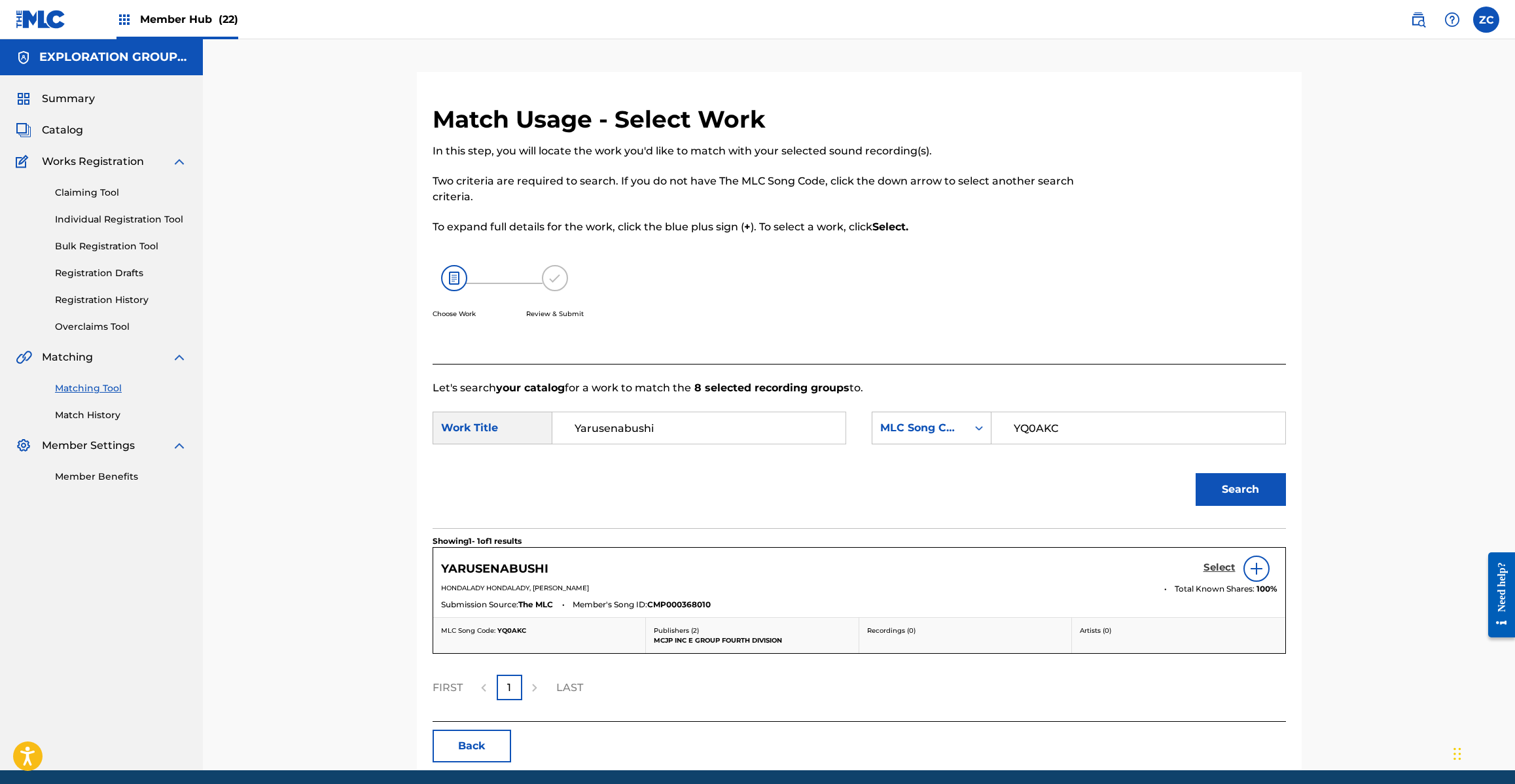
click at [1221, 570] on h5 "Select" at bounding box center [1219, 567] width 32 height 12
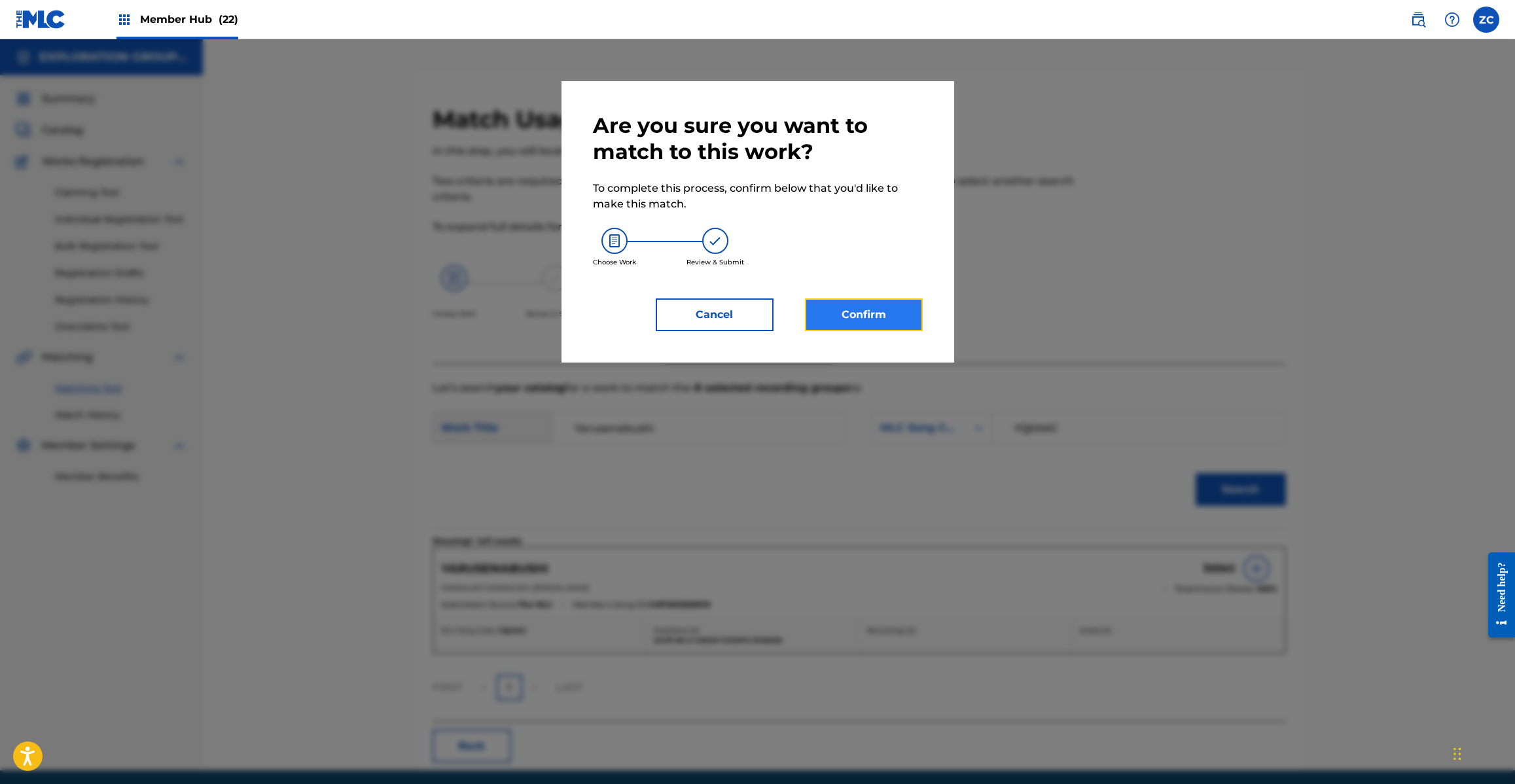
click at [908, 308] on button "Confirm" at bounding box center [863, 314] width 117 height 33
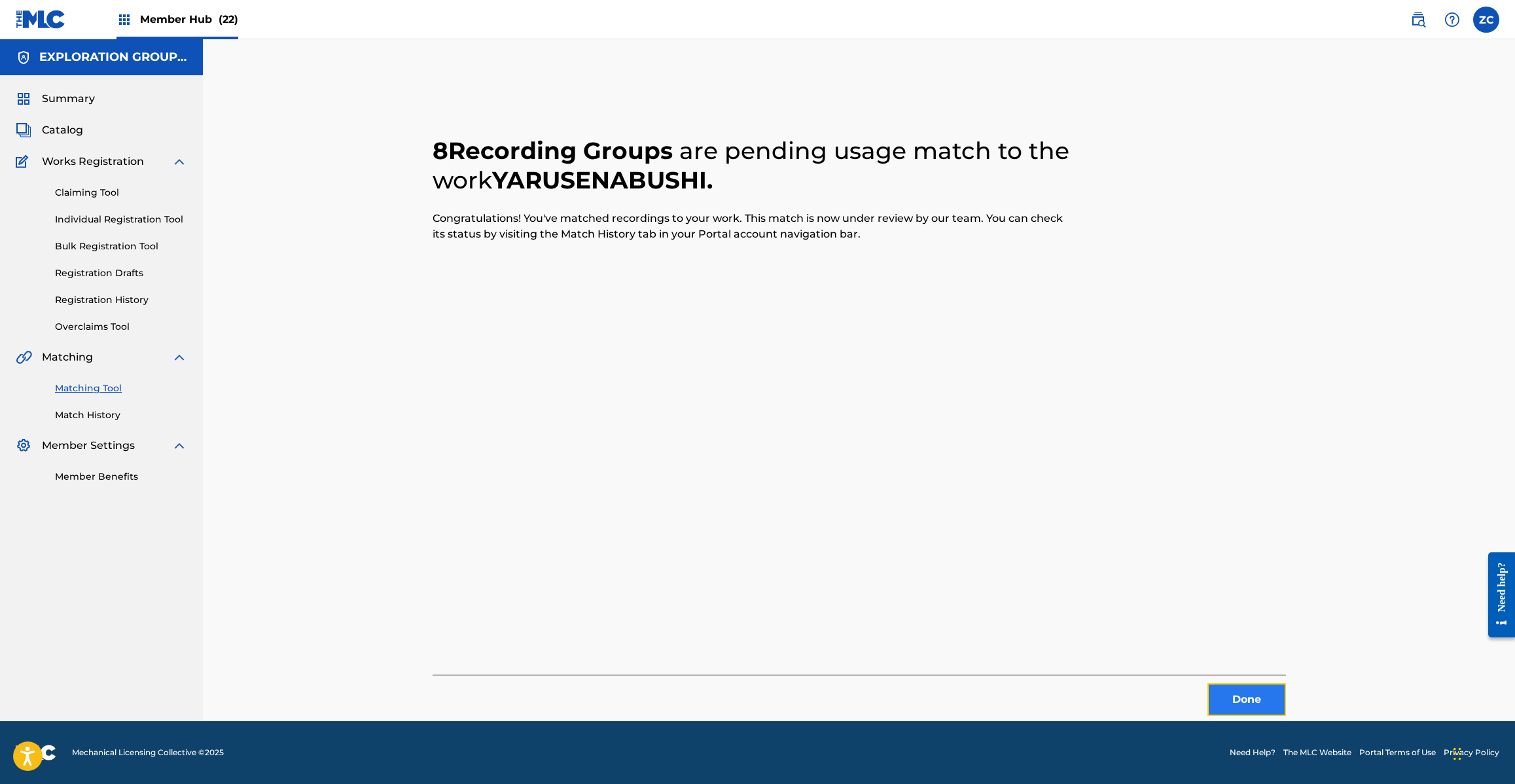
click at [1241, 697] on button "Done" at bounding box center [1246, 699] width 78 height 33
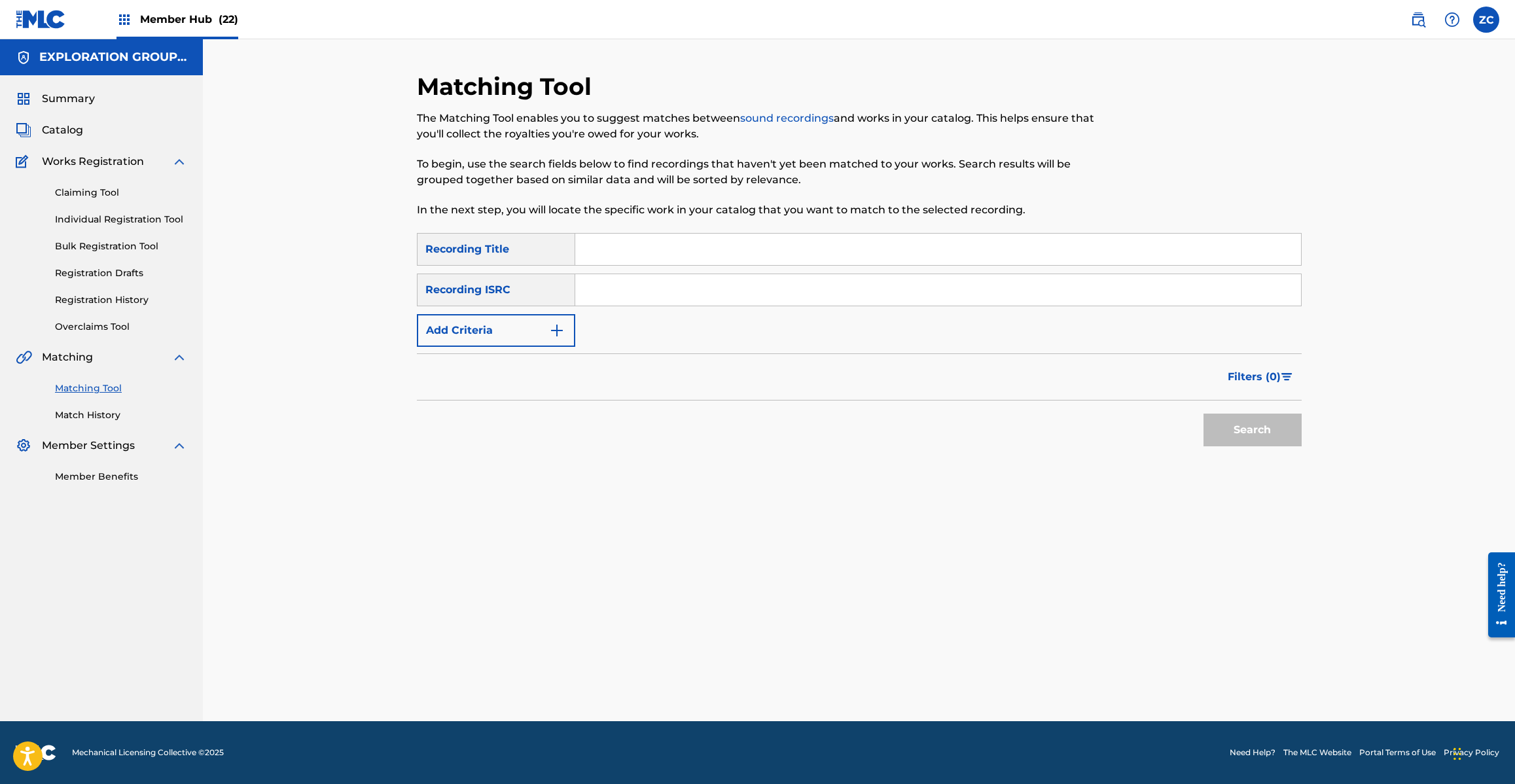
click at [812, 285] on input "Search Form" at bounding box center [938, 290] width 725 height 32
click at [1228, 432] on button "Search" at bounding box center [1252, 430] width 98 height 33
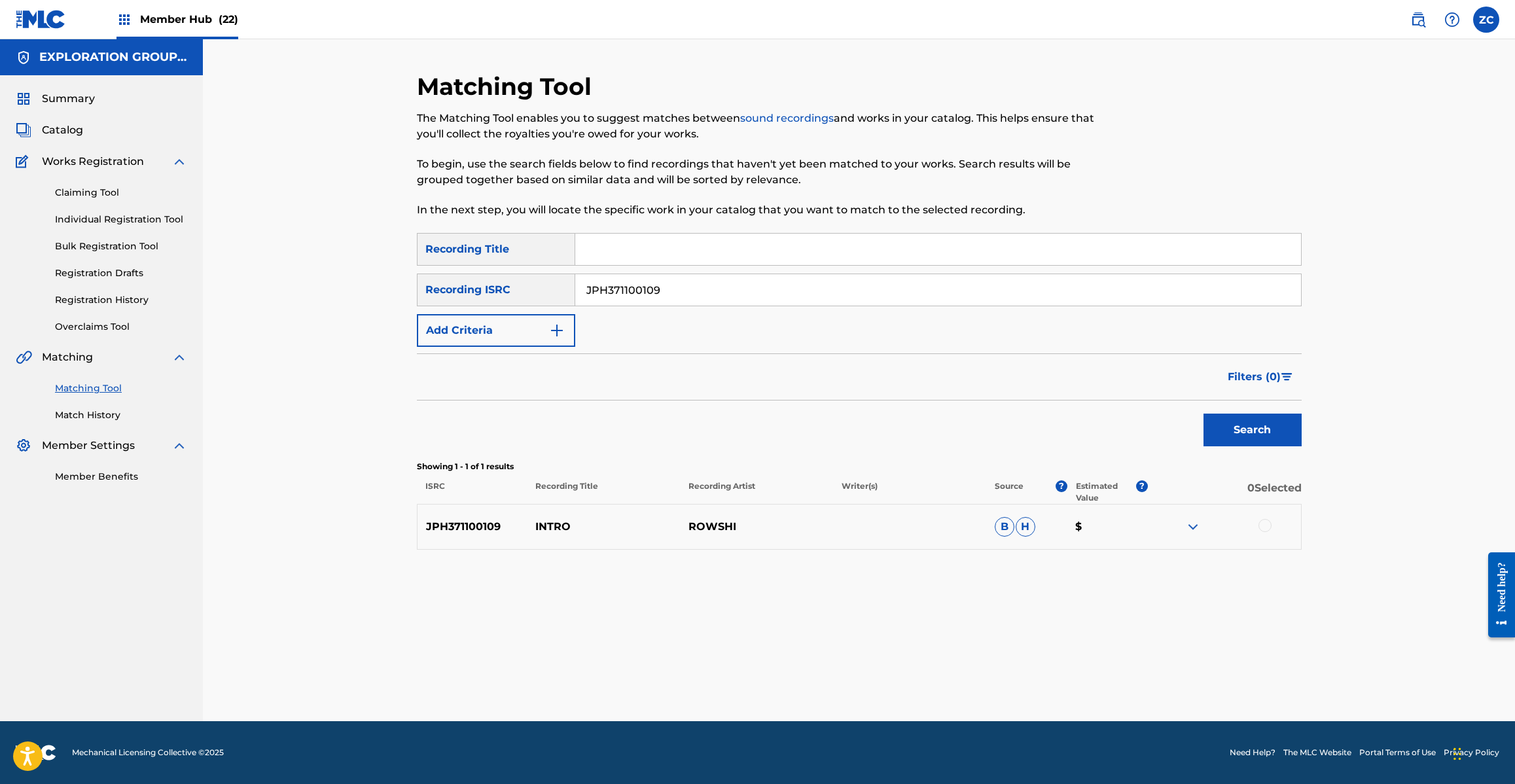
click at [1268, 520] on div at bounding box center [1265, 526] width 13 height 13
click at [901, 291] on input "JPH371100109" at bounding box center [938, 290] width 725 height 32
type input "JPH371200070"
click at [1260, 429] on button "Search" at bounding box center [1252, 430] width 98 height 33
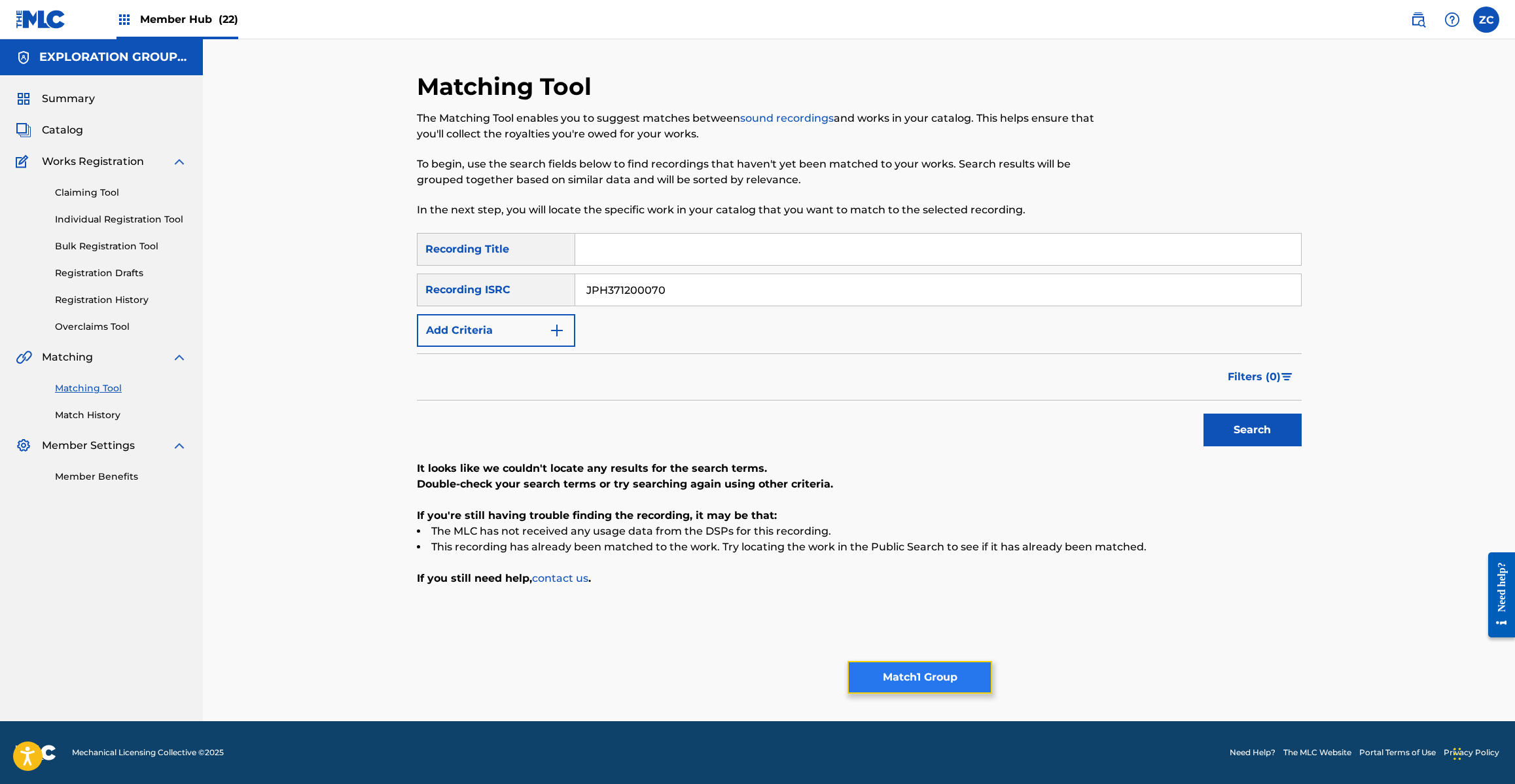
click at [926, 679] on button "Match 1 Group" at bounding box center [919, 677] width 145 height 33
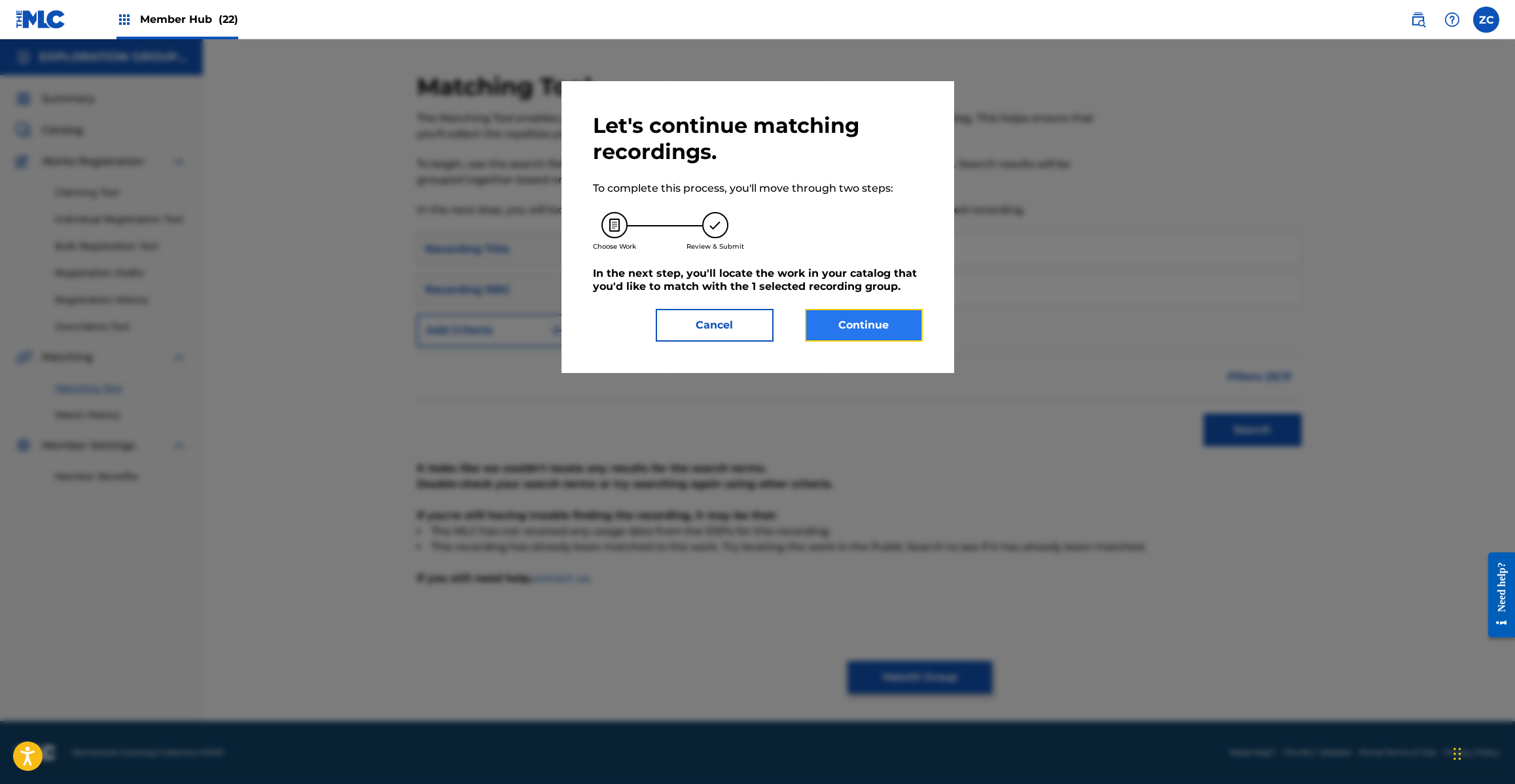
click at [865, 325] on button "Continue" at bounding box center [863, 324] width 117 height 33
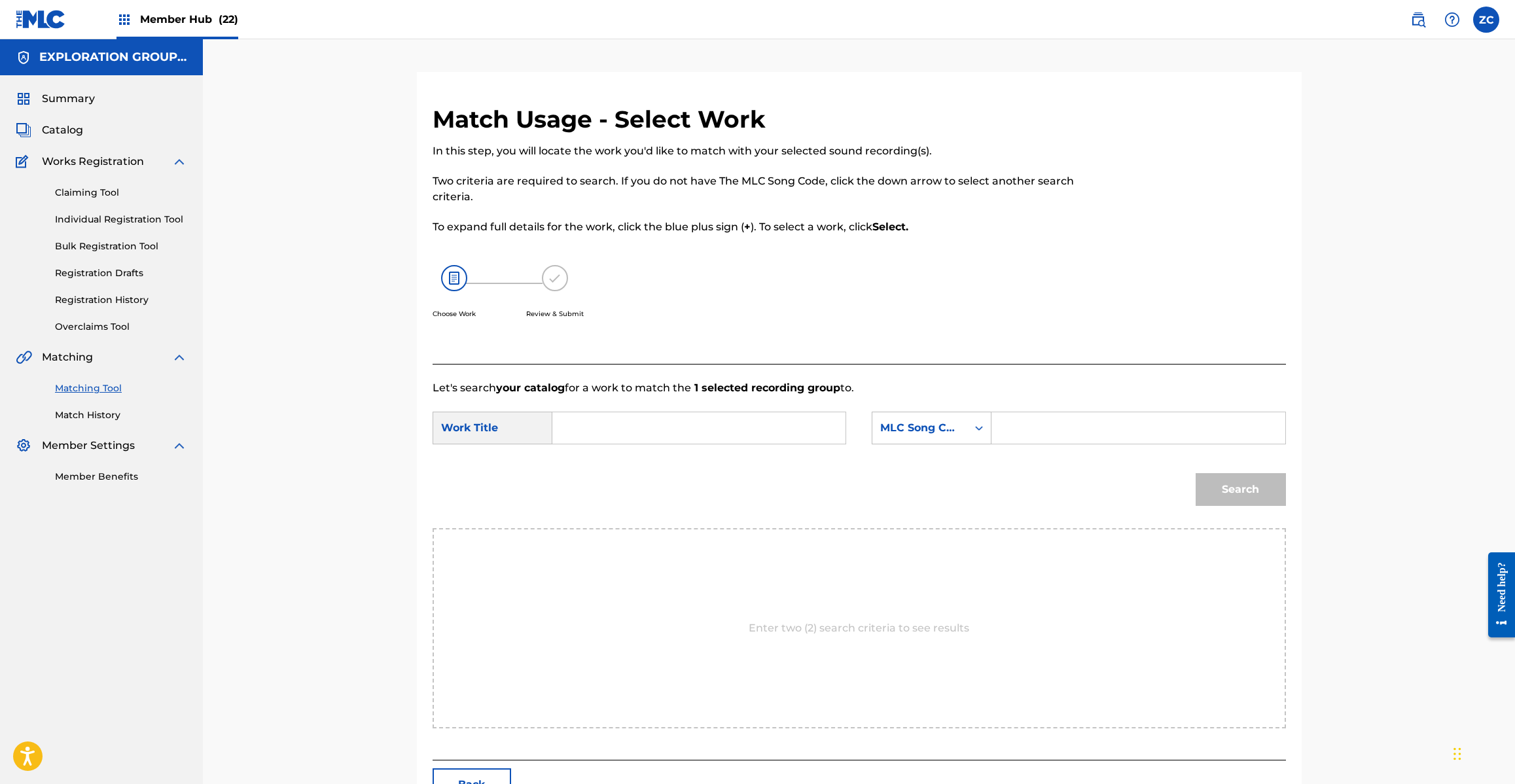
click at [836, 420] on div "Search Form" at bounding box center [698, 427] width 294 height 33
click at [722, 426] on input "Search Form" at bounding box center [698, 428] width 271 height 32
click at [645, 424] on input "Intro I28JL6" at bounding box center [698, 428] width 271 height 32
click at [645, 426] on input "Intro I28JL6" at bounding box center [698, 428] width 271 height 32
type input "Intro"
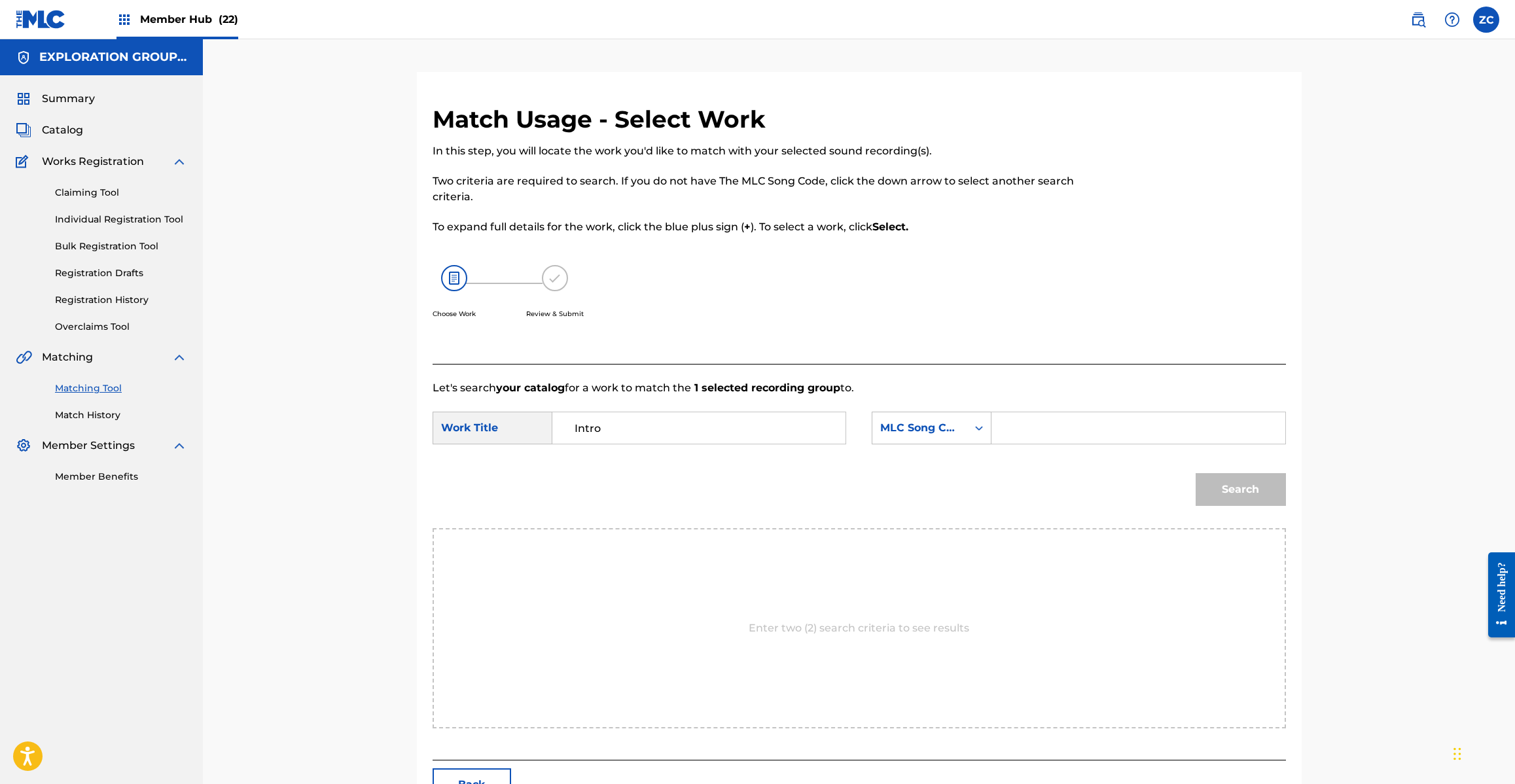
click at [1032, 432] on input "Search Form" at bounding box center [1137, 428] width 271 height 32
type input "I28JL6"
click at [1251, 481] on button "Search" at bounding box center [1240, 488] width 90 height 33
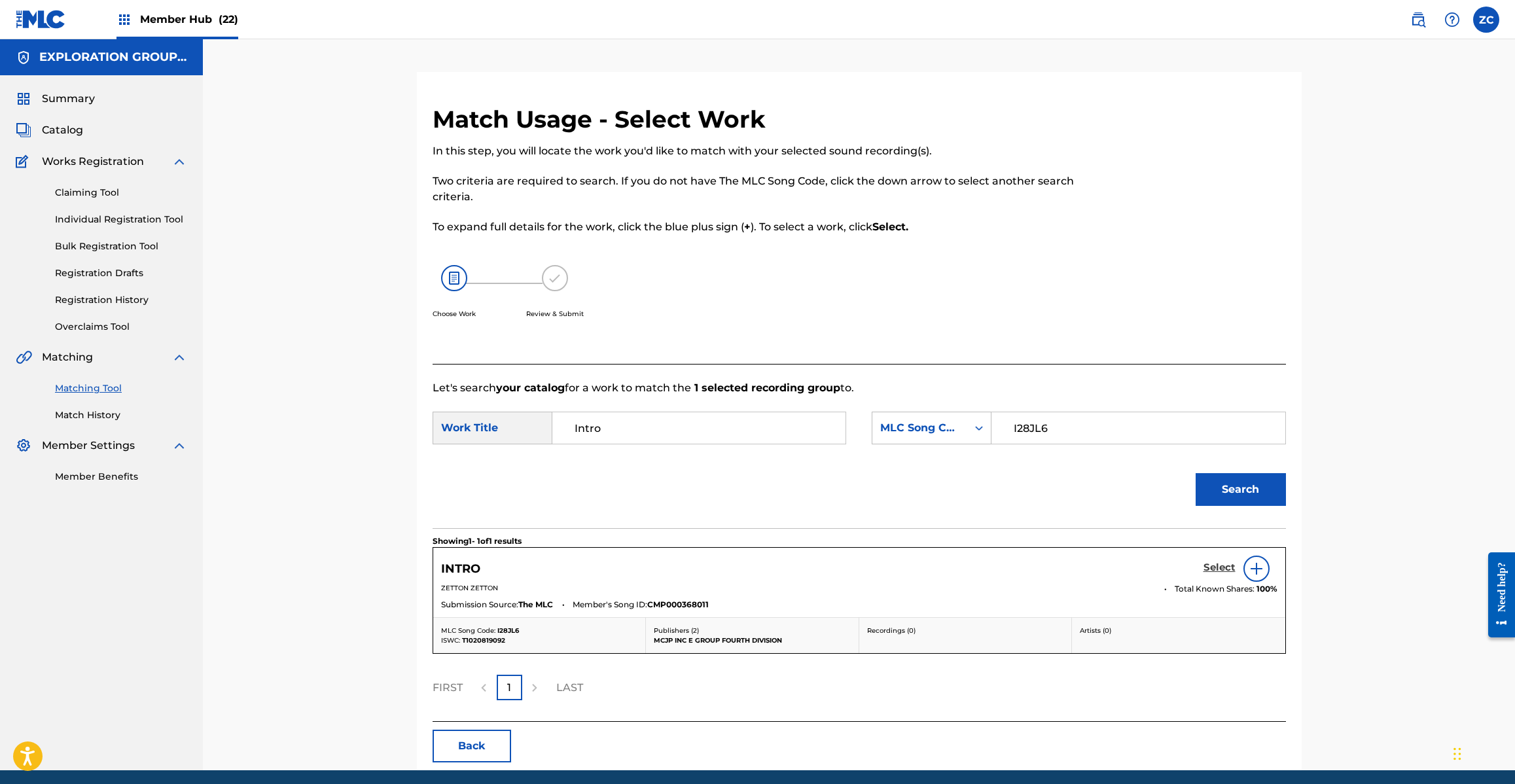
click at [1214, 568] on h5 "Select" at bounding box center [1219, 567] width 32 height 12
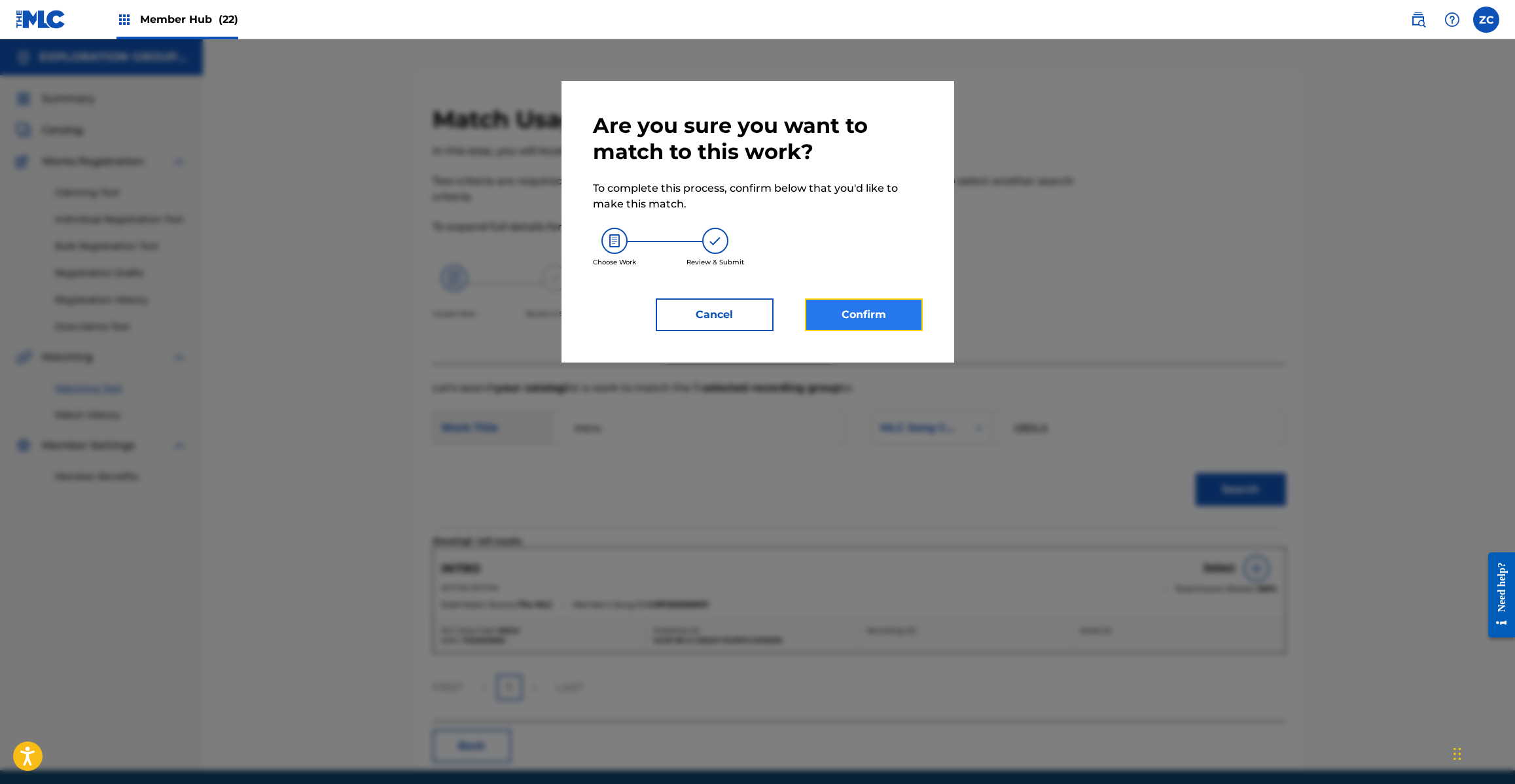
click at [879, 323] on button "Confirm" at bounding box center [863, 314] width 117 height 33
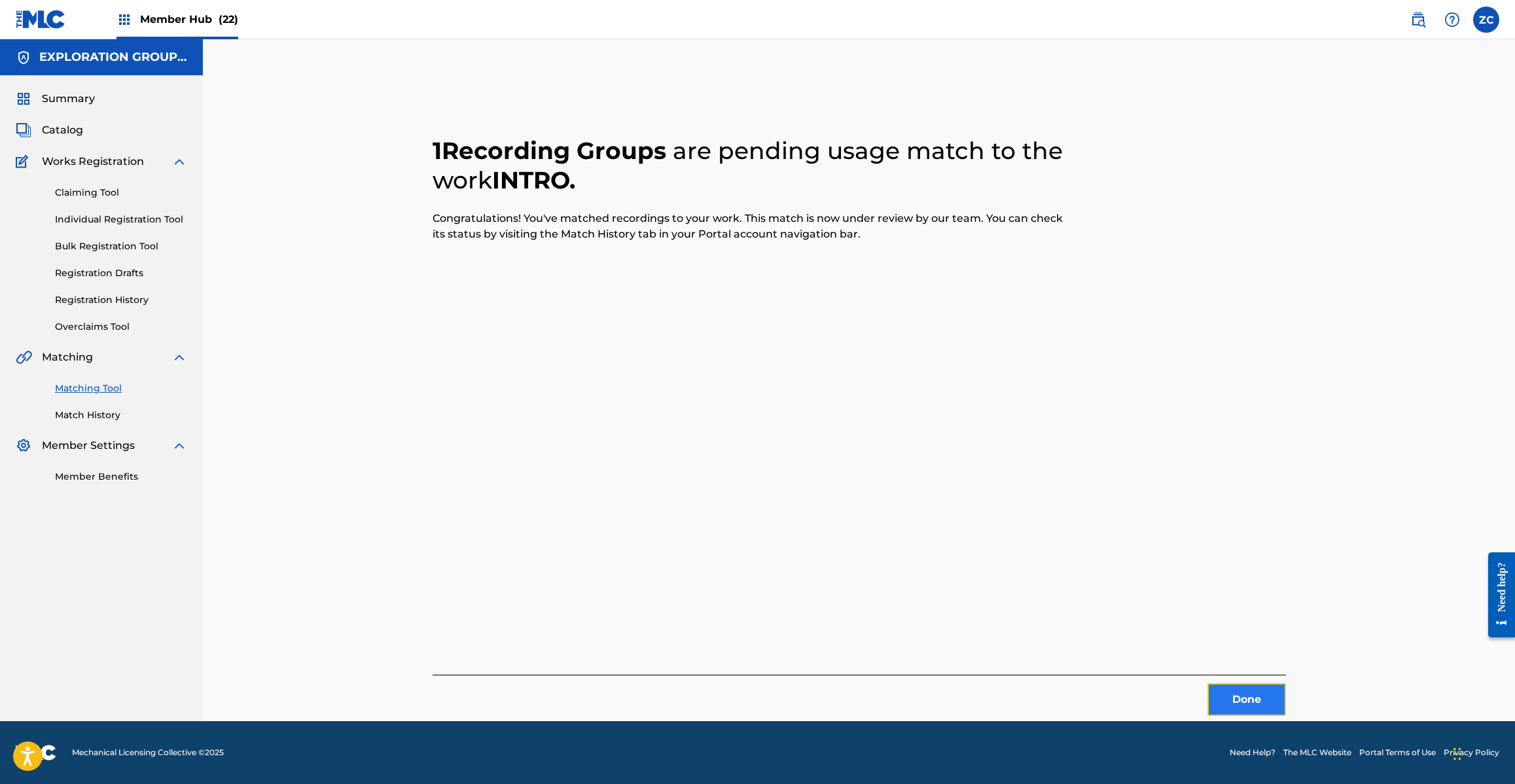
click at [1255, 692] on button "Done" at bounding box center [1246, 699] width 78 height 33
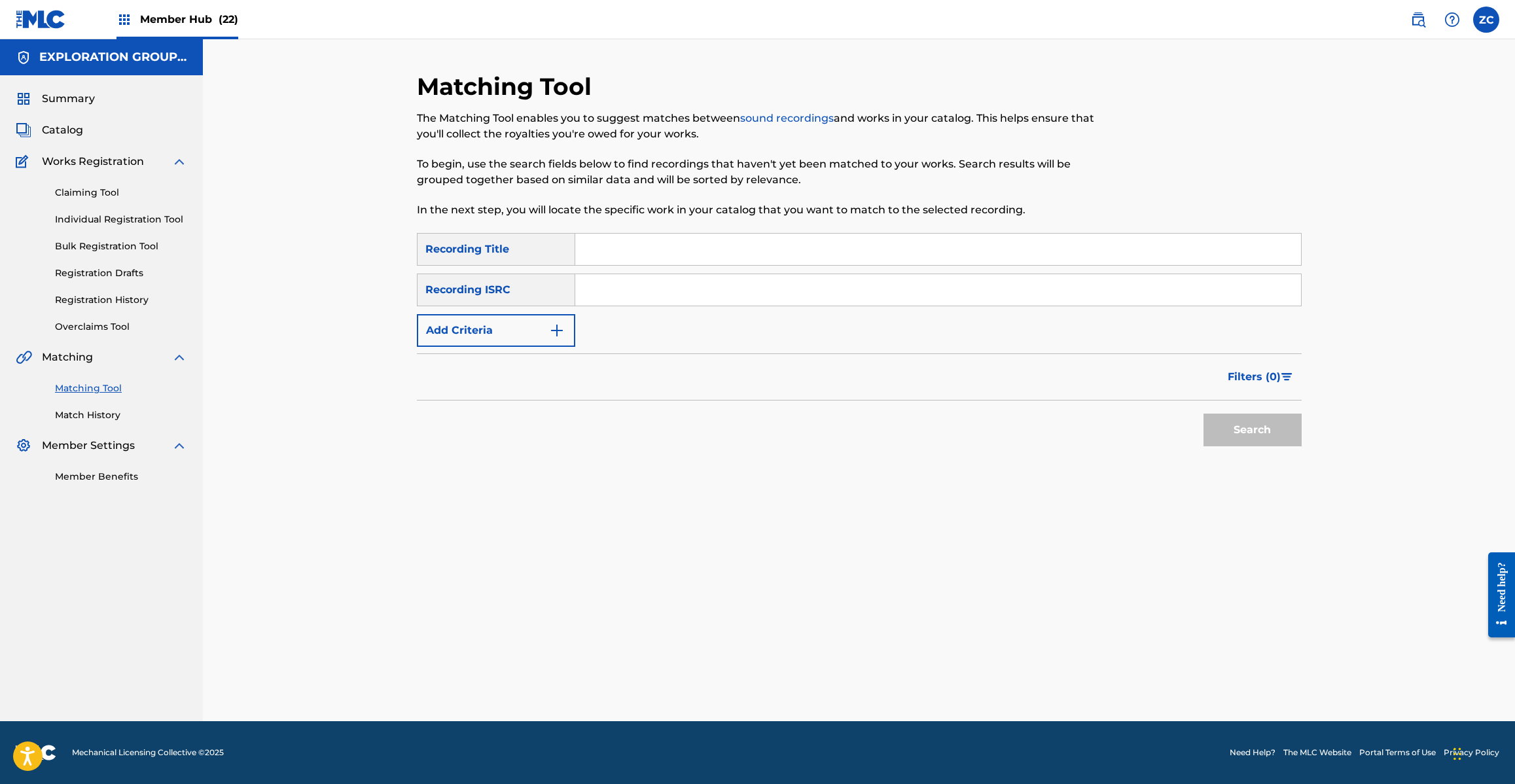
drag, startPoint x: 1084, startPoint y: 292, endPoint x: 1125, endPoint y: 323, distance: 51.4
click at [1084, 292] on input "Search Form" at bounding box center [938, 290] width 725 height 32
click at [1257, 426] on button "Search" at bounding box center [1252, 430] width 98 height 33
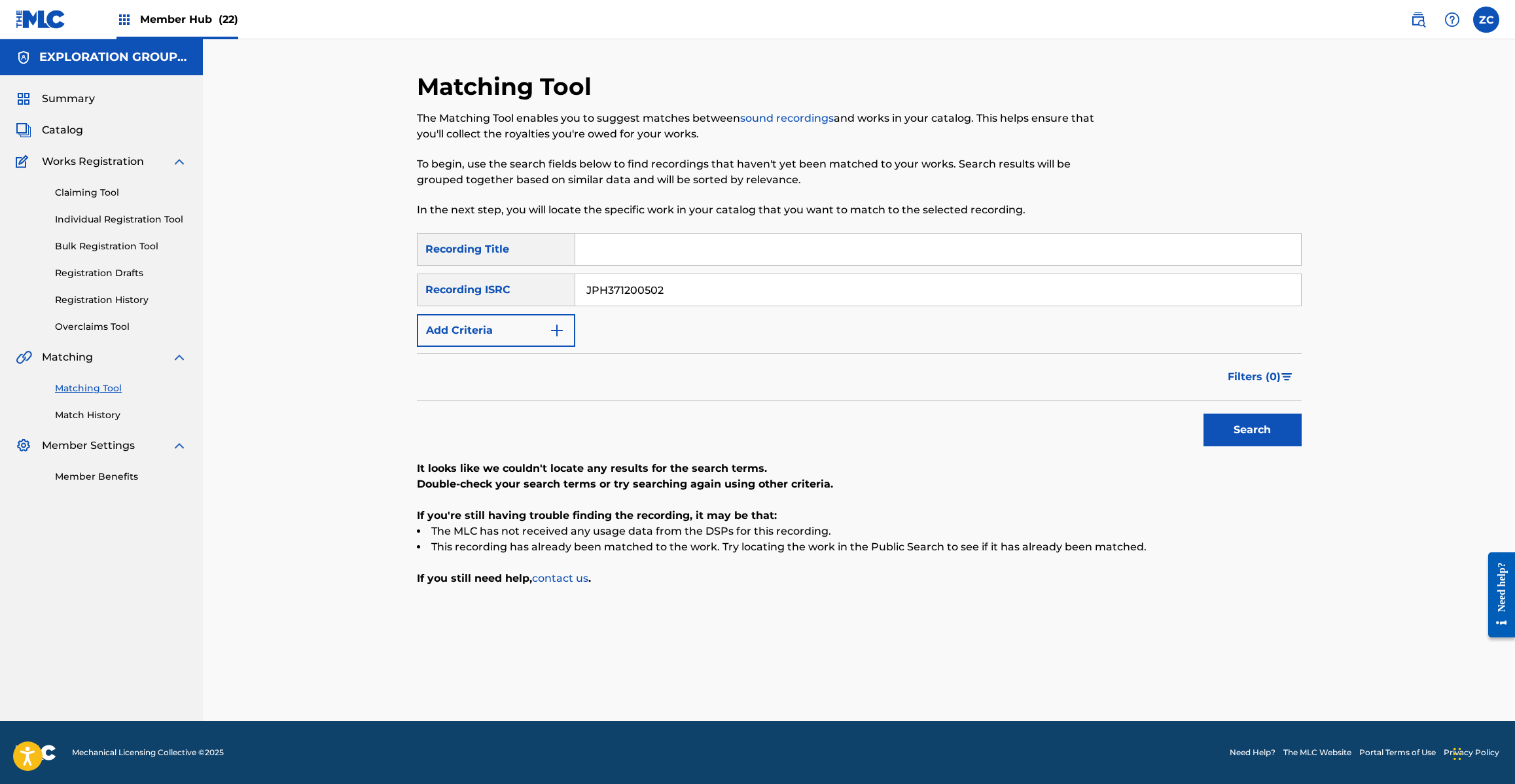
click at [1025, 289] on input "JPH371200502" at bounding box center [938, 290] width 725 height 32
type input "JPH371200071"
click at [1257, 429] on button "Search" at bounding box center [1252, 430] width 98 height 33
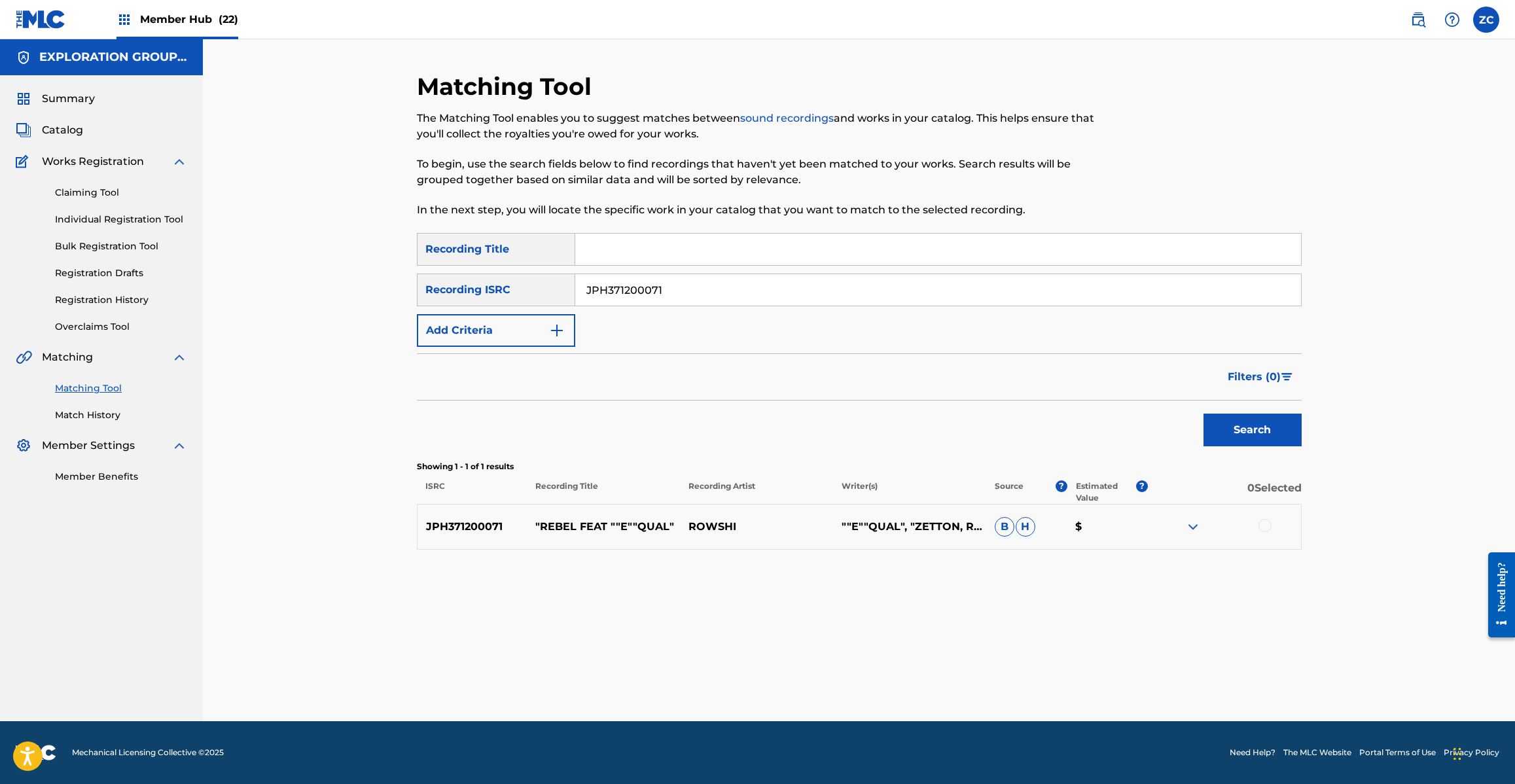
click at [1270, 531] on div at bounding box center [1224, 527] width 153 height 16
click at [1263, 524] on div at bounding box center [1265, 526] width 13 height 13
click at [924, 684] on button "Match 1 Group" at bounding box center [919, 677] width 145 height 33
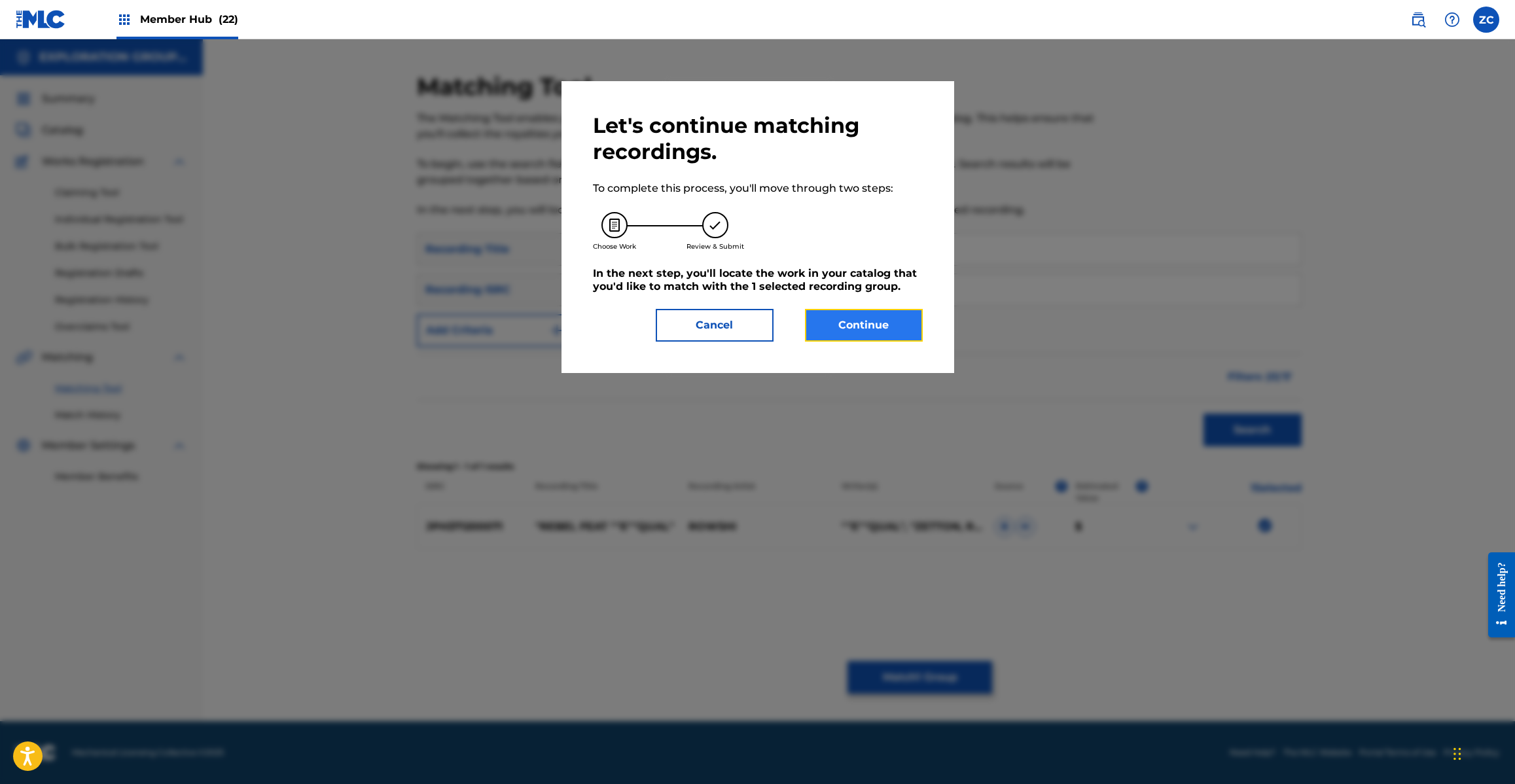
click at [894, 335] on button "Continue" at bounding box center [863, 324] width 117 height 33
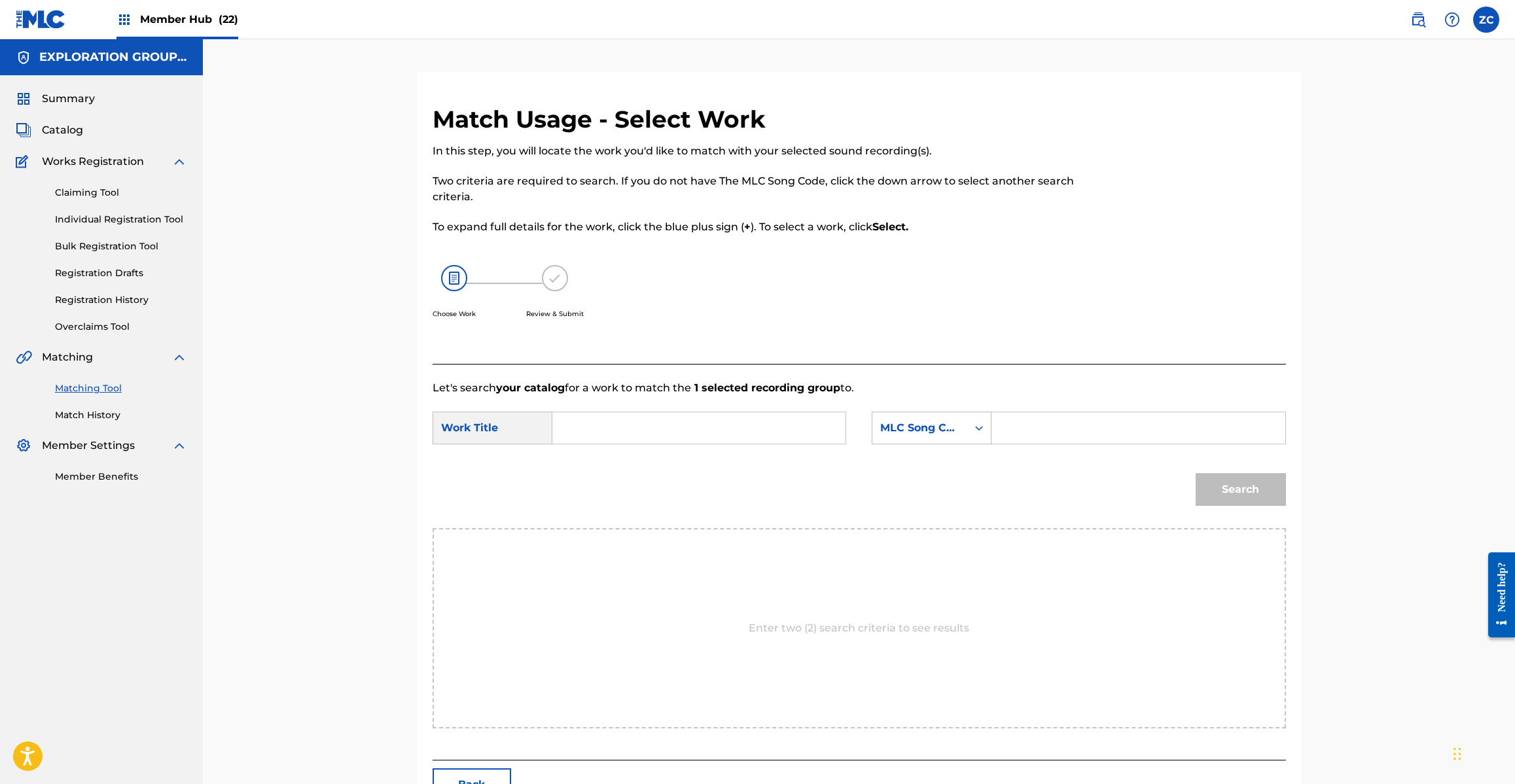
click at [779, 430] on input "Search Form" at bounding box center [698, 428] width 271 height 32
click at [705, 424] on input "Rebel Feat"E"Qual RN9Z27" at bounding box center [698, 428] width 271 height 32
drag, startPoint x: 705, startPoint y: 424, endPoint x: 761, endPoint y: 424, distance: 56.0
click at [706, 424] on input "Rebel Feat"E"Qual RN9Z27" at bounding box center [698, 428] width 271 height 32
type input "Rebel Feat"E"Qual"
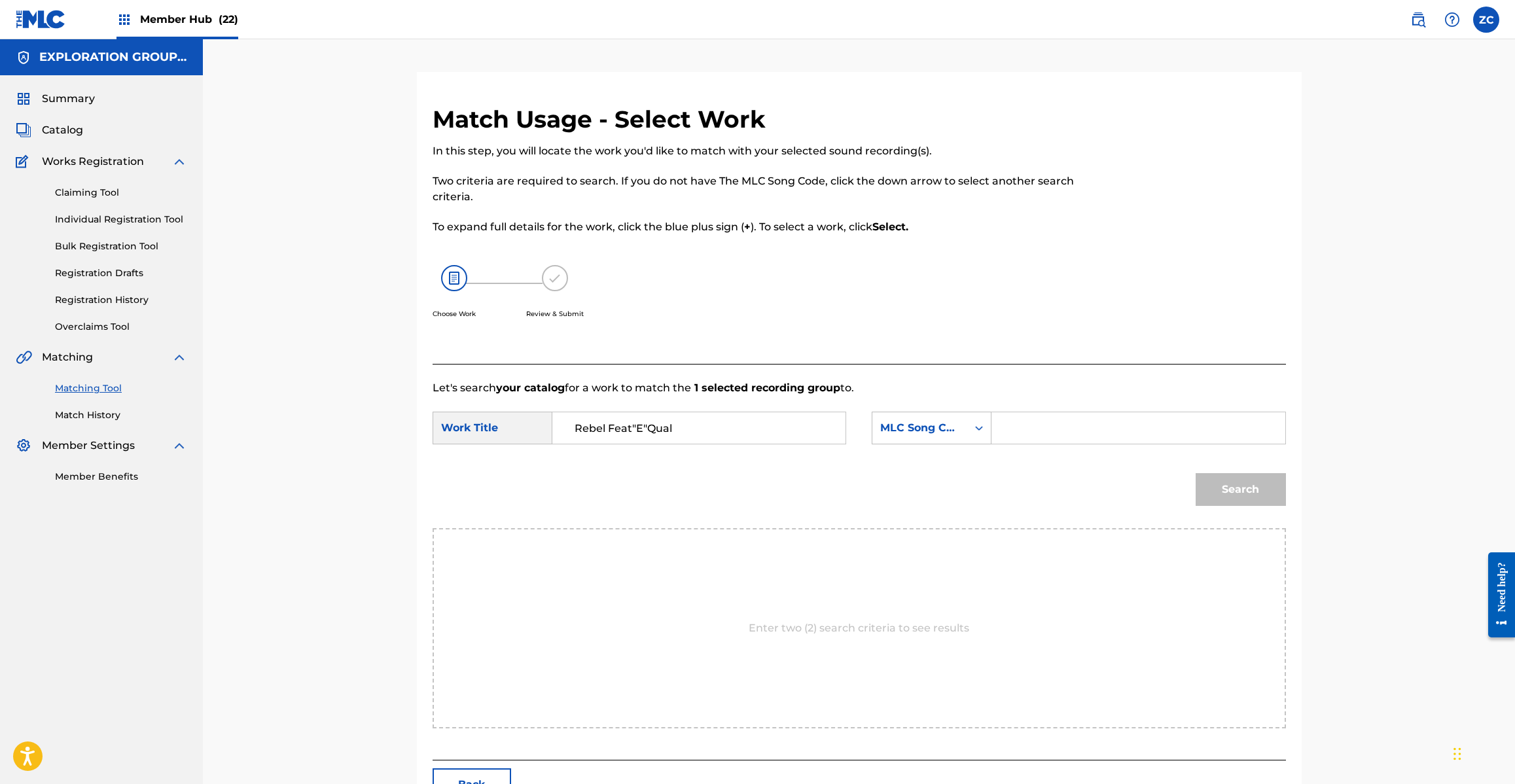
drag, startPoint x: 1028, startPoint y: 425, endPoint x: 1038, endPoint y: 431, distance: 11.7
click at [1028, 425] on input "Search Form" at bounding box center [1137, 428] width 271 height 32
type input "RN9Z27"
drag, startPoint x: 1225, startPoint y: 482, endPoint x: 1212, endPoint y: 471, distance: 17.0
click at [1225, 482] on button "Search" at bounding box center [1240, 488] width 90 height 33
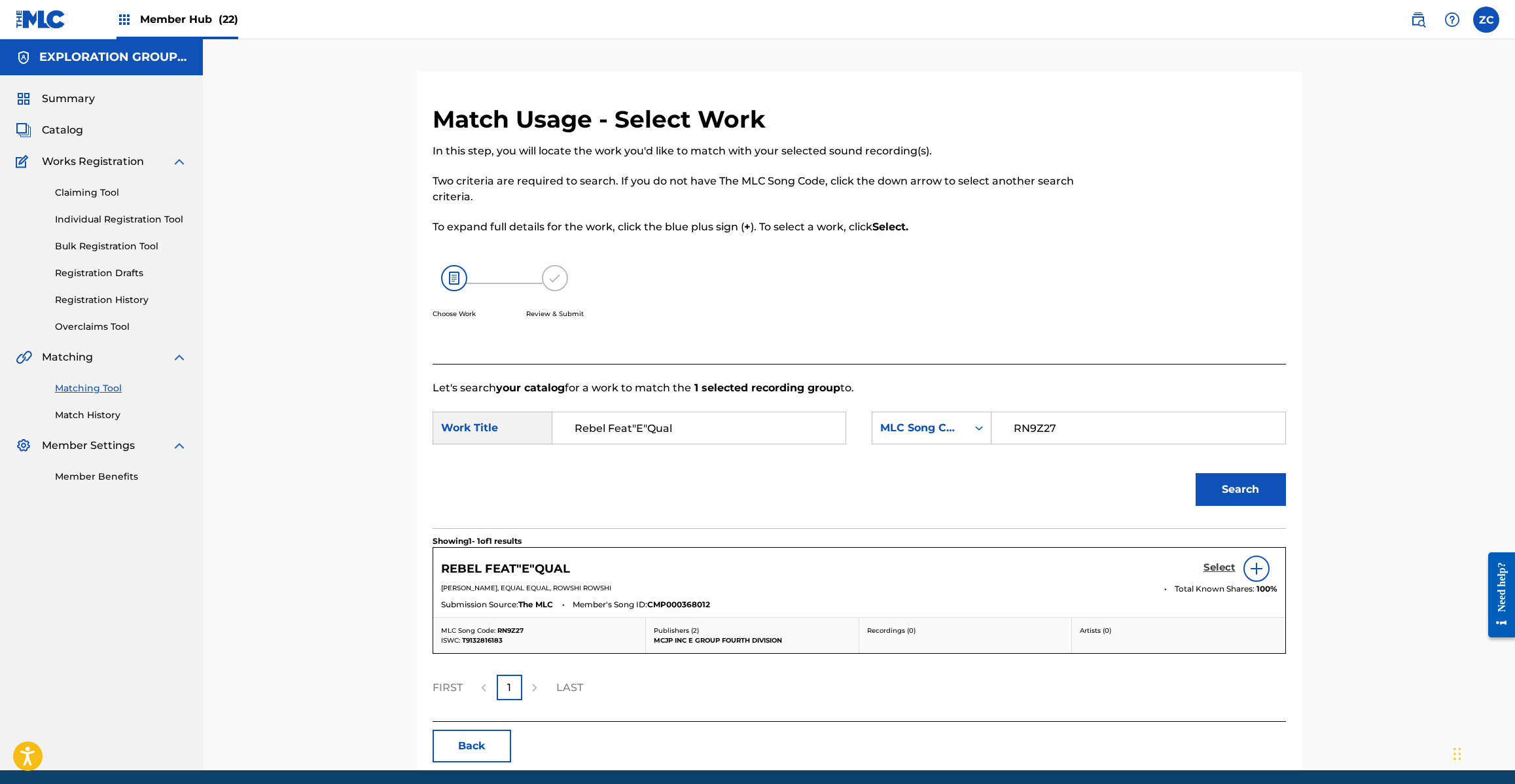
click at [1219, 573] on h5 "Select" at bounding box center [1219, 567] width 32 height 12
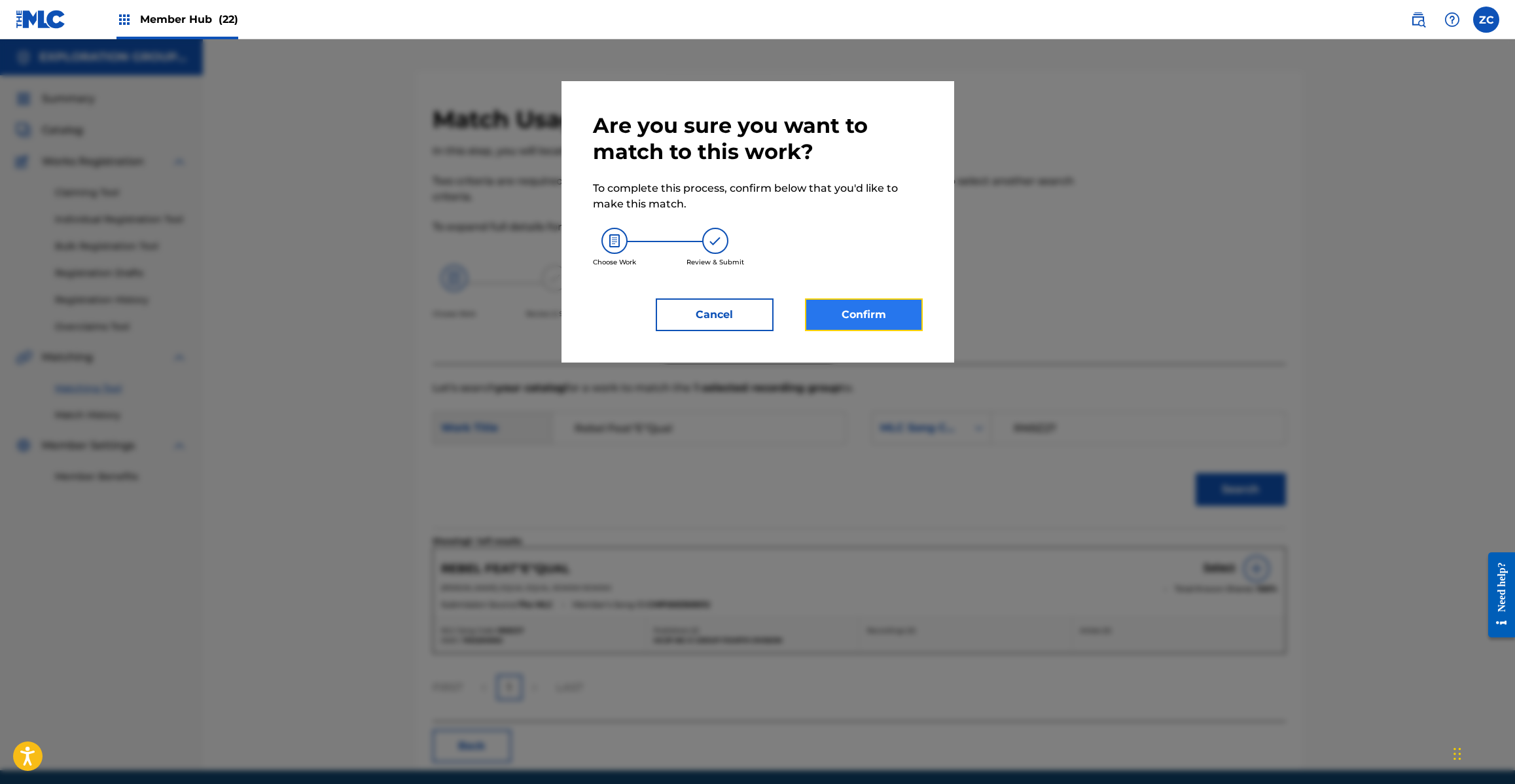
click at [874, 323] on button "Confirm" at bounding box center [863, 314] width 117 height 33
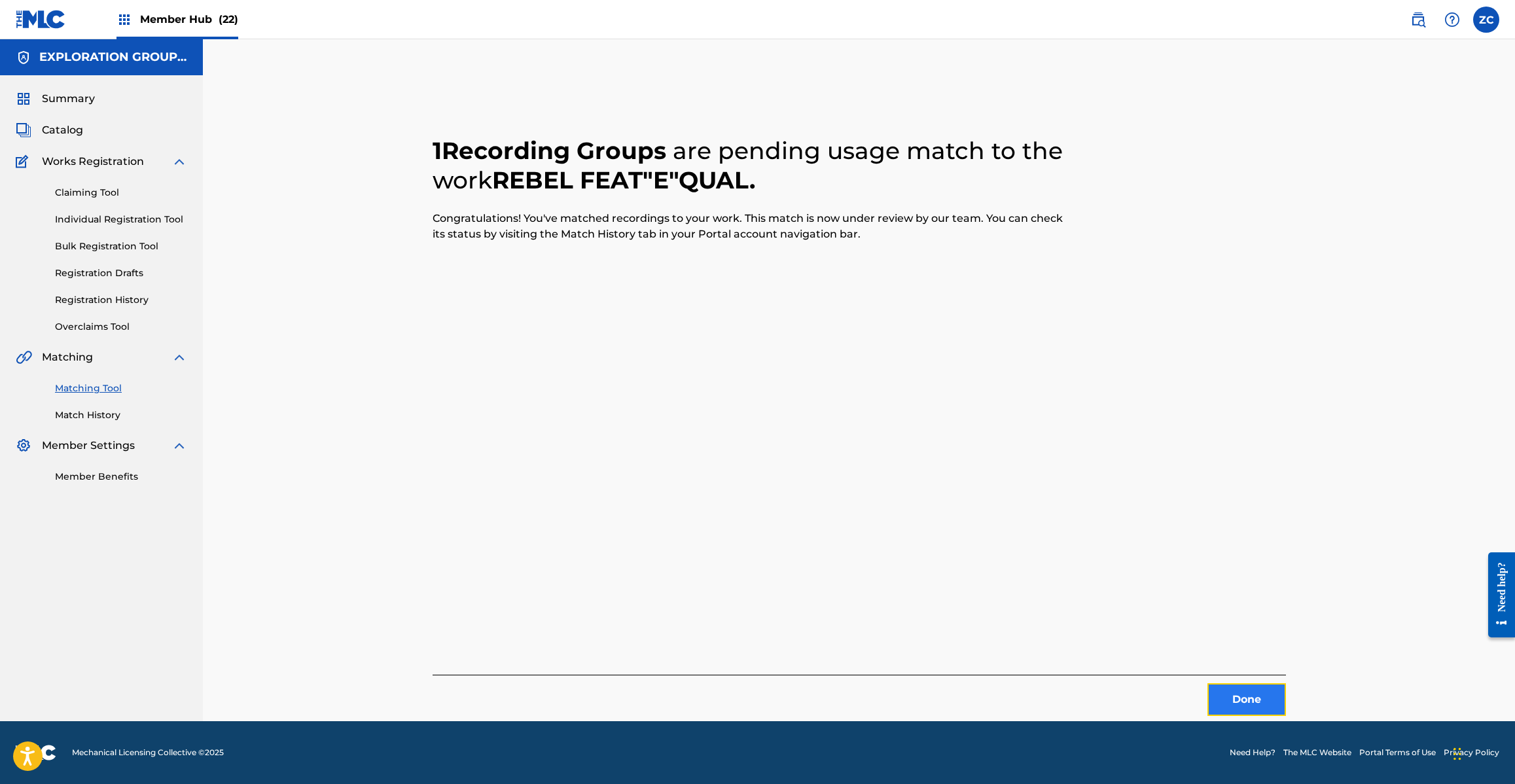
click at [1234, 697] on button "Done" at bounding box center [1246, 699] width 78 height 33
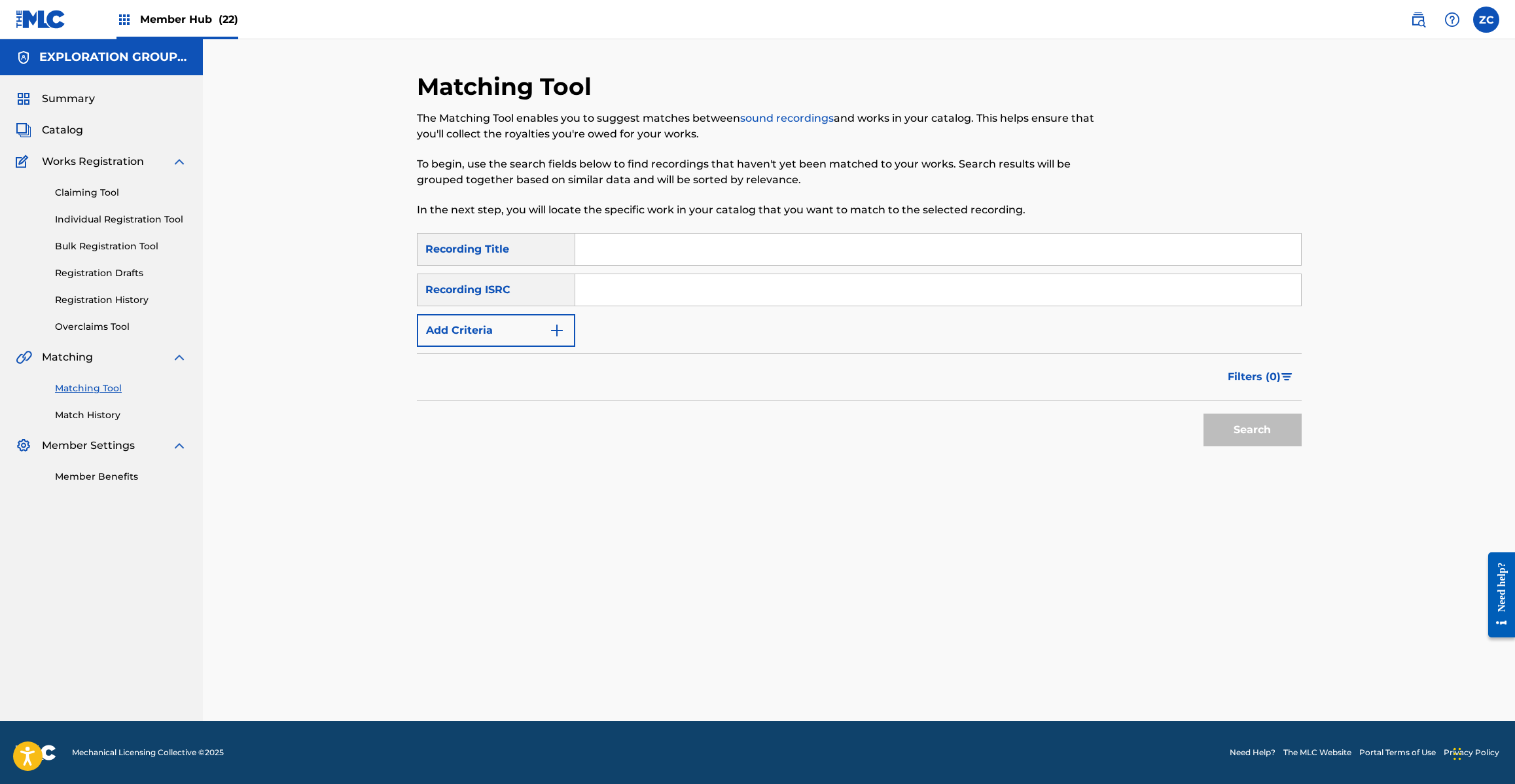
click at [1075, 289] on input "Search Form" at bounding box center [938, 290] width 725 height 32
drag, startPoint x: 1227, startPoint y: 365, endPoint x: 1238, endPoint y: 390, distance: 27.3
click at [1227, 367] on button "Filters ( 0 )" at bounding box center [1260, 377] width 82 height 33
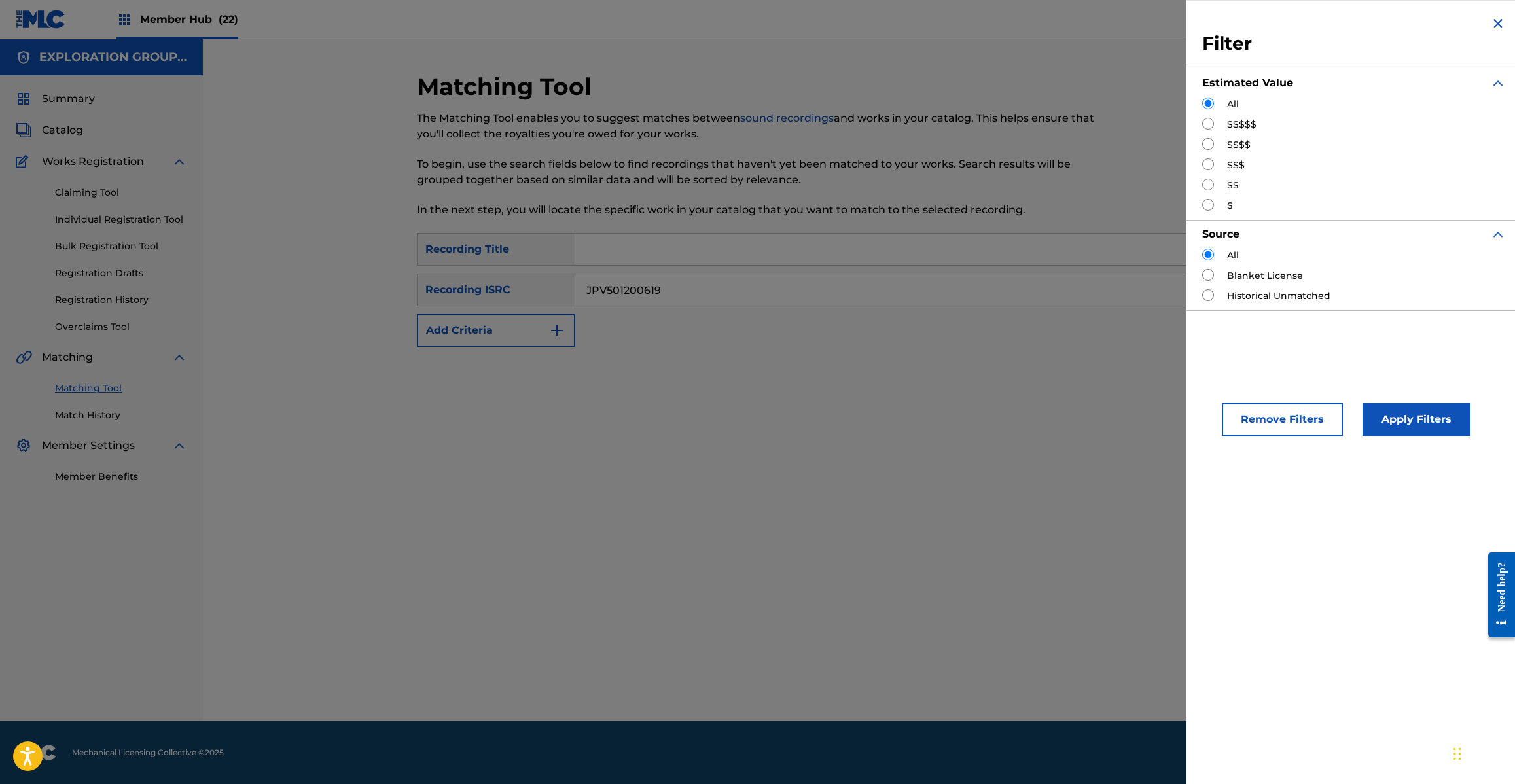
drag, startPoint x: 1494, startPoint y: 24, endPoint x: 1476, endPoint y: 59, distance: 39.4
click at [1494, 26] on img "Search Form" at bounding box center [1497, 23] width 16 height 16
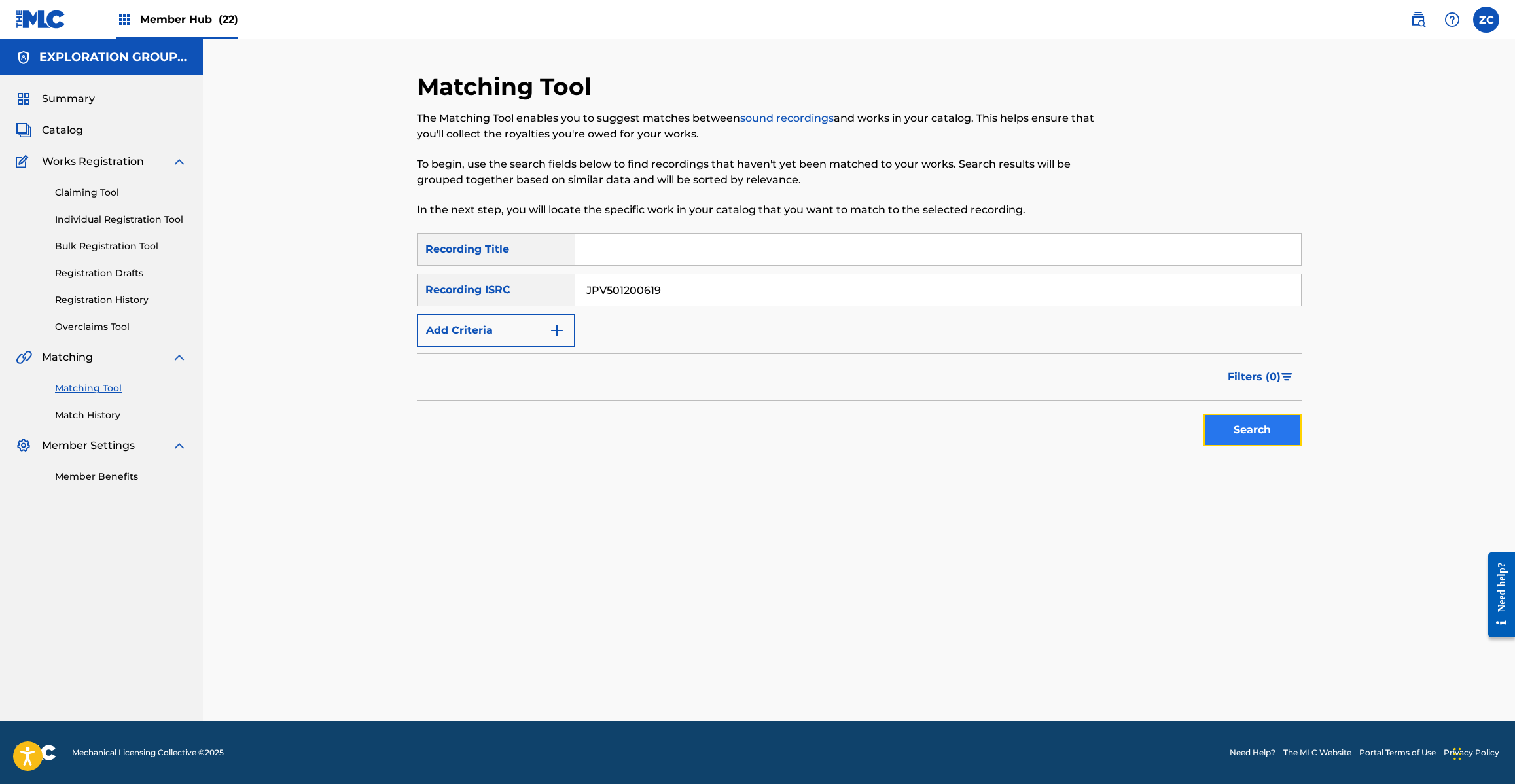
click at [1240, 439] on button "Search" at bounding box center [1252, 430] width 98 height 33
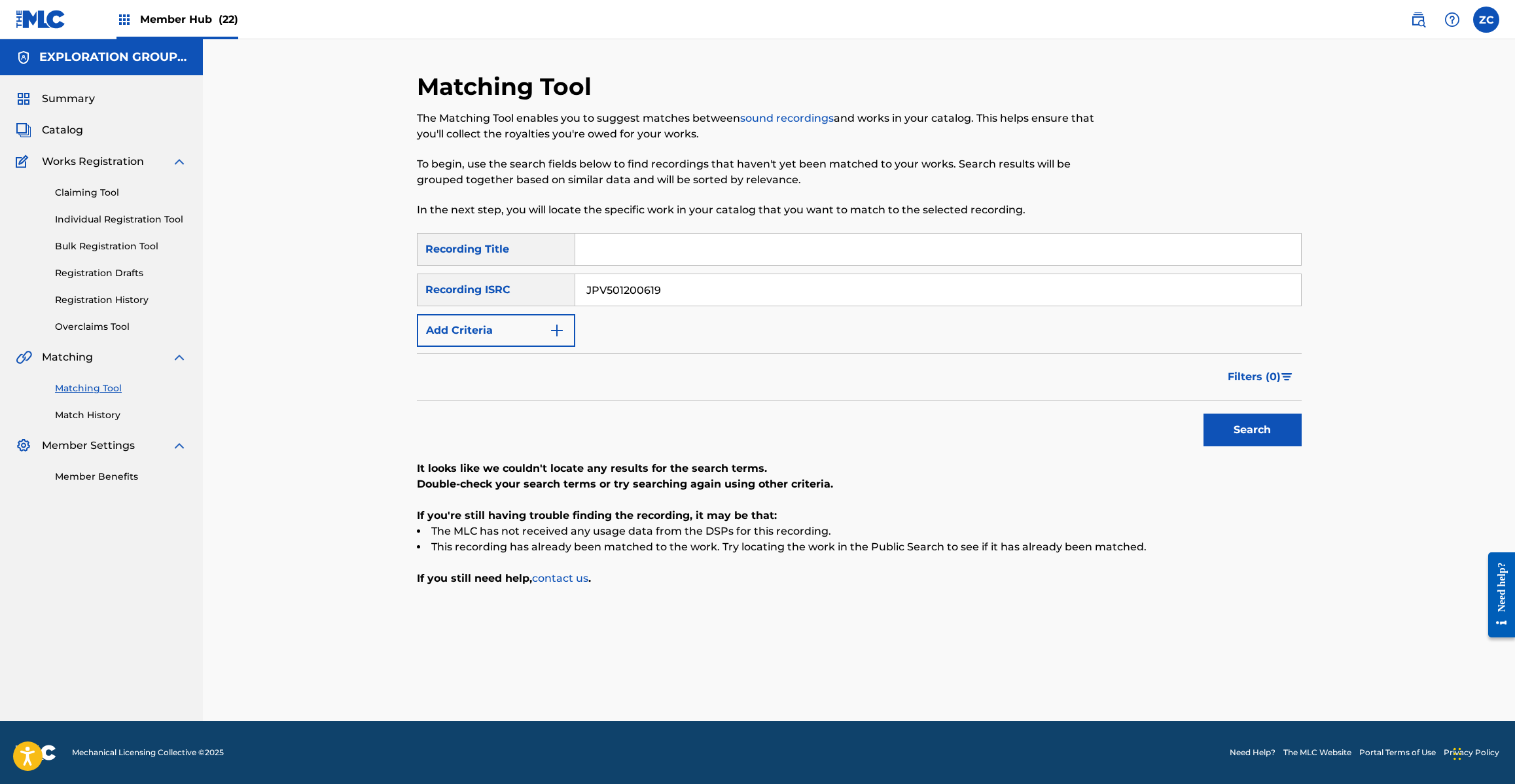
click at [800, 304] on input "JPV501200619" at bounding box center [938, 290] width 725 height 32
click at [1276, 420] on button "Search" at bounding box center [1252, 430] width 98 height 33
click at [833, 293] on input "JPV501200302" at bounding box center [938, 290] width 725 height 32
click at [1219, 429] on button "Search" at bounding box center [1252, 430] width 98 height 33
click at [846, 291] on input "JPV501200192" at bounding box center [938, 290] width 725 height 32
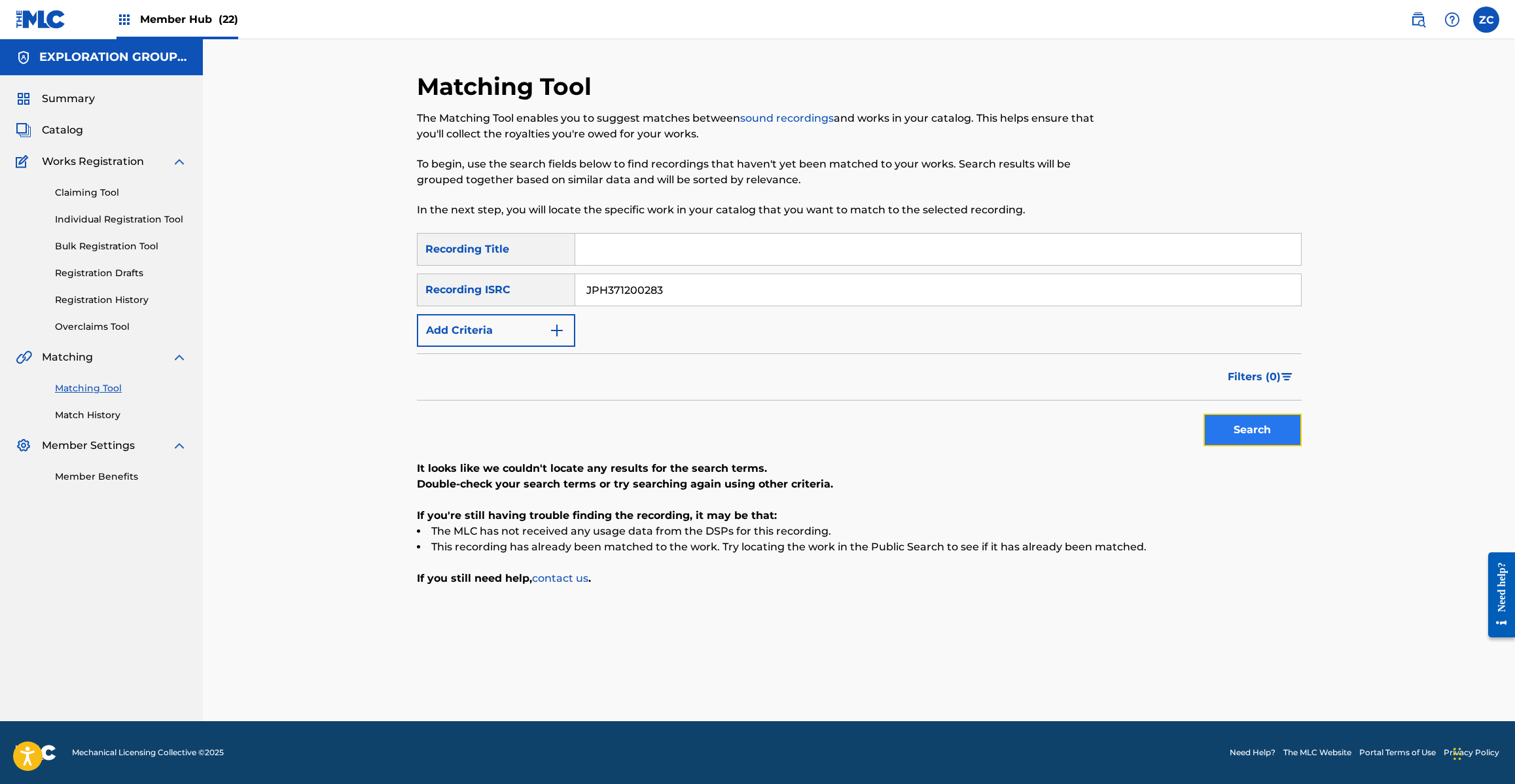
click at [1248, 420] on button "Search" at bounding box center [1252, 430] width 98 height 33
drag, startPoint x: 881, startPoint y: 282, endPoint x: 910, endPoint y: 295, distance: 31.8
click at [880, 282] on input "JPH371200283" at bounding box center [938, 290] width 725 height 32
type input "JPH371400169"
click at [1239, 442] on button "Search" at bounding box center [1252, 430] width 98 height 33
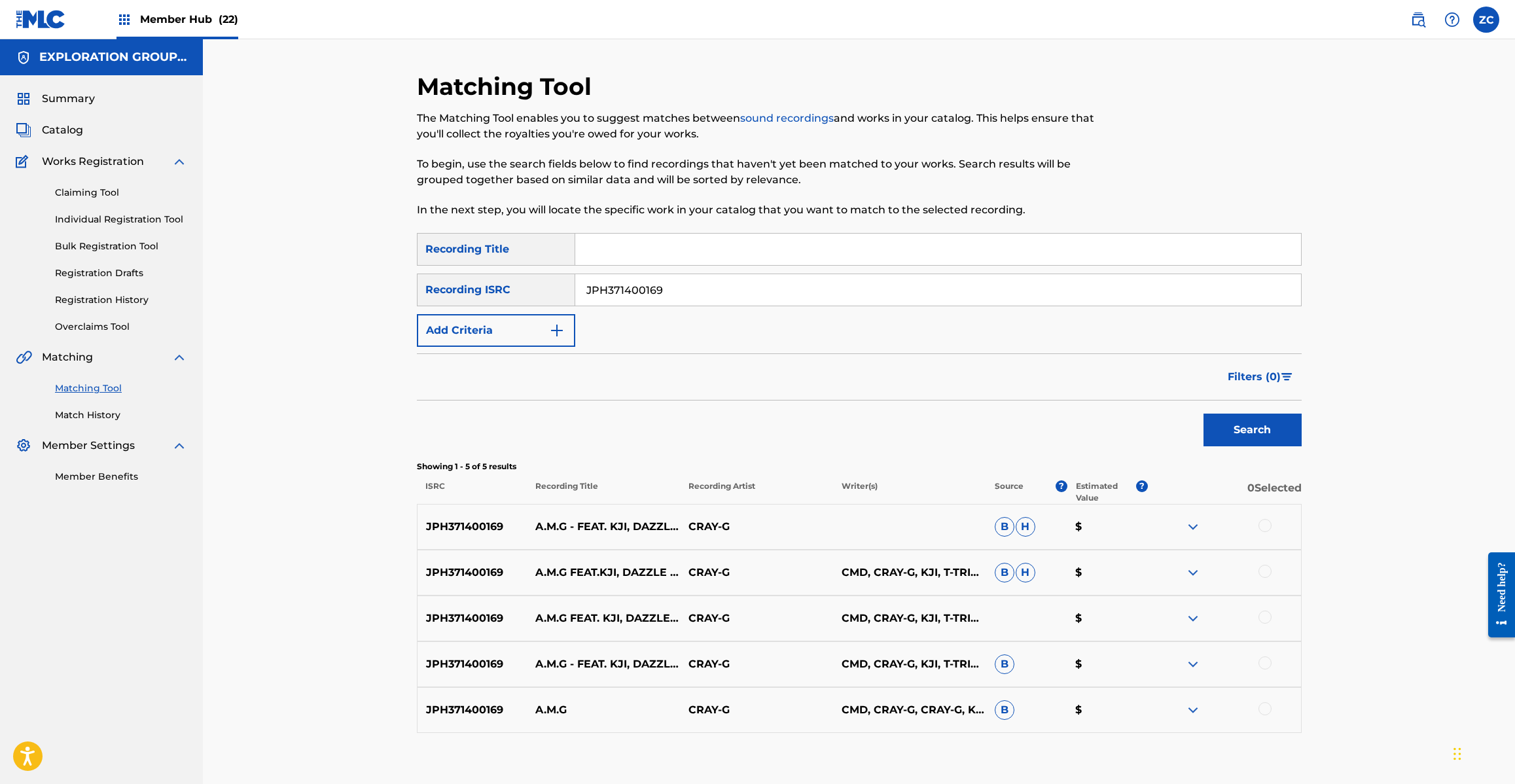
click at [1270, 521] on div at bounding box center [1265, 526] width 13 height 13
click at [1270, 572] on div at bounding box center [1265, 571] width 13 height 13
click at [1263, 619] on div at bounding box center [1265, 617] width 13 height 13
click at [1263, 662] on div at bounding box center [1265, 663] width 13 height 13
click at [1263, 710] on div at bounding box center [1265, 708] width 13 height 13
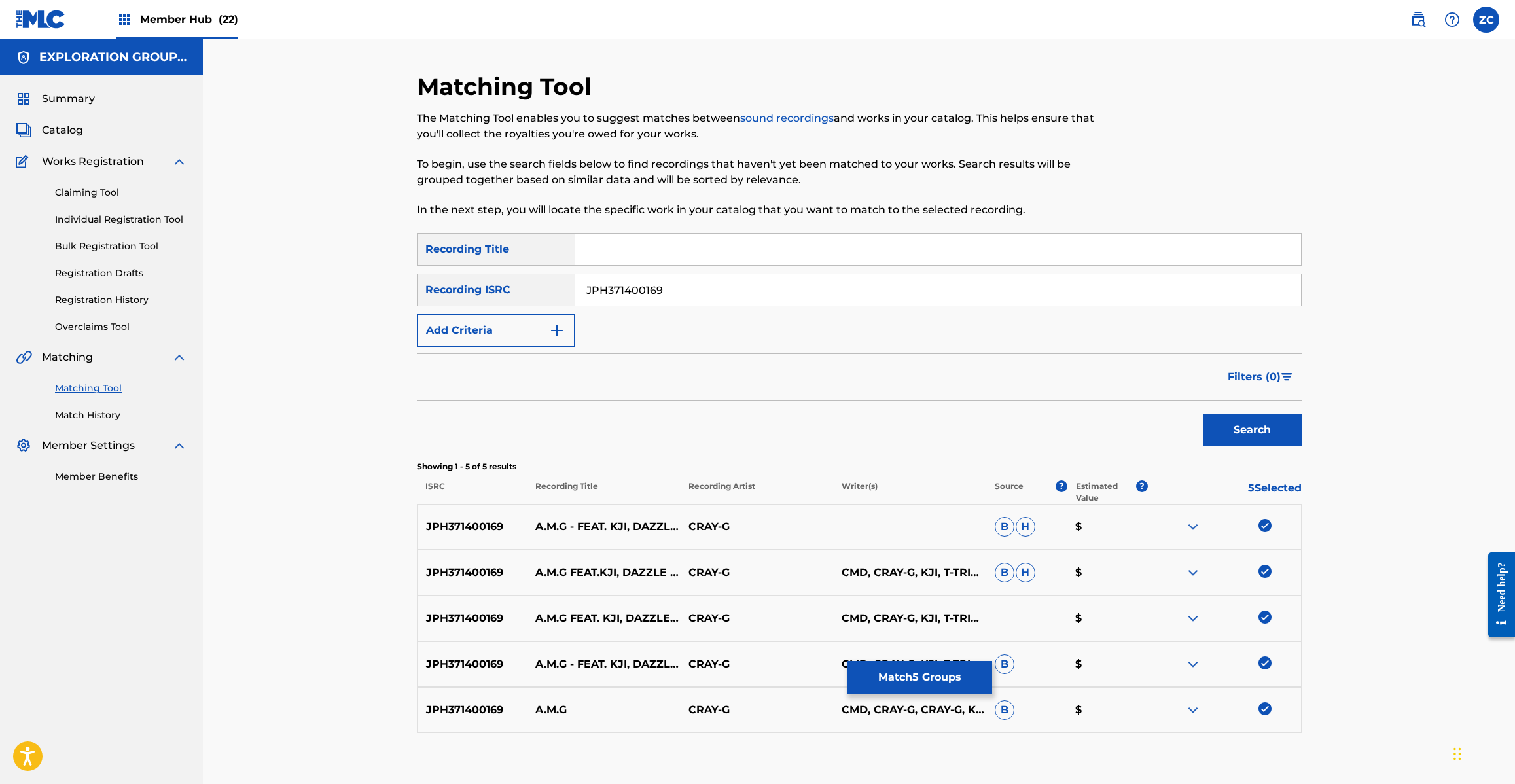
scroll to position [76, 0]
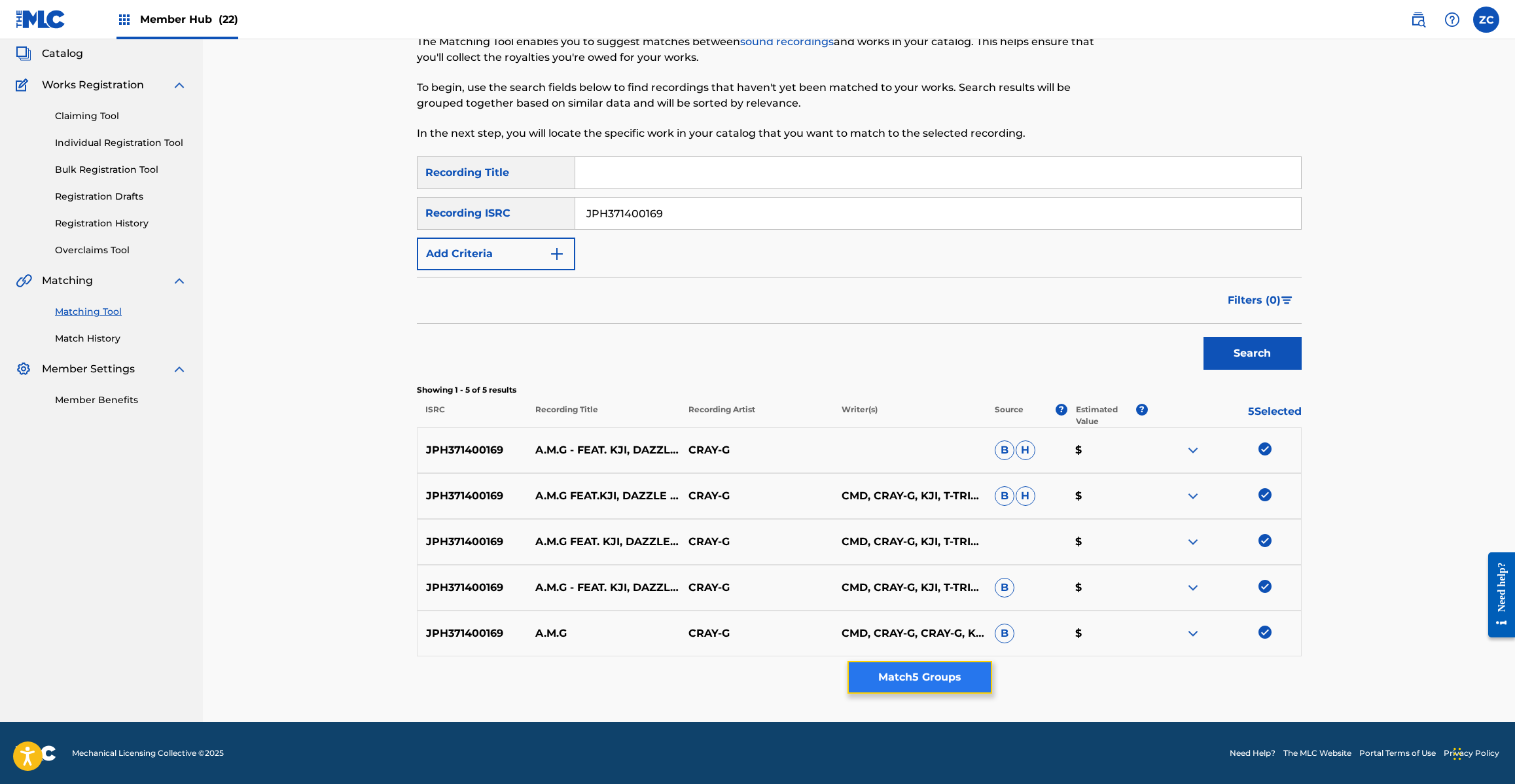
click at [941, 681] on button "Match 5 Groups" at bounding box center [919, 677] width 145 height 33
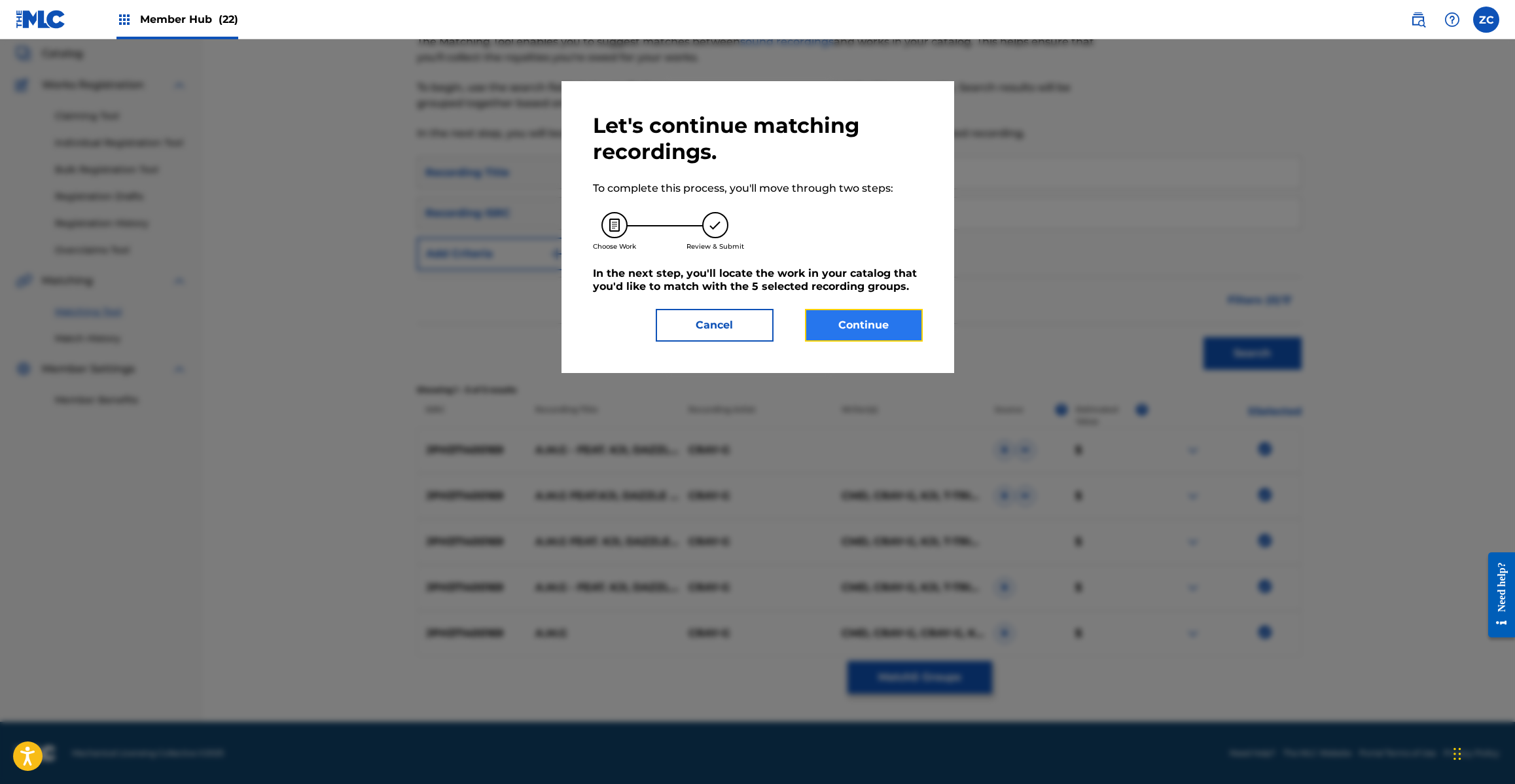
click at [875, 324] on button "Continue" at bounding box center [863, 324] width 117 height 33
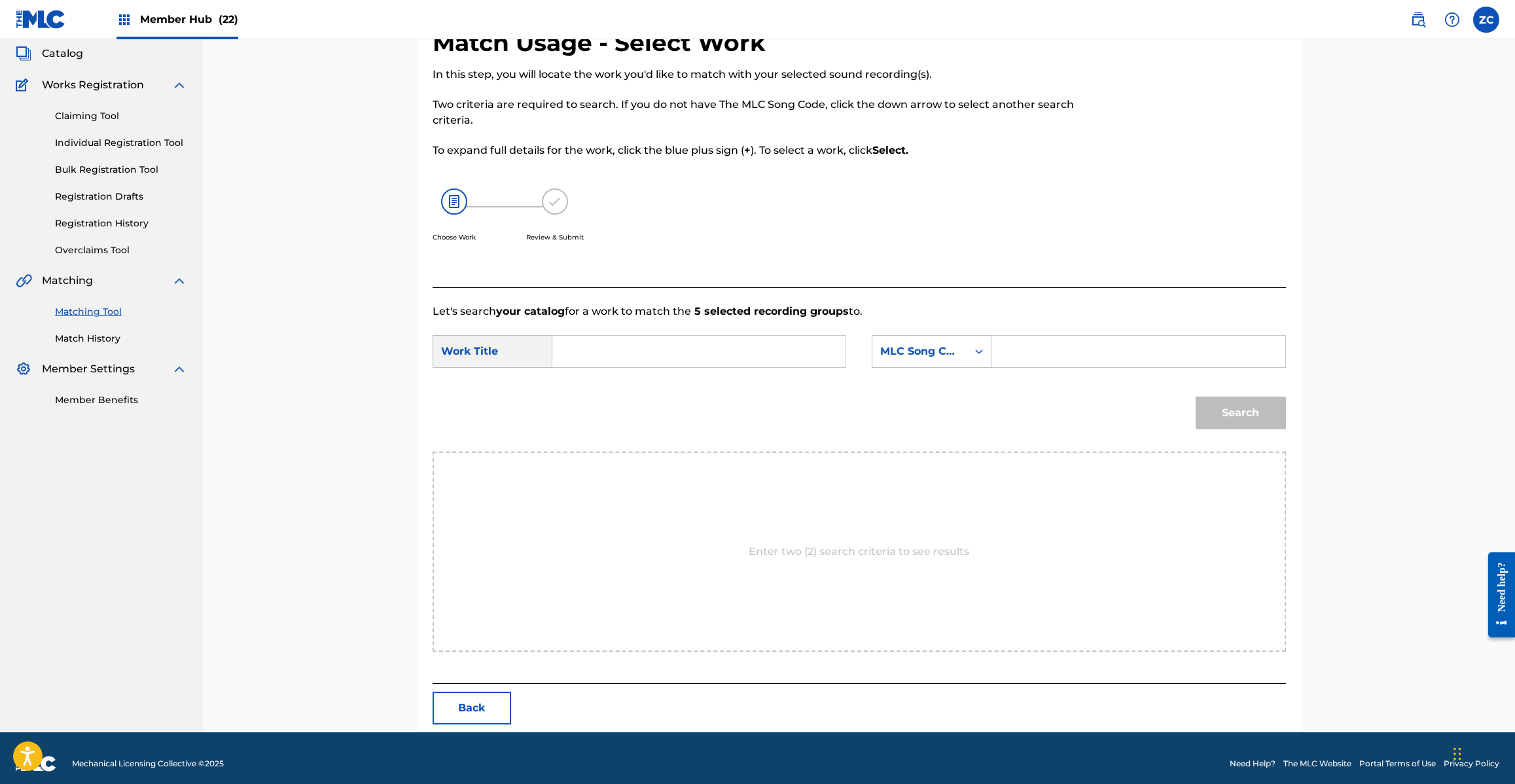
scroll to position [0, 0]
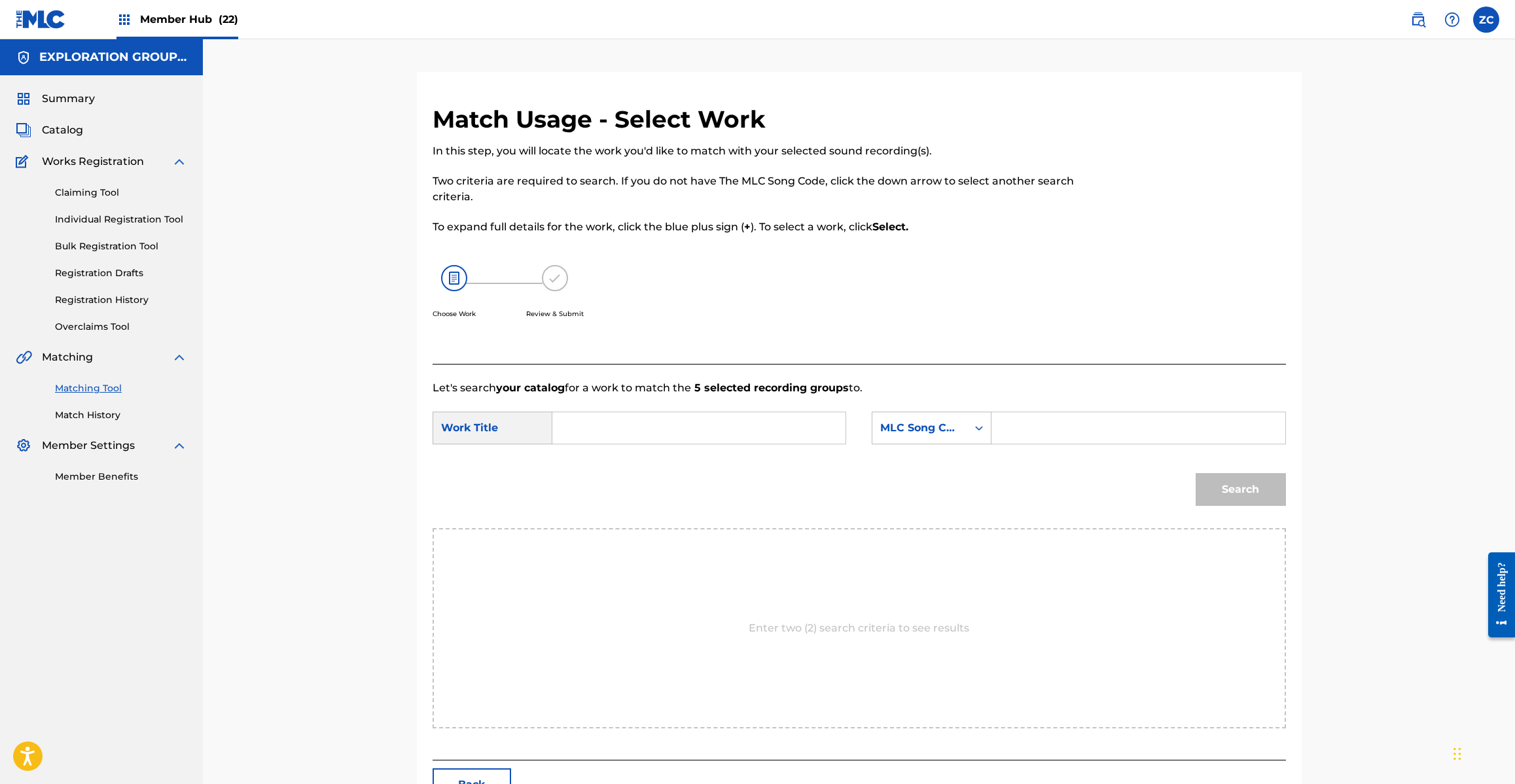
click at [816, 440] on input "Search Form" at bounding box center [698, 428] width 271 height 32
click at [771, 423] on input "A.M.G Feat.Kji,Dazzle 4 Life AW8GRV" at bounding box center [698, 428] width 271 height 32
type input "A.M.G Feat.Kji,Dazzle 4 Life"
drag, startPoint x: 1039, startPoint y: 431, endPoint x: 1088, endPoint y: 444, distance: 50.7
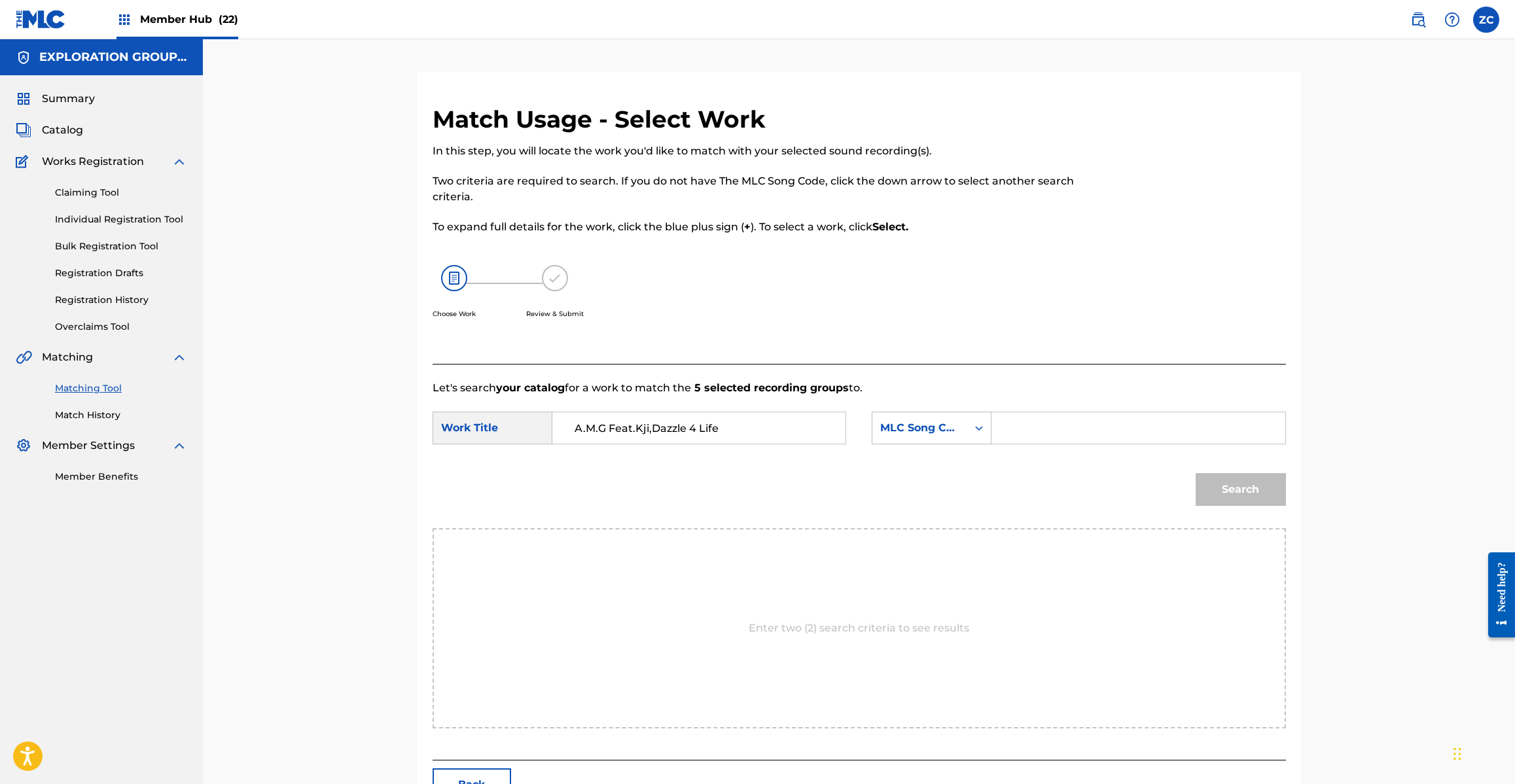
click at [1041, 433] on input "Search Form" at bounding box center [1137, 428] width 271 height 32
type input "AW8GRV"
click at [1248, 488] on button "Search" at bounding box center [1240, 488] width 90 height 33
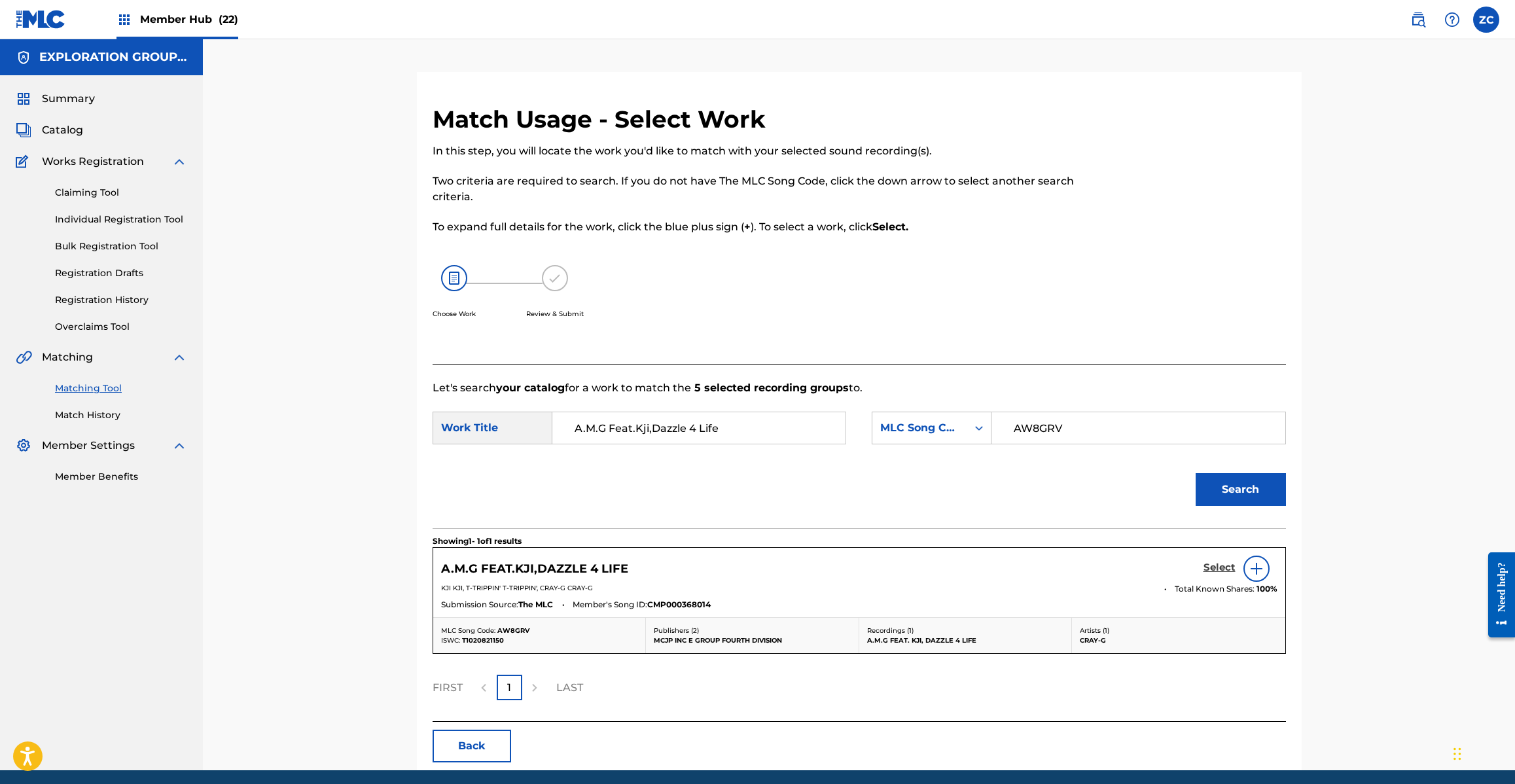
click at [1224, 565] on h5 "Select" at bounding box center [1219, 567] width 32 height 12
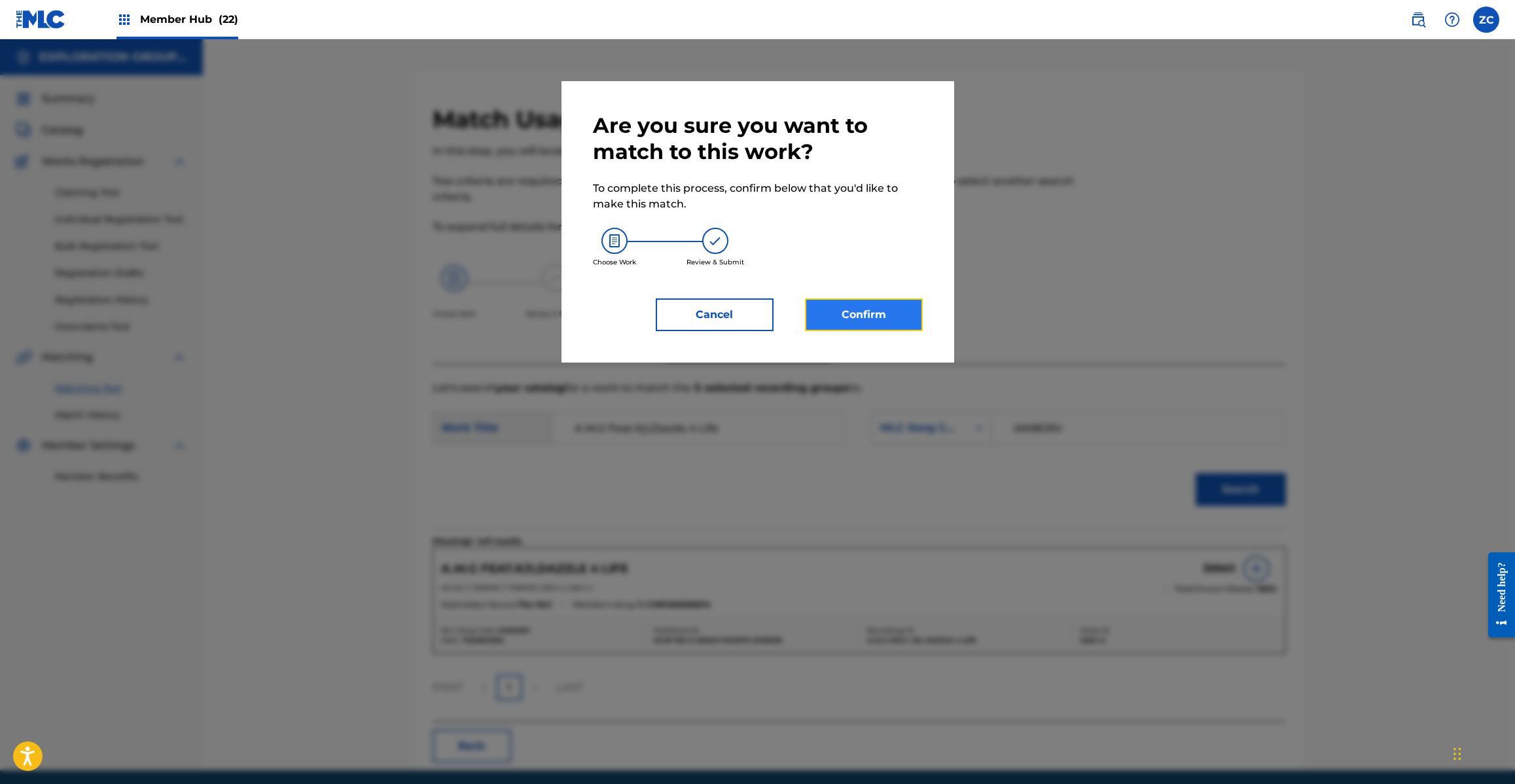
click at [879, 322] on button "Confirm" at bounding box center [863, 314] width 117 height 33
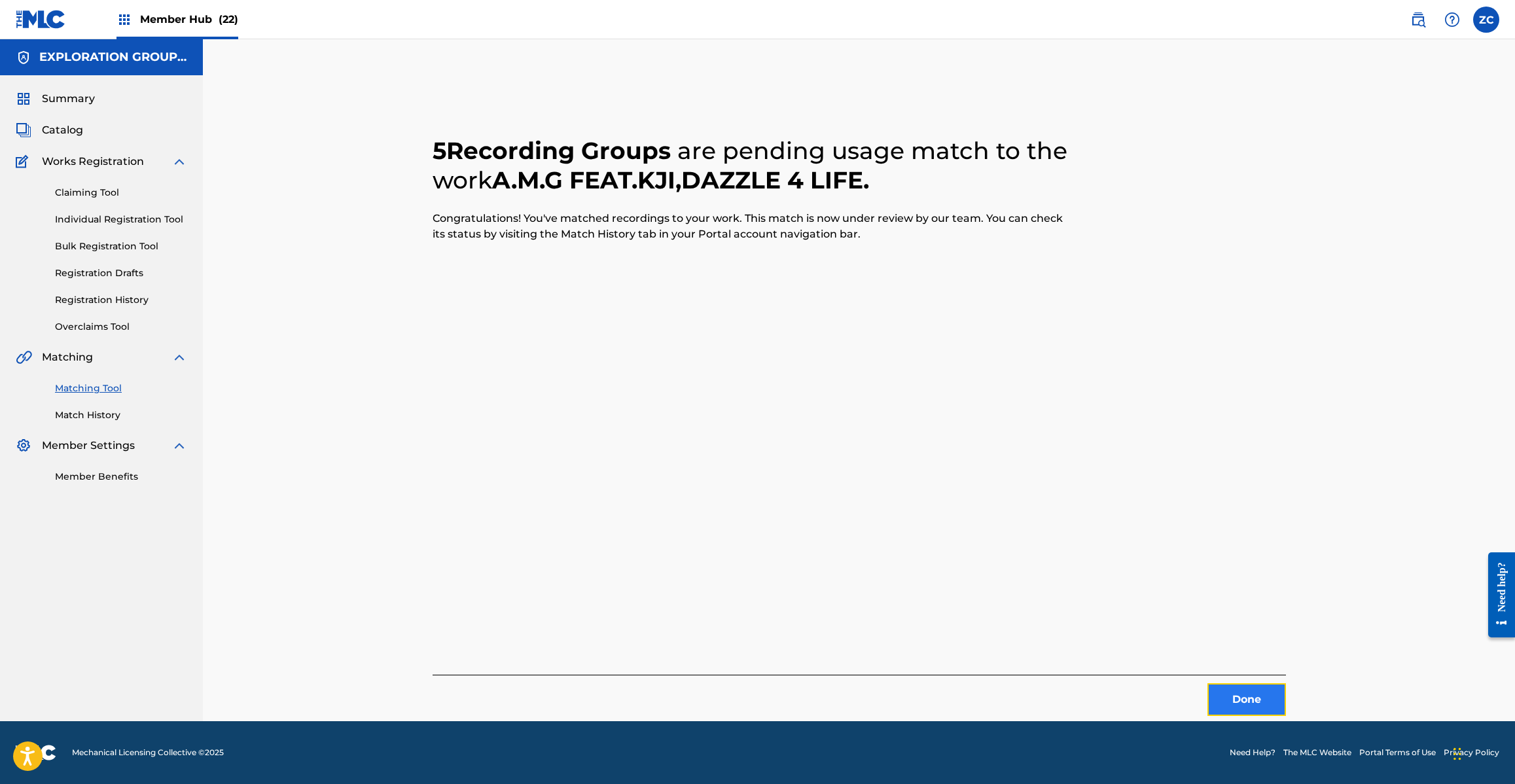
click at [1241, 700] on button "Done" at bounding box center [1246, 699] width 78 height 33
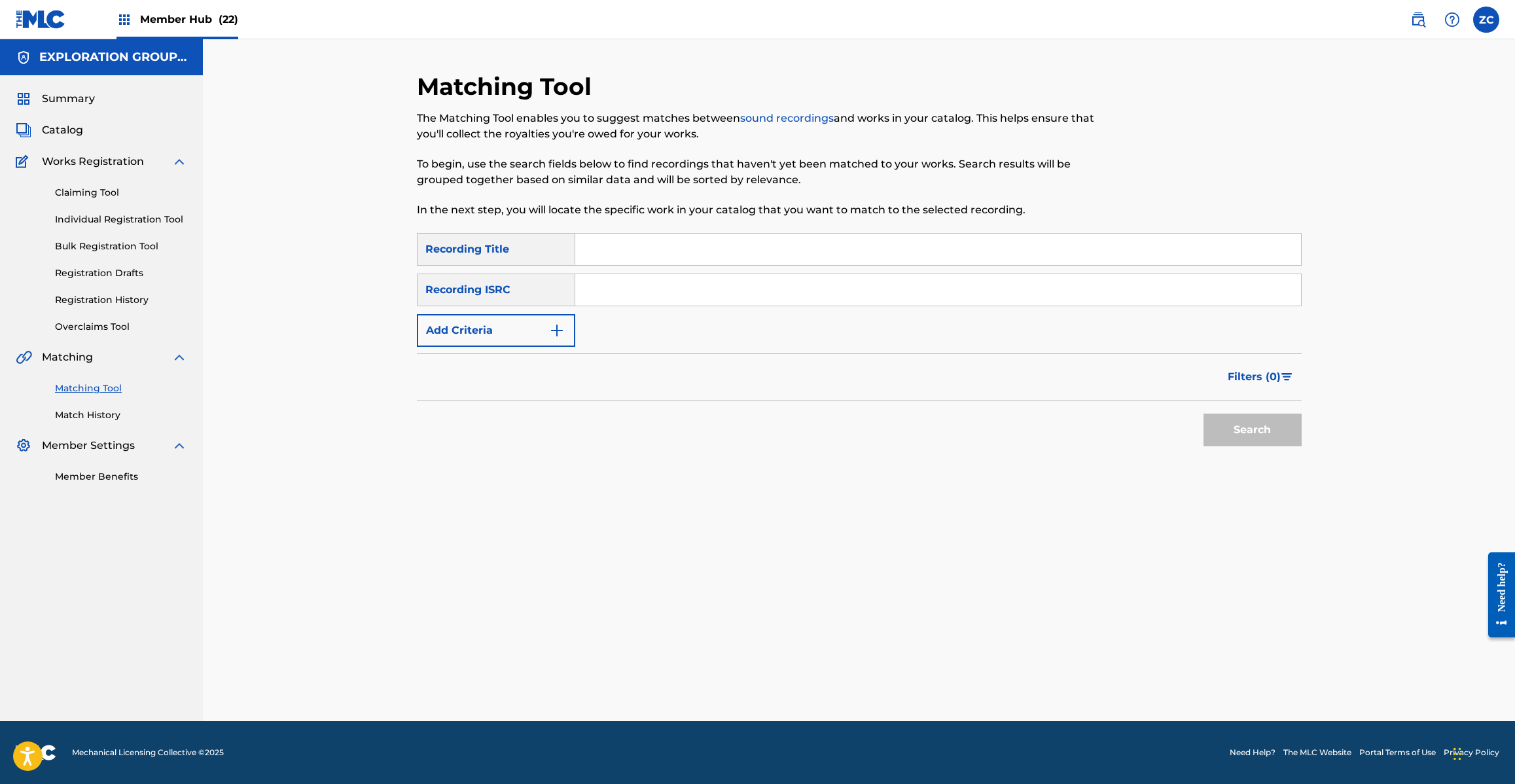
click at [1139, 284] on input "Search Form" at bounding box center [938, 290] width 725 height 32
click at [1246, 427] on button "Search" at bounding box center [1252, 430] width 98 height 33
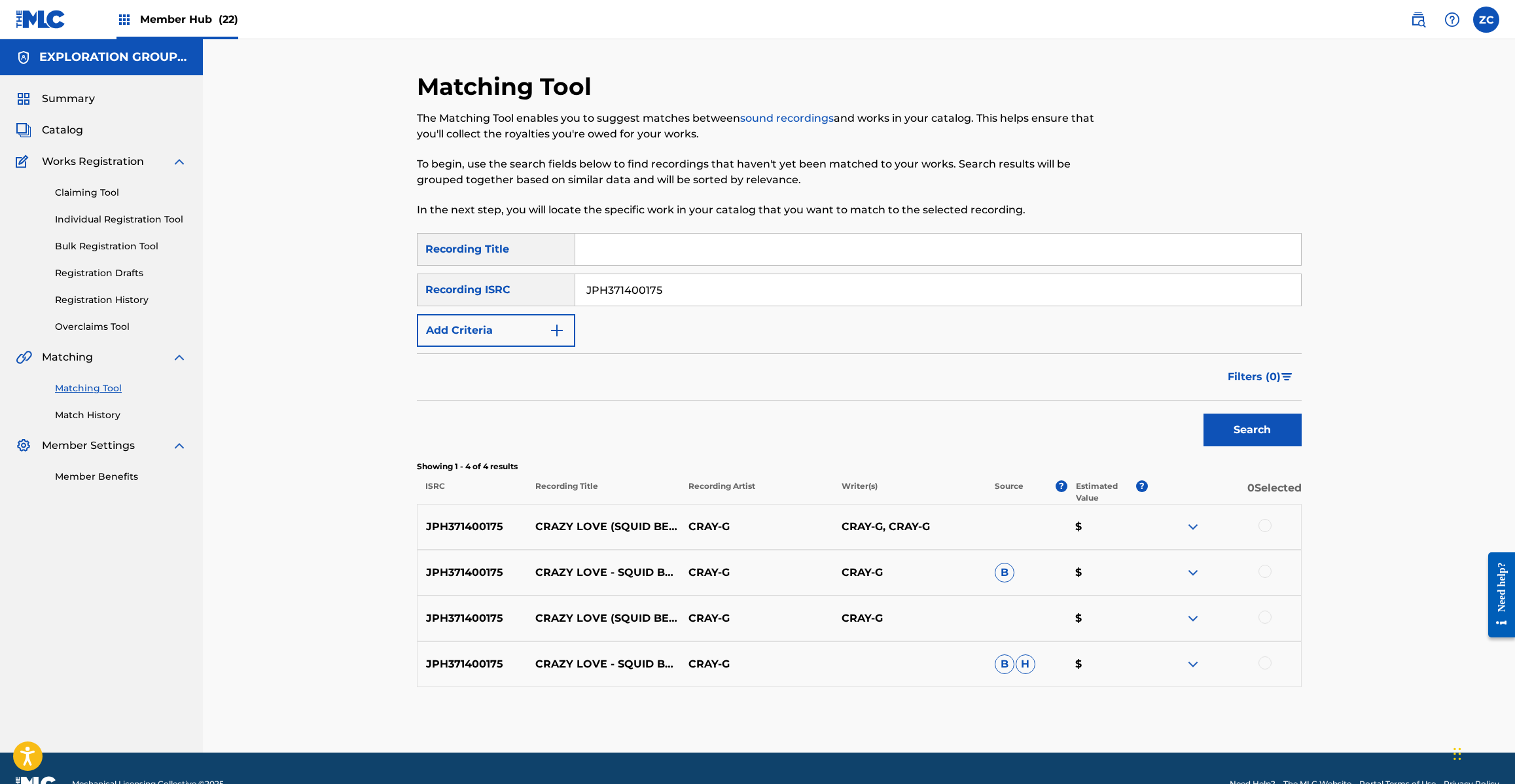
click at [1264, 524] on div at bounding box center [1265, 526] width 13 height 13
click at [1264, 570] on div at bounding box center [1265, 571] width 13 height 13
drag, startPoint x: 1264, startPoint y: 618, endPoint x: 1264, endPoint y: 651, distance: 33.0
click at [1264, 619] on div at bounding box center [1265, 617] width 13 height 13
click at [1264, 663] on div at bounding box center [1265, 663] width 13 height 13
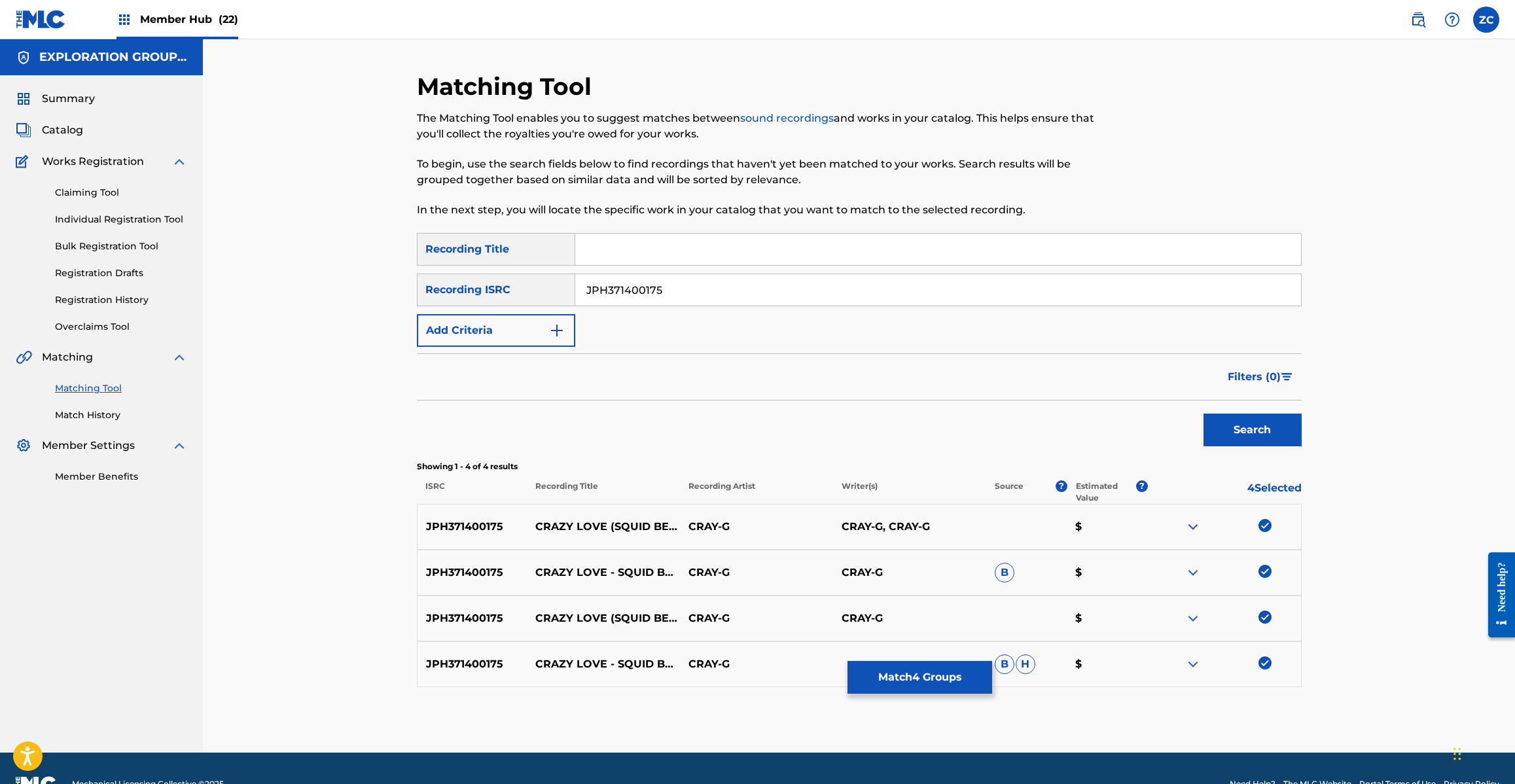
click at [1080, 289] on input "JPH371400175" at bounding box center [938, 290] width 725 height 32
click at [1253, 427] on button "Search" at bounding box center [1252, 430] width 98 height 33
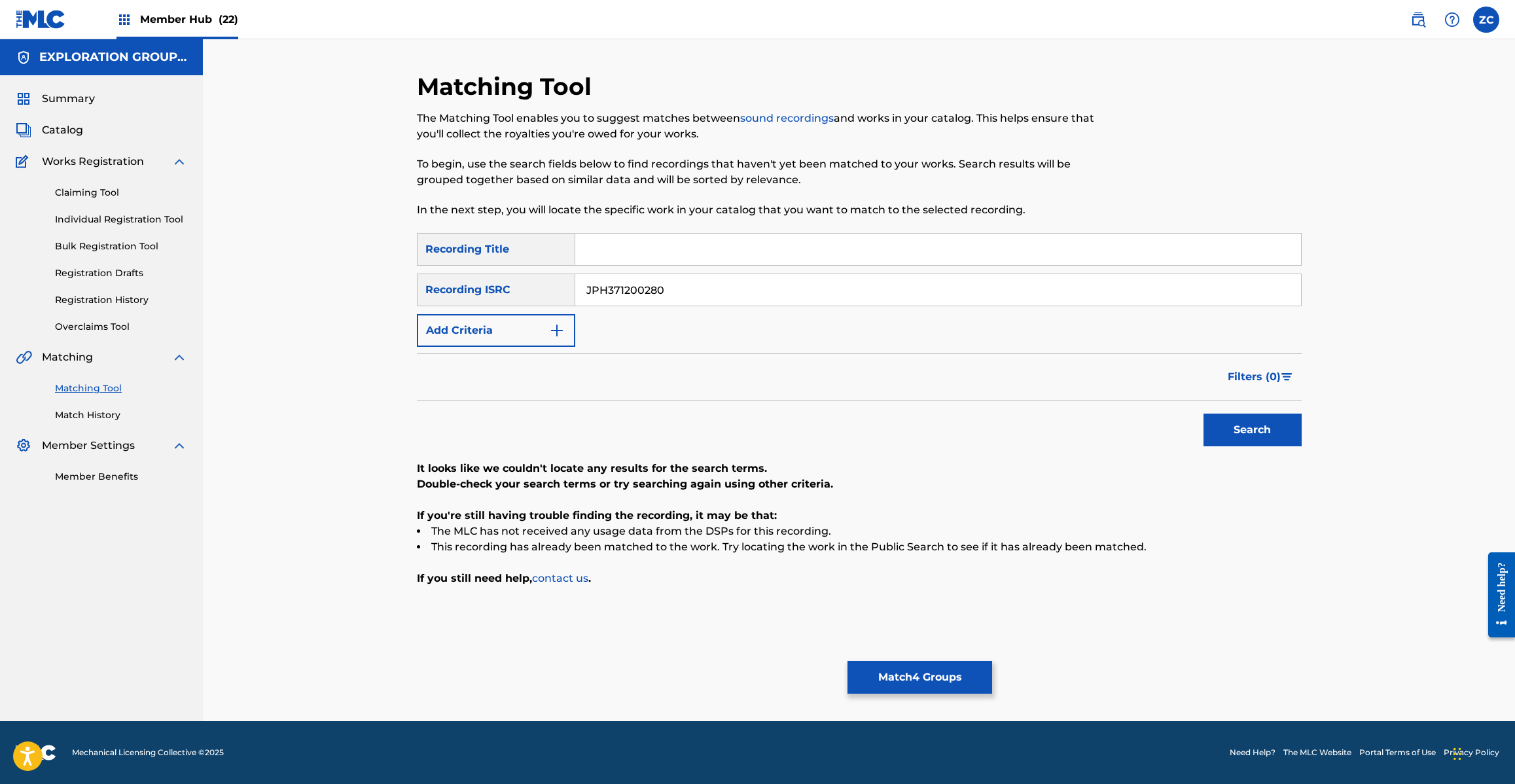
click at [964, 280] on input "JPH371200280" at bounding box center [938, 290] width 725 height 32
click at [1231, 425] on button "Search" at bounding box center [1252, 430] width 98 height 33
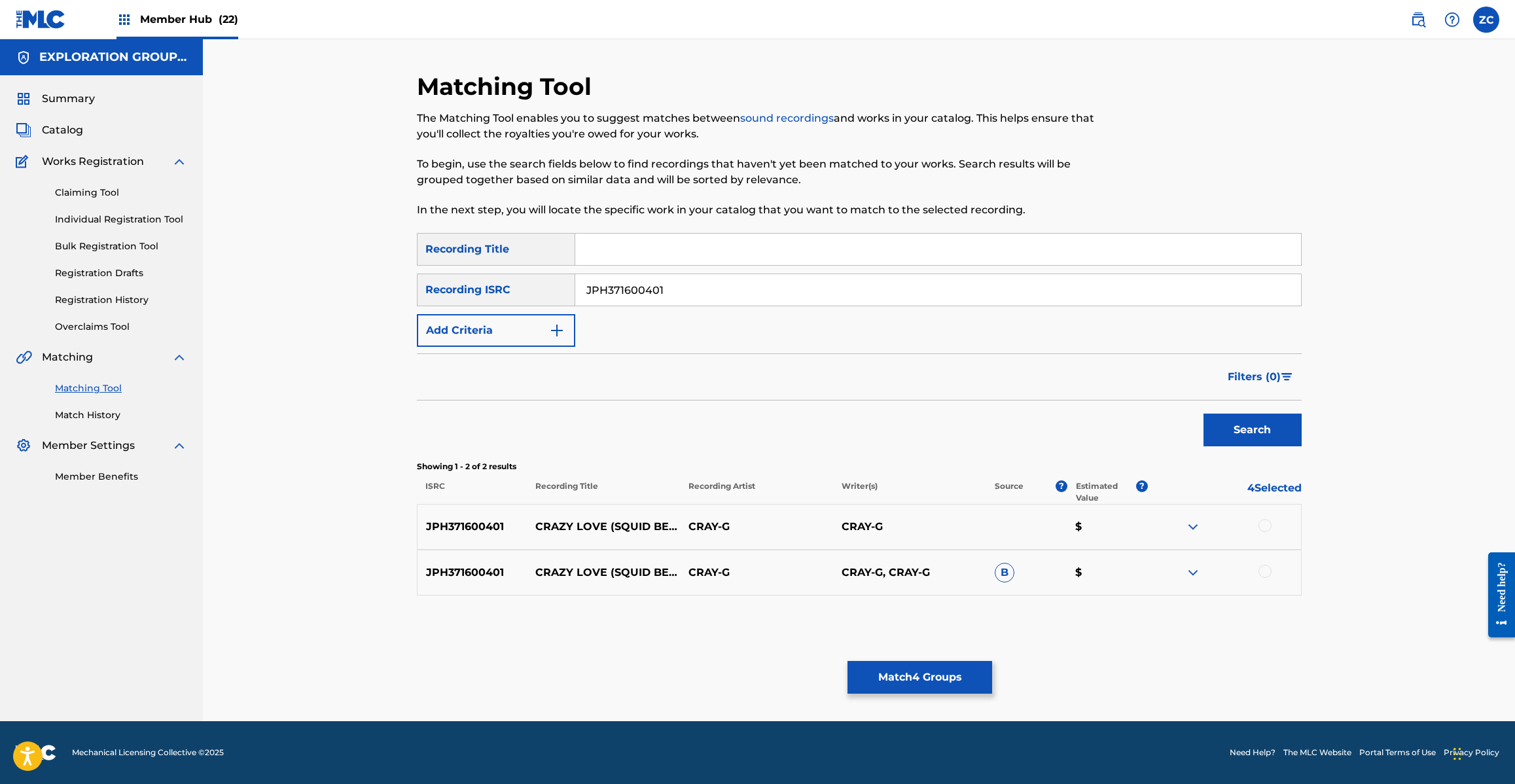
drag, startPoint x: 1264, startPoint y: 524, endPoint x: 1265, endPoint y: 539, distance: 15.0
click at [1265, 526] on div at bounding box center [1265, 526] width 13 height 13
click at [1265, 576] on div at bounding box center [1265, 571] width 13 height 13
click at [1122, 293] on input "JPH371600401" at bounding box center [938, 290] width 725 height 32
type input "JPH371100172"
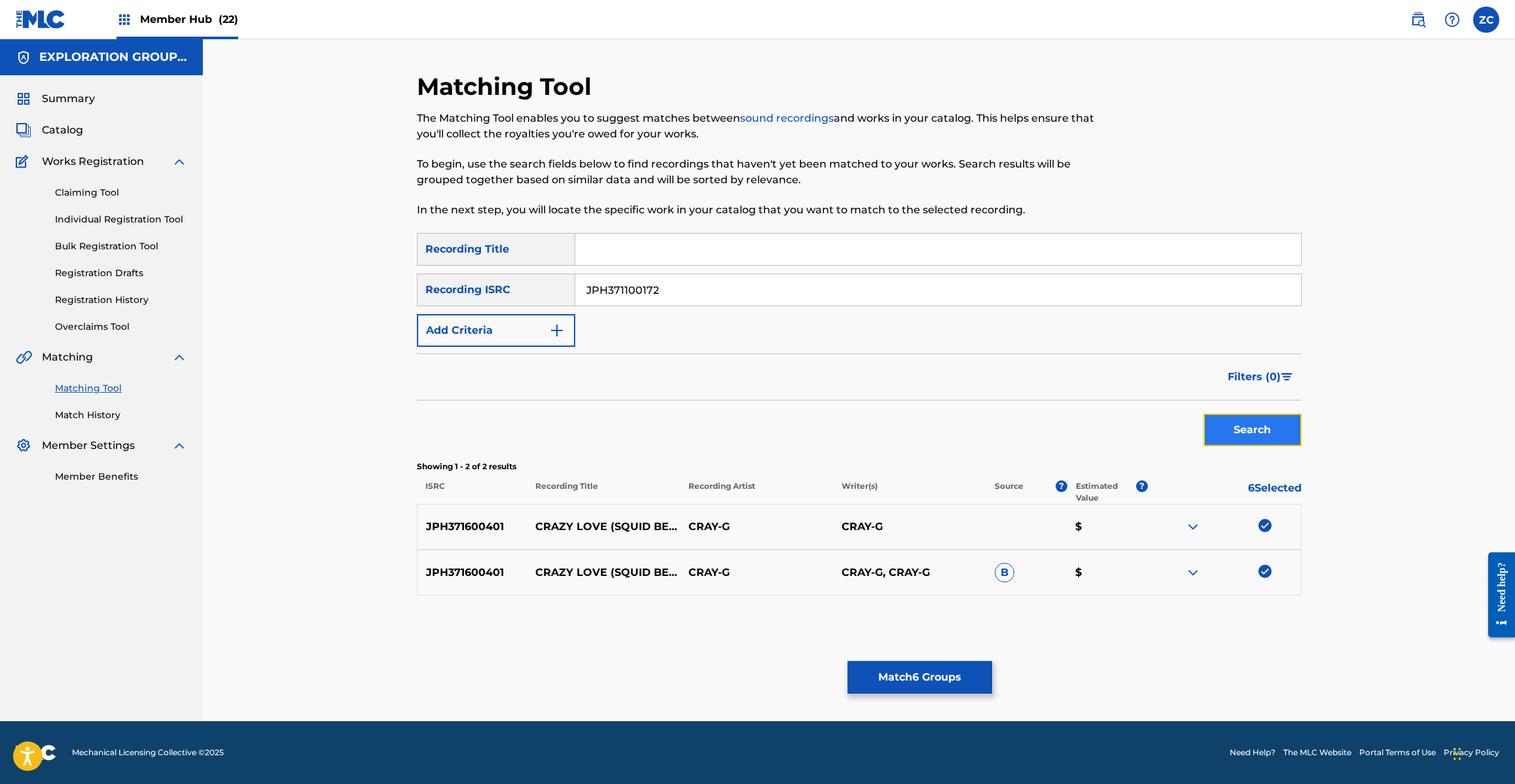
click at [1260, 420] on button "Search" at bounding box center [1252, 430] width 98 height 33
click at [1265, 526] on div at bounding box center [1265, 526] width 13 height 13
click at [1268, 570] on div at bounding box center [1265, 571] width 13 height 13
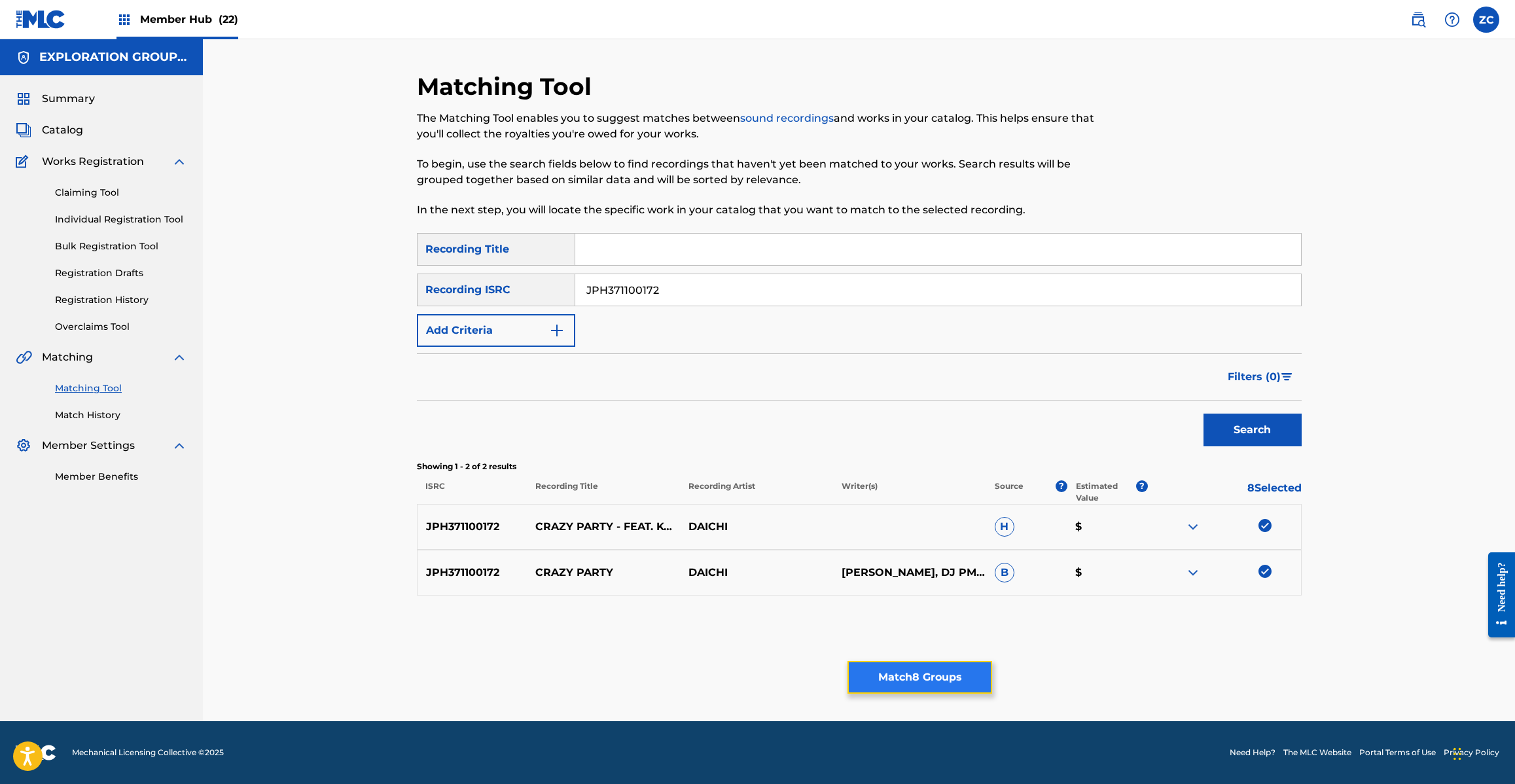
click at [953, 671] on button "Match 8 Groups" at bounding box center [919, 677] width 145 height 33
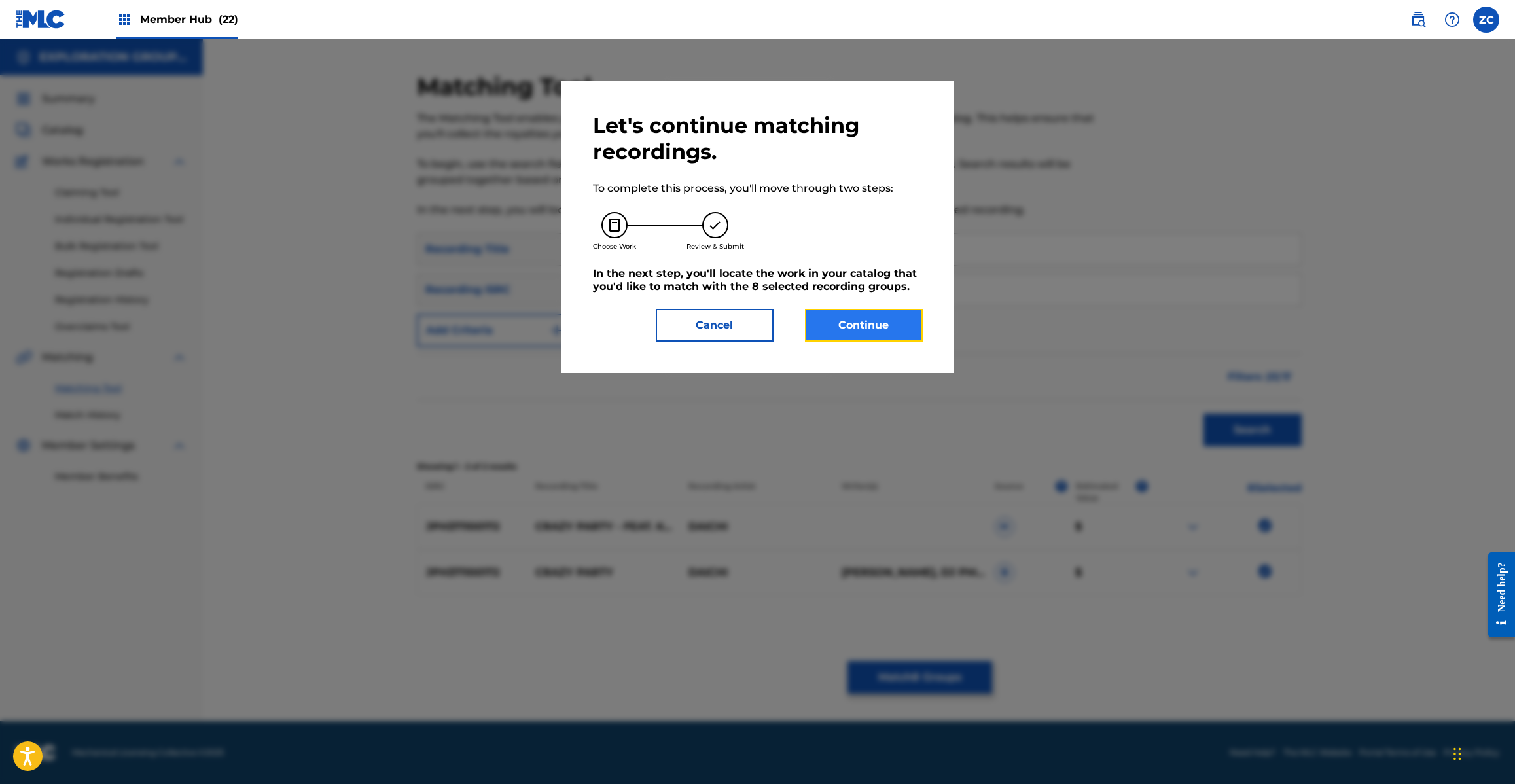
click at [905, 331] on button "Continue" at bounding box center [863, 324] width 117 height 33
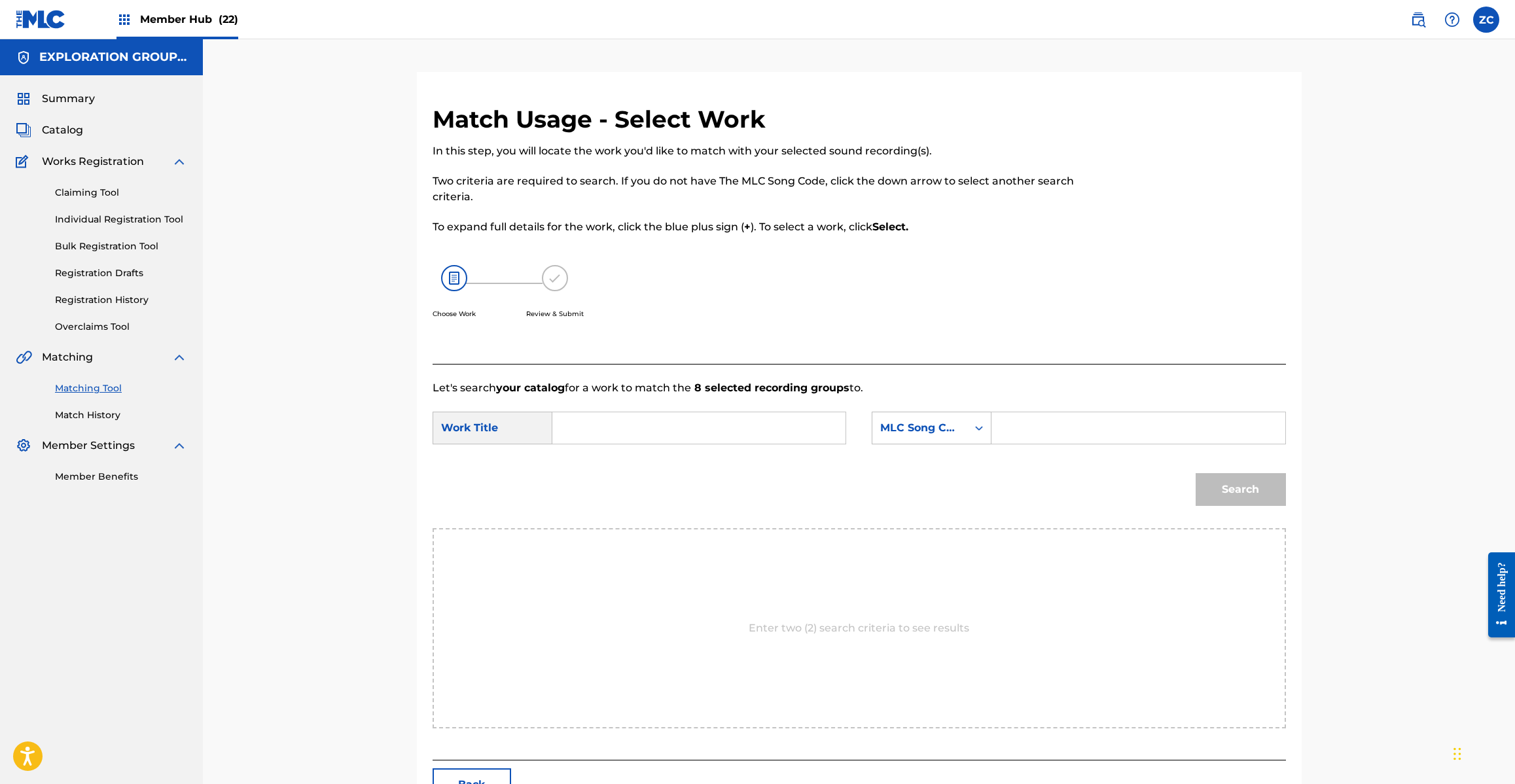
click at [793, 423] on input "Search Form" at bounding box center [698, 428] width 271 height 32
click at [671, 424] on input "Crazy Love CJ1BZD" at bounding box center [698, 428] width 271 height 32
type input "Crazy Love"
click at [1126, 426] on input "Search Form" at bounding box center [1137, 428] width 271 height 32
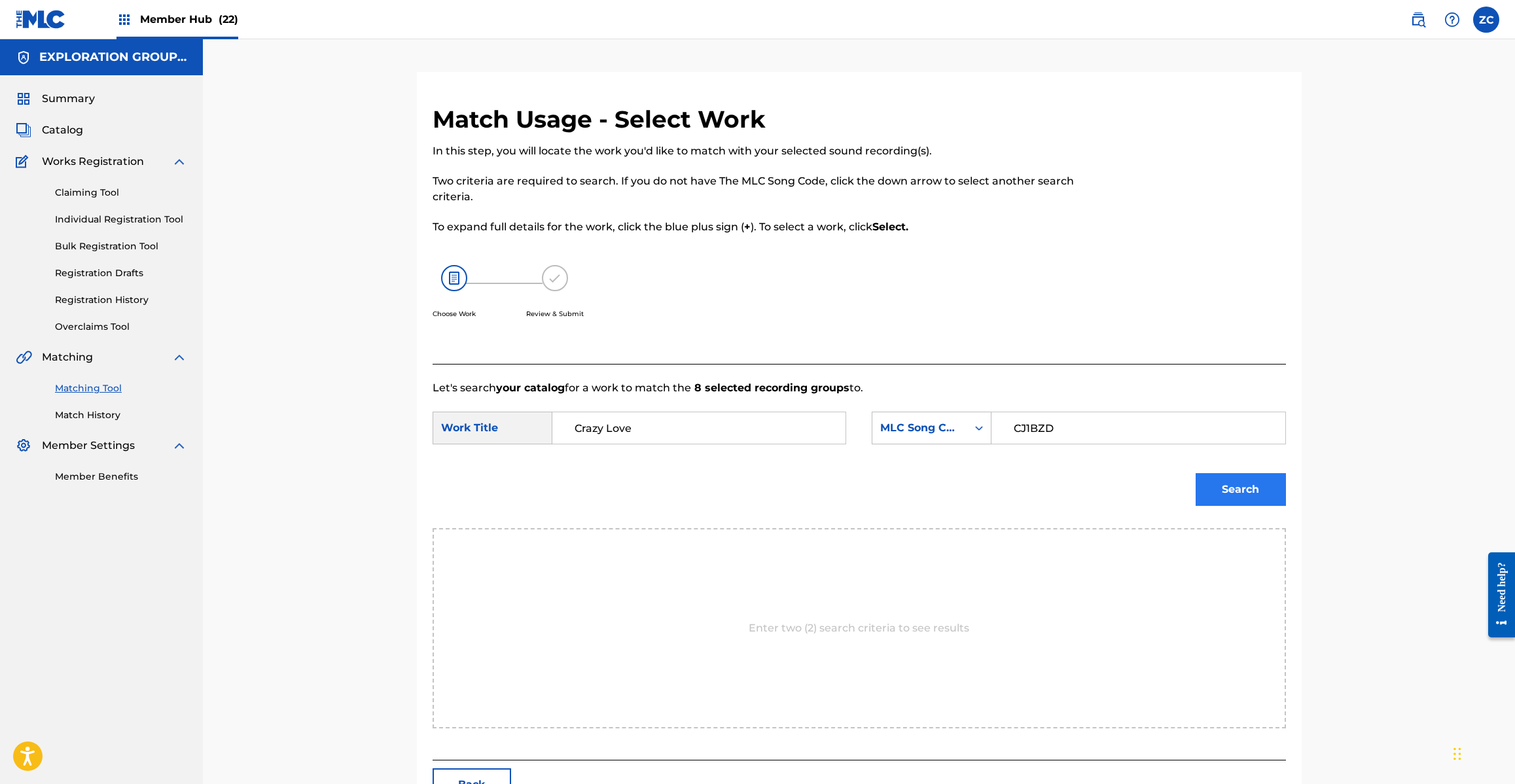
type input "CJ1BZD"
click at [1240, 498] on button "Search" at bounding box center [1240, 488] width 90 height 33
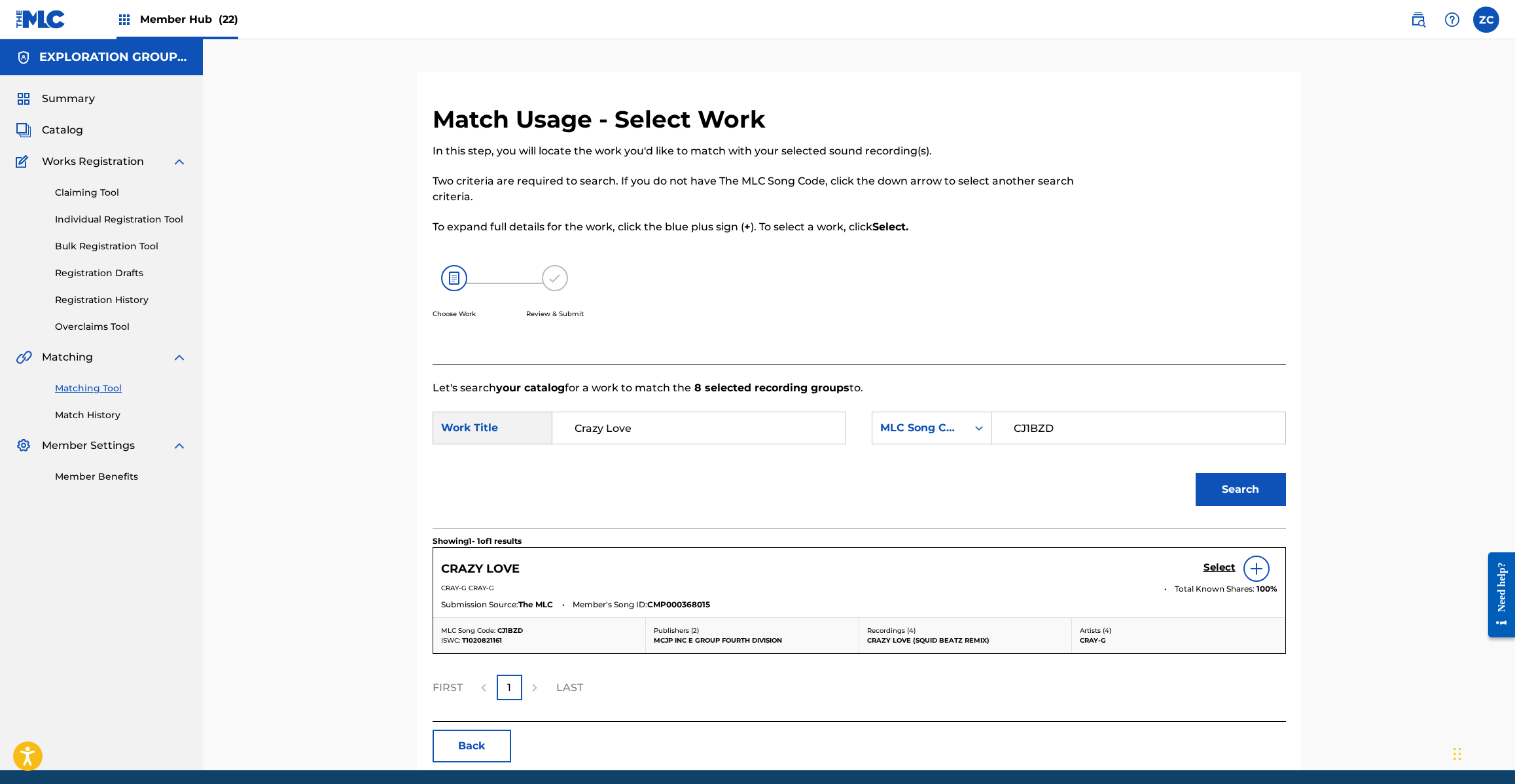
click at [1216, 560] on div "Select" at bounding box center [1240, 569] width 74 height 26
click at [1219, 570] on h5 "Select" at bounding box center [1219, 567] width 32 height 12
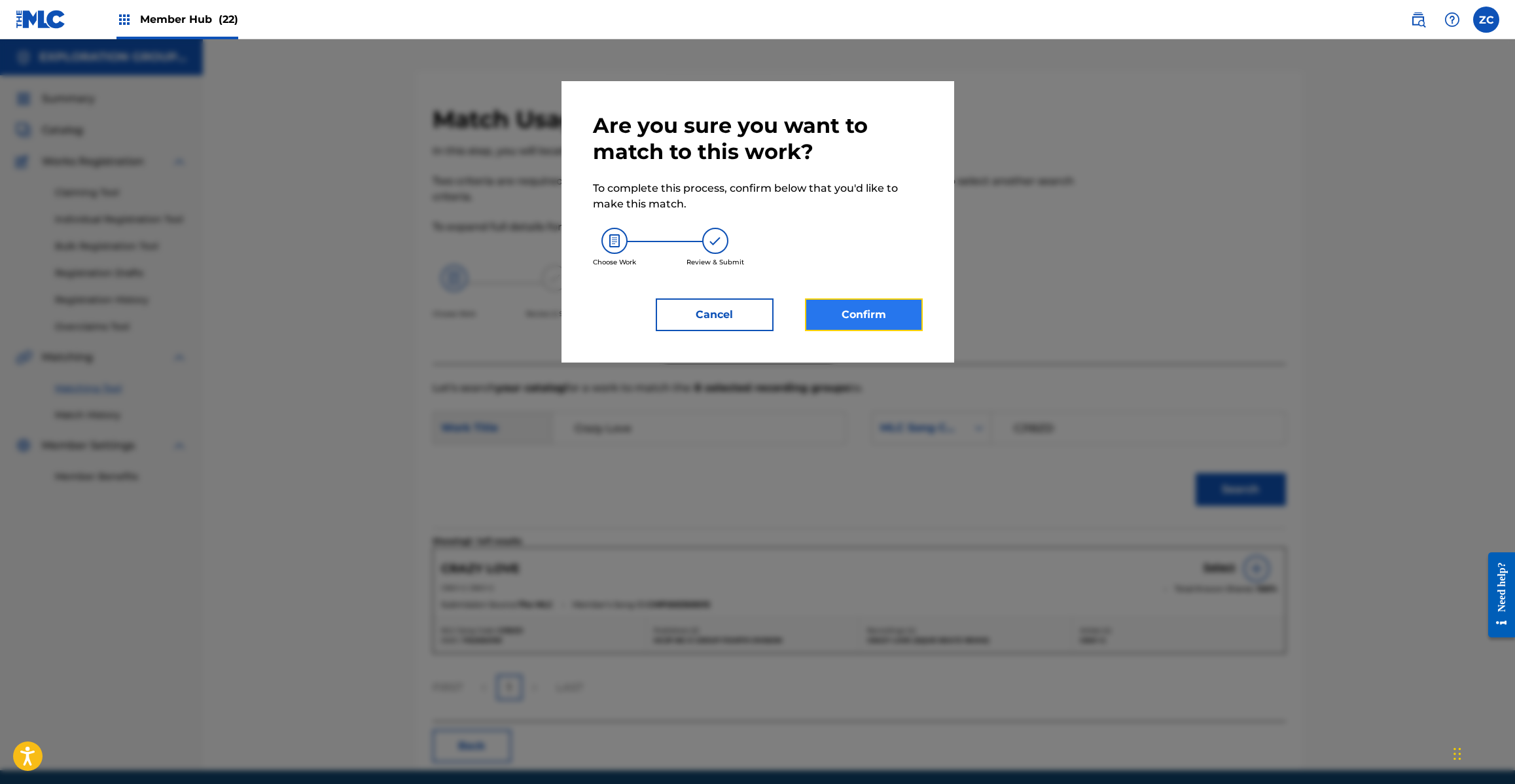
click at [882, 299] on button "Confirm" at bounding box center [863, 314] width 117 height 33
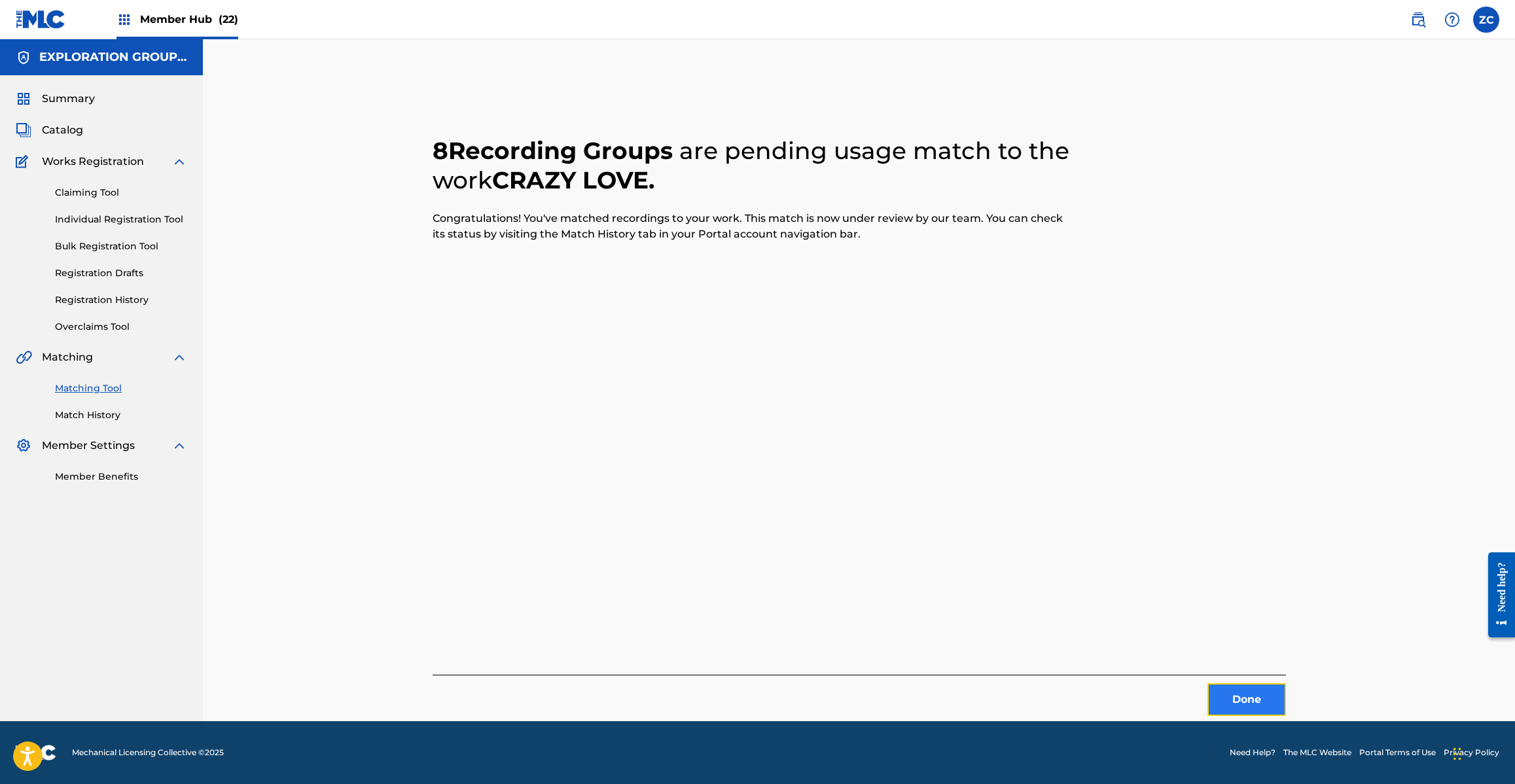
click at [1257, 704] on button "Done" at bounding box center [1246, 699] width 78 height 33
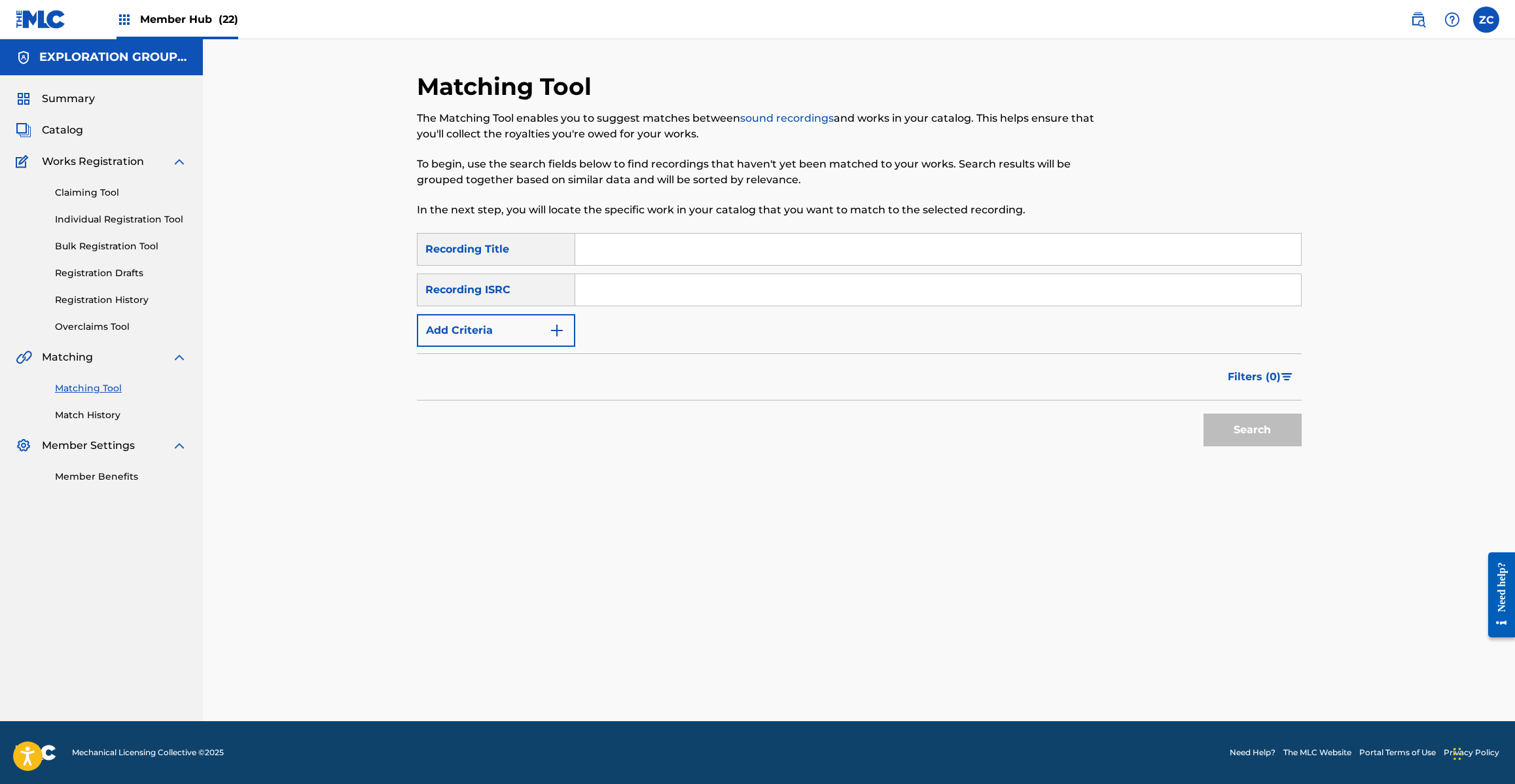
drag, startPoint x: 1093, startPoint y: 282, endPoint x: 1114, endPoint y: 299, distance: 27.0
click at [1093, 282] on input "Search Form" at bounding box center [938, 290] width 725 height 32
click at [1277, 425] on button "Search" at bounding box center [1252, 430] width 98 height 33
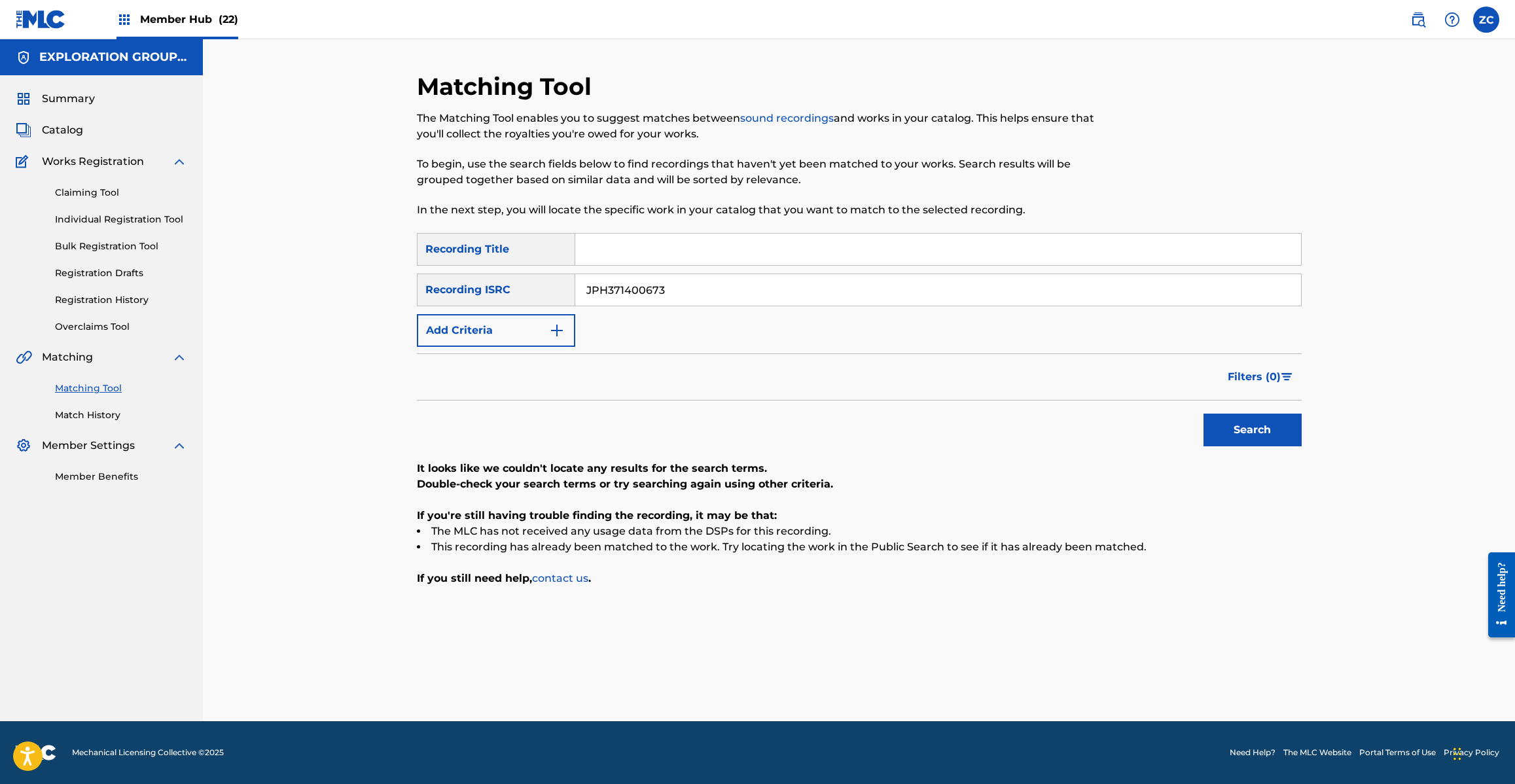
click at [1021, 296] on input "JPH371400673" at bounding box center [938, 290] width 725 height 32
type input "JPH371200278"
click at [1270, 433] on button "Search" at bounding box center [1252, 430] width 98 height 33
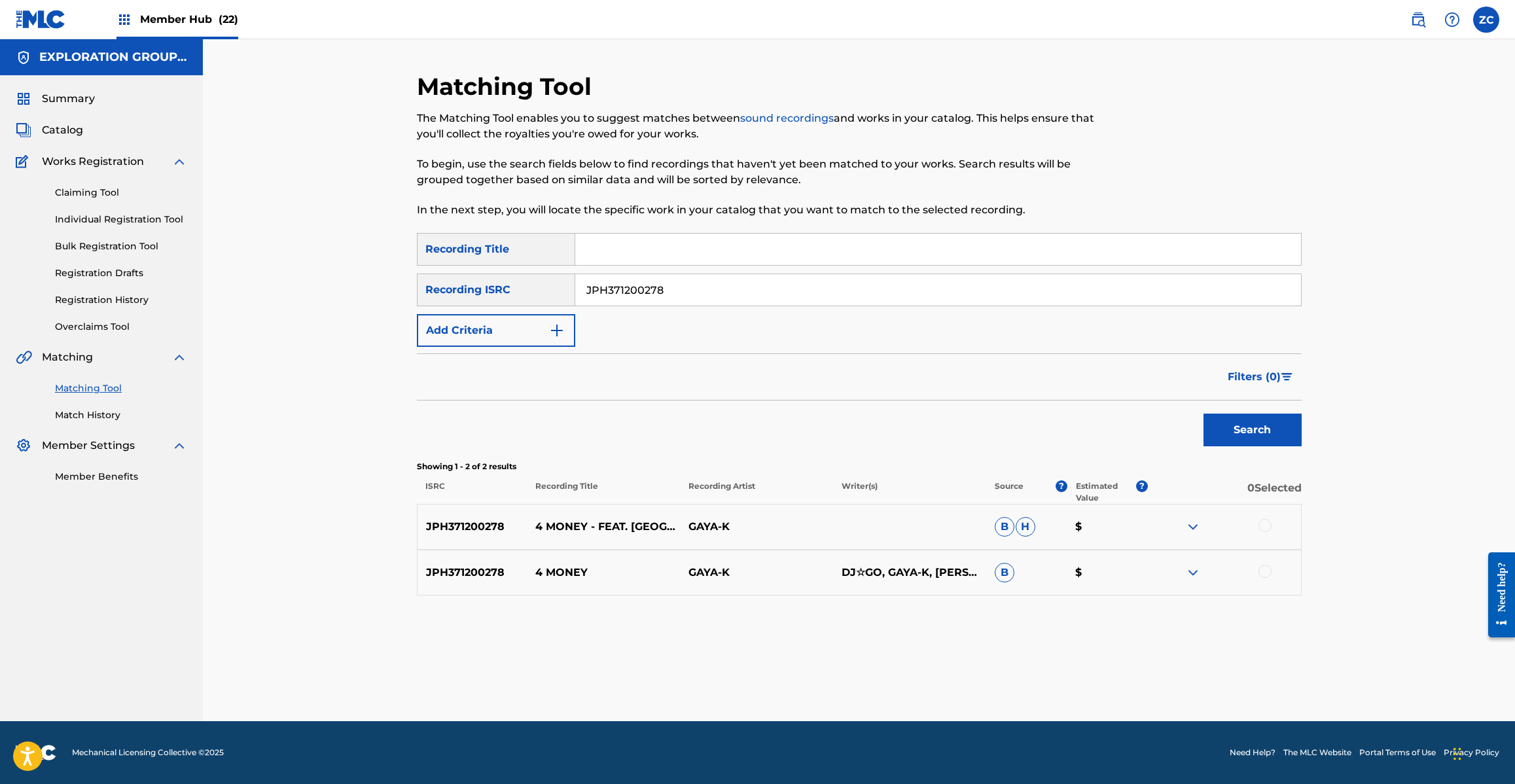
click at [1265, 526] on div at bounding box center [1265, 526] width 13 height 13
click at [1263, 570] on div at bounding box center [1265, 571] width 13 height 13
click at [941, 676] on button "Match 2 Groups" at bounding box center [919, 677] width 145 height 33
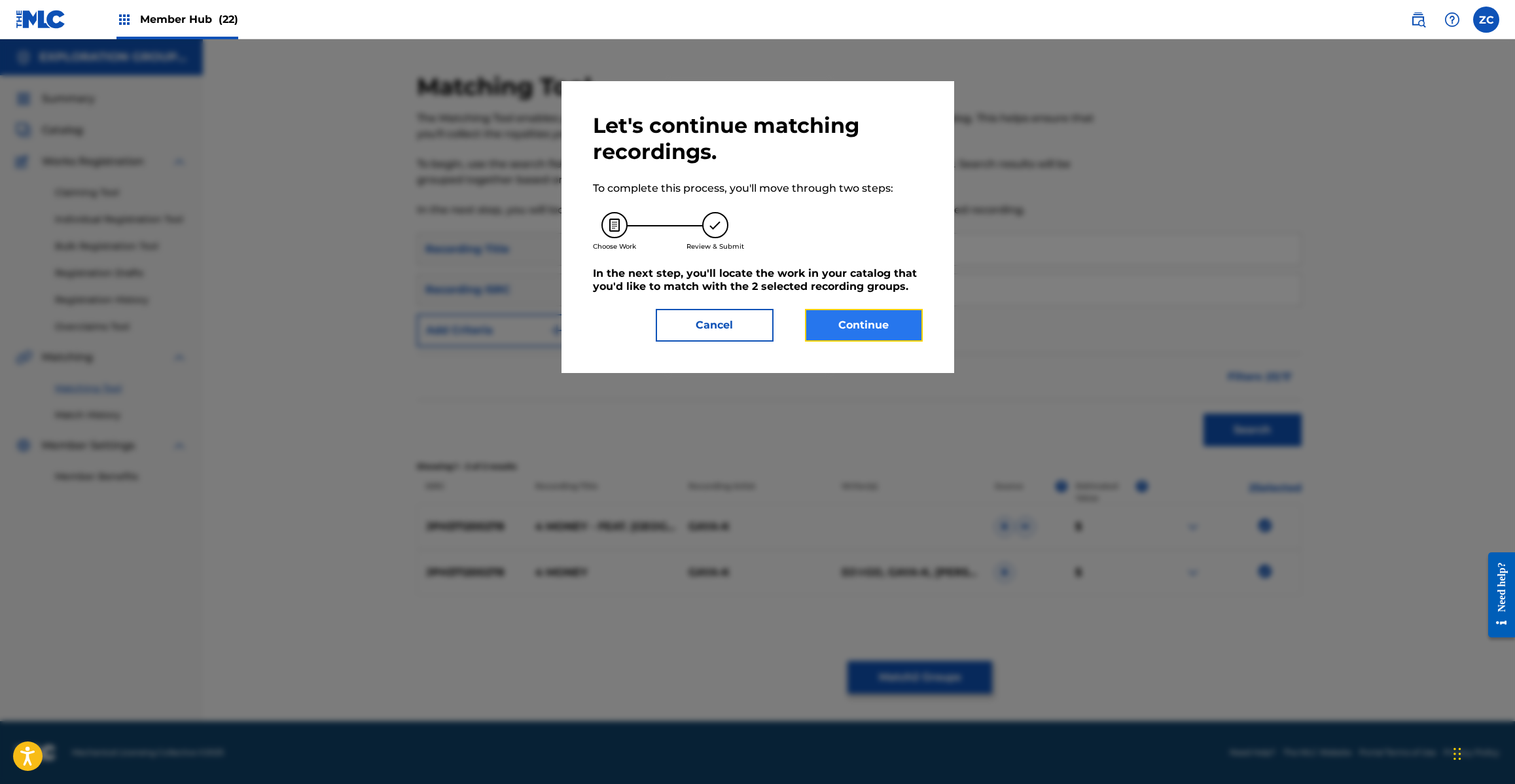
click at [882, 334] on button "Continue" at bounding box center [863, 324] width 117 height 33
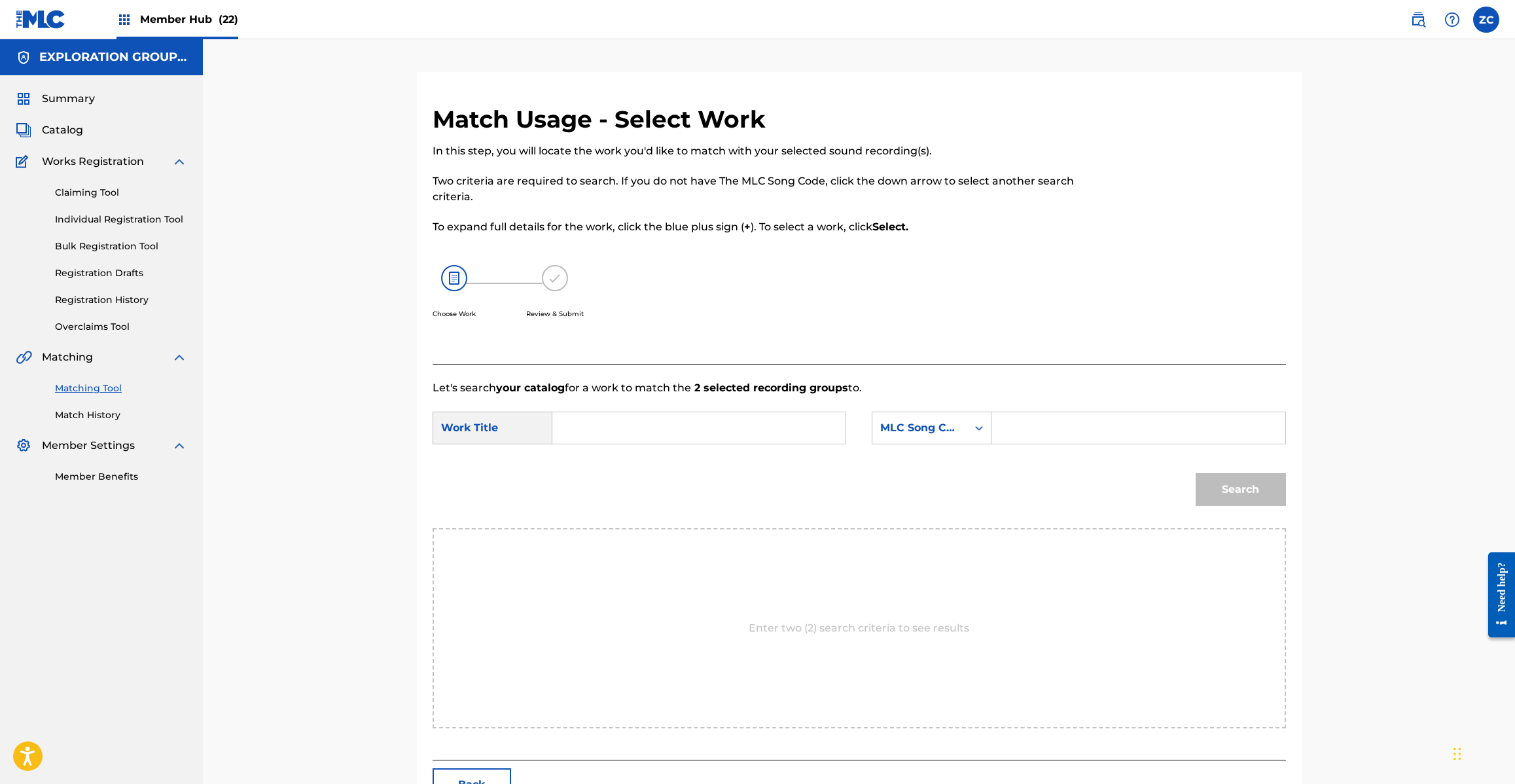
click at [725, 427] on input "Search Form" at bounding box center [698, 428] width 271 height 32
click at [701, 423] on input "4 Money Feat. [PERSON_NAME] 4A0K7K" at bounding box center [698, 428] width 271 height 32
type input "4 Money Feat. [PERSON_NAME]"
click at [1106, 418] on input "Search Form" at bounding box center [1137, 428] width 271 height 32
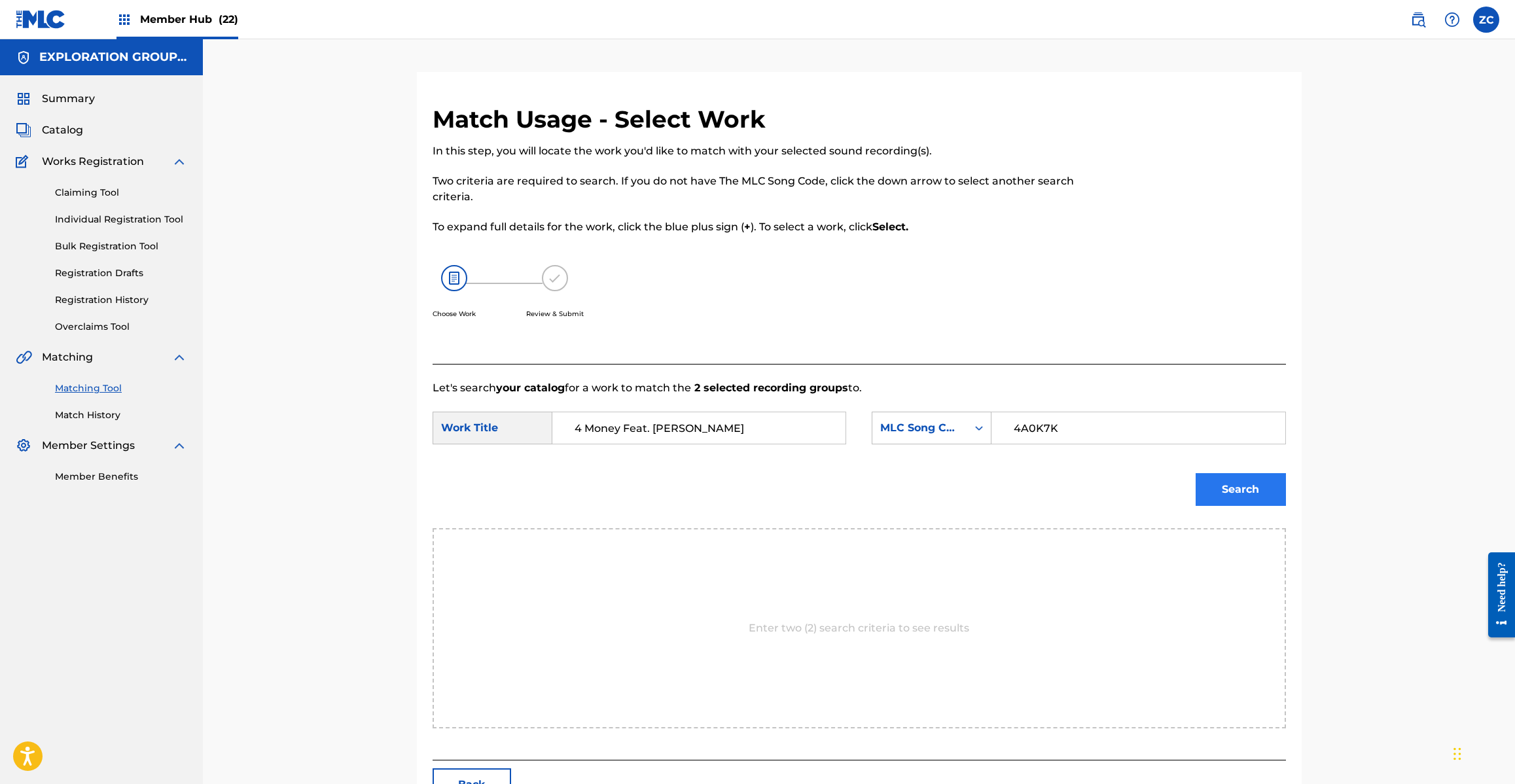
type input "4A0K7K"
click at [1257, 488] on button "Search" at bounding box center [1240, 488] width 90 height 33
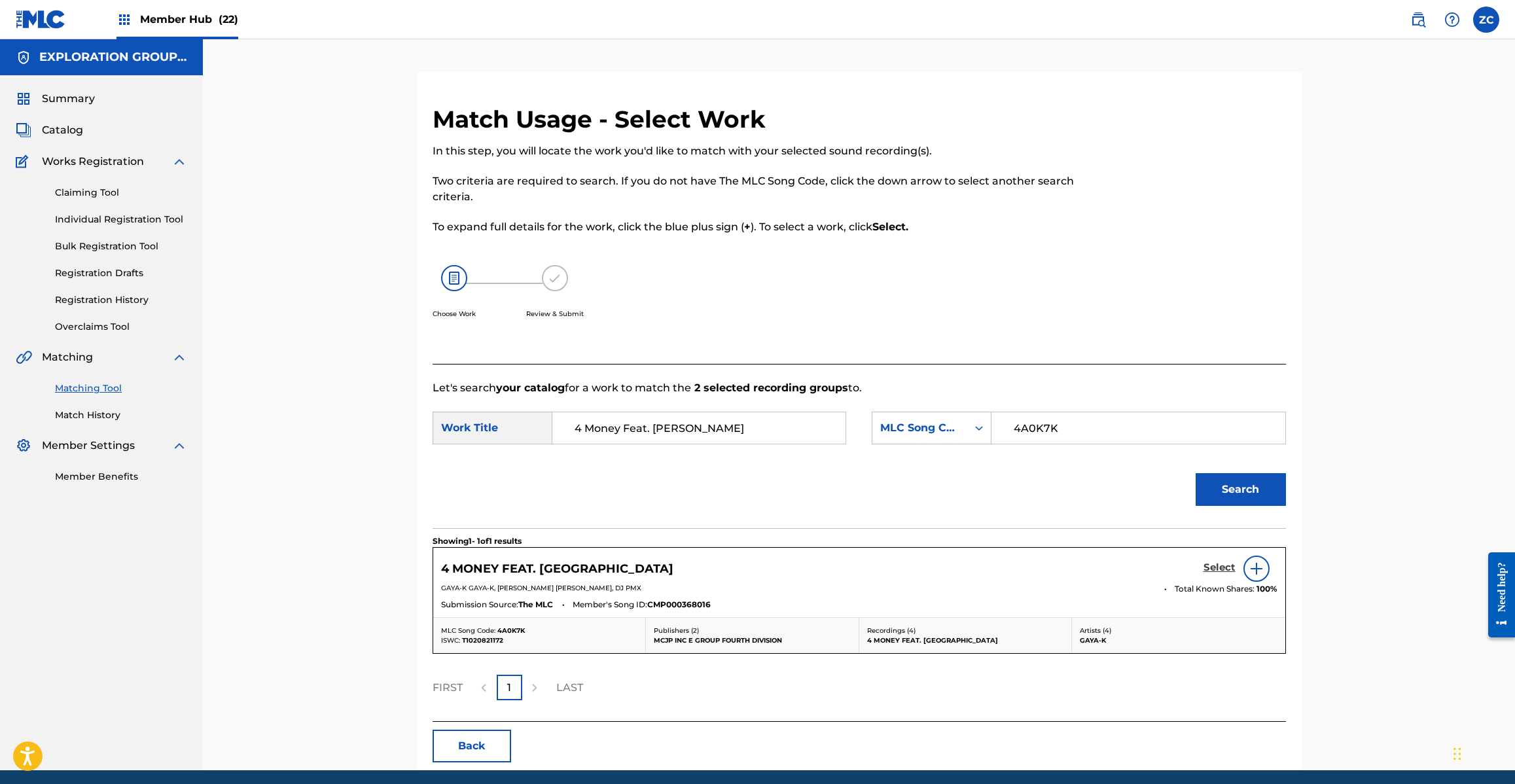
click at [1213, 574] on link "Select" at bounding box center [1219, 568] width 32 height 14
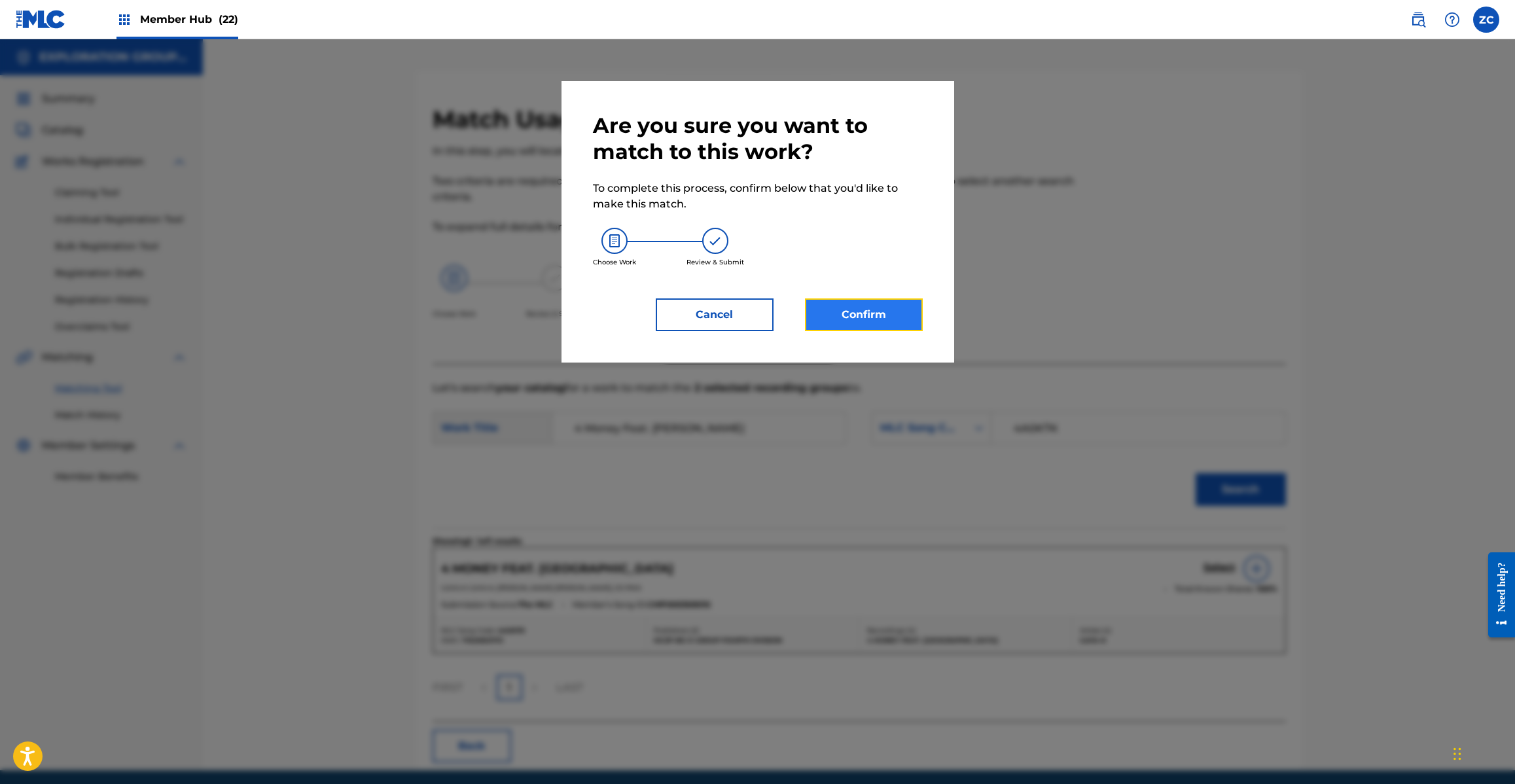
click at [894, 329] on button "Confirm" at bounding box center [863, 314] width 117 height 33
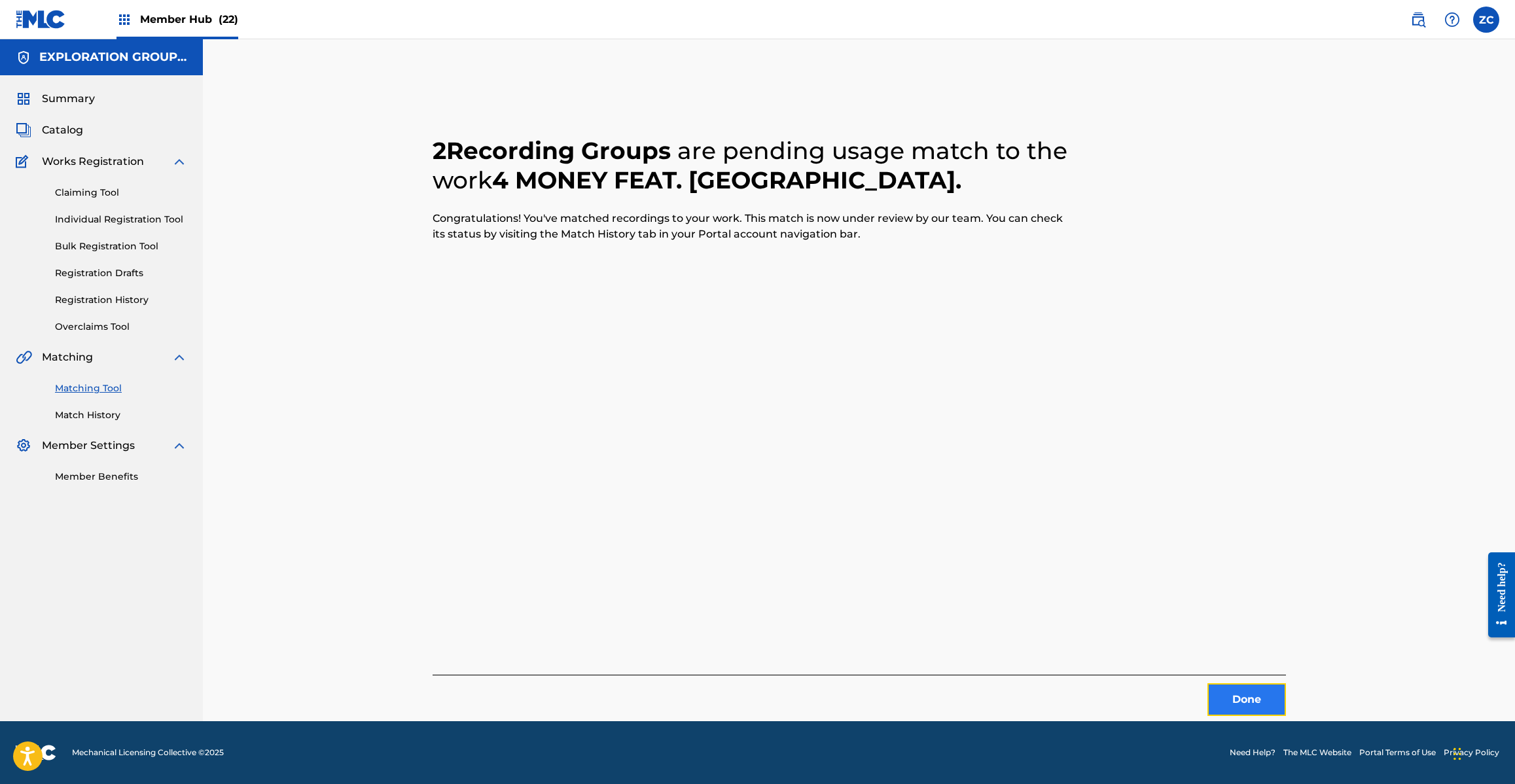
click at [1255, 697] on button "Done" at bounding box center [1246, 699] width 78 height 33
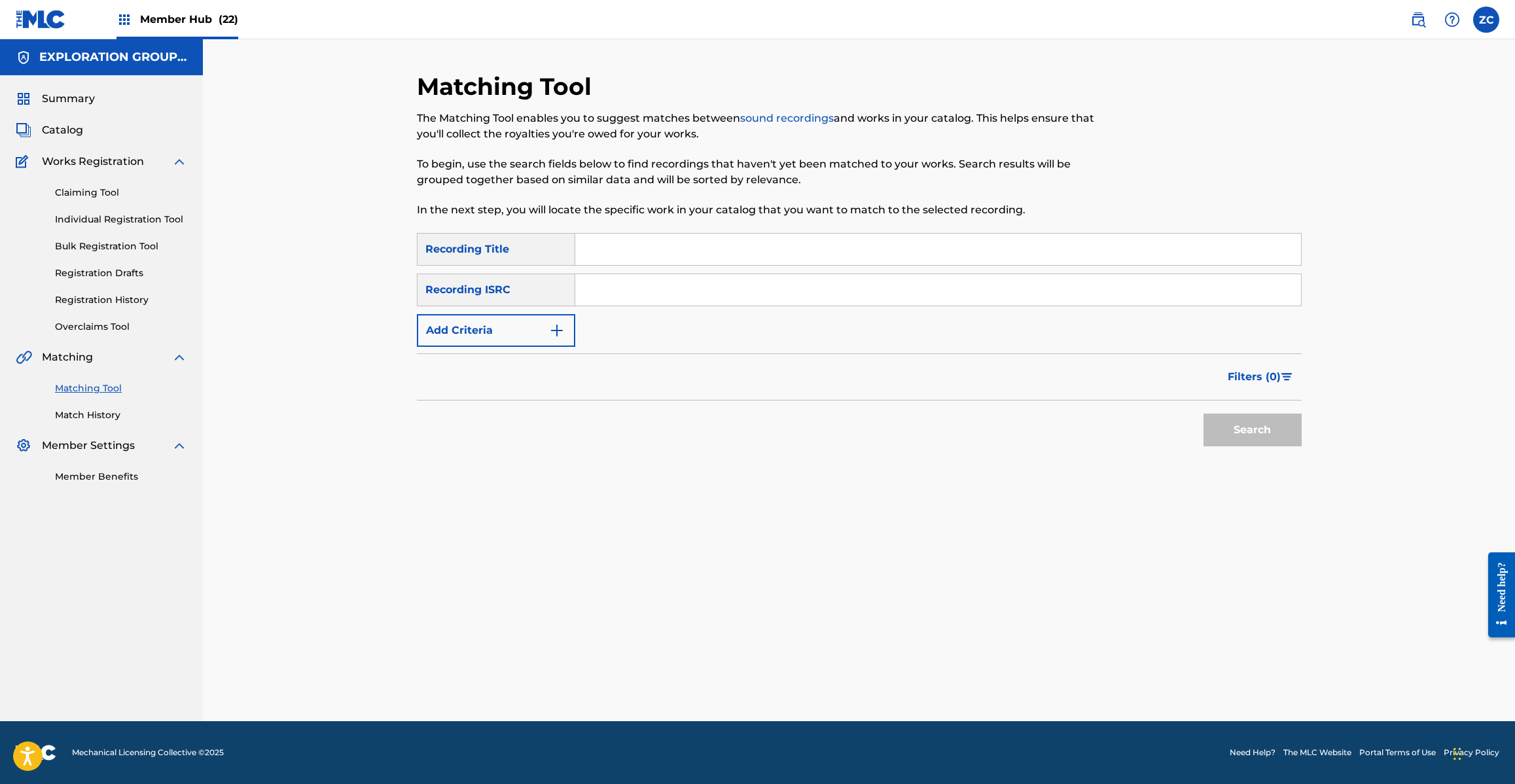
click at [680, 244] on input "Search Form" at bounding box center [938, 250] width 725 height 32
drag, startPoint x: 652, startPoint y: 243, endPoint x: 850, endPoint y: 243, distance: 198.0
click at [850, 243] on input "空走る[PERSON_NAME] [PERSON_NAME]" at bounding box center [938, 250] width 725 height 32
type input "空走る銀影"
click at [524, 330] on button "Add Criteria" at bounding box center [496, 330] width 158 height 33
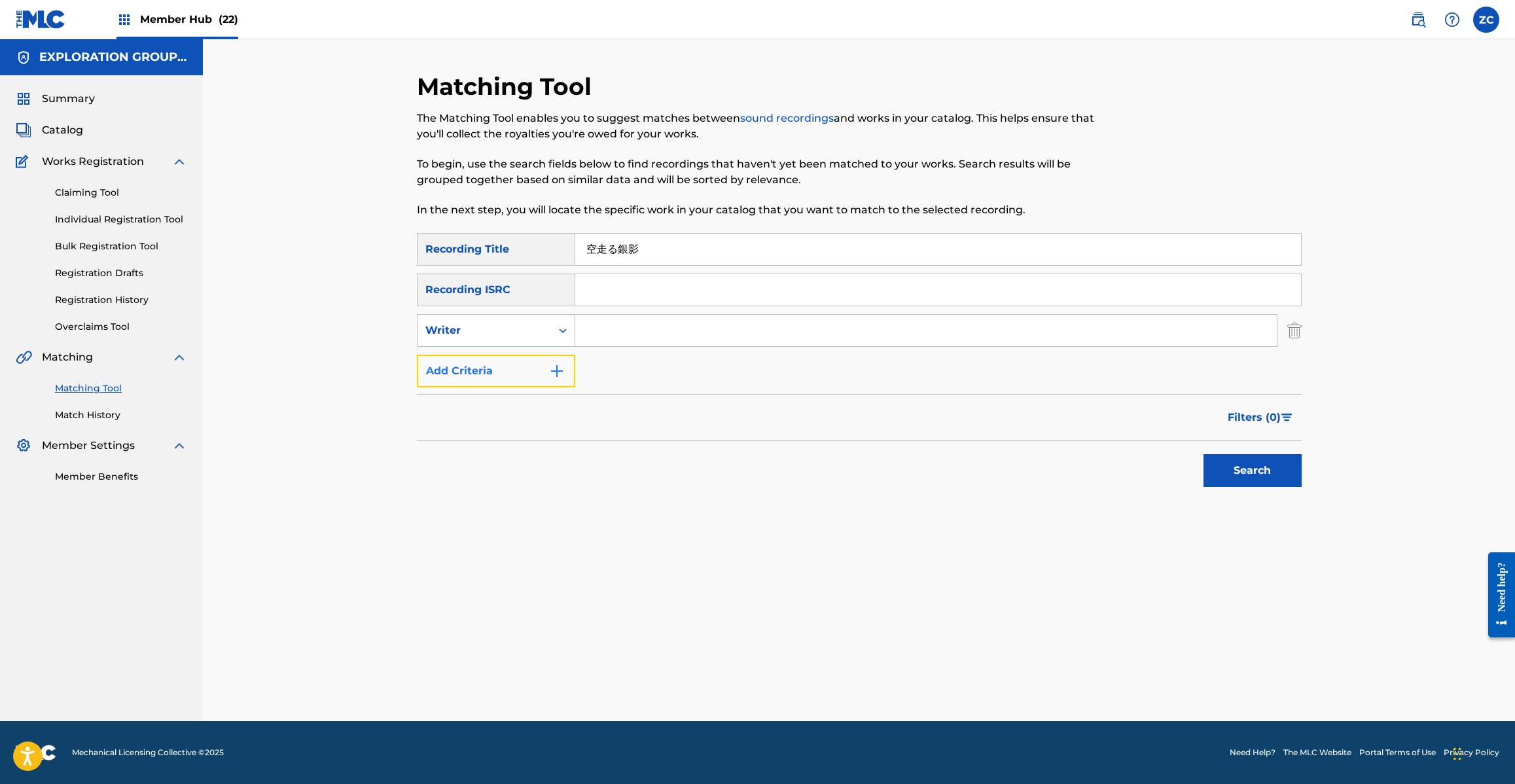
click at [516, 359] on button "Add Criteria" at bounding box center [496, 370] width 158 height 33
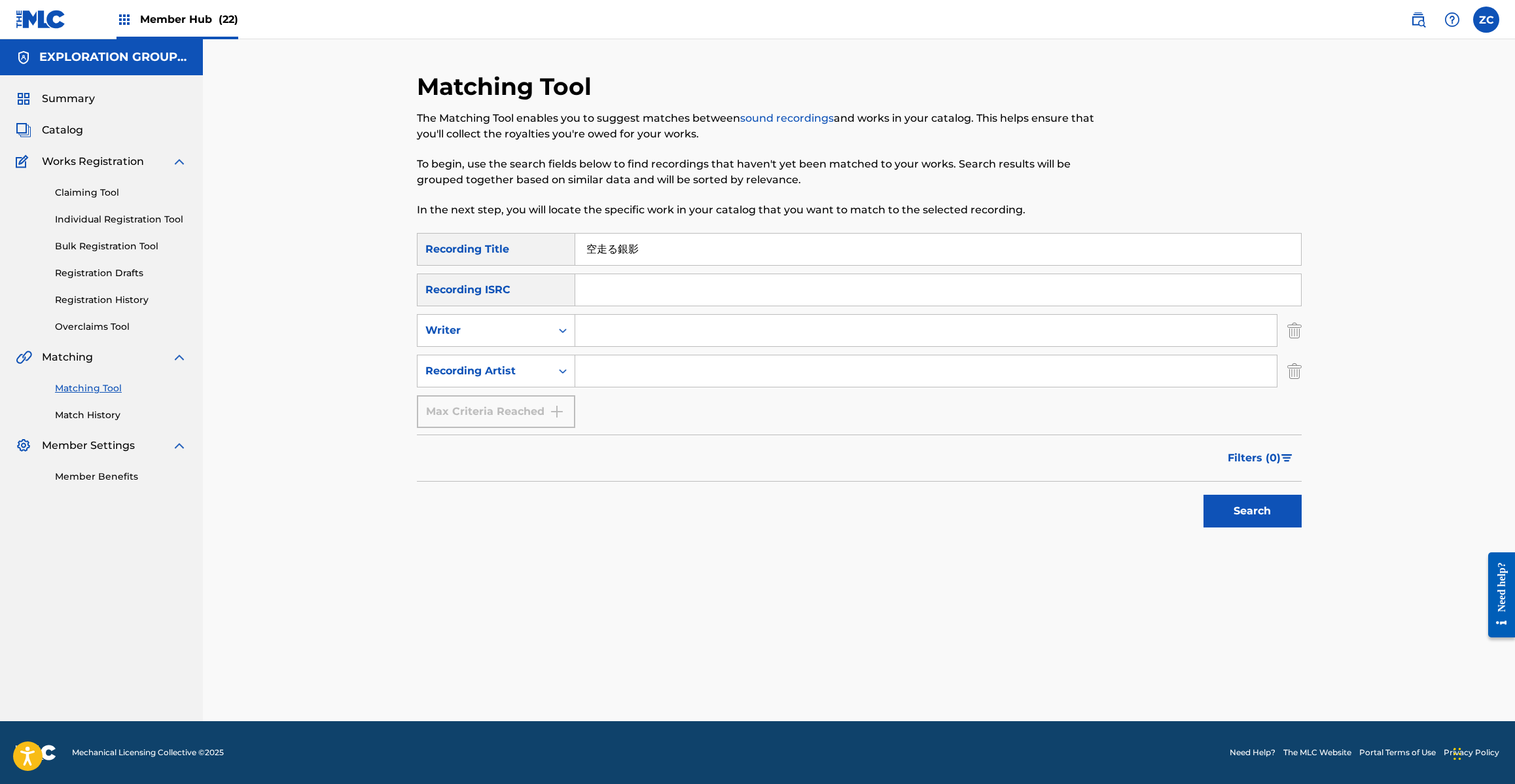
drag, startPoint x: 640, startPoint y: 367, endPoint x: 701, endPoint y: 386, distance: 63.9
click at [640, 366] on input "Search Form" at bounding box center [926, 371] width 701 height 32
type input "[PERSON_NAME]"
click at [1253, 519] on button "Search" at bounding box center [1252, 511] width 98 height 33
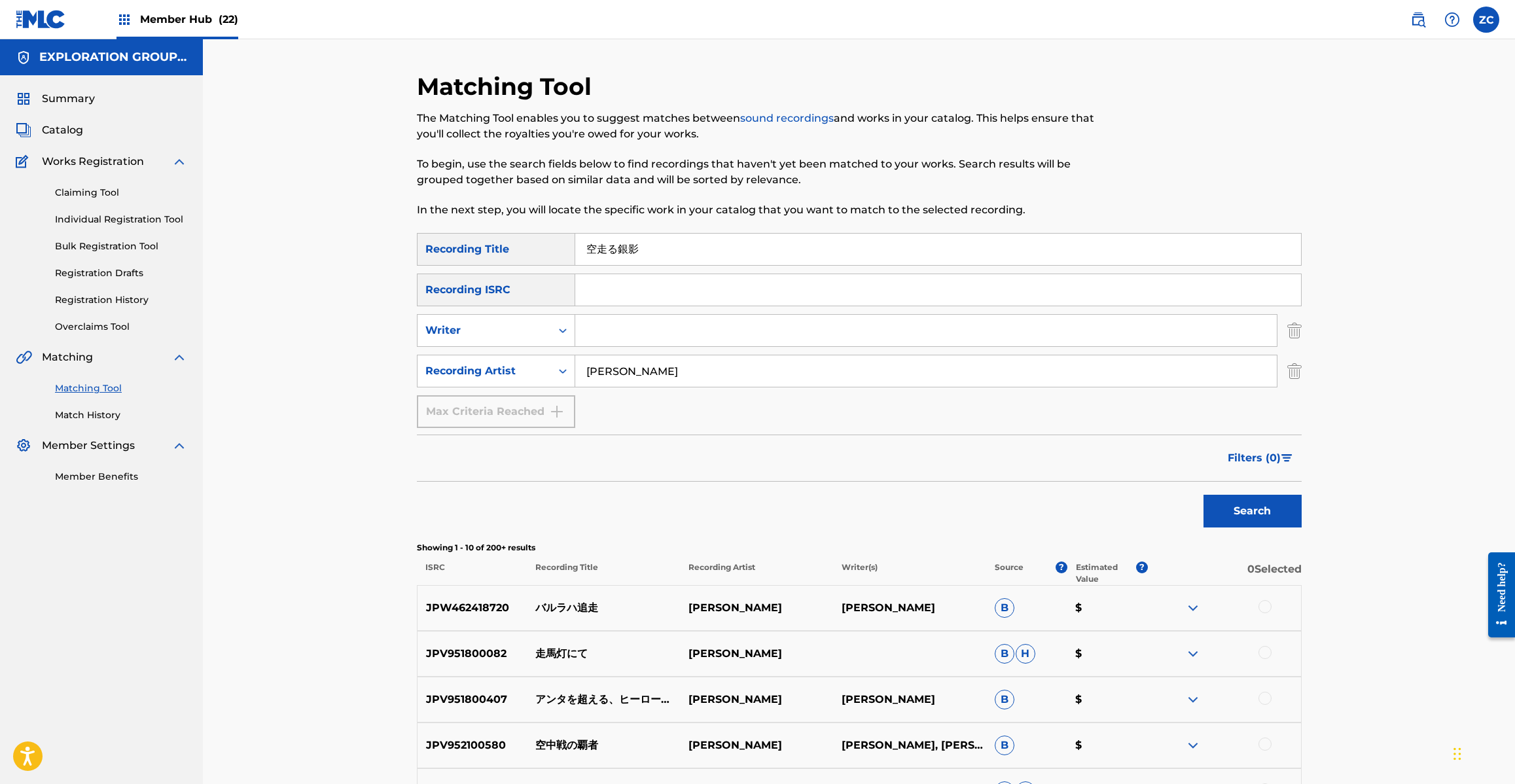
drag, startPoint x: 641, startPoint y: 247, endPoint x: 488, endPoint y: 245, distance: 153.0
click at [488, 245] on div "SearchWithCriteria6fbec898-eb26-4306-9ad5-6635fb0f2176 Recording Title 空走る銀影" at bounding box center [859, 249] width 885 height 33
click at [653, 249] on input "空走る銀影" at bounding box center [938, 250] width 725 height 32
click at [1245, 507] on button "Search" at bounding box center [1252, 511] width 98 height 33
click at [769, 252] on input "[PERSON_NAME] GINEI" at bounding box center [938, 250] width 725 height 32
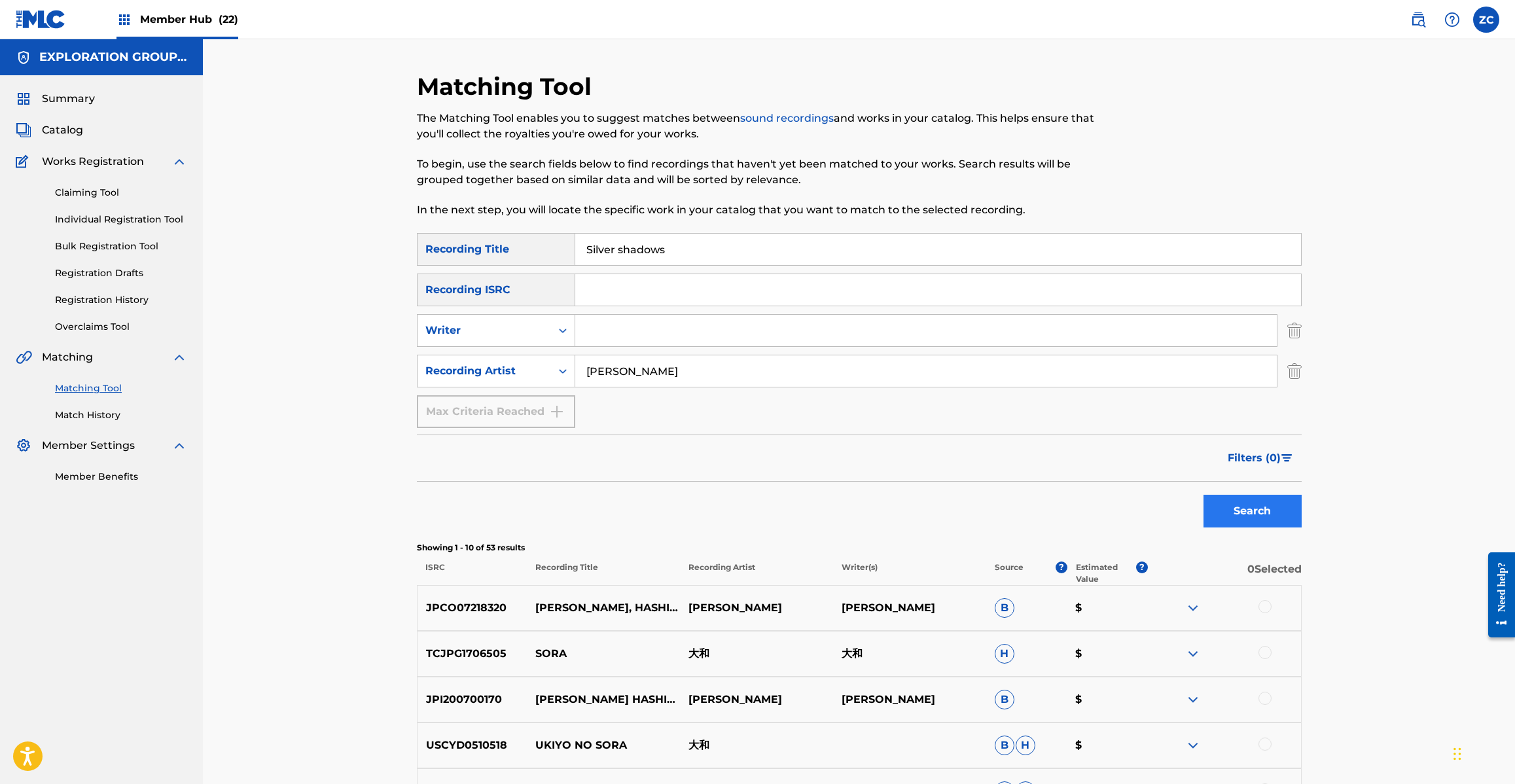
type input "Silver shadows"
click at [1235, 505] on button "Search" at bounding box center [1252, 511] width 98 height 33
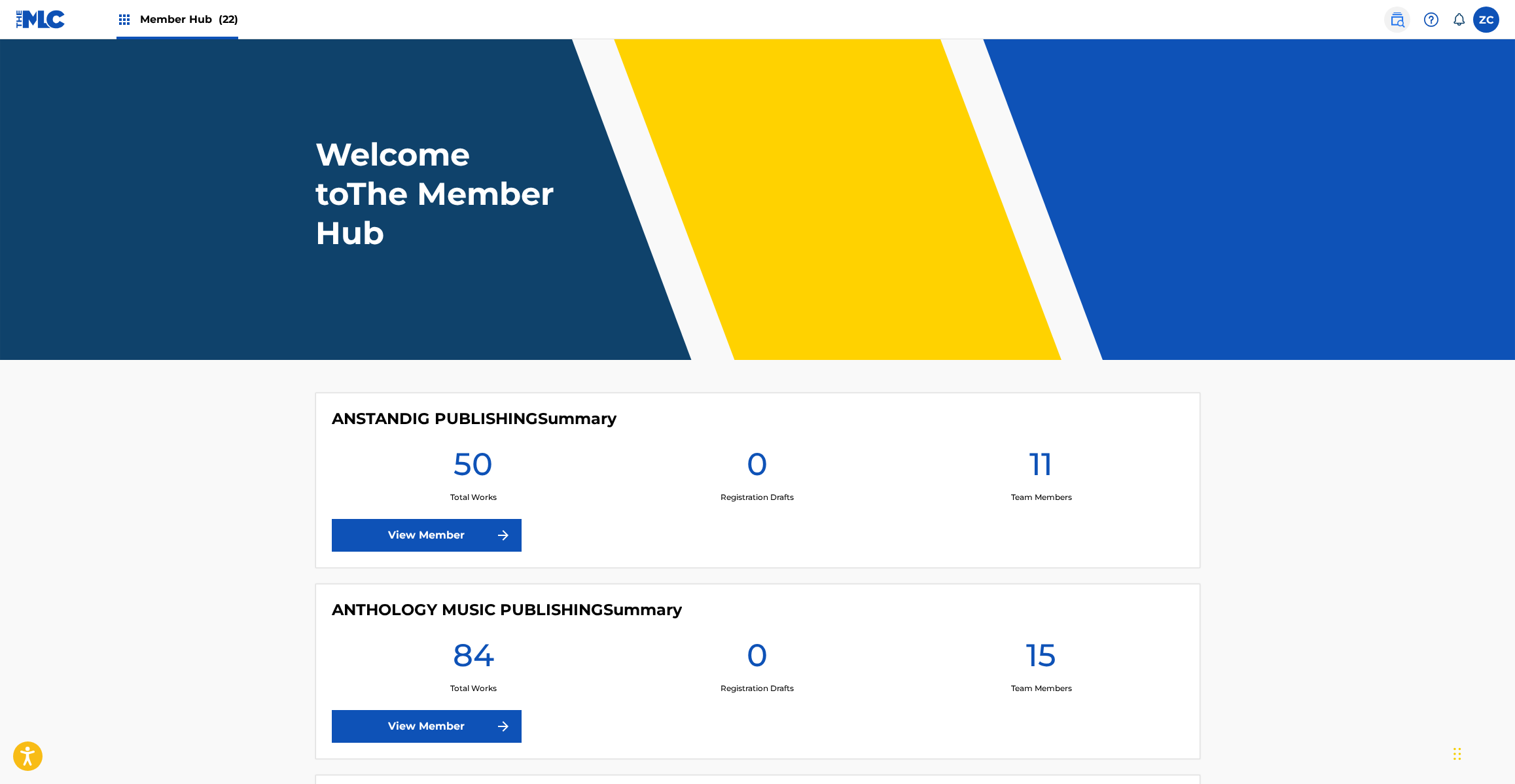
click at [1399, 27] on link at bounding box center [1398, 20] width 26 height 26
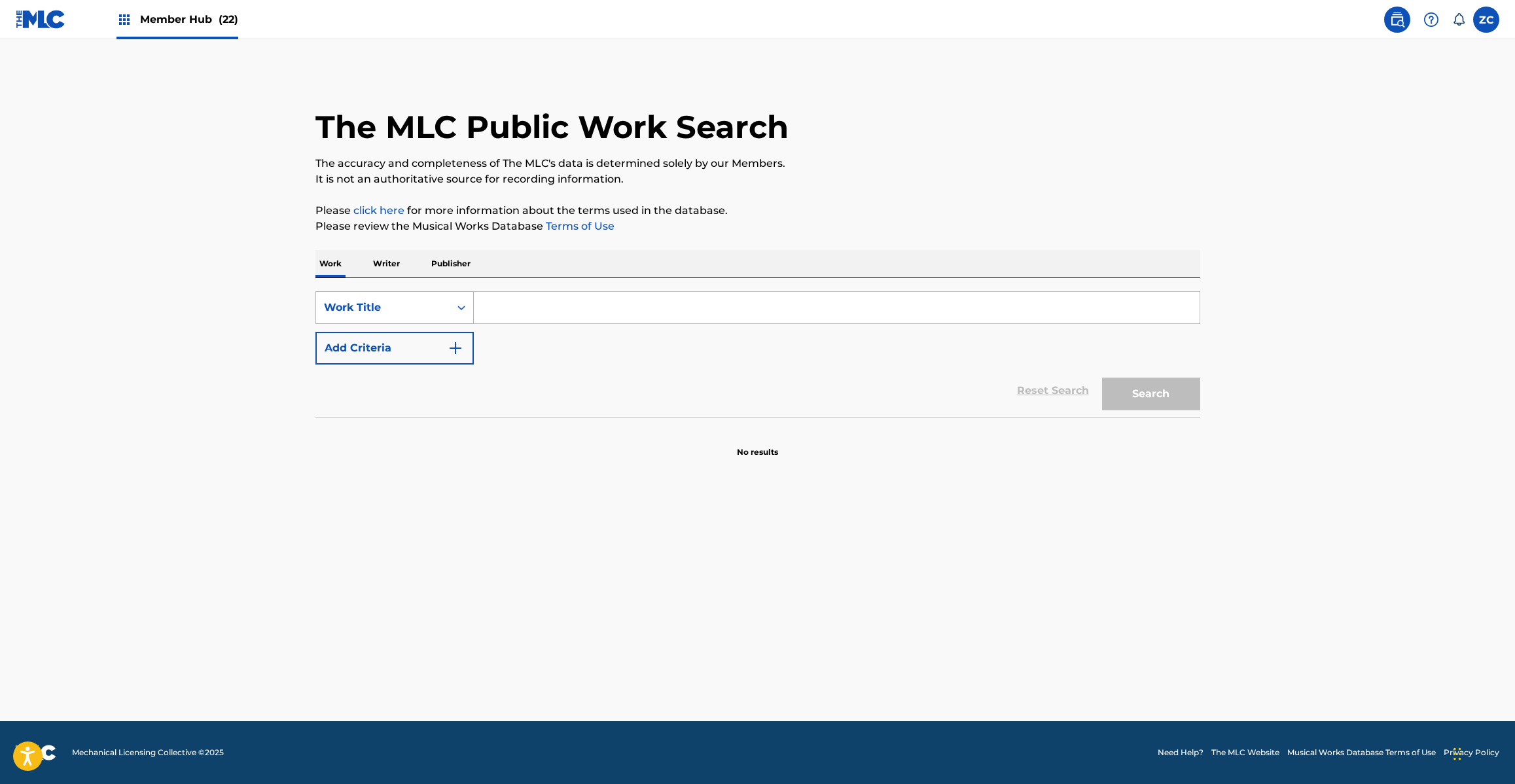
drag, startPoint x: 410, startPoint y: 291, endPoint x: 405, endPoint y: 309, distance: 18.7
click at [409, 296] on div "Work Title" at bounding box center [394, 307] width 158 height 33
click at [403, 348] on div "MLC Song Code" at bounding box center [394, 339] width 157 height 33
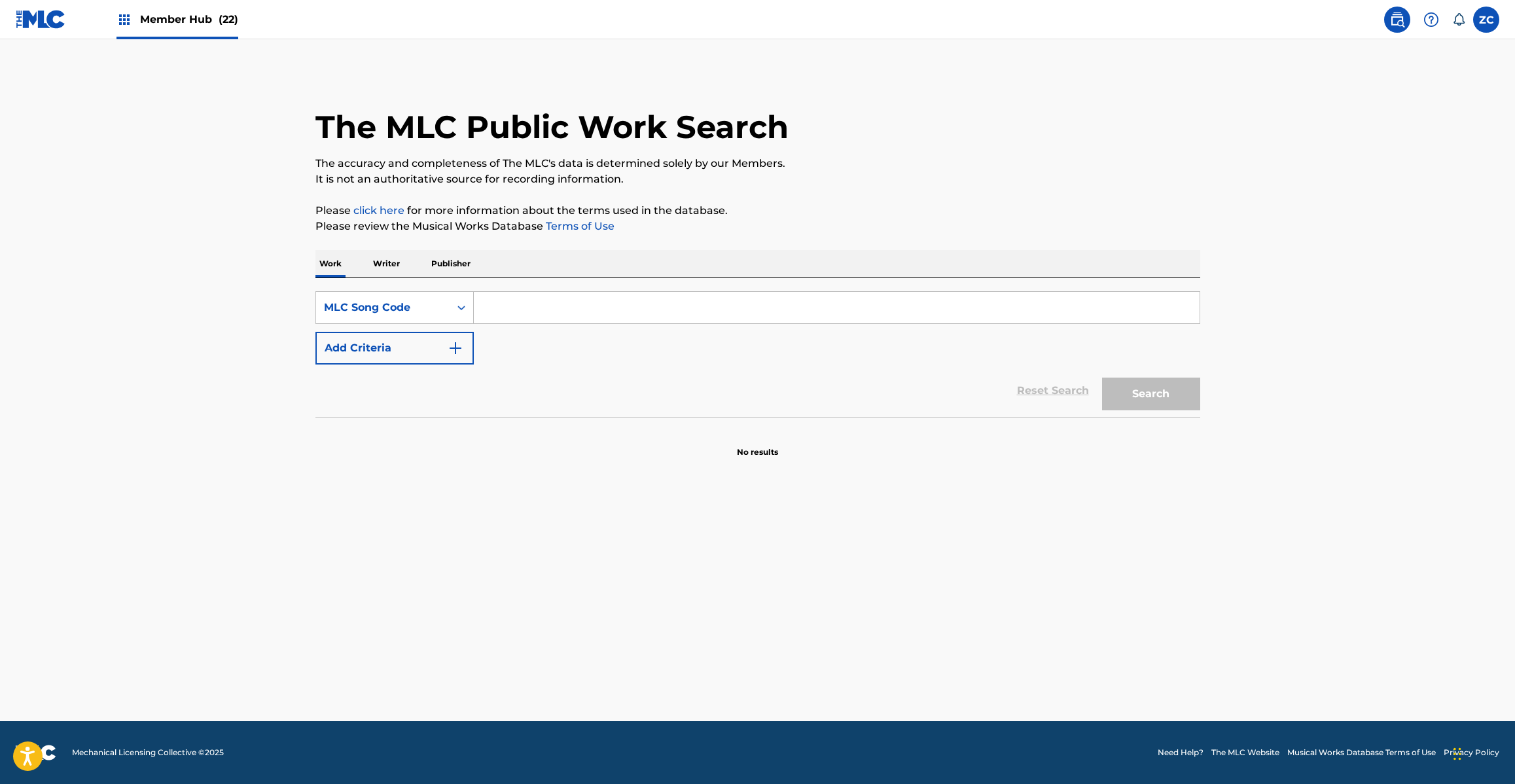
drag, startPoint x: 437, startPoint y: 330, endPoint x: 510, endPoint y: 312, distance: 75.2
click at [510, 312] on input "Search Form" at bounding box center [836, 308] width 725 height 32
paste input "SC2RK3"
type input "SC2RK3"
click at [1102, 378] on button "Search" at bounding box center [1150, 393] width 98 height 33
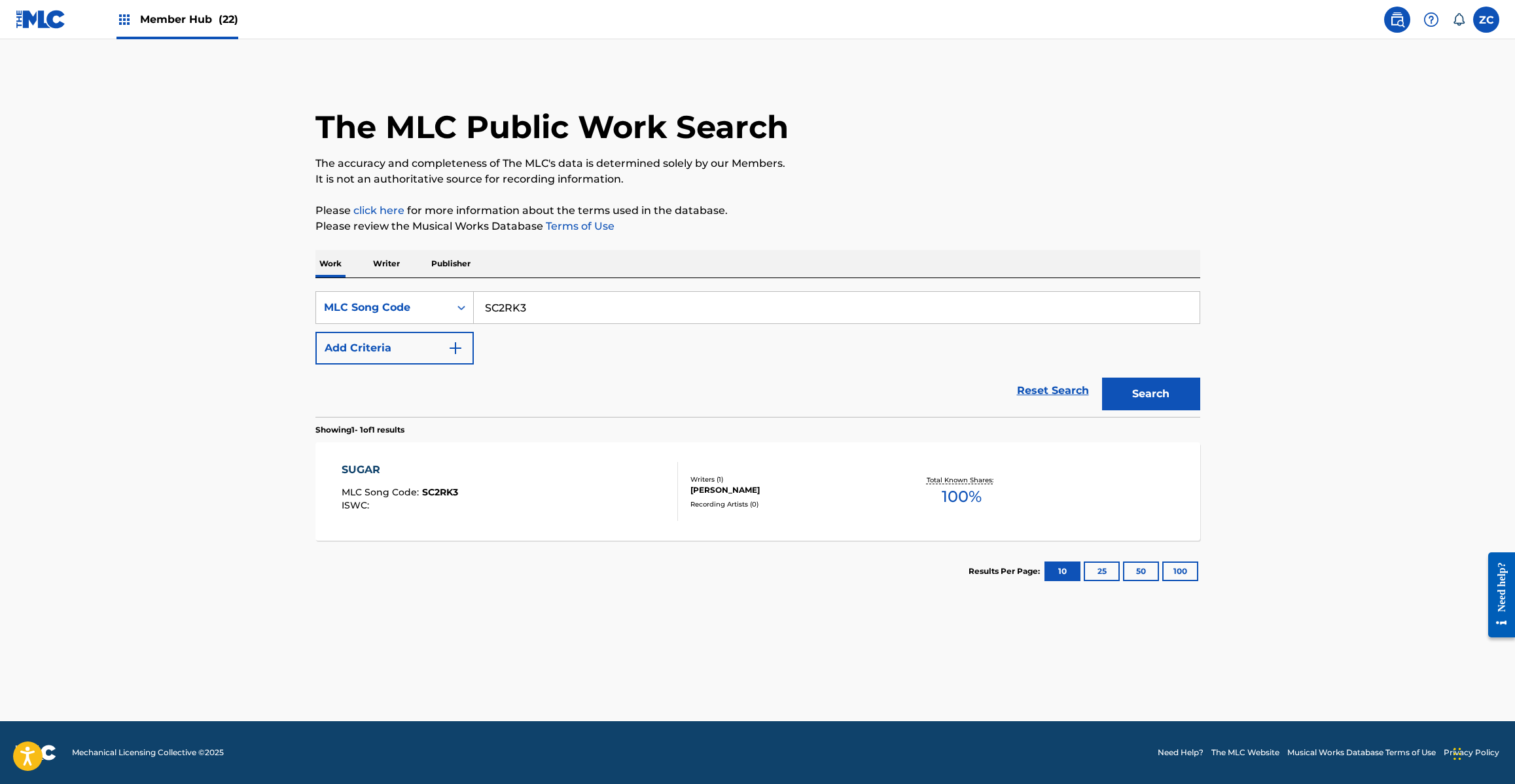
click at [609, 482] on div "SUGAR MLC Song Code : SC2RK3 ISWC :" at bounding box center [509, 491] width 337 height 59
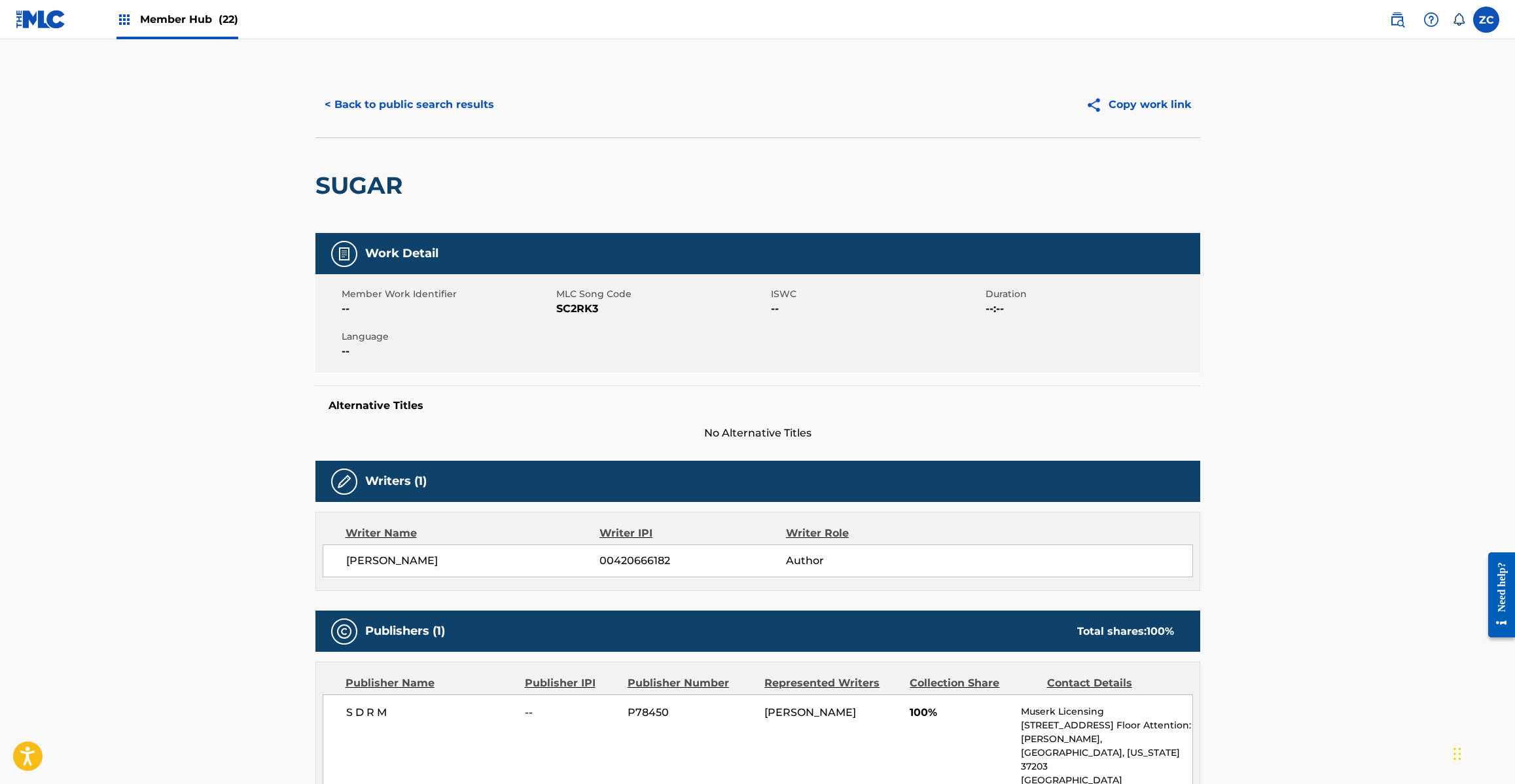
click at [455, 87] on div "< Back to public search results Copy work link" at bounding box center [757, 104] width 885 height 65
click at [460, 102] on button "< Back to public search results" at bounding box center [408, 104] width 187 height 33
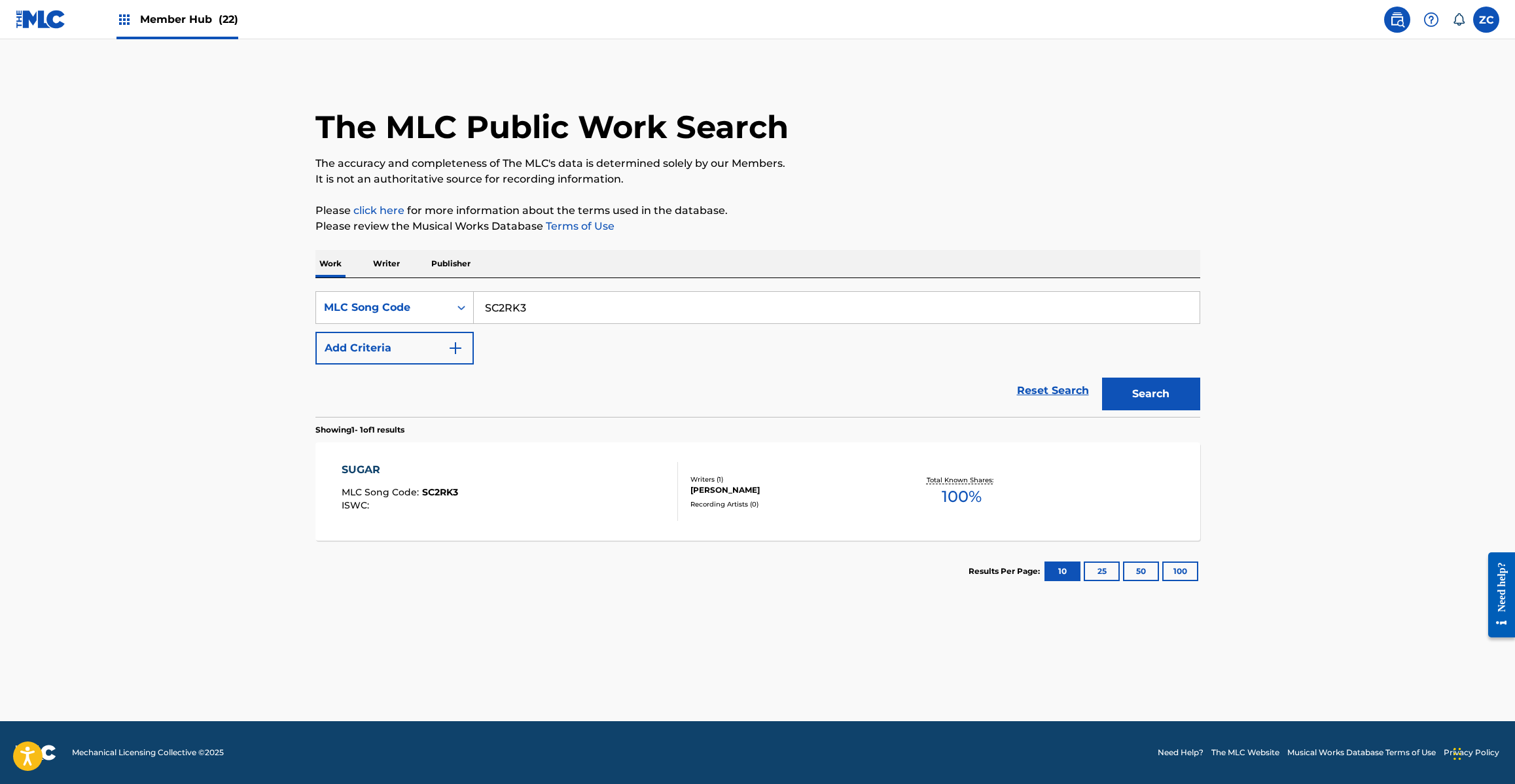
click at [578, 316] on input "SC2RK3" at bounding box center [836, 308] width 725 height 32
paste input "41VM"
click at [1102, 378] on button "Search" at bounding box center [1150, 393] width 98 height 33
paste input "604O5"
type input "S604O5"
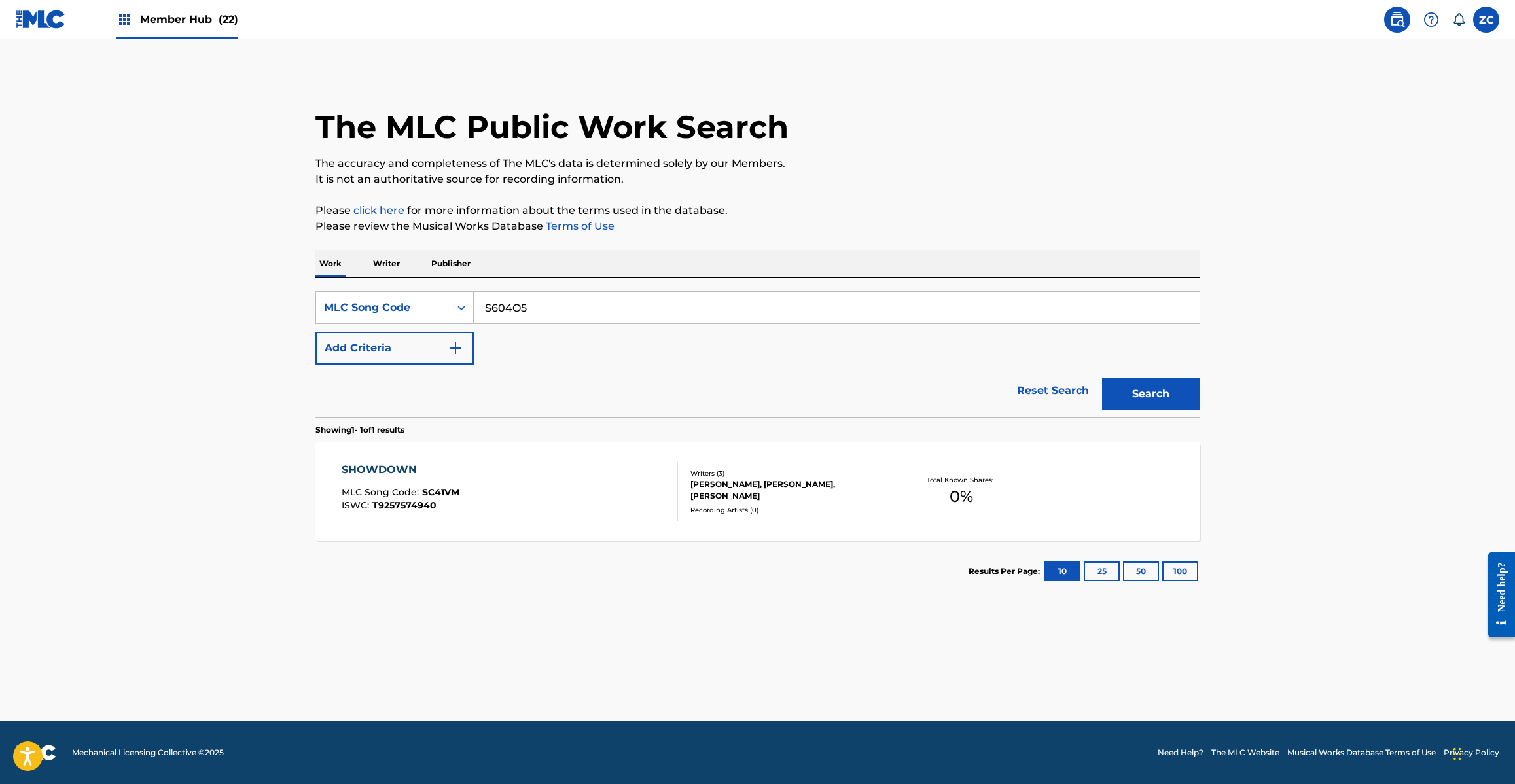
click at [1102, 378] on button "Search" at bounding box center [1150, 393] width 98 height 33
click at [617, 497] on div "SHIMA GAARU OKINAWA MLC Song Code : S604O5 ISWC : T9188231961" at bounding box center [509, 491] width 337 height 59
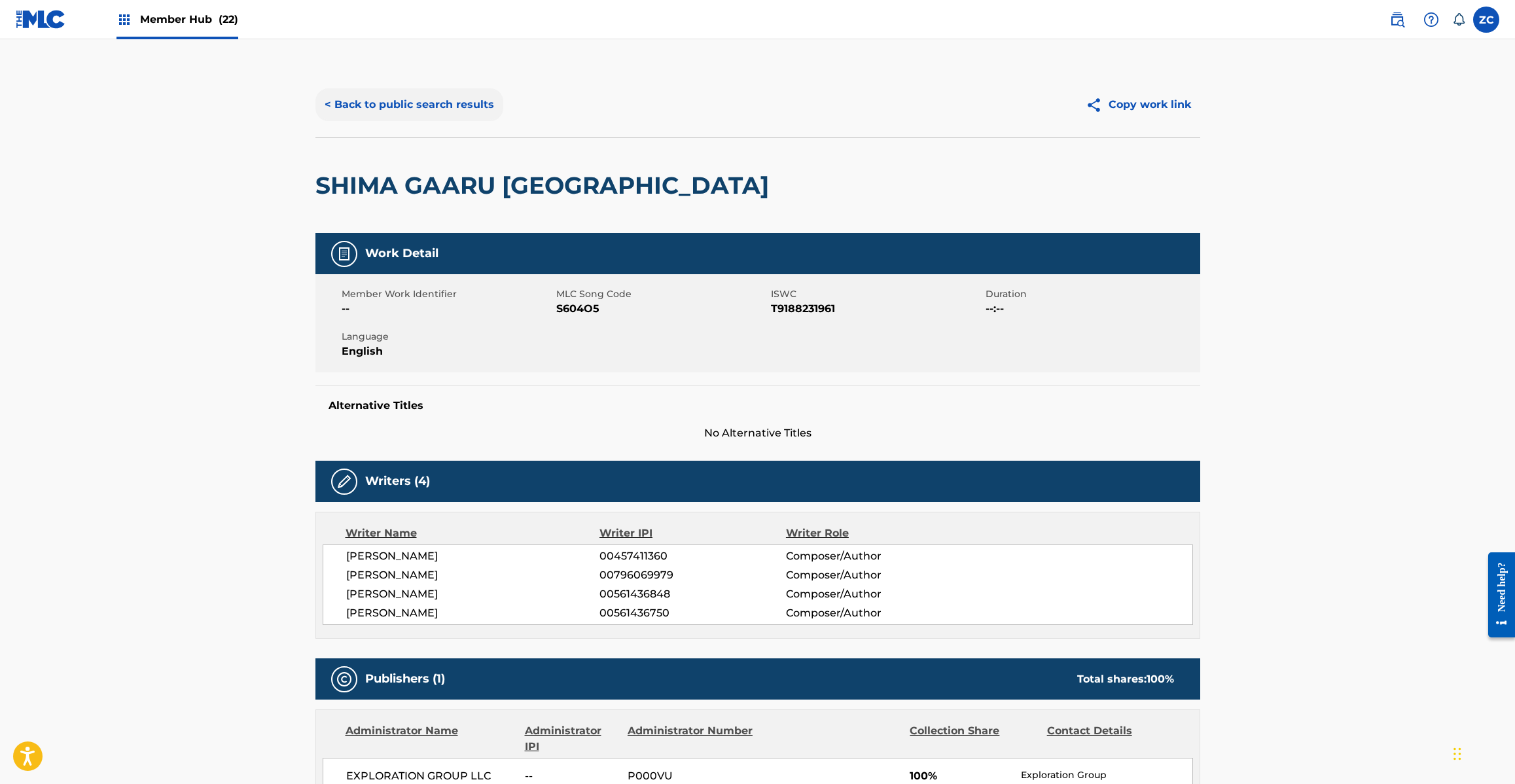
click at [476, 93] on button "< Back to public search results" at bounding box center [408, 104] width 187 height 33
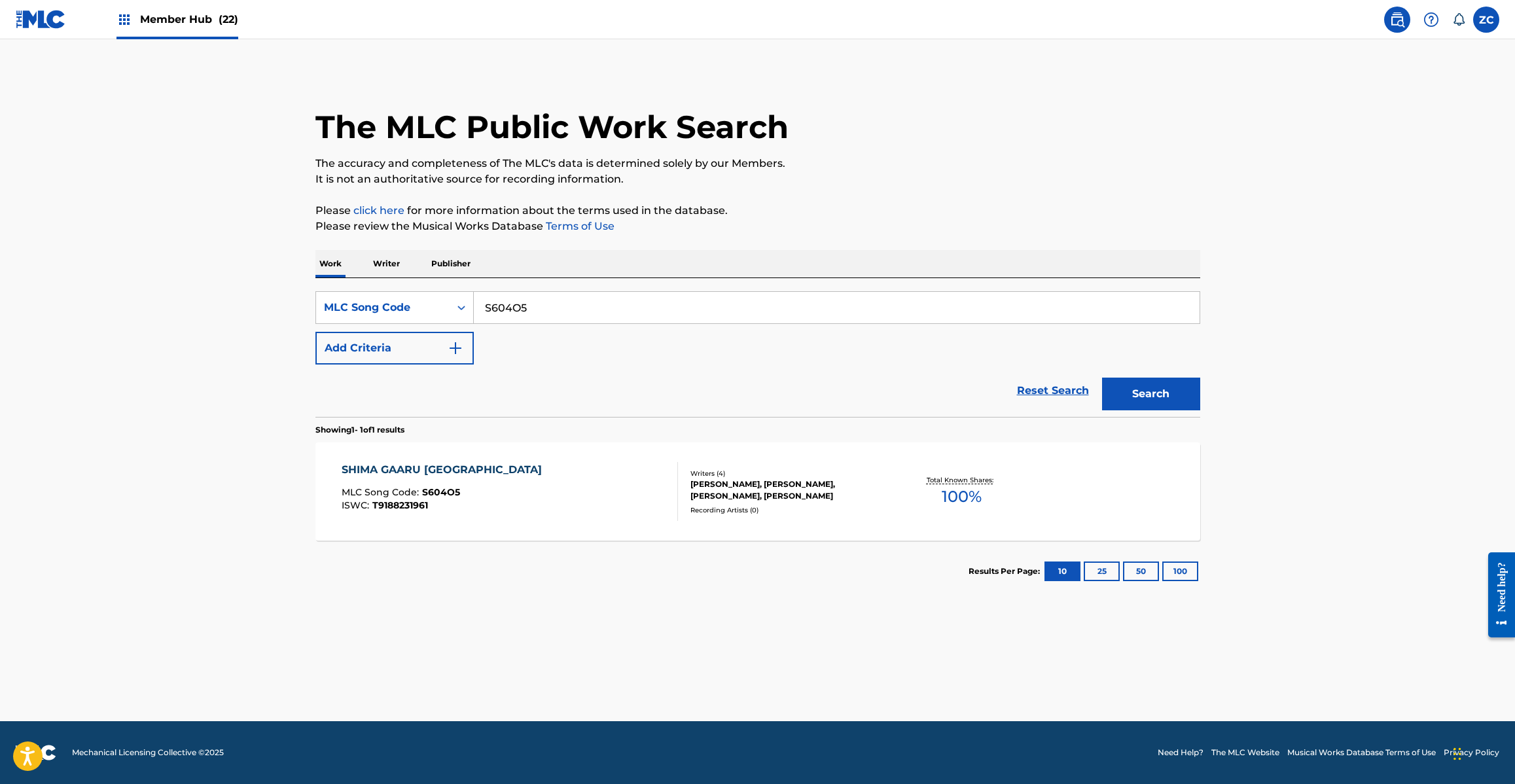
click at [707, 320] on input "S604O5" at bounding box center [836, 308] width 725 height 32
paste input "0EC"
type input "S600EC"
click at [1102, 378] on button "Search" at bounding box center [1150, 393] width 98 height 33
click at [652, 509] on div "SAIRENTO MLC Song Code : S600EC ISWC :" at bounding box center [509, 491] width 337 height 59
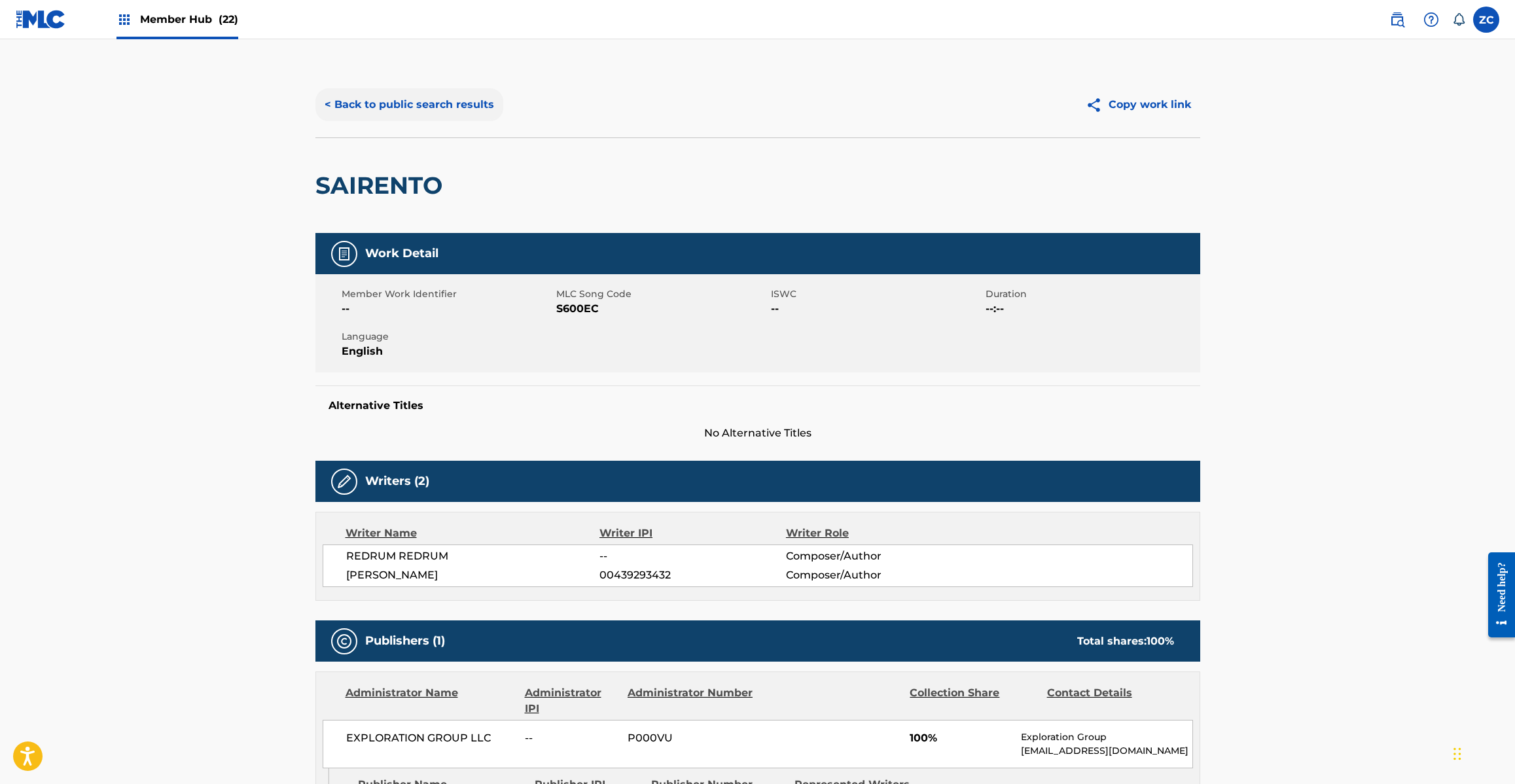
click at [448, 89] on button "< Back to public search results" at bounding box center [408, 104] width 187 height 33
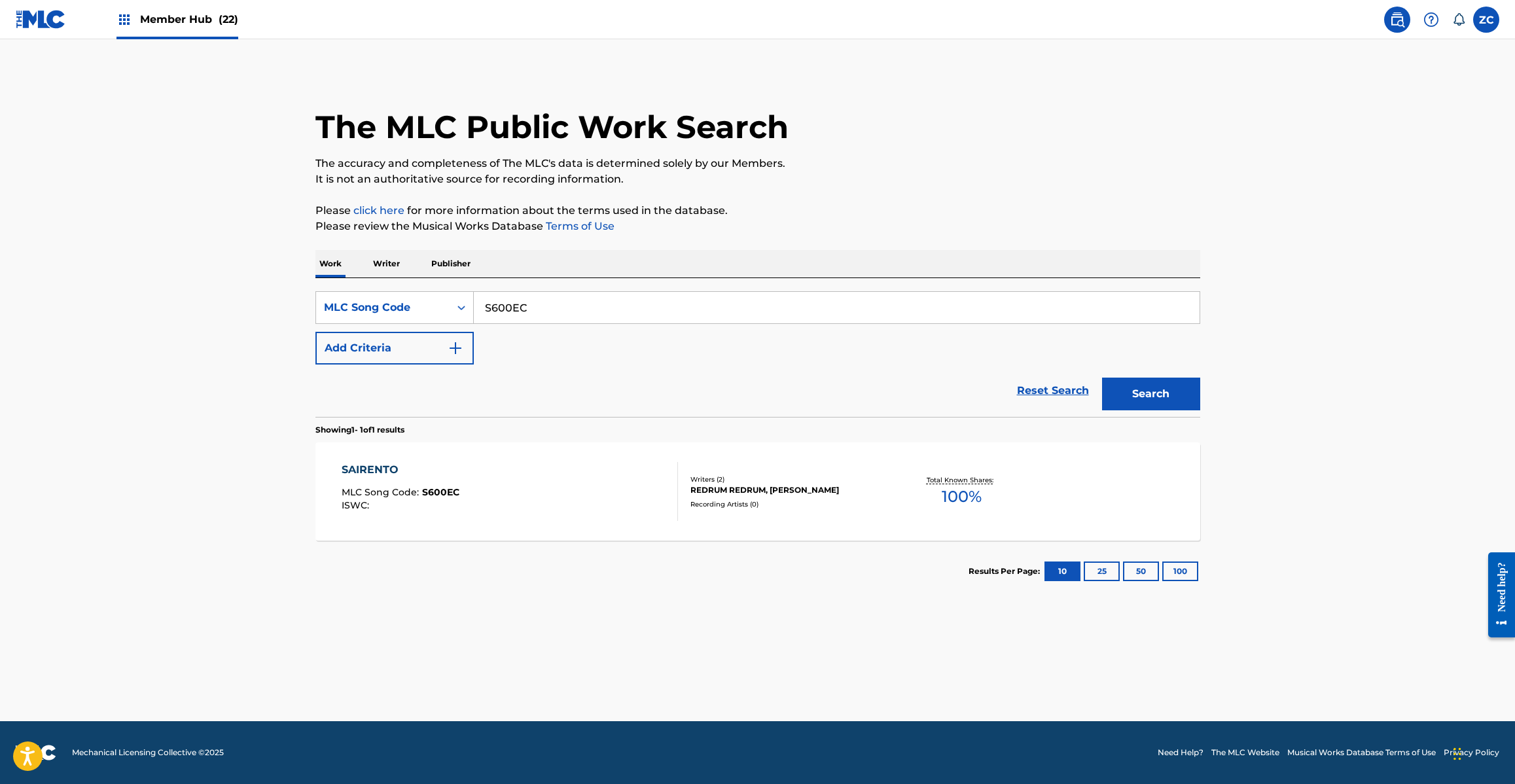
click at [630, 301] on input "S600EC" at bounding box center [836, 308] width 725 height 32
paste input "C3SX0"
click at [1102, 378] on button "Search" at bounding box center [1150, 393] width 98 height 33
paste input "LI8"
click at [1102, 378] on button "Search" at bounding box center [1150, 393] width 98 height 33
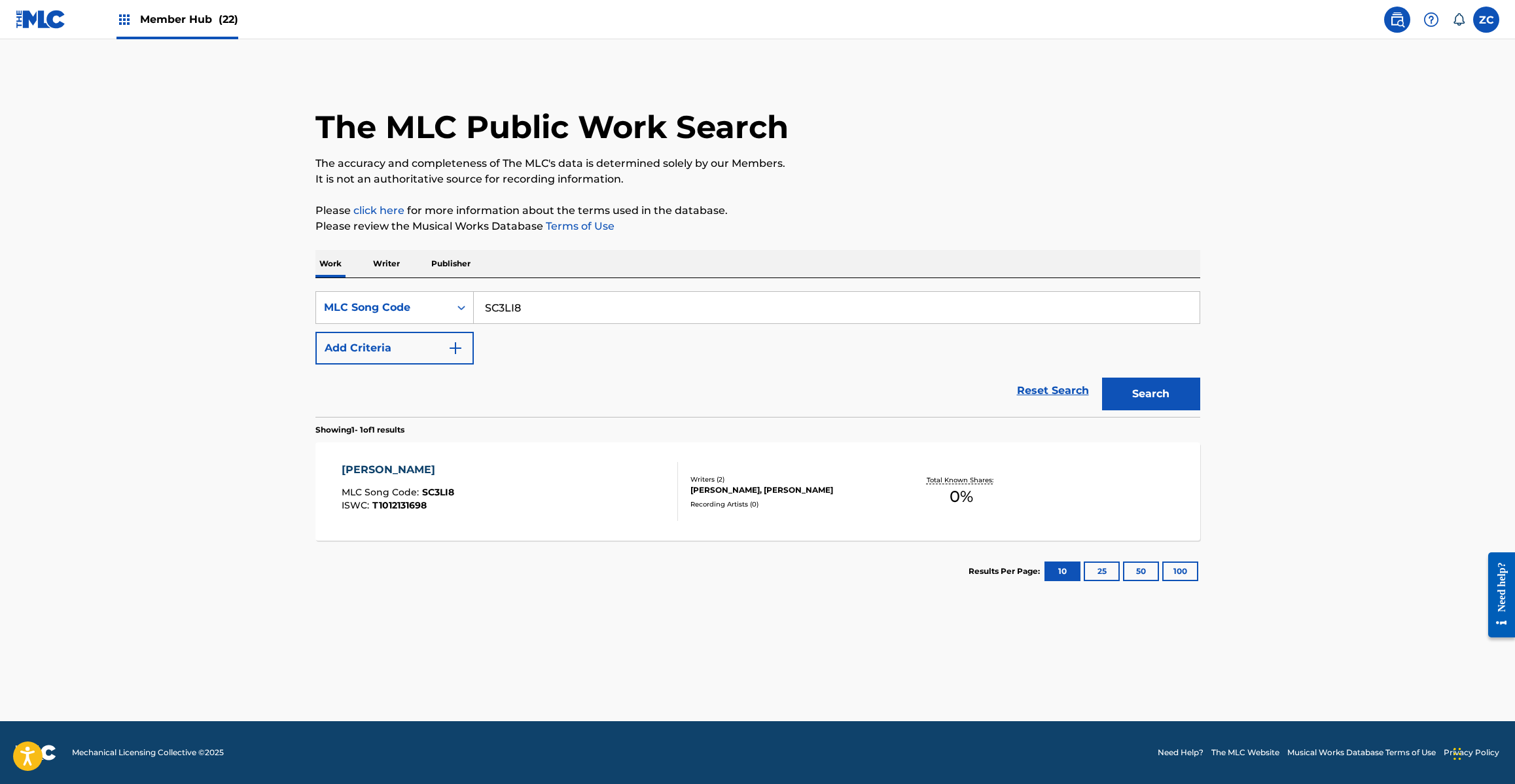
paste input "KE970V"
click at [1102, 378] on button "Search" at bounding box center [1150, 393] width 98 height 33
paste input "GE4NU5"
click at [1102, 378] on button "Search" at bounding box center [1150, 393] width 98 height 33
paste input "SC3LQQ"
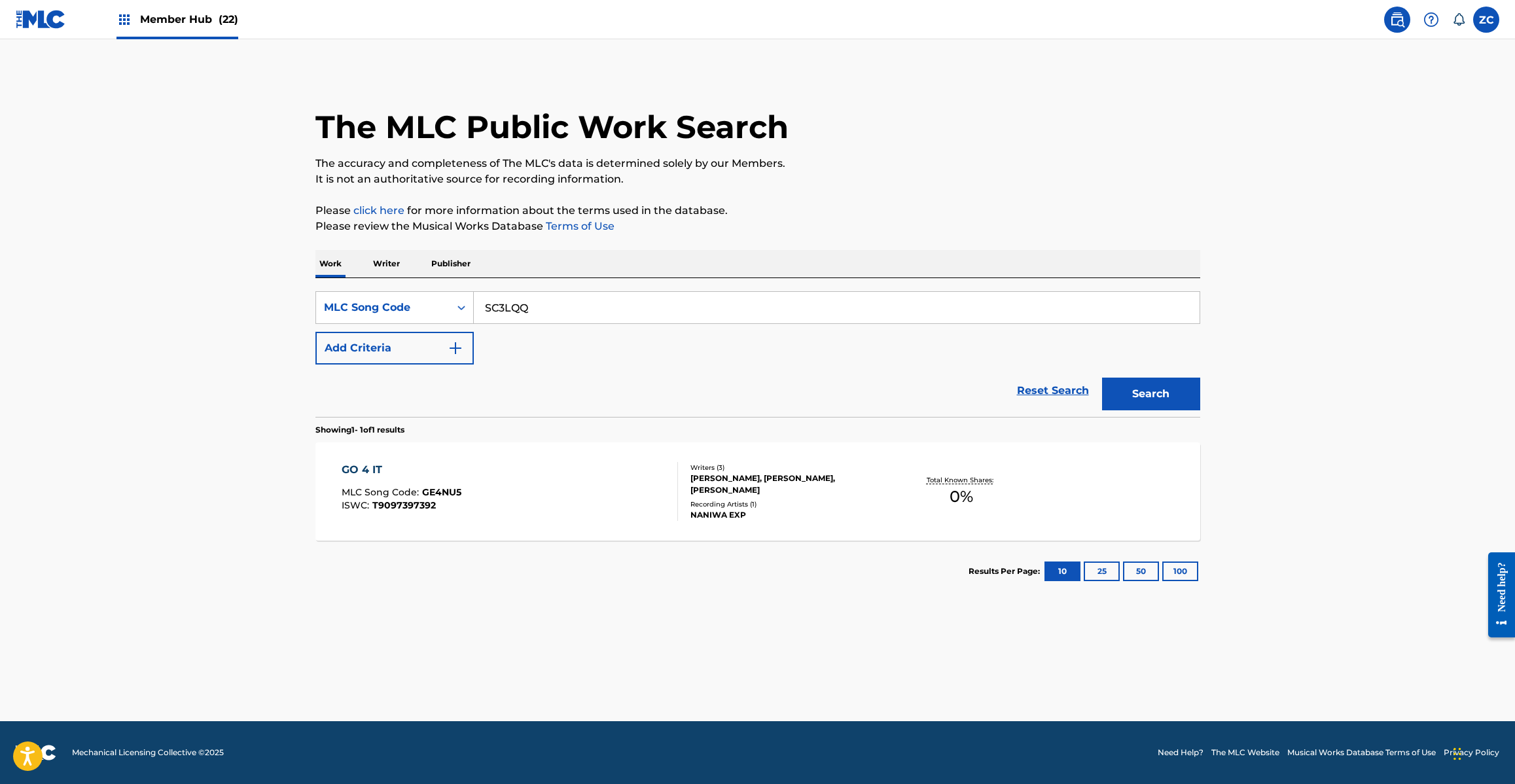
click at [1102, 378] on button "Search" at bounding box center [1150, 393] width 98 height 33
paste input "D7Y"
click at [1102, 378] on button "Search" at bounding box center [1150, 393] width 98 height 33
paste input "2YS"
click at [1102, 378] on button "Search" at bounding box center [1150, 393] width 98 height 33
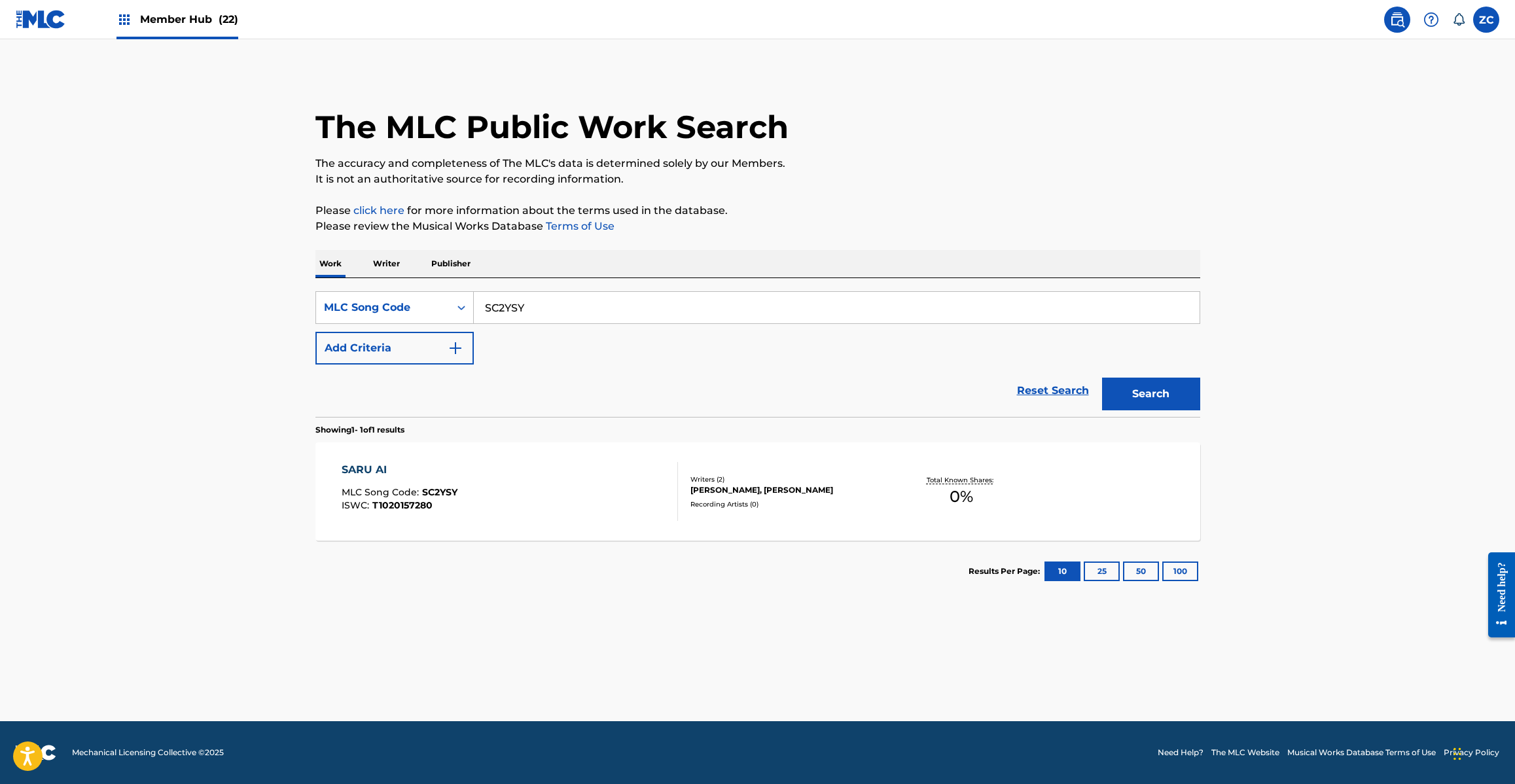
paste input "3D4T"
click at [1102, 378] on button "Search" at bounding box center [1150, 393] width 98 height 33
paste input "2YJN"
click at [1102, 378] on button "Search" at bounding box center [1150, 393] width 98 height 33
paste input "3S2W"
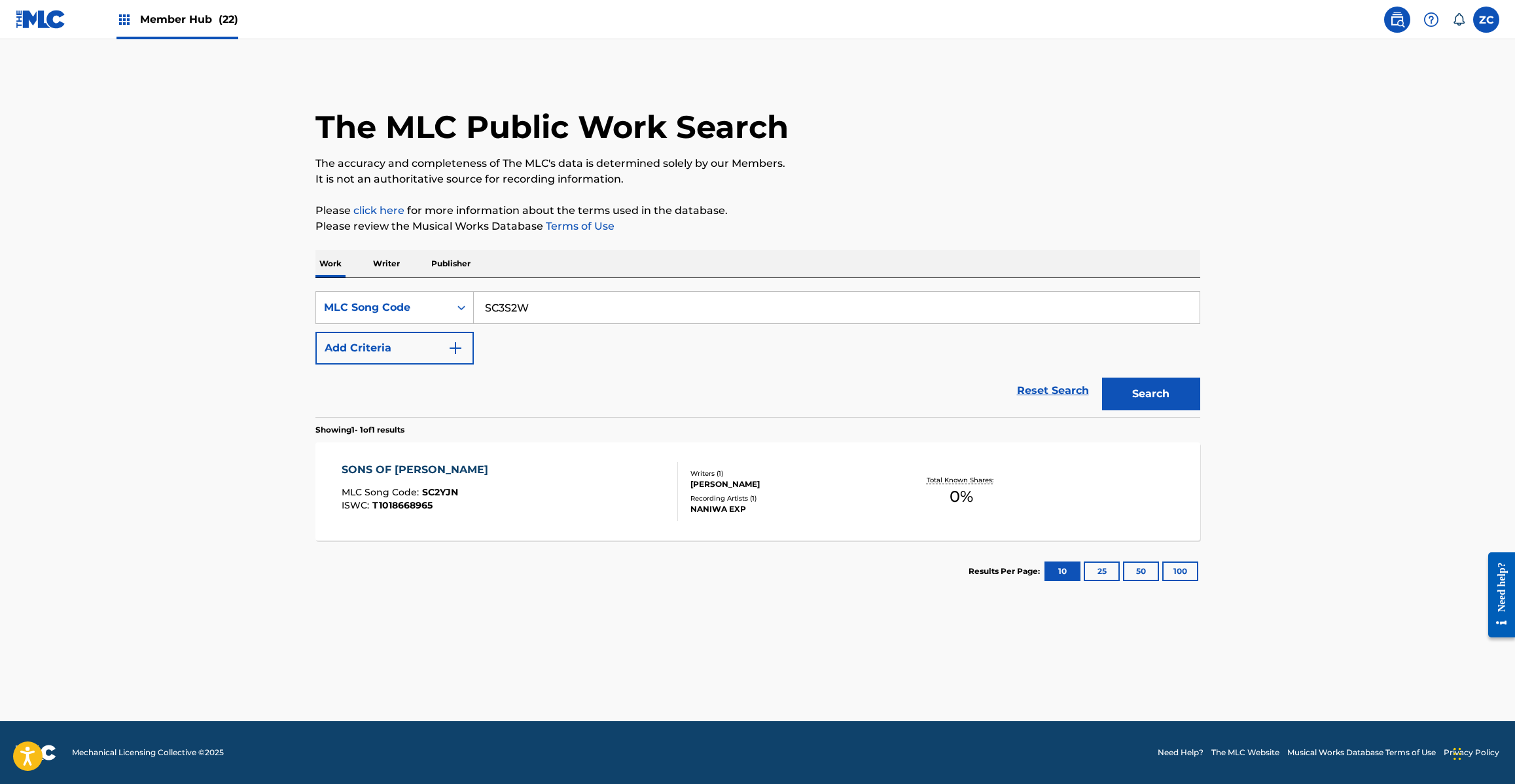
click at [1102, 378] on button "Search" at bounding box center [1150, 393] width 98 height 33
paste input "LMJ"
click at [1102, 378] on button "Search" at bounding box center [1150, 393] width 98 height 33
paste input "HC0E1T"
click at [1102, 378] on button "Search" at bounding box center [1150, 393] width 98 height 33
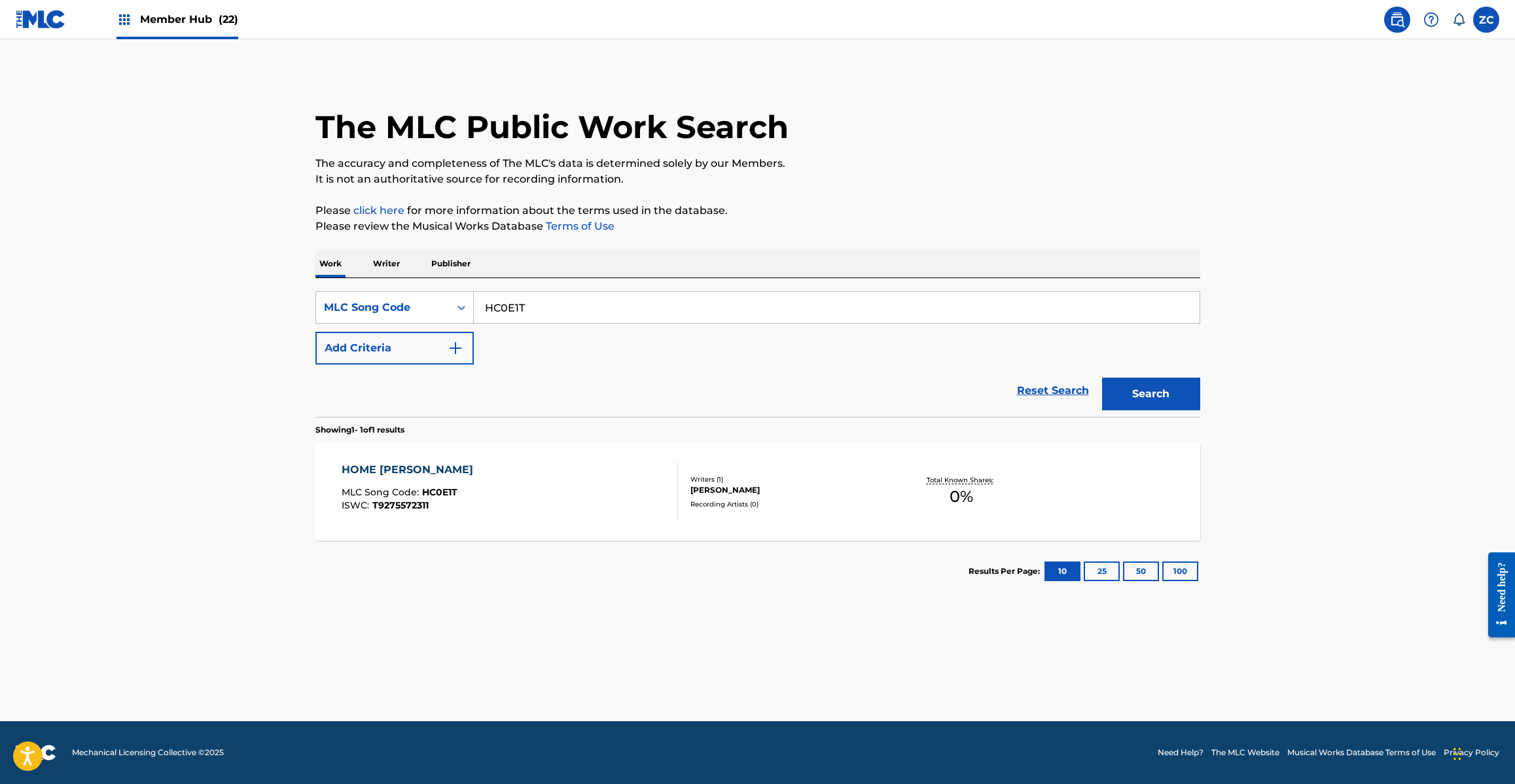
paste input "BD4M86"
click at [1102, 378] on button "Search" at bounding box center [1150, 393] width 98 height 33
paste input "MG9OKH"
click at [1102, 378] on button "Search" at bounding box center [1150, 393] width 98 height 33
paste input "CC07VN"
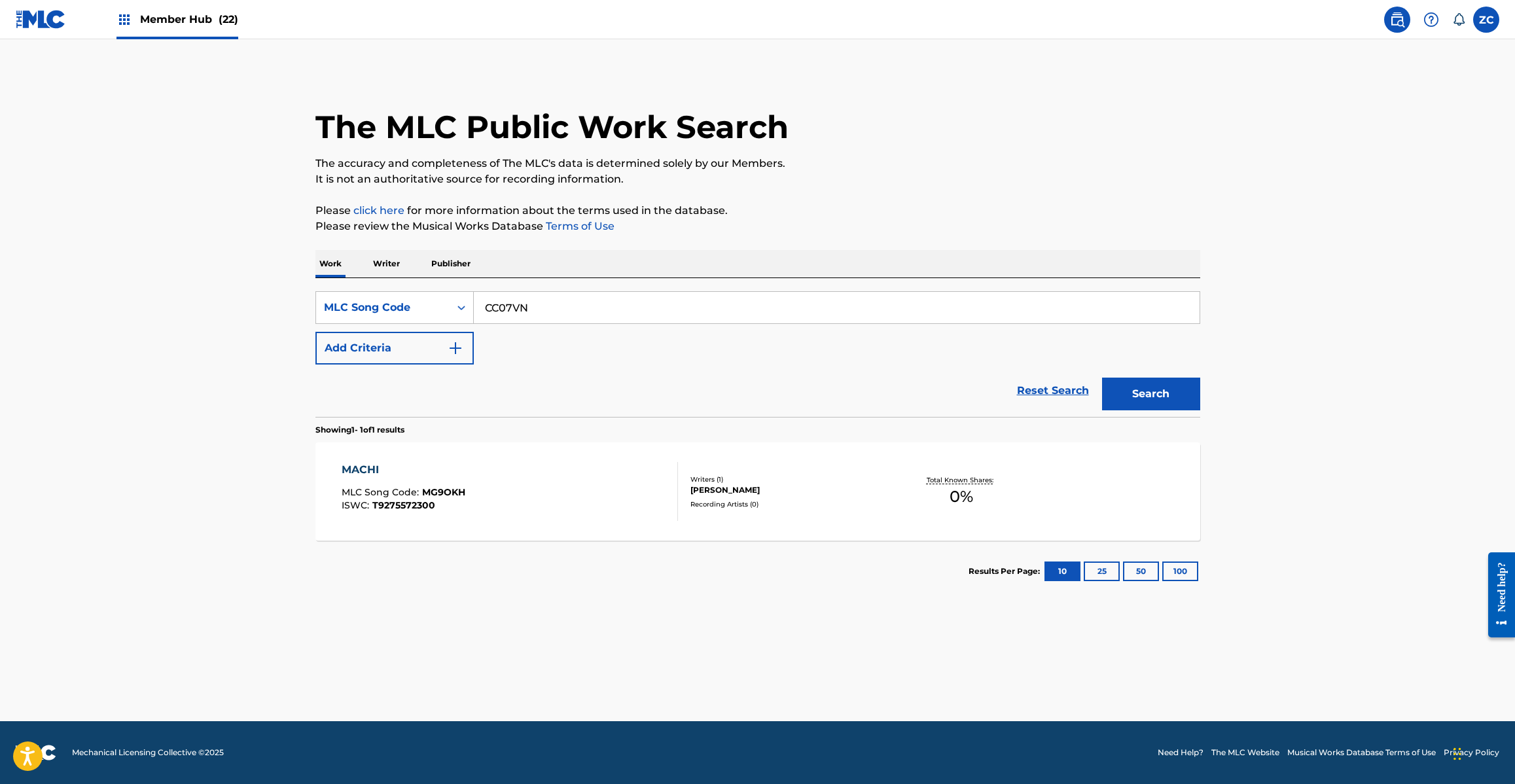
click at [1102, 378] on button "Search" at bounding box center [1150, 393] width 98 height 33
paste input "SC3D4Q"
click at [1102, 378] on button "Search" at bounding box center [1150, 393] width 98 height 33
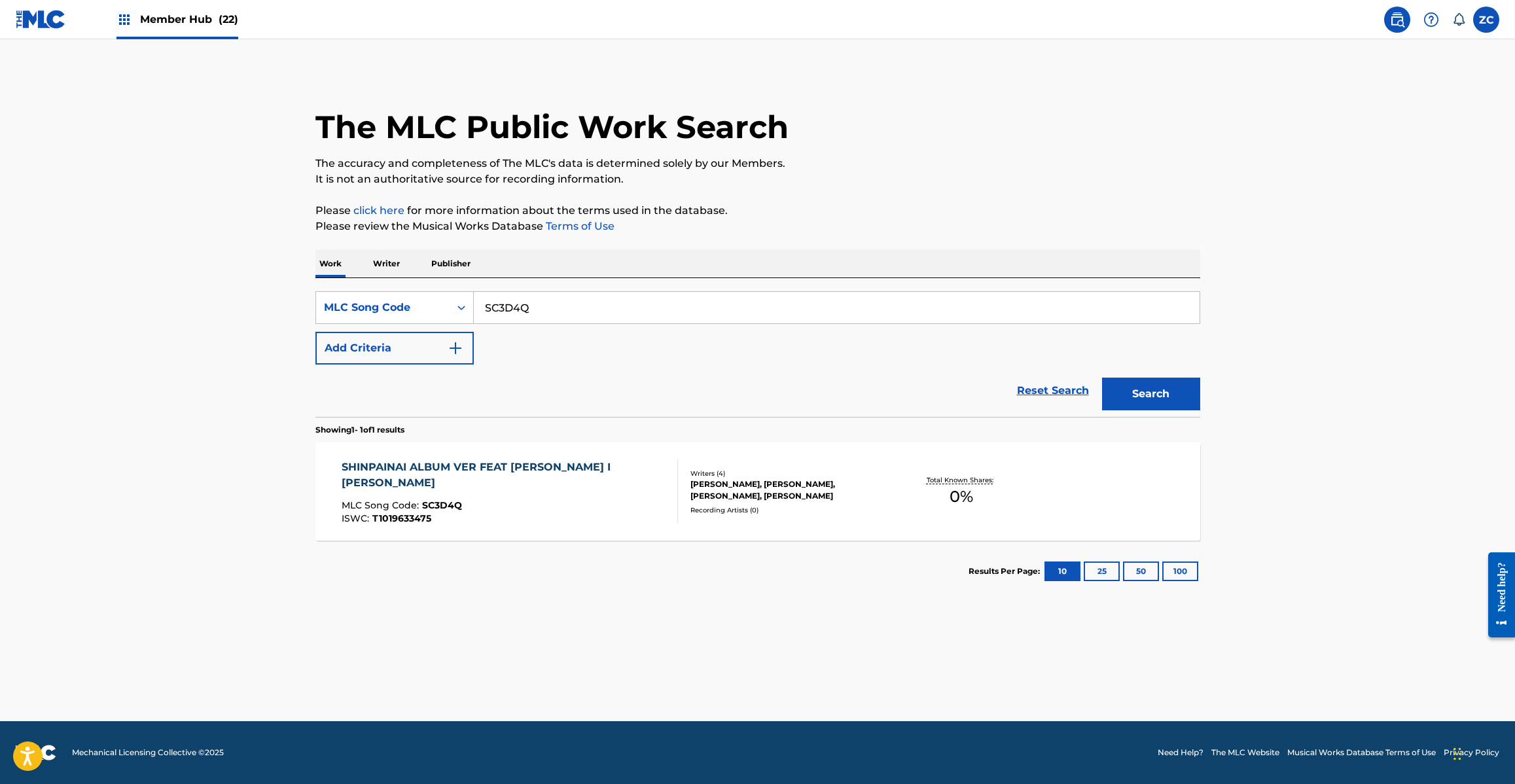
paste input "BD395V"
click at [1102, 378] on button "Search" at bounding box center [1150, 393] width 98 height 33
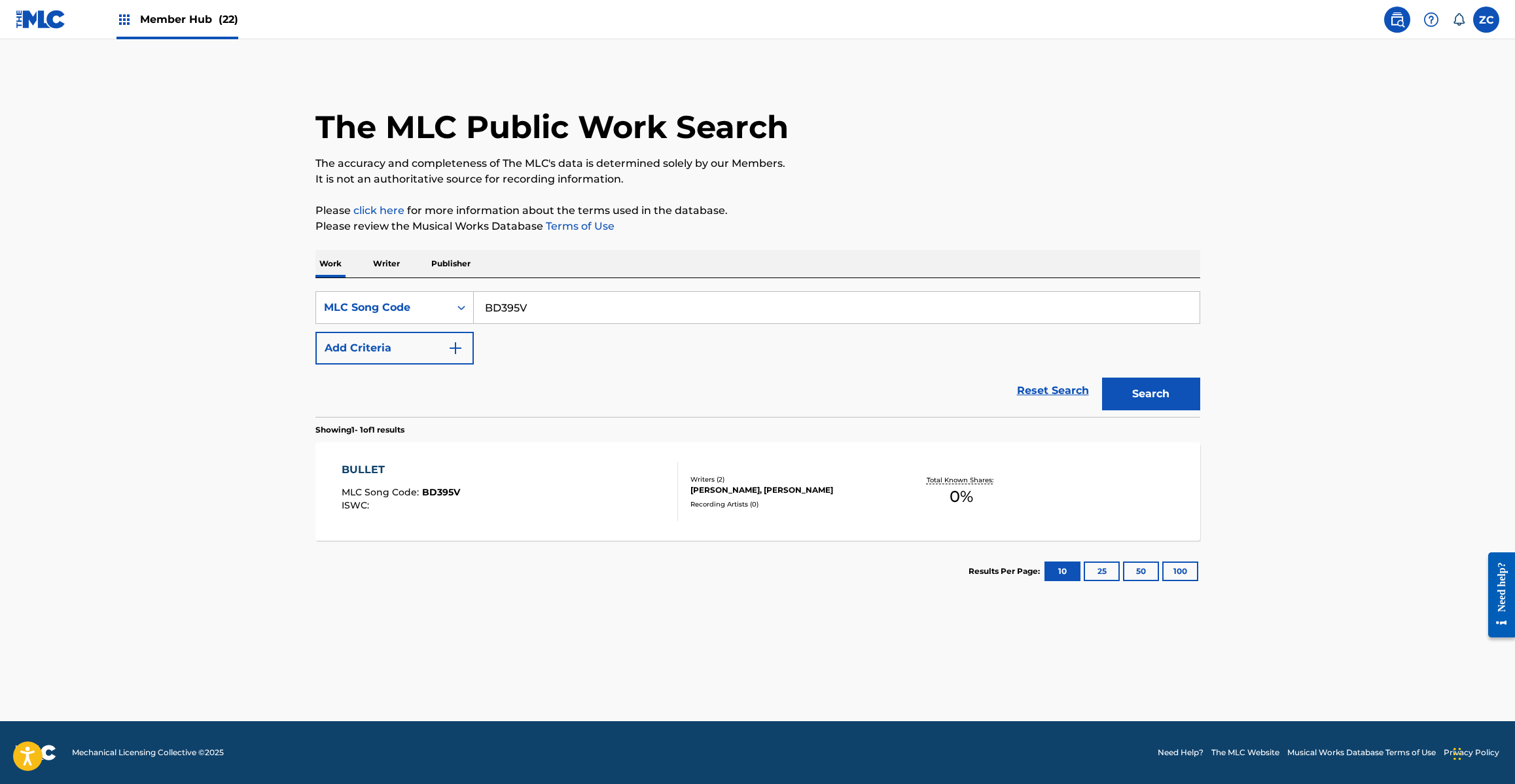
paste input "ZA3JDZ"
click at [1102, 378] on button "Search" at bounding box center [1150, 393] width 98 height 33
paste input "SC30GJ"
click at [1102, 378] on button "Search" at bounding box center [1150, 393] width 98 height 33
paste input "PJ0H8N"
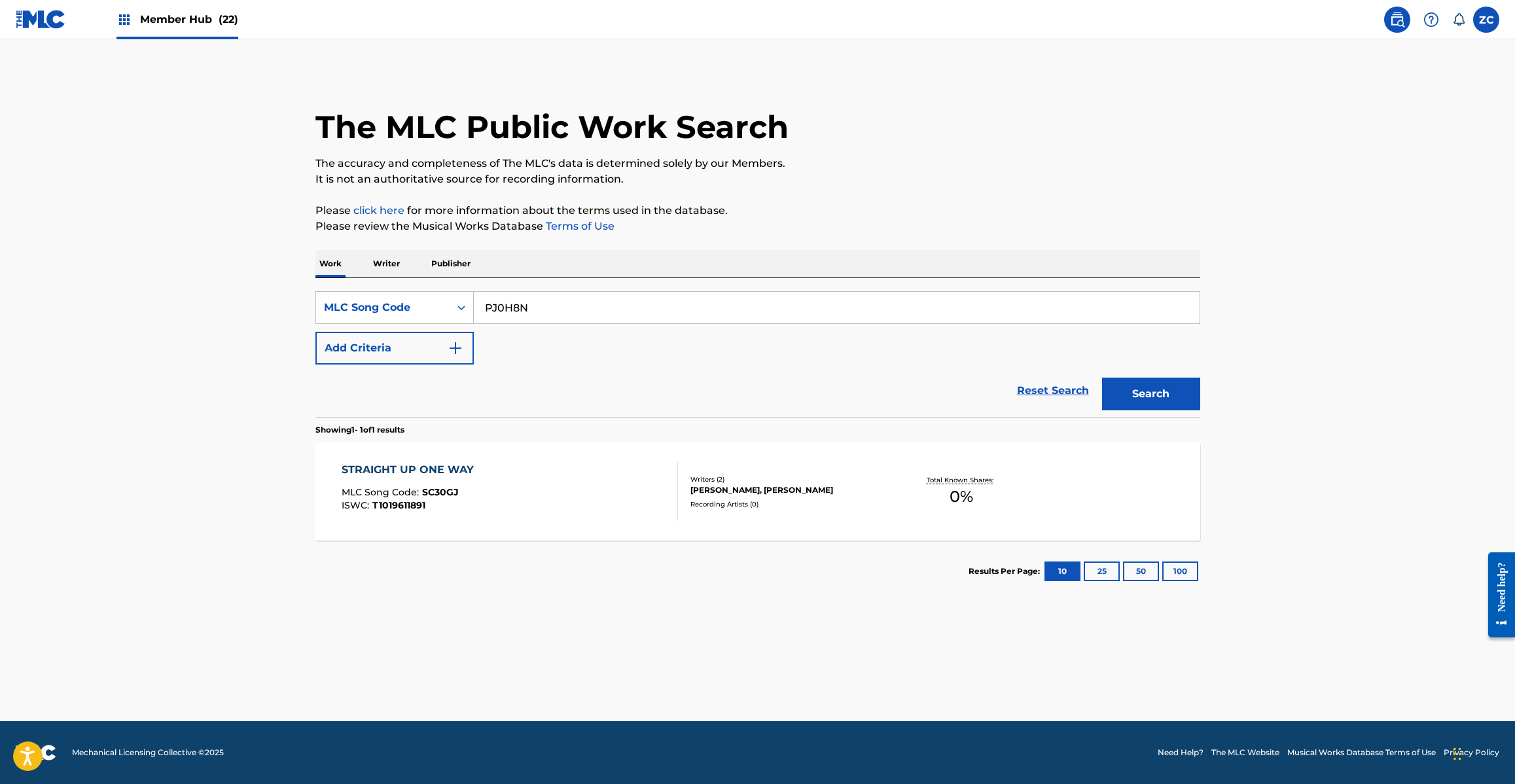
click at [1102, 378] on button "Search" at bounding box center [1150, 393] width 98 height 33
paste input "SC26JS"
click at [1102, 378] on button "Search" at bounding box center [1150, 393] width 98 height 33
paste input "VB8XO"
type input "VB8XOS"
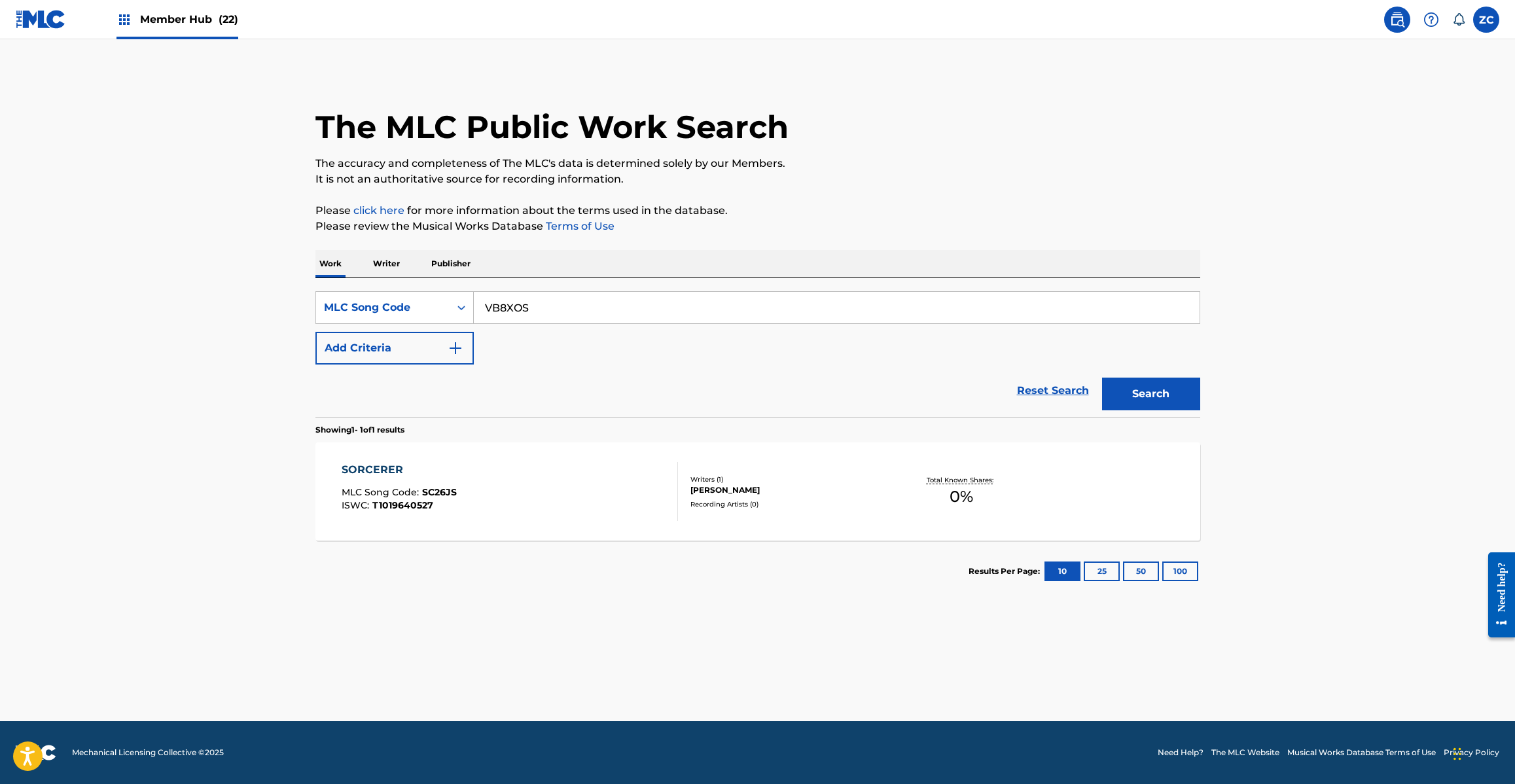
click at [1102, 378] on button "Search" at bounding box center [1150, 393] width 98 height 33
click at [581, 492] on div "VOID MLC Song Code : VB8XOS ISWC :" at bounding box center [509, 491] width 337 height 59
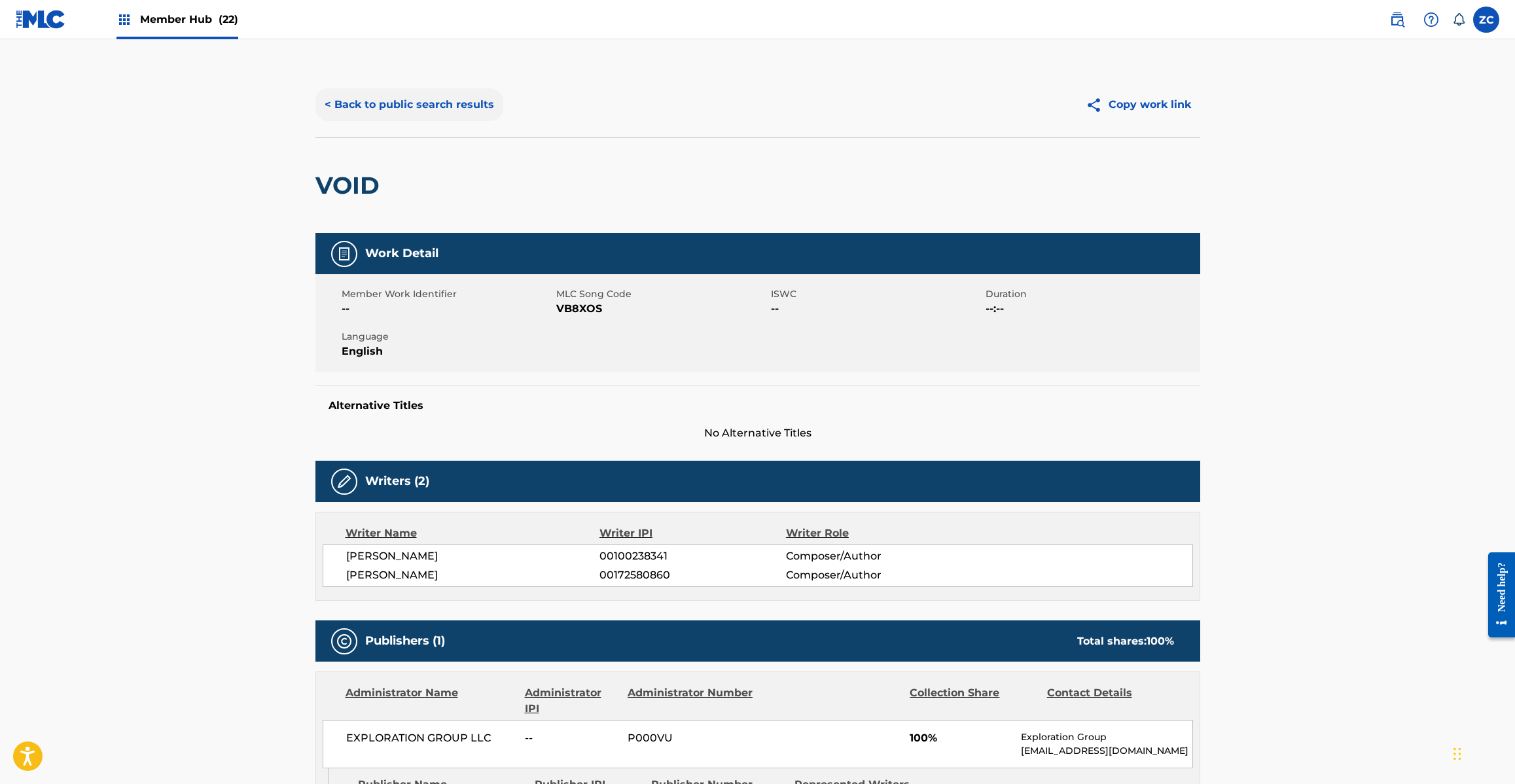
click at [477, 102] on button "< Back to public search results" at bounding box center [408, 104] width 187 height 33
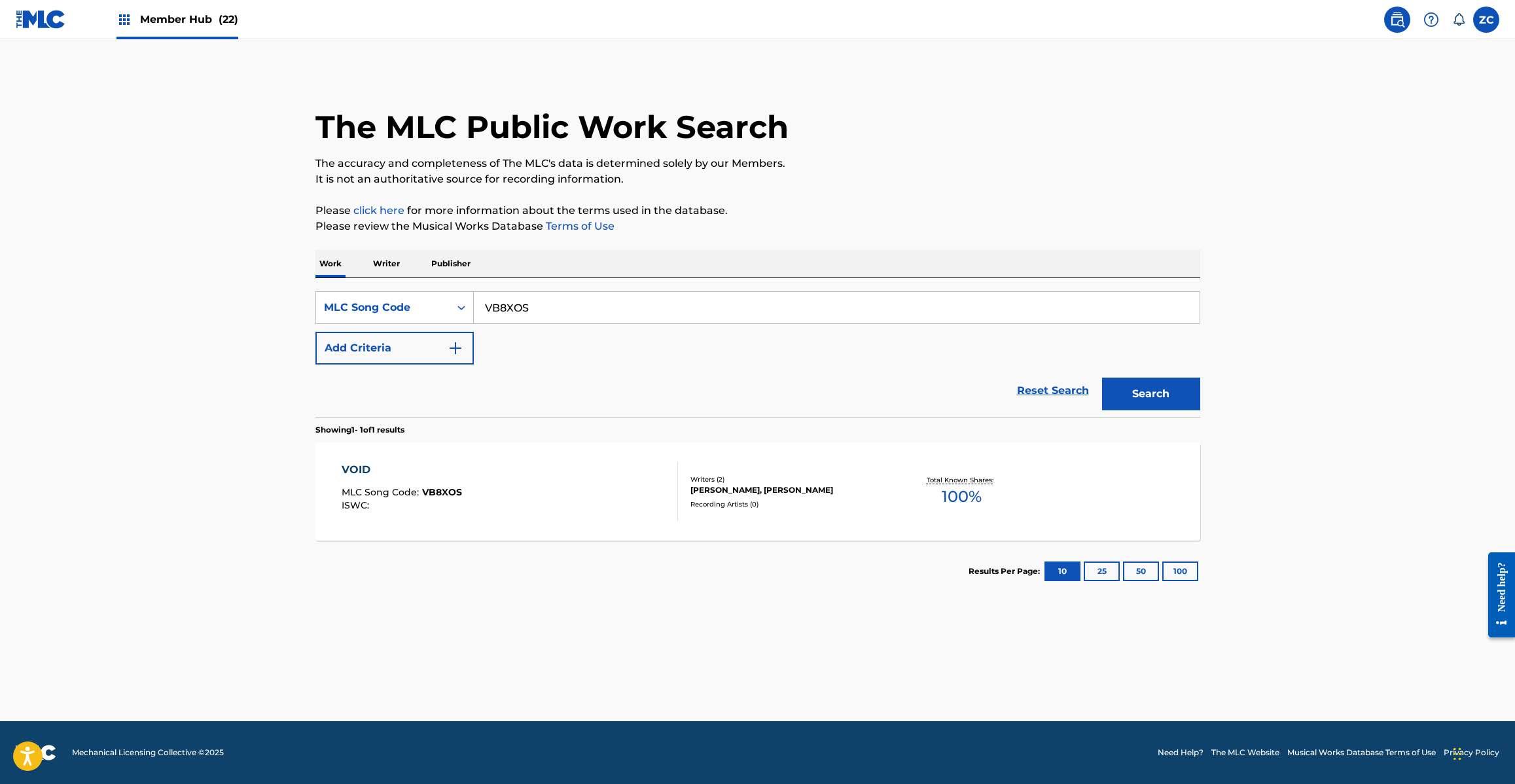
click at [653, 306] on input "VB8XOS" at bounding box center [836, 308] width 725 height 32
paste input "EC2QCU"
type input "EC2QCU"
click at [1102, 378] on button "Search" at bounding box center [1150, 393] width 98 height 33
click at [602, 529] on div "EVERYTHING MLC Song Code : EC2QCU ISWC : T1018690703 Writers ( 1 ) TAKUYA MURAK…" at bounding box center [757, 490] width 885 height 98
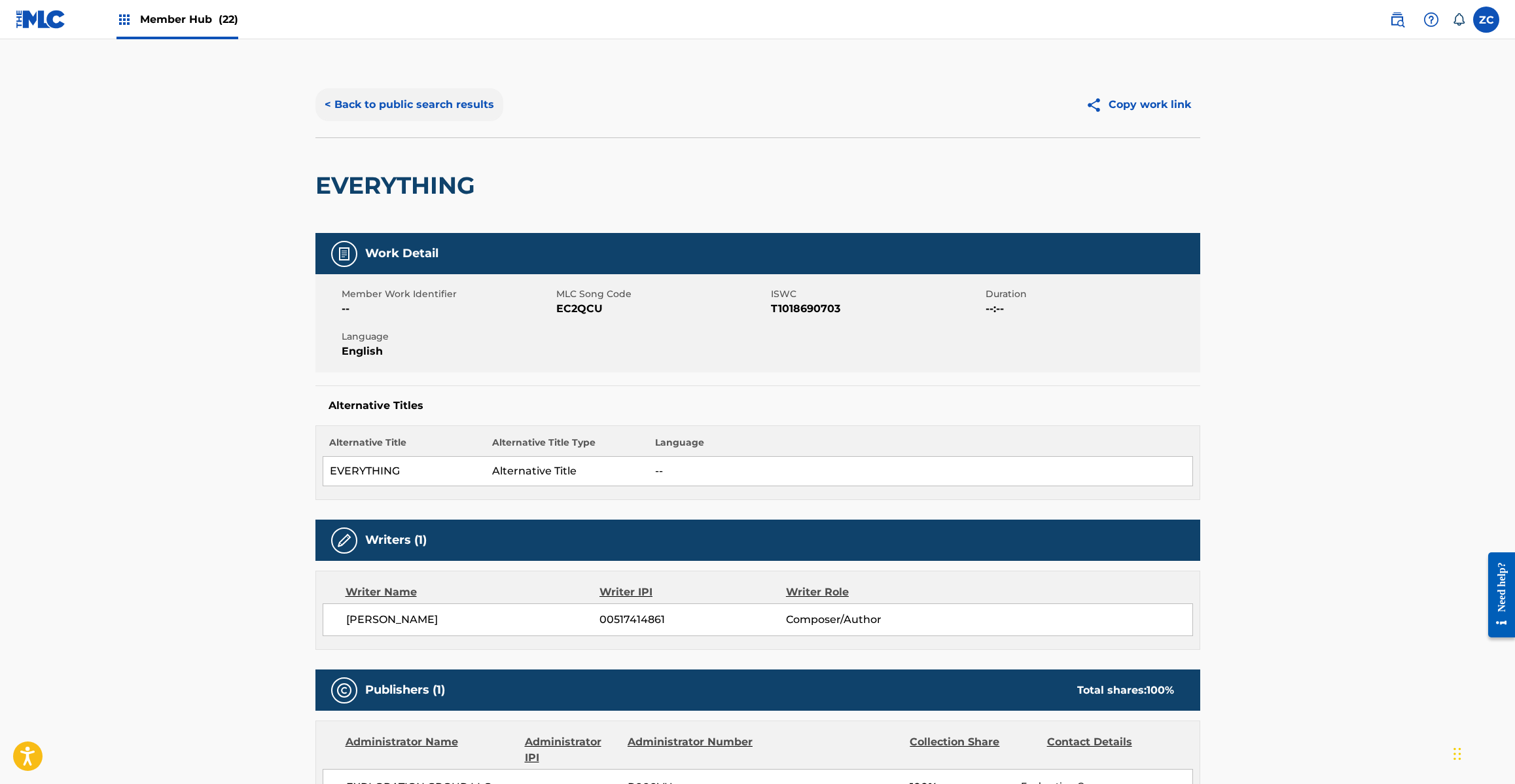
click at [475, 112] on button "< Back to public search results" at bounding box center [408, 104] width 187 height 33
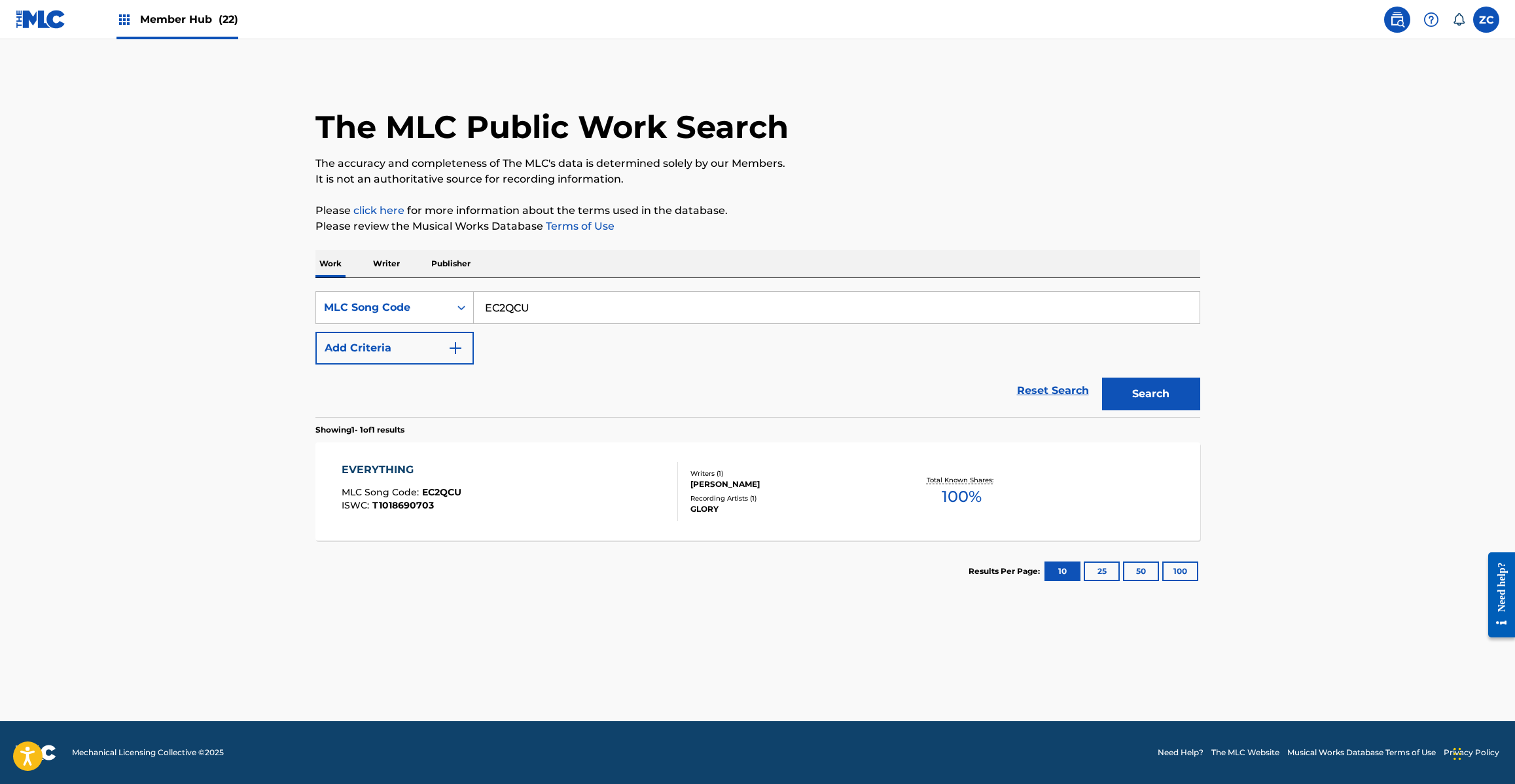
click at [587, 310] on input "EC2QCU" at bounding box center [836, 308] width 725 height 32
paste input "DB8V4N"
click at [1132, 396] on button "Search" at bounding box center [1150, 393] width 98 height 33
click at [763, 295] on input "DB8V4N" at bounding box center [836, 308] width 725 height 32
paste input "PJ0PNZ"
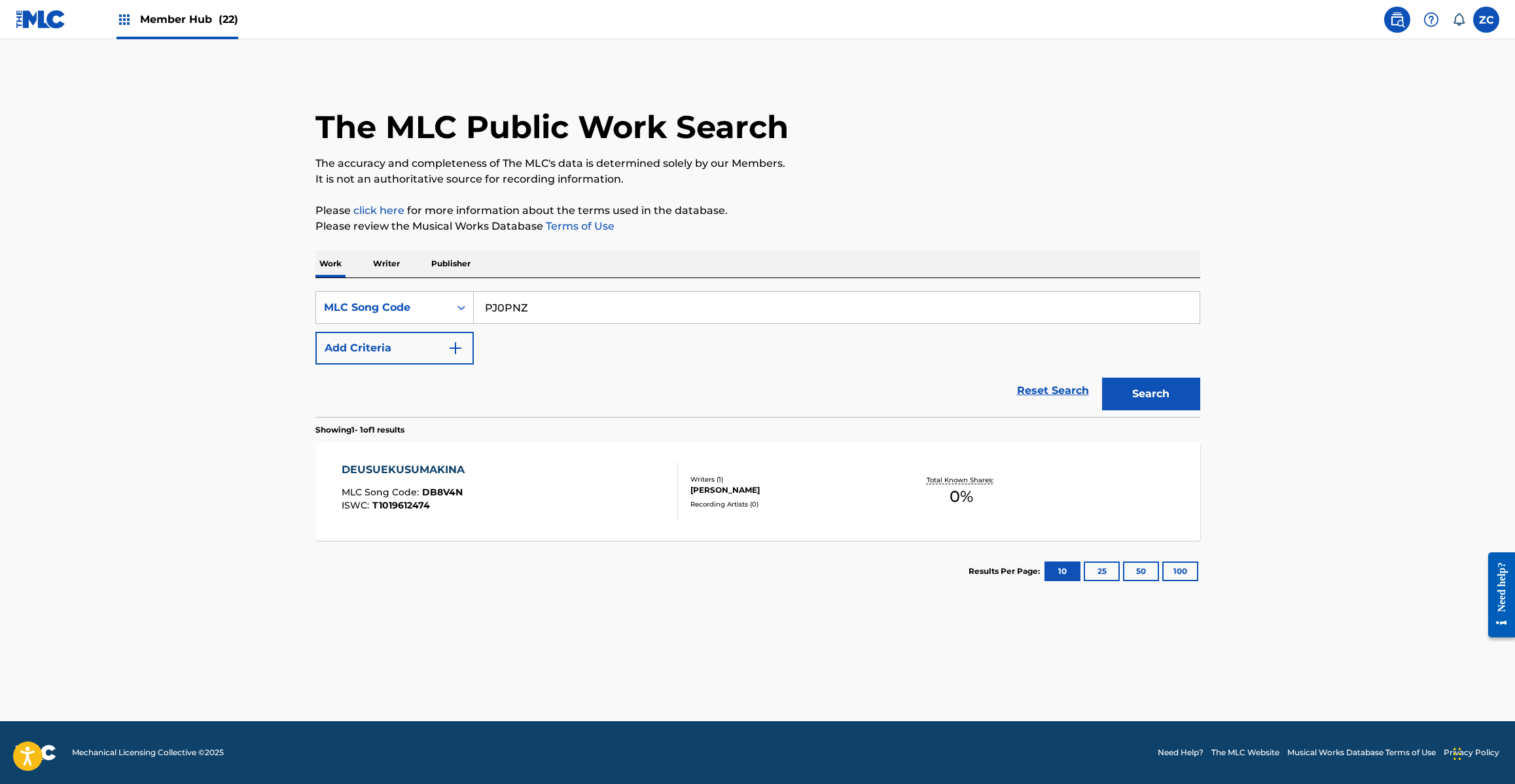
click at [1102, 378] on button "Search" at bounding box center [1150, 393] width 98 height 33
paste input "HC0BON"
click at [1102, 378] on button "Search" at bounding box center [1150, 393] width 98 height 33
paste input "LE5O4P"
click at [1102, 378] on button "Search" at bounding box center [1150, 393] width 98 height 33
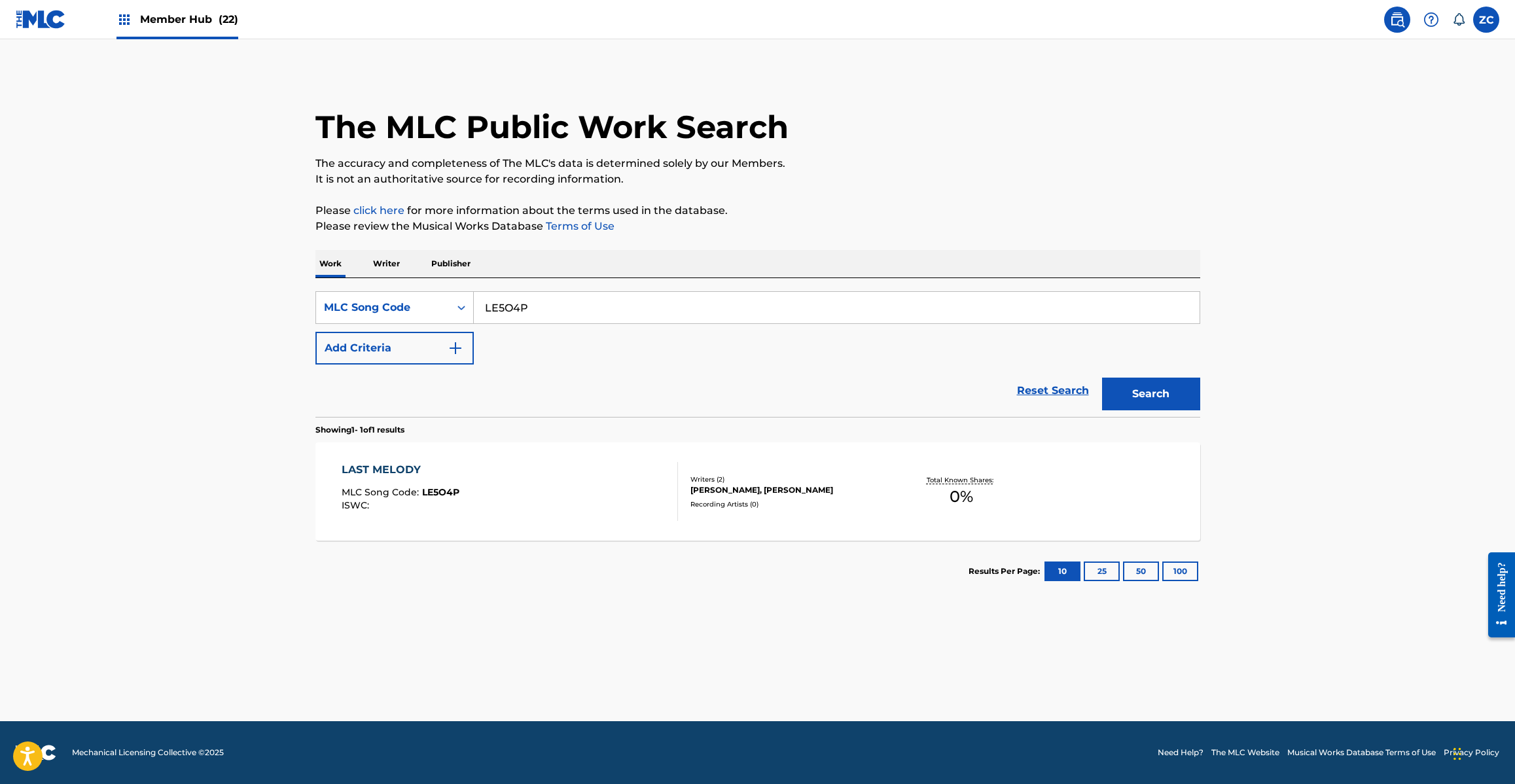
paste input "V95"
click at [1102, 378] on button "Search" at bounding box center [1150, 393] width 98 height 33
paste input "GE38SA"
click at [1102, 378] on button "Search" at bounding box center [1150, 393] width 98 height 33
paste input "DB8OTF"
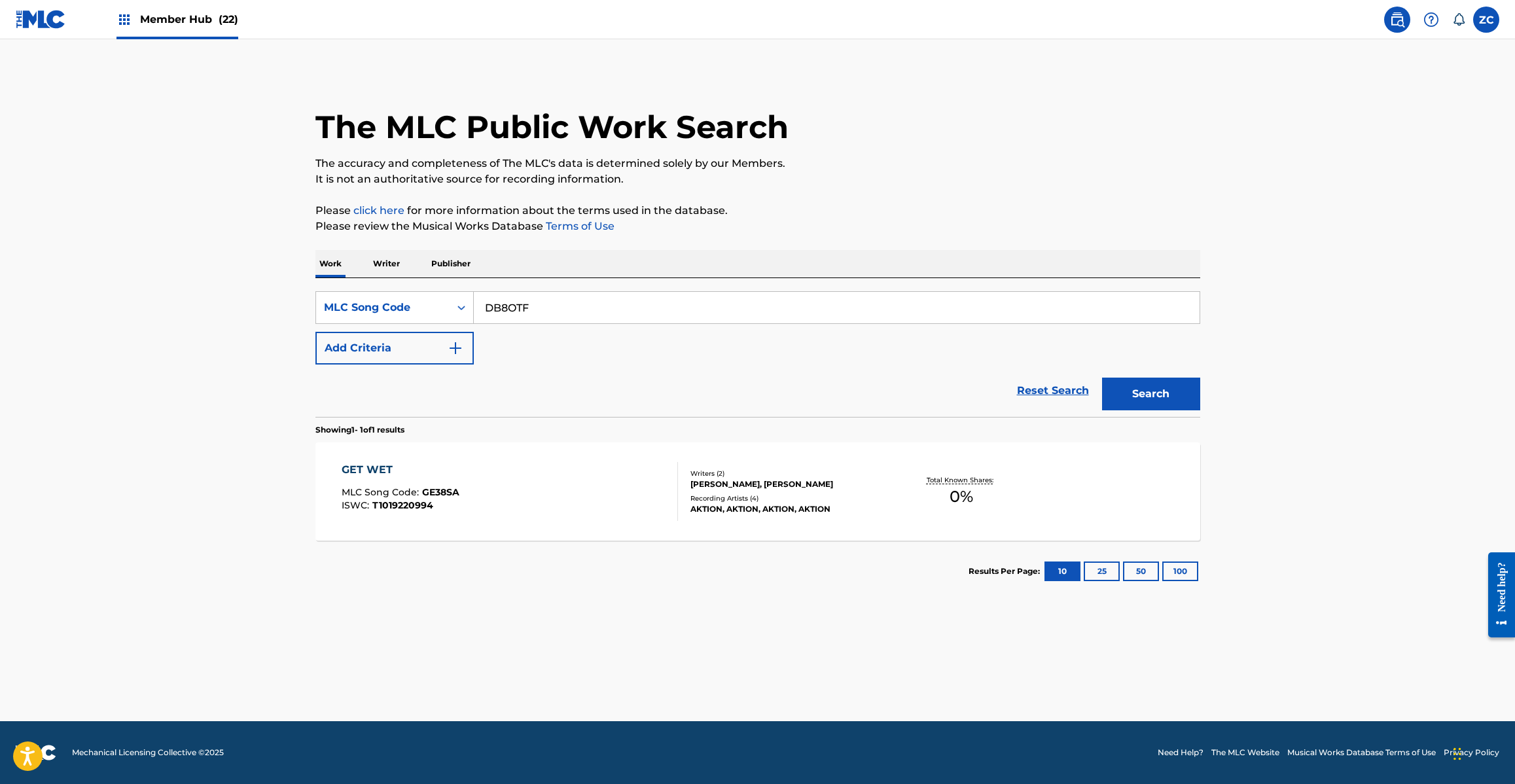
click at [1102, 378] on button "Search" at bounding box center [1150, 393] width 98 height 33
paste input "OC27WO"
click at [1102, 378] on button "Search" at bounding box center [1150, 393] width 98 height 33
paste input "WC1V1B"
click at [1102, 378] on button "Search" at bounding box center [1150, 393] width 98 height 33
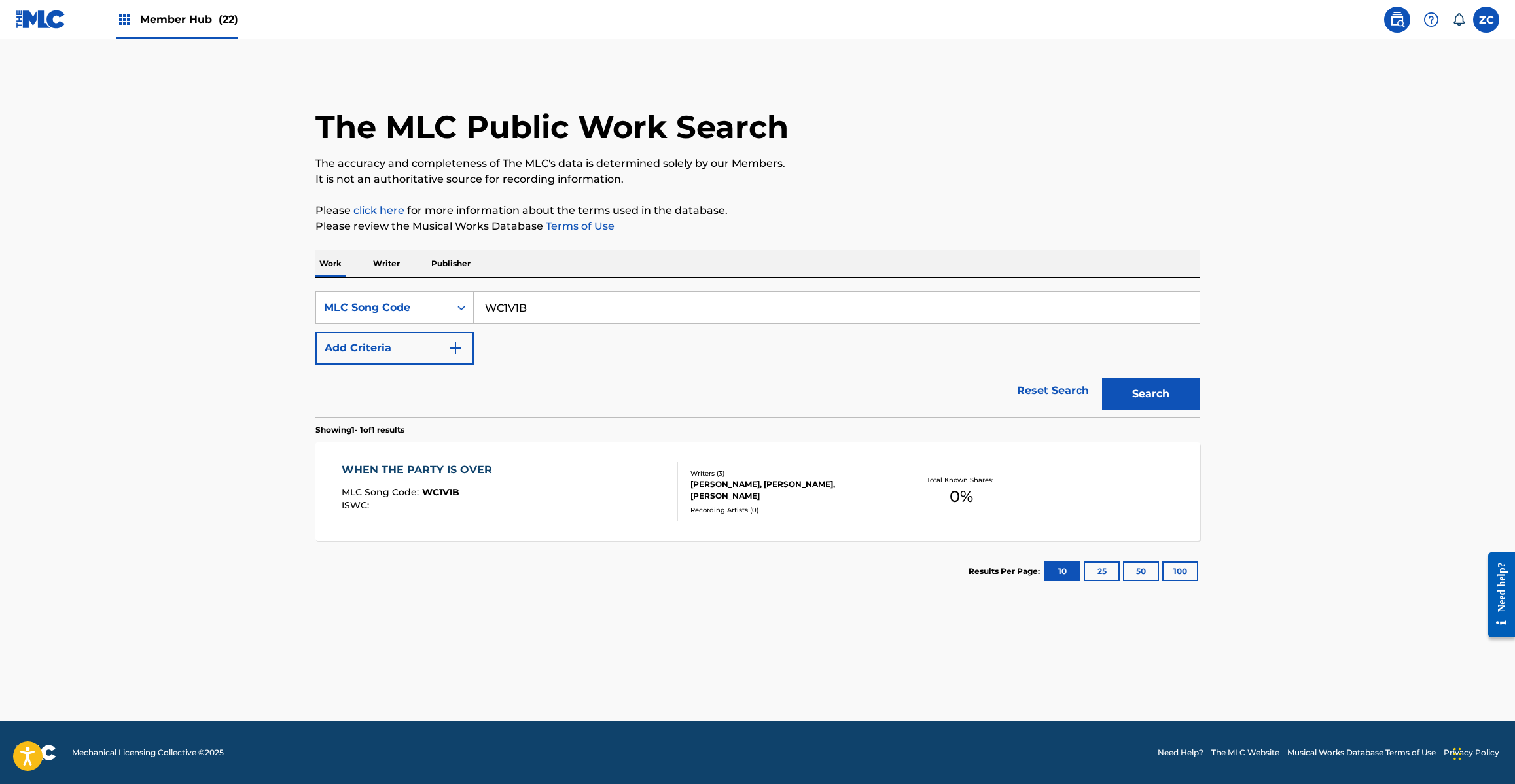
paste input "FI4K1N"
click at [1102, 378] on button "Search" at bounding box center [1150, 393] width 98 height 33
paste input "LE53PX"
click at [1102, 378] on button "Search" at bounding box center [1150, 393] width 98 height 33
paste input "2M0W8D"
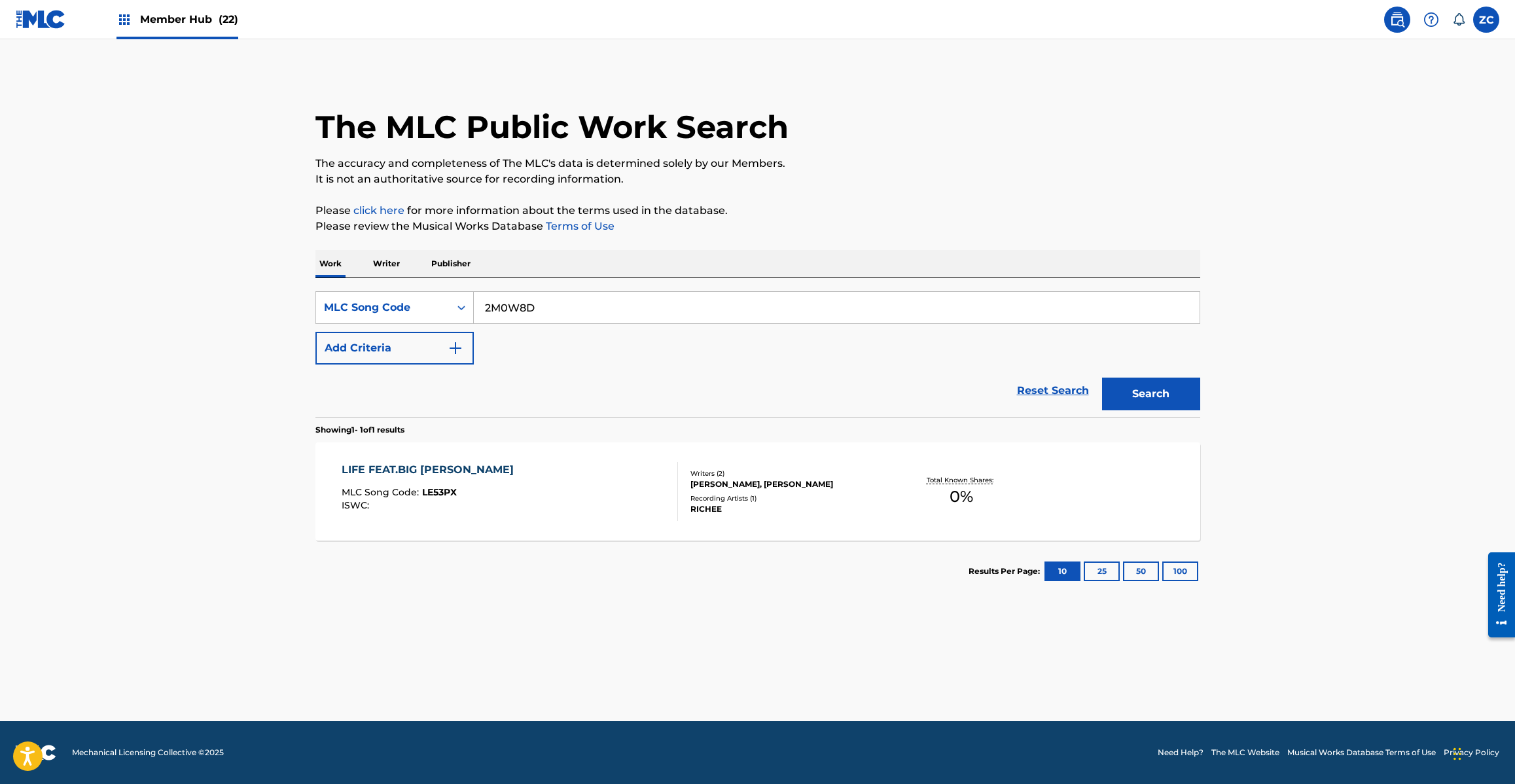
type input "2M0W8D"
click at [1102, 378] on button "Search" at bounding box center [1150, 393] width 98 height 33
click at [580, 477] on div "204 MLC Song Code : 2M0W8D ISWC : T1019706068" at bounding box center [509, 491] width 337 height 59
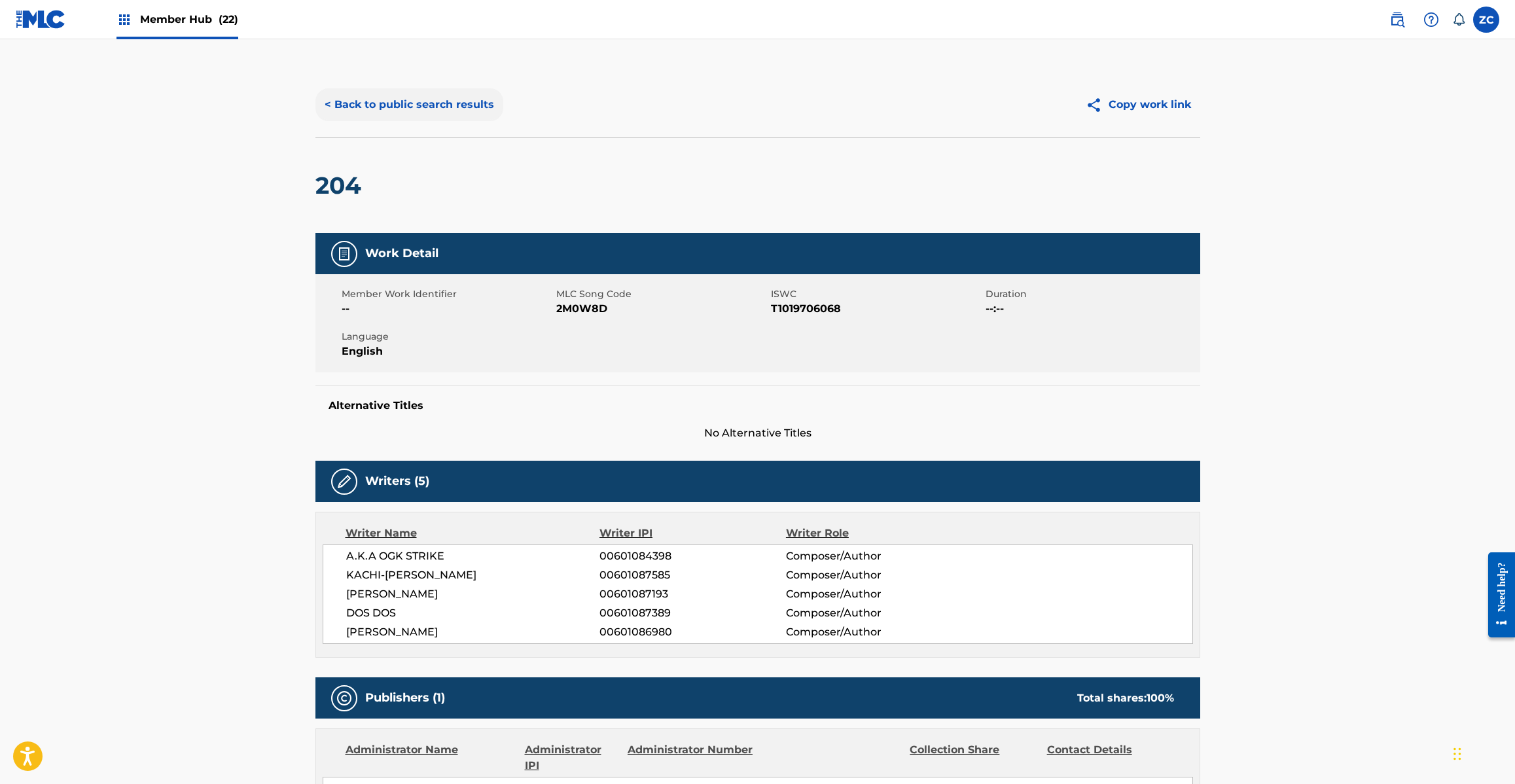
click at [440, 119] on button "< Back to public search results" at bounding box center [408, 104] width 187 height 33
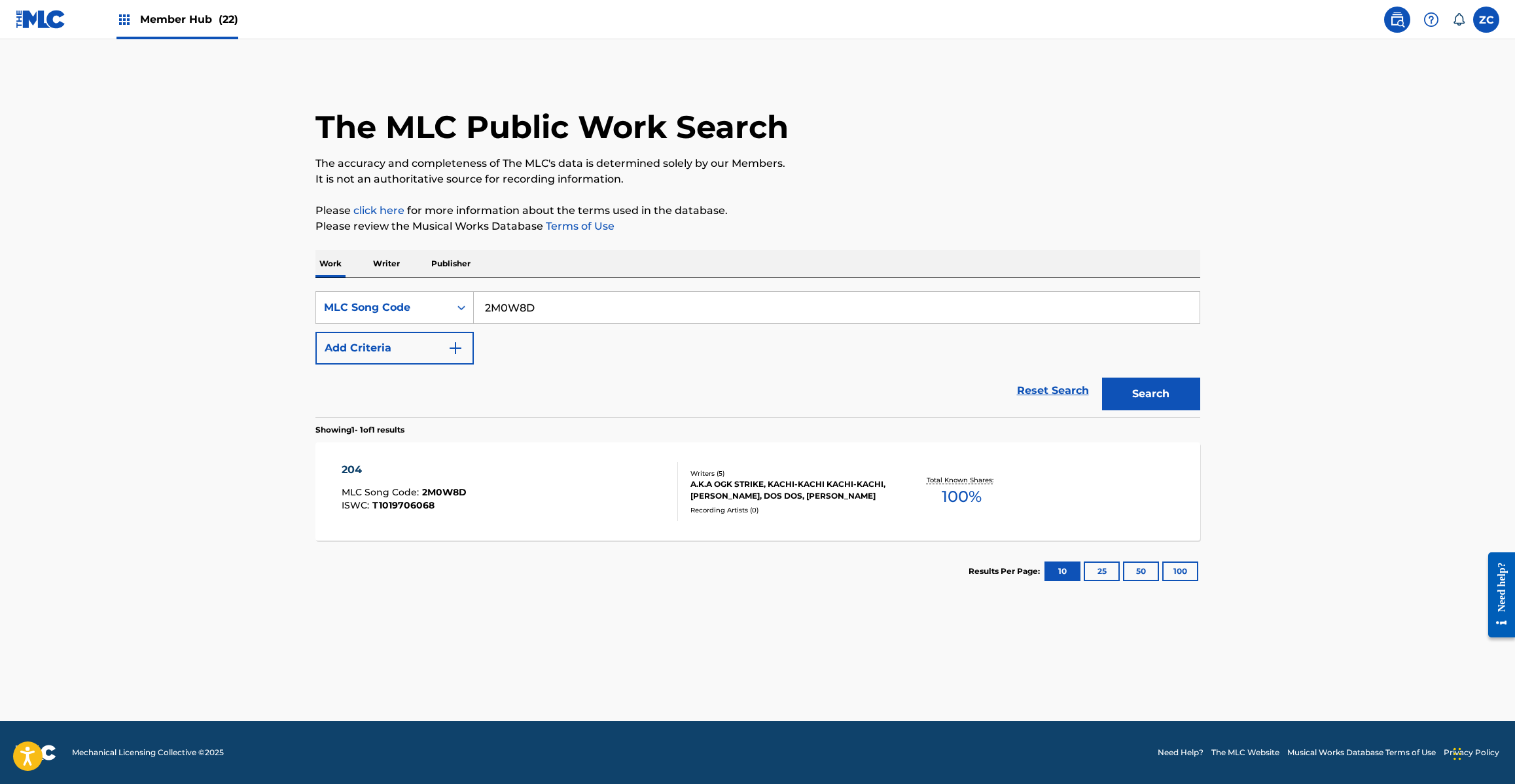
click at [640, 502] on div "204 MLC Song Code : 2M0W8D ISWC : T1019706068" at bounding box center [509, 491] width 337 height 59
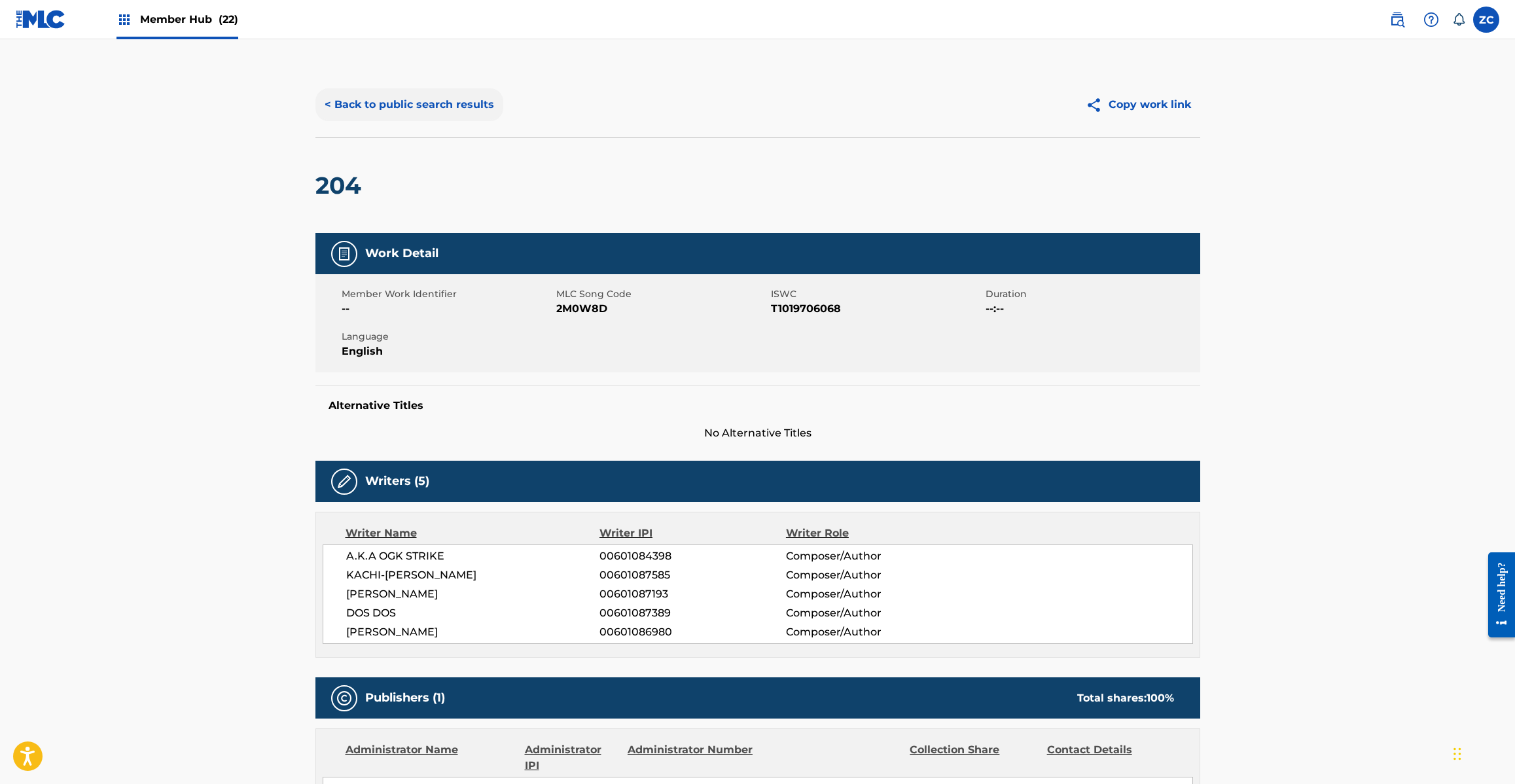
click at [453, 106] on button "< Back to public search results" at bounding box center [408, 104] width 187 height 33
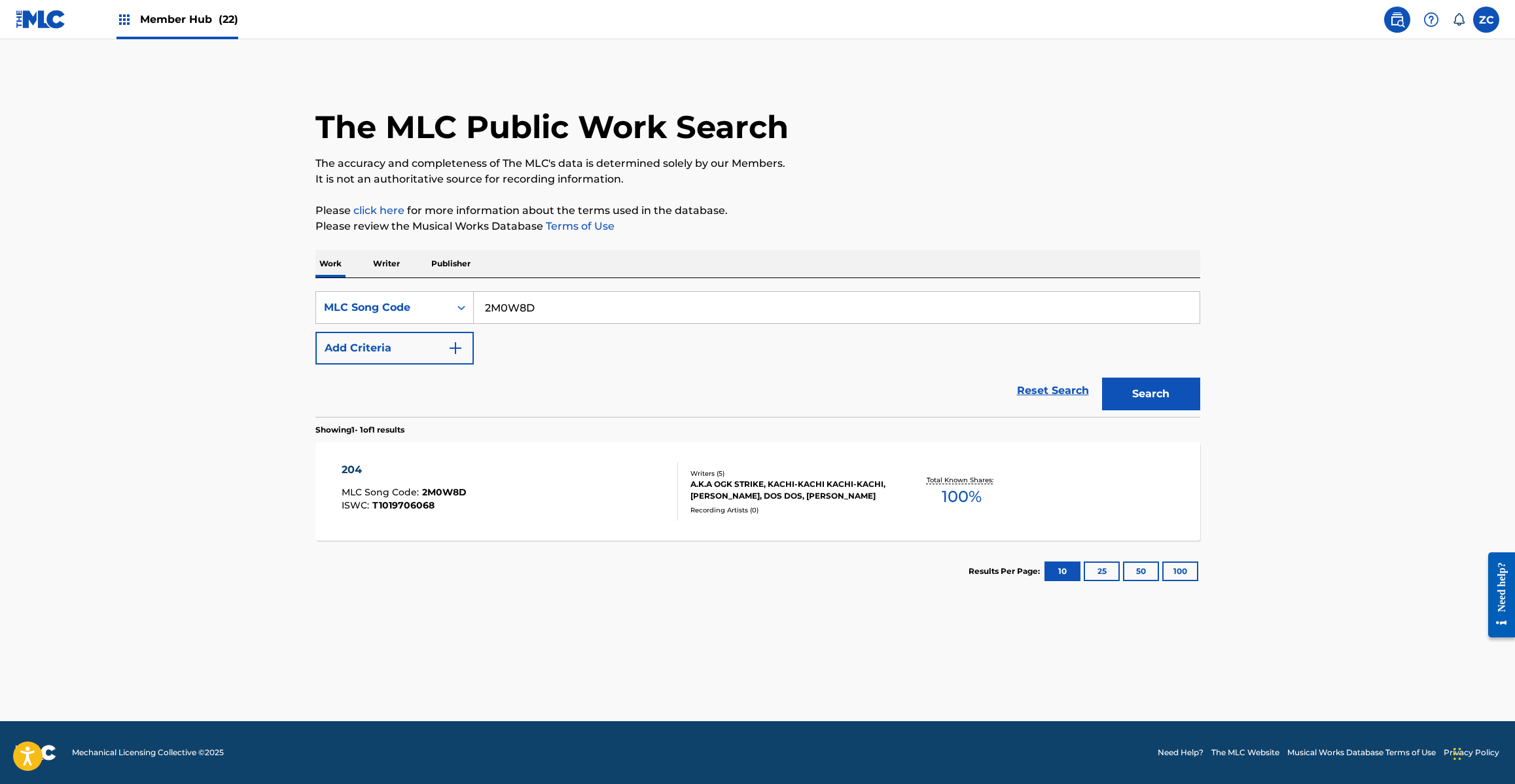
click at [637, 302] on input "2M0W8D" at bounding box center [836, 308] width 725 height 32
paste input "BD4NBS"
click at [1102, 378] on button "Search" at bounding box center [1150, 393] width 98 height 33
paste input "OC55L4"
click at [1102, 378] on button "Search" at bounding box center [1150, 393] width 98 height 33
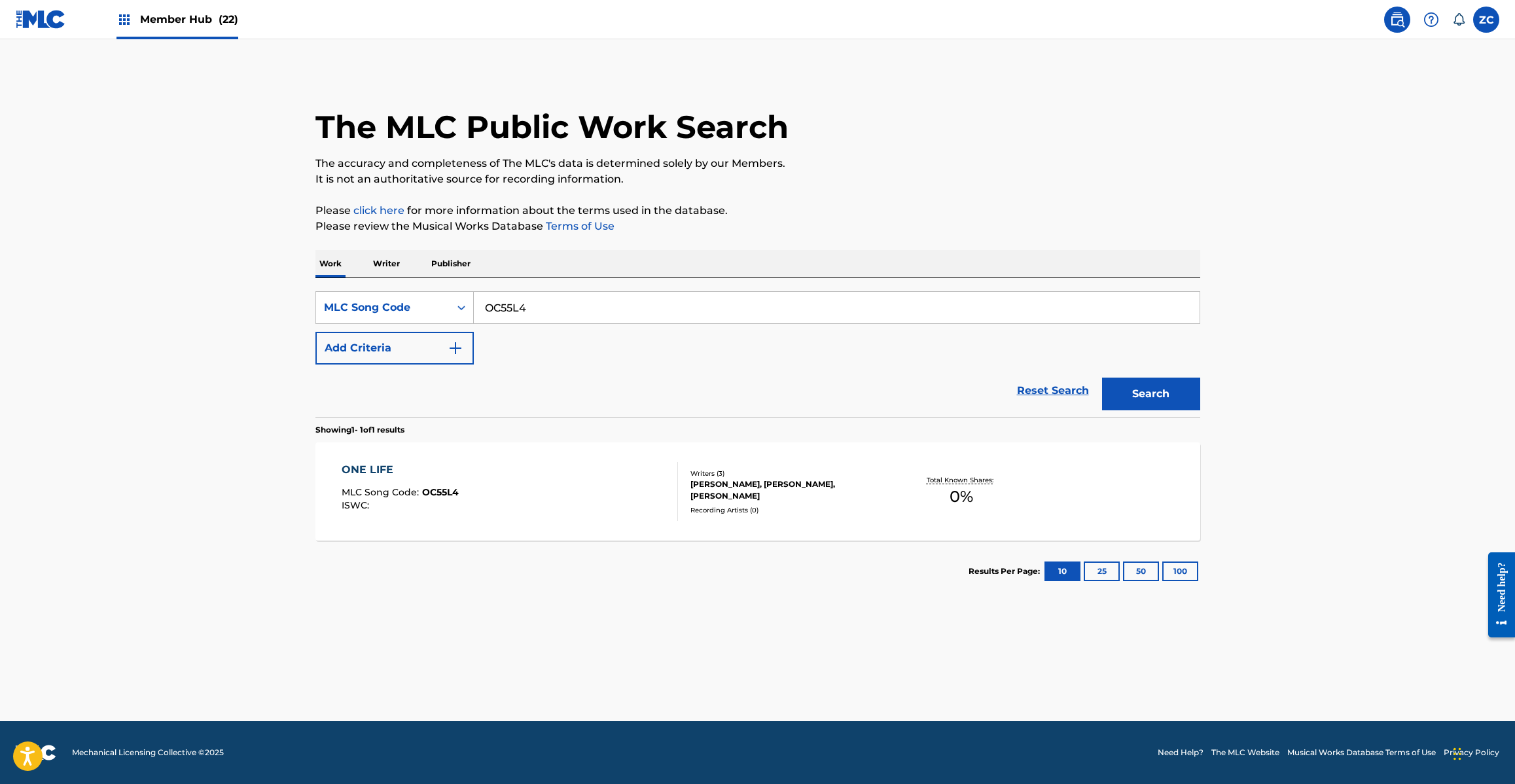
paste input "SC2Y3H"
click at [1102, 378] on button "Search" at bounding box center [1150, 393] width 98 height 33
paste input "WC1V8G"
click at [1102, 378] on button "Search" at bounding box center [1150, 393] width 98 height 33
paste input "SC2YSZ"
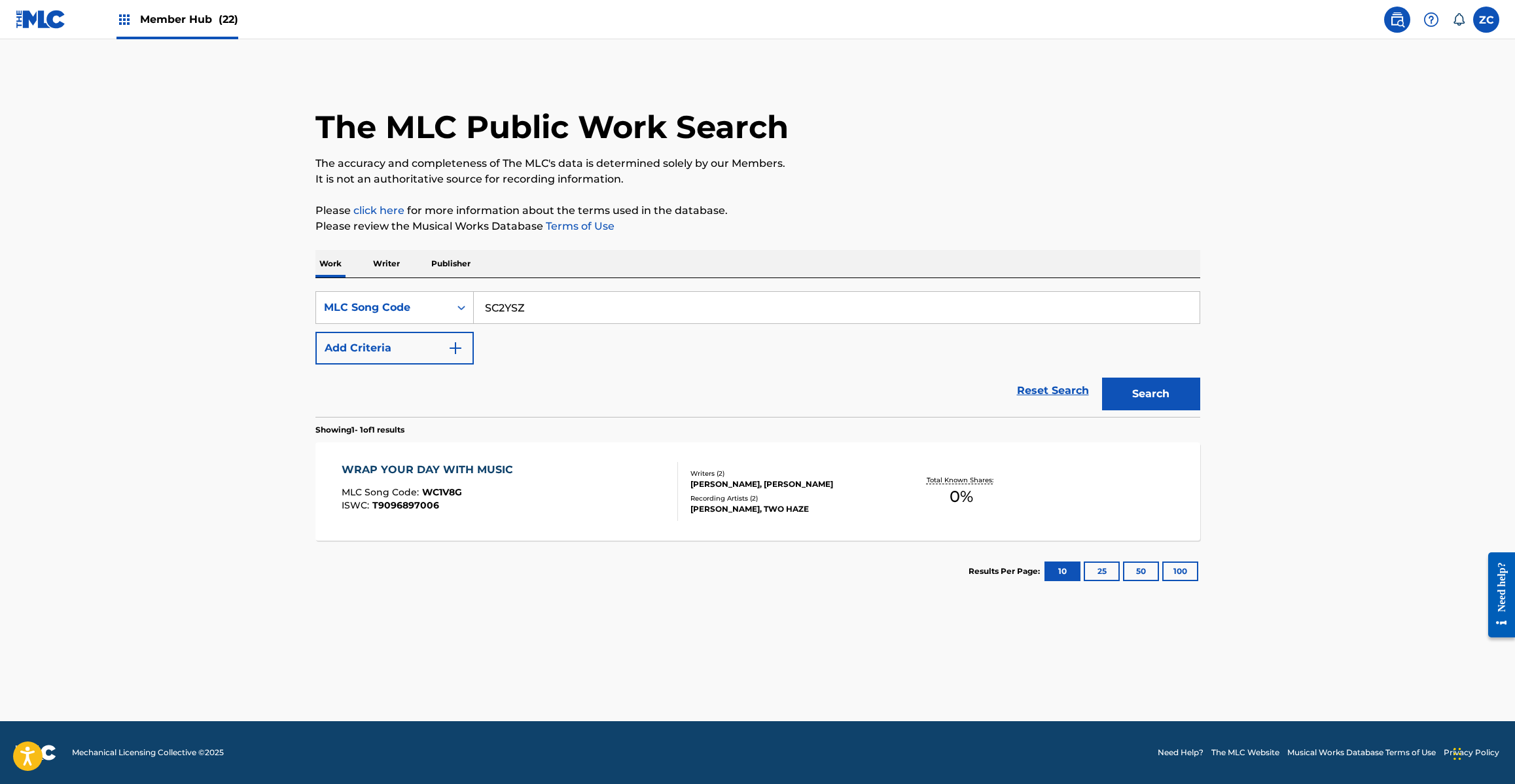
click at [1102, 378] on button "Search" at bounding box center [1150, 393] width 98 height 33
paste input "3S1G"
click at [1102, 378] on button "Search" at bounding box center [1150, 393] width 98 height 33
paste input "AD8ZWW"
click at [1102, 378] on button "Search" at bounding box center [1150, 393] width 98 height 33
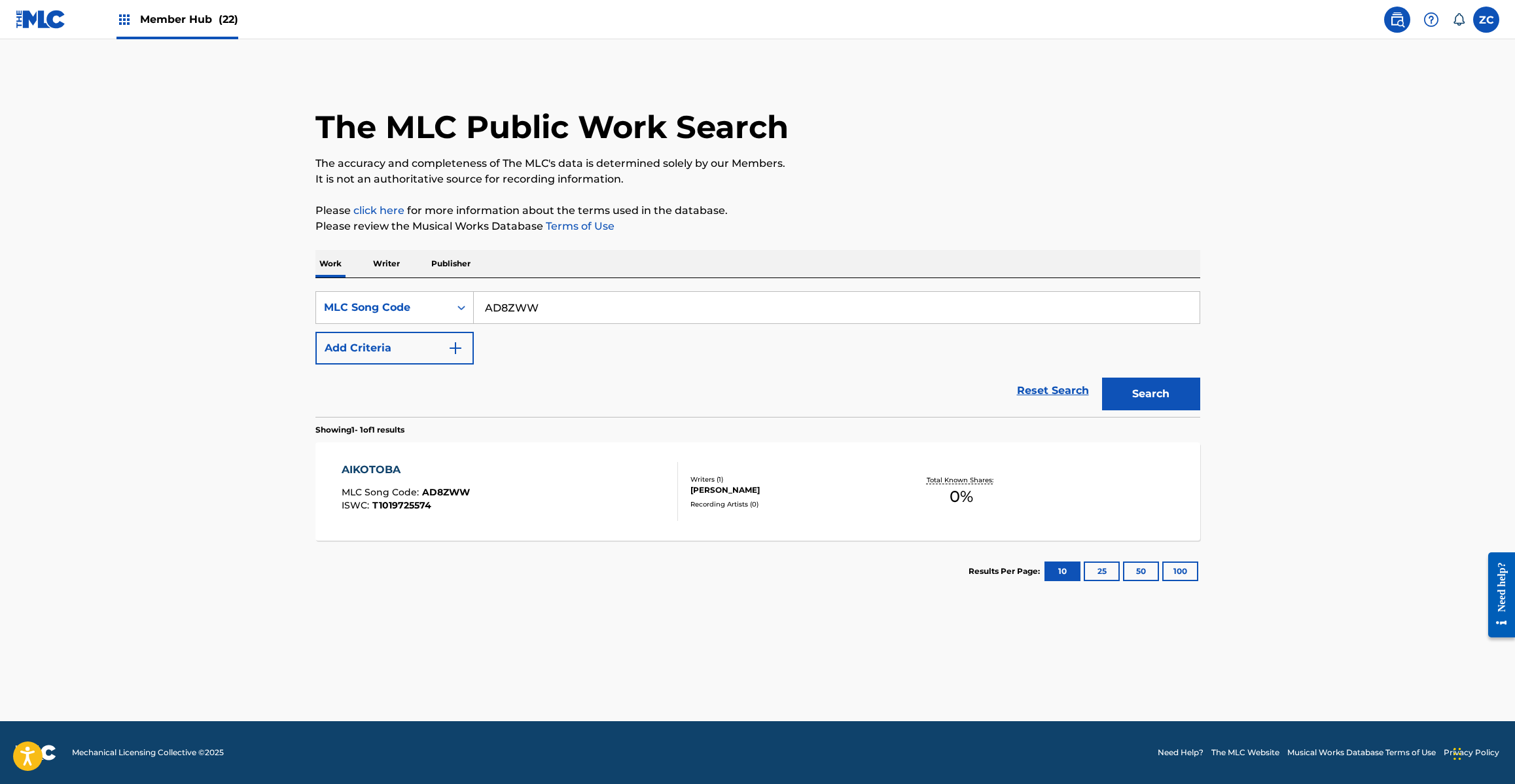
paste input "BD38KS"
click at [1102, 378] on button "Search" at bounding box center [1150, 393] width 98 height 33
paste input "SC41SO"
click at [1102, 378] on button "Search" at bounding box center [1150, 393] width 98 height 33
paste input "FH7P6W"
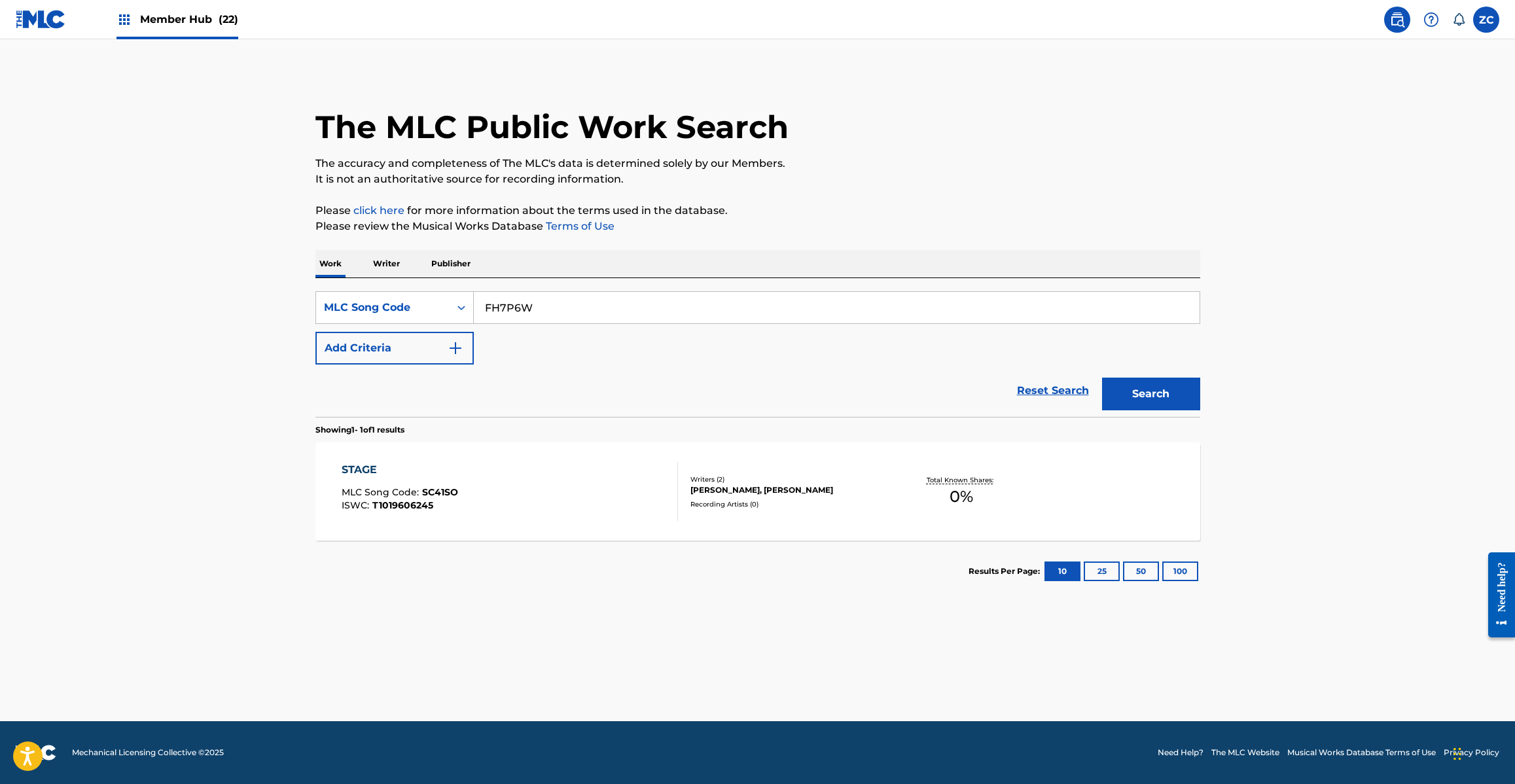
click at [1102, 378] on button "Search" at bounding box center [1150, 393] width 98 height 33
paste input "DB83CX"
click at [1102, 378] on button "Search" at bounding box center [1150, 393] width 98 height 33
paste input "CC9ME6"
click at [1102, 378] on button "Search" at bounding box center [1150, 393] width 98 height 33
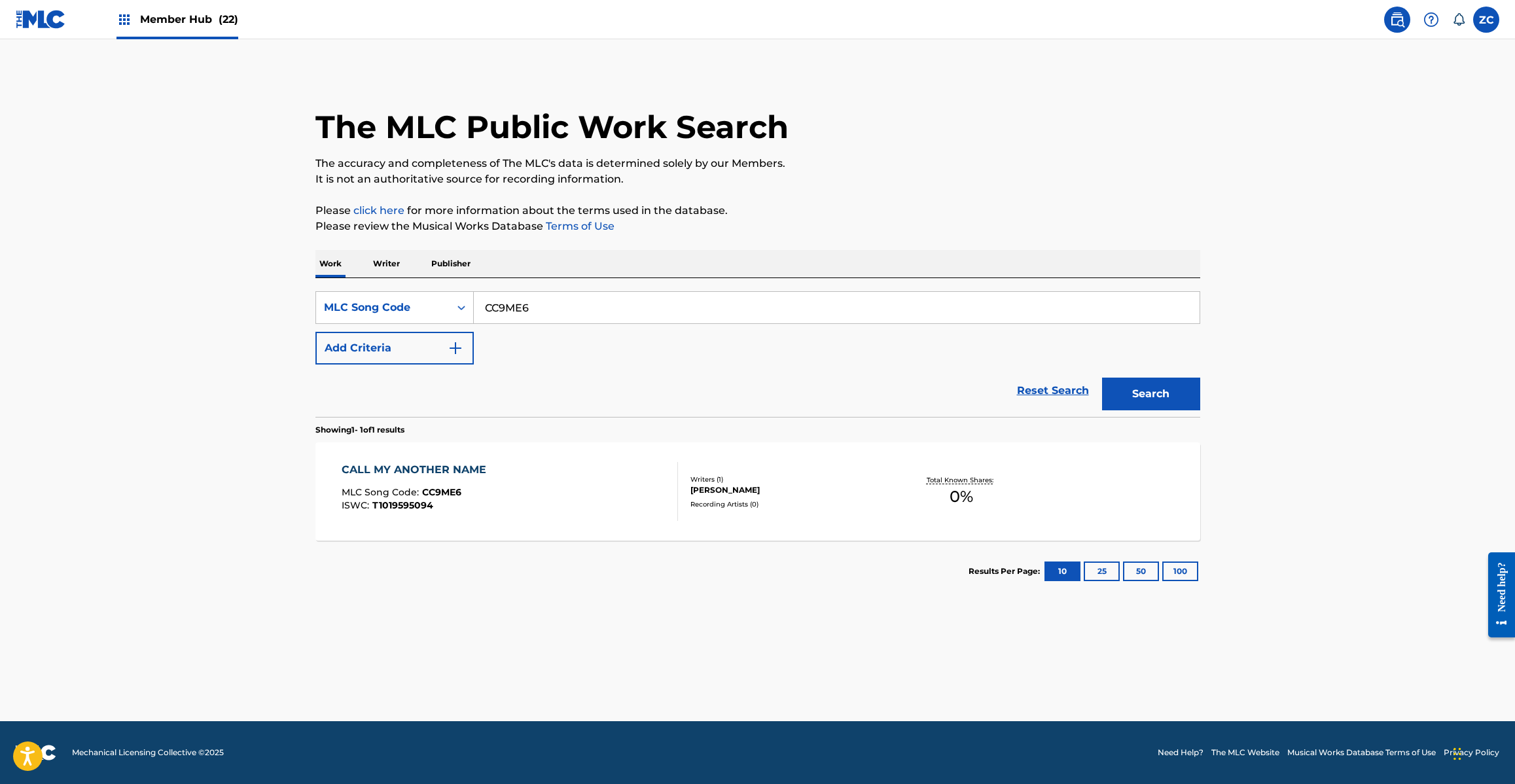
paste input "S64URY"
type input "S64URY"
click at [1102, 378] on button "Search" at bounding box center [1150, 393] width 98 height 33
click at [779, 493] on div "BOX JUKE, C YOYO" at bounding box center [789, 489] width 198 height 12
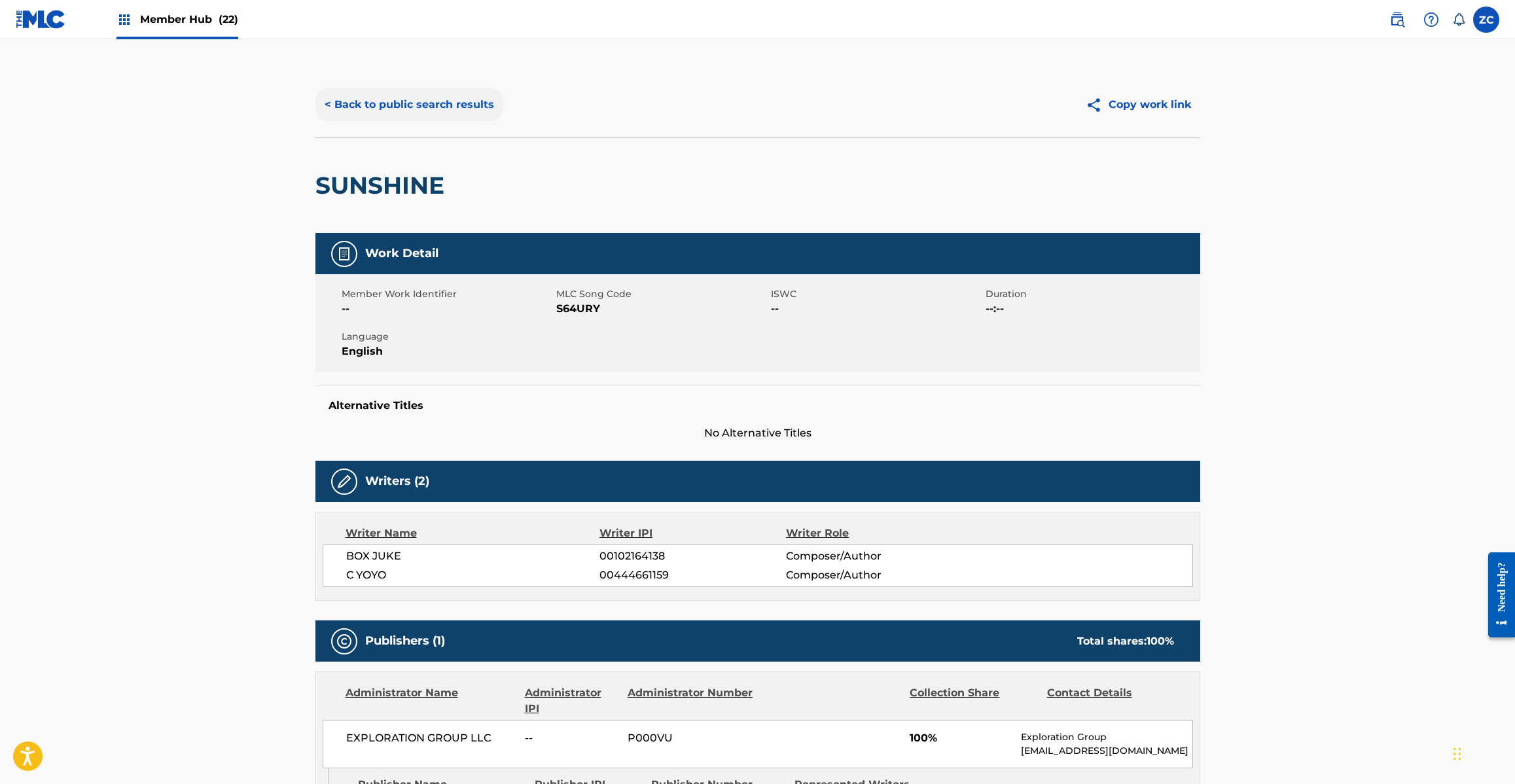
click at [453, 119] on button "< Back to public search results" at bounding box center [408, 104] width 187 height 33
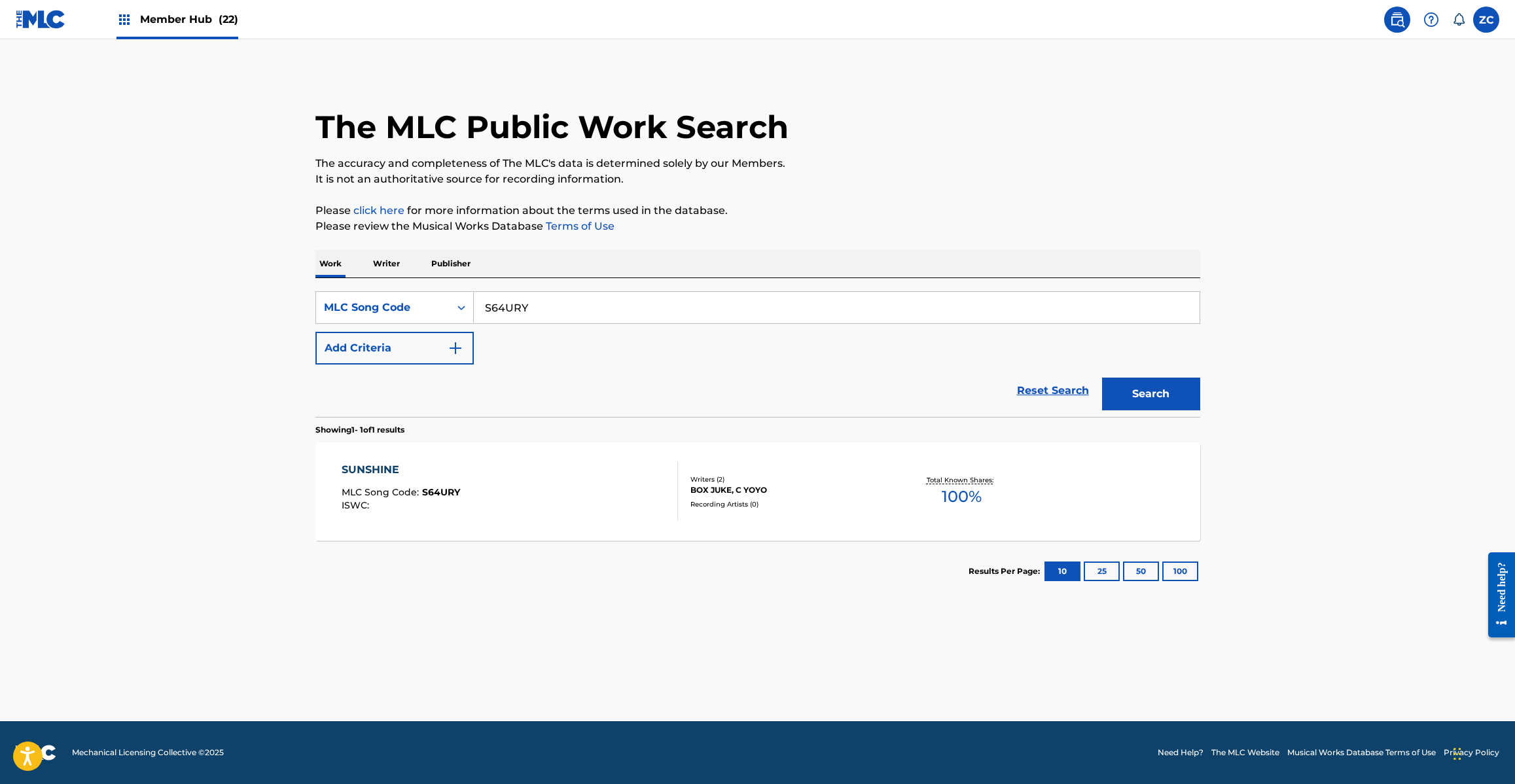
click at [598, 311] on input "S64URY" at bounding box center [836, 308] width 725 height 32
paste input "BD8EXJ"
type input "BD8EXJ"
click at [1102, 378] on button "Search" at bounding box center [1150, 393] width 98 height 33
click at [665, 513] on div "BECAUSE I'M A WOMAN MLC Song Code : BD8EXJ ISWC : T1019651900" at bounding box center [509, 491] width 337 height 59
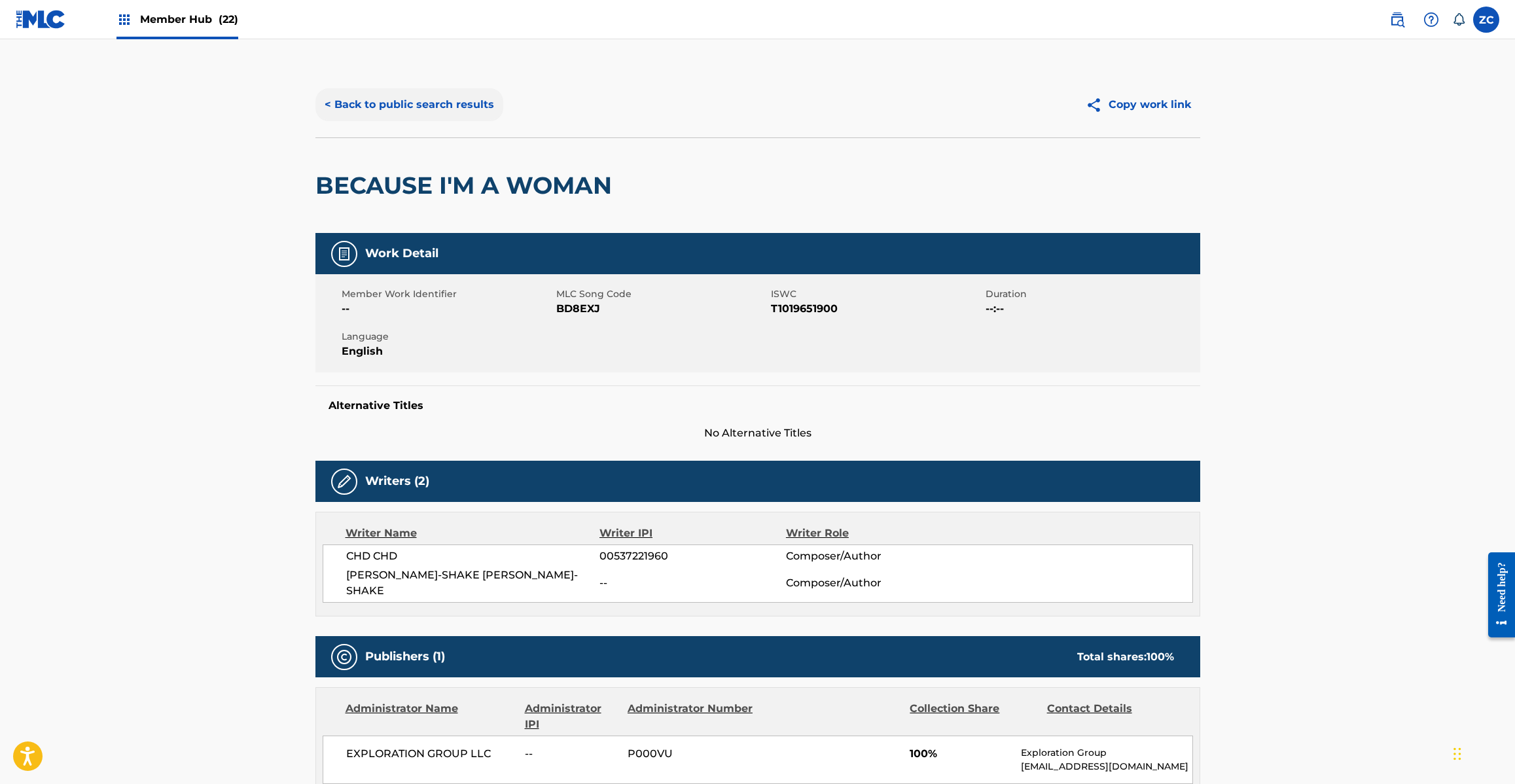
click at [478, 109] on button "< Back to public search results" at bounding box center [408, 104] width 187 height 33
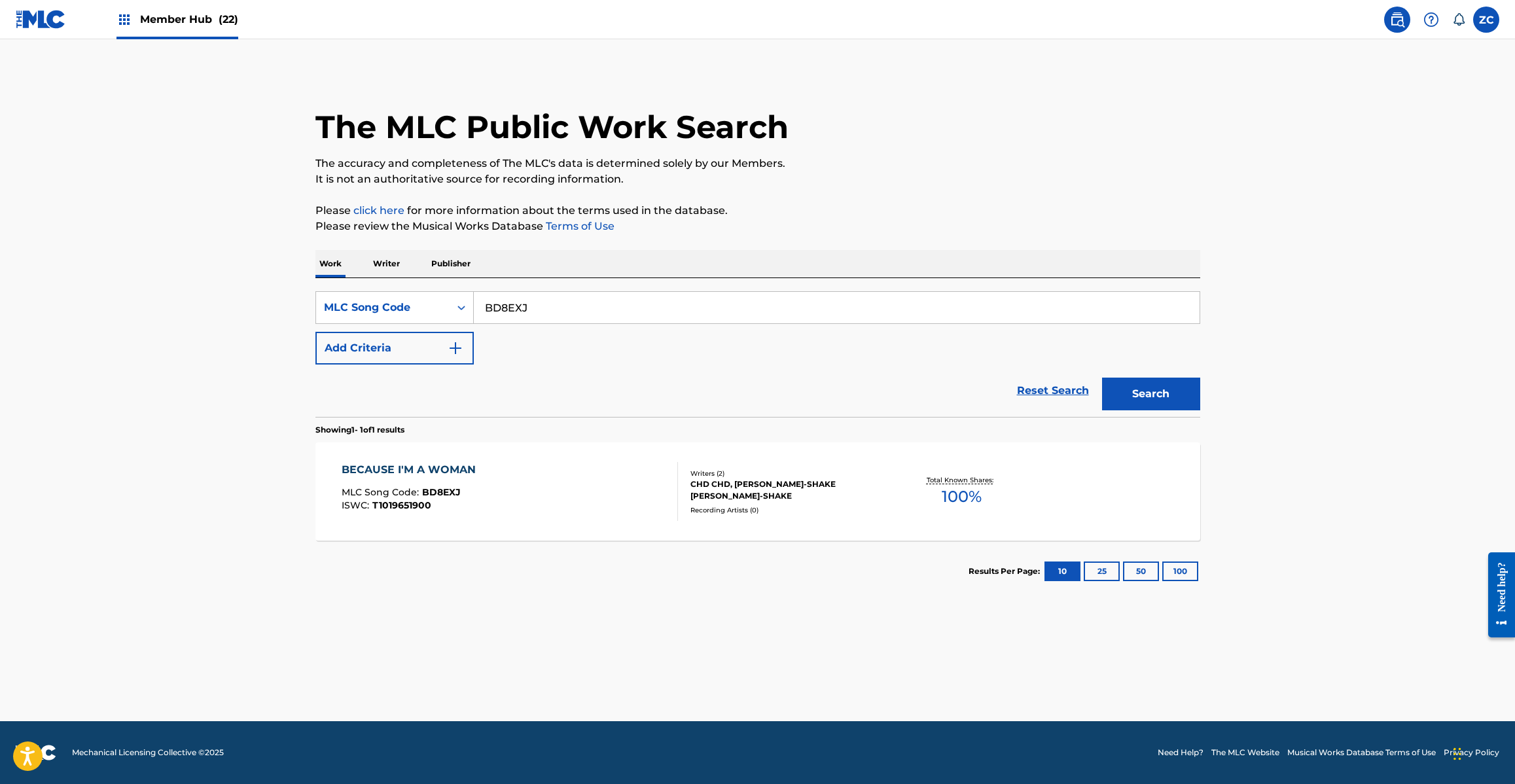
click at [555, 306] on input "BD8EXJ" at bounding box center [836, 308] width 725 height 32
paste input "I28BZH"
type input "I28BZH"
click at [1102, 378] on button "Search" at bounding box center [1150, 393] width 98 height 33
click at [537, 475] on div "I GOTTA GO MLC Song Code : I28BZH ISWC : T1019560746" at bounding box center [509, 491] width 337 height 59
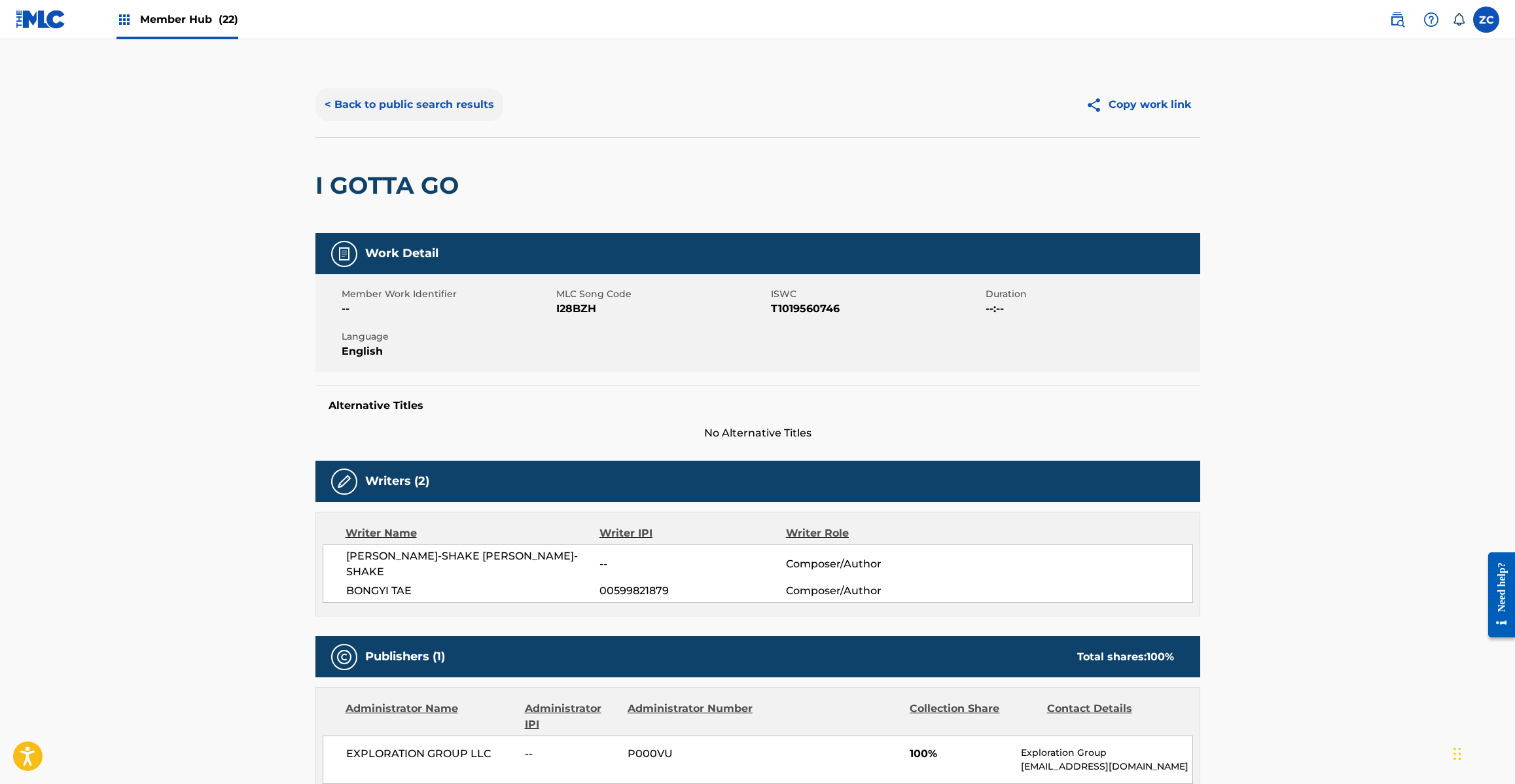
click at [473, 96] on button "< Back to public search results" at bounding box center [408, 104] width 187 height 33
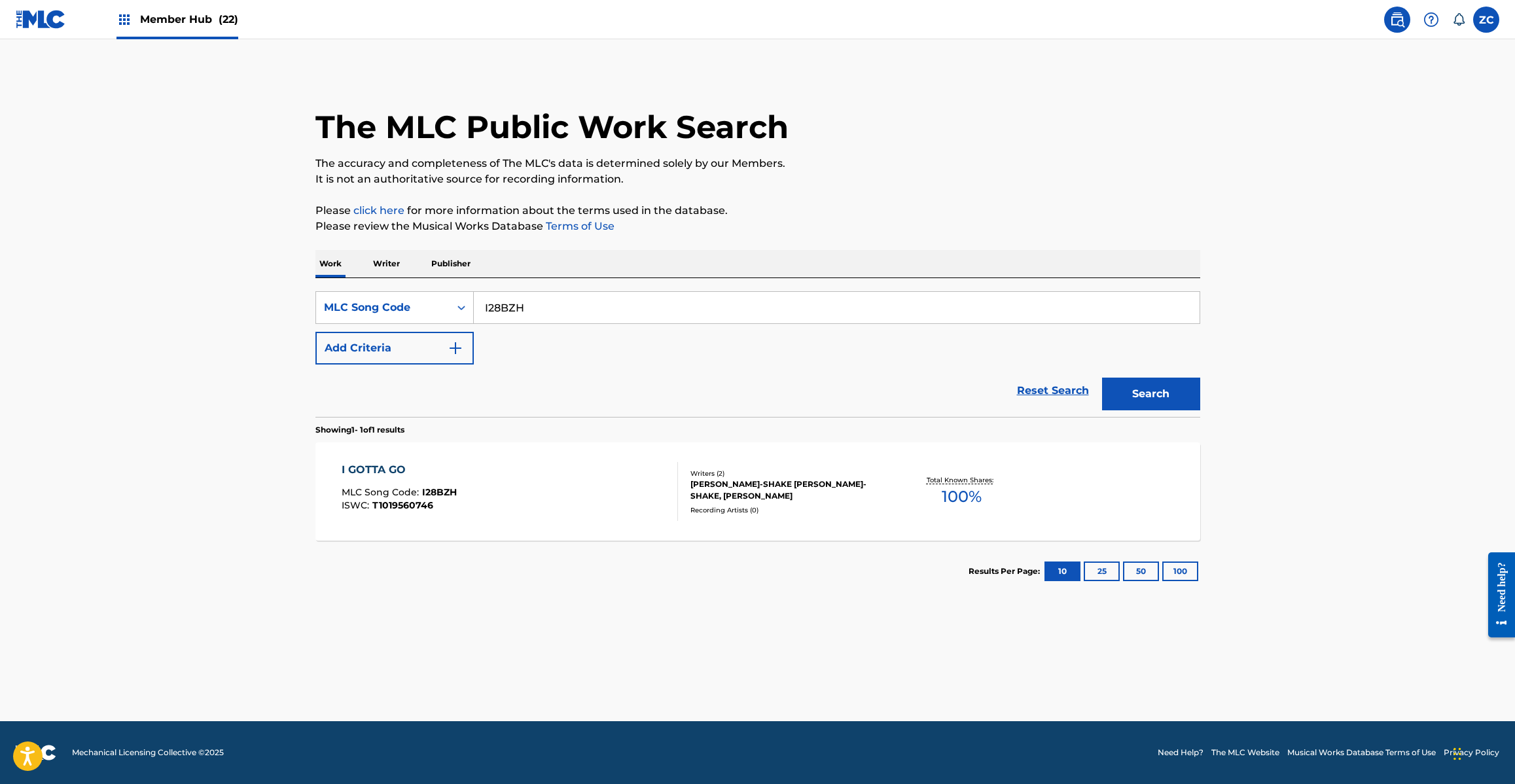
click at [599, 305] on input "I28BZH" at bounding box center [836, 308] width 725 height 32
paste input "HQ6F5U"
type input "HQ6F5U"
click at [1136, 394] on button "Search" at bounding box center [1150, 393] width 98 height 33
click at [555, 487] on div "HIKOUSEN MLC Song Code : HQ6F5U ISWC : T1019583254" at bounding box center [509, 491] width 337 height 59
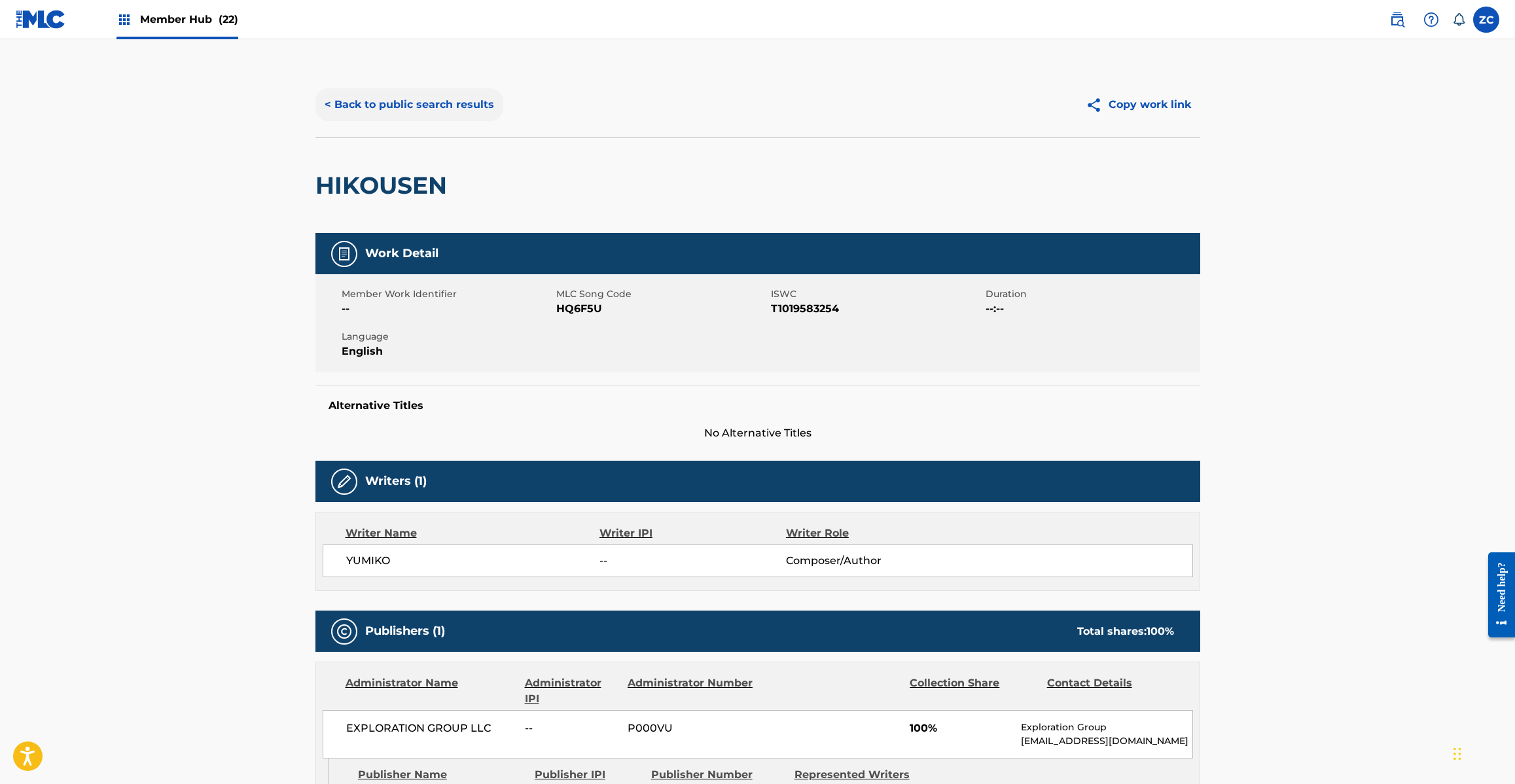
click at [462, 93] on button "< Back to public search results" at bounding box center [408, 104] width 187 height 33
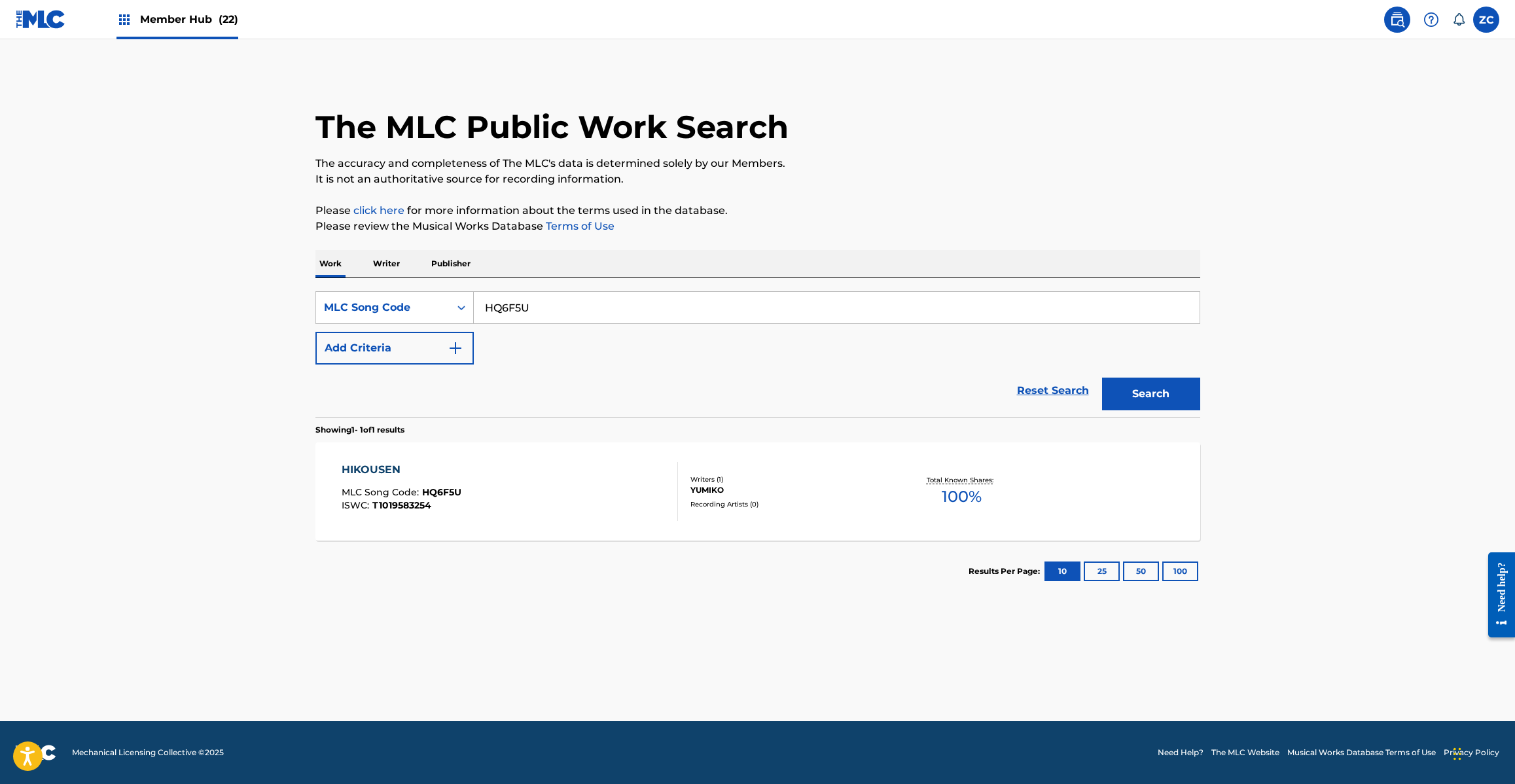
click at [644, 301] on input "HQ6F5U" at bounding box center [836, 308] width 725 height 32
paste input "MV2XL7"
type input "MV2XL7"
click at [1102, 378] on button "Search" at bounding box center [1150, 393] width 98 height 33
click at [641, 488] on div "MAJO MLC Song Code : MV2XL7 ISWC : T1019628170" at bounding box center [509, 491] width 337 height 59
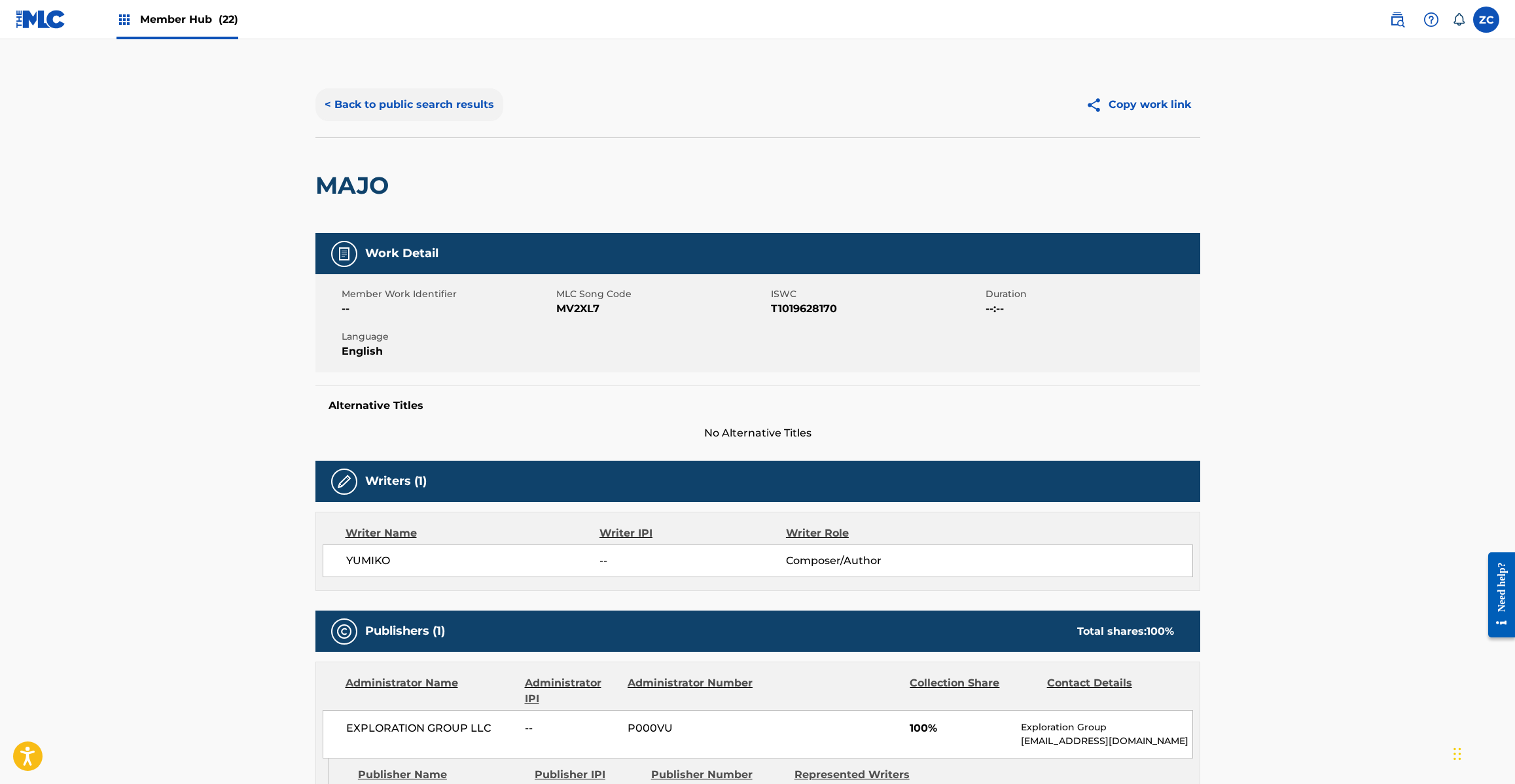
click at [453, 116] on button "< Back to public search results" at bounding box center [408, 104] width 187 height 33
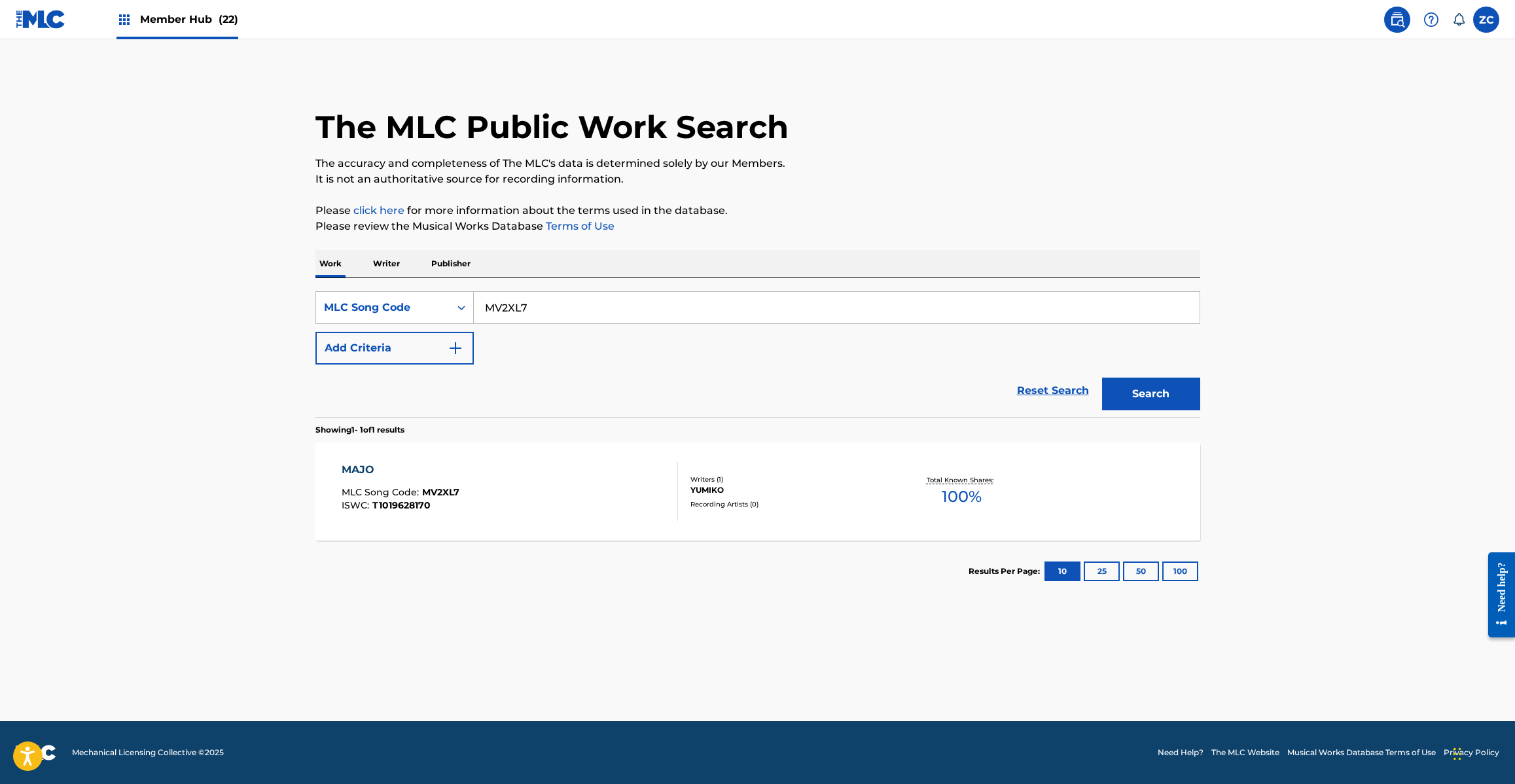
click at [596, 311] on input "MV2XL7" at bounding box center [836, 308] width 725 height 32
paste input "BD801C"
click at [1102, 378] on button "Search" at bounding box center [1150, 393] width 98 height 33
paste input "AW9AKS"
click at [1102, 378] on button "Search" at bounding box center [1150, 393] width 98 height 33
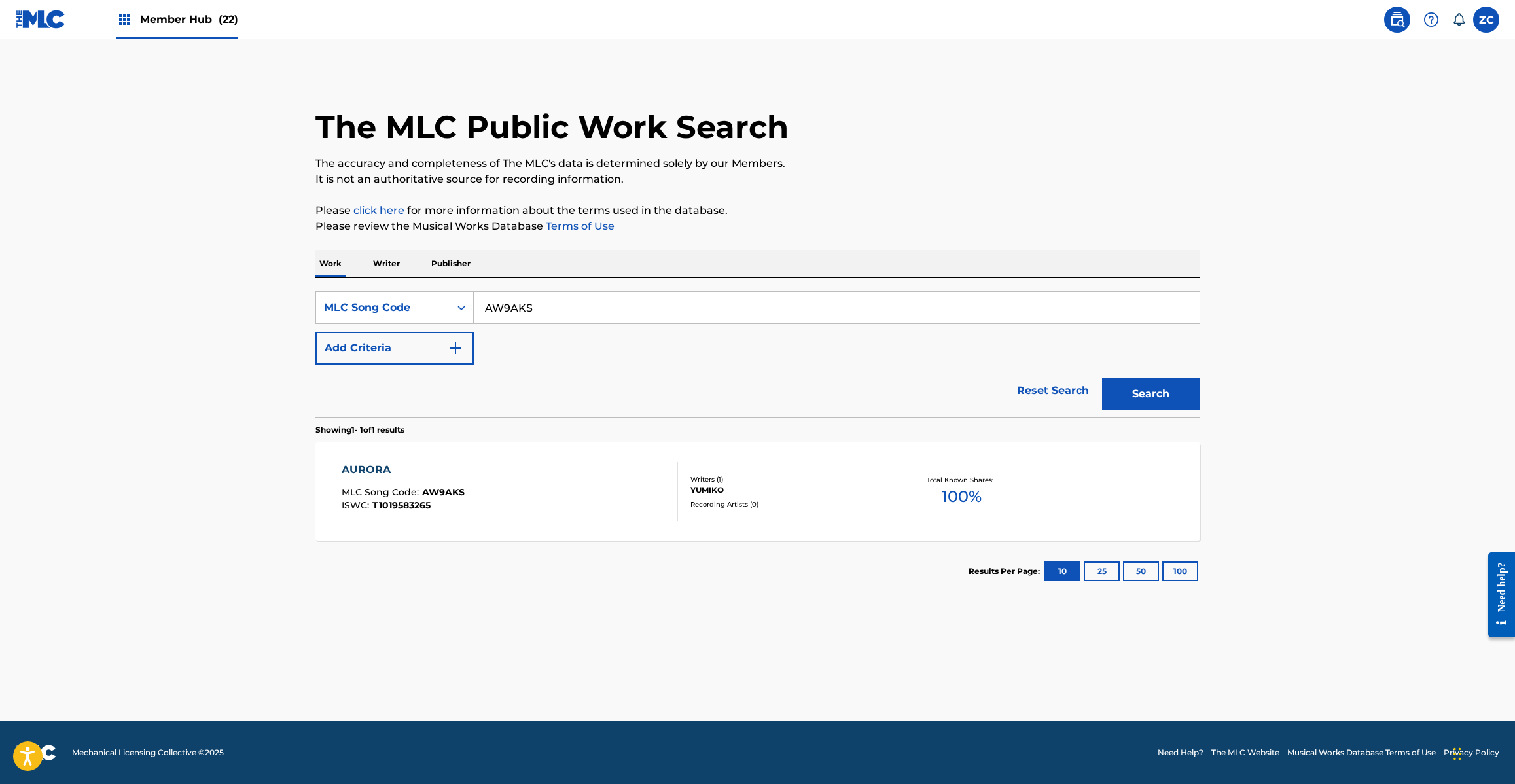
click at [697, 309] on input "AW9AKS" at bounding box center [836, 308] width 725 height 32
paste input "SC26WN"
click at [1102, 378] on button "Search" at bounding box center [1150, 393] width 98 height 33
paste input "3LUM"
click at [1102, 378] on button "Search" at bounding box center [1150, 393] width 98 height 33
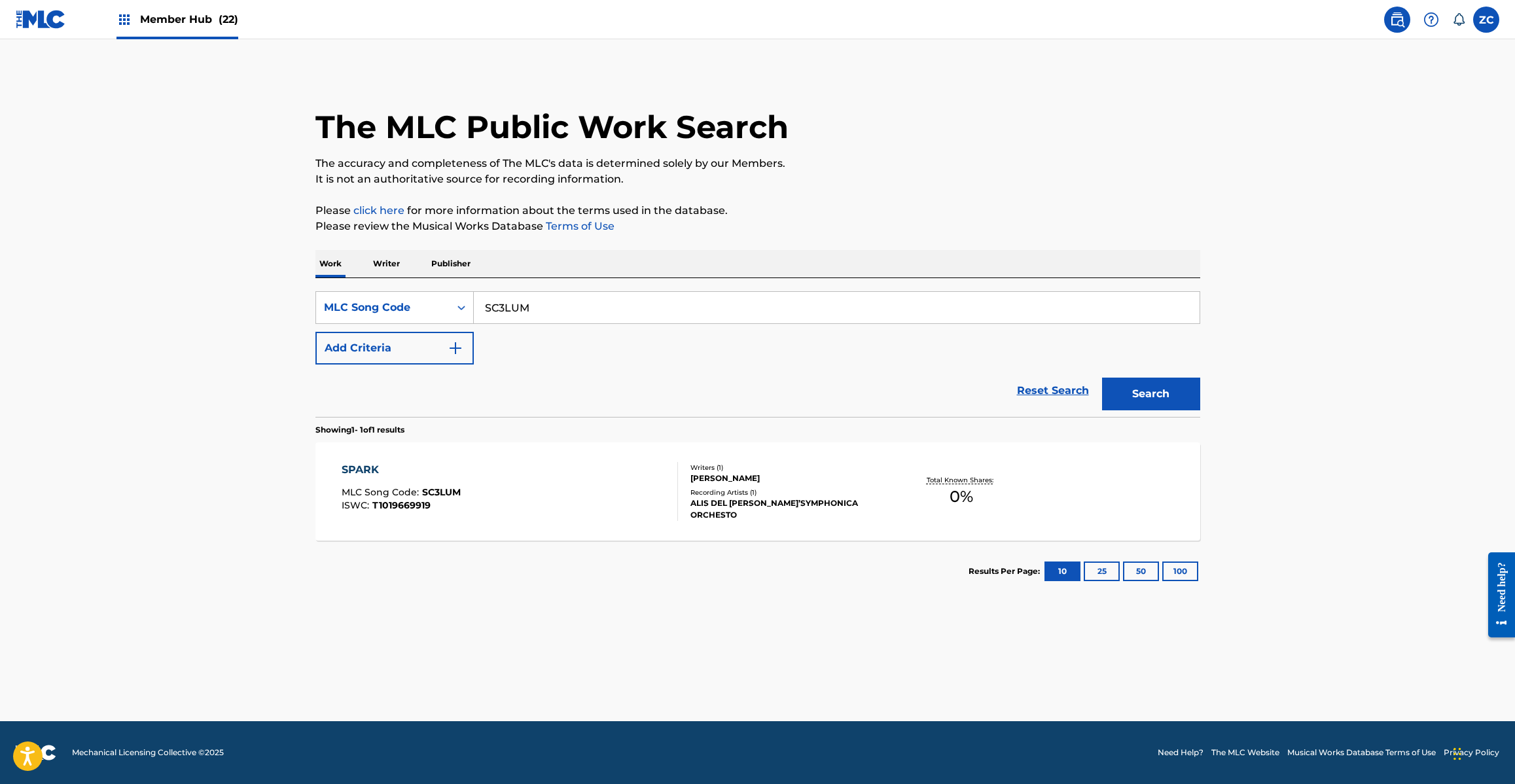
paste input "NH42CS"
click at [1102, 378] on button "Search" at bounding box center [1150, 393] width 98 height 33
paste input "FY"
click at [1102, 378] on button "Search" at bounding box center [1150, 393] width 98 height 33
paste input "CD2BC2"
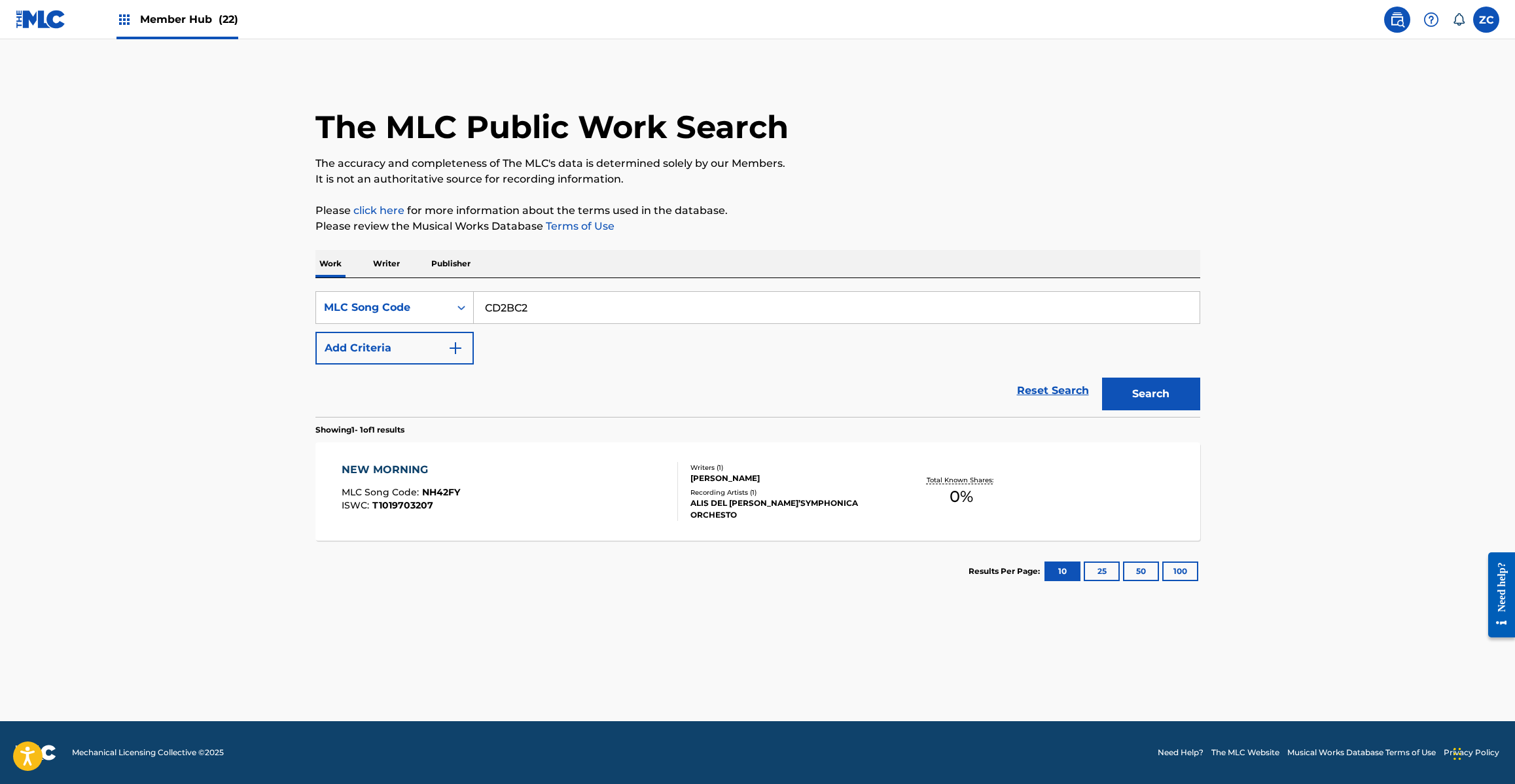
click at [1102, 378] on button "Search" at bounding box center [1150, 393] width 98 height 33
paste input "IG624I"
click at [1102, 378] on button "Search" at bounding box center [1150, 393] width 98 height 33
paste input "OC27VV"
click at [1102, 378] on button "Search" at bounding box center [1150, 393] width 98 height 33
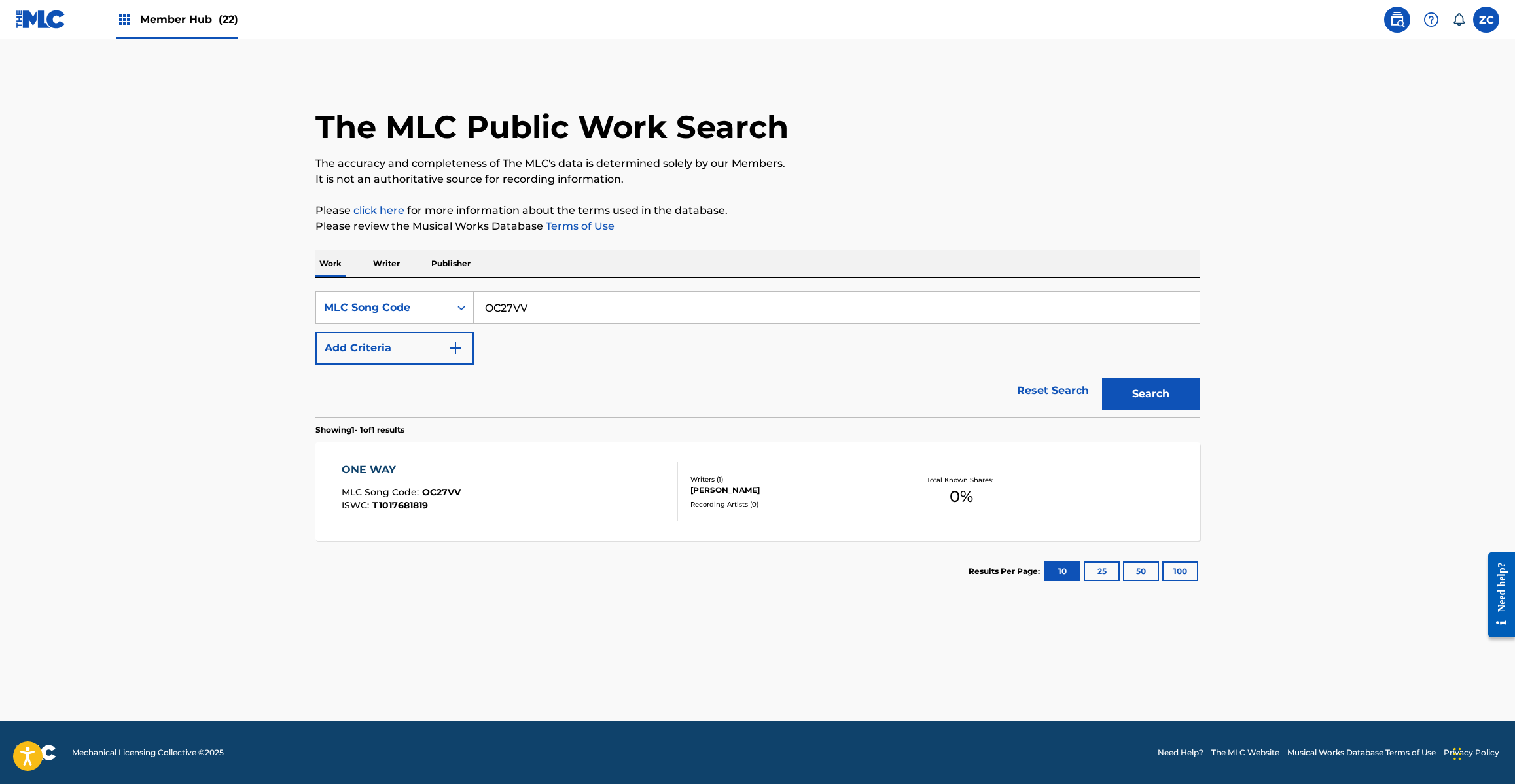
paste input "EC2QM1"
click at [1102, 378] on button "Search" at bounding box center [1150, 393] width 98 height 33
paste input "PJ0AIJ"
click at [1102, 378] on button "Search" at bounding box center [1150, 393] width 98 height 33
paste input "RN9RX1"
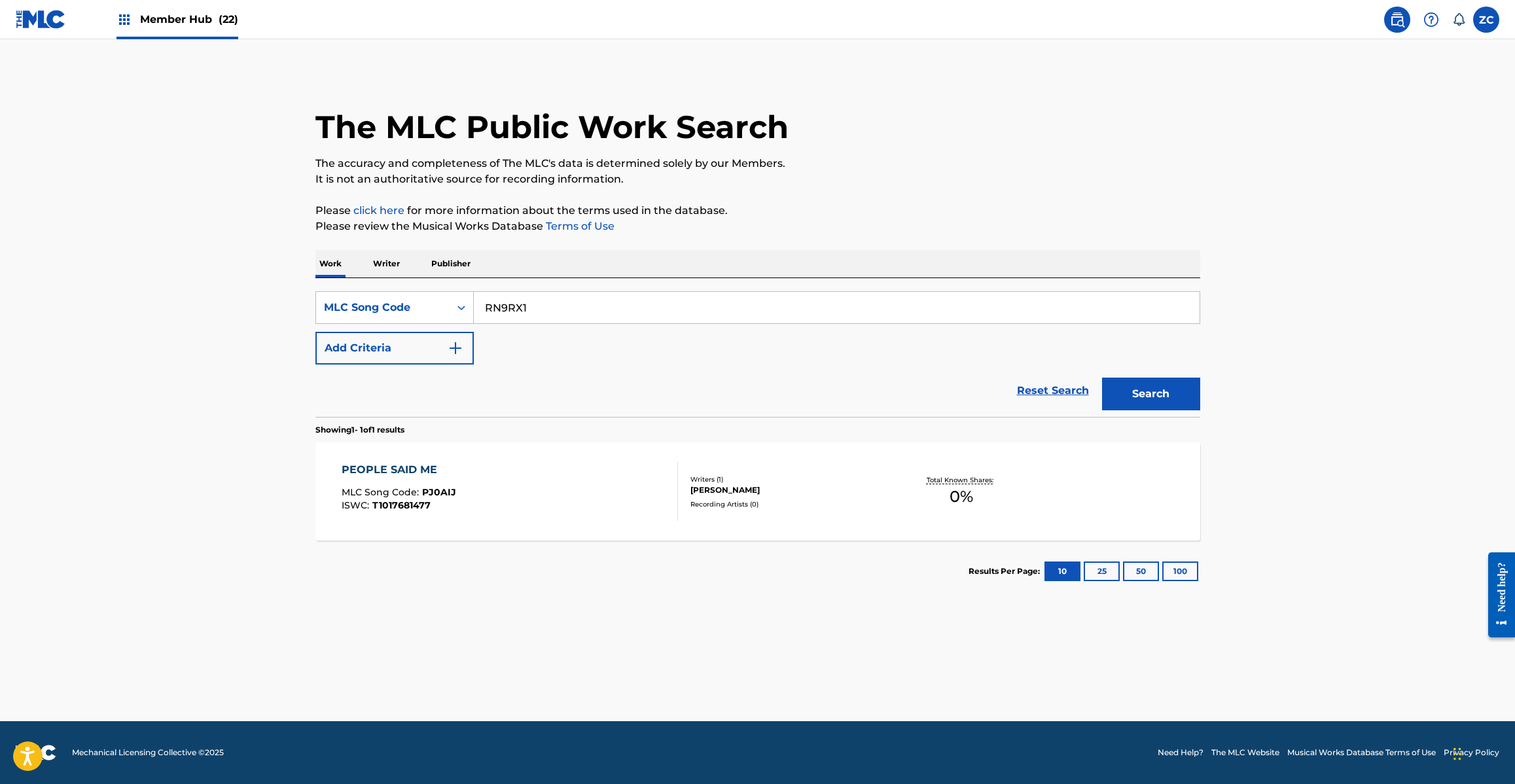
type input "RN9RX1"
click at [1102, 378] on button "Search" at bounding box center [1150, 393] width 98 height 33
click at [657, 505] on div "ROMANCHIKKU MLC Song Code : RN9RX1 ISWC : T1017681240" at bounding box center [509, 491] width 337 height 59
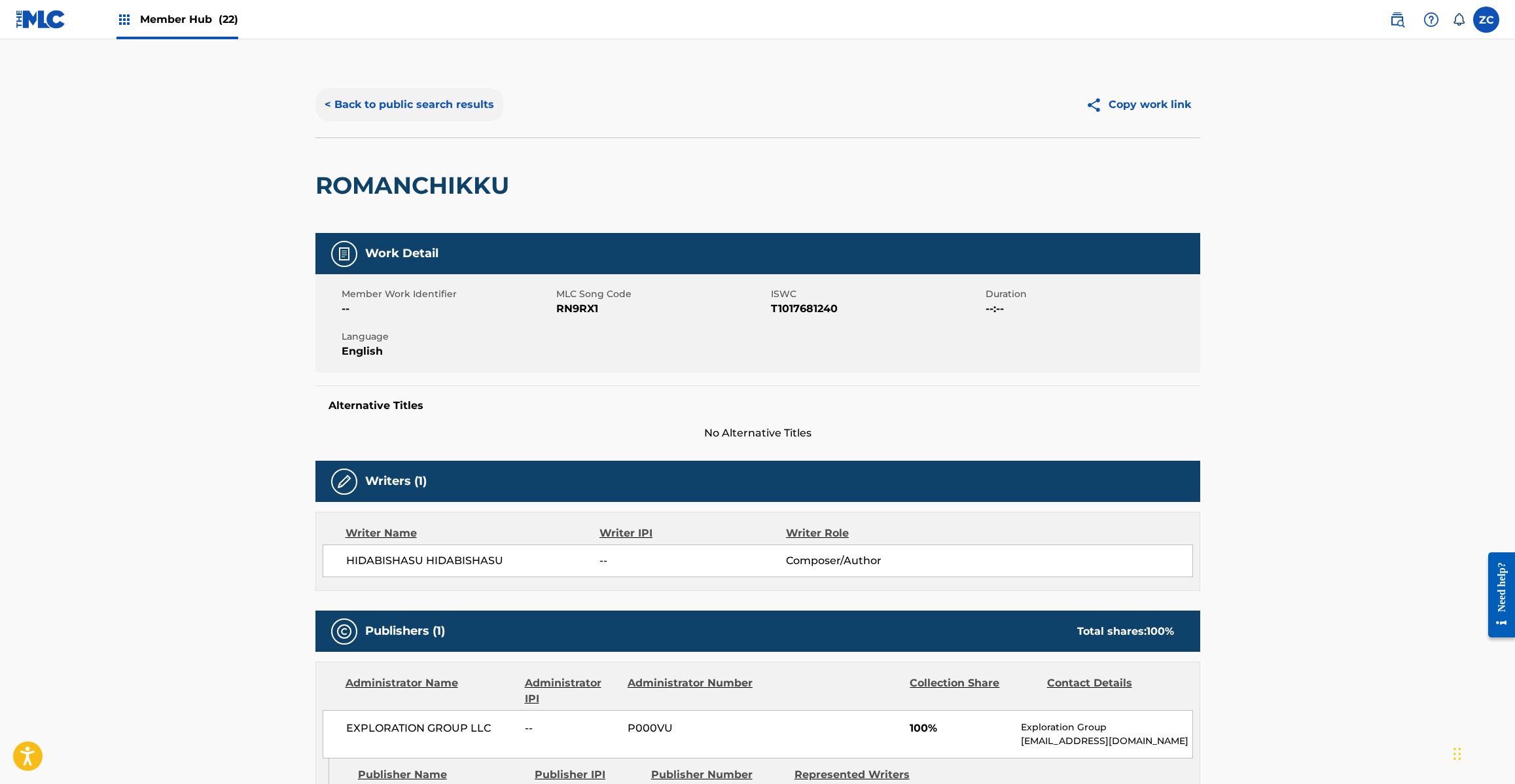
click at [476, 108] on button "< Back to public search results" at bounding box center [408, 104] width 187 height 33
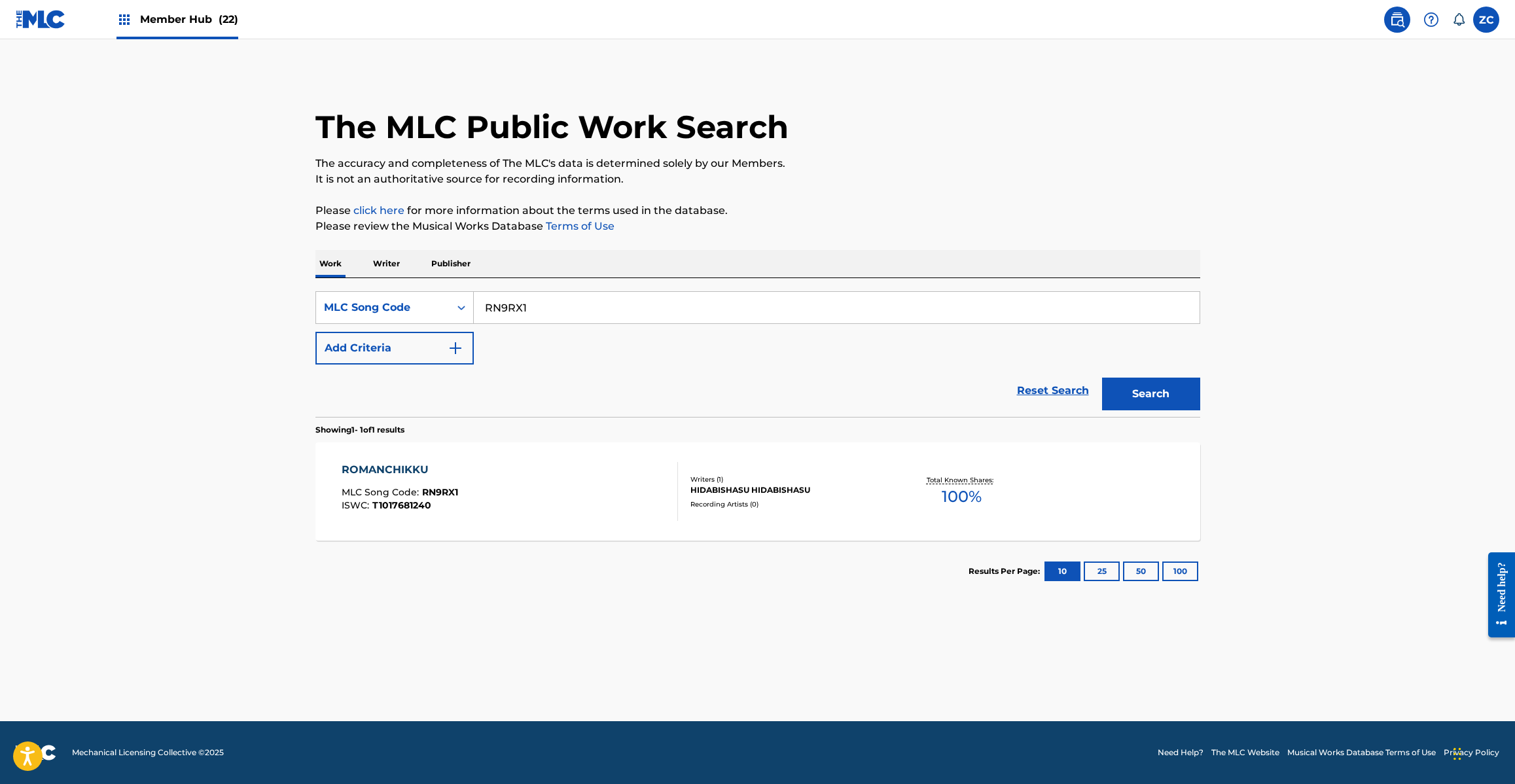
click at [598, 311] on input "RN9RX1" at bounding box center [836, 308] width 725 height 32
paste input "GC1U6Z"
type input "GC1U6Z"
click at [1102, 378] on button "Search" at bounding box center [1150, 393] width 98 height 33
click at [571, 504] on div "GET UP REGGAE MLC Song Code : GC1U6Z ISWC : T1017681228" at bounding box center [509, 491] width 337 height 59
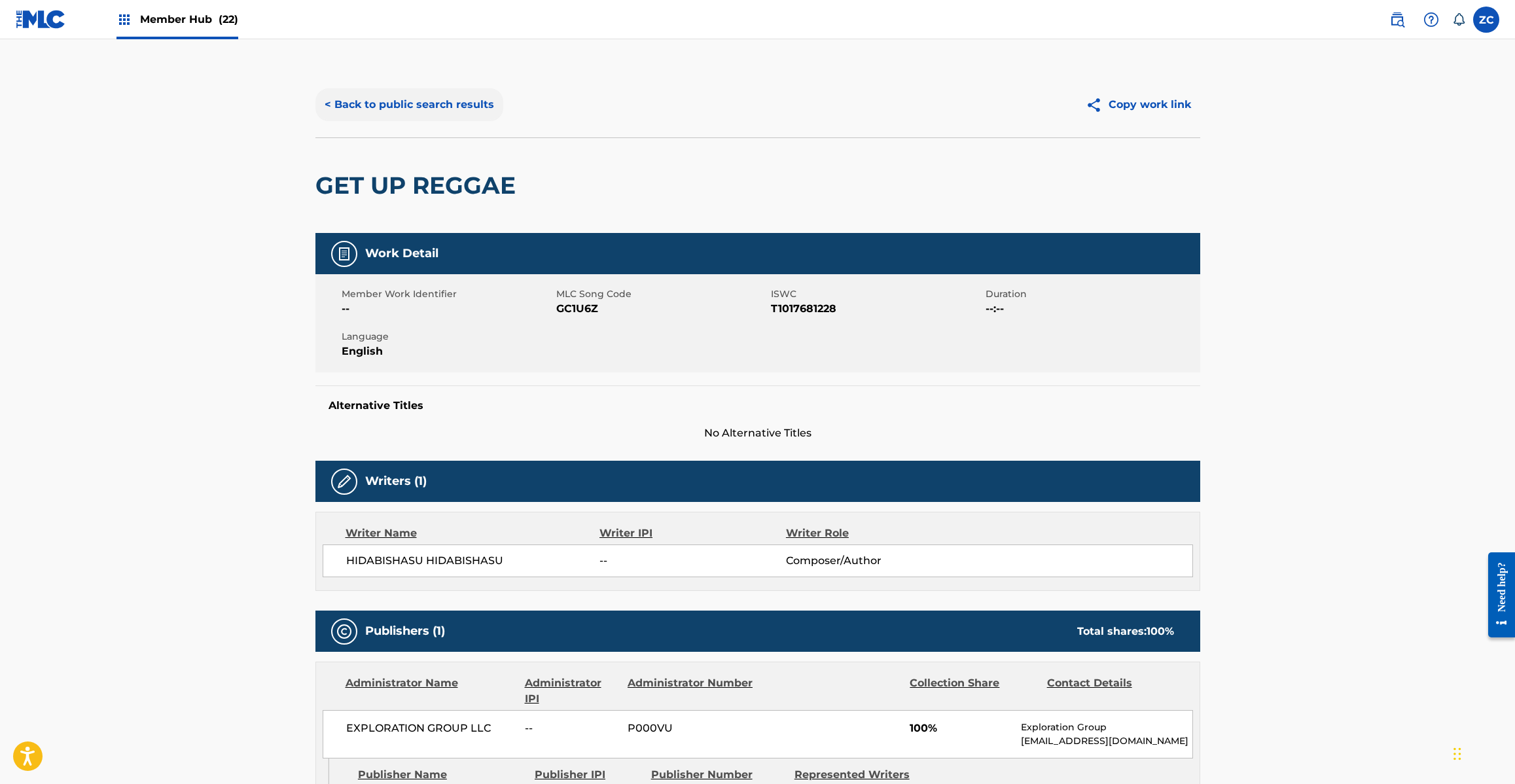
click at [396, 95] on button "< Back to public search results" at bounding box center [408, 104] width 187 height 33
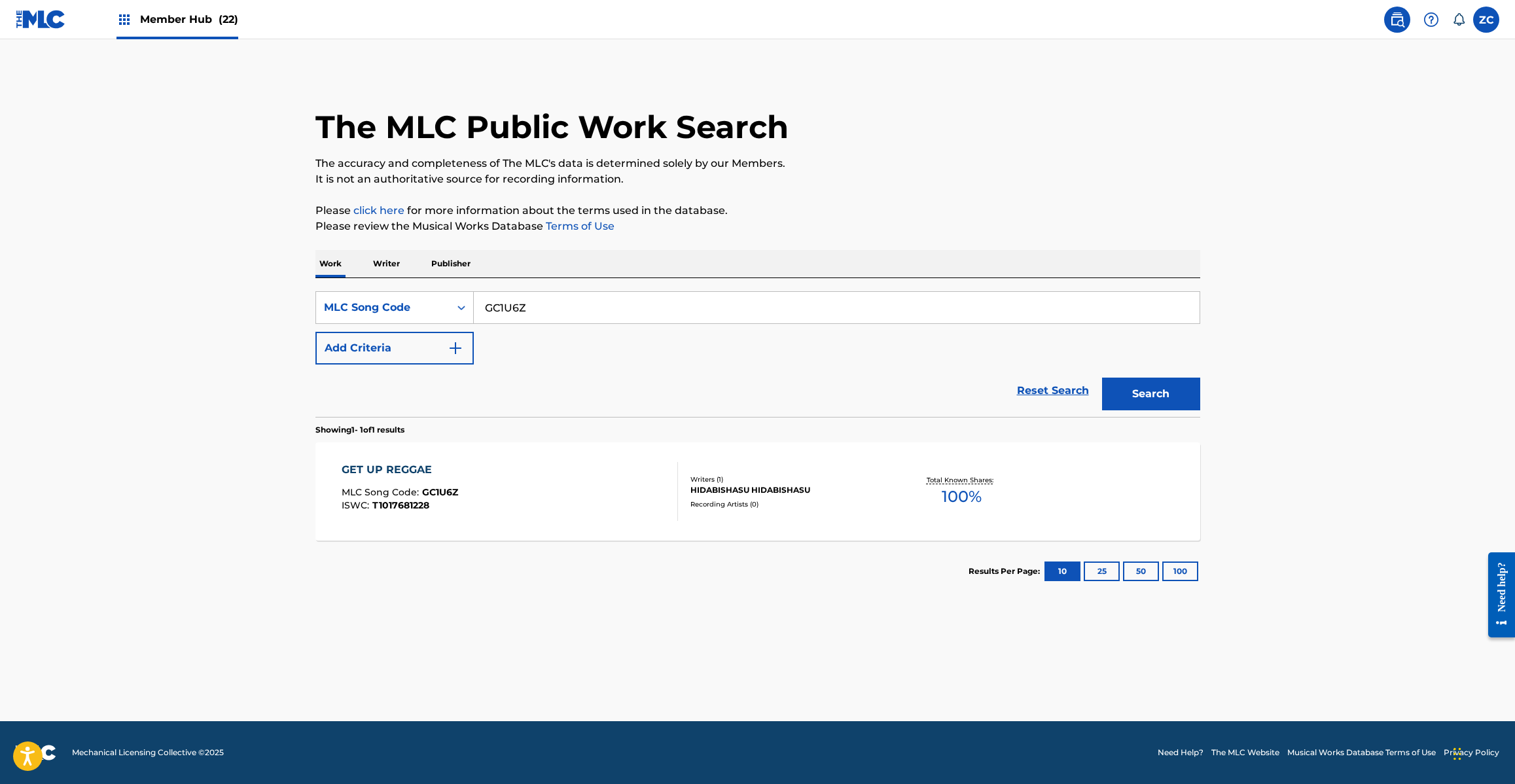
click at [662, 313] on input "GC1U6Z" at bounding box center [836, 308] width 725 height 32
paste input "TW724"
type input "TW724Z"
click at [1102, 378] on button "Search" at bounding box center [1150, 393] width 98 height 33
click at [532, 495] on div "TSUMITO BATSU MLC Song Code : TW724Z ISWC : T1017681217" at bounding box center [509, 491] width 337 height 59
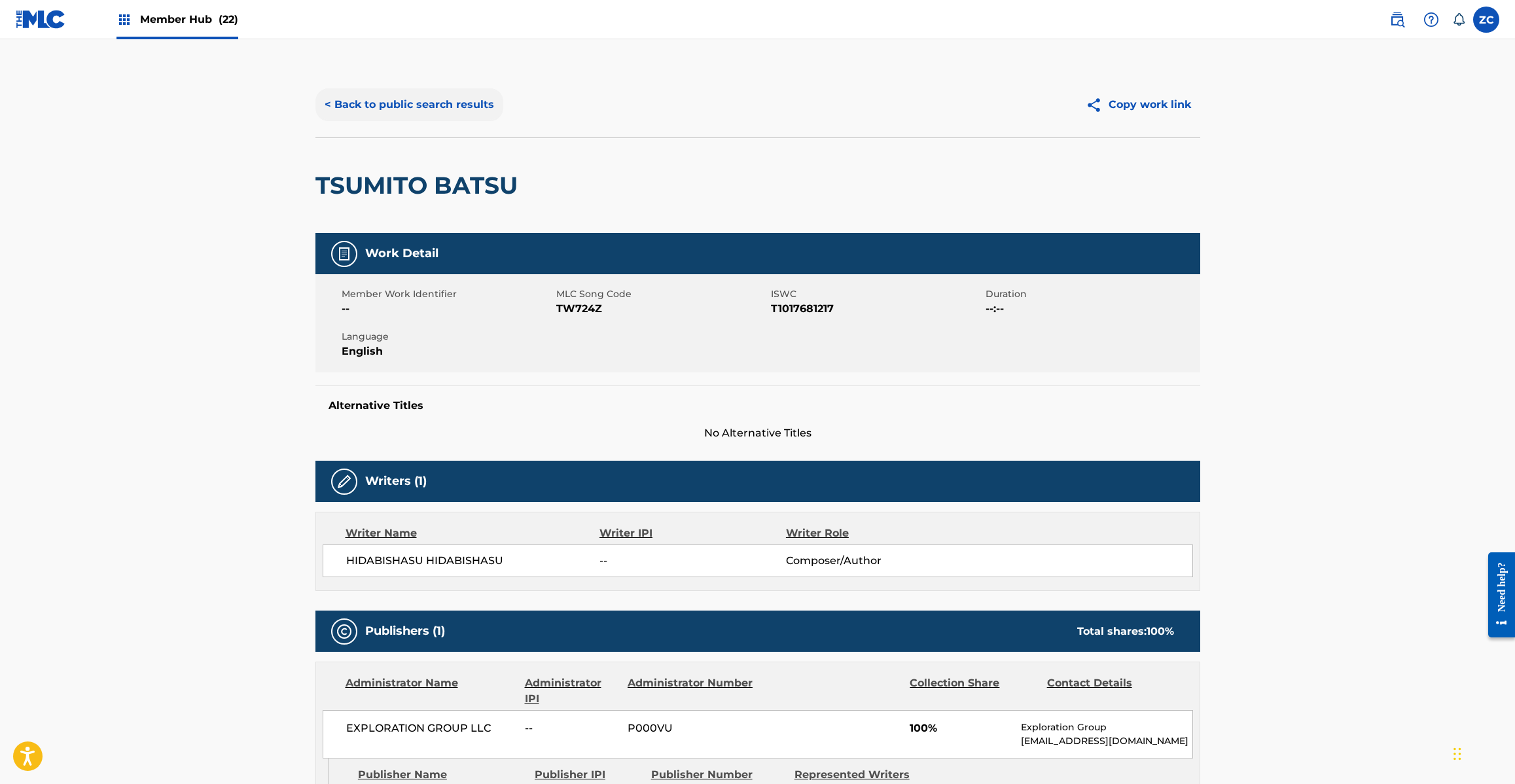
click at [471, 106] on button "< Back to public search results" at bounding box center [408, 104] width 187 height 33
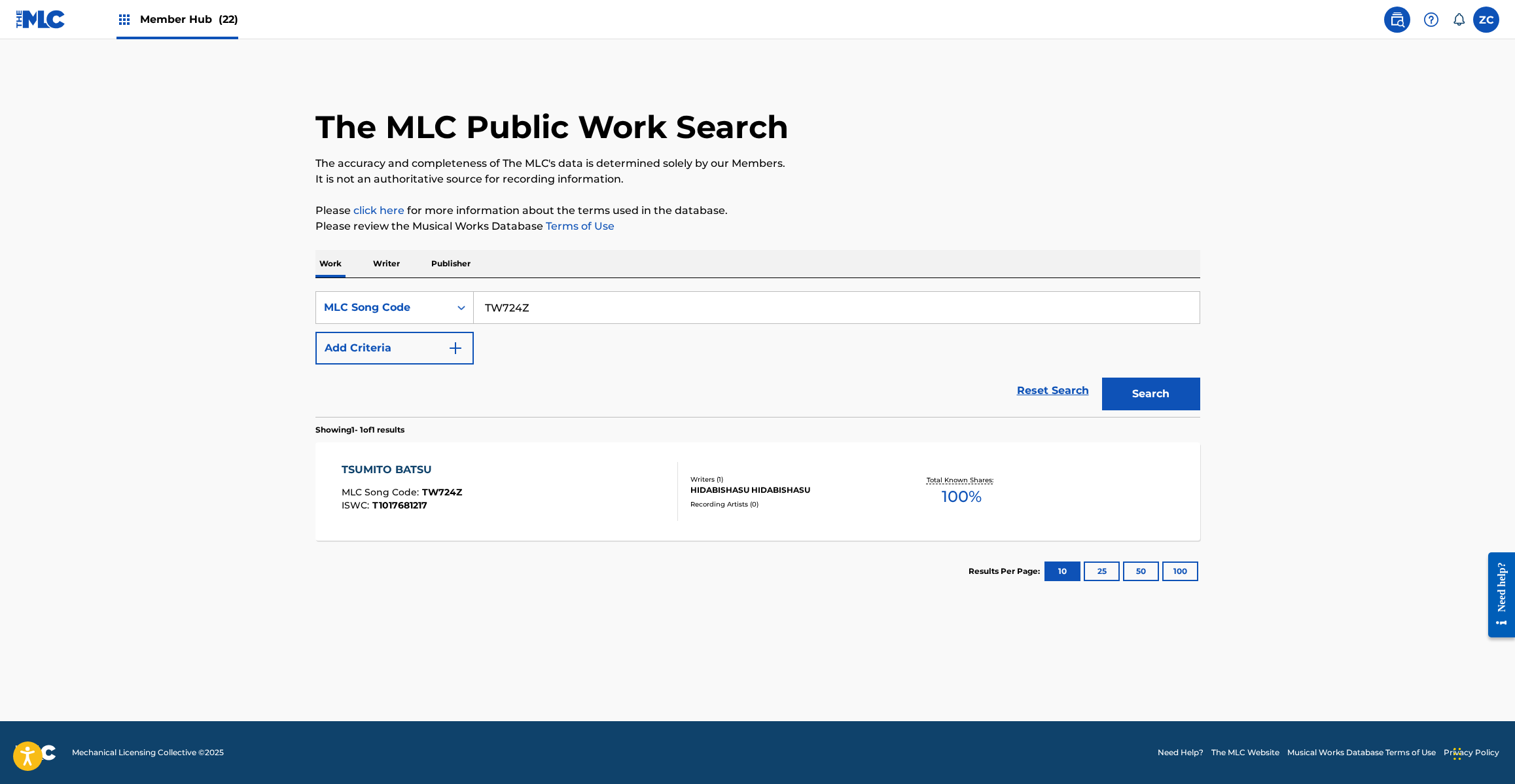
click at [566, 301] on input "TW724Z" at bounding box center [836, 308] width 725 height 32
paste input "OC2778"
click at [1102, 378] on button "Search" at bounding box center [1150, 393] width 98 height 33
click at [602, 303] on input "OC2778" at bounding box center [836, 308] width 725 height 32
paste input "3FG1"
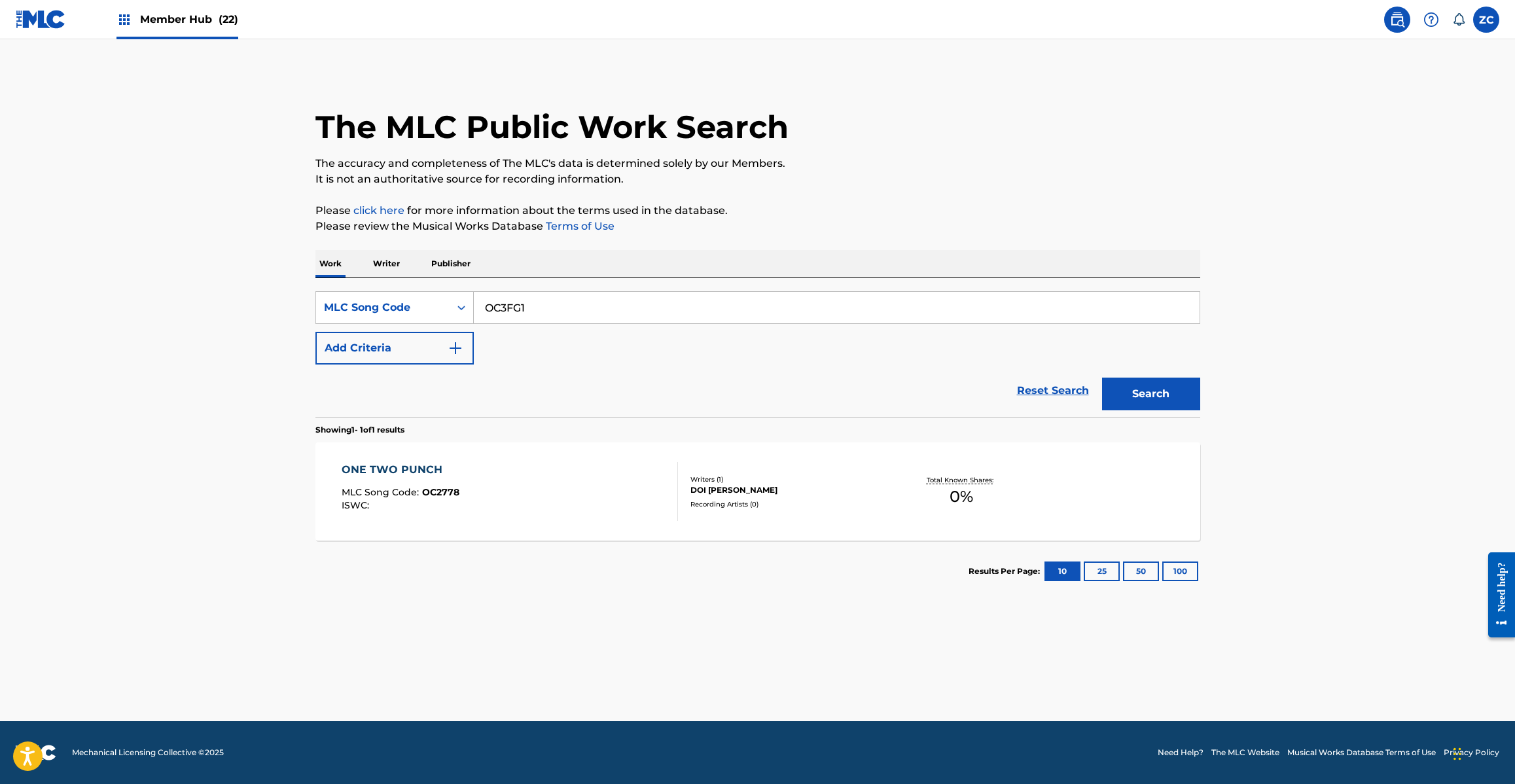
click at [1102, 378] on button "Search" at bounding box center [1150, 393] width 98 height 33
paste input "KF0FJX"
click at [1102, 378] on button "Search" at bounding box center [1150, 393] width 98 height 33
paste input "CD2BFL"
click at [1102, 378] on button "Search" at bounding box center [1150, 393] width 98 height 33
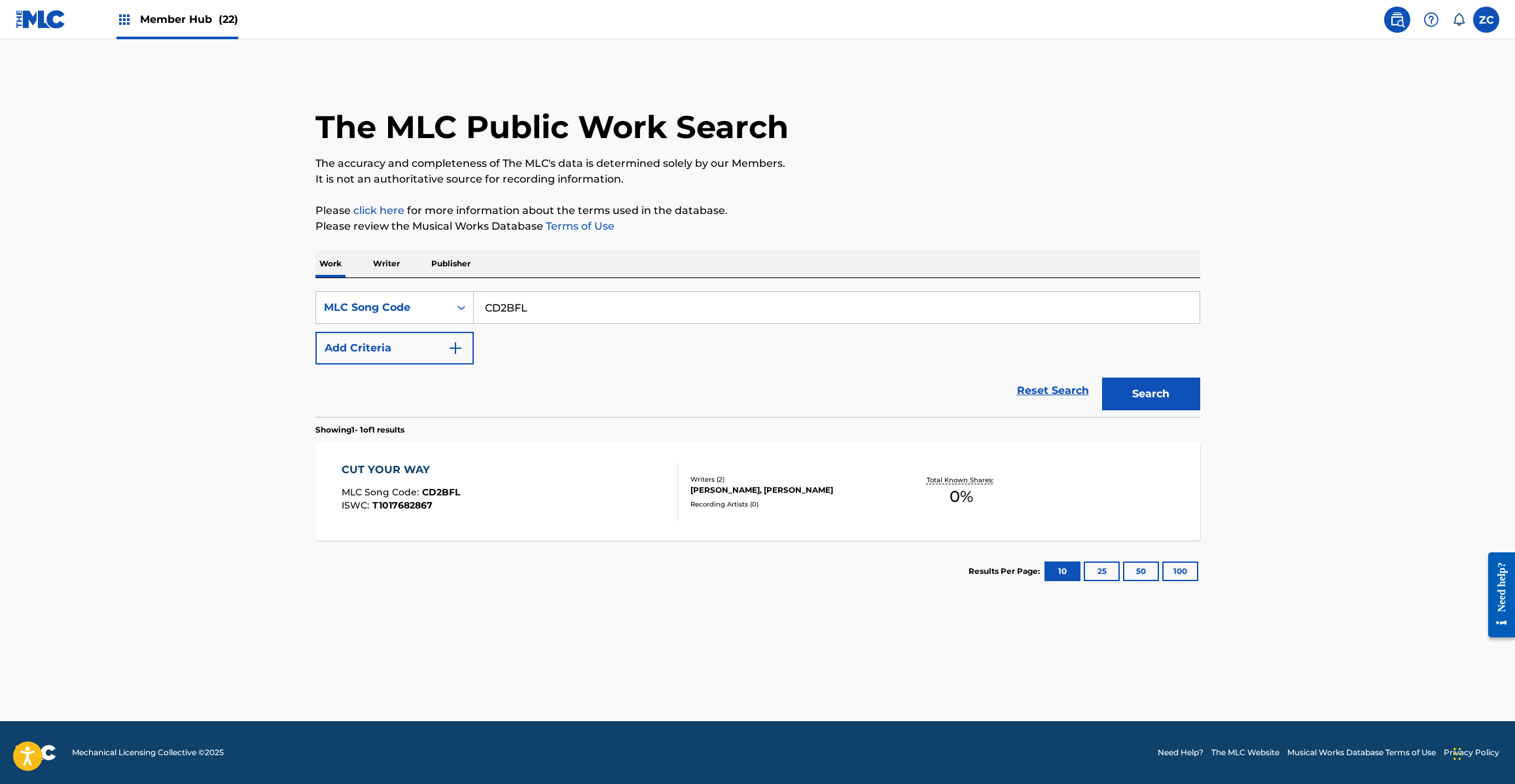
paste input "LE5WHA"
click at [1102, 378] on button "Search" at bounding box center [1150, 393] width 98 height 33
paste input "FH7P78"
click at [1102, 378] on button "Search" at bounding box center [1150, 393] width 98 height 33
paste input "BD4NAR"
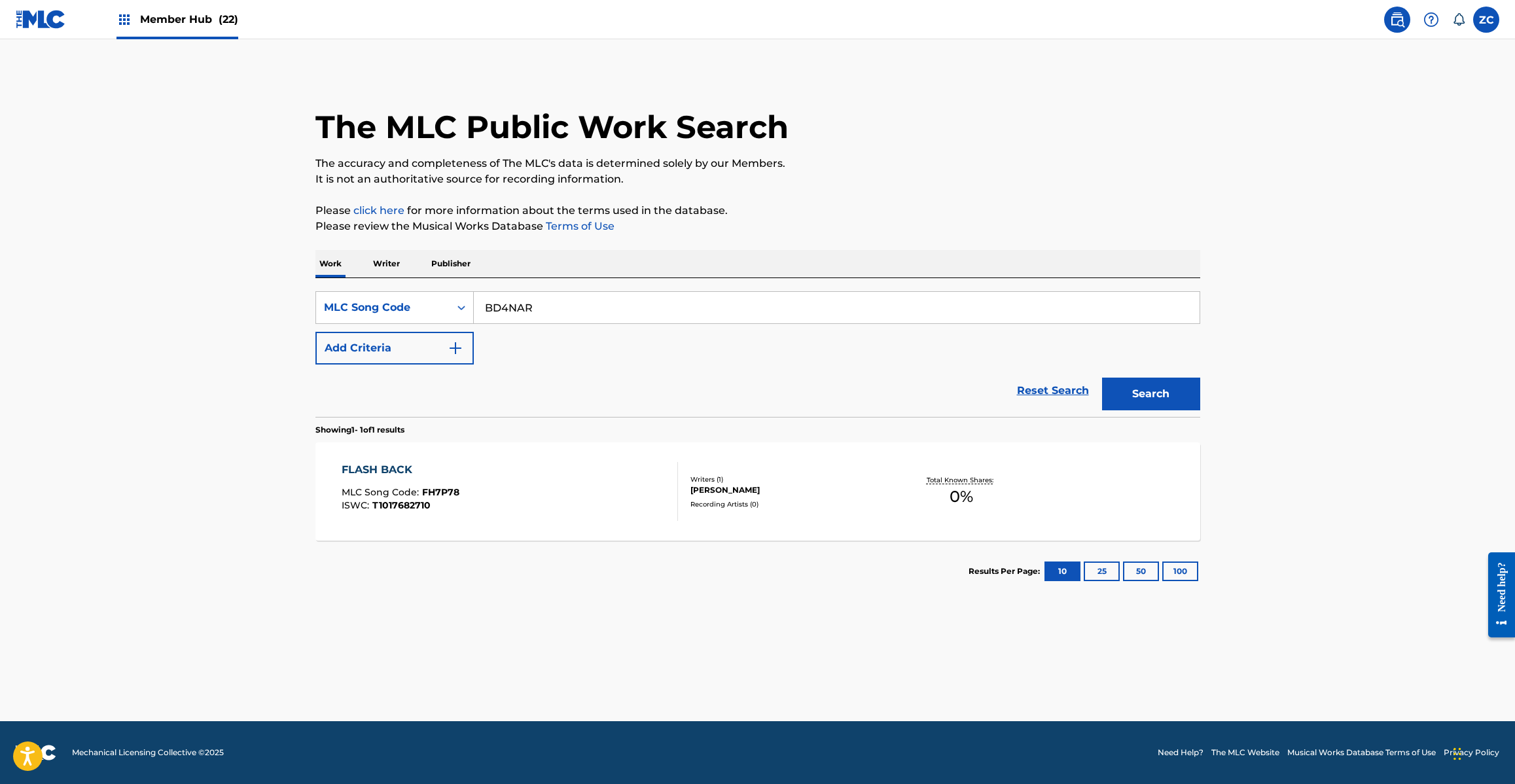
click at [1102, 378] on button "Search" at bounding box center [1150, 393] width 98 height 33
paste input "FH7XR4"
click at [1102, 378] on button "Search" at bounding box center [1150, 393] width 98 height 33
paste input "PJ0IGB"
click at [1102, 378] on button "Search" at bounding box center [1150, 393] width 98 height 33
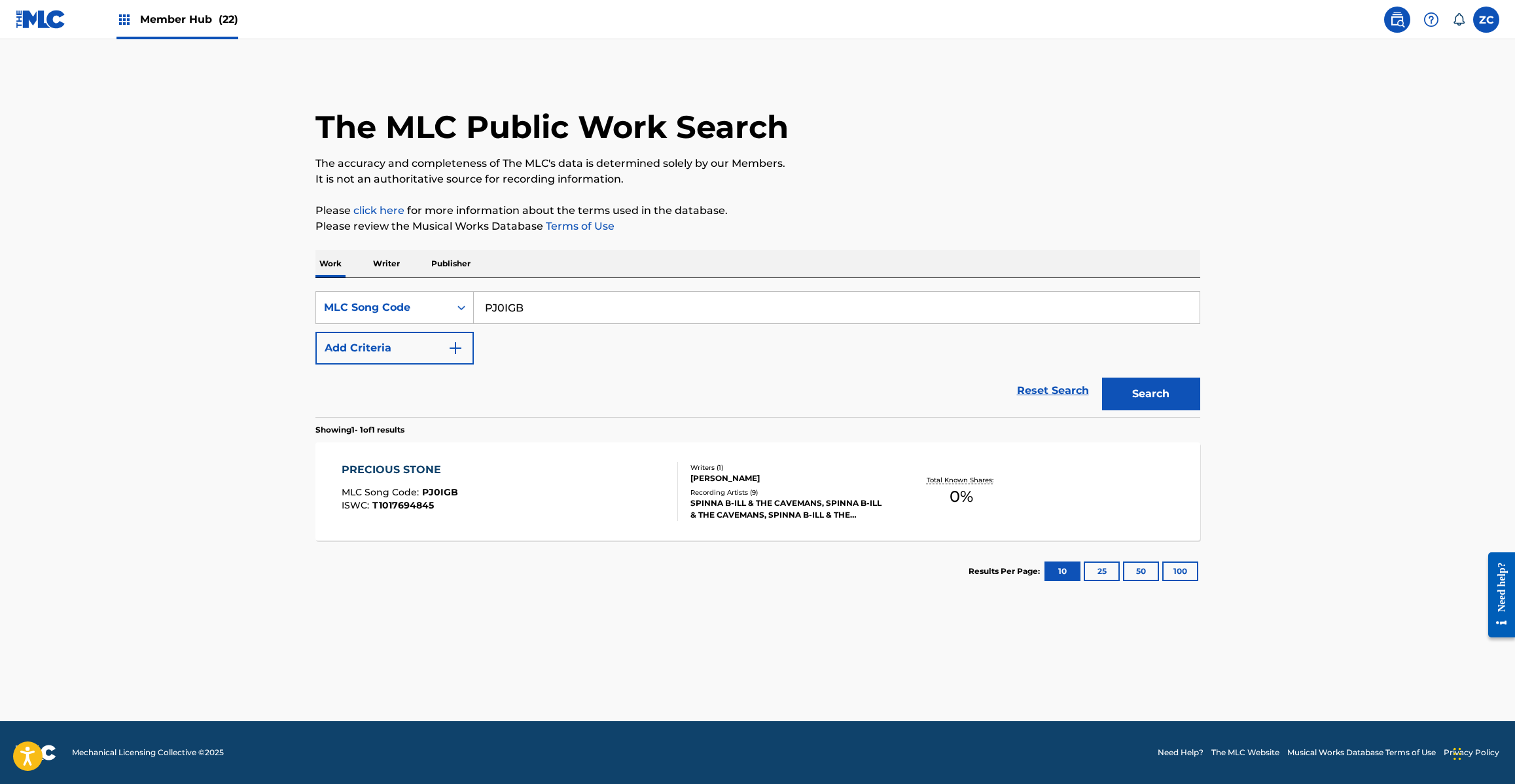
paste input "TA1L7N"
click at [1102, 378] on button "Search" at bounding box center [1150, 393] width 98 height 33
paste input "SC3D2V"
click at [1102, 378] on button "Search" at bounding box center [1150, 393] width 98 height 33
paste input "TW7VYB"
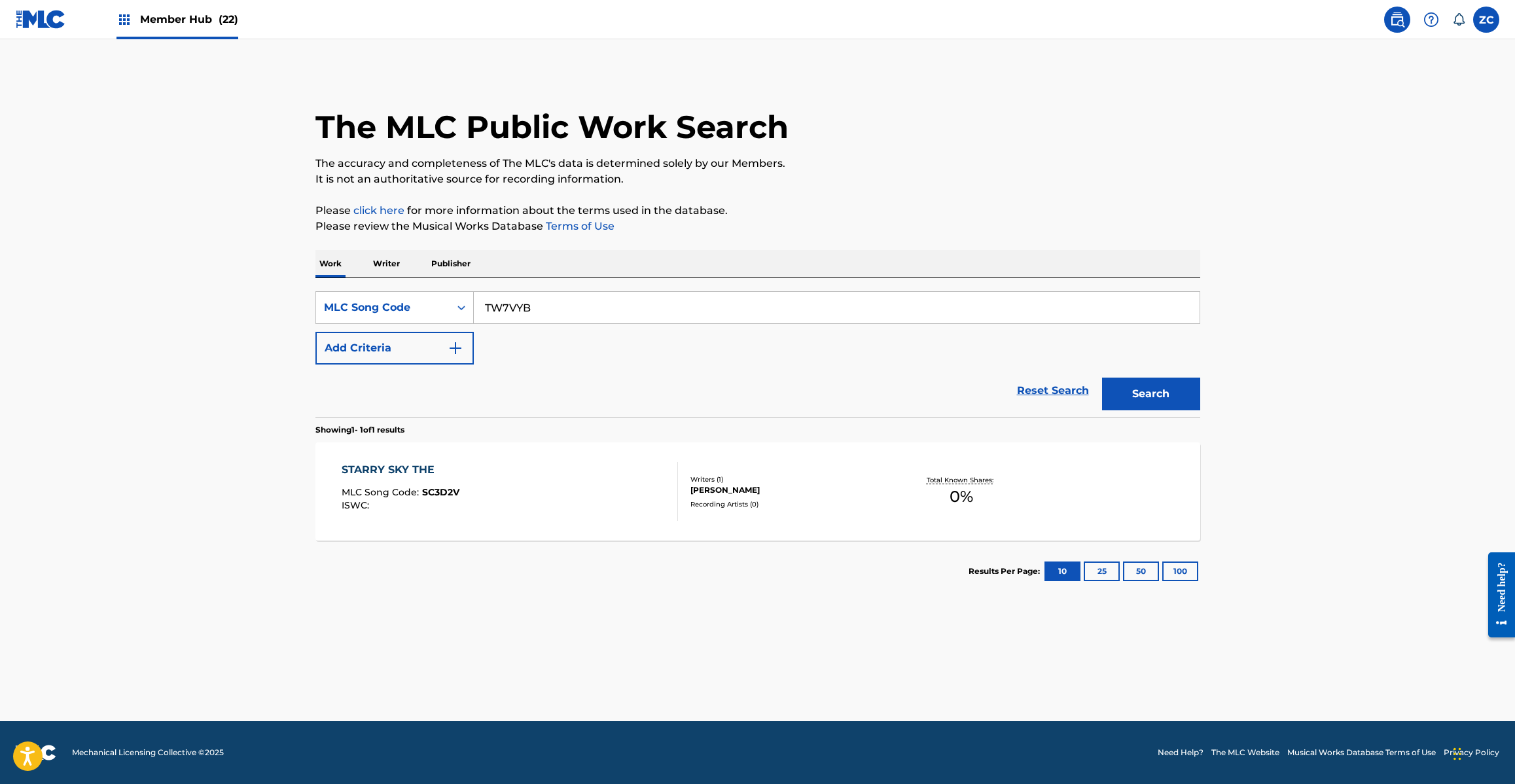
type input "TW7VYB"
click at [1102, 378] on button "Search" at bounding box center [1150, 393] width 98 height 33
click at [544, 519] on div "TEGAMIUTA MLC Song Code : TW7VYB ISWC : T1017614081" at bounding box center [509, 491] width 337 height 59
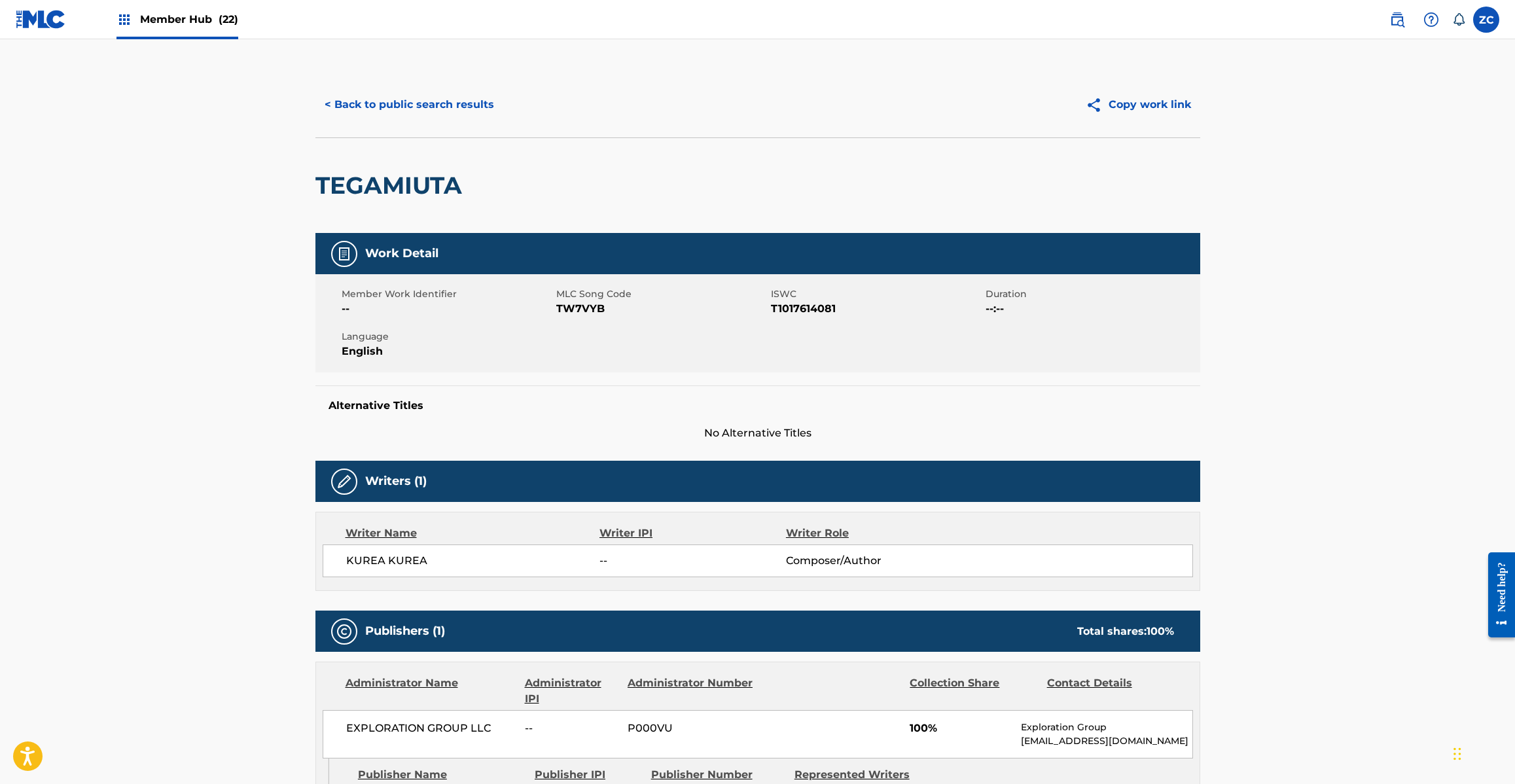
click at [453, 83] on div "< Back to public search results Copy work link" at bounding box center [757, 104] width 885 height 65
click at [453, 108] on button "< Back to public search results" at bounding box center [408, 104] width 187 height 33
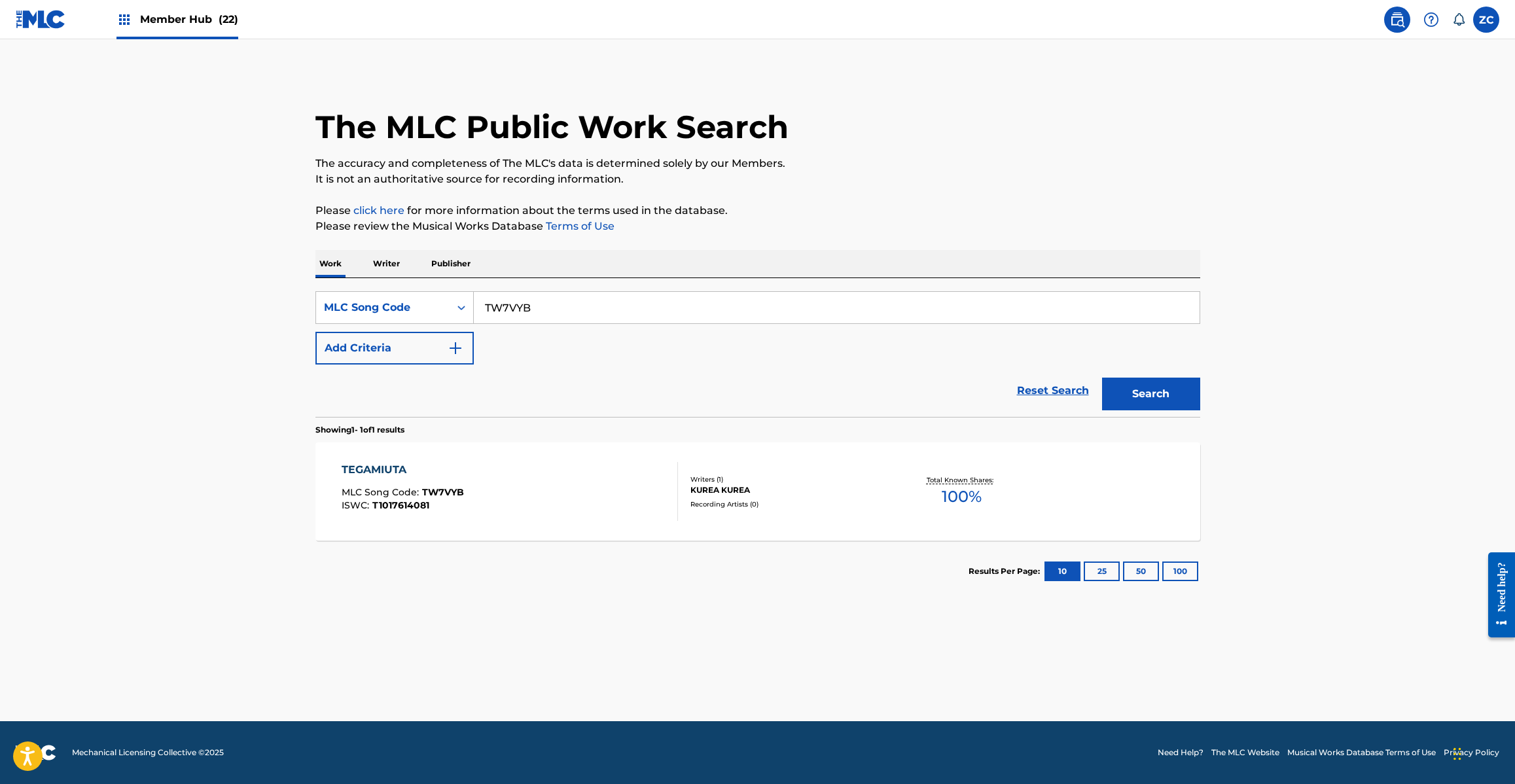
click at [620, 310] on input "TW7VYB" at bounding box center [836, 308] width 725 height 32
paste input "N73XF8"
click at [1102, 378] on button "Search" at bounding box center [1150, 393] width 98 height 33
paste input "S60SOH"
click at [1102, 378] on button "Search" at bounding box center [1150, 393] width 98 height 33
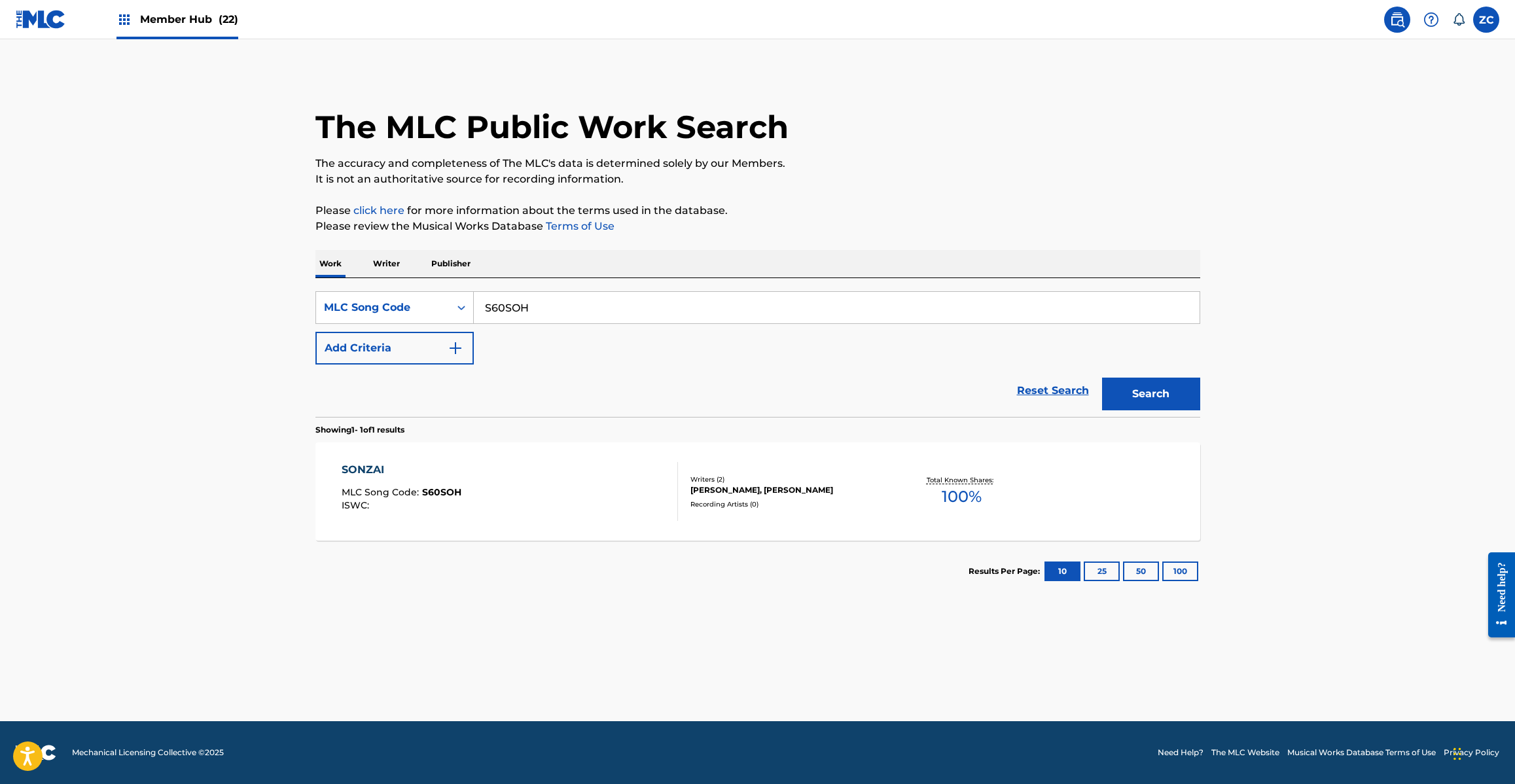
paste input "AD8ZQL"
click at [1102, 378] on button "Search" at bounding box center [1150, 393] width 98 height 33
paste input "HC0BQP"
click at [1102, 378] on button "Search" at bounding box center [1150, 393] width 98 height 33
paste input "SC3EBY"
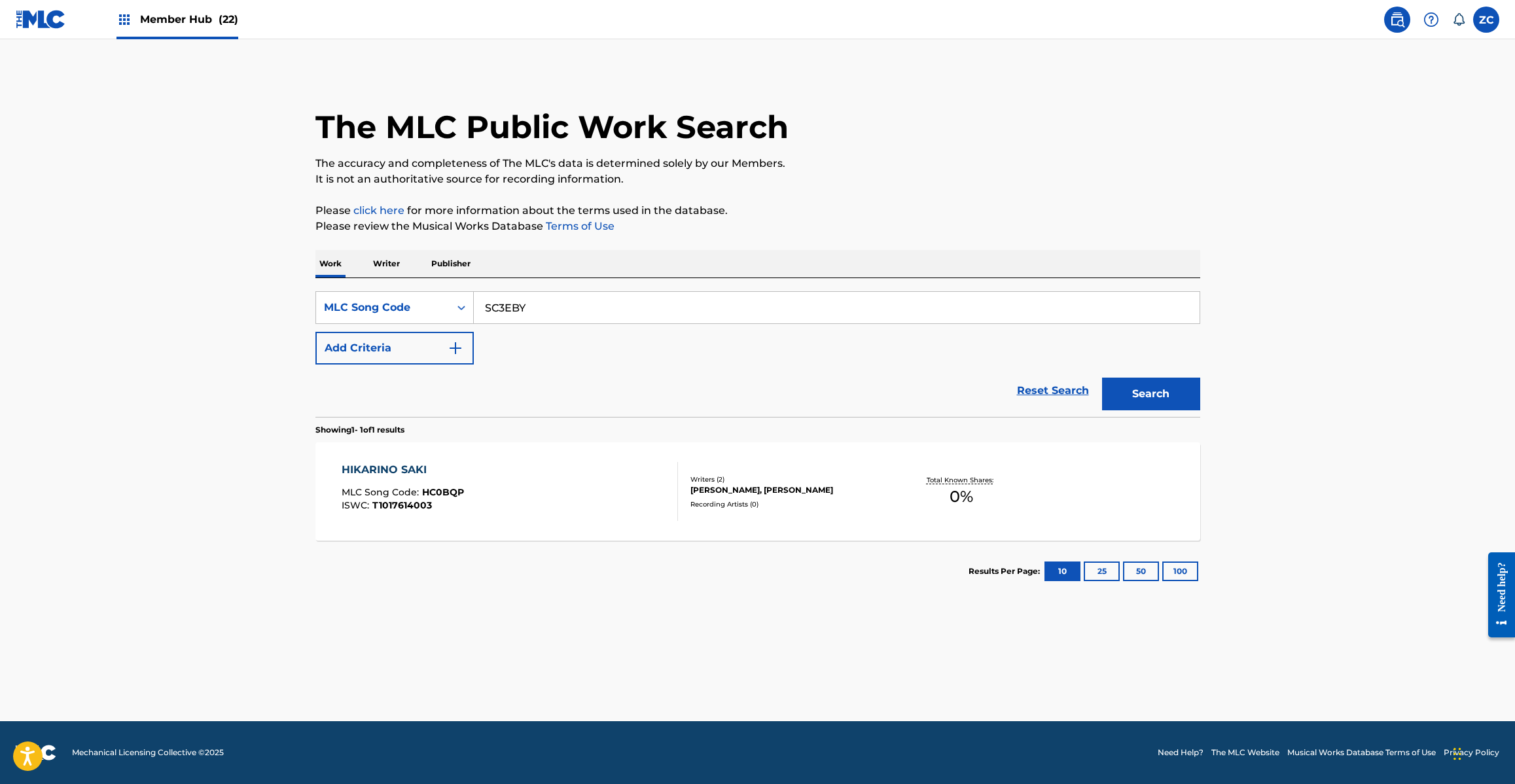
click at [1102, 378] on button "Search" at bounding box center [1150, 393] width 98 height 33
paste input "TA0SCU"
click at [1102, 378] on button "Search" at bounding box center [1150, 393] width 98 height 33
paste input "KE9SLA"
click at [1102, 378] on button "Search" at bounding box center [1150, 393] width 98 height 33
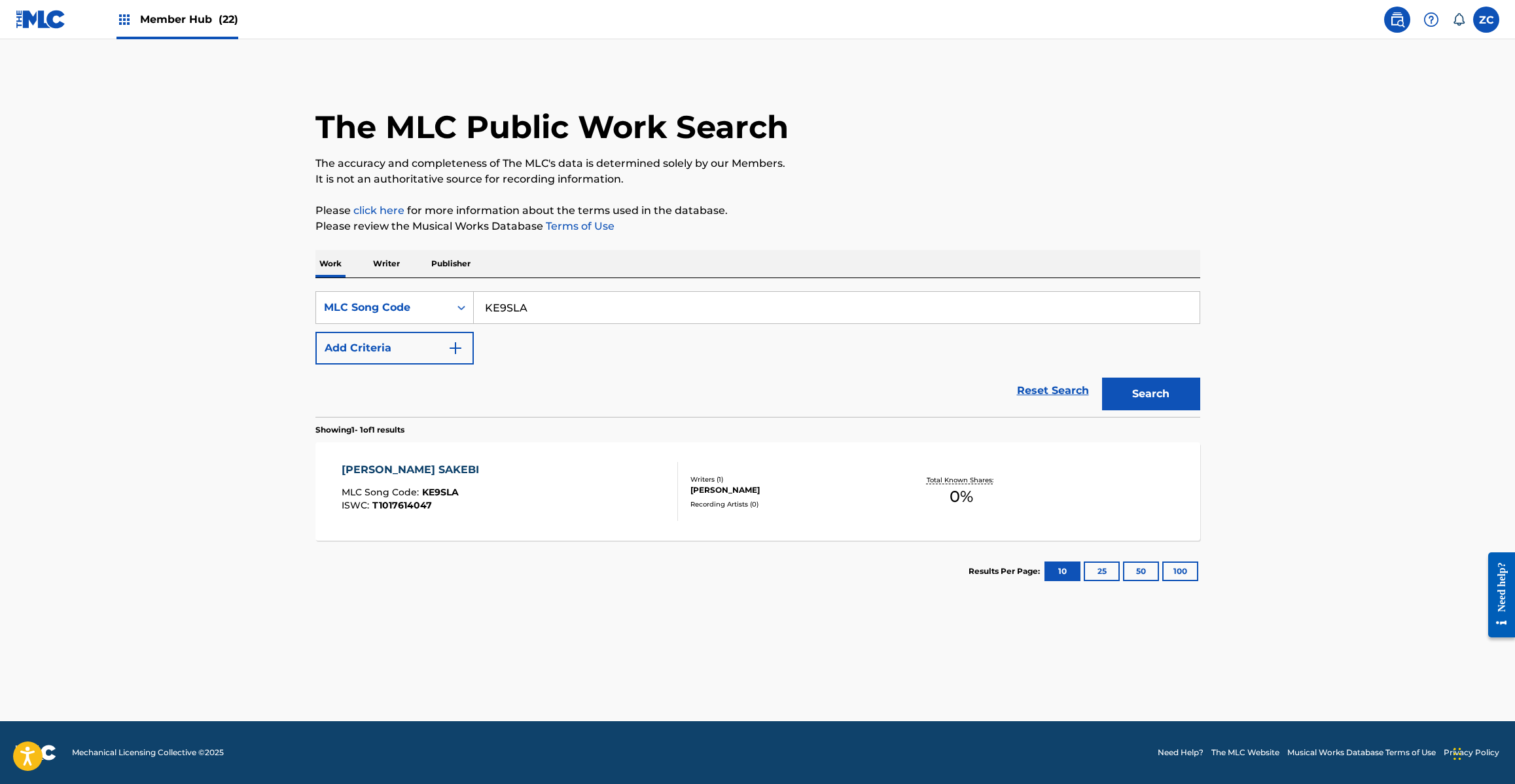
paste input "PJ6KZT"
click at [1102, 378] on button "Search" at bounding box center [1150, 393] width 98 height 33
paste input "TA0DF8"
click at [1102, 378] on button "Search" at bounding box center [1150, 393] width 98 height 33
paste input "IH0Z1C"
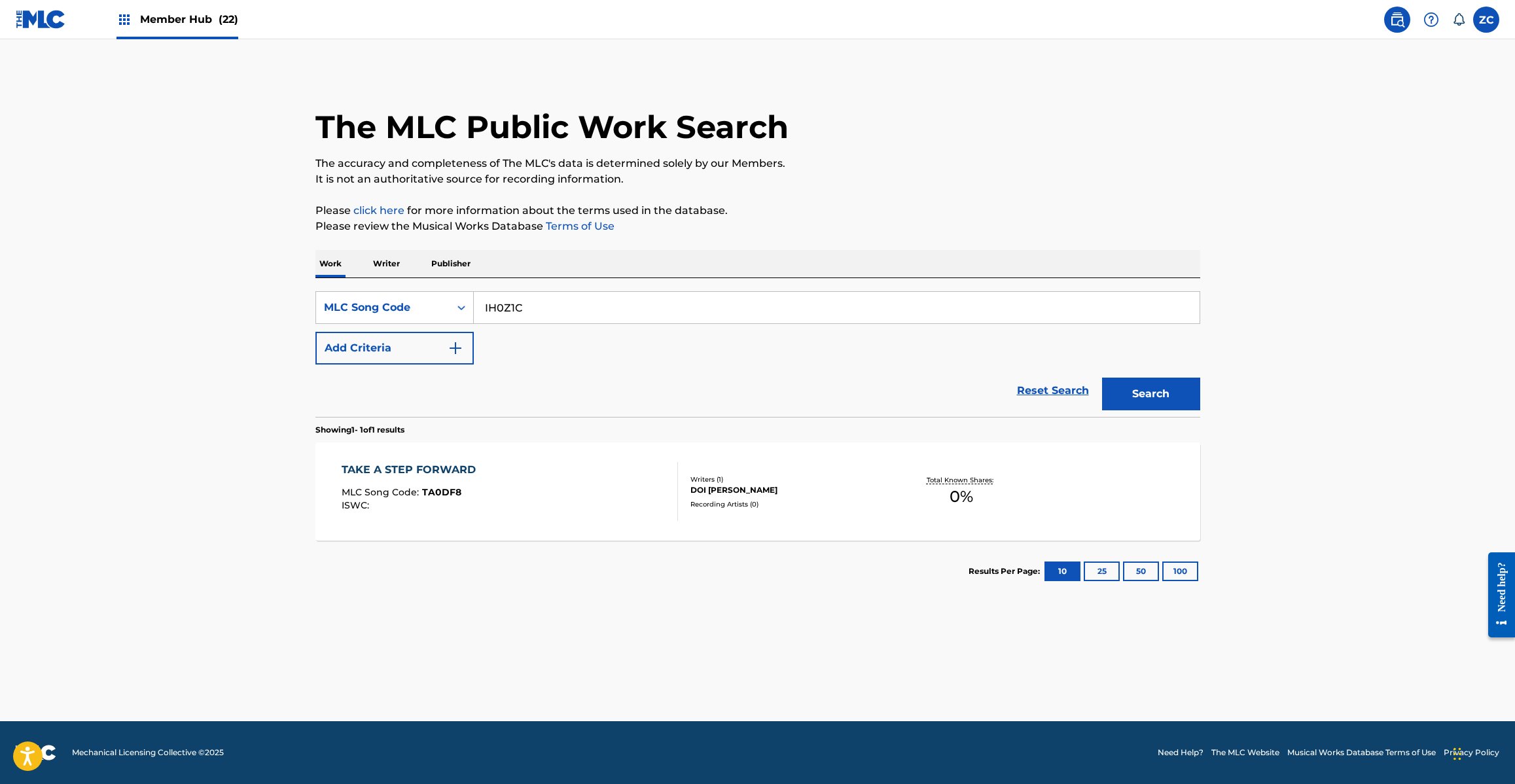
click at [1102, 378] on button "Search" at bounding box center [1150, 393] width 98 height 33
paste input "KE9SPL"
click at [1102, 378] on button "Search" at bounding box center [1150, 393] width 98 height 33
paste input "TA0SKT"
click at [1102, 378] on button "Search" at bounding box center [1150, 393] width 98 height 33
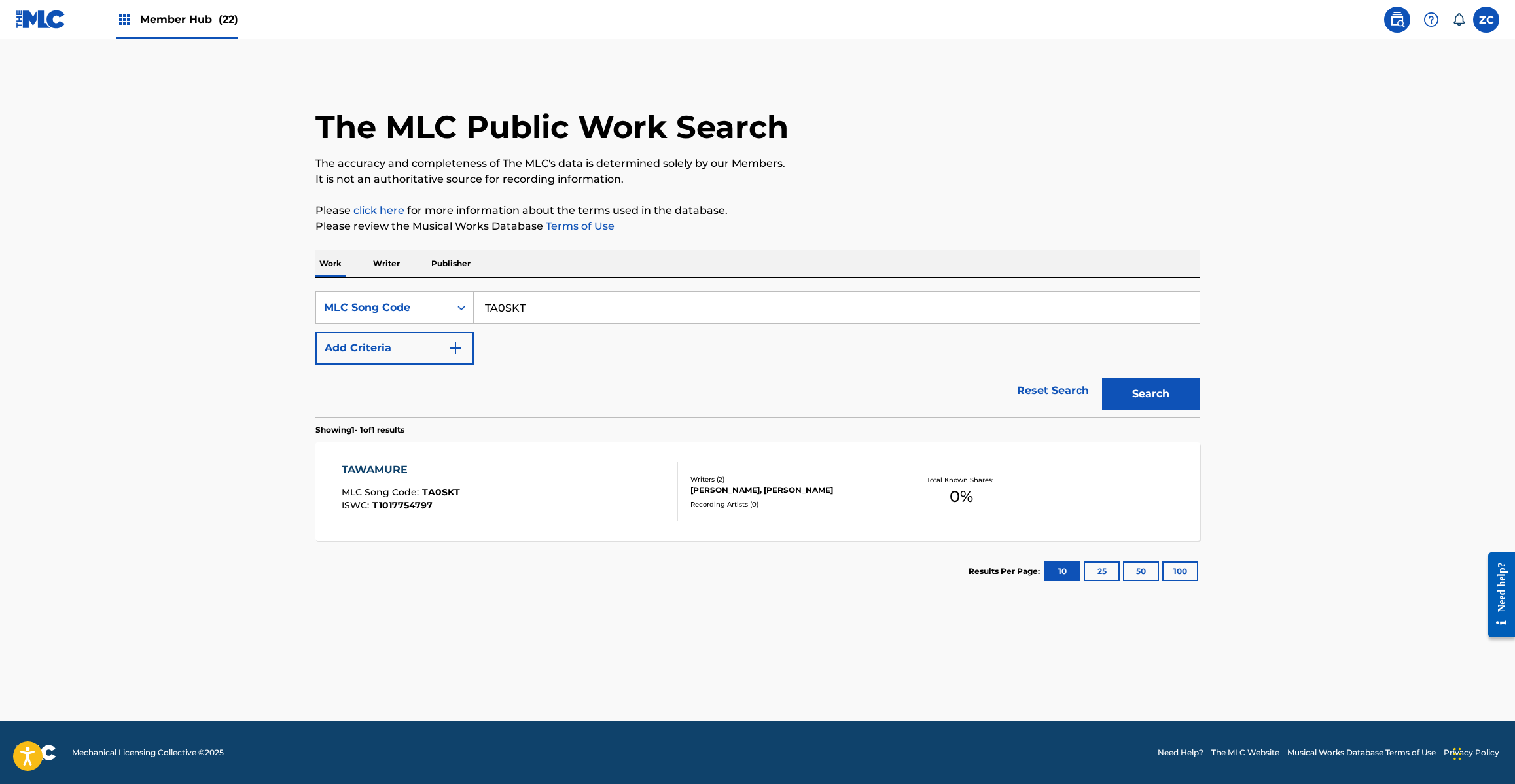
paste input "BD38HD"
click at [1102, 378] on button "Search" at bounding box center [1150, 393] width 98 height 33
paste input "CD2A8Z"
click at [1102, 378] on button "Search" at bounding box center [1150, 393] width 98 height 33
paste input "NH47CA"
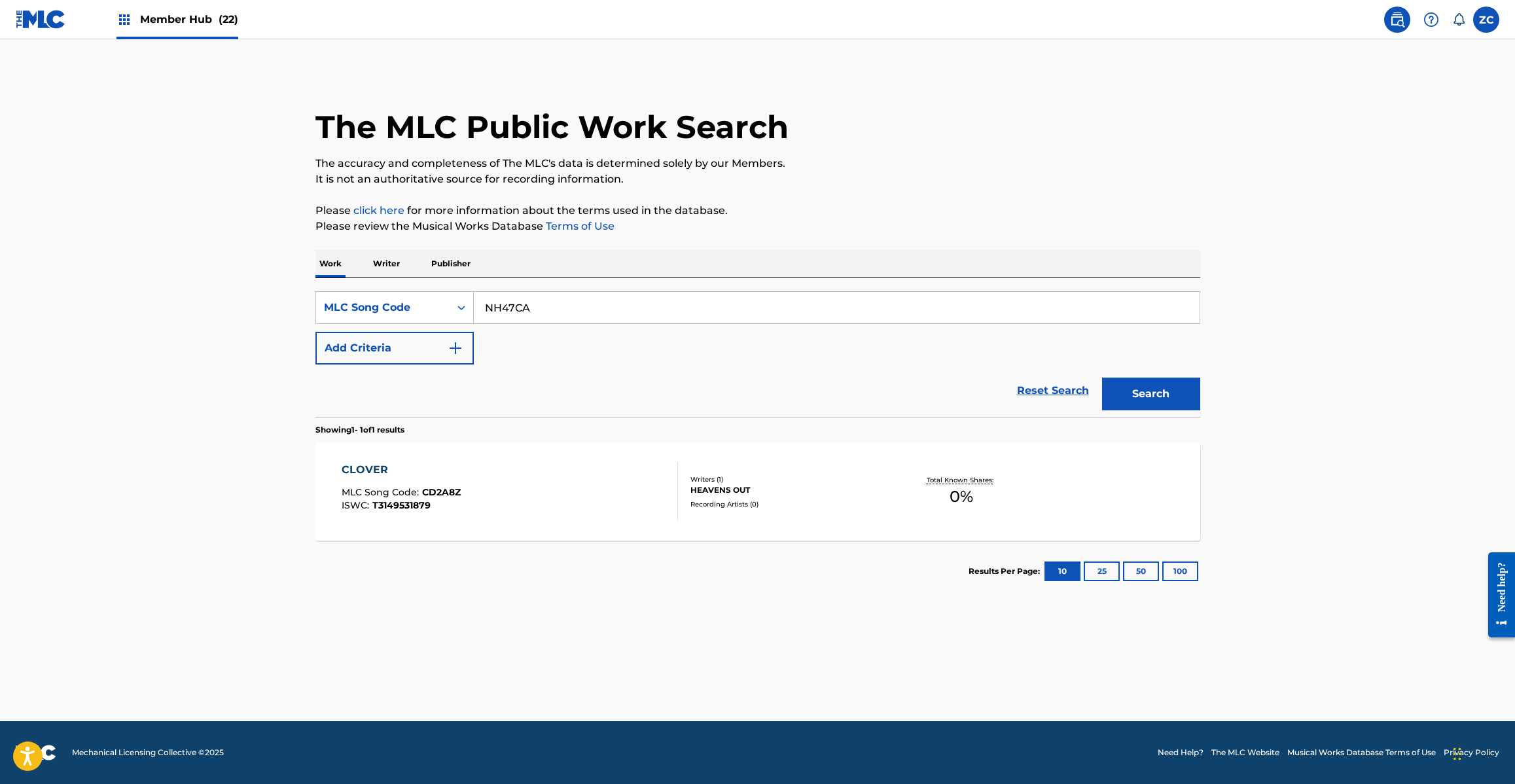
click at [1102, 378] on button "Search" at bounding box center [1150, 393] width 98 height 33
paste input "KE9SJV"
click at [1102, 378] on button "Search" at bounding box center [1150, 393] width 98 height 33
paste input "HC0E7P"
click at [1102, 378] on button "Search" at bounding box center [1150, 393] width 98 height 33
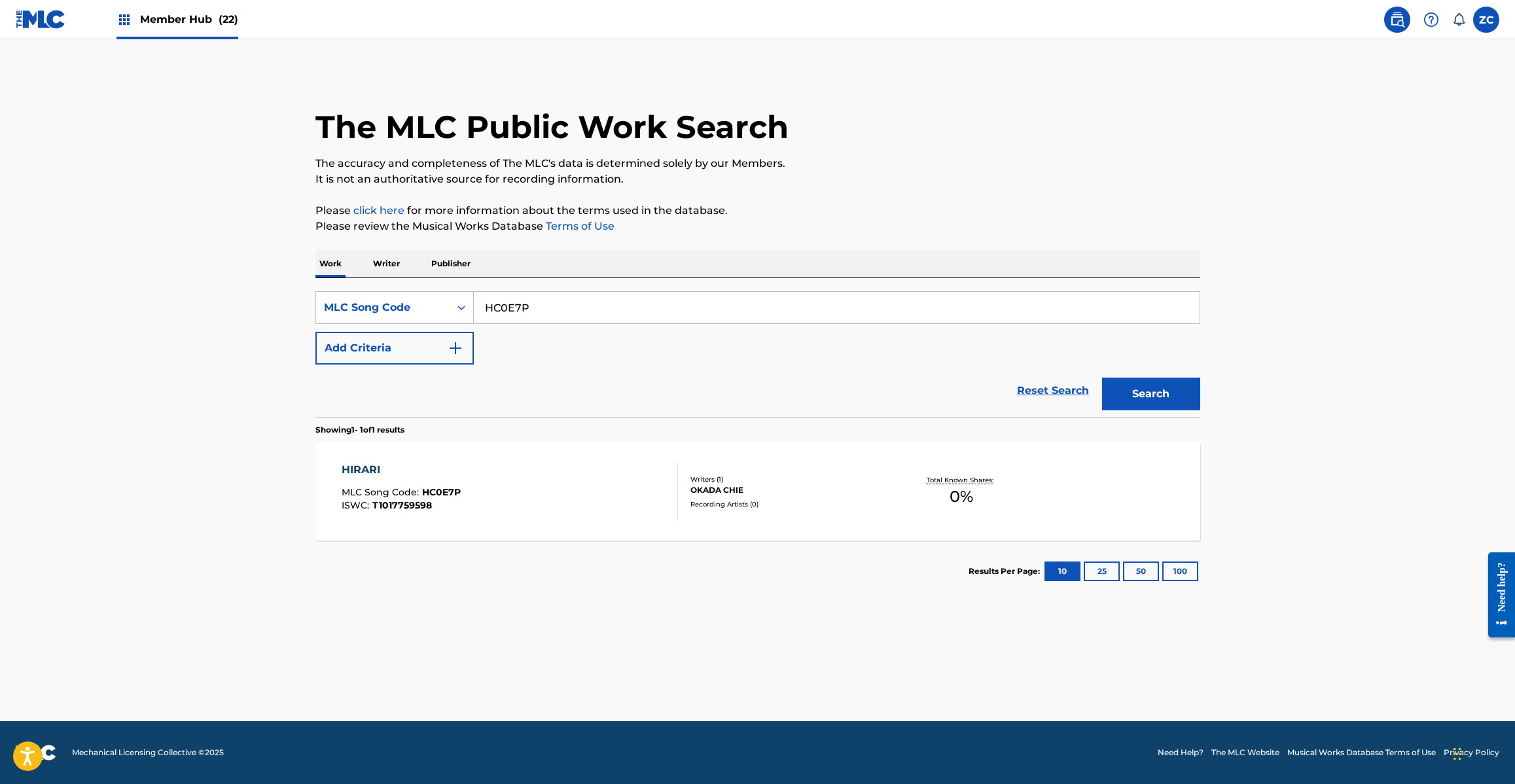
paste input "BD8EX5"
type input "BD8EX5"
click at [1102, 378] on button "Search" at bounding box center [1150, 393] width 98 height 33
click at [594, 494] on div "BORN TO BE PUNK MLC Song Code : BD8EX5 ISWC : T1017755074" at bounding box center [509, 491] width 337 height 59
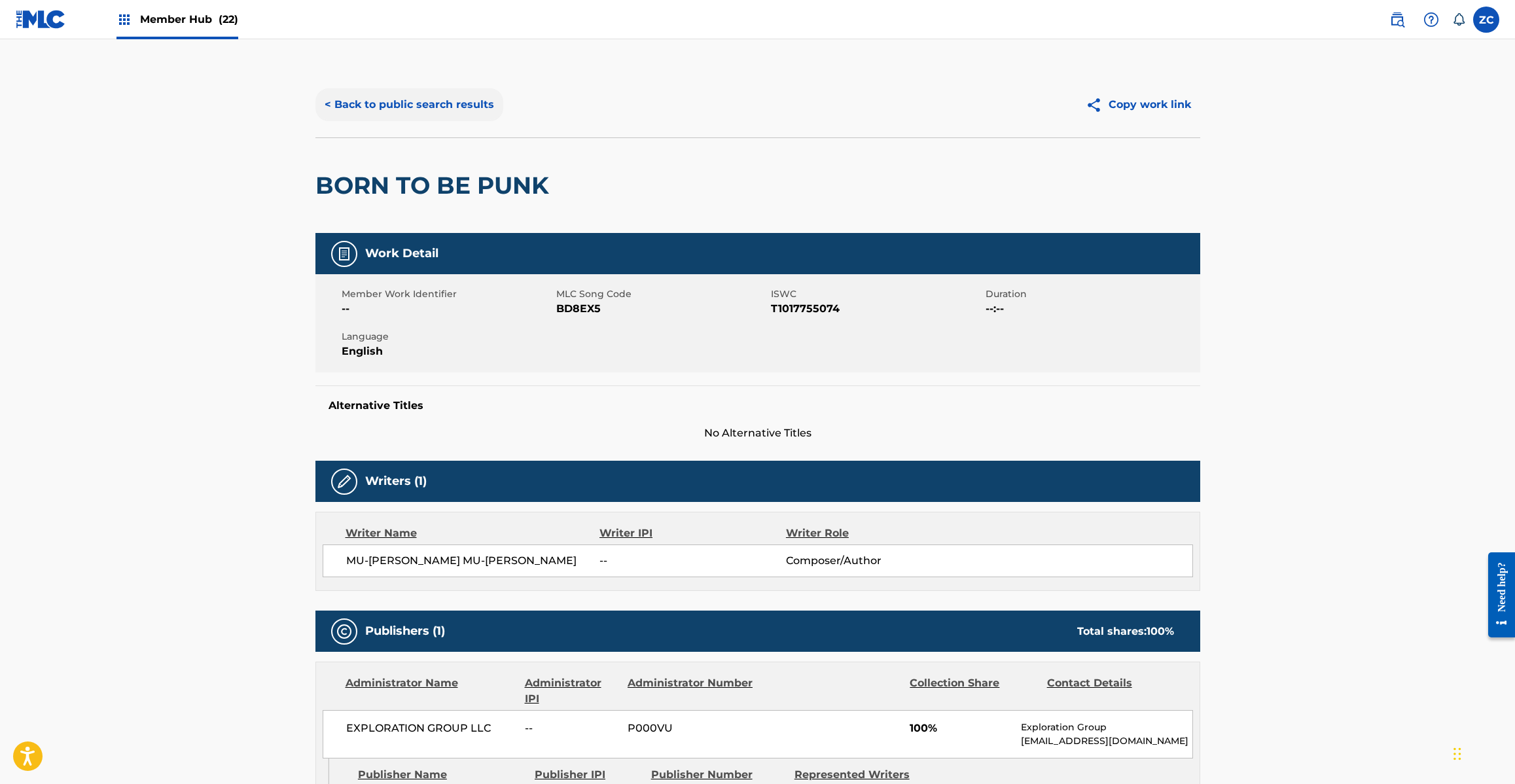
click at [481, 100] on button "< Back to public search results" at bounding box center [408, 104] width 187 height 33
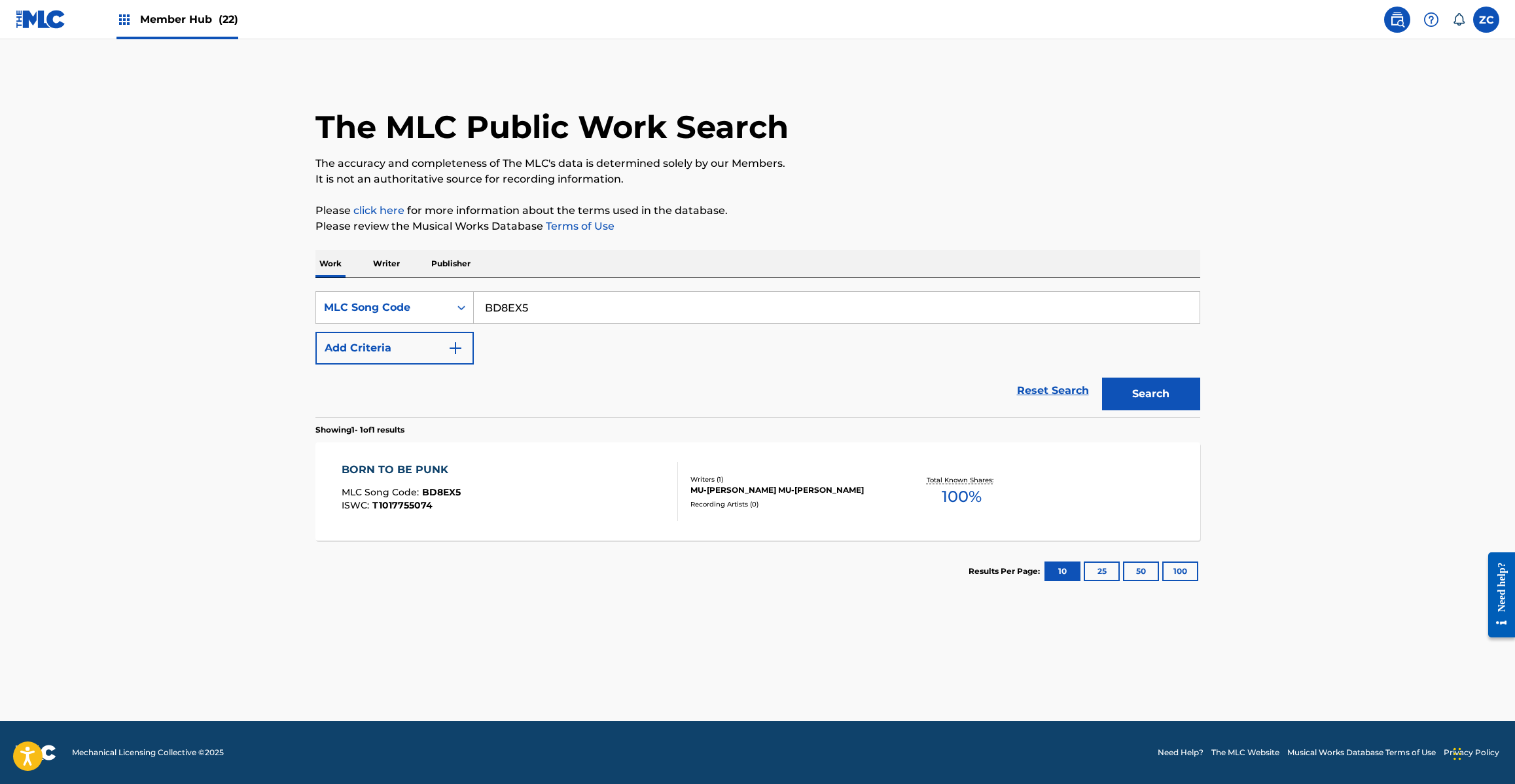
click at [570, 296] on input "BD8EX5" at bounding box center [836, 308] width 725 height 32
paste
click at [1102, 378] on button "Search" at bounding box center [1150, 393] width 98 height 33
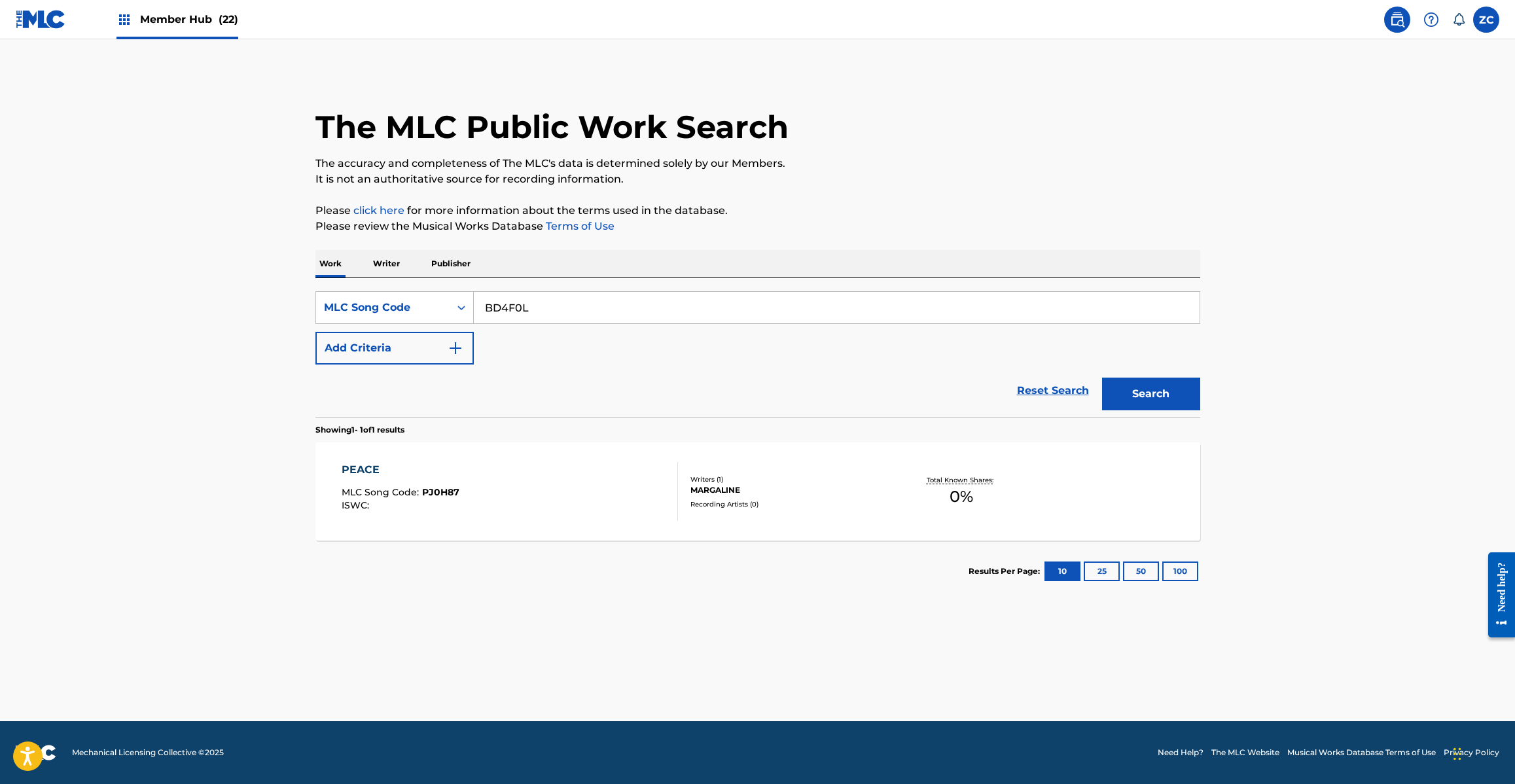
click at [1102, 378] on button "Search" at bounding box center [1150, 393] width 98 height 33
type input "ZS598D"
click at [1102, 378] on button "Search" at bounding box center [1150, 393] width 98 height 33
click at [541, 479] on div "ZUTTO FUTARIDE MLC Song Code : ZS598D ISWC : T1017703829" at bounding box center [509, 491] width 337 height 59
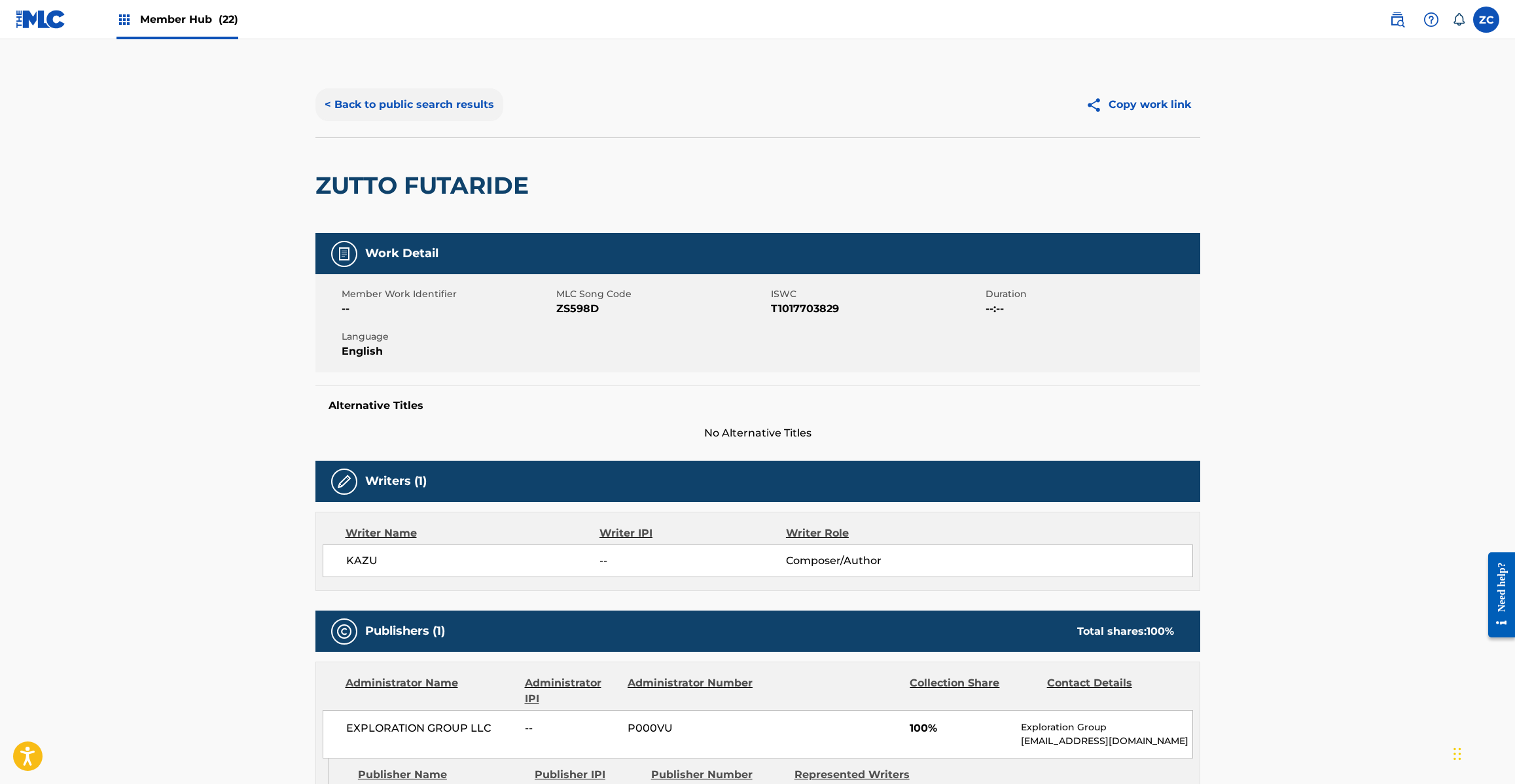
click at [469, 117] on button "< Back to public search results" at bounding box center [408, 104] width 187 height 33
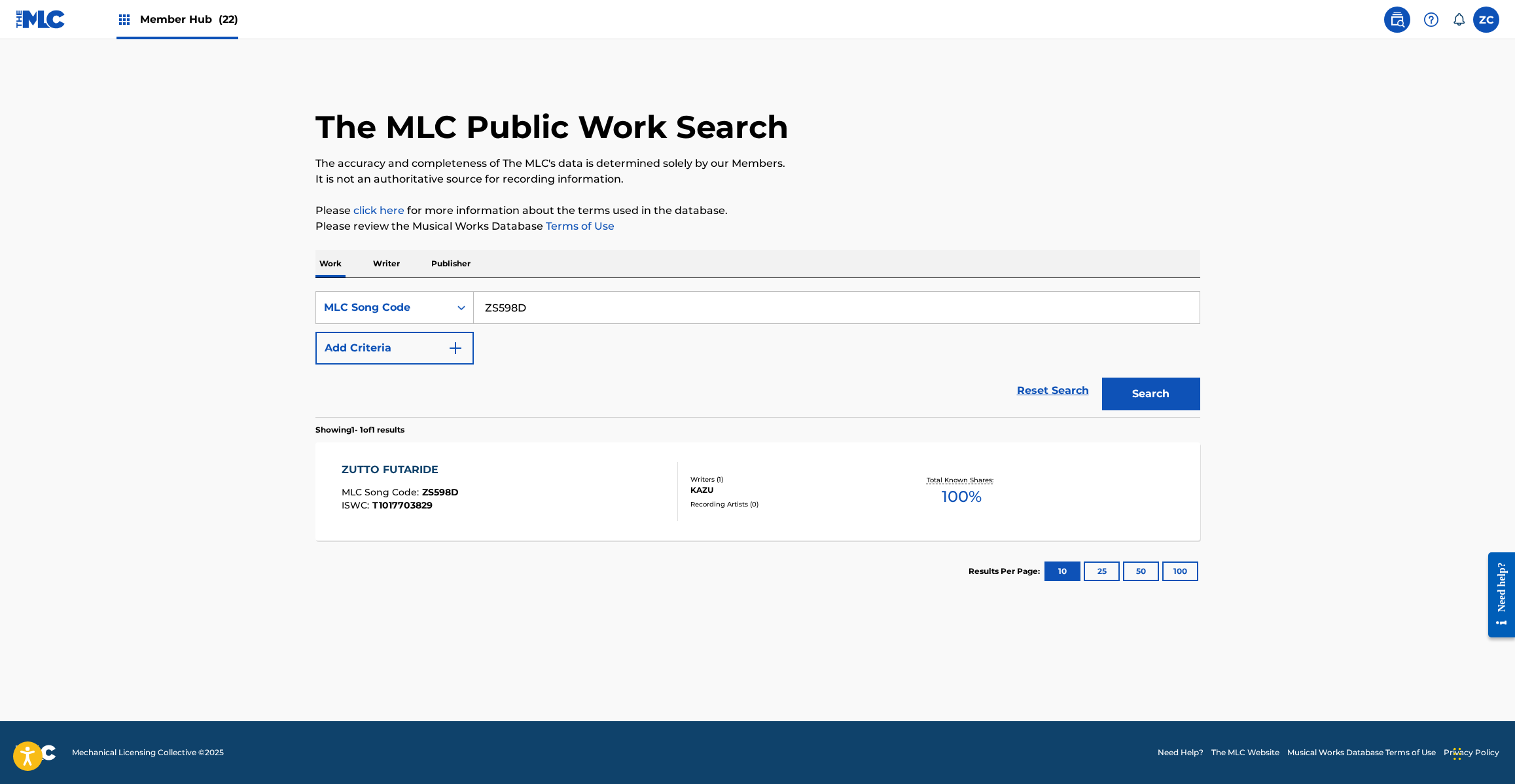
click at [576, 302] on input "ZS598D" at bounding box center [836, 308] width 725 height 32
click at [1102, 378] on button "Search" at bounding box center [1150, 393] width 98 height 33
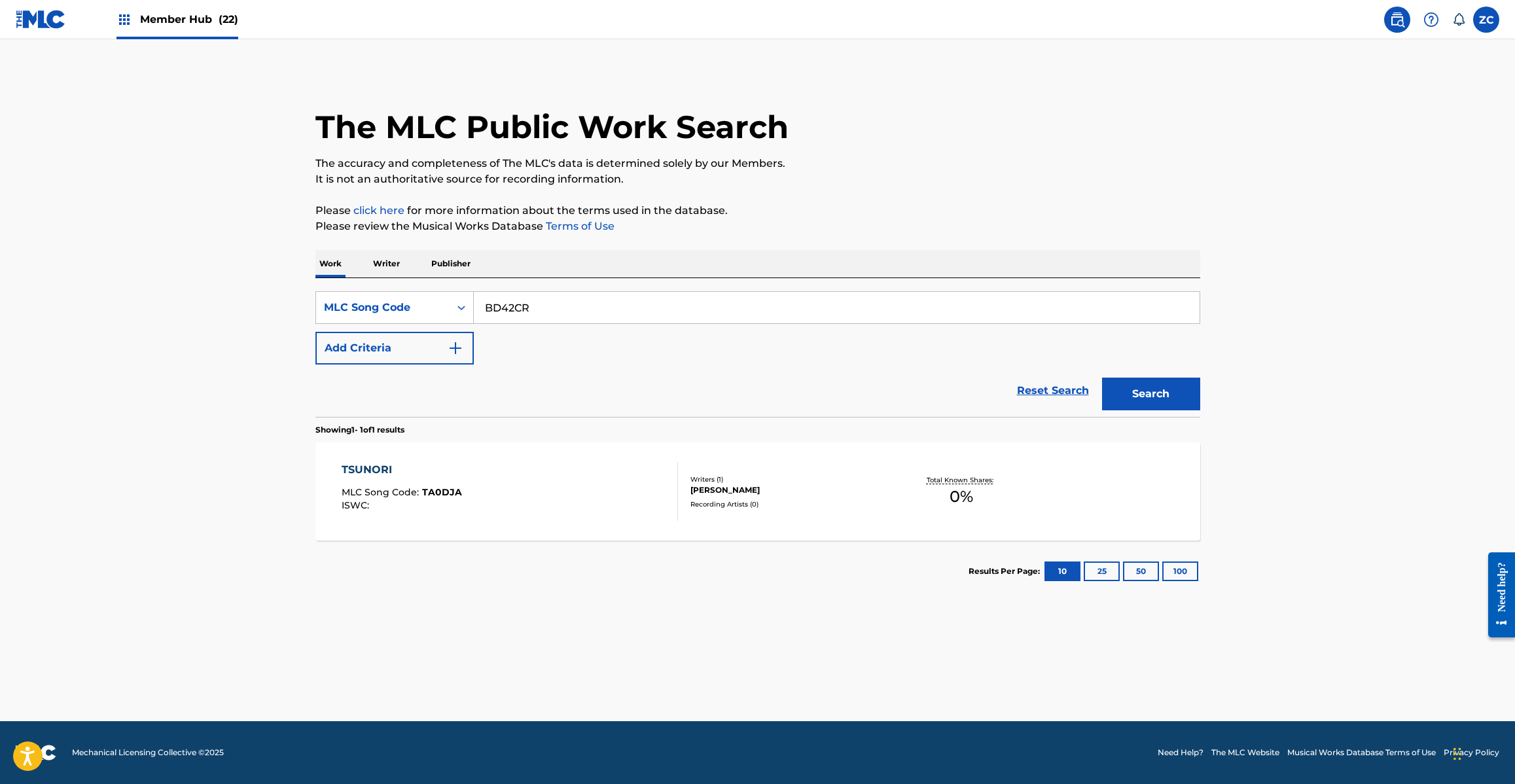
click at [1102, 378] on button "Search" at bounding box center [1150, 393] width 98 height 33
type input "KJ12O6"
click at [1102, 378] on button "Search" at bounding box center [1150, 393] width 98 height 33
click at [491, 500] on div "KAITEN TOGOU MLC Song Code : KJ12O6 ISWC : T1017735714" at bounding box center [509, 491] width 337 height 59
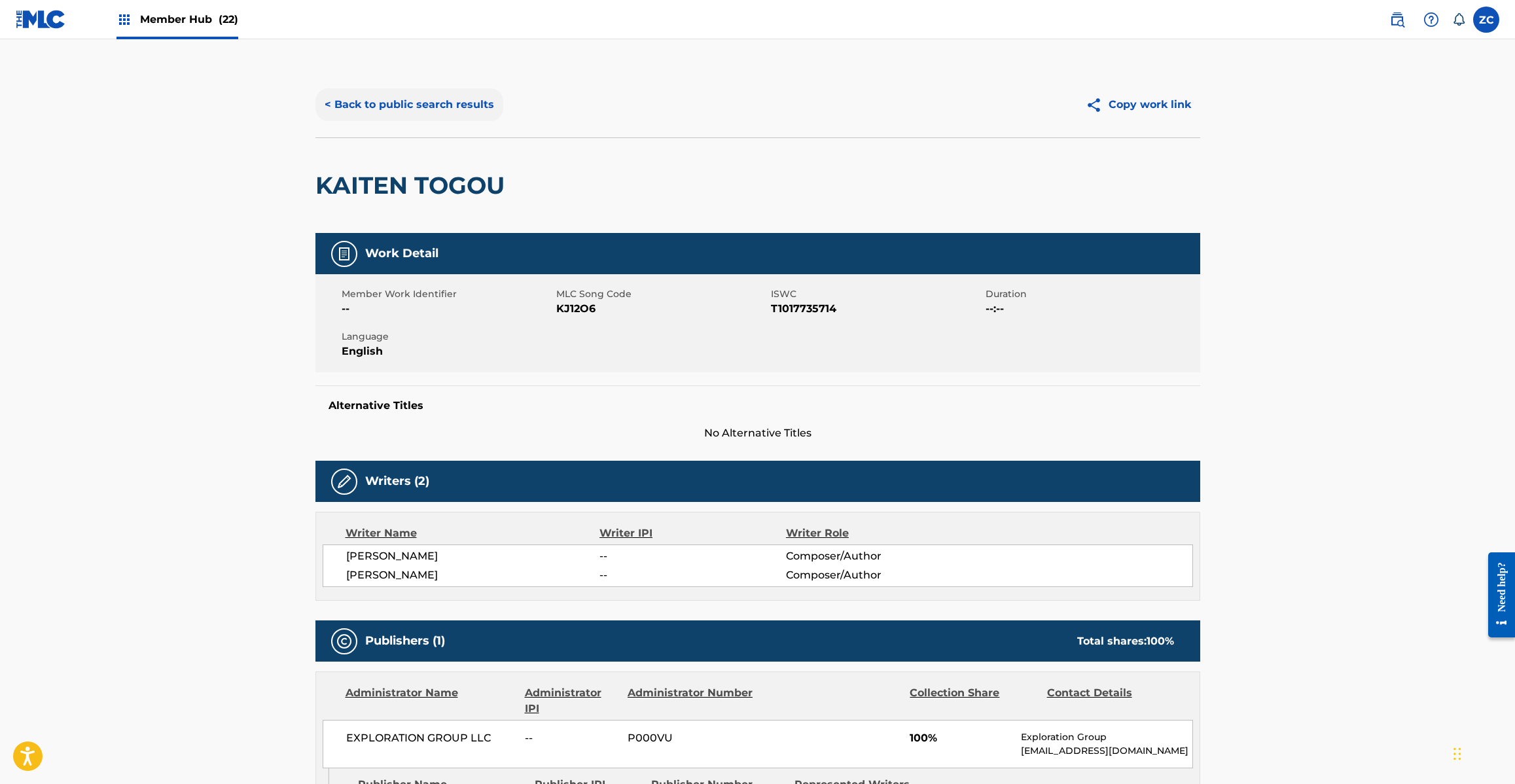
click at [481, 95] on button "< Back to public search results" at bounding box center [408, 104] width 187 height 33
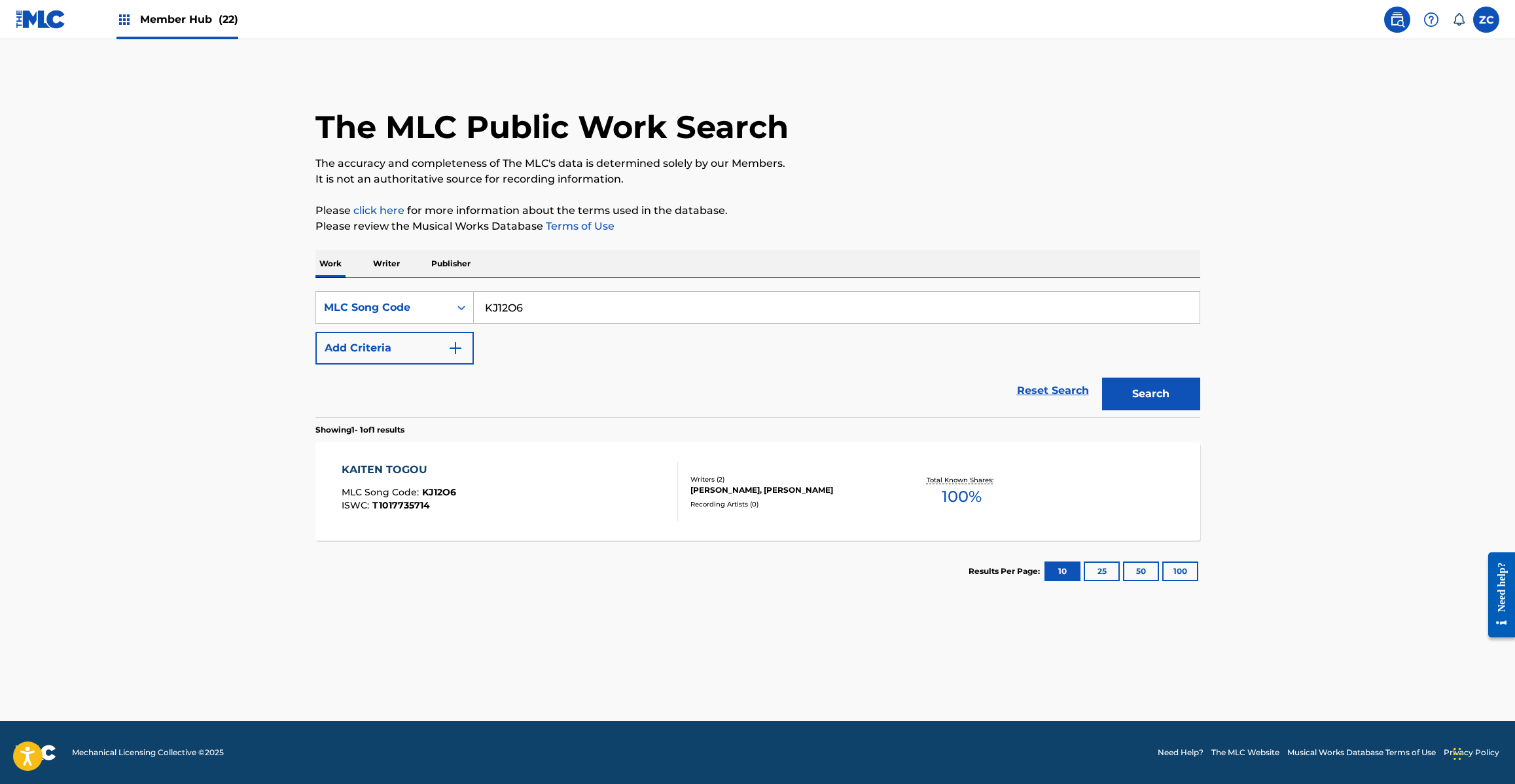
click at [576, 304] on input "KJ12O6" at bounding box center [836, 308] width 725 height 32
click at [1102, 378] on button "Search" at bounding box center [1150, 393] width 98 height 33
type input "MV2XCI"
click at [1102, 378] on button "Search" at bounding box center [1150, 393] width 98 height 33
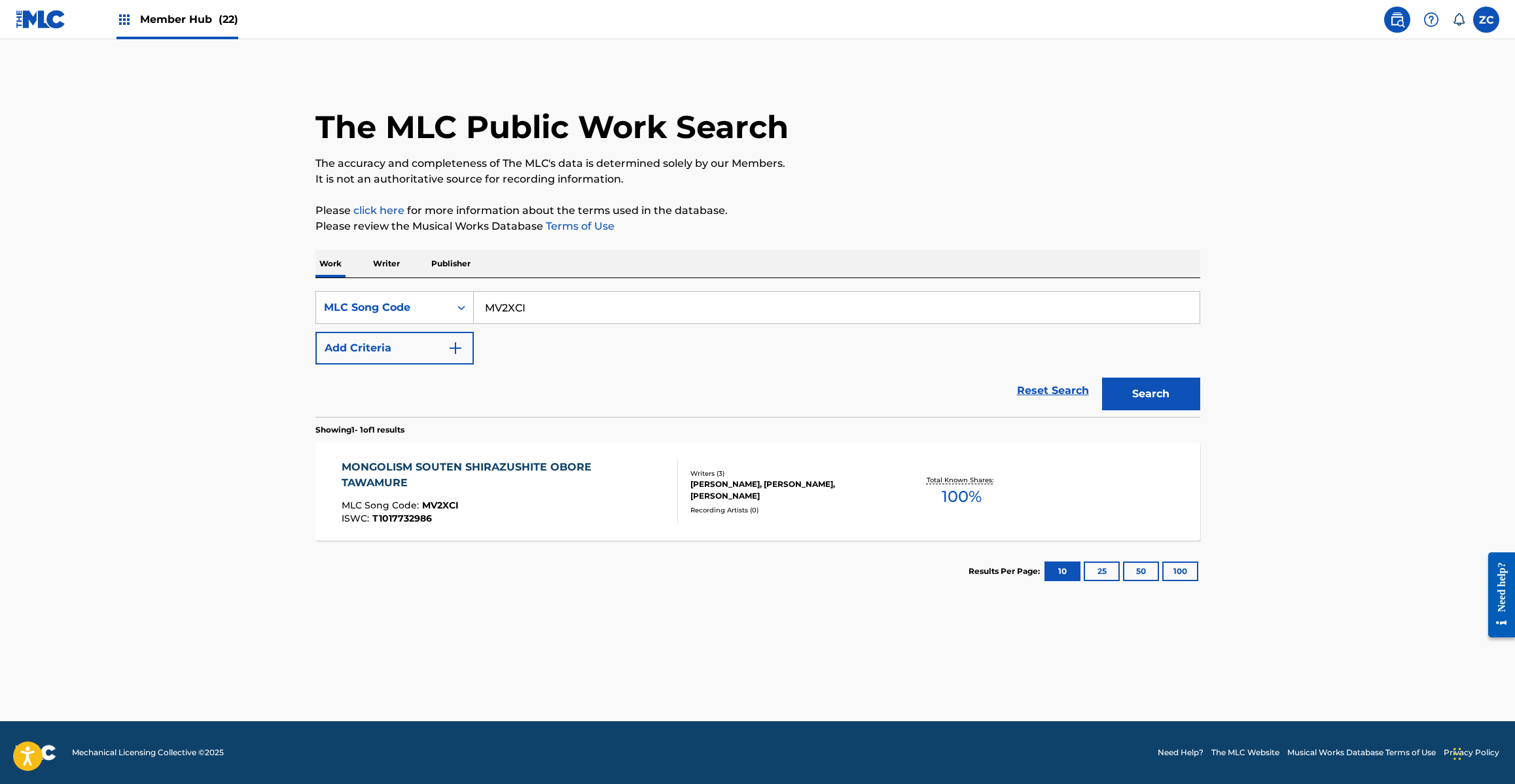
click at [555, 501] on div "MLC Song Code : MV2XCI" at bounding box center [503, 507] width 325 height 13
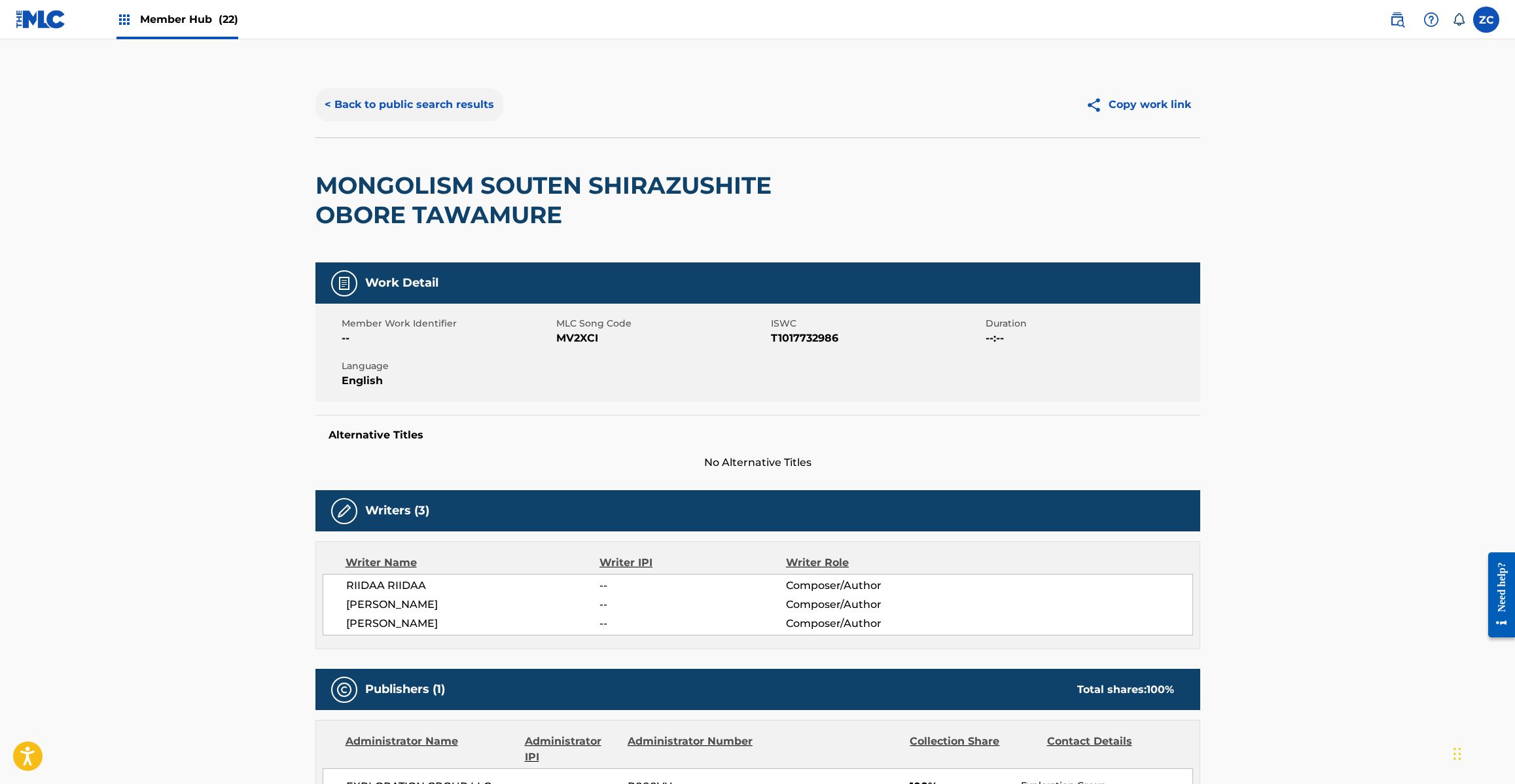
click at [450, 106] on button "< Back to public search results" at bounding box center [408, 104] width 187 height 33
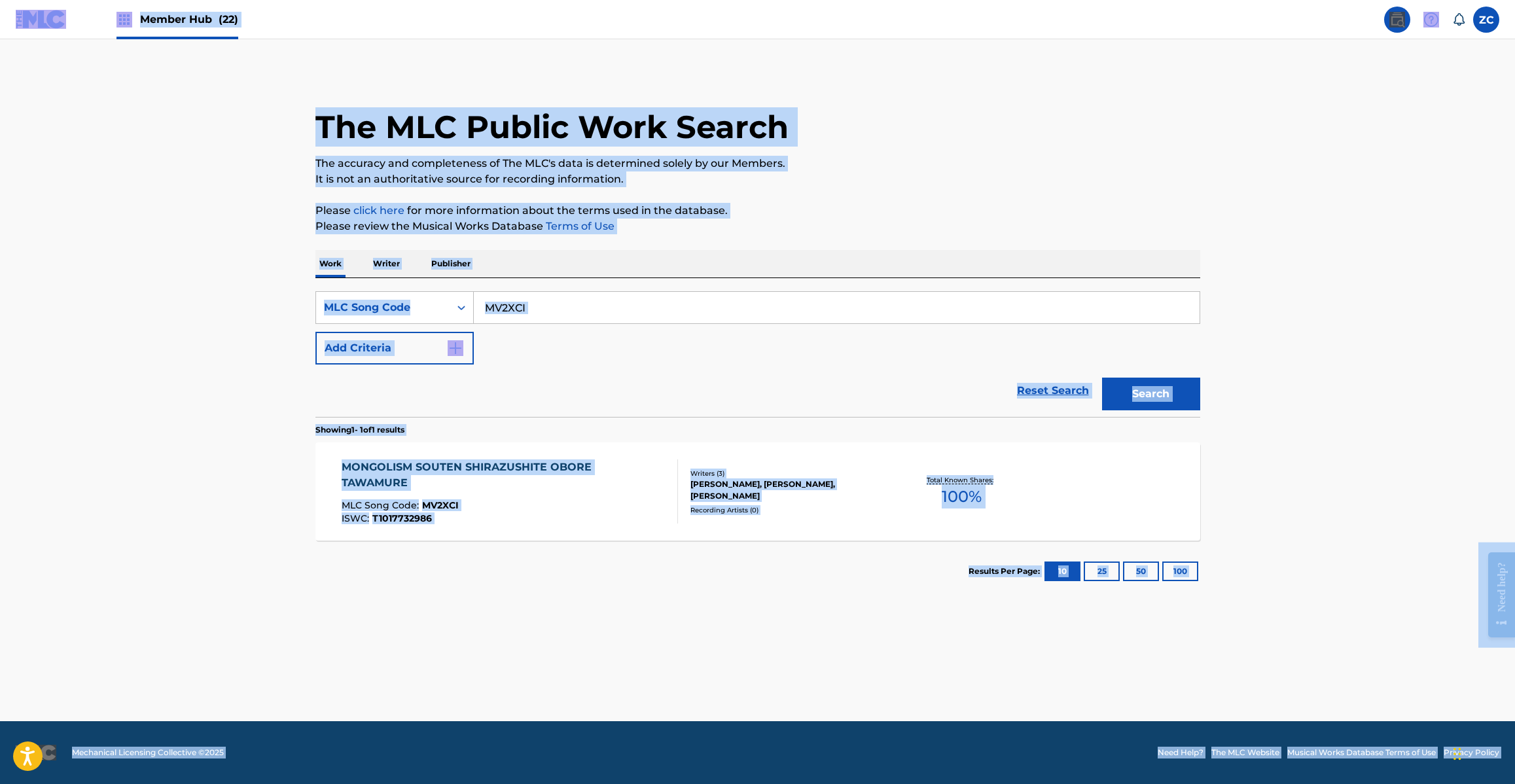
click at [696, 297] on input "MV2XCI" at bounding box center [836, 308] width 725 height 32
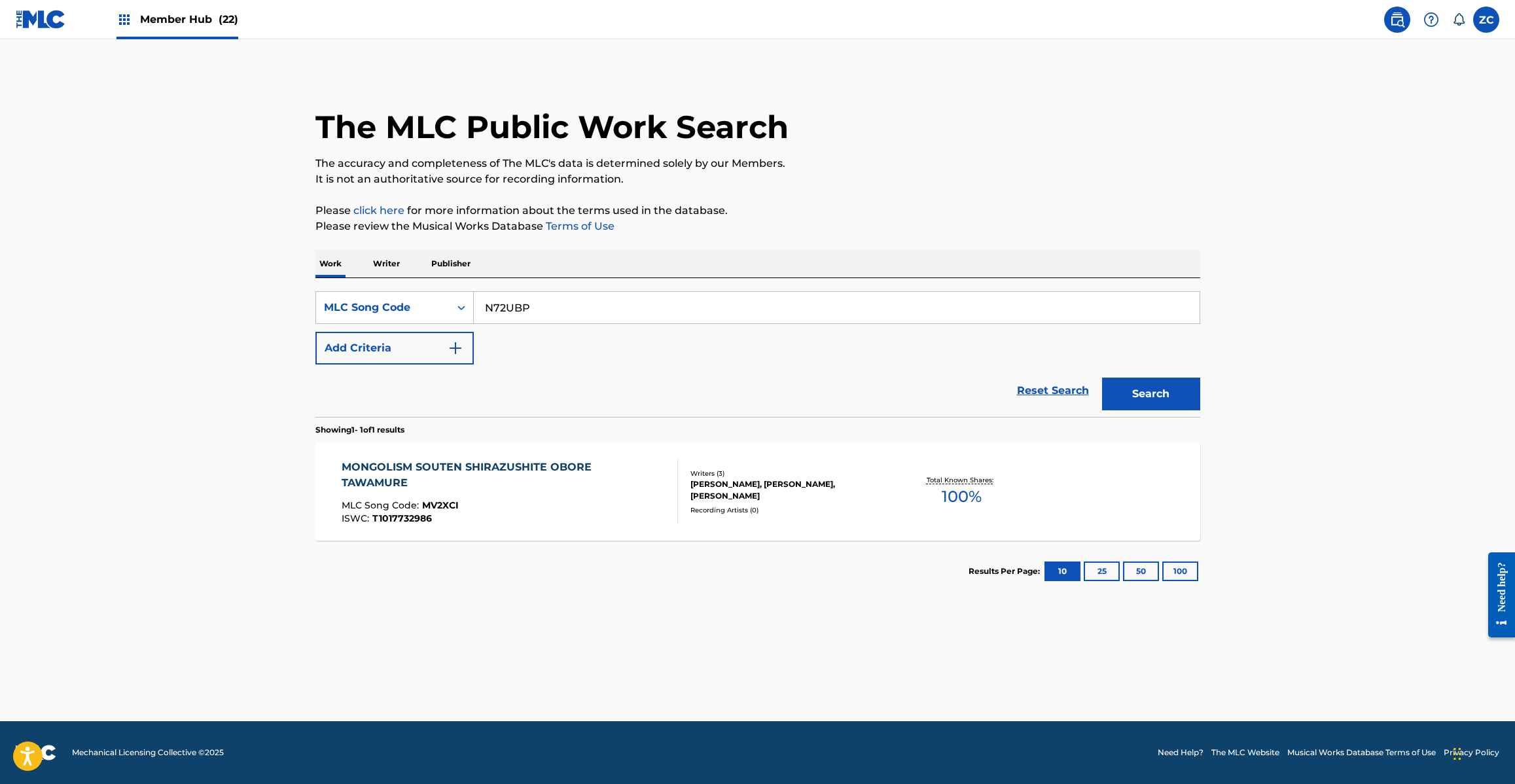
click at [1102, 378] on button "Search" at bounding box center [1150, 393] width 98 height 33
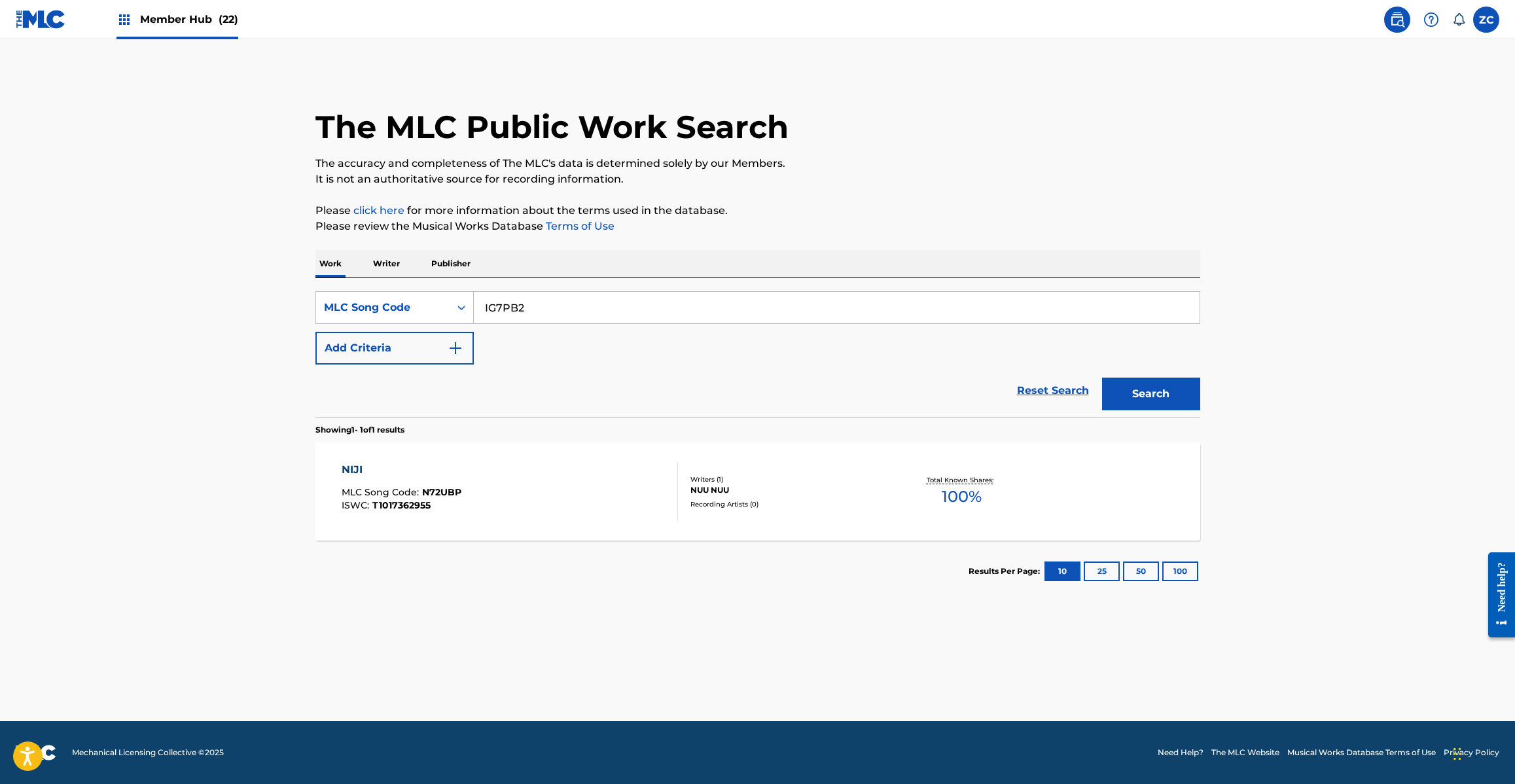
click at [1102, 378] on button "Search" at bounding box center [1150, 393] width 98 height 33
type input "OL5UJ8"
click at [1102, 378] on button "Search" at bounding box center [1150, 393] width 98 height 33
click at [570, 495] on div "ORENO YUME MLC Song Code : OL5UJ8 ISWC : T1017751130" at bounding box center [509, 491] width 337 height 59
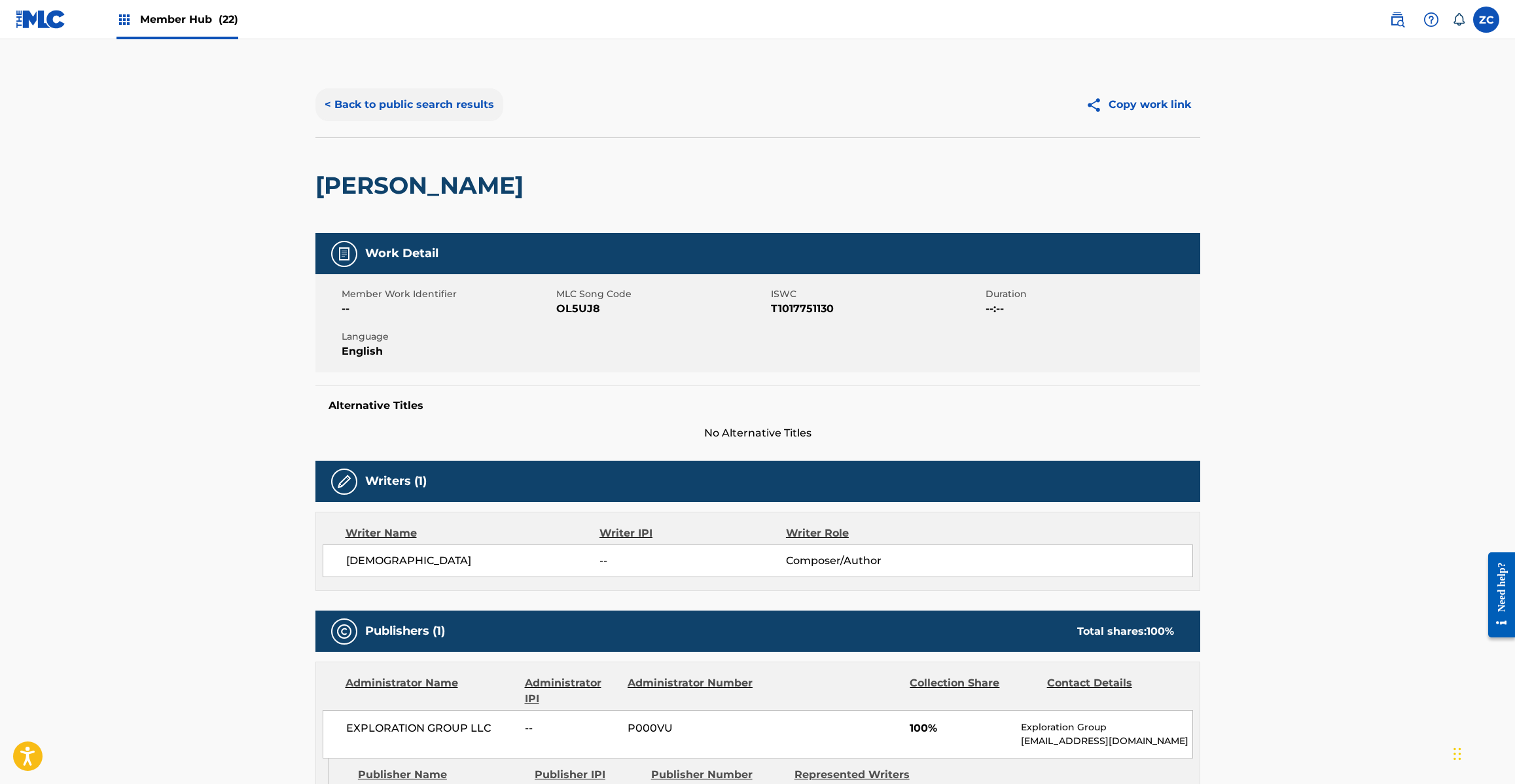
click at [448, 106] on button "< Back to public search results" at bounding box center [408, 104] width 187 height 33
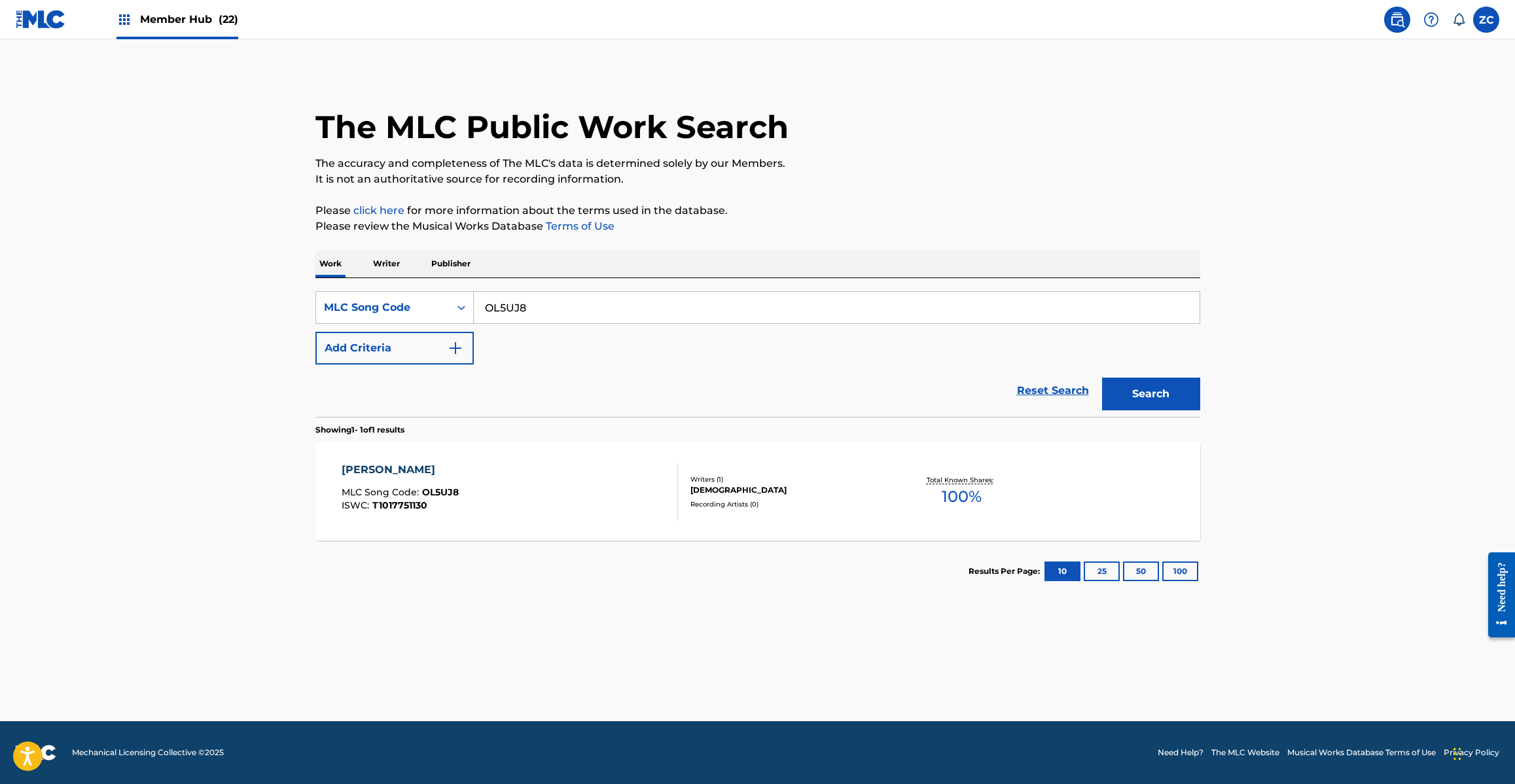
click at [586, 331] on div "SearchWithCriteria8a51b159-5376-46e0-a3c0-b32a0adf24db MLC Song Code OL5UJ8 Add…" at bounding box center [757, 327] width 885 height 74
click at [596, 315] on input "OL5UJ8" at bounding box center [836, 308] width 725 height 32
type input "SC3LMC"
click at [1169, 388] on button "Search" at bounding box center [1150, 393] width 98 height 33
click at [602, 491] on div "SMILE MLC Song Code : SC3LMC ISWC : T9096858821" at bounding box center [509, 491] width 337 height 59
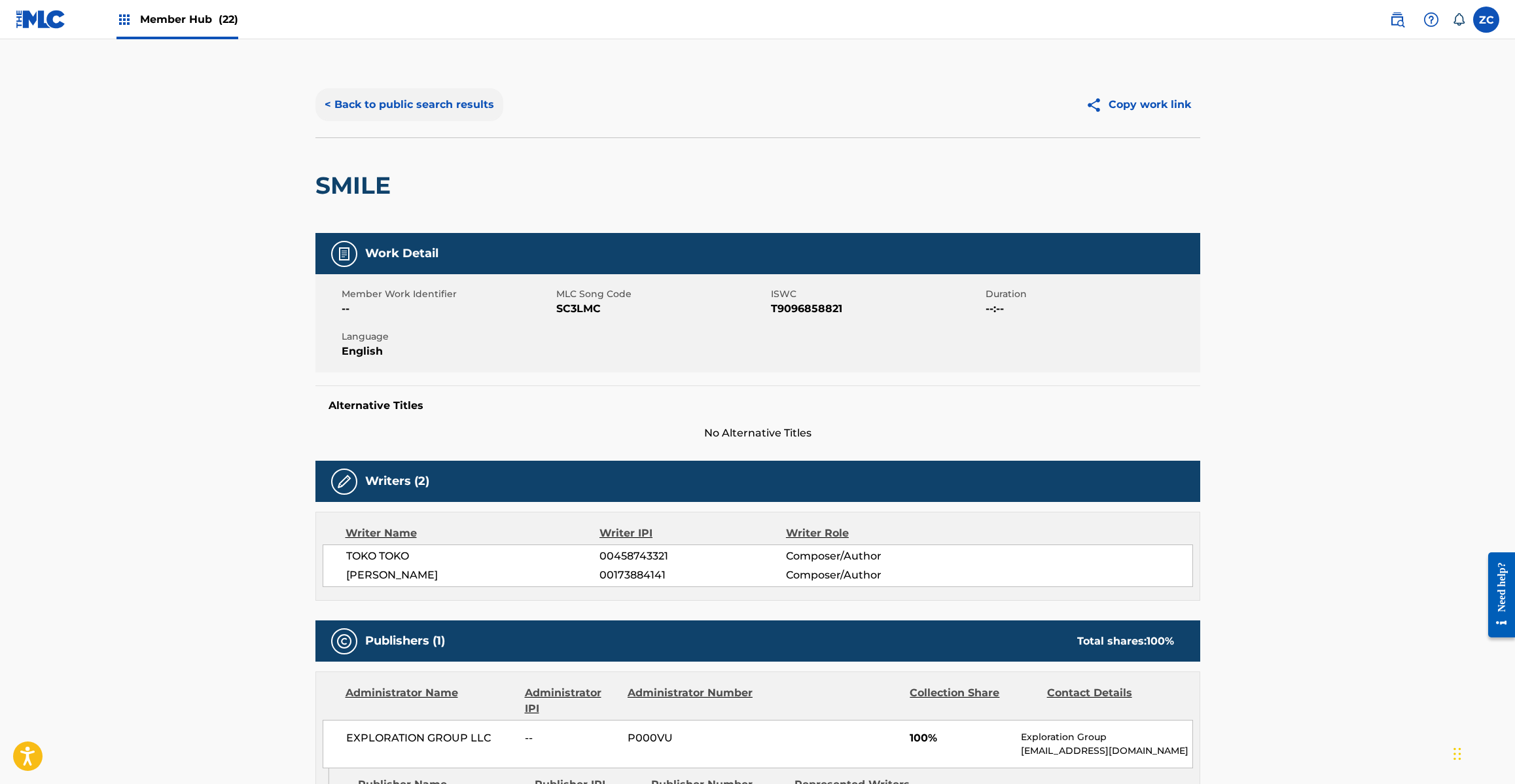
click at [479, 113] on button "< Back to public search results" at bounding box center [408, 104] width 187 height 33
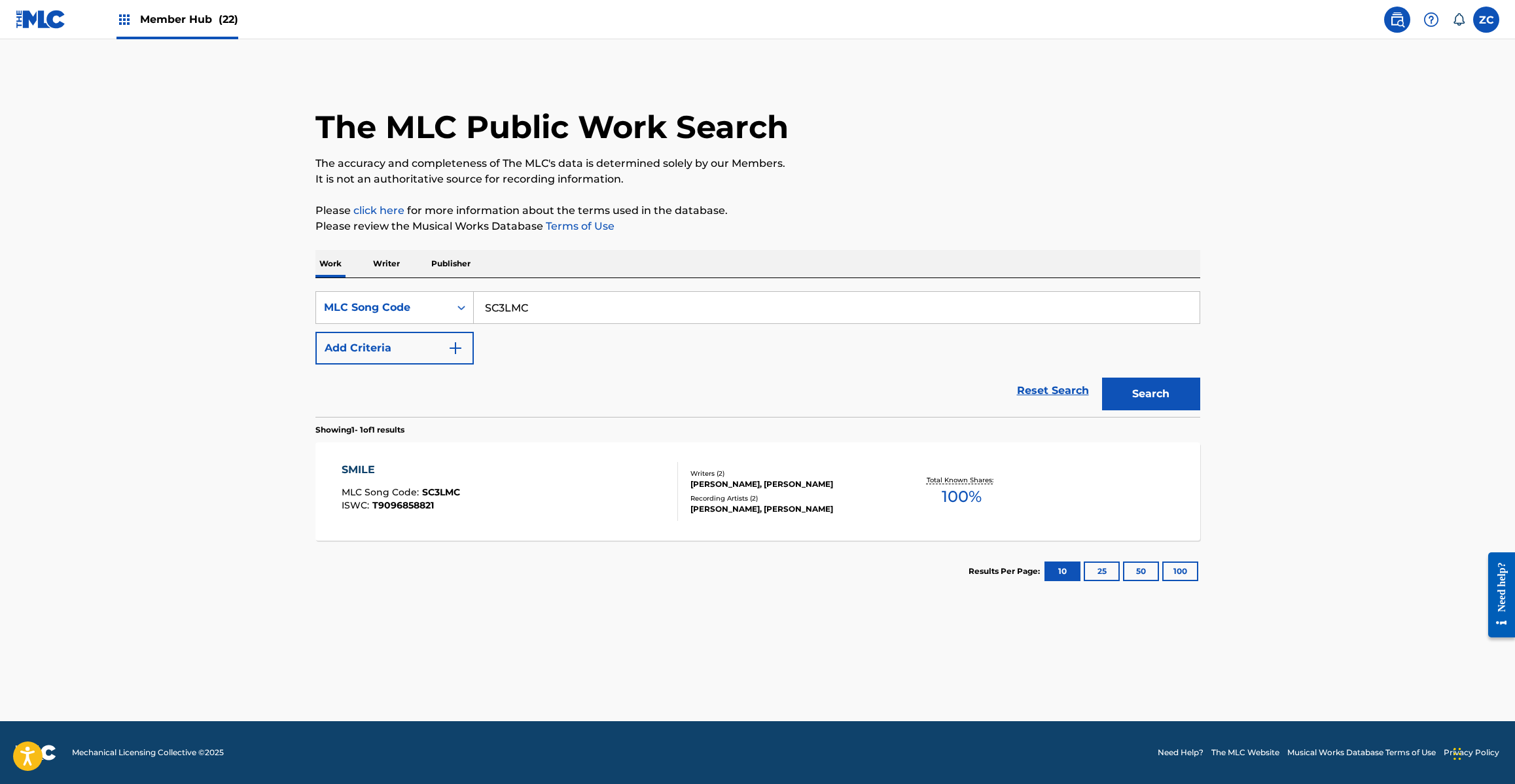
click at [642, 316] on input "SC3LMC" at bounding box center [836, 308] width 725 height 32
type input "TW7VPC"
click at [1102, 378] on button "Search" at bounding box center [1150, 393] width 98 height 33
click at [544, 496] on div "TOUKYOU FISH MLC Song Code : TW7VPC ISWC : T1019517532" at bounding box center [509, 491] width 337 height 59
click at [613, 297] on input "TW7VPC" at bounding box center [836, 308] width 725 height 32
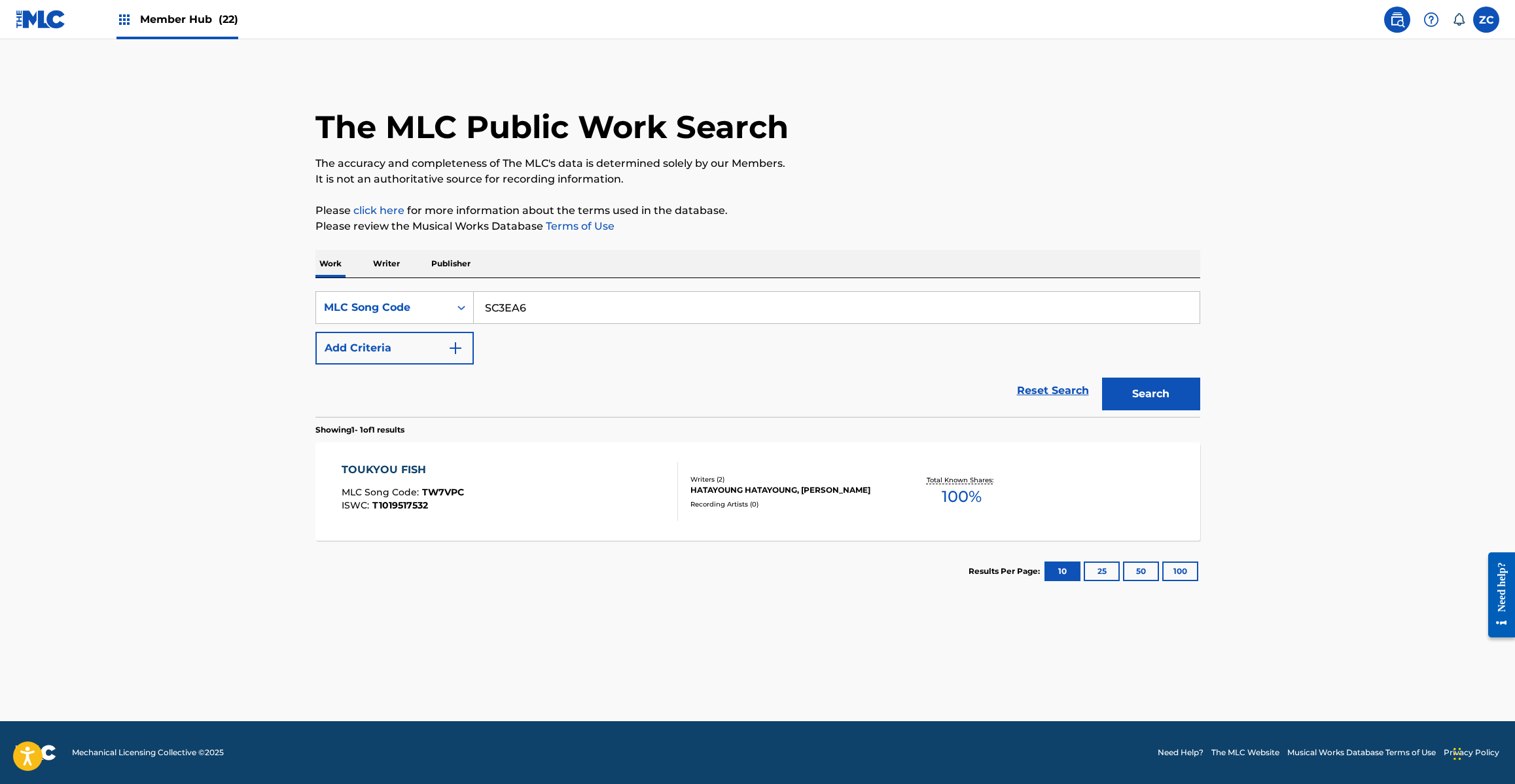
click at [1102, 378] on button "Search" at bounding box center [1150, 393] width 98 height 33
click at [644, 308] on input "SC3EA6" at bounding box center [836, 308] width 725 height 32
click at [1102, 378] on button "Search" at bounding box center [1150, 393] width 98 height 33
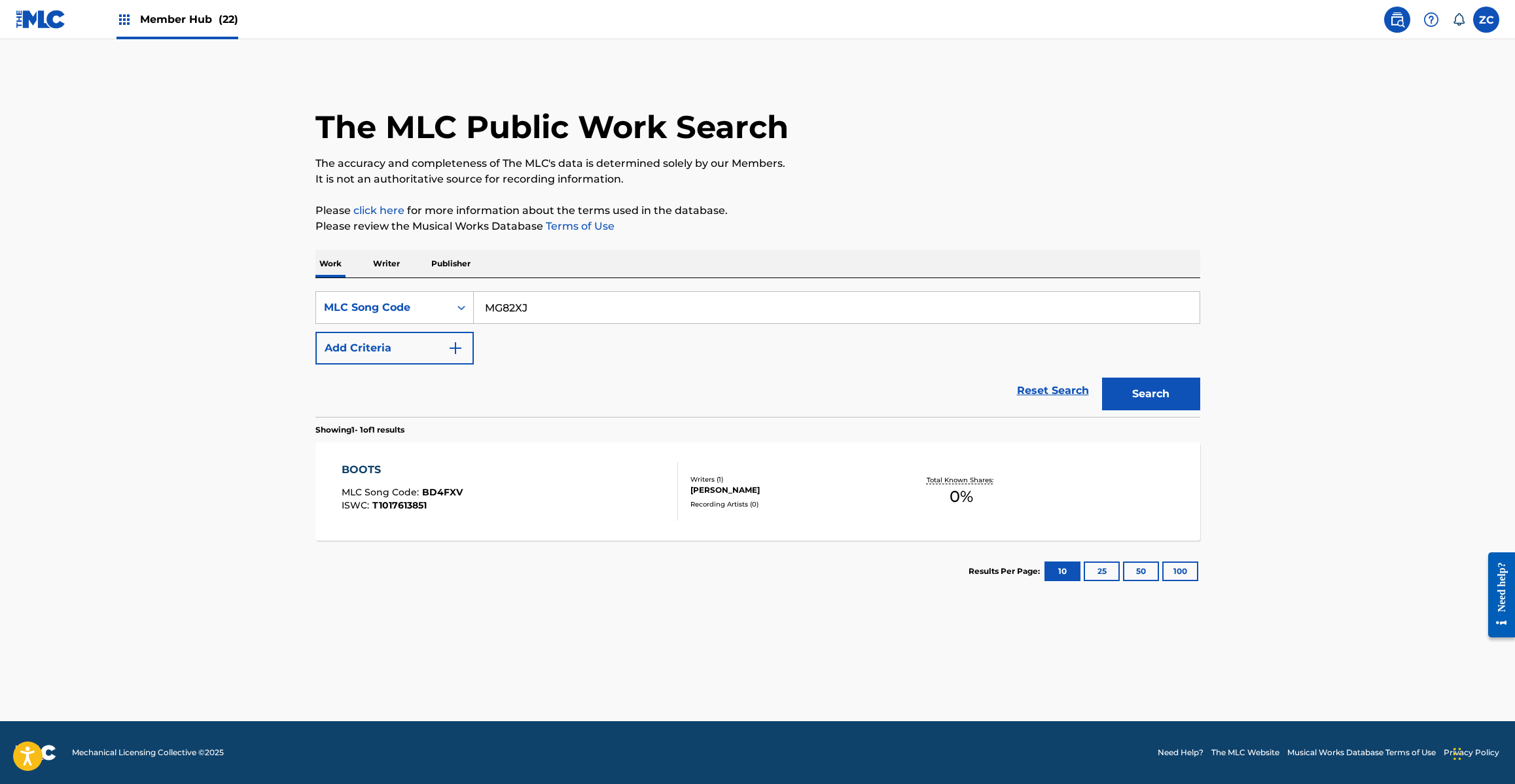
click at [1102, 378] on button "Search" at bounding box center [1150, 393] width 98 height 33
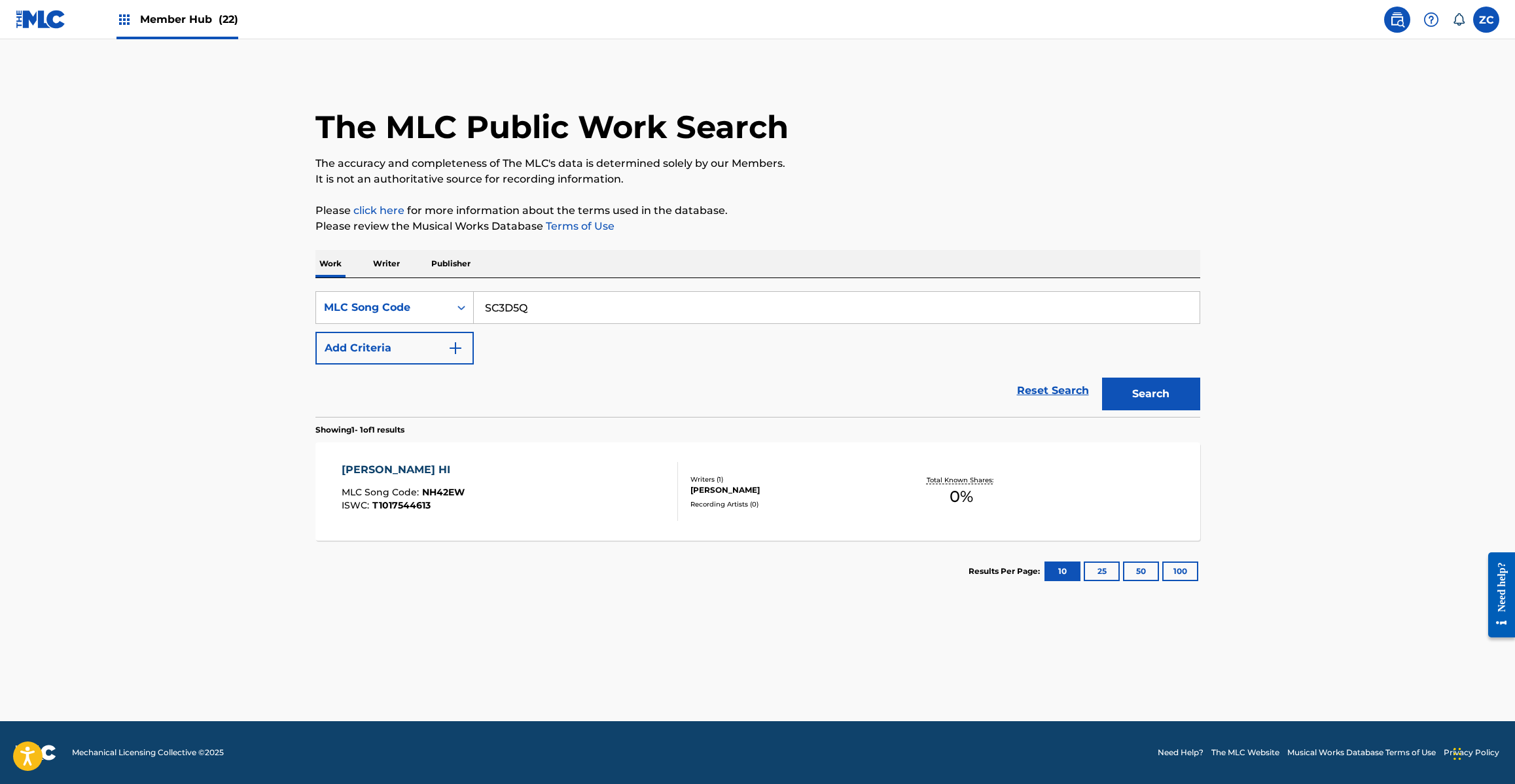
click at [1102, 378] on button "Search" at bounding box center [1150, 393] width 98 height 33
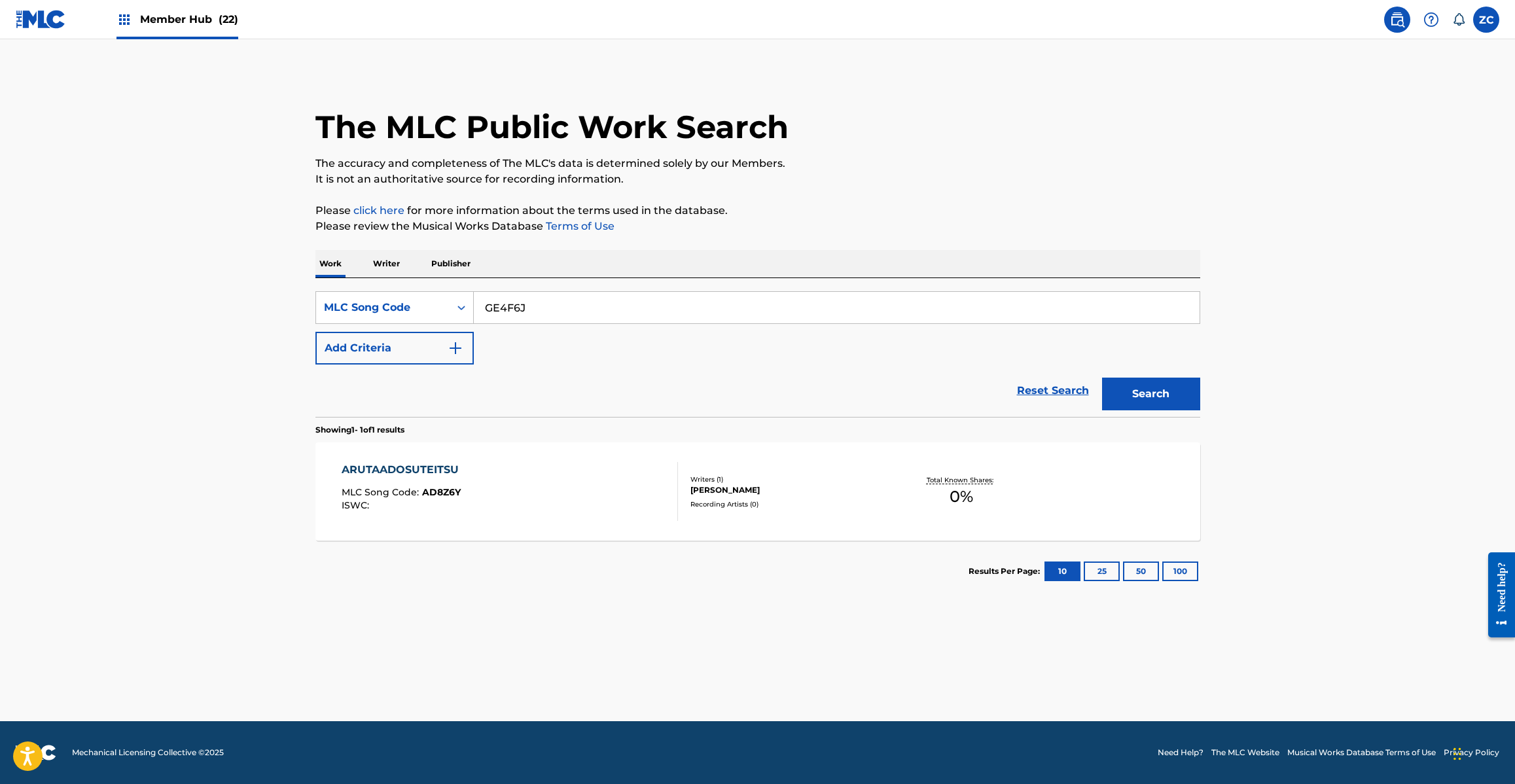
click at [1102, 378] on button "Search" at bounding box center [1150, 393] width 98 height 33
type input "ER95XU"
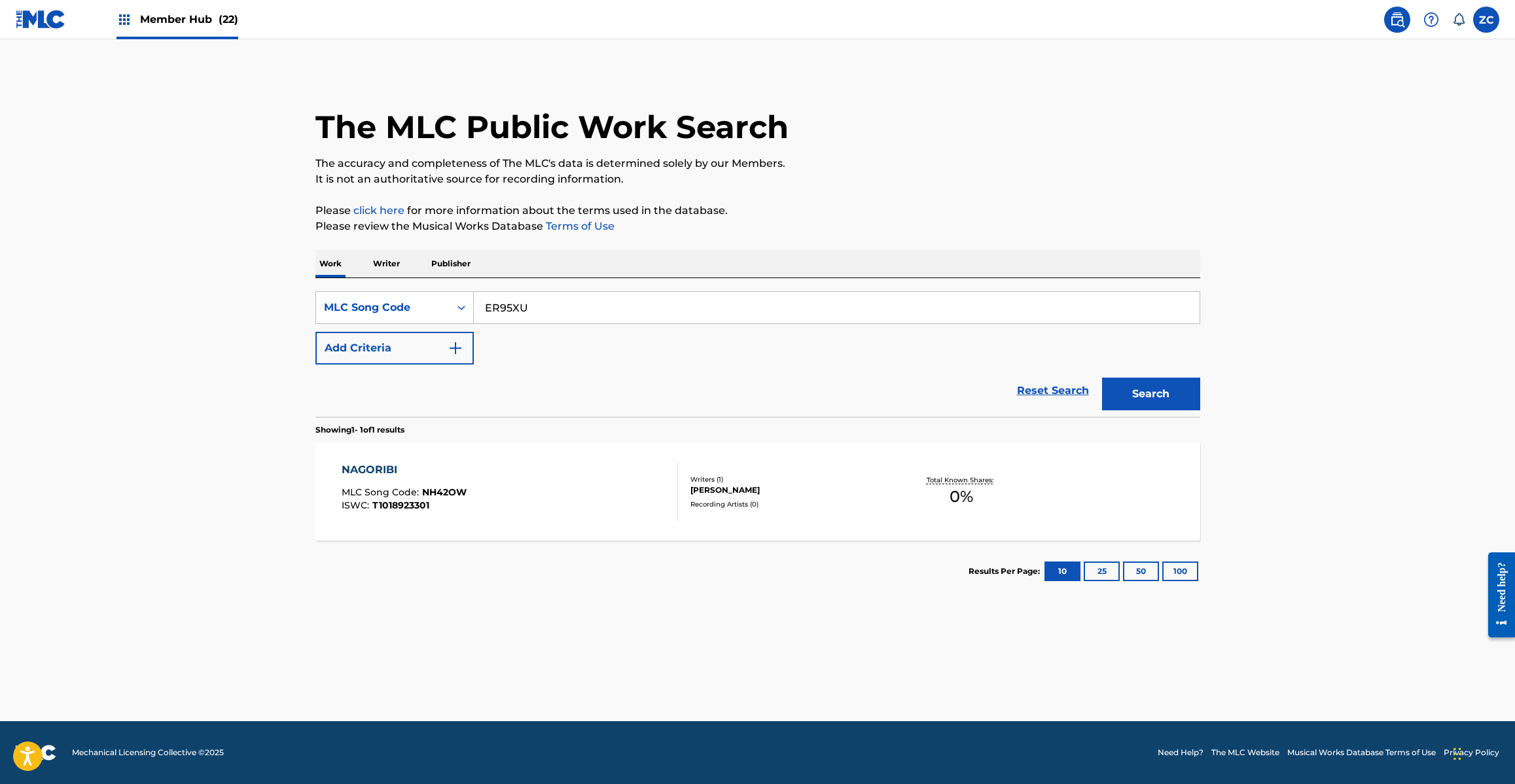
click at [1102, 378] on button "Search" at bounding box center [1150, 393] width 98 height 33
click at [524, 452] on div "EIENNO SHU MLC Song Code : ER95XU ISWC : T1017516673 Writers ( 2 ) AWANO MEG, K…" at bounding box center [757, 490] width 885 height 98
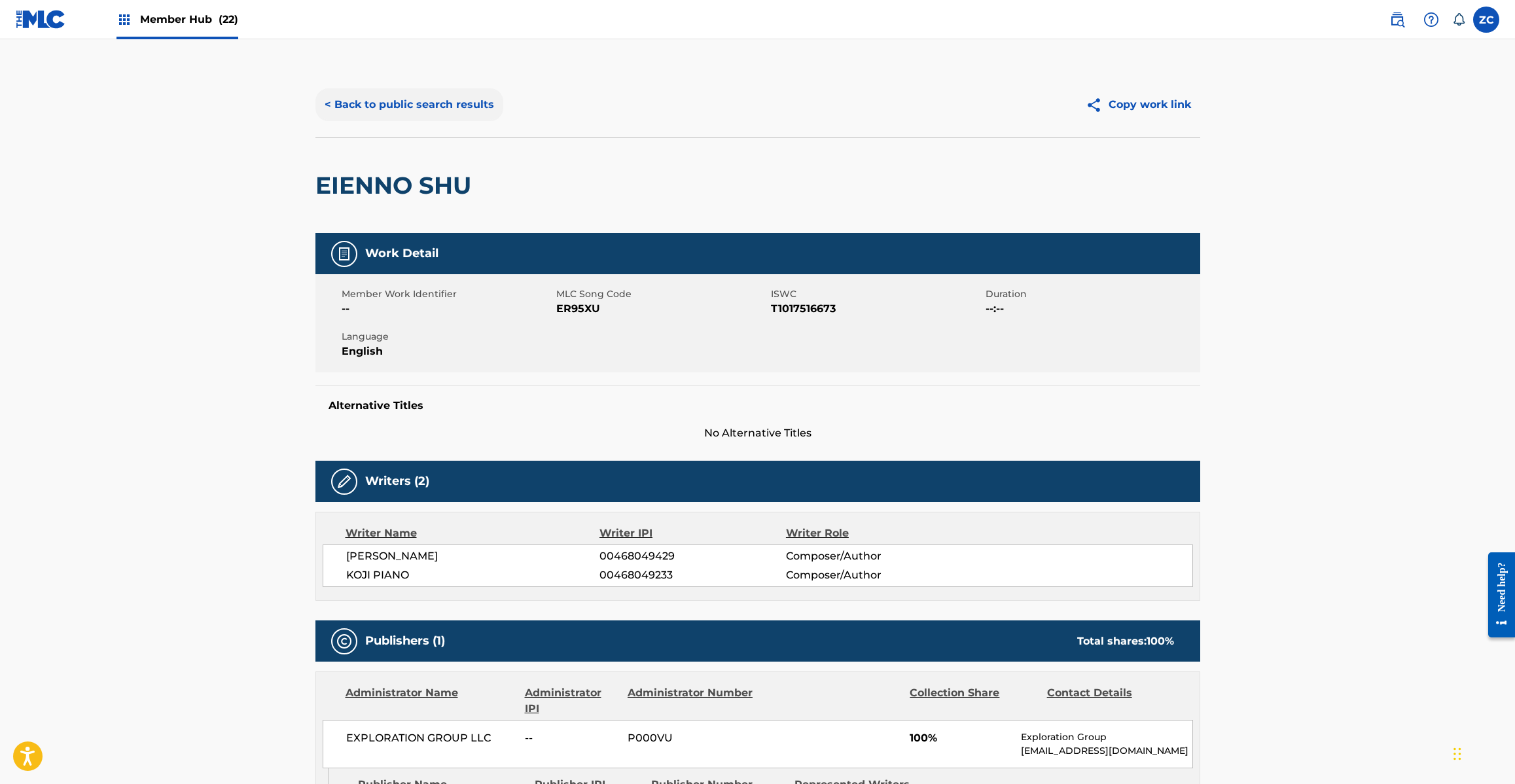
click at [469, 104] on button "< Back to public search results" at bounding box center [408, 104] width 187 height 33
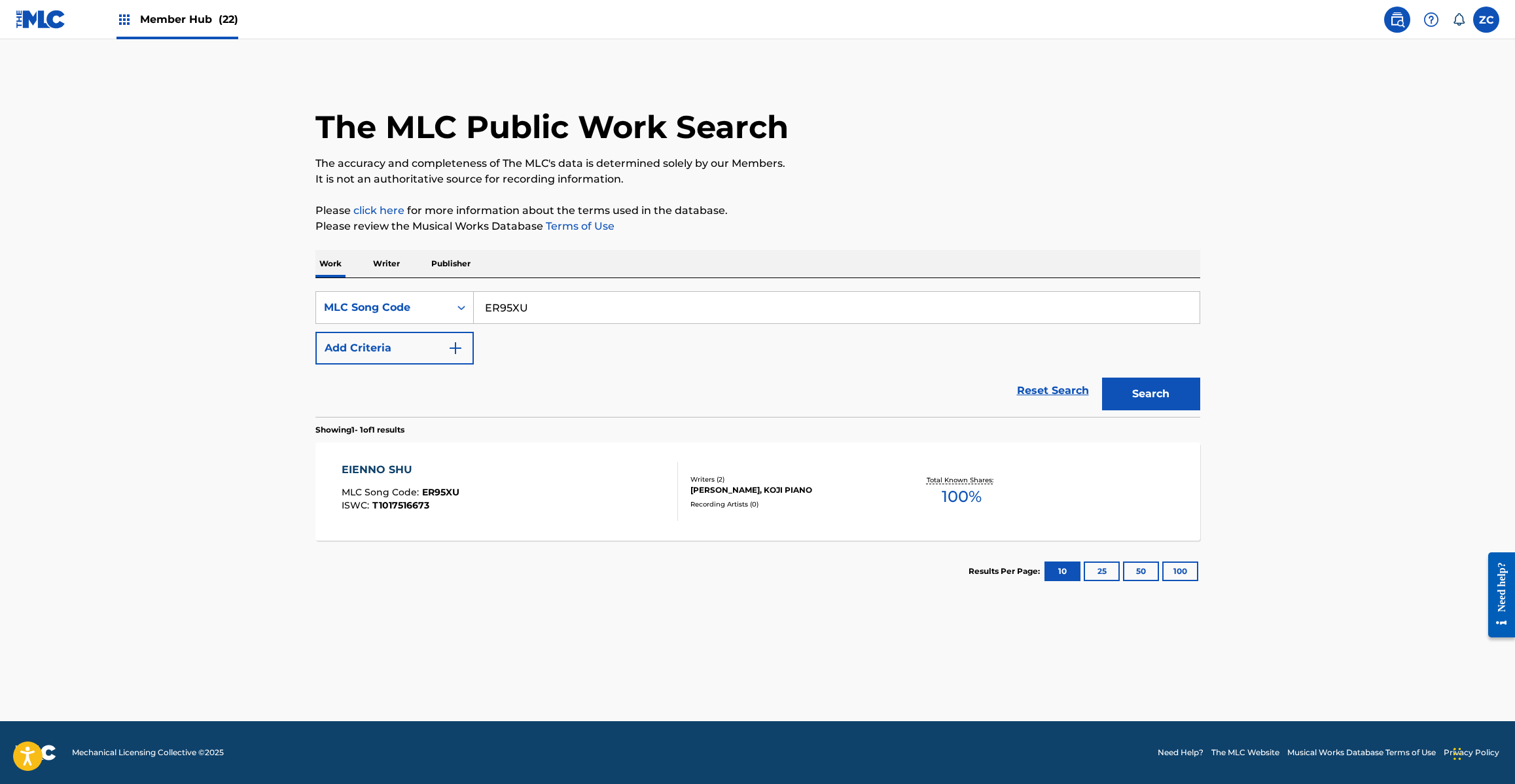
click at [509, 320] on input "ER95XU" at bounding box center [836, 308] width 725 height 32
type input "S60PRI"
click at [1102, 378] on button "Search" at bounding box center [1150, 393] width 98 height 33
click at [530, 497] on div "SHUNO MITENO NAKADE MLC Song Code : S60PRI ISWC : T1017516662" at bounding box center [509, 491] width 337 height 59
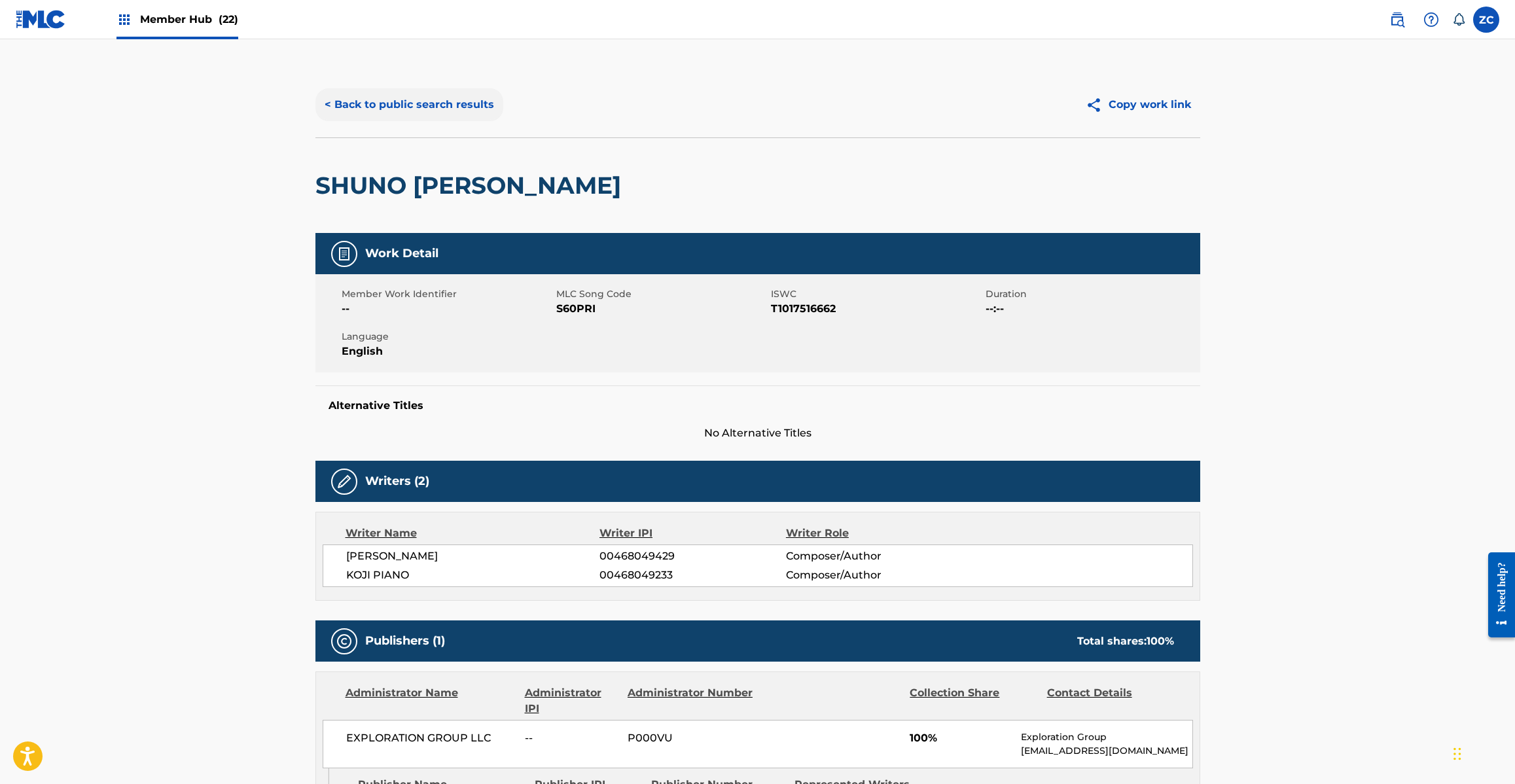
click at [434, 102] on button "< Back to public search results" at bounding box center [408, 104] width 187 height 33
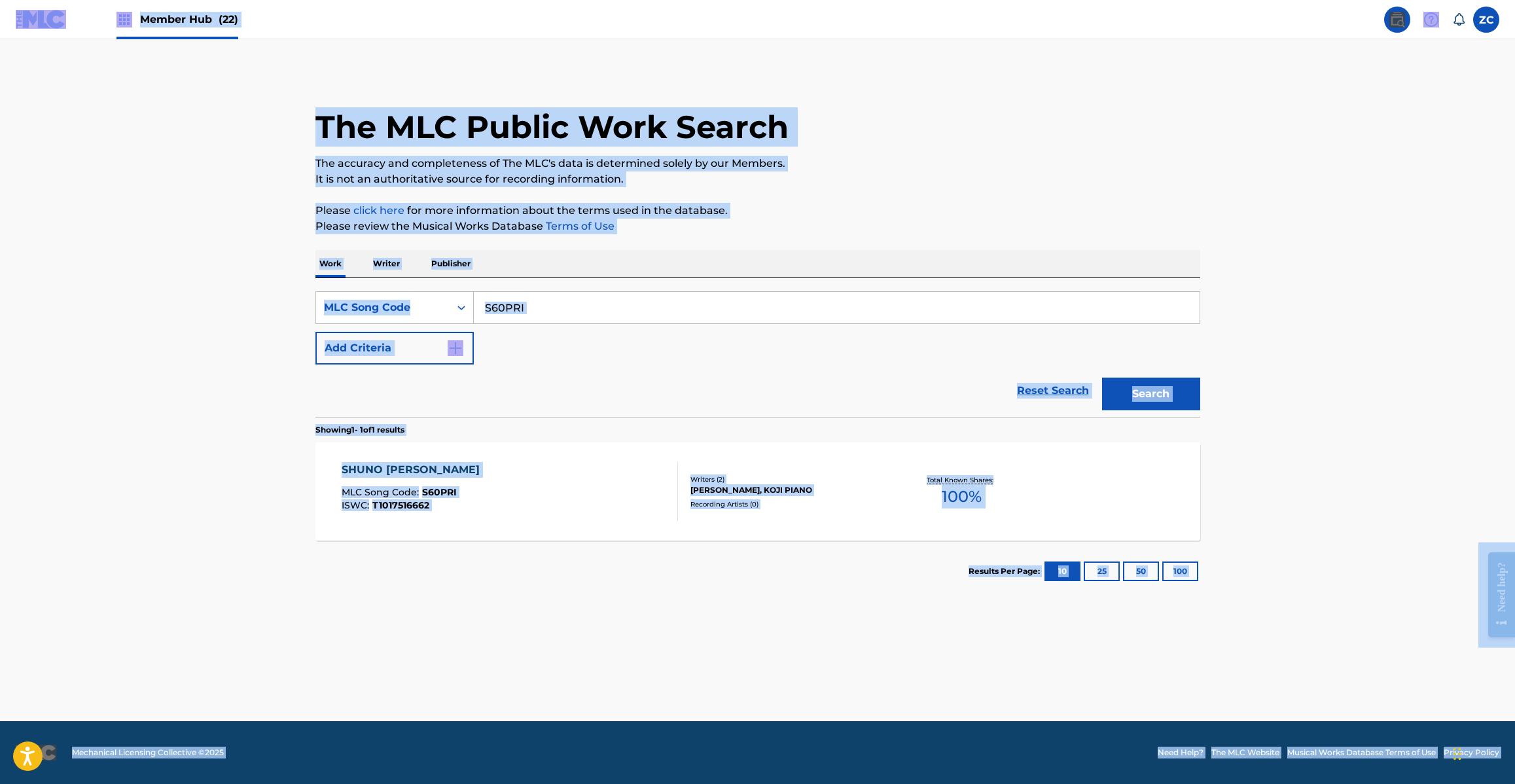
click at [705, 296] on input "S60PRI" at bounding box center [836, 308] width 725 height 32
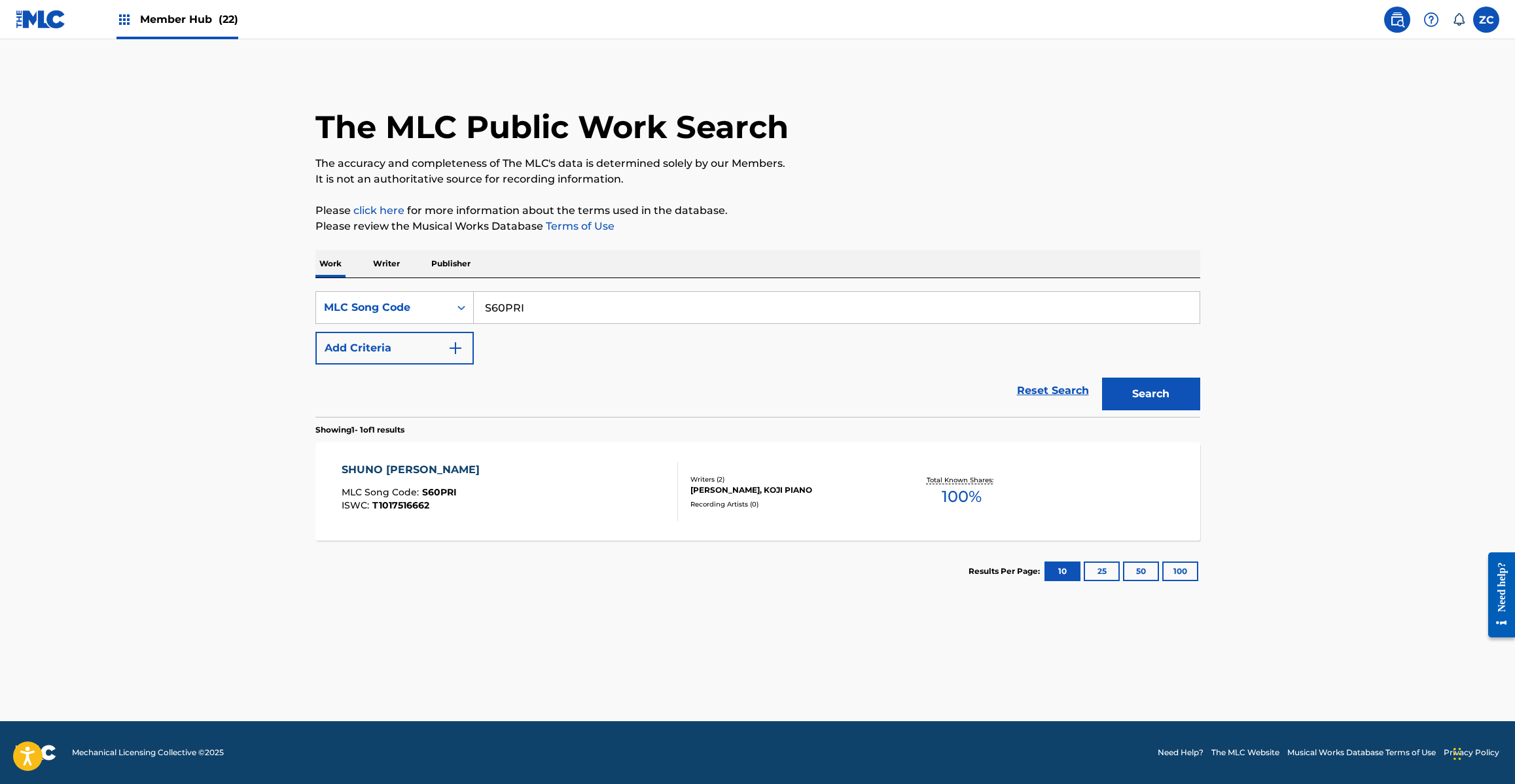
click at [705, 299] on input "S60PRI" at bounding box center [836, 308] width 725 height 32
click at [1102, 378] on button "Search" at bounding box center [1150, 393] width 98 height 33
click at [715, 306] on input "SC41R8" at bounding box center [836, 308] width 725 height 32
click at [1102, 378] on button "Search" at bounding box center [1150, 393] width 98 height 33
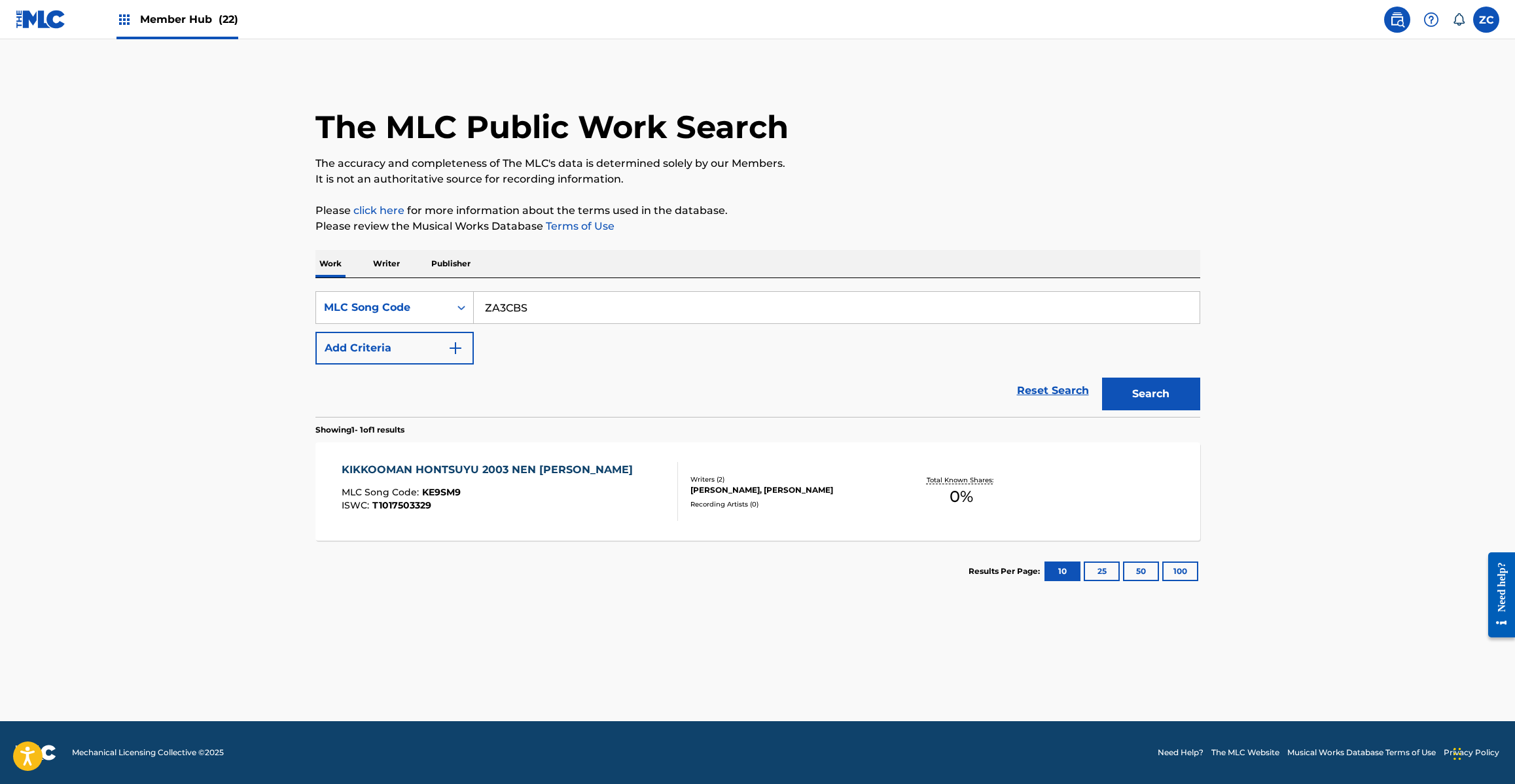
click at [1102, 378] on button "Search" at bounding box center [1150, 393] width 98 height 33
click at [751, 309] on input "KE97Y0" at bounding box center [836, 308] width 725 height 32
click at [1102, 378] on button "Search" at bounding box center [1150, 393] width 98 height 33
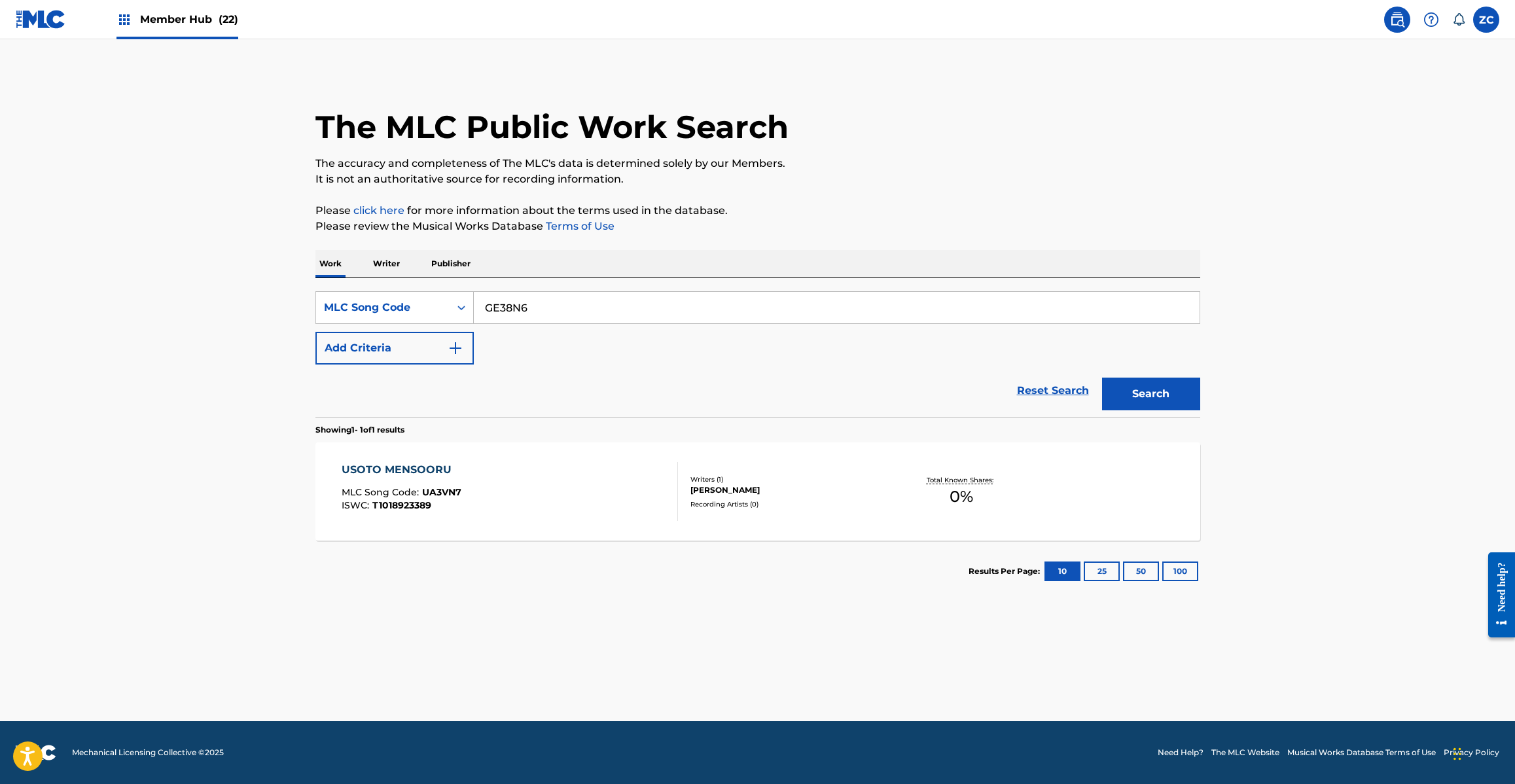
click at [1102, 378] on button "Search" at bounding box center [1150, 393] width 98 height 33
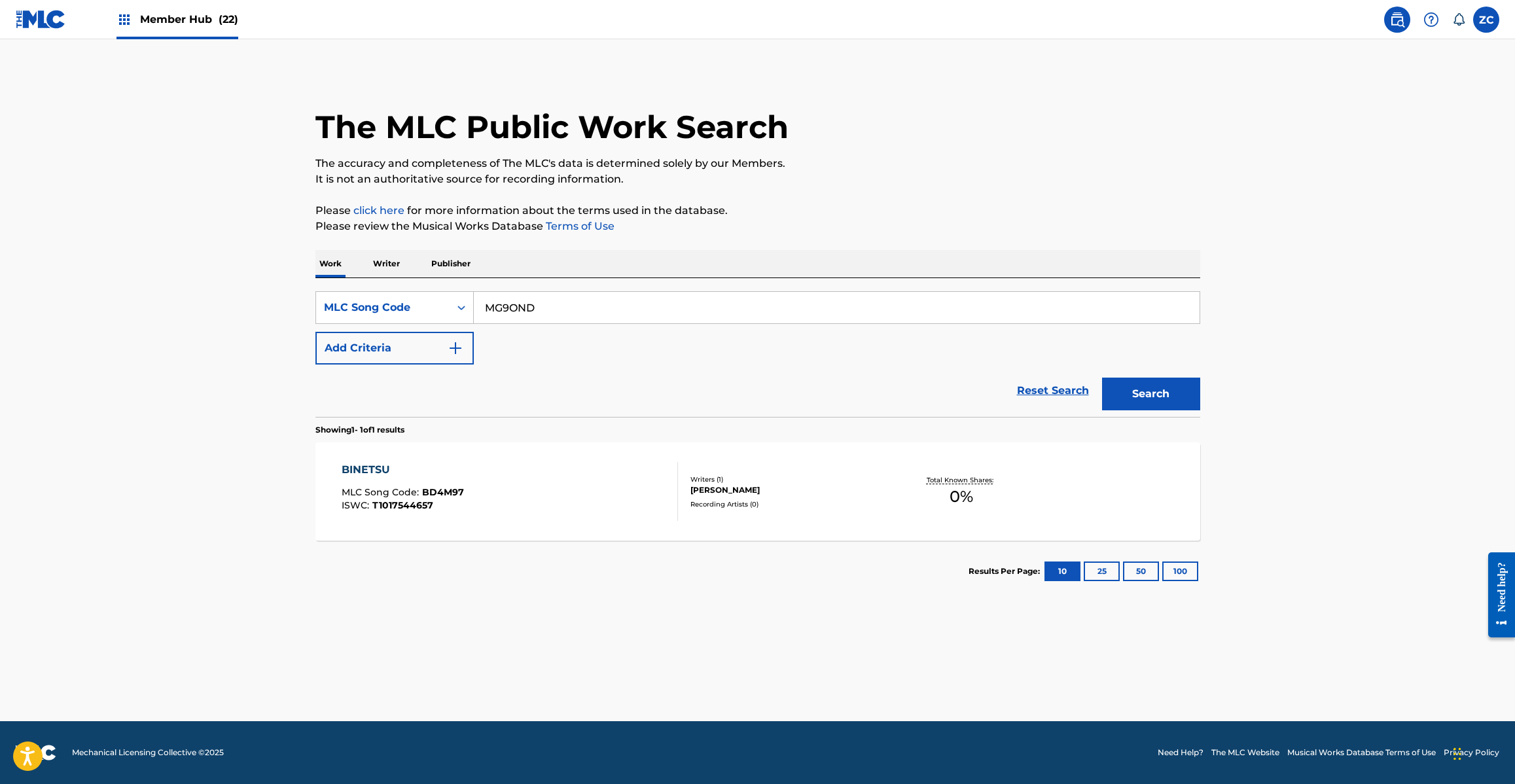
click at [1102, 378] on button "Search" at bounding box center [1150, 393] width 98 height 33
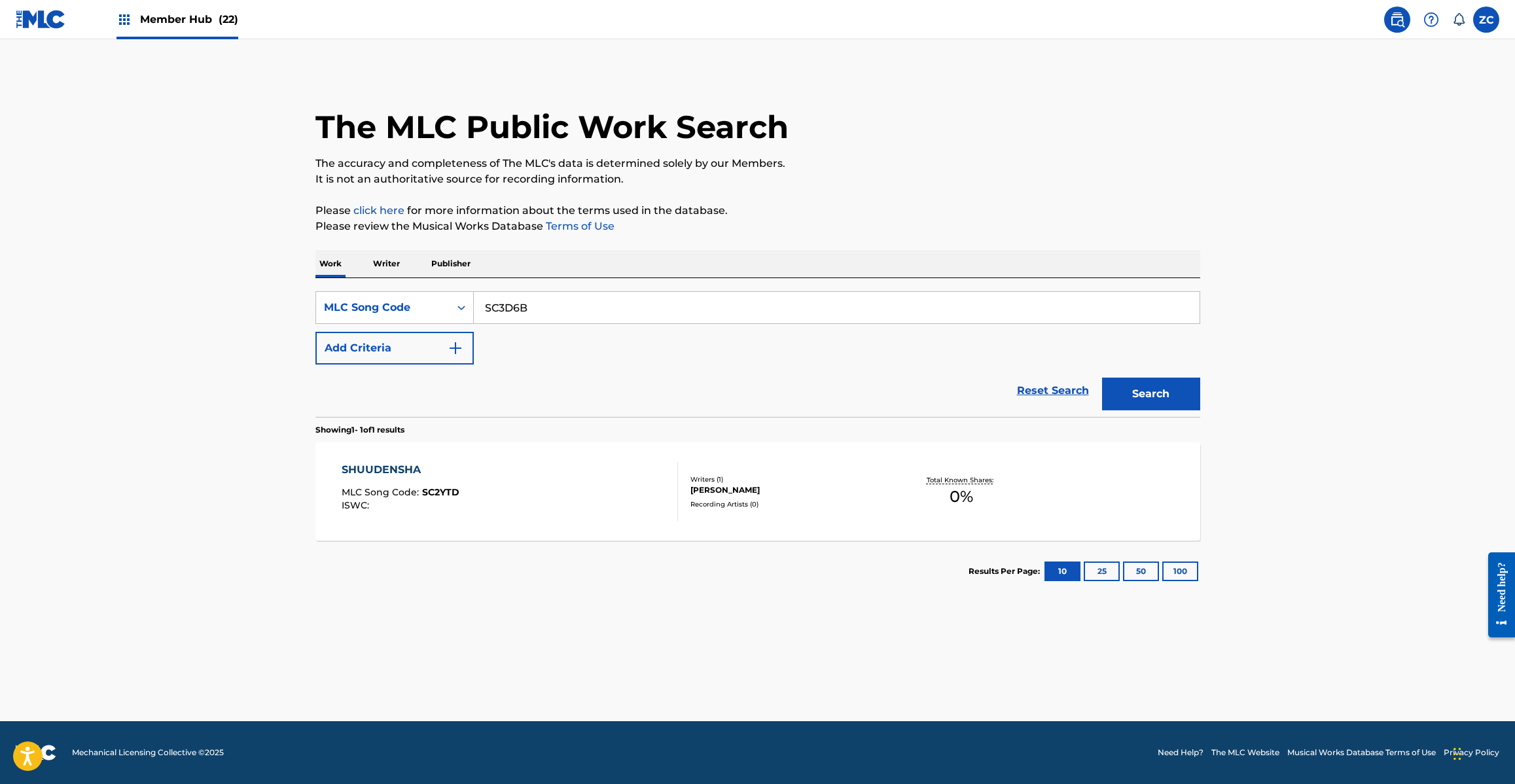
click at [1102, 378] on button "Search" at bounding box center [1150, 393] width 98 height 33
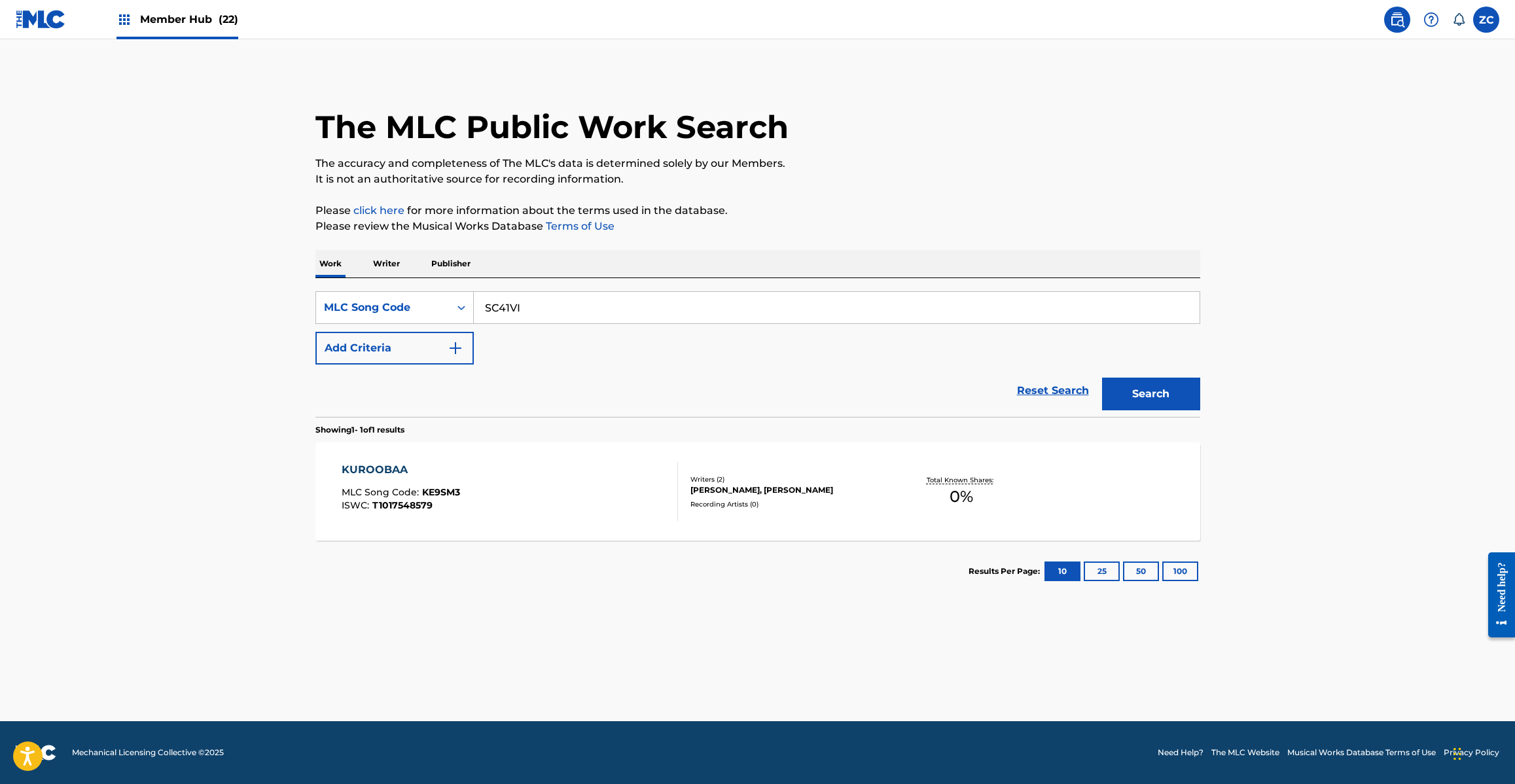
click at [1102, 378] on button "Search" at bounding box center [1150, 393] width 98 height 33
type input "N73W31"
click at [1102, 378] on button "Search" at bounding box center [1150, 393] width 98 height 33
click at [579, 466] on div "NATSUNO NIOI MLC Song Code : N73W31 ISWC : T1017544919" at bounding box center [509, 491] width 337 height 59
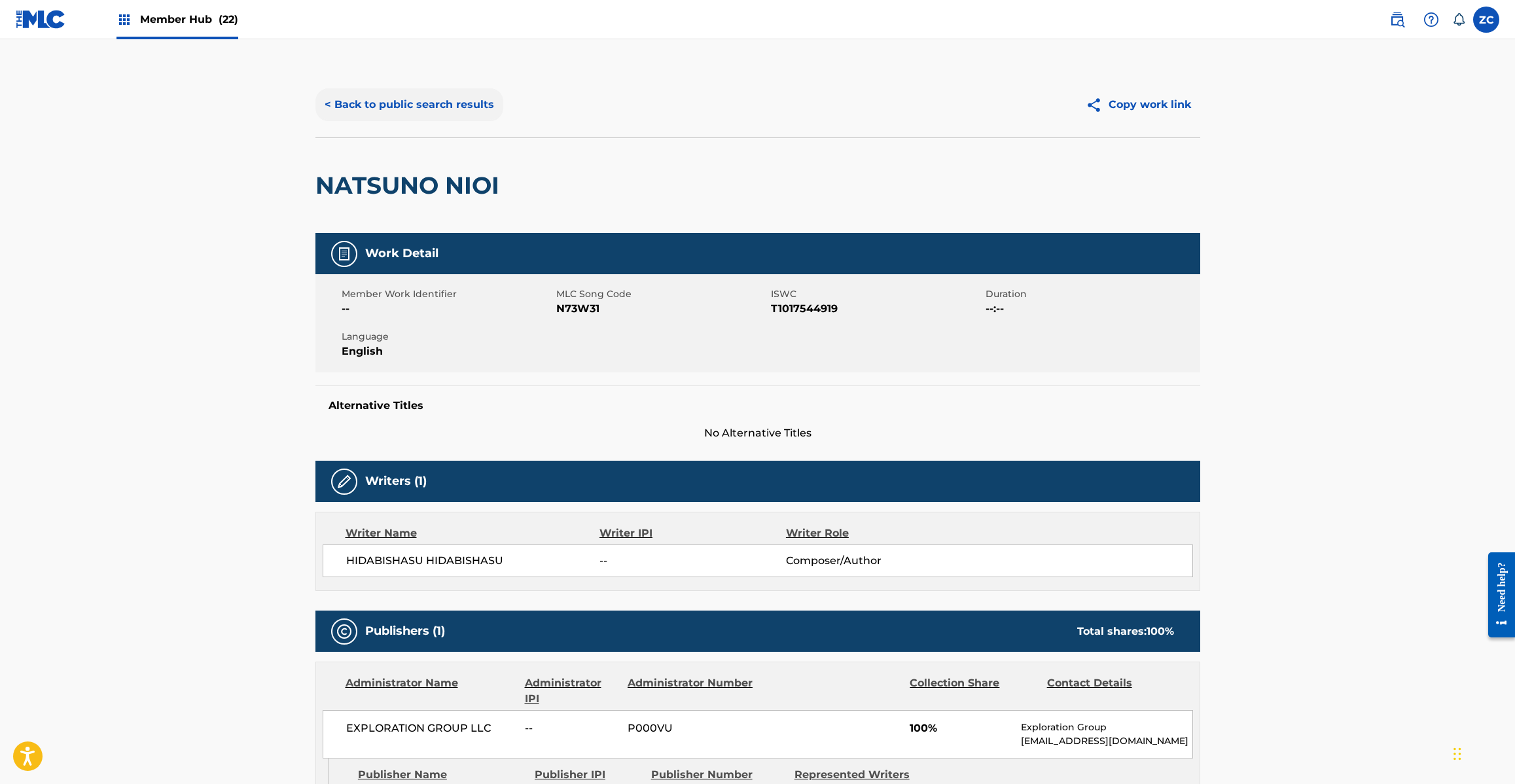
click at [447, 102] on button "< Back to public search results" at bounding box center [408, 104] width 187 height 33
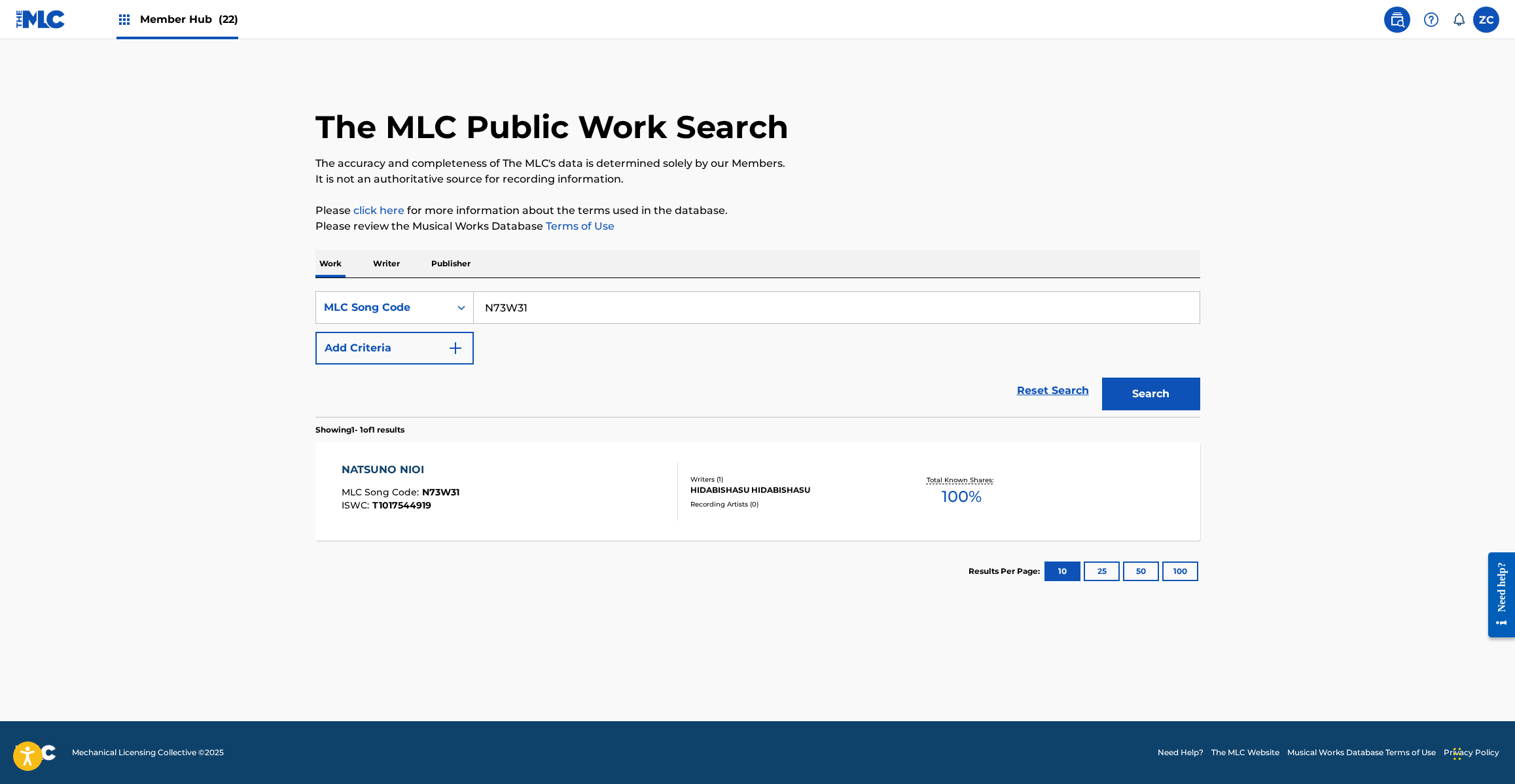
click at [693, 315] on input "N73W31" at bounding box center [836, 308] width 725 height 32
click at [1102, 378] on button "Search" at bounding box center [1150, 393] width 98 height 33
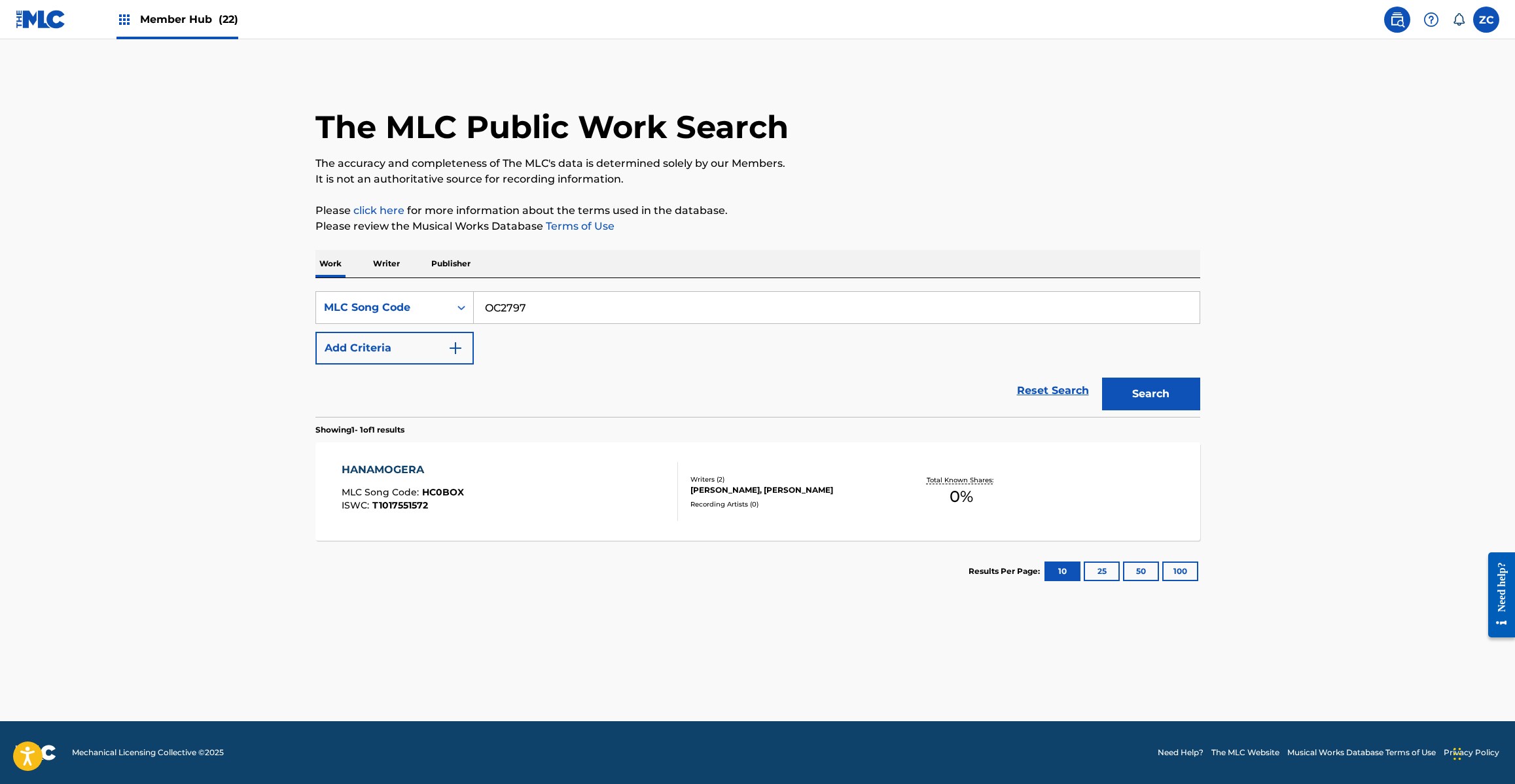
click at [1102, 378] on button "Search" at bounding box center [1150, 393] width 98 height 33
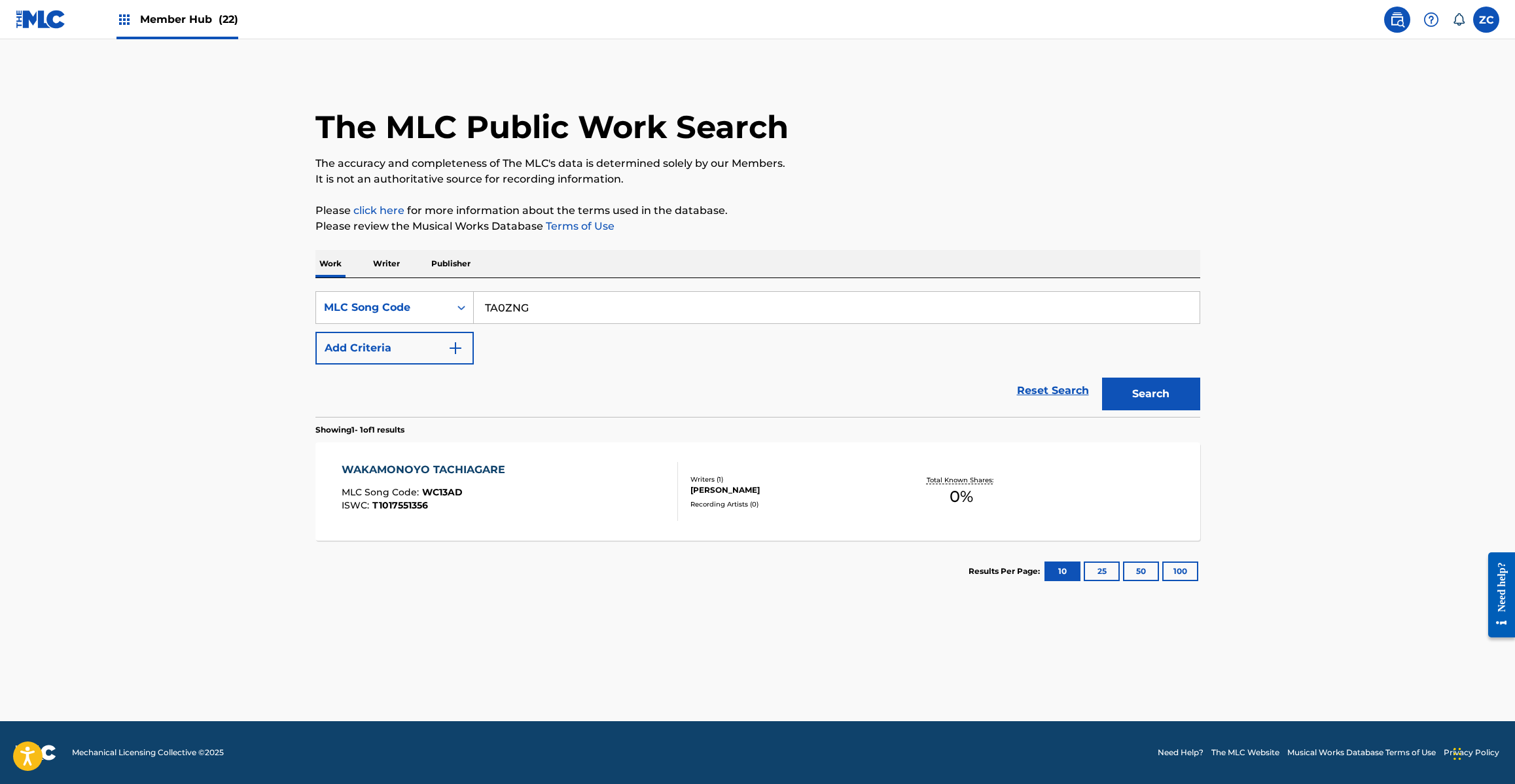
click at [1102, 378] on button "Search" at bounding box center [1150, 393] width 98 height 33
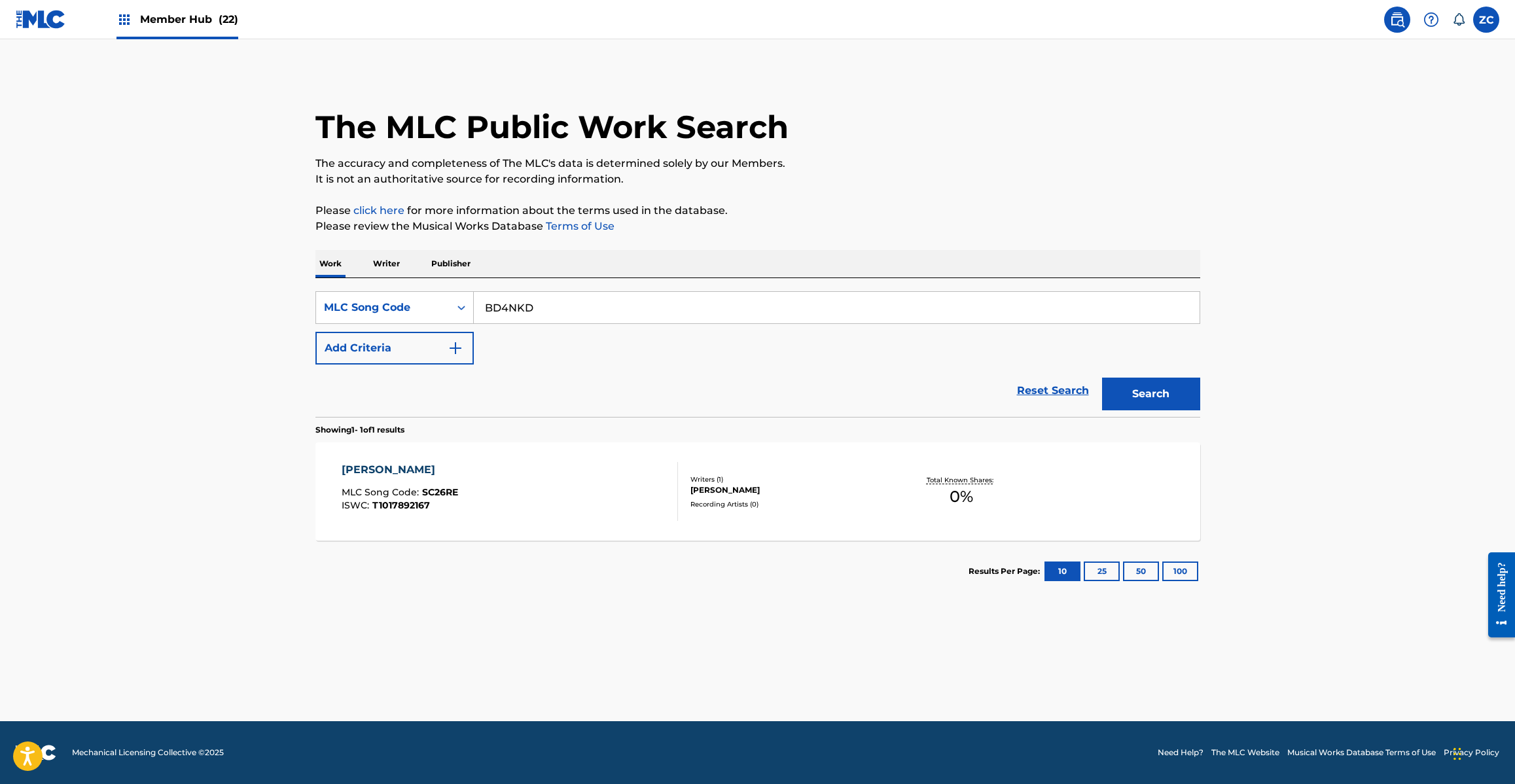
click at [1102, 378] on button "Search" at bounding box center [1150, 393] width 98 height 33
type input "KC0AS2"
click at [1102, 378] on button "Search" at bounding box center [1150, 393] width 98 height 33
click at [639, 478] on div "KAKUGO MLC Song Code : KC0AS2 ISWC :" at bounding box center [509, 491] width 337 height 59
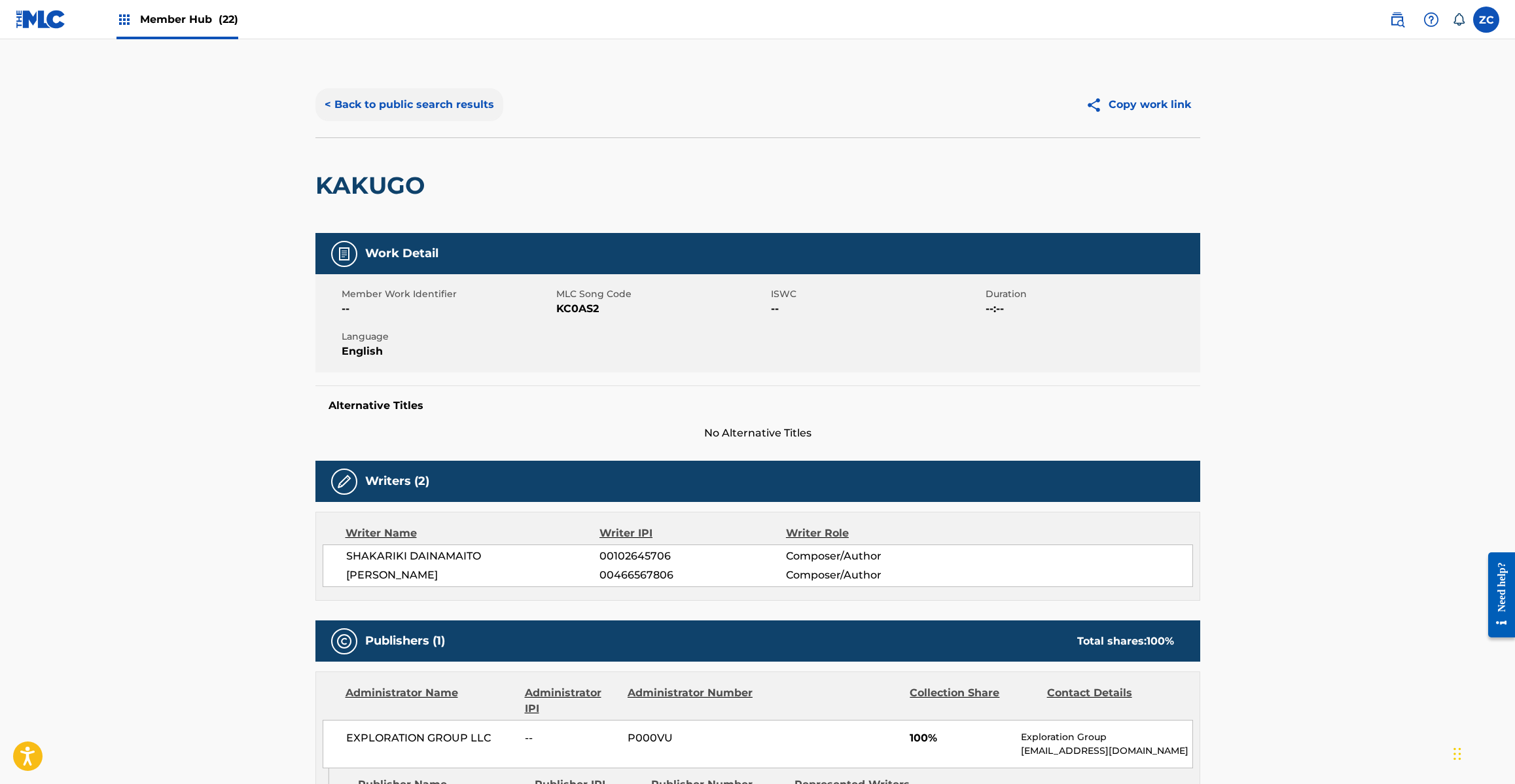
click at [453, 100] on button "< Back to public search results" at bounding box center [408, 104] width 187 height 33
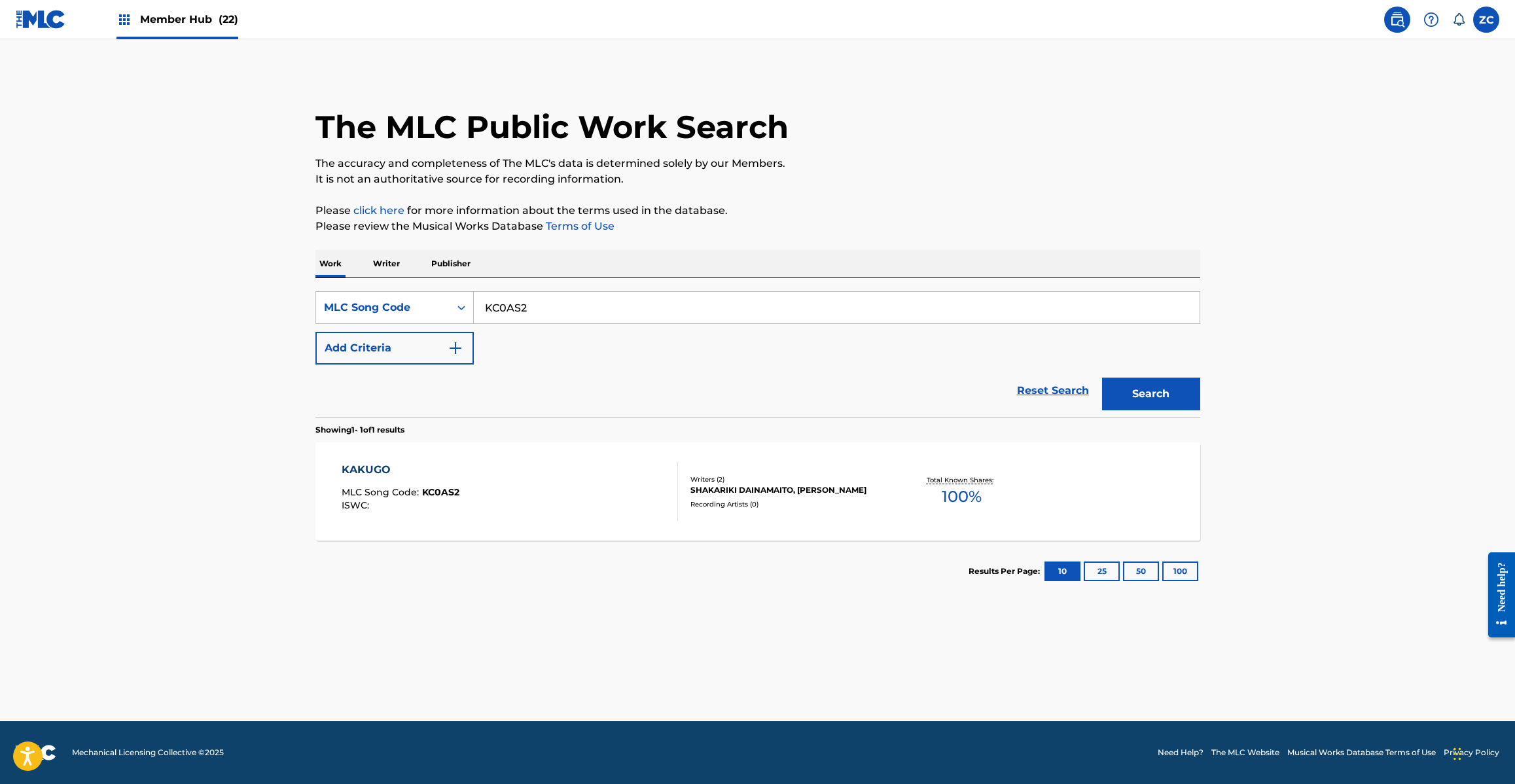
click at [564, 309] on input "KC0AS2" at bounding box center [836, 308] width 725 height 32
click at [1102, 378] on button "Search" at bounding box center [1150, 393] width 98 height 33
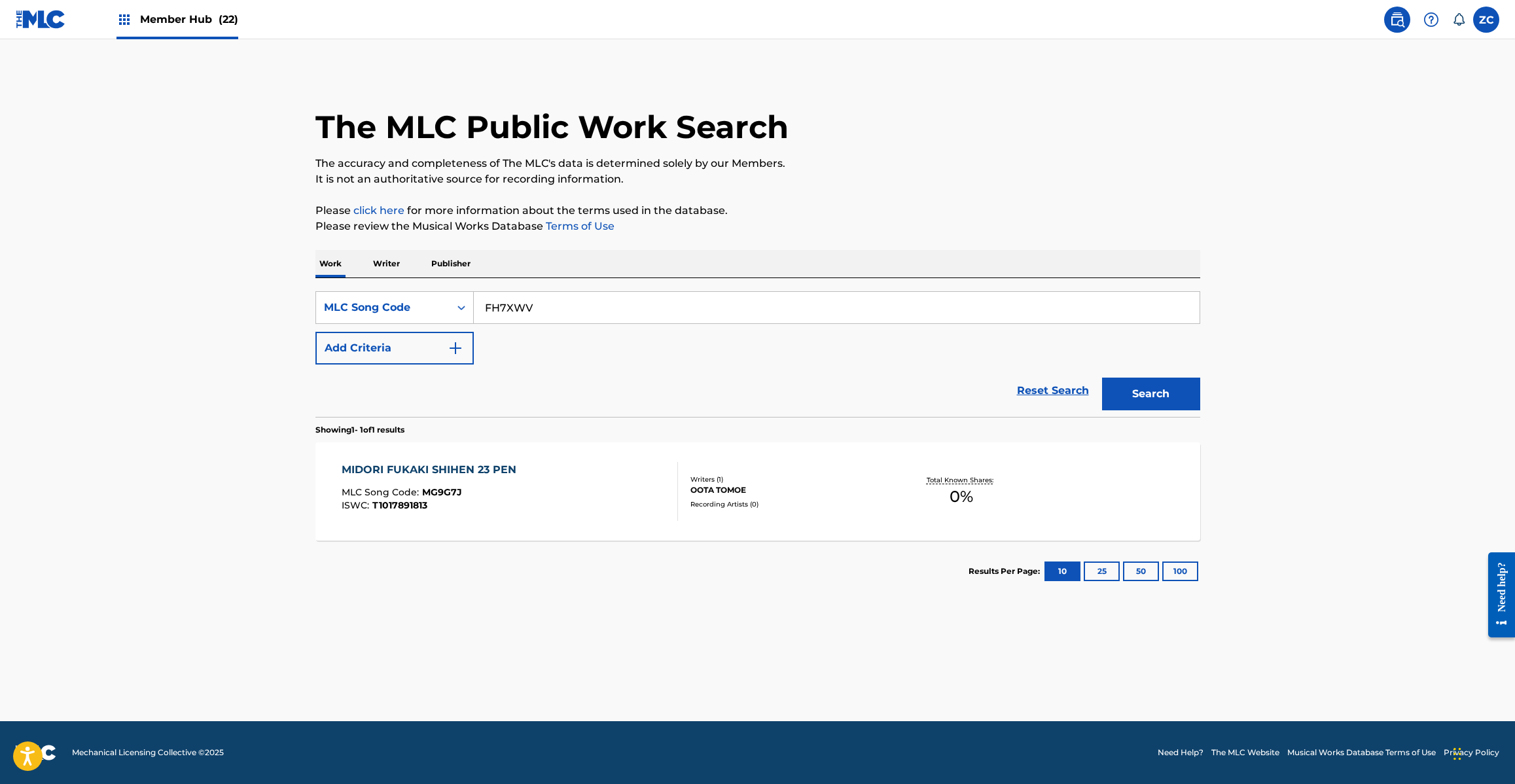
click at [1102, 378] on button "Search" at bounding box center [1150, 393] width 98 height 33
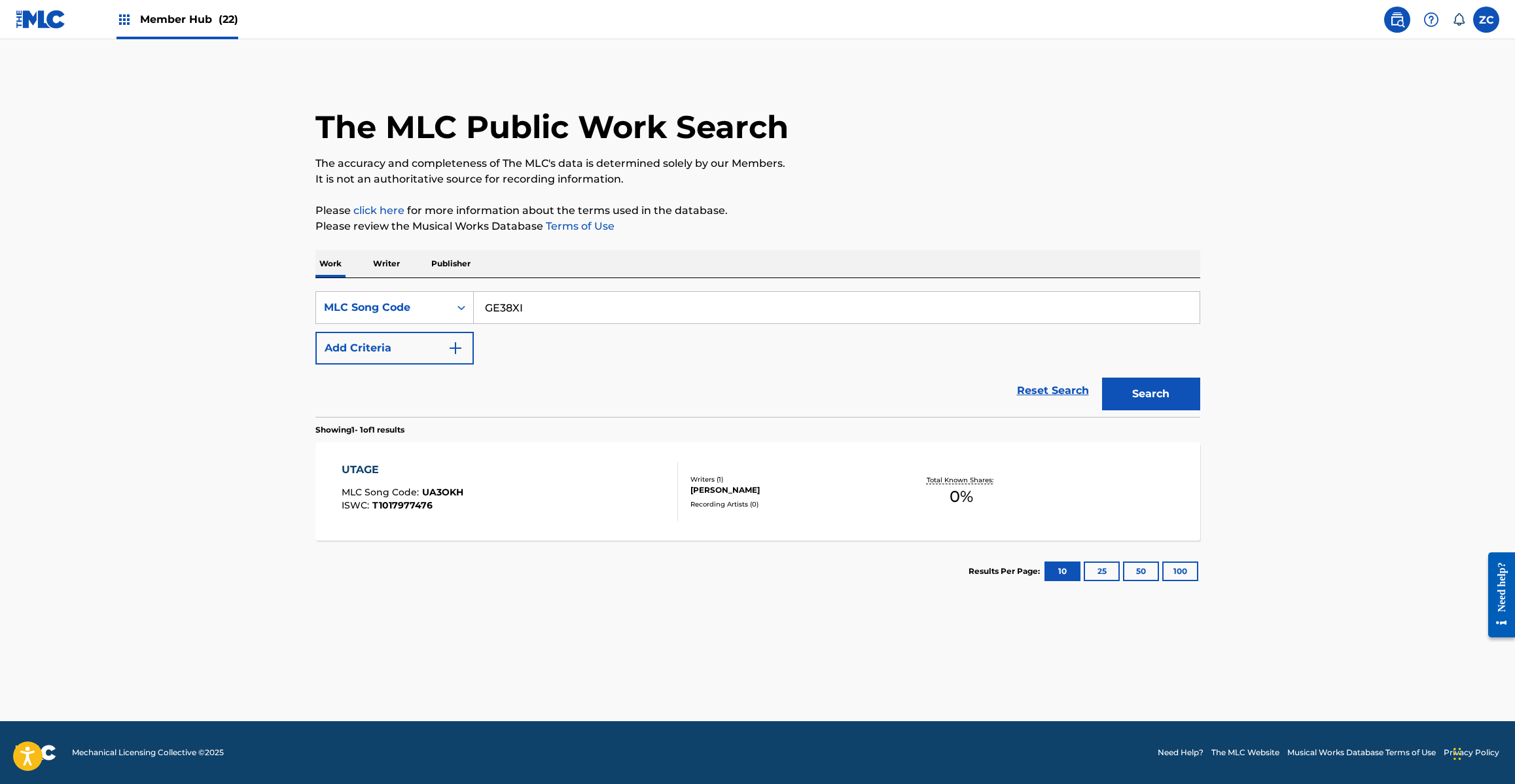
type input "GE38XI"
click at [1102, 378] on button "Search" at bounding box center [1150, 393] width 98 height 33
click at [633, 489] on div "GIFUTO GIFU GIFUKEN MLC Song Code : GE38XI ISWC :" at bounding box center [509, 491] width 337 height 59
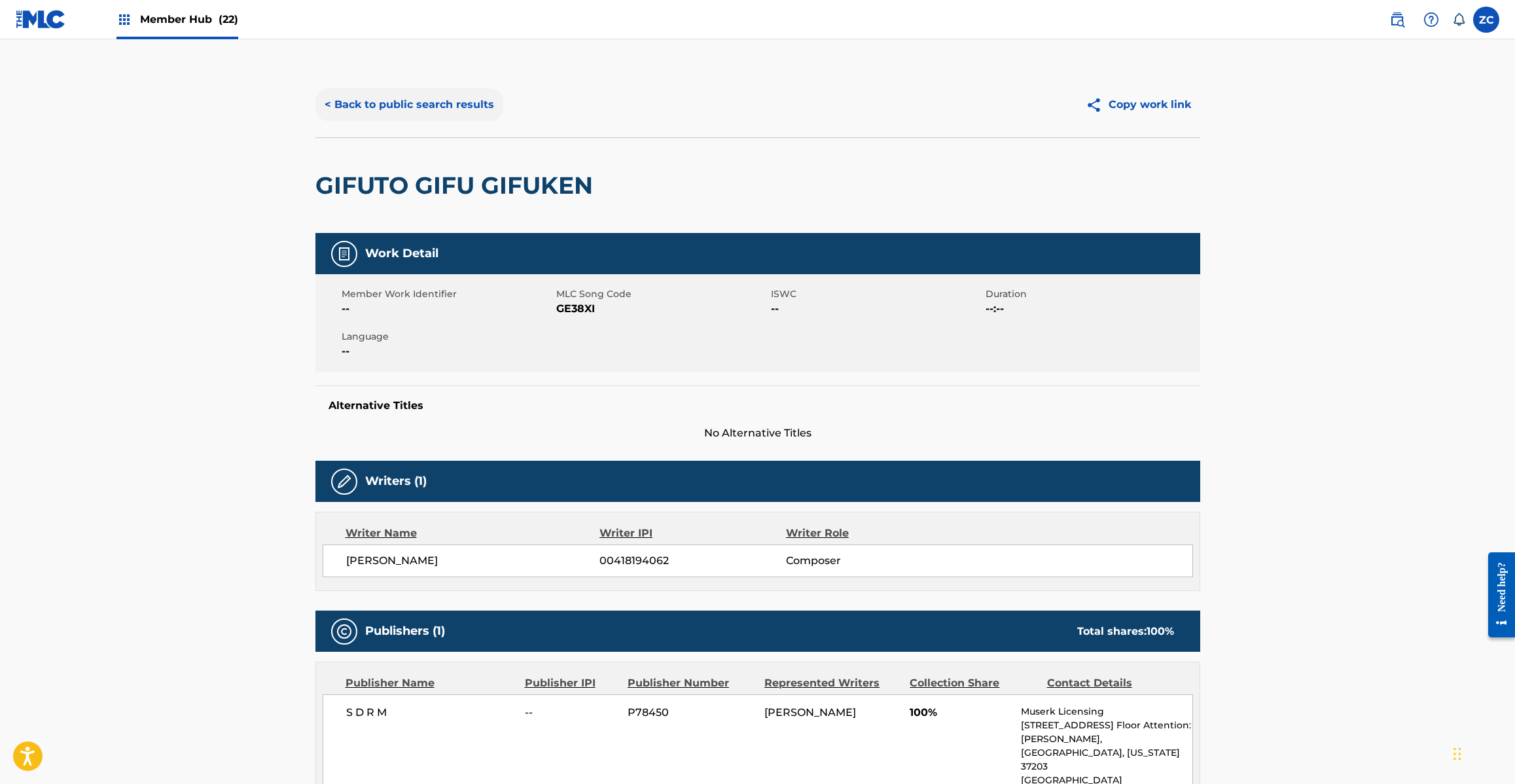
click at [473, 109] on button "< Back to public search results" at bounding box center [408, 104] width 187 height 33
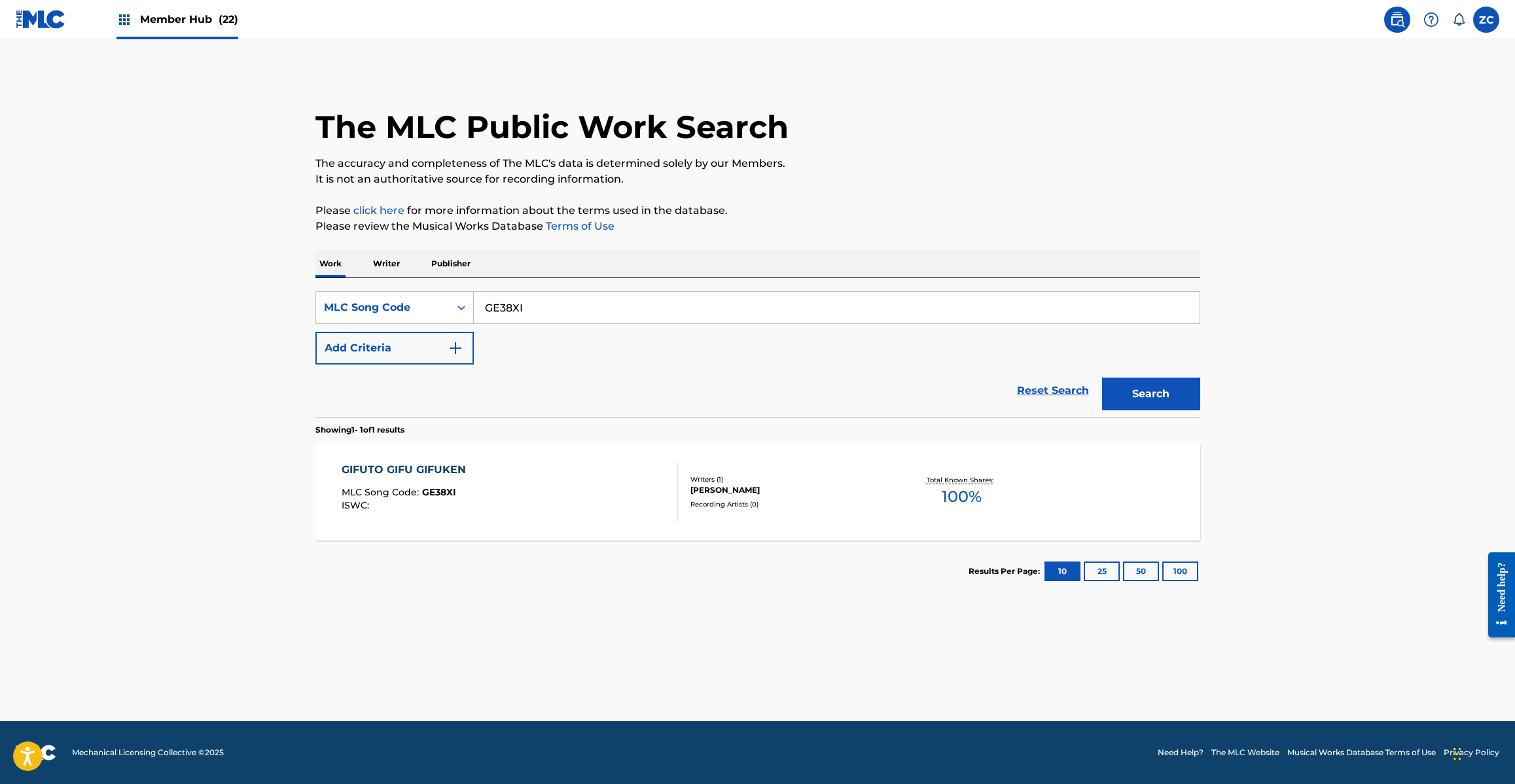
click at [558, 318] on input "GE38XI" at bounding box center [836, 308] width 725 height 32
type input "W42AHM"
click at [1102, 378] on button "Search" at bounding box center [1150, 393] width 98 height 33
click at [547, 482] on div "WE WILL GO MLC Song Code : W42AHM ISWC : T1018016287" at bounding box center [509, 491] width 337 height 59
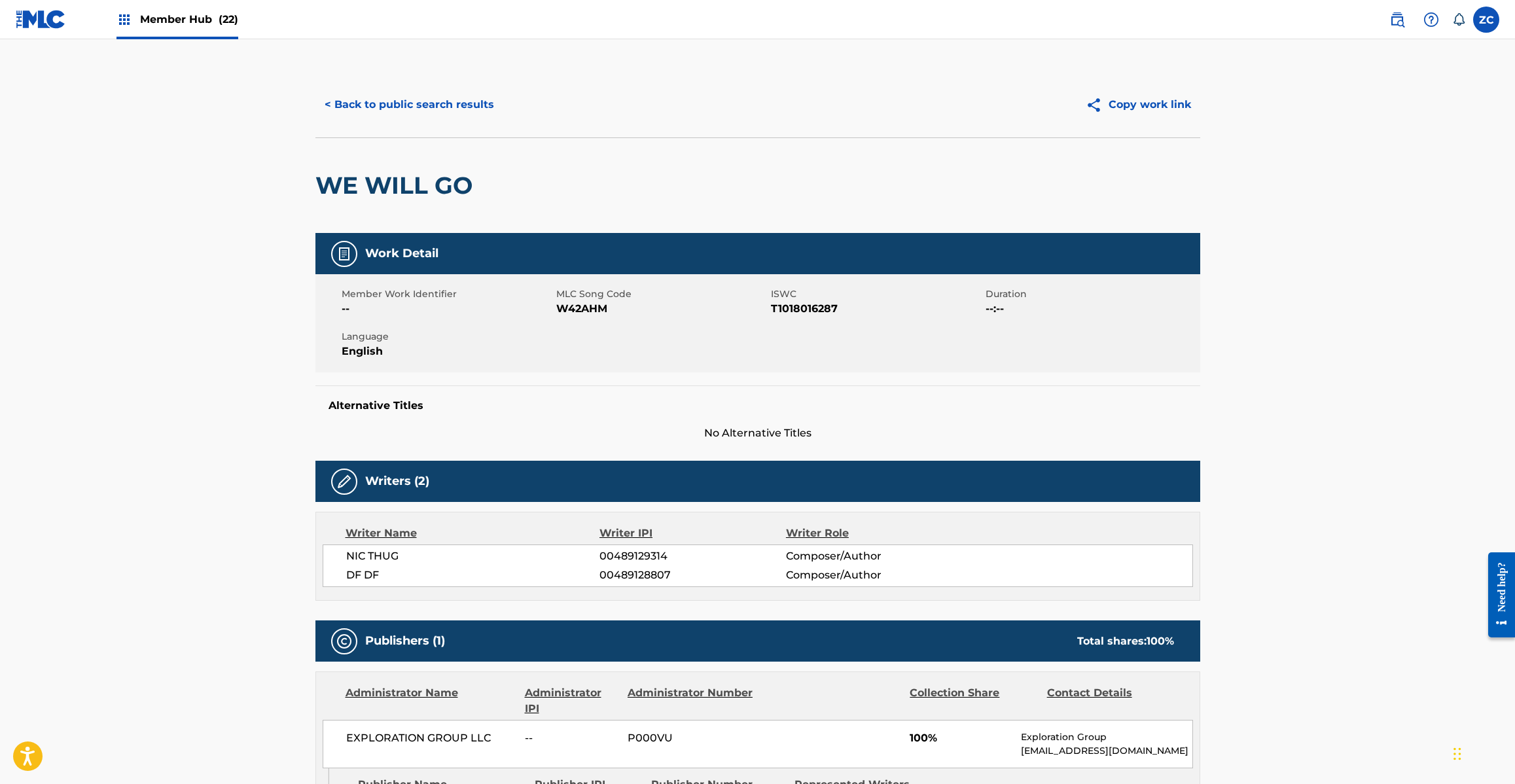
click at [476, 87] on div "< Back to public search results Copy work link" at bounding box center [757, 104] width 885 height 65
click at [475, 109] on button "< Back to public search results" at bounding box center [408, 104] width 187 height 33
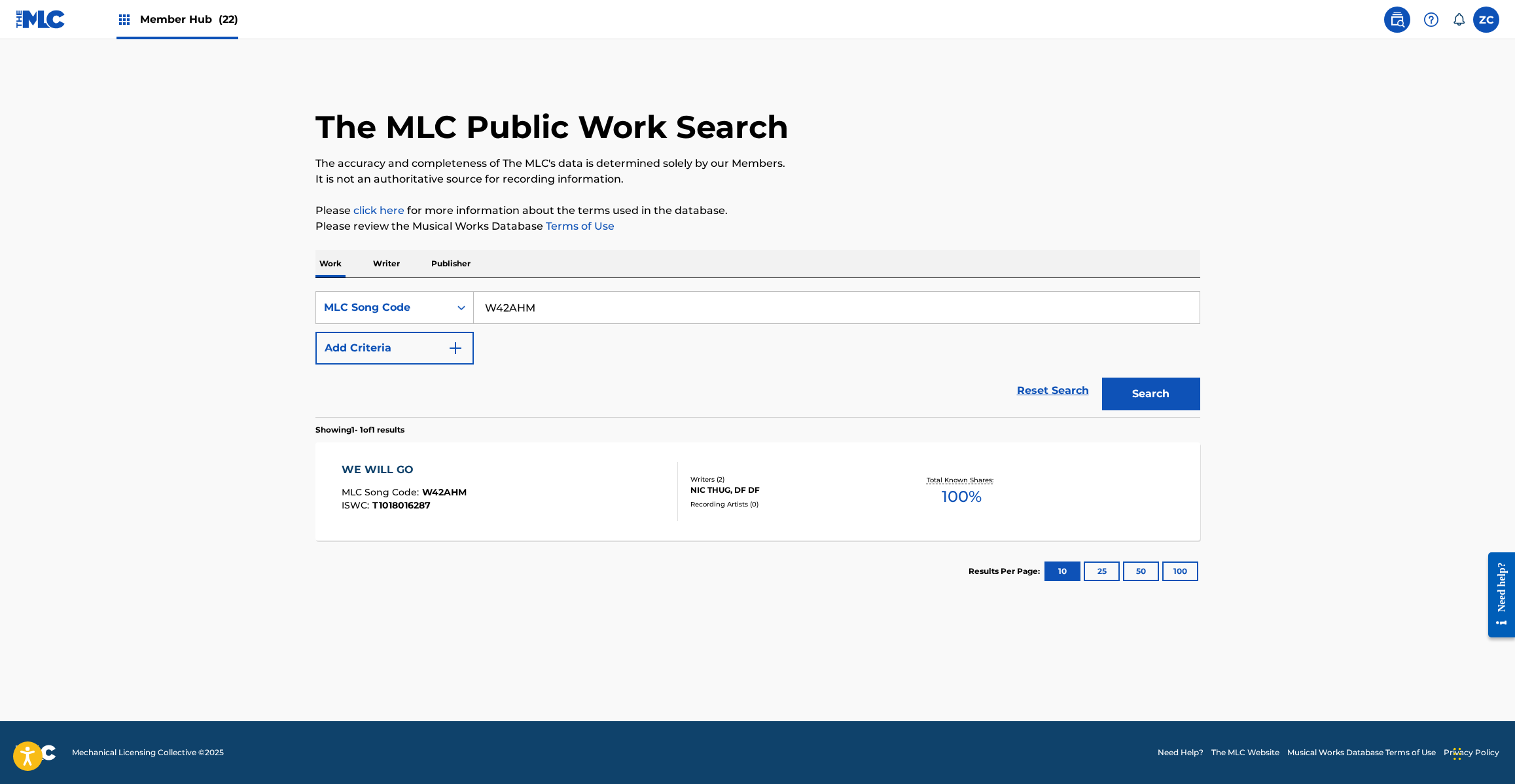
click at [571, 314] on input "W42AHM" at bounding box center [836, 308] width 725 height 32
click at [1102, 378] on button "Search" at bounding box center [1150, 393] width 98 height 33
type input "ZS599S"
click at [1102, 378] on button "Search" at bounding box center [1150, 393] width 98 height 33
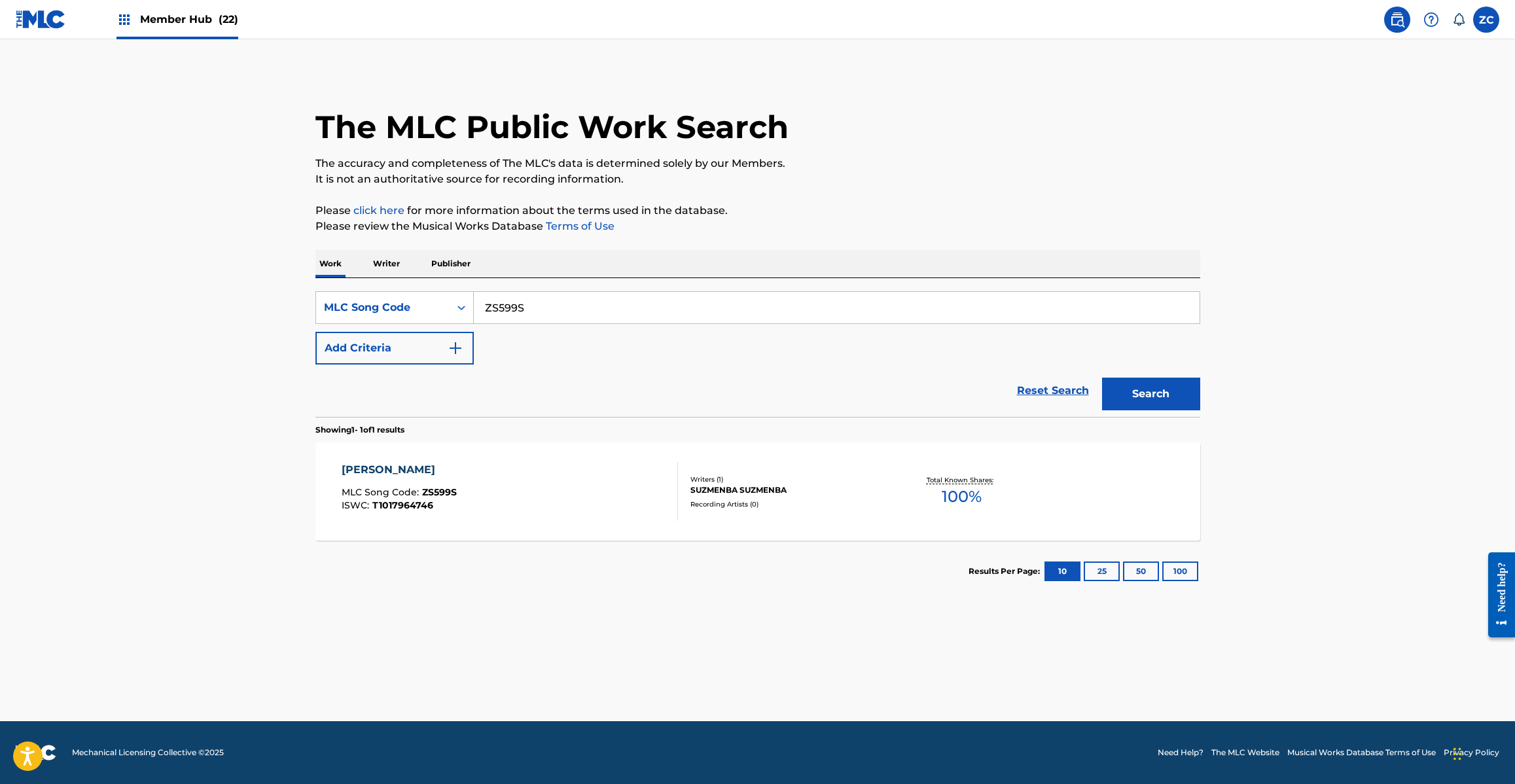
click at [544, 502] on div "ZANGAINO KESSHOU MLC Song Code : ZS599S ISWC : T1017964746" at bounding box center [509, 491] width 337 height 59
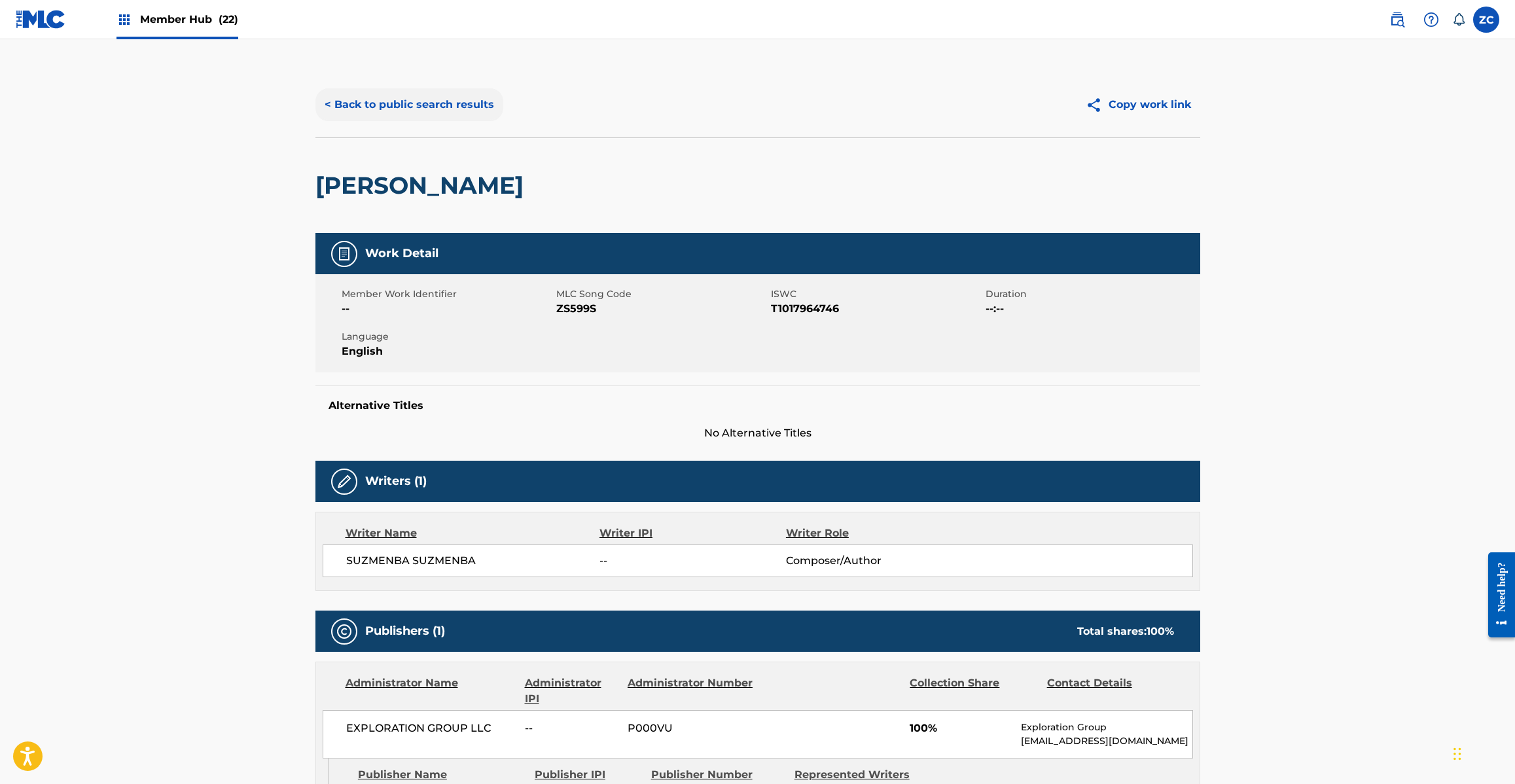
click at [442, 109] on button "< Back to public search results" at bounding box center [408, 104] width 187 height 33
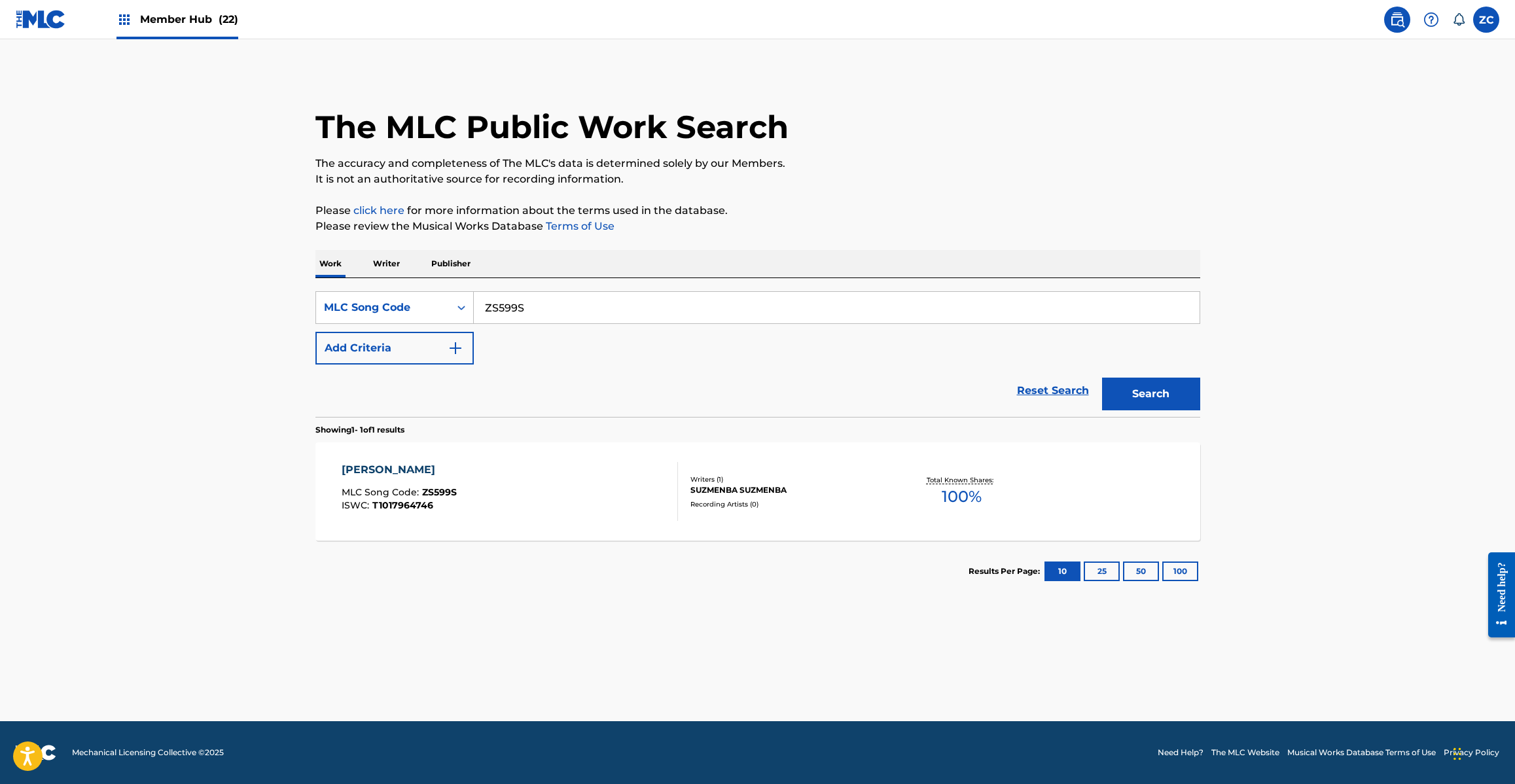
click at [587, 301] on input "ZS599S" at bounding box center [836, 308] width 725 height 32
click at [1102, 378] on button "Search" at bounding box center [1150, 393] width 98 height 33
click at [613, 308] on input "MV2XIK" at bounding box center [836, 308] width 725 height 32
click at [1102, 378] on button "Search" at bounding box center [1150, 393] width 98 height 33
click at [785, 309] on input "FH7QE2" at bounding box center [836, 308] width 725 height 32
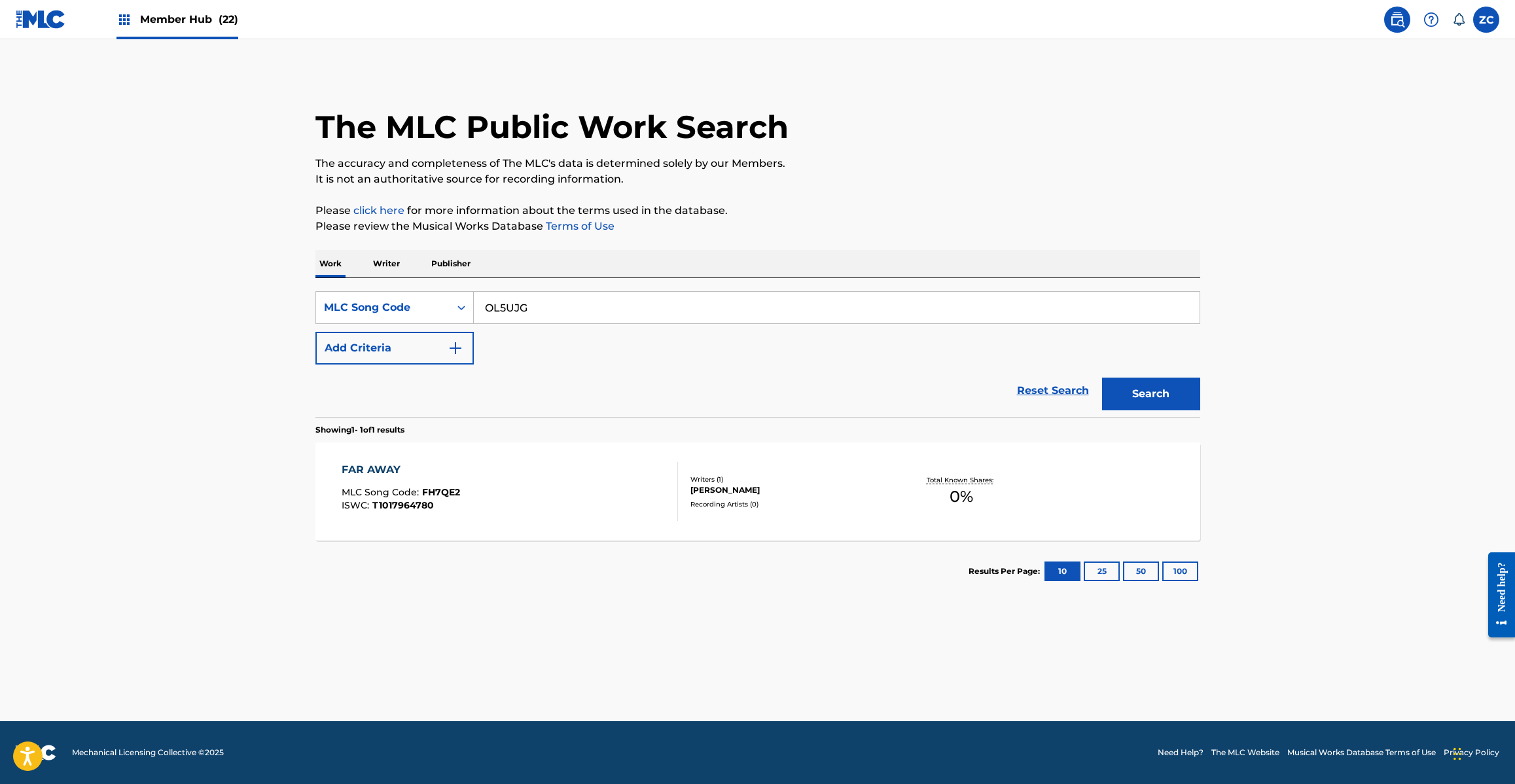
type input "OL5UJG"
click at [1102, 378] on button "Search" at bounding box center [1150, 393] width 98 height 33
click at [758, 516] on div "OSHABERI SUZUME MLC Song Code : OL5UJG ISWC : T1017964666 Writers ( 1 ) SUZMENB…" at bounding box center [757, 490] width 885 height 98
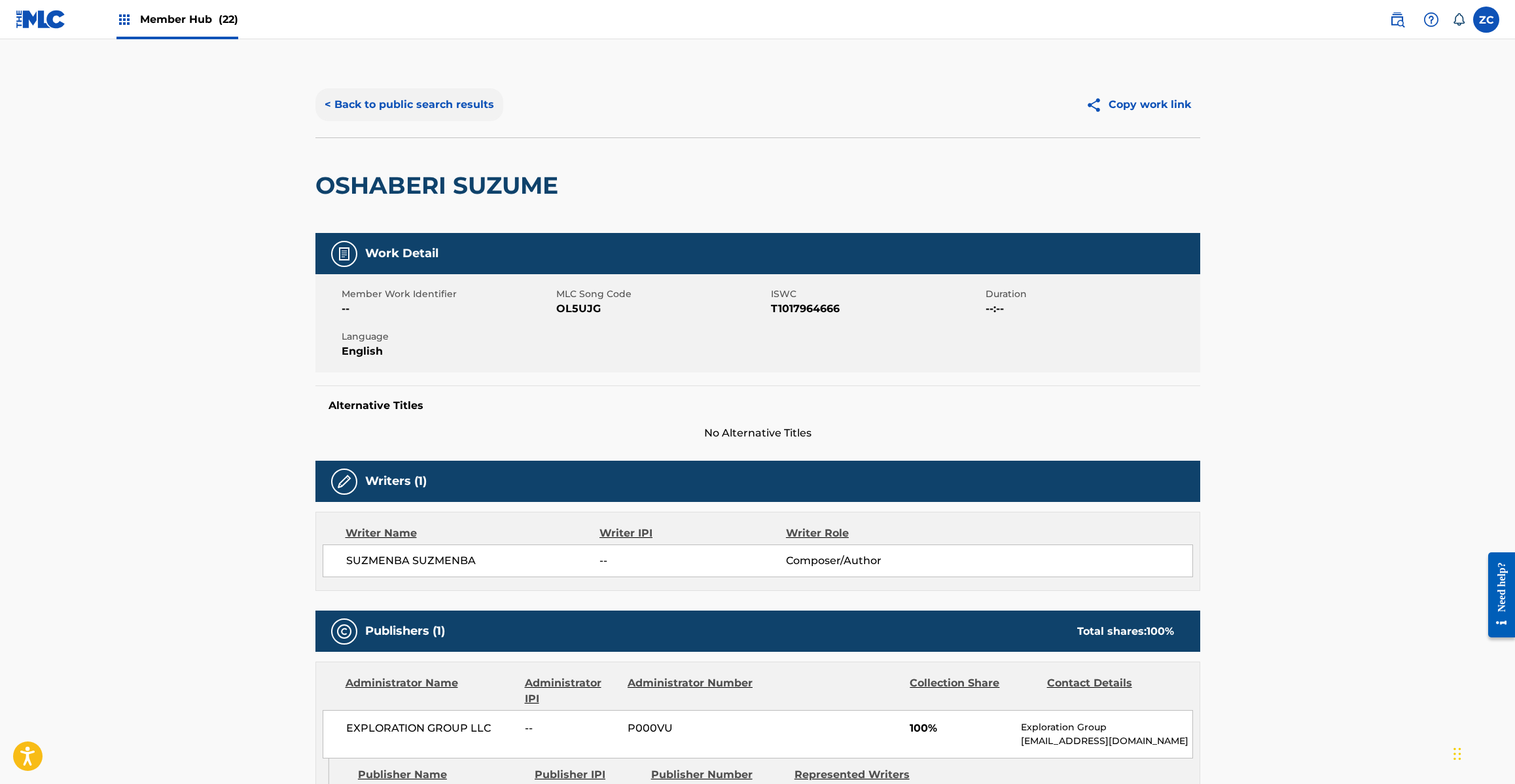
click at [459, 110] on button "< Back to public search results" at bounding box center [408, 104] width 187 height 33
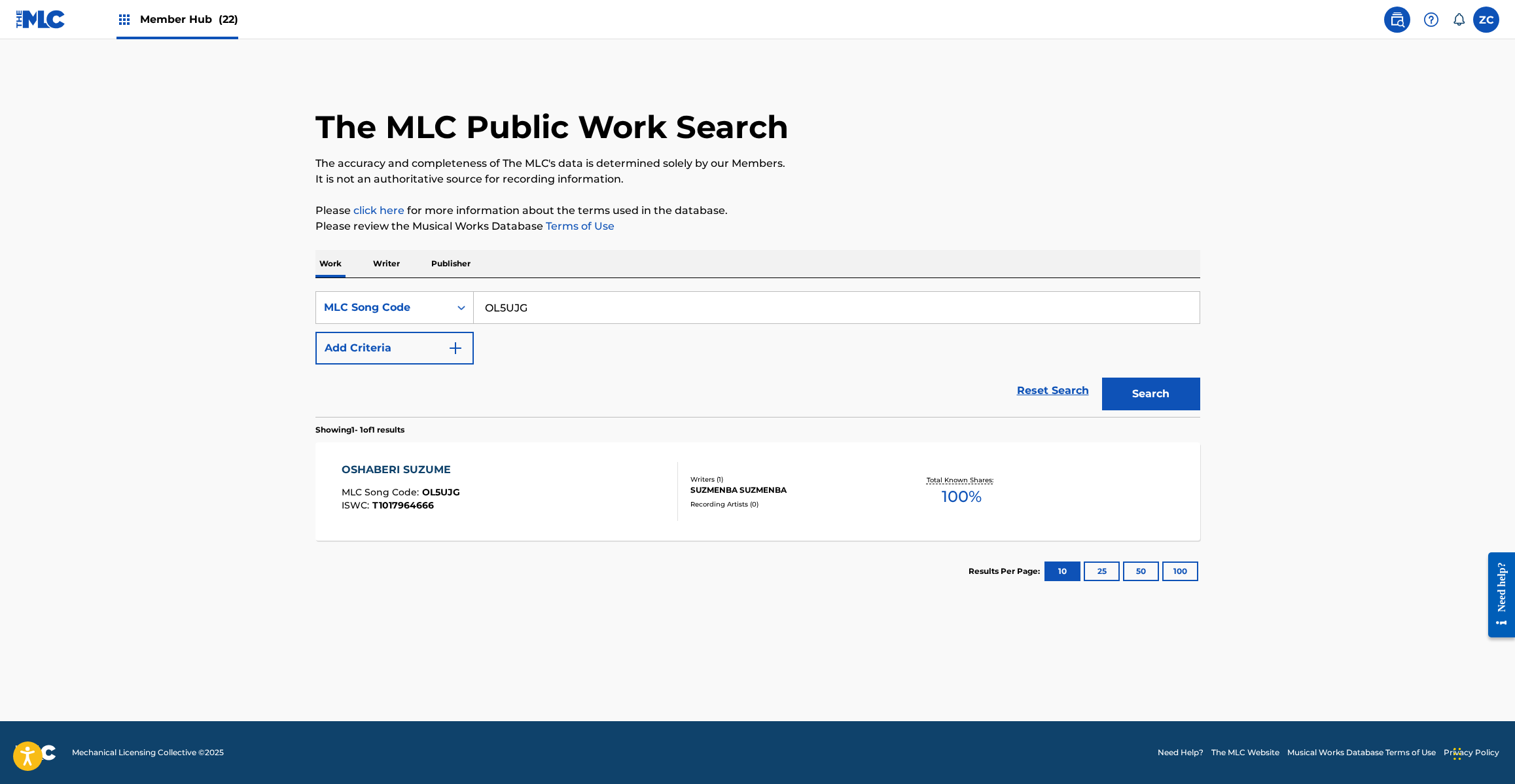
click at [732, 301] on input "OL5UJG" at bounding box center [836, 308] width 725 height 32
click at [1102, 378] on button "Search" at bounding box center [1150, 393] width 98 height 33
click at [766, 323] on div "TW7225" at bounding box center [836, 307] width 726 height 33
click at [796, 309] on input "TW7225" at bounding box center [836, 308] width 725 height 32
click at [1102, 378] on button "Search" at bounding box center [1150, 393] width 98 height 33
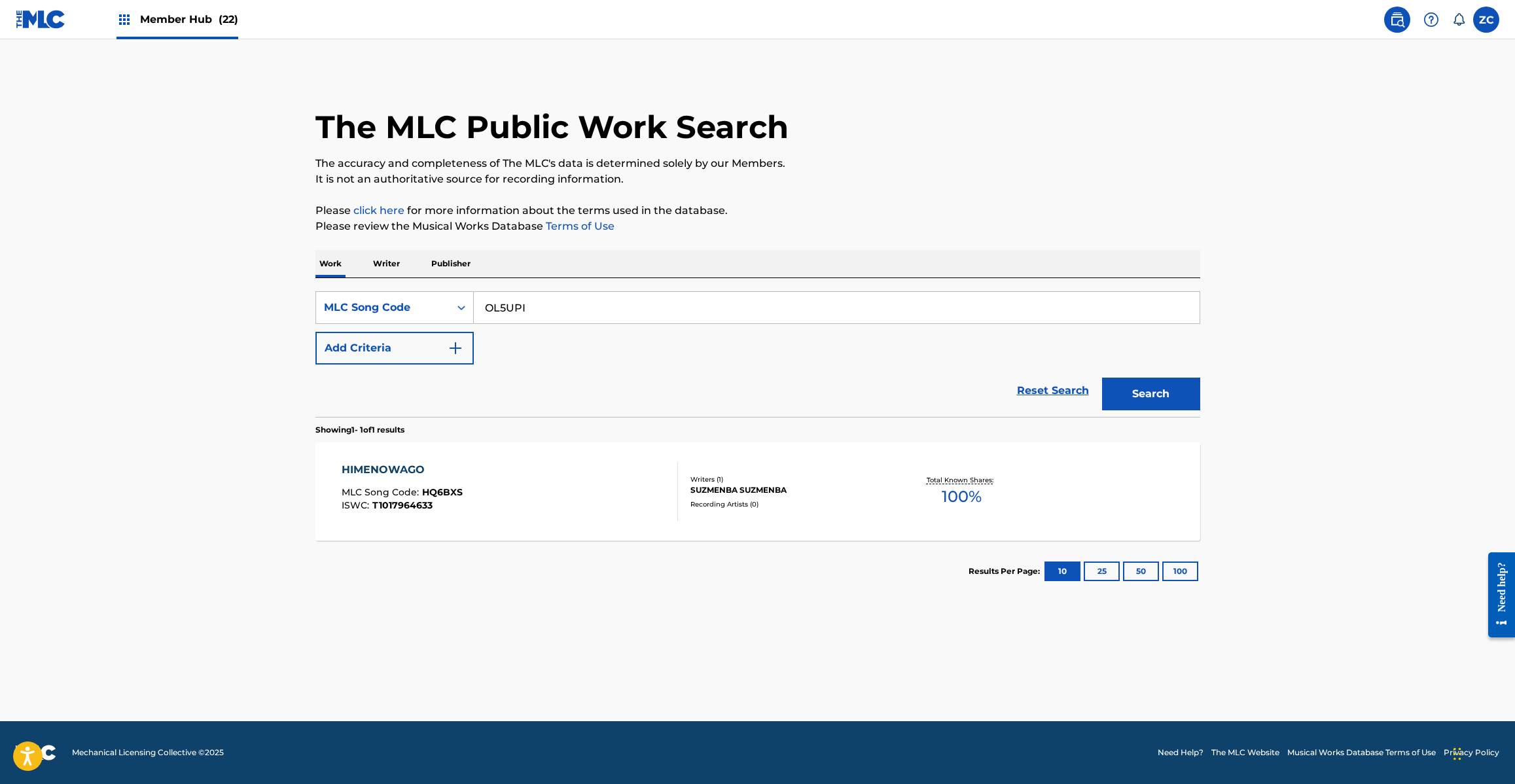
click at [1102, 378] on button "Search" at bounding box center [1150, 393] width 98 height 33
type input "KJ12UJ"
click at [1102, 378] on button "Search" at bounding box center [1150, 393] width 98 height 33
click at [758, 498] on div "Writers ( 1 ) SUZMENBA SUZMENBA Recording Artists ( 0 )" at bounding box center [782, 491] width 210 height 34
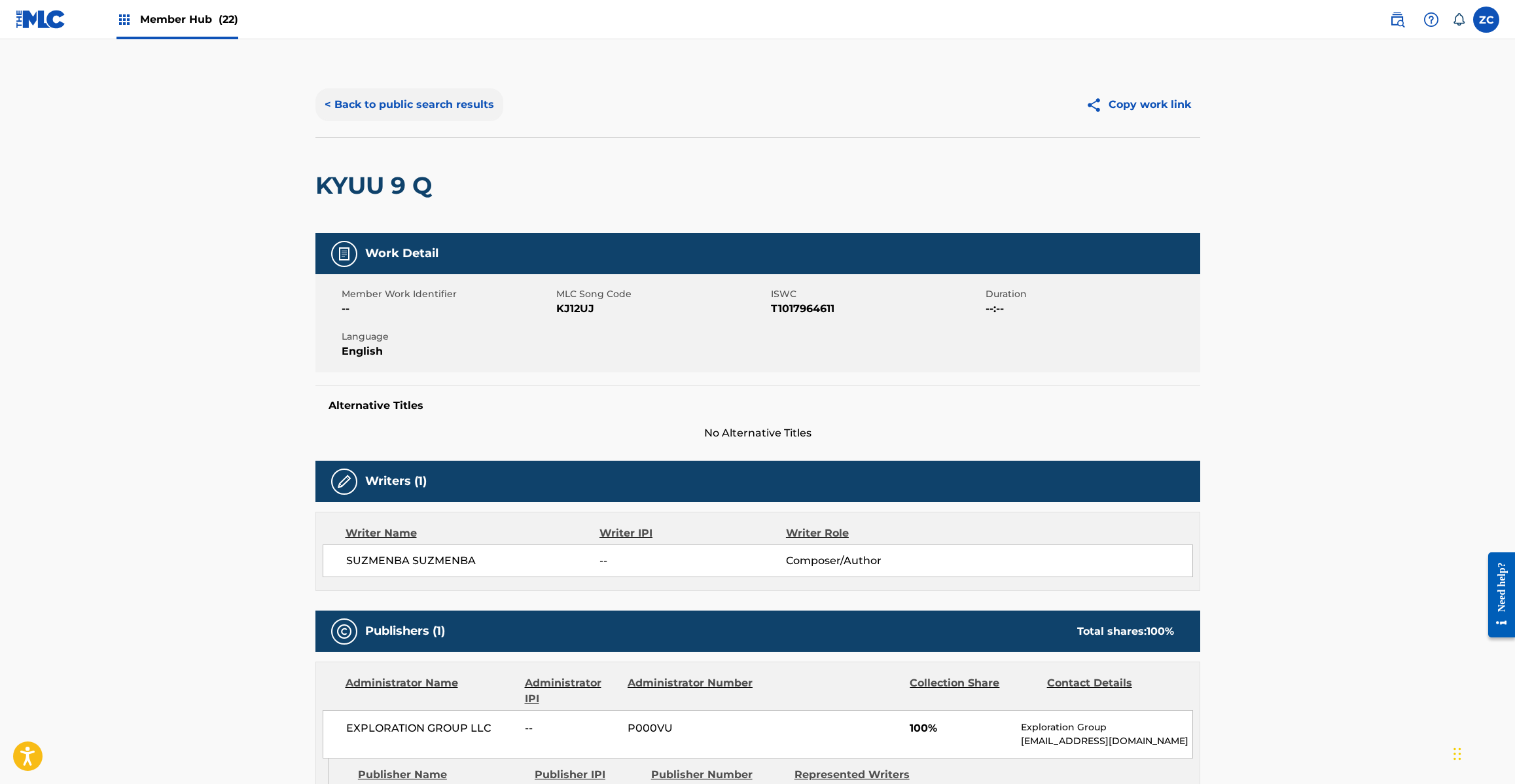
click at [456, 106] on button "< Back to public search results" at bounding box center [408, 104] width 187 height 33
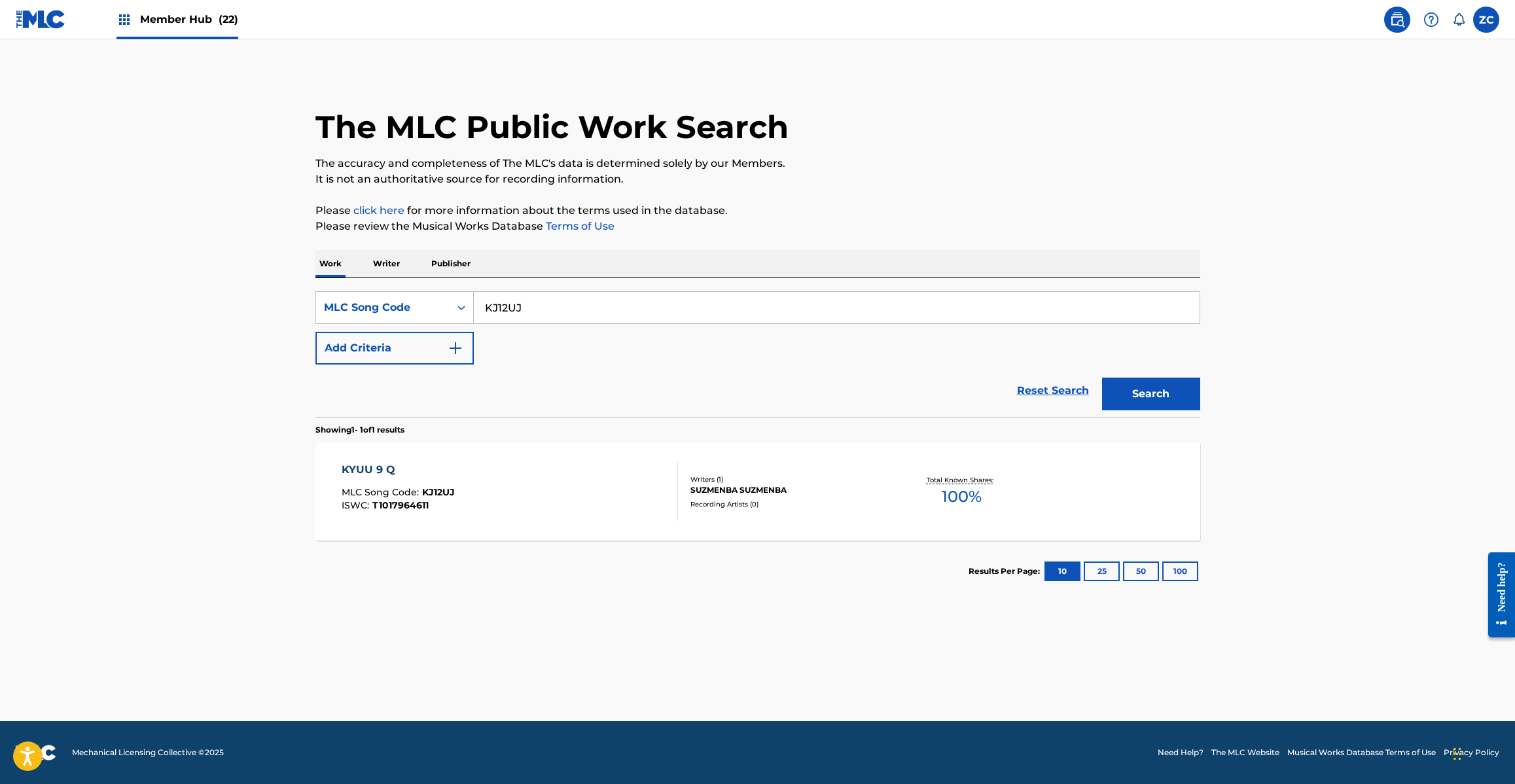
click at [623, 306] on input "KJ12UJ" at bounding box center [836, 308] width 725 height 32
click at [1102, 378] on button "Search" at bounding box center [1150, 393] width 98 height 33
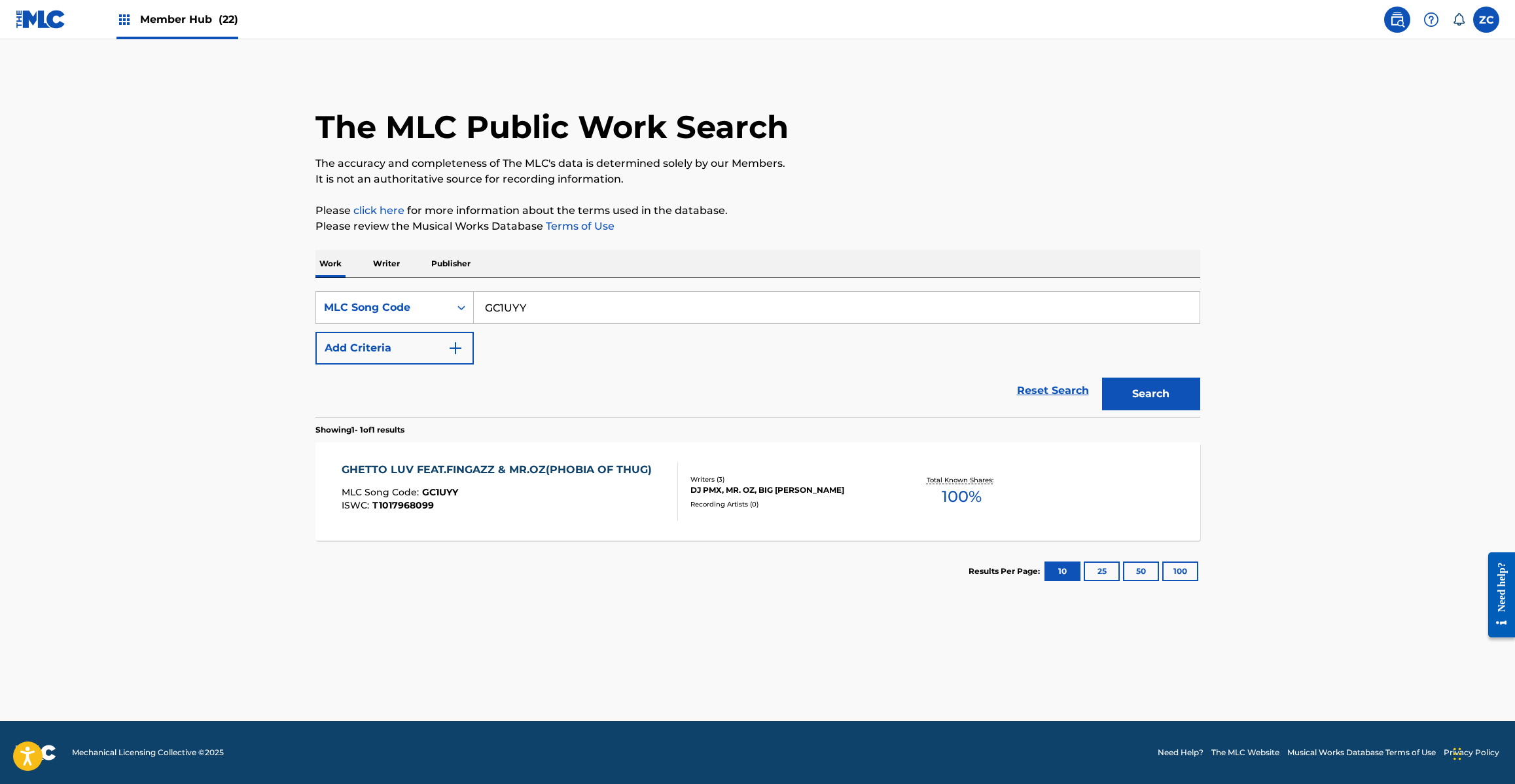
click at [659, 310] on input "GC1UYY" at bounding box center [836, 308] width 725 height 32
click at [1102, 378] on button "Search" at bounding box center [1150, 393] width 98 height 33
click at [613, 310] on input "SC3DZW" at bounding box center [836, 308] width 725 height 32
click at [1102, 378] on button "Search" at bounding box center [1150, 393] width 98 height 33
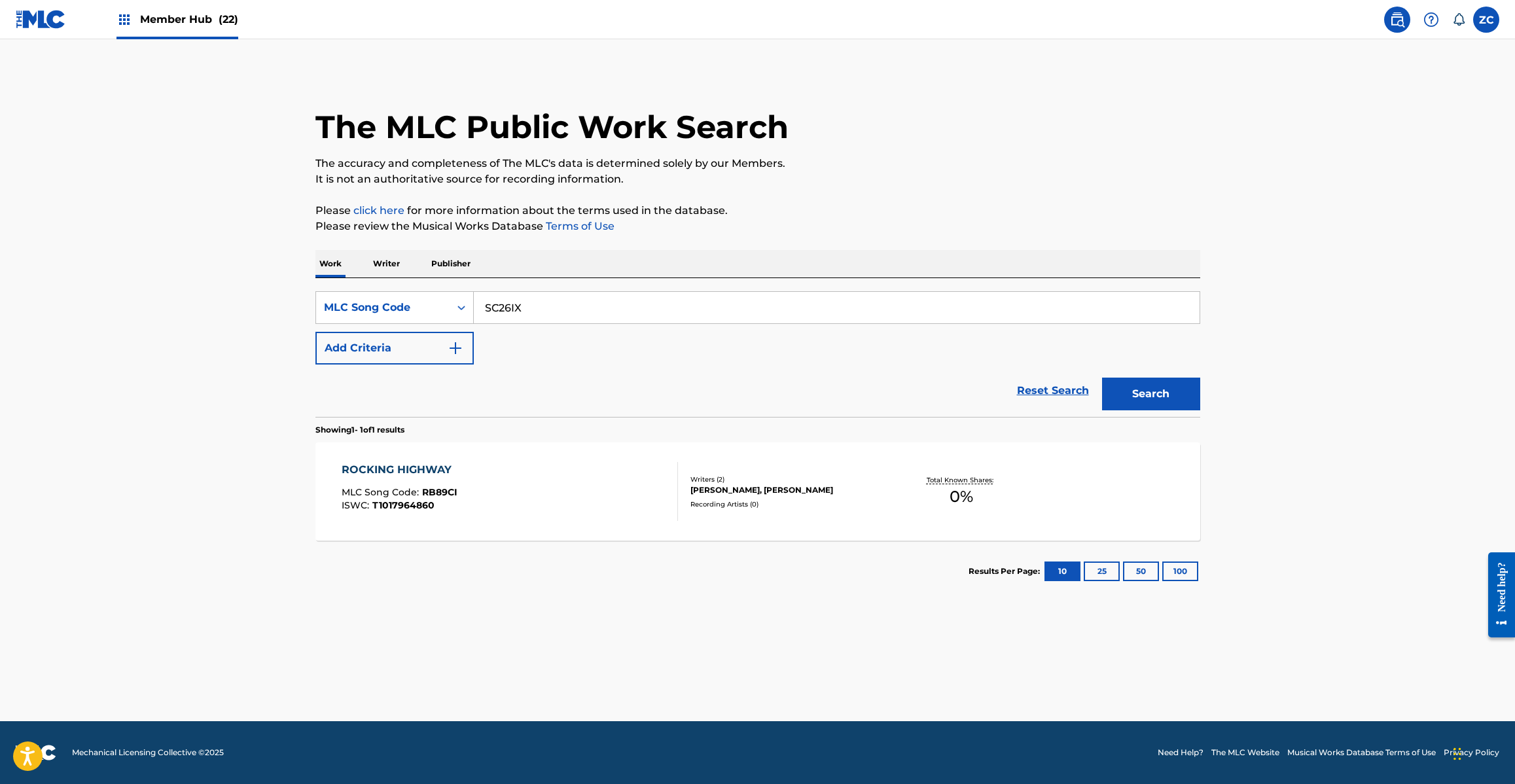
type input "SC26IX"
click at [1102, 378] on button "Search" at bounding box center [1150, 393] width 98 height 33
click at [41, 27] on img at bounding box center [41, 20] width 50 height 19
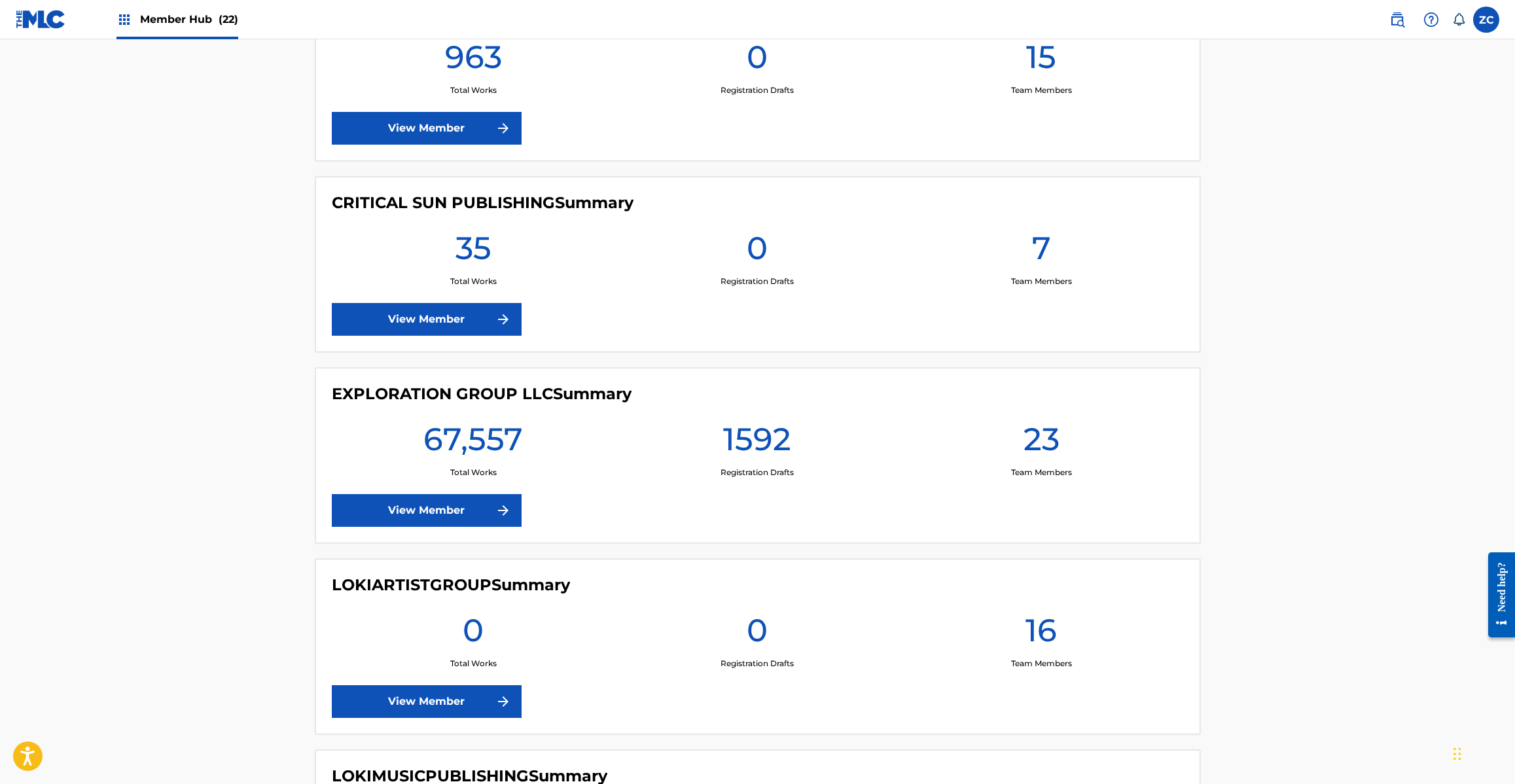
scroll to position [2071, 0]
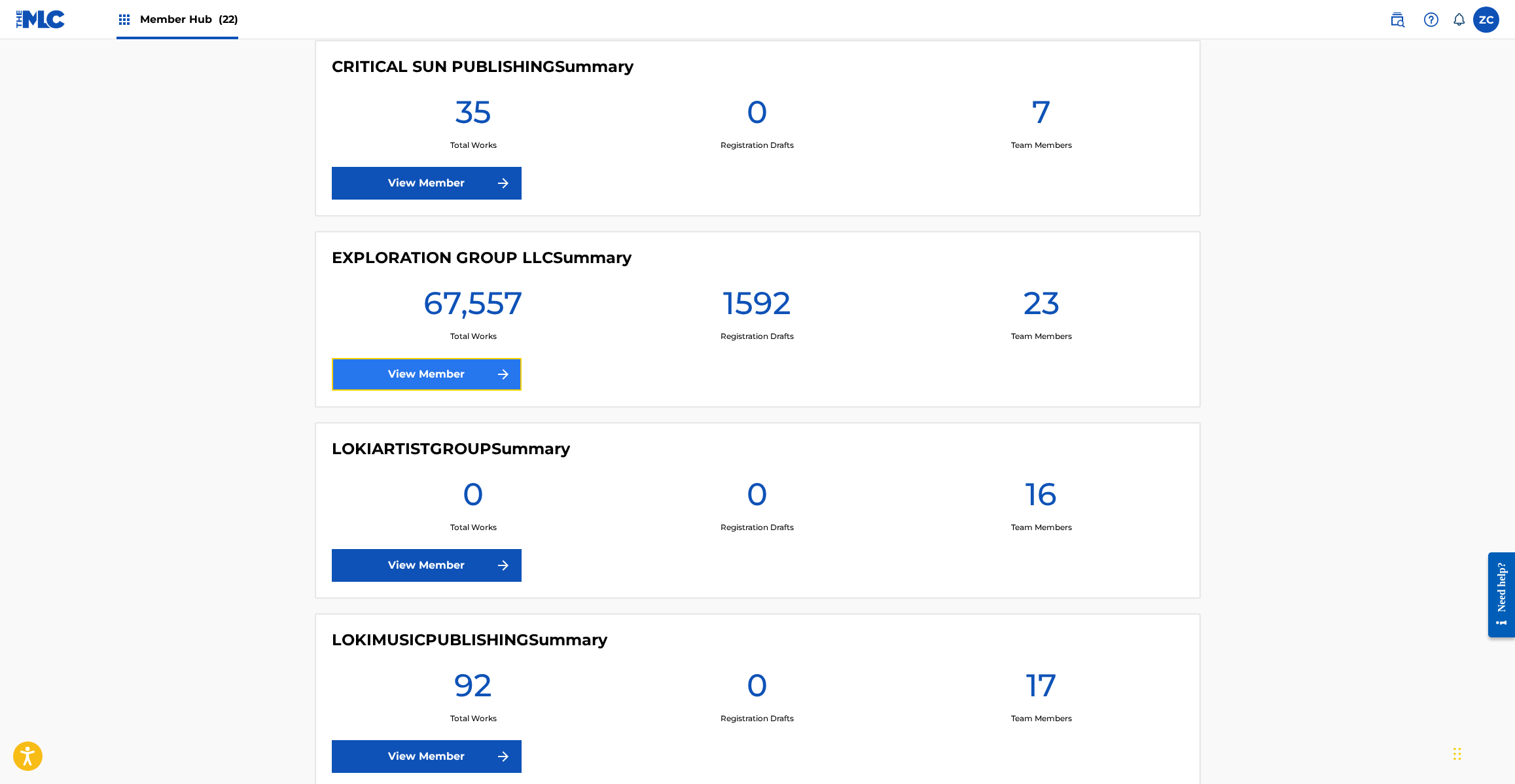
click at [403, 373] on link "View Member" at bounding box center [427, 374] width 190 height 33
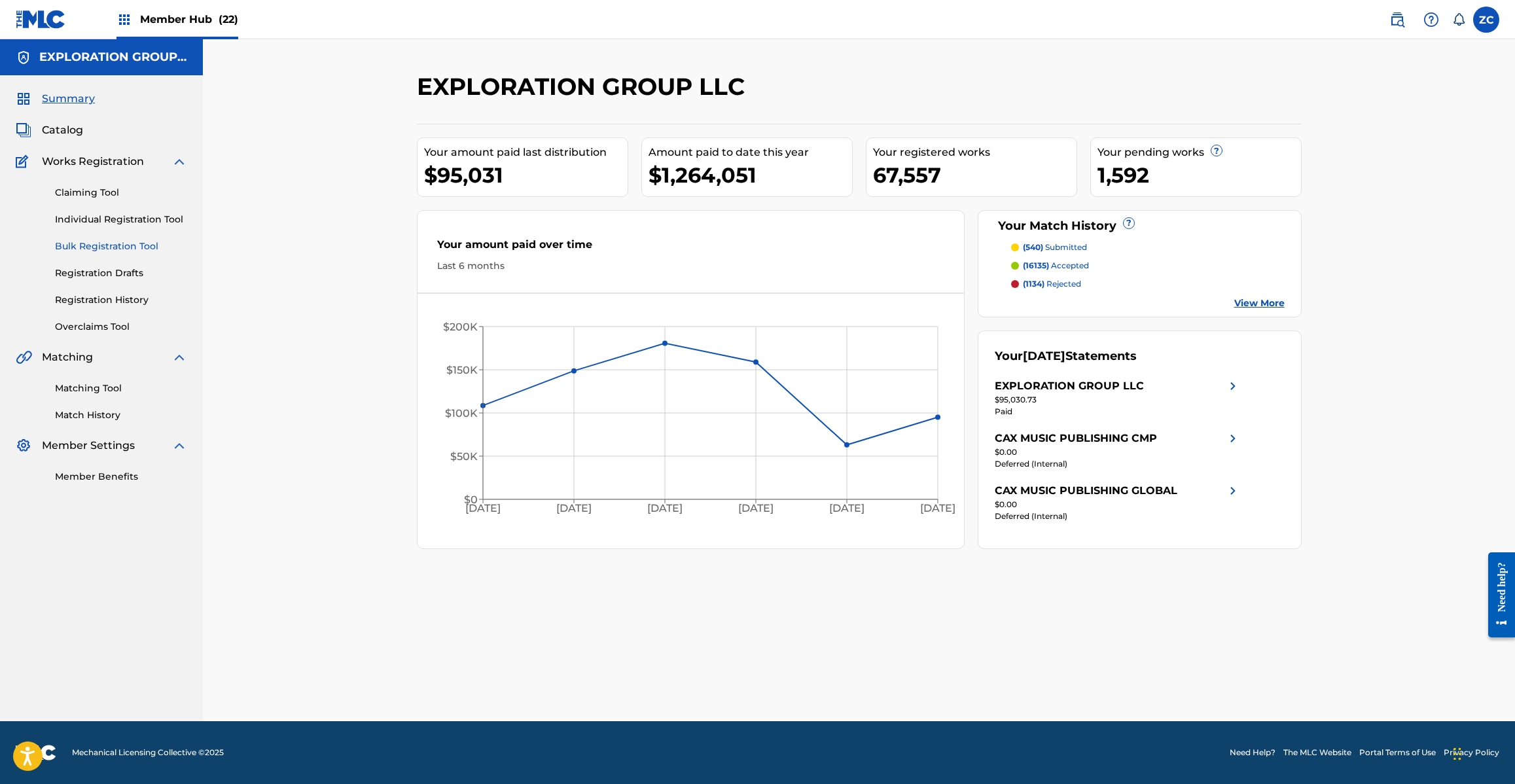
click at [116, 246] on link "Bulk Registration Tool" at bounding box center [121, 246] width 132 height 14
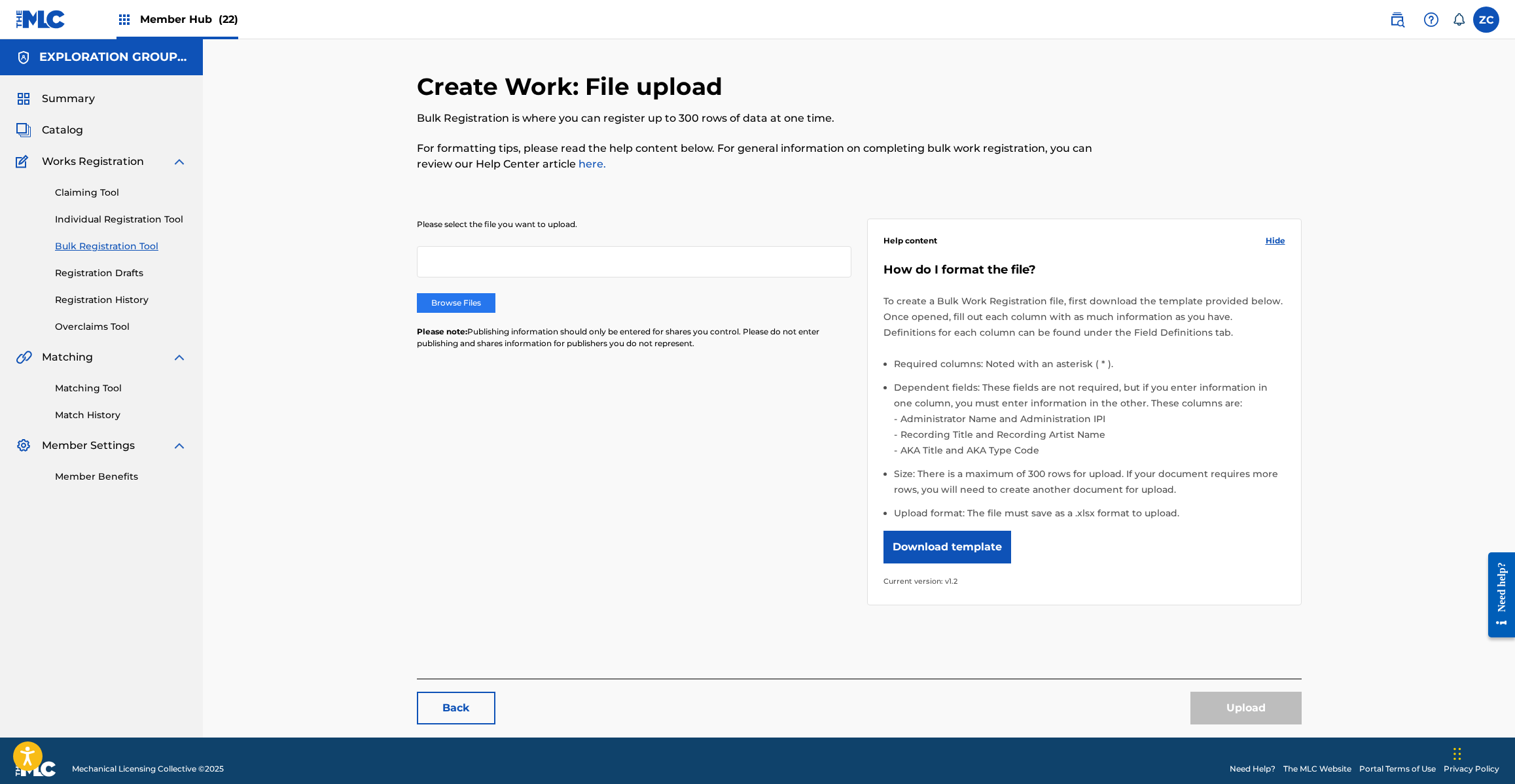
click at [483, 301] on label "Browse Files" at bounding box center [456, 302] width 78 height 20
click at [0, 0] on input "Browse Files" at bounding box center [0, 0] width 0 height 0
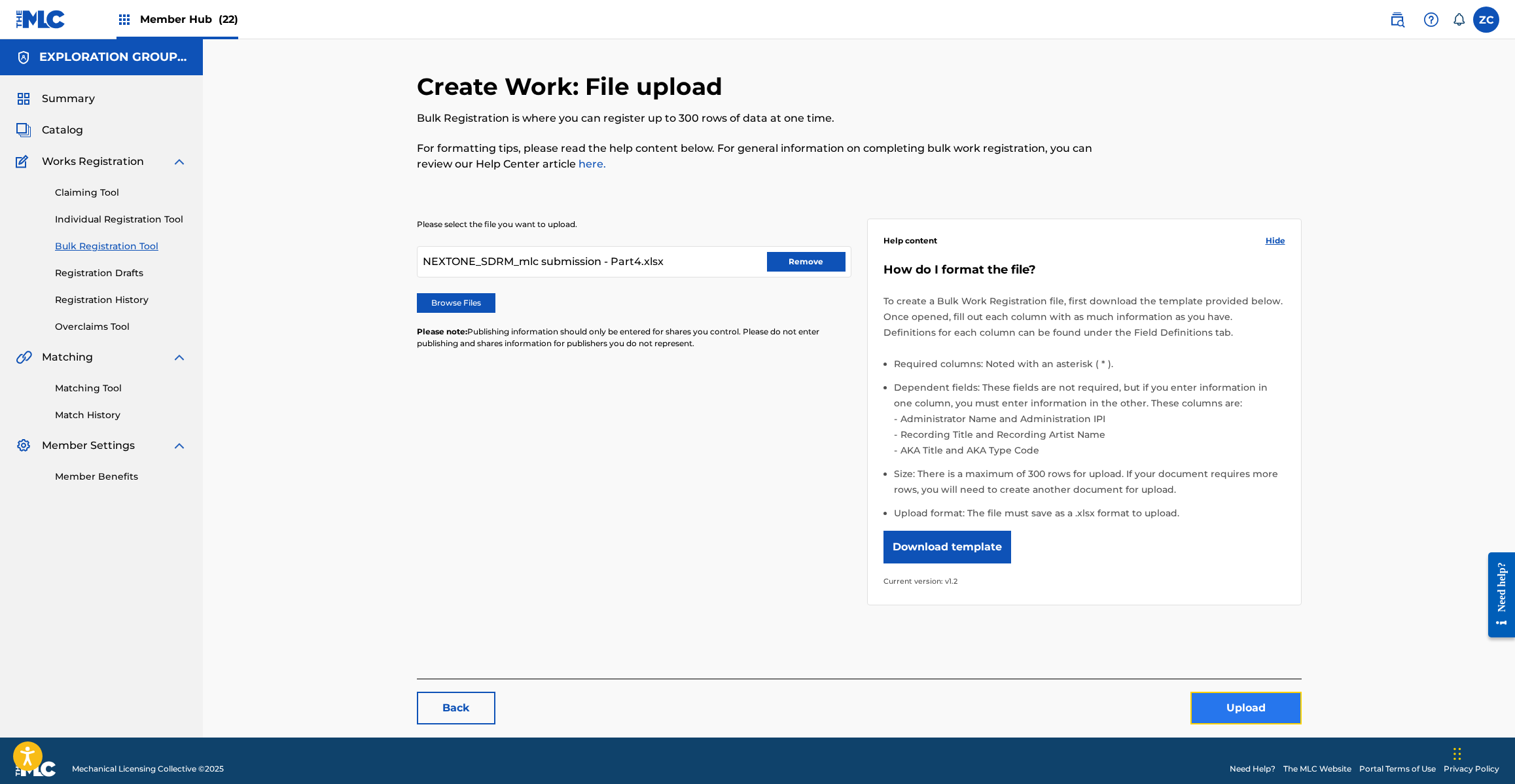
click at [1237, 711] on button "Upload" at bounding box center [1246, 708] width 111 height 33
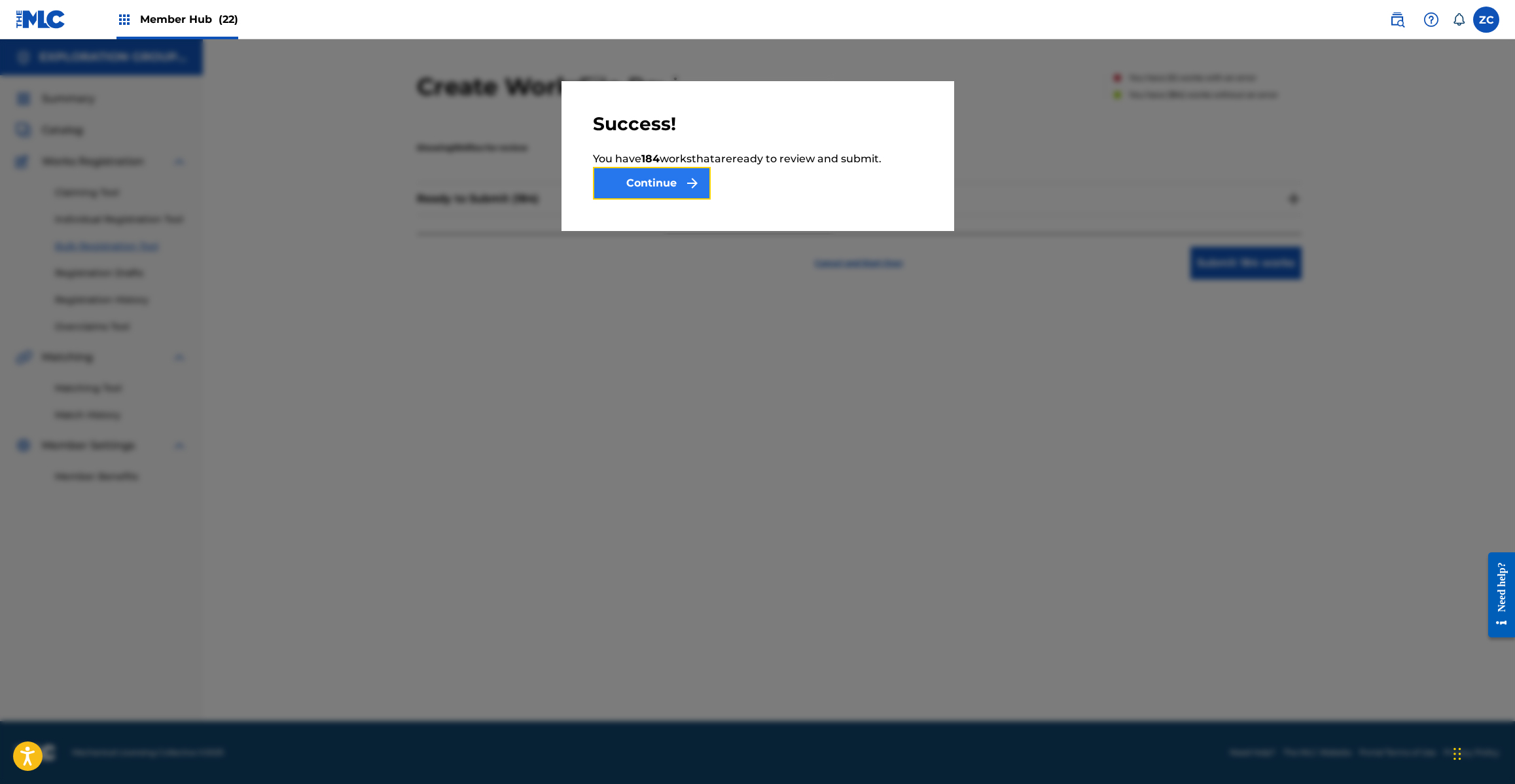
click at [665, 187] on button "Continue" at bounding box center [652, 183] width 117 height 33
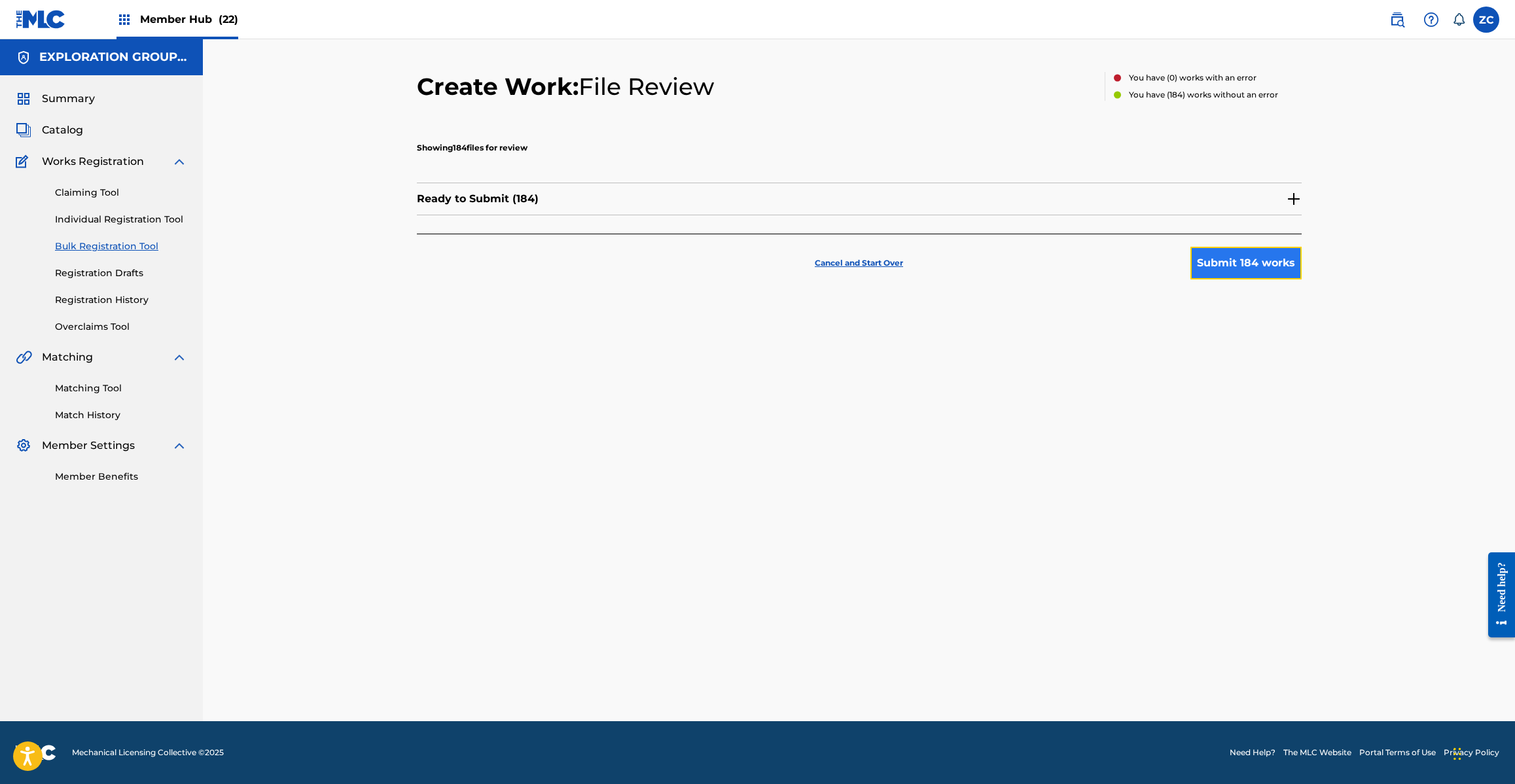
click at [1227, 264] on button "Submit 184 works" at bounding box center [1246, 263] width 111 height 33
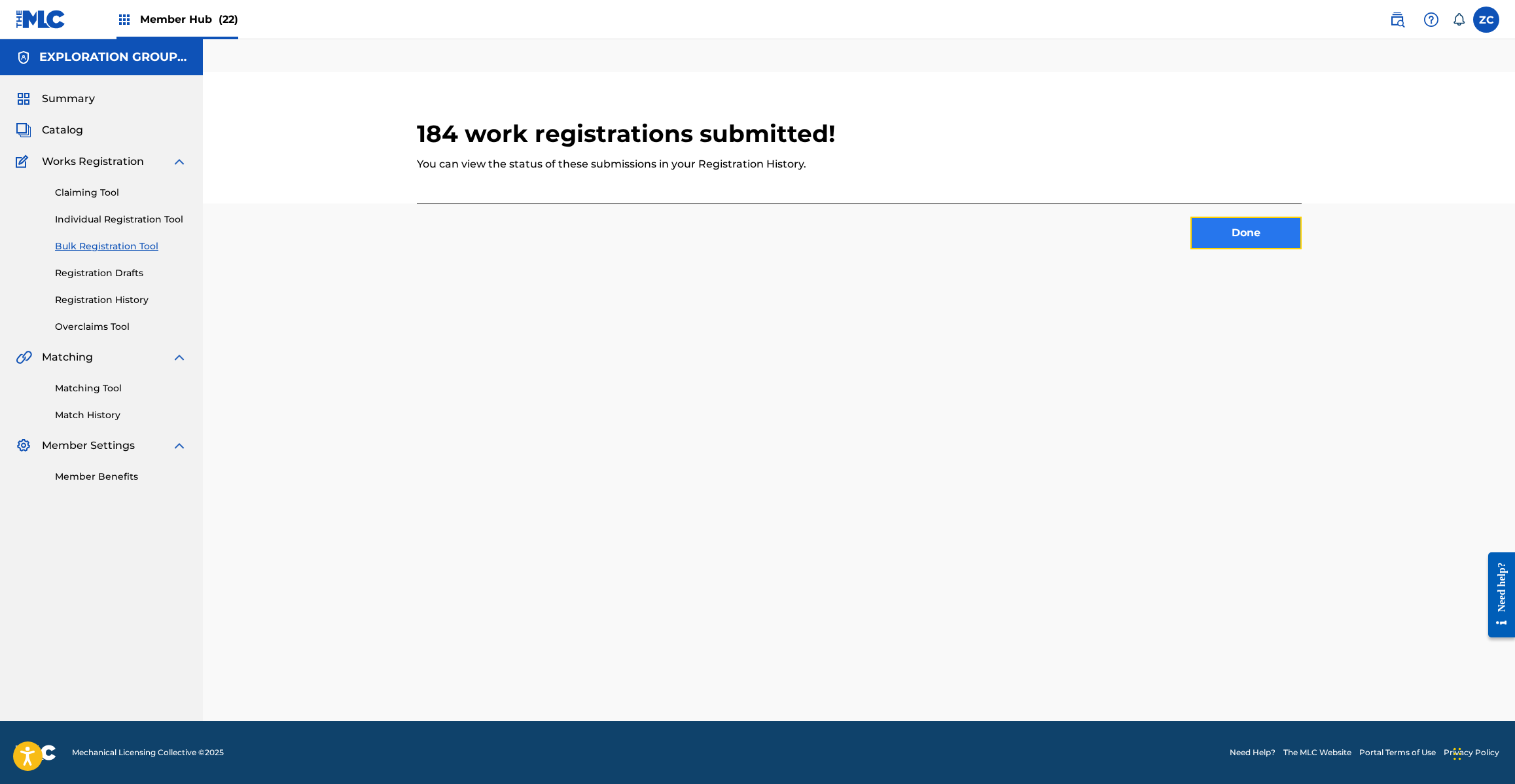
click at [1245, 223] on button "Done" at bounding box center [1246, 232] width 111 height 33
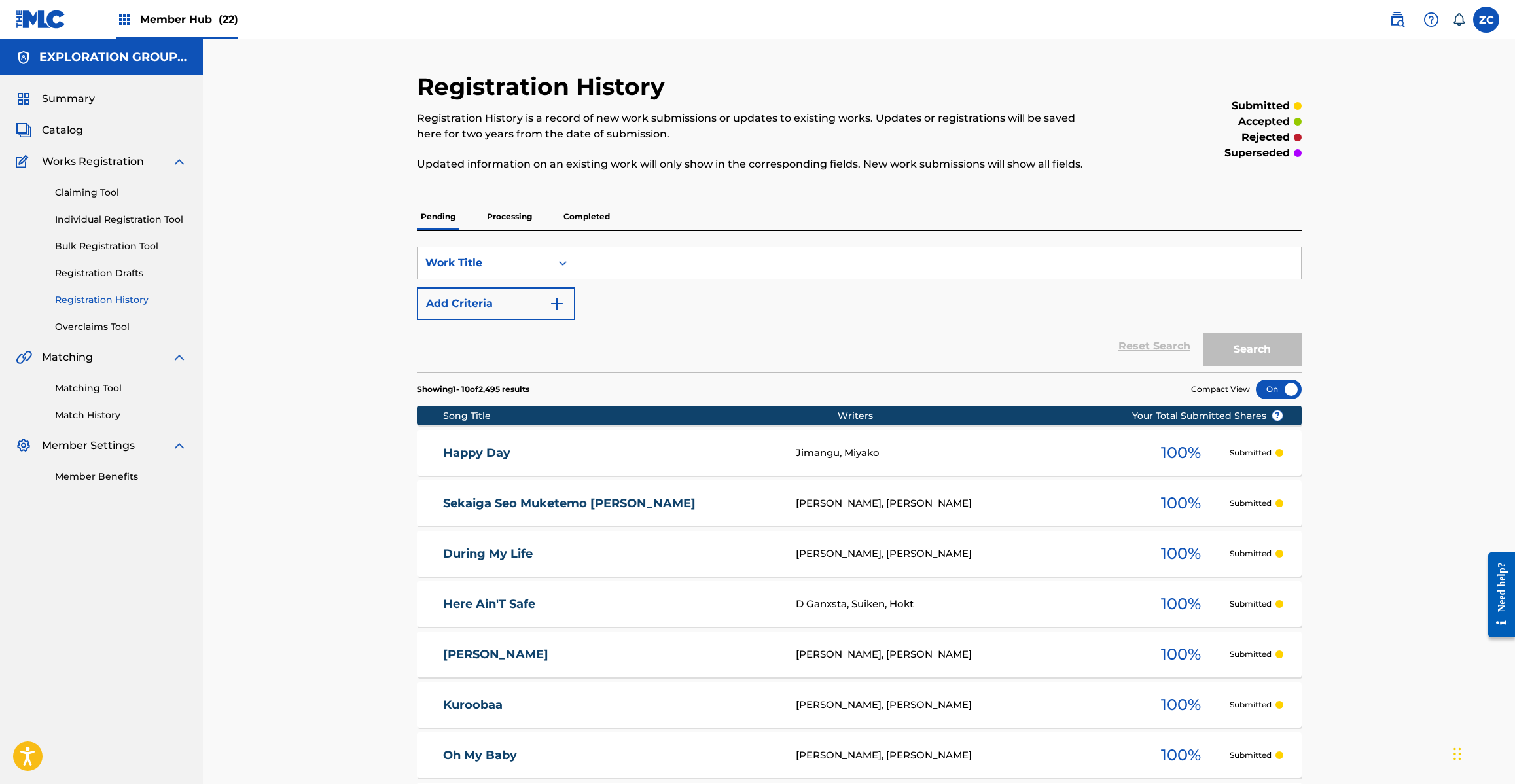
click at [1101, 438] on div "Happy Day HC0BYD Jimangu, Miyako 100 % Submitted" at bounding box center [859, 452] width 885 height 46
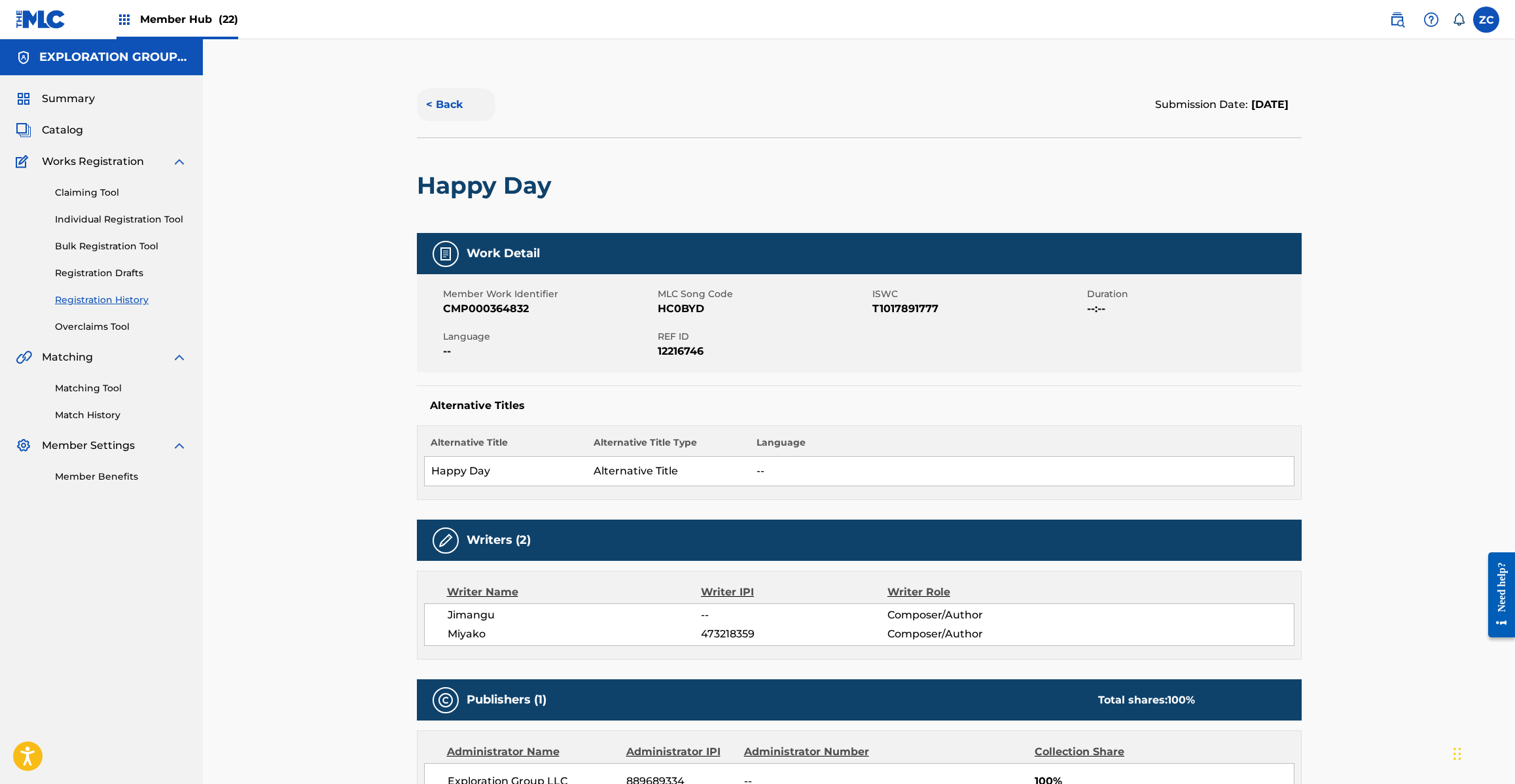
click at [444, 102] on button "< Back" at bounding box center [456, 104] width 78 height 33
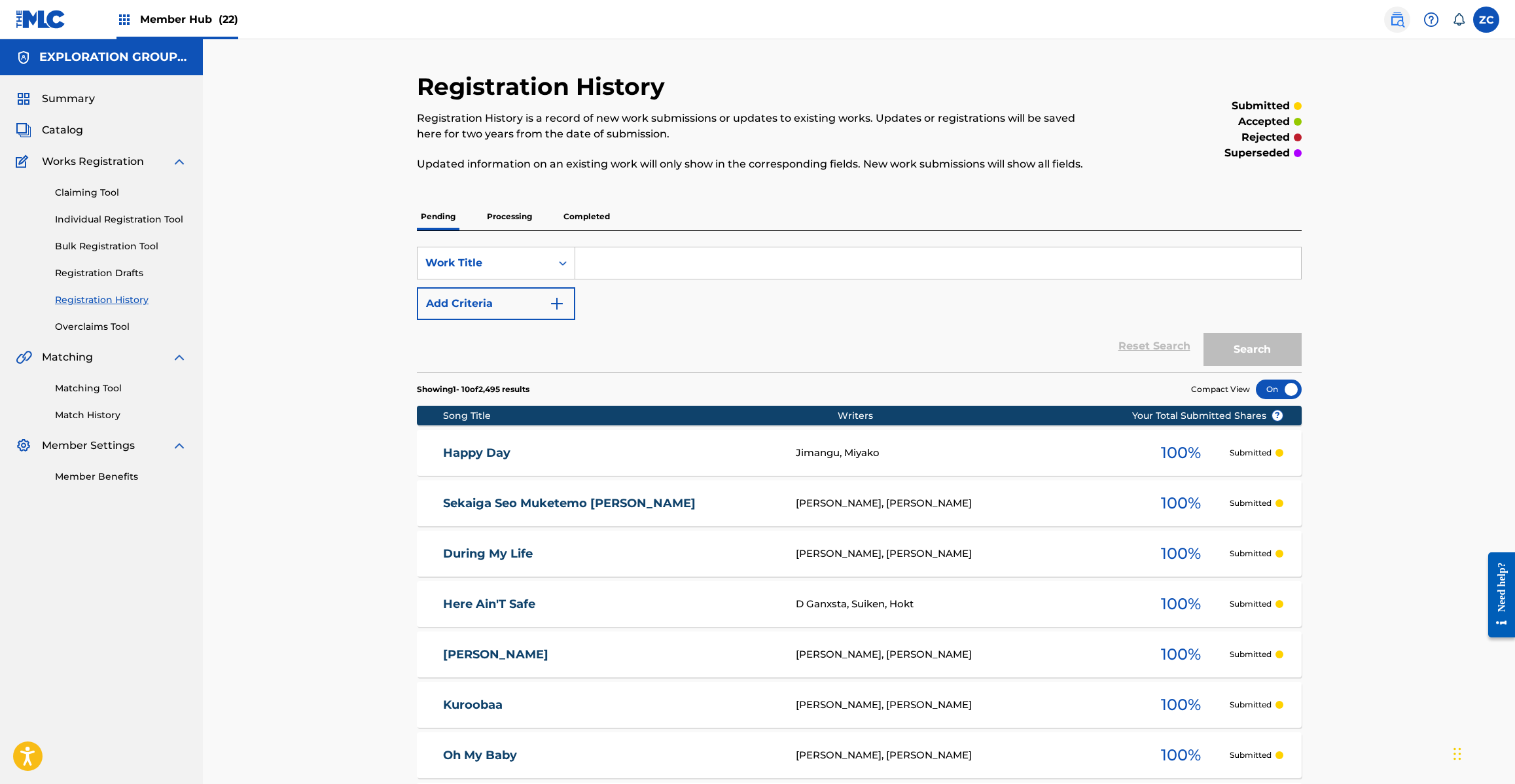
click at [1395, 24] on img at bounding box center [1397, 20] width 16 height 16
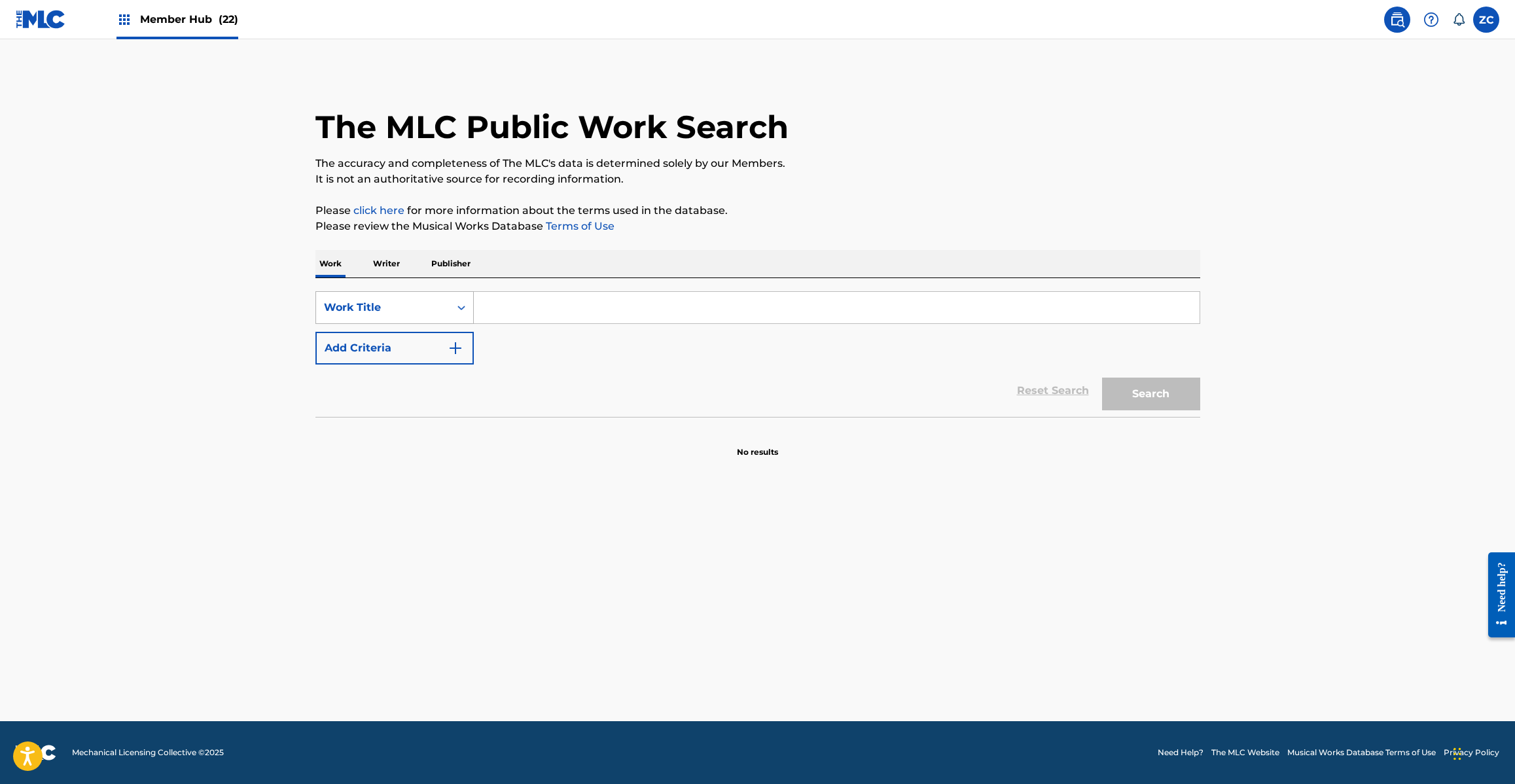
click at [425, 301] on div "Work Title" at bounding box center [382, 307] width 117 height 16
click at [392, 344] on div "MLC Song Code" at bounding box center [394, 339] width 157 height 33
drag, startPoint x: 460, startPoint y: 329, endPoint x: 589, endPoint y: 317, distance: 129.6
click at [568, 309] on input "Search Form" at bounding box center [836, 308] width 725 height 32
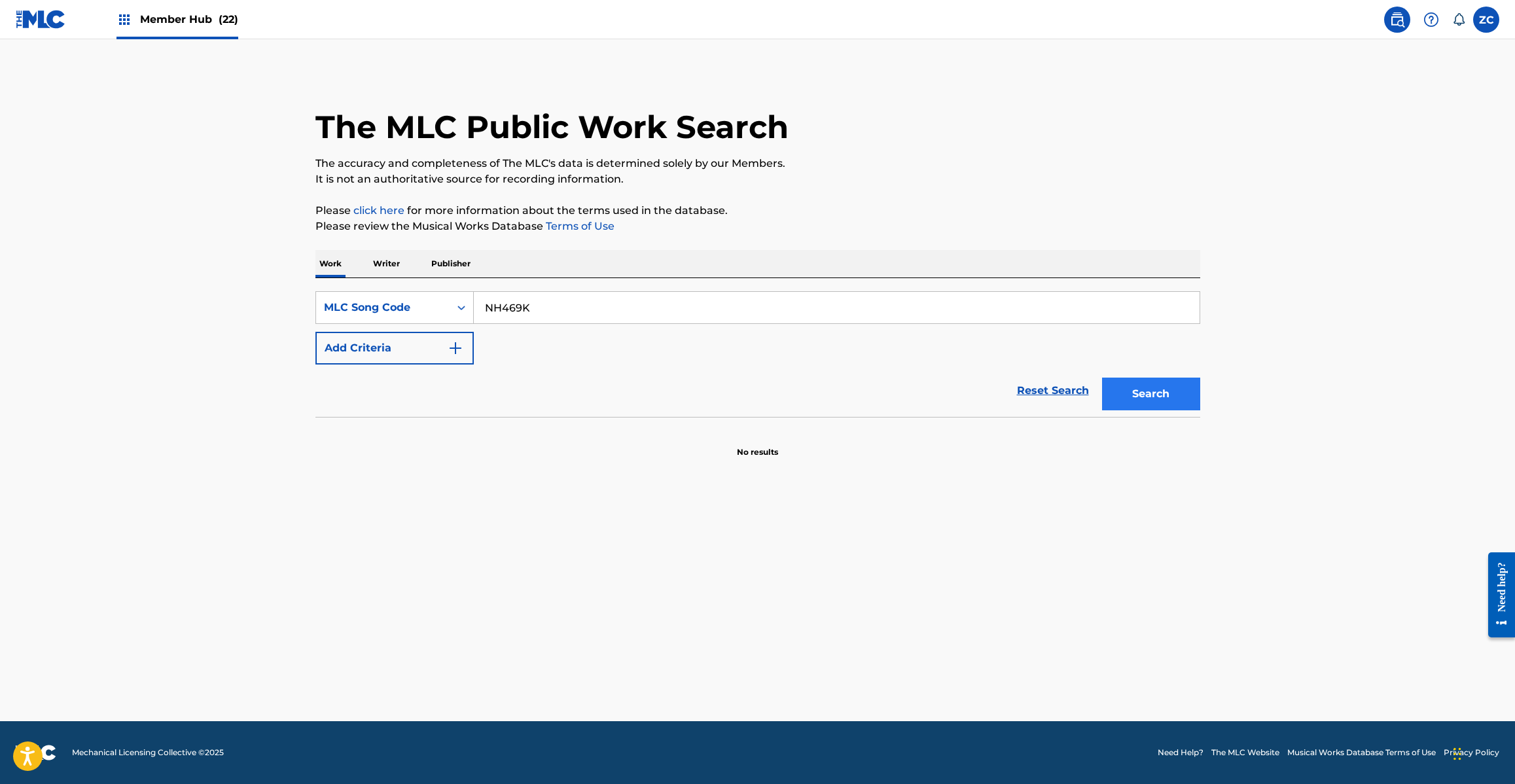
type input "NH469K"
click at [1169, 391] on button "Search" at bounding box center [1150, 393] width 98 height 33
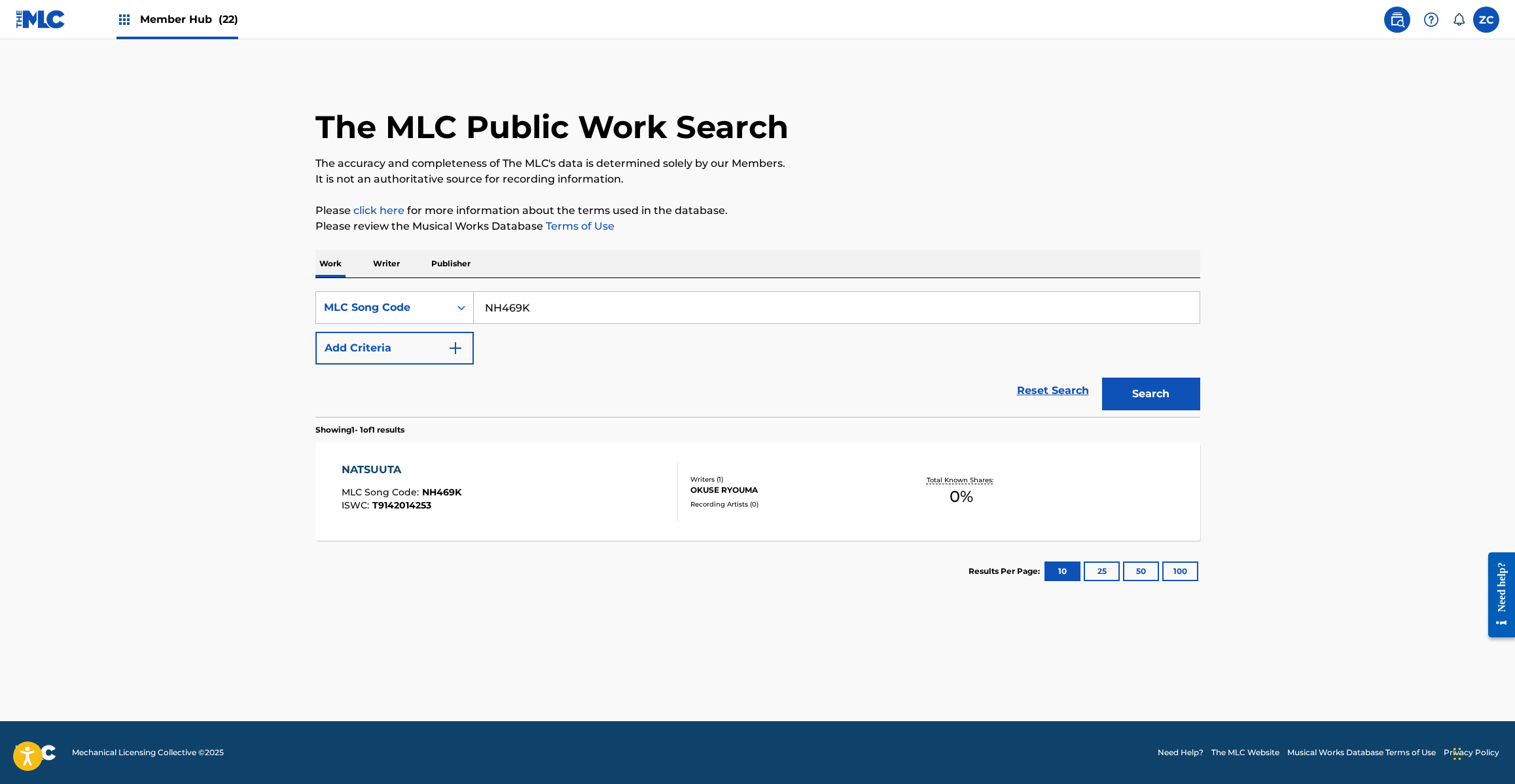
click at [828, 511] on div "NATSUUTA MLC Song Code : NH469K ISWC : T9142014253 Writers ( 1 ) OKUSE RYOUMA R…" at bounding box center [757, 490] width 885 height 98
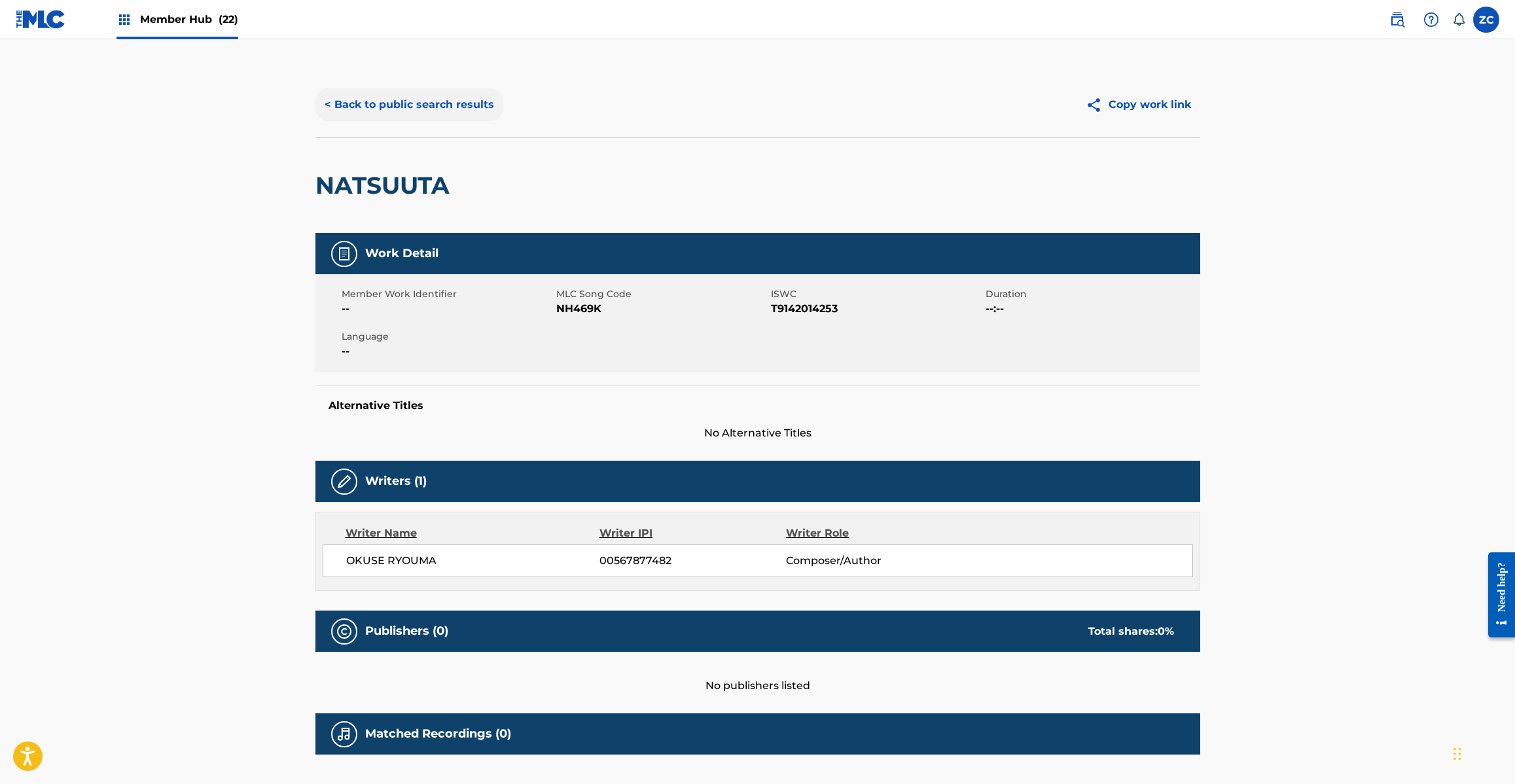
click at [414, 102] on button "< Back to public search results" at bounding box center [408, 104] width 187 height 33
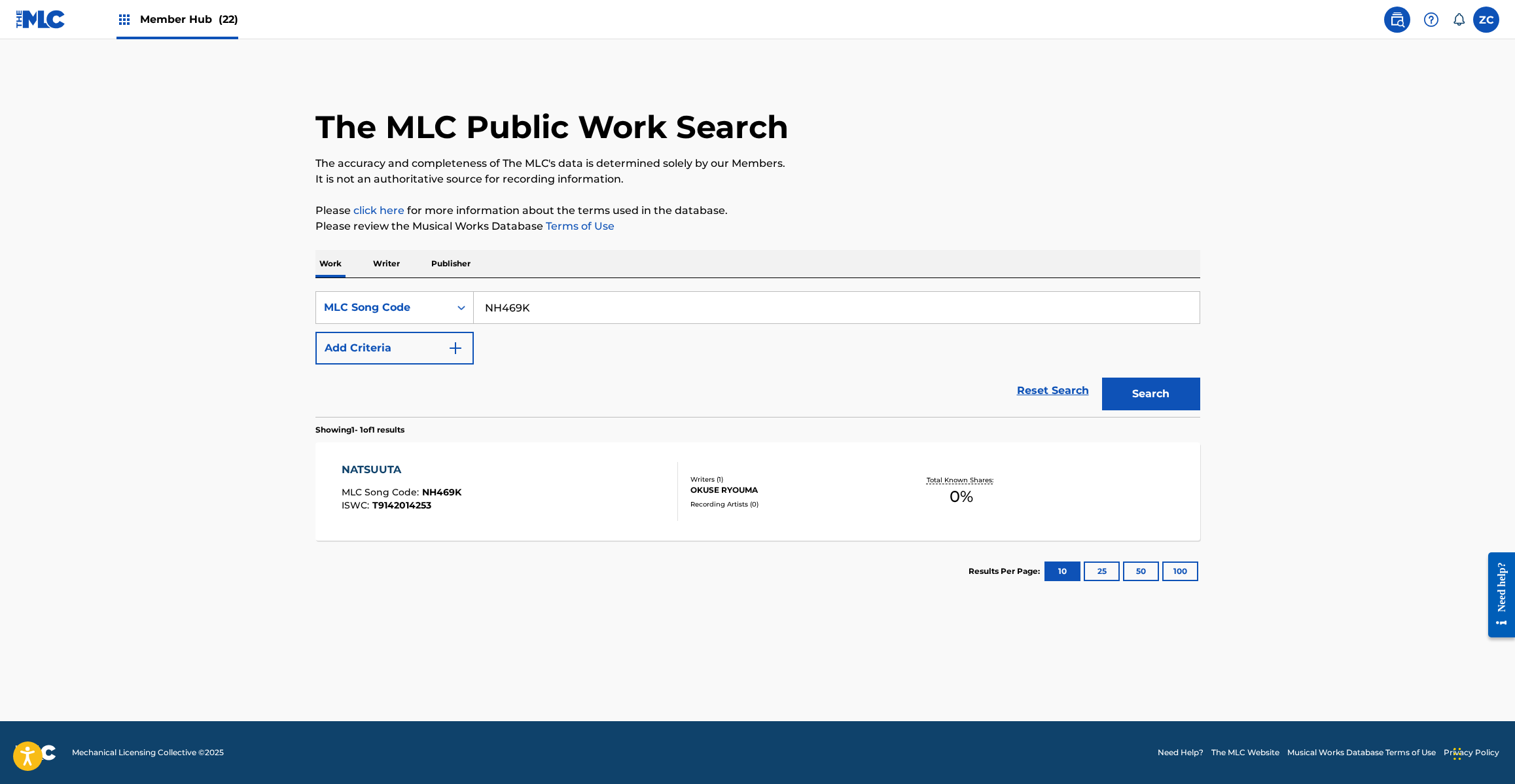
click at [558, 315] on input "NH469K" at bounding box center [836, 308] width 725 height 32
type input "OC3FHC"
drag, startPoint x: 1168, startPoint y: 390, endPoint x: 943, endPoint y: 2, distance: 448.5
click at [1166, 385] on button "Search" at bounding box center [1150, 393] width 98 height 33
click at [1067, 392] on link "Reset Search" at bounding box center [1053, 391] width 85 height 29
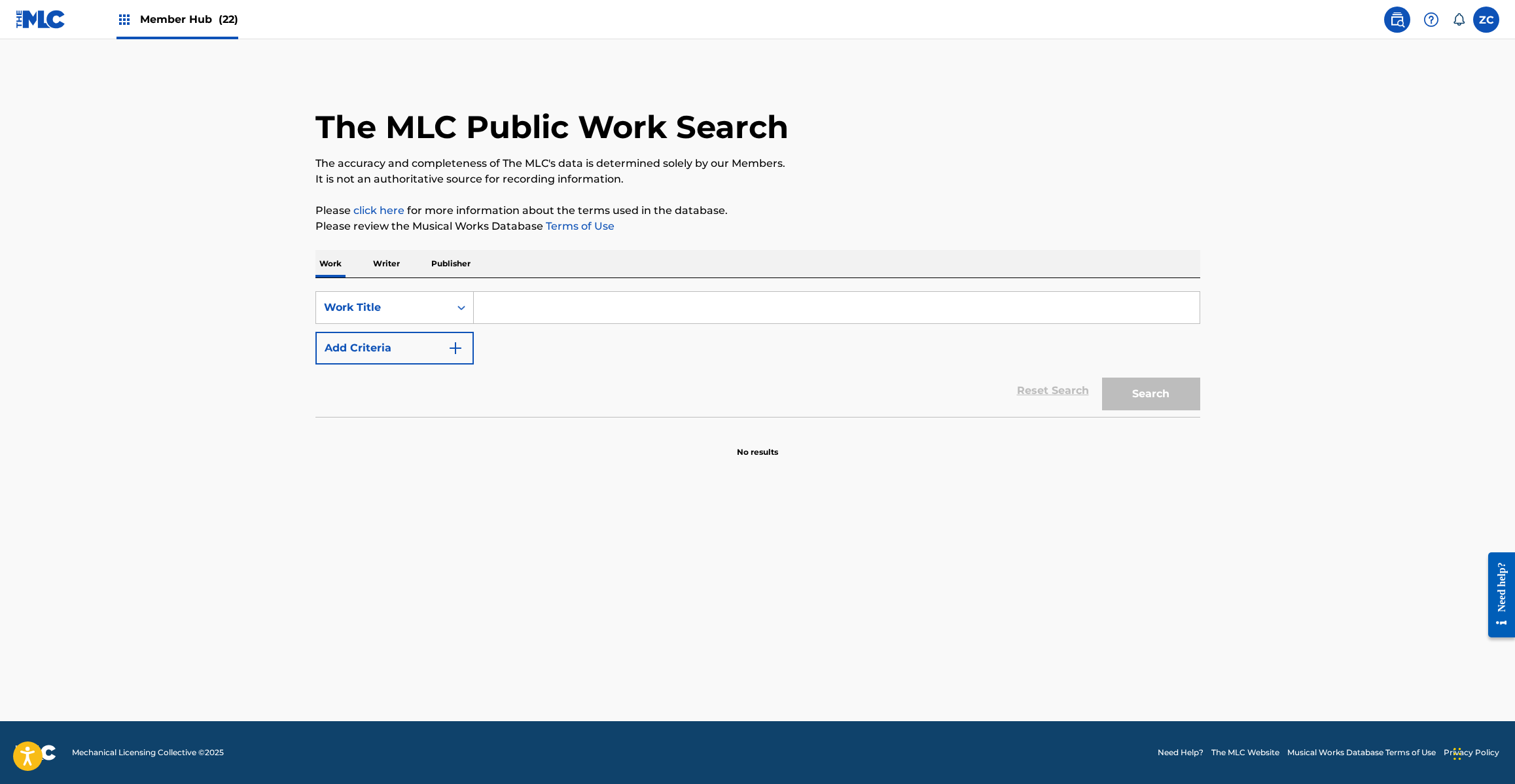
drag, startPoint x: 1064, startPoint y: 328, endPoint x: 1078, endPoint y: 315, distance: 19.1
click at [1064, 326] on div "SearchWithCriteriab1f90625-9725-4ee9-8e04-b5b85b333ed5 Work Title Add Criteria" at bounding box center [757, 327] width 885 height 74
click at [1080, 305] on input "Search Form" at bounding box center [836, 308] width 725 height 32
type input "Orange"
click at [453, 337] on button "Add Criteria" at bounding box center [394, 348] width 158 height 33
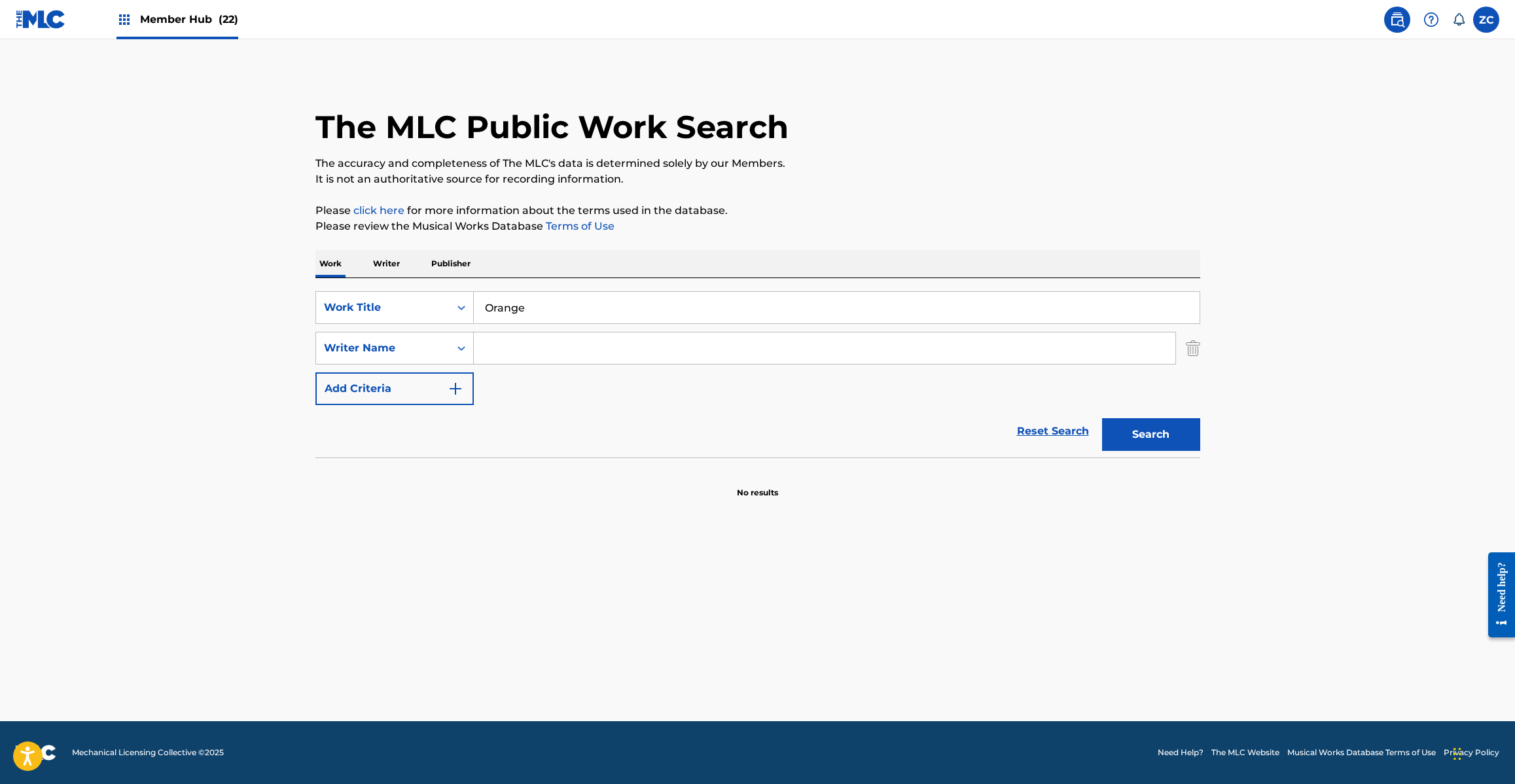
click at [625, 345] on input "Search Form" at bounding box center [824, 349] width 701 height 32
click at [570, 346] on input "Hiroshi Uezato | Life Half" at bounding box center [824, 349] width 701 height 32
type input "Hiroshi Uezato"
click at [1166, 429] on button "Search" at bounding box center [1150, 434] width 98 height 33
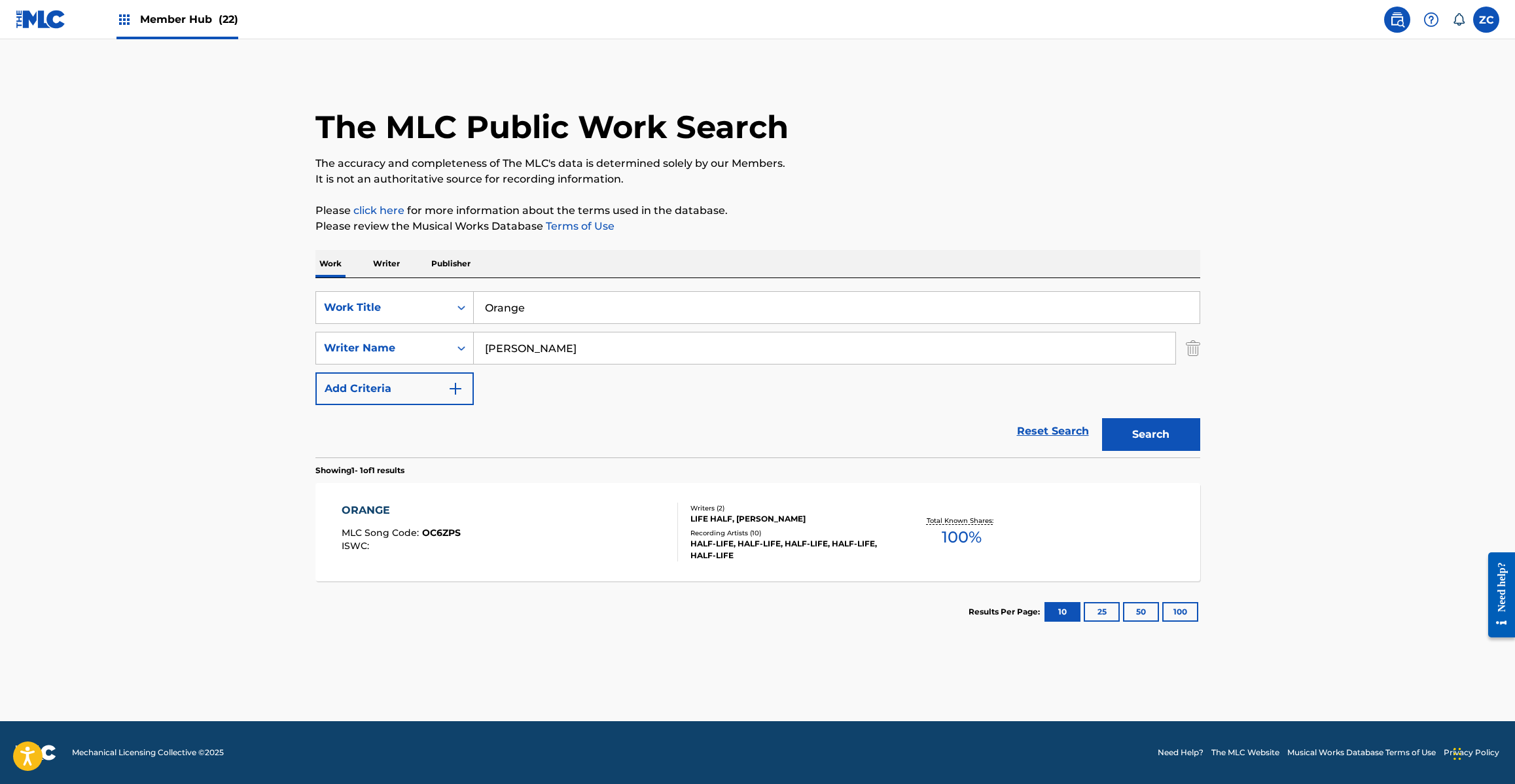
click at [609, 524] on div "ORANGE MLC Song Code : OC6ZPS ISWC :" at bounding box center [509, 531] width 337 height 59
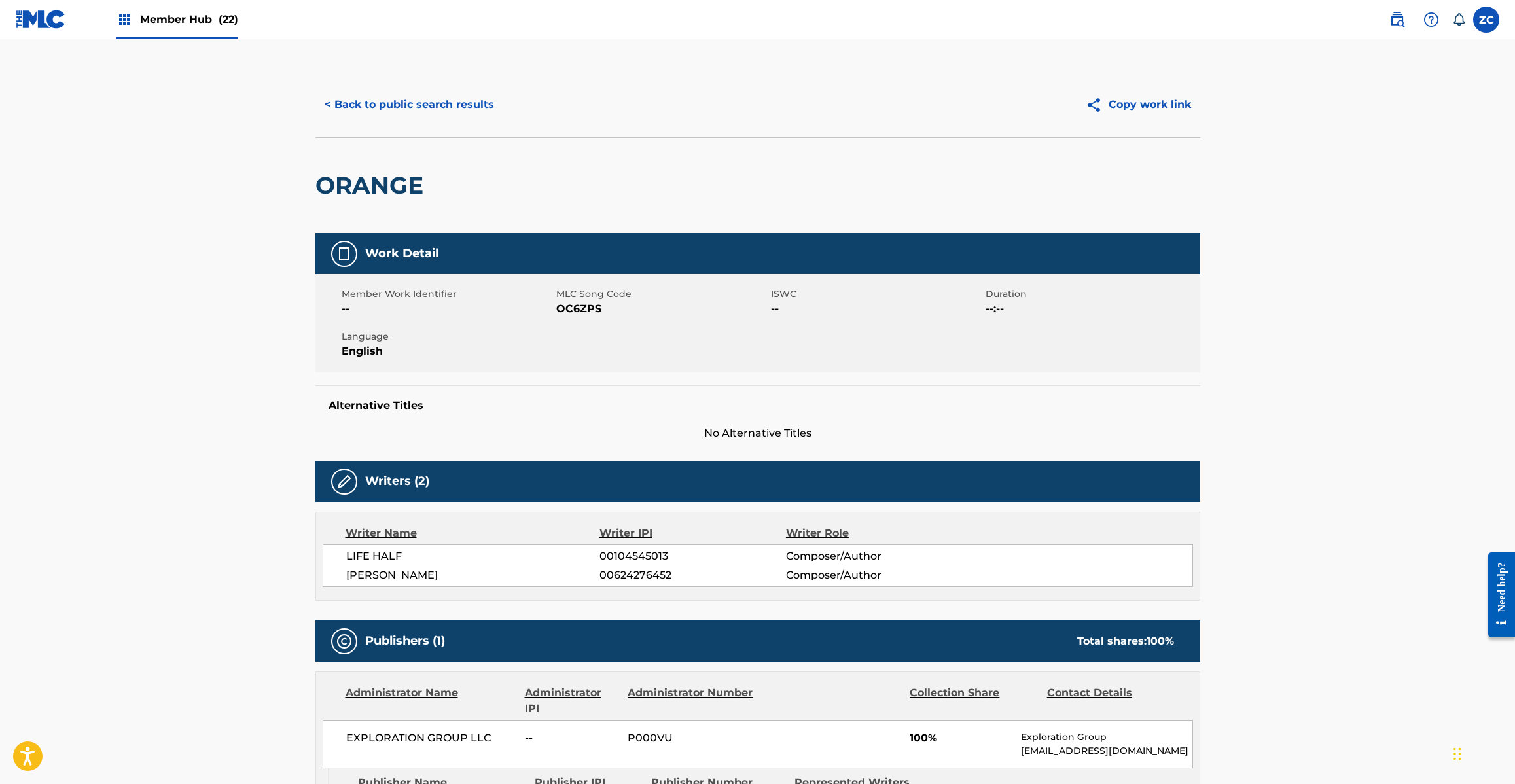
click at [585, 304] on span "OC6ZPS" at bounding box center [662, 309] width 212 height 16
copy span "OC6ZPS"
click at [417, 95] on button "< Back to public search results" at bounding box center [408, 104] width 187 height 33
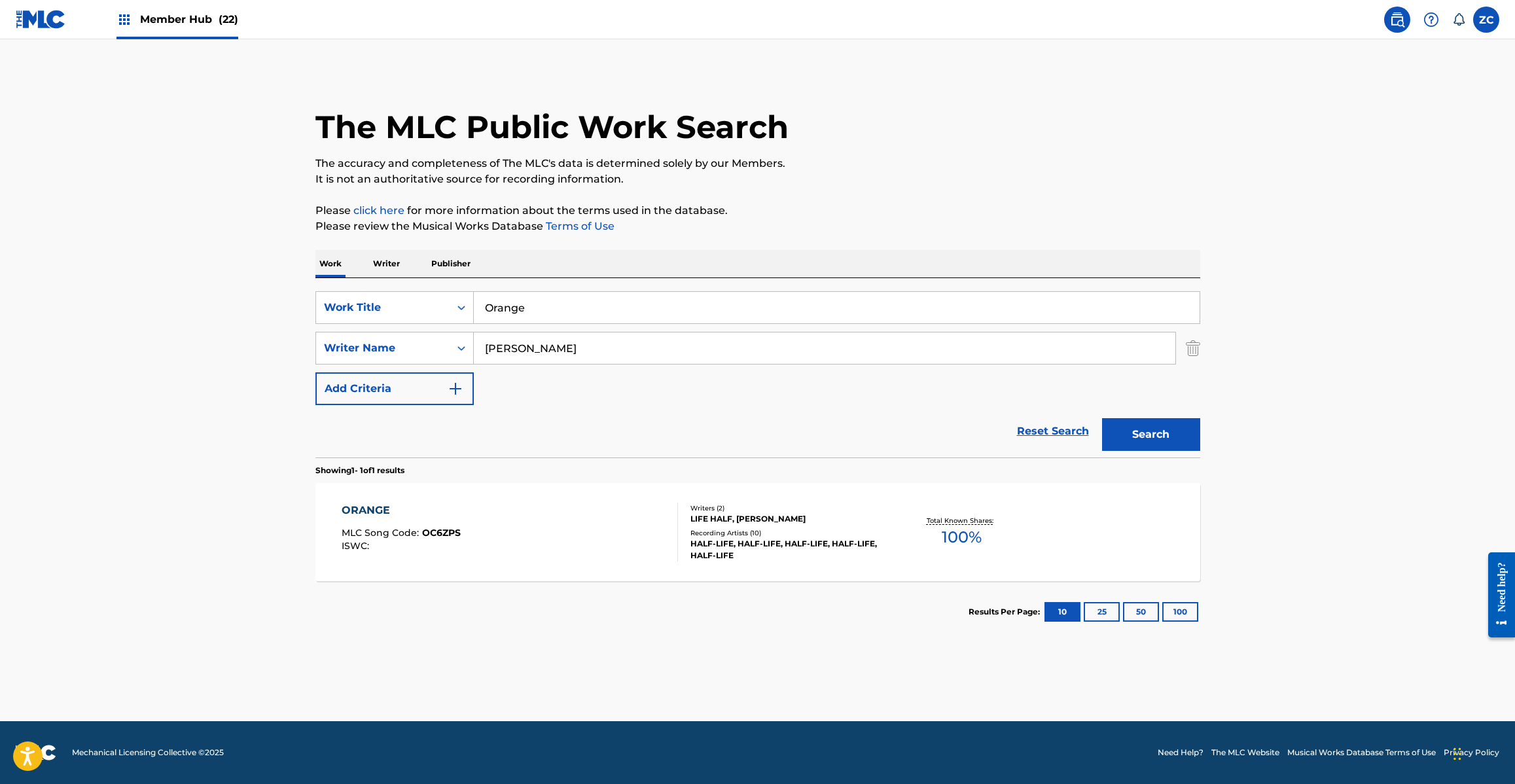
click at [613, 306] on input "Orange" at bounding box center [836, 308] width 725 height 32
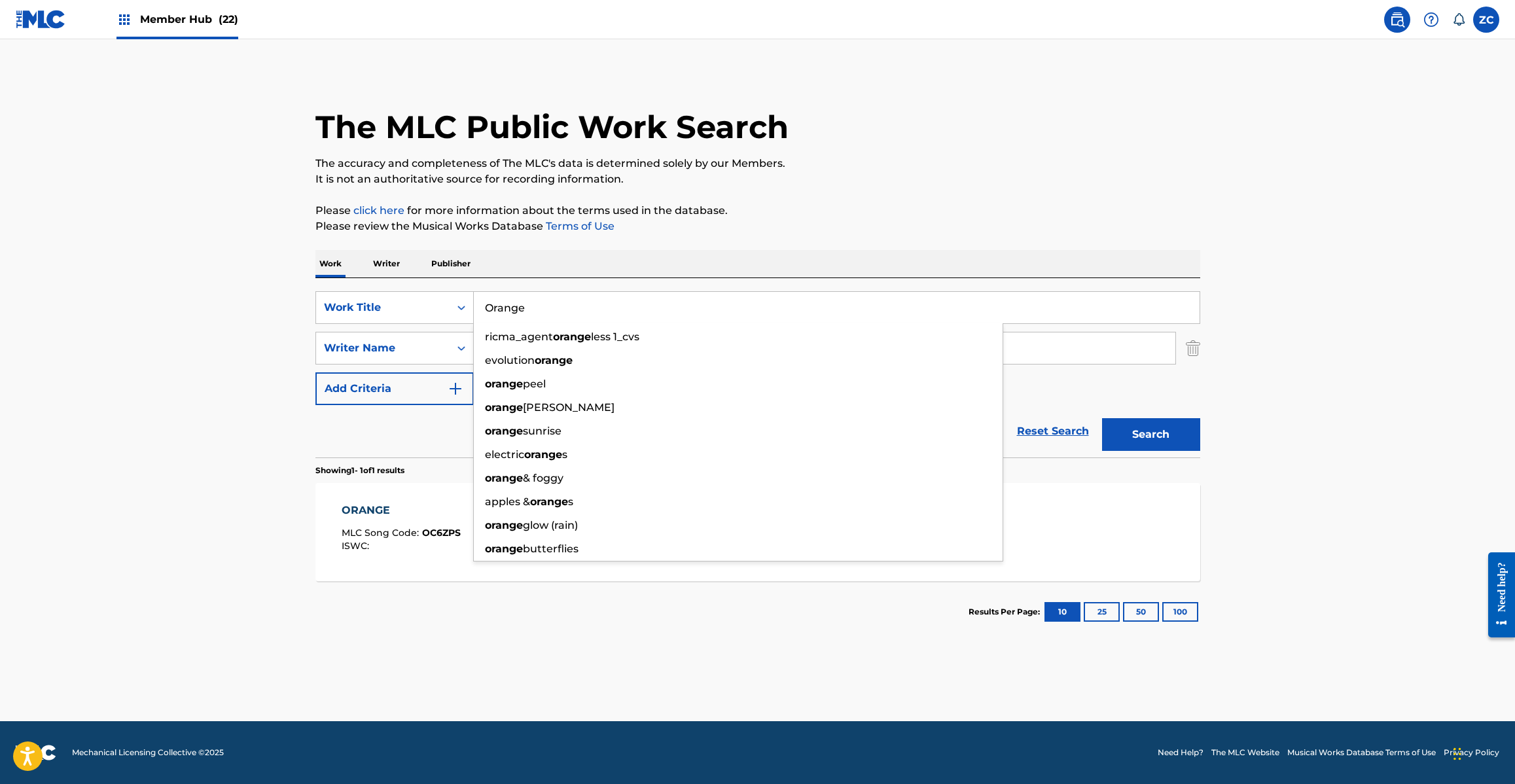
click at [1077, 432] on link "Reset Search" at bounding box center [1053, 431] width 85 height 29
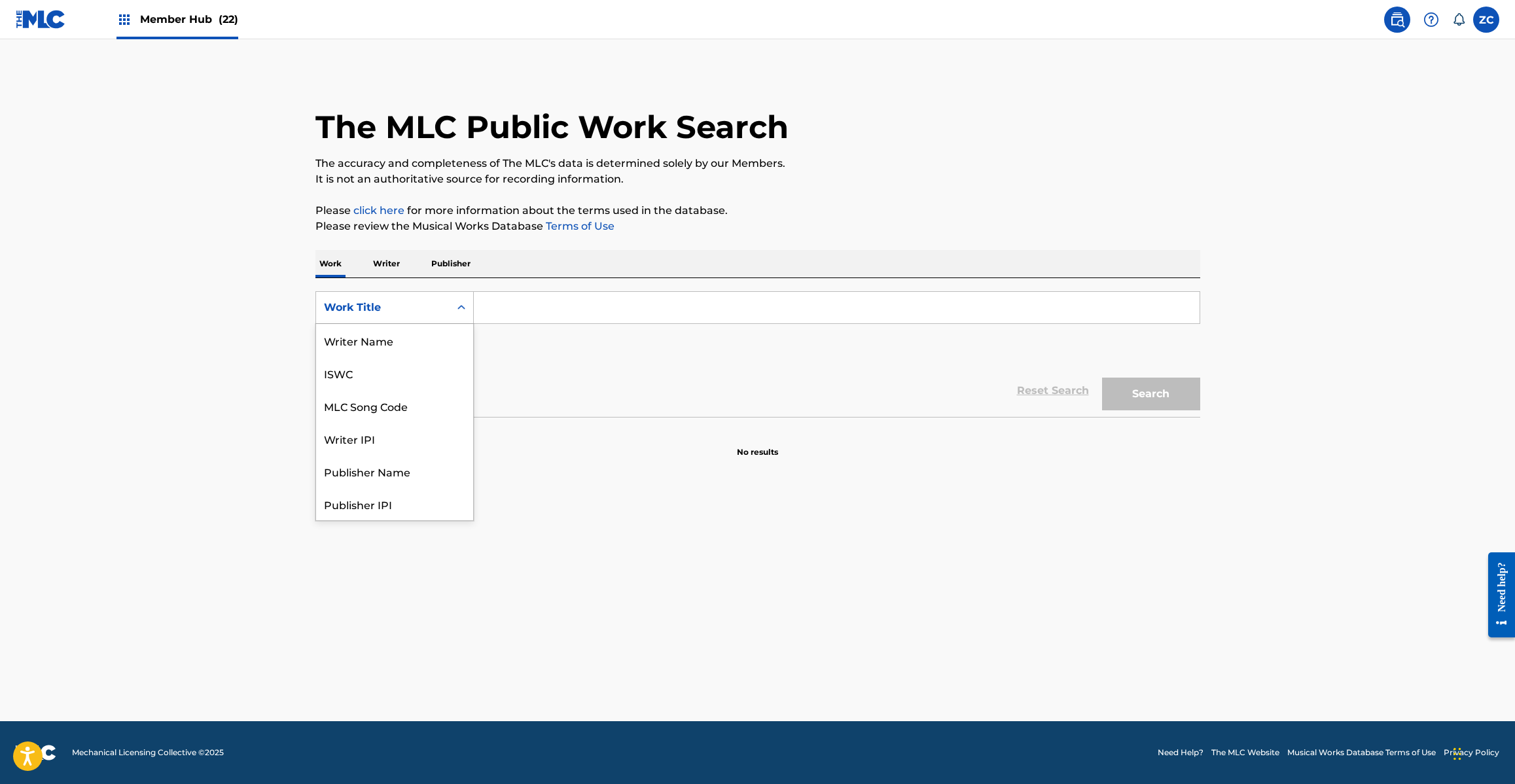
click at [419, 308] on div "Work Title" at bounding box center [382, 307] width 117 height 16
click at [403, 393] on div "MLC Song Code" at bounding box center [394, 406] width 157 height 33
drag, startPoint x: 473, startPoint y: 329, endPoint x: 533, endPoint y: 298, distance: 67.5
click at [529, 295] on input "Search Form" at bounding box center [836, 308] width 725 height 32
paste input "TA0SG6"
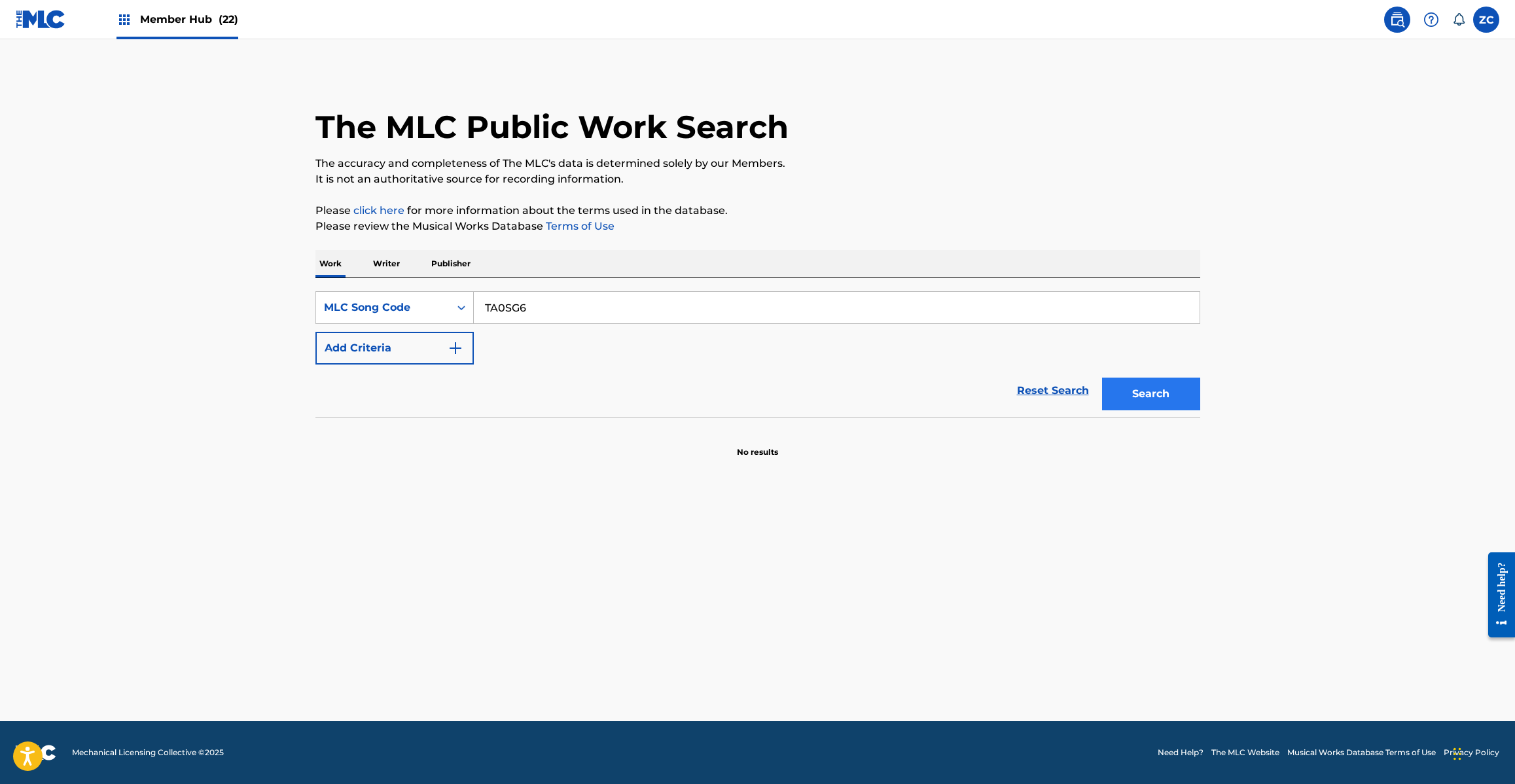
type input "TA0SG6"
drag, startPoint x: 1147, startPoint y: 397, endPoint x: 1119, endPoint y: 398, distance: 28.0
click at [1147, 397] on button "Search" at bounding box center [1150, 393] width 98 height 33
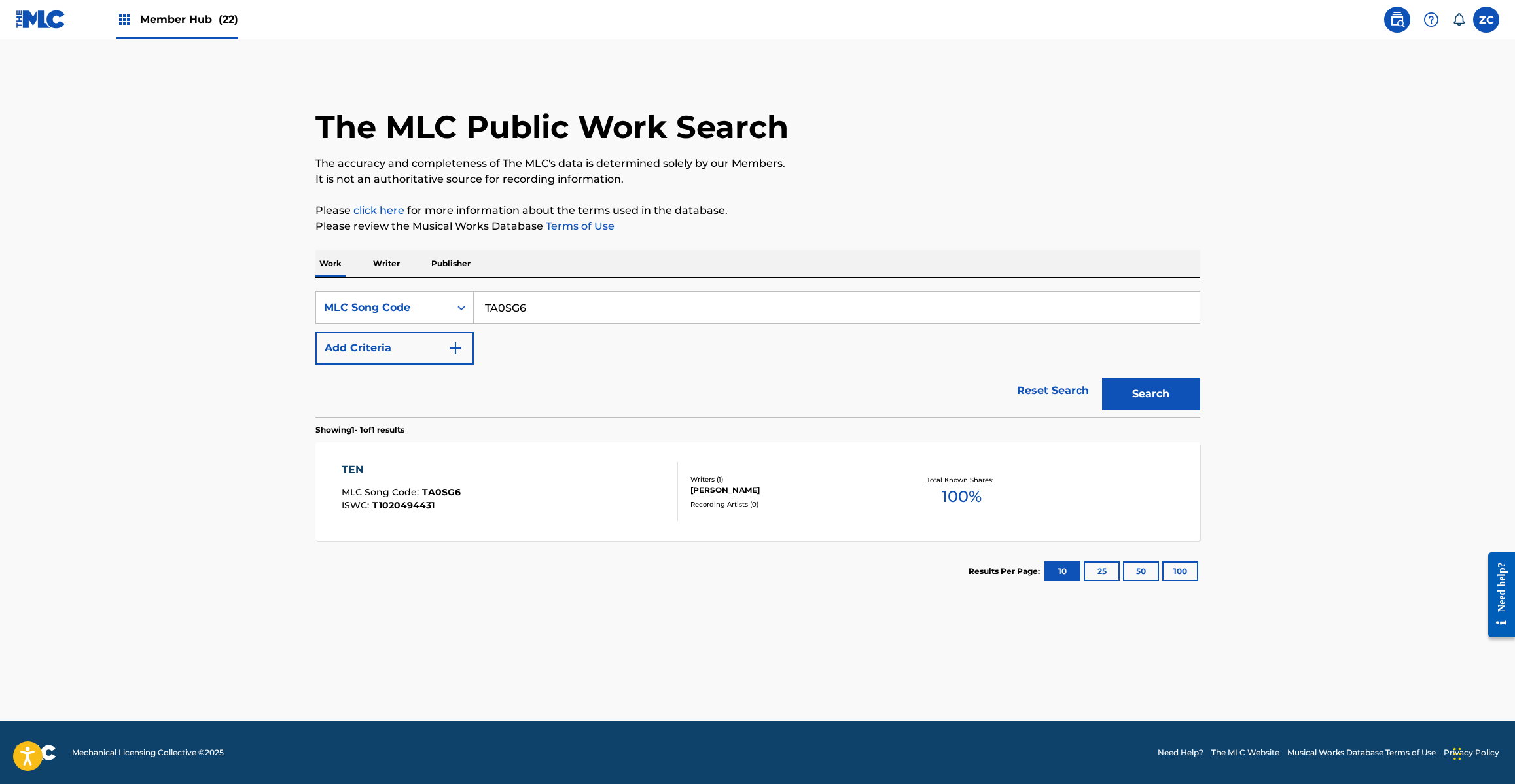
click at [643, 311] on input "TA0SG6" at bounding box center [836, 308] width 725 height 32
click at [1054, 388] on link "Reset Search" at bounding box center [1053, 391] width 85 height 29
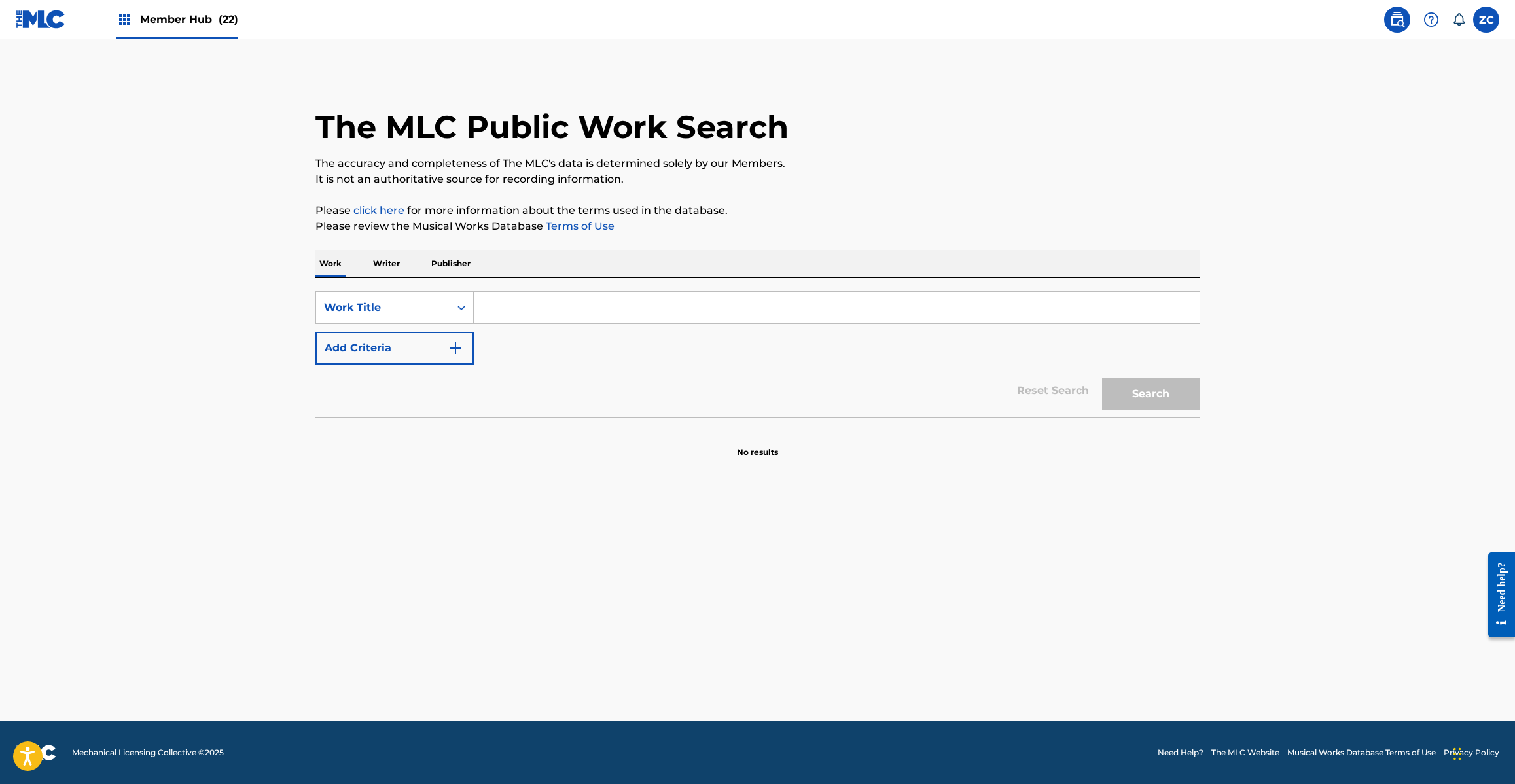
click at [947, 305] on input "Search Form" at bounding box center [836, 308] width 725 height 32
paste input "Ten Maru"
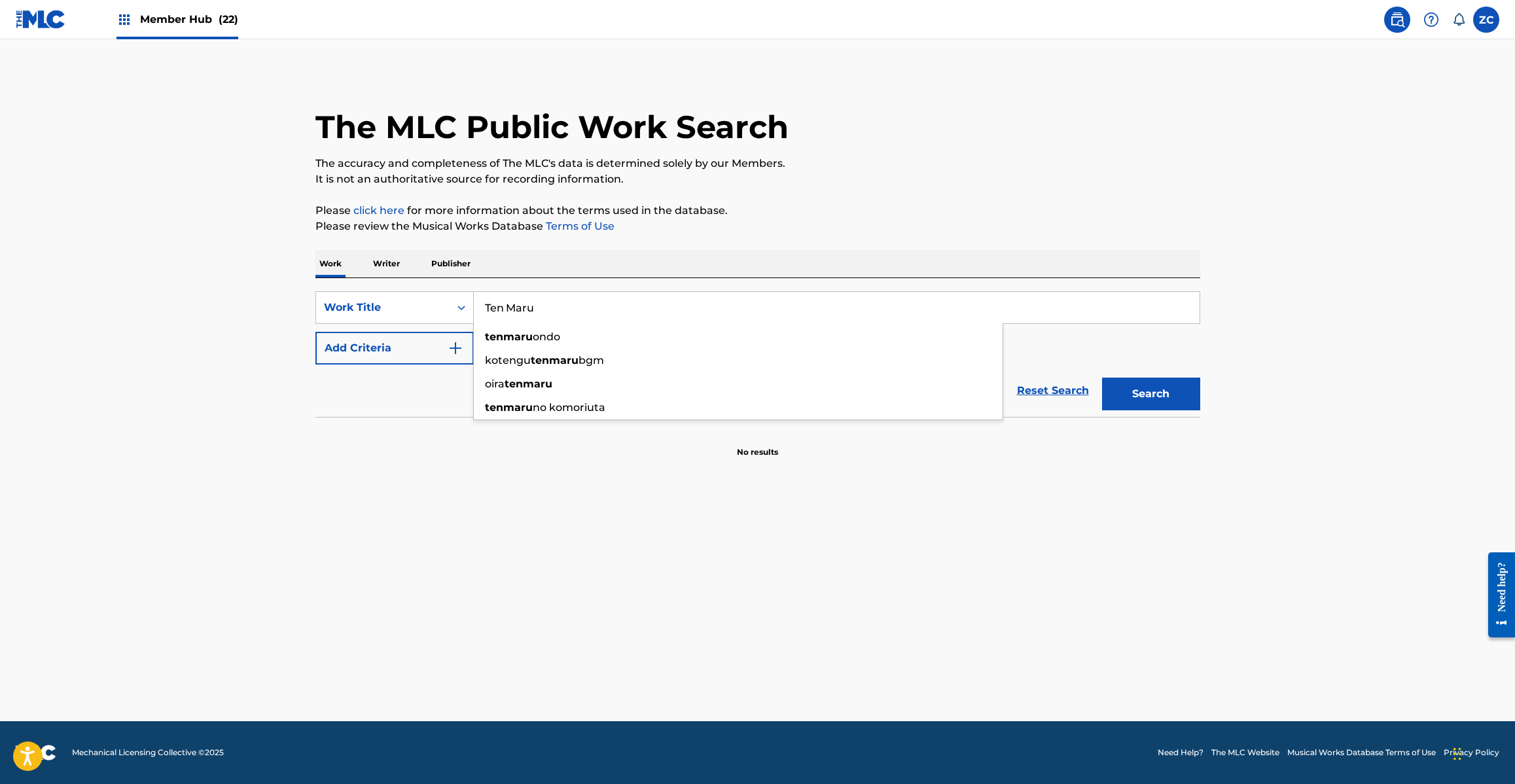
click at [514, 304] on input "Ten Maru" at bounding box center [836, 308] width 725 height 32
type input "Ten"
click at [416, 349] on button "Add Criteria" at bounding box center [394, 348] width 158 height 33
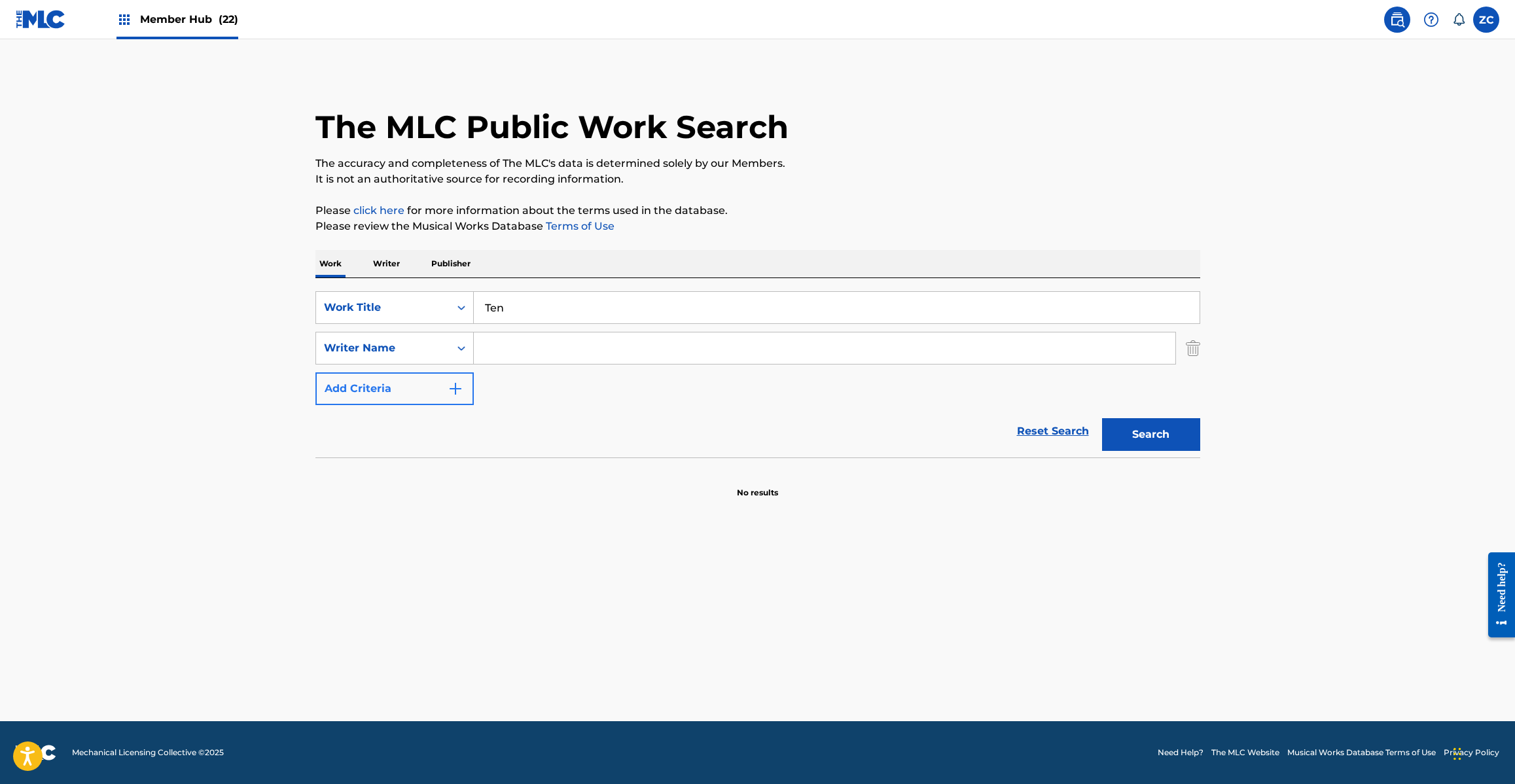
click at [522, 351] on input "Search Form" at bounding box center [824, 349] width 701 height 32
type input "Maru"
click at [1164, 429] on button "Search" at bounding box center [1150, 434] width 98 height 33
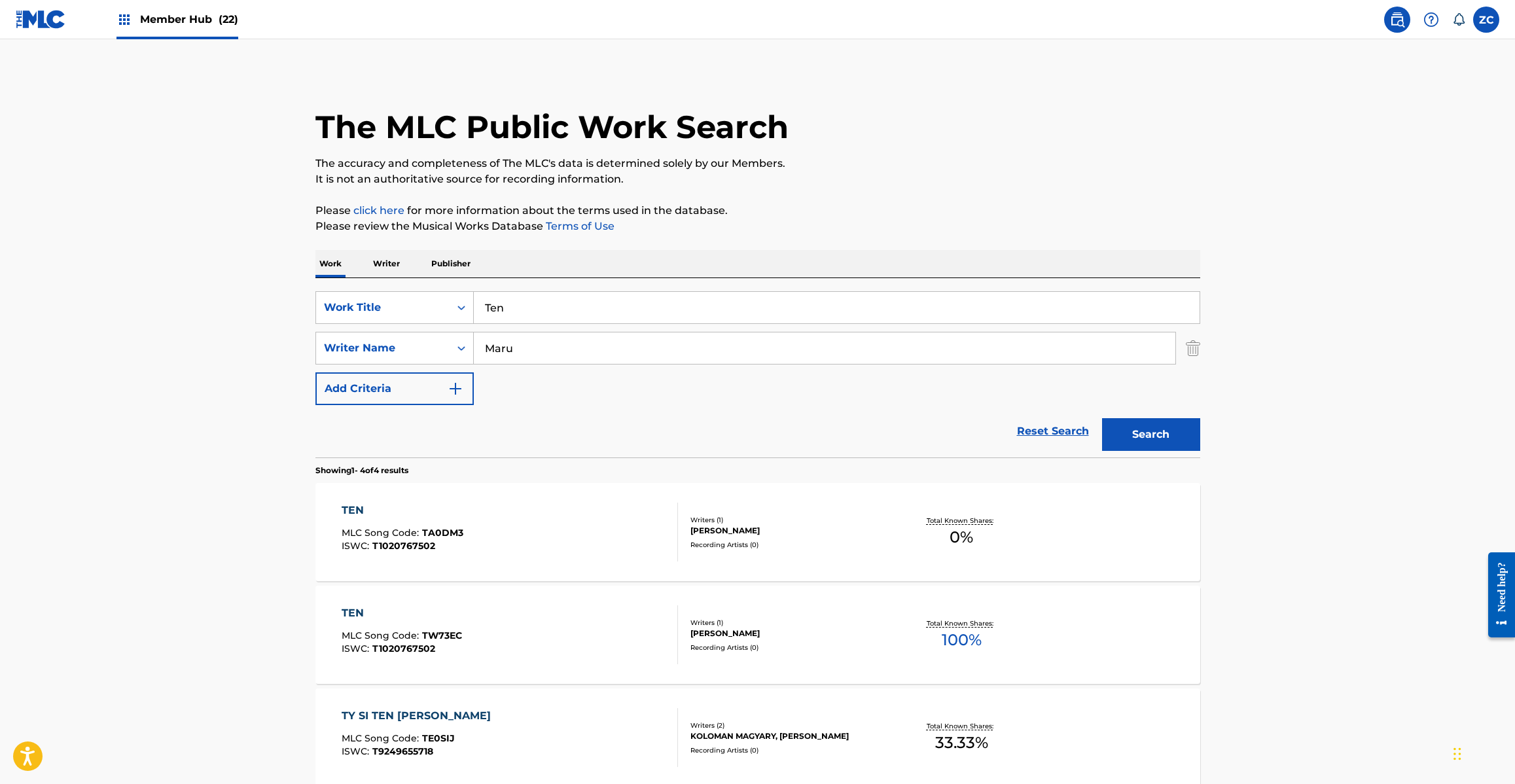
click at [534, 633] on div "TEN MLC Song Code : TW73EC ISWC : T1020767502" at bounding box center [509, 634] width 337 height 59
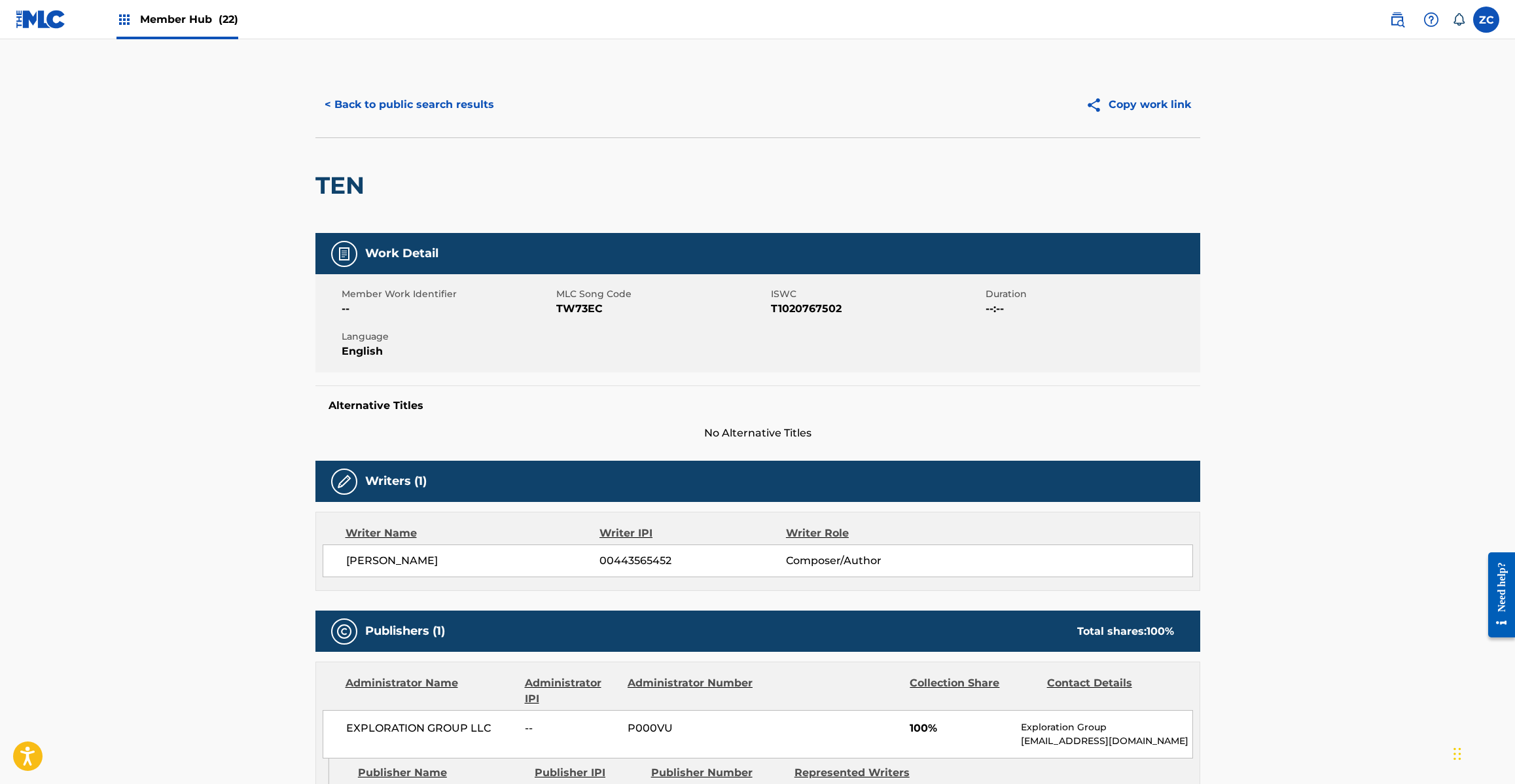
click at [587, 308] on span "TW73EC" at bounding box center [662, 309] width 212 height 16
click at [587, 306] on span "TW73EC" at bounding box center [662, 309] width 212 height 16
copy span "TW73EC"
